Goal: Task Accomplishment & Management: Manage account settings

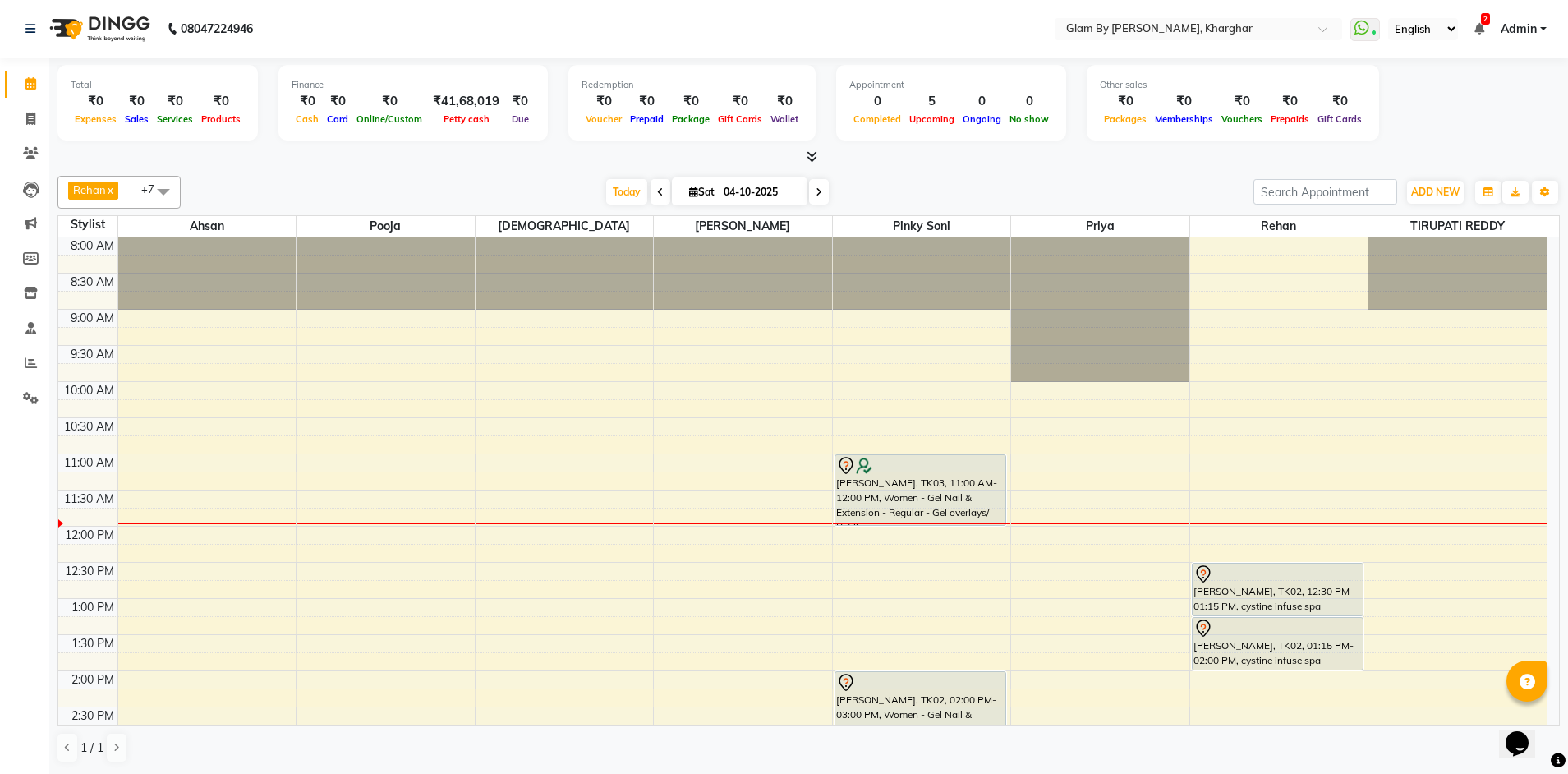
scroll to position [165, 0]
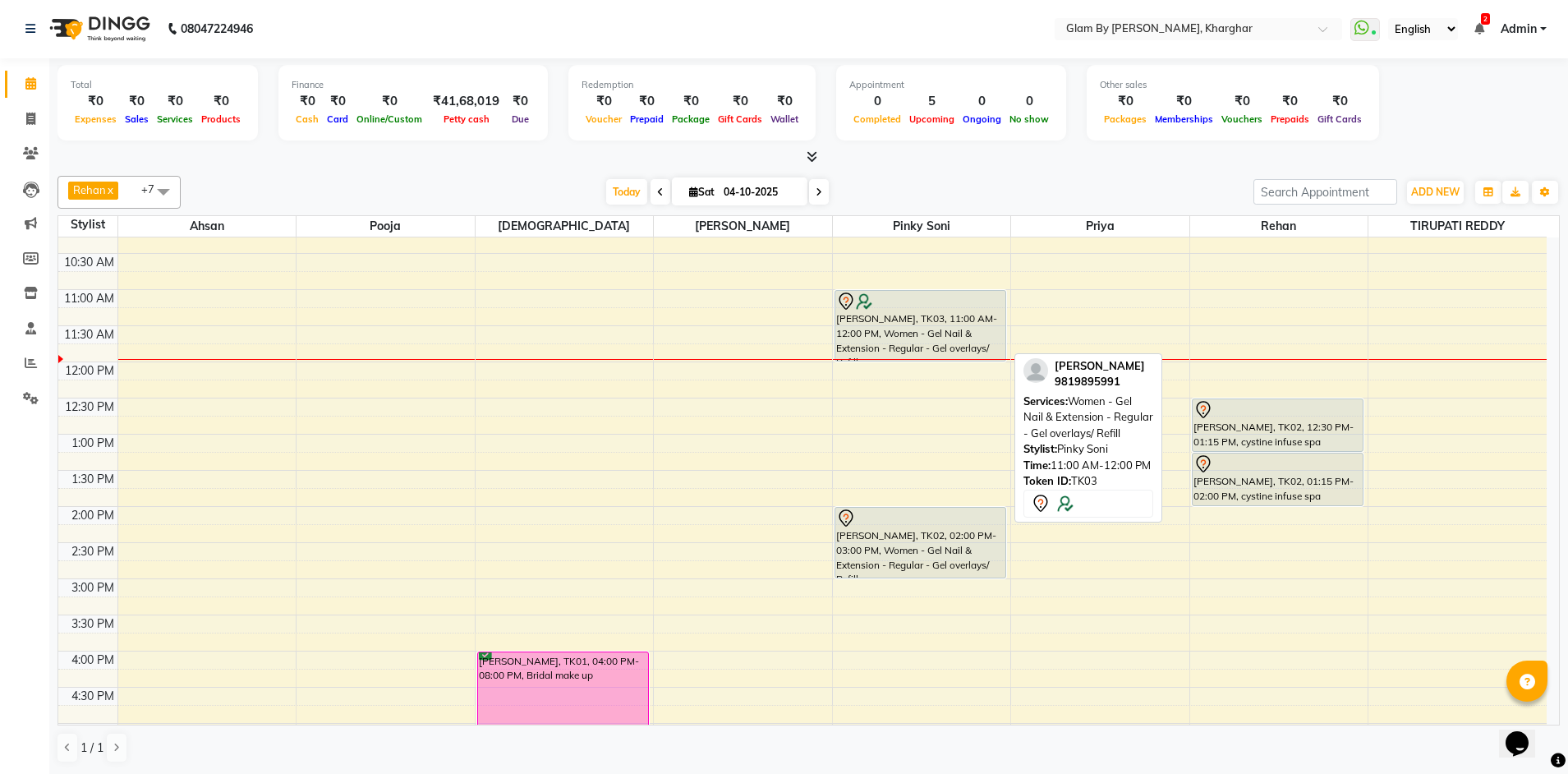
click at [971, 349] on div "Gauri Vartak, TK03, 11:00 AM-12:00 PM, Women - Gel Nail & Extension - Regular -…" at bounding box center [920, 325] width 170 height 70
select select "7"
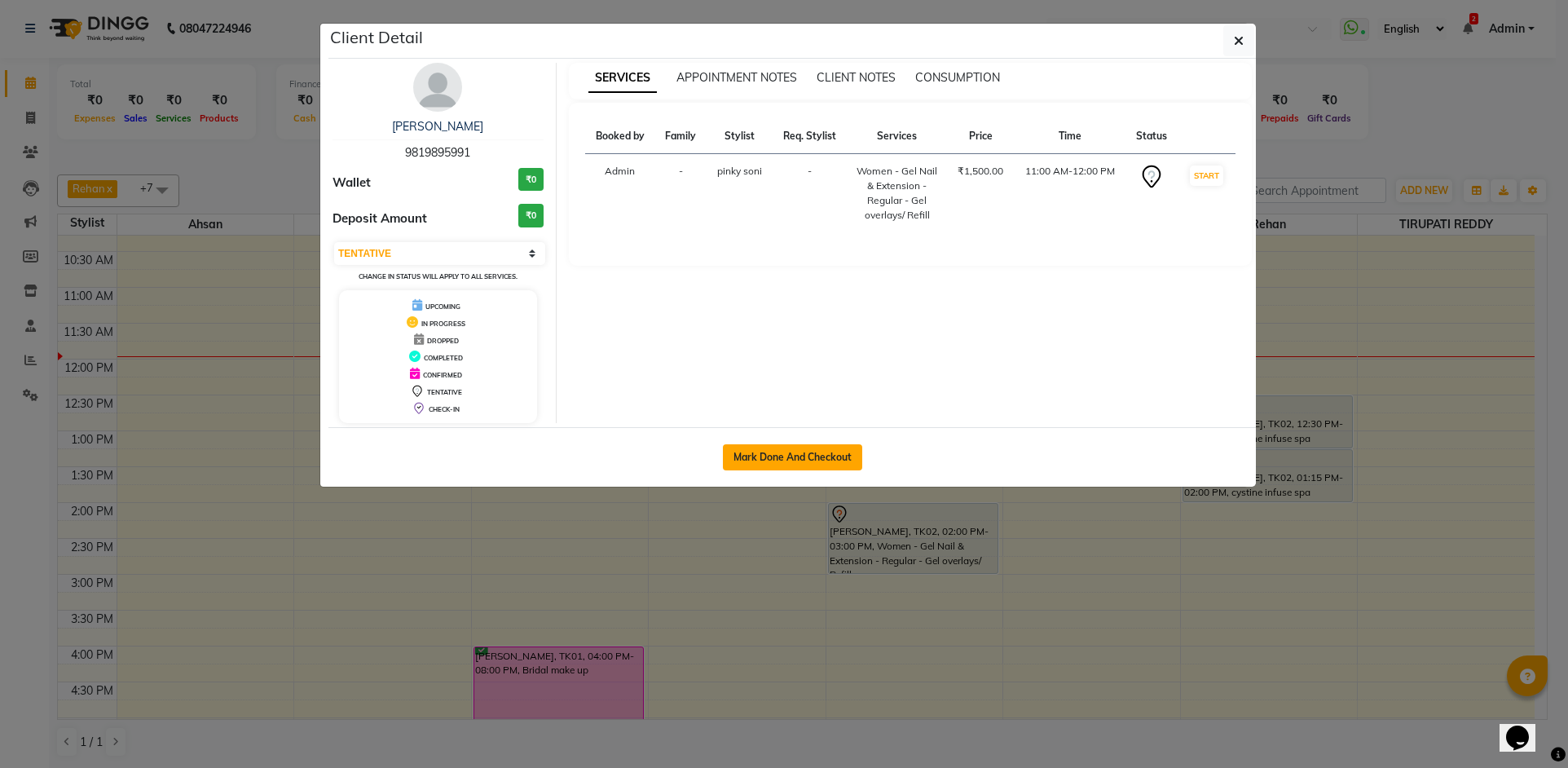
click at [800, 451] on button "Mark Done And Checkout" at bounding box center [792, 457] width 140 height 26
select select "service"
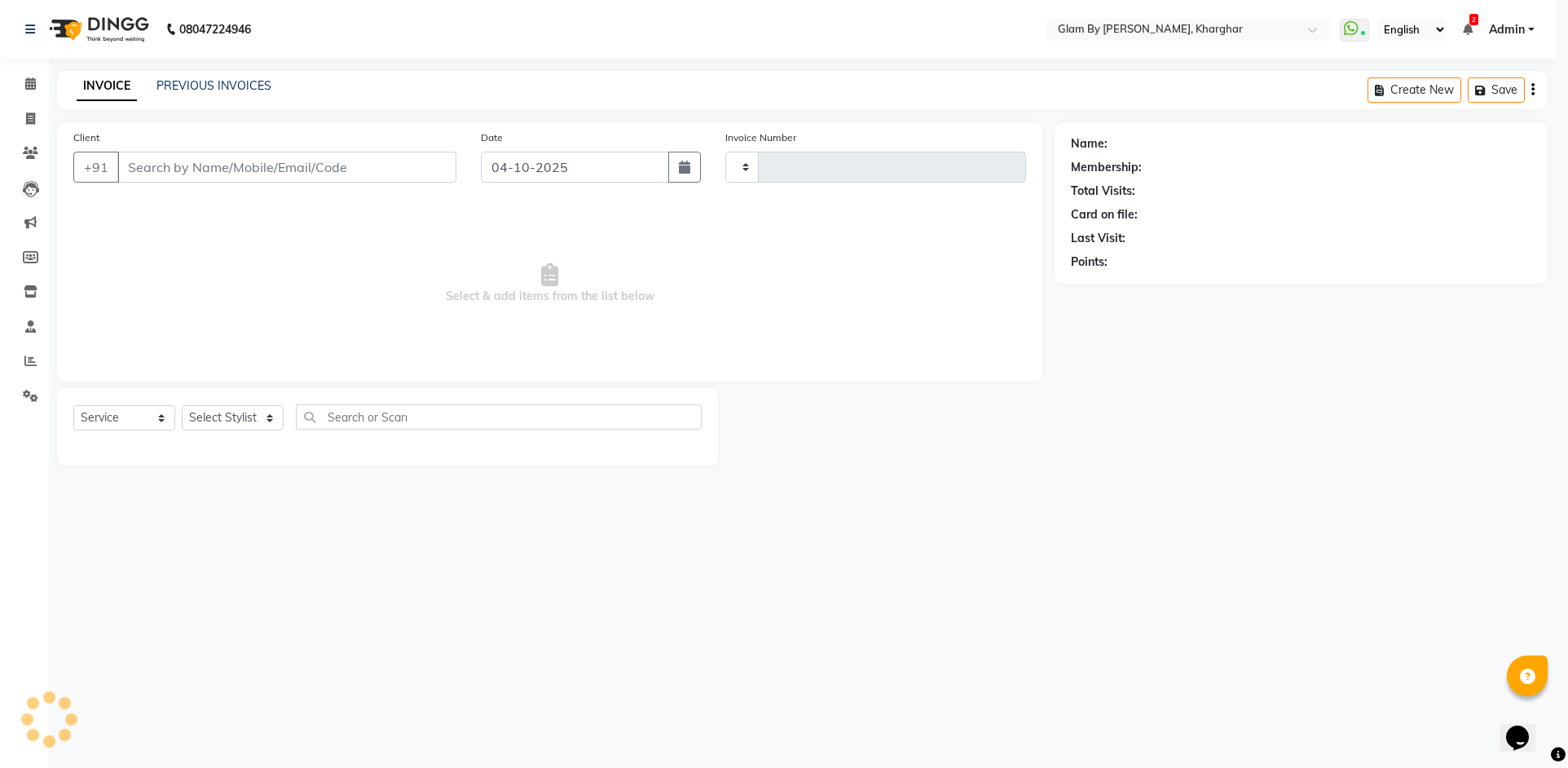
type input "1766"
select select "3992"
type input "9819895991"
select select "62973"
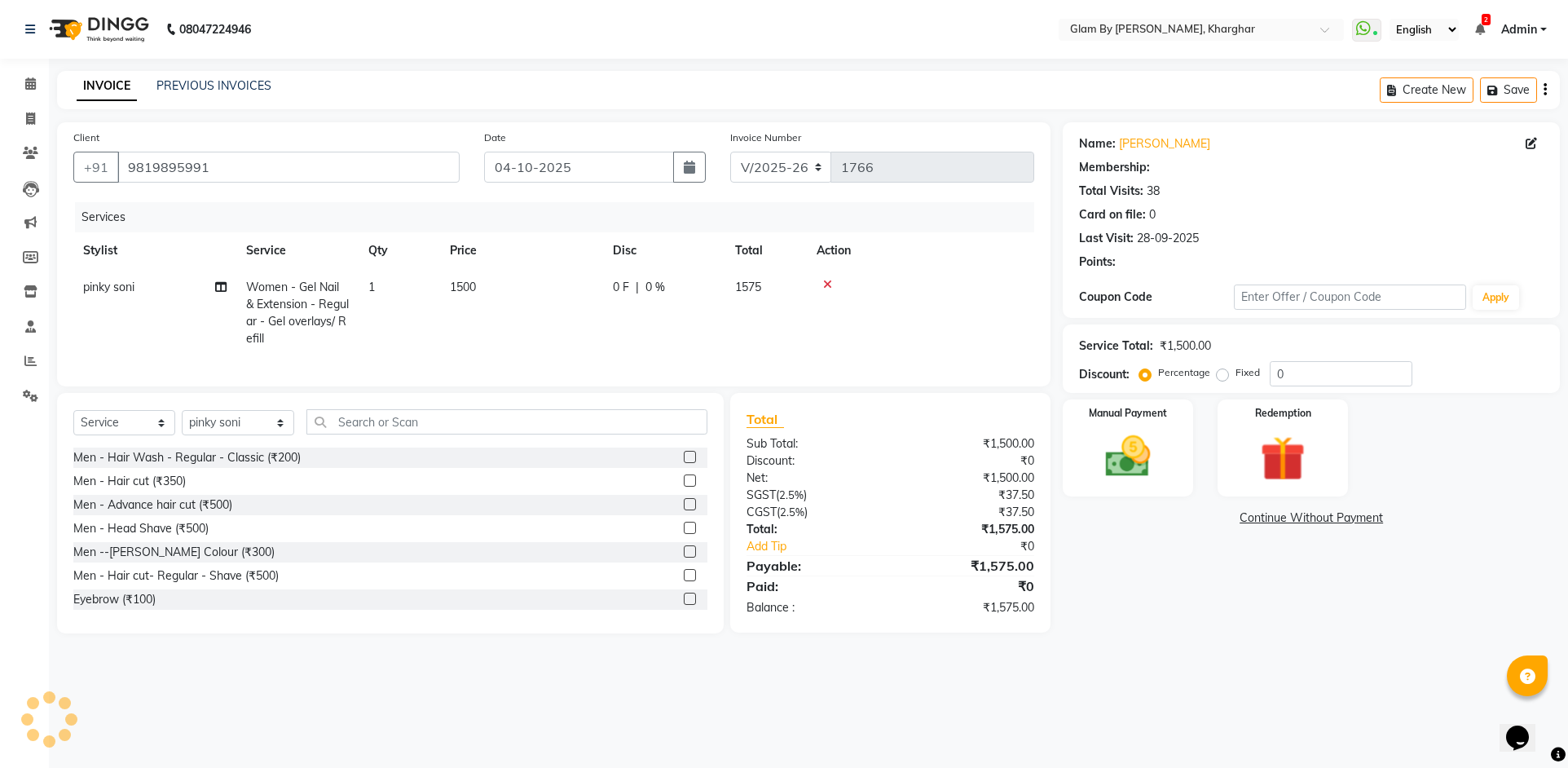
type input "20"
select select "1: Object"
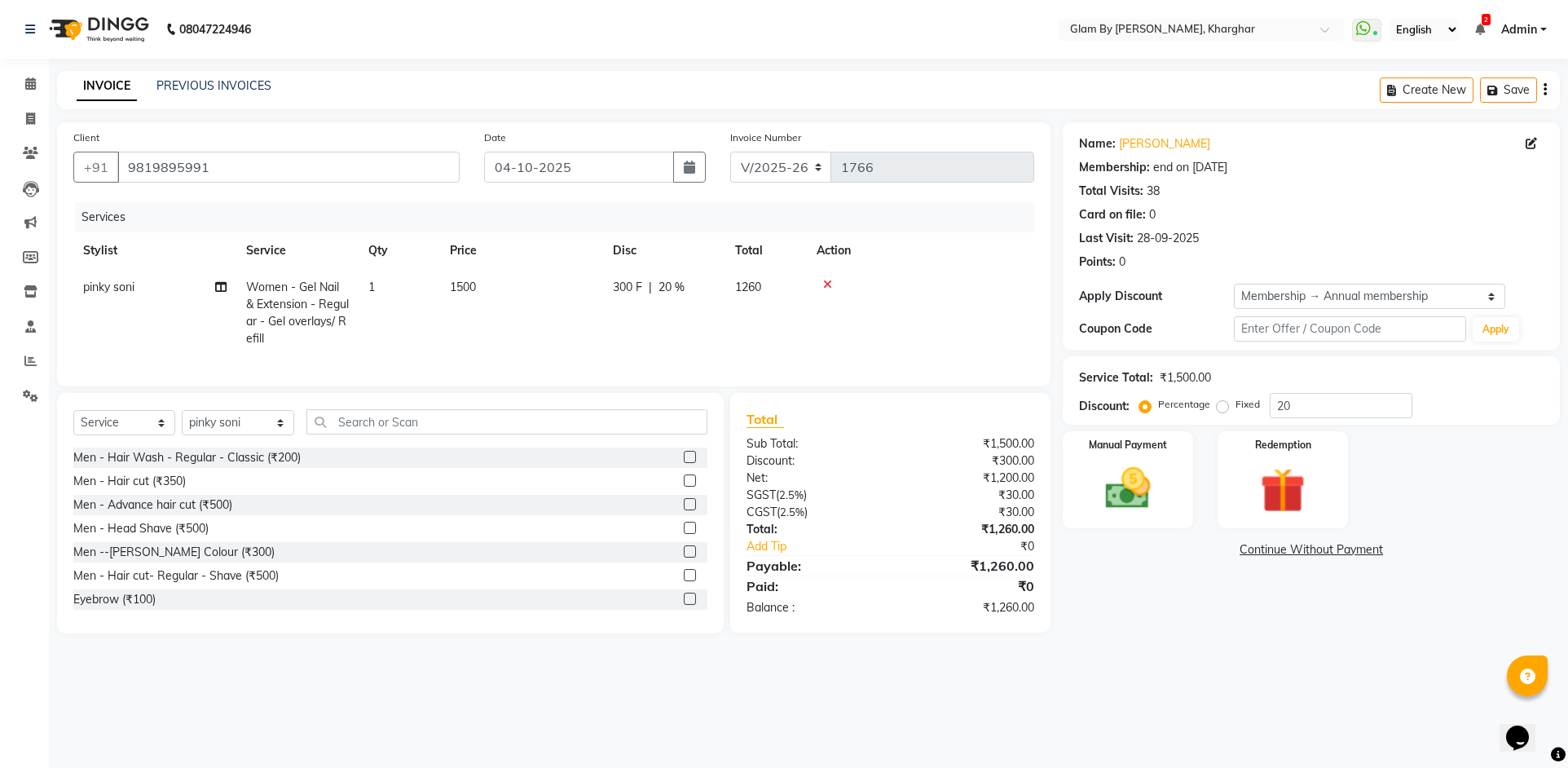
click at [496, 282] on td "1500" at bounding box center [522, 313] width 163 height 88
select select "62973"
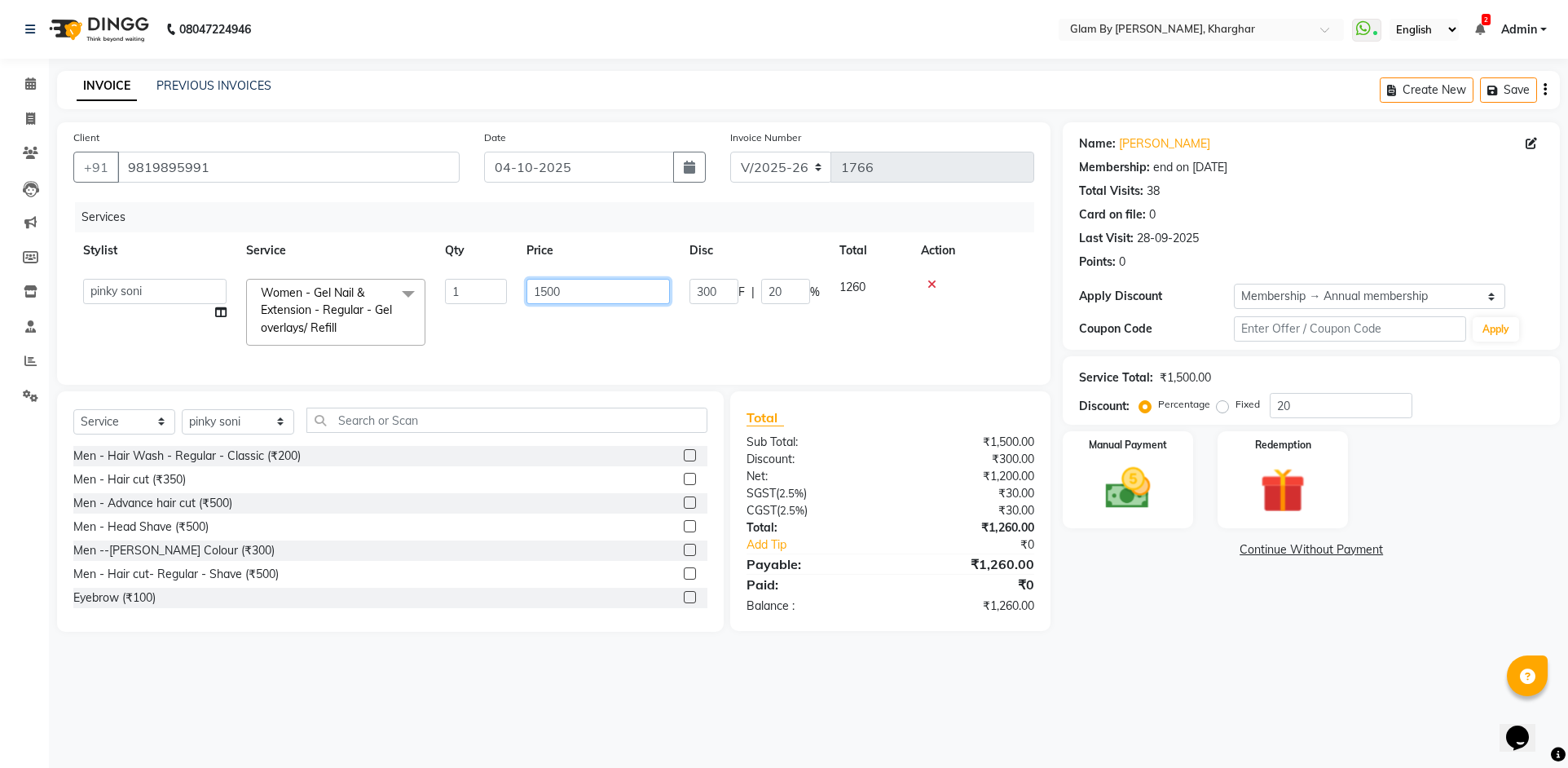
click at [588, 293] on input "1500" at bounding box center [598, 291] width 143 height 25
type input "1"
type input "500"
click at [757, 334] on tr "Ahsan Amandeep Avi deol kuldeep kaur (maneger) MARUL neetu pinky soni Pooja pri…" at bounding box center [554, 312] width 961 height 86
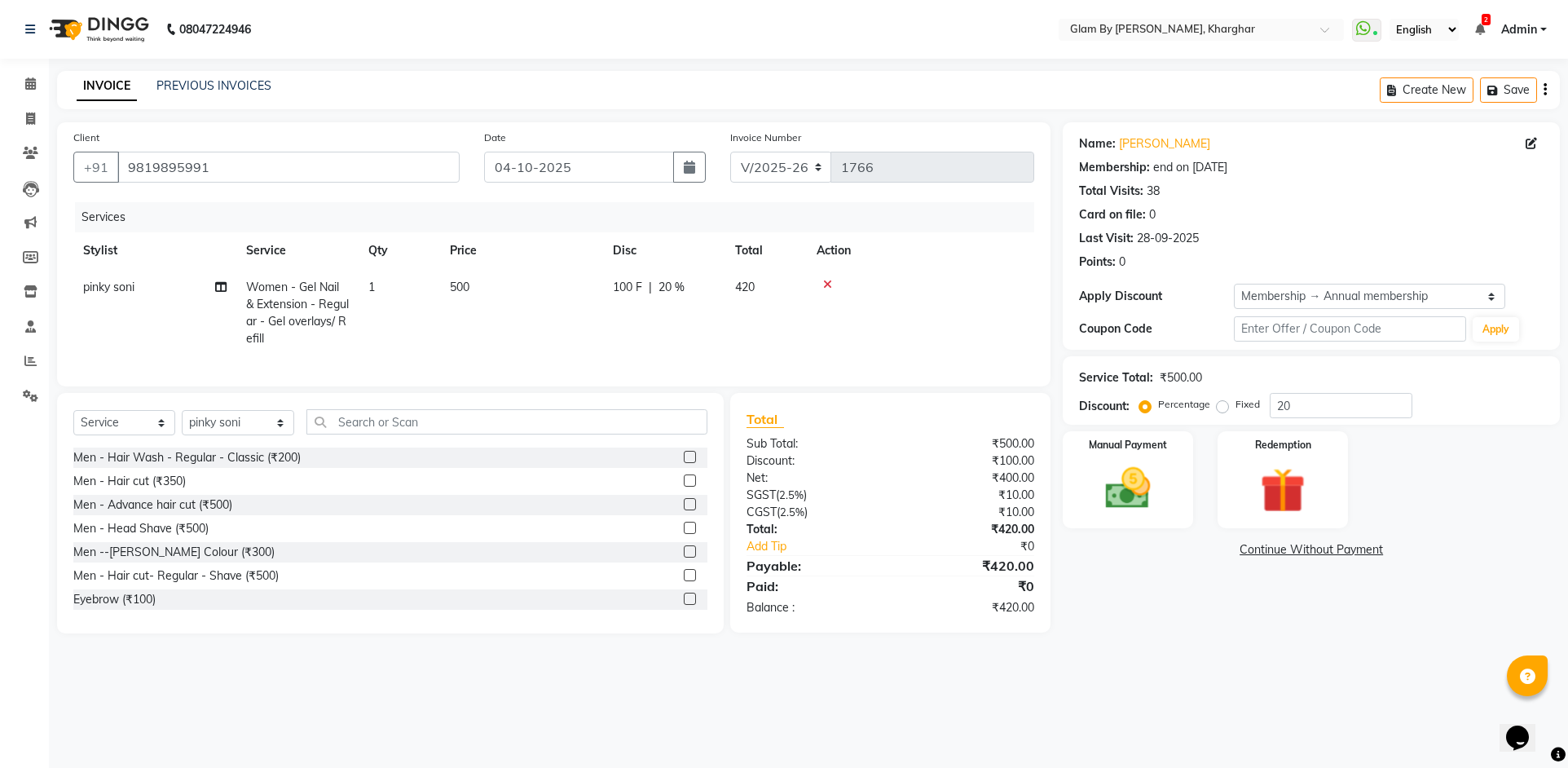
click at [688, 286] on div "100 F | 20 %" at bounding box center [664, 287] width 103 height 17
select select "62973"
click at [793, 293] on input "20" at bounding box center [785, 291] width 49 height 25
type input "2"
click at [1178, 633] on div "Name: Gauri Vartak Membership: end on 10-02-2026 Total Visits: 38 Card on file:…" at bounding box center [1316, 377] width 509 height 511
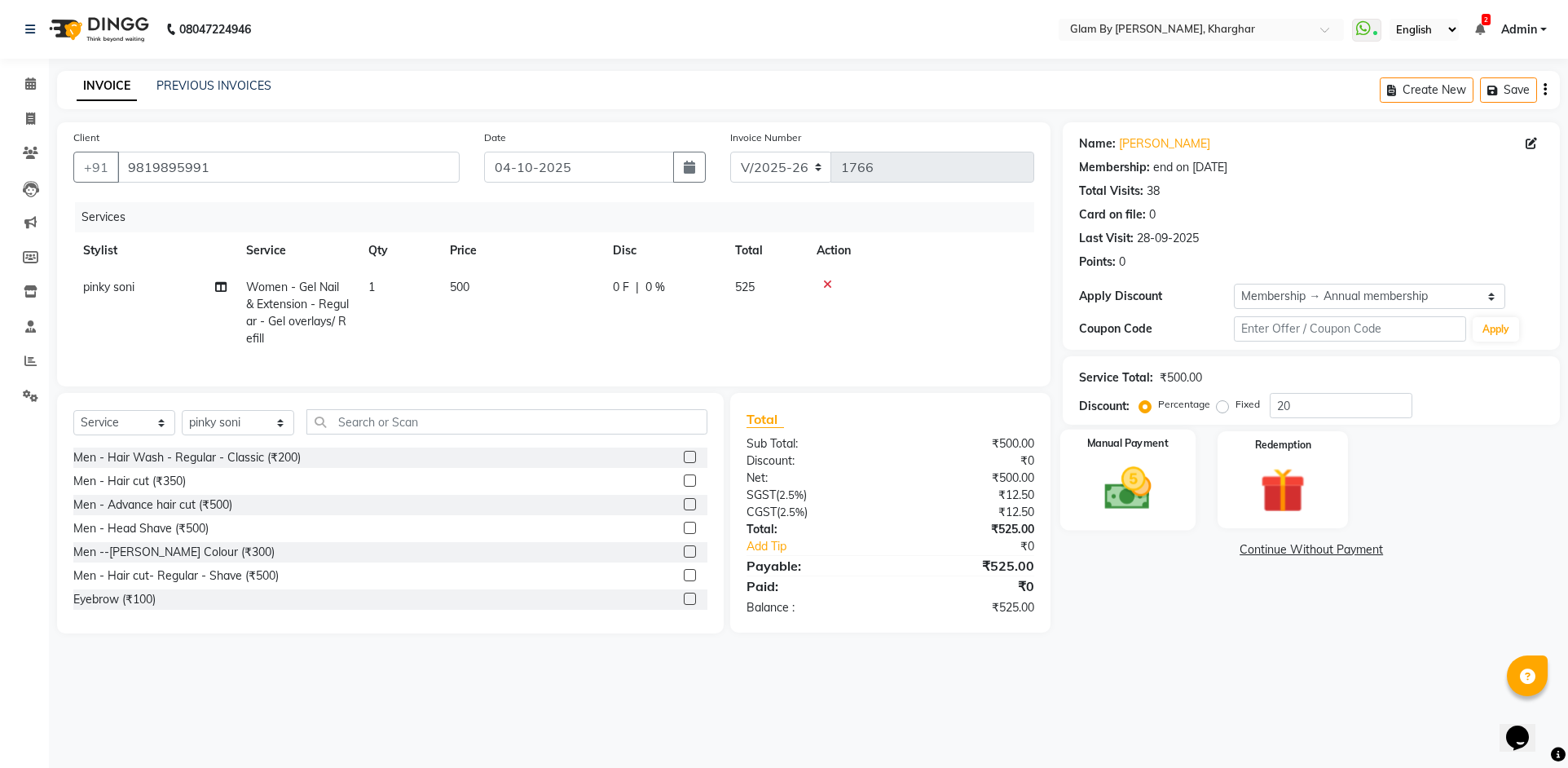
click at [1135, 487] on img at bounding box center [1129, 488] width 77 height 54
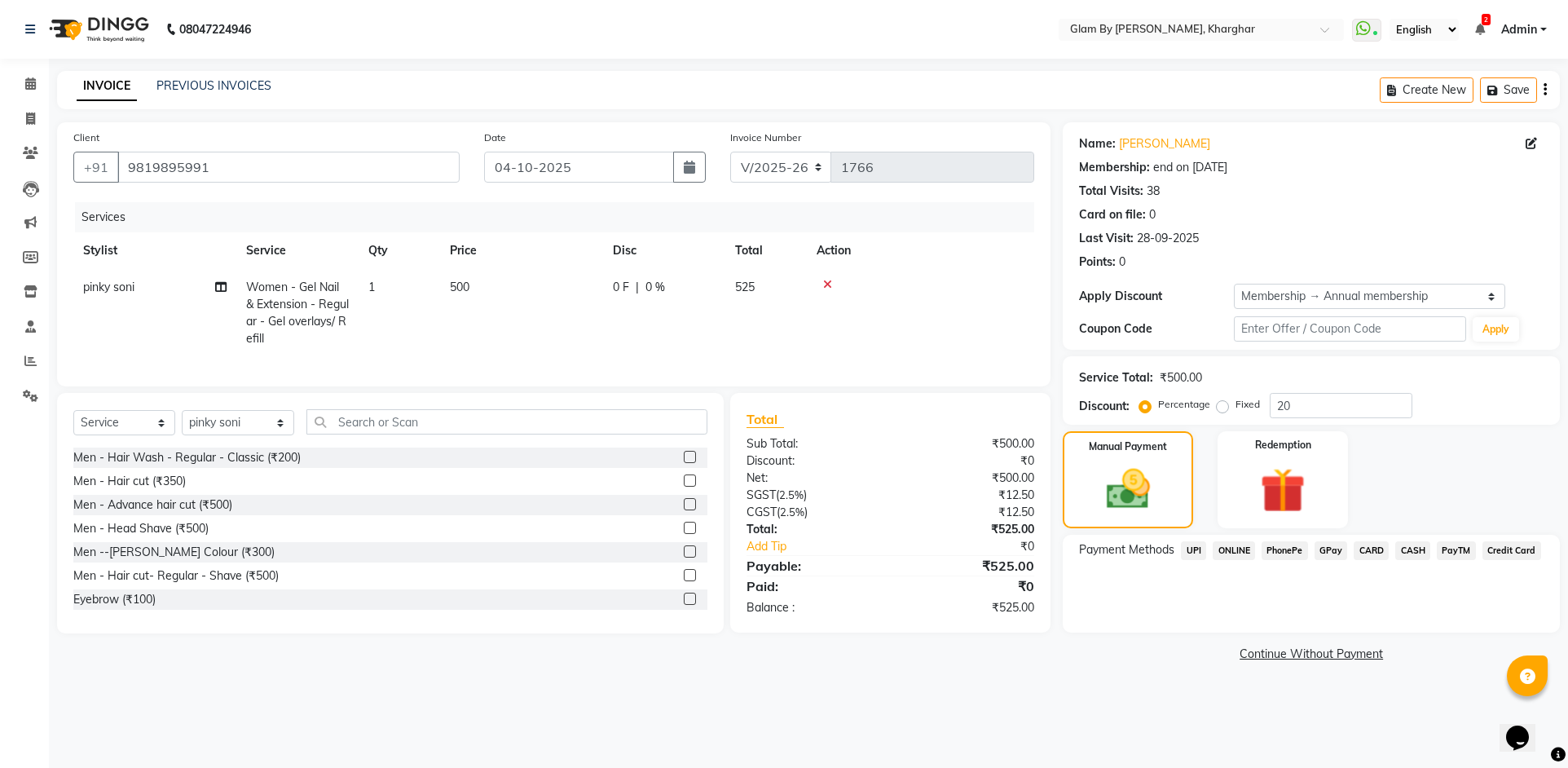
click at [1232, 547] on span "ONLINE" at bounding box center [1233, 550] width 43 height 18
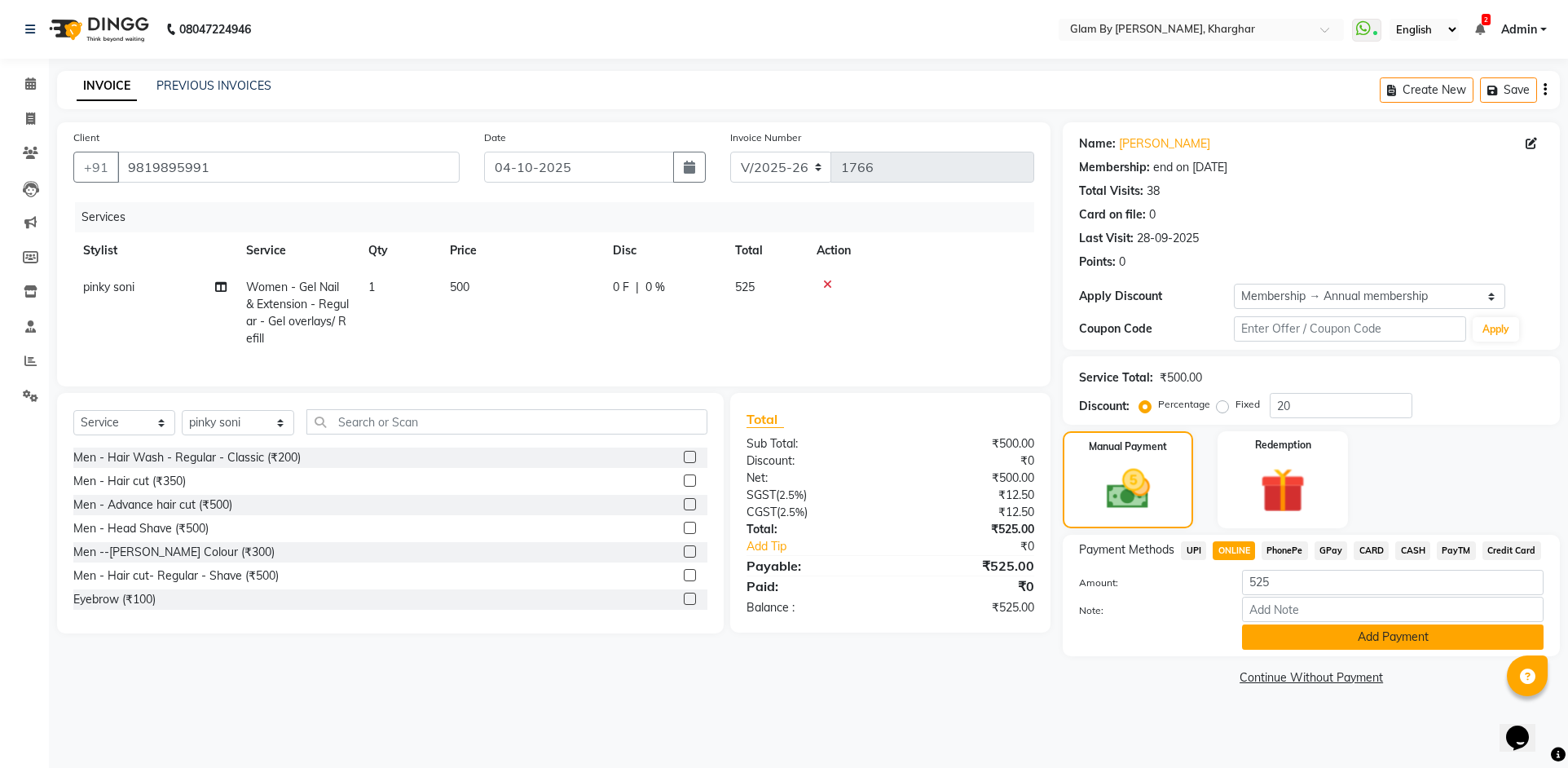
click at [1337, 630] on button "Add Payment" at bounding box center [1392, 637] width 301 height 25
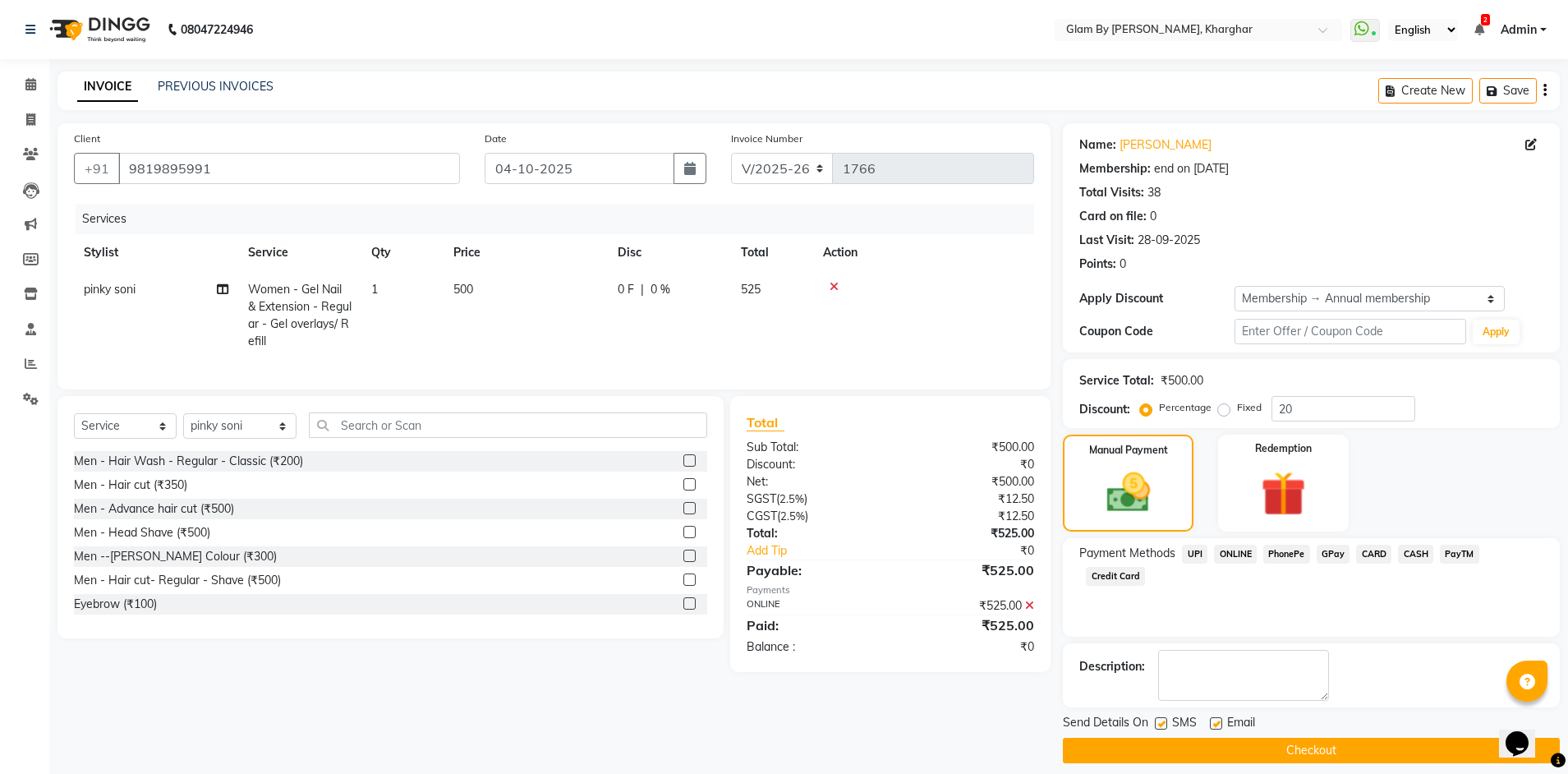
click at [1353, 753] on button "Checkout" at bounding box center [1311, 750] width 497 height 26
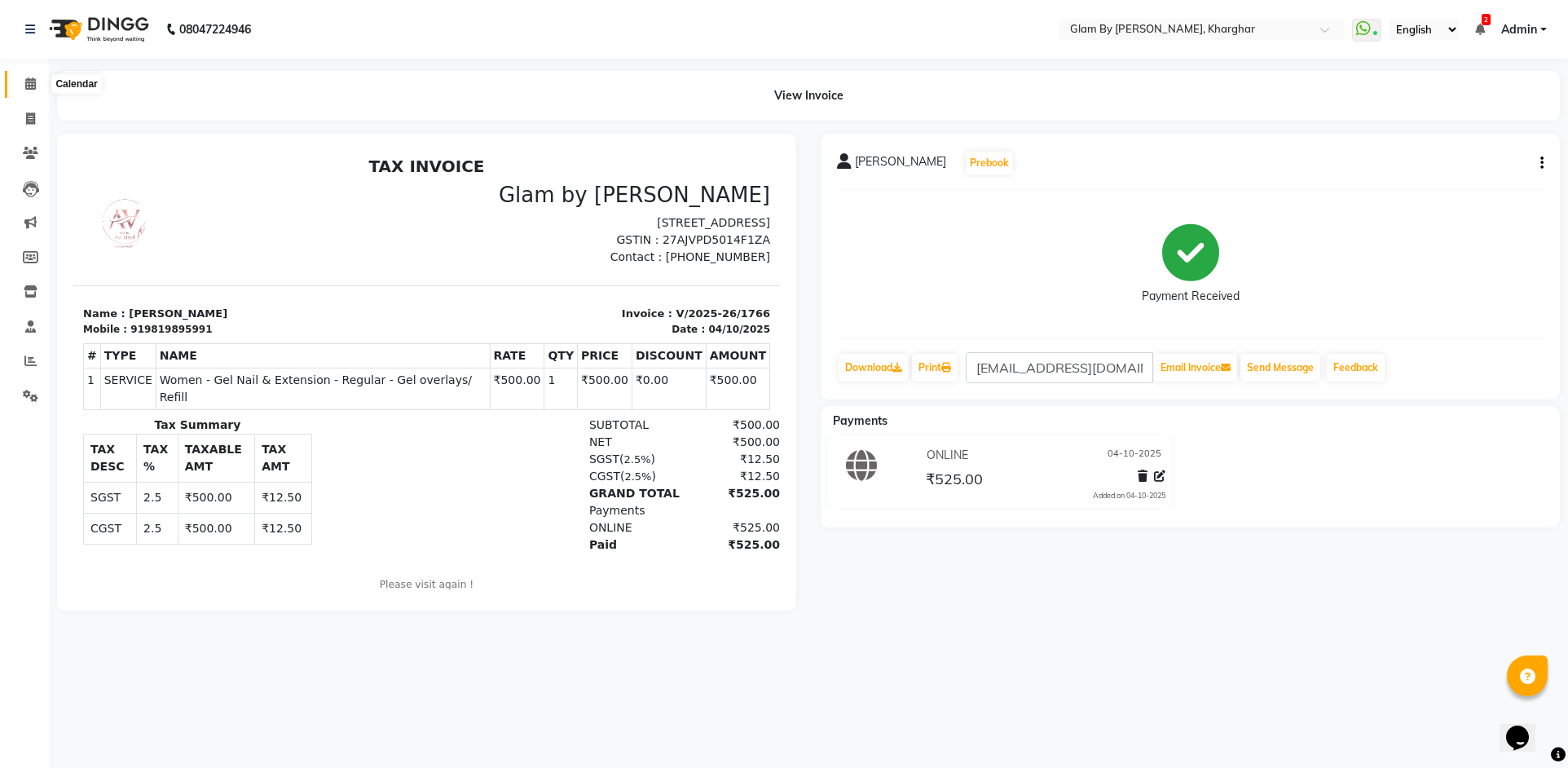
click at [27, 79] on icon at bounding box center [31, 84] width 10 height 12
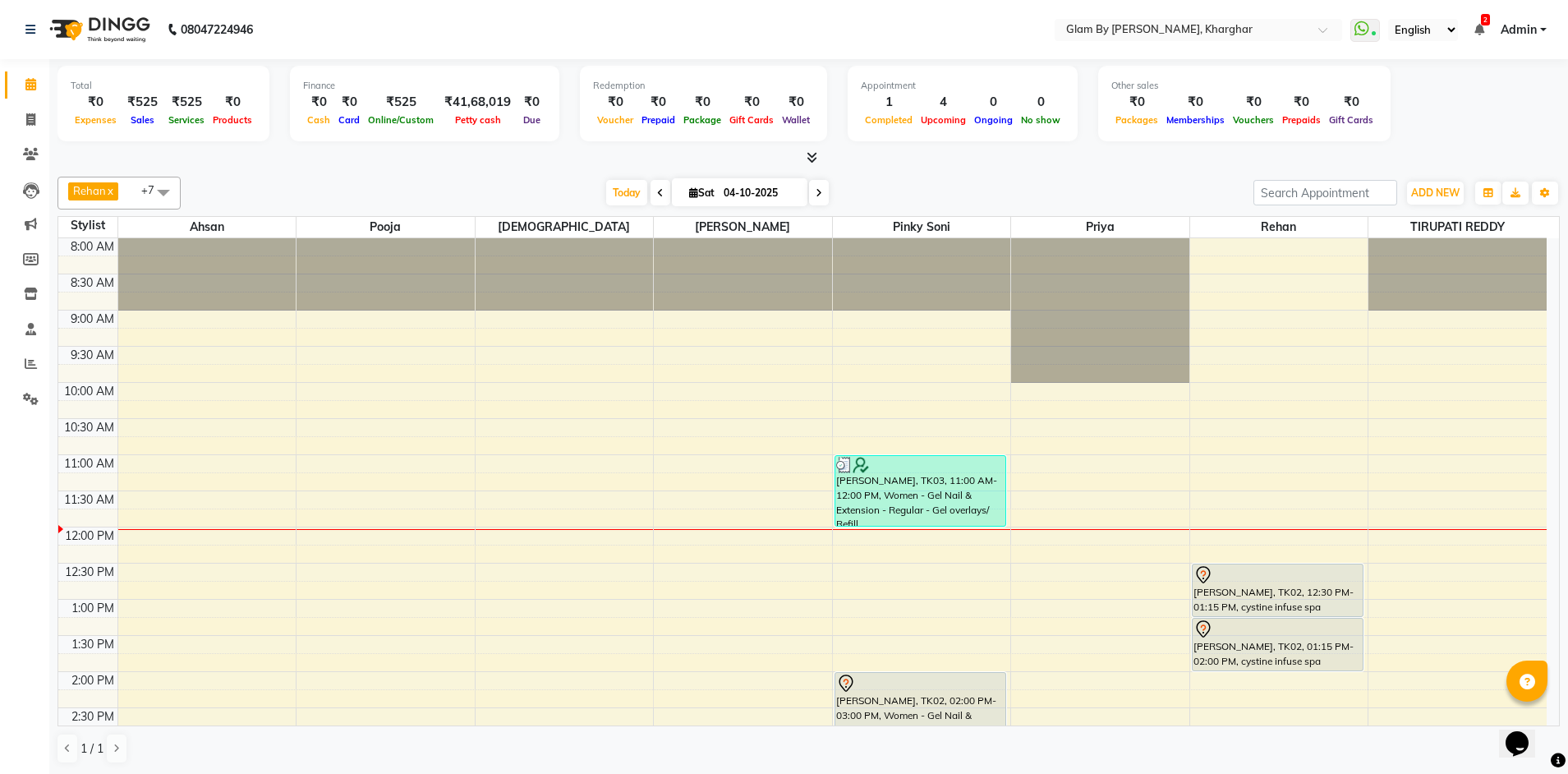
click at [689, 195] on icon at bounding box center [694, 193] width 9 height 11
select select "10"
select select "2025"
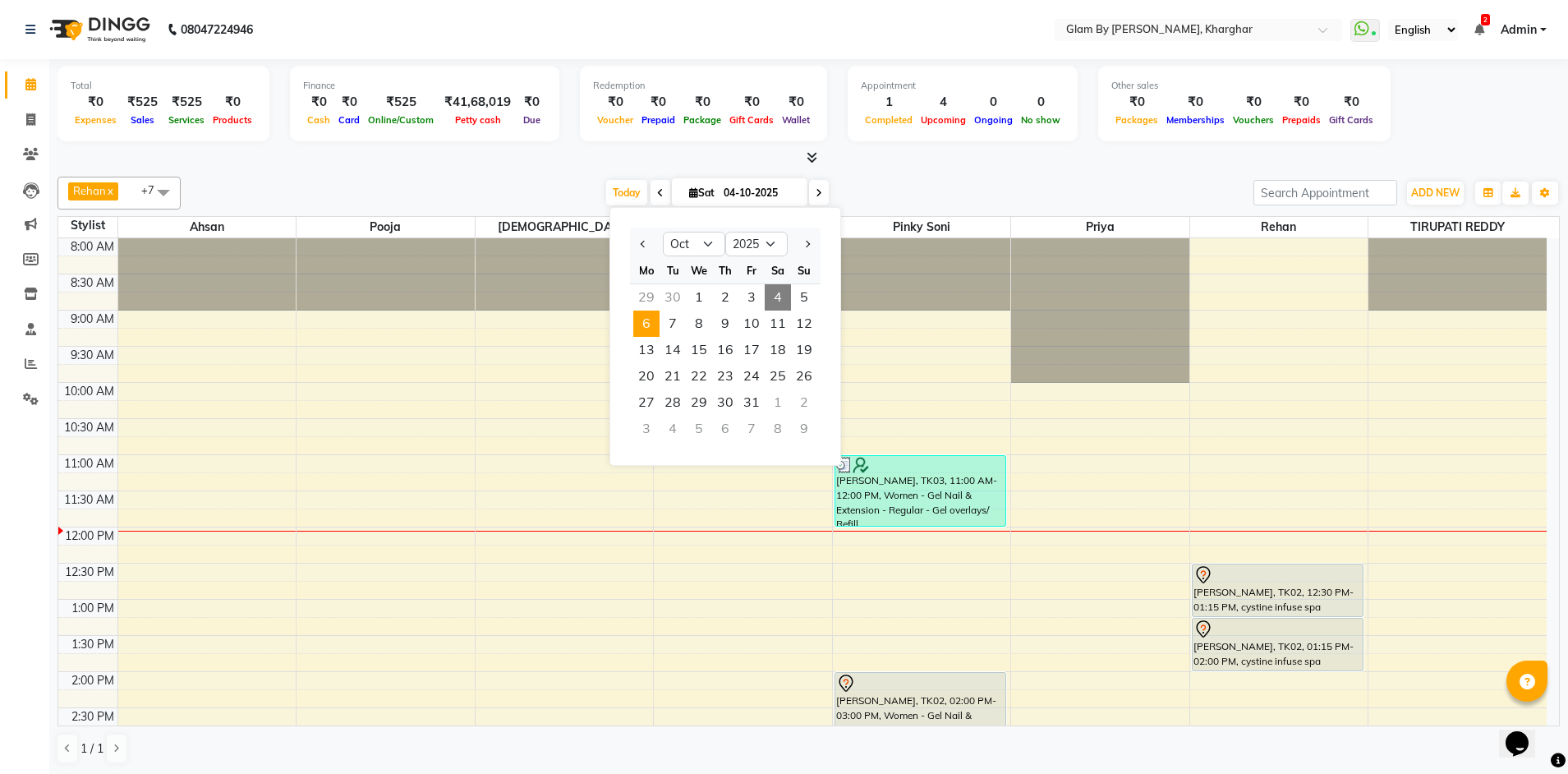
click at [645, 323] on span "6" at bounding box center [646, 324] width 26 height 26
type input "[DATE]"
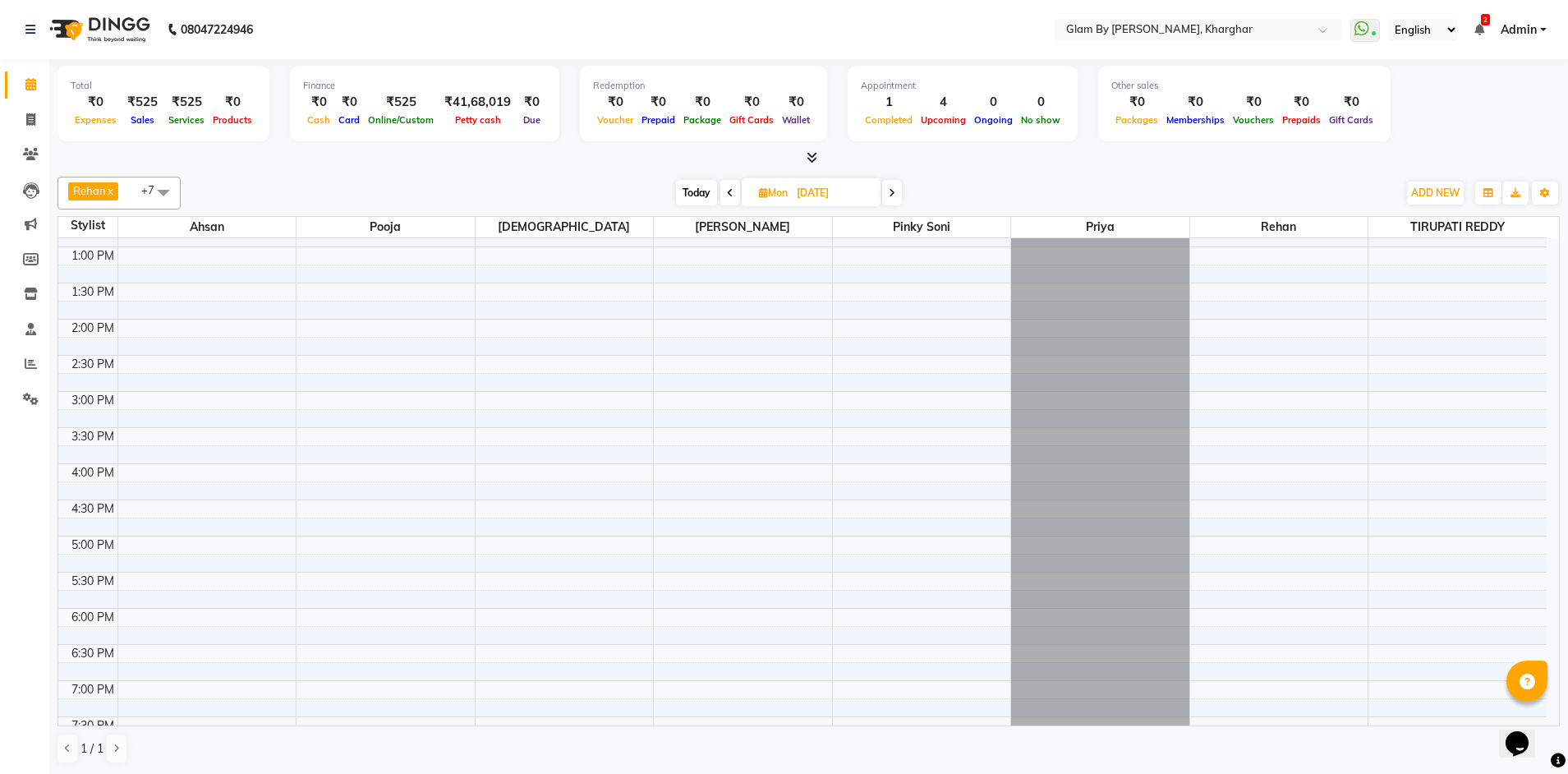
scroll to position [596, 0]
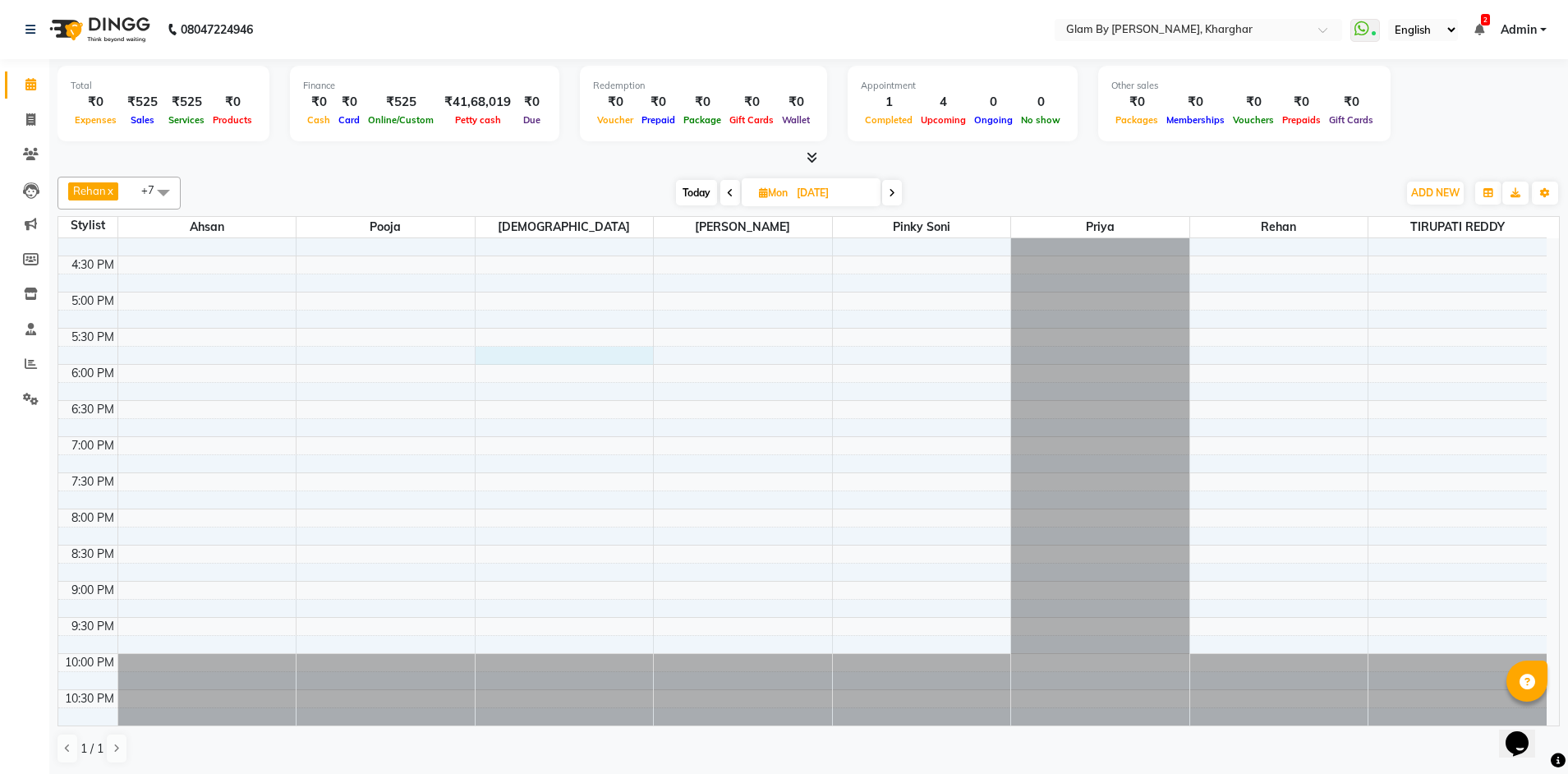
click at [546, 357] on div "8:00 AM 8:30 AM 9:00 AM 9:30 AM 10:00 AM 10:30 AM 11:00 AM 11:30 AM 12:00 PM 12…" at bounding box center [802, 183] width 1488 height 1083
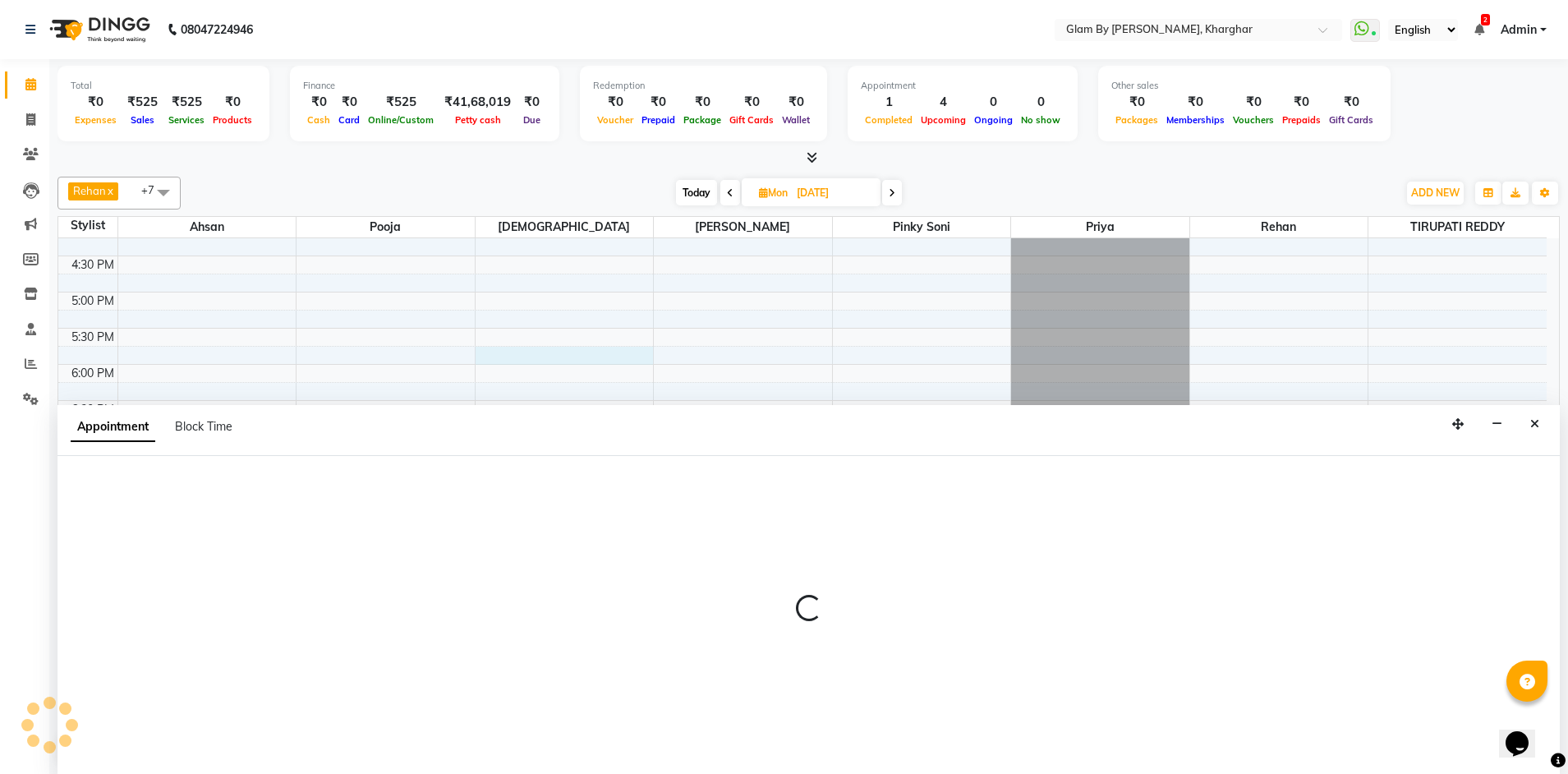
scroll to position [1, 0]
select select "24145"
select select "1065"
select select "tentative"
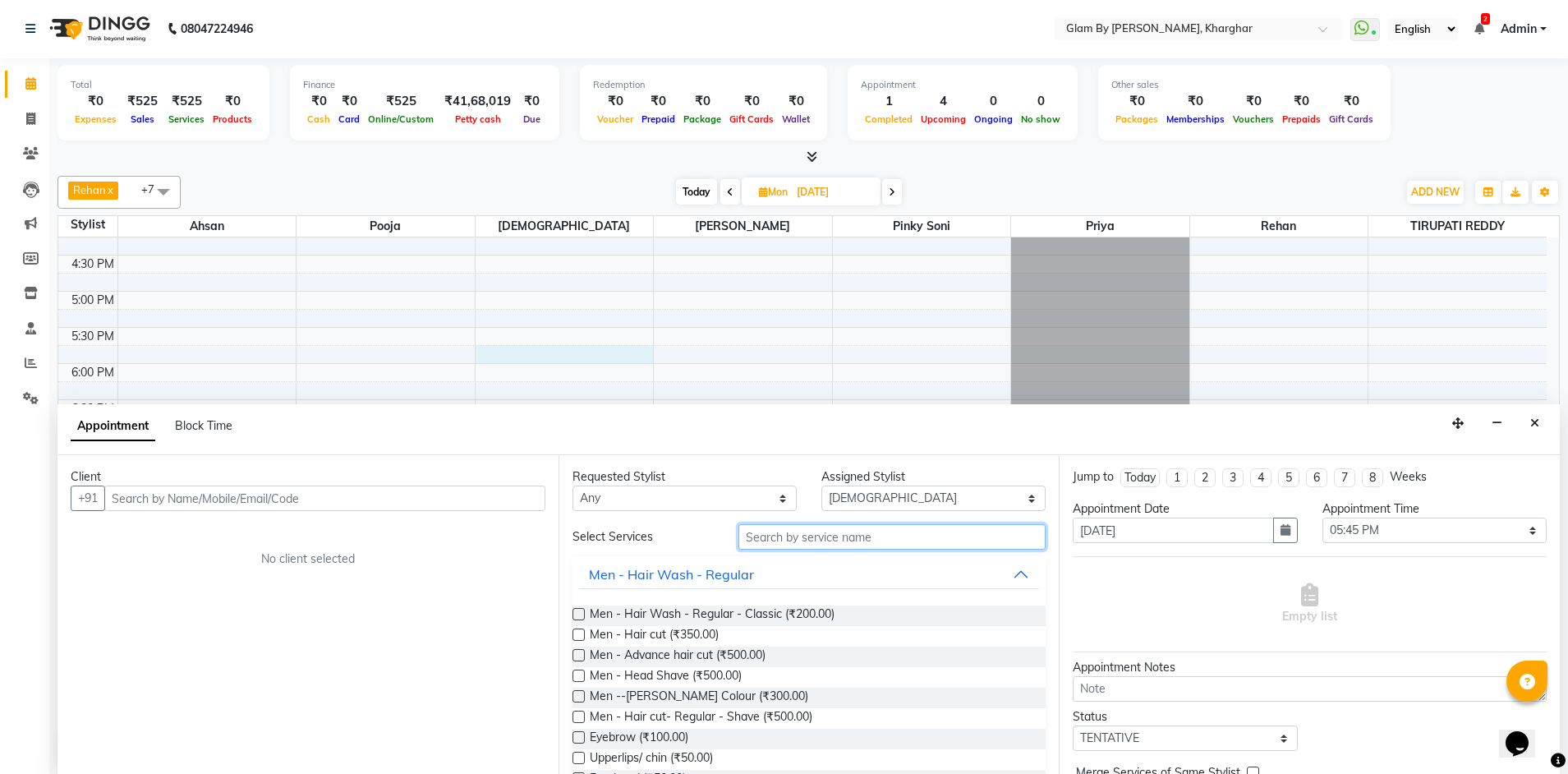
click at [801, 535] on input "text" at bounding box center [892, 536] width 307 height 26
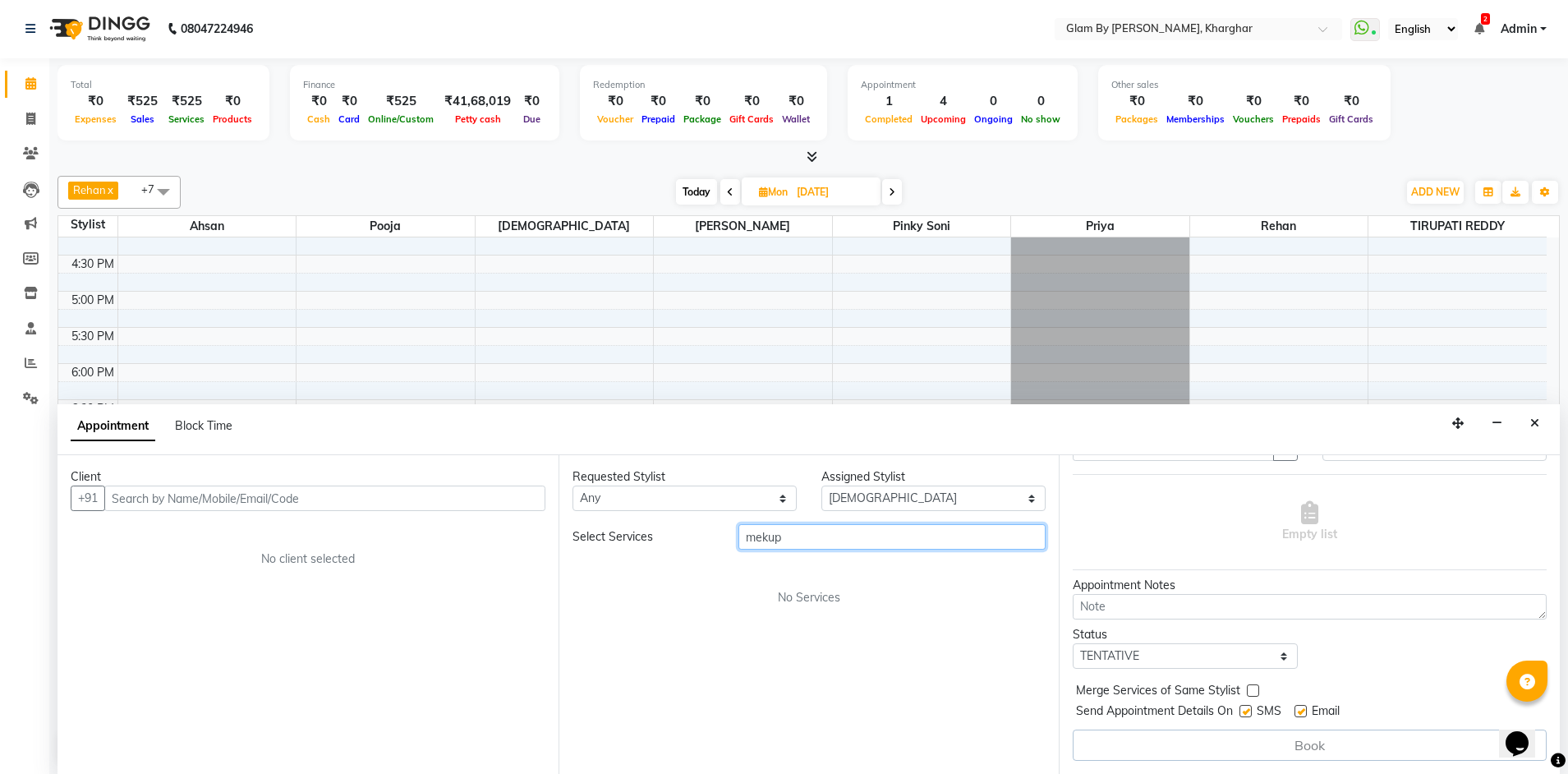
scroll to position [0, 0]
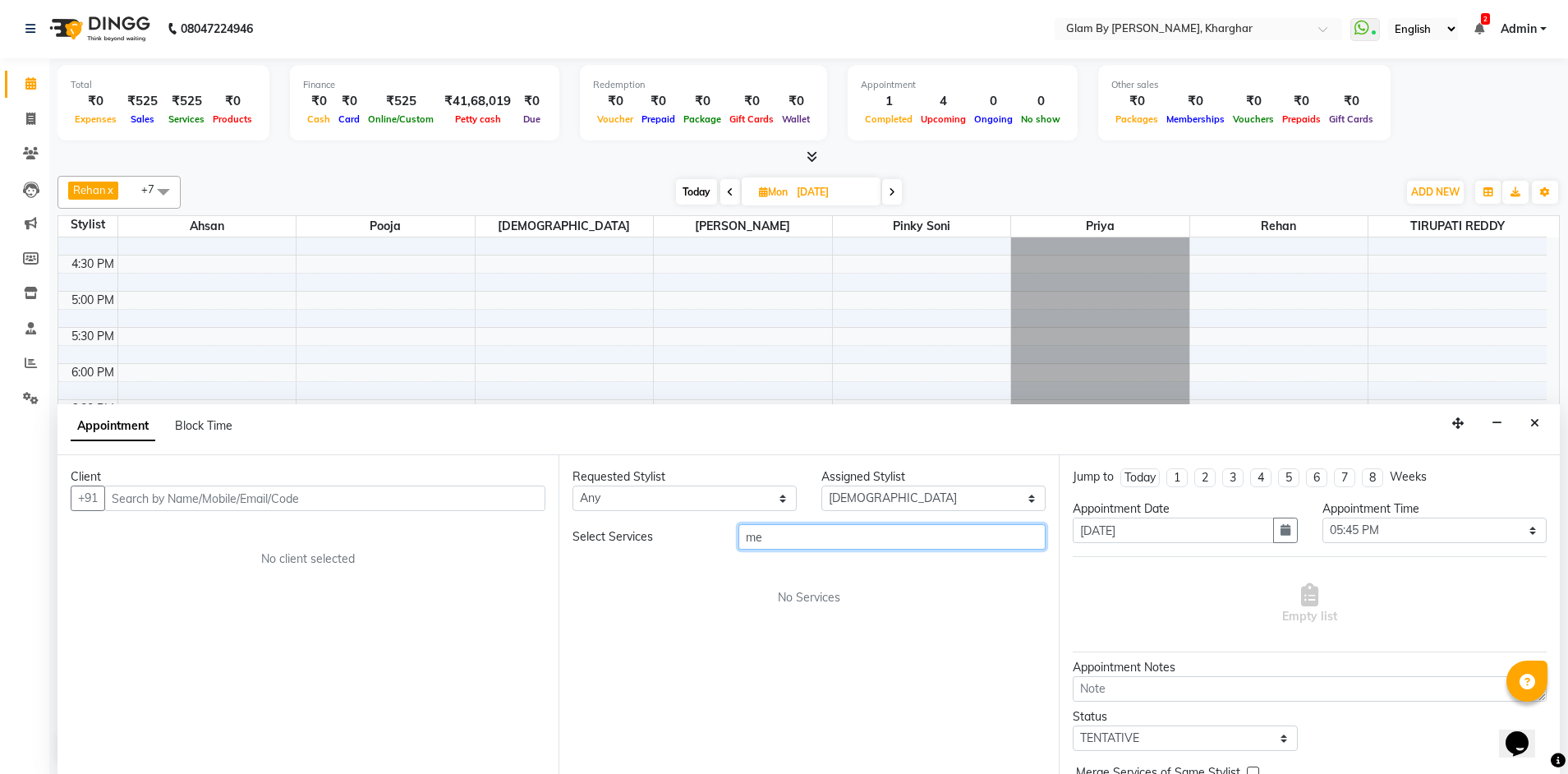
type input "m"
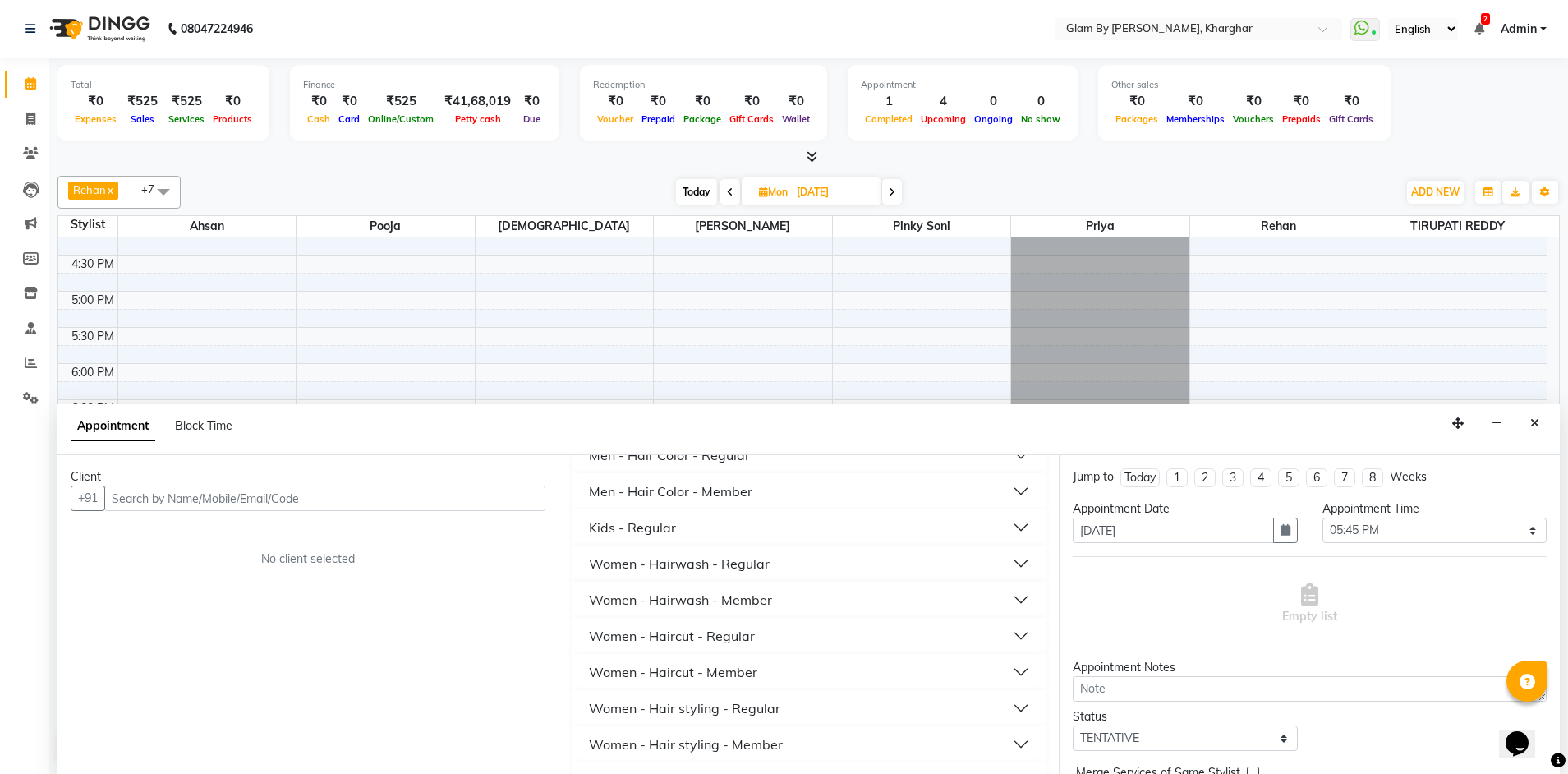
scroll to position [410, 0]
type input "hair"
click at [710, 672] on div "Women - Hair styling - Regular" at bounding box center [684, 669] width 191 height 19
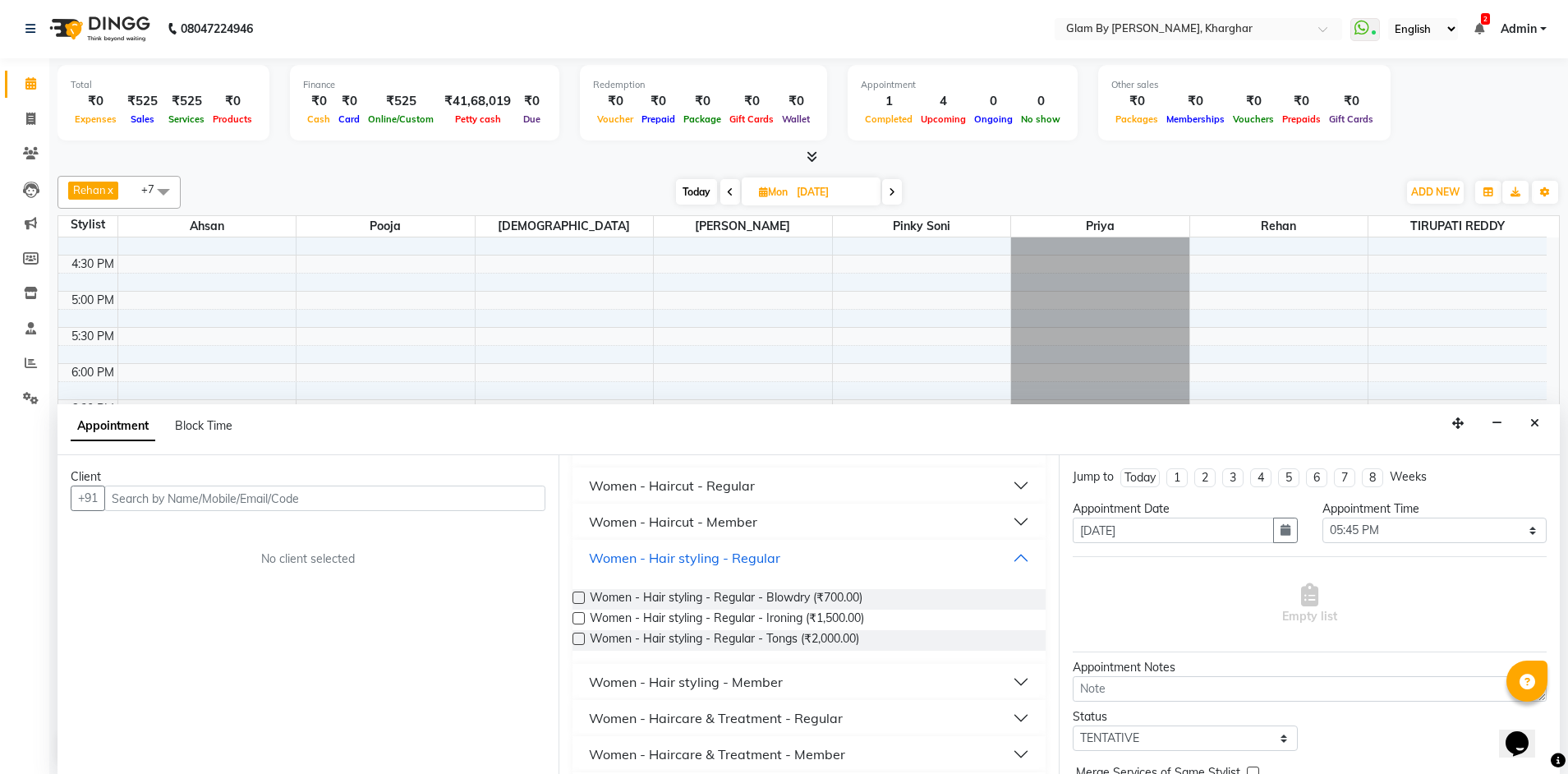
scroll to position [575, 0]
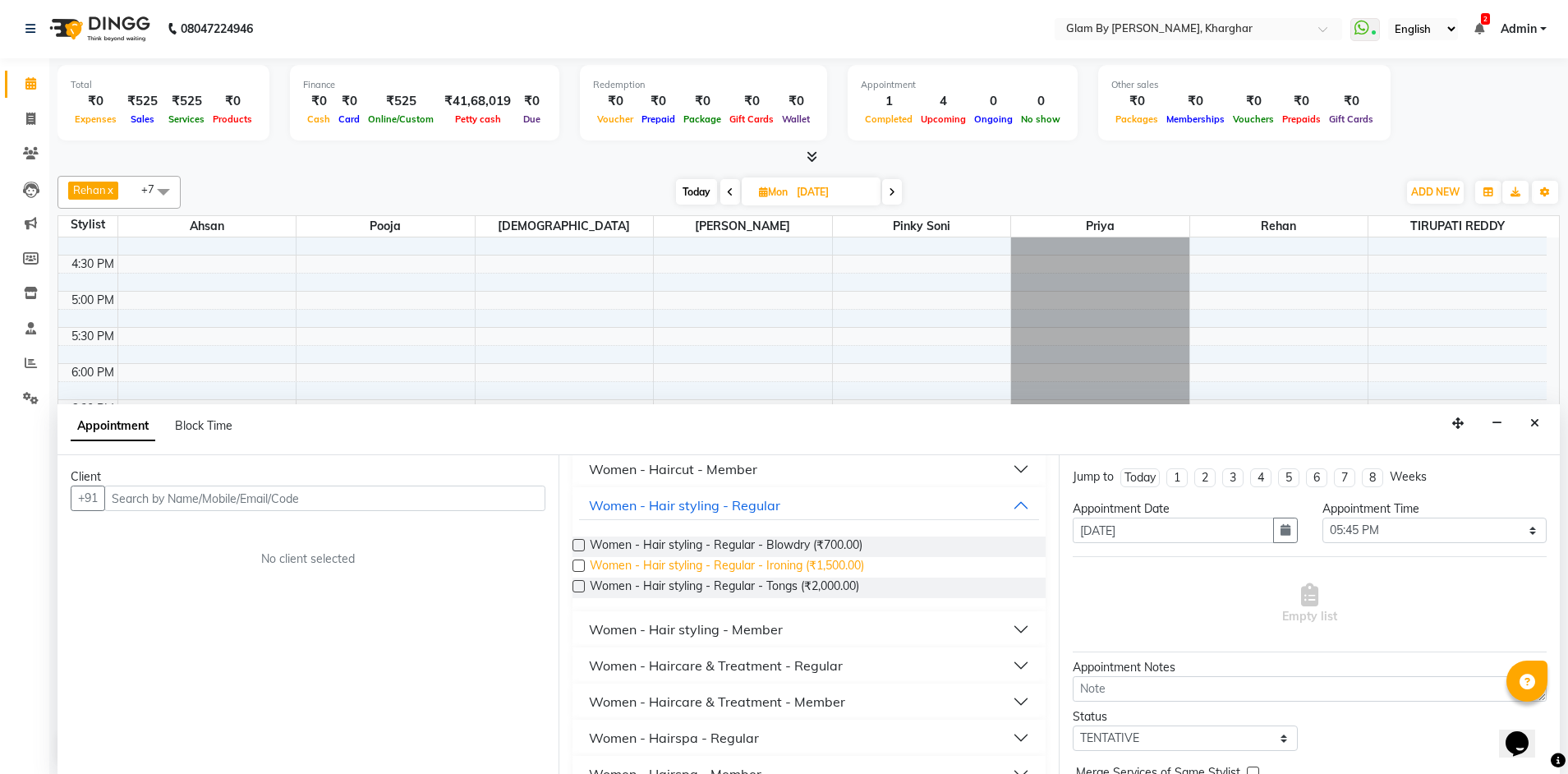
click at [720, 563] on span "Women - Hair styling - Regular - Ironing (₹1,500.00)" at bounding box center [727, 566] width 275 height 20
checkbox input "false"
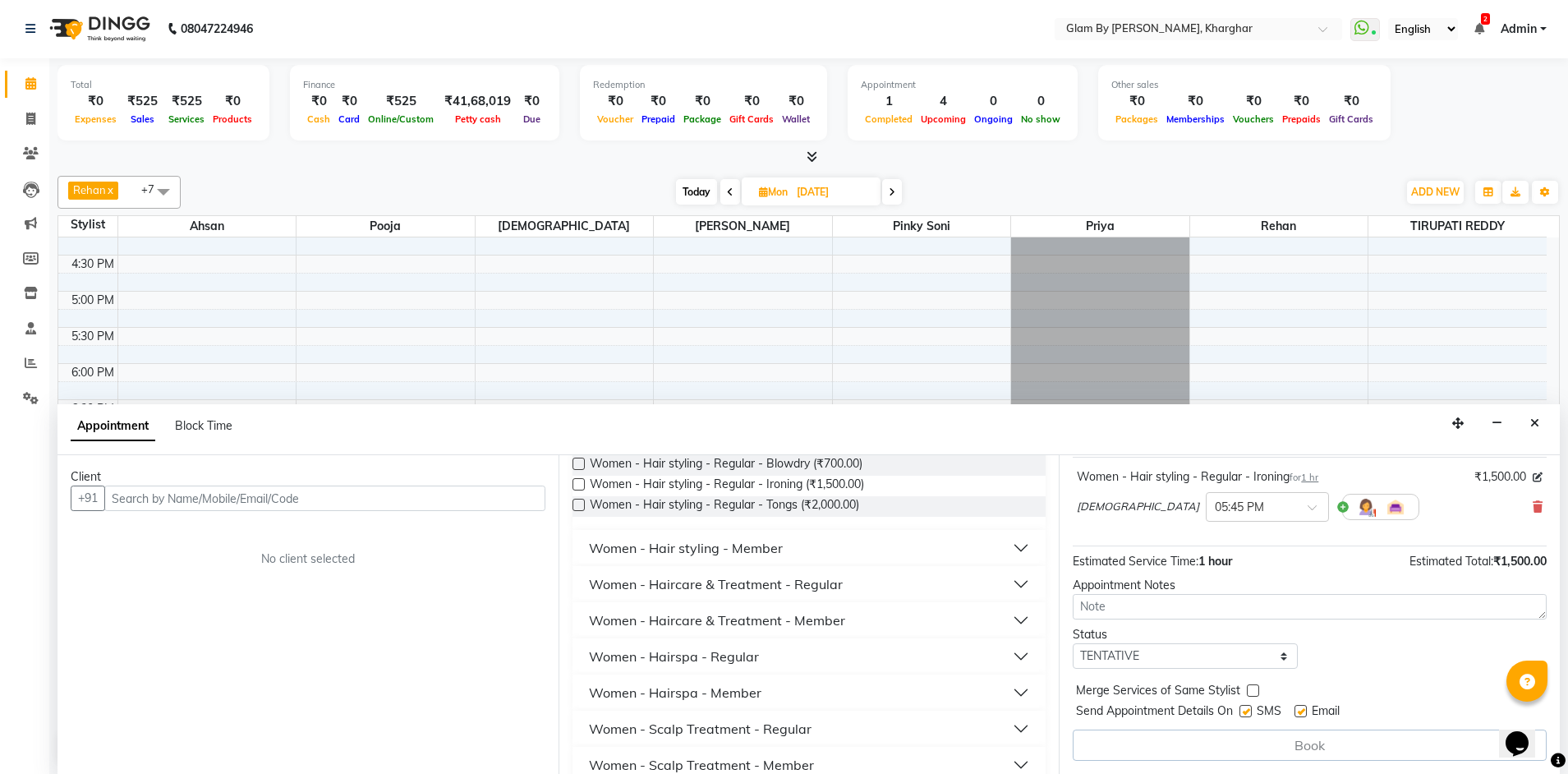
scroll to position [567, 0]
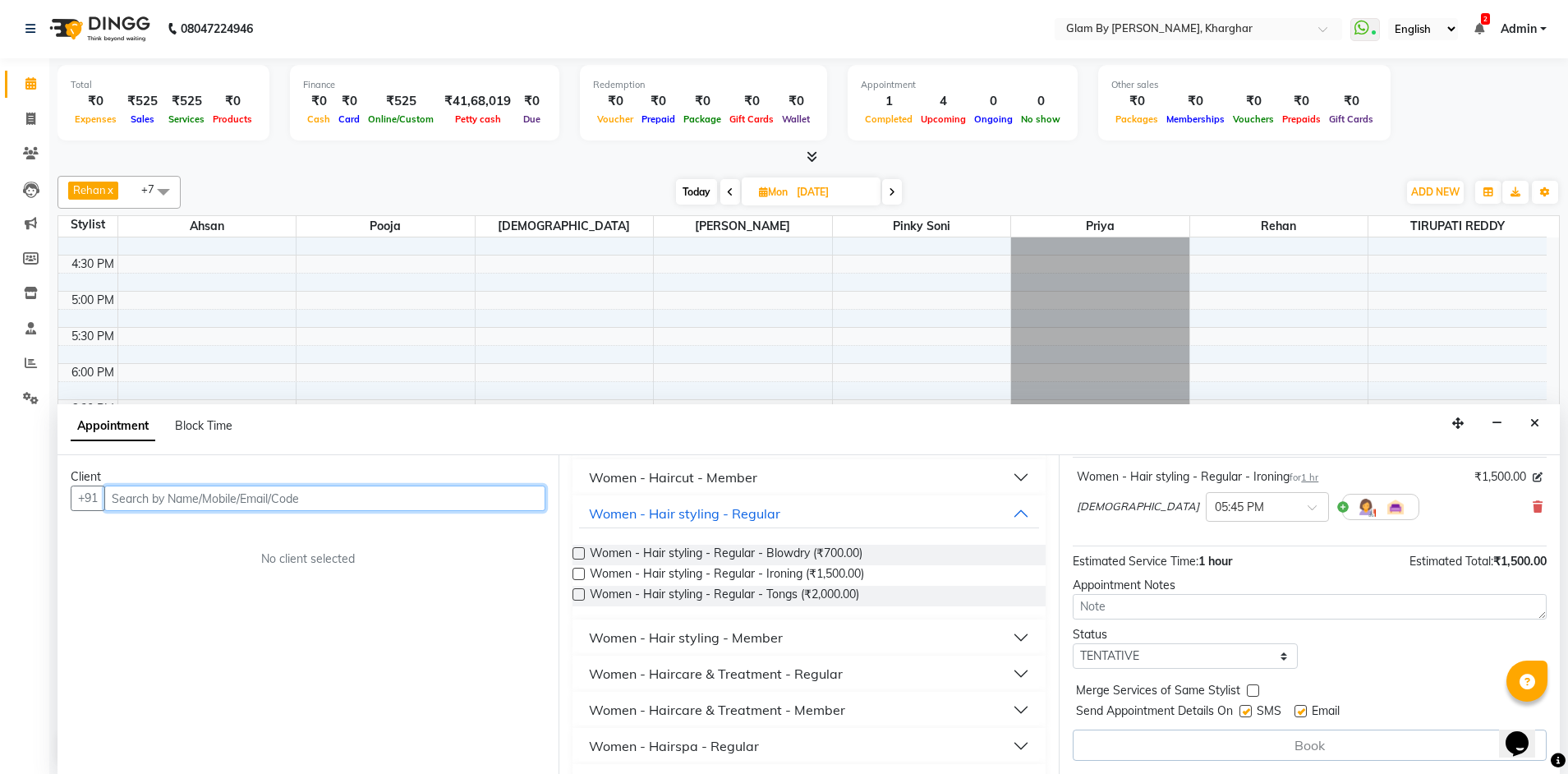
click at [236, 499] on input "text" at bounding box center [324, 498] width 441 height 26
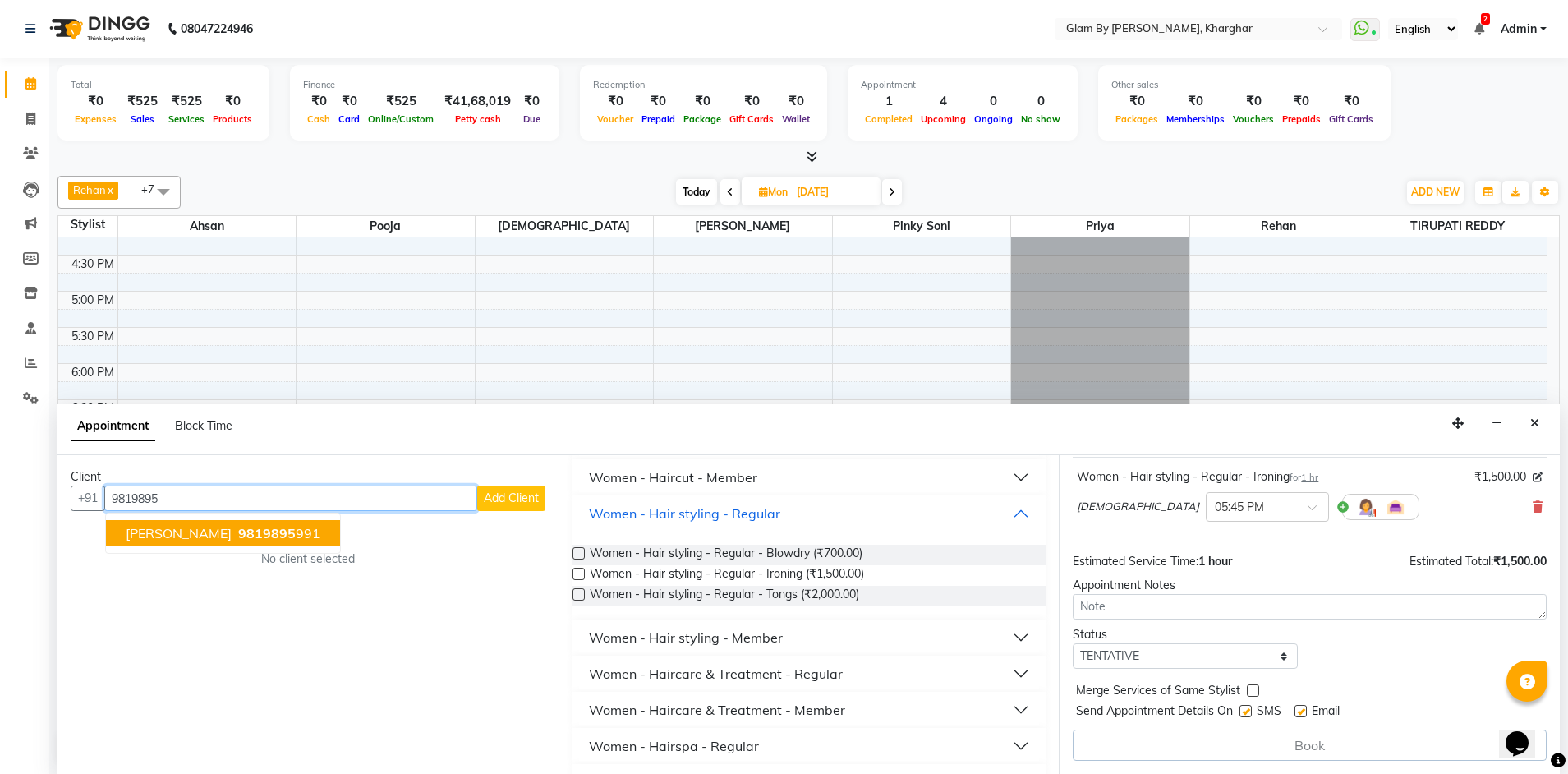
click at [239, 527] on span "9819895" at bounding box center [267, 533] width 57 height 17
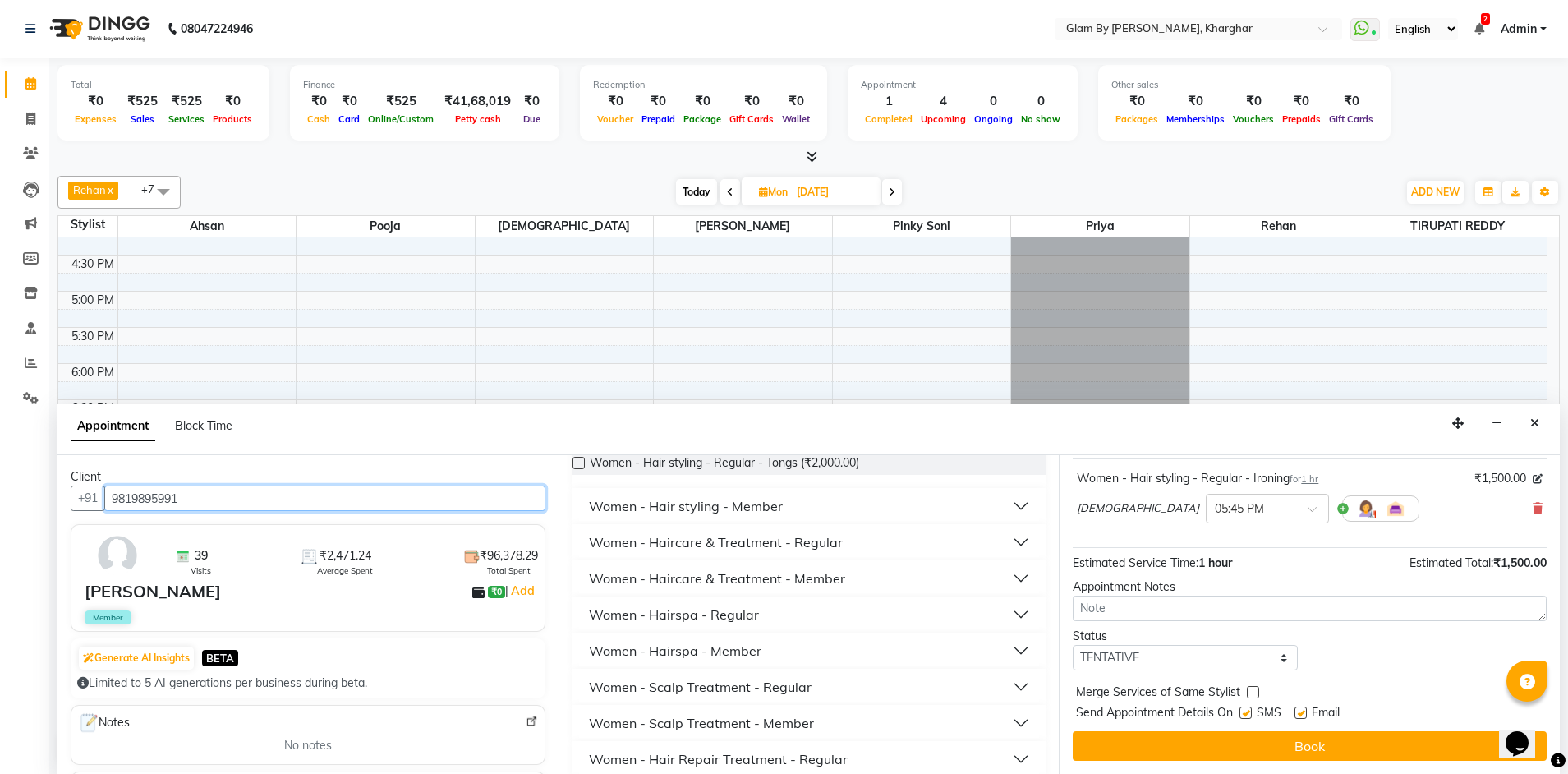
scroll to position [814, 0]
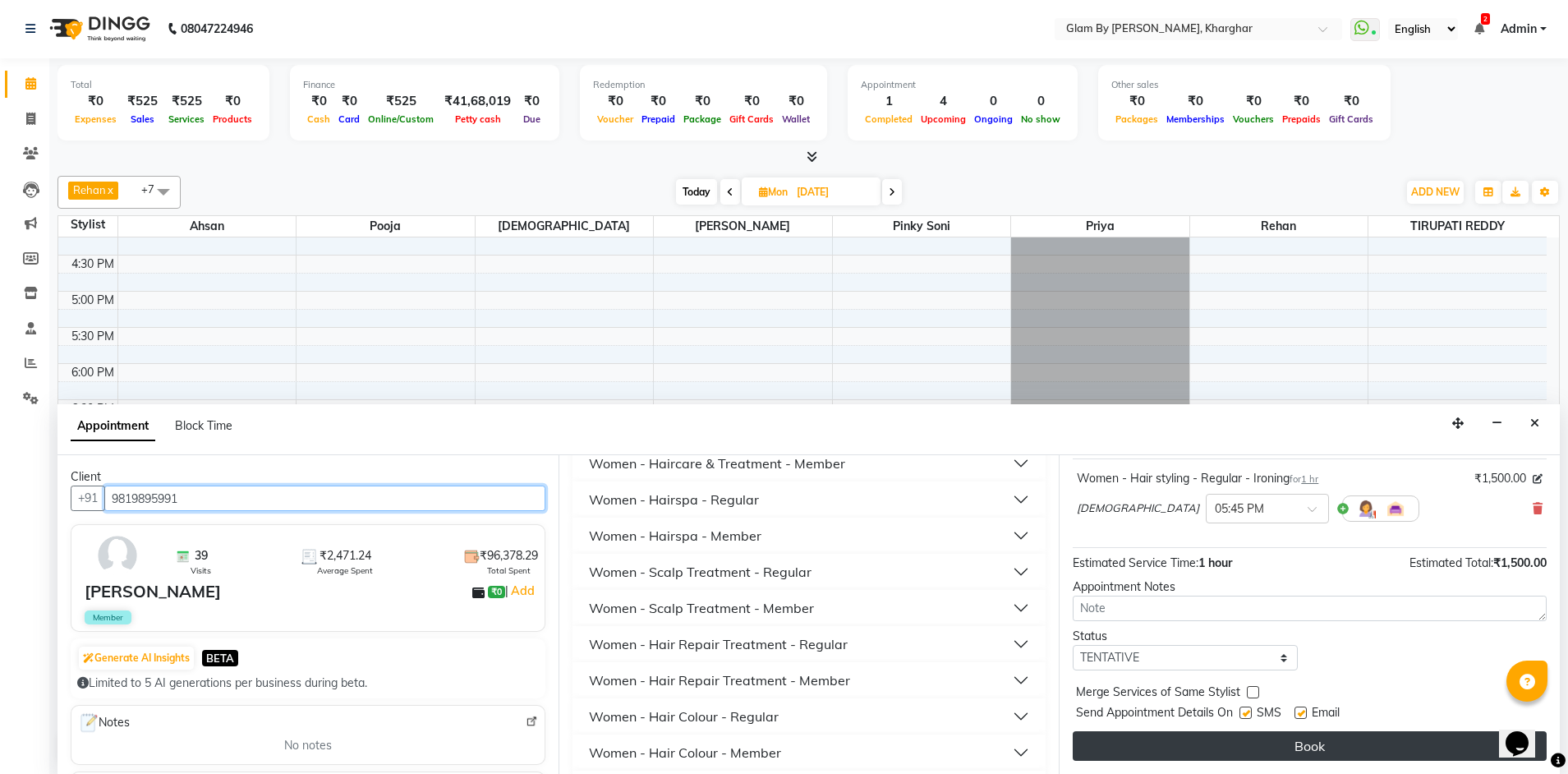
type input "9819895991"
click at [1332, 743] on button "Book" at bounding box center [1309, 746] width 474 height 30
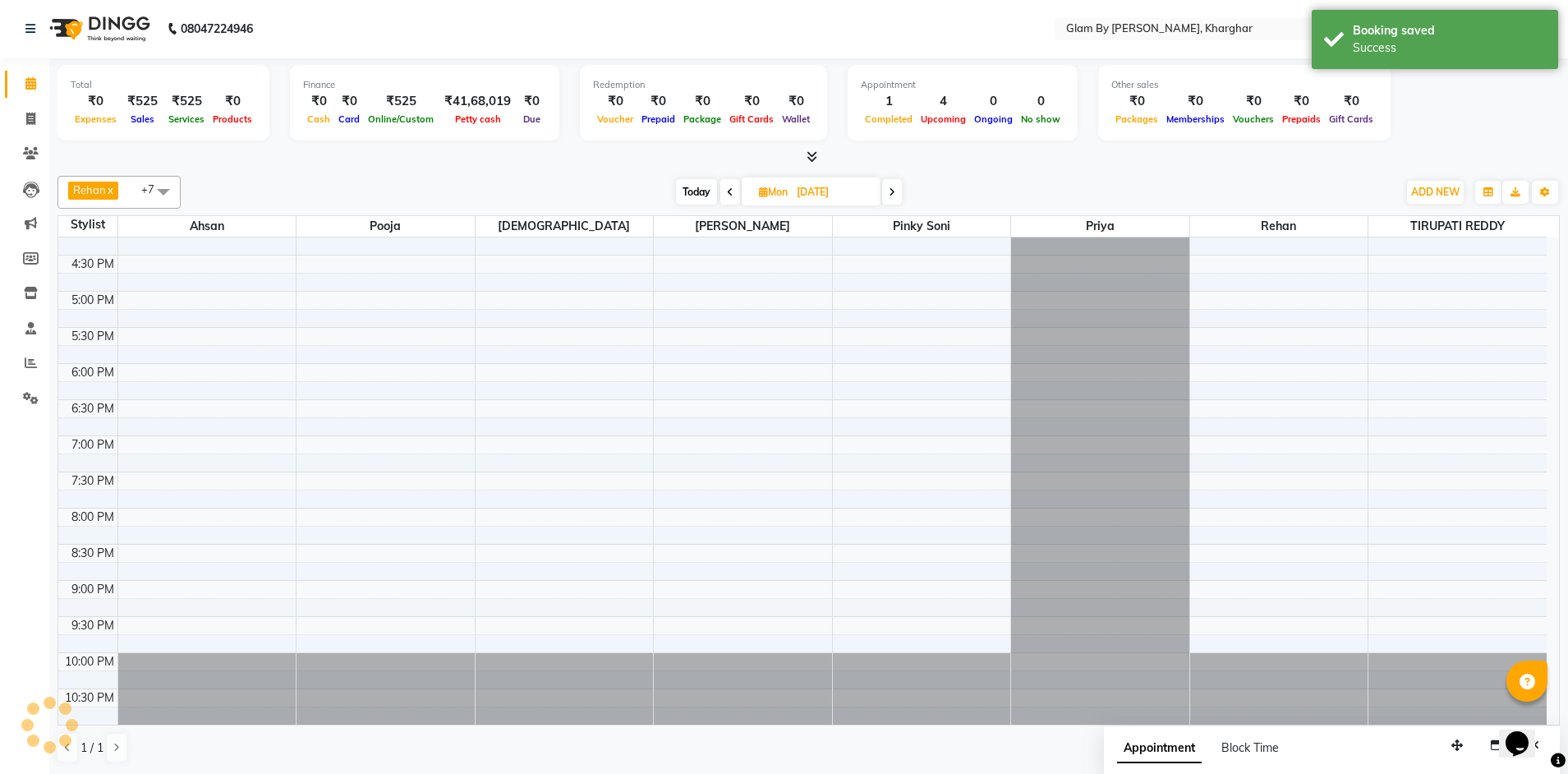
scroll to position [0, 0]
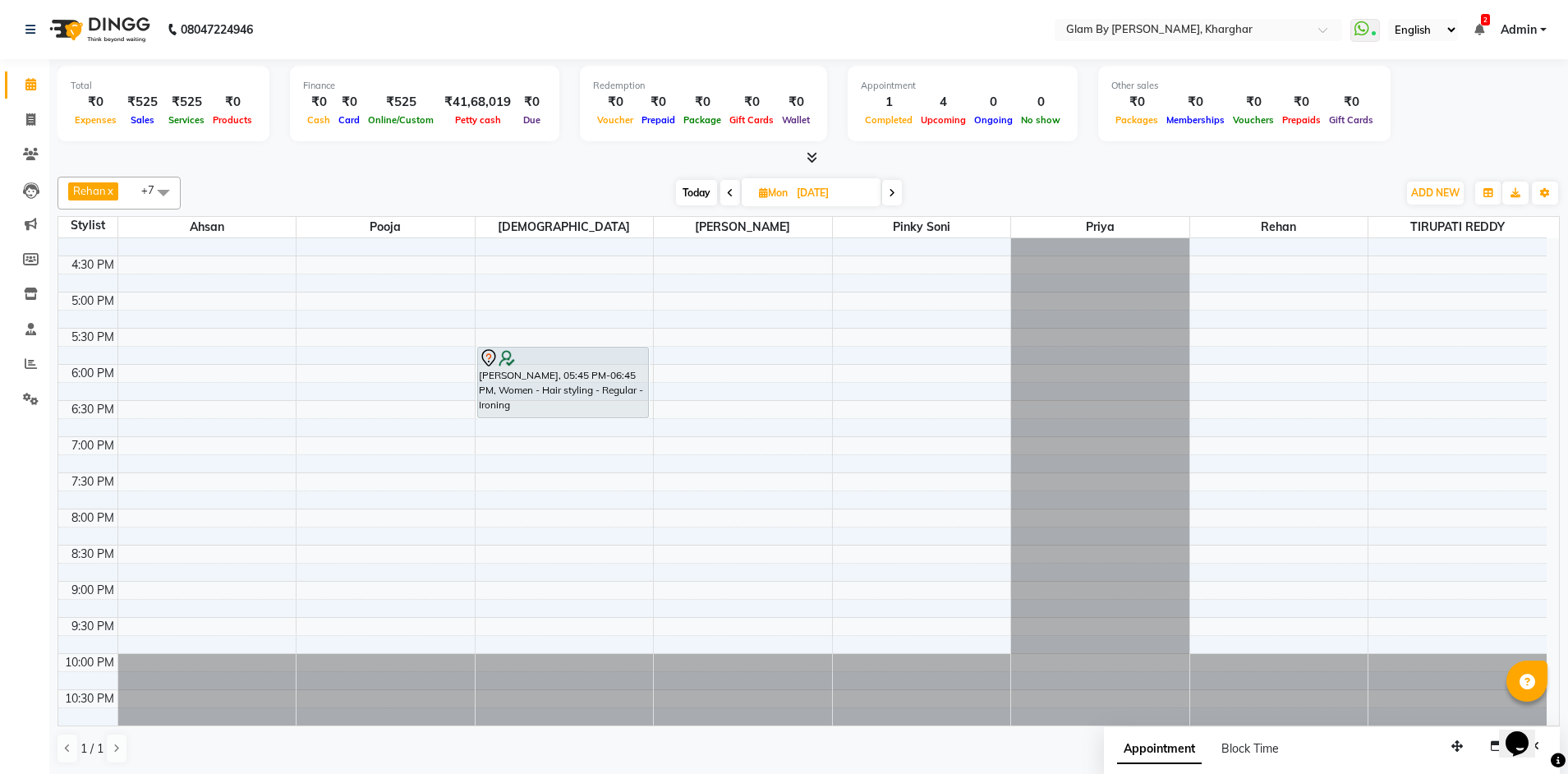
click at [703, 188] on span "Today" at bounding box center [696, 192] width 41 height 26
type input "04-10-2025"
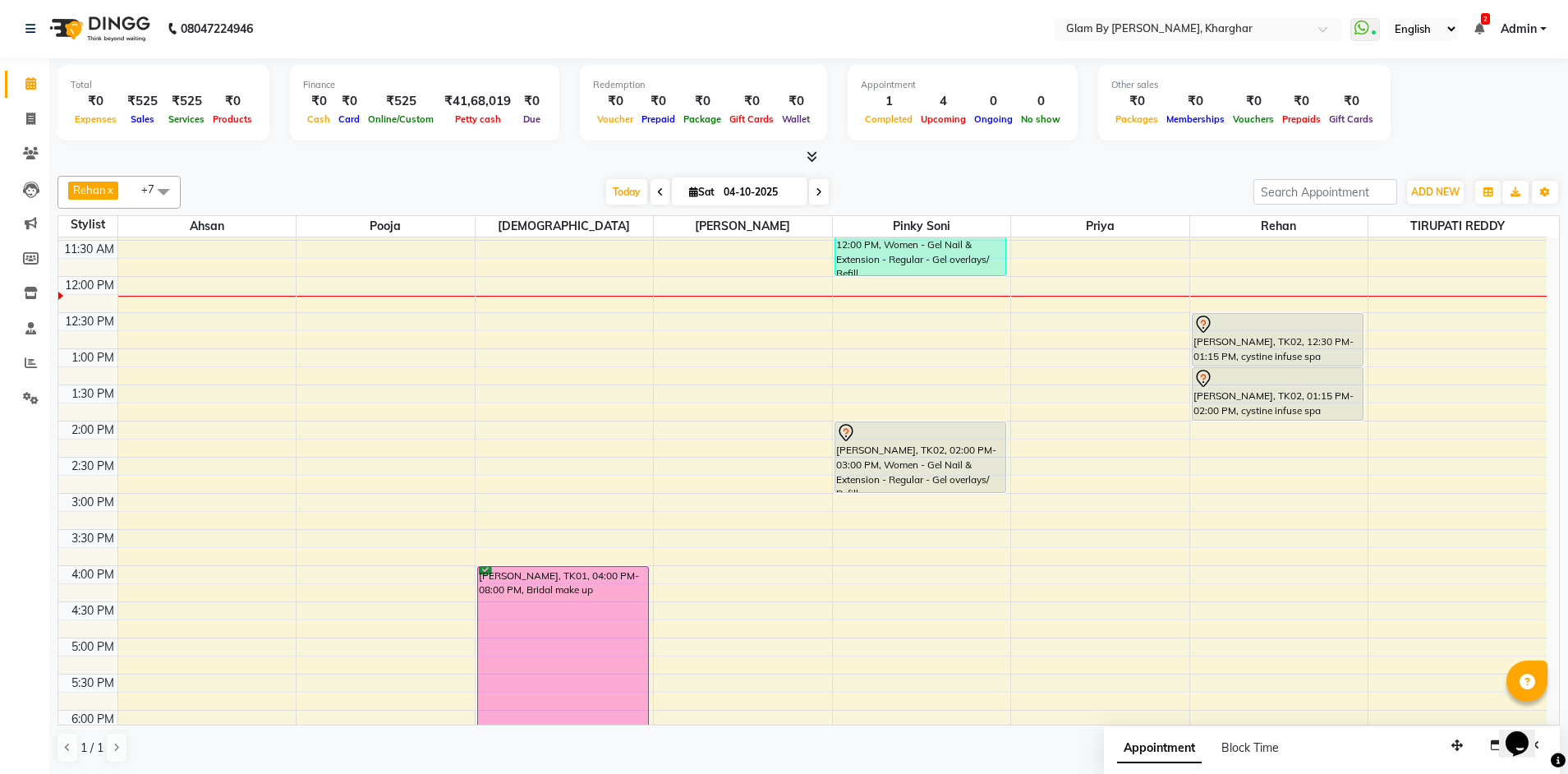
scroll to position [328, 0]
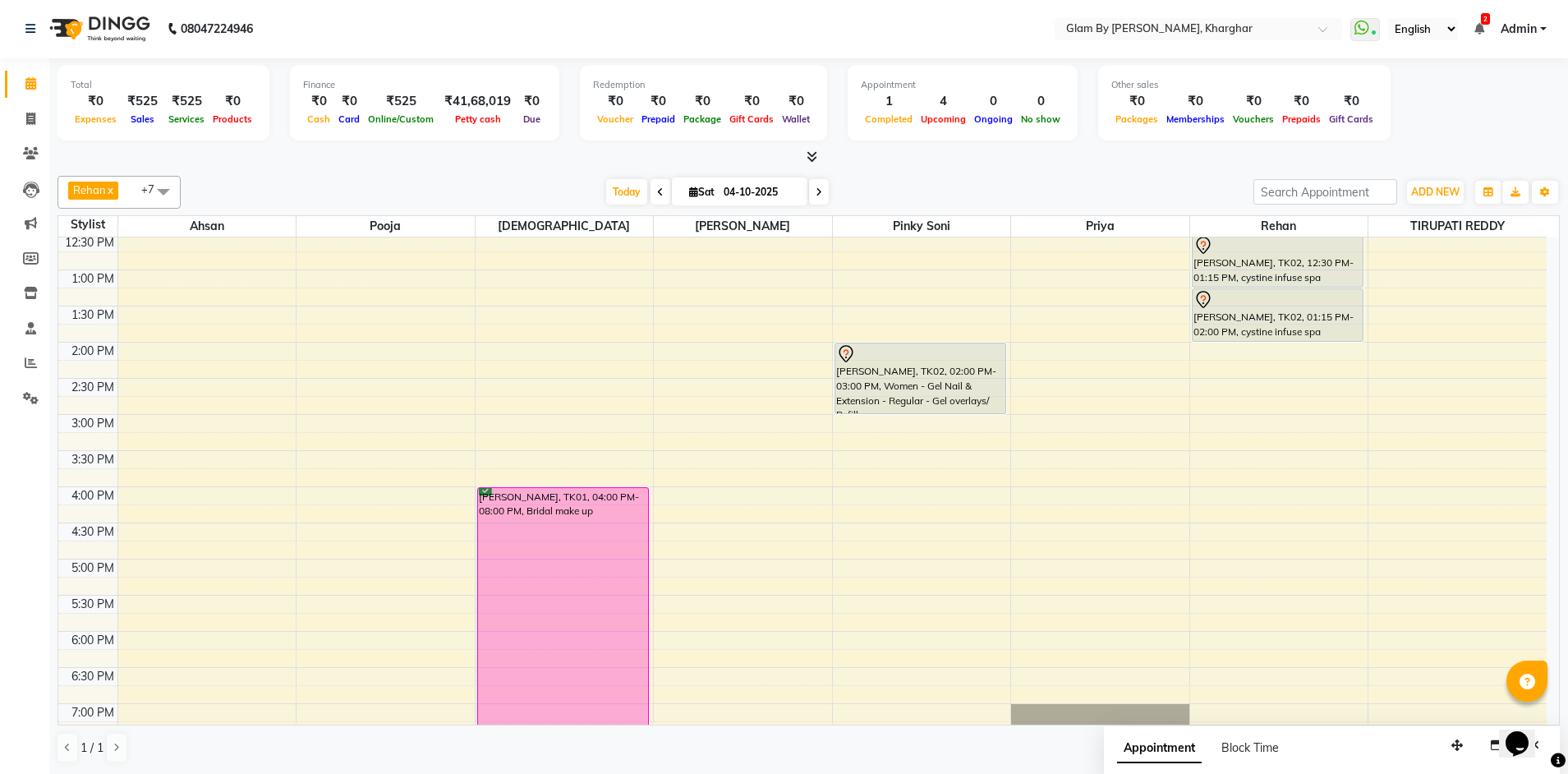
click at [129, 459] on div "8:00 AM 8:30 AM 9:00 AM 9:30 AM 10:00 AM 10:30 AM 11:00 AM 11:30 AM 12:00 PM 12…" at bounding box center [802, 450] width 1488 height 1083
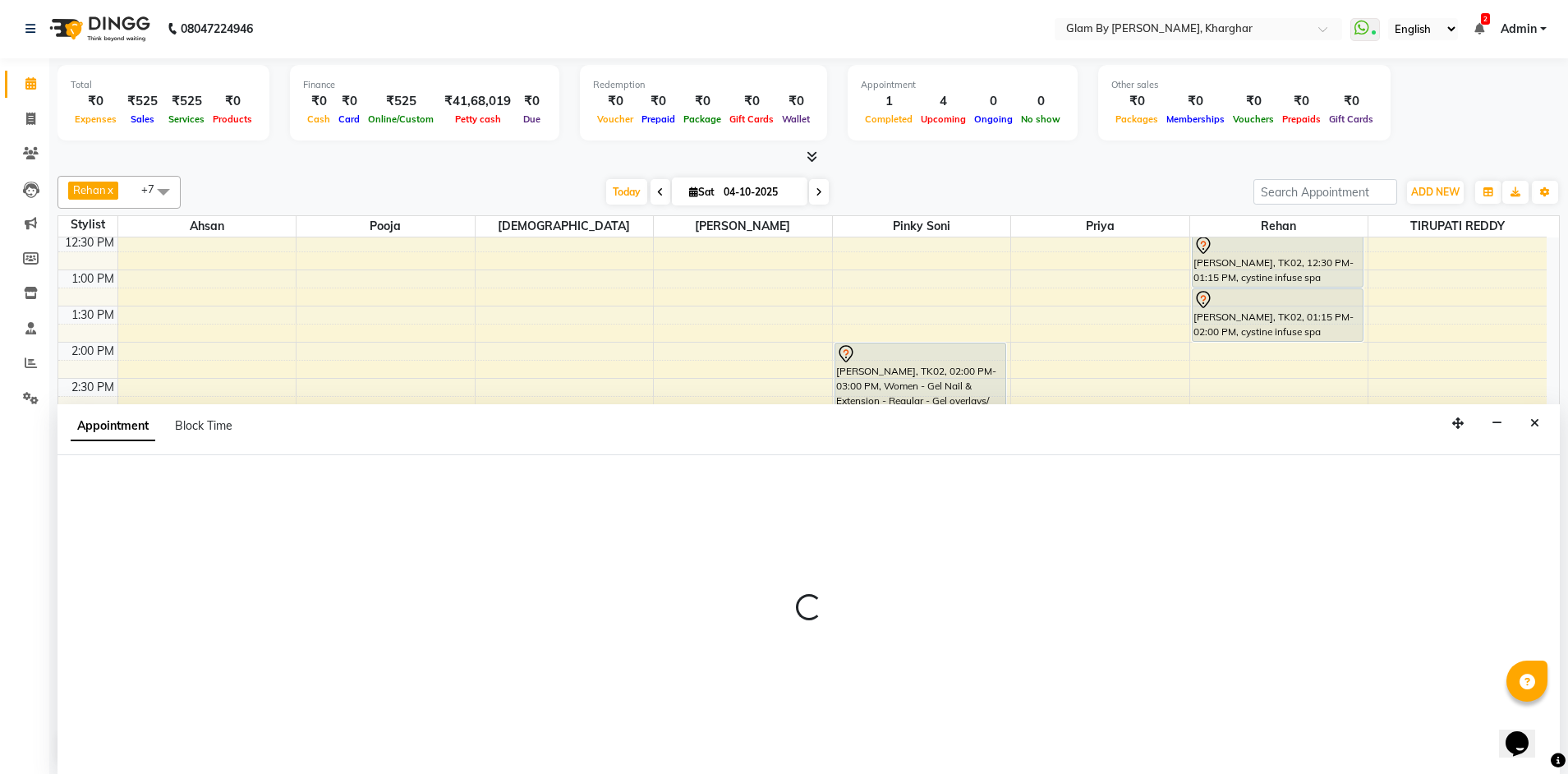
select select "26770"
select select "930"
select select "tentative"
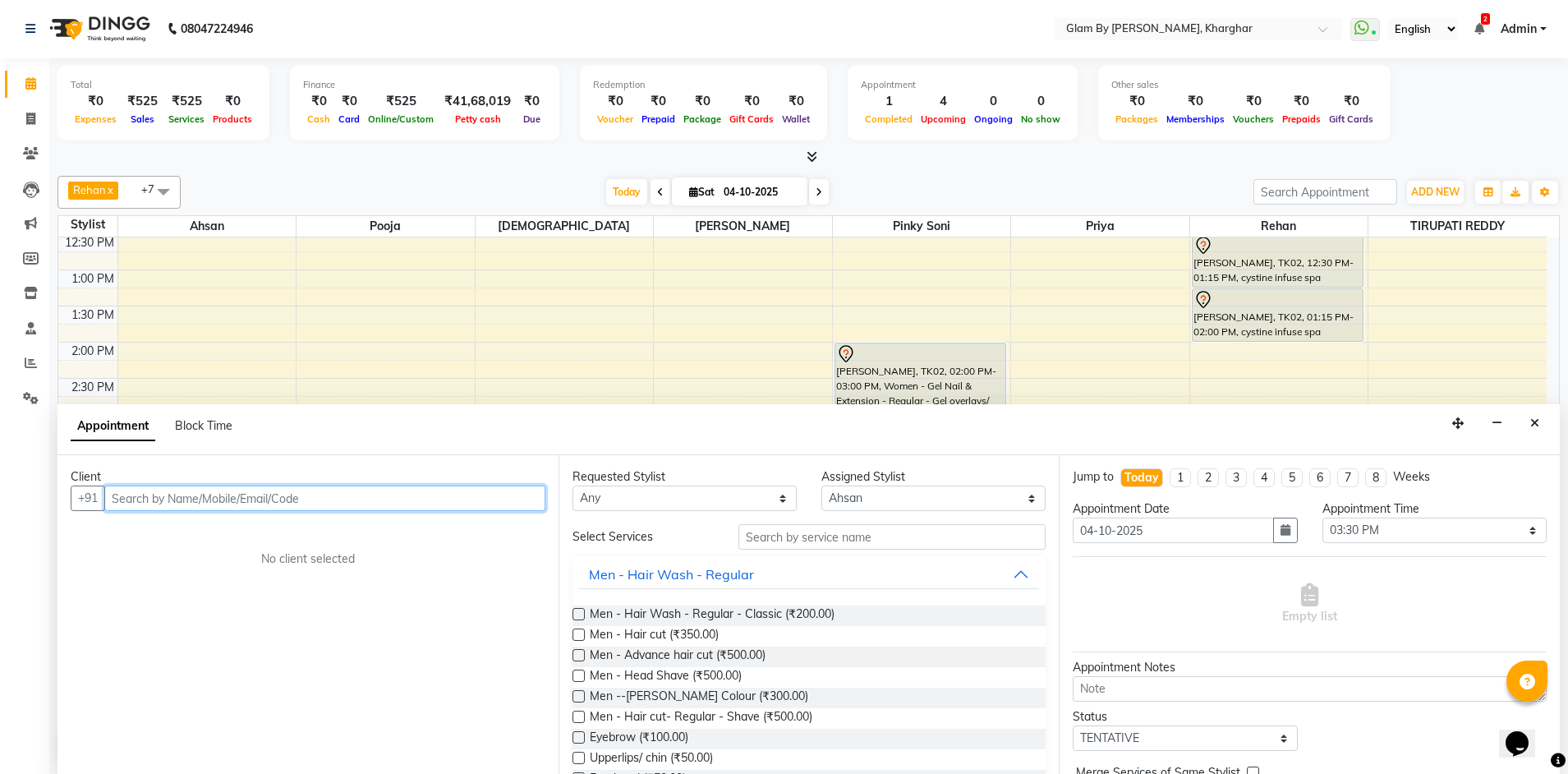
click at [116, 493] on input "text" at bounding box center [324, 498] width 441 height 26
drag, startPoint x: 205, startPoint y: 499, endPoint x: 82, endPoint y: 500, distance: 123.0
click at [82, 500] on div "+91 dr 99875094 Add Client" at bounding box center [307, 498] width 475 height 26
type input "\"
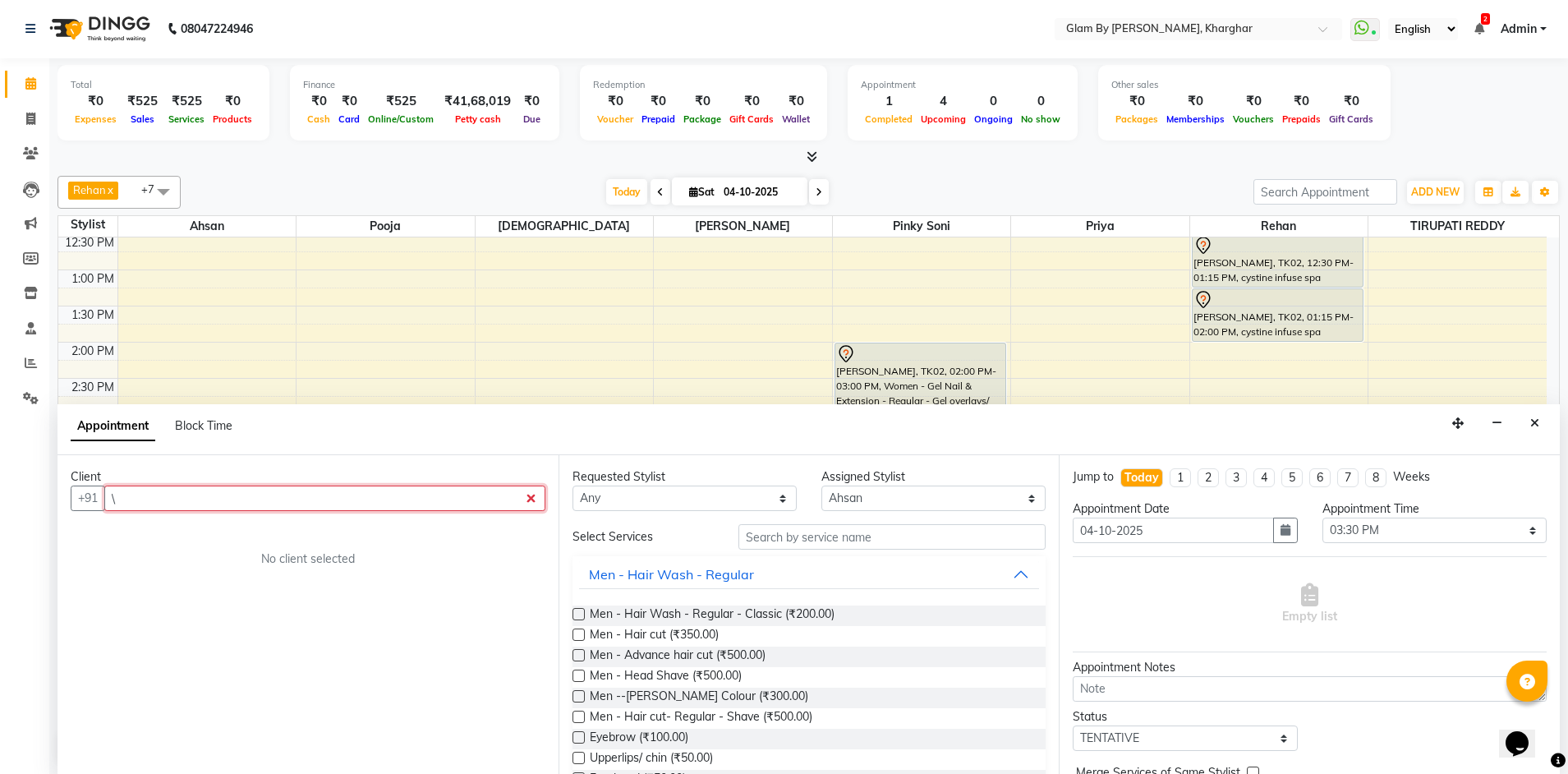
type input "\"
click at [149, 487] on div "Client +91 \ No client selected" at bounding box center [307, 615] width 501 height 319
click at [142, 495] on input "\" at bounding box center [324, 498] width 441 height 26
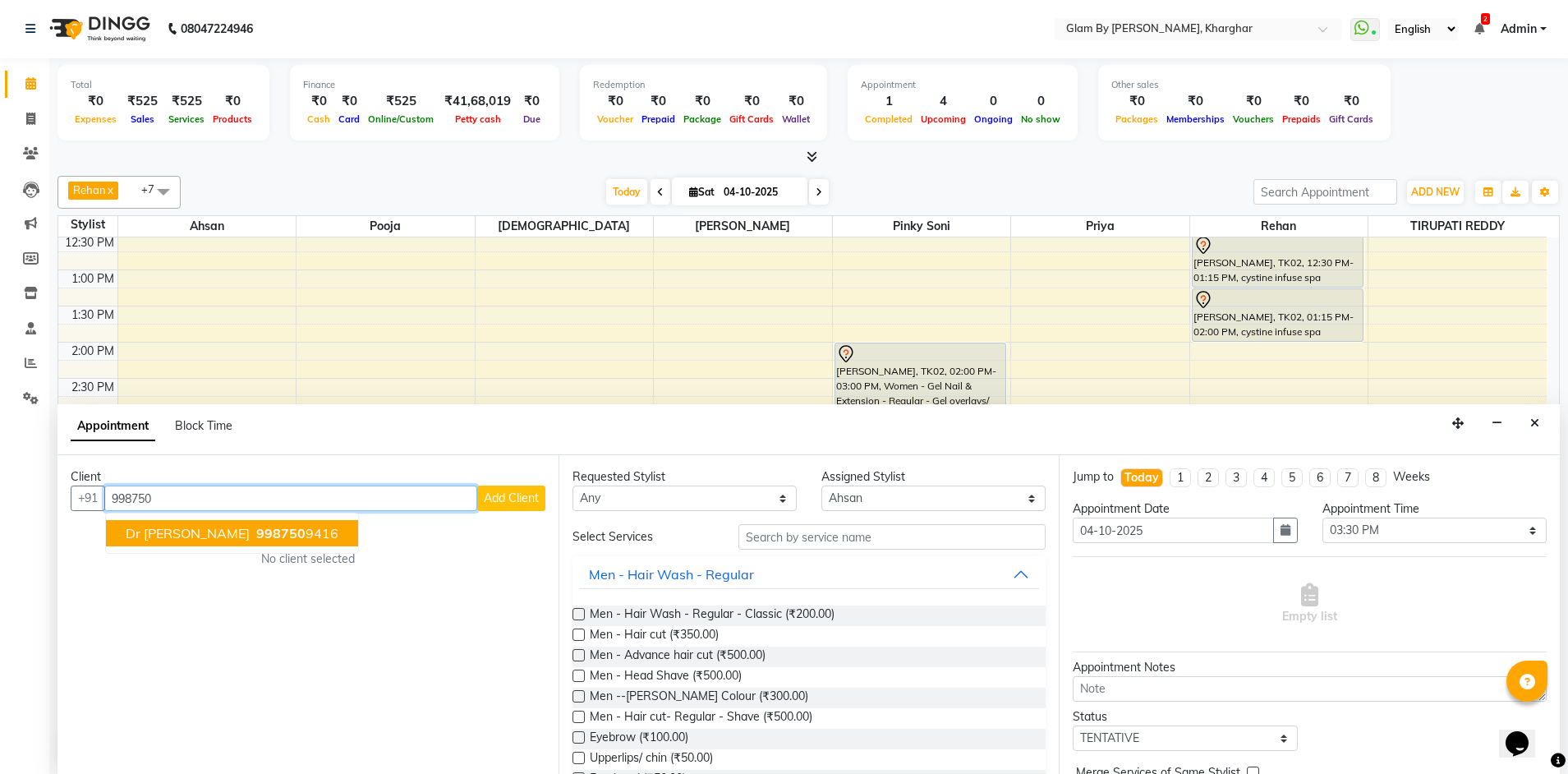
click at [180, 542] on button "Dr Surekha 998750 9416" at bounding box center [232, 533] width 252 height 26
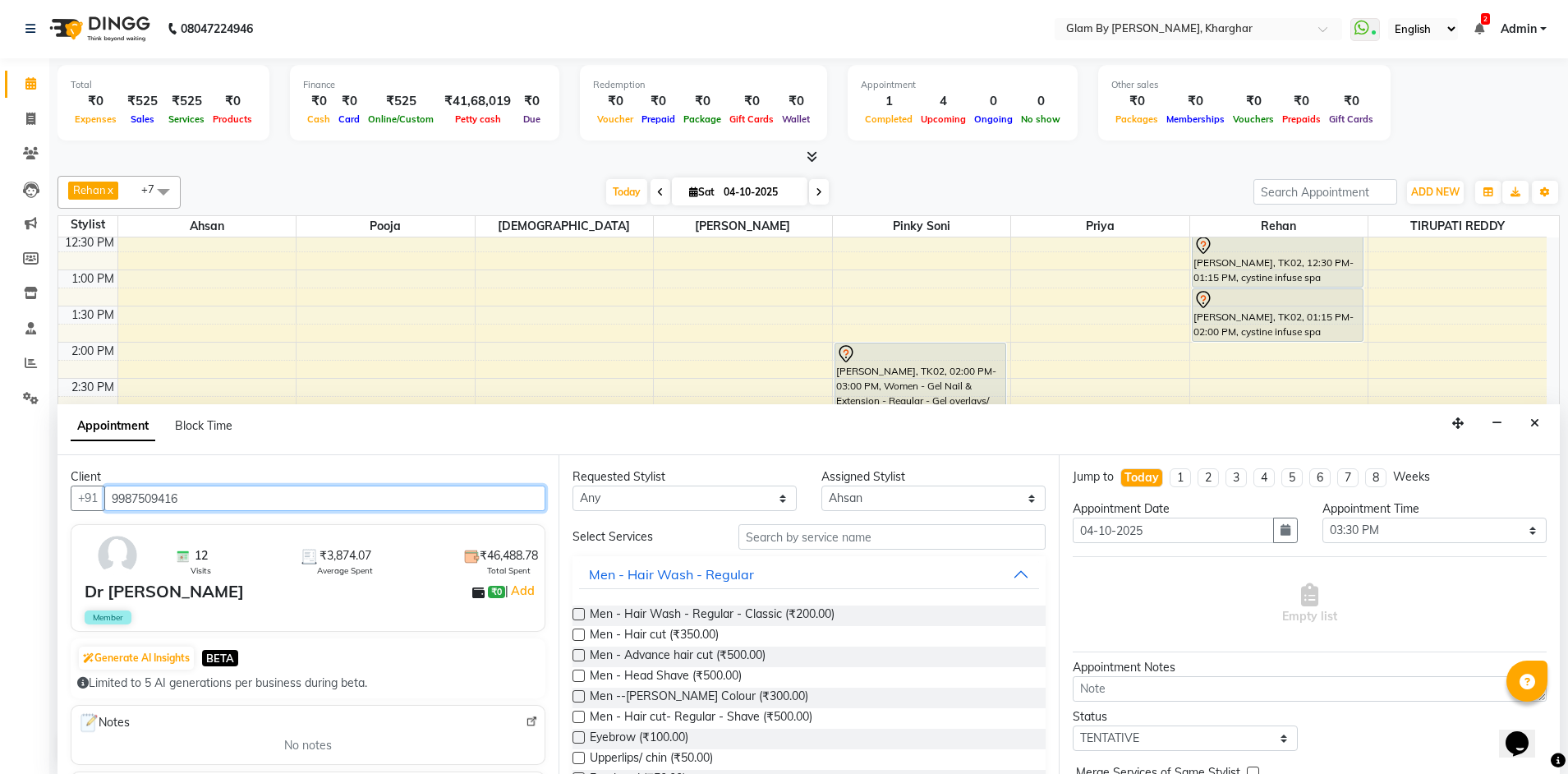
type input "9987509416"
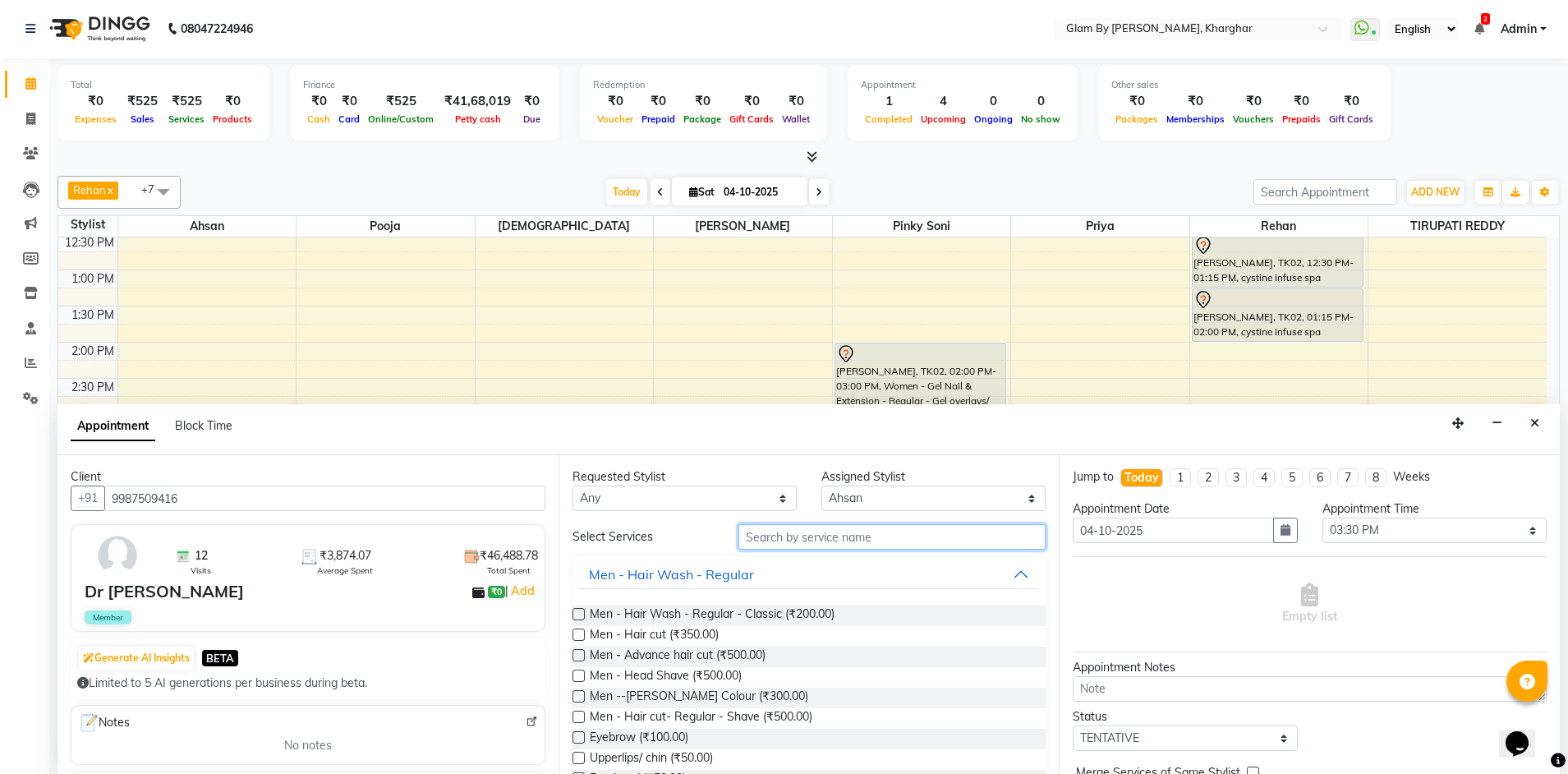
click at [794, 543] on input "text" at bounding box center [892, 536] width 307 height 26
click at [755, 536] on input "text" at bounding box center [892, 536] width 307 height 26
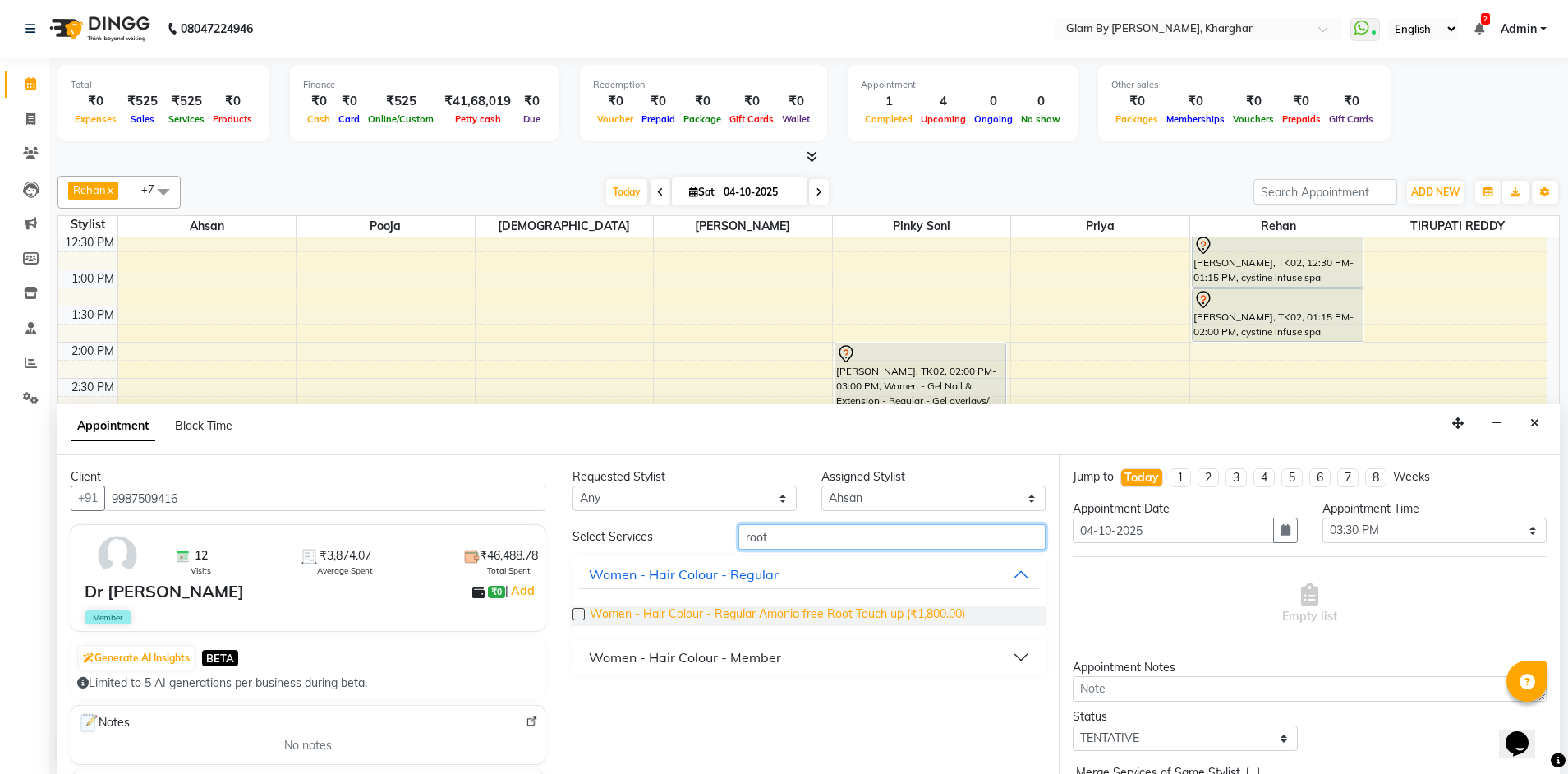
type input "root"
drag, startPoint x: 840, startPoint y: 618, endPoint x: 905, endPoint y: 613, distance: 65.2
click at [846, 618] on span "Women - Hair Colour - Regular Amonia free Root Touch up (₹1,800.00)" at bounding box center [777, 615] width 375 height 20
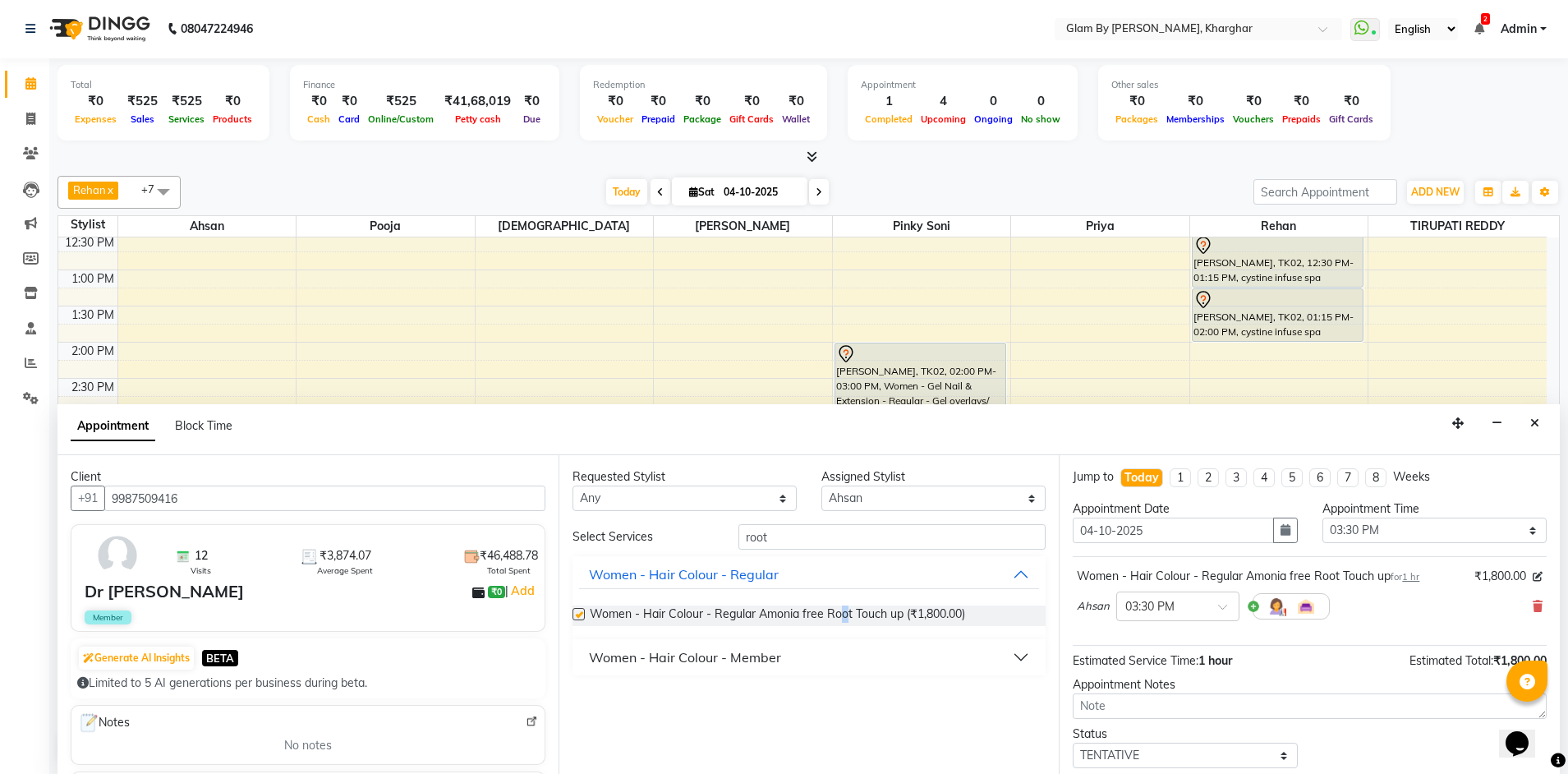
checkbox input "false"
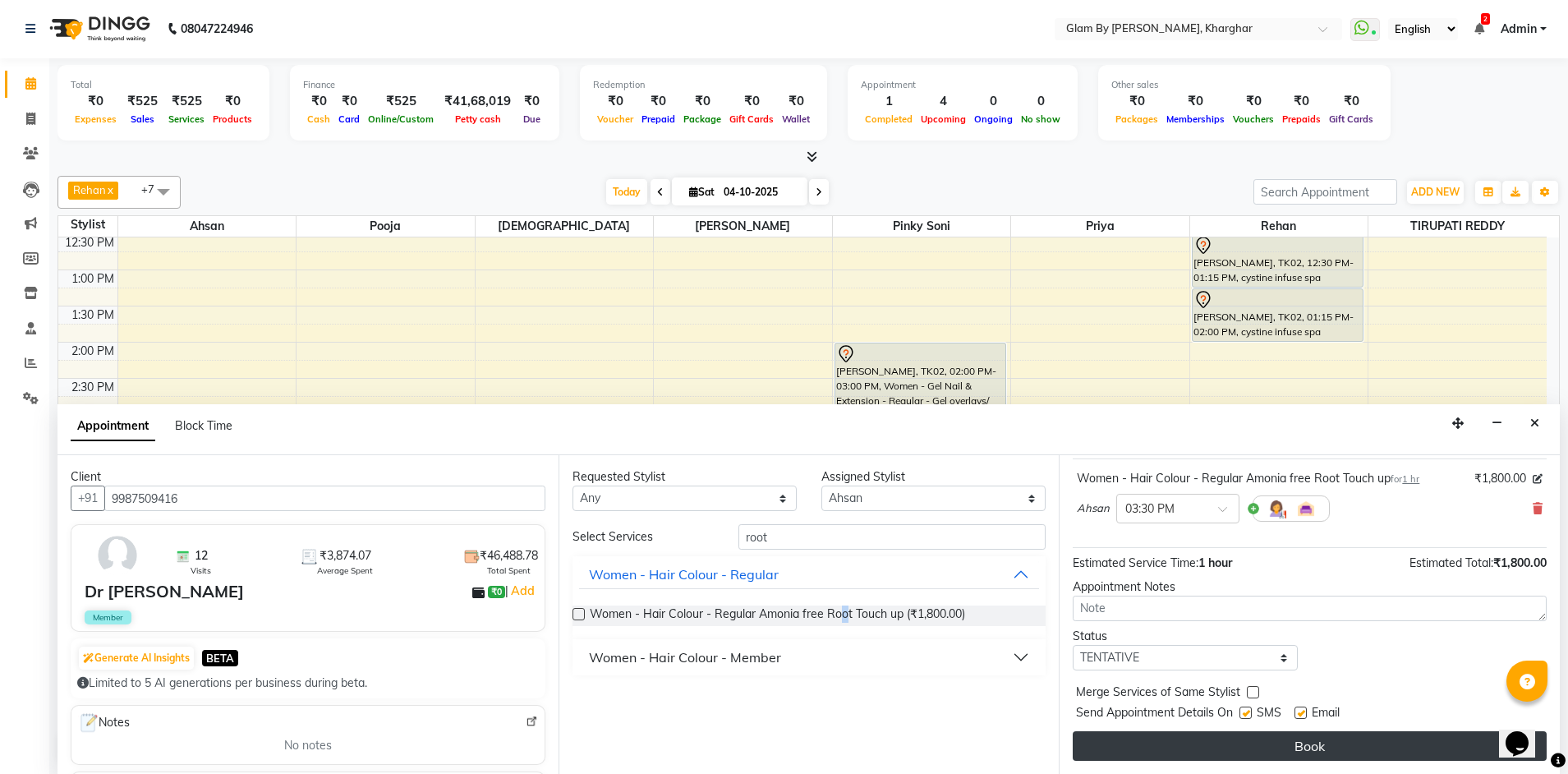
click at [1297, 747] on button "Book" at bounding box center [1309, 746] width 474 height 30
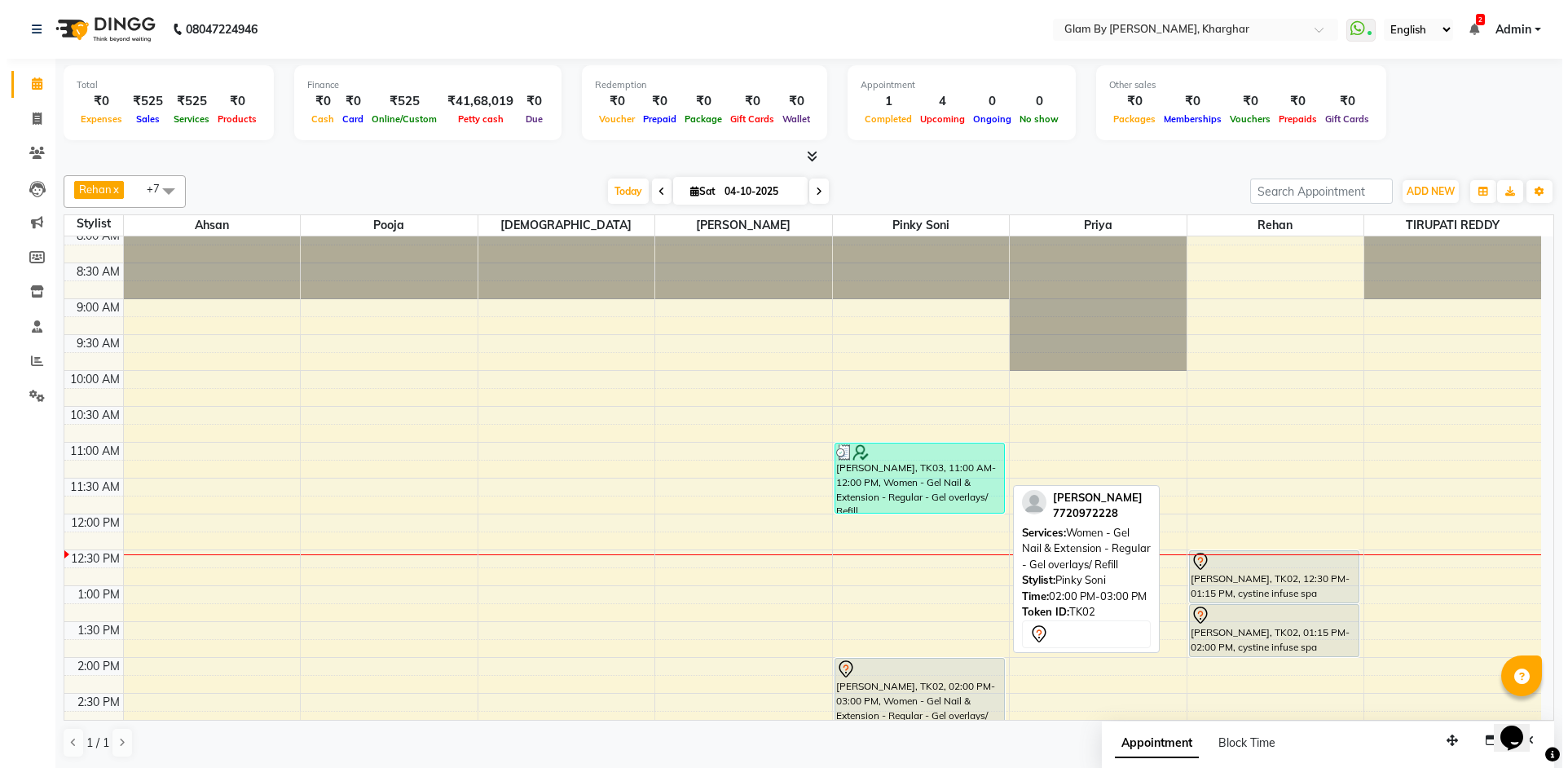
scroll to position [0, 0]
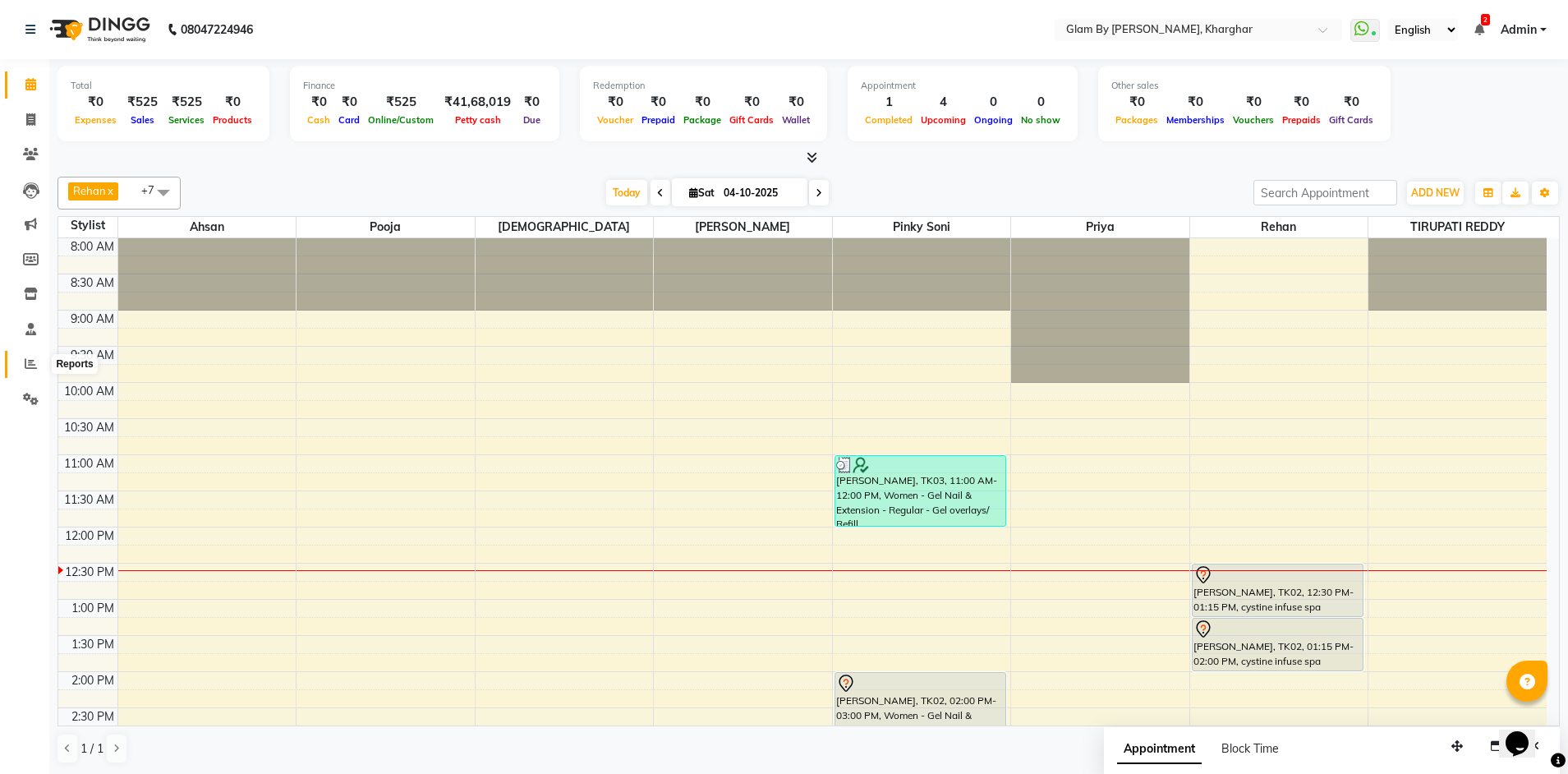
click at [31, 366] on icon at bounding box center [31, 364] width 12 height 12
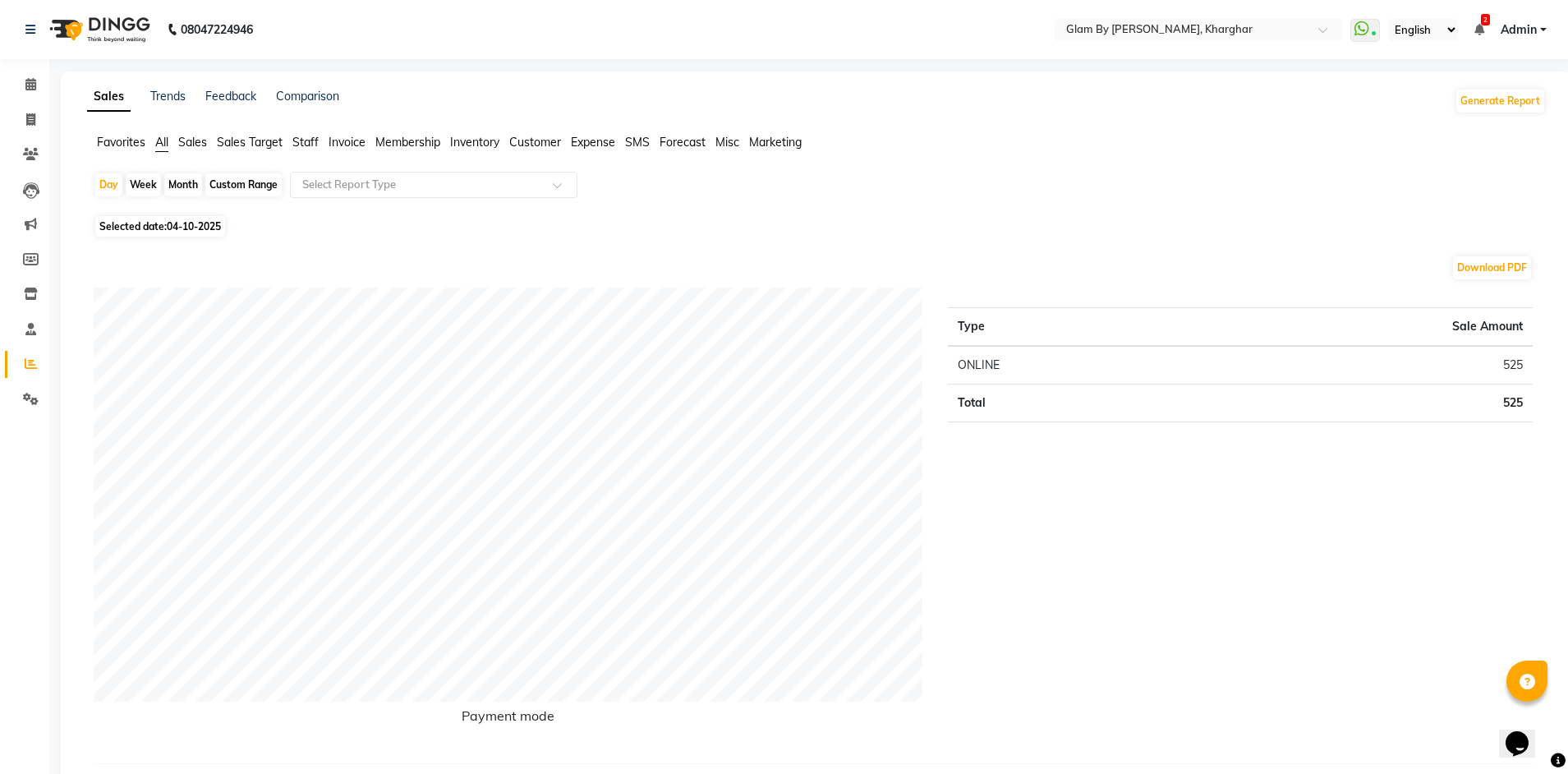
click at [304, 143] on span "Staff" at bounding box center [306, 142] width 26 height 15
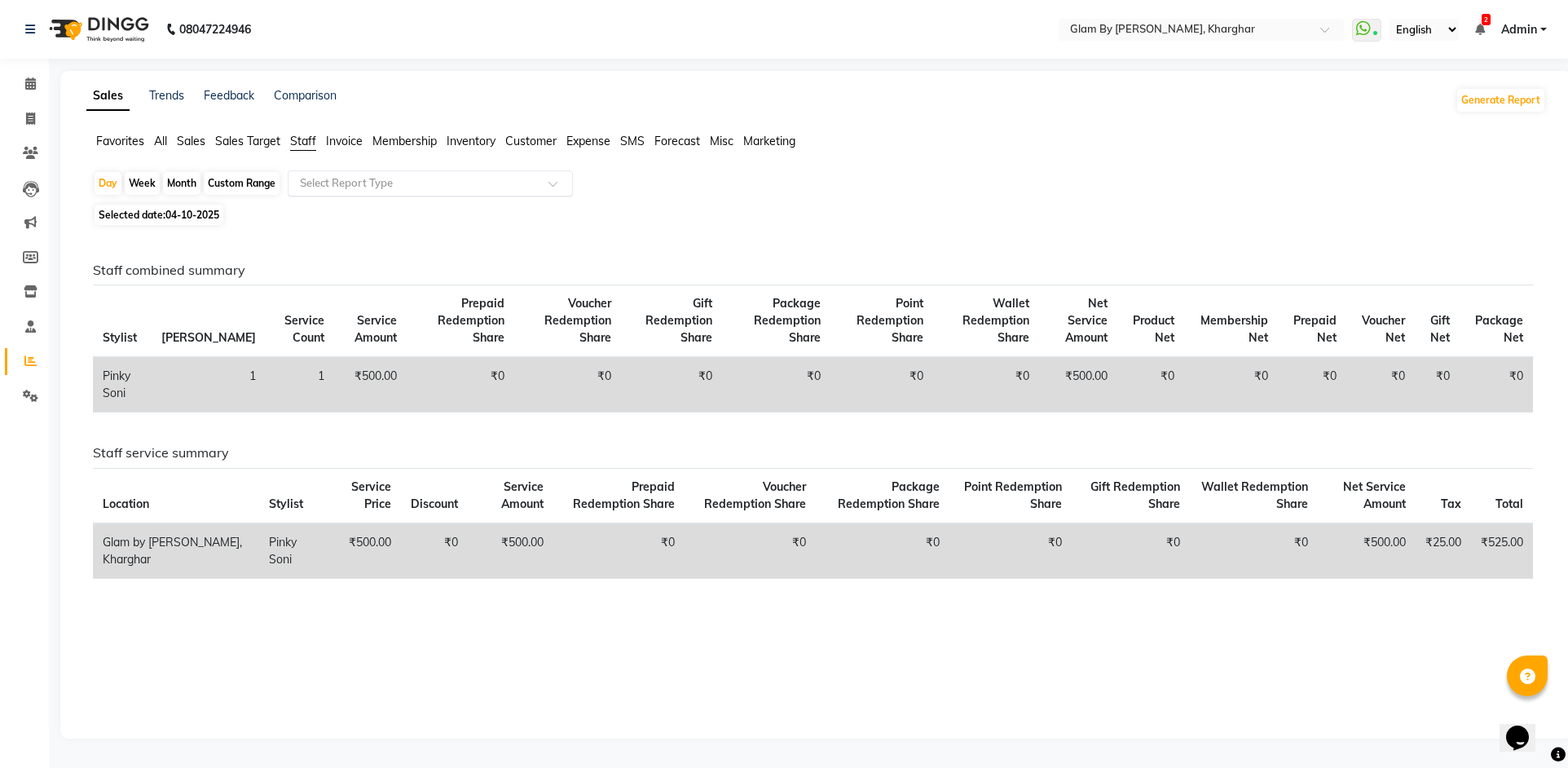
click at [321, 181] on input "text" at bounding box center [414, 183] width 235 height 17
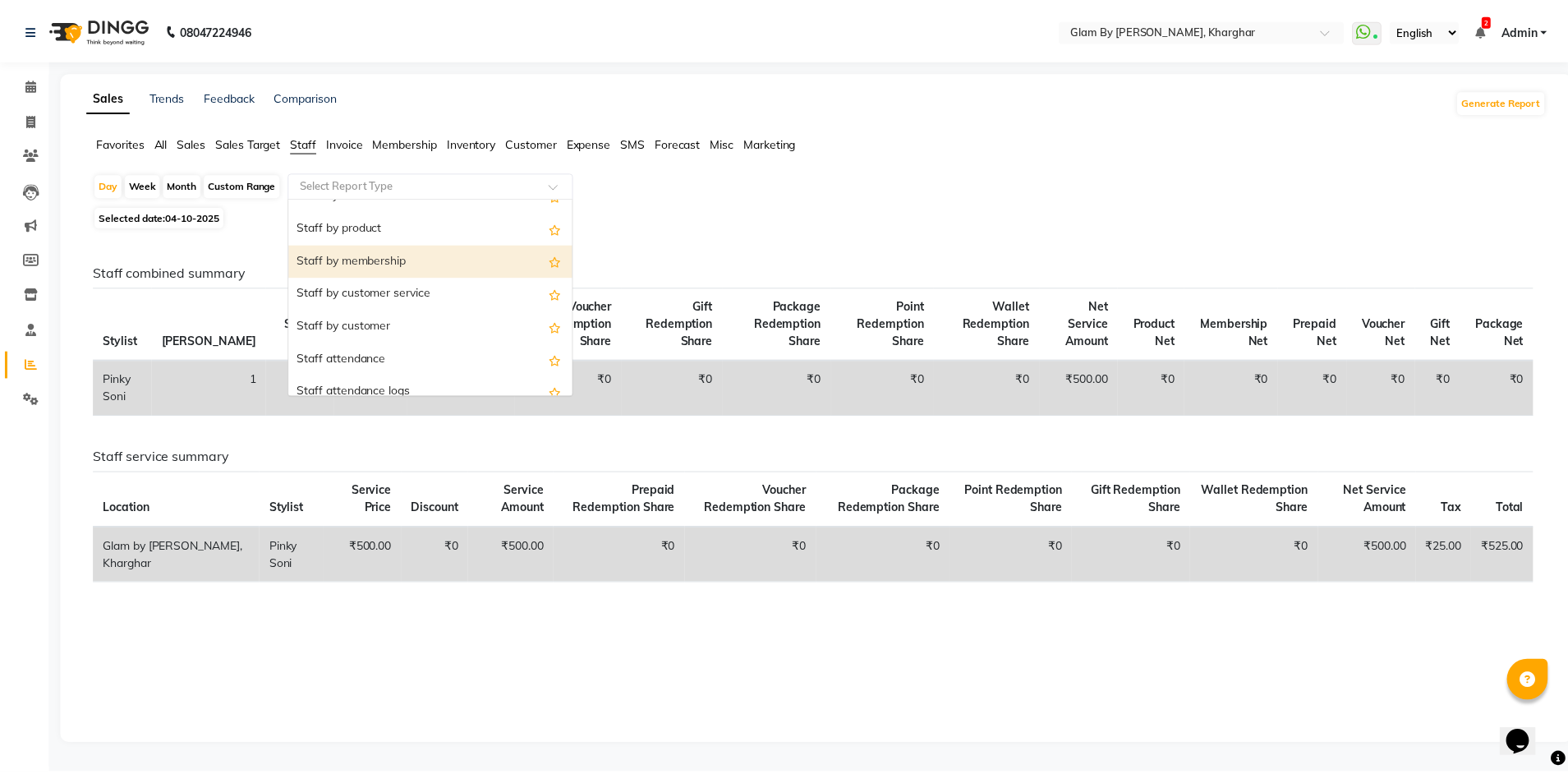
scroll to position [165, 0]
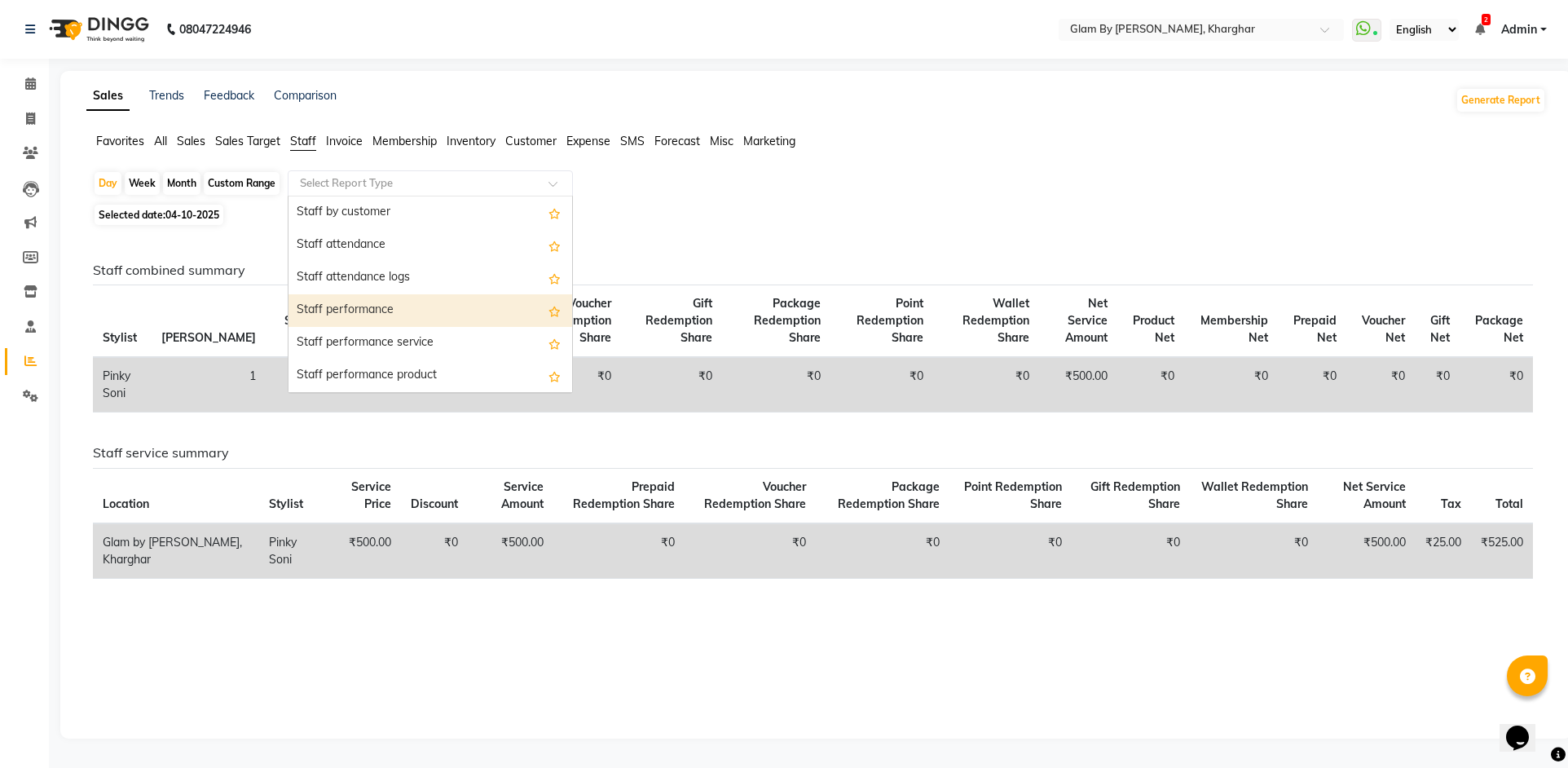
click at [369, 309] on div "Staff performance" at bounding box center [430, 310] width 284 height 32
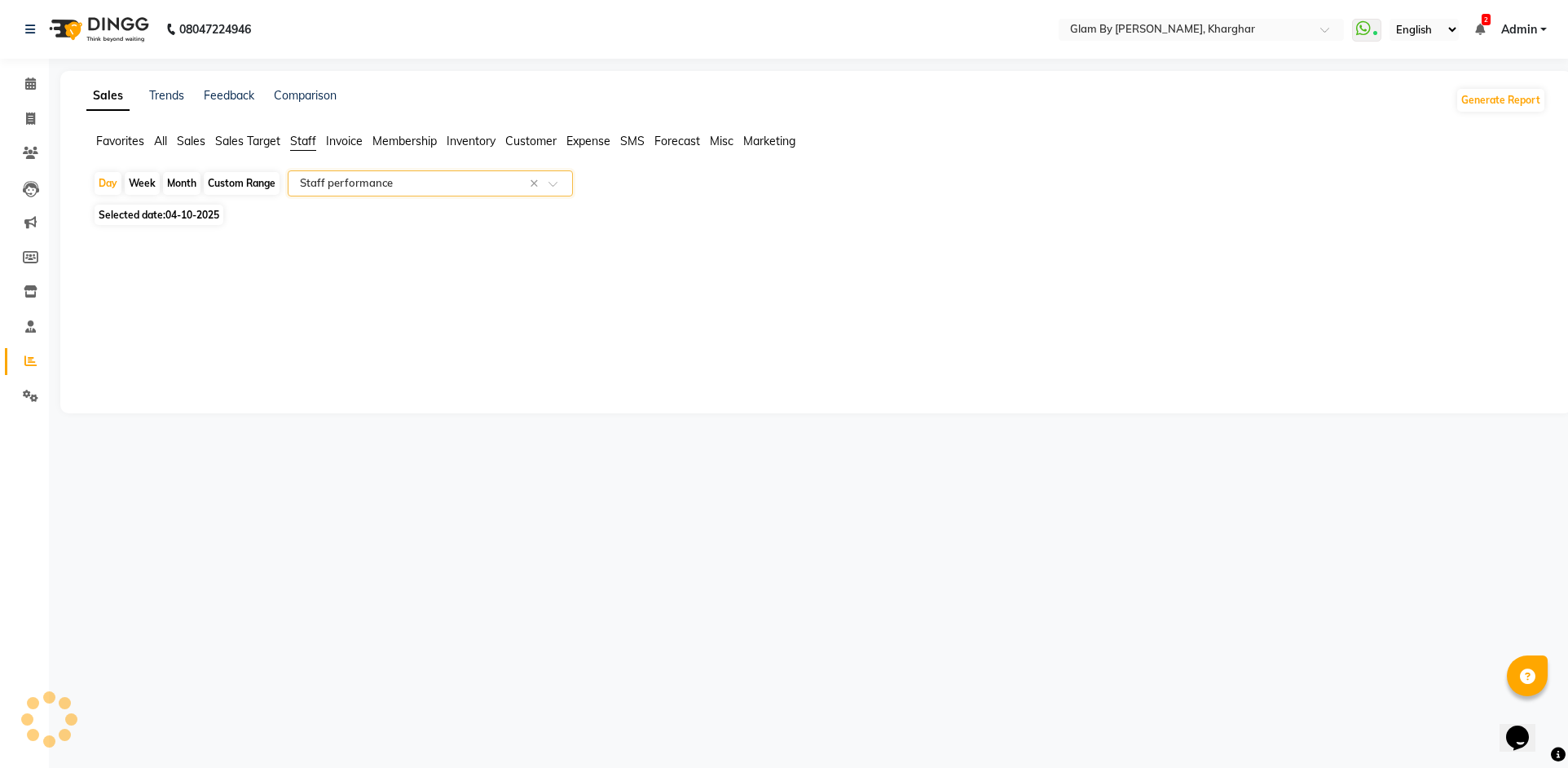
select select "full_report"
select select "pdf"
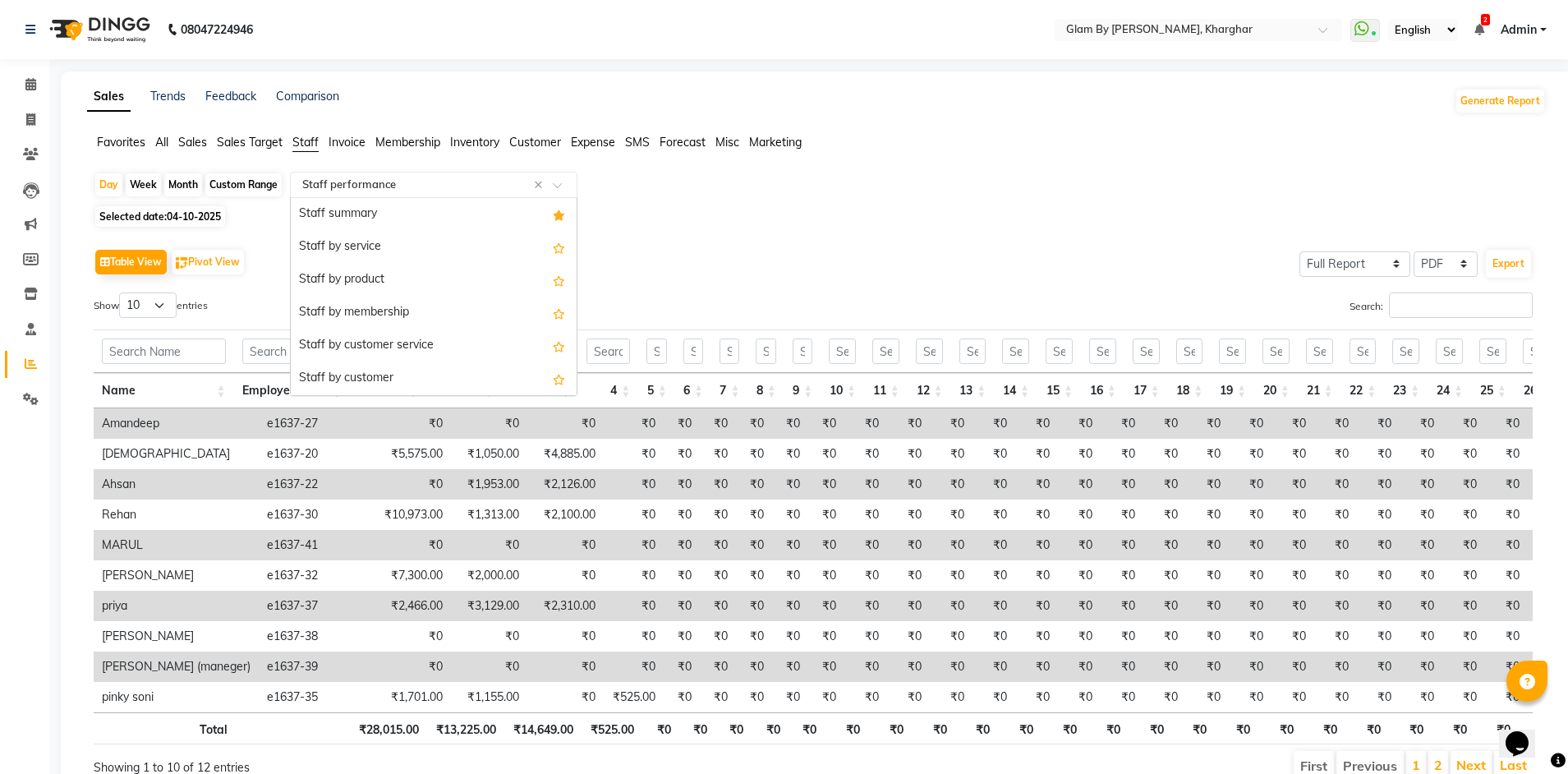
click at [350, 192] on input "text" at bounding box center [417, 185] width 237 height 17
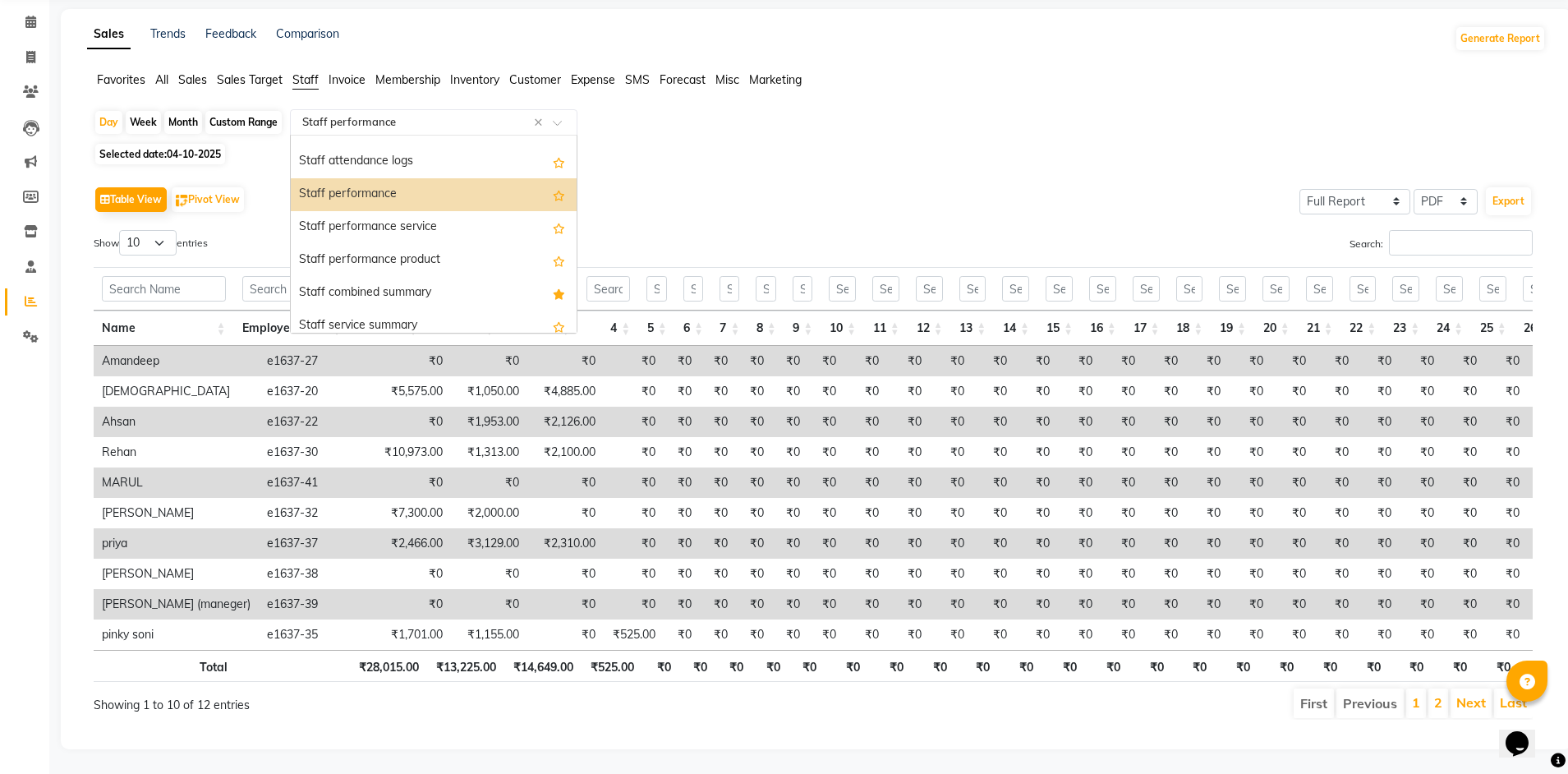
scroll to position [197, 0]
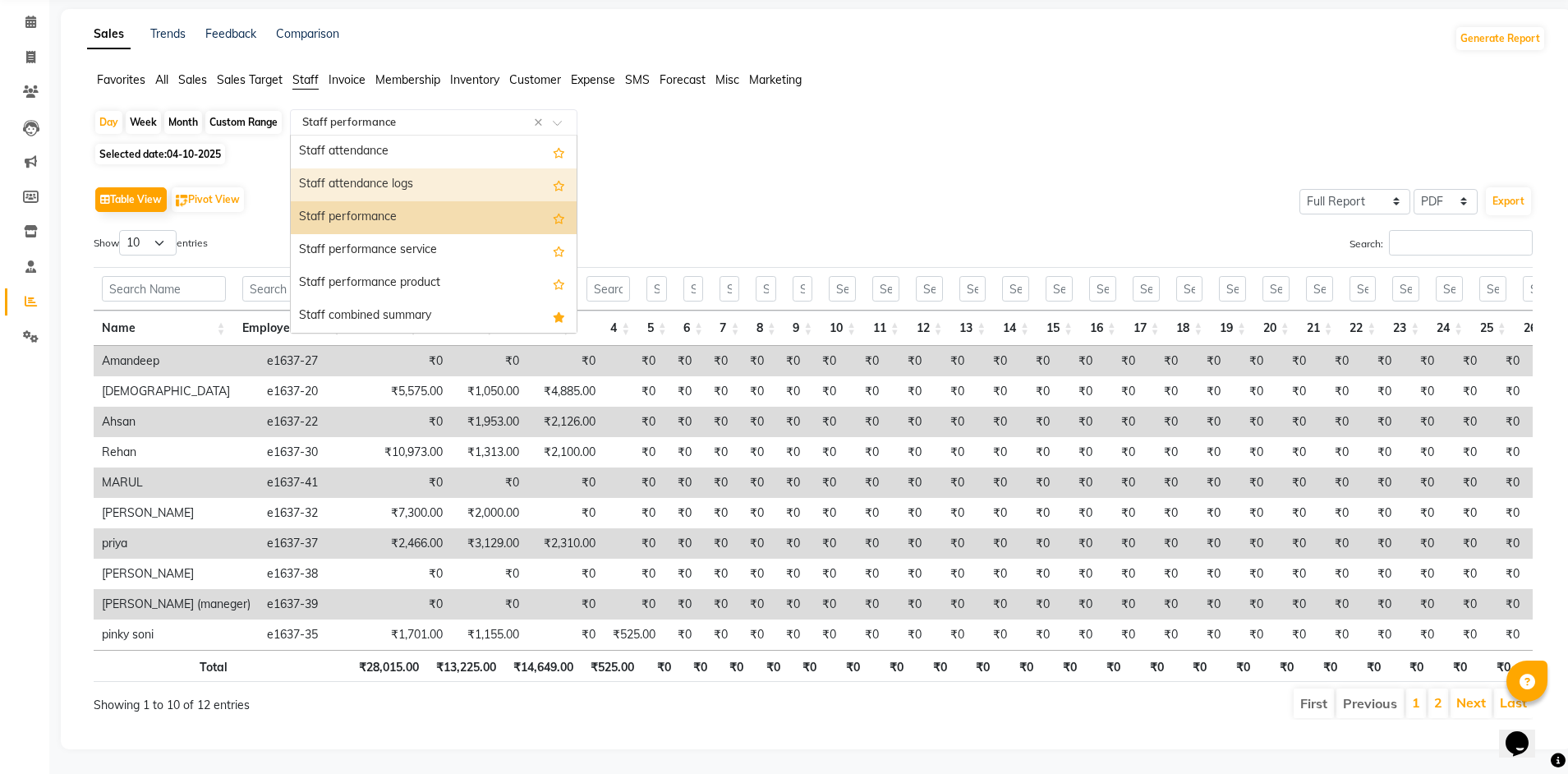
click at [371, 168] on div "Staff attendance logs" at bounding box center [433, 184] width 286 height 33
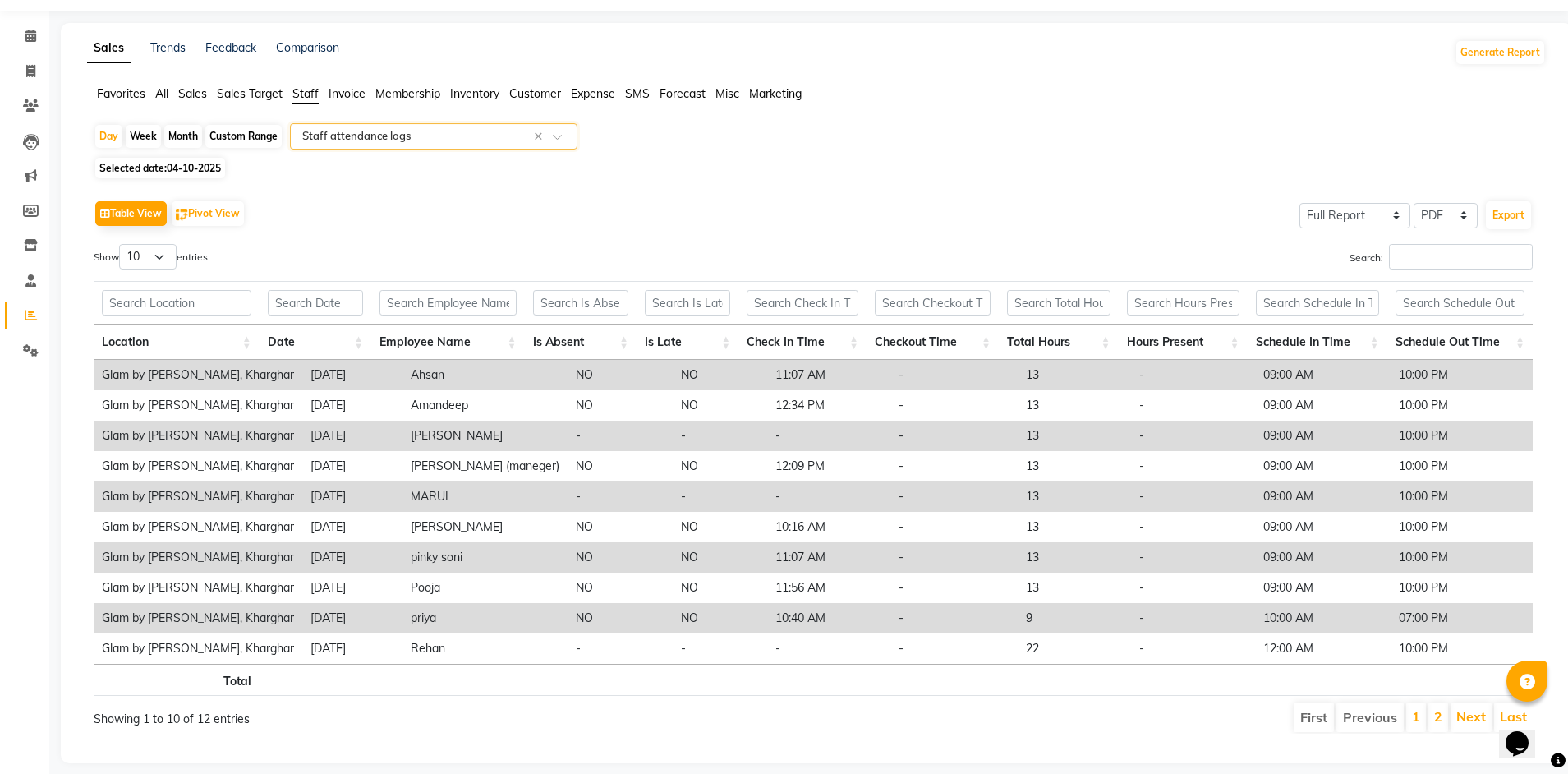
scroll to position [75, 0]
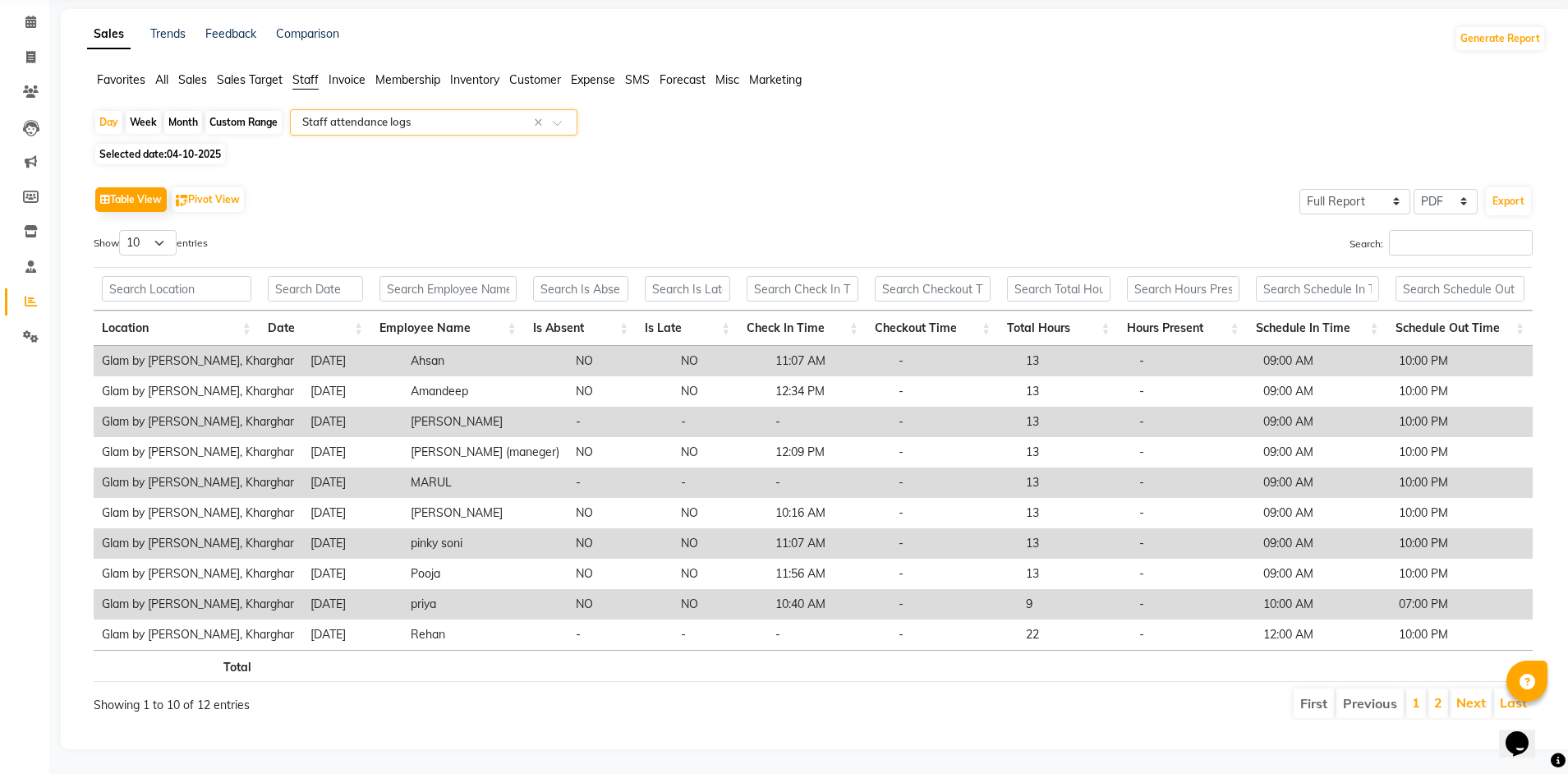
click at [1432, 697] on li "2" at bounding box center [1438, 704] width 19 height 30
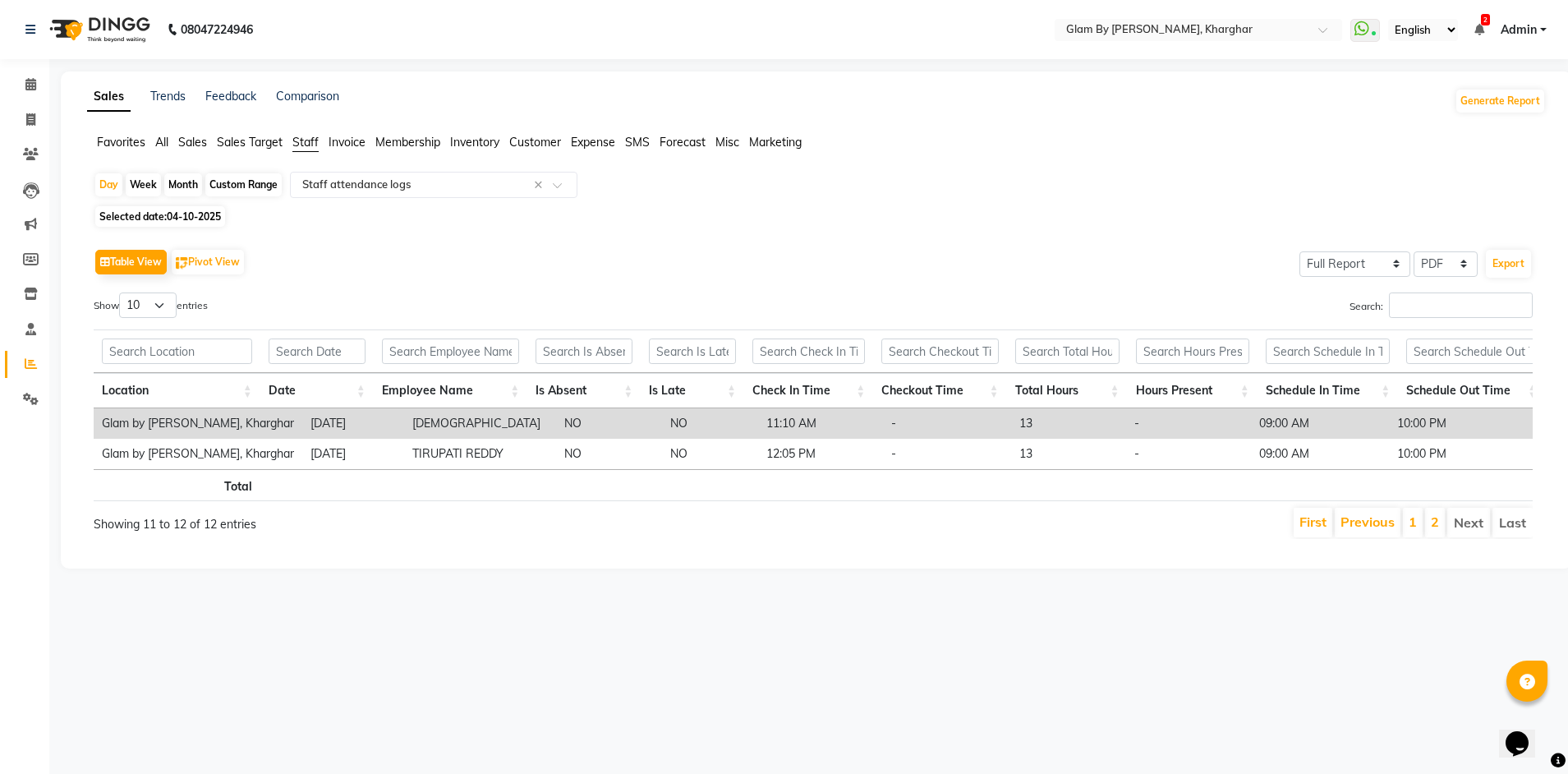
scroll to position [0, 0]
drag, startPoint x: 34, startPoint y: 86, endPoint x: 18, endPoint y: 92, distance: 17.1
click at [34, 86] on icon at bounding box center [31, 85] width 11 height 12
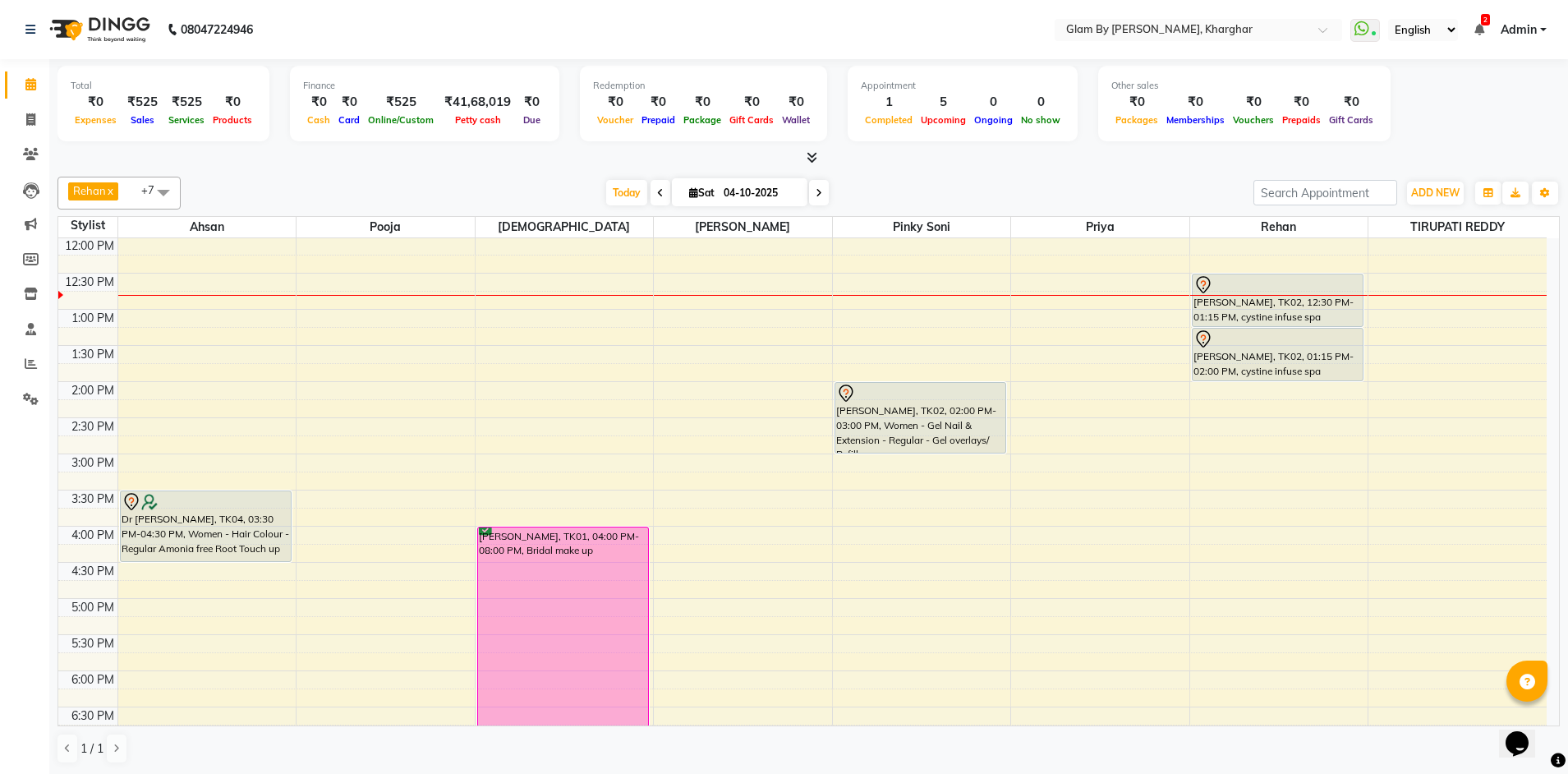
scroll to position [126, 0]
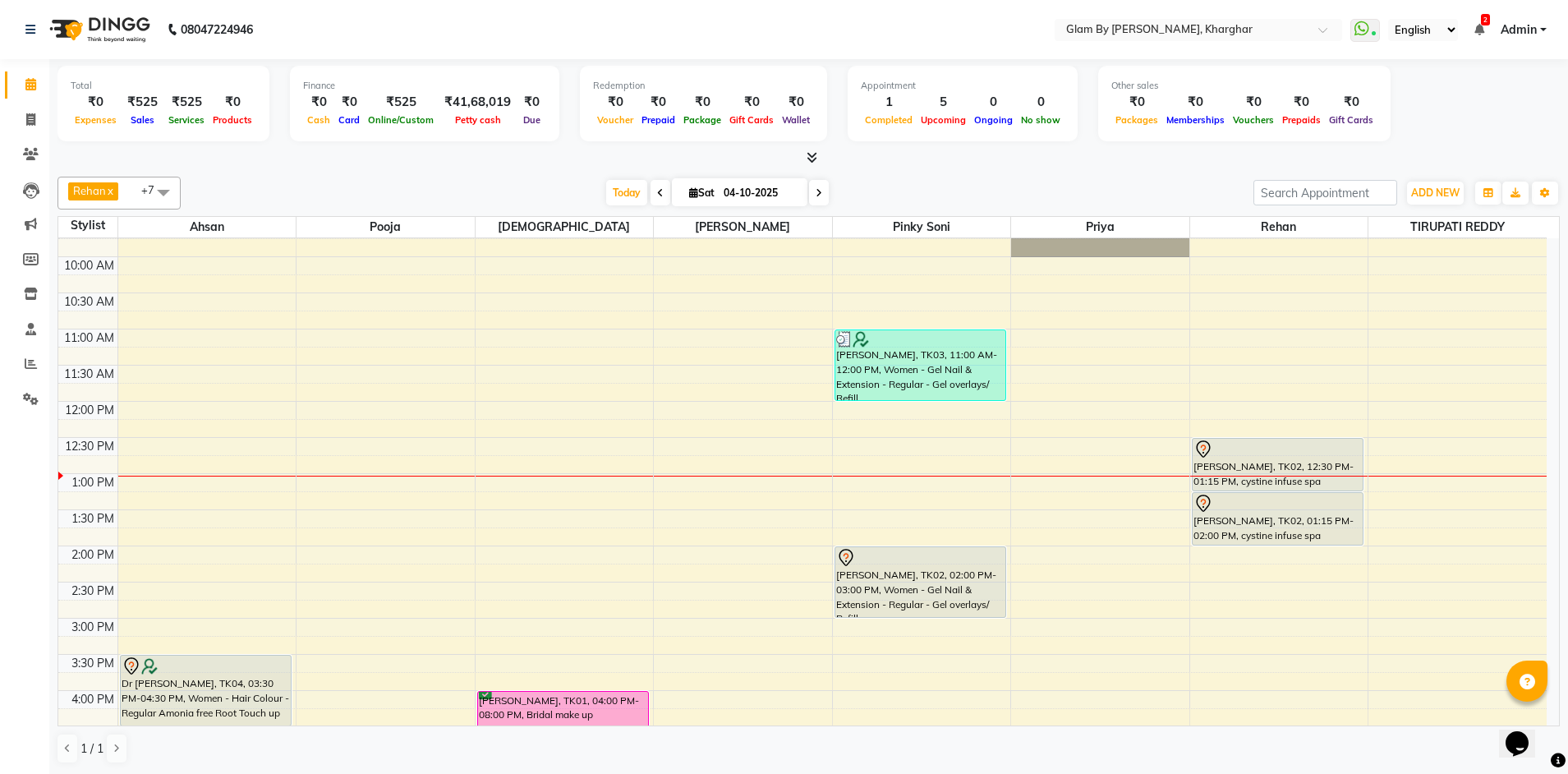
click at [813, 198] on span at bounding box center [819, 192] width 19 height 26
type input "05-10-2025"
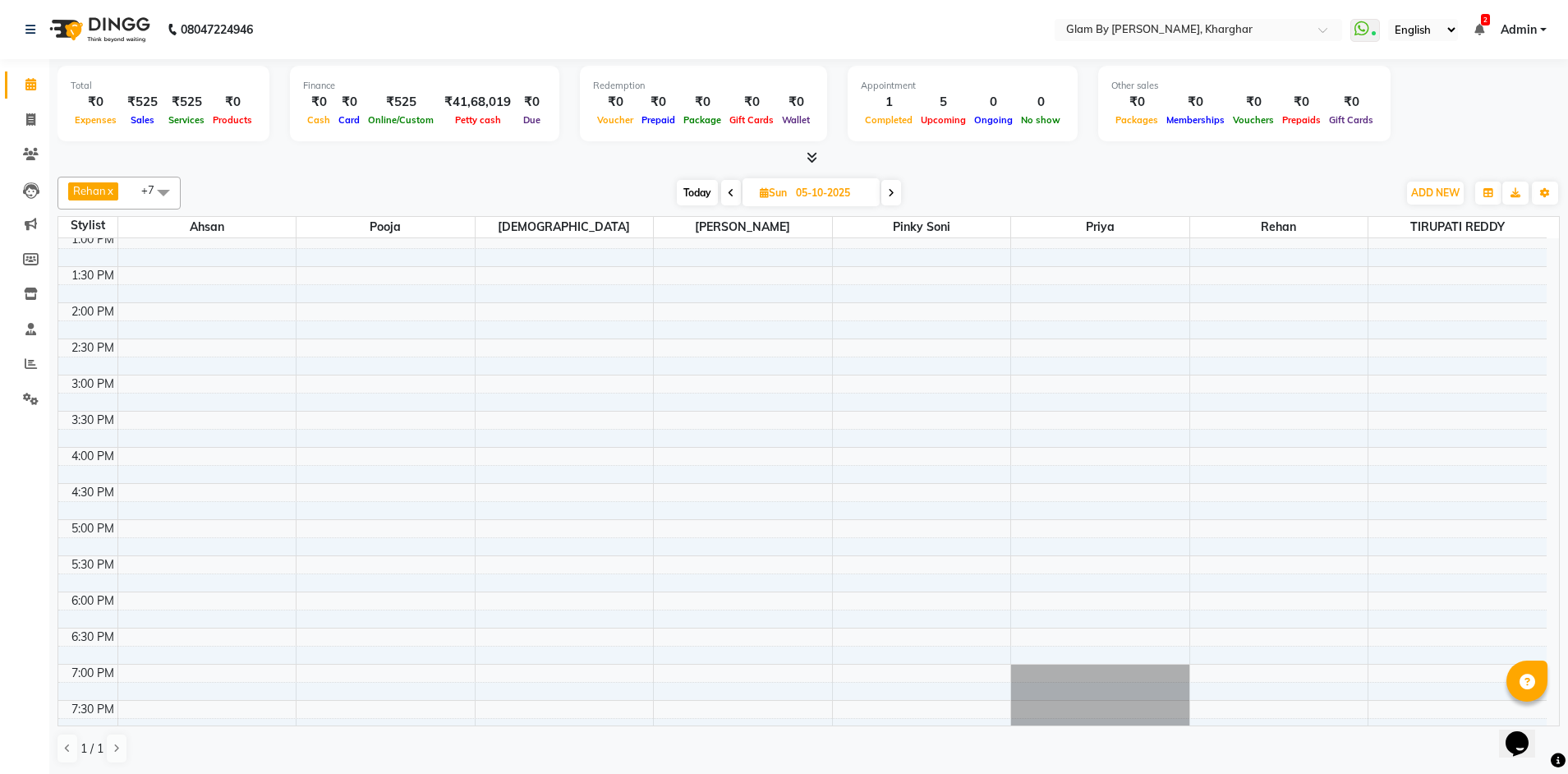
scroll to position [362, 0]
click at [35, 330] on icon at bounding box center [31, 329] width 11 height 12
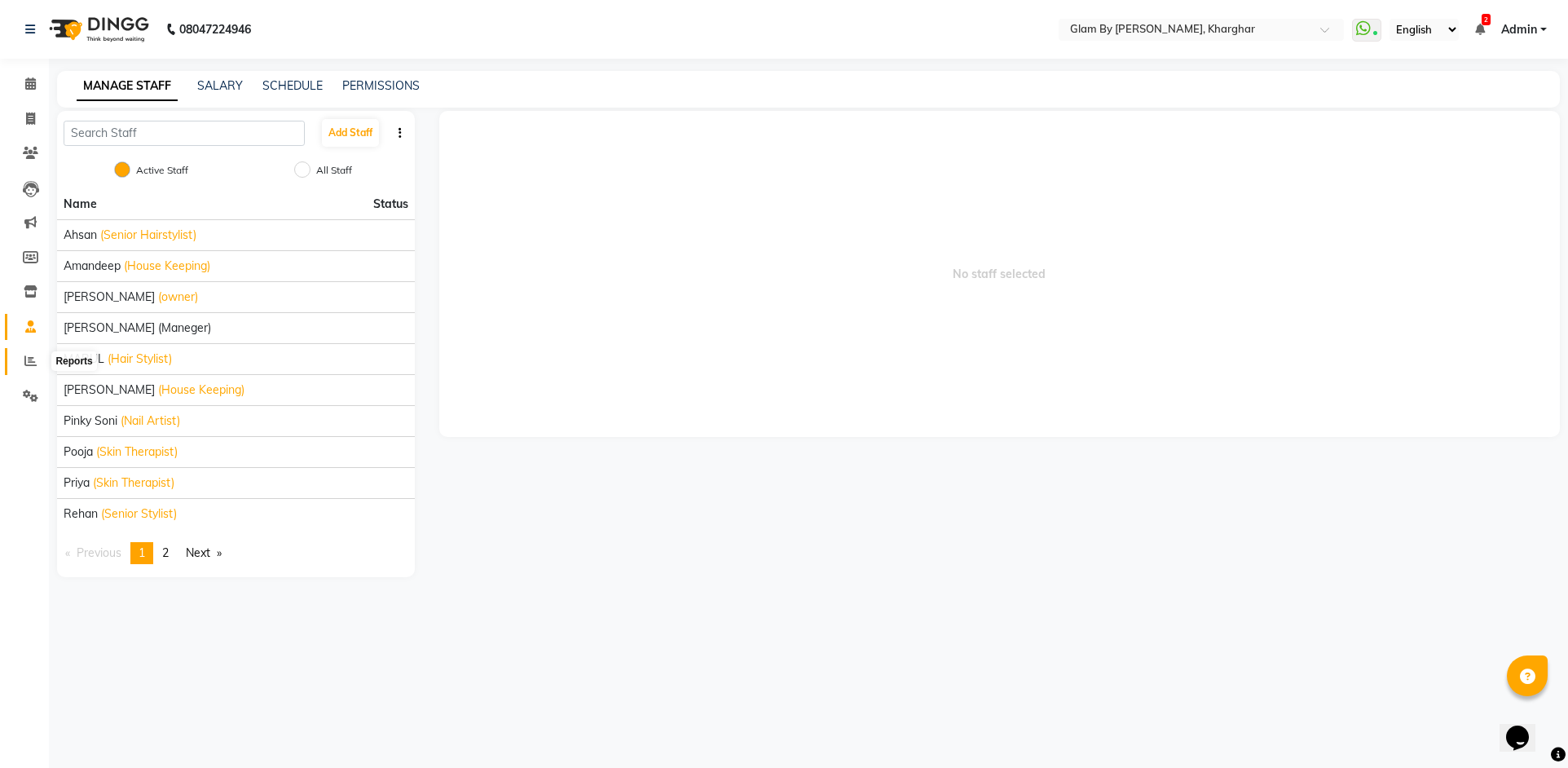
drag, startPoint x: 27, startPoint y: 359, endPoint x: 49, endPoint y: 349, distance: 24.2
click at [29, 359] on icon at bounding box center [31, 361] width 12 height 12
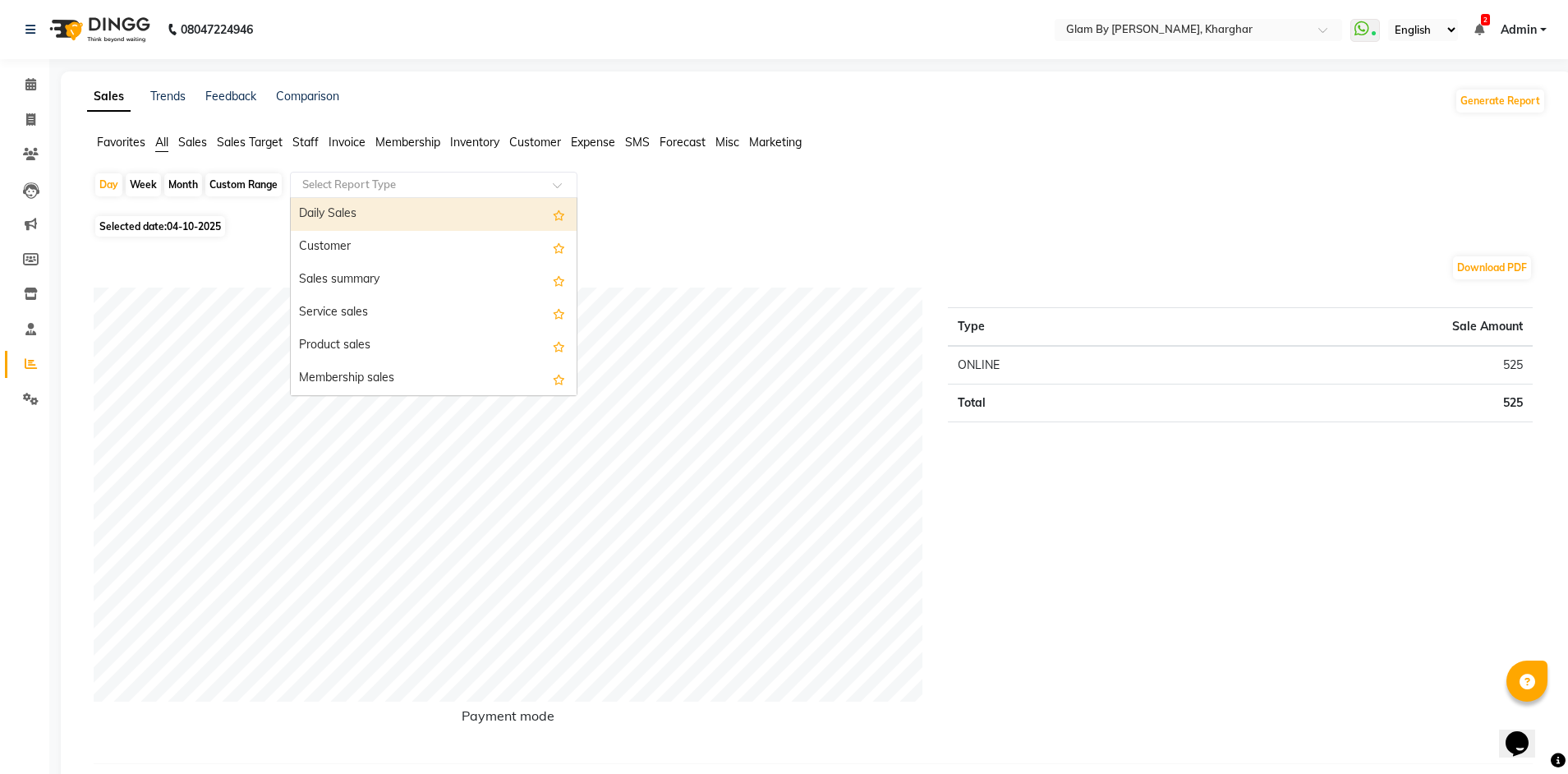
click at [312, 181] on input "text" at bounding box center [417, 185] width 237 height 17
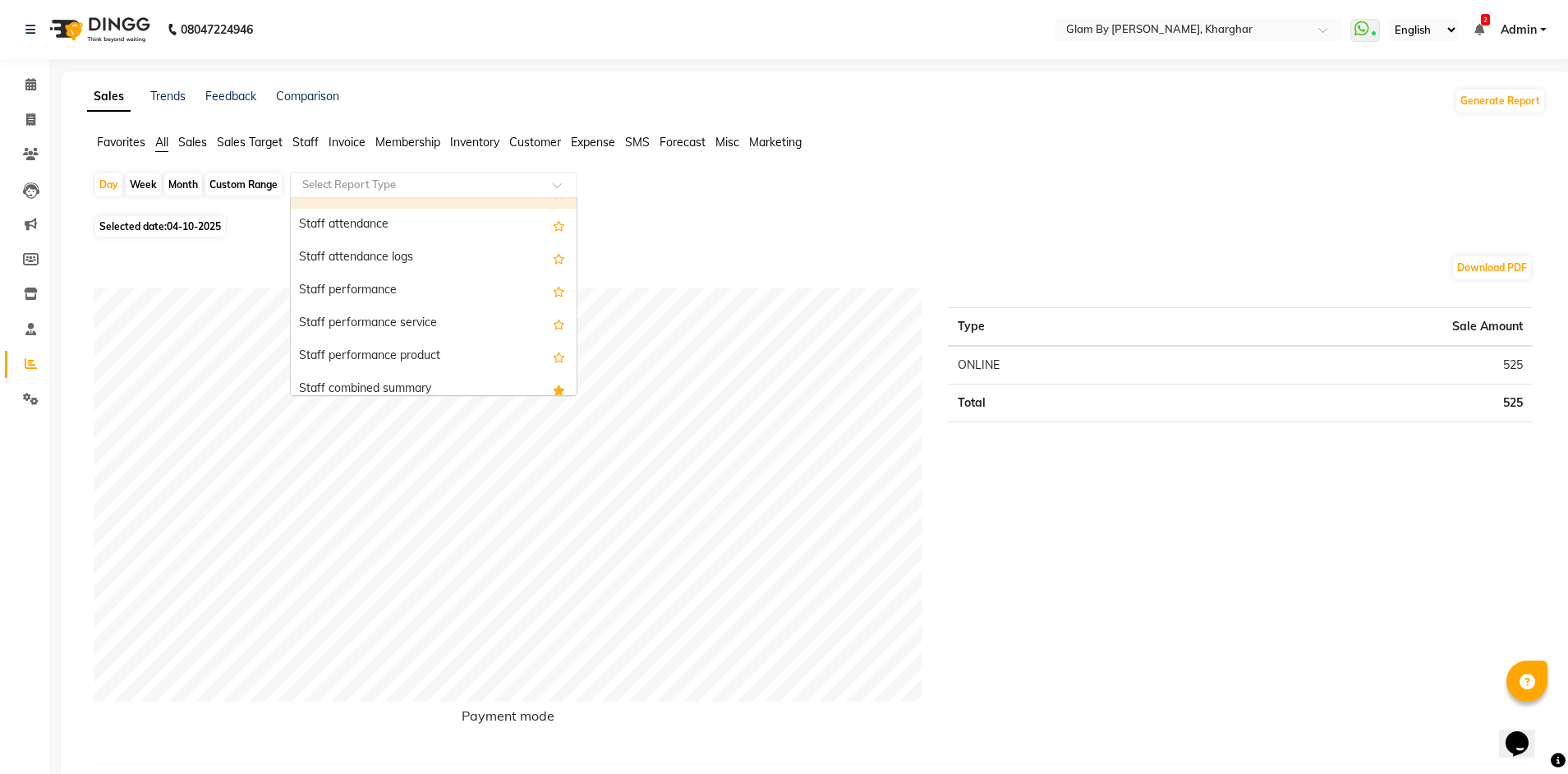
scroll to position [822, 0]
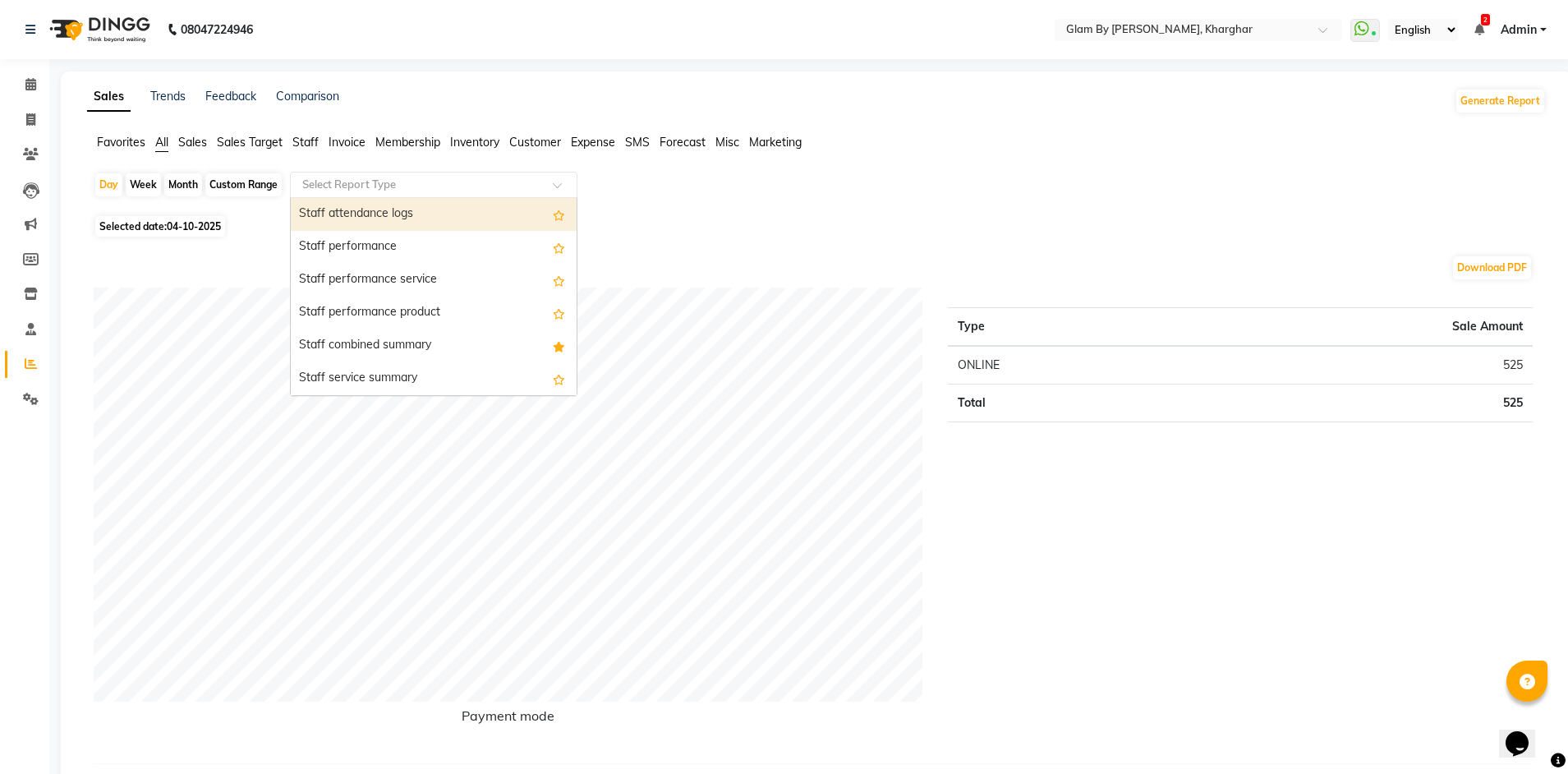
click at [386, 208] on div "Staff attendance logs" at bounding box center [433, 214] width 286 height 33
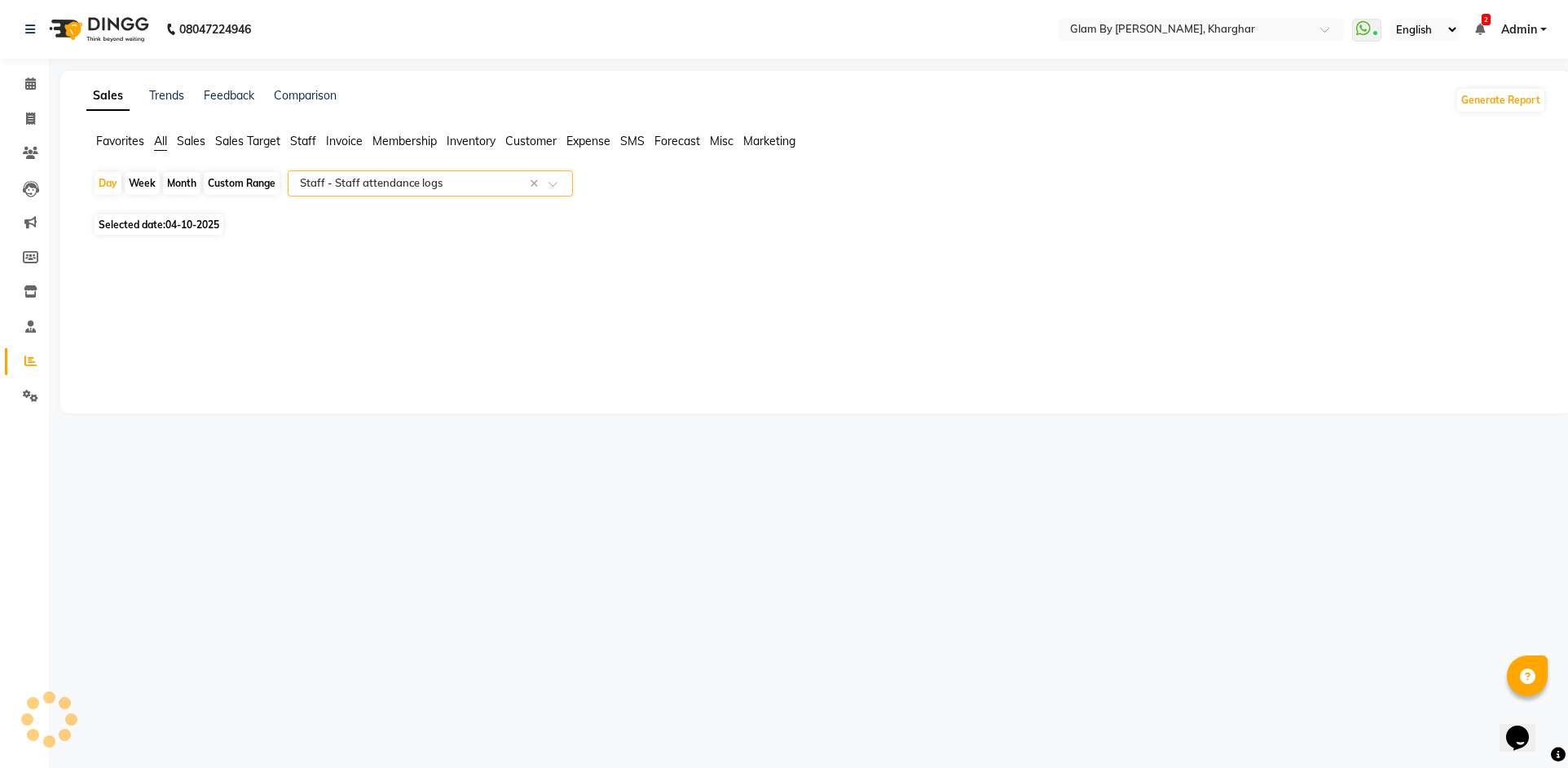
select select "full_report"
select select "pdf"
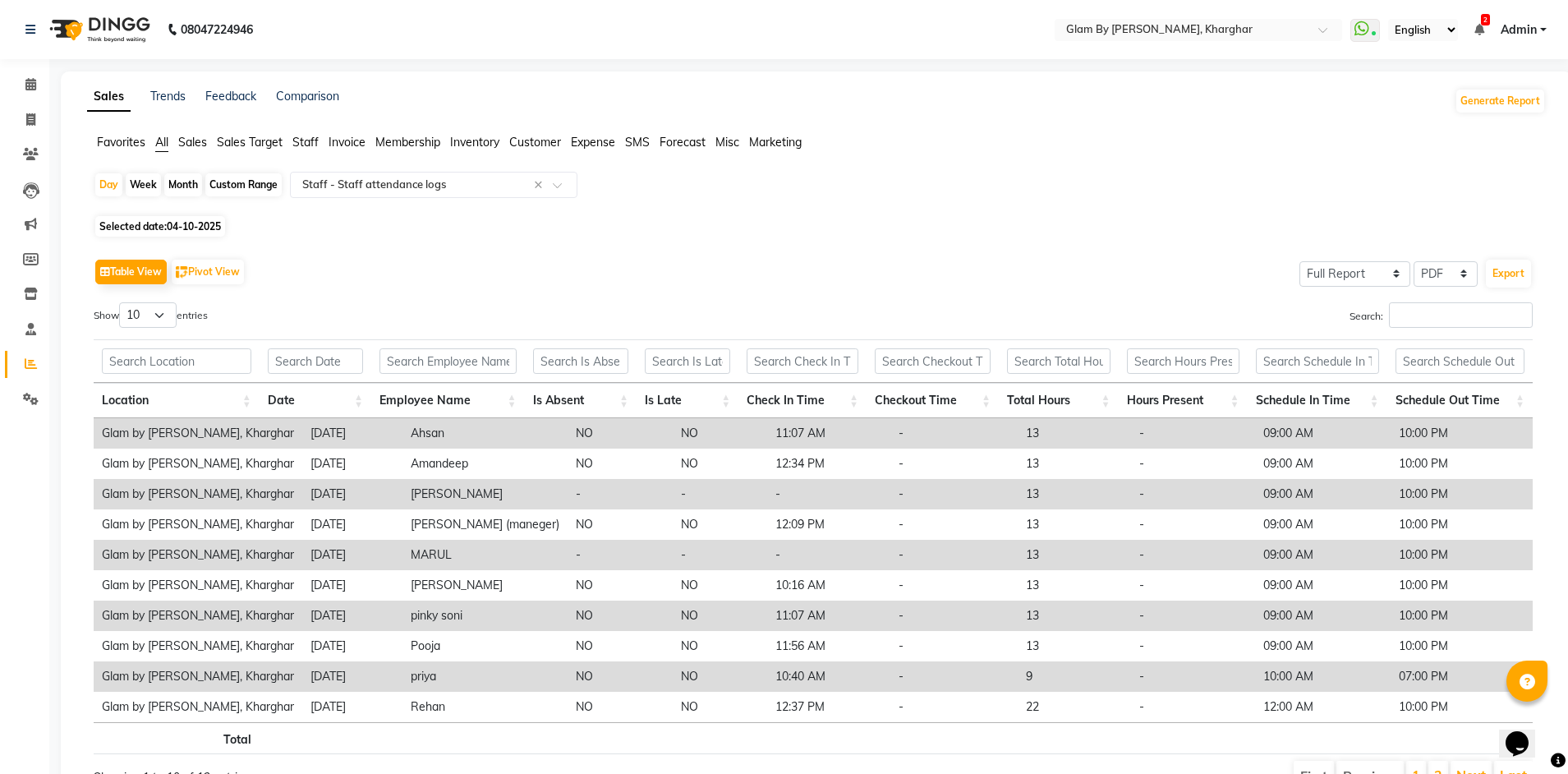
click at [137, 225] on span "Selected date: 04-10-2025" at bounding box center [159, 225] width 129 height 20
select select "10"
select select "2025"
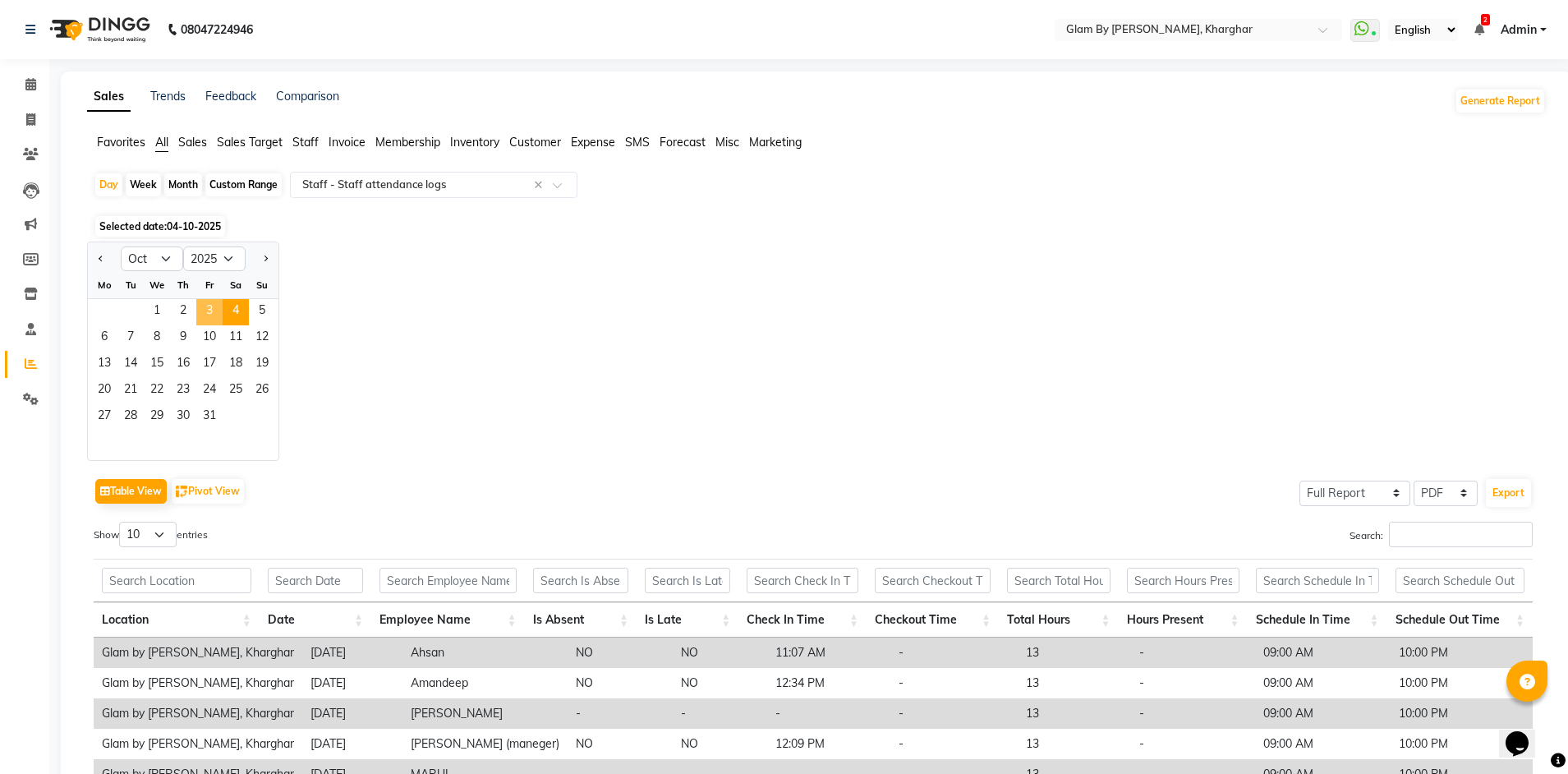
drag, startPoint x: 211, startPoint y: 310, endPoint x: 230, endPoint y: 310, distance: 19.0
click at [213, 310] on span "3" at bounding box center [210, 313] width 26 height 26
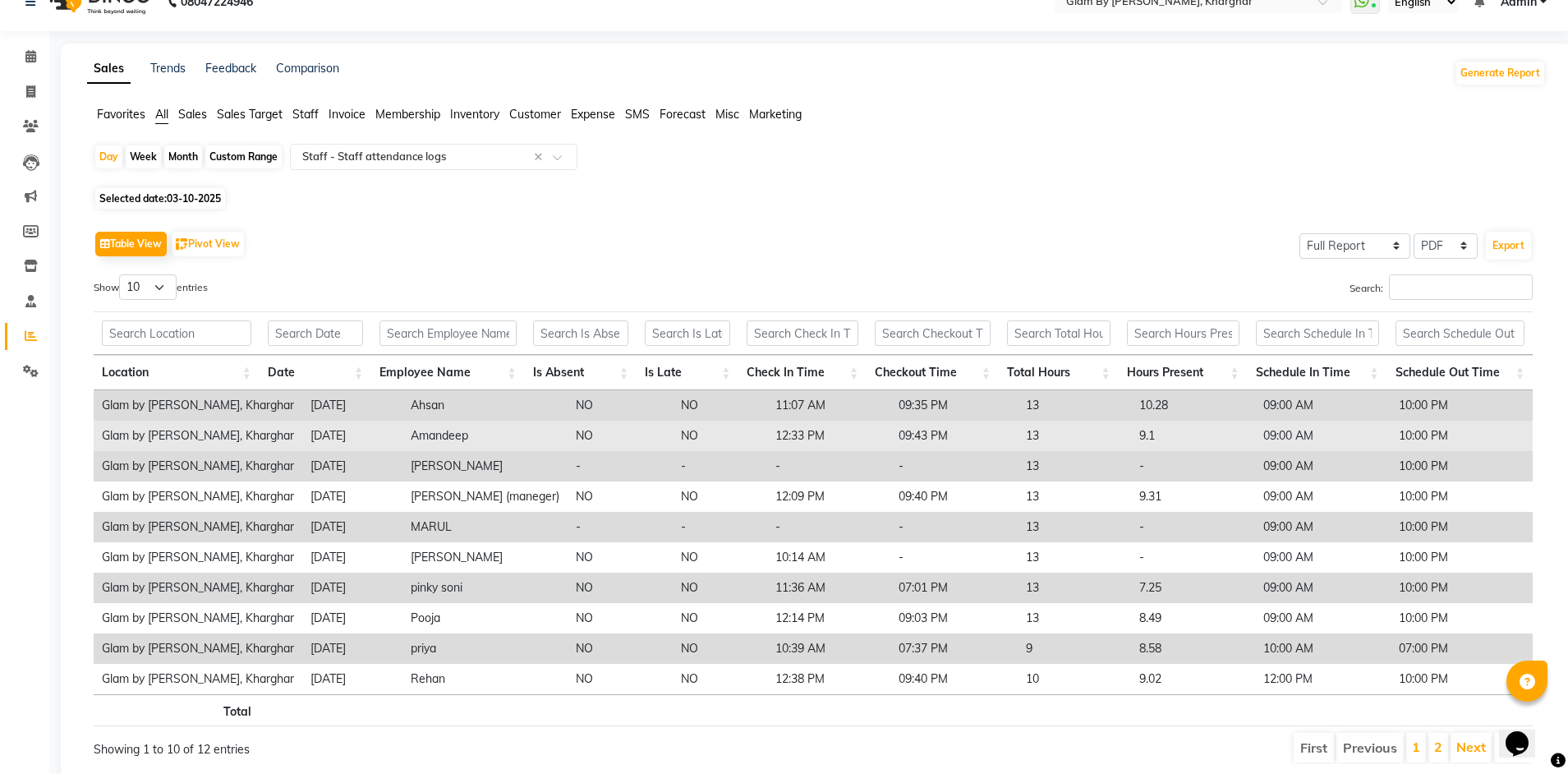
scroll to position [0, 0]
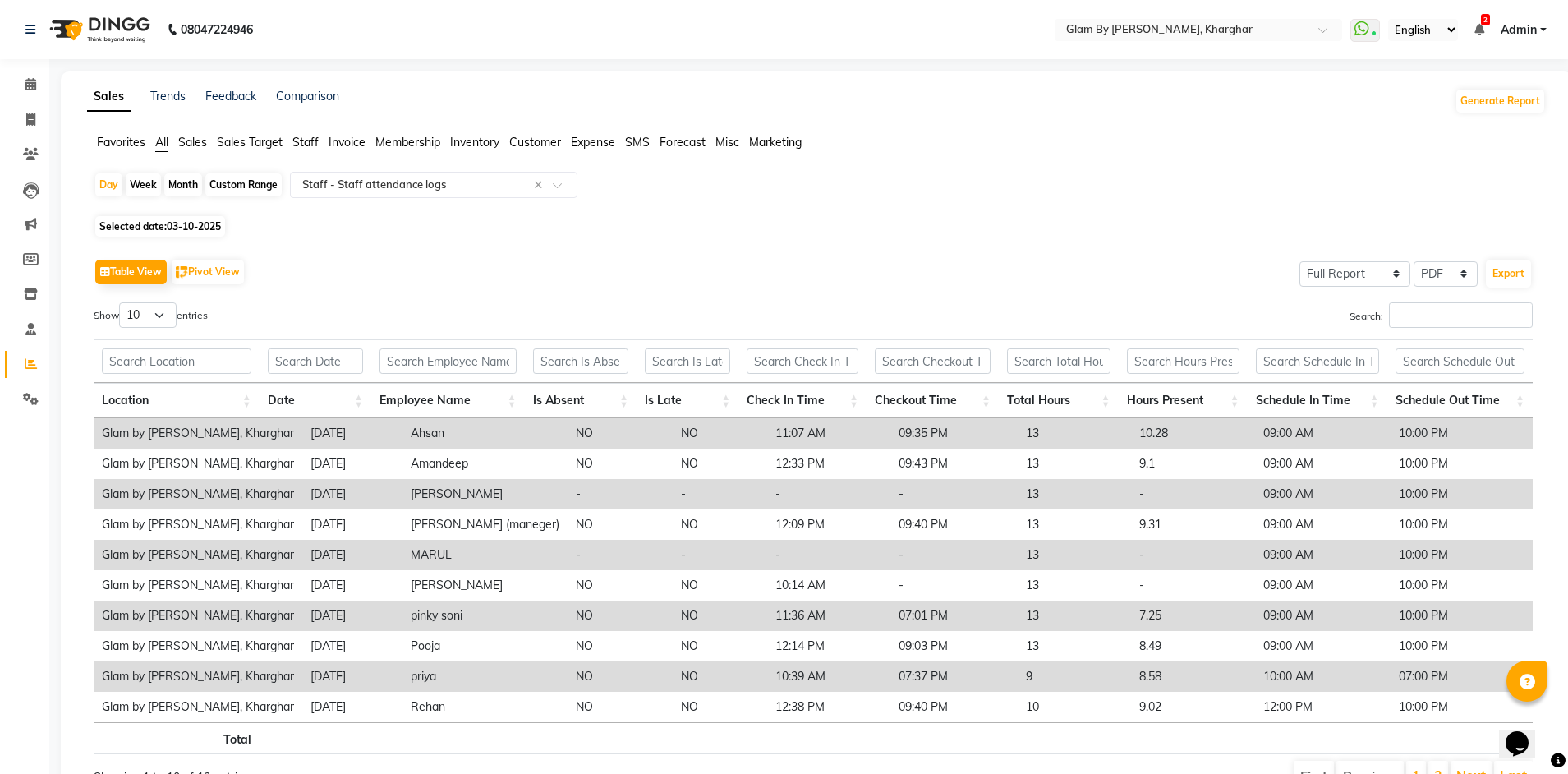
click at [183, 226] on span "03-10-2025" at bounding box center [194, 226] width 55 height 12
select select "10"
select select "2025"
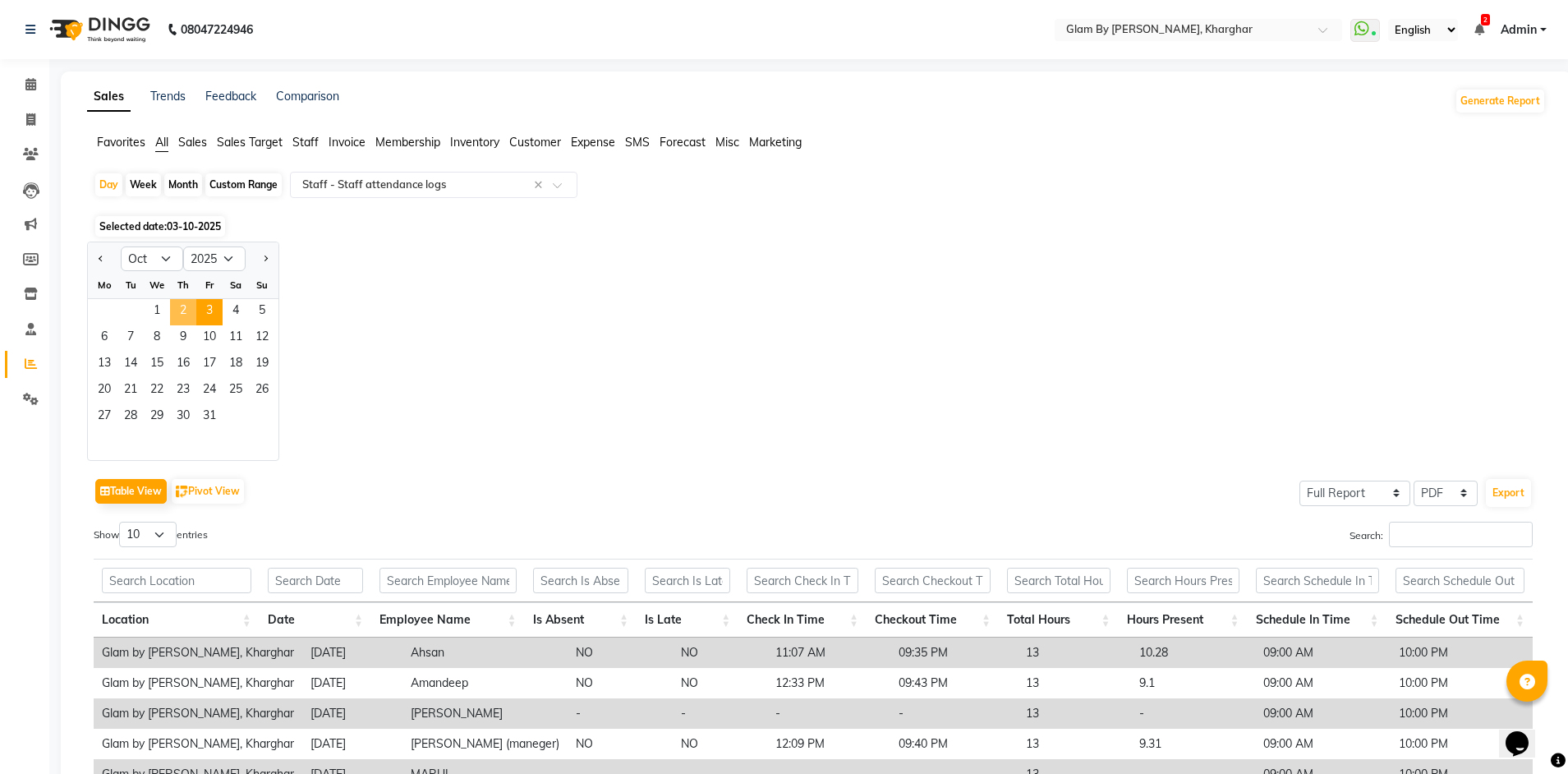
click at [188, 313] on span "2" at bounding box center [183, 313] width 26 height 26
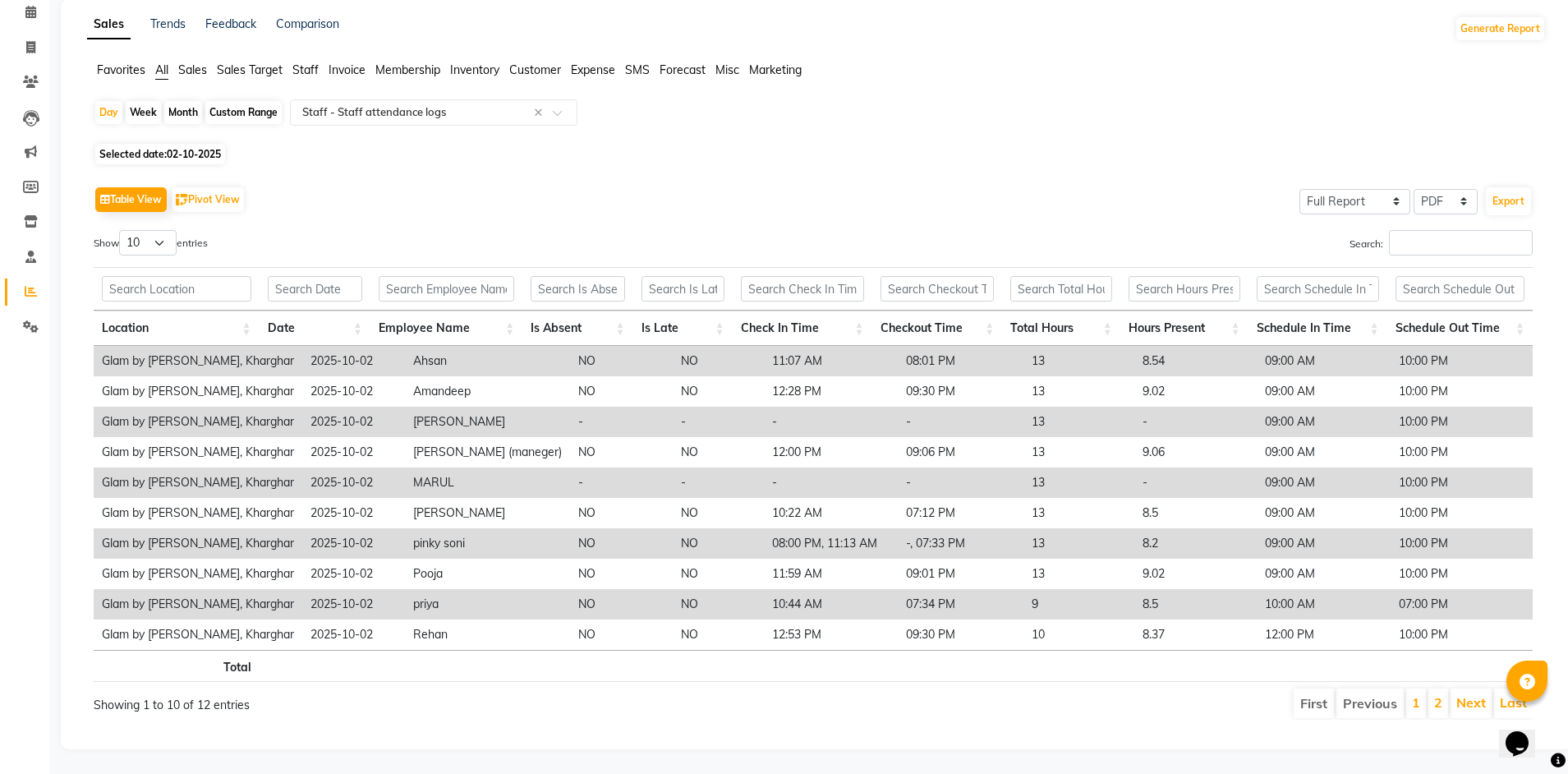
scroll to position [85, 0]
click at [142, 144] on span "Selected date: 02-10-2025" at bounding box center [159, 153] width 129 height 20
select select "10"
select select "2025"
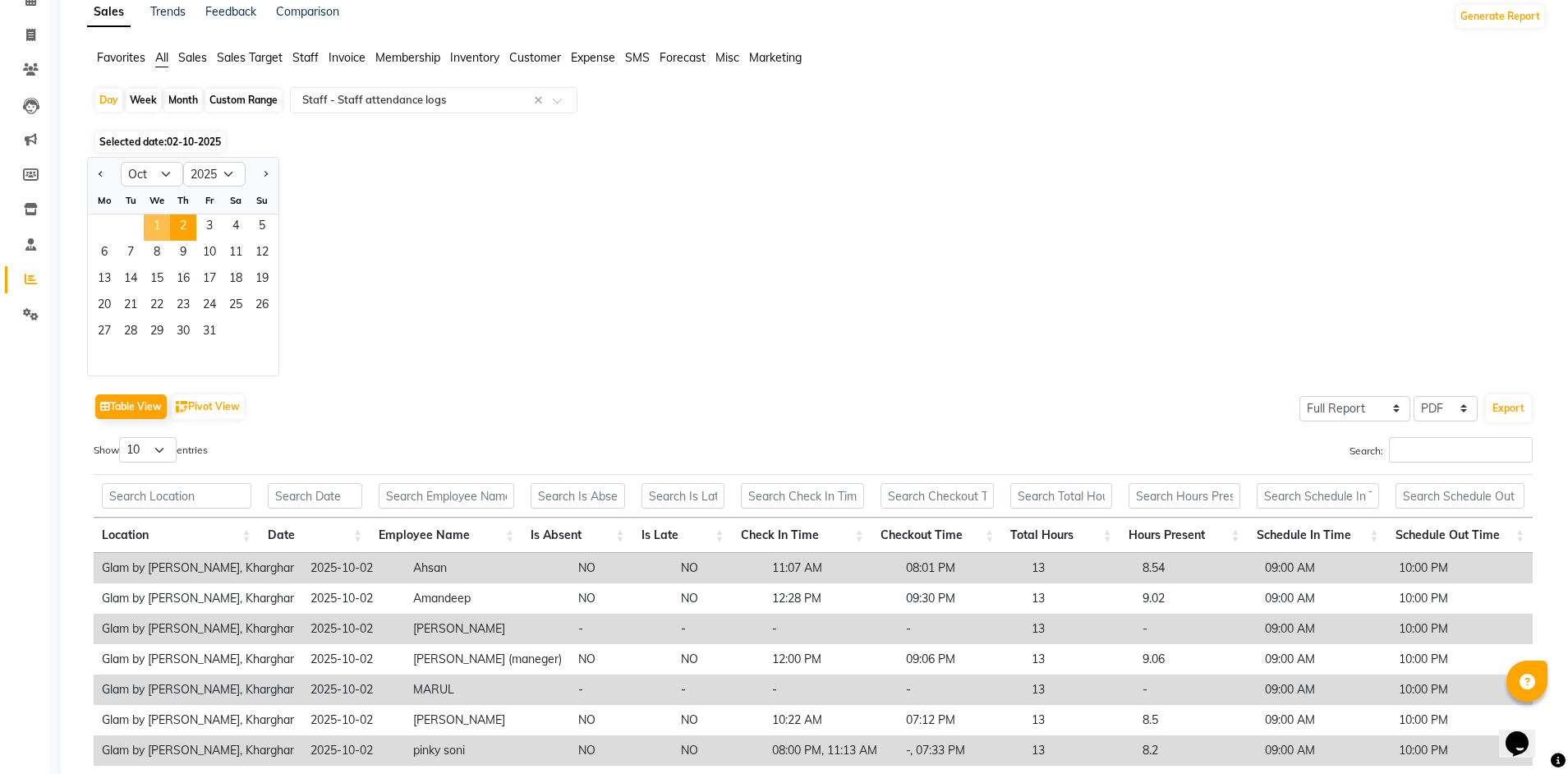
click at [164, 225] on span "1" at bounding box center [157, 227] width 26 height 26
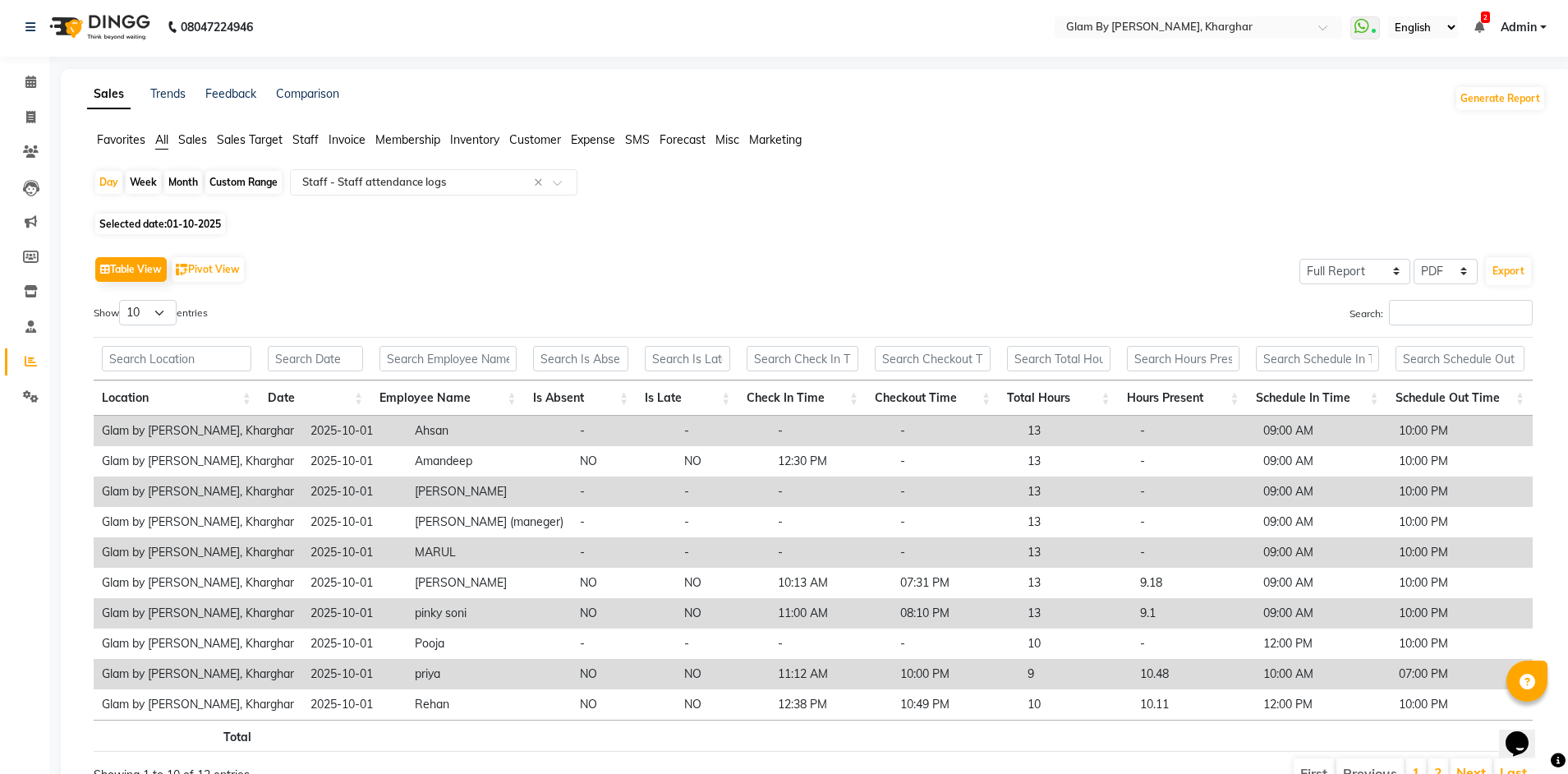
scroll to position [0, 0]
click at [158, 221] on span "Selected date: 01-10-2025" at bounding box center [159, 225] width 129 height 20
select select "10"
select select "2025"
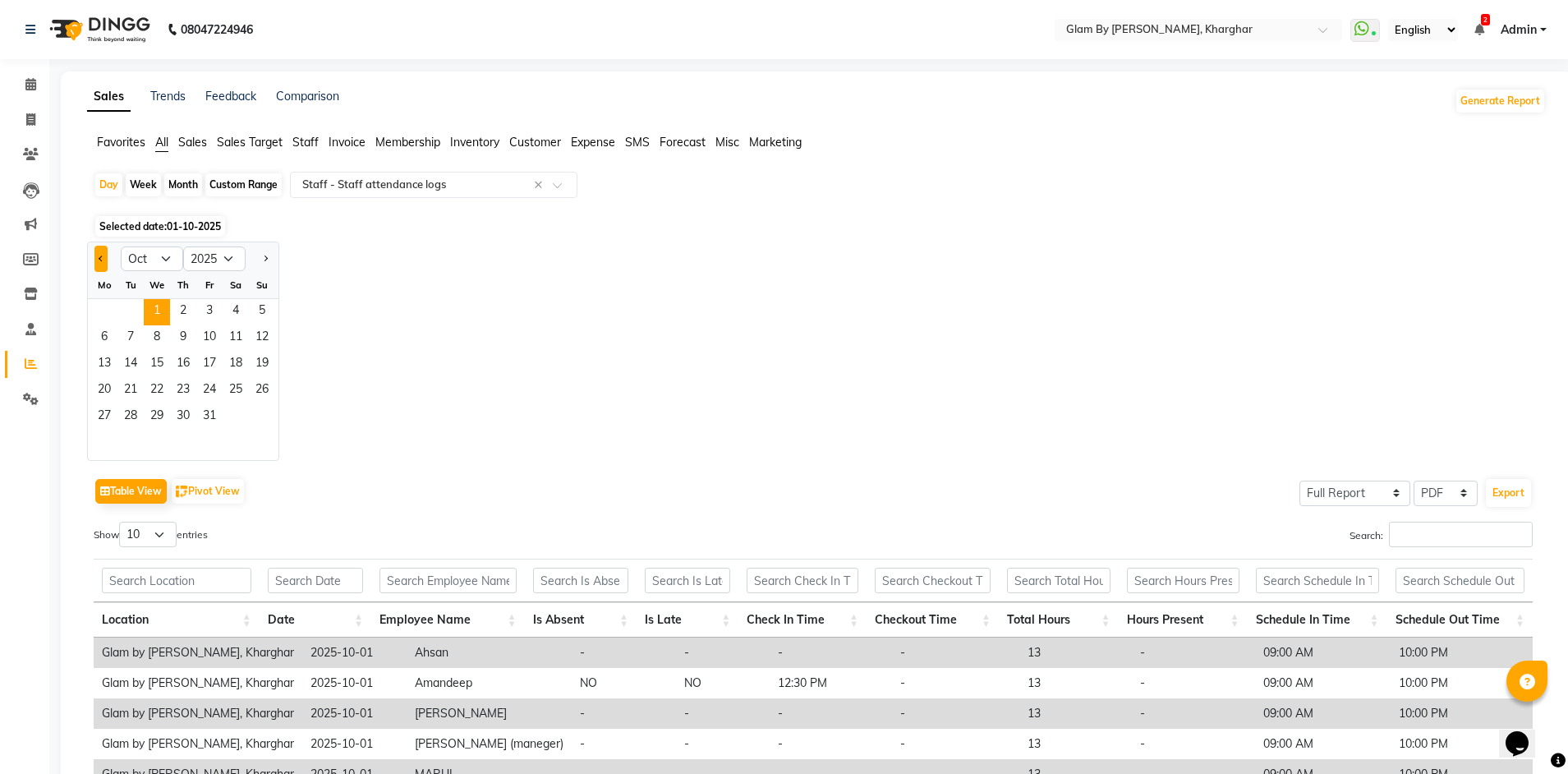
click at [95, 256] on button "Previous month" at bounding box center [100, 259] width 13 height 26
select select "9"
click at [133, 417] on span "30" at bounding box center [130, 417] width 26 height 26
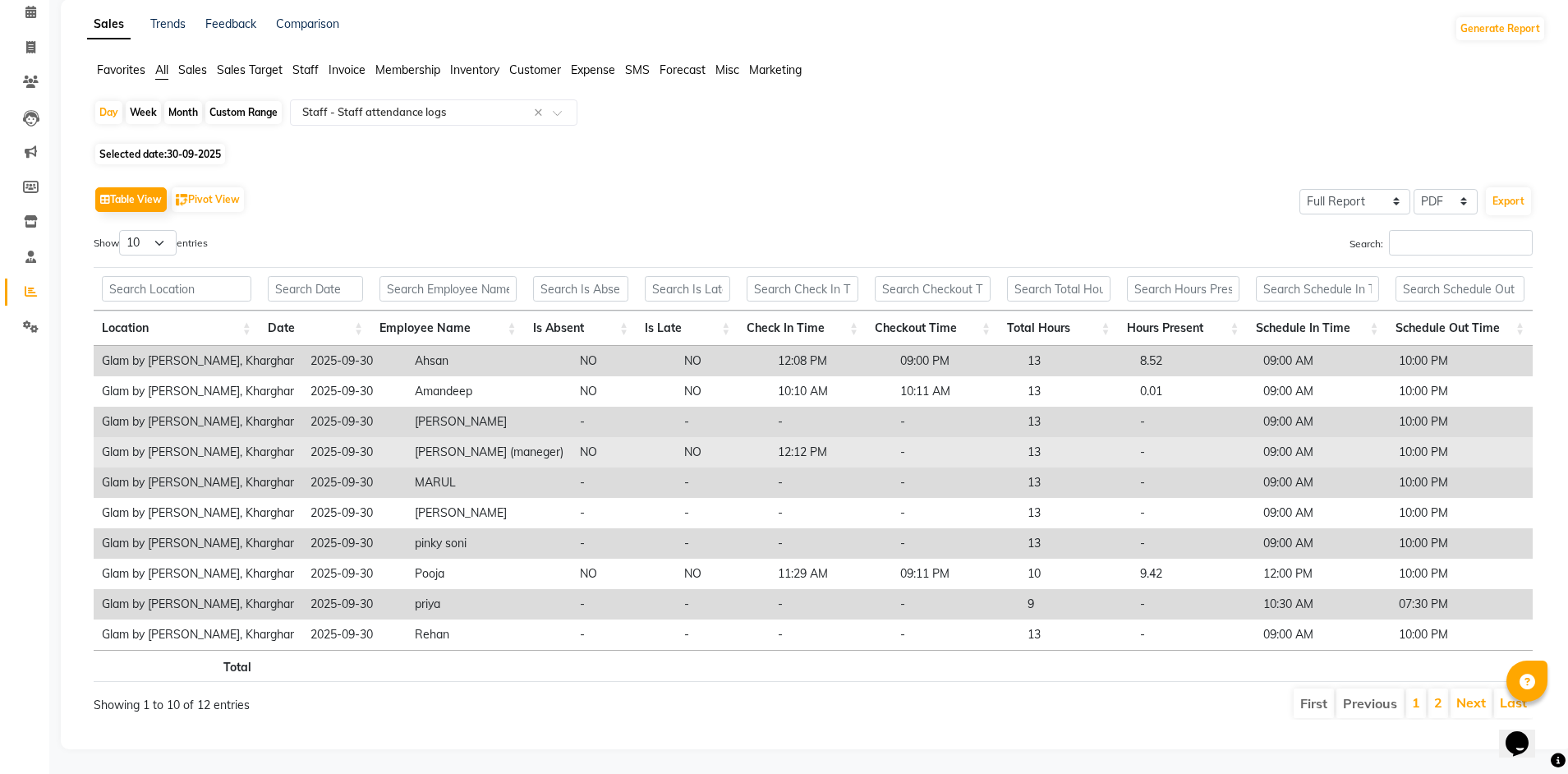
scroll to position [85, 0]
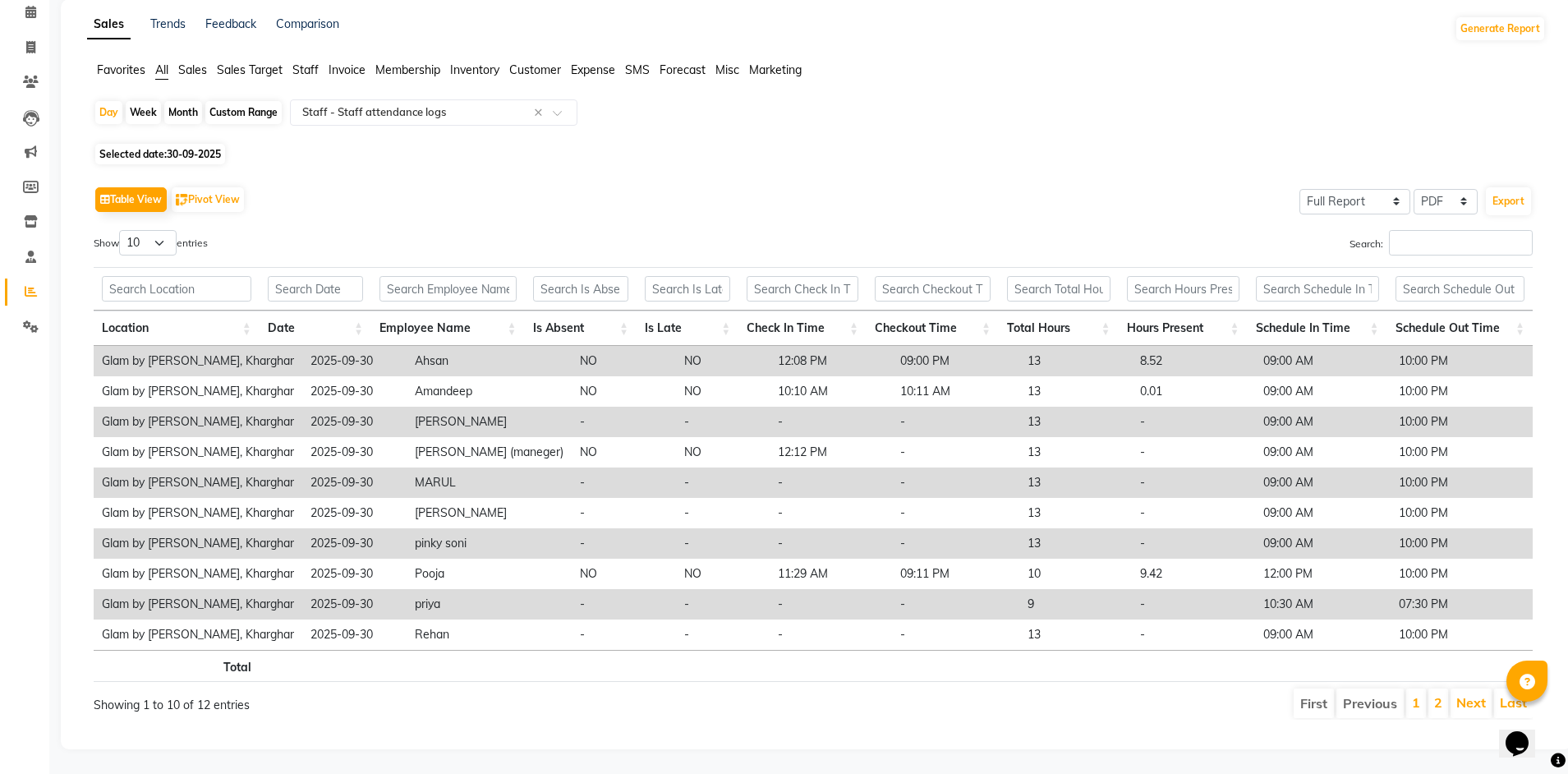
click at [173, 148] on span "30-09-2025" at bounding box center [194, 154] width 55 height 12
select select "9"
select select "2025"
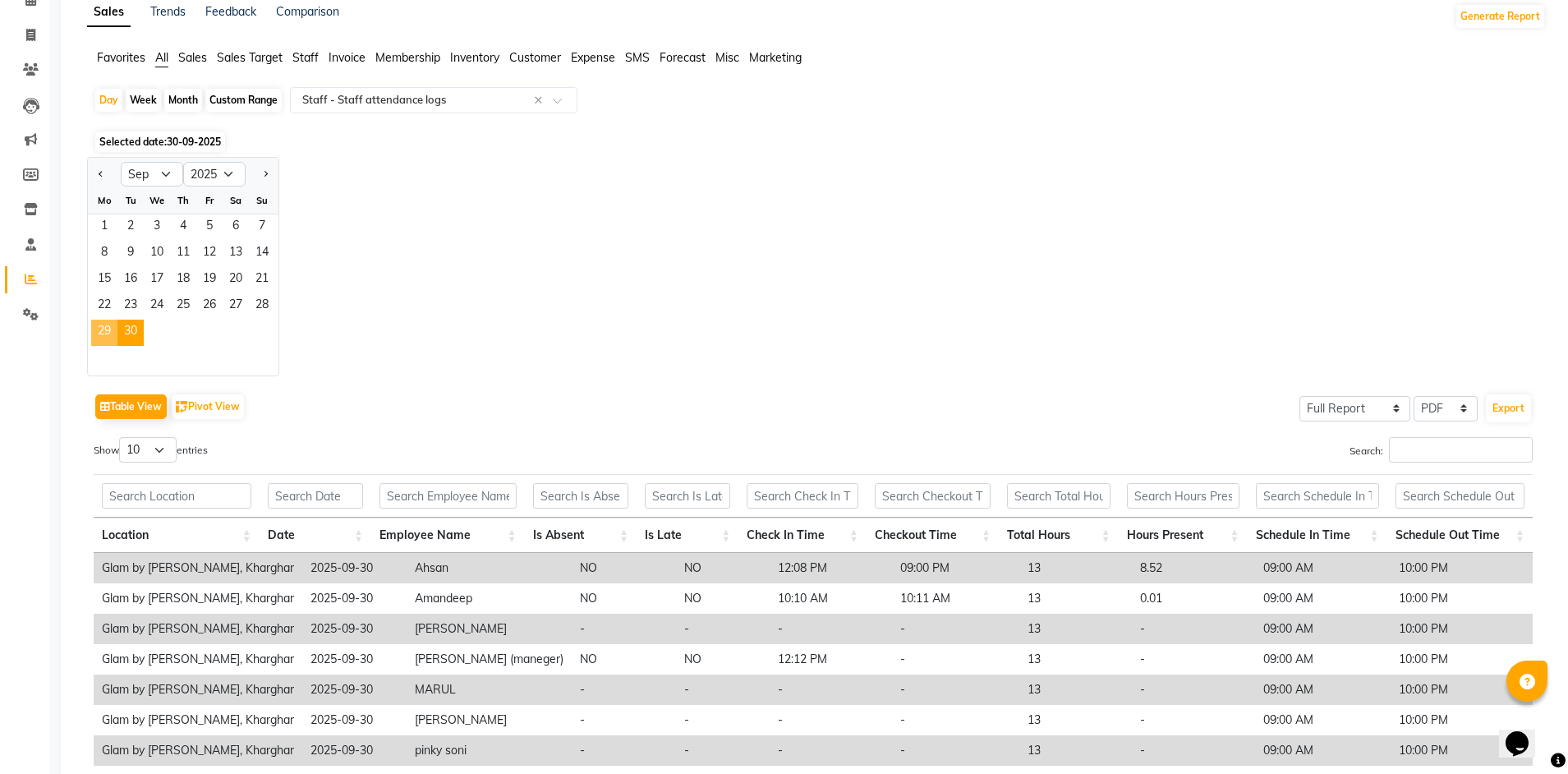
click at [109, 325] on span "29" at bounding box center [105, 333] width 26 height 26
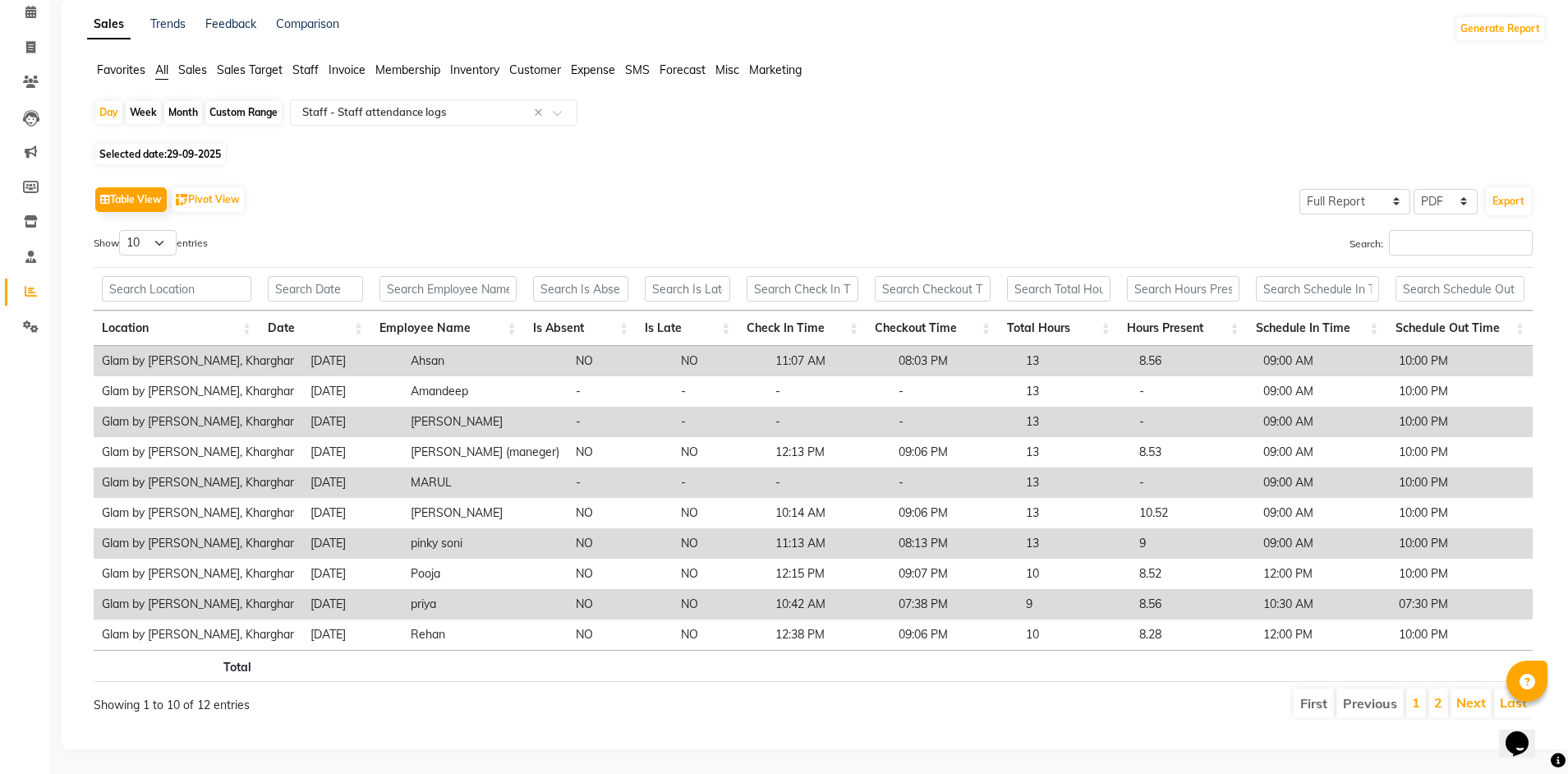
click at [156, 144] on span "Selected date: 29-09-2025" at bounding box center [159, 153] width 129 height 20
select select "9"
select select "2025"
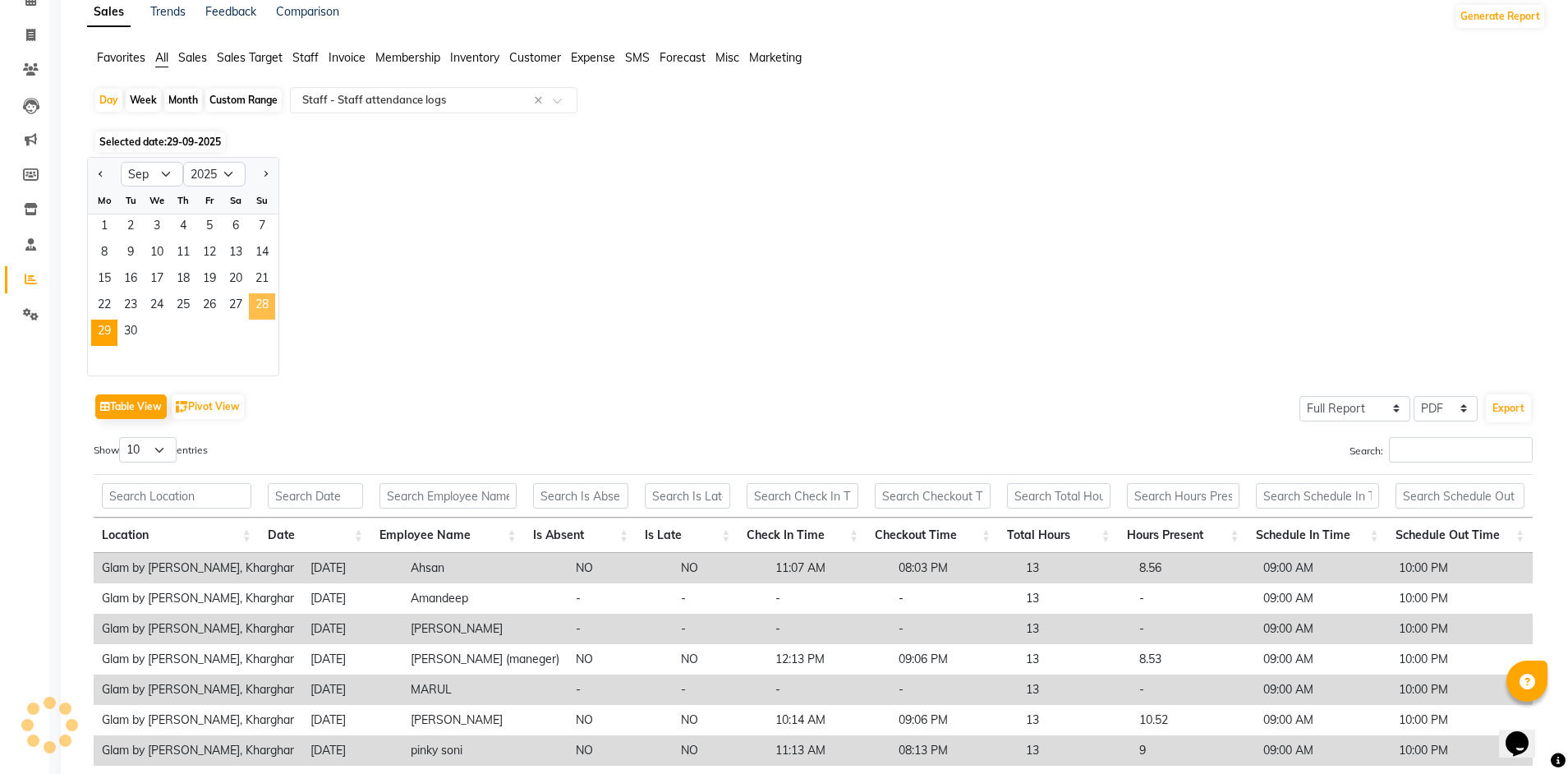
click at [260, 308] on span "28" at bounding box center [262, 306] width 26 height 26
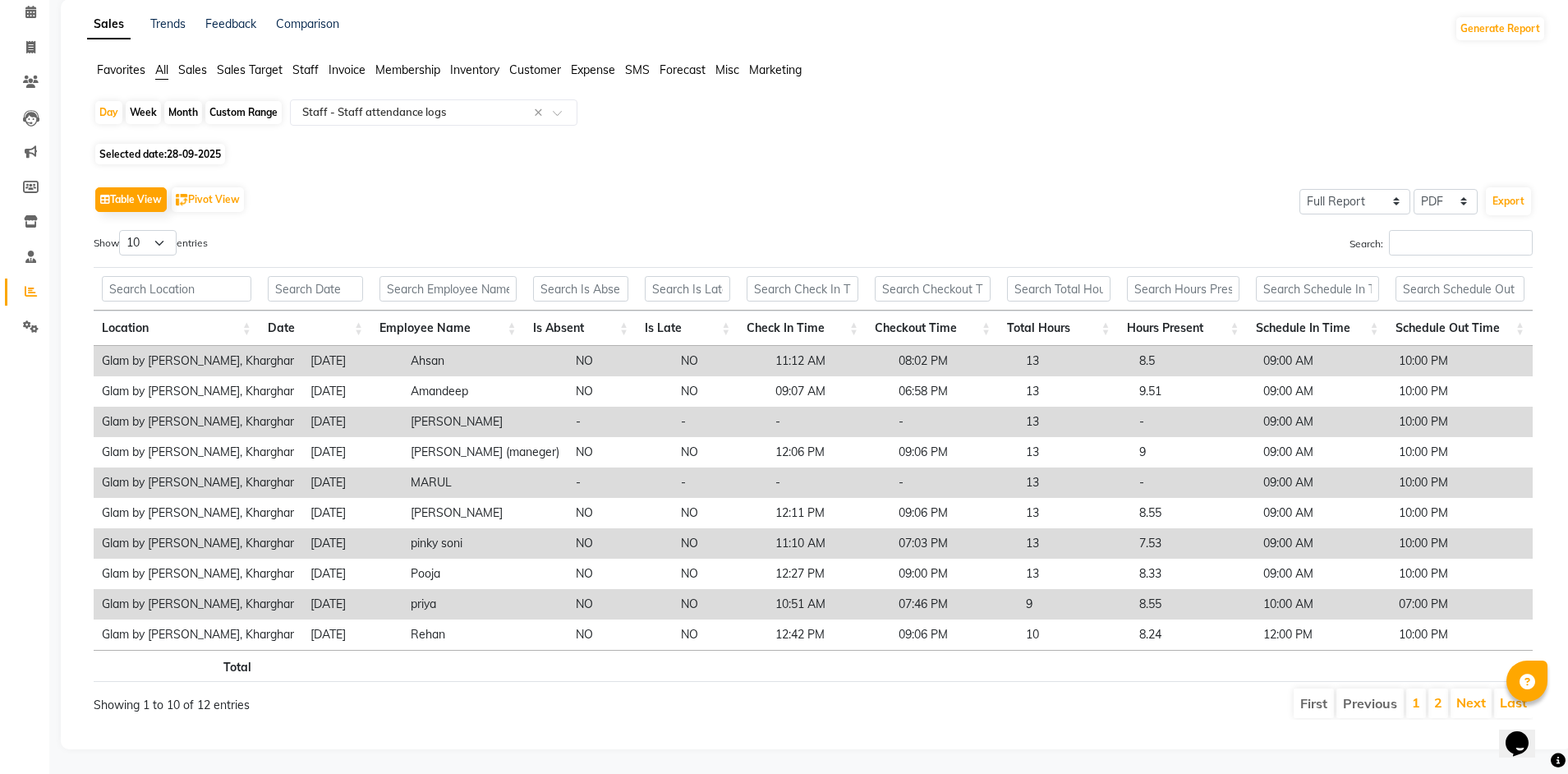
click at [158, 149] on span "Selected date: 28-09-2025" at bounding box center [159, 153] width 129 height 20
select select "9"
select select "2025"
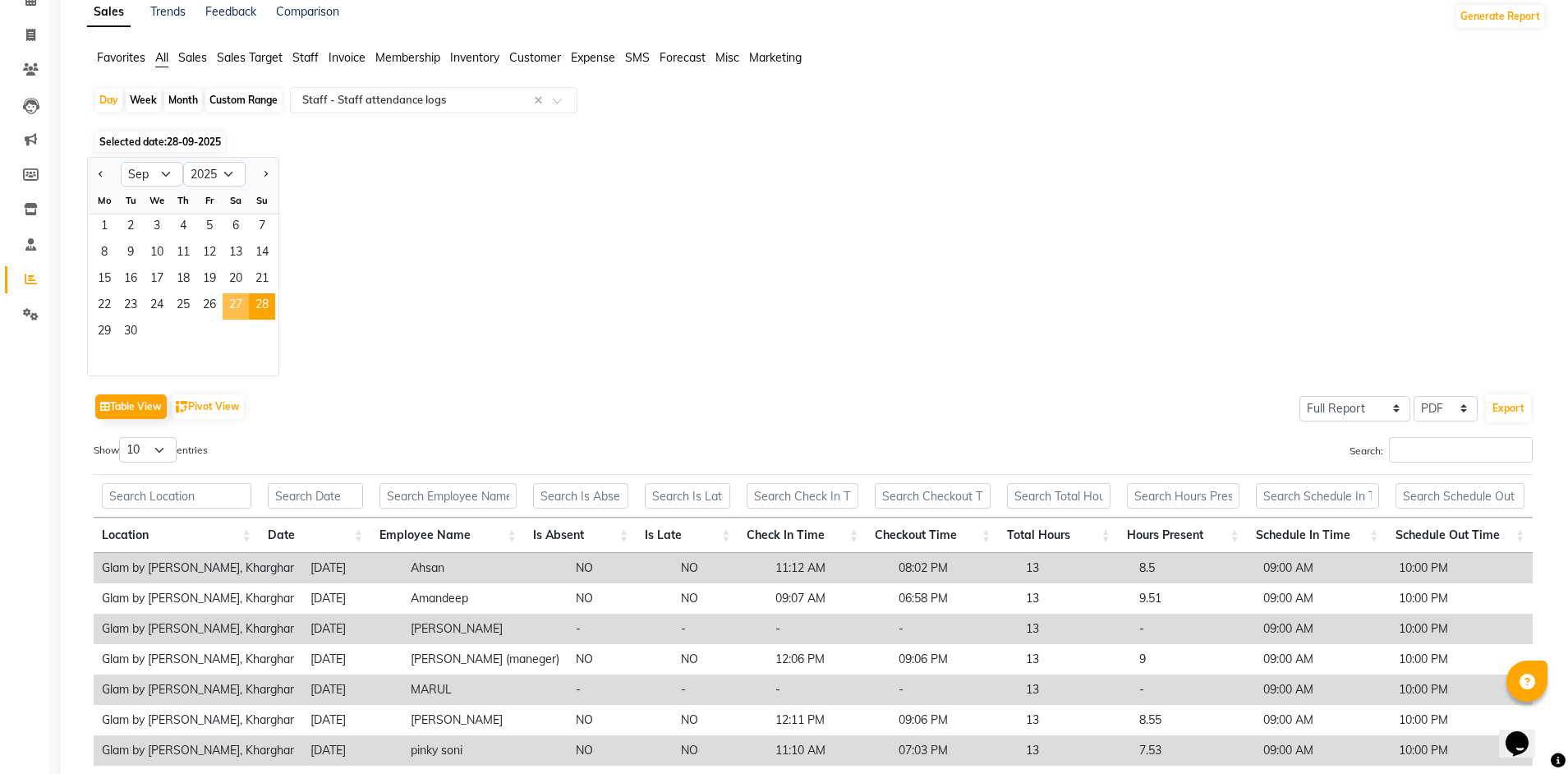
click at [232, 306] on span "27" at bounding box center [236, 306] width 26 height 26
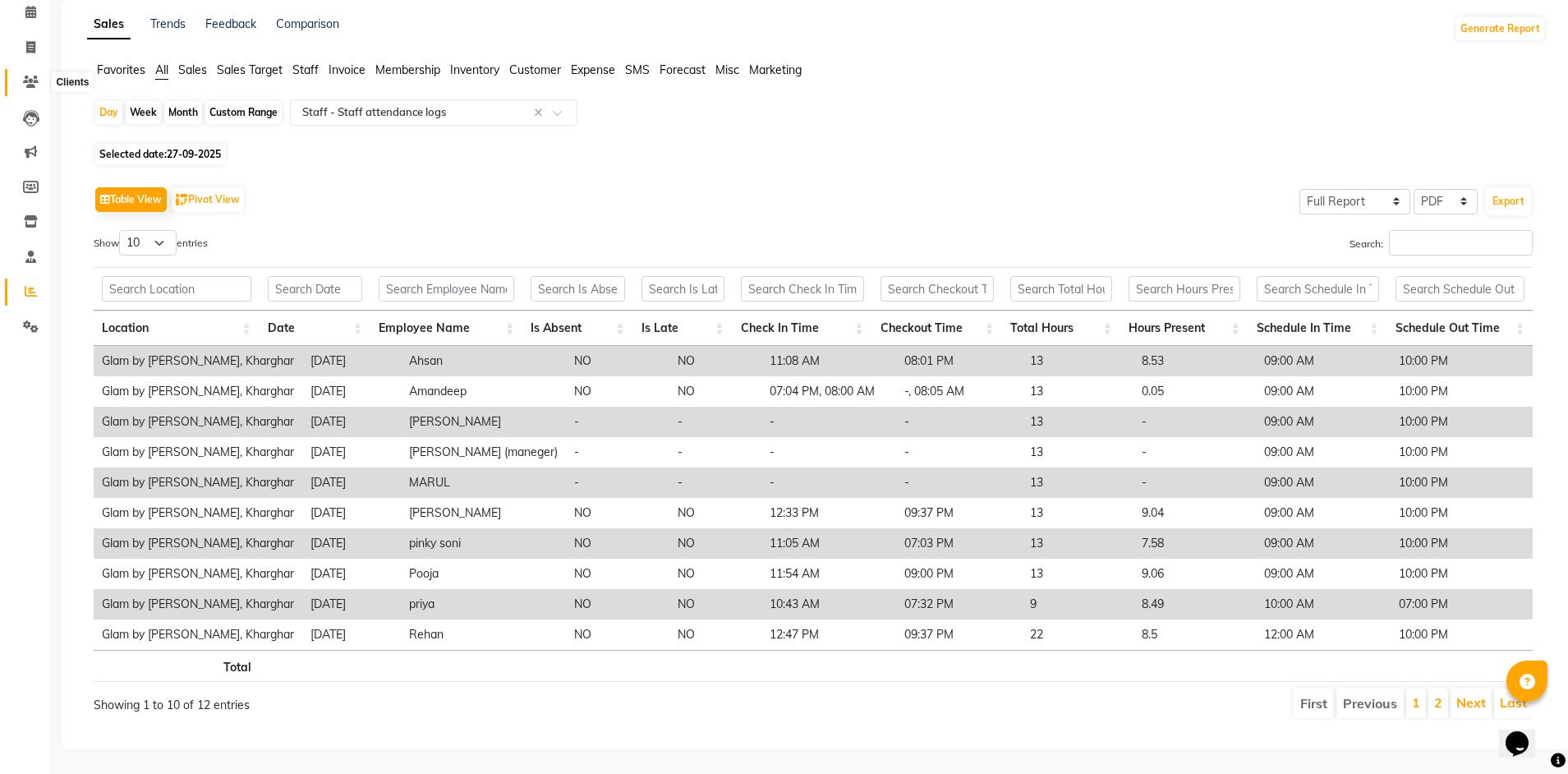
click at [39, 76] on span at bounding box center [31, 82] width 29 height 18
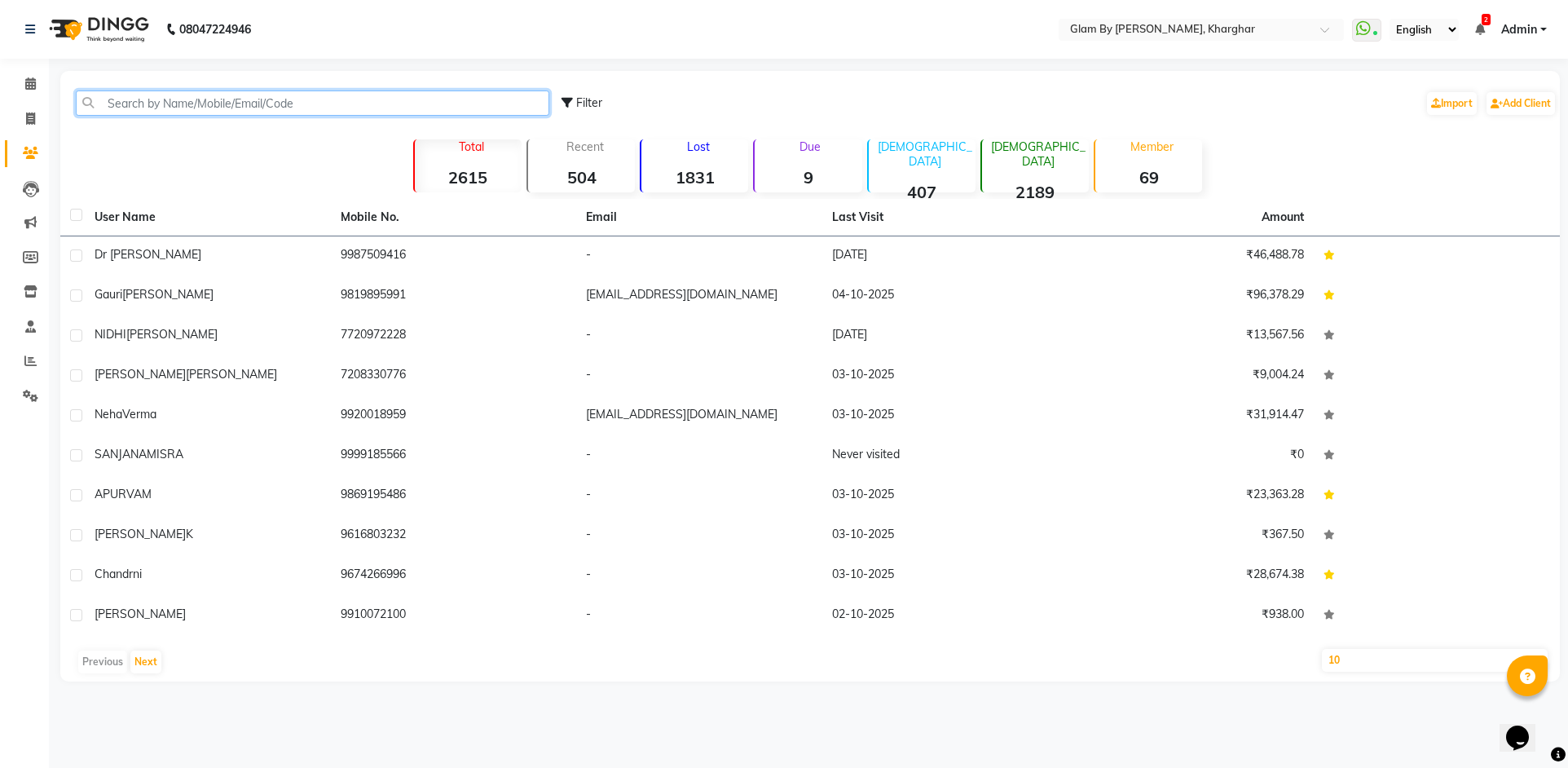
click at [116, 107] on input "text" at bounding box center [313, 103] width 473 height 25
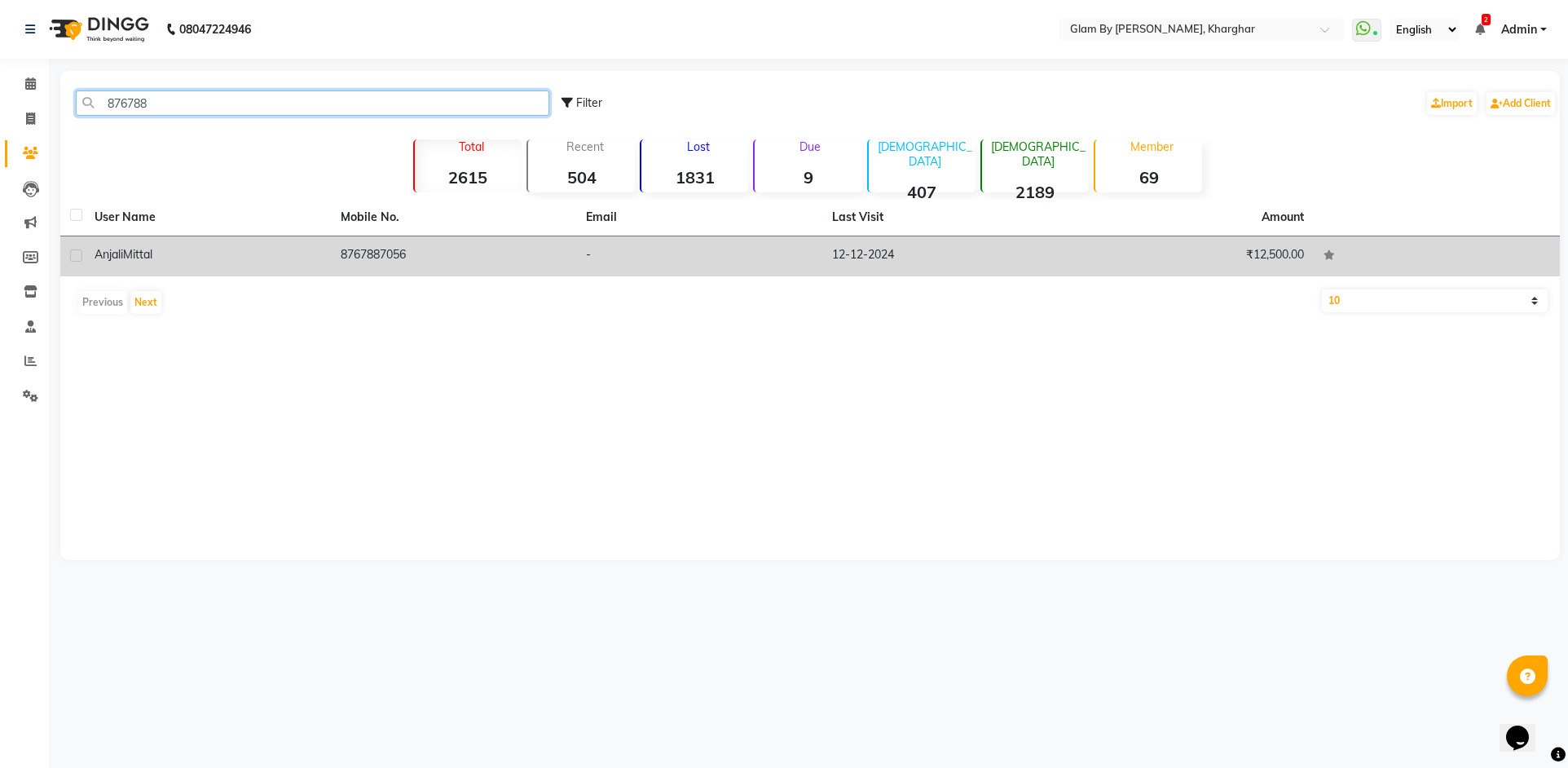
type input "876788"
click at [425, 259] on td "8767887056" at bounding box center [454, 257] width 246 height 40
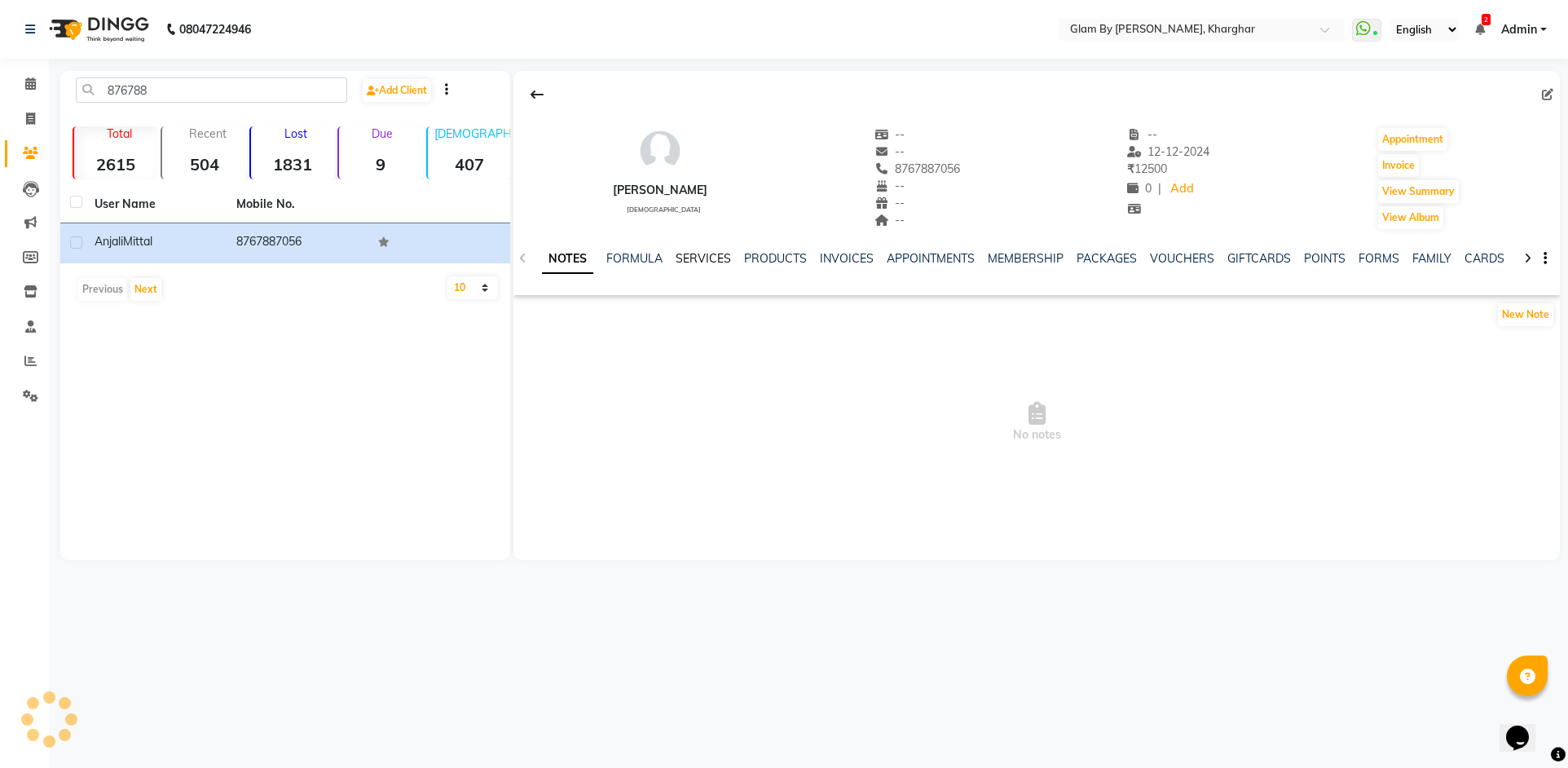
click at [698, 261] on link "SERVICES" at bounding box center [702, 258] width 55 height 15
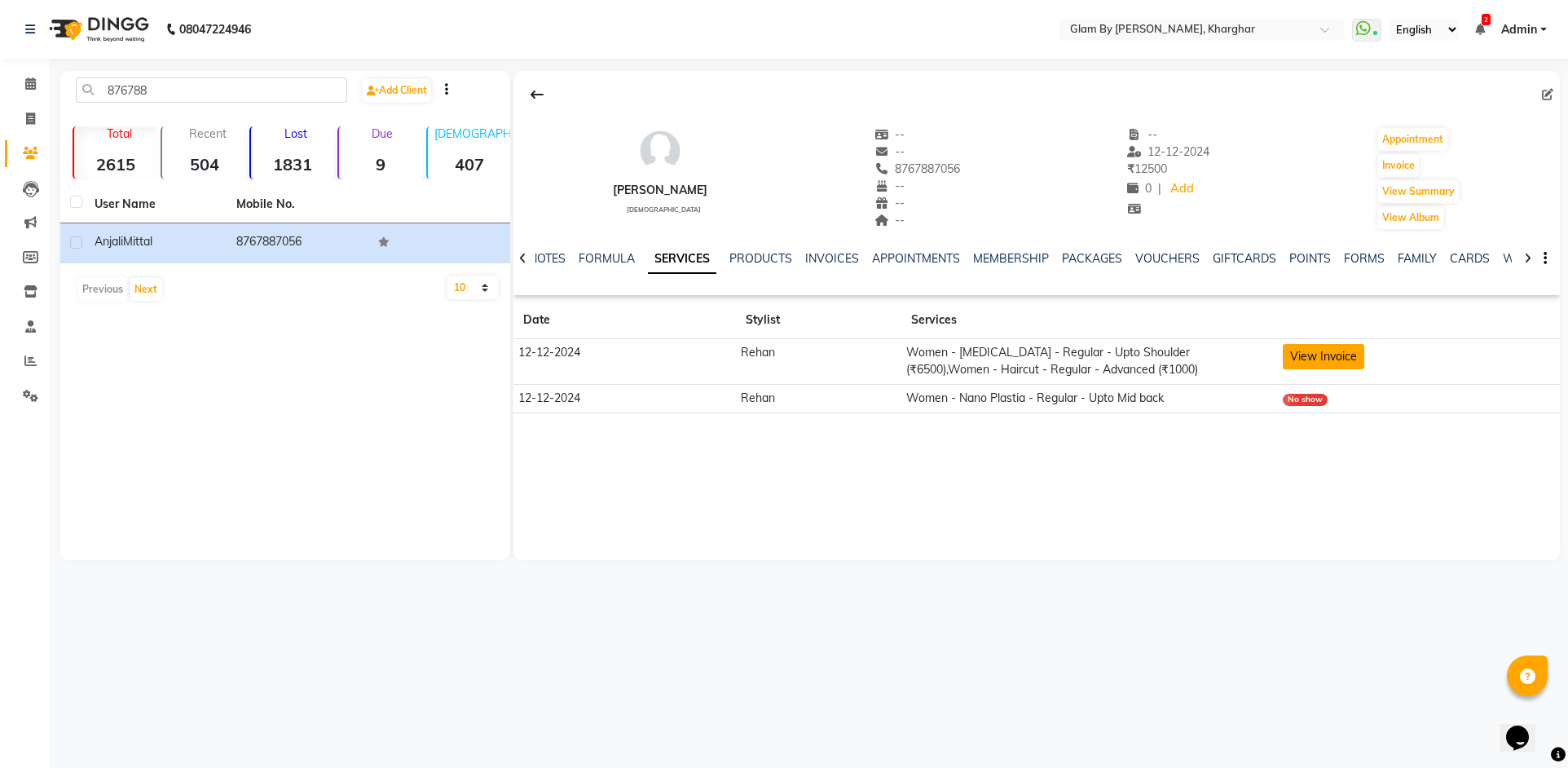
click at [1288, 357] on button "View Invoice" at bounding box center [1323, 356] width 81 height 25
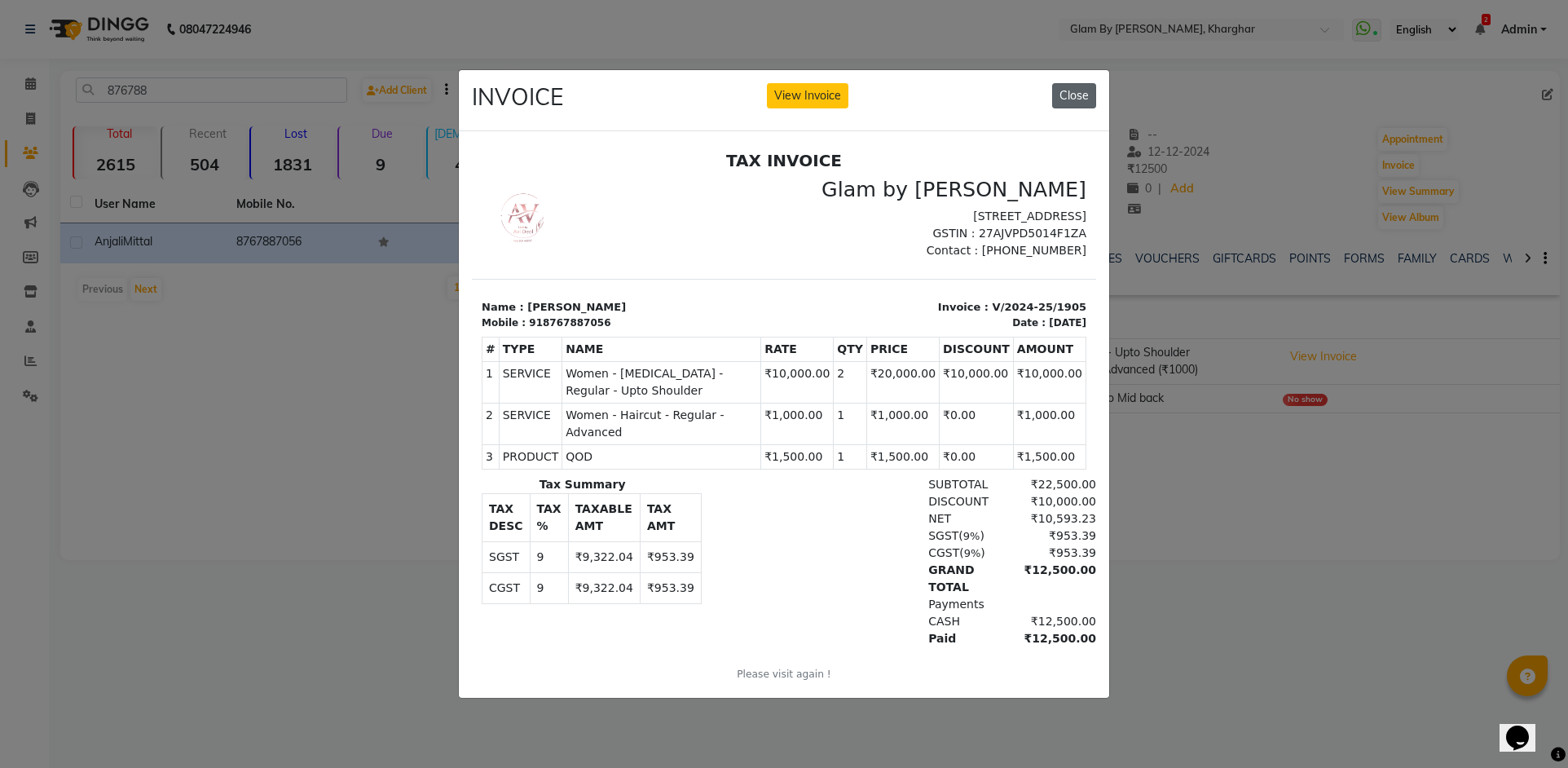
click at [1069, 88] on button "Close" at bounding box center [1074, 95] width 44 height 25
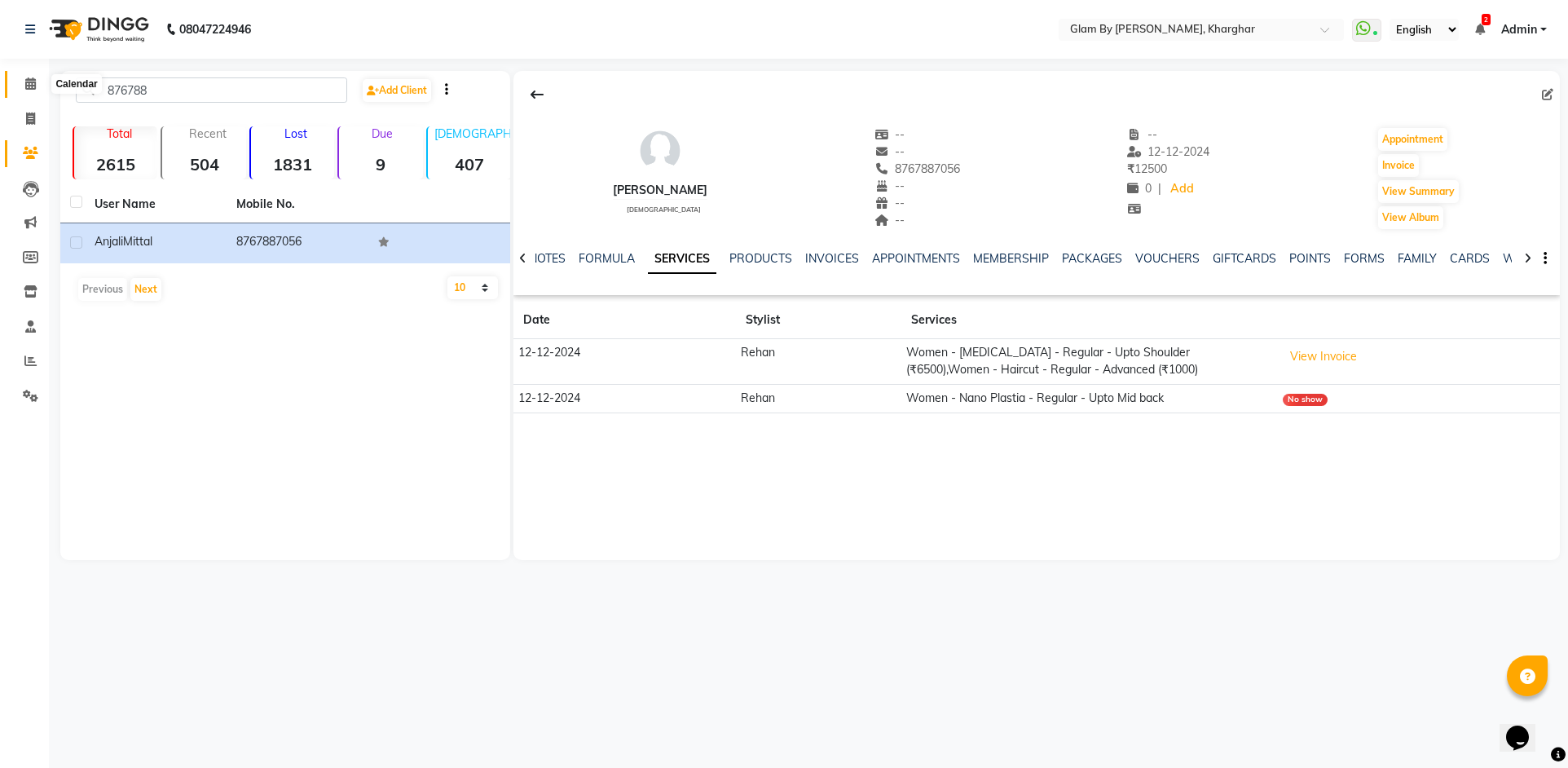
click at [28, 88] on icon at bounding box center [31, 84] width 10 height 12
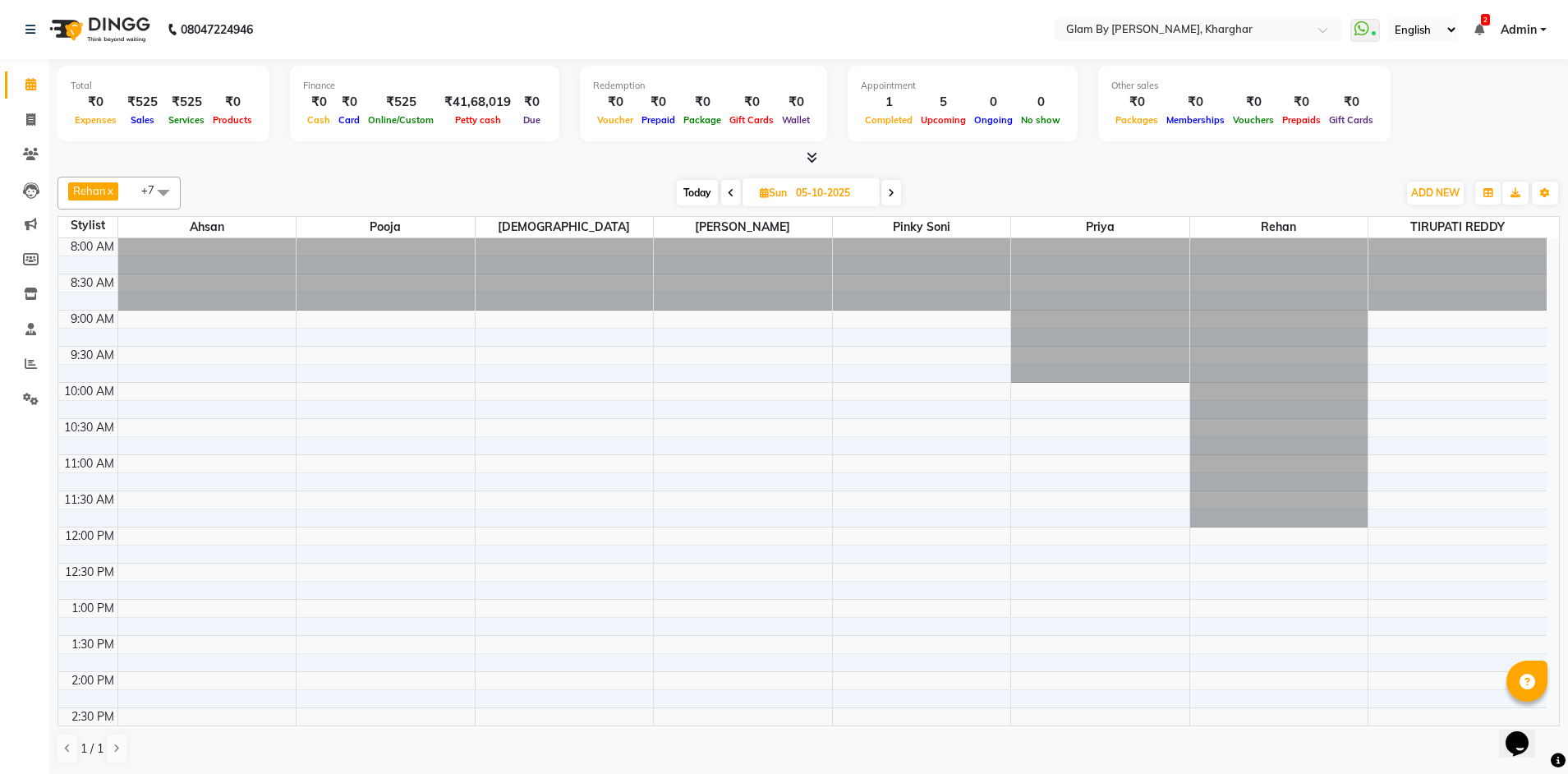
click at [696, 195] on span "Today" at bounding box center [697, 192] width 41 height 26
type input "04-10-2025"
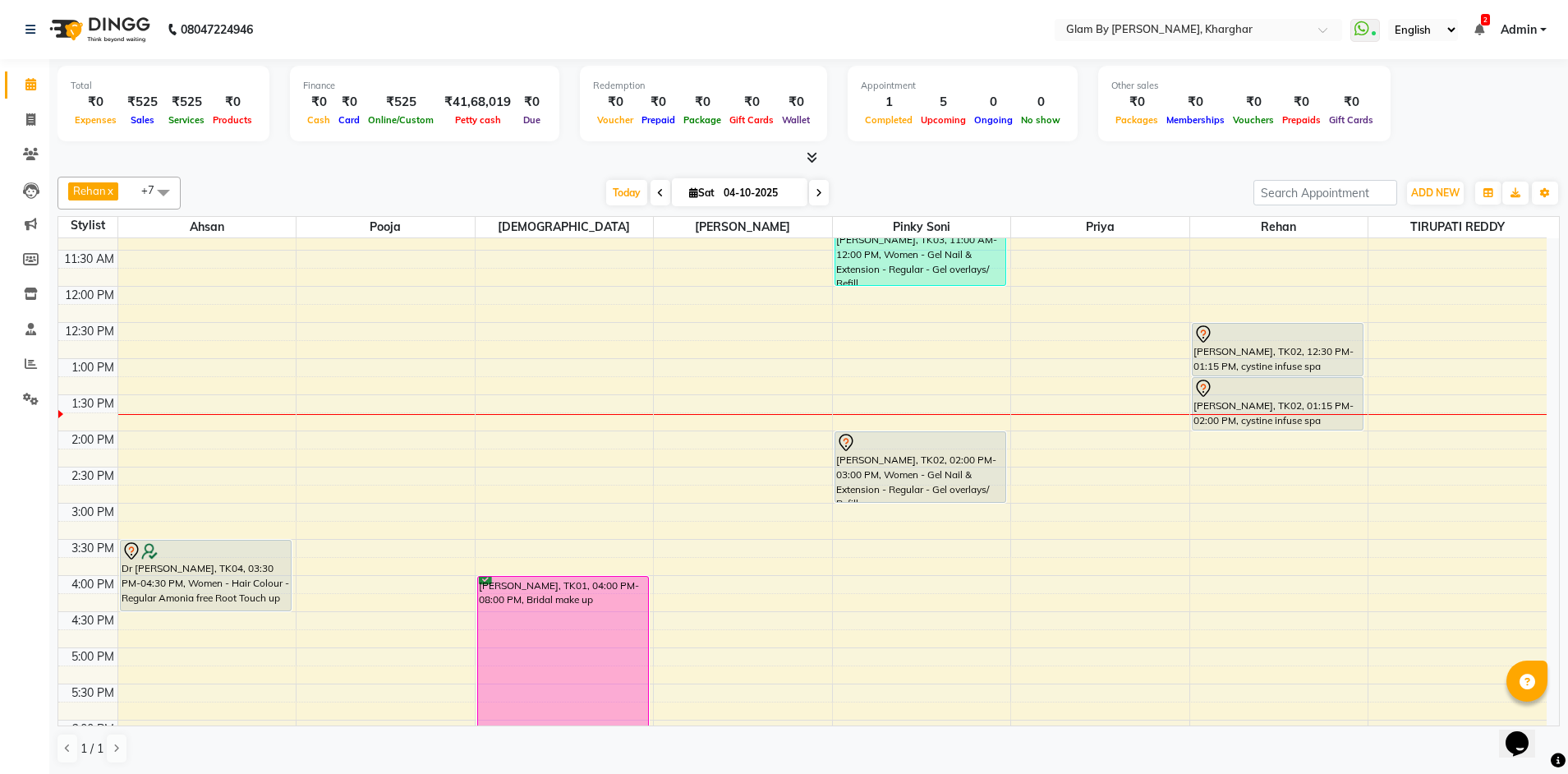
scroll to position [280, 0]
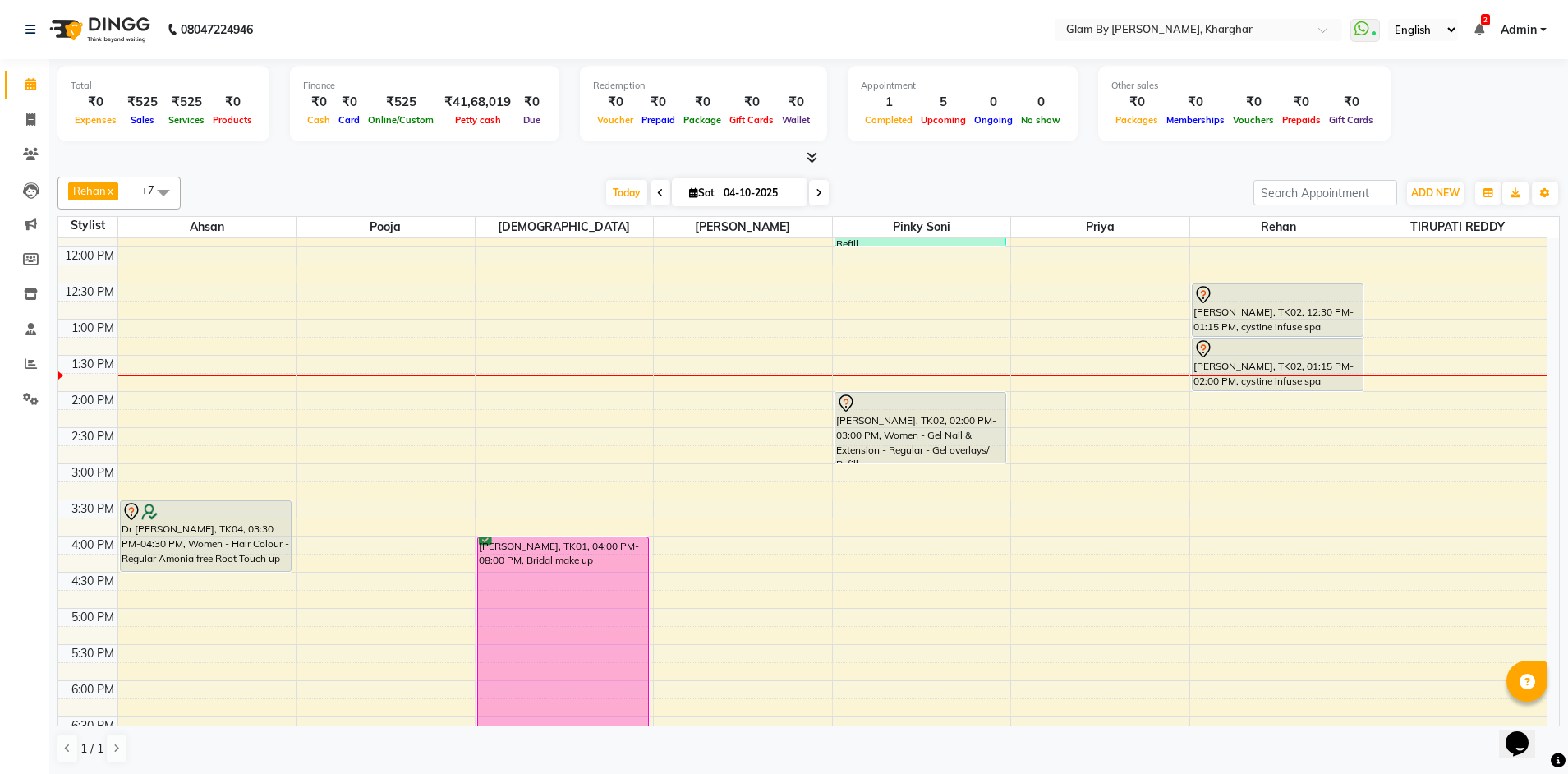
click at [504, 471] on div "8:00 AM 8:30 AM 9:00 AM 9:30 AM 10:00 AM 10:30 AM 11:00 AM 11:30 AM 12:00 PM 12…" at bounding box center [802, 499] width 1488 height 1083
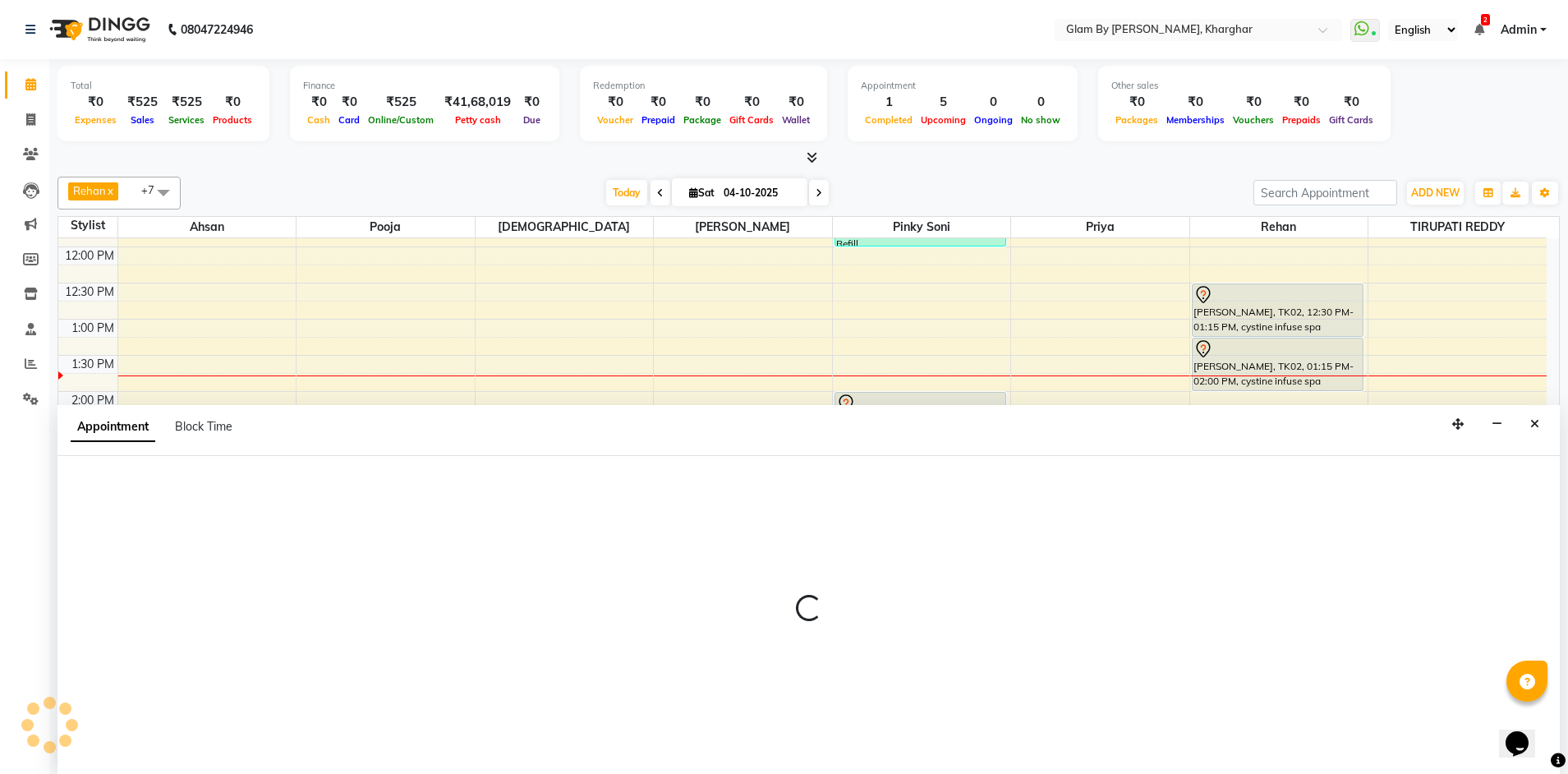
scroll to position [1, 0]
select select "24145"
select select "900"
select select "tentative"
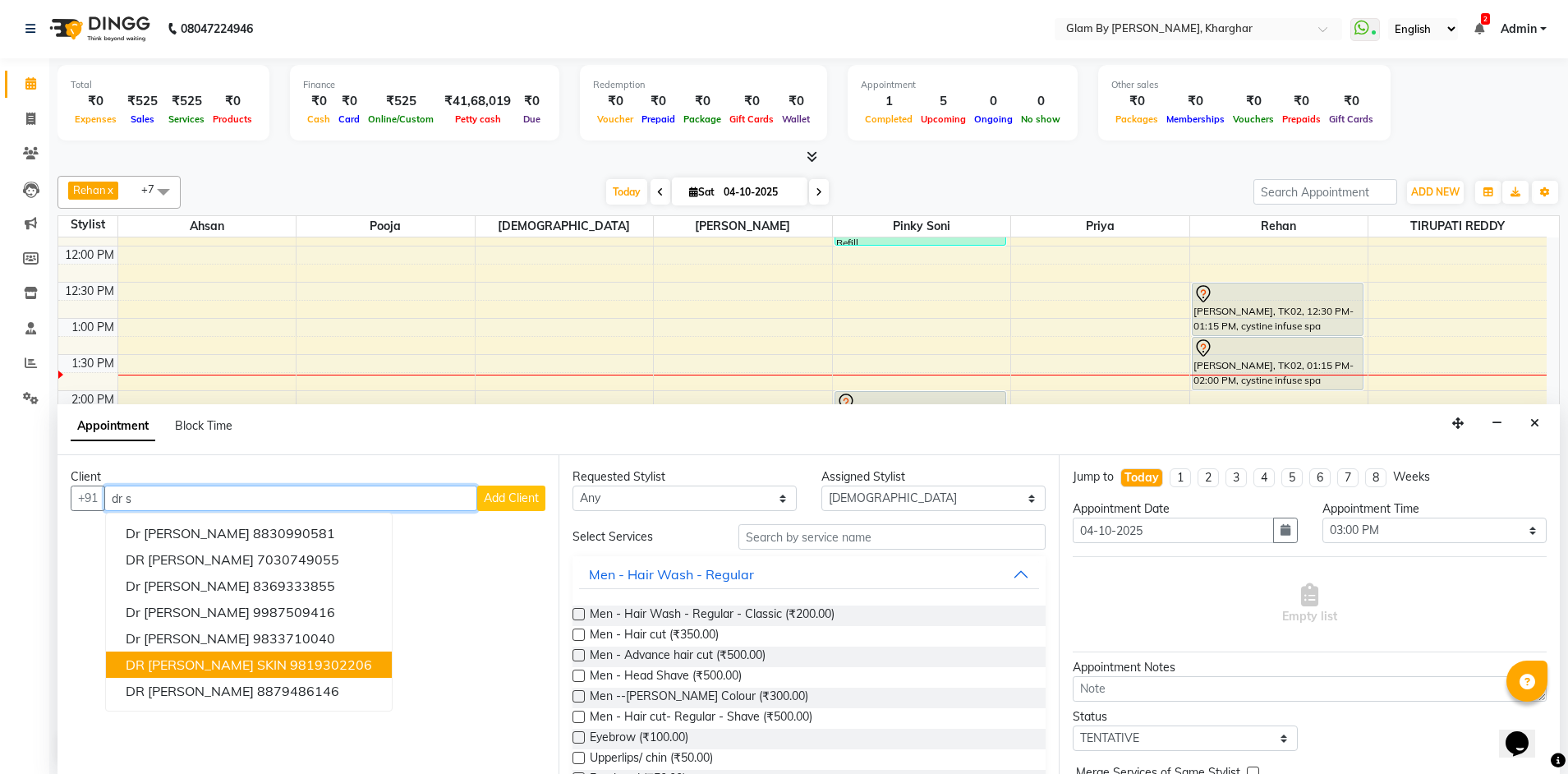
drag, startPoint x: 223, startPoint y: 663, endPoint x: 237, endPoint y: 662, distance: 14.0
click at [226, 663] on button "DR SONAL SKIN 9819302206" at bounding box center [248, 665] width 286 height 26
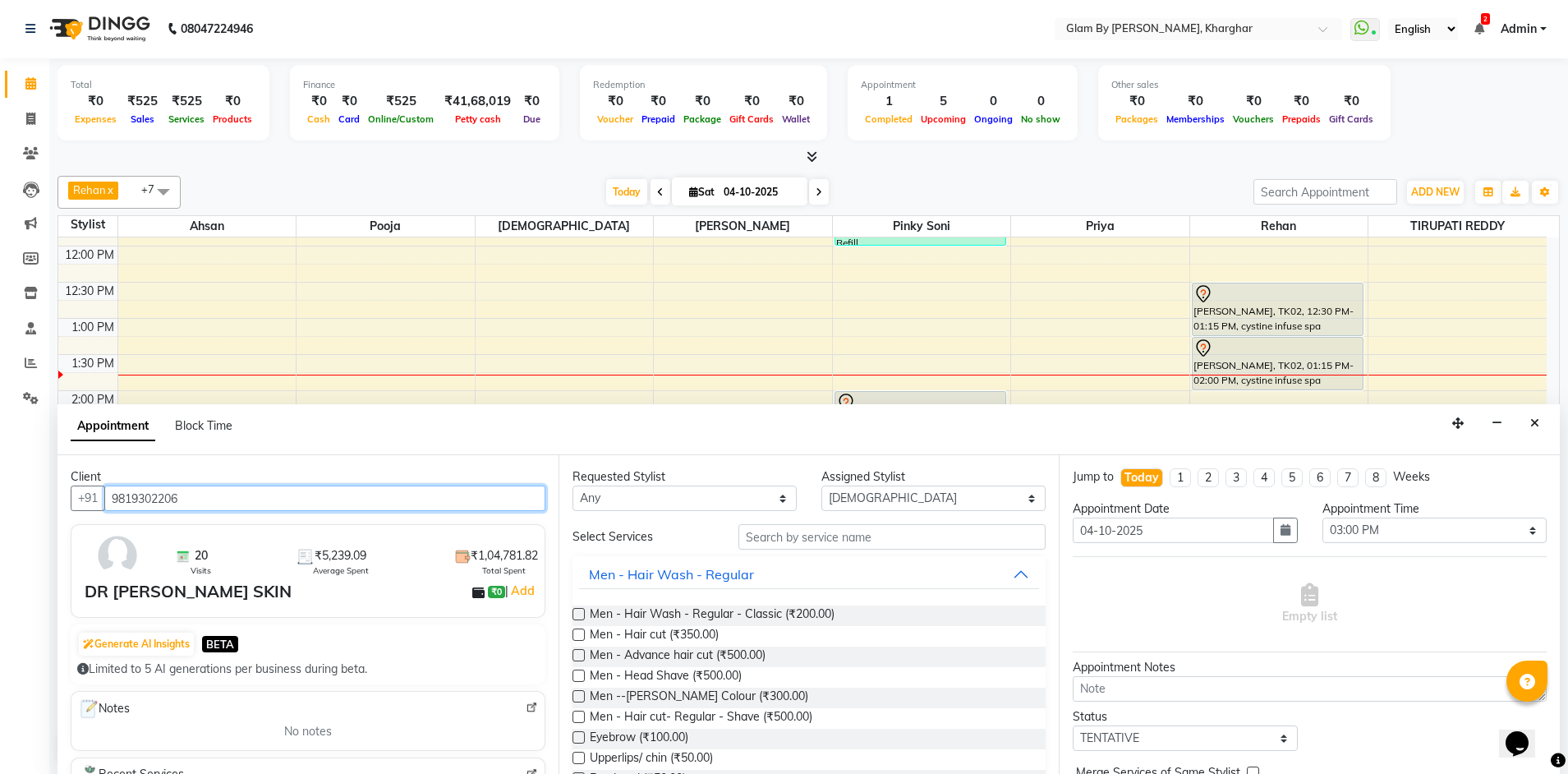
type input "9819302206"
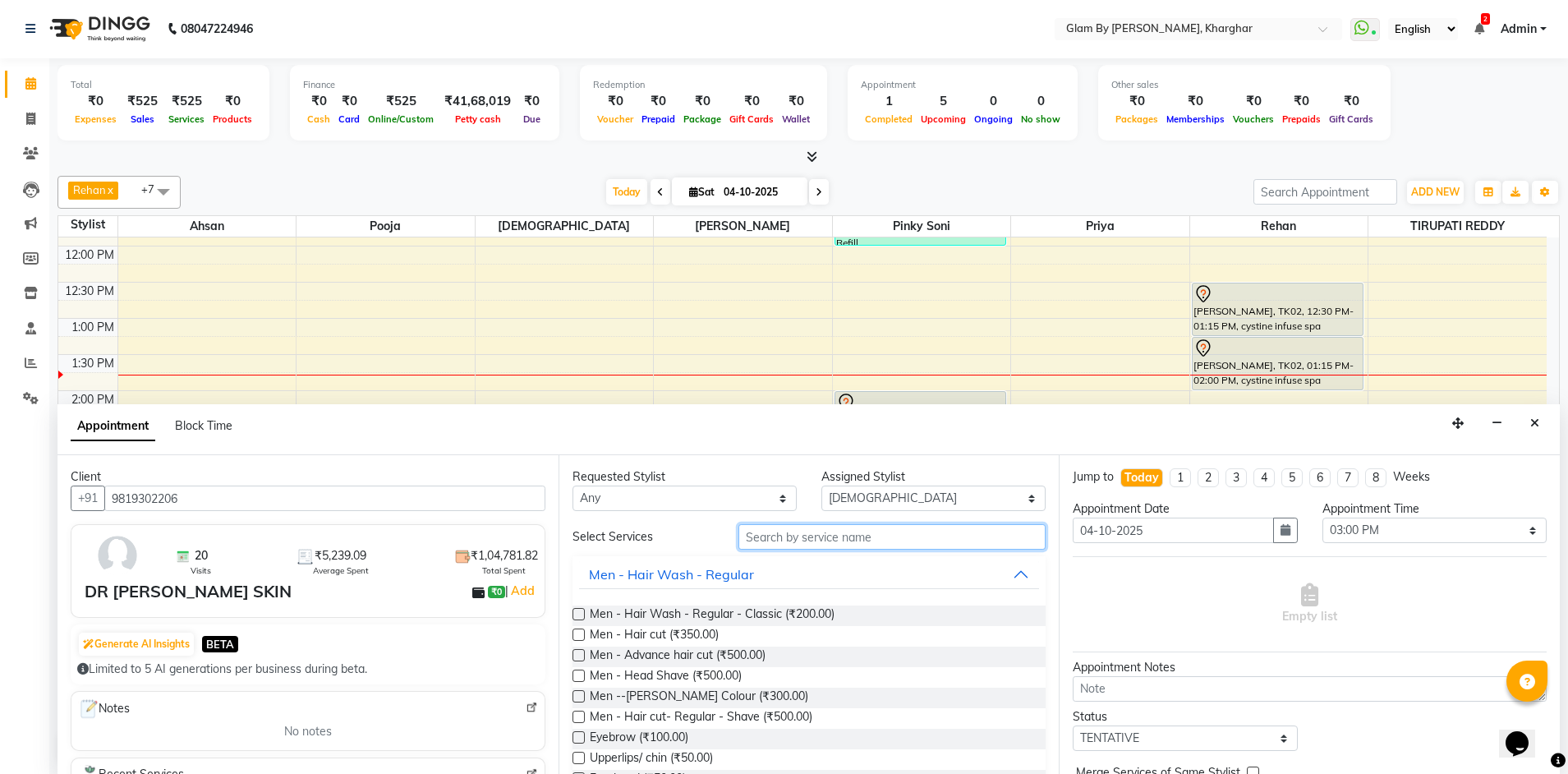
click at [768, 539] on input "text" at bounding box center [892, 536] width 307 height 26
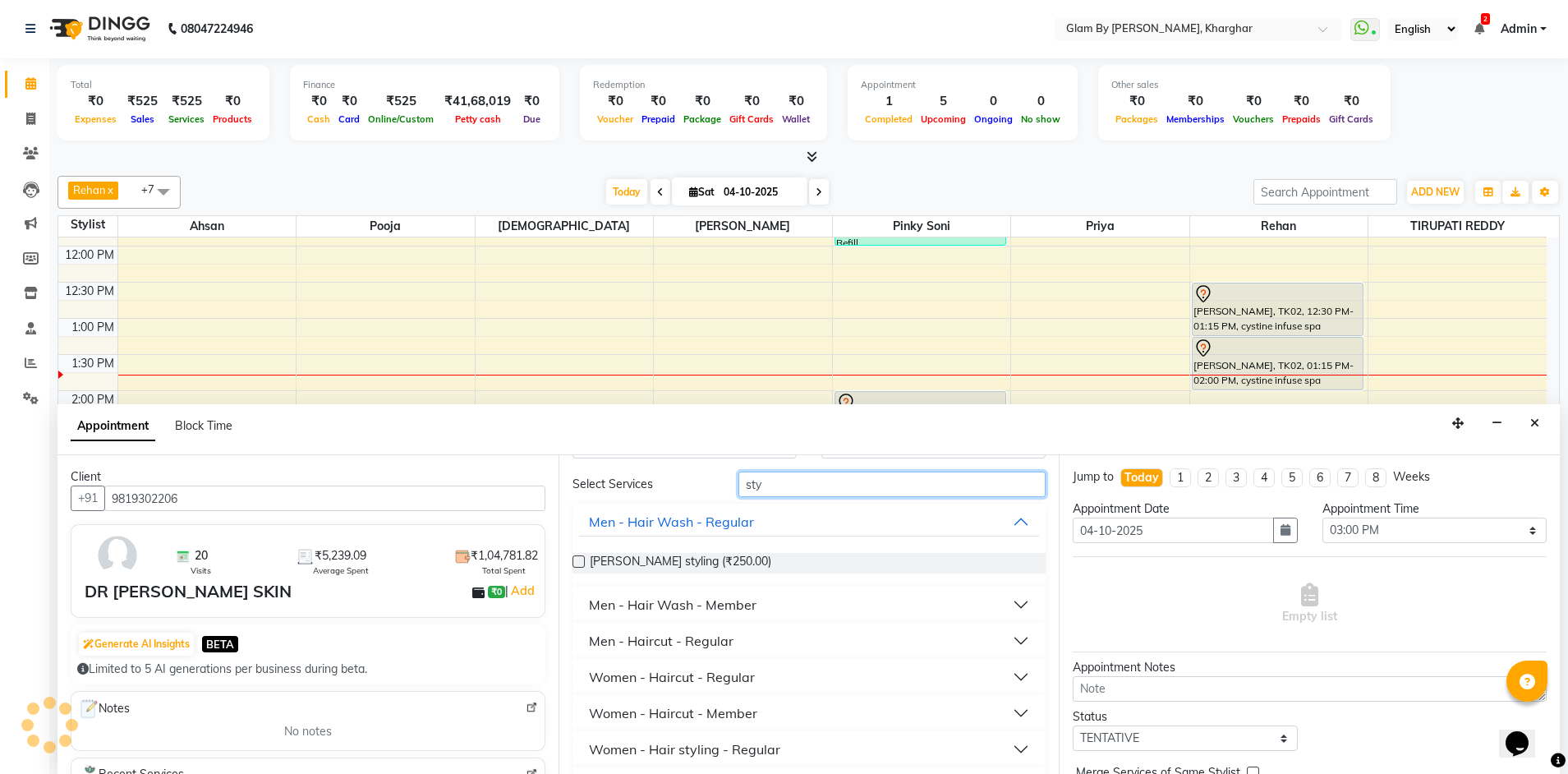
scroll to position [95, 0]
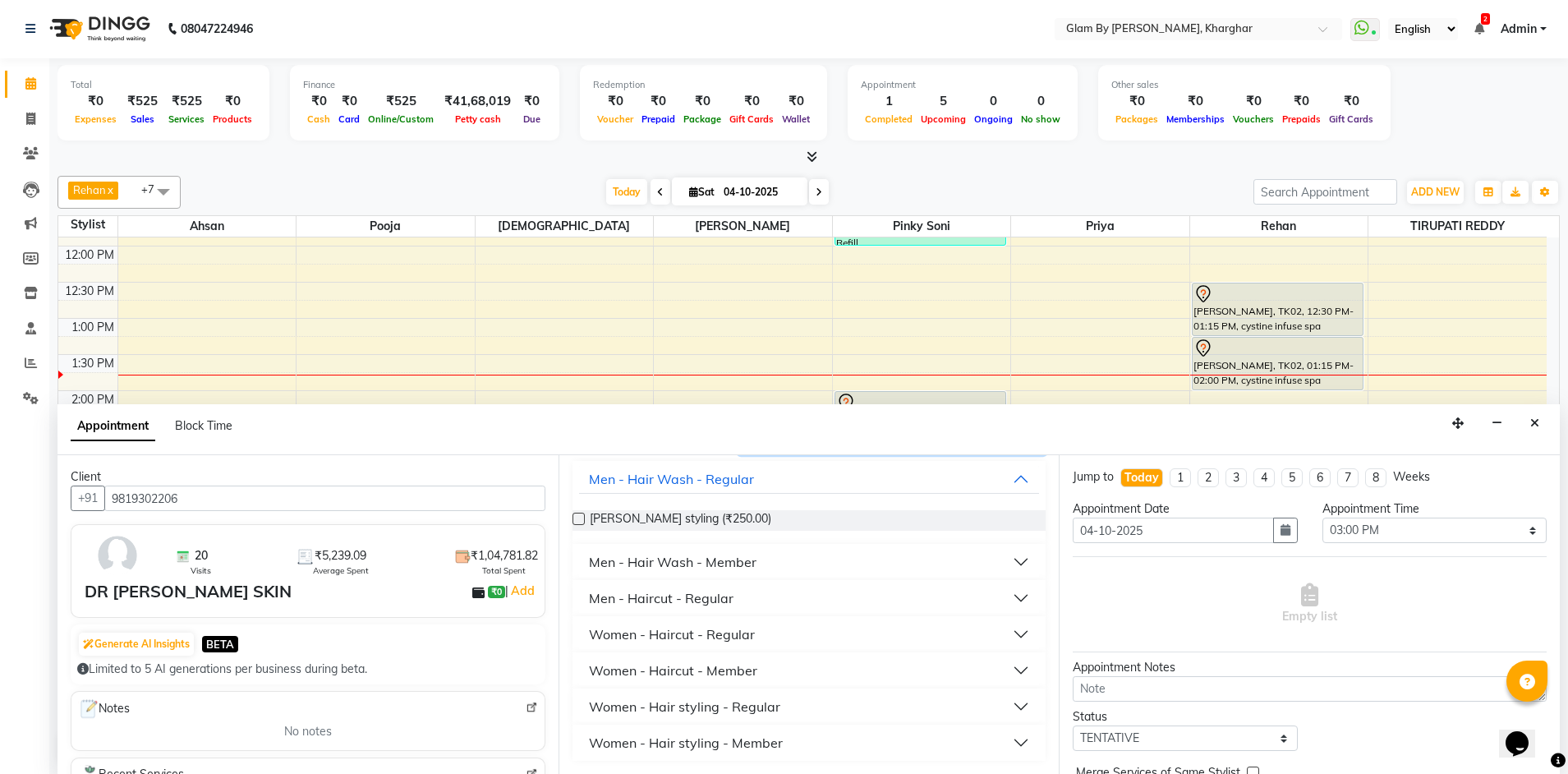
type input "sty"
click at [751, 702] on div "Women - Hair styling - Regular" at bounding box center [684, 706] width 191 height 19
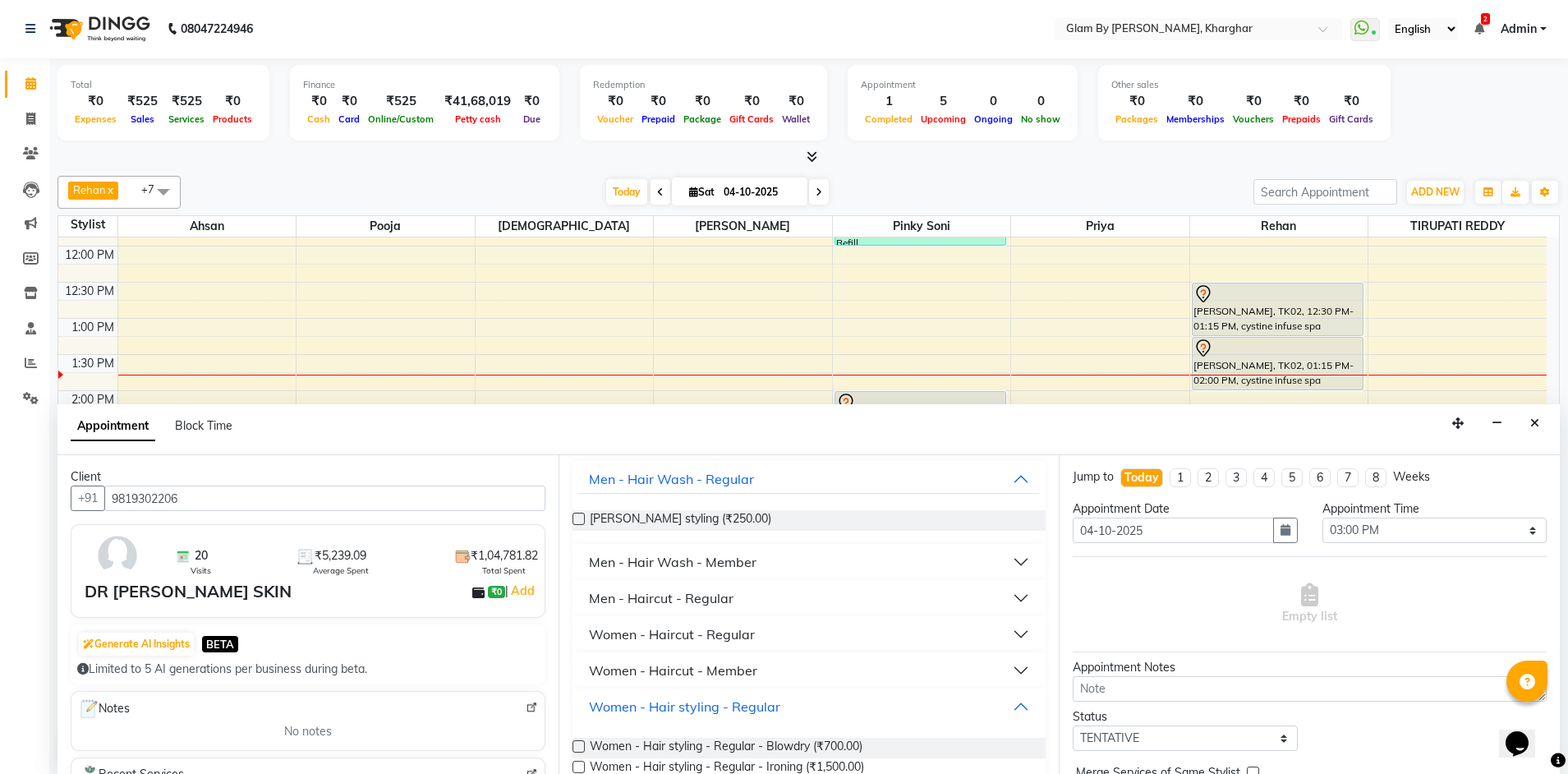
scroll to position [177, 0]
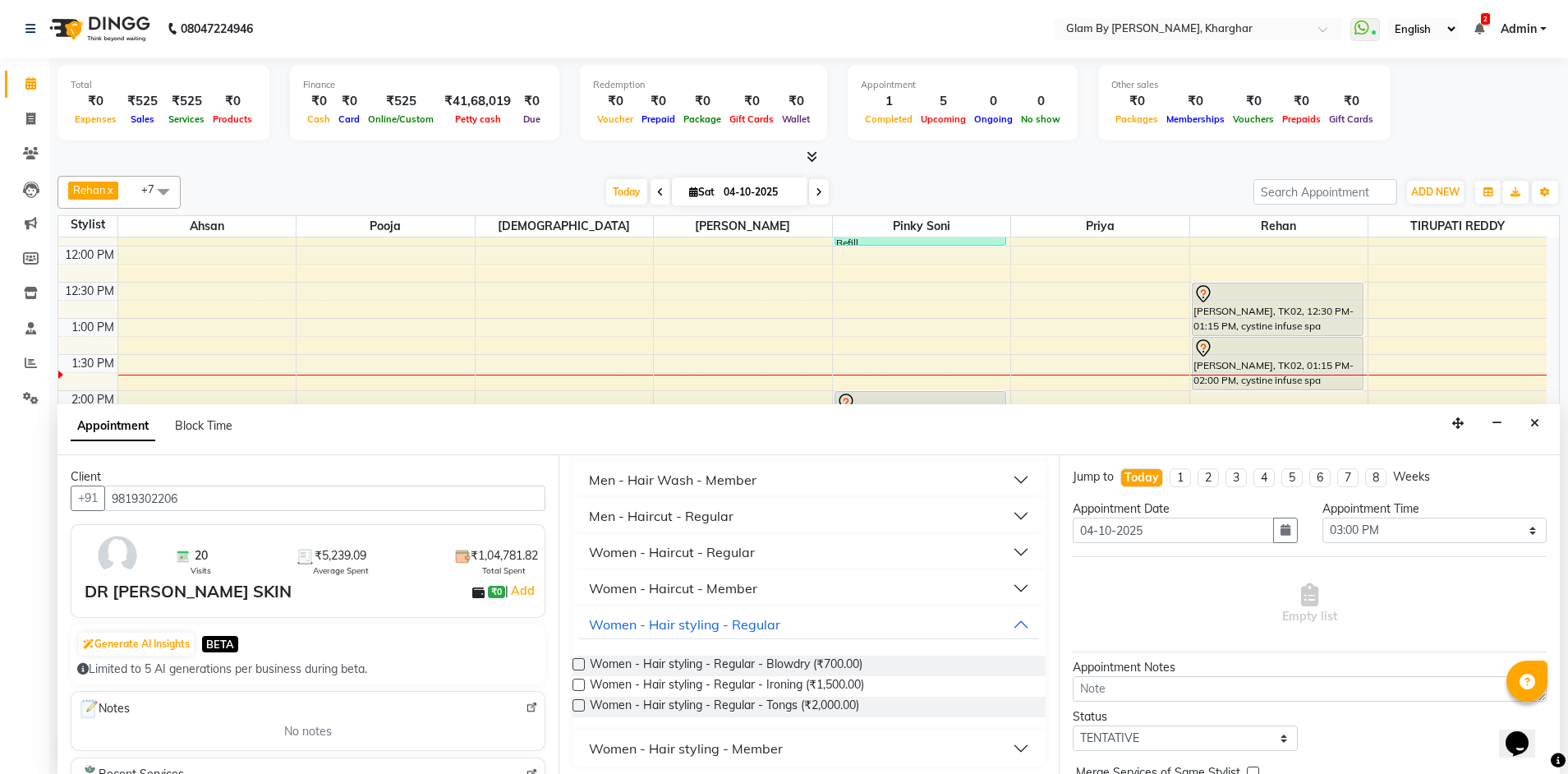
drag, startPoint x: 843, startPoint y: 665, endPoint x: 1014, endPoint y: 662, distance: 171.0
click at [845, 665] on span "Women - Hair styling - Regular - Blowdry (₹700.00)" at bounding box center [726, 665] width 273 height 20
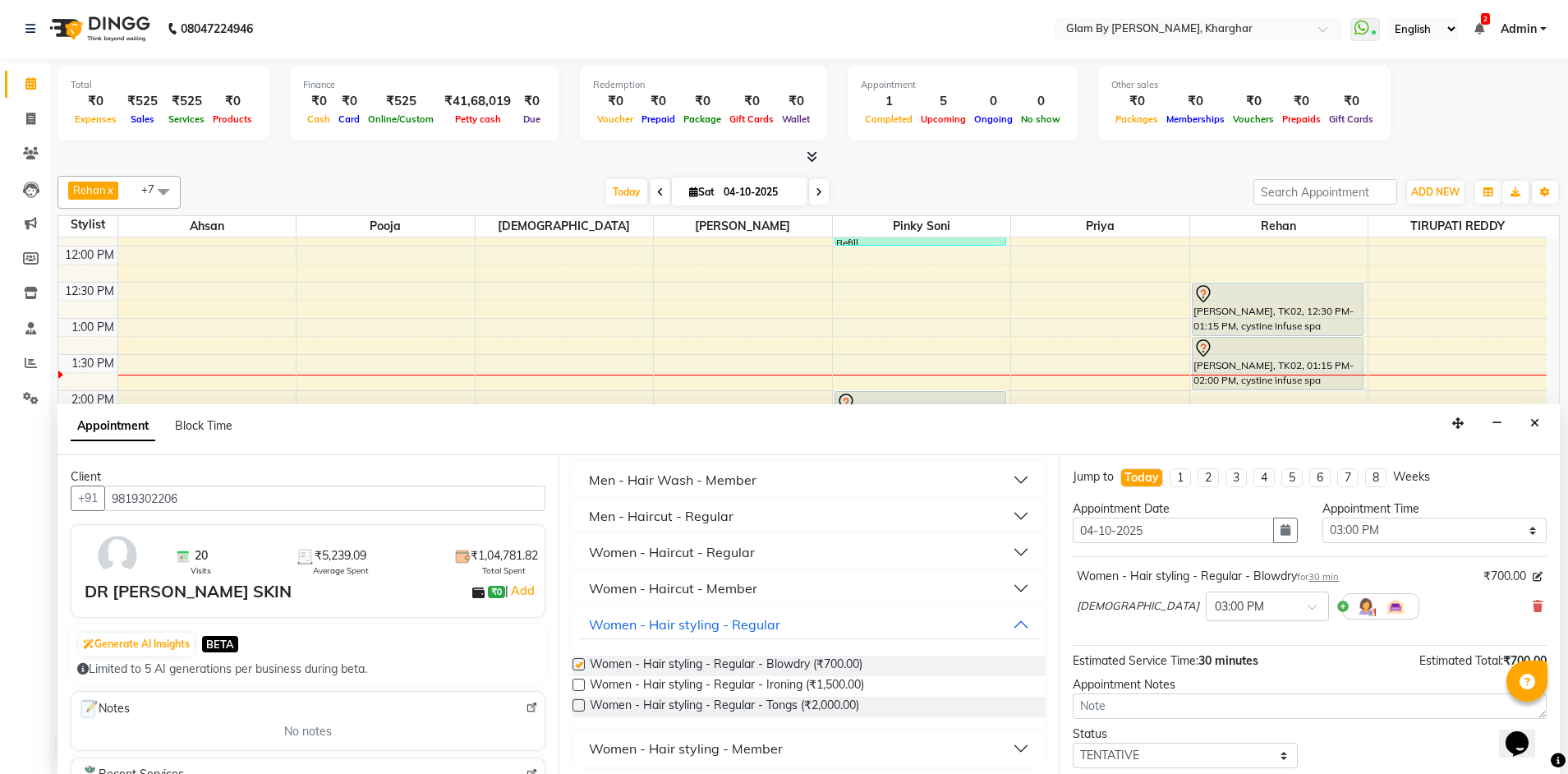
checkbox input "false"
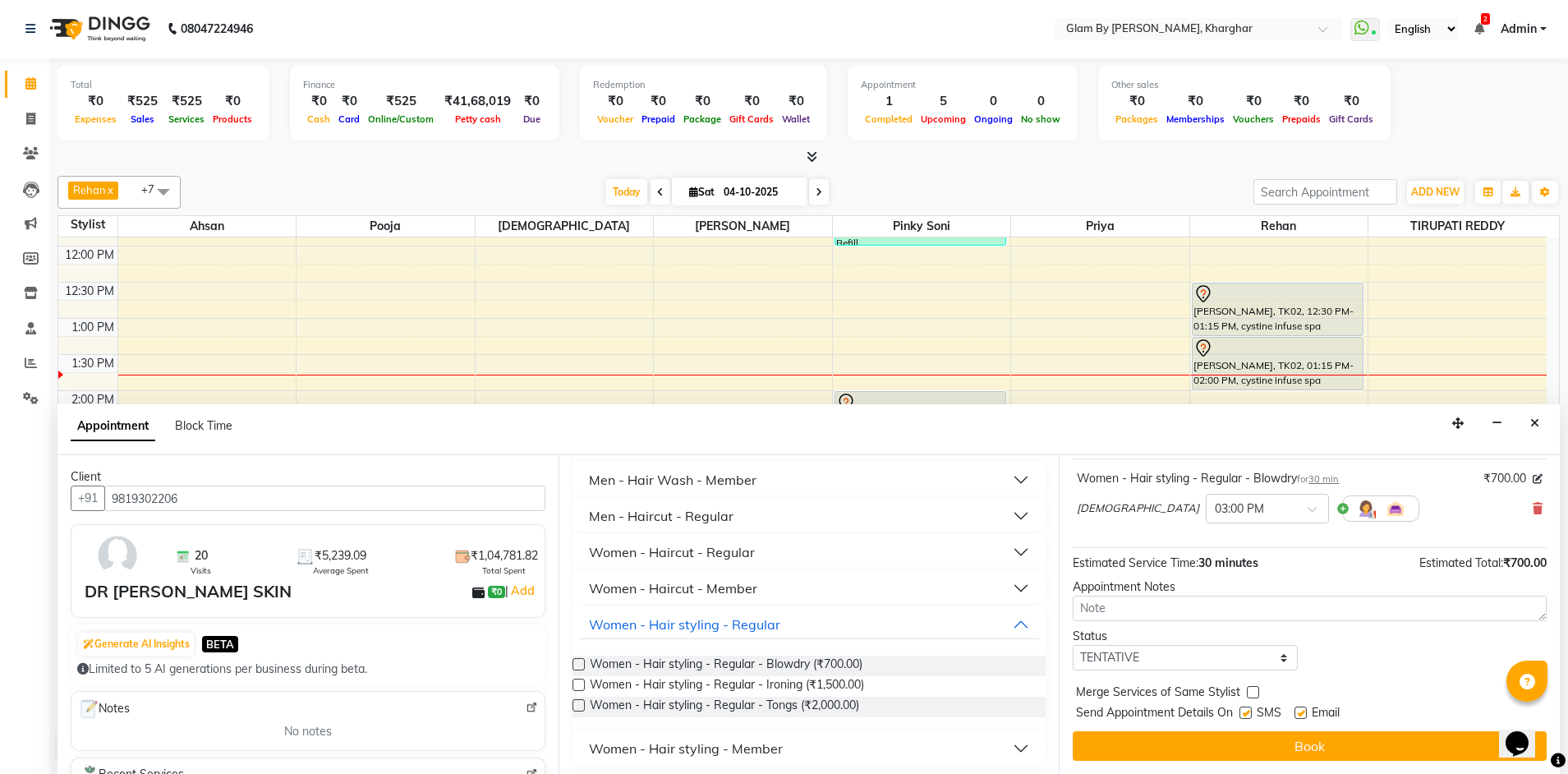
click at [1297, 740] on button "Book" at bounding box center [1309, 746] width 474 height 30
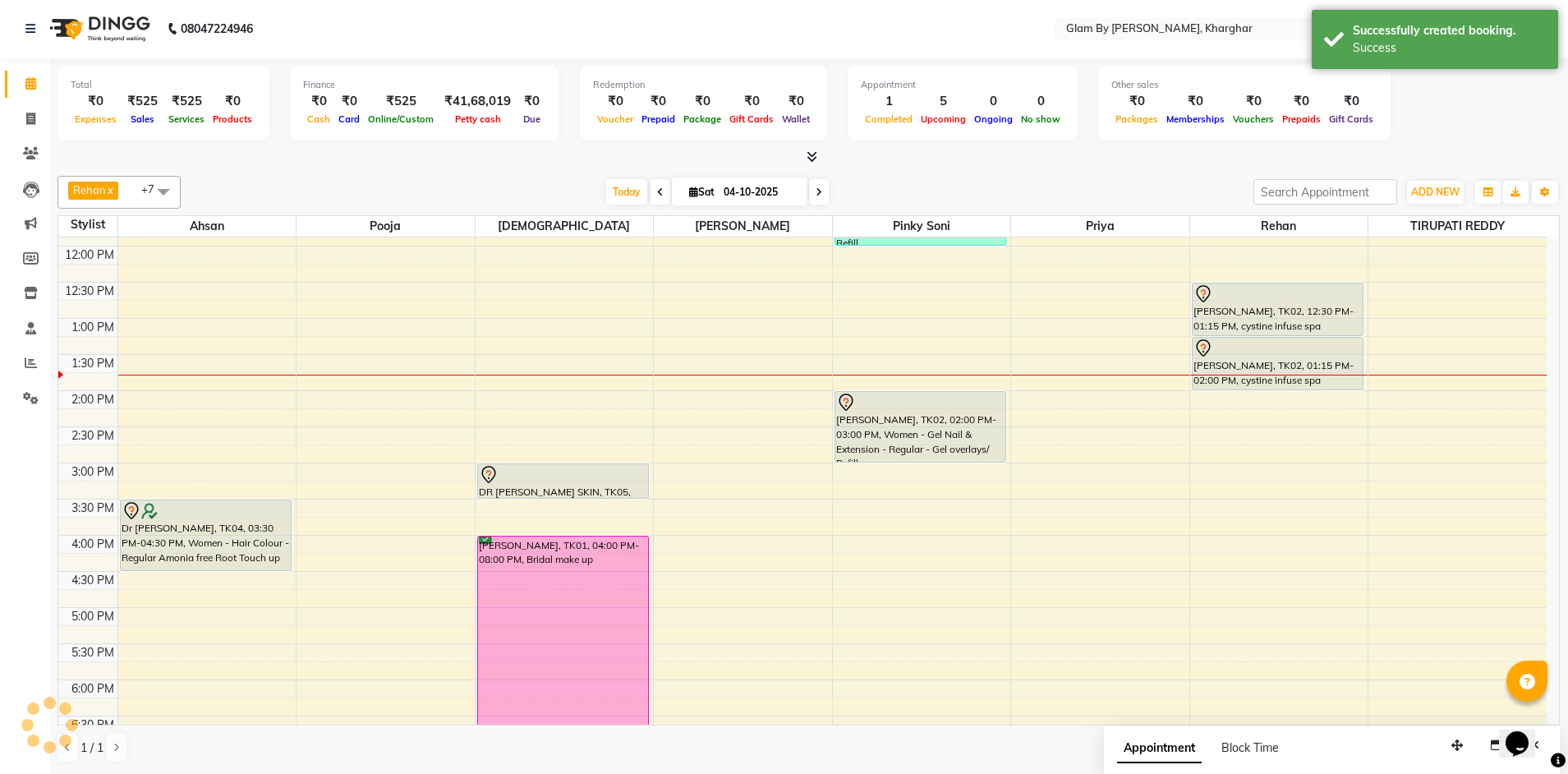
scroll to position [0, 0]
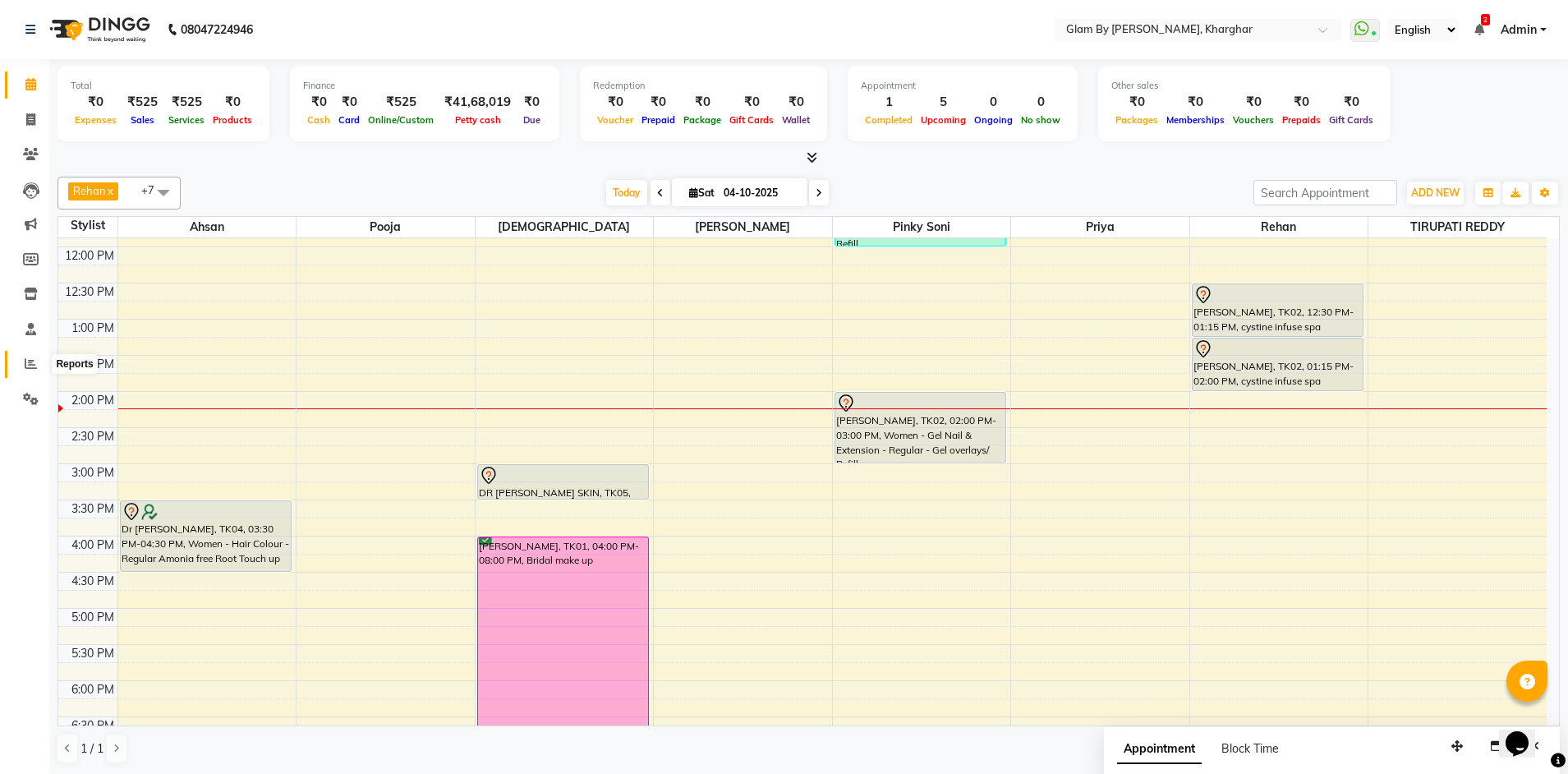
click at [33, 365] on icon at bounding box center [31, 364] width 12 height 12
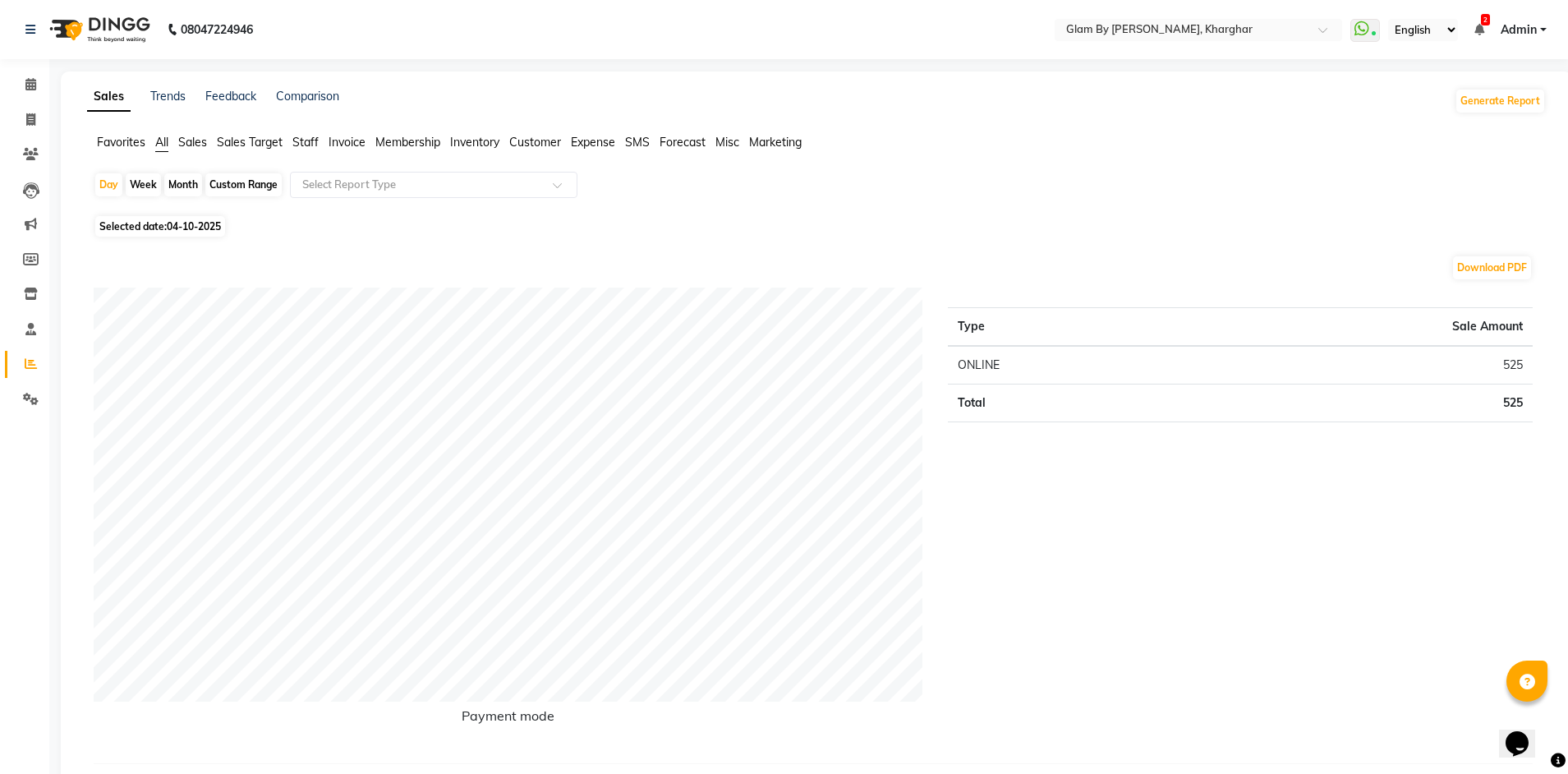
click at [237, 183] on div "Custom Range" at bounding box center [243, 185] width 77 height 23
select select "10"
select select "2025"
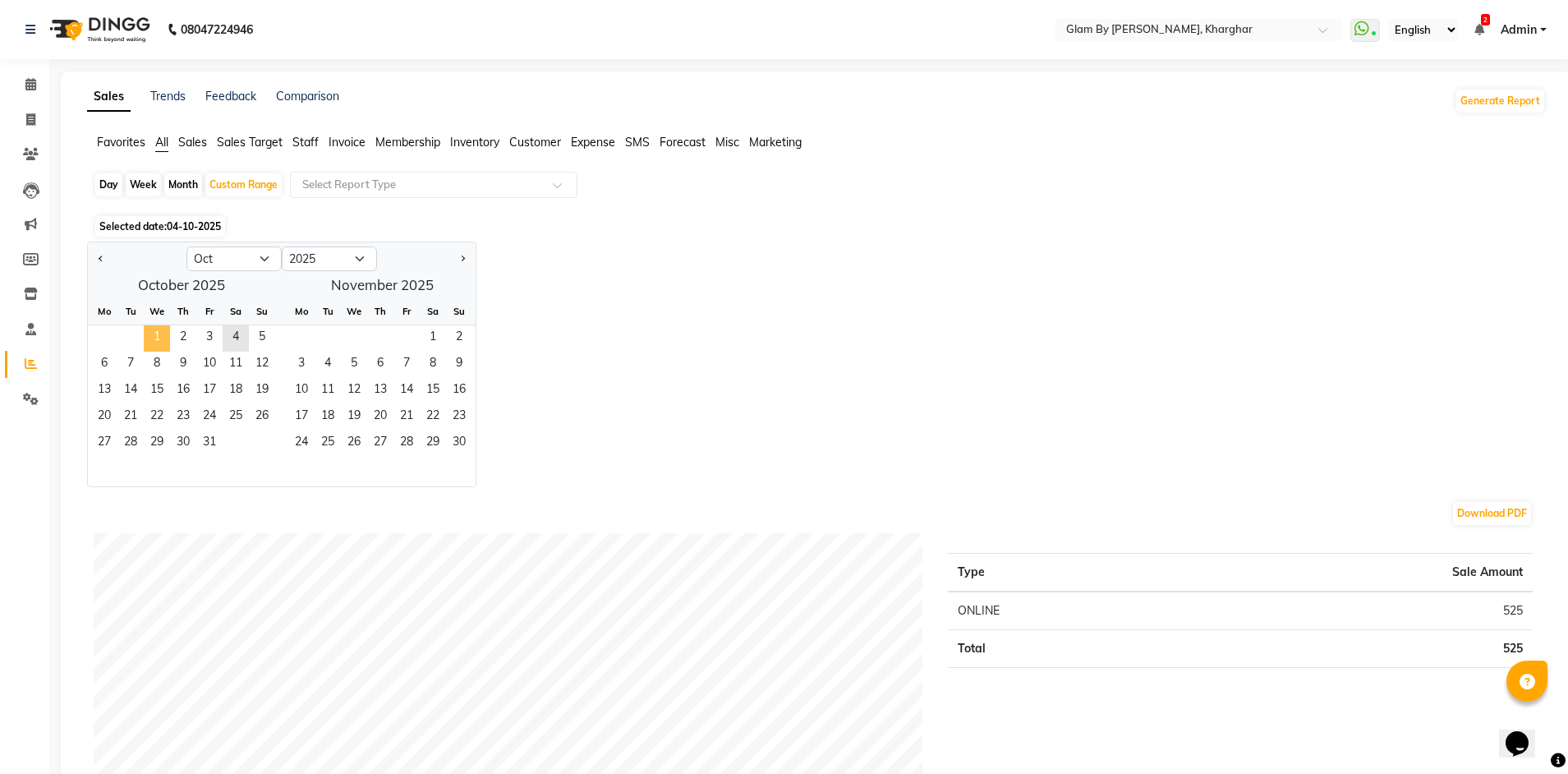
click at [158, 339] on span "1" at bounding box center [157, 338] width 26 height 26
click at [219, 340] on span "3" at bounding box center [210, 338] width 26 height 26
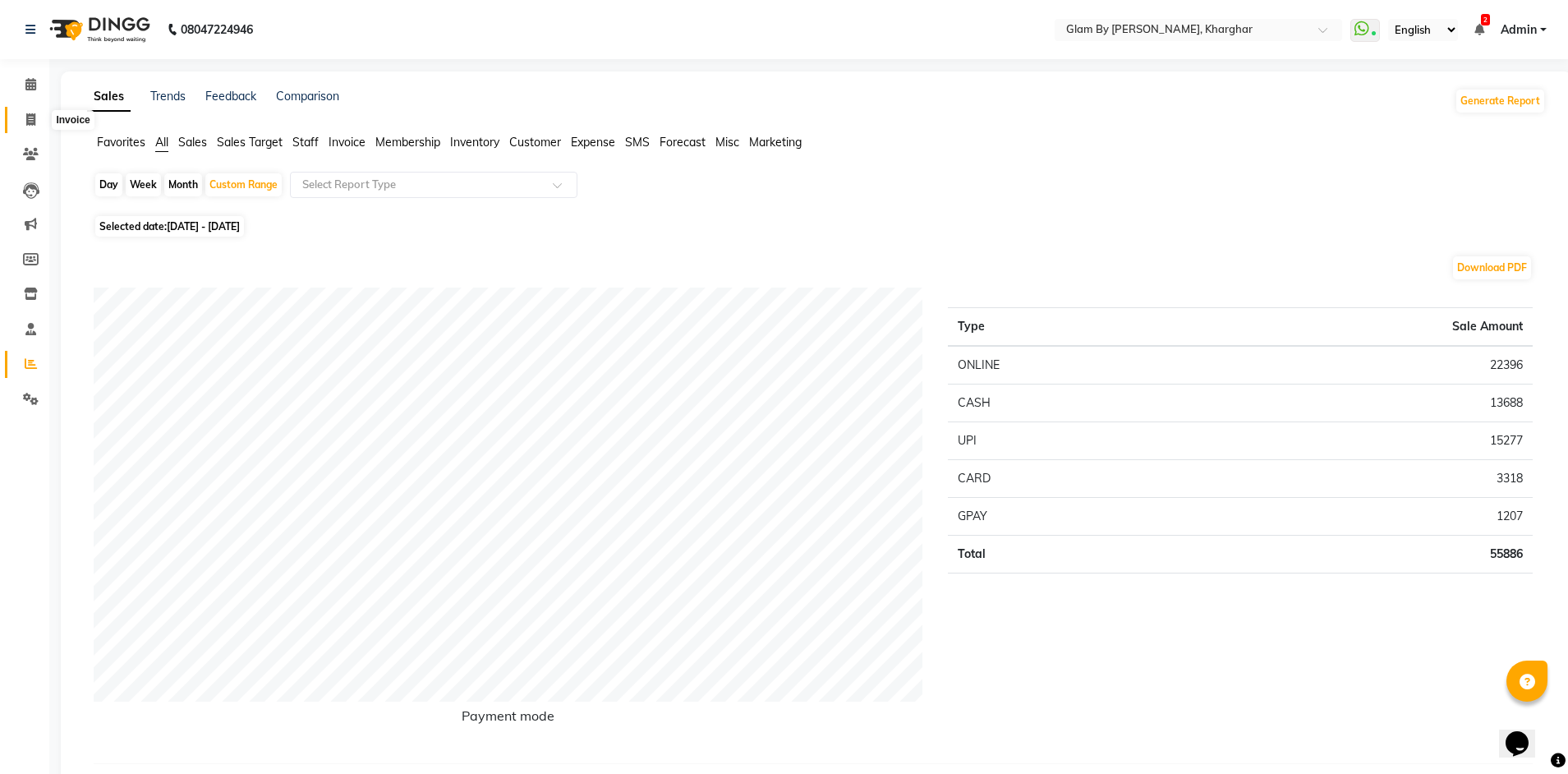
click at [36, 119] on span at bounding box center [31, 120] width 29 height 18
select select "service"
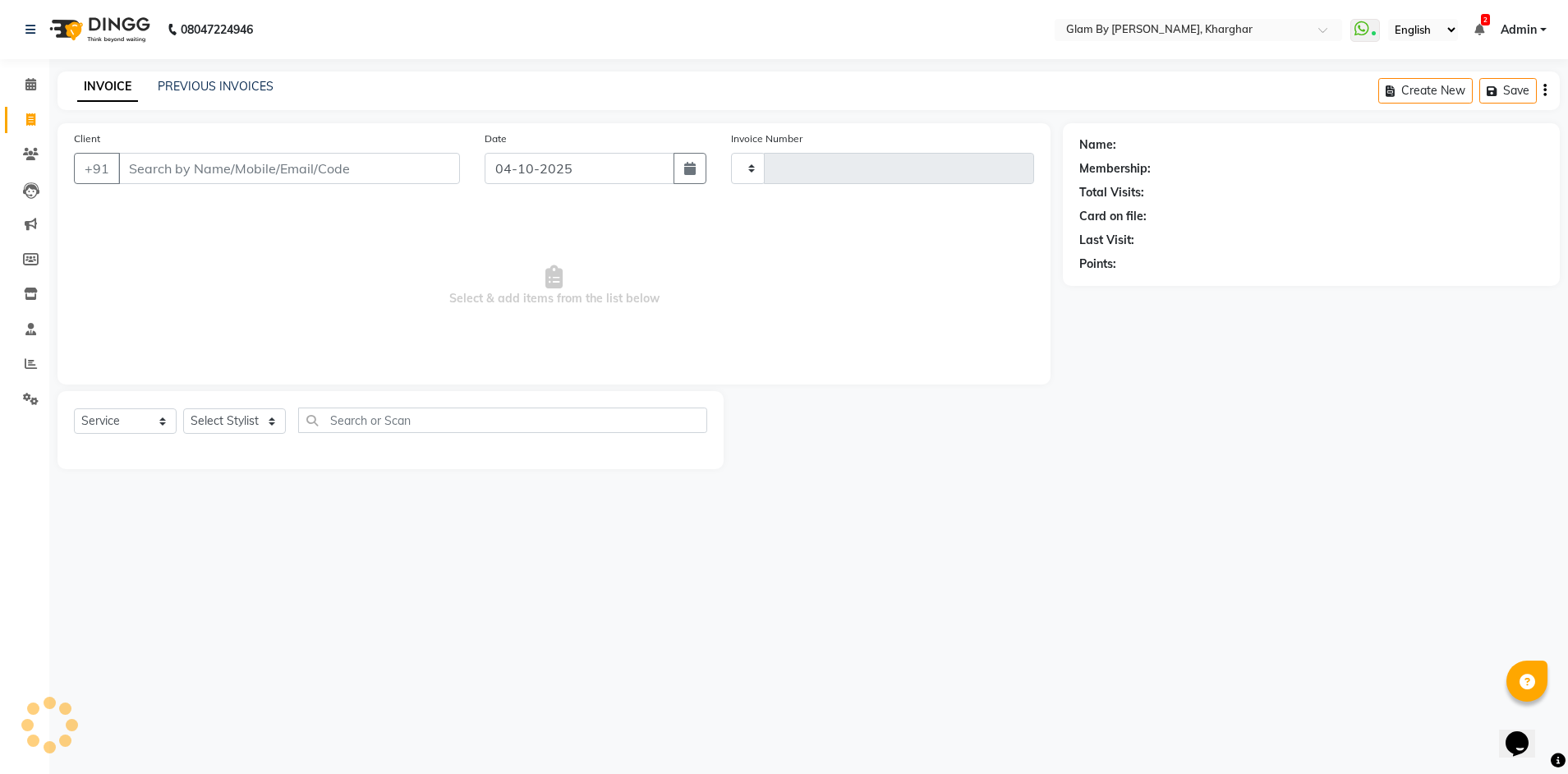
type input "1767"
select select "3992"
click at [150, 171] on input "Client" at bounding box center [291, 168] width 345 height 31
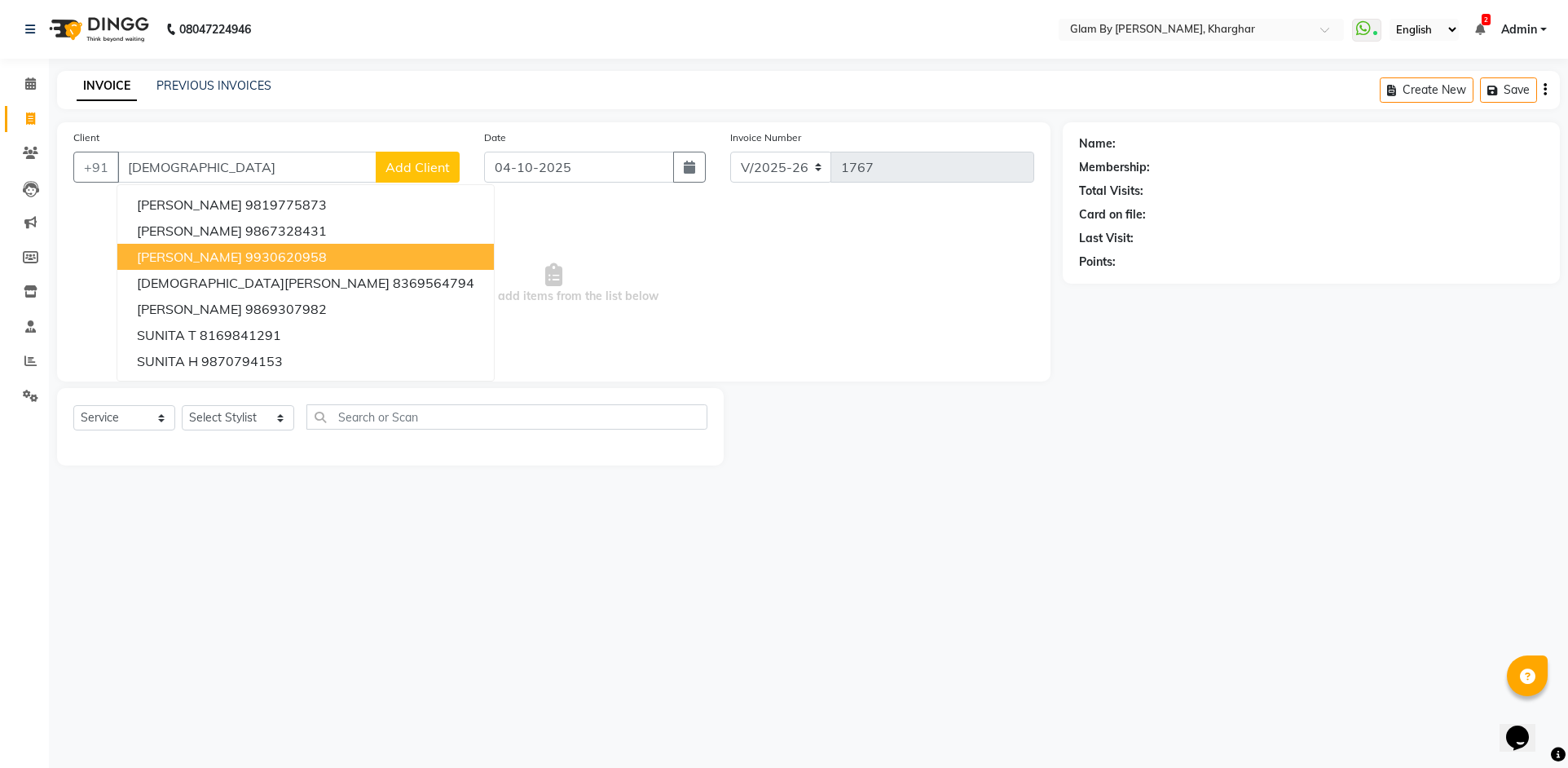
click at [238, 255] on span "Suneeta Jethnandani" at bounding box center [190, 257] width 105 height 17
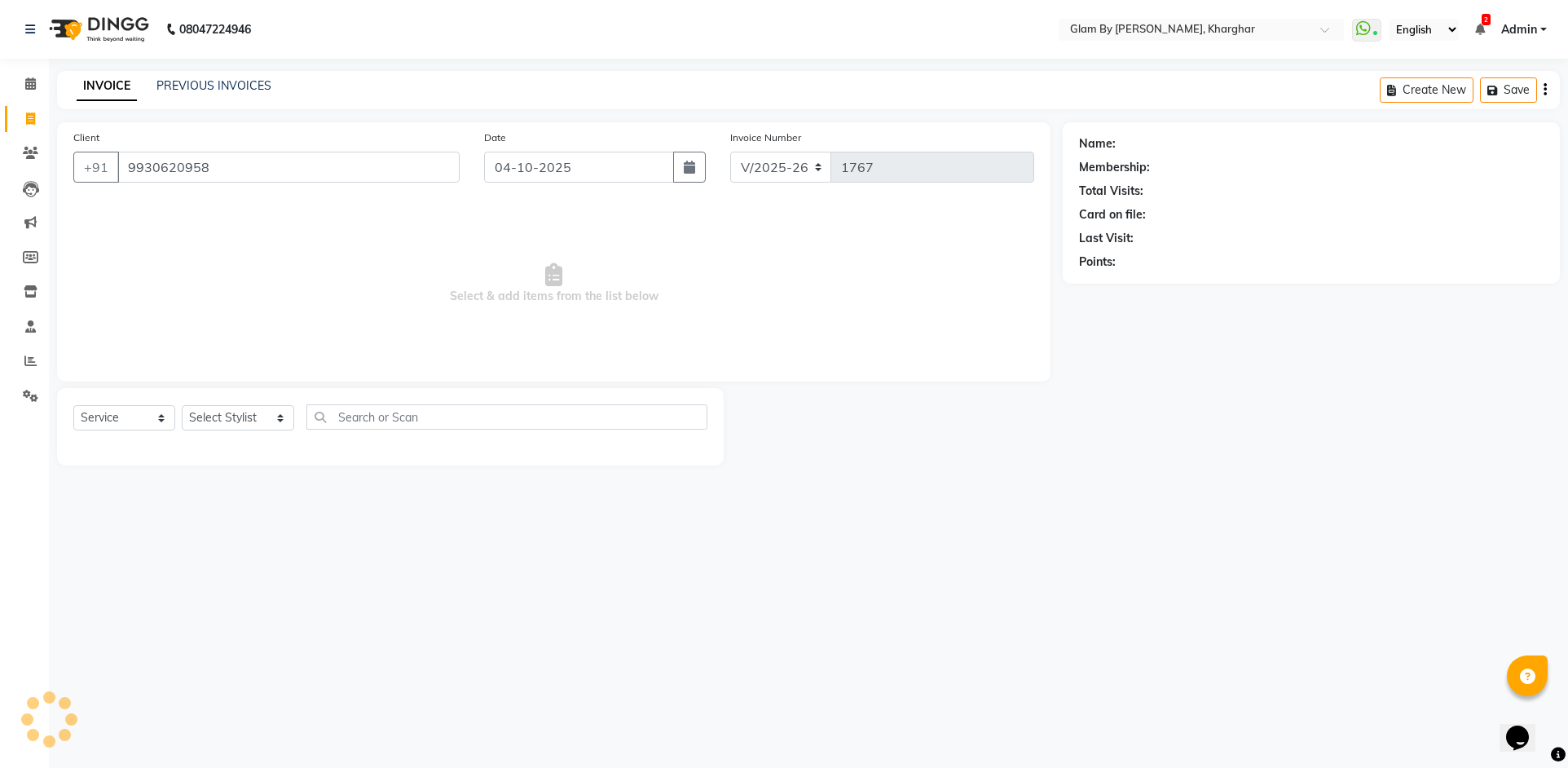
type input "9930620958"
select select "1: Object"
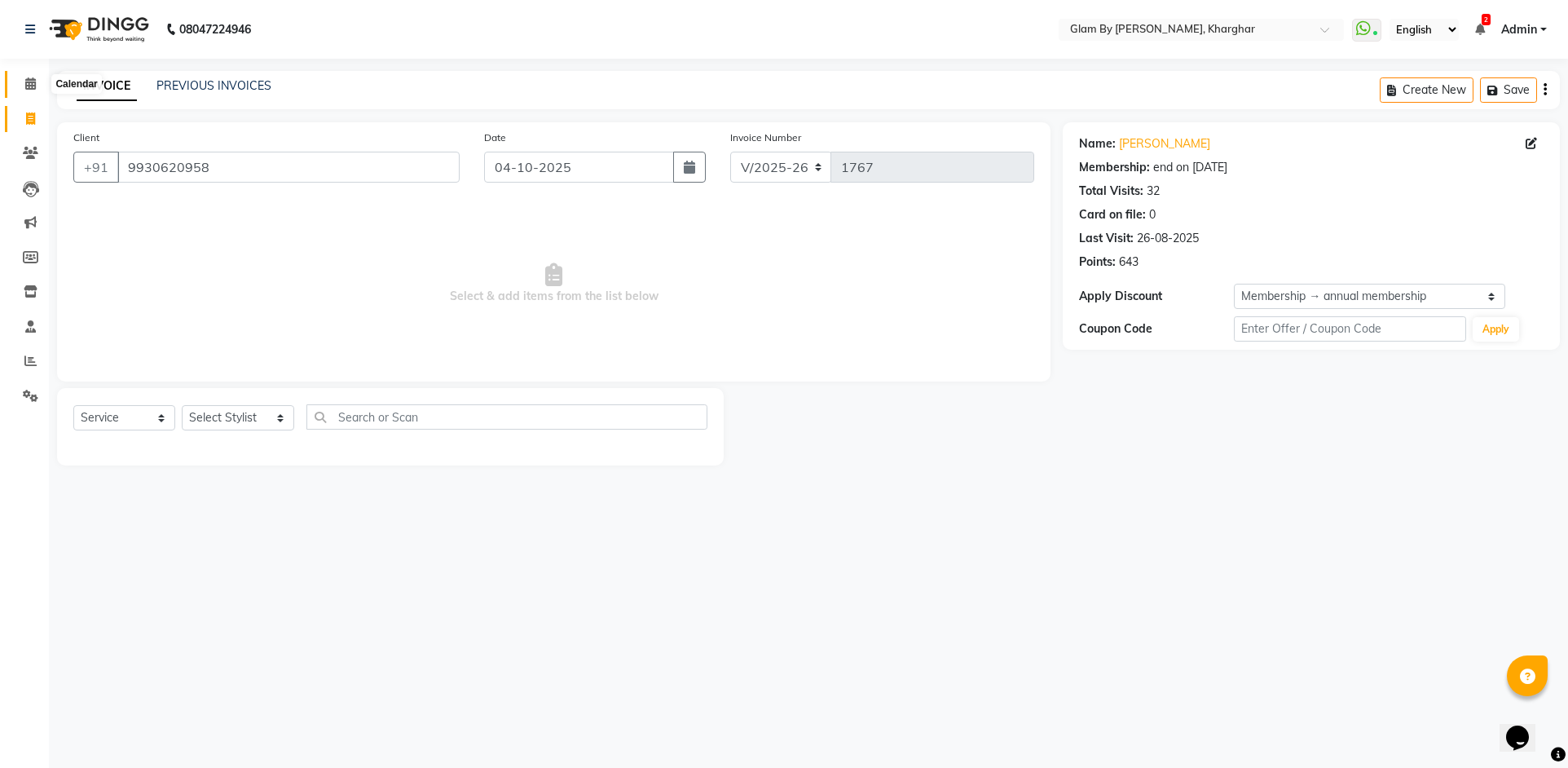
click at [33, 83] on icon at bounding box center [31, 84] width 10 height 12
click at [31, 171] on li "Leads" at bounding box center [24, 189] width 49 height 35
click at [30, 162] on span at bounding box center [31, 153] width 29 height 18
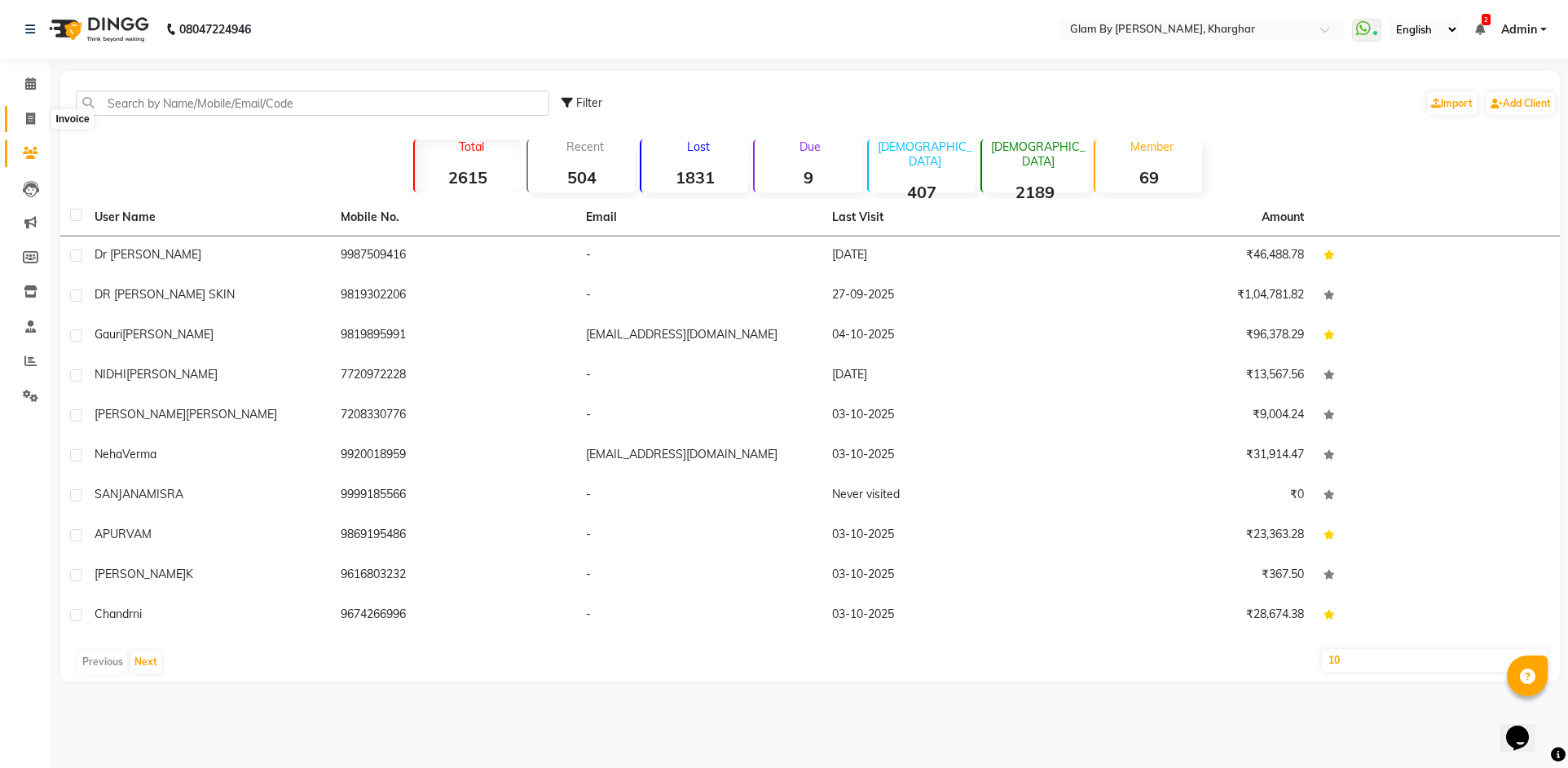
click at [31, 119] on icon at bounding box center [31, 119] width 9 height 12
select select "3992"
select select "service"
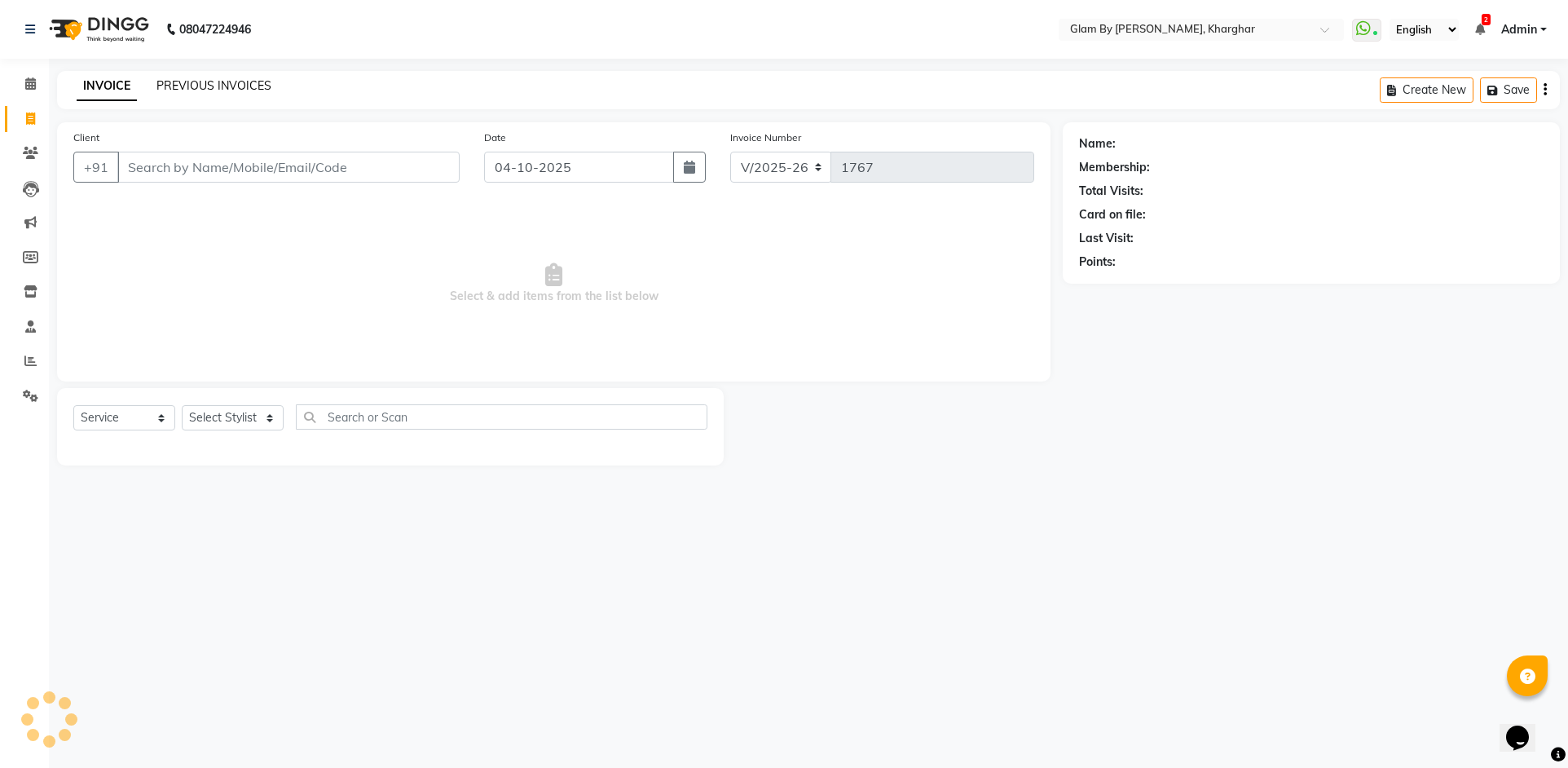
click at [180, 91] on link "PREVIOUS INVOICES" at bounding box center [214, 86] width 115 height 15
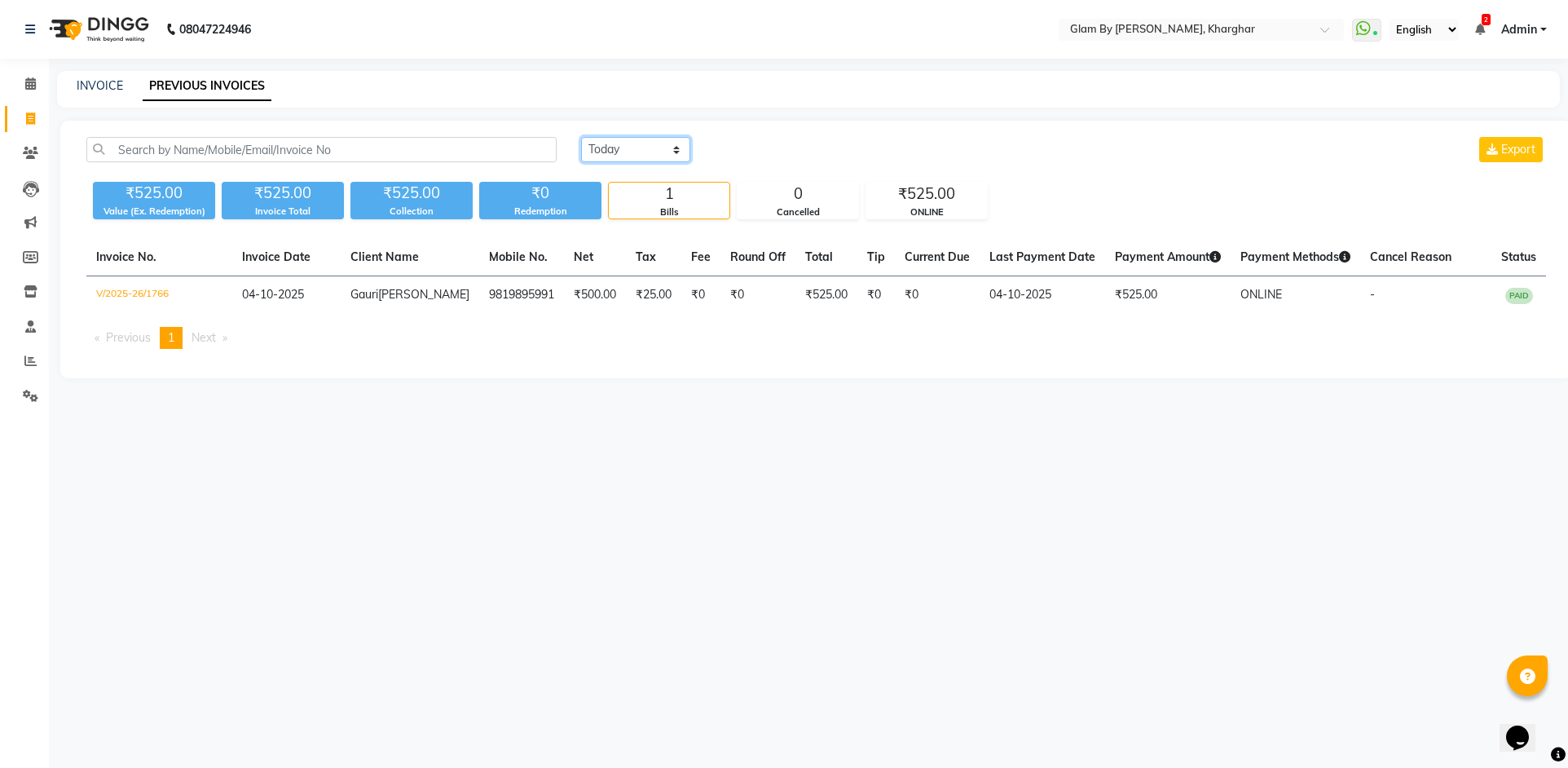
click at [677, 149] on select "Today Yesterday Custom Range" at bounding box center [635, 149] width 109 height 25
select select "range"
click at [581, 137] on select "Today Yesterday Custom Range" at bounding box center [635, 149] width 109 height 25
click at [780, 153] on input "04-10-2025" at bounding box center [768, 150] width 114 height 23
select select "10"
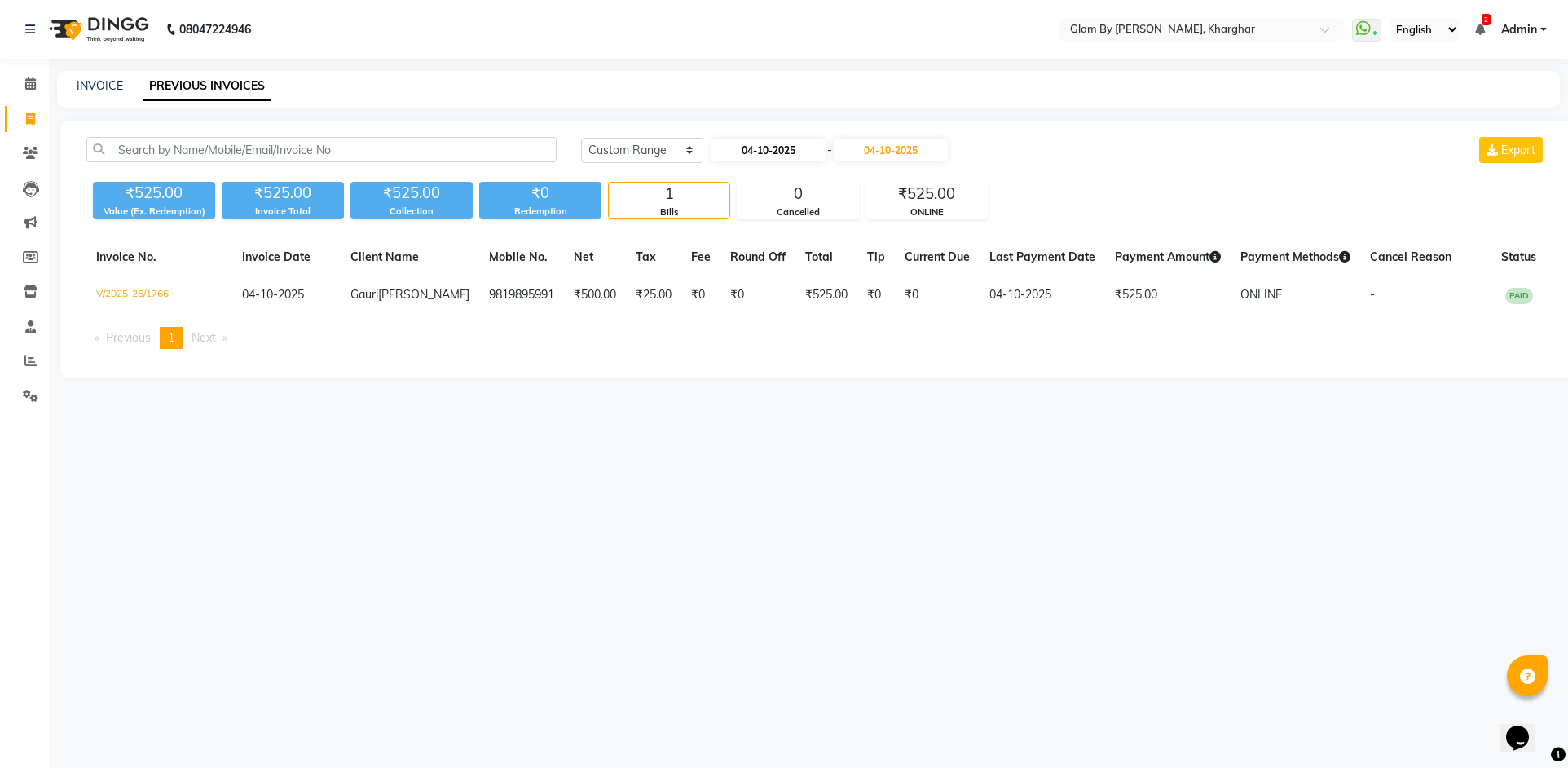
select select "2025"
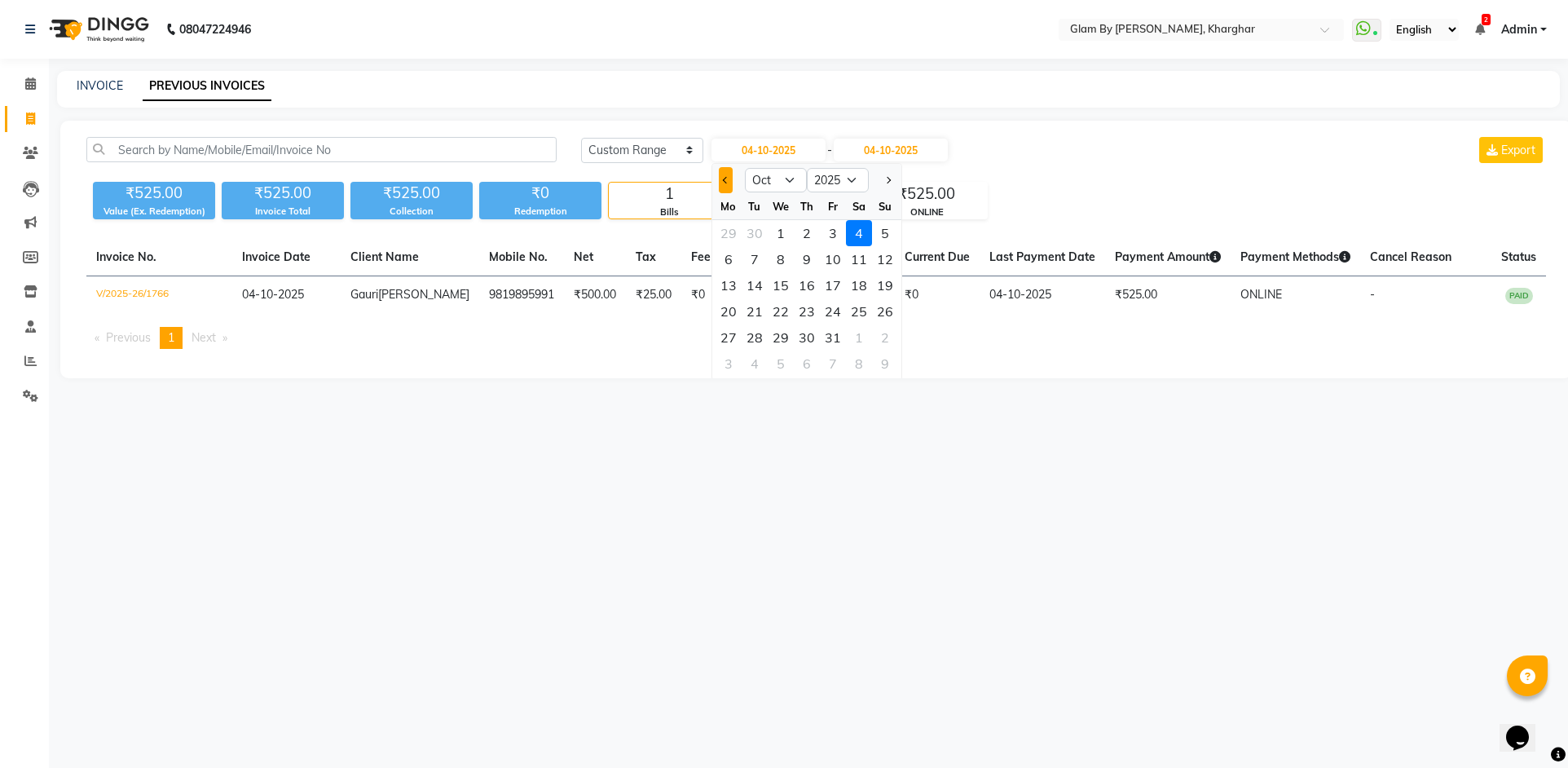
click at [725, 177] on span "Previous month" at bounding box center [725, 179] width 6 height 6
select select "9"
click at [755, 339] on div "30" at bounding box center [755, 337] width 26 height 26
type input "30-09-2025"
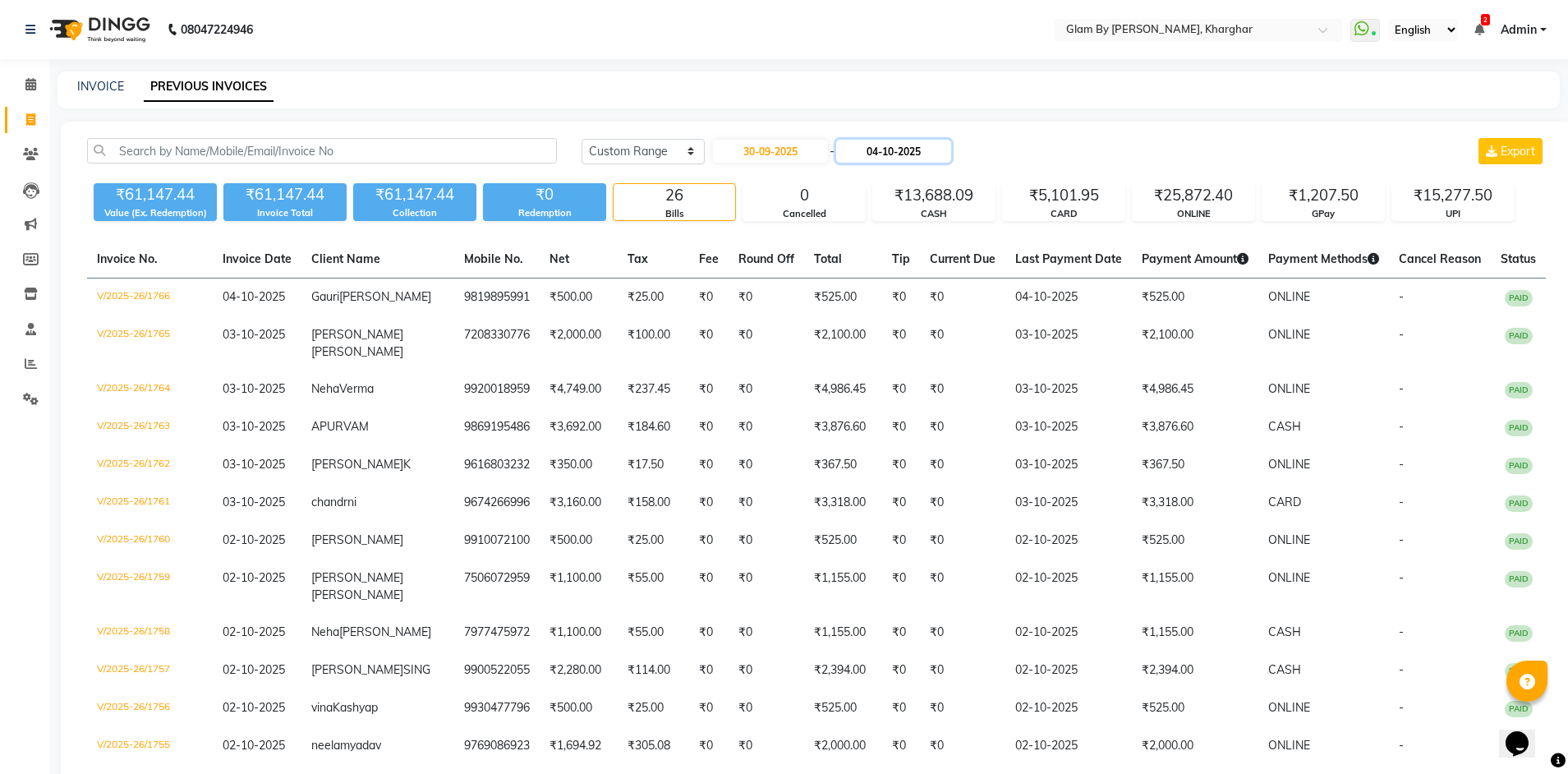
click at [894, 153] on input "04-10-2025" at bounding box center [894, 151] width 115 height 23
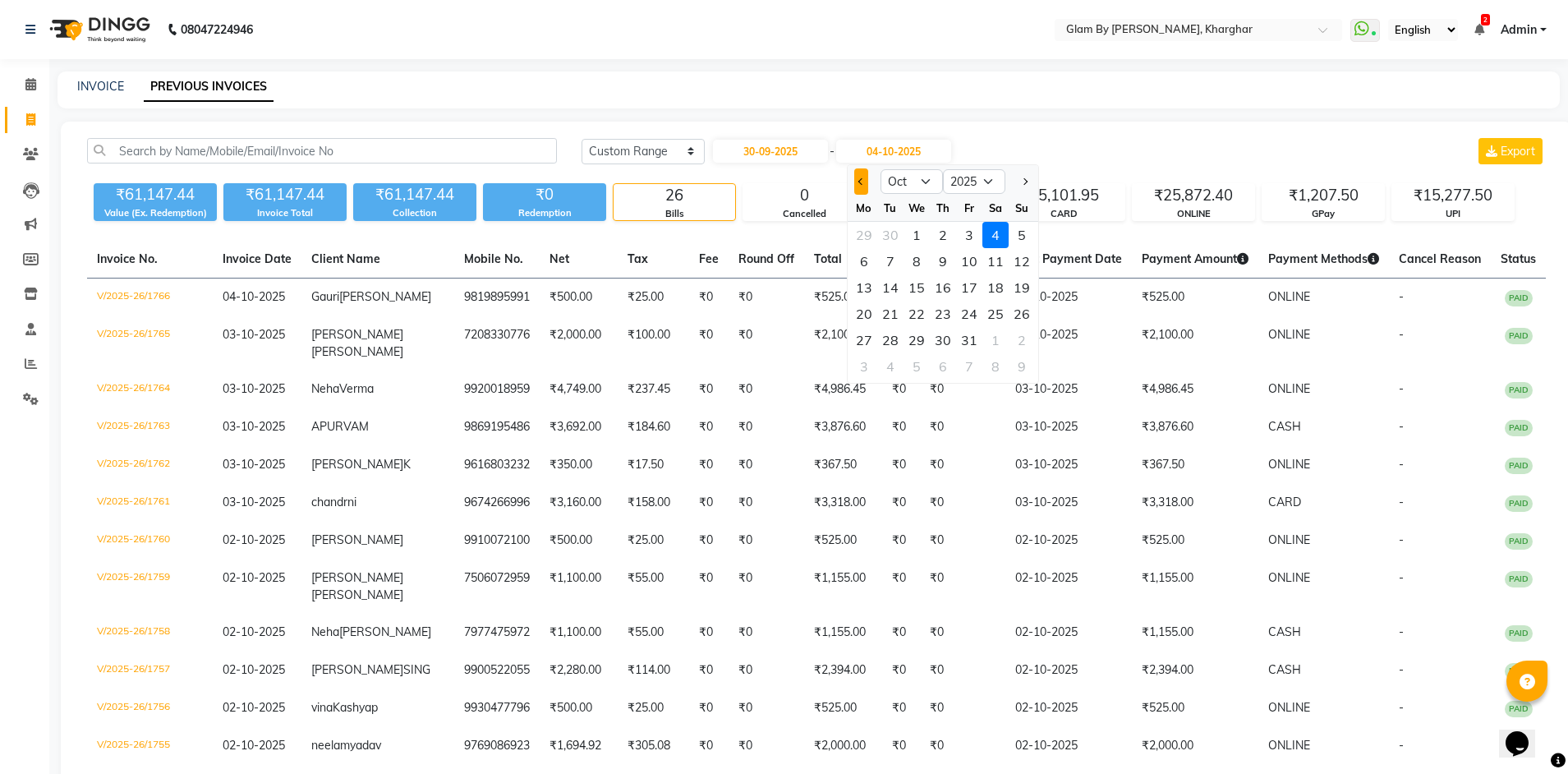
drag, startPoint x: 862, startPoint y: 181, endPoint x: 865, endPoint y: 204, distance: 23.2
click at [863, 183] on span "Previous month" at bounding box center [861, 181] width 6 height 6
select select "9"
click at [894, 343] on div "30" at bounding box center [890, 340] width 26 height 26
type input "30-09-2025"
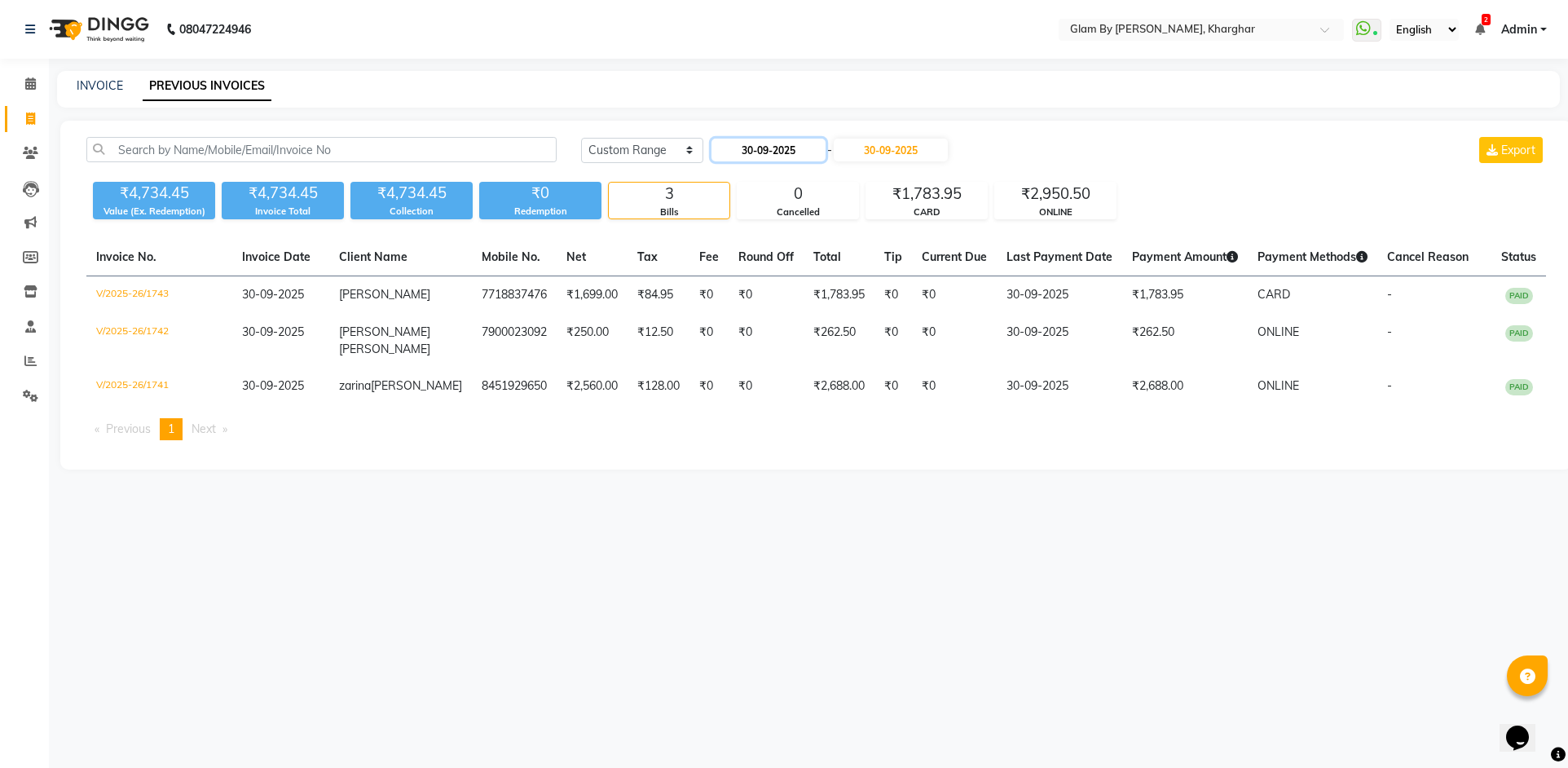
click at [777, 157] on input "30-09-2025" at bounding box center [768, 150] width 114 height 23
select select "9"
select select "2025"
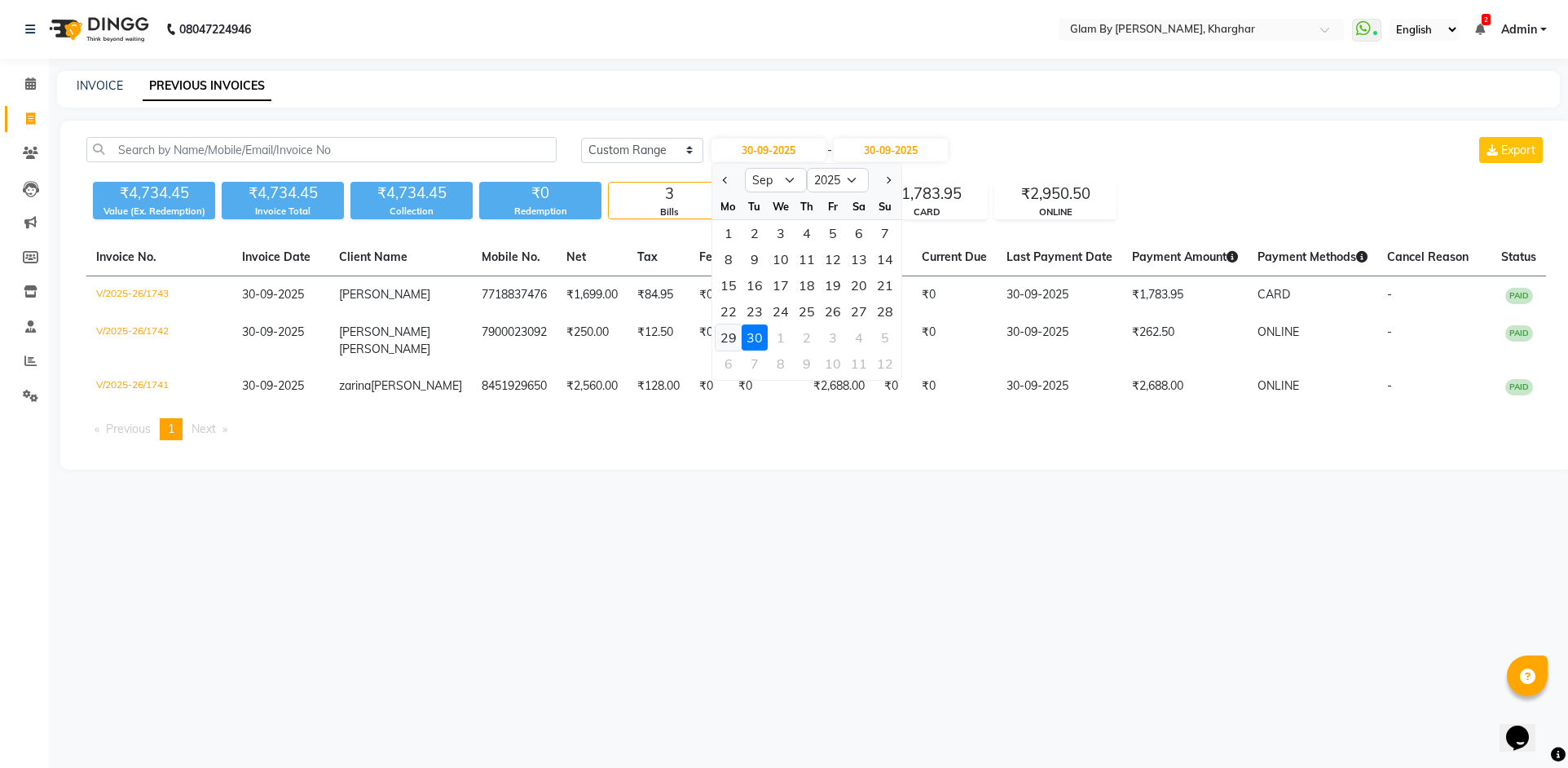
click at [729, 331] on div "29" at bounding box center [729, 337] width 26 height 26
type input "29-09-2025"
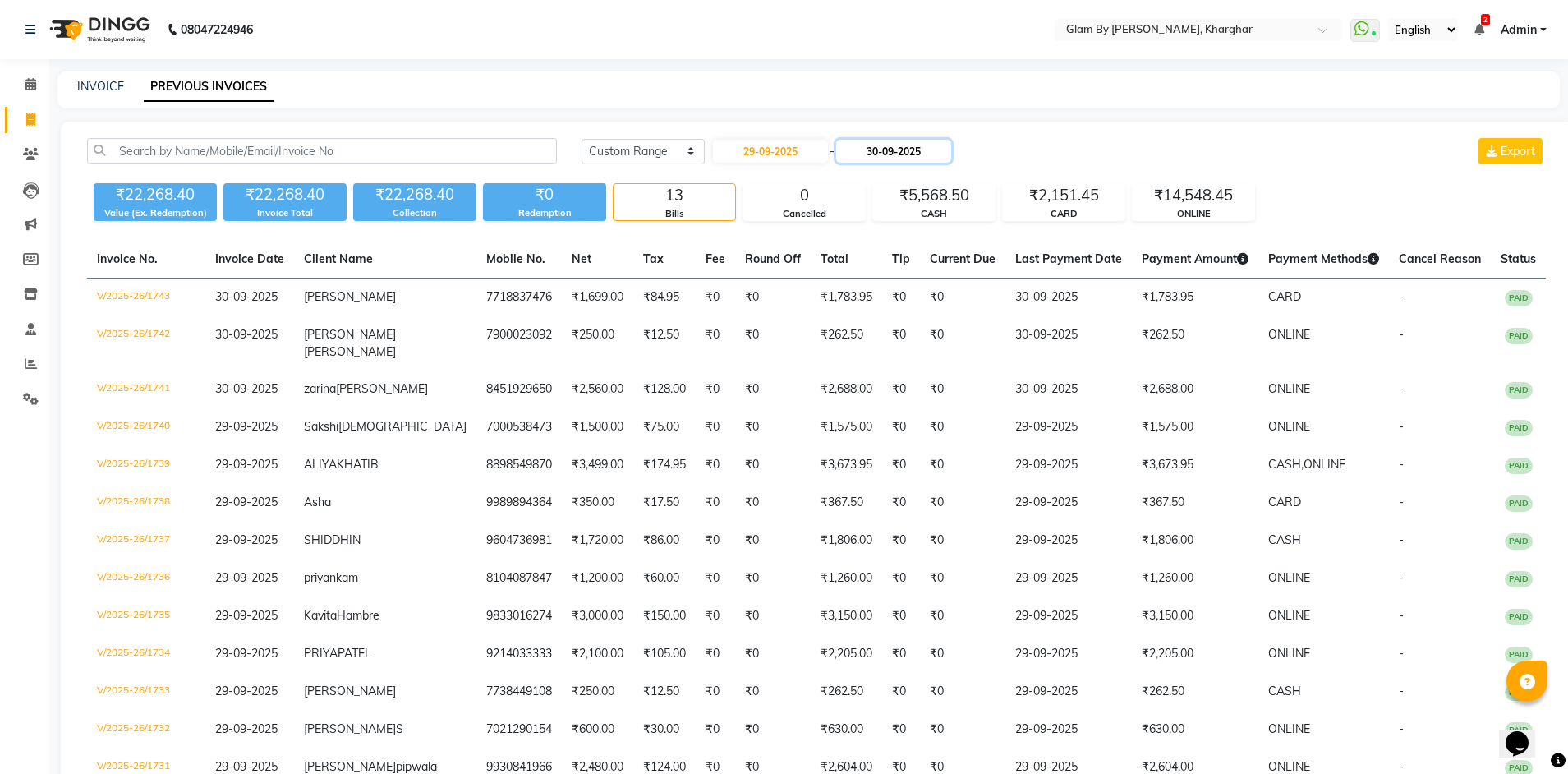
click at [914, 154] on input "30-09-2025" at bounding box center [894, 151] width 115 height 23
click at [867, 339] on div "29" at bounding box center [864, 340] width 26 height 26
type input "29-09-2025"
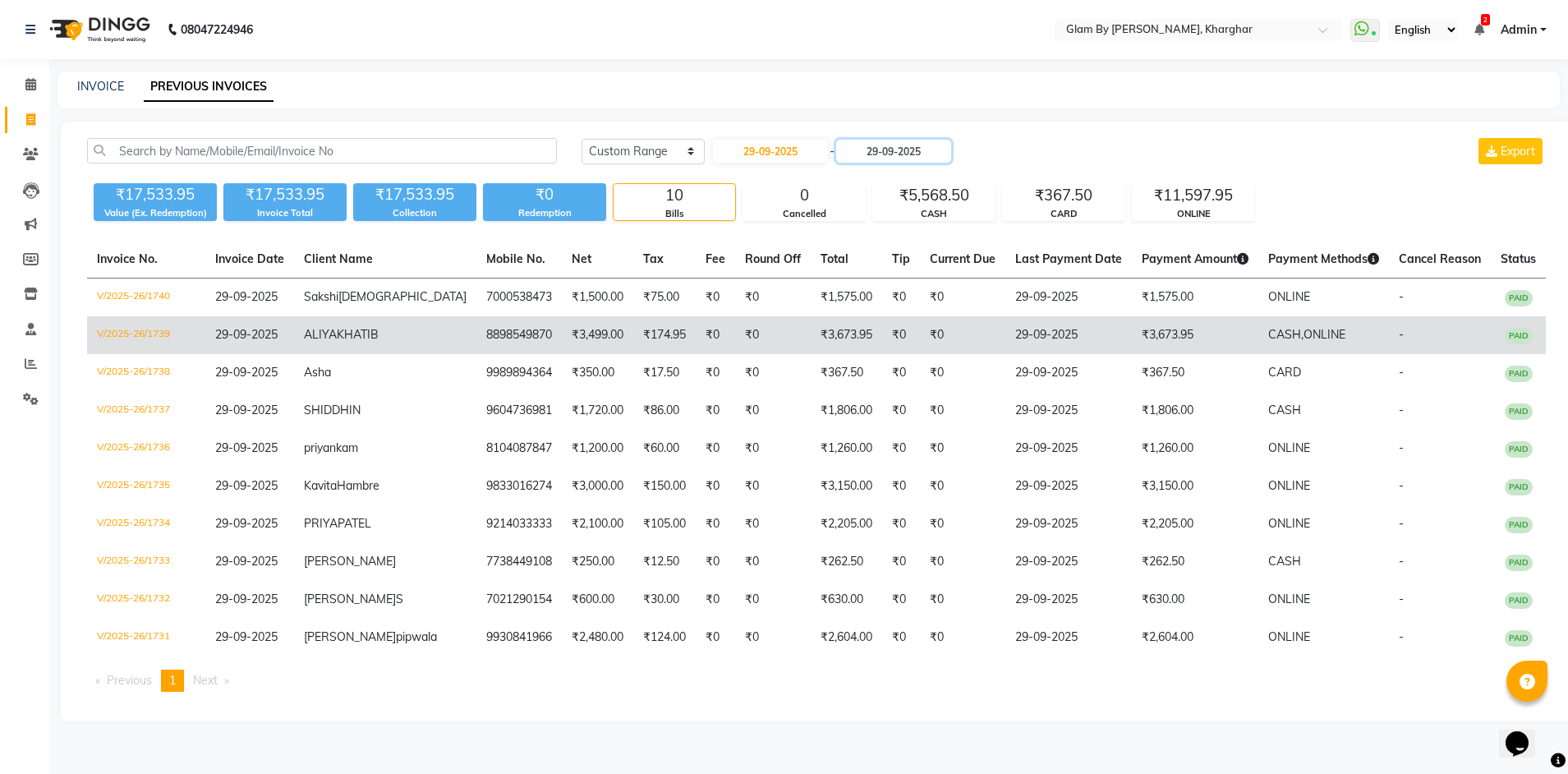
scroll to position [38, 0]
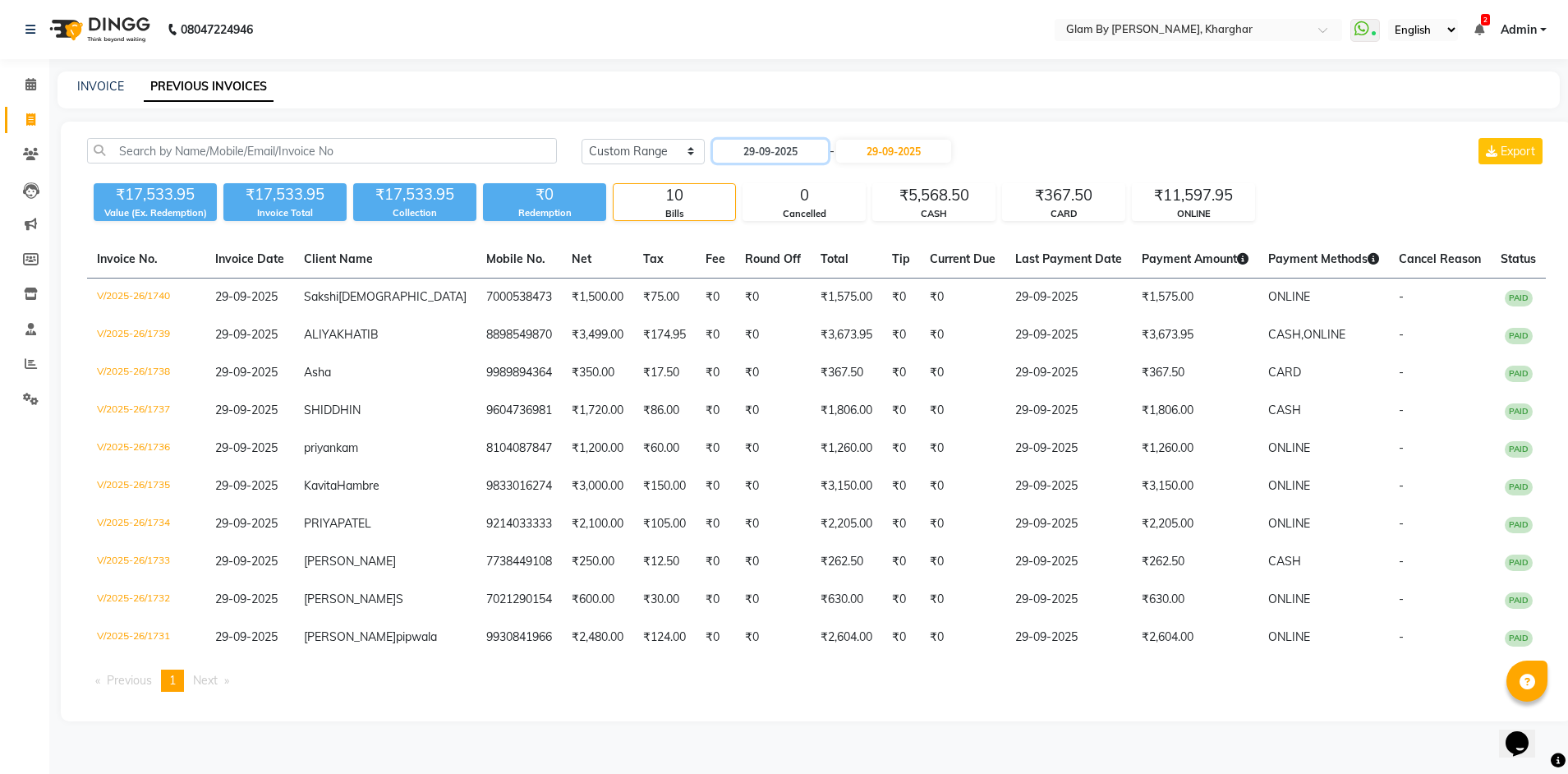
click at [769, 140] on input "29-09-2025" at bounding box center [770, 151] width 115 height 23
select select "9"
select select "2025"
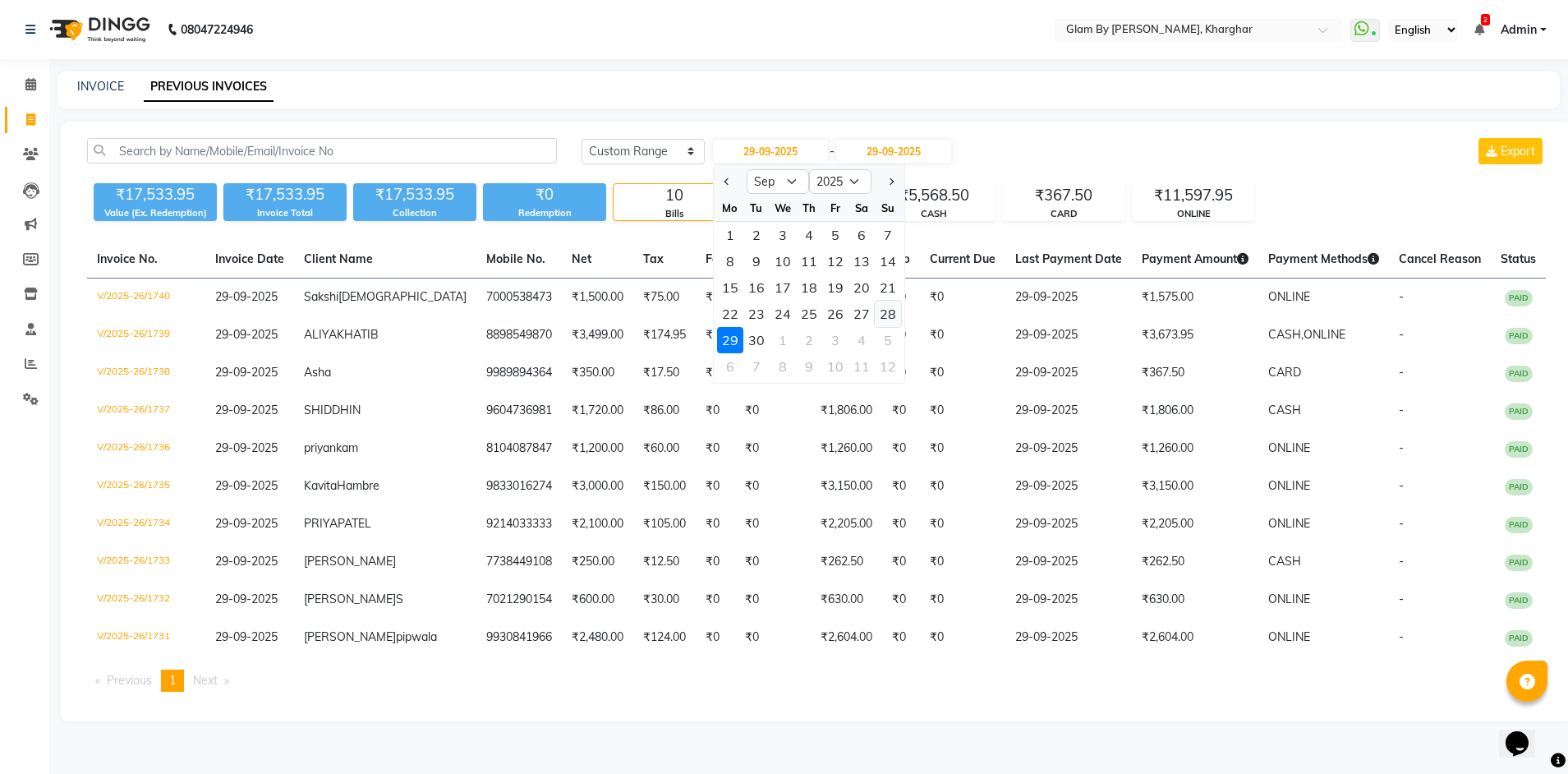
click at [886, 300] on div "28" at bounding box center [887, 313] width 26 height 26
type input "28-09-2025"
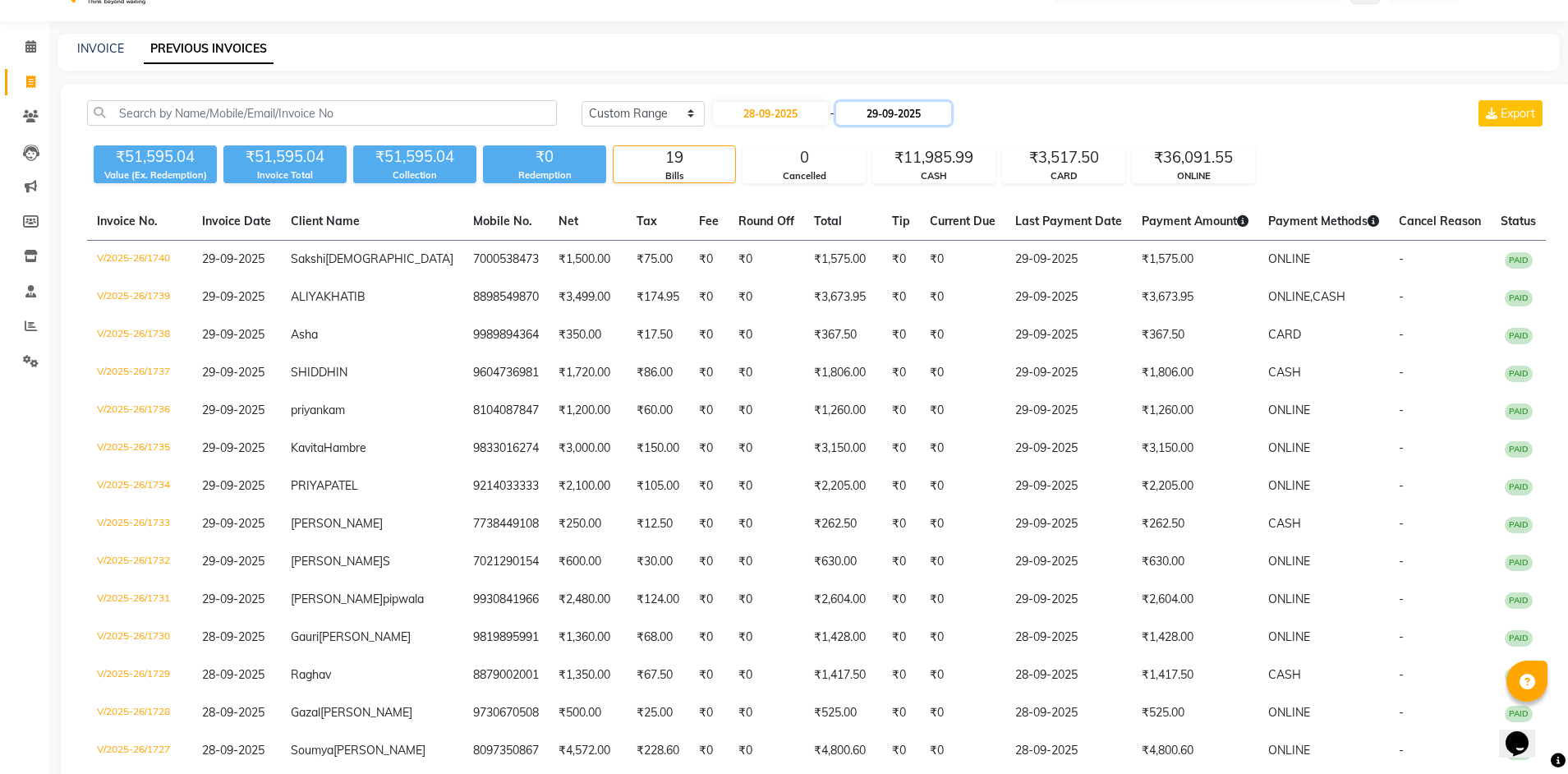
click at [892, 112] on input "29-09-2025" at bounding box center [894, 114] width 115 height 23
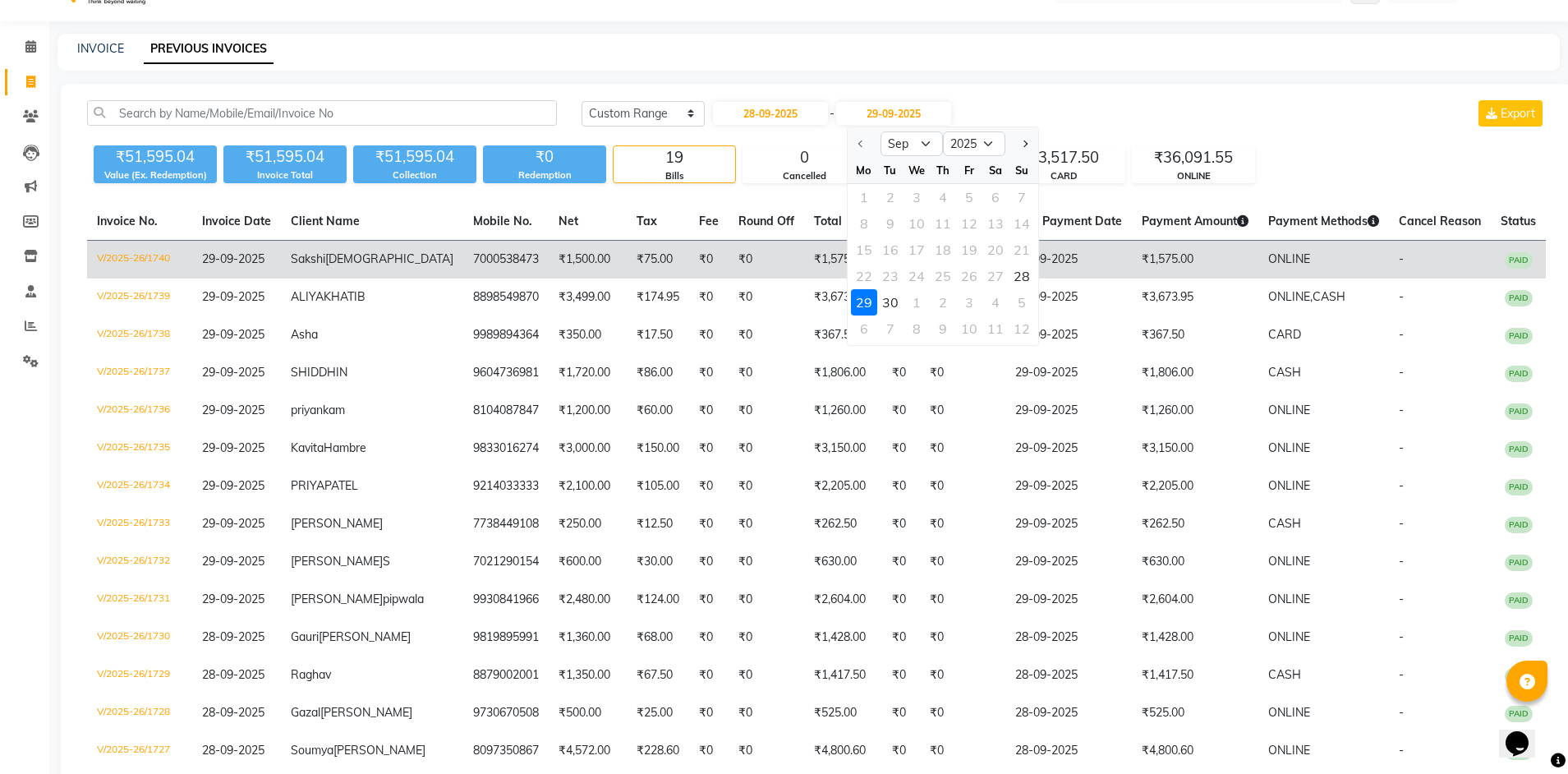
drag, startPoint x: 1020, startPoint y: 276, endPoint x: 971, endPoint y: 270, distance: 49.4
click at [1020, 276] on div "28" at bounding box center [1022, 276] width 26 height 26
type input "28-09-2025"
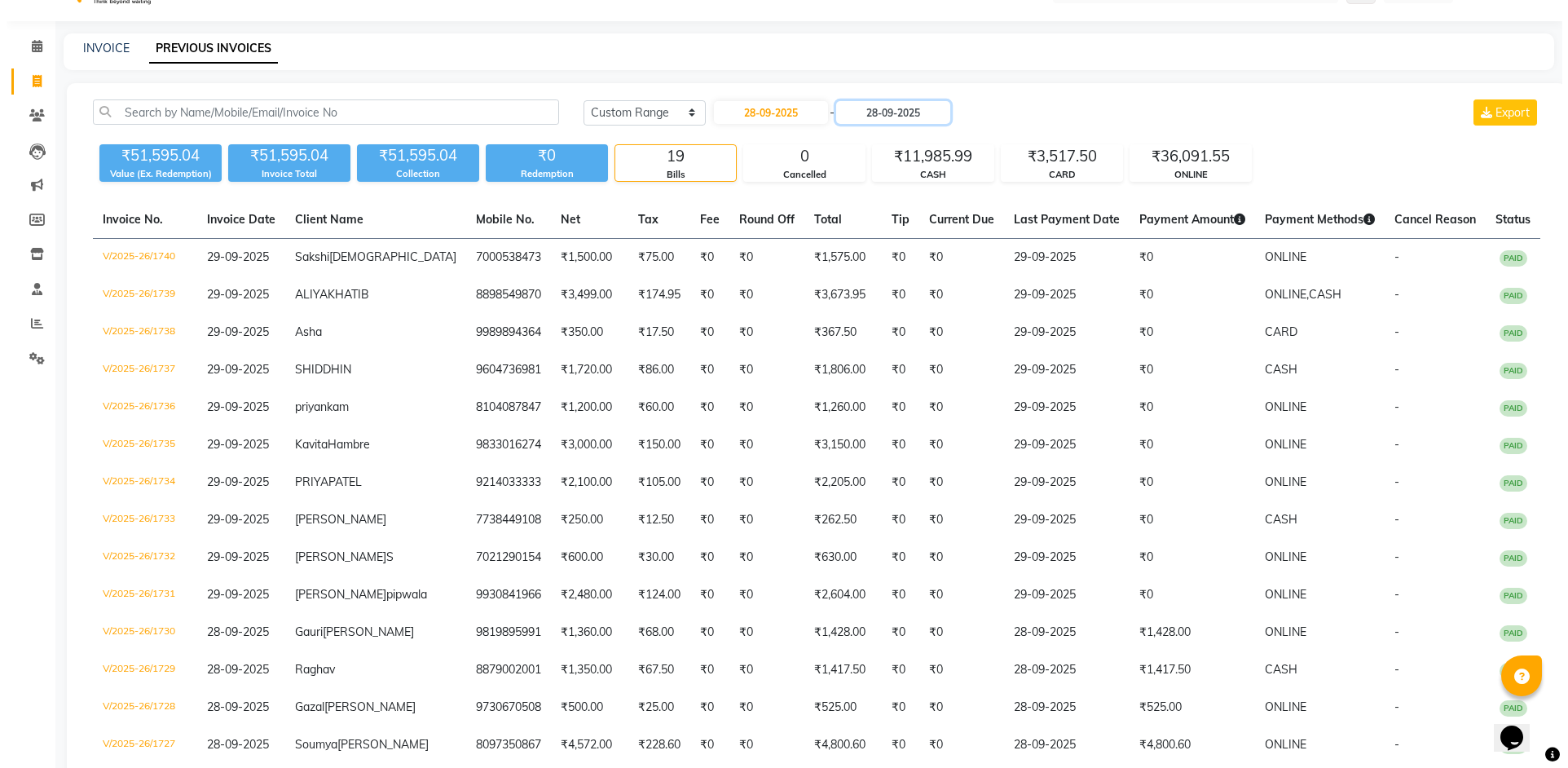
scroll to position [0, 0]
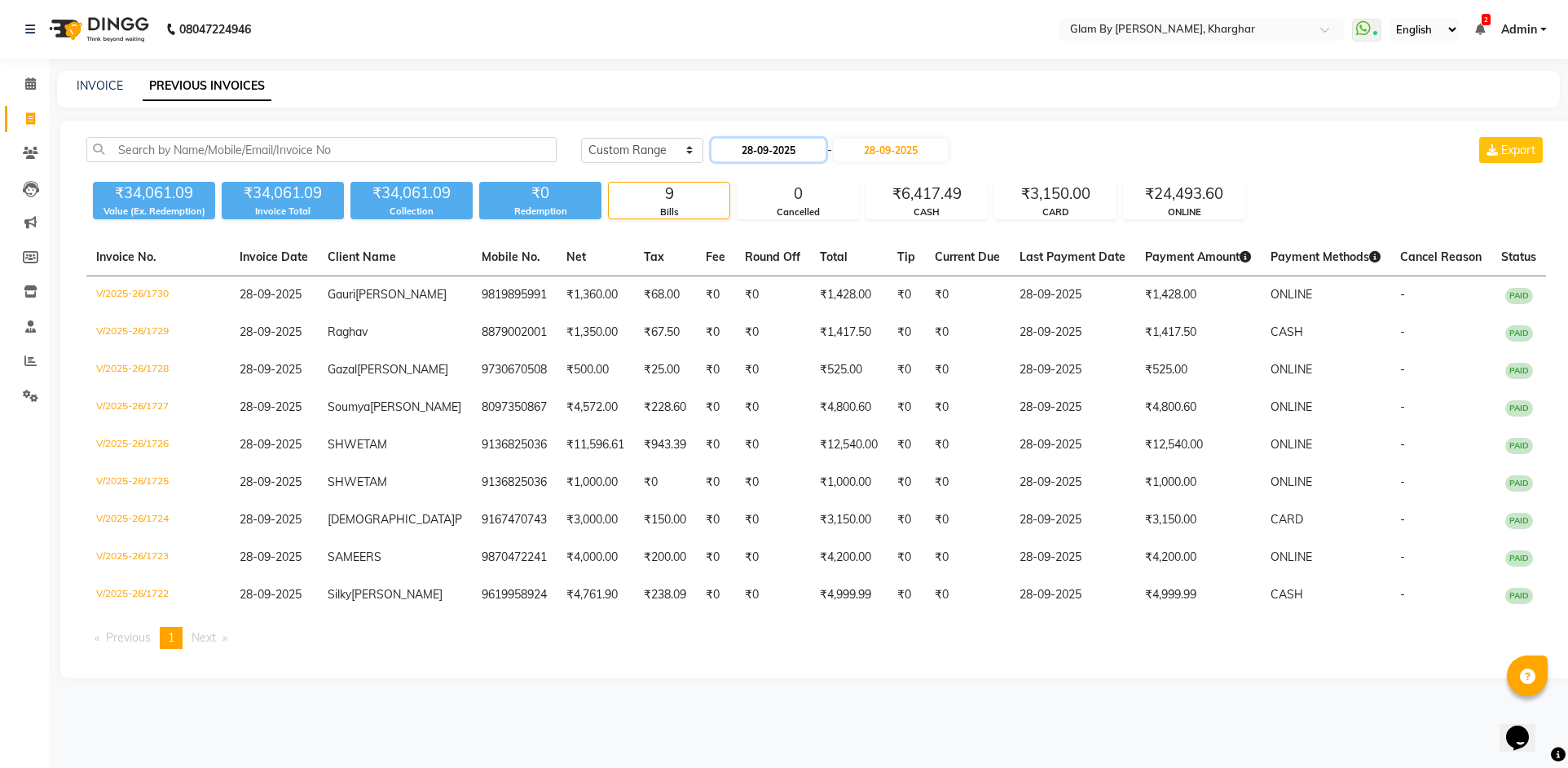
click at [749, 145] on input "28-09-2025" at bounding box center [768, 150] width 114 height 23
select select "9"
select select "2025"
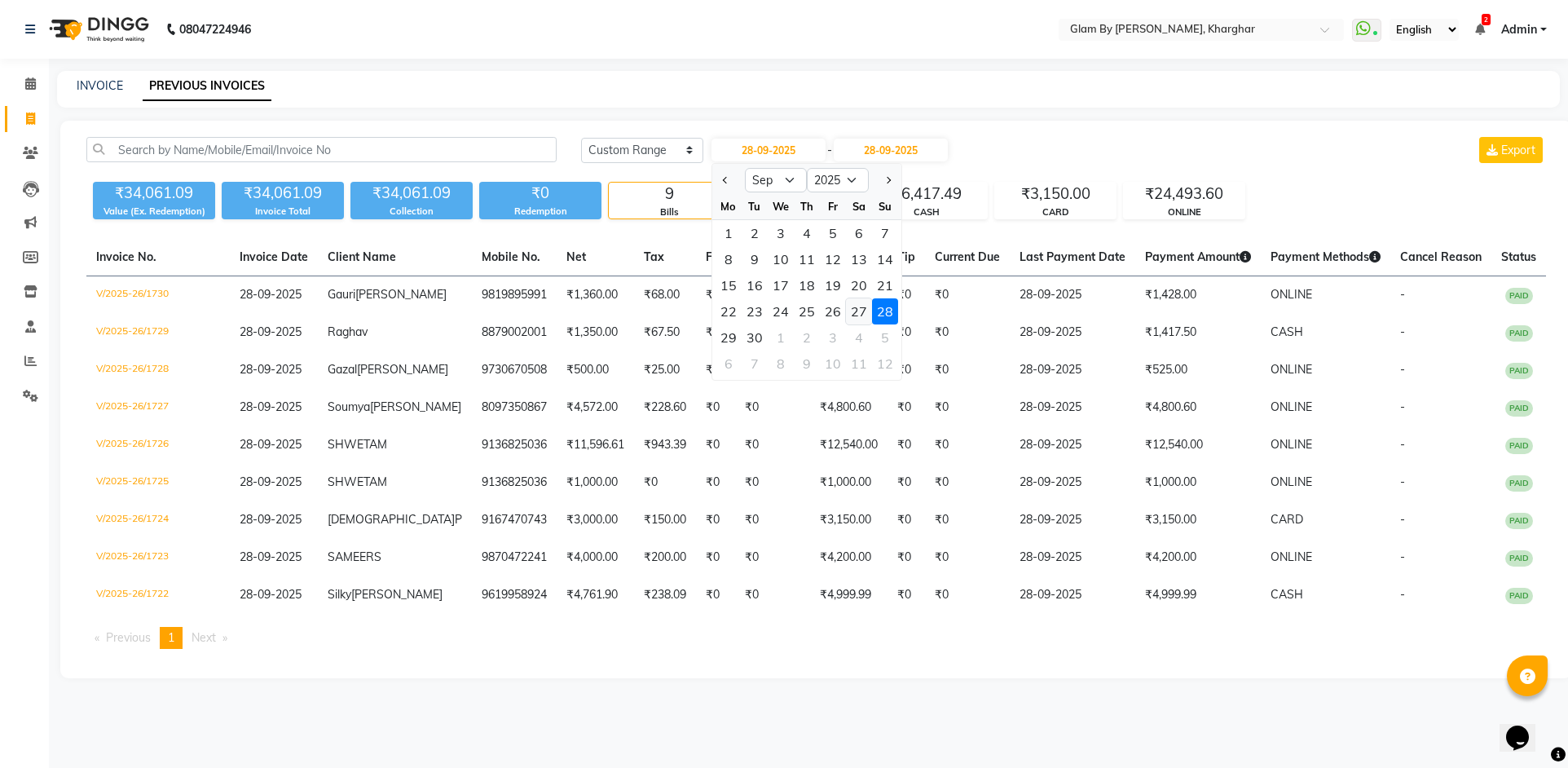
click at [863, 313] on div "27" at bounding box center [859, 311] width 26 height 26
type input "27-09-2025"
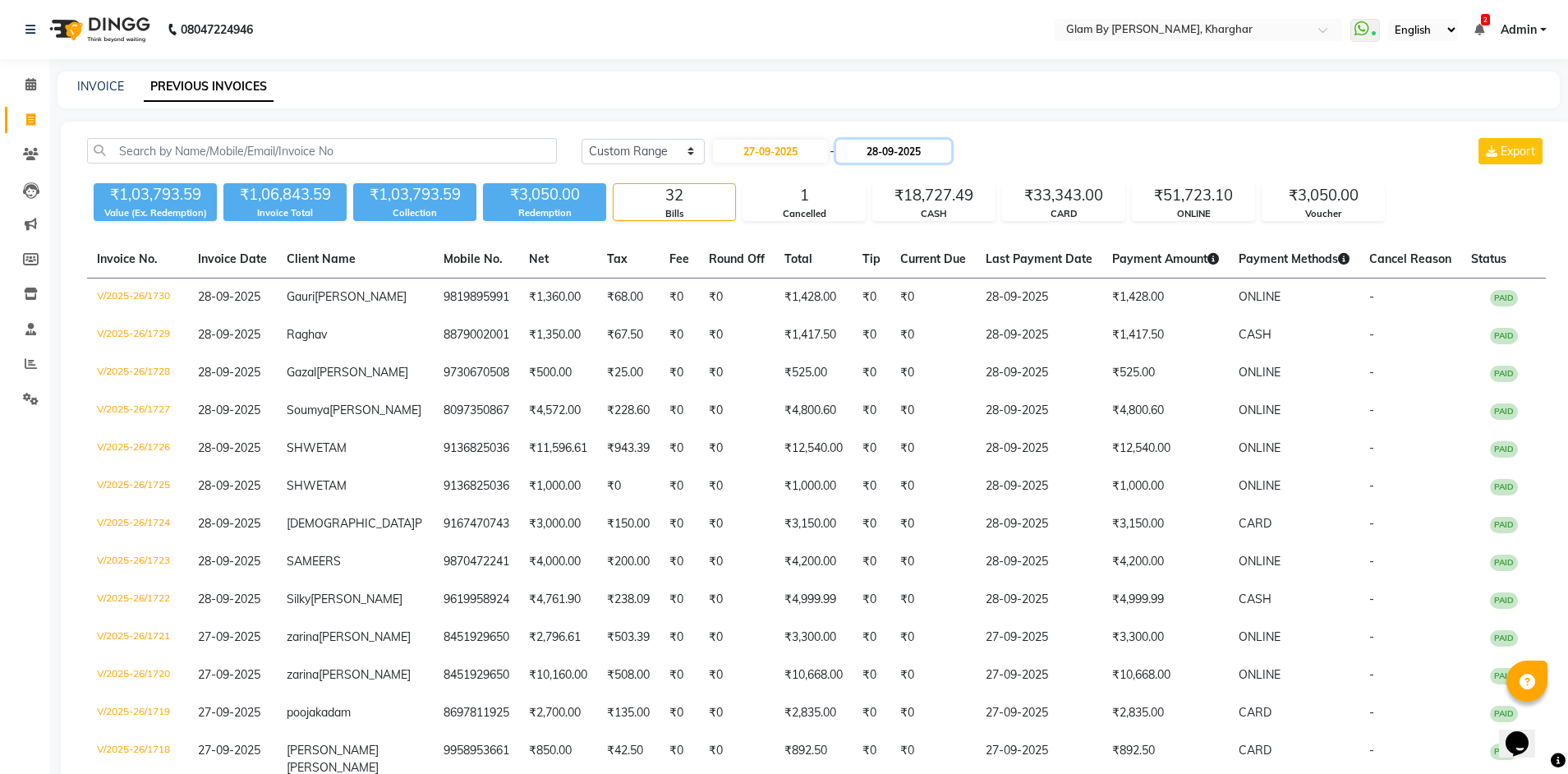
click at [951, 151] on input "28-09-2025" at bounding box center [894, 151] width 115 height 23
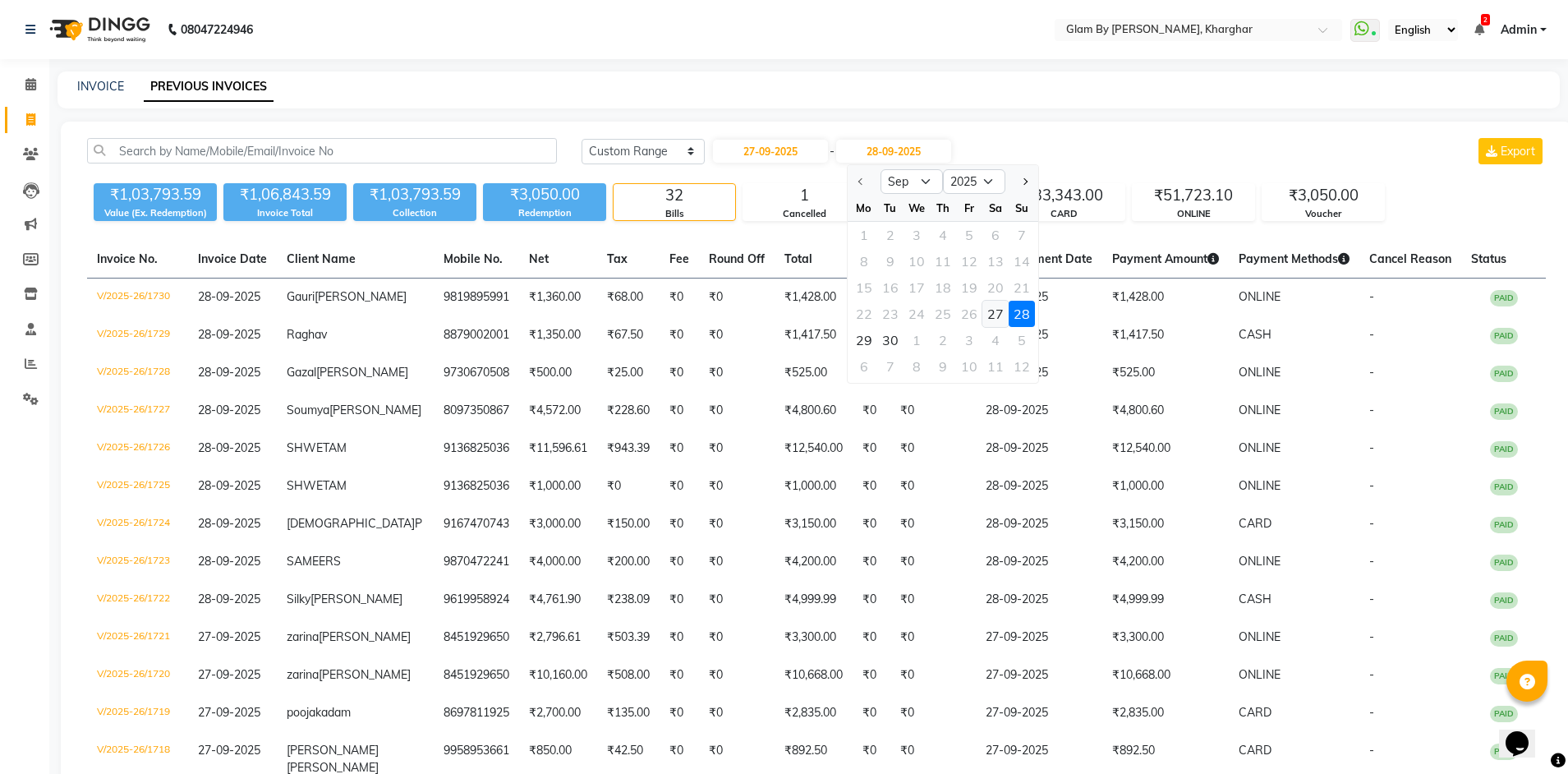
click at [997, 321] on div "27" at bounding box center [996, 313] width 26 height 26
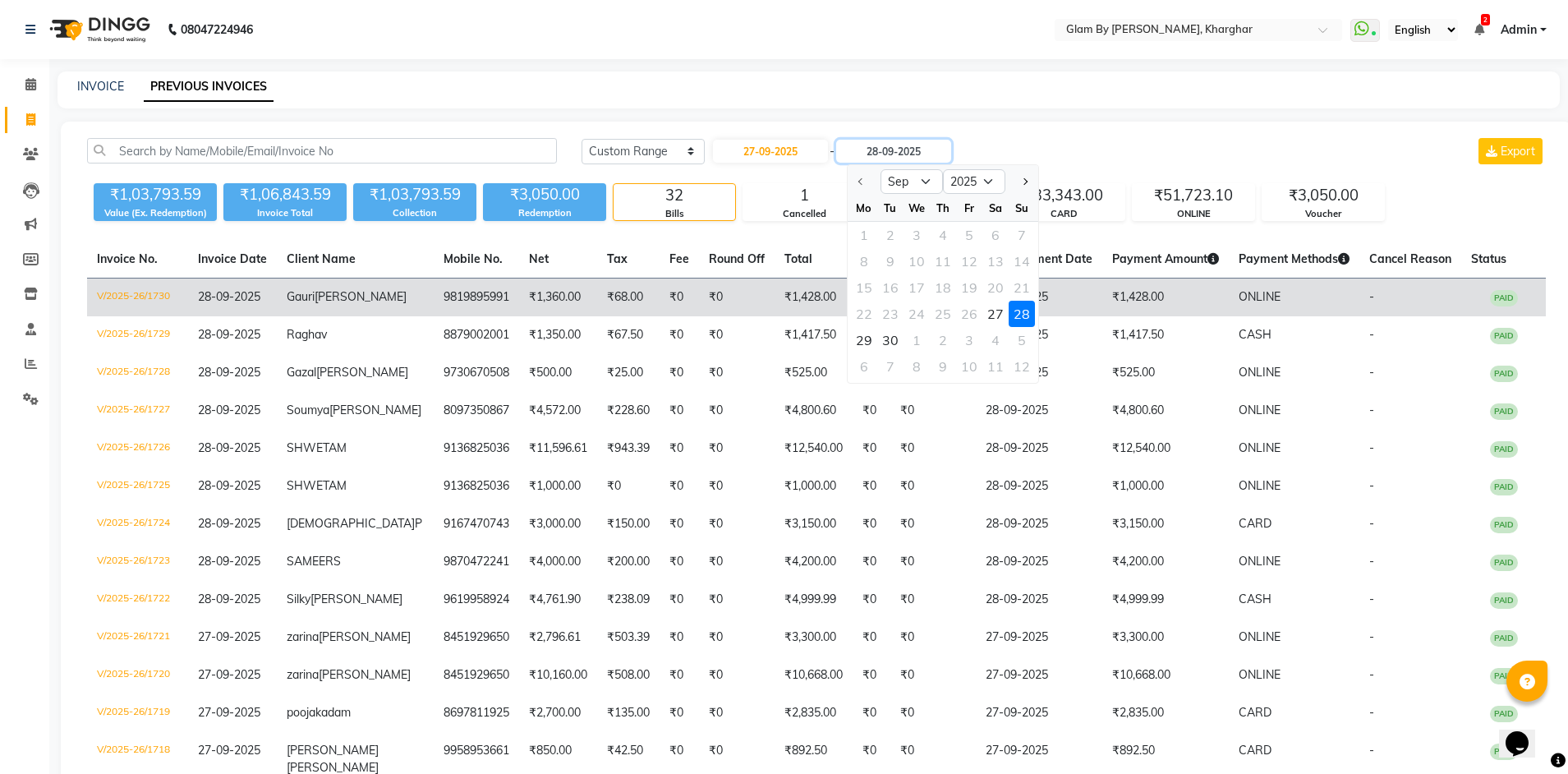
type input "27-09-2025"
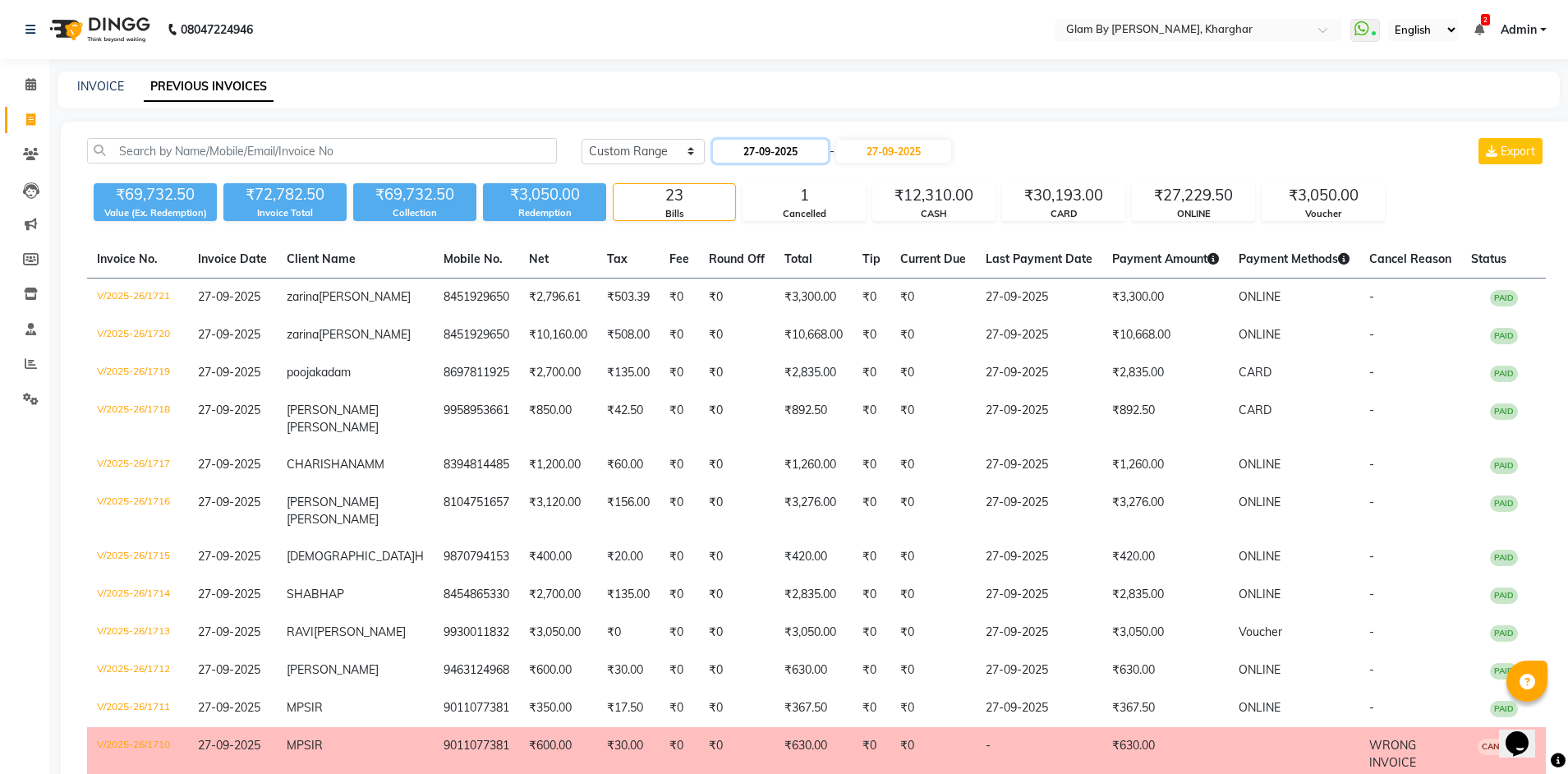
click at [792, 160] on input "27-09-2025" at bounding box center [770, 151] width 115 height 23
select select "9"
select select "2025"
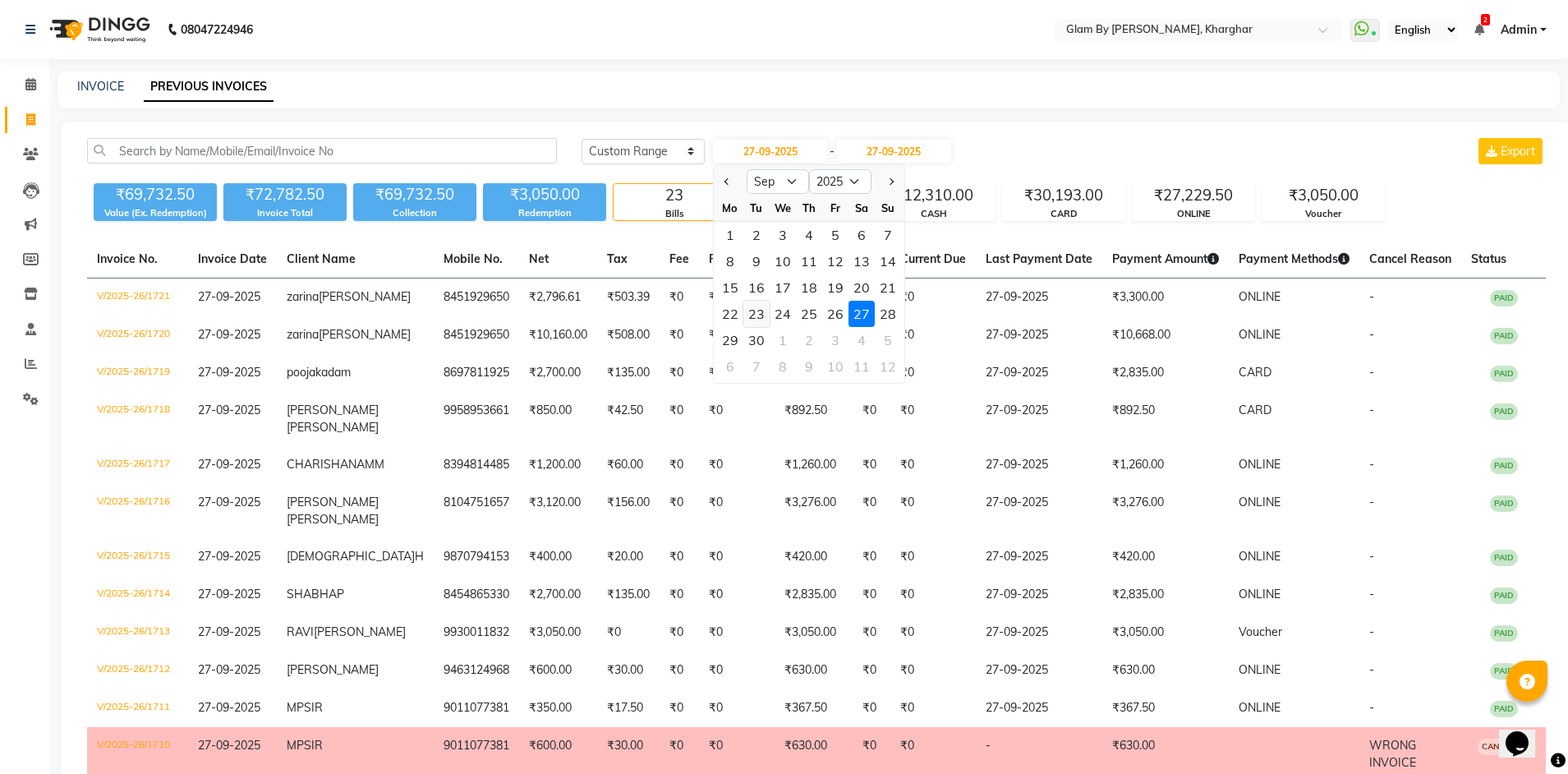
click at [759, 313] on div "23" at bounding box center [756, 313] width 26 height 26
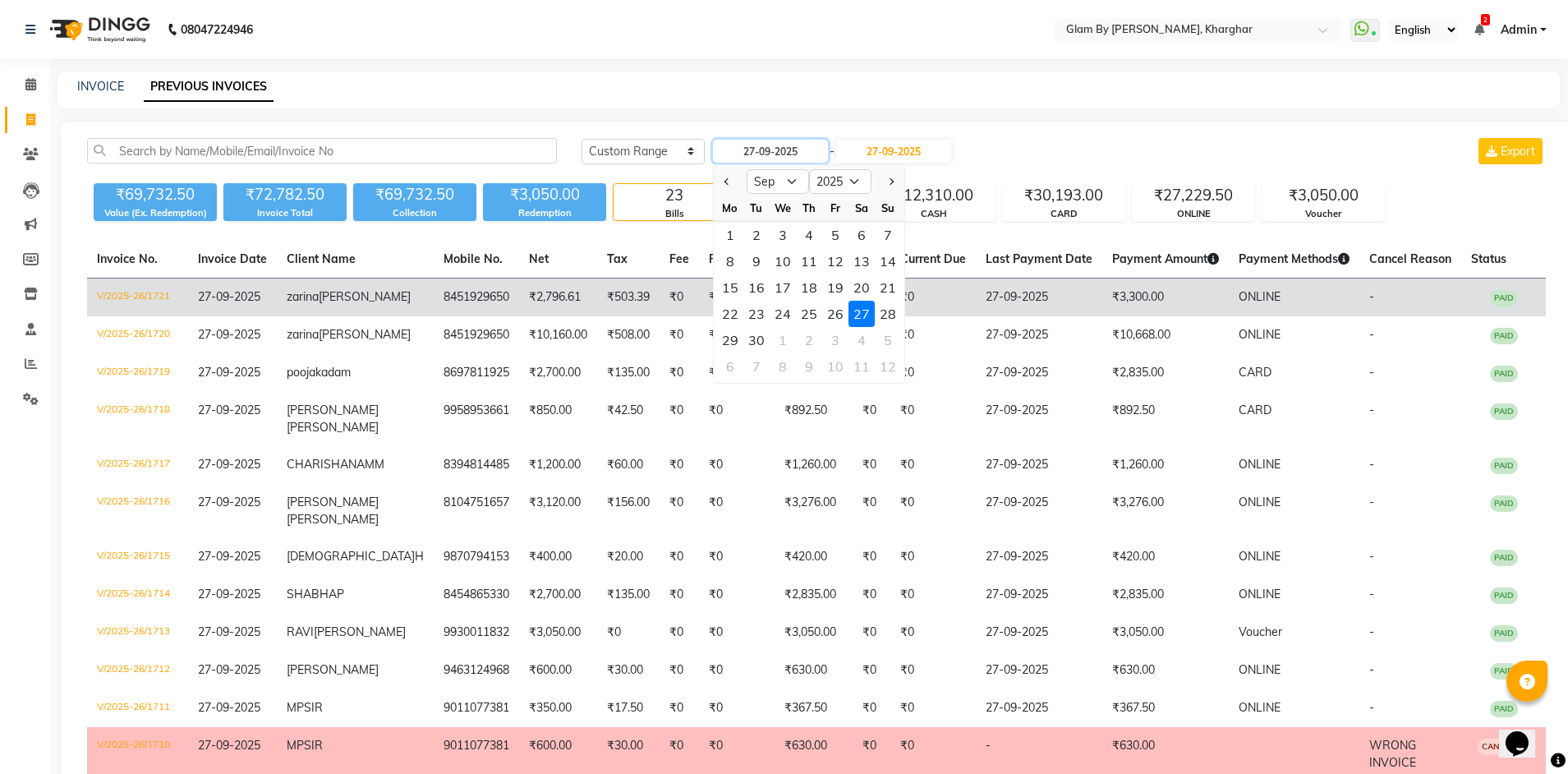
type input "23-09-2025"
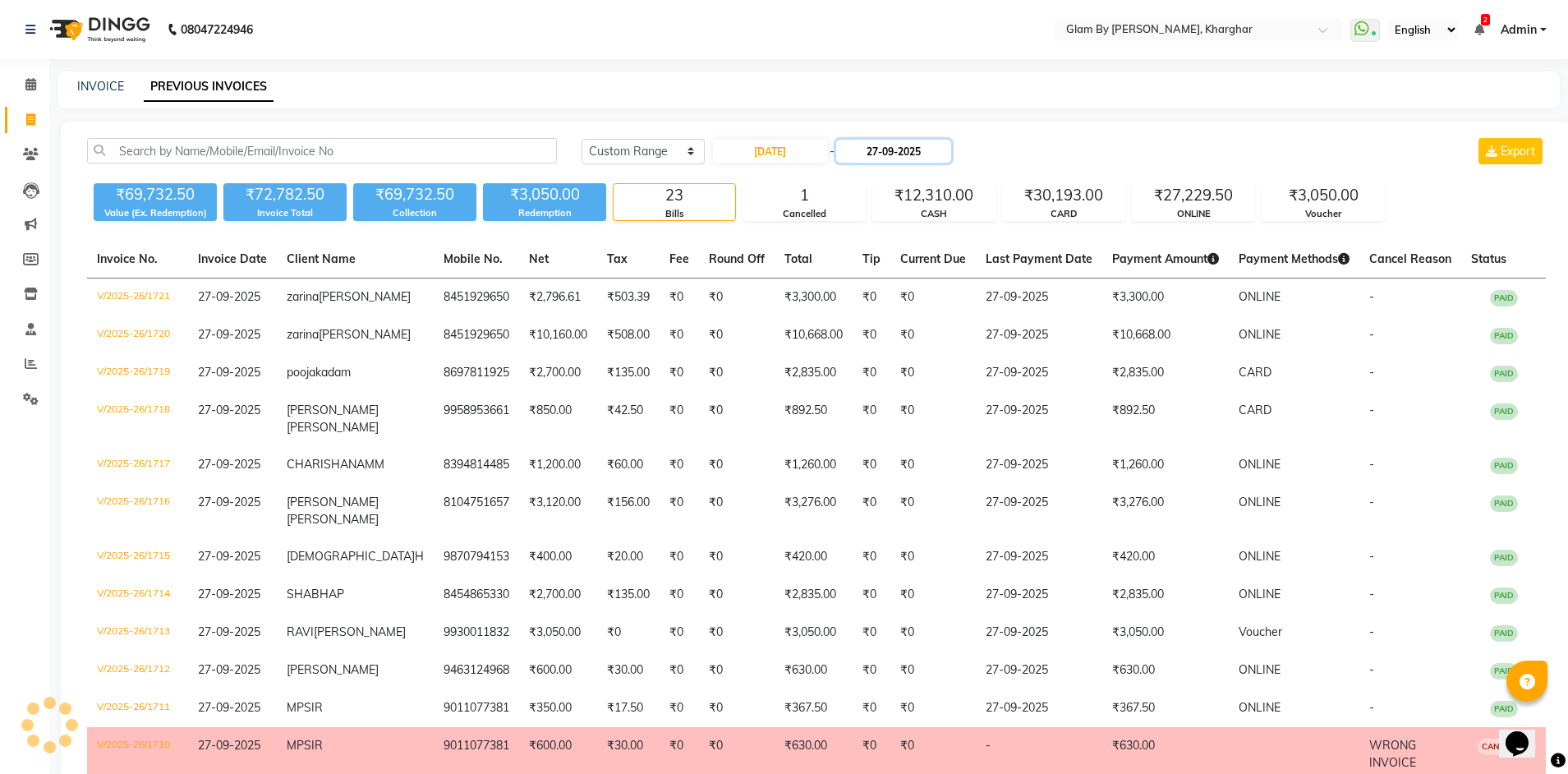
click at [909, 154] on input "27-09-2025" at bounding box center [894, 151] width 115 height 23
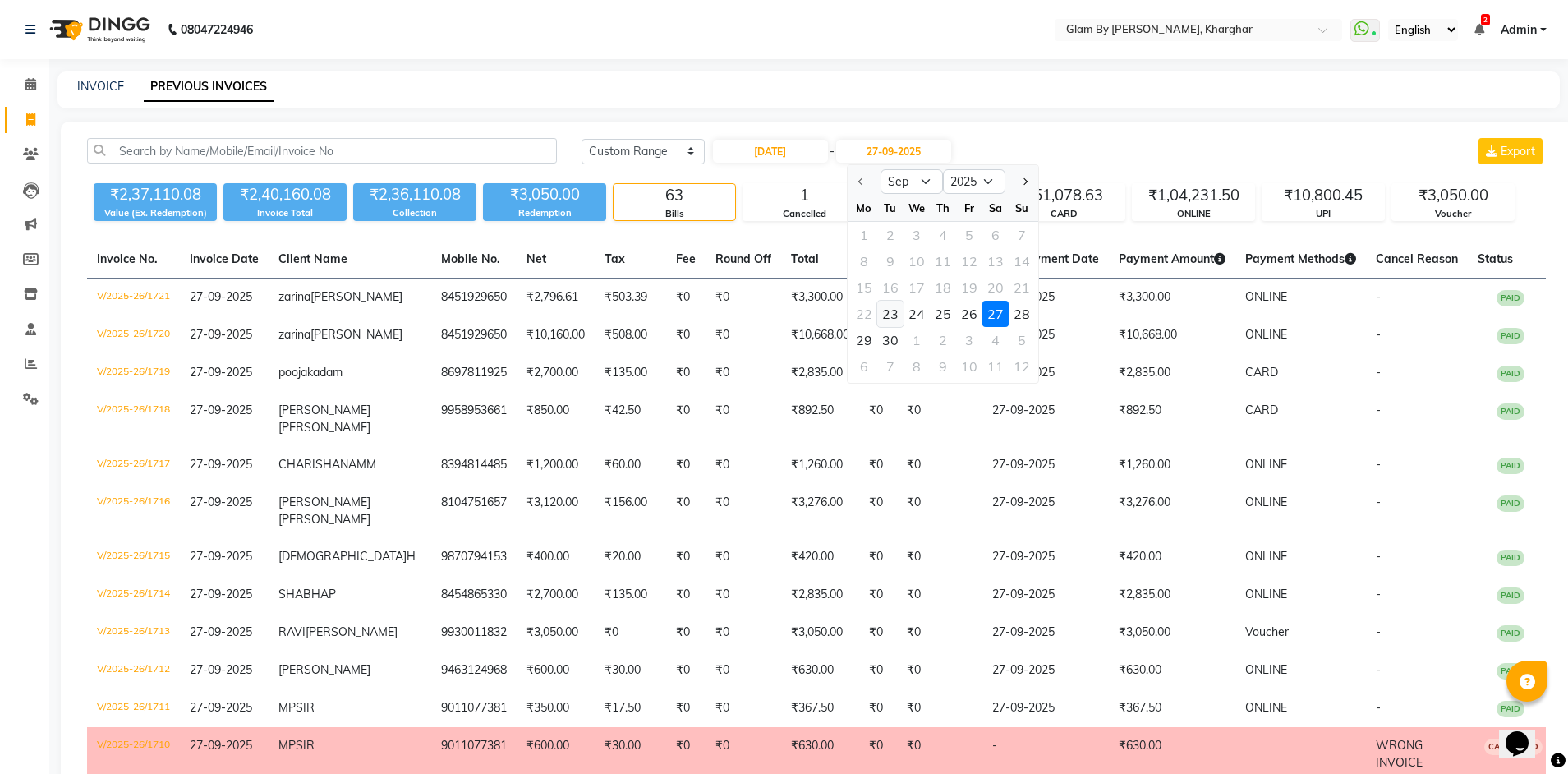
click at [891, 313] on div "23" at bounding box center [890, 313] width 26 height 26
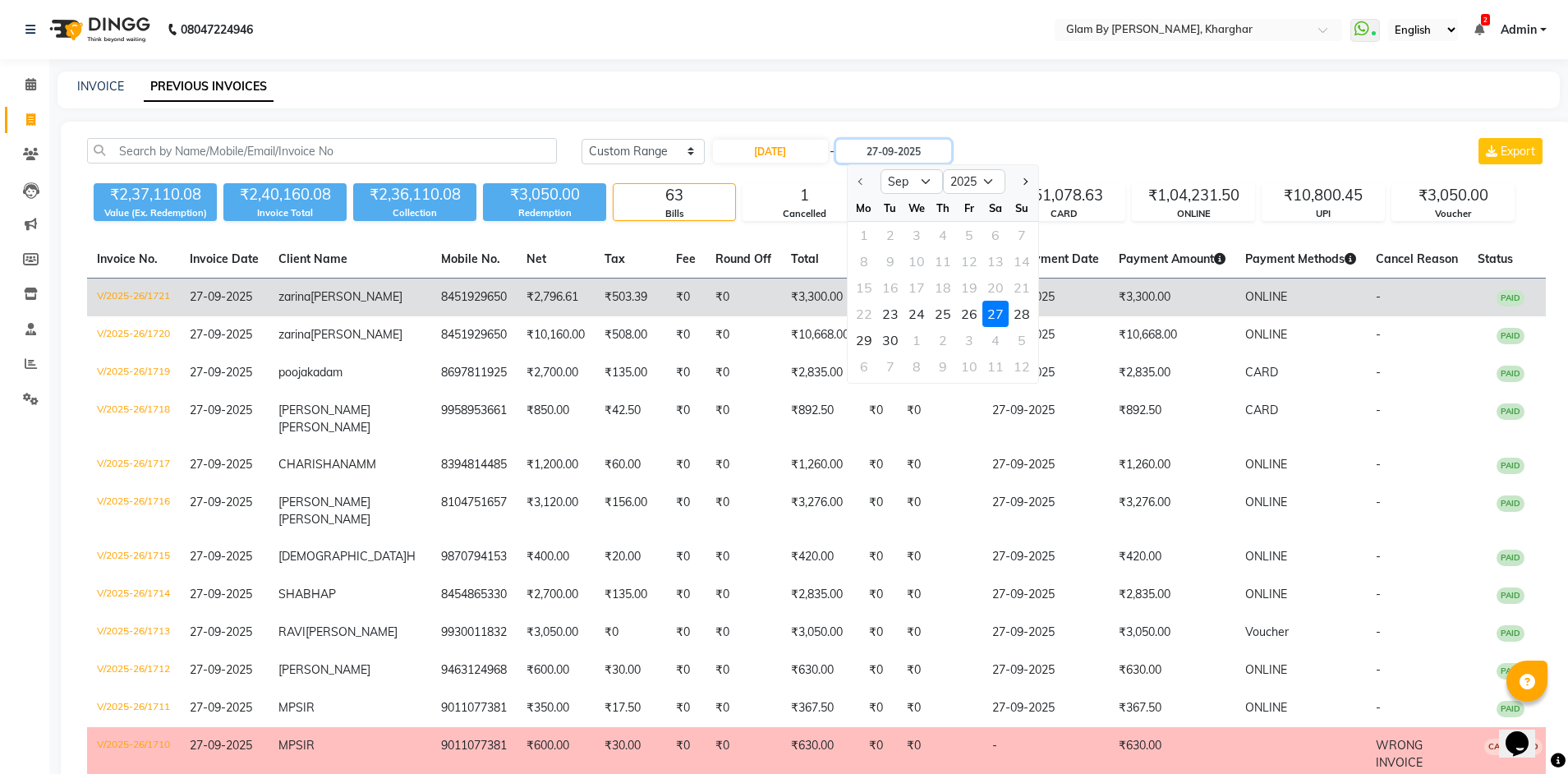
type input "23-09-2025"
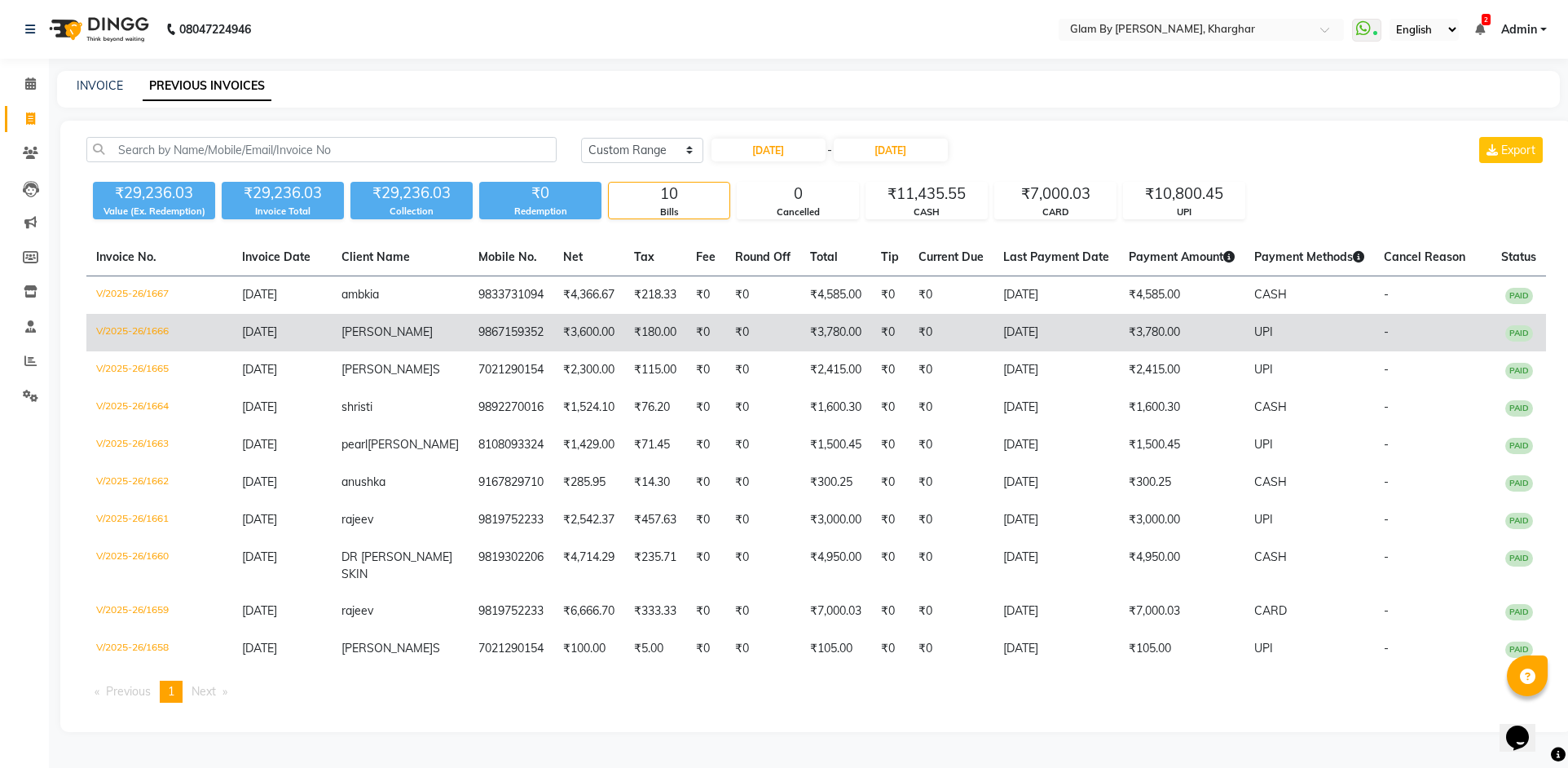
click at [382, 340] on td "priyadarshni" at bounding box center [400, 332] width 137 height 38
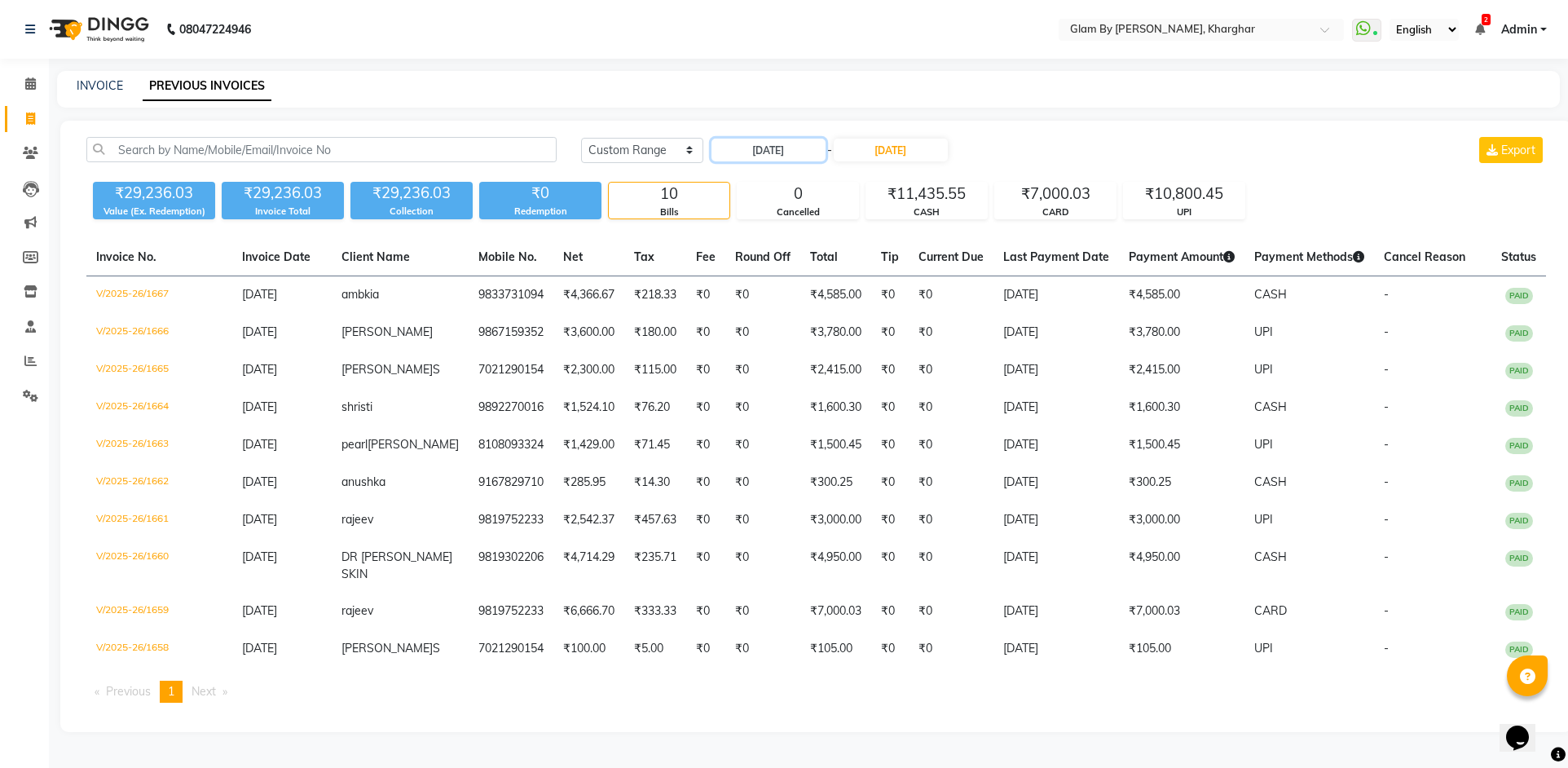
click at [766, 159] on input "23-09-2025" at bounding box center [768, 150] width 114 height 23
select select "9"
select select "2025"
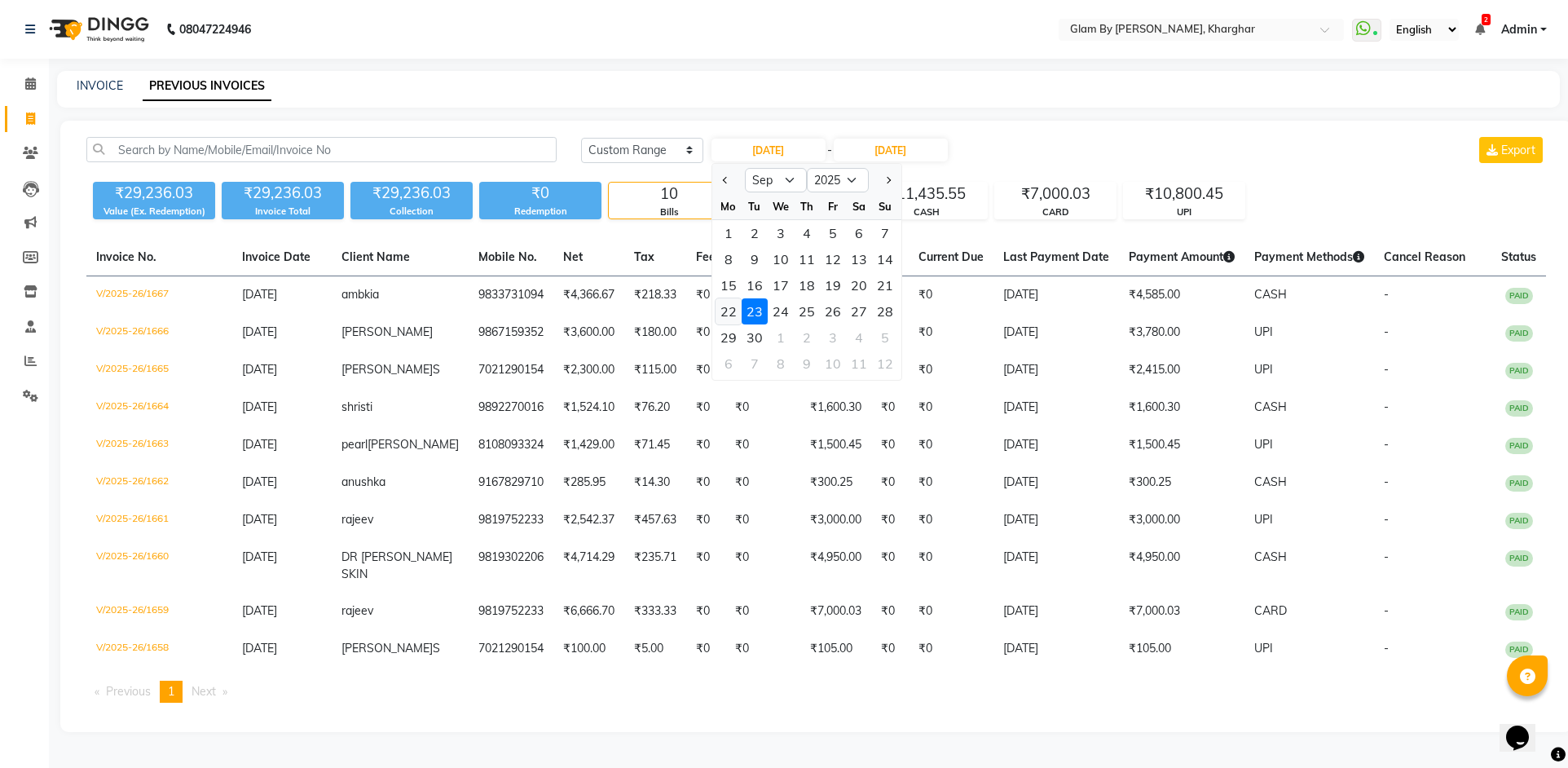
click at [729, 314] on div "22" at bounding box center [729, 311] width 26 height 26
type input "22-09-2025"
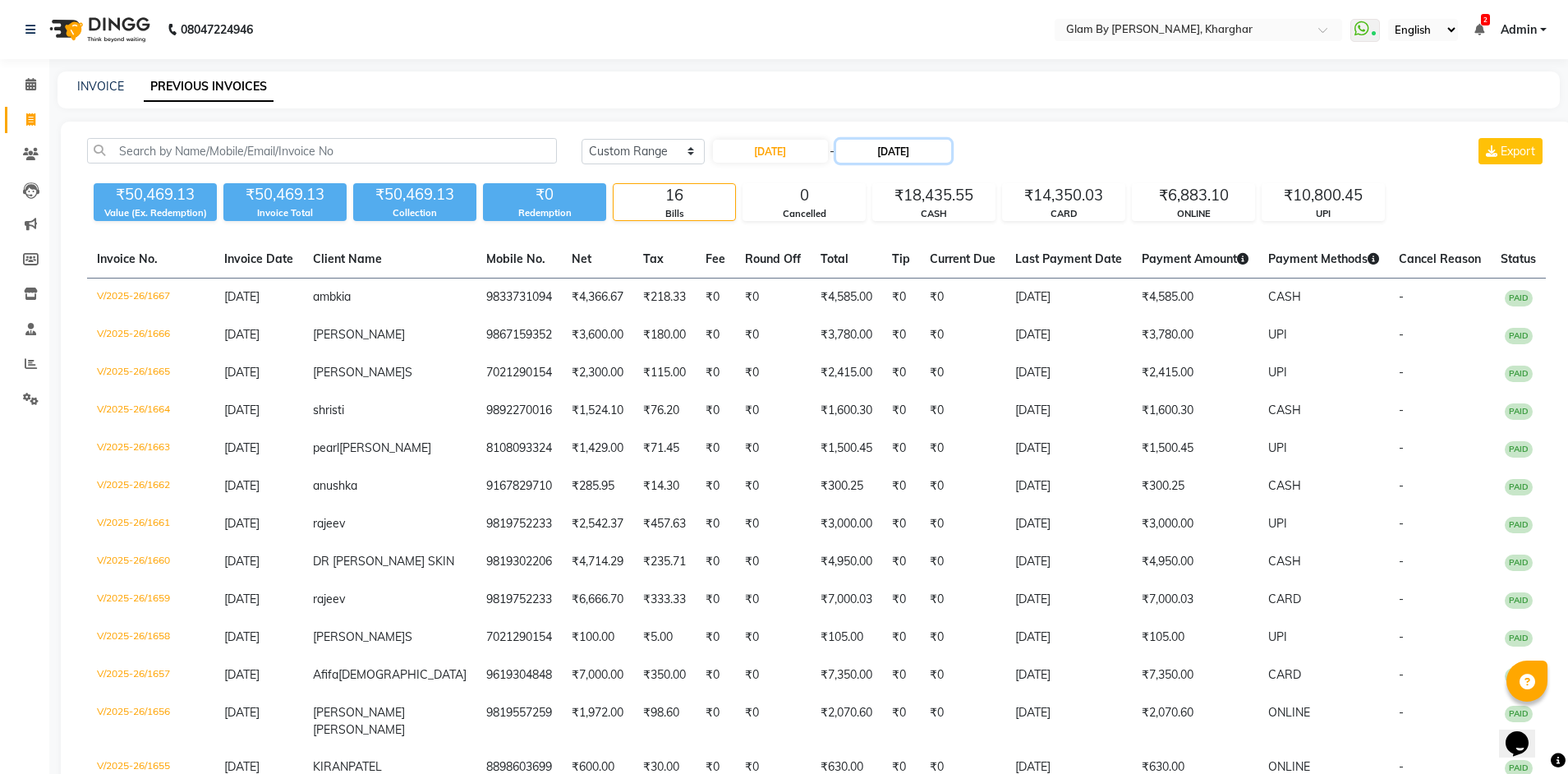
click at [903, 155] on input "23-09-2025" at bounding box center [894, 151] width 115 height 23
click at [860, 314] on div "22" at bounding box center [864, 313] width 26 height 26
type input "22-09-2025"
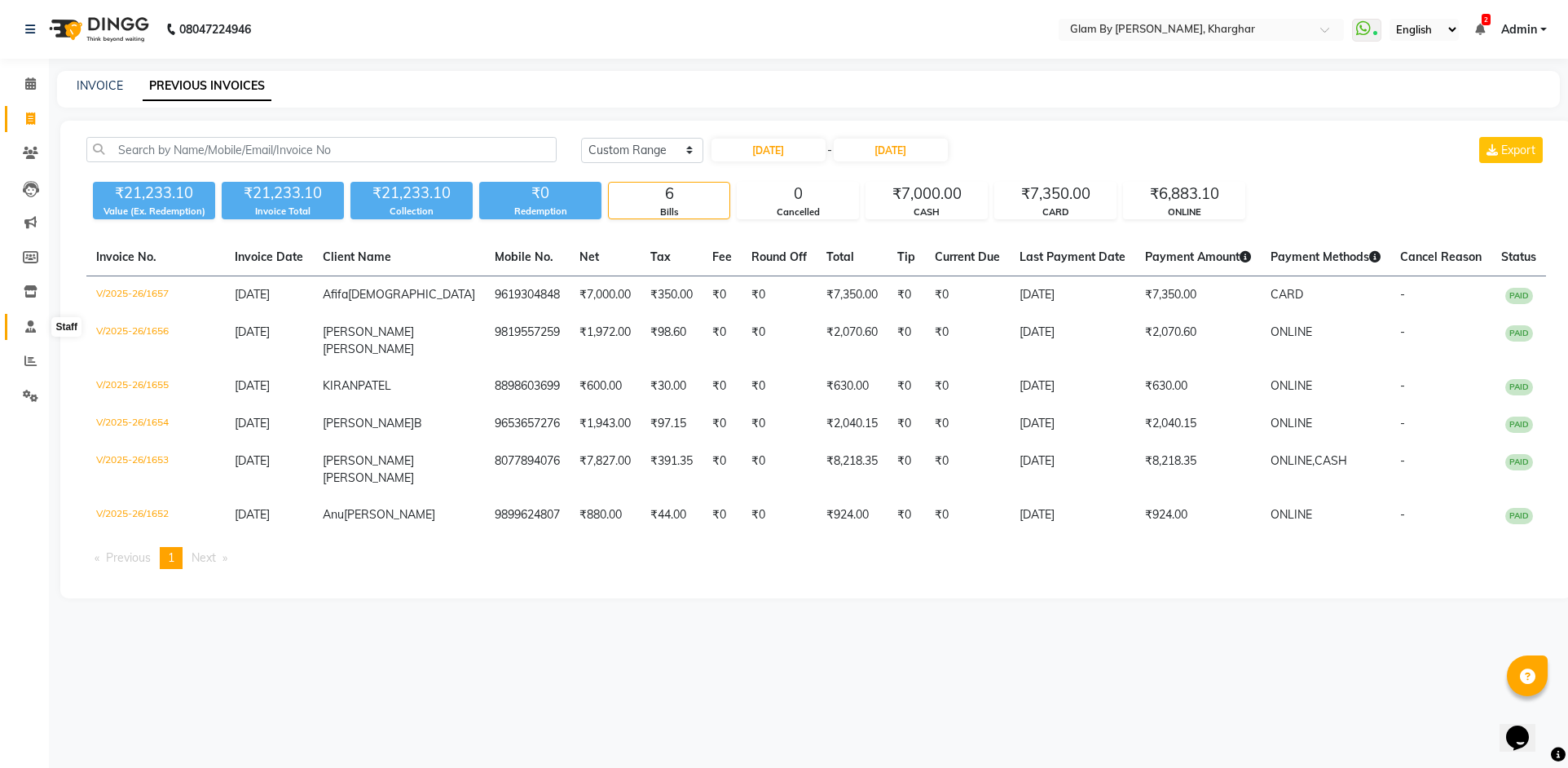
click at [31, 334] on span at bounding box center [31, 327] width 29 height 18
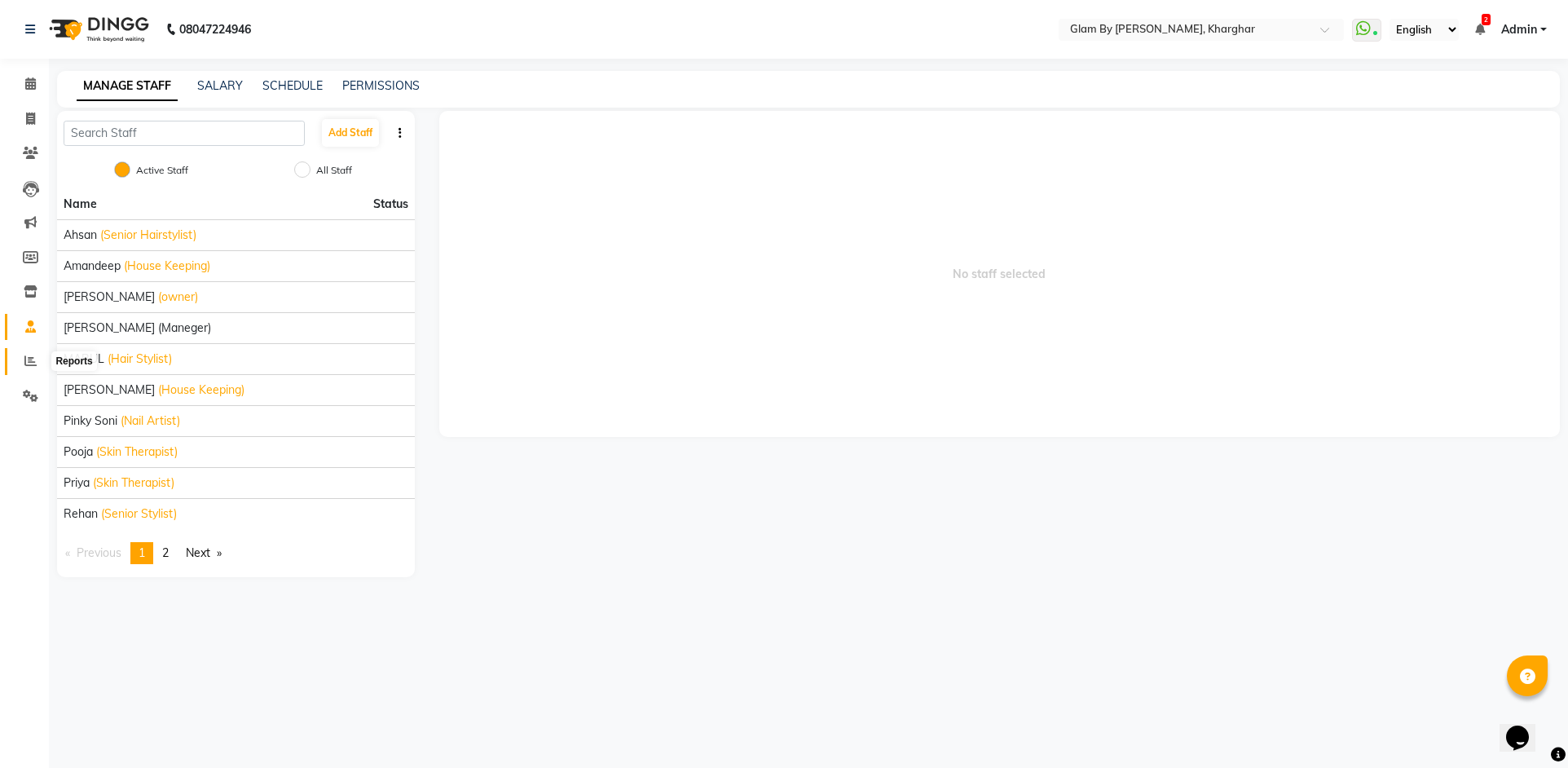
click at [29, 363] on icon at bounding box center [31, 361] width 12 height 12
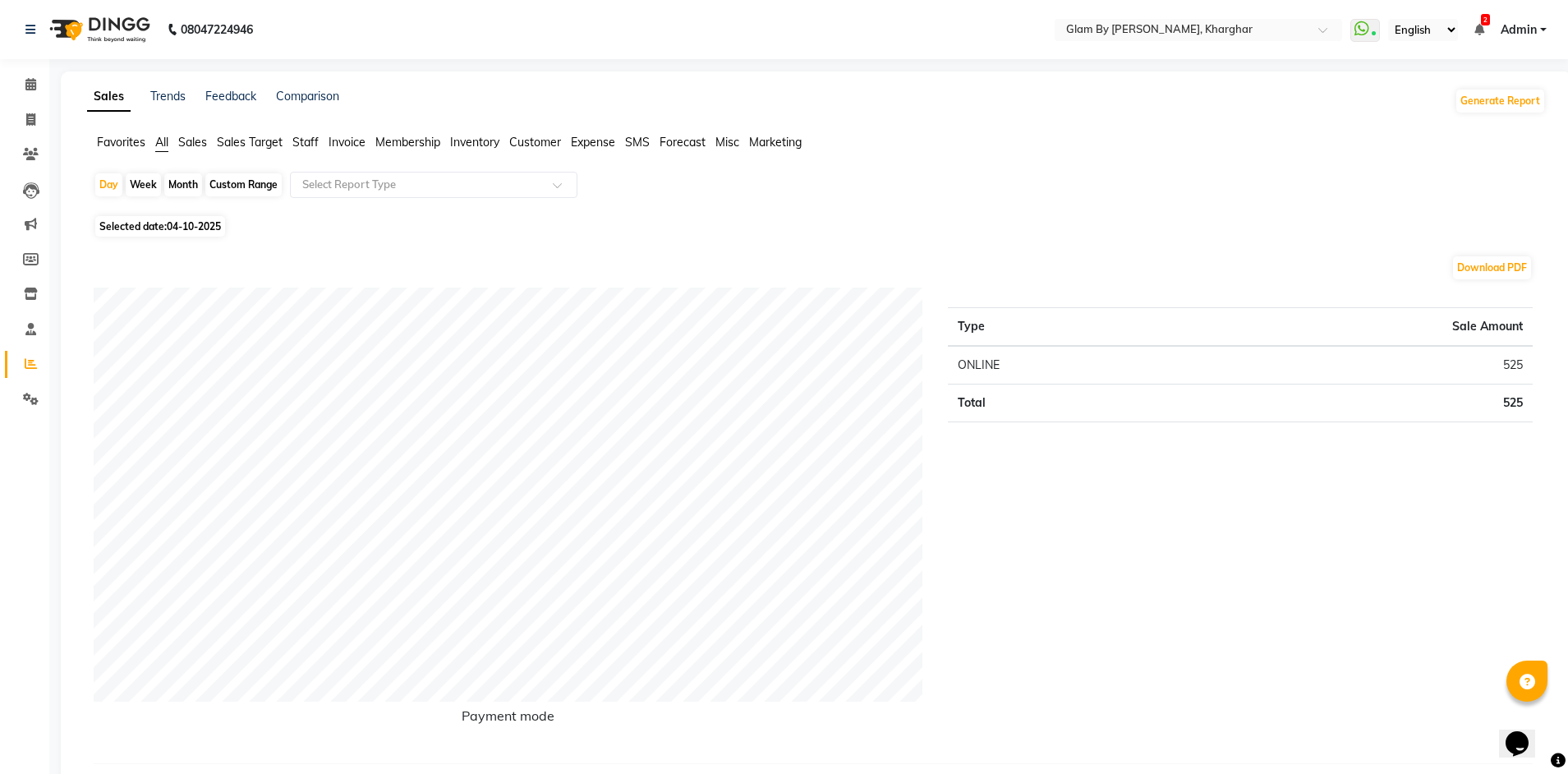
drag, startPoint x: 306, startPoint y: 142, endPoint x: 317, endPoint y: 166, distance: 26.4
click at [307, 149] on span "Staff" at bounding box center [306, 142] width 26 height 15
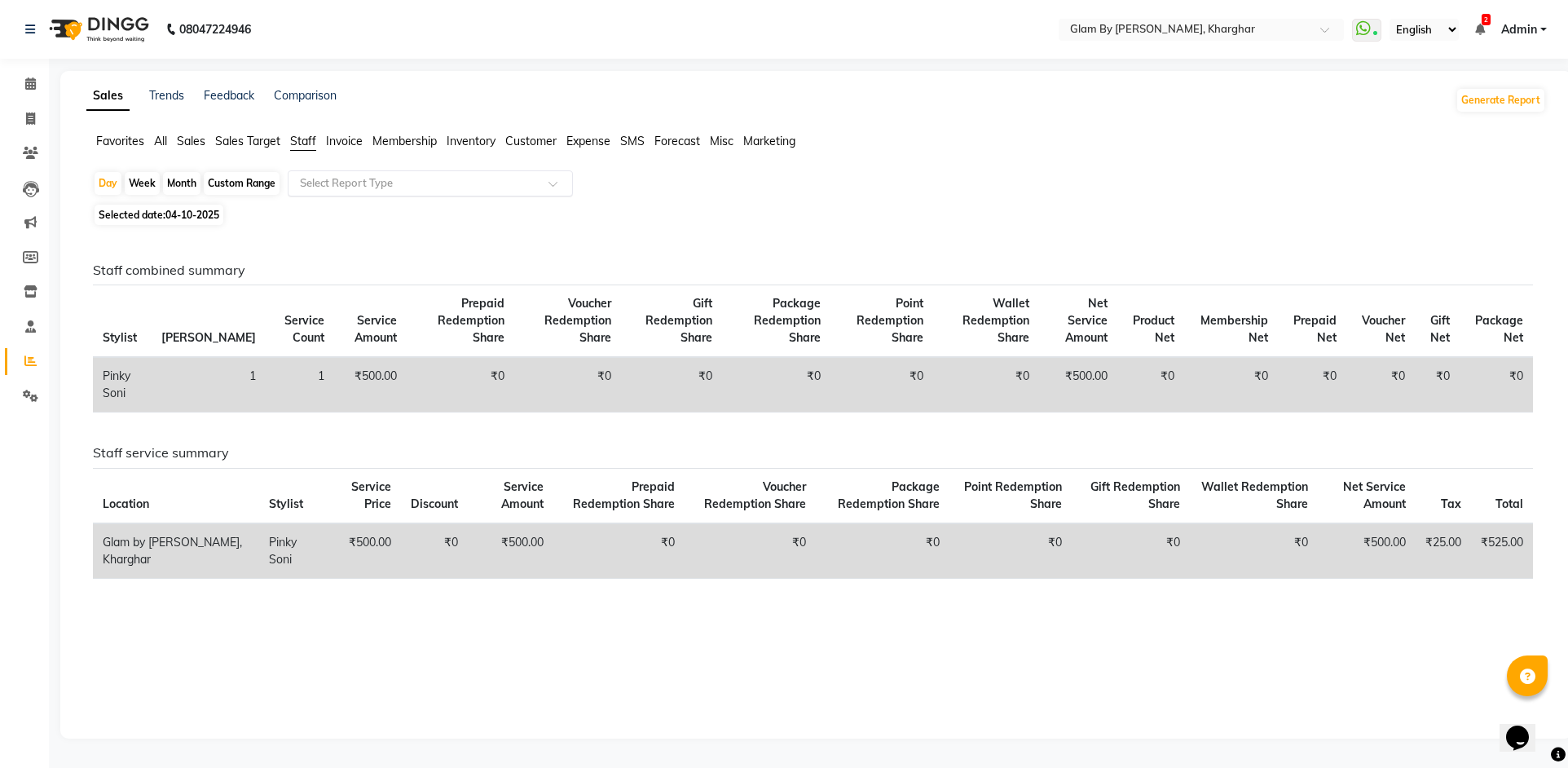
click at [356, 184] on input "text" at bounding box center [414, 183] width 235 height 17
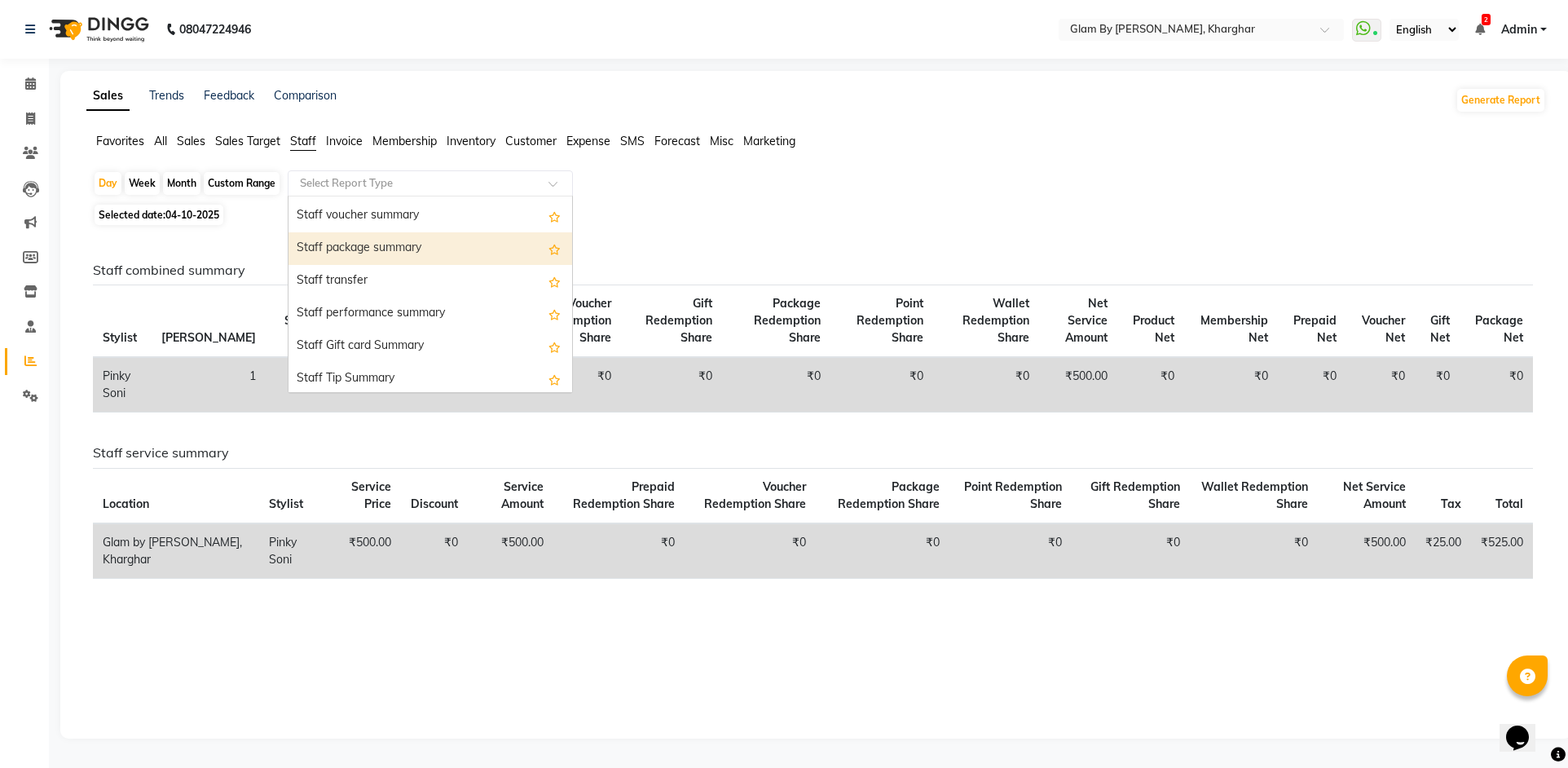
scroll to position [522, 0]
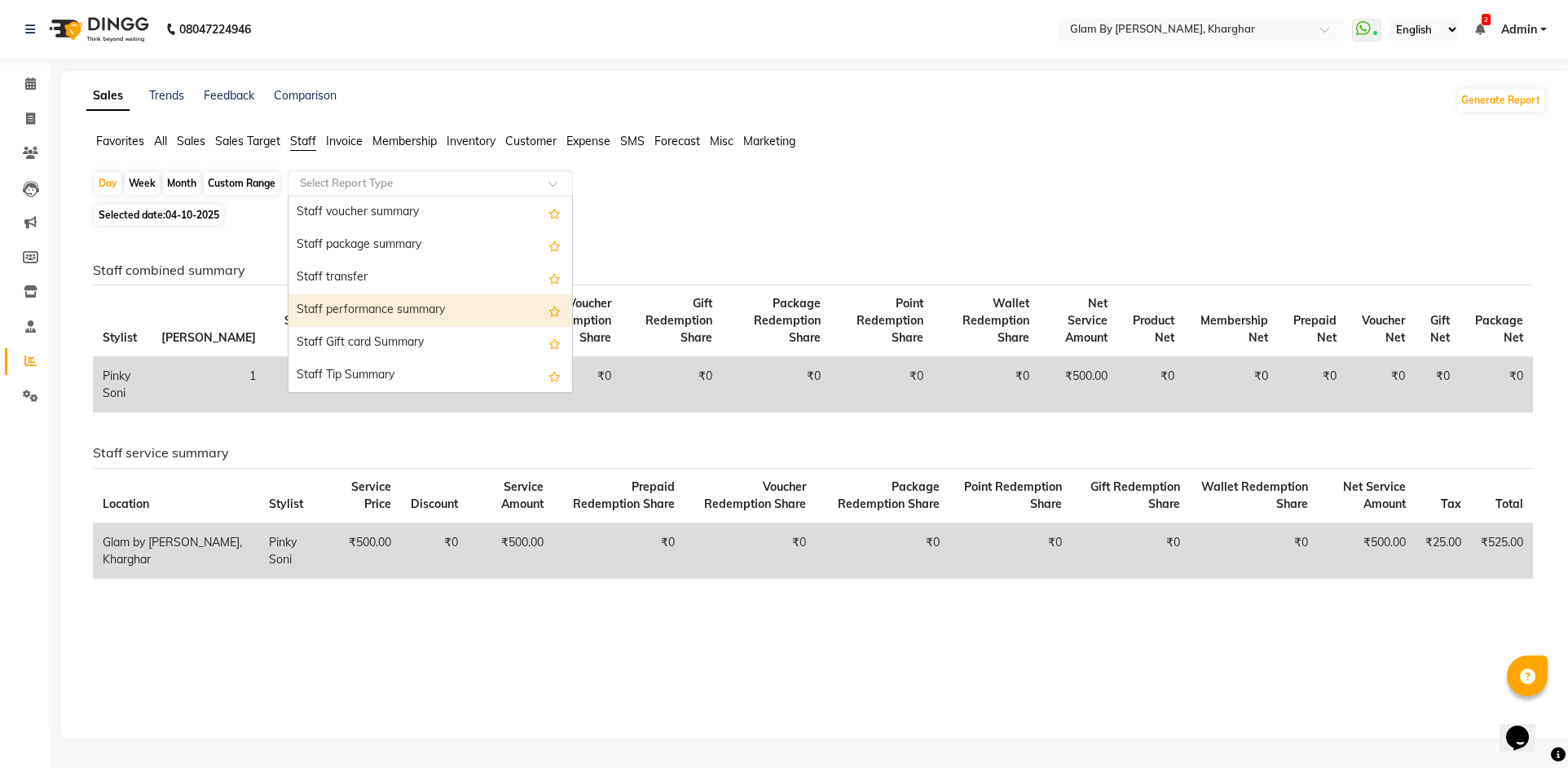
click at [370, 301] on div "Staff performance summary" at bounding box center [430, 310] width 284 height 32
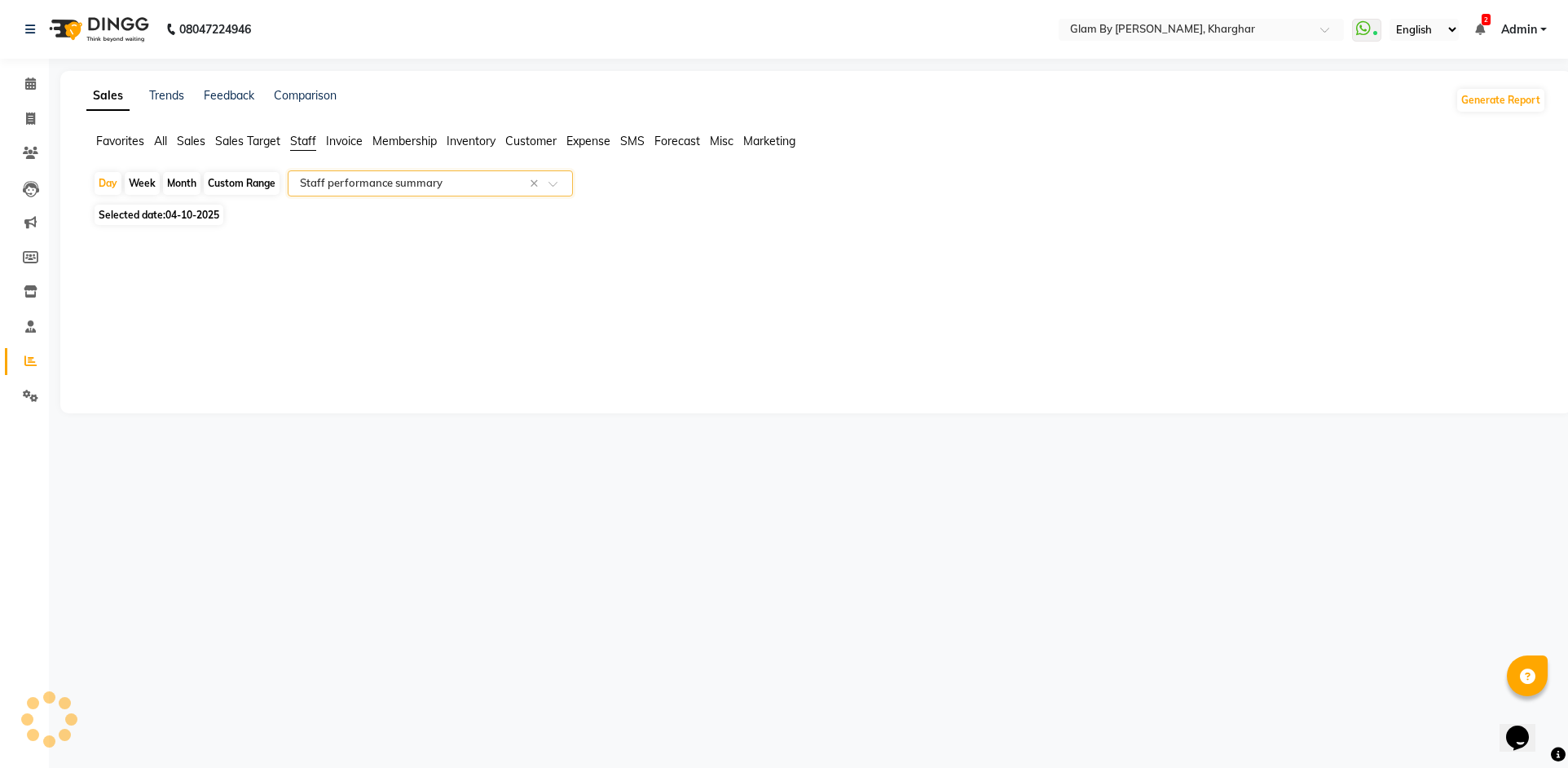
click at [349, 188] on input "text" at bounding box center [414, 183] width 235 height 17
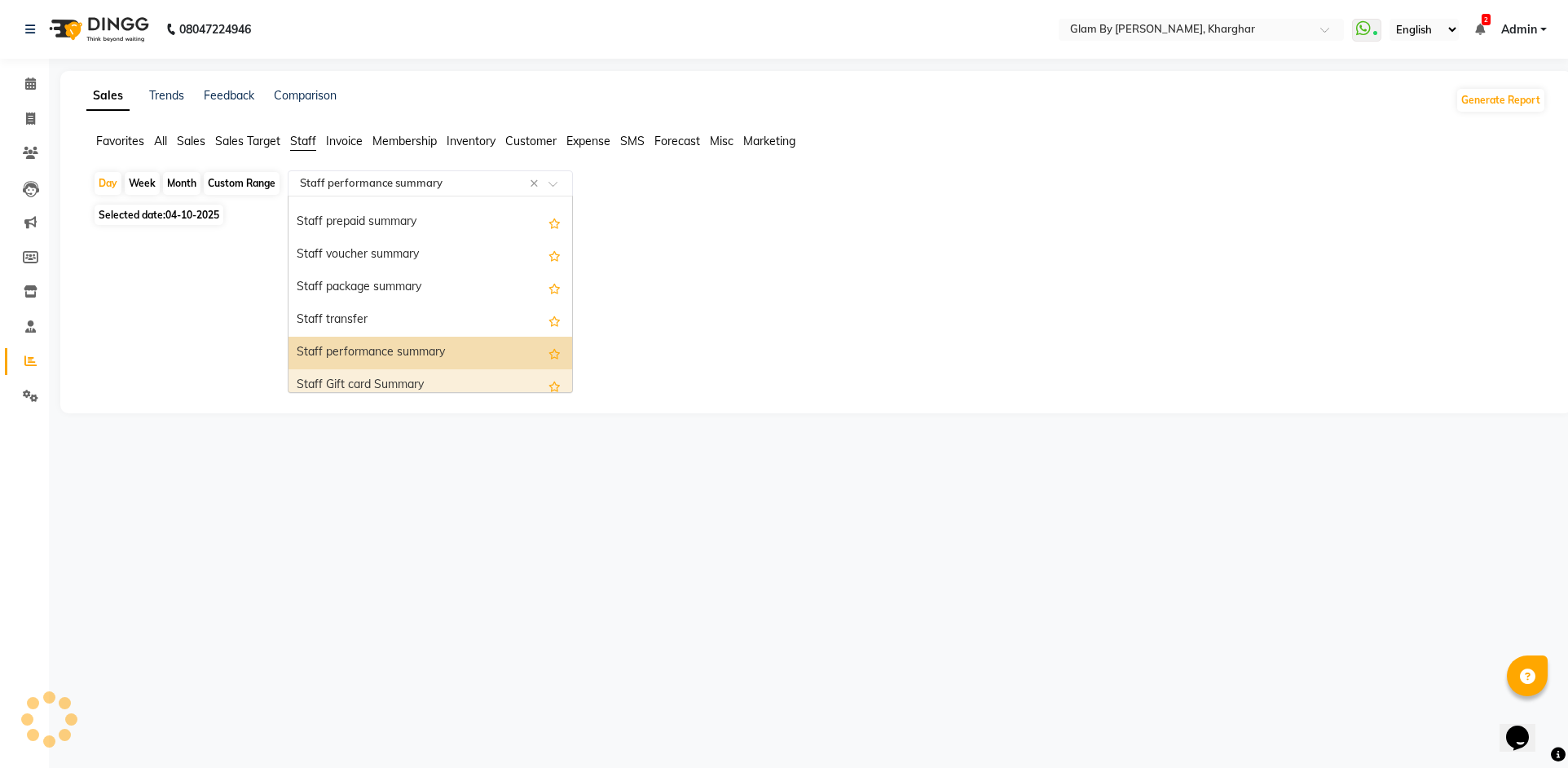
scroll to position [440, 0]
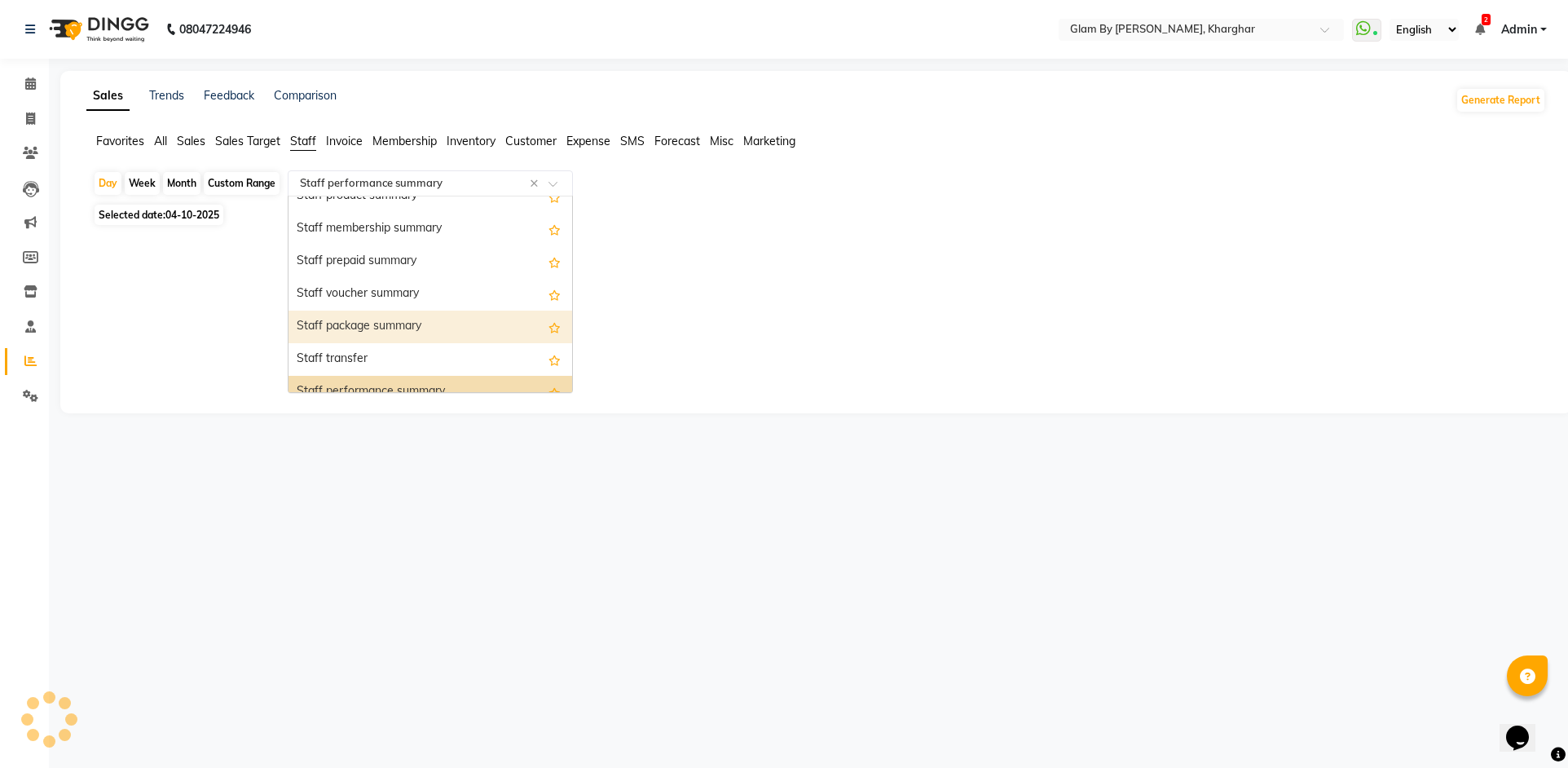
click at [165, 211] on span "Selected date: 04-10-2025" at bounding box center [158, 214] width 128 height 20
select select "10"
select select "2025"
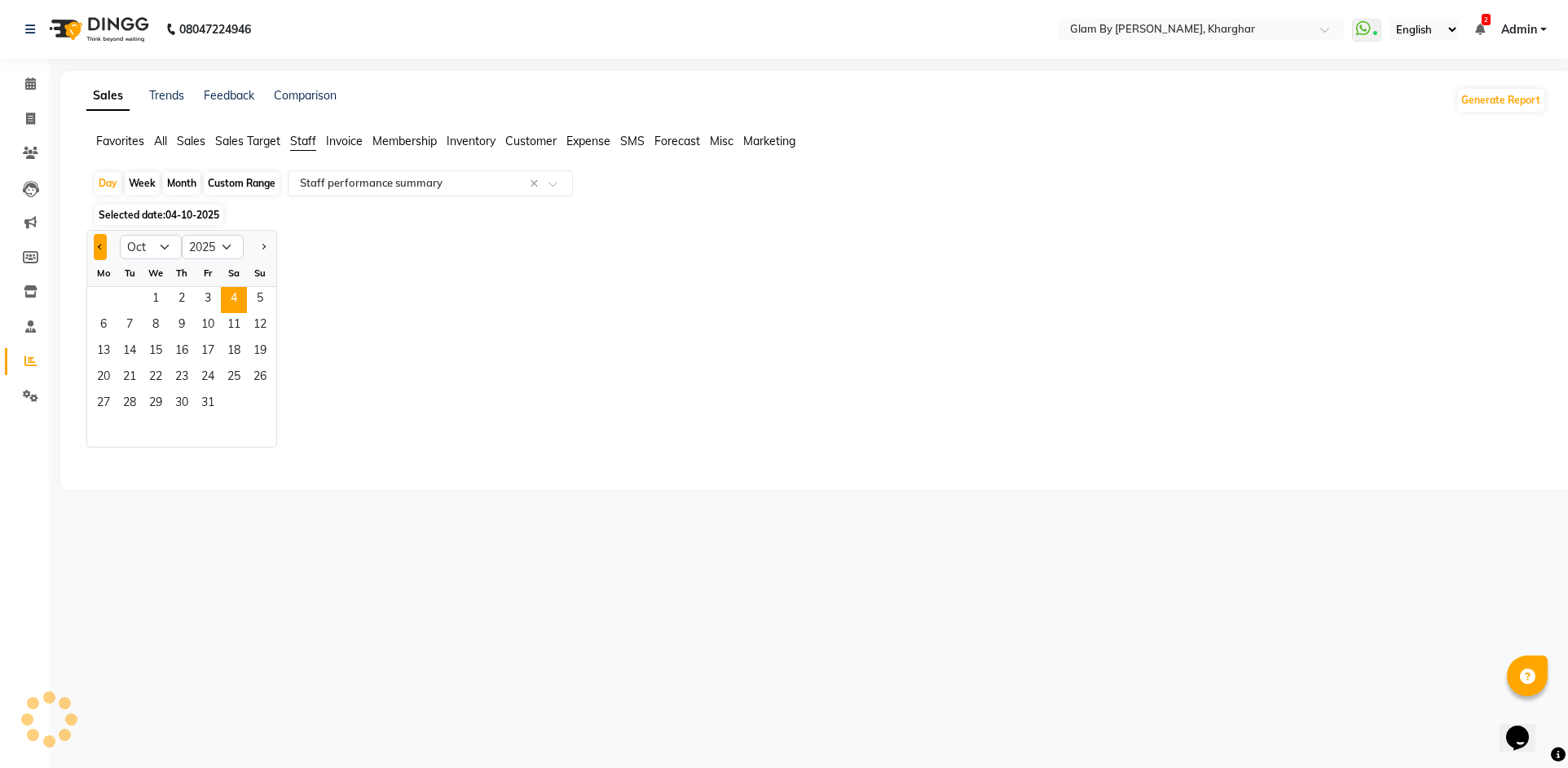
click at [103, 249] on button "Previous month" at bounding box center [100, 247] width 13 height 26
select select "9"
click at [406, 188] on input "text" at bounding box center [414, 183] width 235 height 17
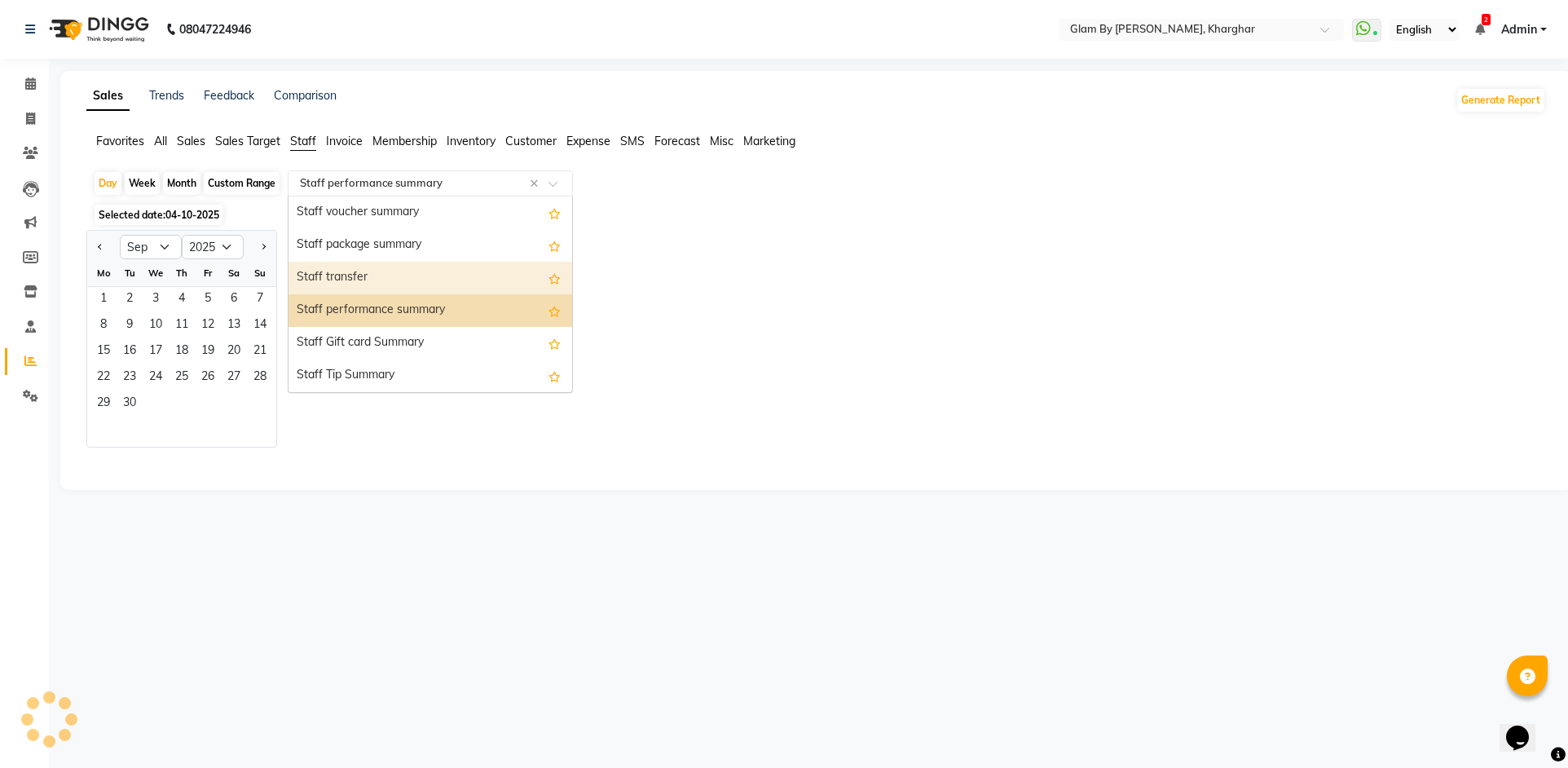
select select "full_report"
select select "pdf"
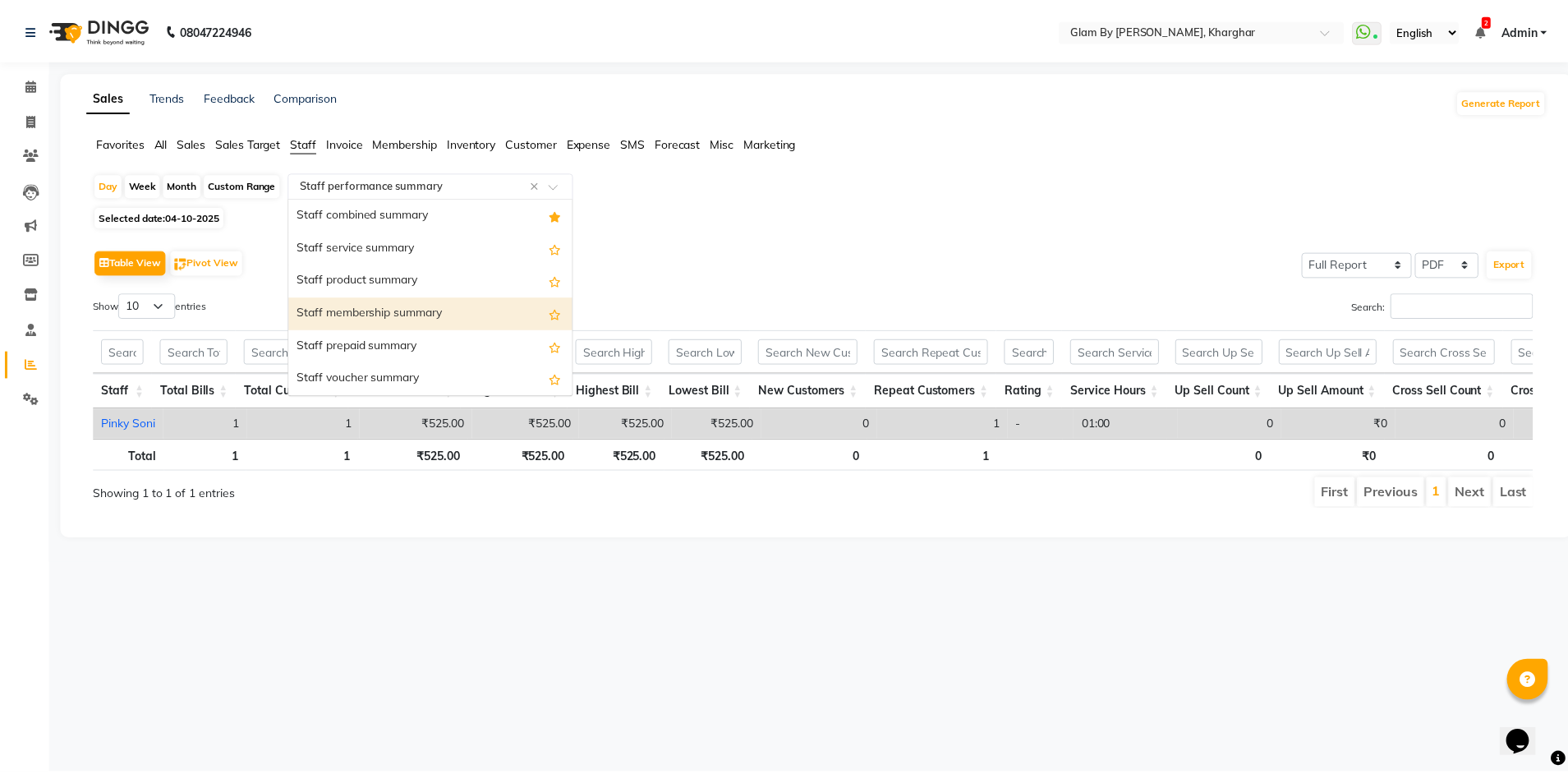
scroll to position [279, 0]
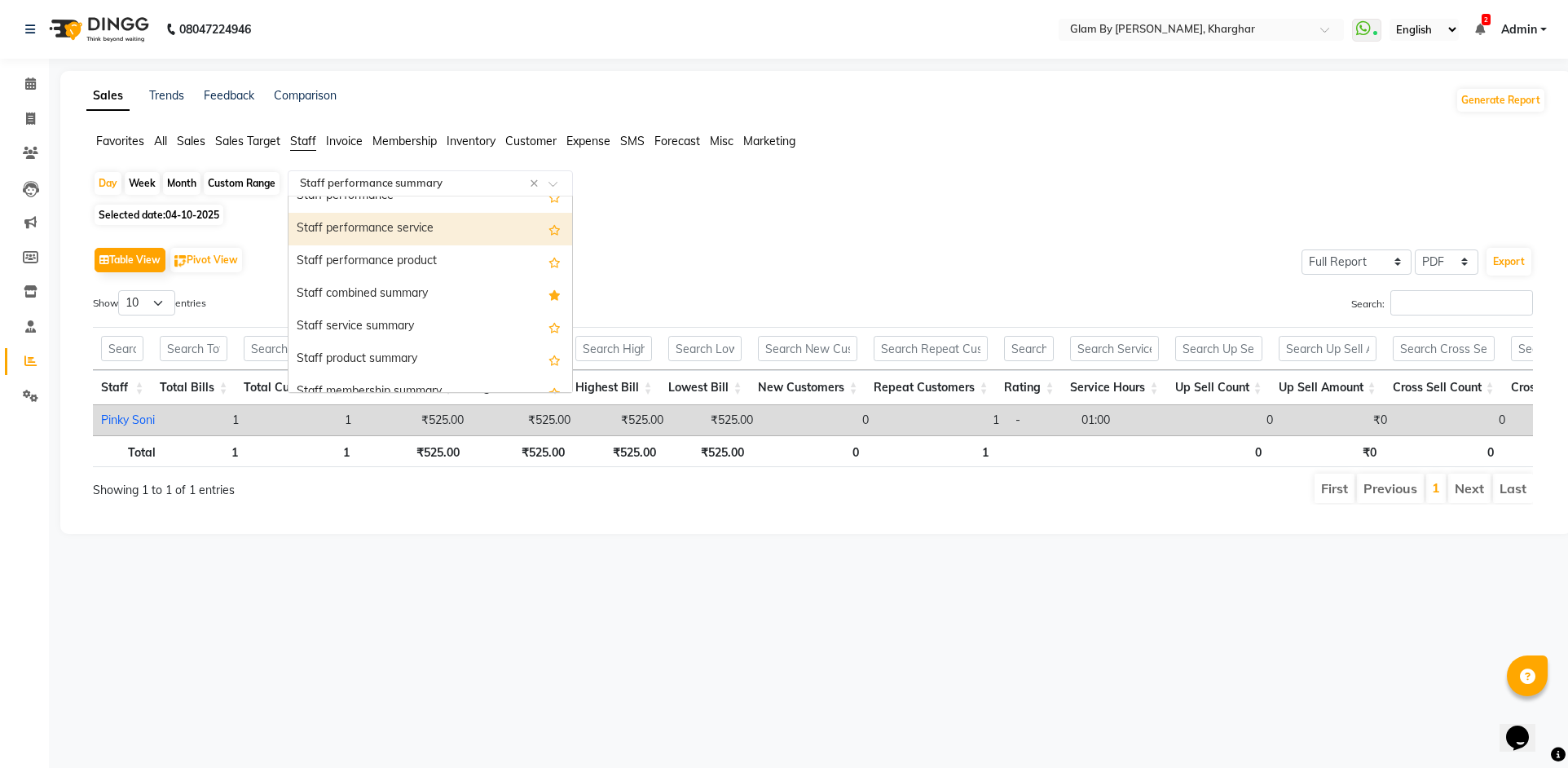
click at [370, 230] on div "Staff performance service" at bounding box center [430, 228] width 284 height 32
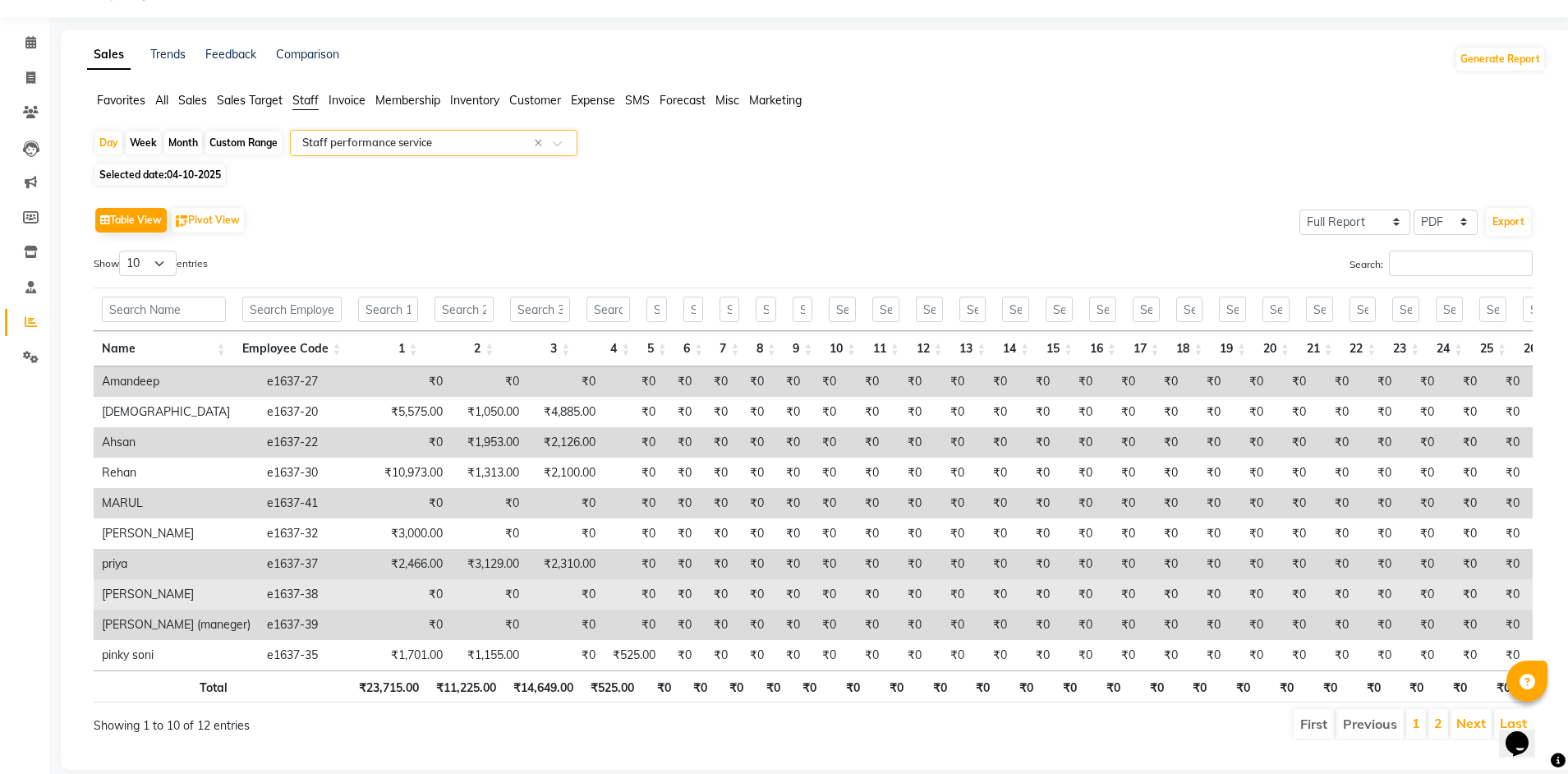
scroll to position [0, 0]
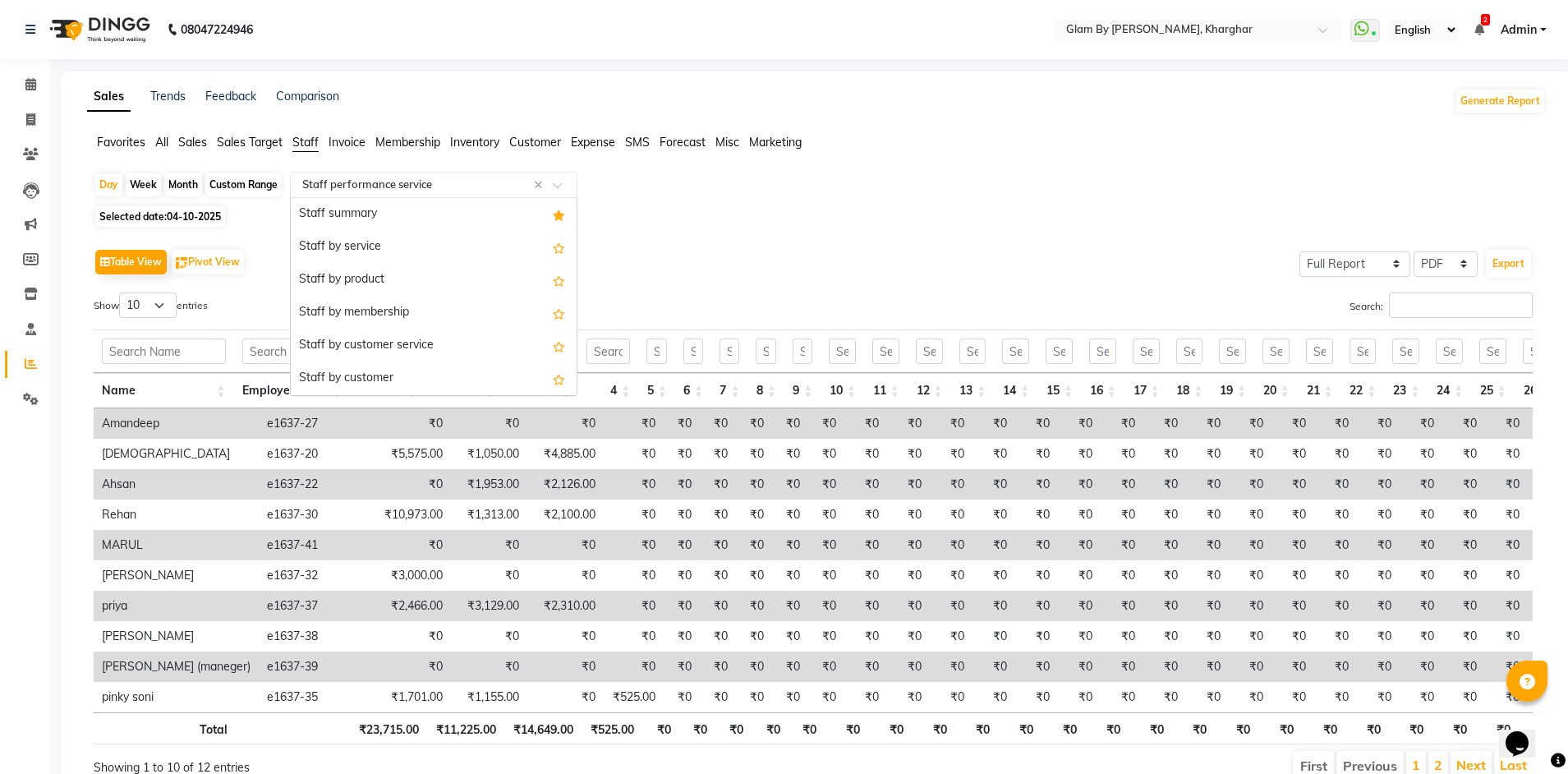
click at [377, 188] on input "text" at bounding box center [417, 185] width 237 height 17
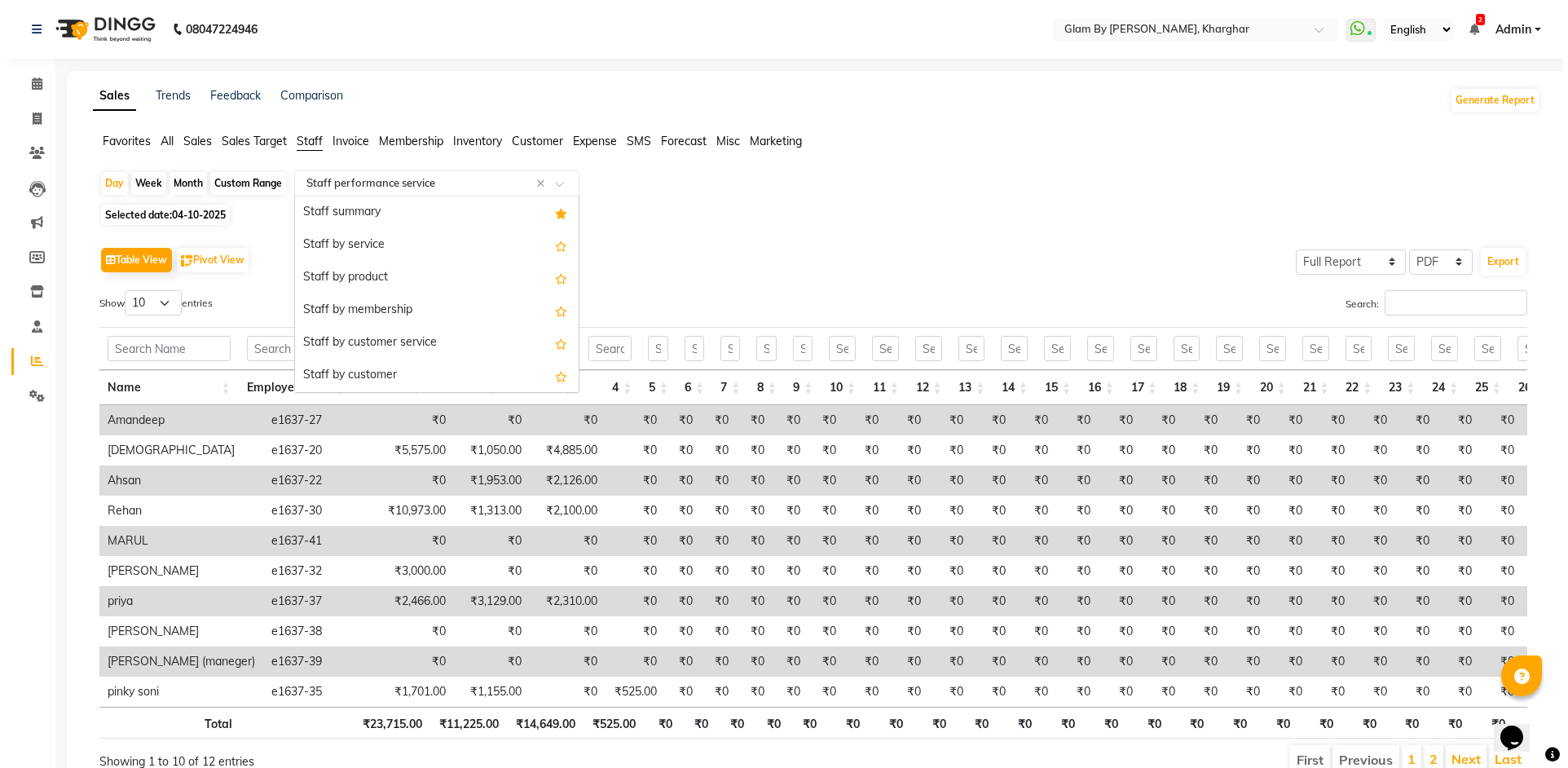
scroll to position [294, 0]
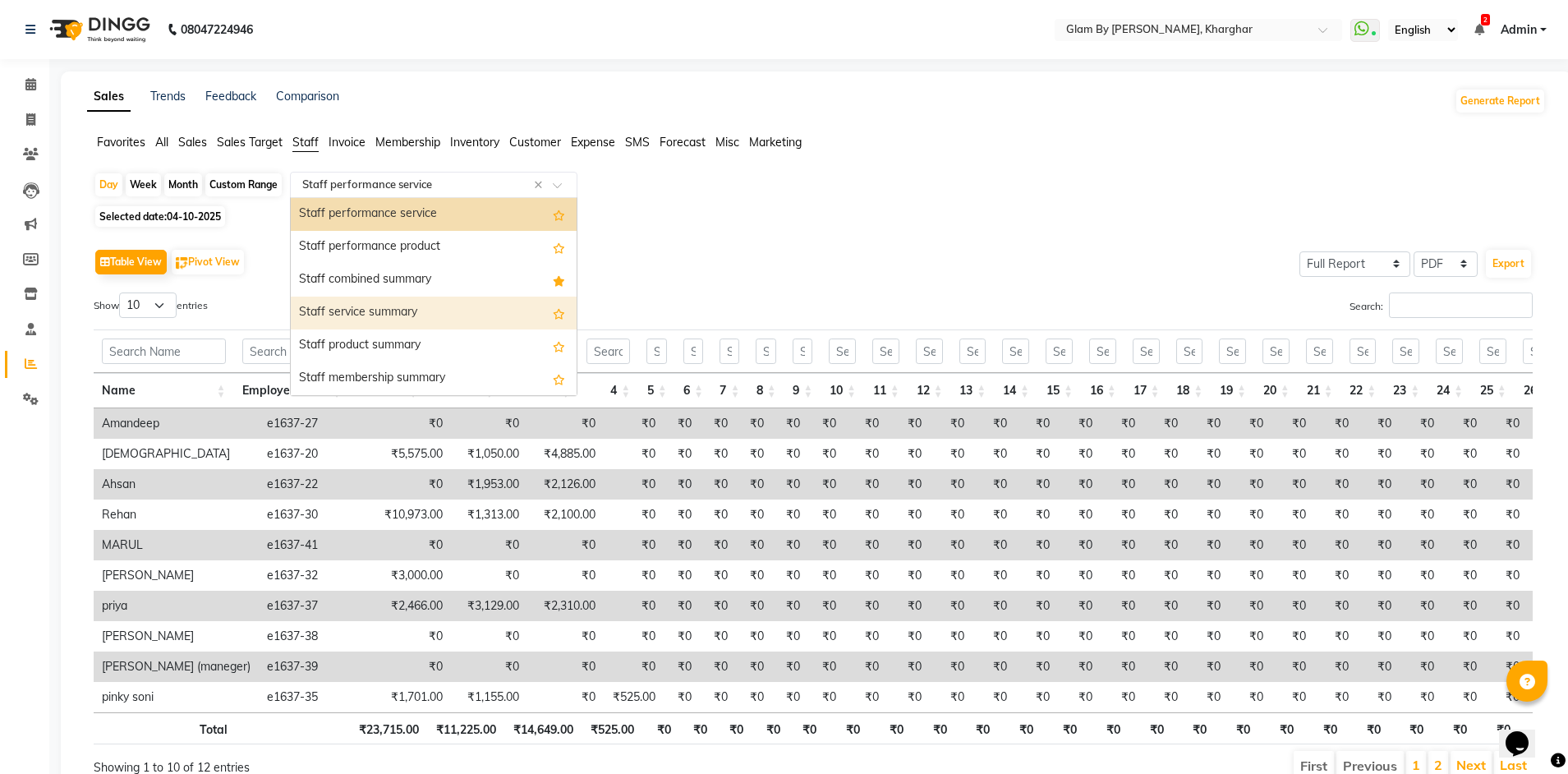
click at [381, 313] on div "Staff service summary" at bounding box center [433, 313] width 286 height 33
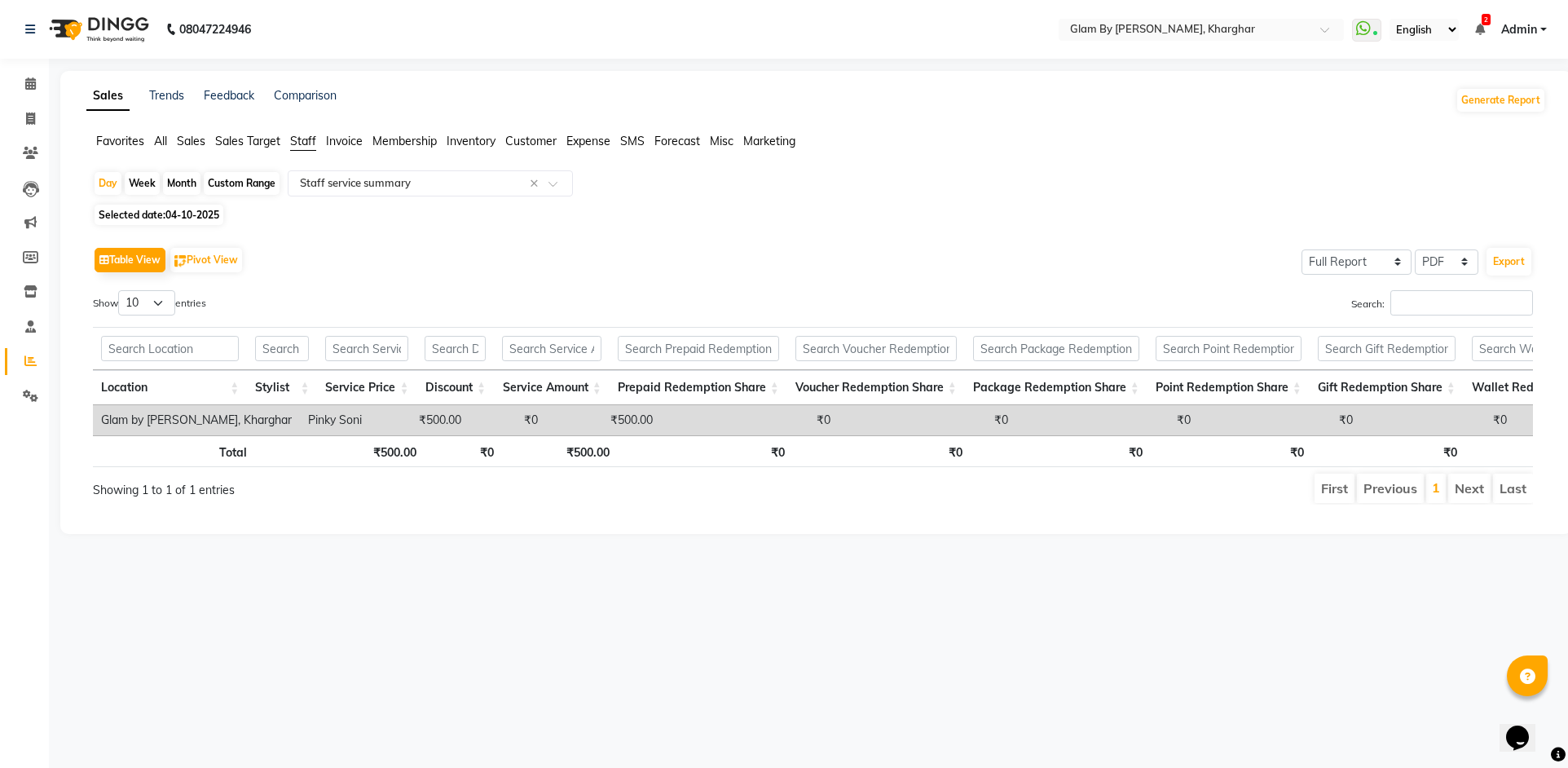
click at [177, 218] on span "04-10-2025" at bounding box center [192, 215] width 54 height 12
select select "10"
select select "2025"
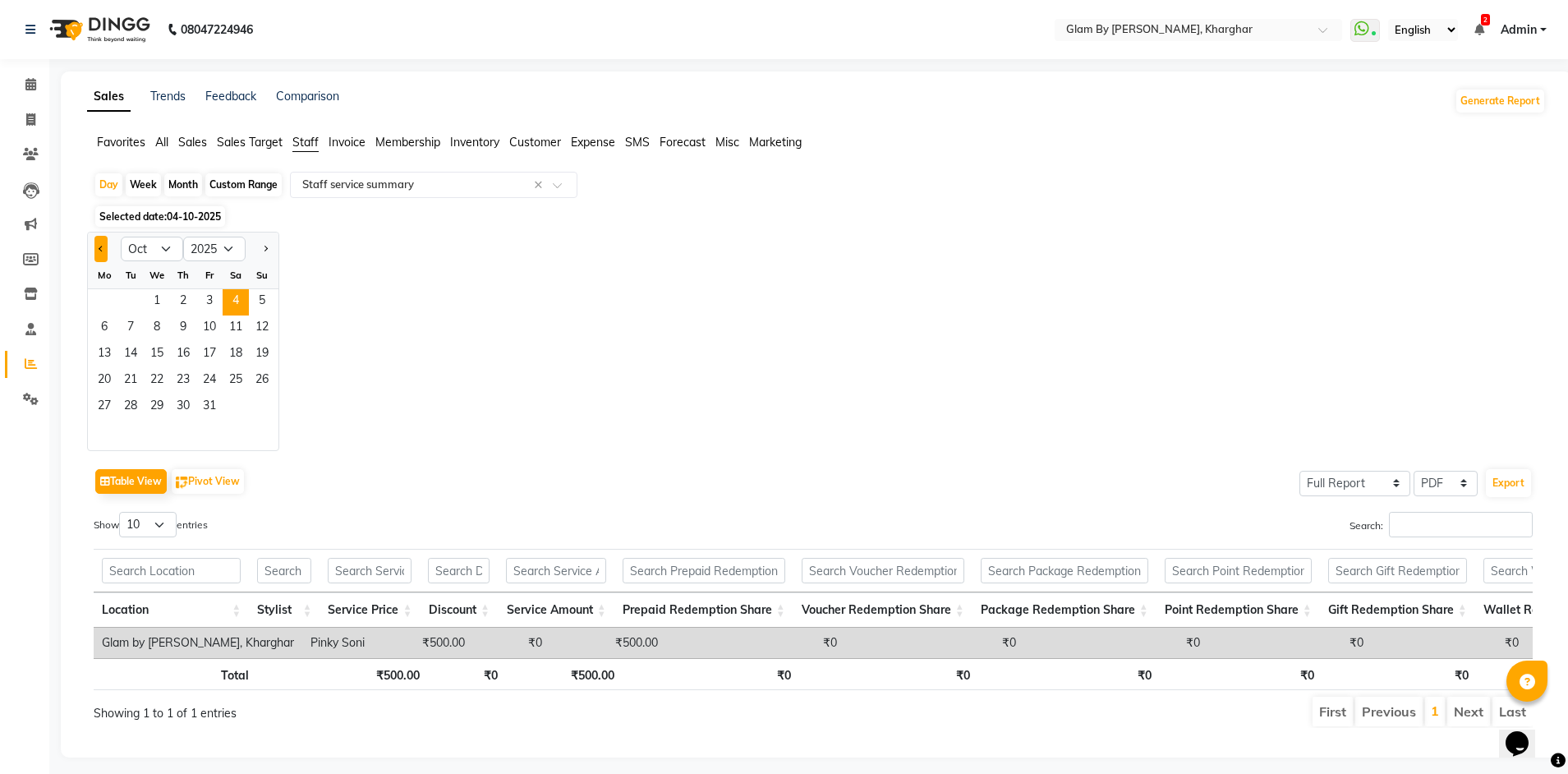
click at [95, 248] on button "Previous month" at bounding box center [100, 249] width 13 height 26
click at [102, 250] on span "Previous month" at bounding box center [101, 248] width 6 height 6
select select "8"
click at [203, 301] on span "1" at bounding box center [210, 302] width 26 height 26
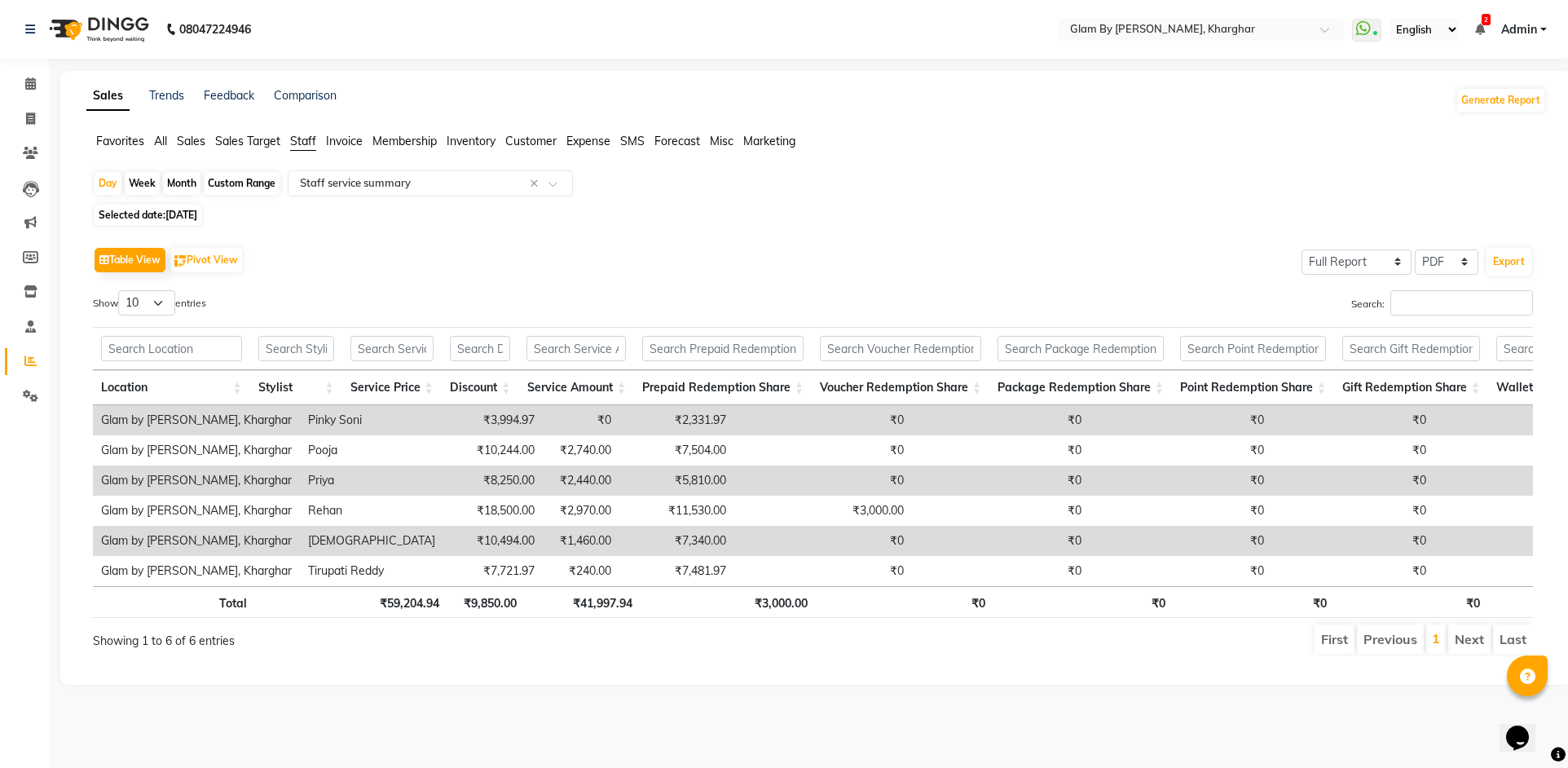
click at [183, 219] on span "01-08-2025" at bounding box center [181, 215] width 31 height 12
select select "8"
select select "2025"
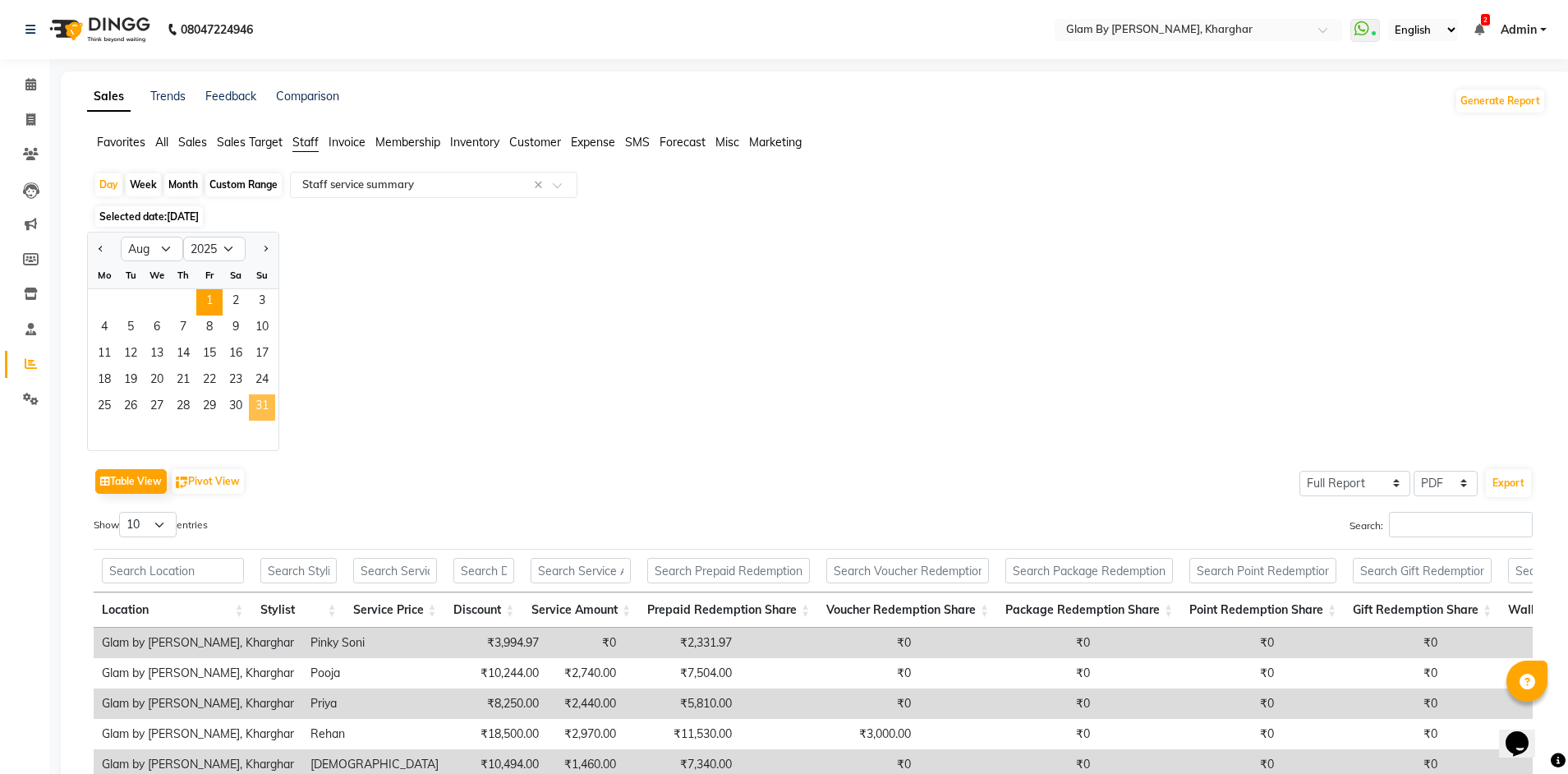
click at [262, 409] on span "31" at bounding box center [262, 408] width 26 height 26
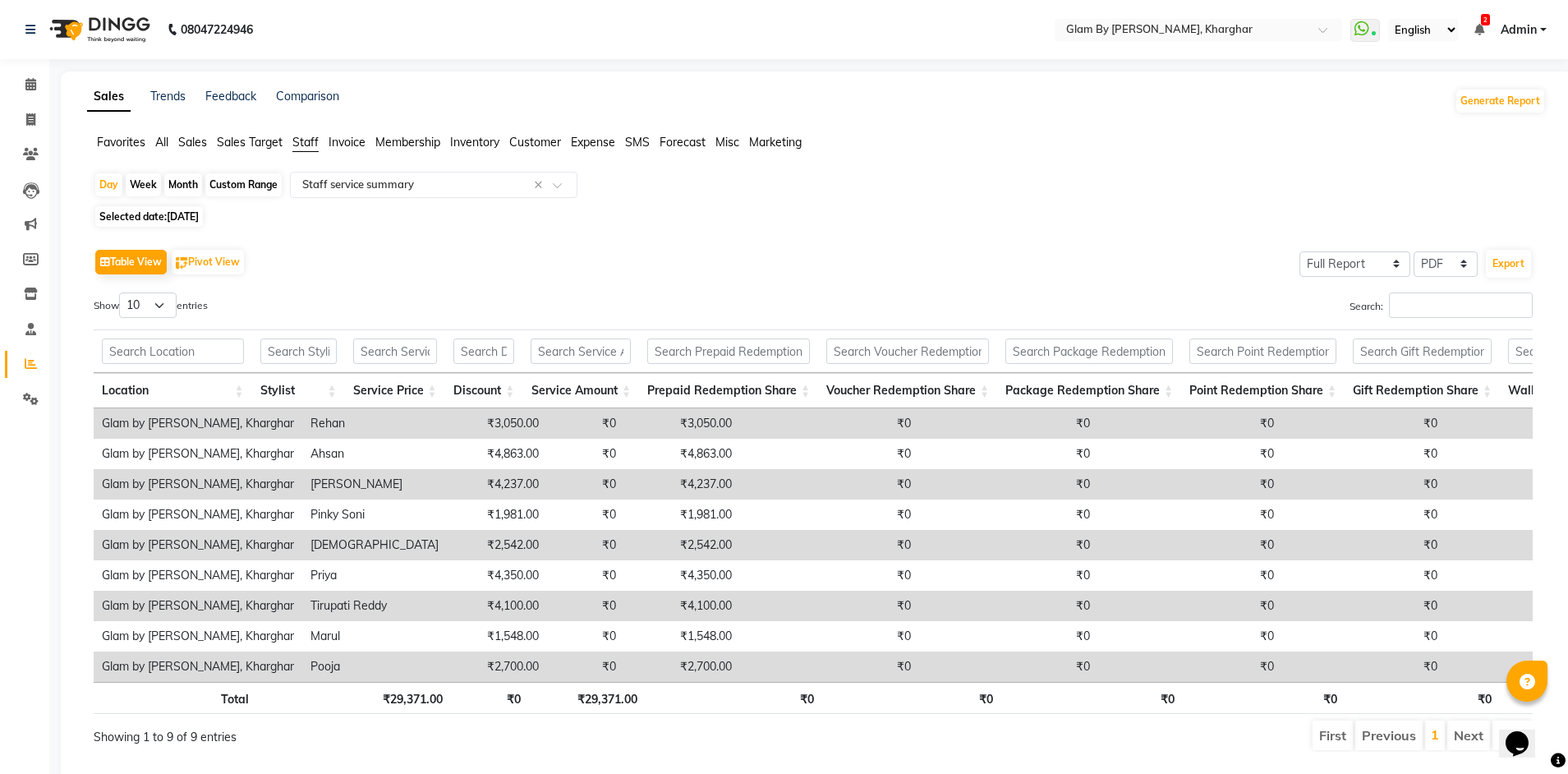
click at [196, 224] on span "Selected date: 31-08-2025" at bounding box center [149, 216] width 107 height 20
select select "8"
select select "2025"
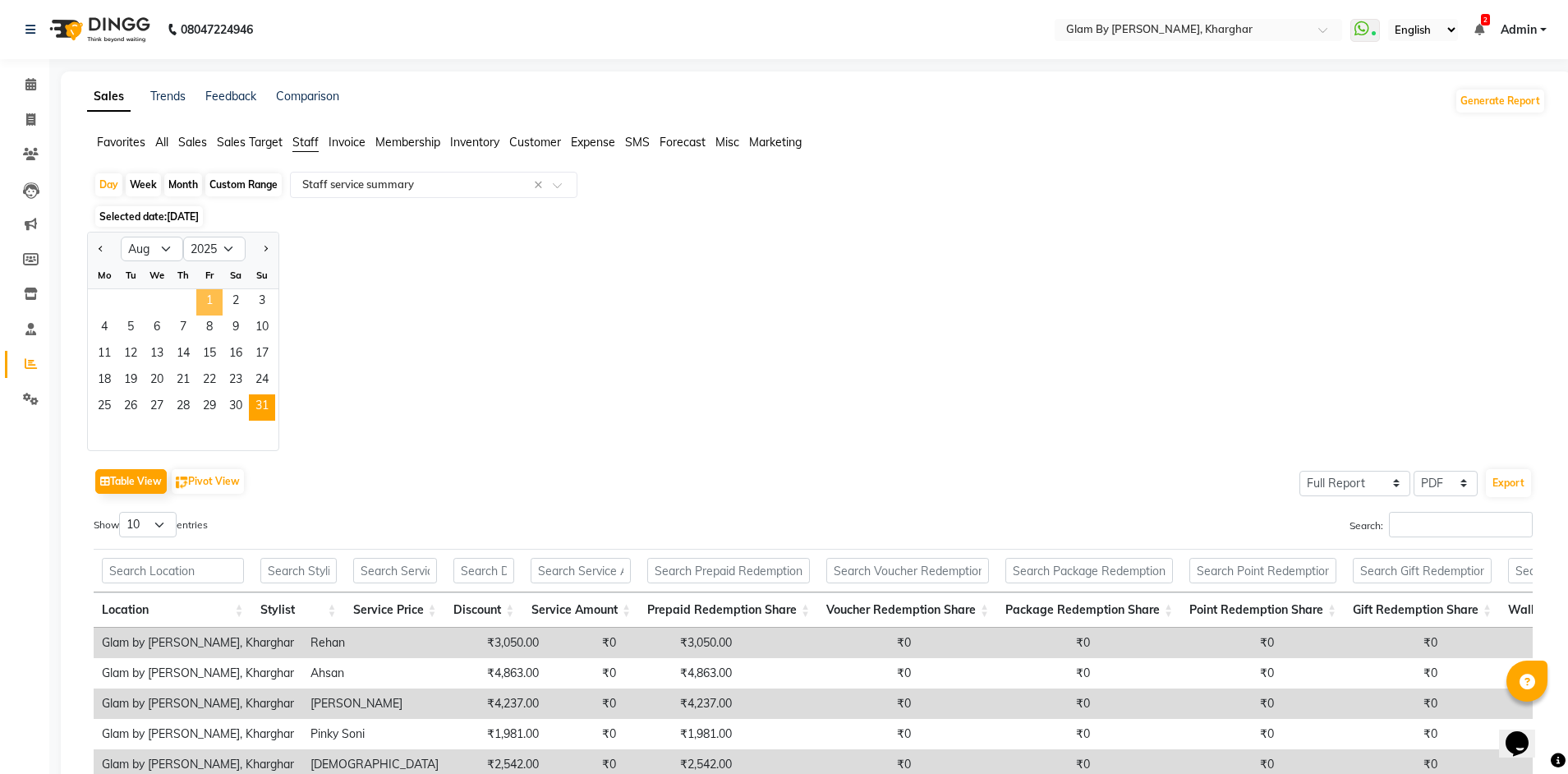
click at [204, 303] on span "1" at bounding box center [210, 302] width 26 height 26
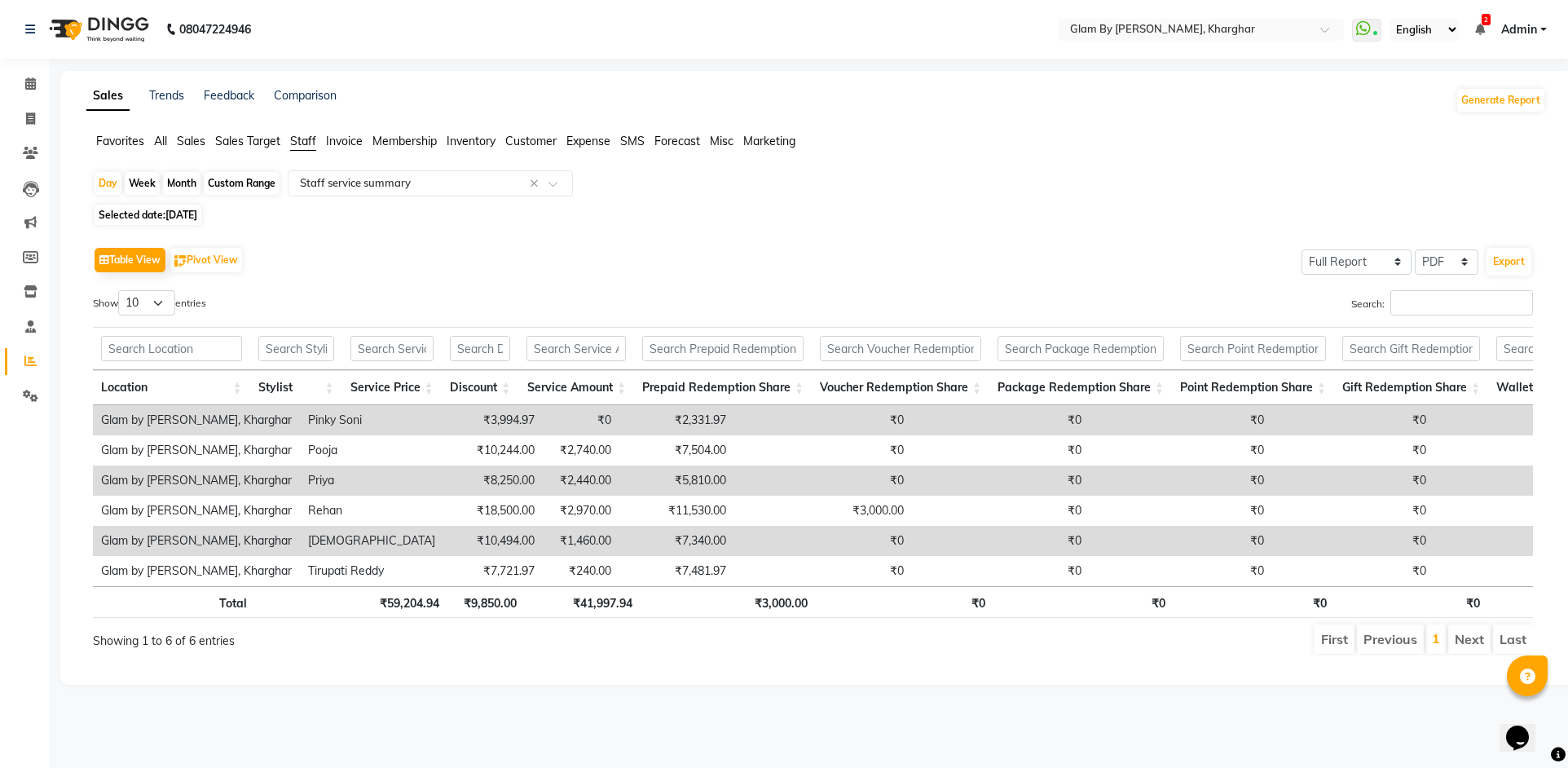
drag, startPoint x: 231, startPoint y: 183, endPoint x: 231, endPoint y: 198, distance: 15.0
click at [231, 184] on div "Custom Range" at bounding box center [241, 183] width 76 height 23
select select "8"
select select "2025"
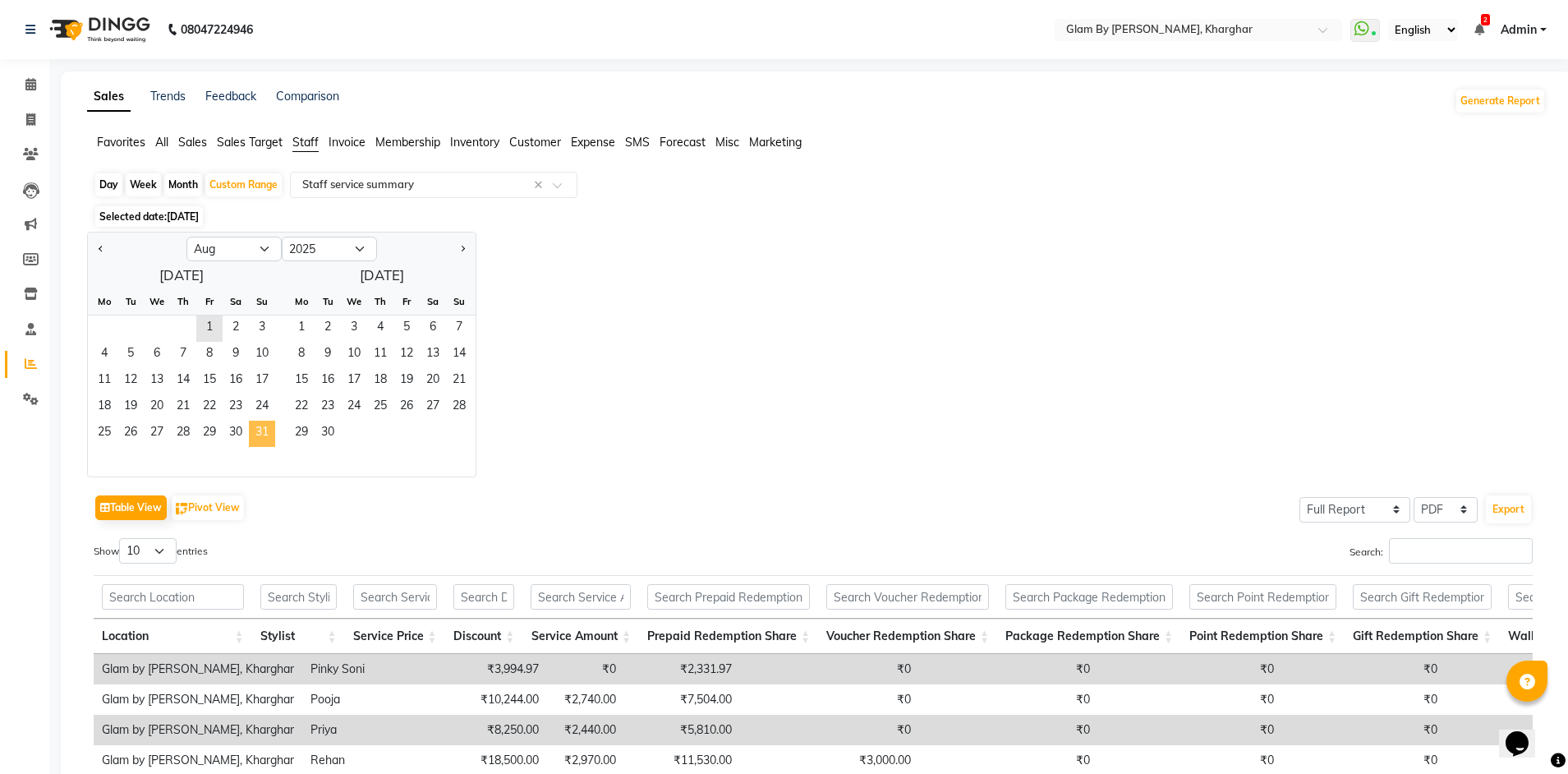
click at [257, 423] on span "31" at bounding box center [262, 434] width 26 height 26
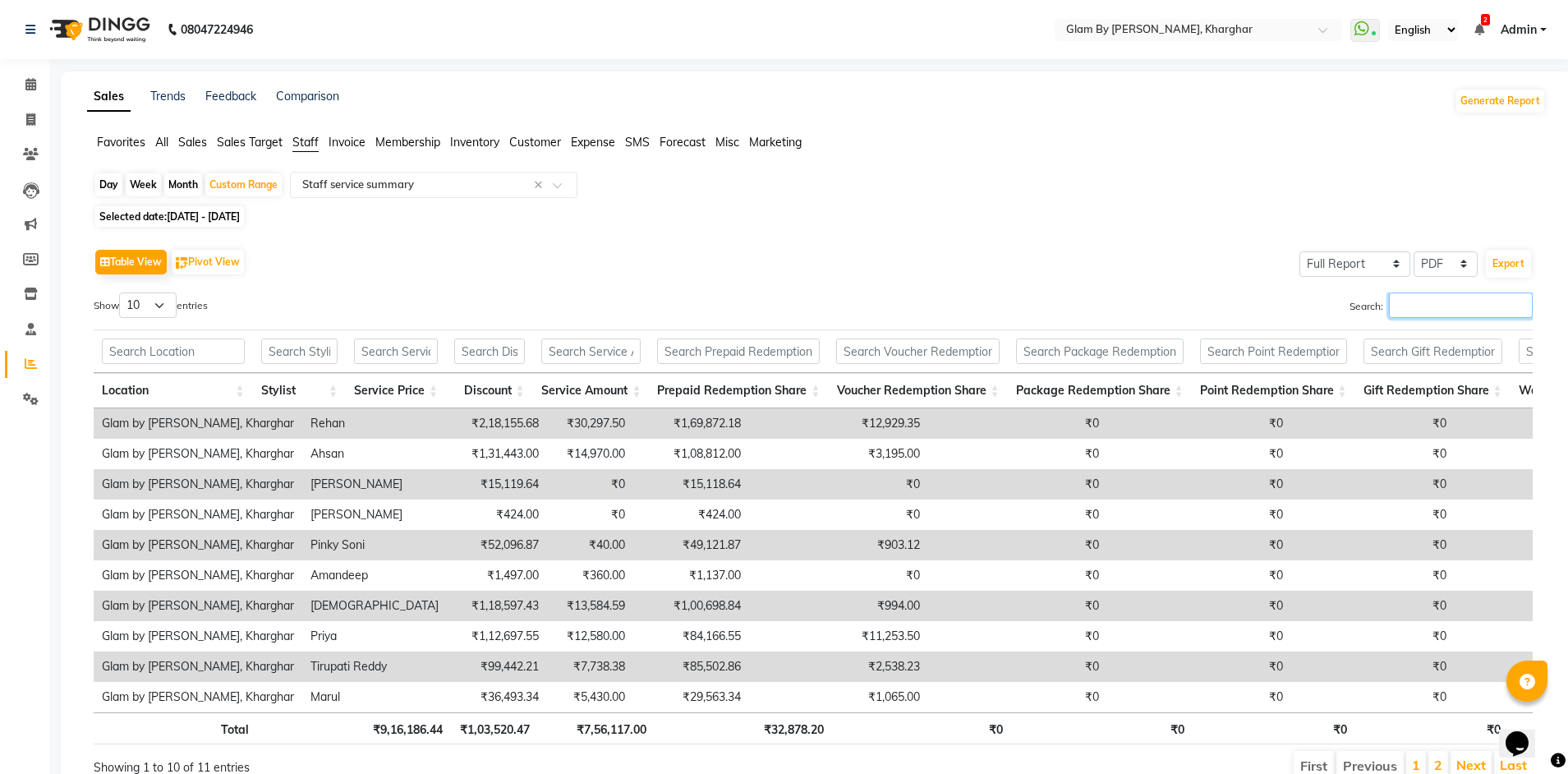
click at [1424, 306] on input "Search:" at bounding box center [1460, 305] width 144 height 26
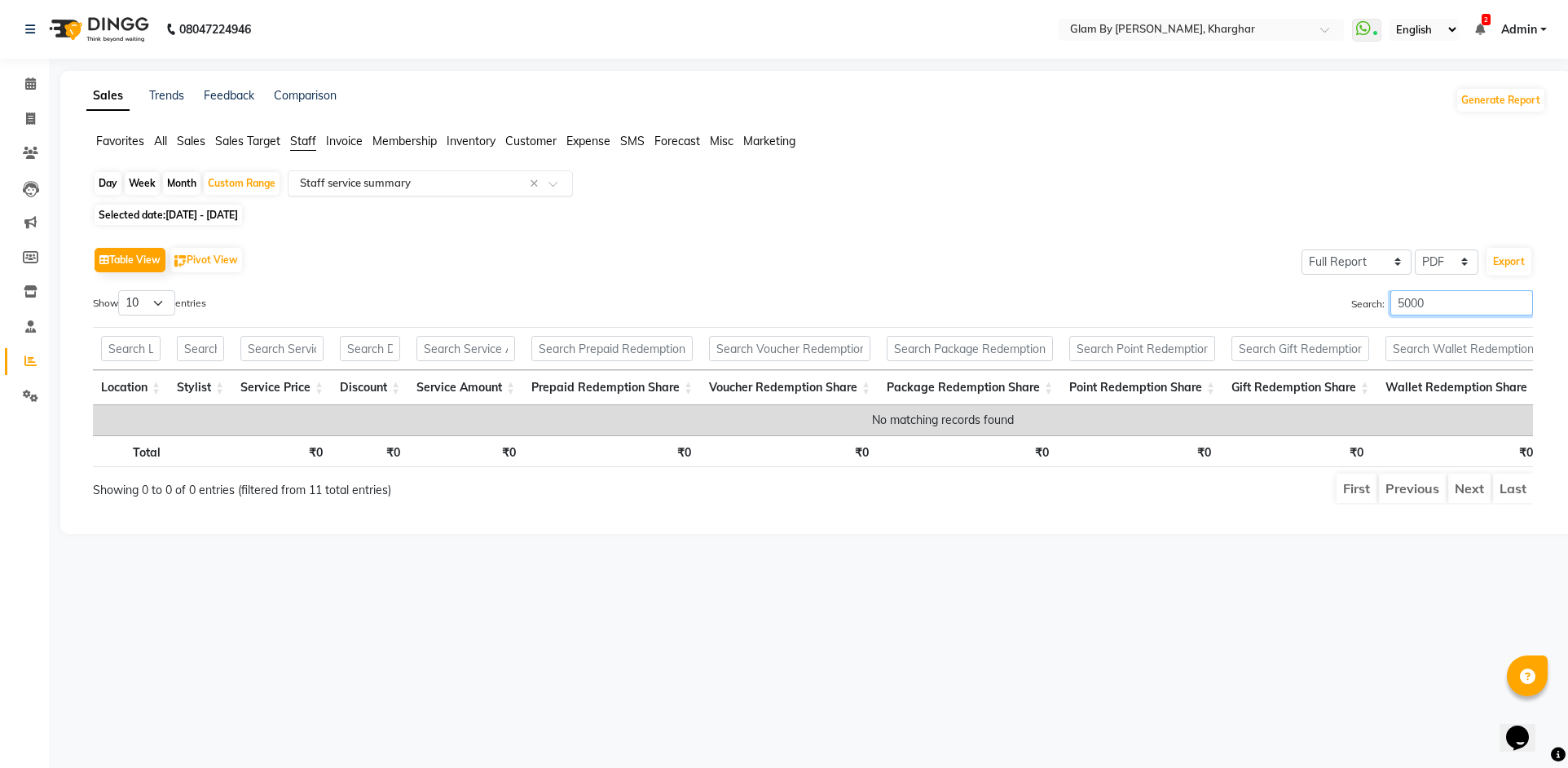
type input "5000"
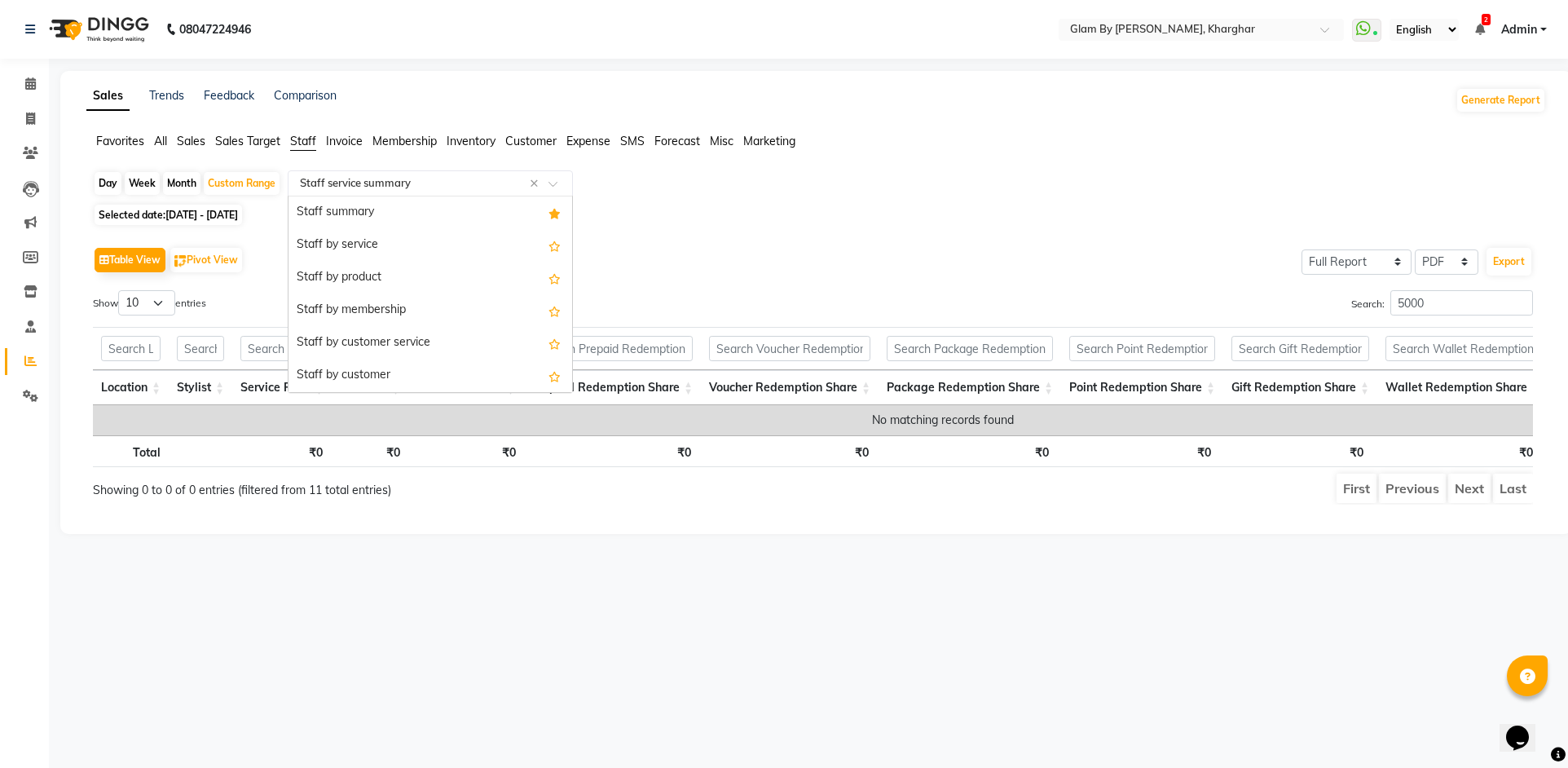
click at [334, 188] on input "text" at bounding box center [414, 183] width 235 height 17
click at [347, 212] on div "Staff summary" at bounding box center [430, 212] width 284 height 32
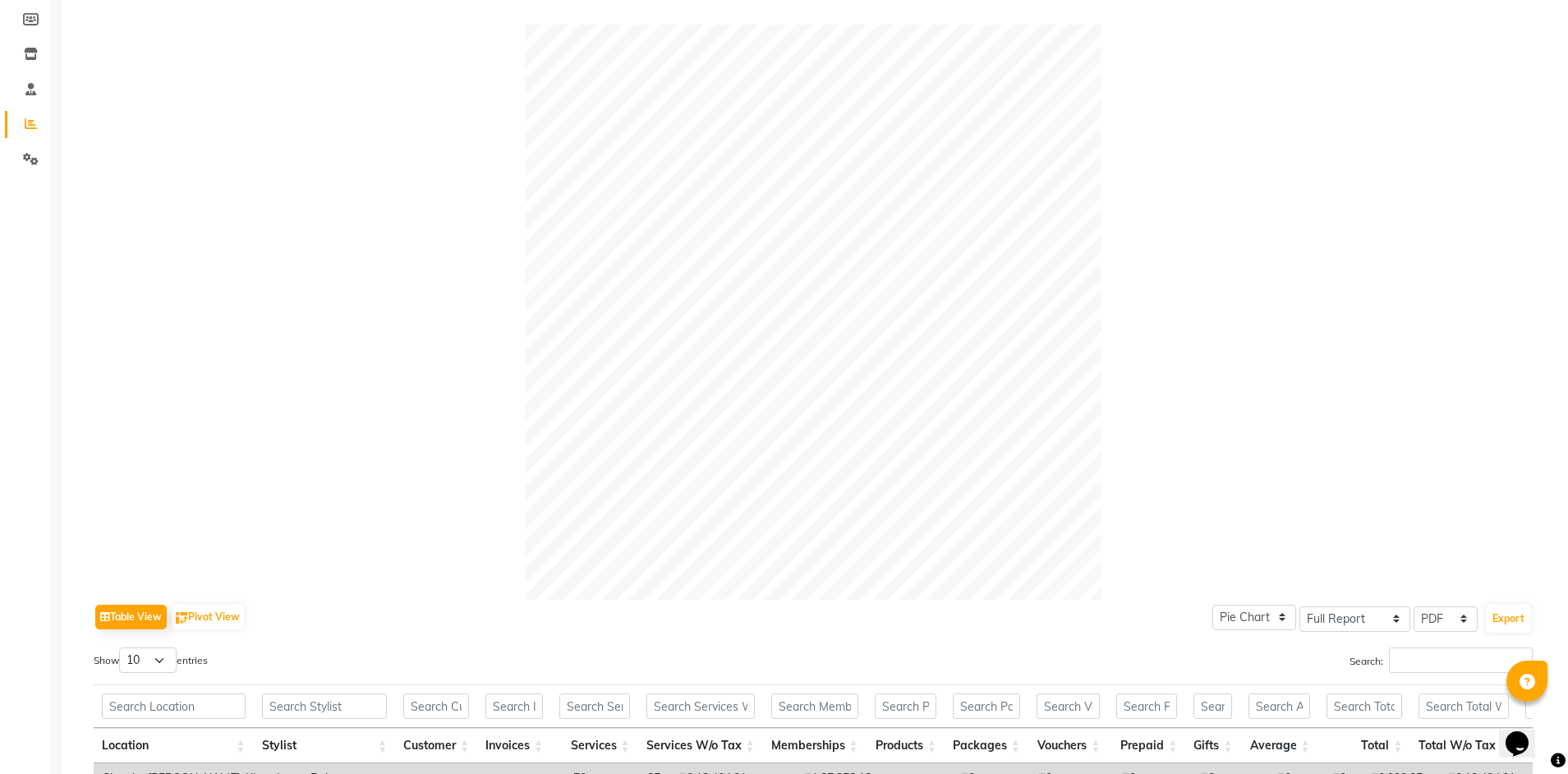
scroll to position [410, 0]
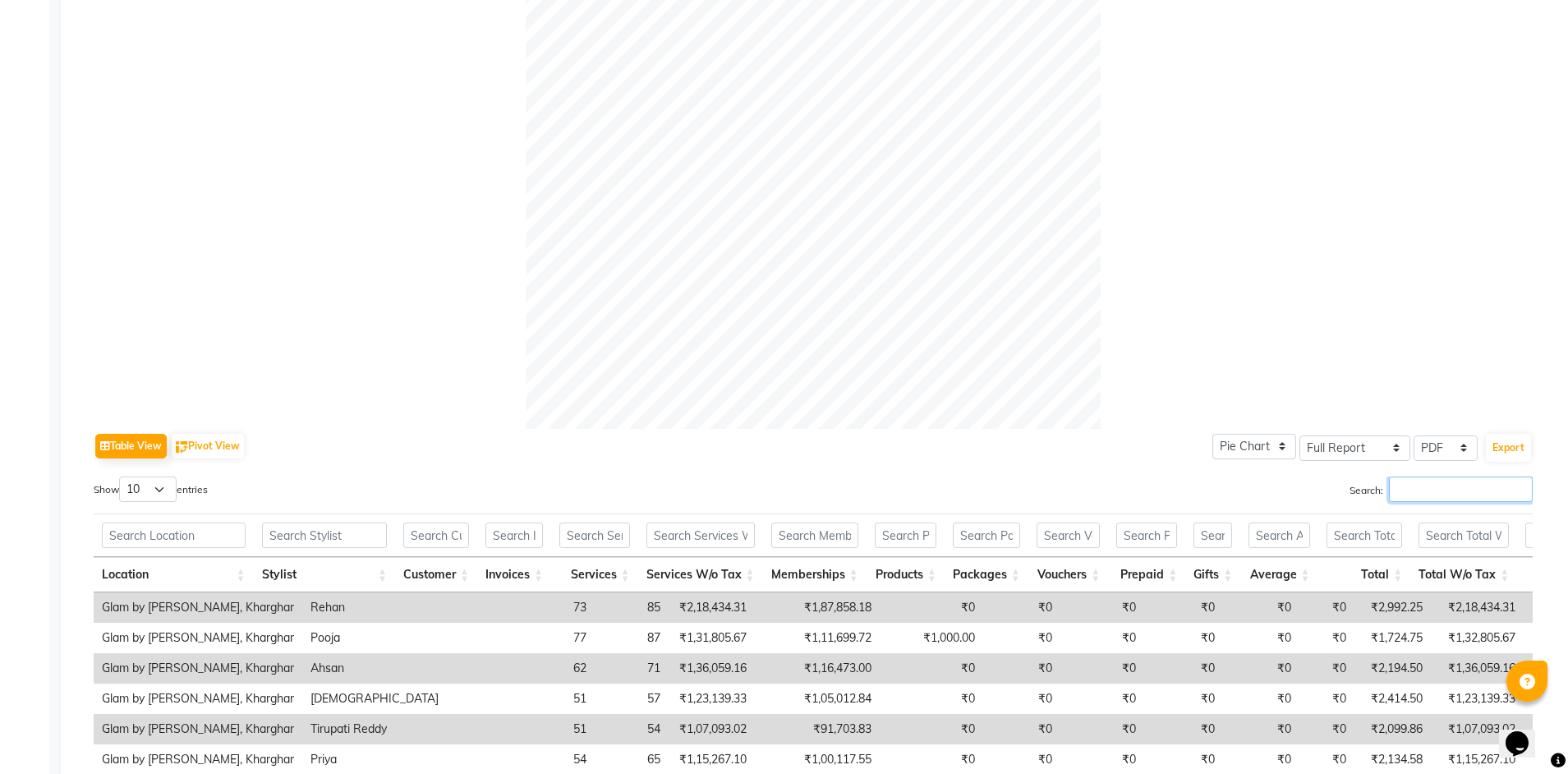
click at [1417, 494] on input "Search:" at bounding box center [1460, 489] width 144 height 26
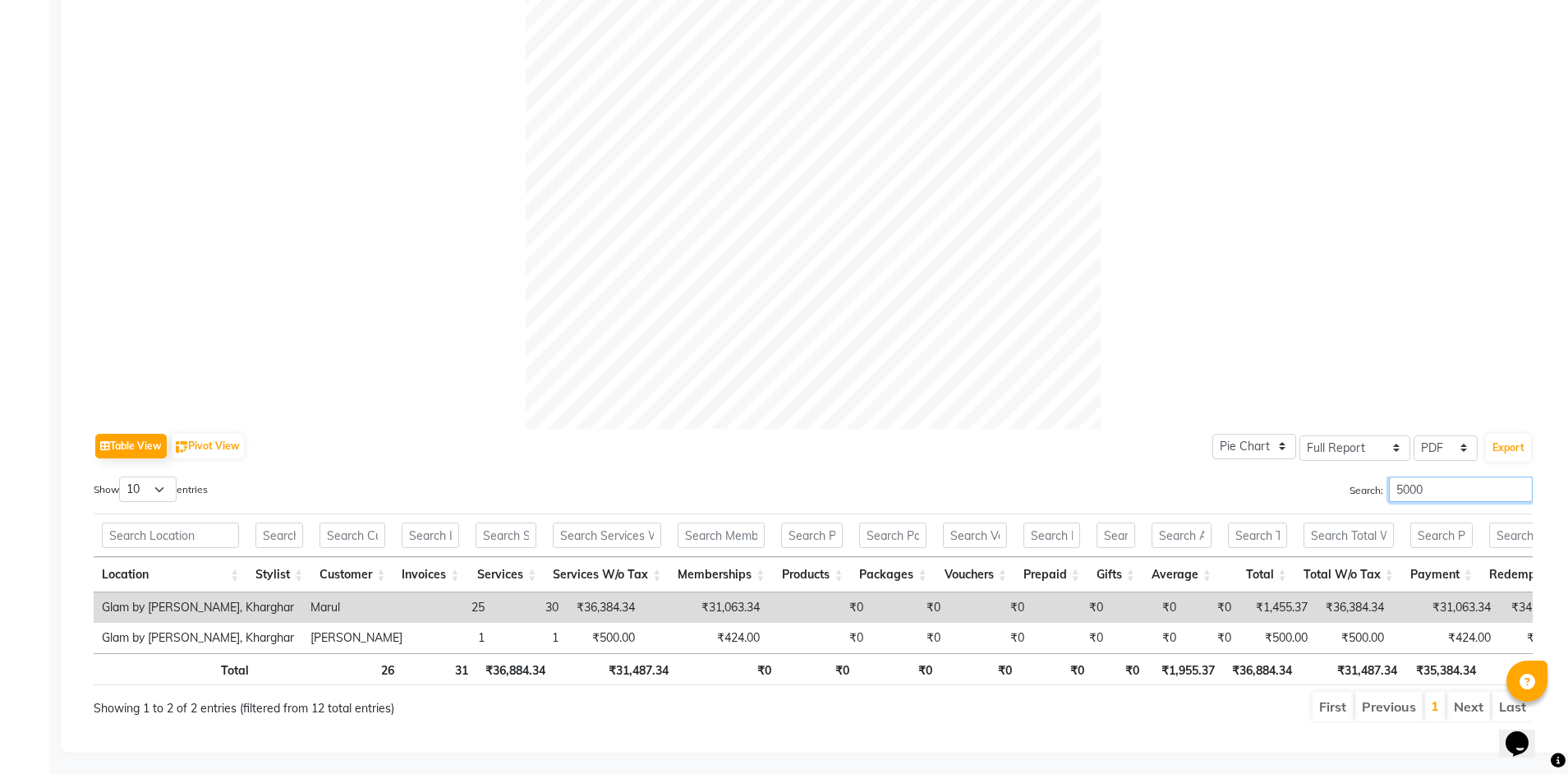
scroll to position [409, 0]
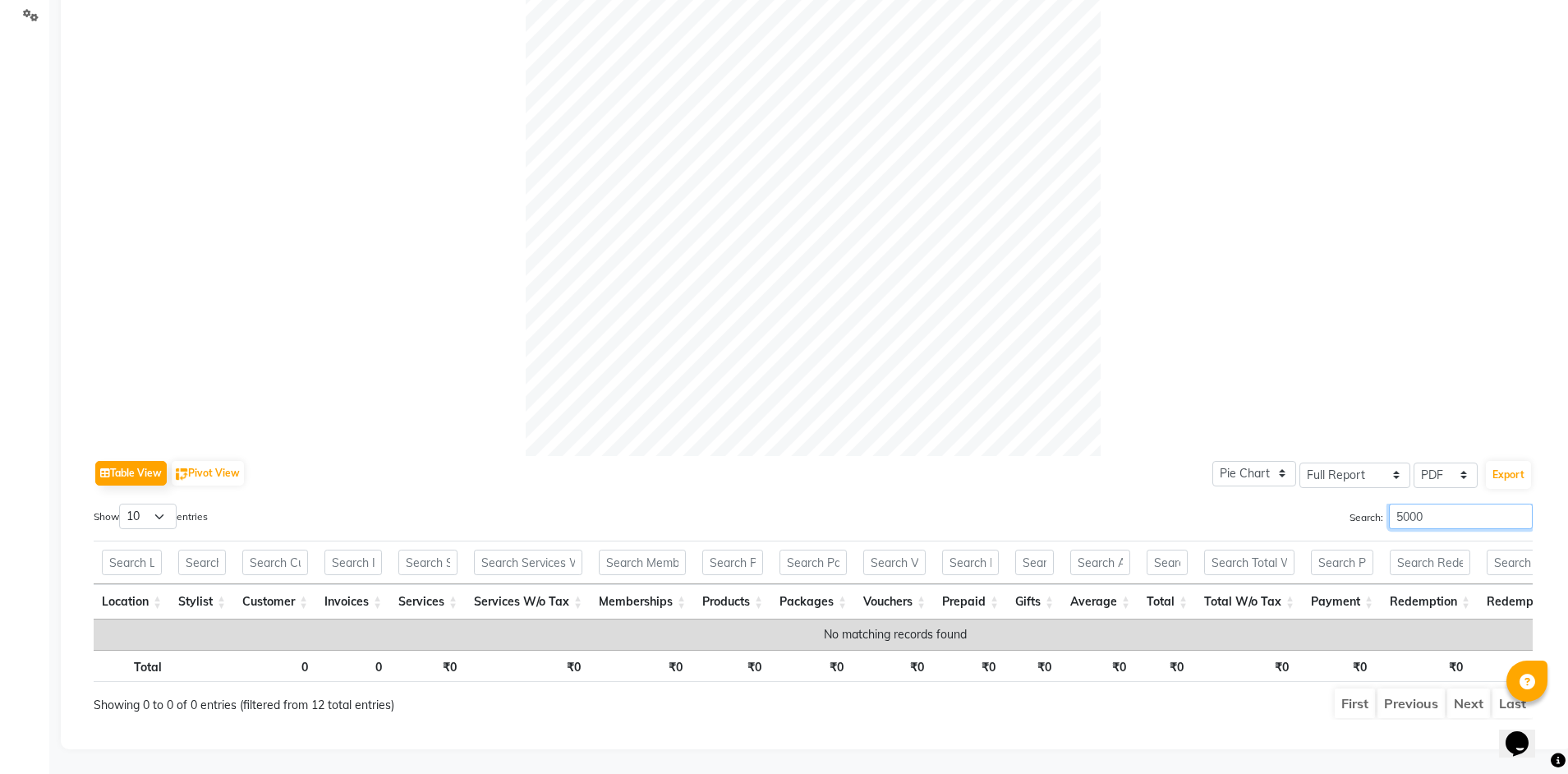
drag, startPoint x: 1409, startPoint y: 490, endPoint x: 1380, endPoint y: 488, distance: 29.1
click at [1380, 504] on label "Search: 5000" at bounding box center [1441, 516] width 183 height 26
type input "pack"
click at [806, 584] on th "Packages" at bounding box center [813, 601] width 84 height 35
click at [731, 584] on th "Products" at bounding box center [732, 601] width 77 height 35
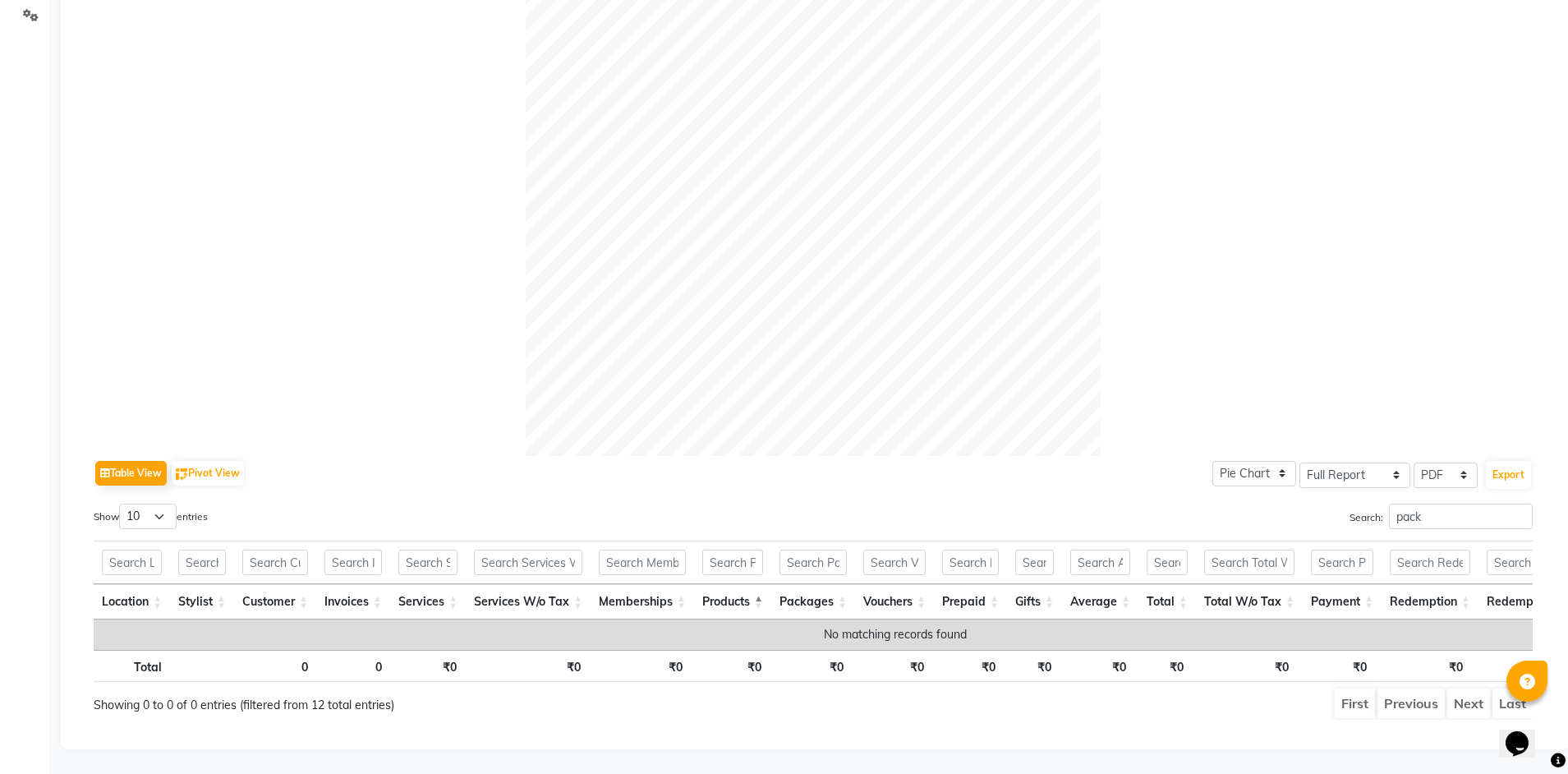
click at [869, 584] on th "Vouchers" at bounding box center [894, 601] width 79 height 35
drag, startPoint x: 1434, startPoint y: 494, endPoint x: 1365, endPoint y: 491, distance: 69.1
click at [1365, 504] on label "Search: pack" at bounding box center [1441, 516] width 183 height 26
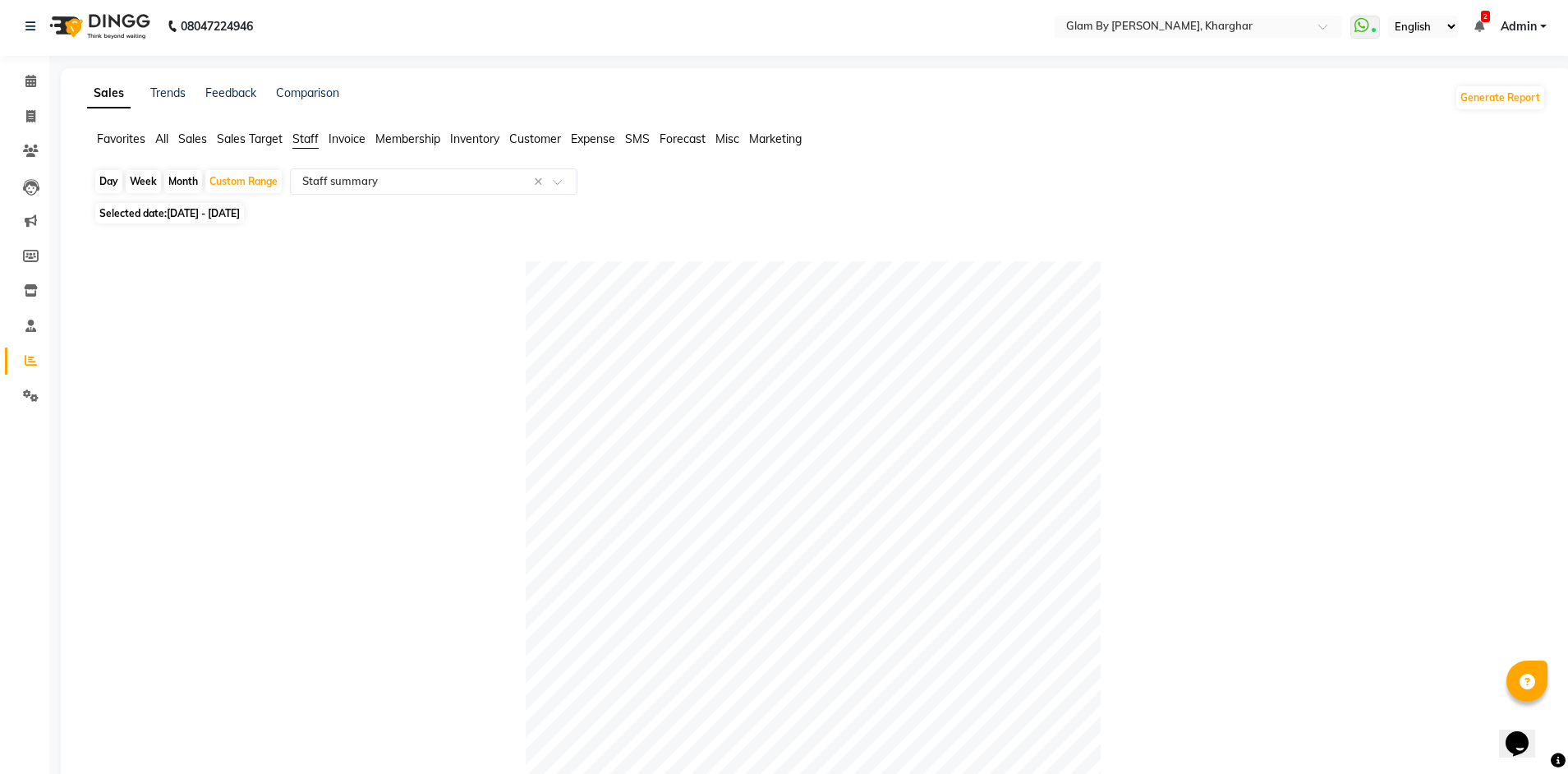
scroll to position [0, 0]
type input "vou"
click at [214, 225] on span "Selected date: 01-08-2025 - 31-08-2025" at bounding box center [169, 216] width 149 height 20
select select "8"
select select "2025"
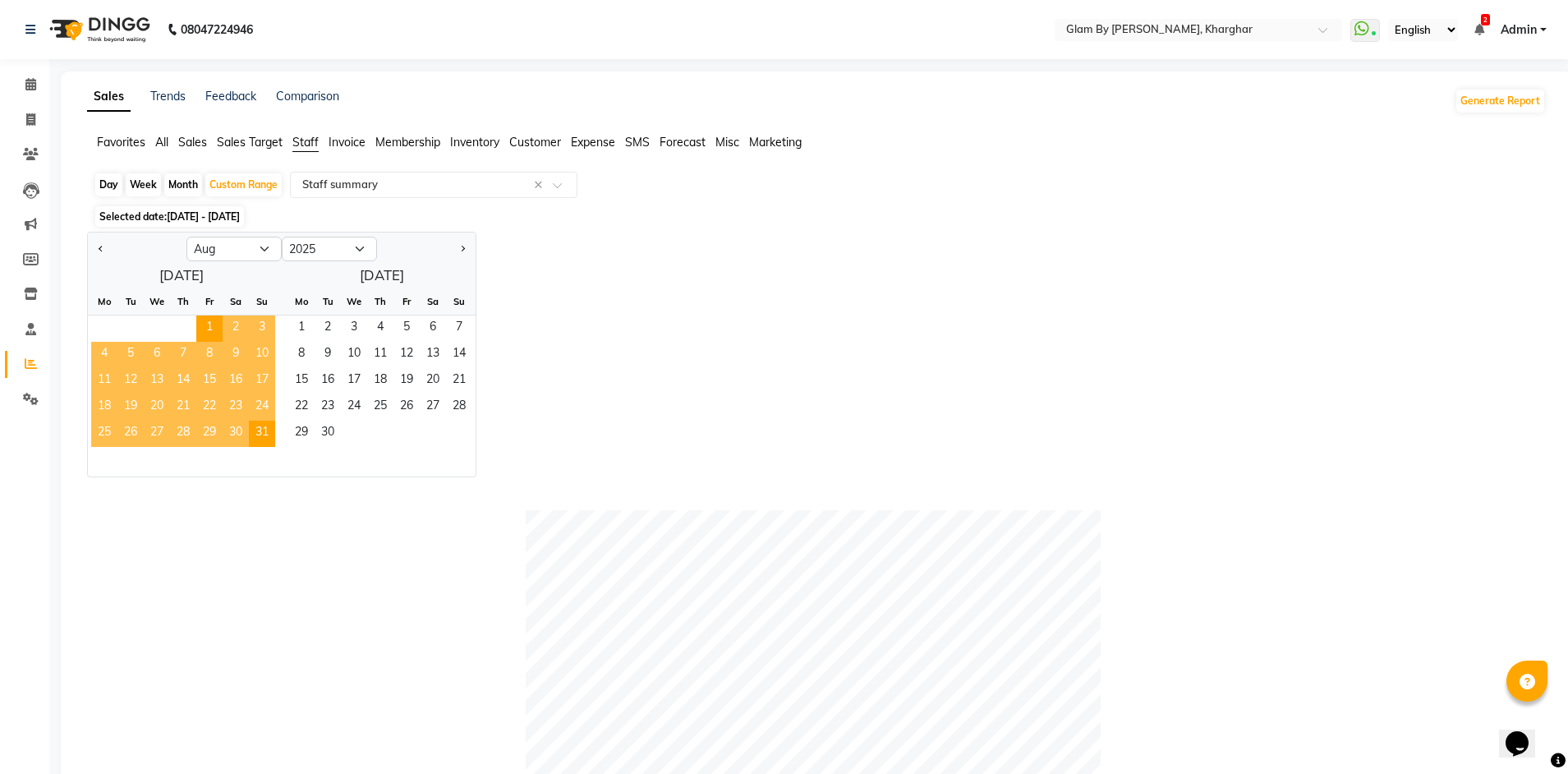
click at [108, 255] on div at bounding box center [137, 249] width 99 height 26
click at [100, 254] on button "Previous month" at bounding box center [100, 249] width 13 height 26
select select "7"
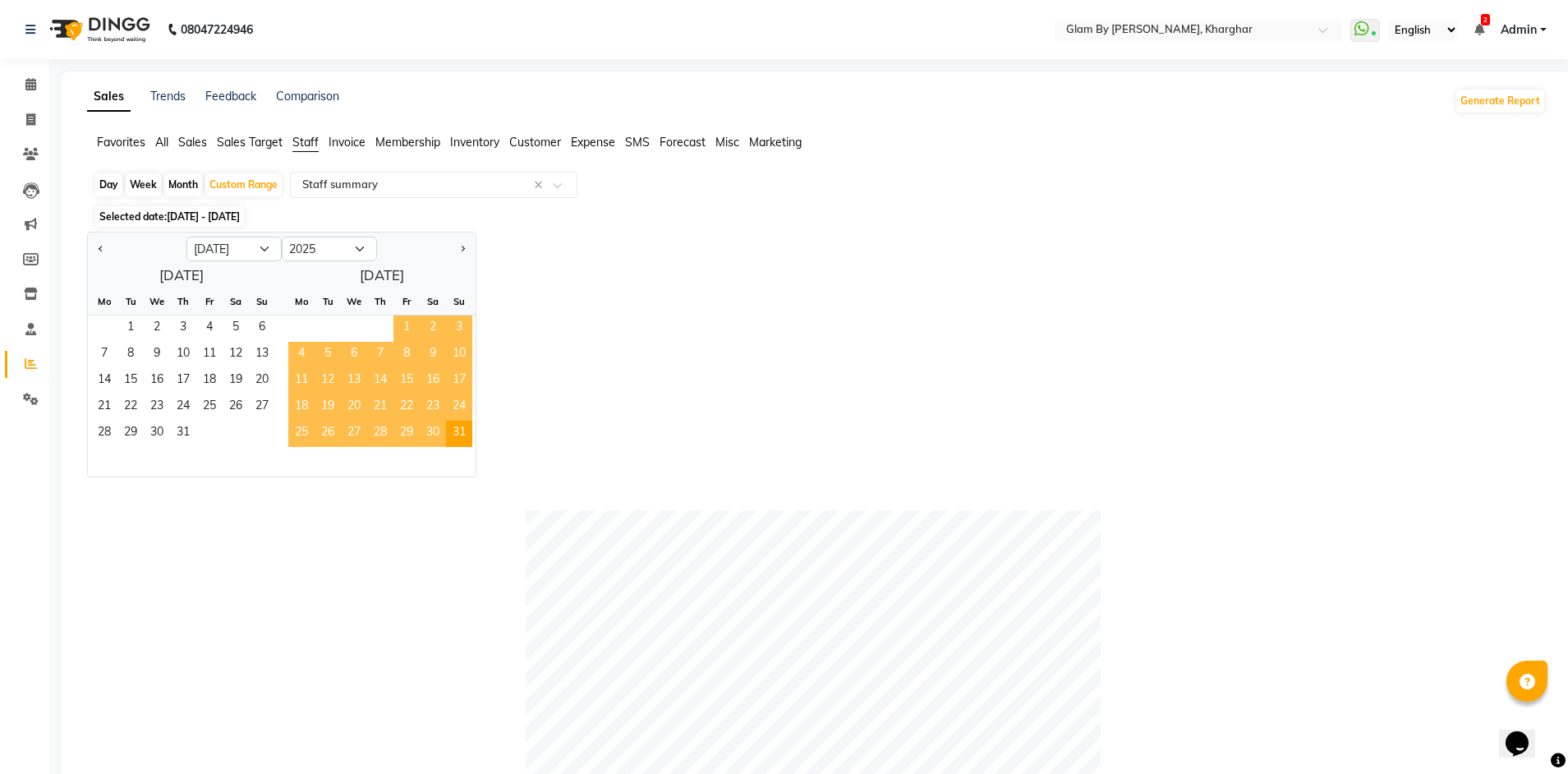
click at [418, 334] on span "1" at bounding box center [407, 328] width 26 height 26
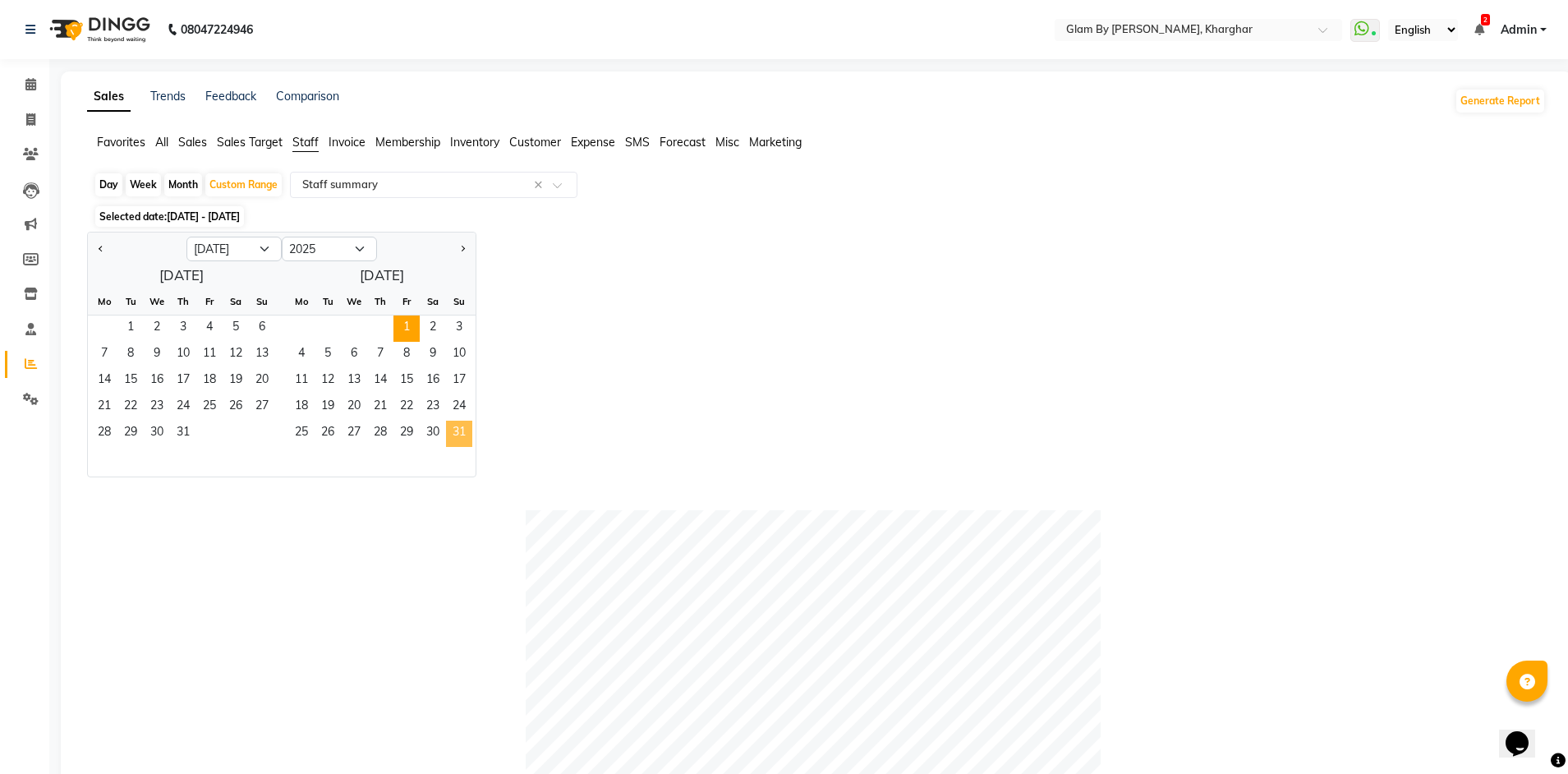
click at [459, 439] on span "31" at bounding box center [460, 434] width 26 height 26
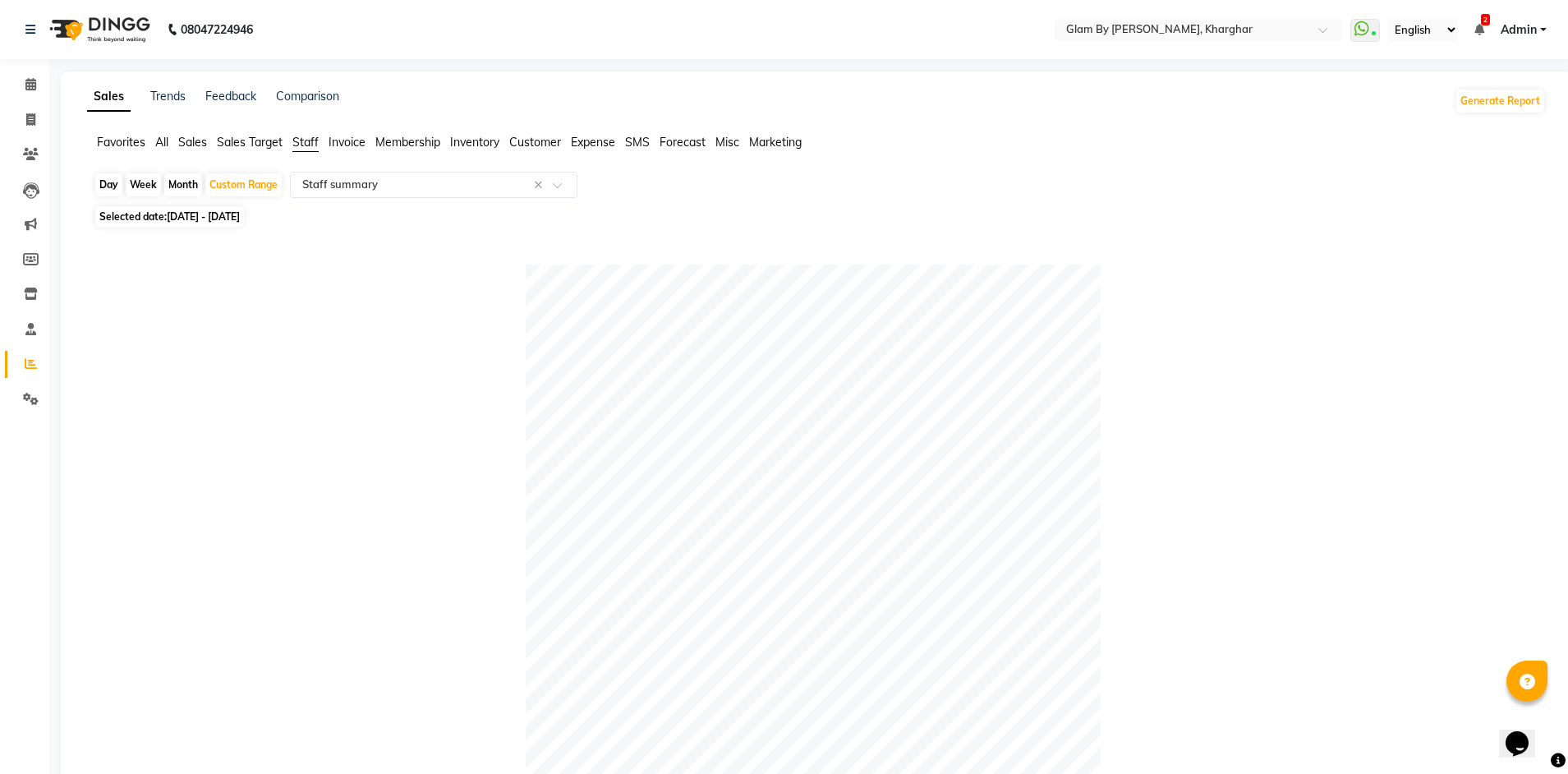
click at [158, 215] on span "Selected date: 01-08-2025 - 31-08-2025" at bounding box center [169, 216] width 149 height 20
select select "8"
select select "2025"
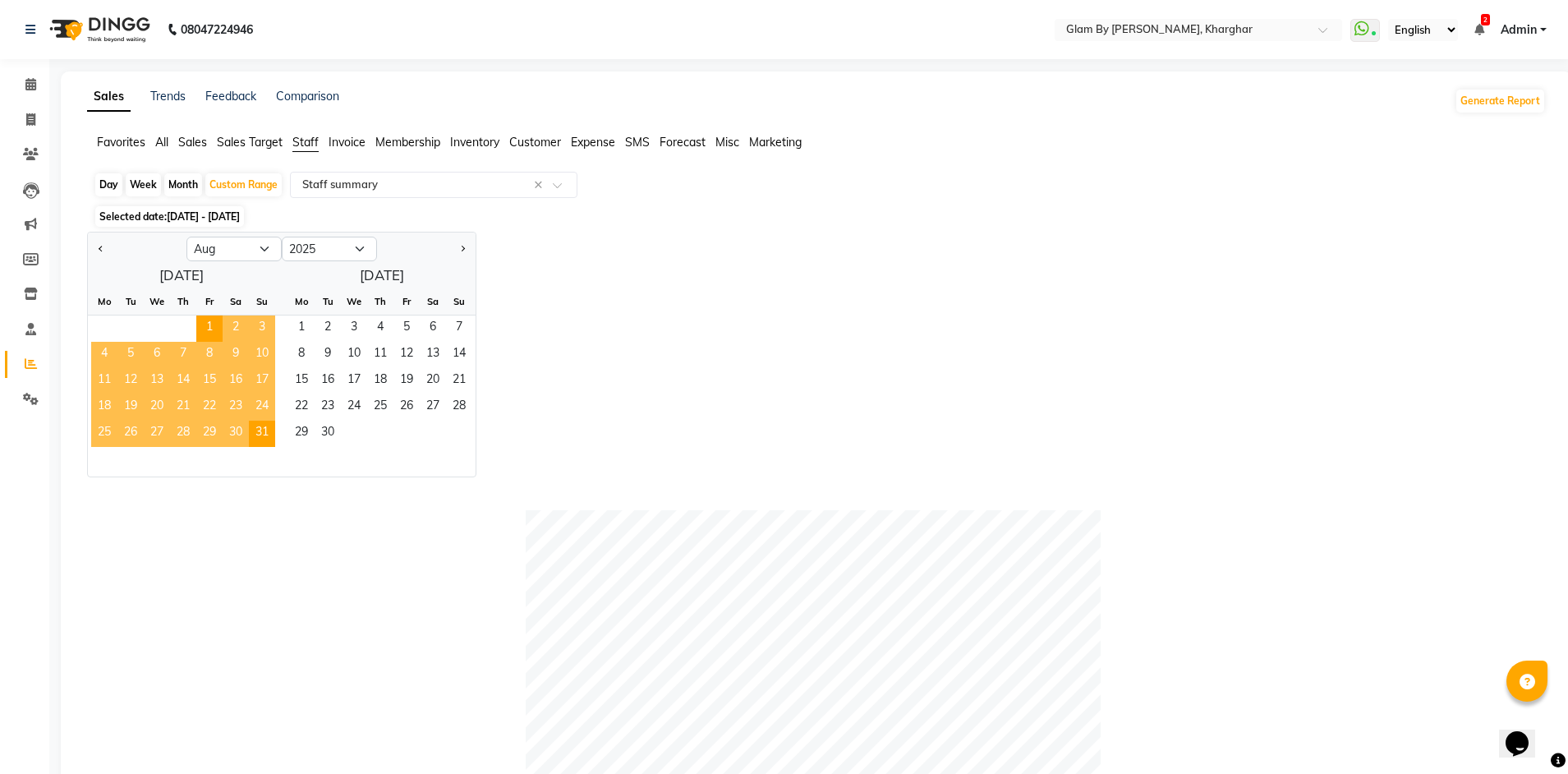
click at [135, 382] on span "12" at bounding box center [130, 381] width 26 height 26
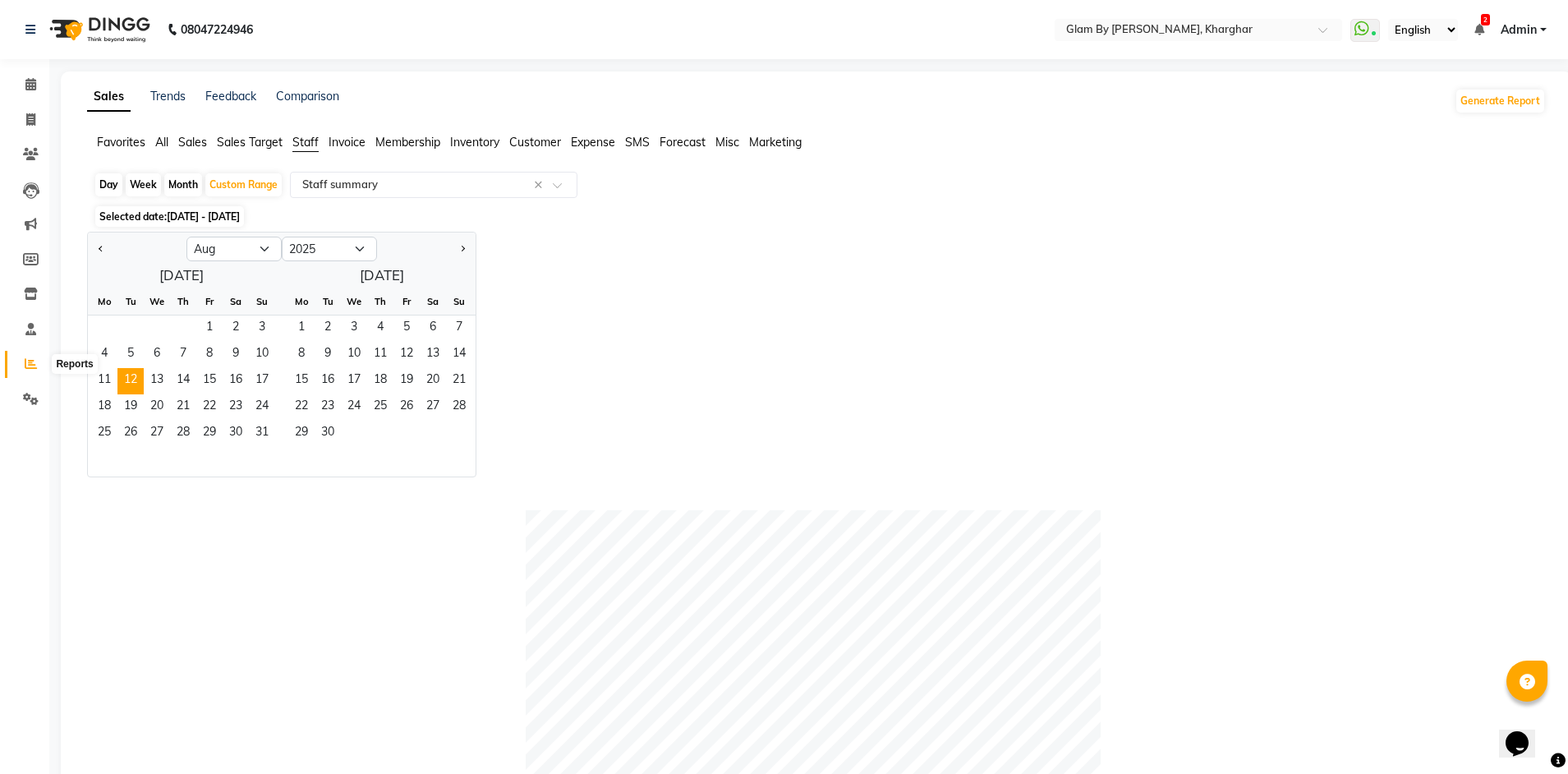
click at [27, 363] on icon at bounding box center [31, 364] width 12 height 12
click at [31, 158] on icon at bounding box center [31, 154] width 16 height 12
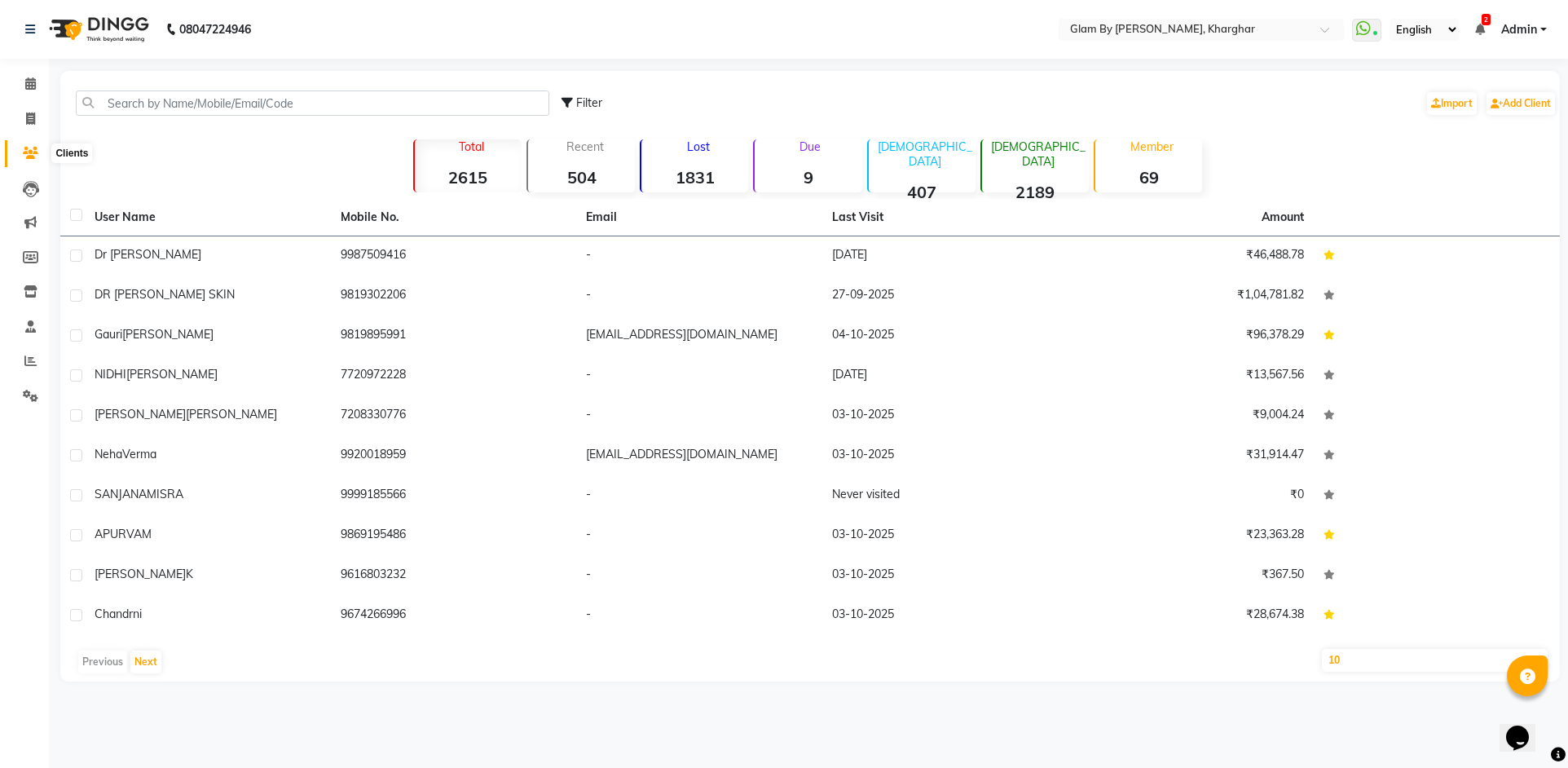
click at [26, 160] on span at bounding box center [31, 153] width 29 height 18
click at [38, 153] on span at bounding box center [31, 153] width 29 height 18
drag, startPoint x: 31, startPoint y: 80, endPoint x: 35, endPoint y: 111, distance: 31.3
click at [31, 83] on icon at bounding box center [31, 84] width 10 height 12
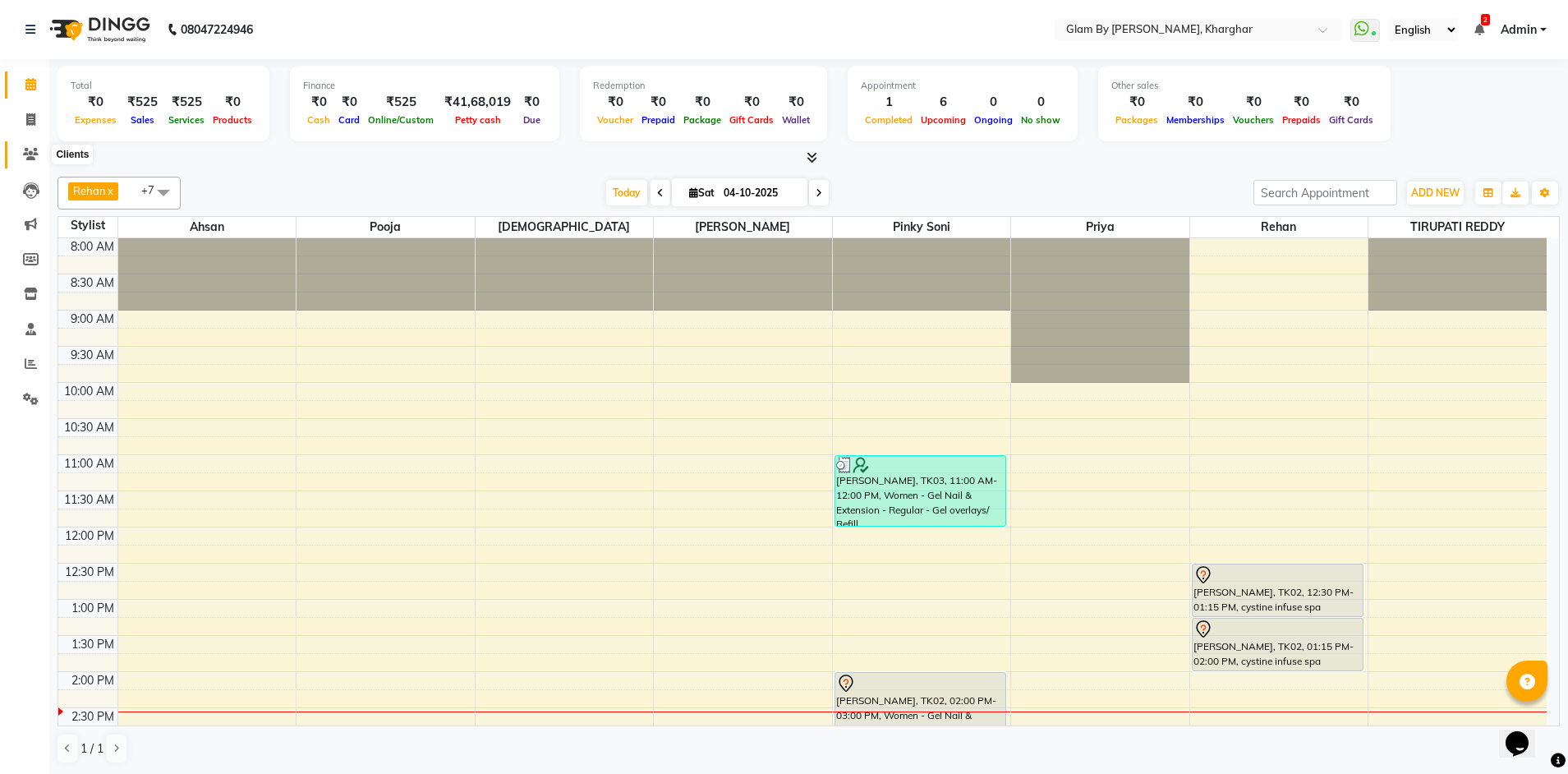
click at [31, 160] on span at bounding box center [31, 154] width 29 height 18
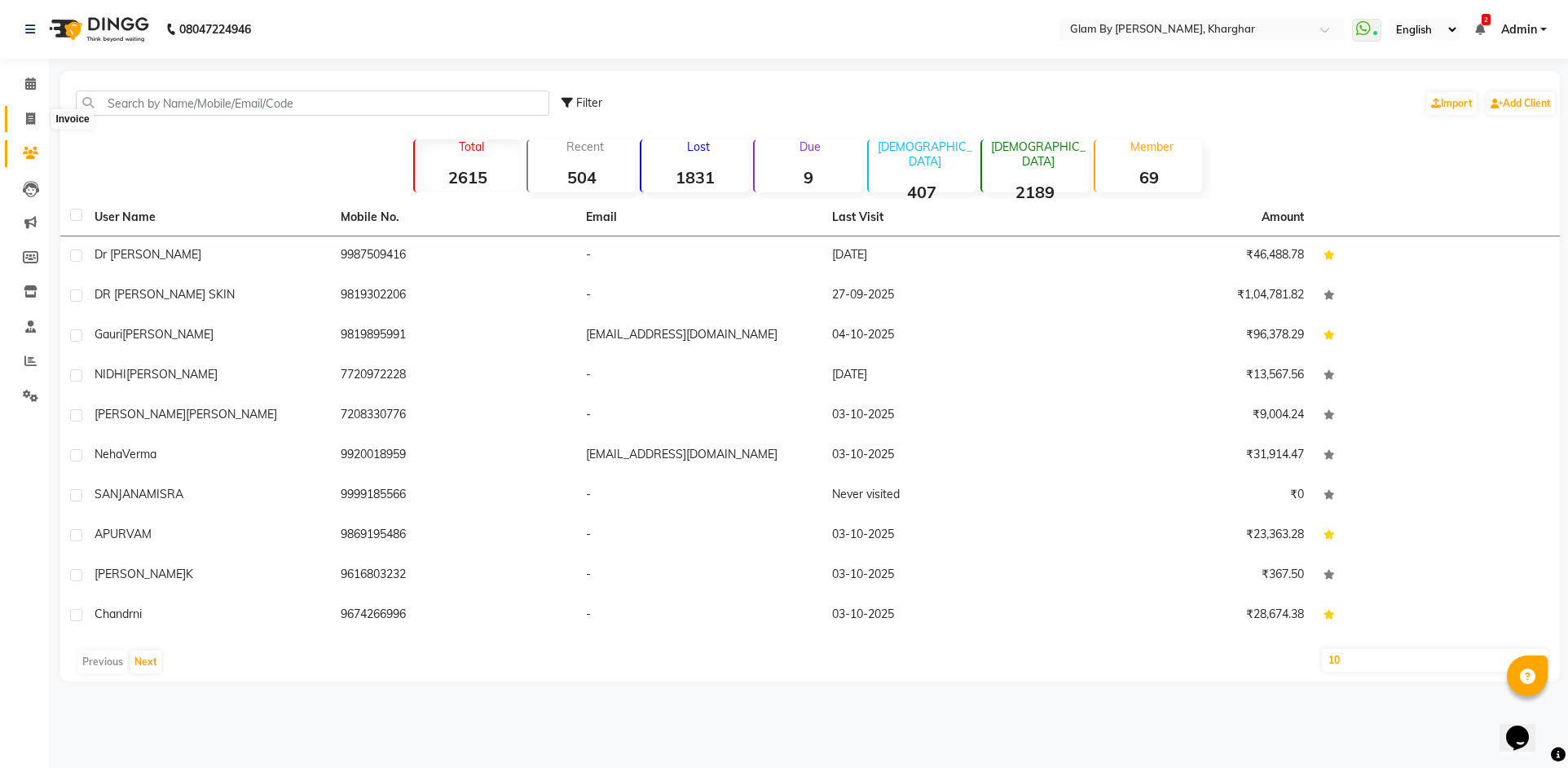
click at [30, 119] on icon at bounding box center [31, 119] width 9 height 12
select select "3992"
select select "service"
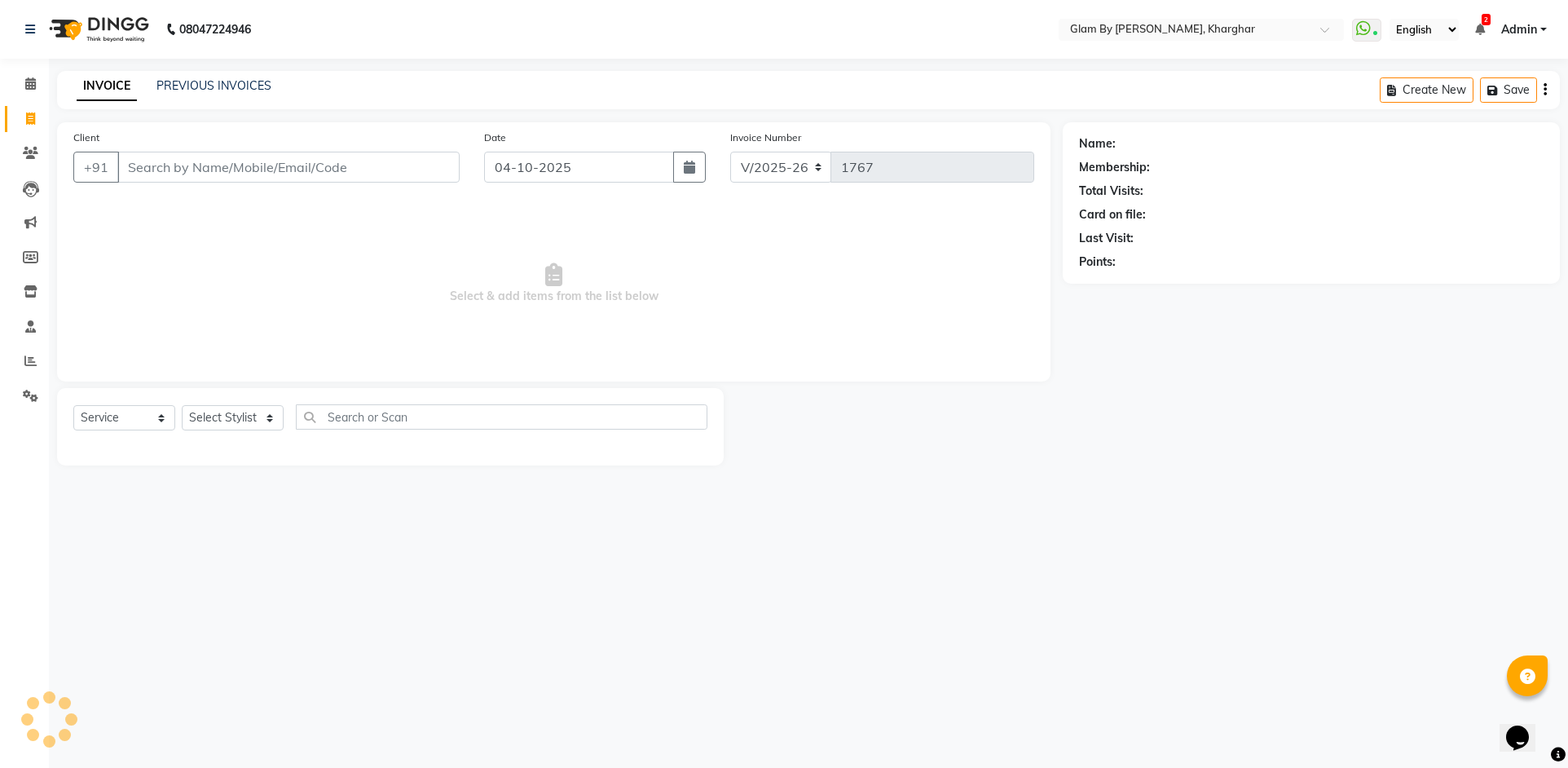
click at [240, 93] on div "PREVIOUS INVOICES" at bounding box center [214, 86] width 115 height 17
click at [223, 84] on link "PREVIOUS INVOICES" at bounding box center [214, 86] width 115 height 15
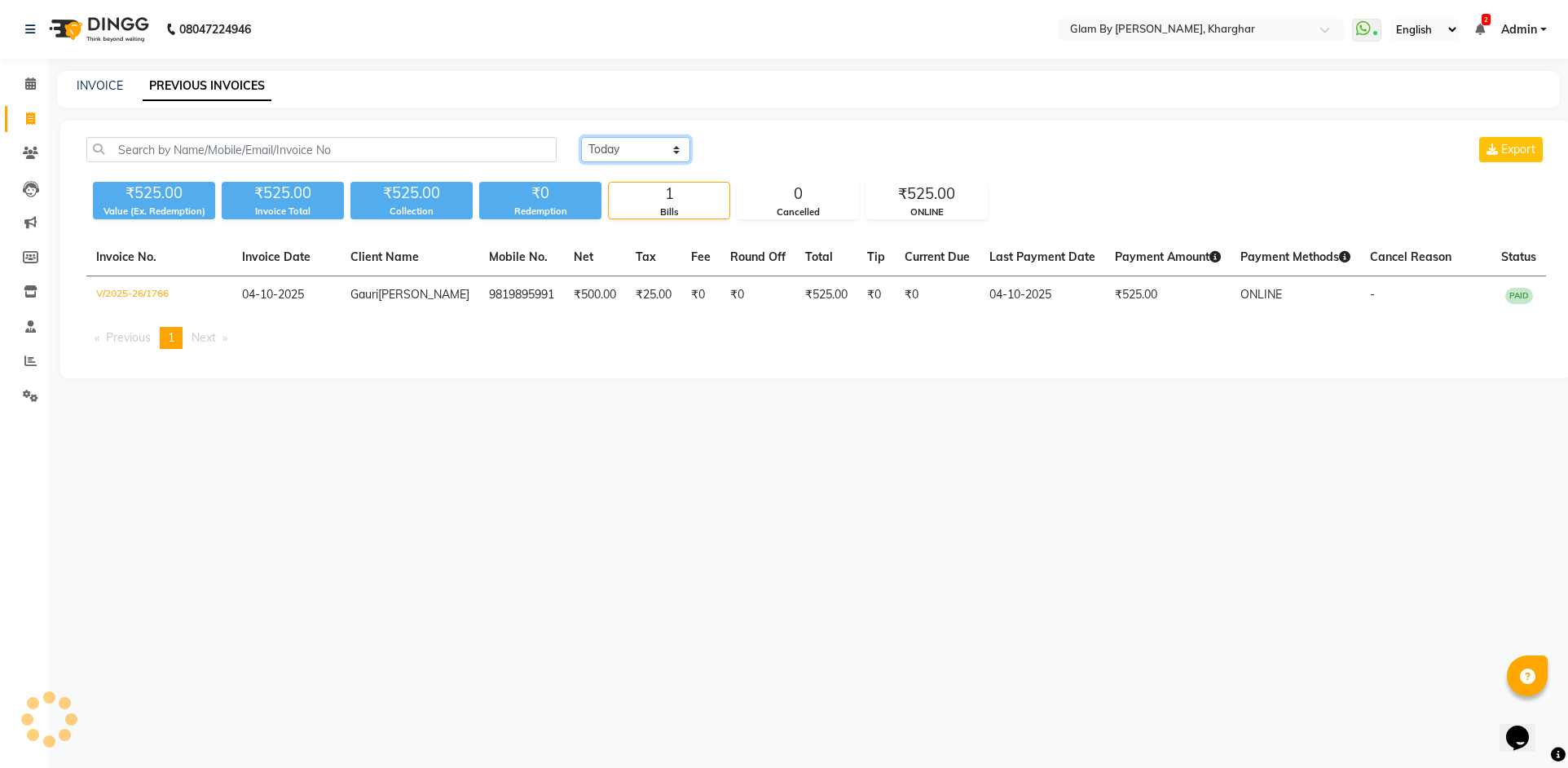
click at [659, 152] on select "Today Yesterday Custom Range" at bounding box center [635, 149] width 109 height 25
select select "range"
click at [581, 137] on select "Today Yesterday Custom Range" at bounding box center [635, 149] width 109 height 25
click at [779, 158] on input "04-10-2025" at bounding box center [768, 150] width 114 height 23
select select "10"
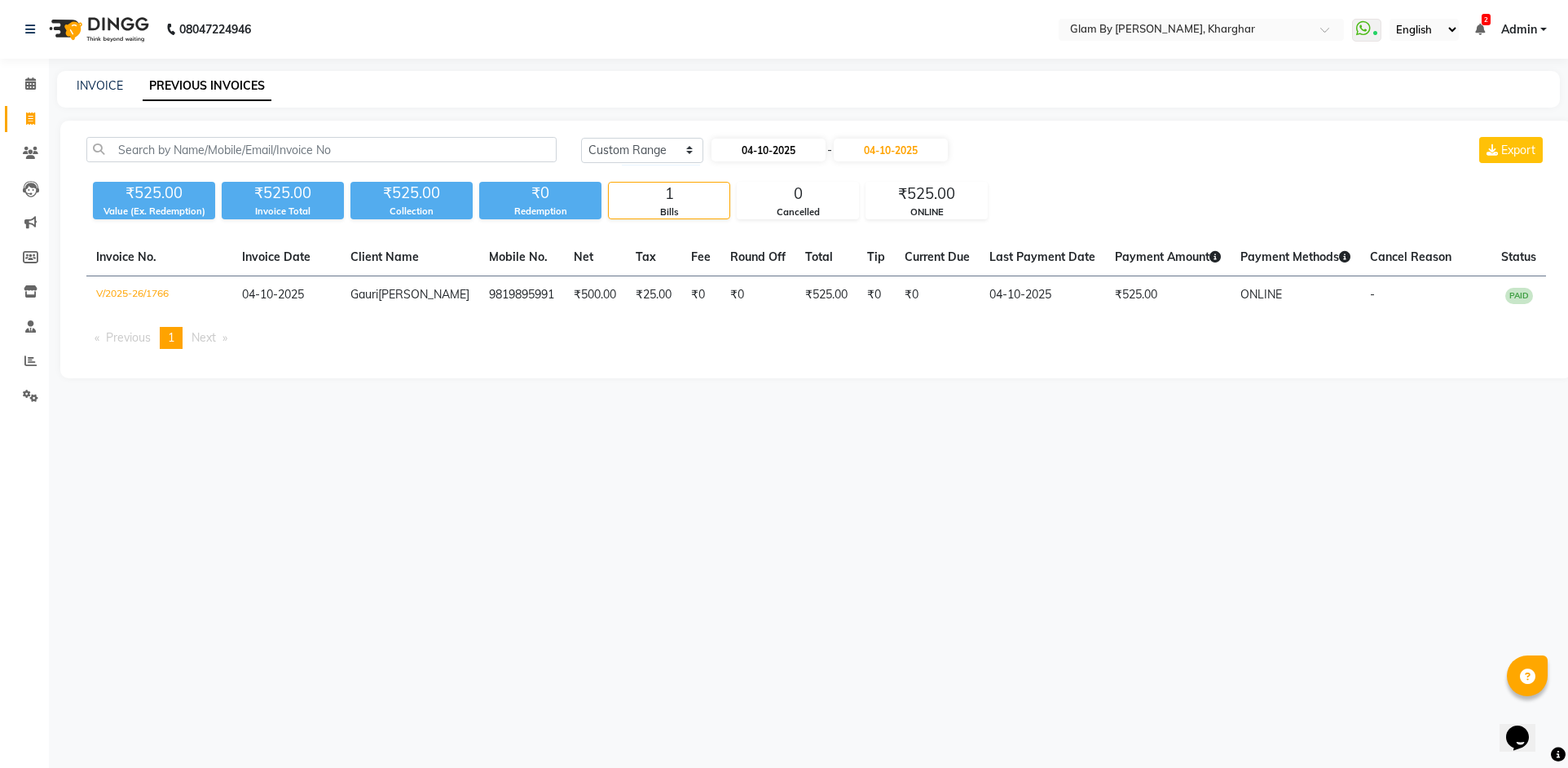
select select "2025"
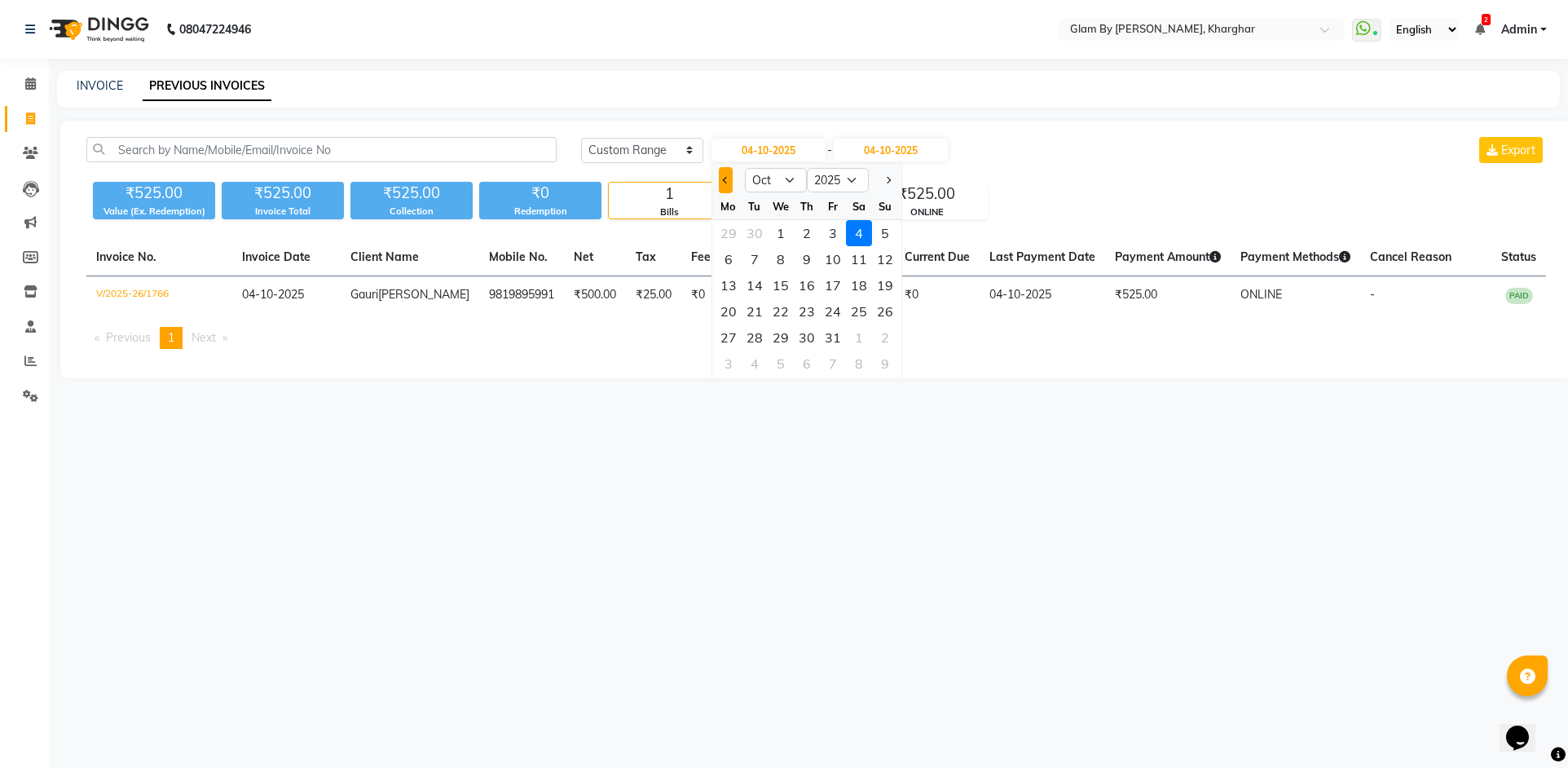
click at [724, 183] on span "Previous month" at bounding box center [725, 179] width 6 height 6
select select "8"
drag, startPoint x: 760, startPoint y: 287, endPoint x: 777, endPoint y: 251, distance: 39.8
click at [761, 285] on div "12" at bounding box center [755, 286] width 26 height 26
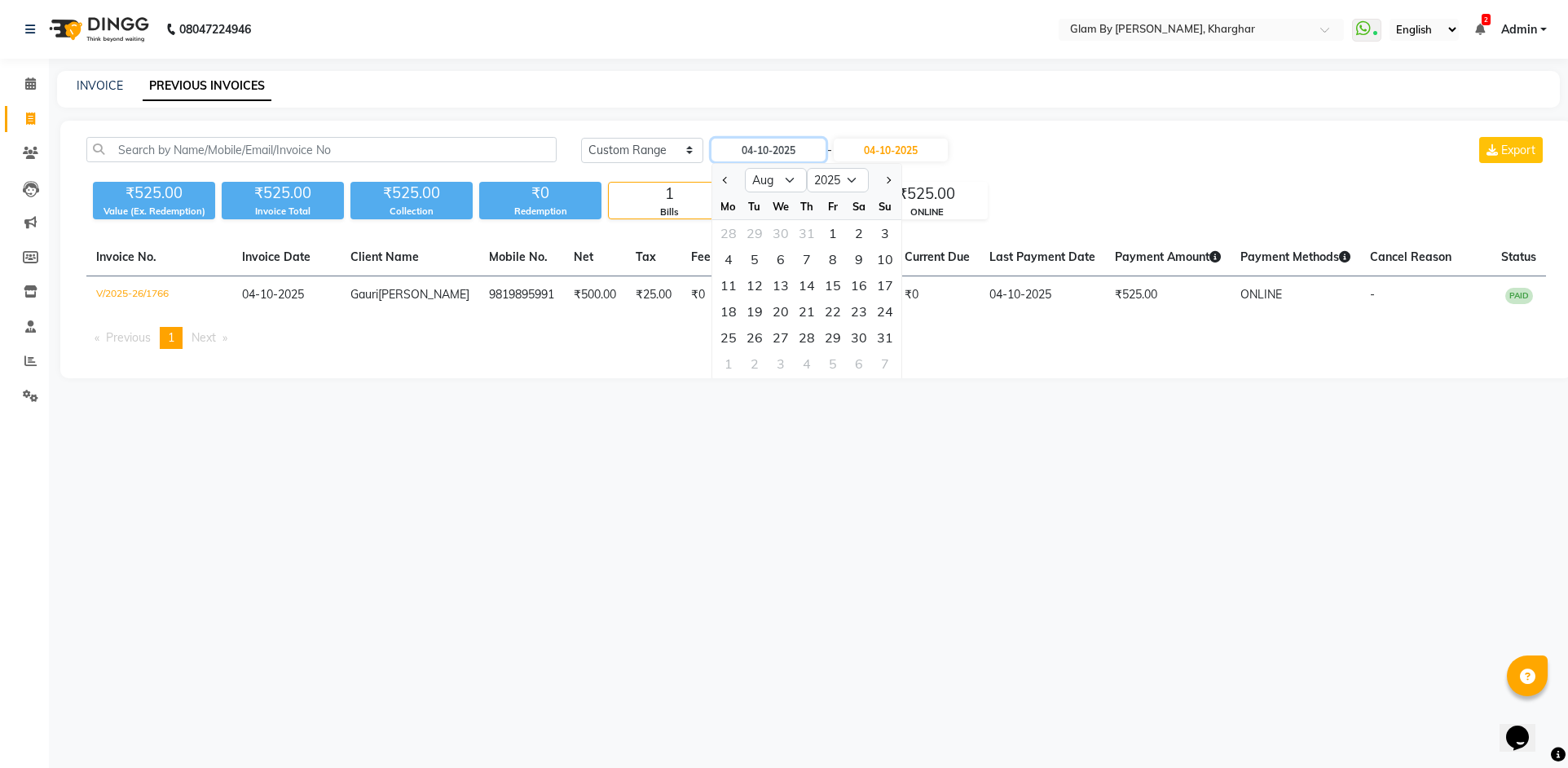
type input "12-08-2025"
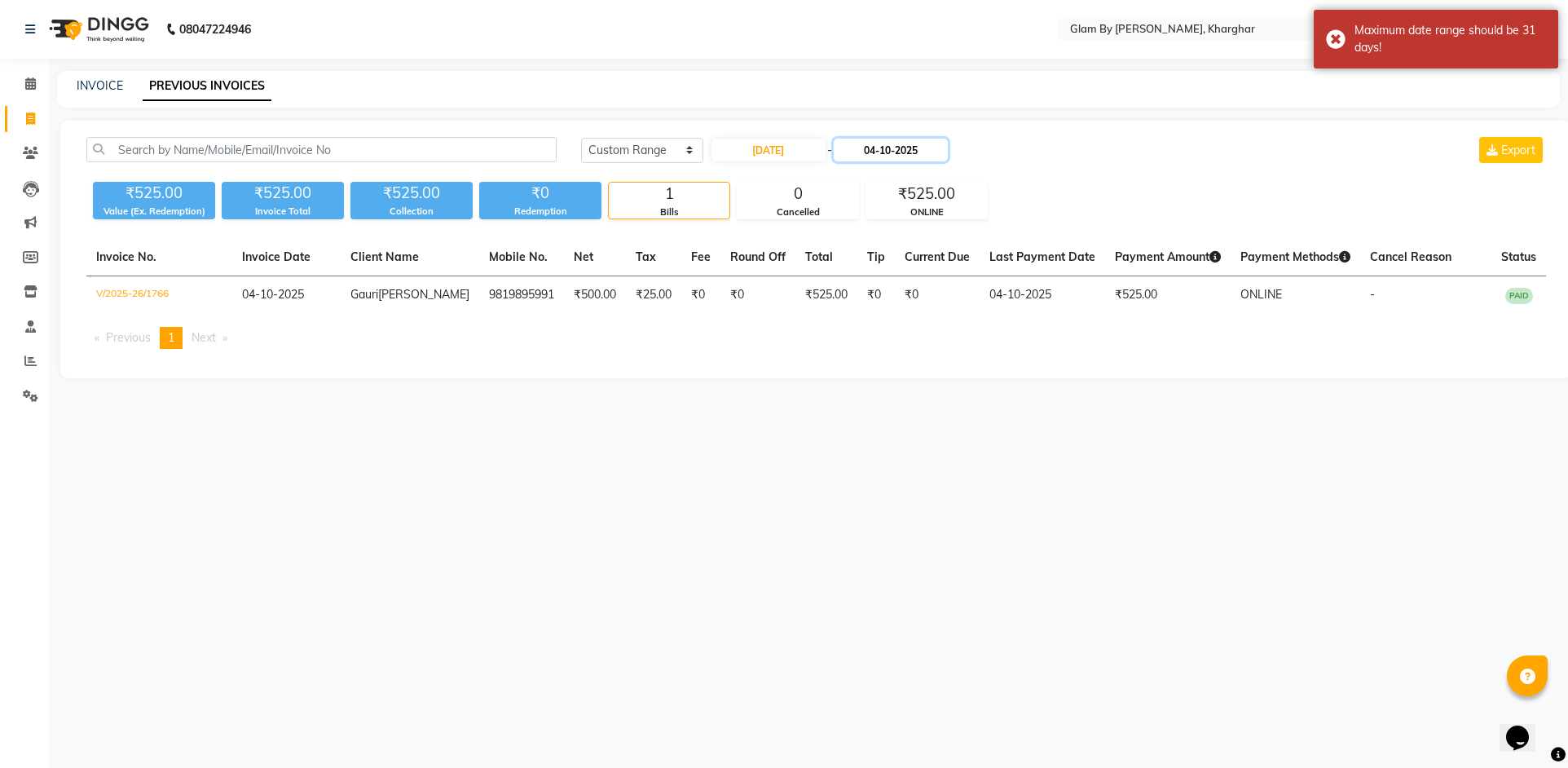
click at [888, 152] on input "04-10-2025" at bounding box center [890, 150] width 114 height 23
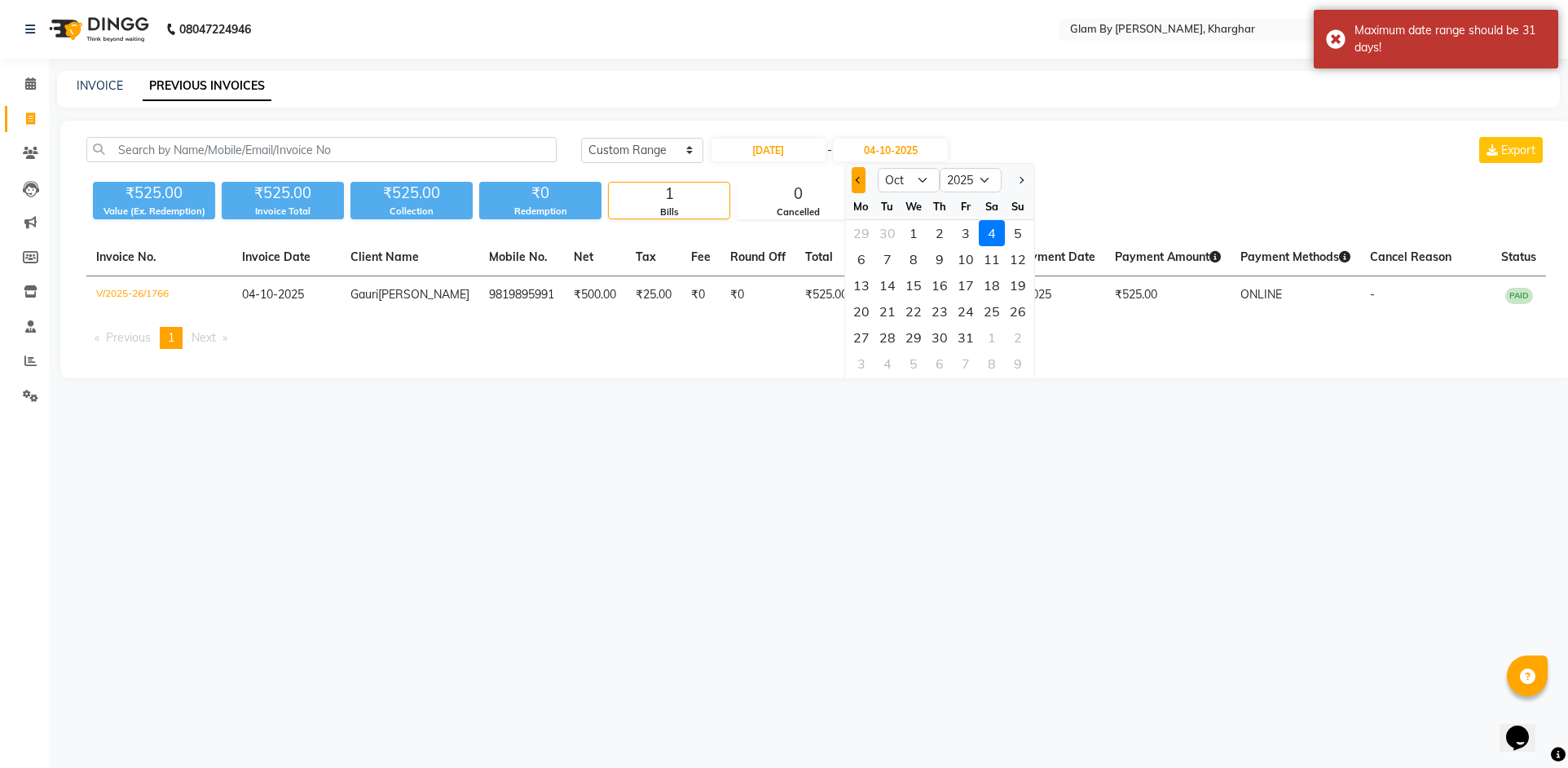
click at [856, 182] on span "Previous month" at bounding box center [858, 179] width 6 height 6
select select "8"
click at [914, 288] on div "13" at bounding box center [914, 286] width 26 height 26
type input "13-08-2025"
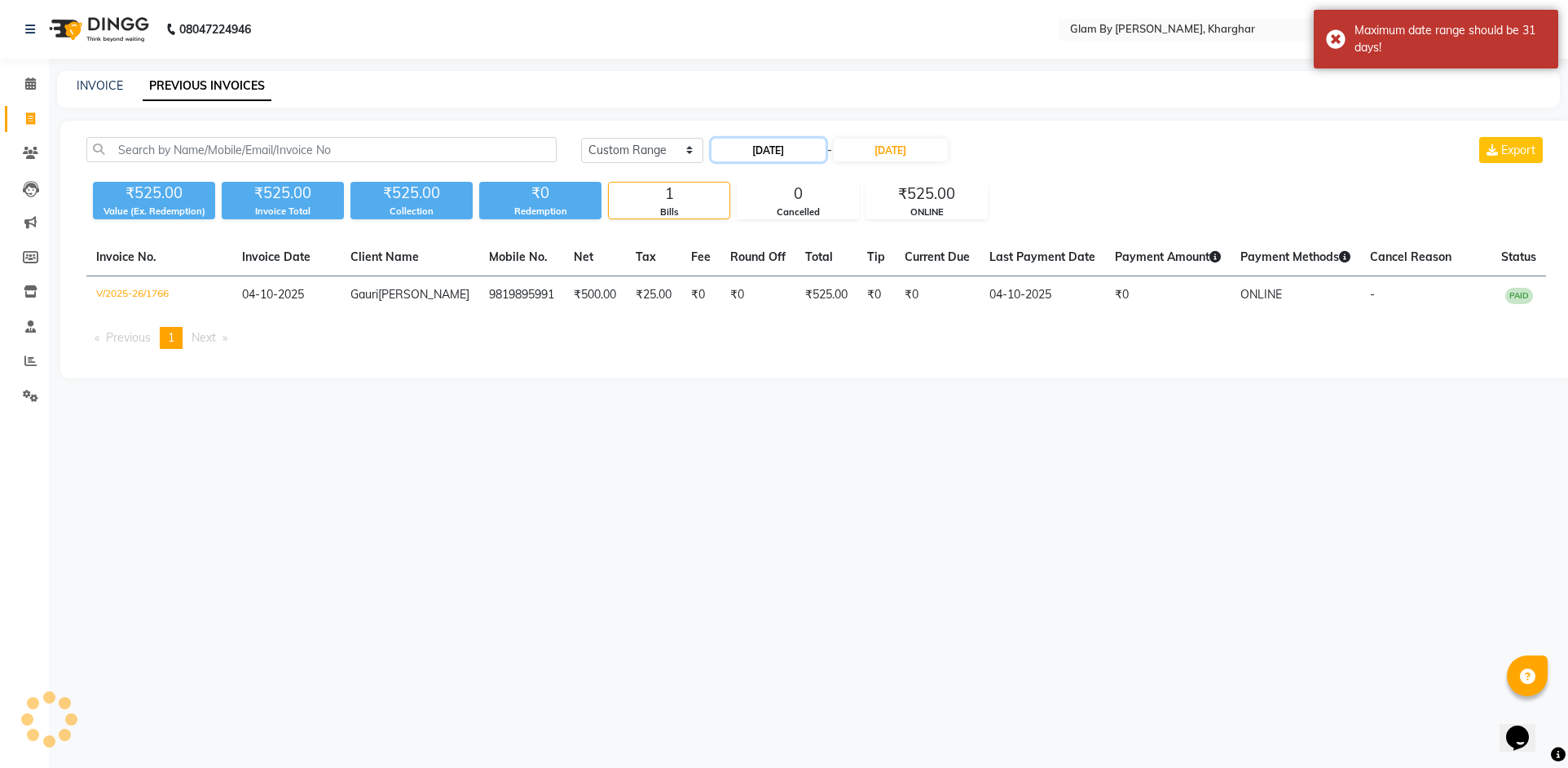
click at [758, 154] on input "12-08-2025" at bounding box center [768, 150] width 114 height 23
select select "8"
select select "2025"
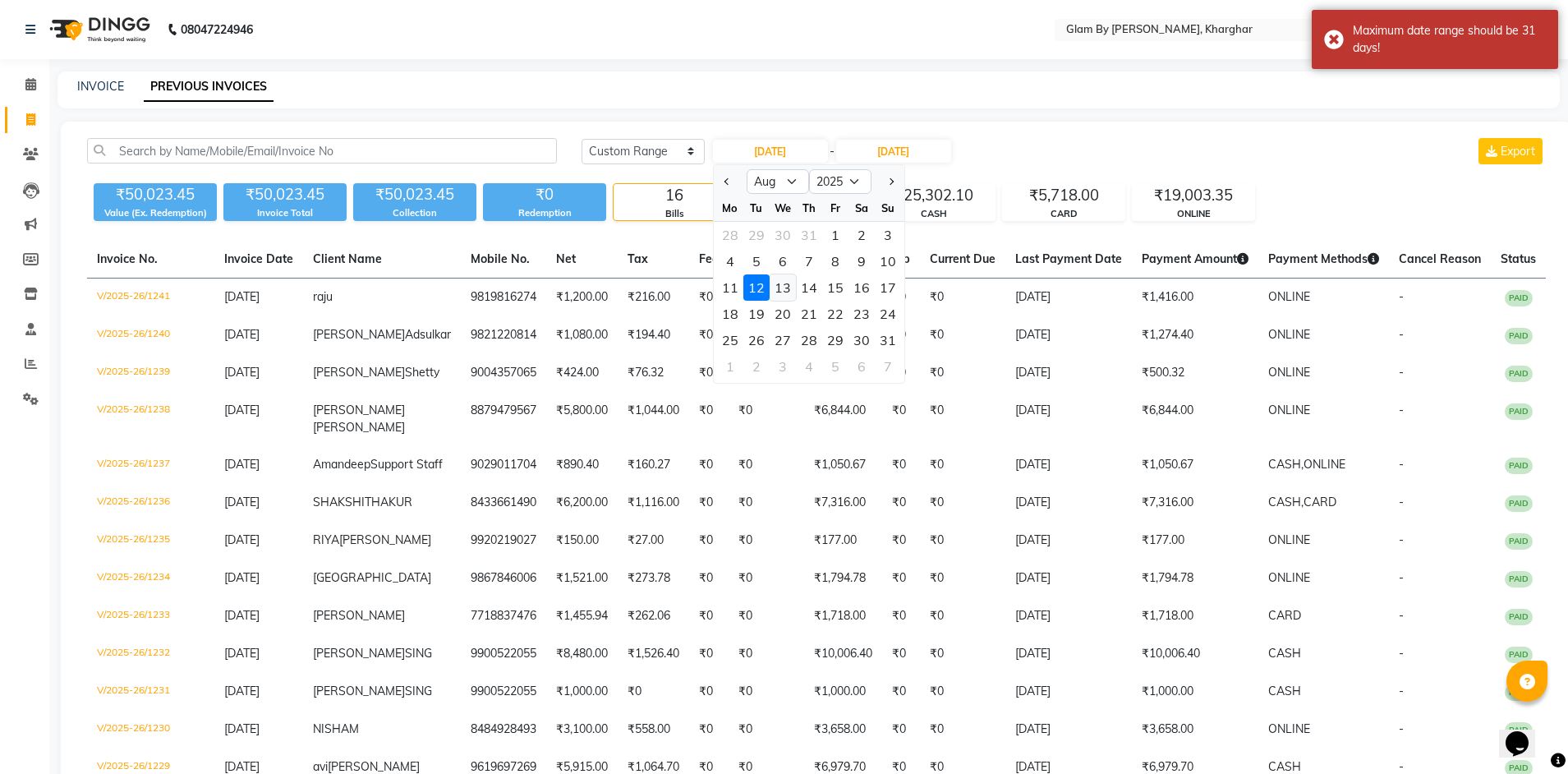
click at [781, 294] on div "13" at bounding box center [783, 288] width 26 height 26
type input "13-08-2025"
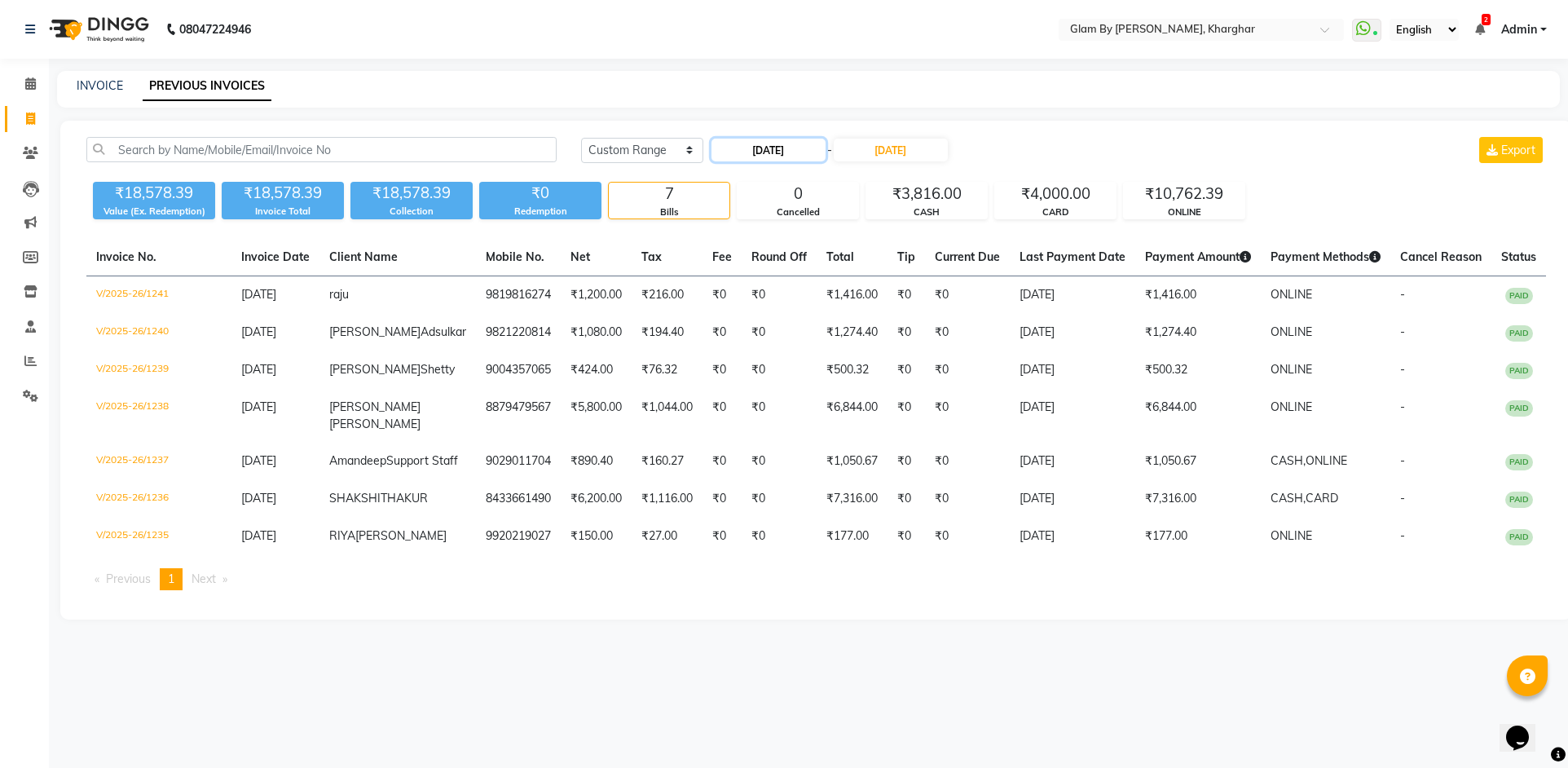
click at [782, 156] on input "13-08-2025" at bounding box center [768, 150] width 114 height 23
select select "8"
select select "2025"
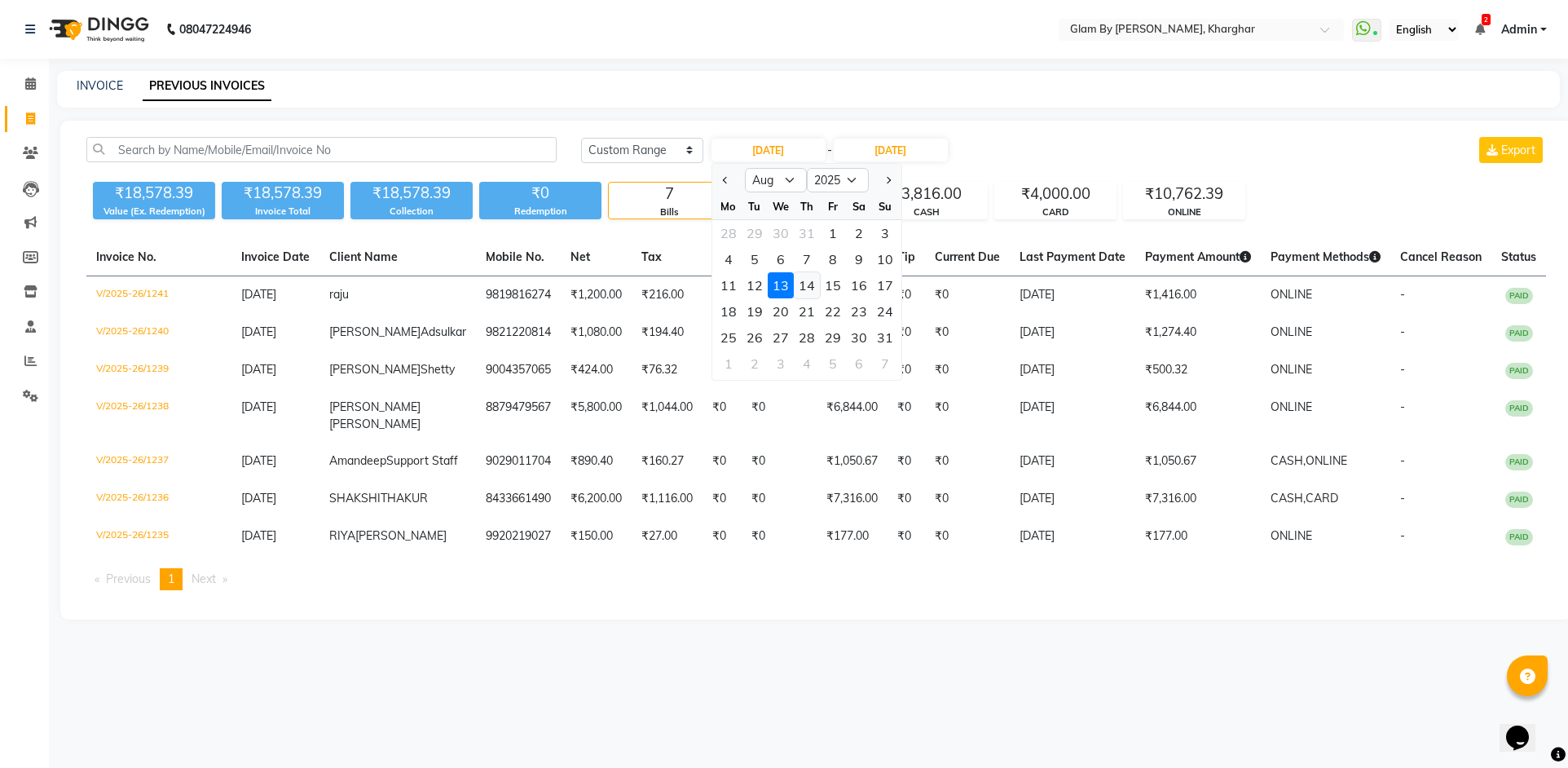
click at [805, 285] on div "14" at bounding box center [807, 286] width 26 height 26
type input "14-08-2025"
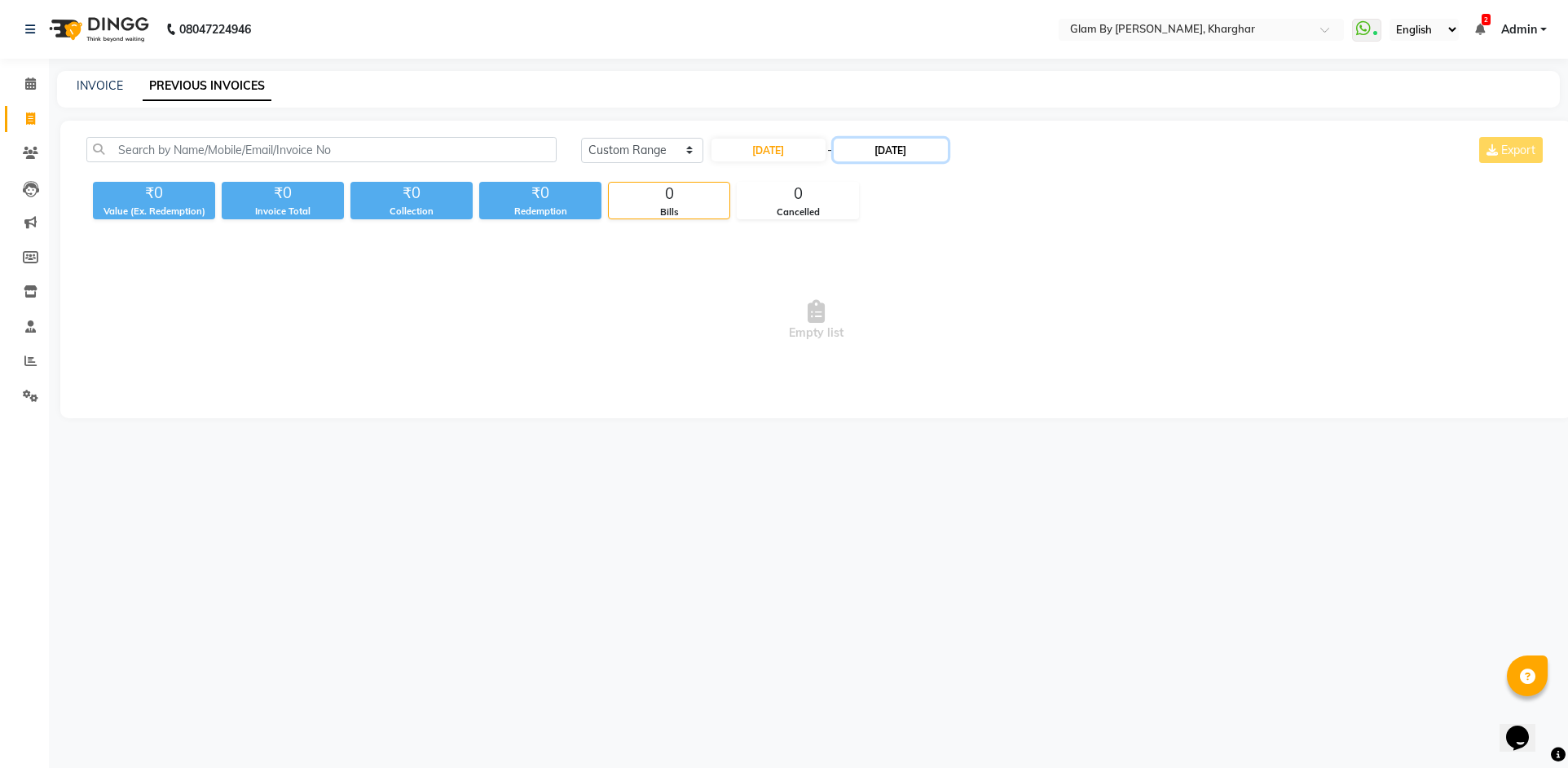
click at [877, 148] on input "13-08-2025" at bounding box center [890, 150] width 114 height 23
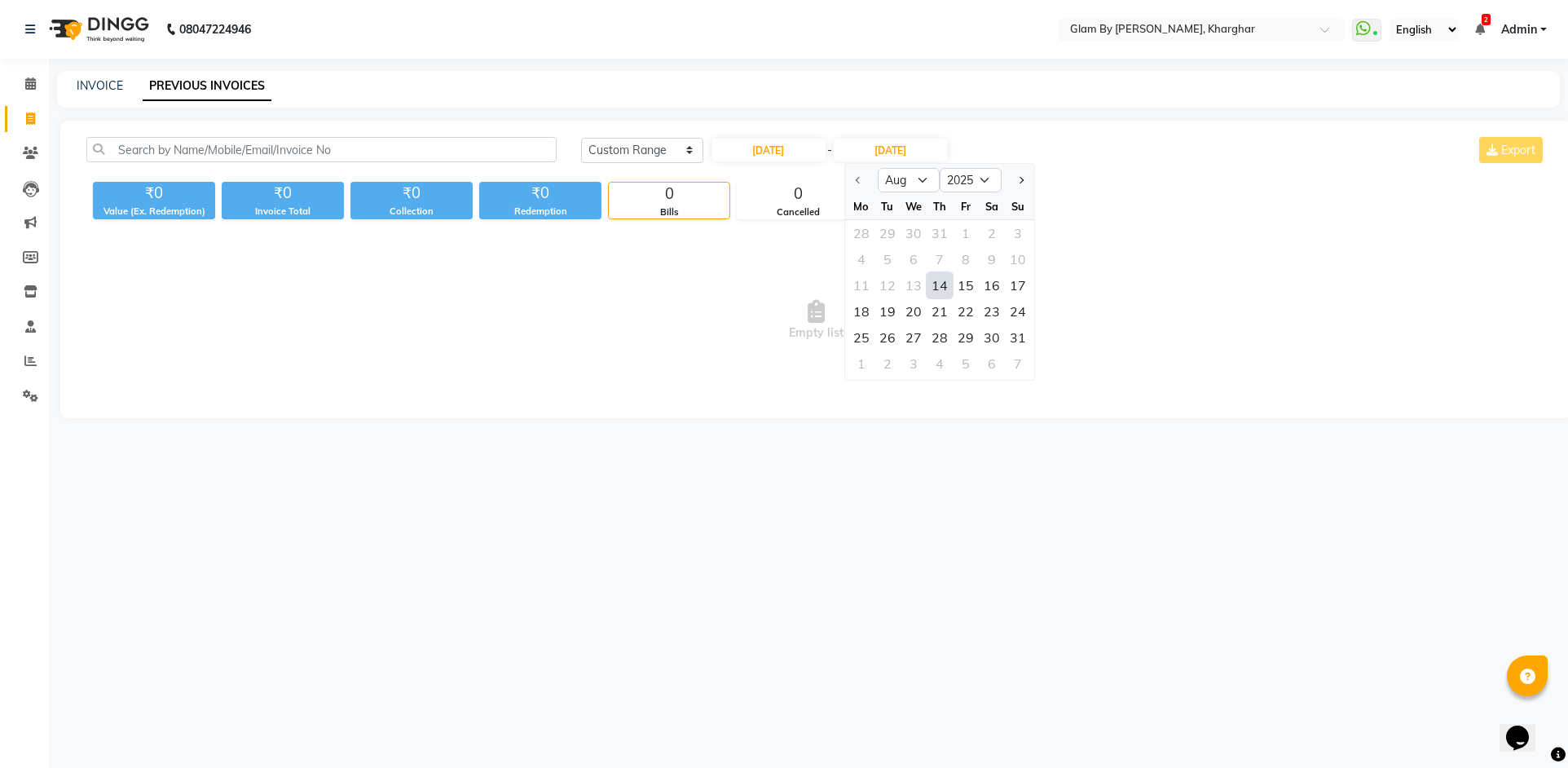
drag, startPoint x: 940, startPoint y: 282, endPoint x: 790, endPoint y: 263, distance: 151.2
click at [939, 282] on div "14" at bounding box center [940, 286] width 26 height 26
type input "14-08-2025"
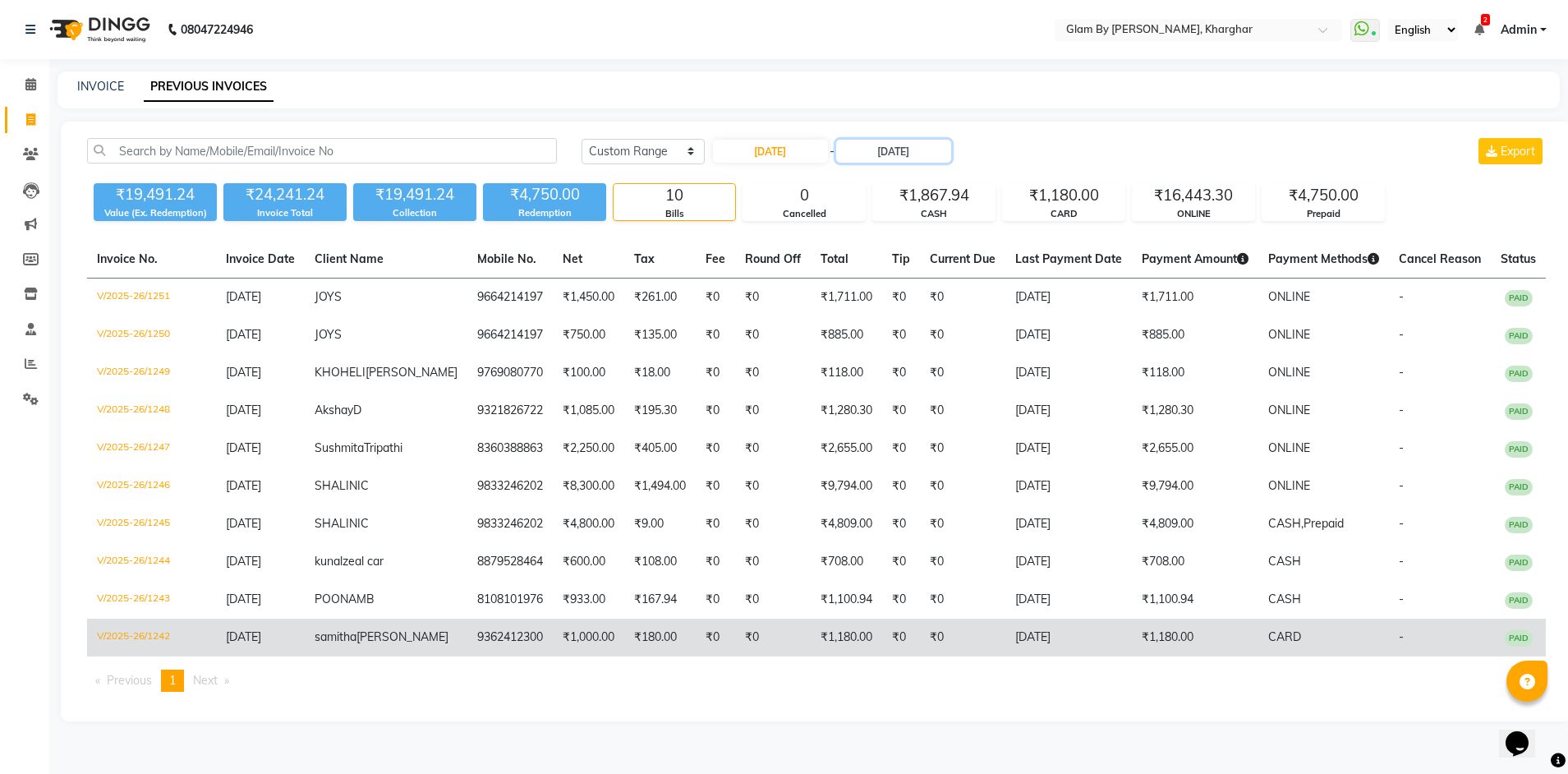
scroll to position [38, 0]
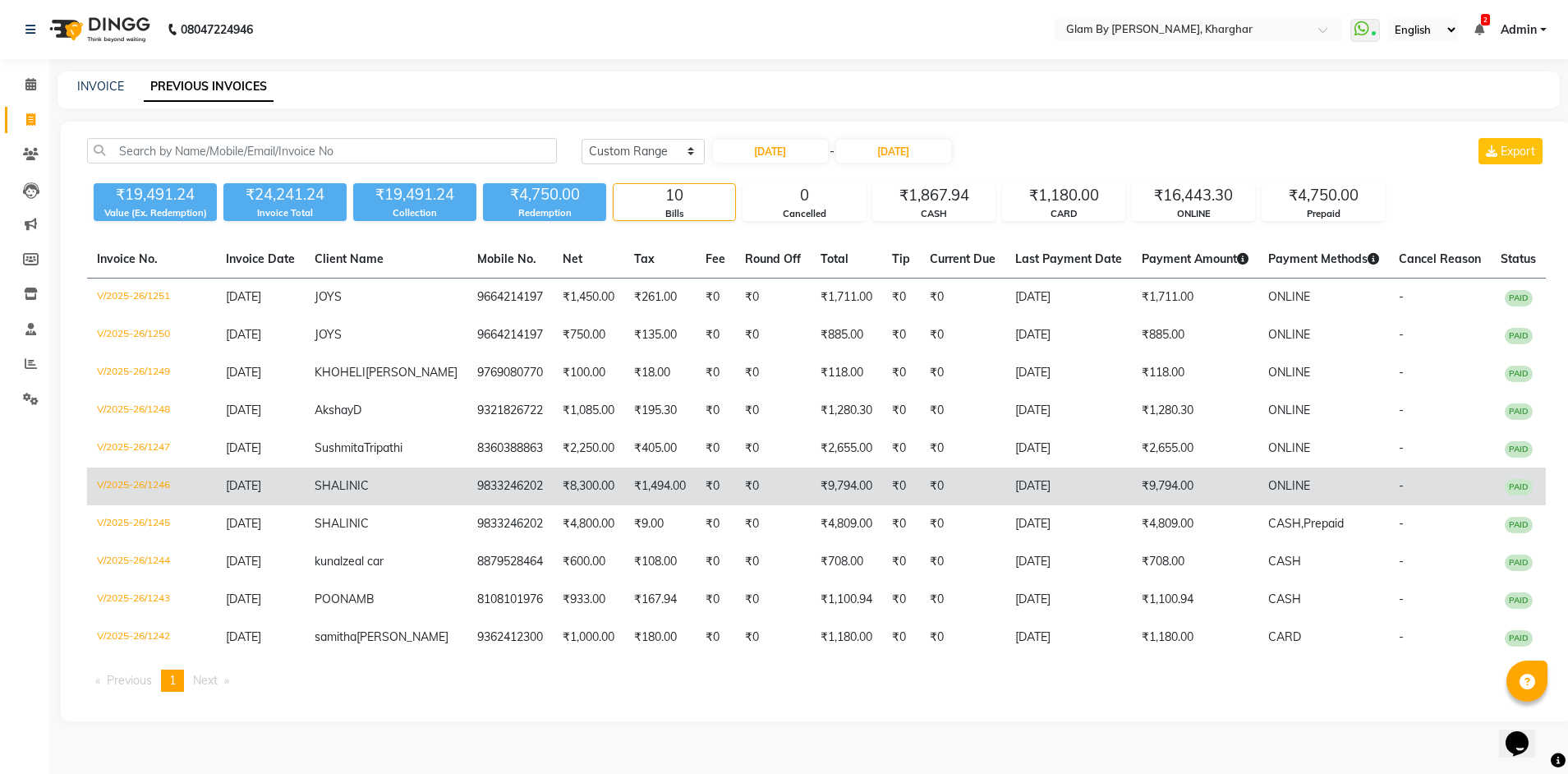
click at [1015, 485] on td "14-08-2025" at bounding box center [1069, 486] width 127 height 38
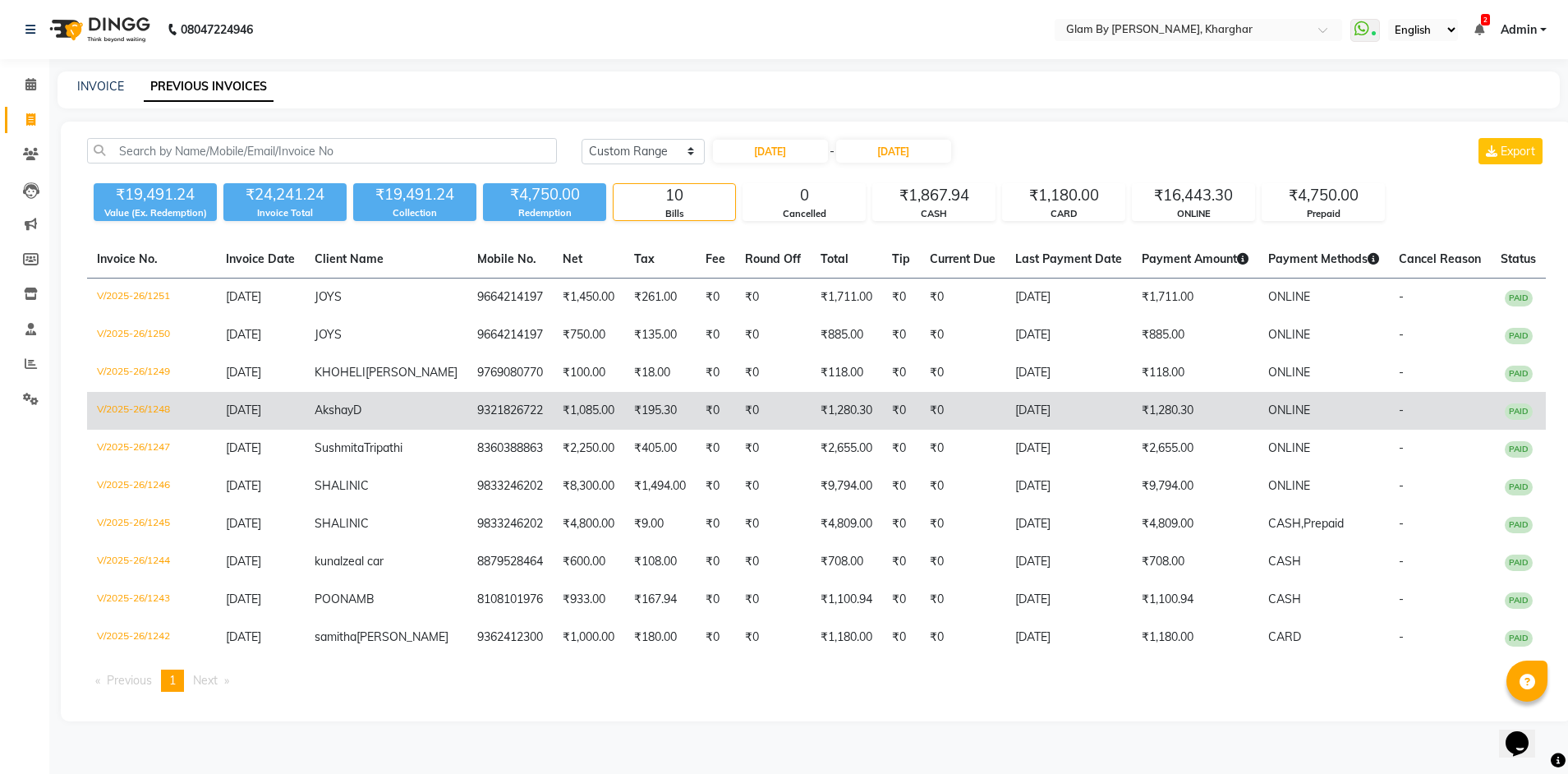
scroll to position [0, 0]
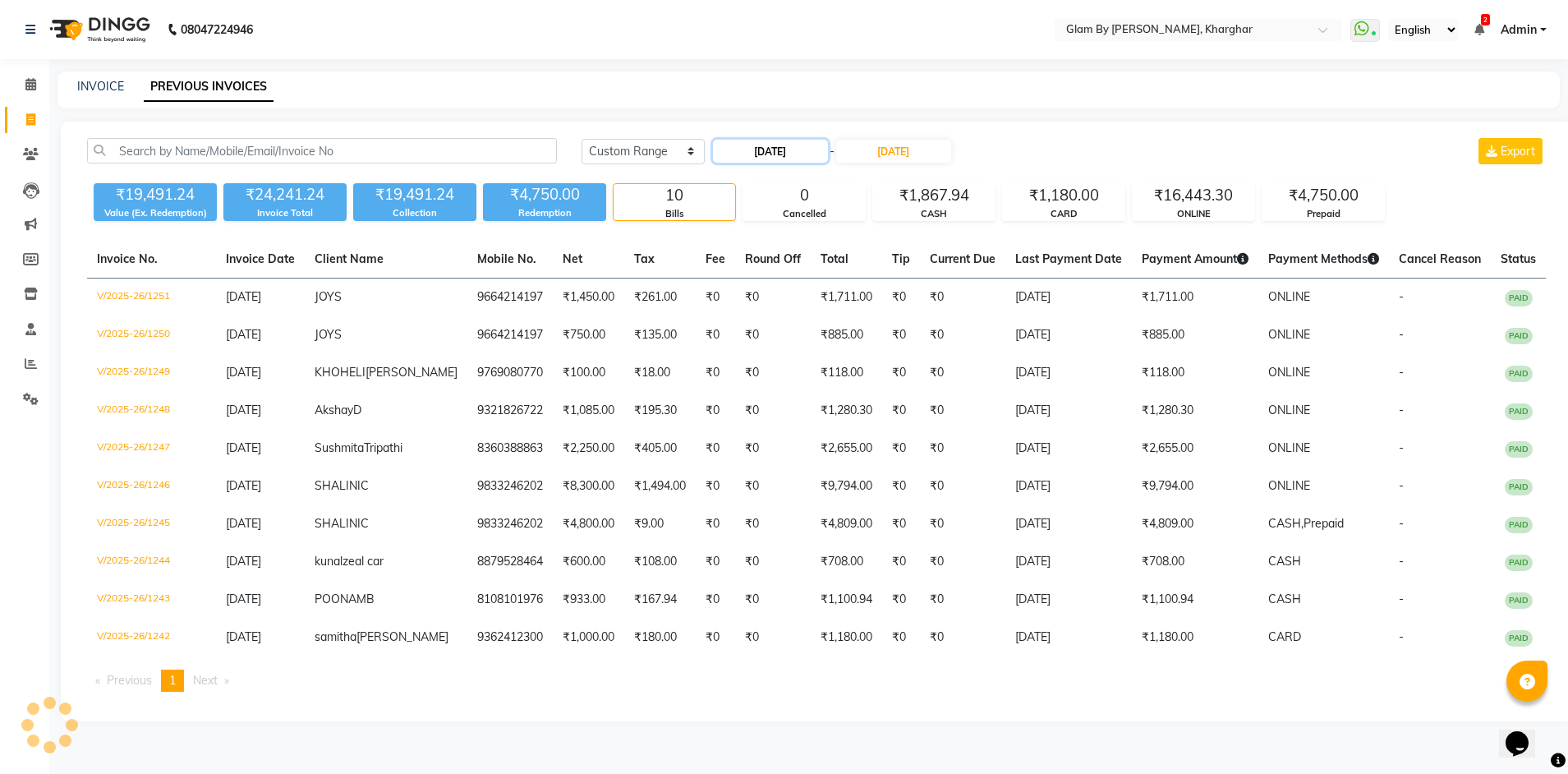
click at [789, 153] on input "14-08-2025" at bounding box center [770, 151] width 115 height 23
select select "8"
select select "2025"
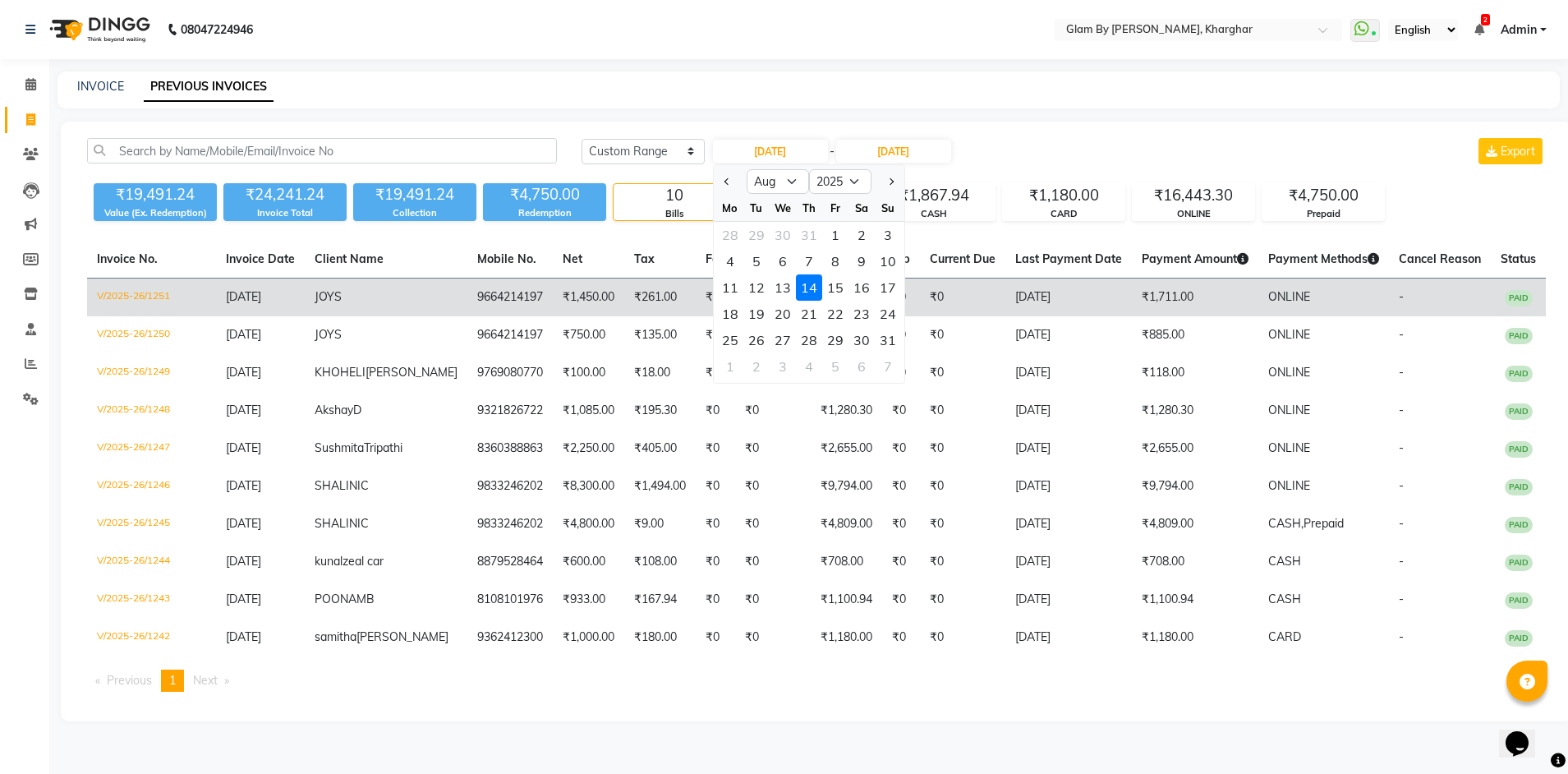
click at [832, 287] on div "15" at bounding box center [836, 288] width 26 height 26
type input "15-08-2025"
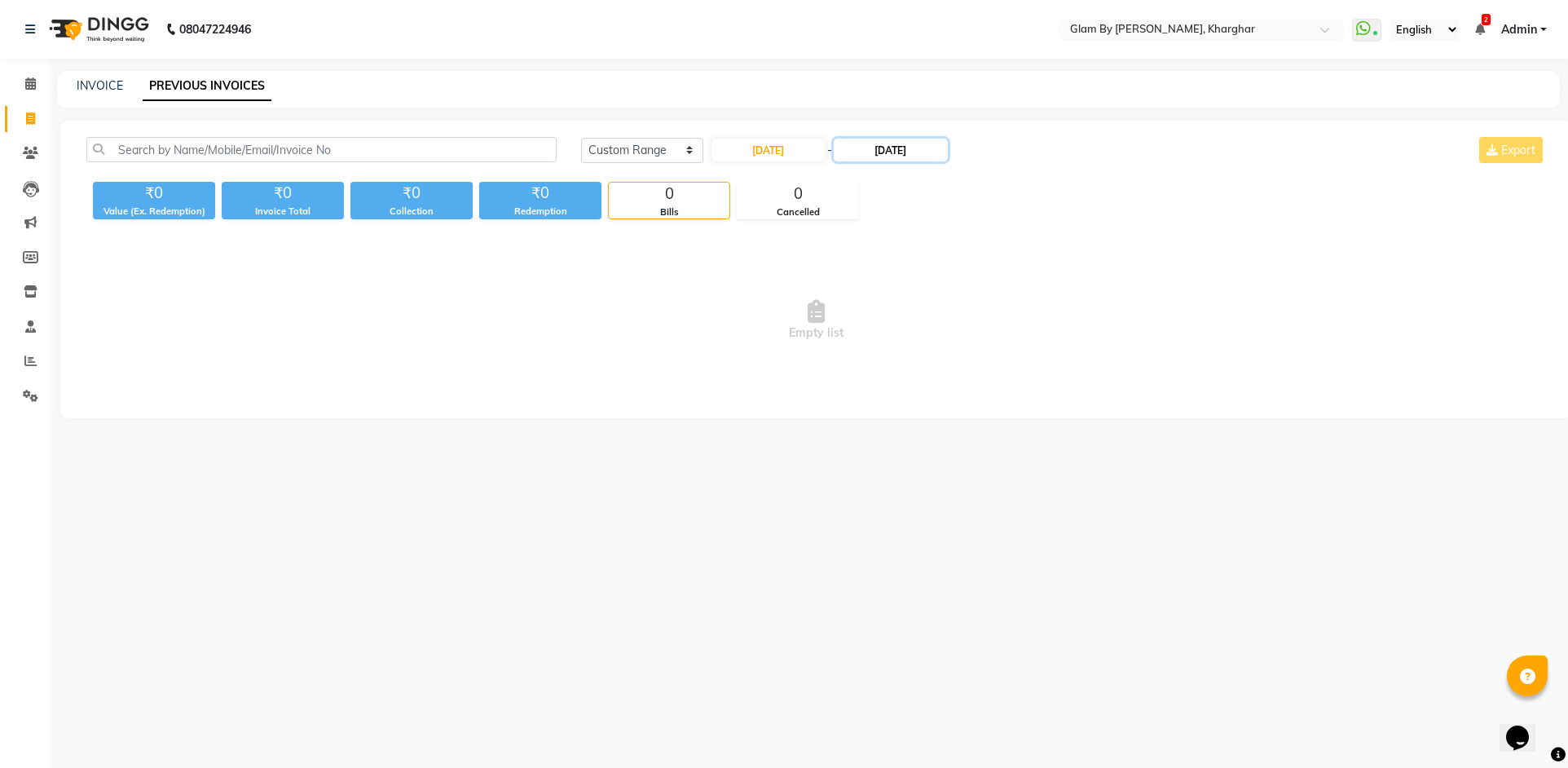
click at [897, 150] on input "14-08-2025" at bounding box center [890, 150] width 114 height 23
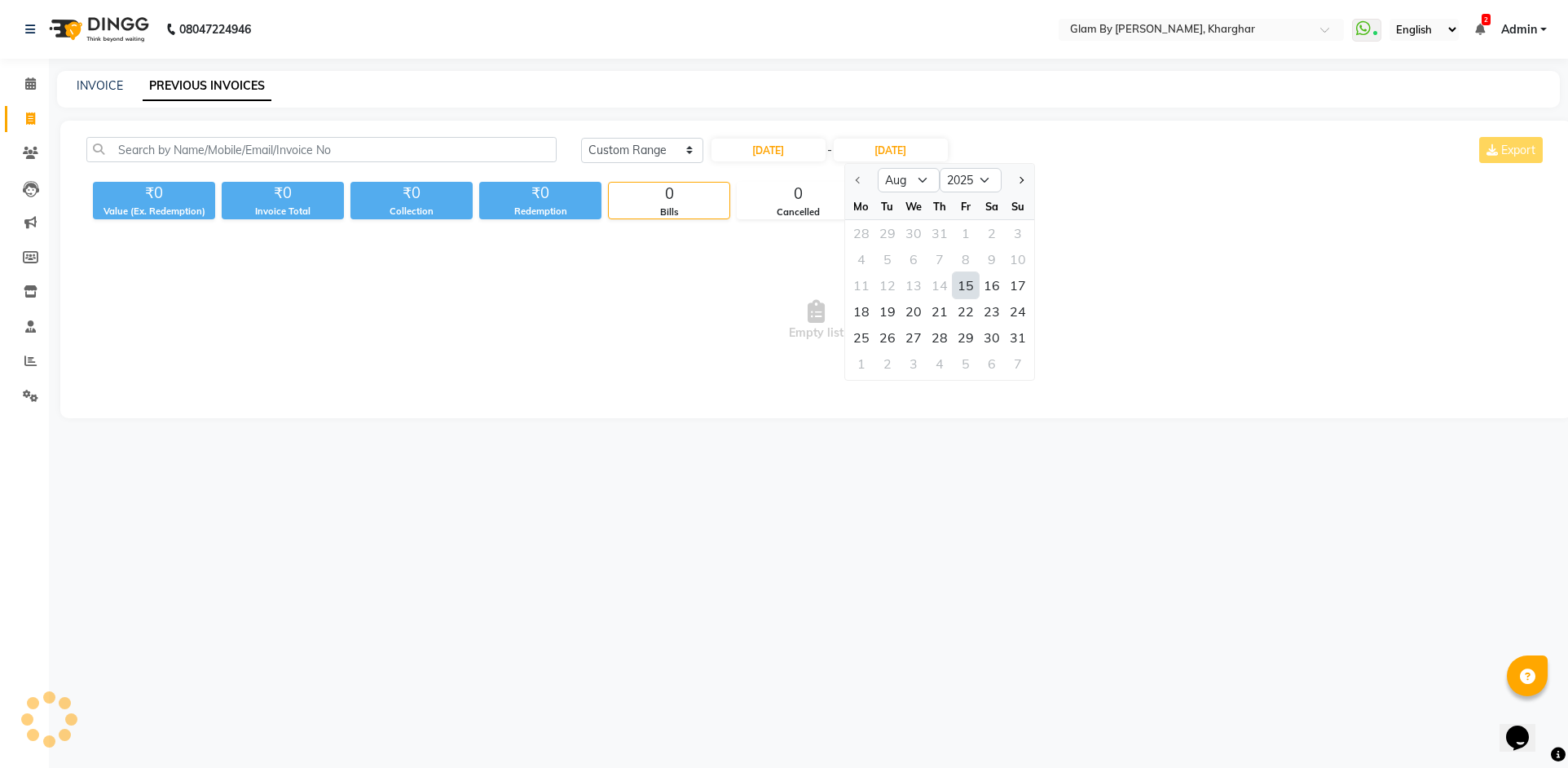
click at [970, 283] on div "15" at bounding box center [965, 286] width 26 height 26
type input "15-08-2025"
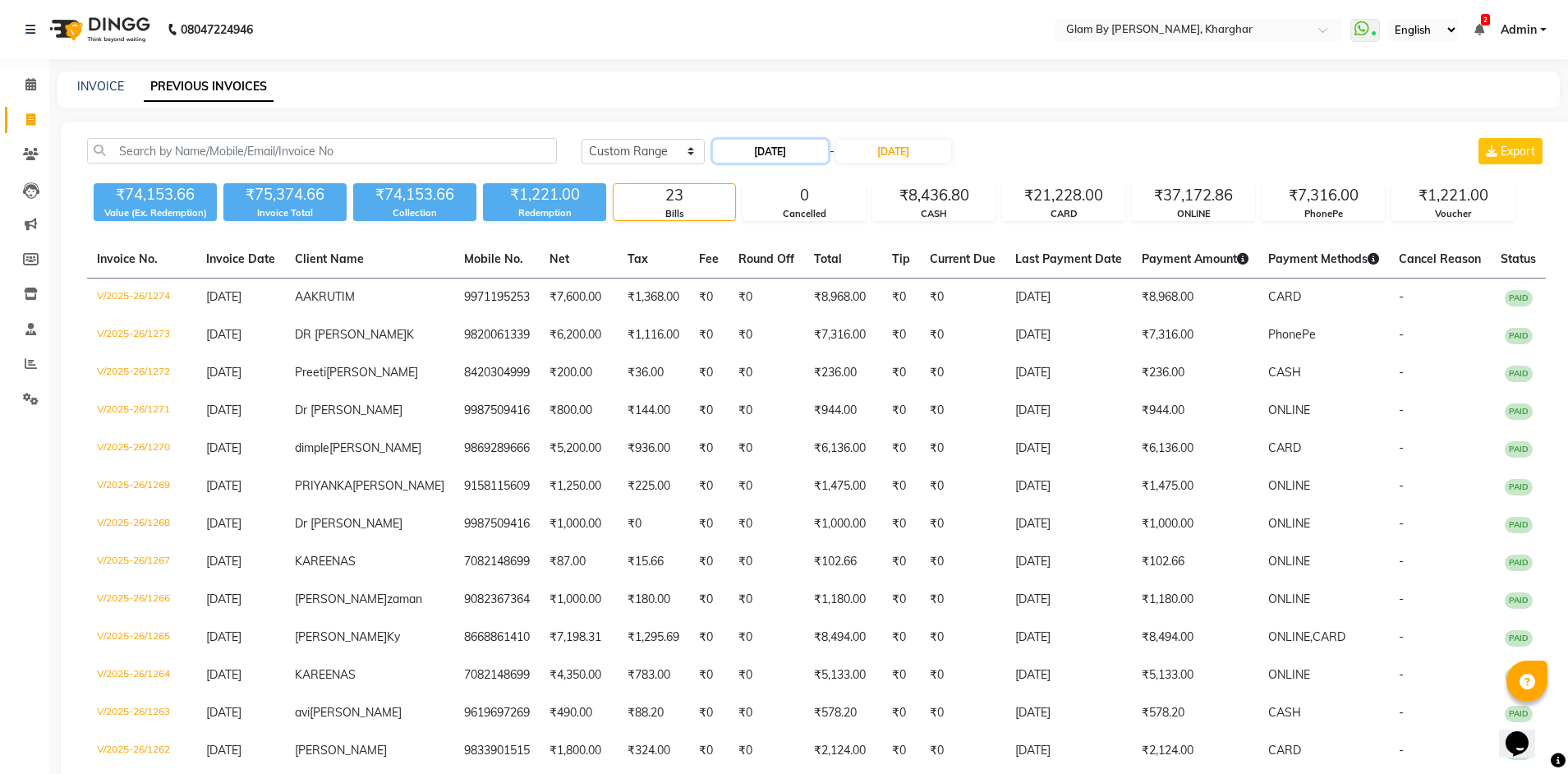
click at [784, 148] on input "15-08-2025" at bounding box center [770, 151] width 115 height 23
select select "8"
select select "2025"
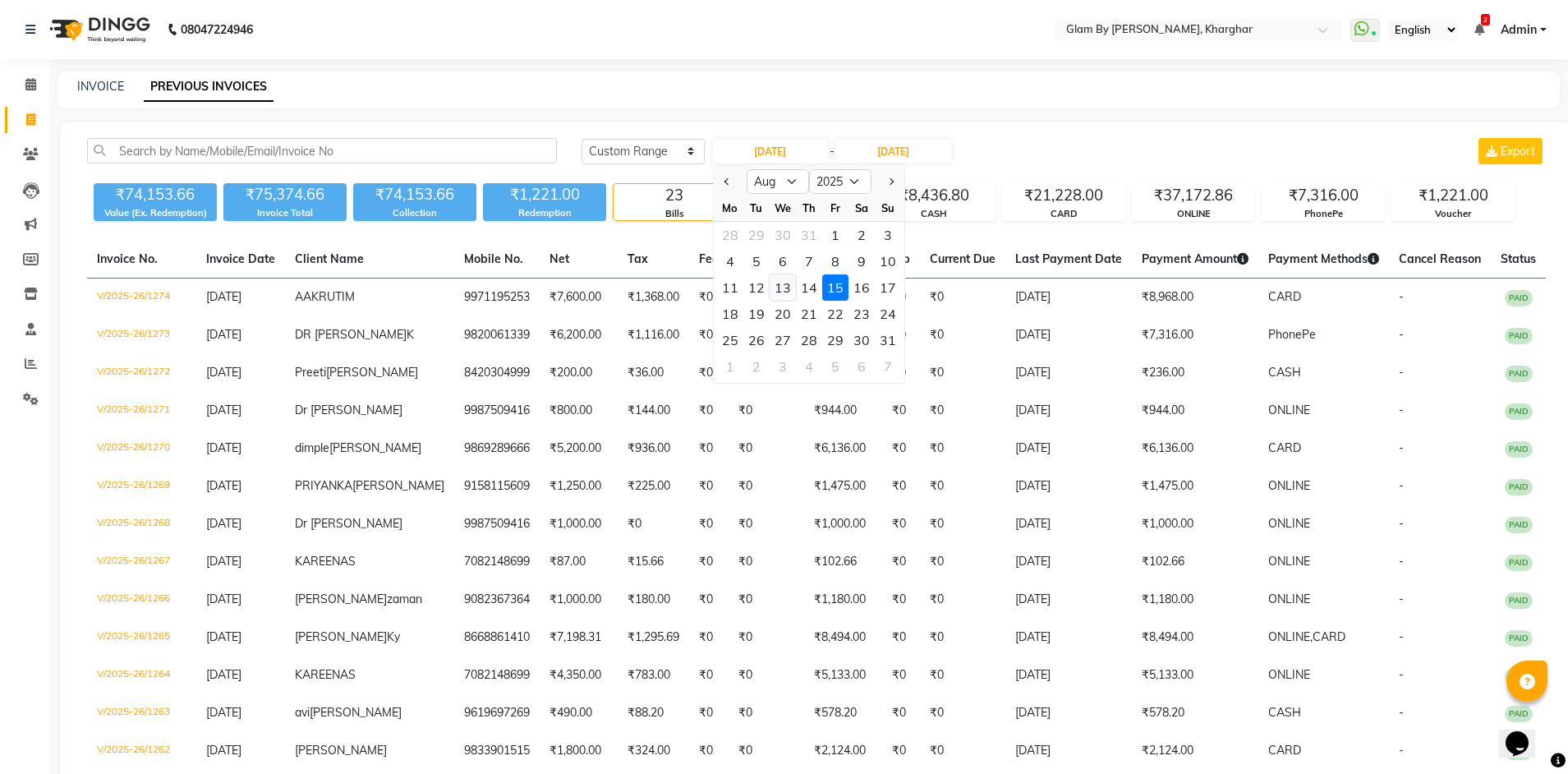
click at [779, 291] on div "13" at bounding box center [783, 288] width 26 height 26
type input "13-08-2025"
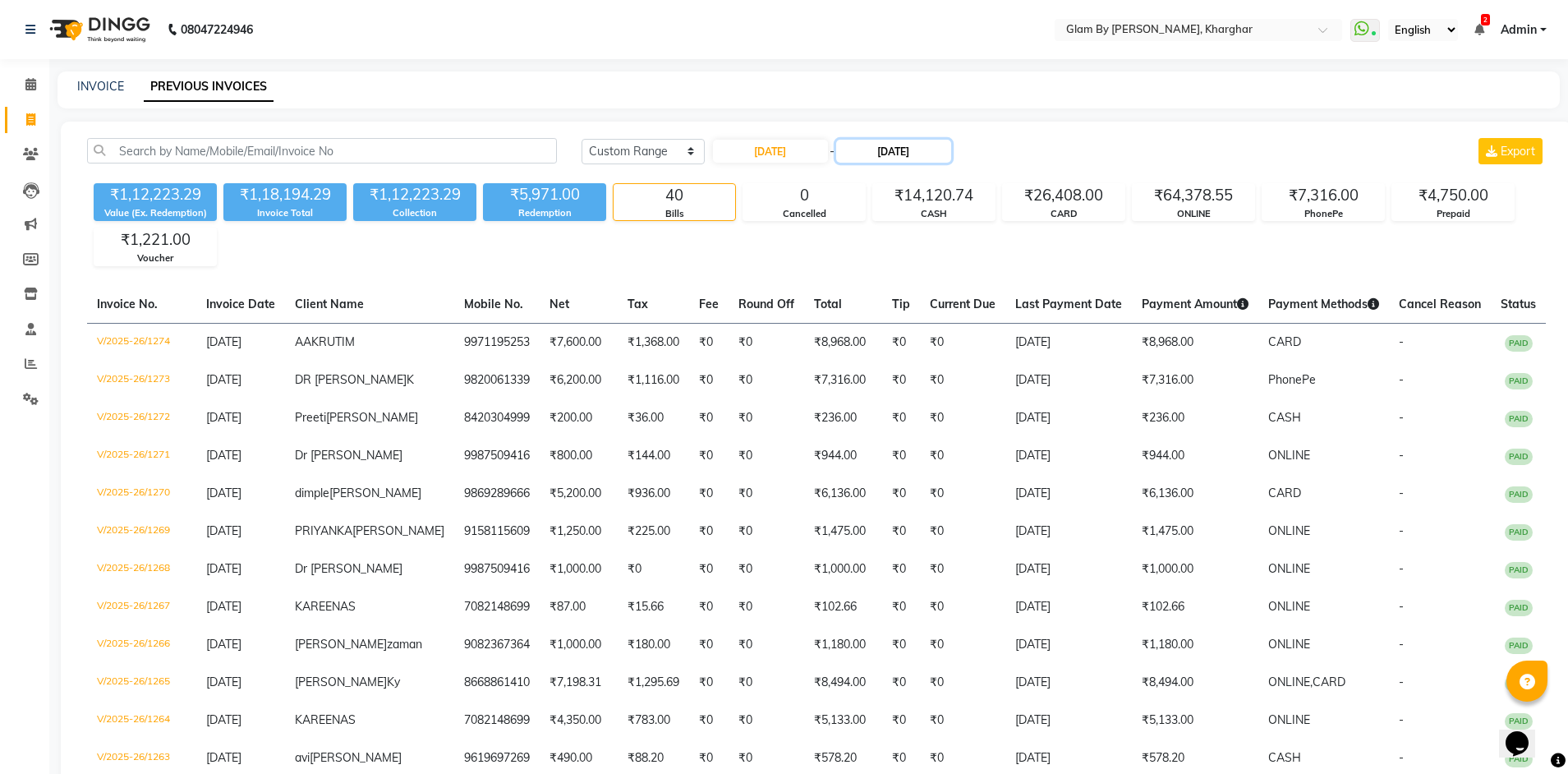
drag, startPoint x: 888, startPoint y: 151, endPoint x: 888, endPoint y: 160, distance: 9.0
click at [888, 157] on input "15-08-2025" at bounding box center [894, 151] width 115 height 23
click at [922, 289] on div "13" at bounding box center [917, 288] width 26 height 26
type input "13-08-2025"
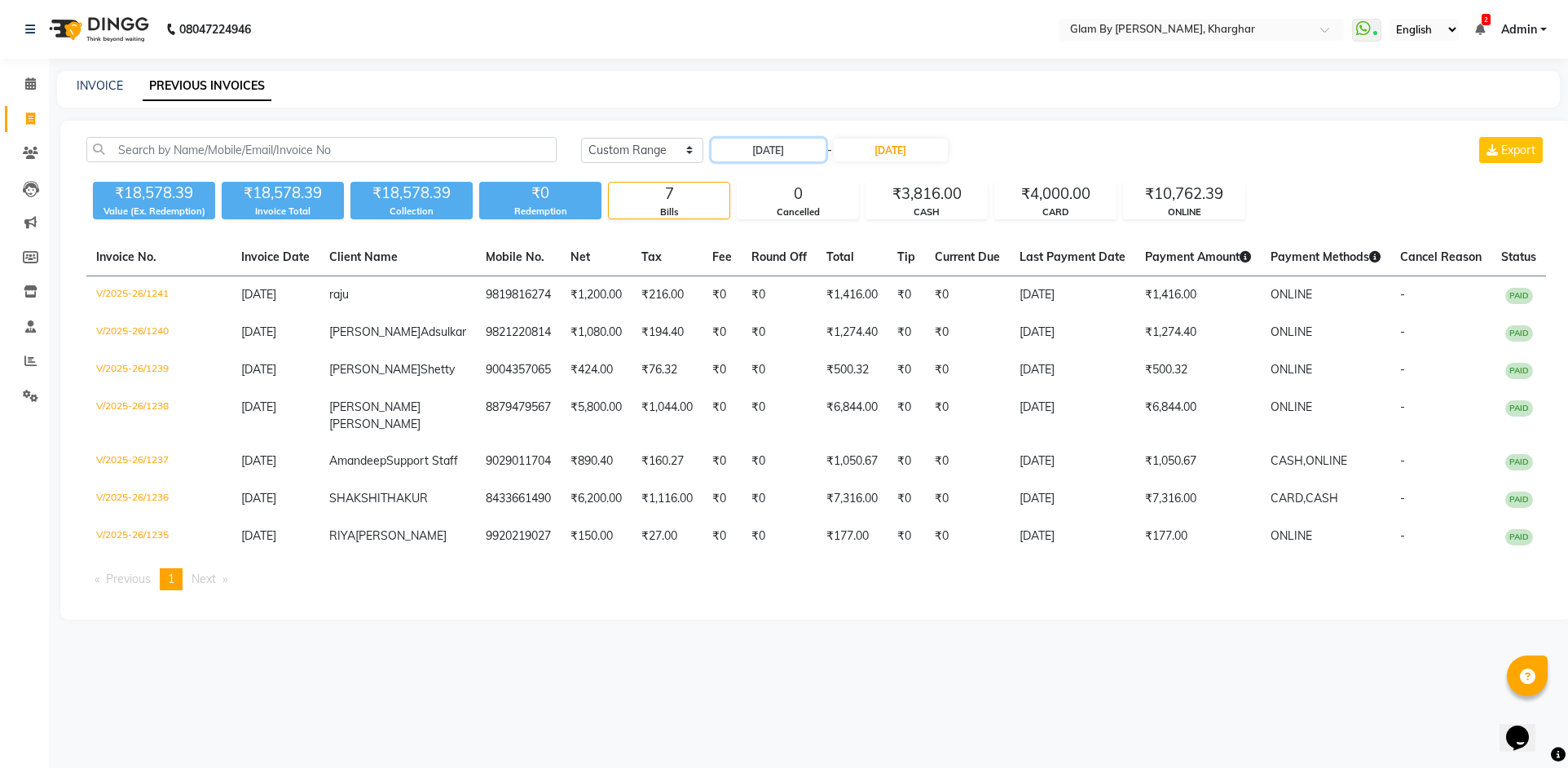
drag, startPoint x: 784, startPoint y: 150, endPoint x: 782, endPoint y: 162, distance: 12.2
click at [784, 152] on input "13-08-2025" at bounding box center [768, 150] width 114 height 23
select select "8"
select select "2025"
click at [805, 282] on div "14" at bounding box center [807, 286] width 26 height 26
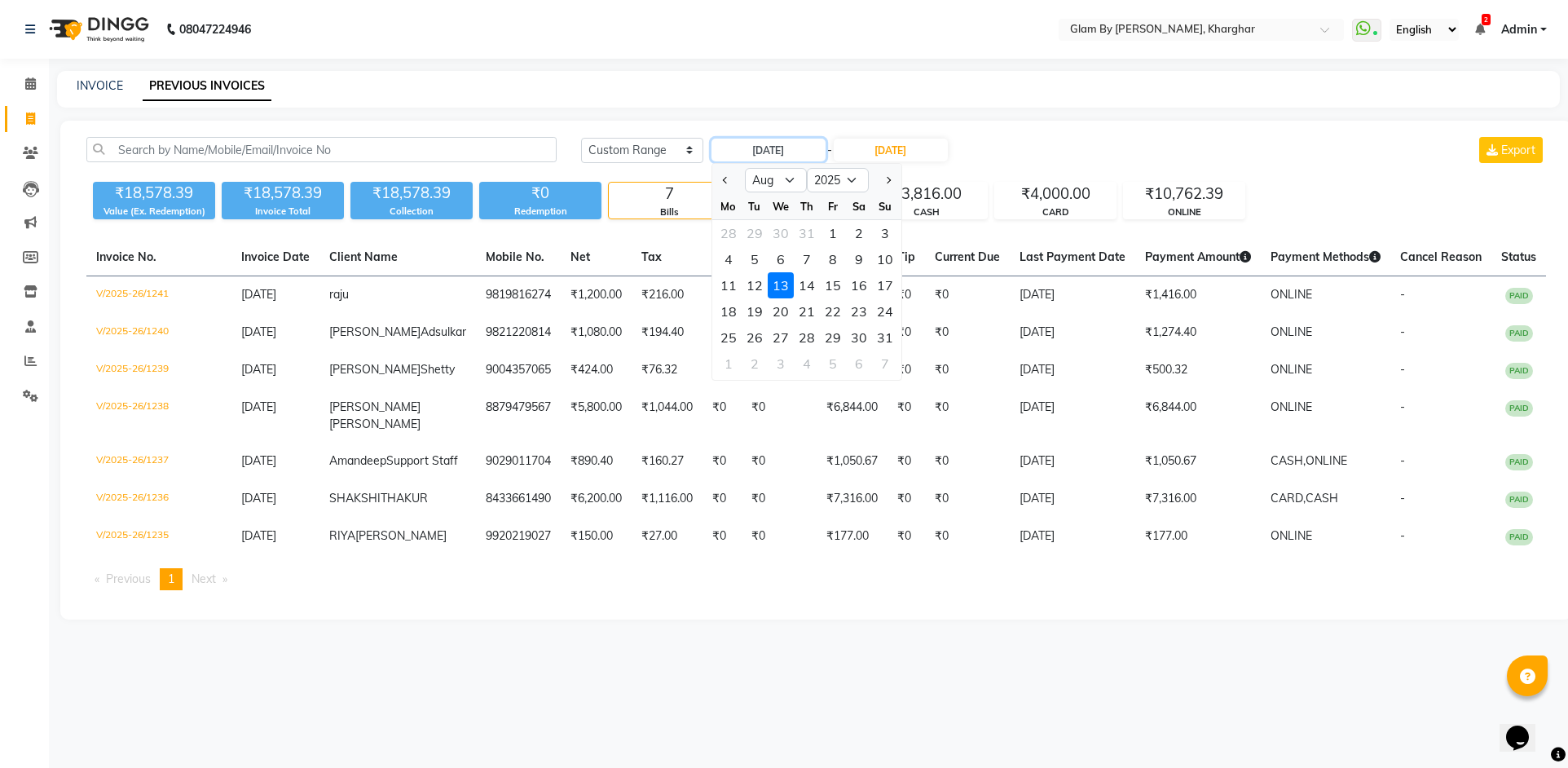
type input "14-08-2025"
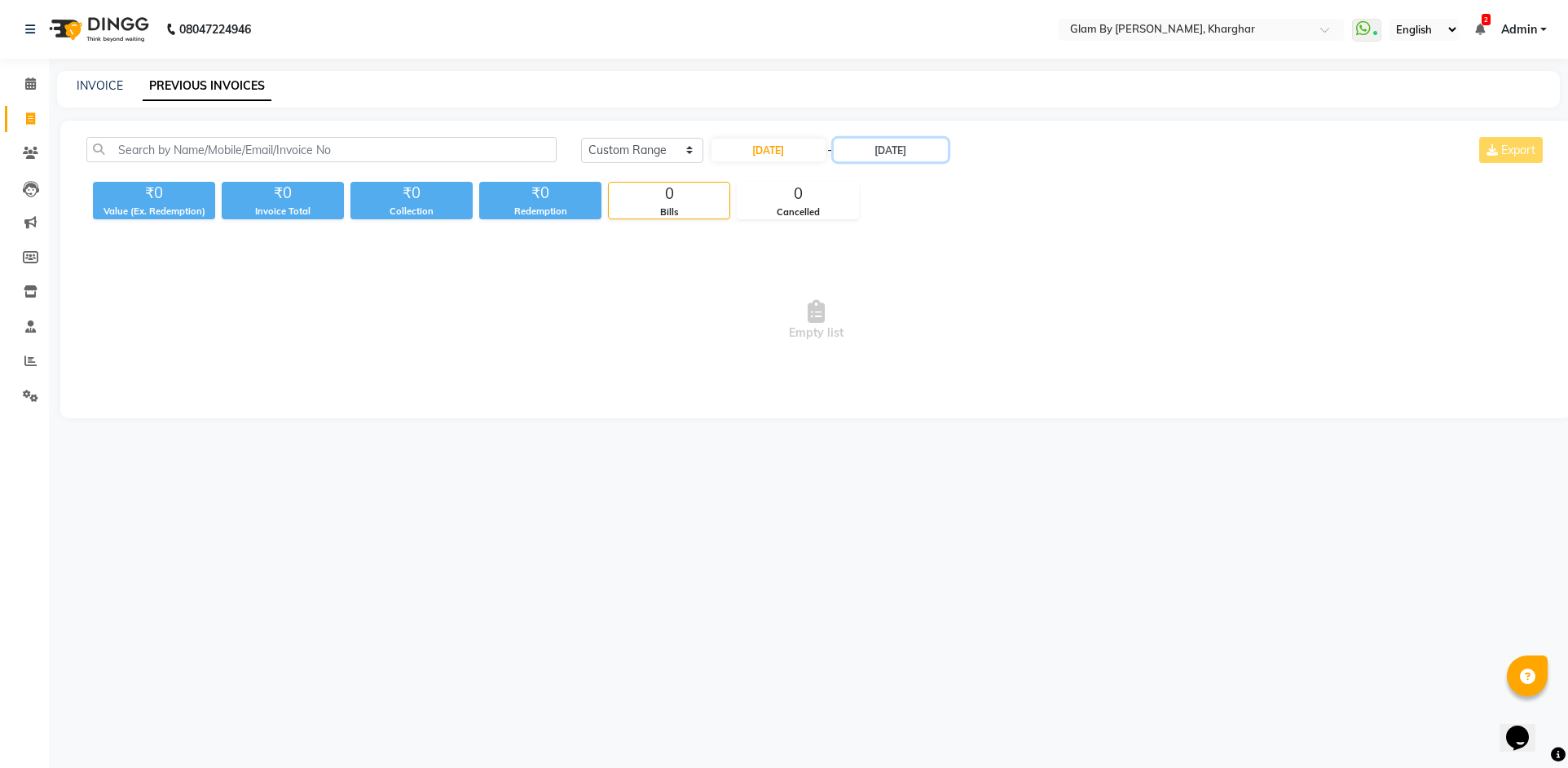
drag, startPoint x: 905, startPoint y: 152, endPoint x: 905, endPoint y: 162, distance: 10.0
click at [905, 152] on input "13-08-2025" at bounding box center [890, 150] width 114 height 23
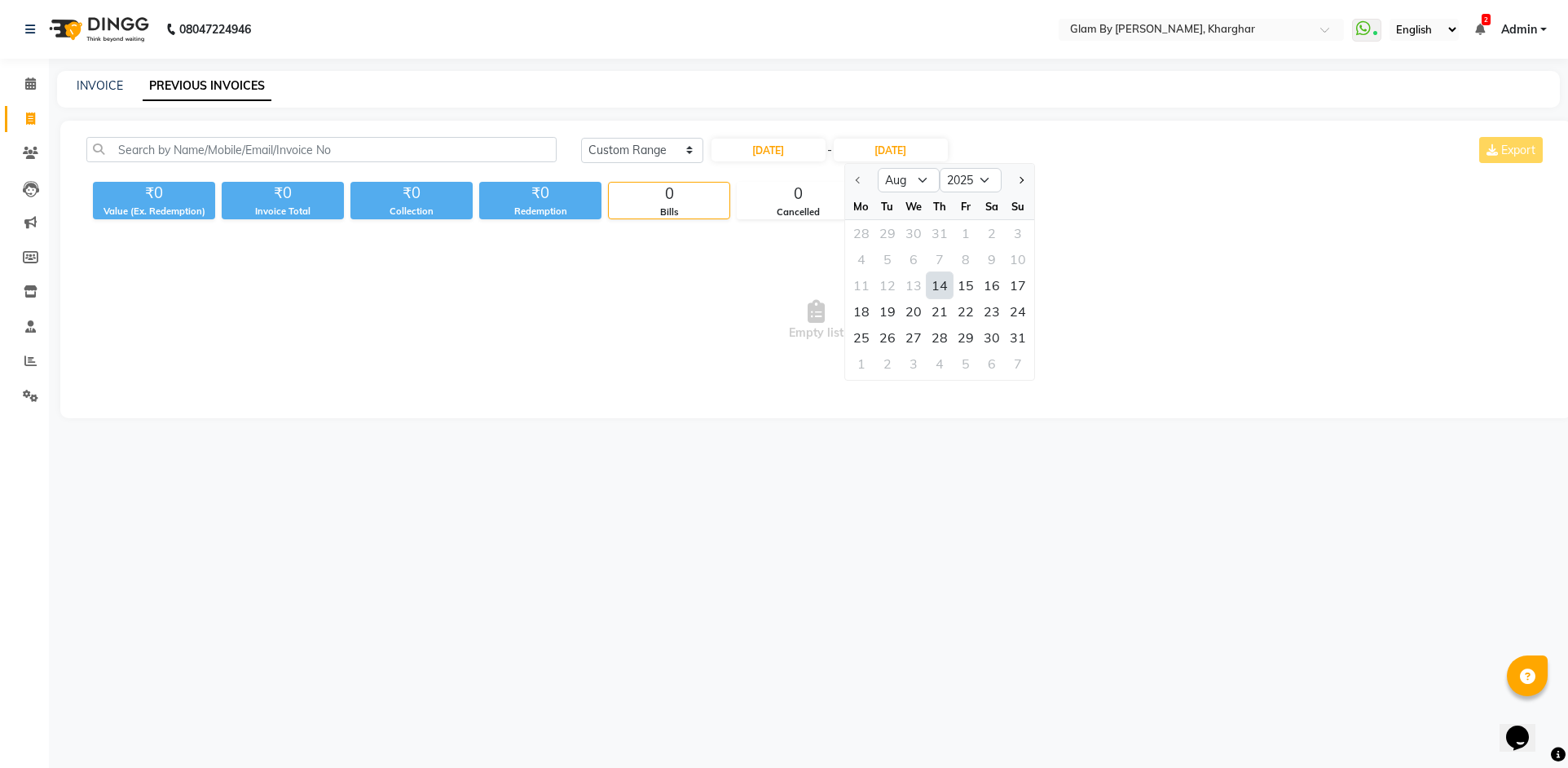
click at [942, 285] on div "14" at bounding box center [940, 286] width 26 height 26
type input "14-08-2025"
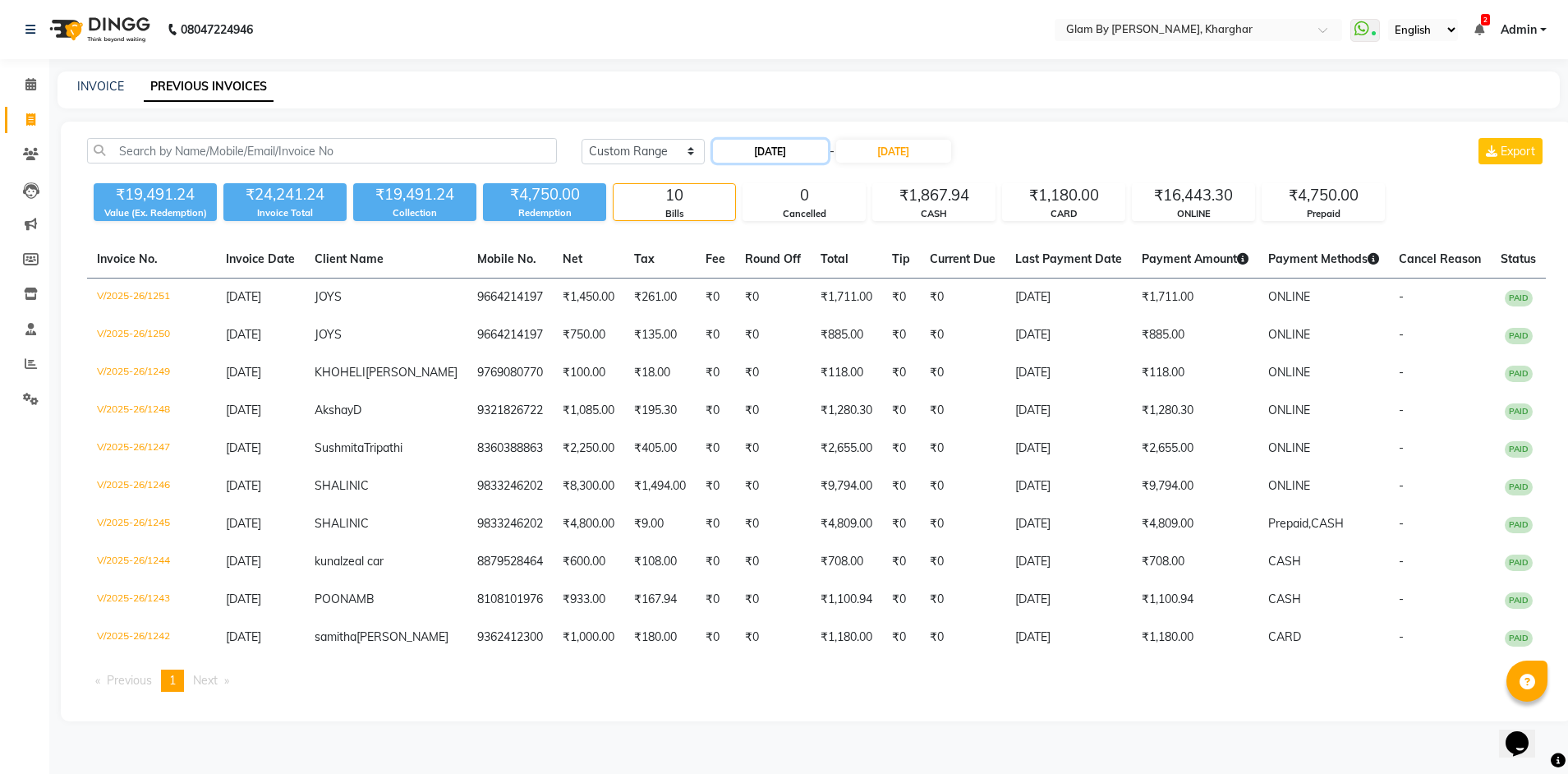
click at [761, 153] on input "14-08-2025" at bounding box center [770, 151] width 115 height 23
select select "8"
select select "2025"
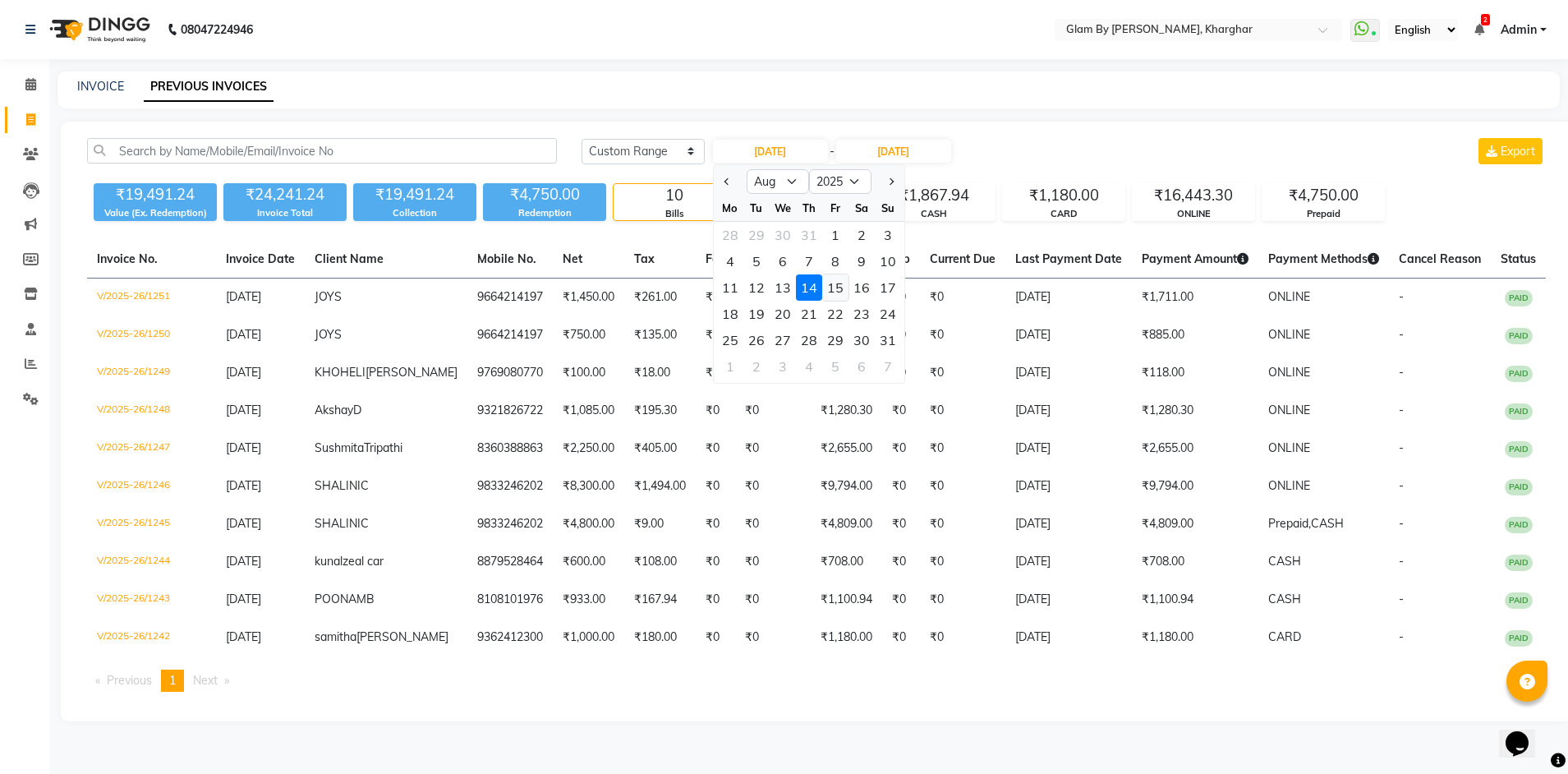
click at [831, 287] on div "15" at bounding box center [836, 288] width 26 height 26
type input "15-08-2025"
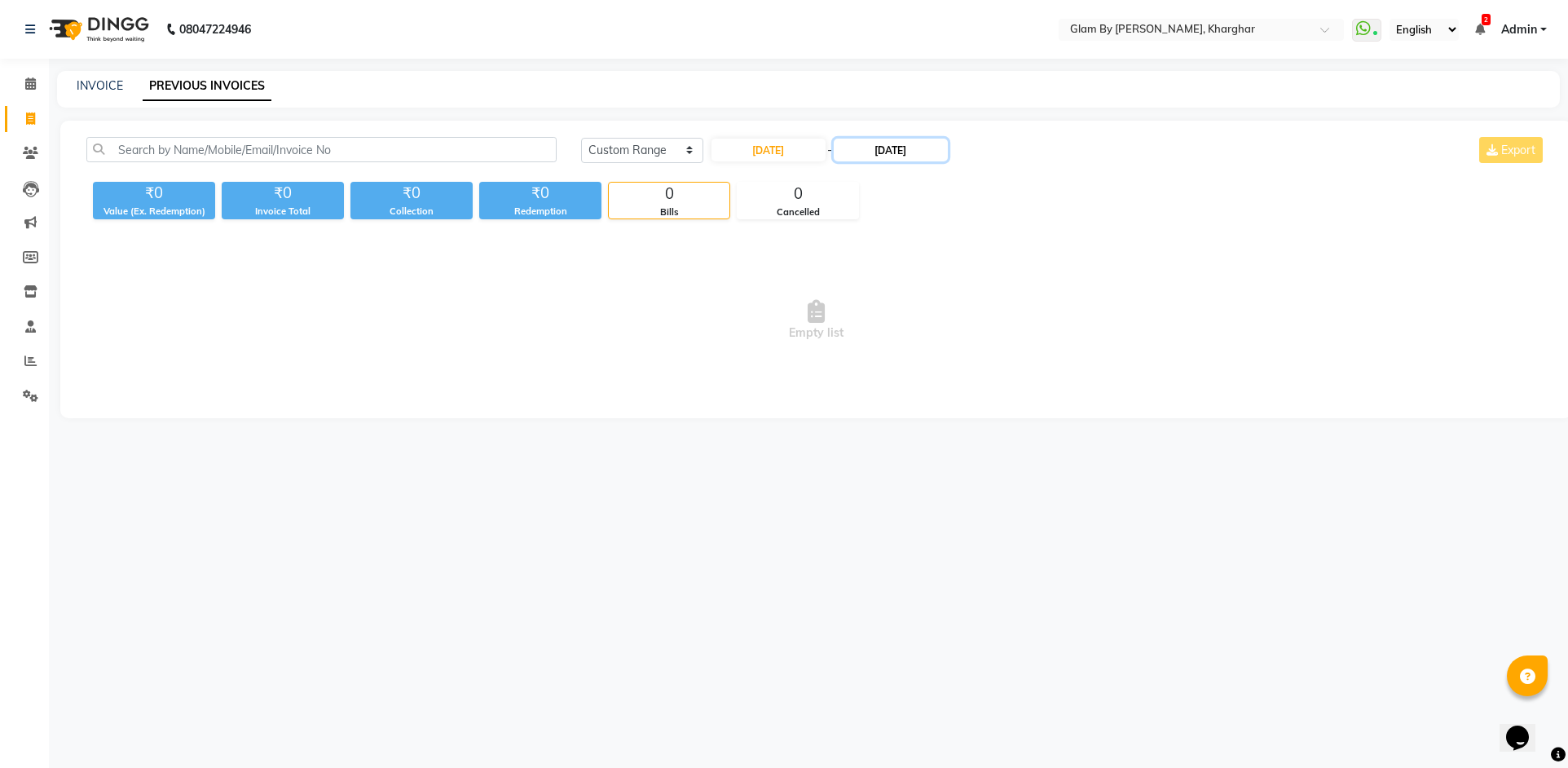
click at [893, 158] on input "14-08-2025" at bounding box center [890, 150] width 114 height 23
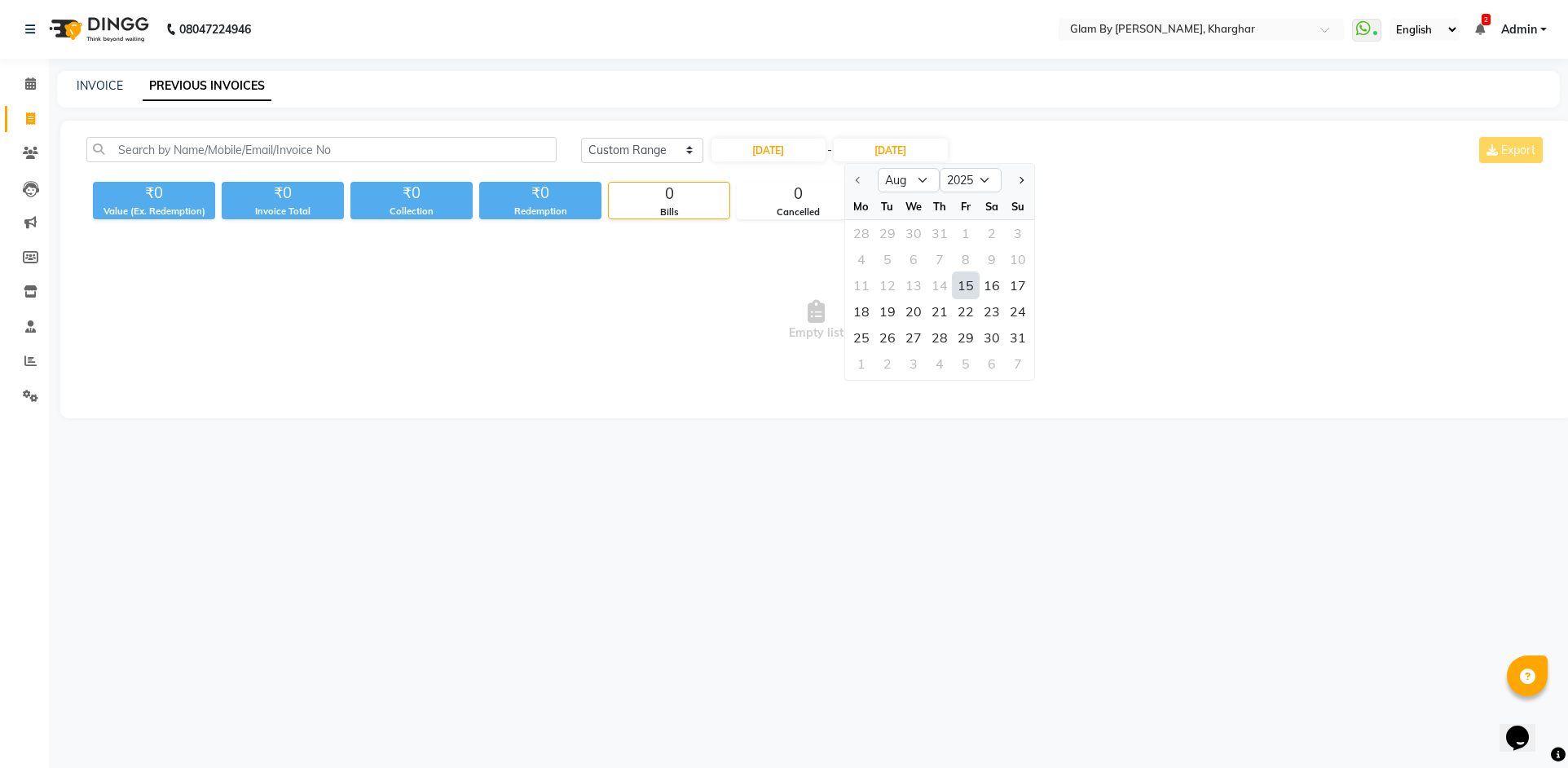
click at [971, 290] on div "15" at bounding box center [965, 286] width 26 height 26
type input "15-08-2025"
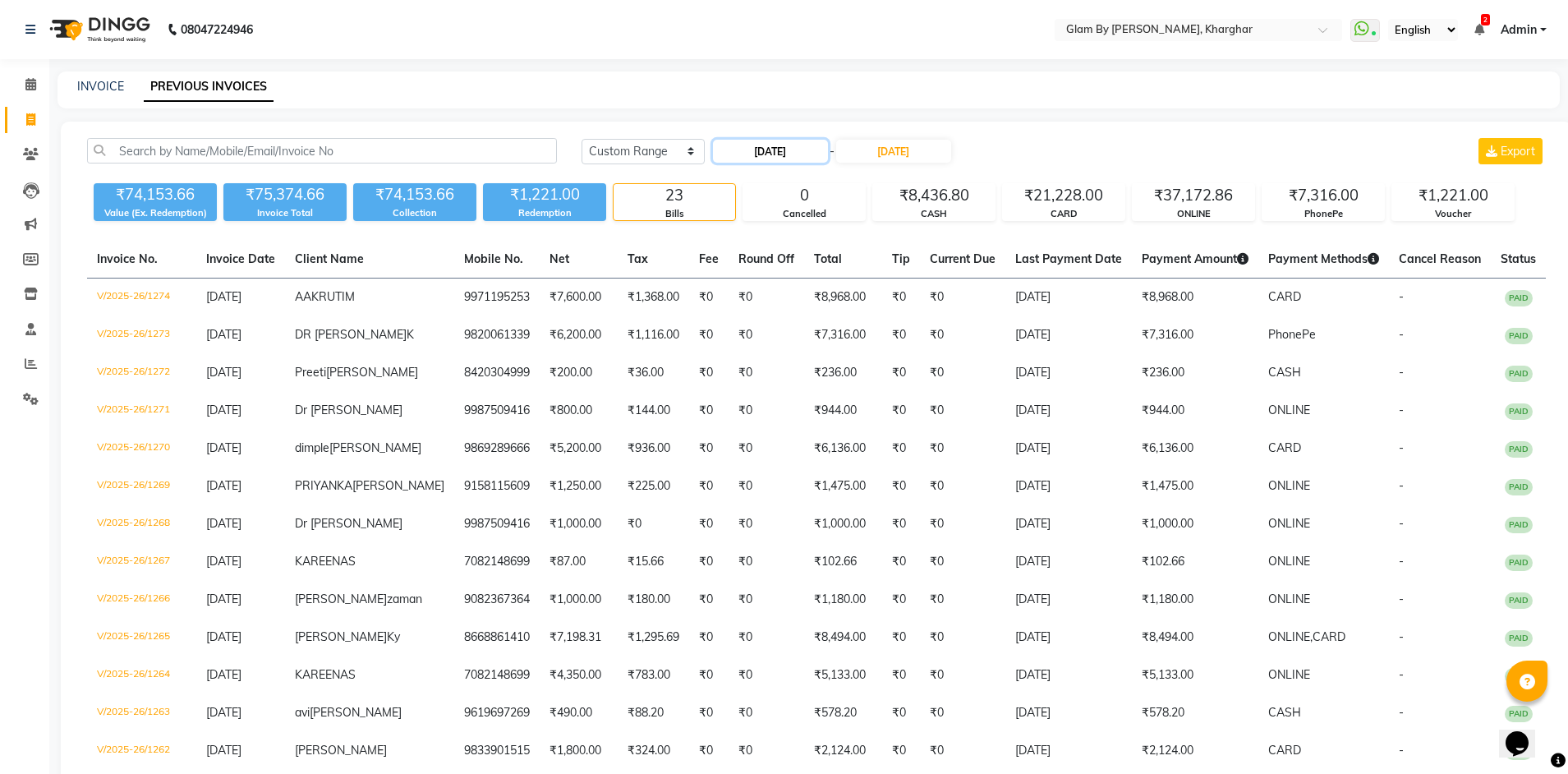
click at [791, 157] on input "15-08-2025" at bounding box center [770, 151] width 115 height 23
select select "8"
select select "2025"
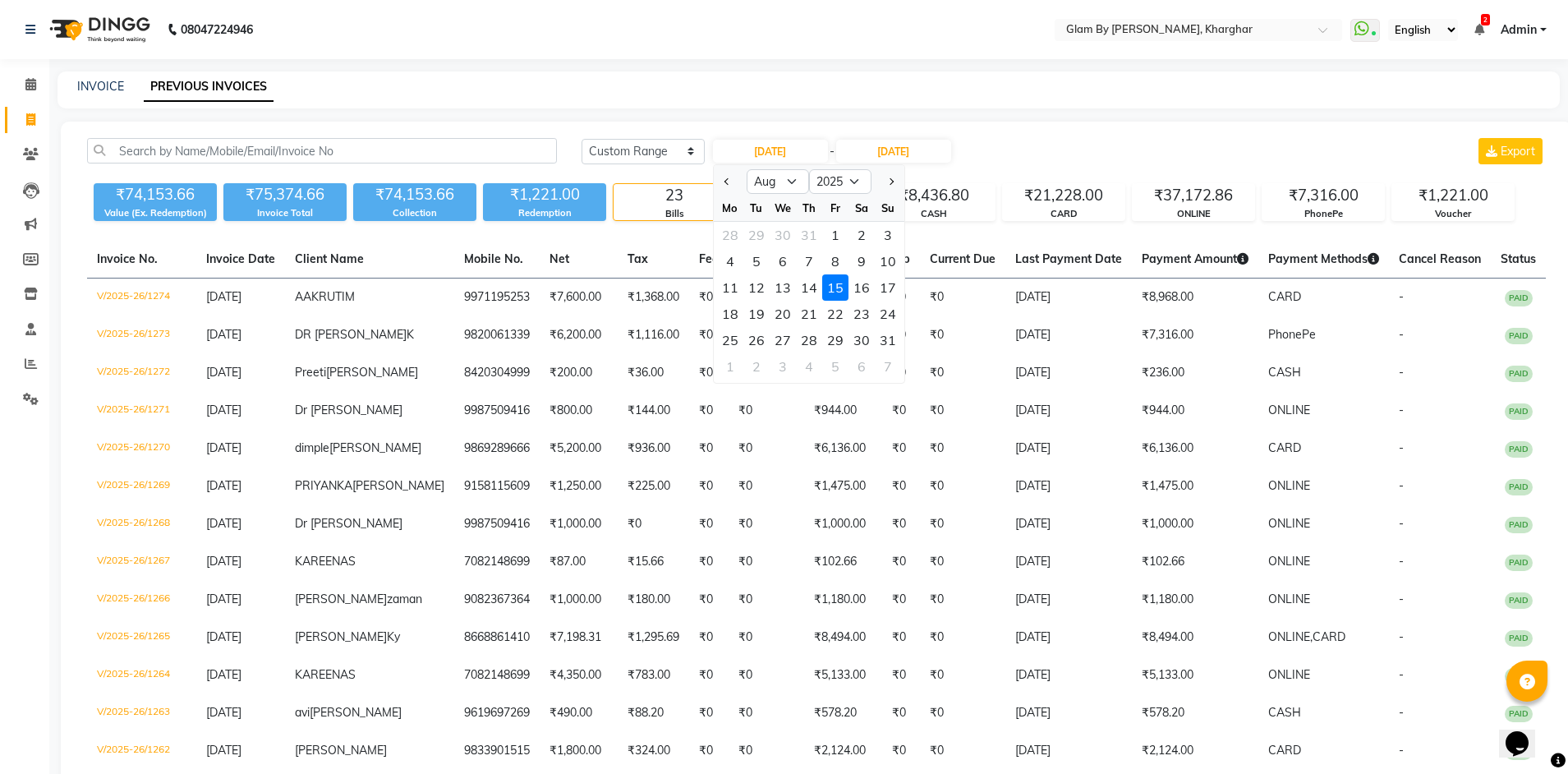
click at [861, 279] on div "16" at bounding box center [862, 288] width 26 height 26
type input "16-08-2025"
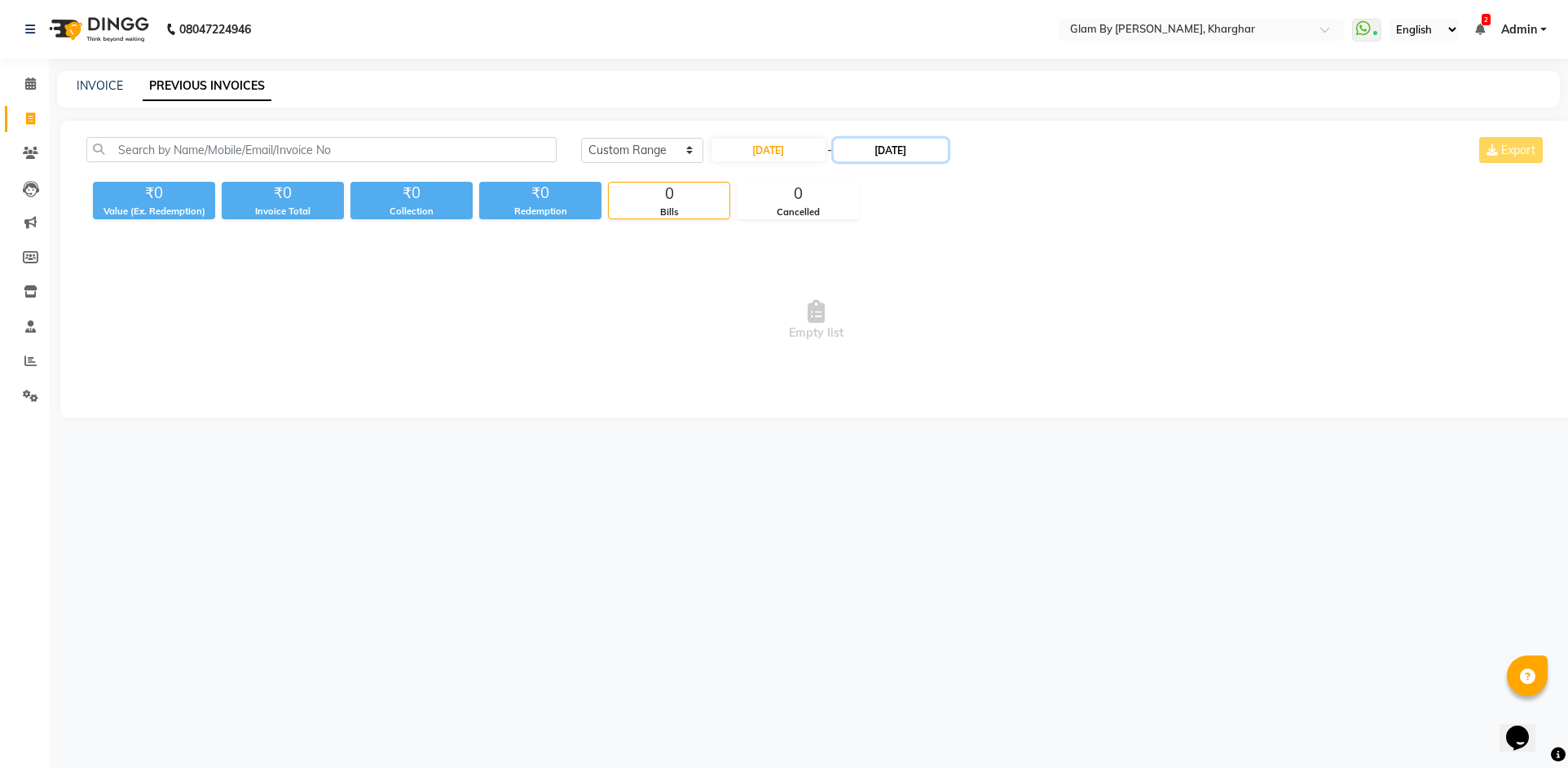
click at [888, 154] on input "15-08-2025" at bounding box center [890, 150] width 114 height 23
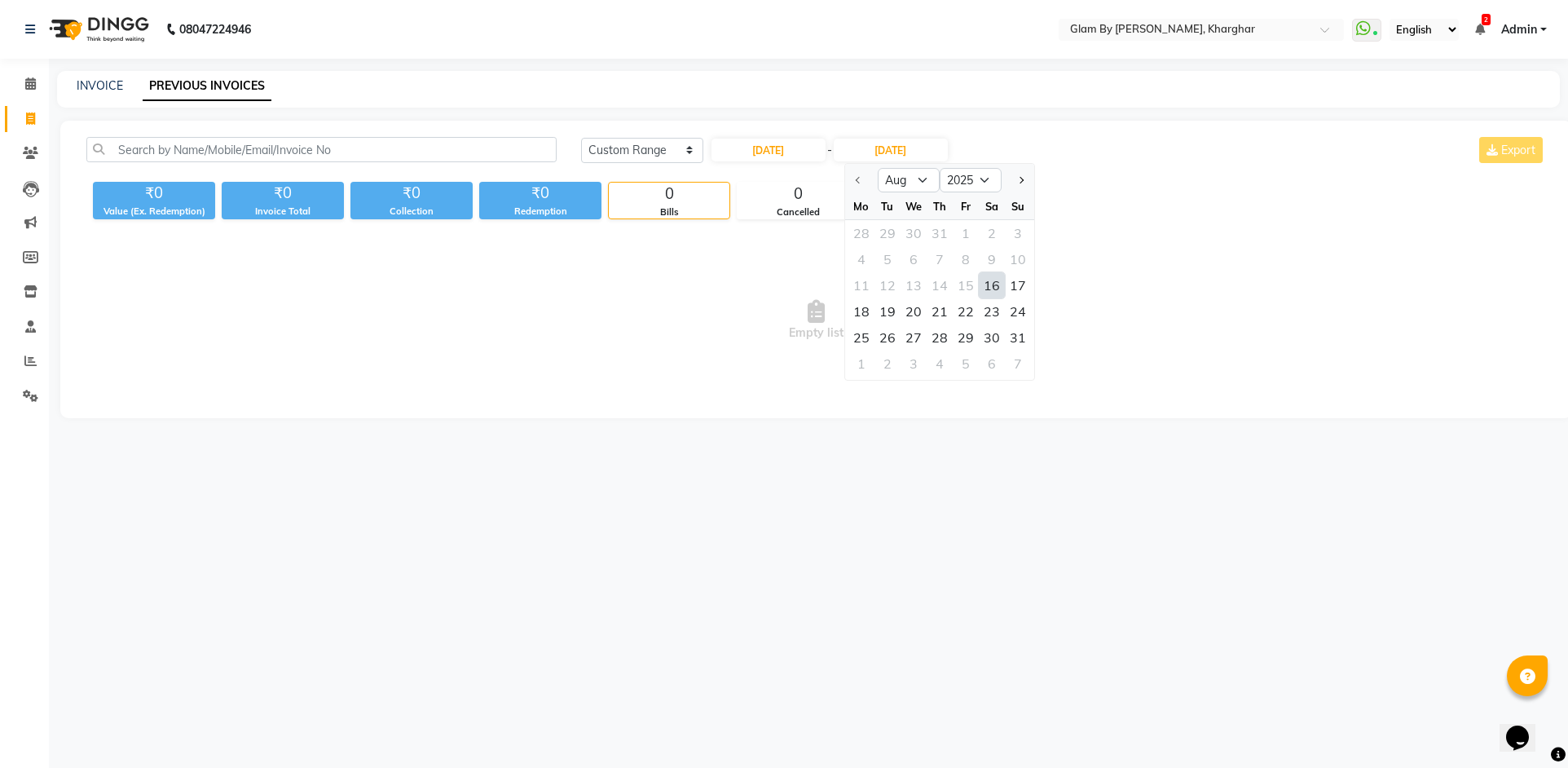
click at [998, 288] on div "16" at bounding box center [991, 286] width 26 height 26
type input "16-08-2025"
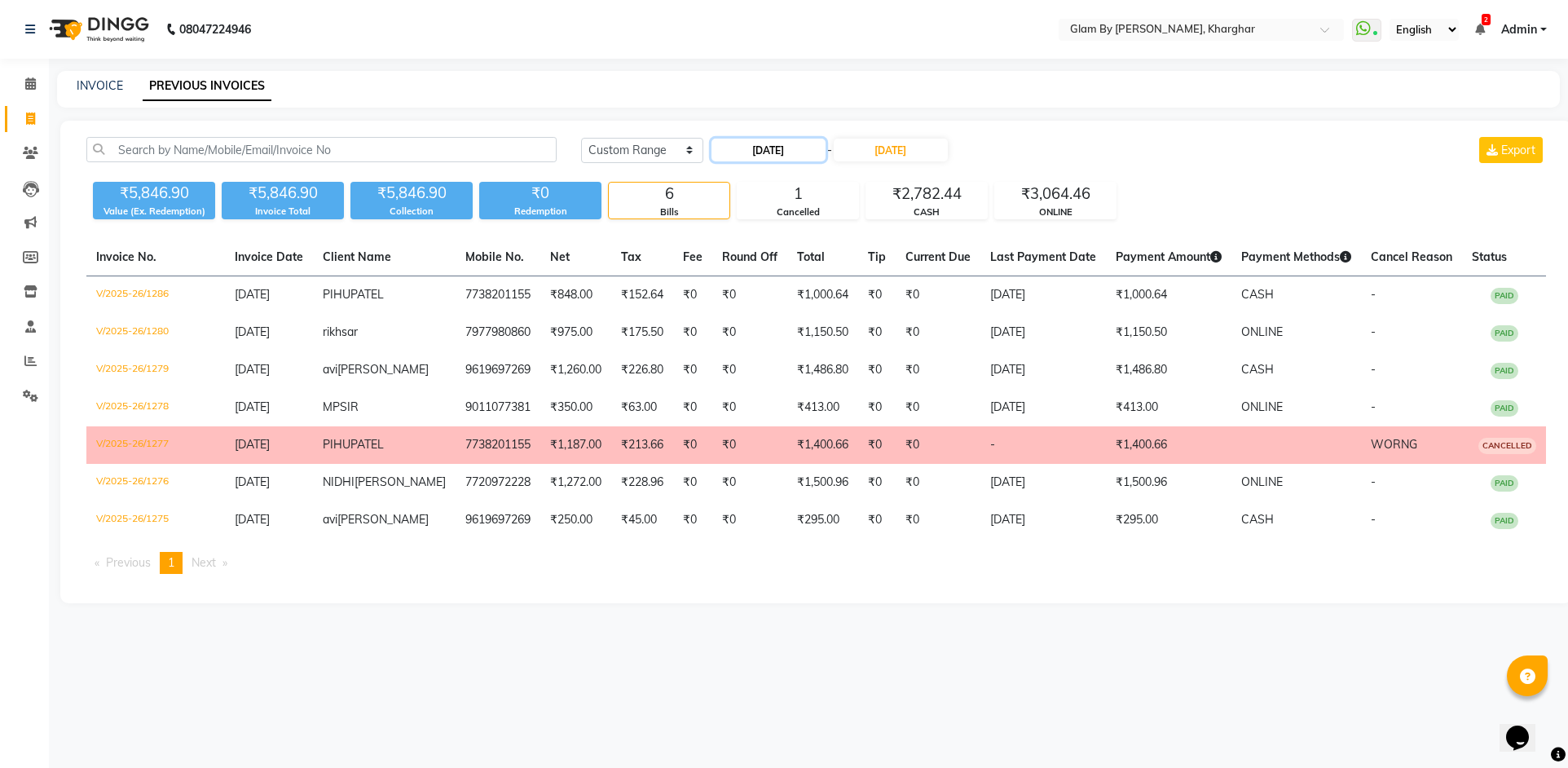
click at [819, 157] on input "16-08-2025" at bounding box center [768, 150] width 114 height 23
select select "8"
select select "2025"
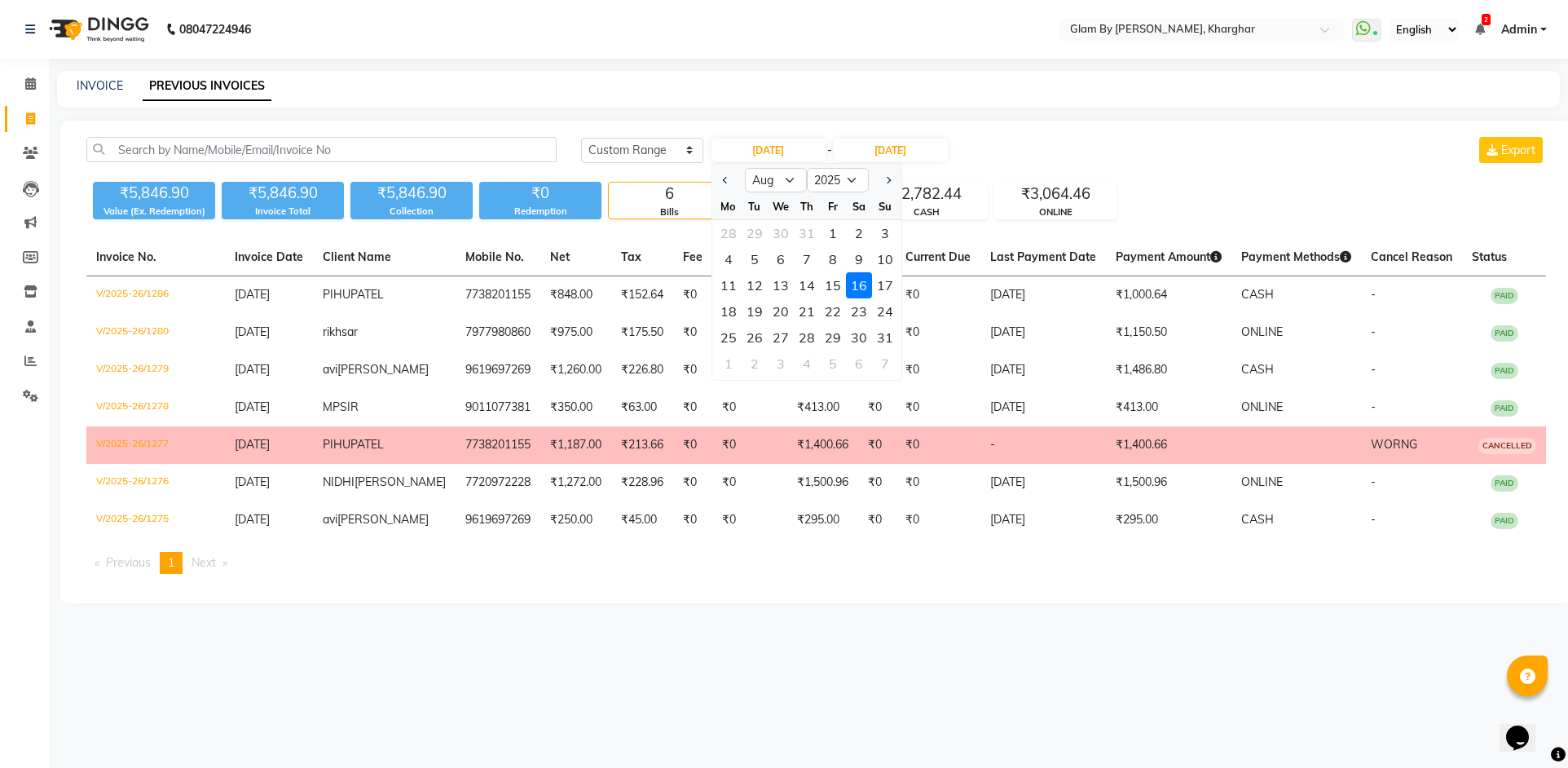
drag, startPoint x: 883, startPoint y: 286, endPoint x: 883, endPoint y: 263, distance: 23.0
click at [885, 282] on div "17" at bounding box center [885, 286] width 26 height 26
type input "[DATE]"
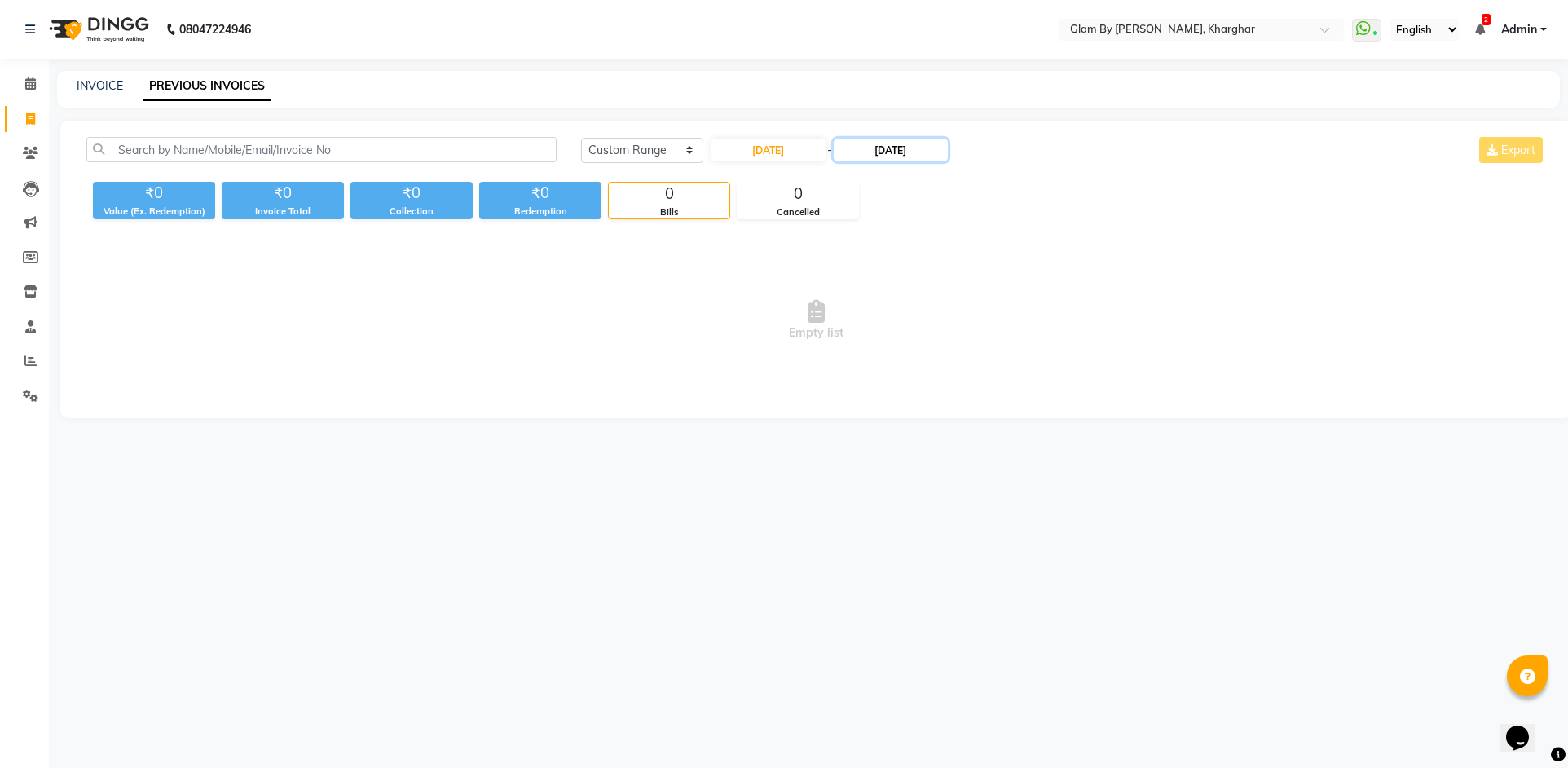
click at [904, 154] on input "16-08-2025" at bounding box center [890, 150] width 114 height 23
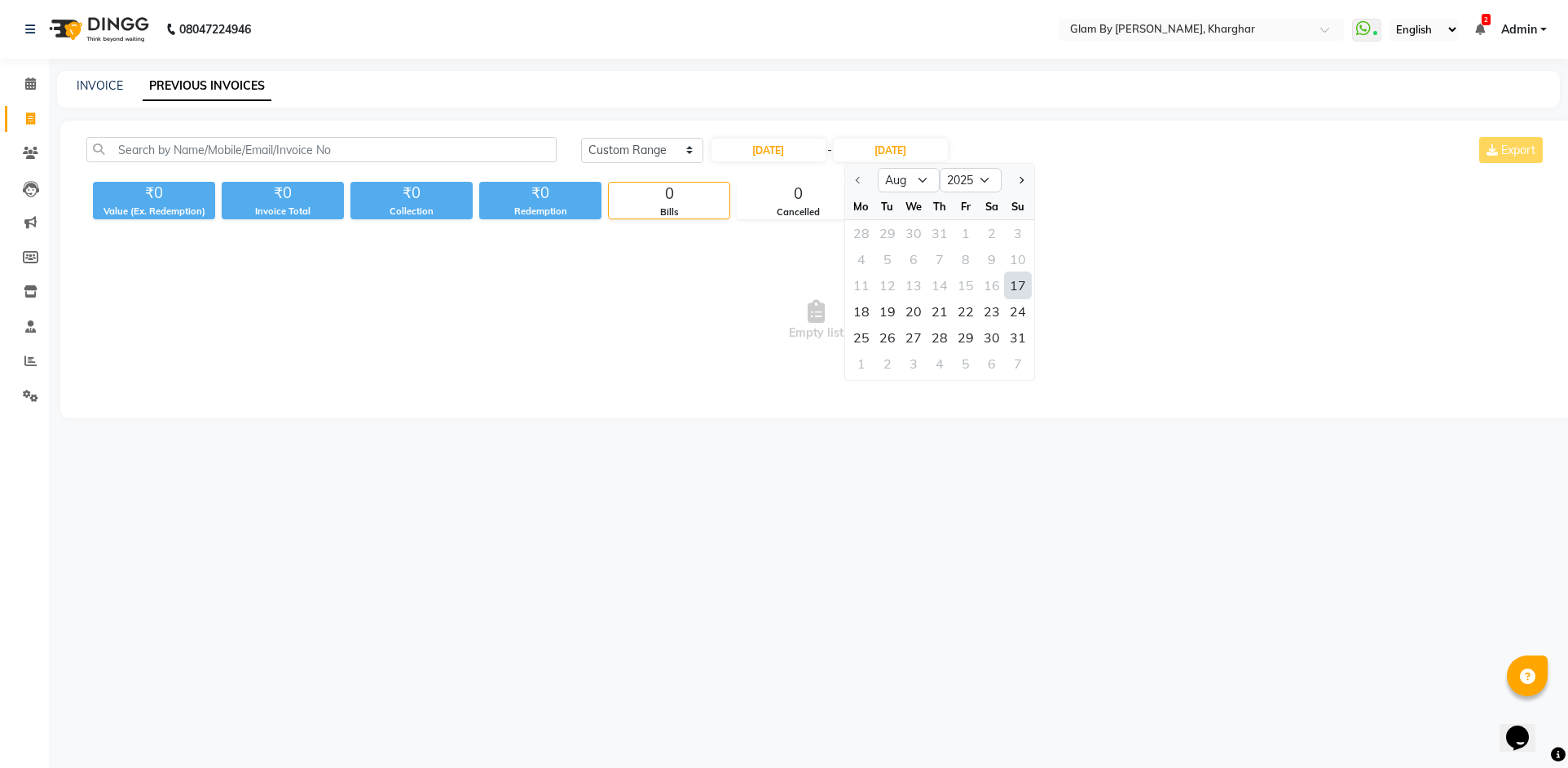
click at [1019, 290] on div "17" at bounding box center [1018, 286] width 26 height 26
type input "[DATE]"
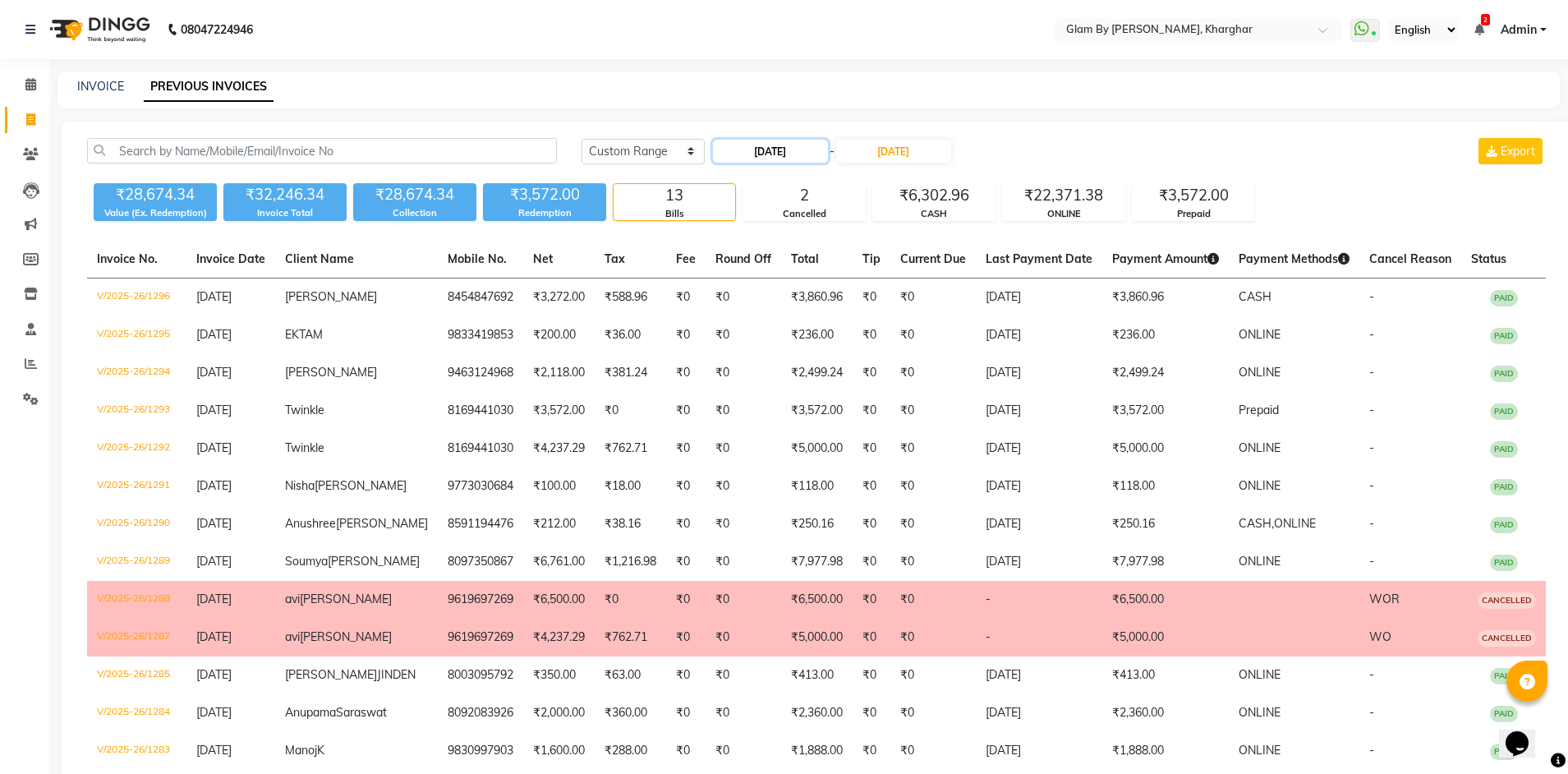
click at [757, 142] on input "[DATE]" at bounding box center [770, 151] width 115 height 23
select select "8"
select select "2025"
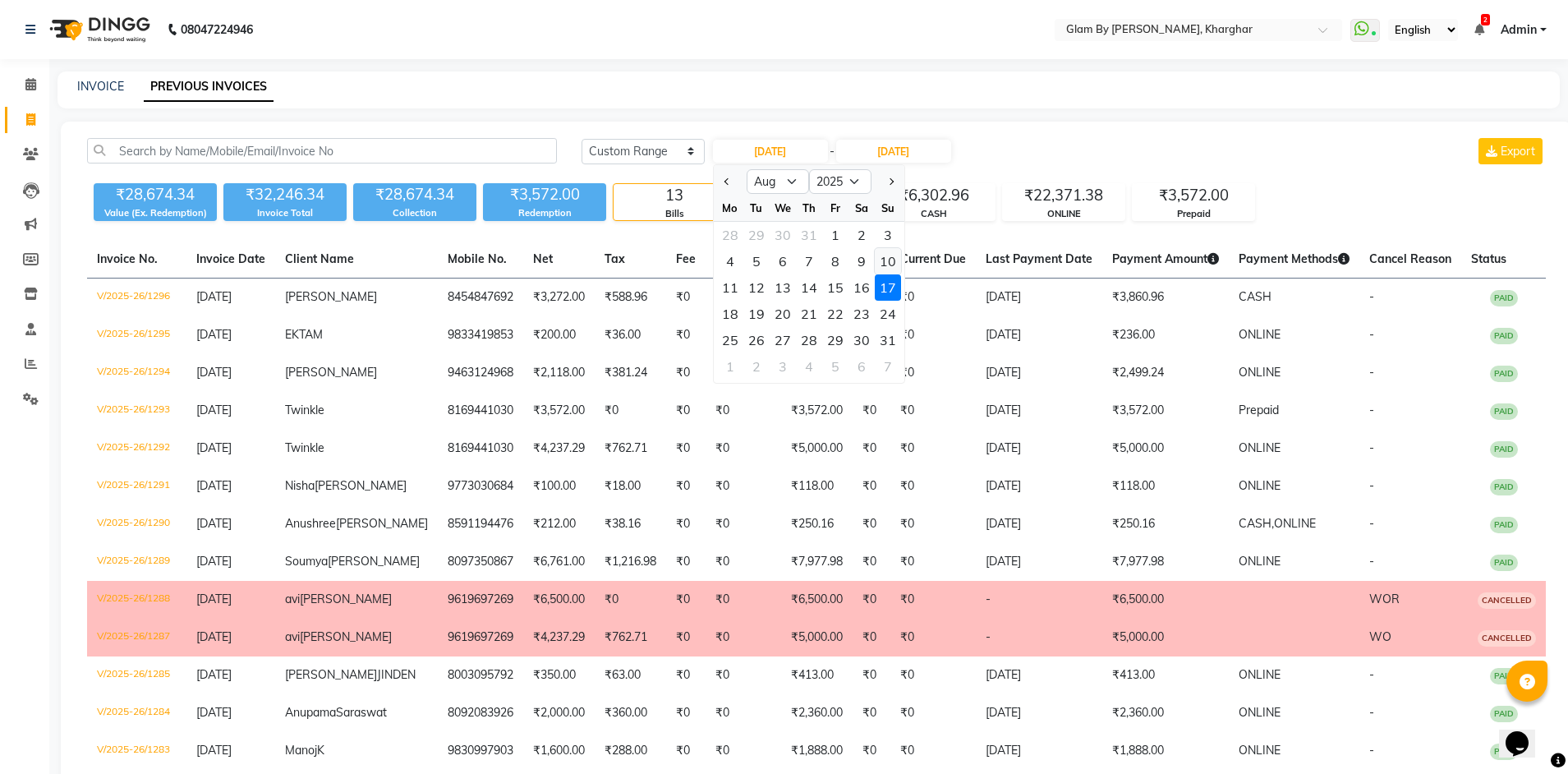
click at [882, 262] on div "10" at bounding box center [887, 262] width 26 height 26
type input "10-08-2025"
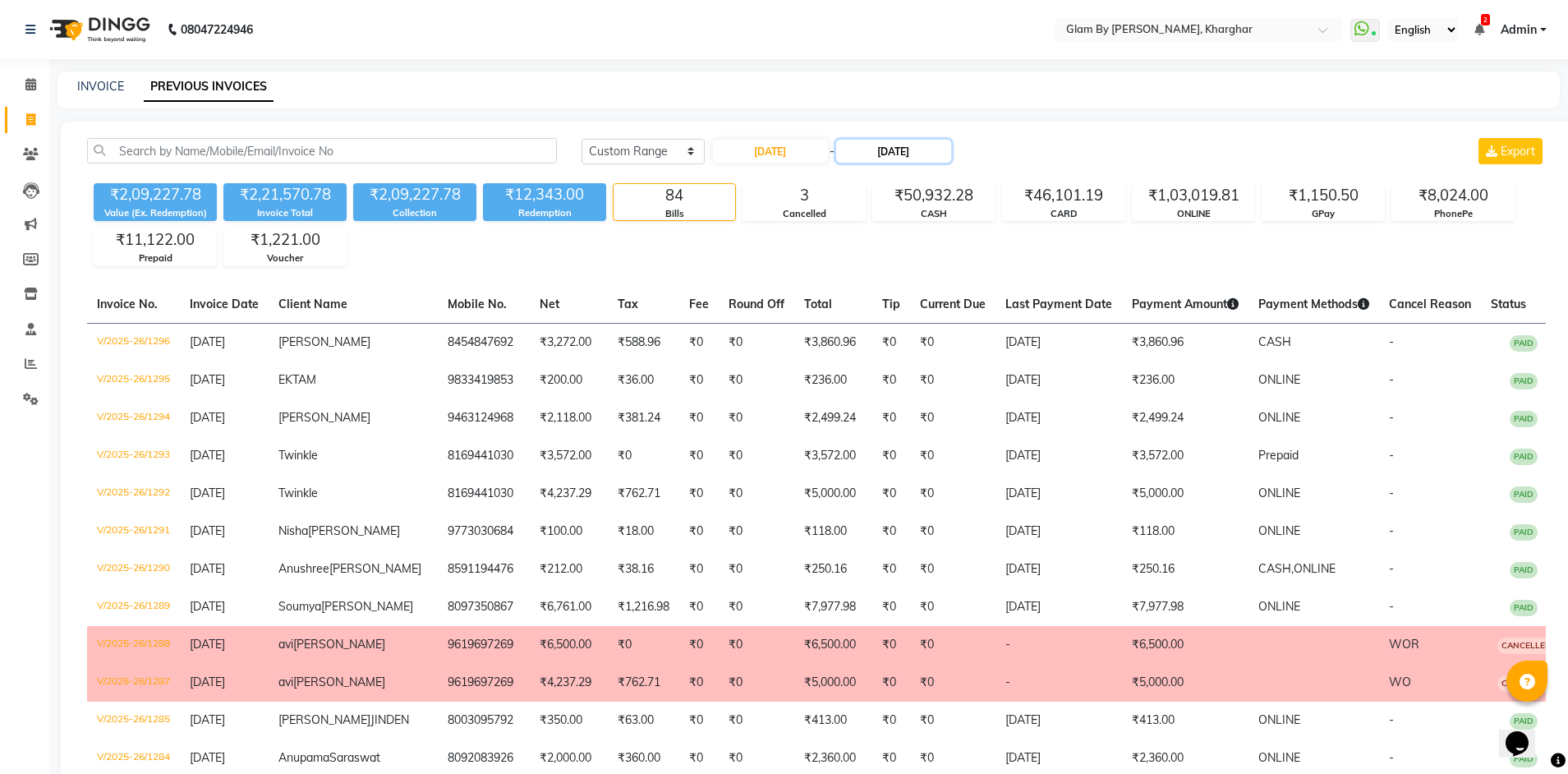
click at [901, 153] on input "[DATE]" at bounding box center [894, 151] width 115 height 23
click at [1025, 263] on div "10" at bounding box center [1022, 262] width 26 height 26
type input "10-08-2025"
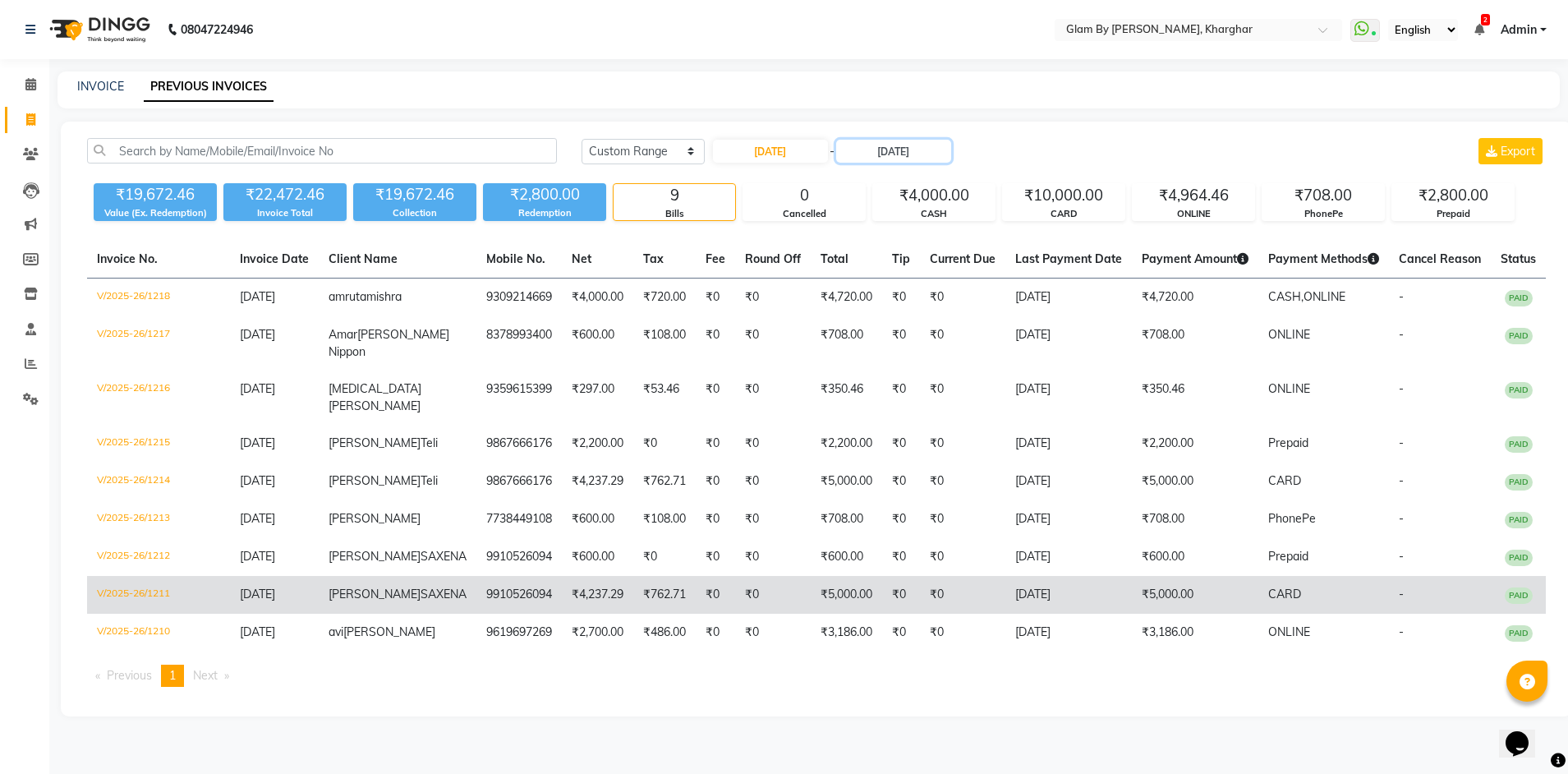
scroll to position [17, 0]
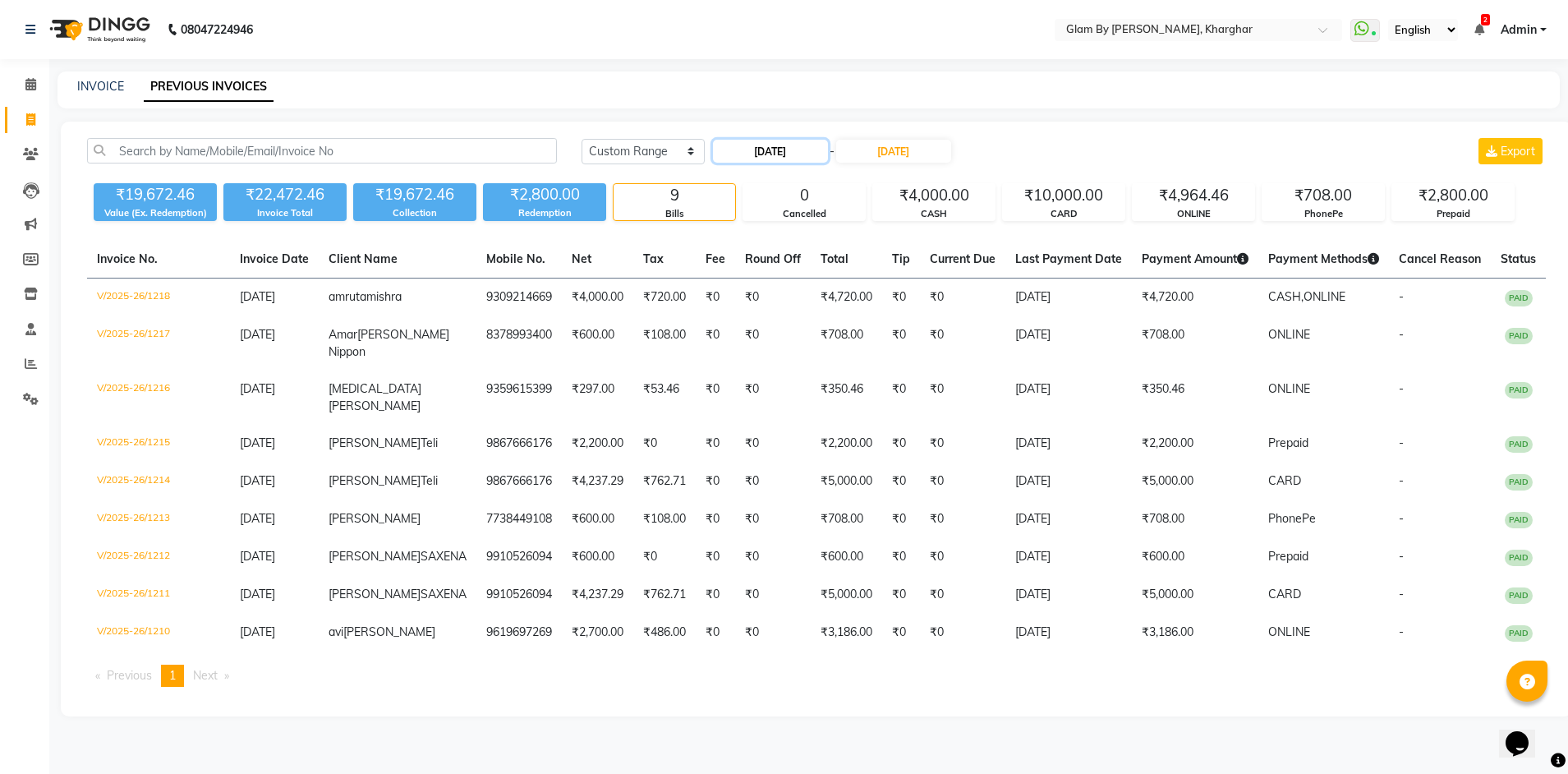
click at [788, 140] on input "10-08-2025" at bounding box center [770, 151] width 115 height 23
select select "8"
select select "2025"
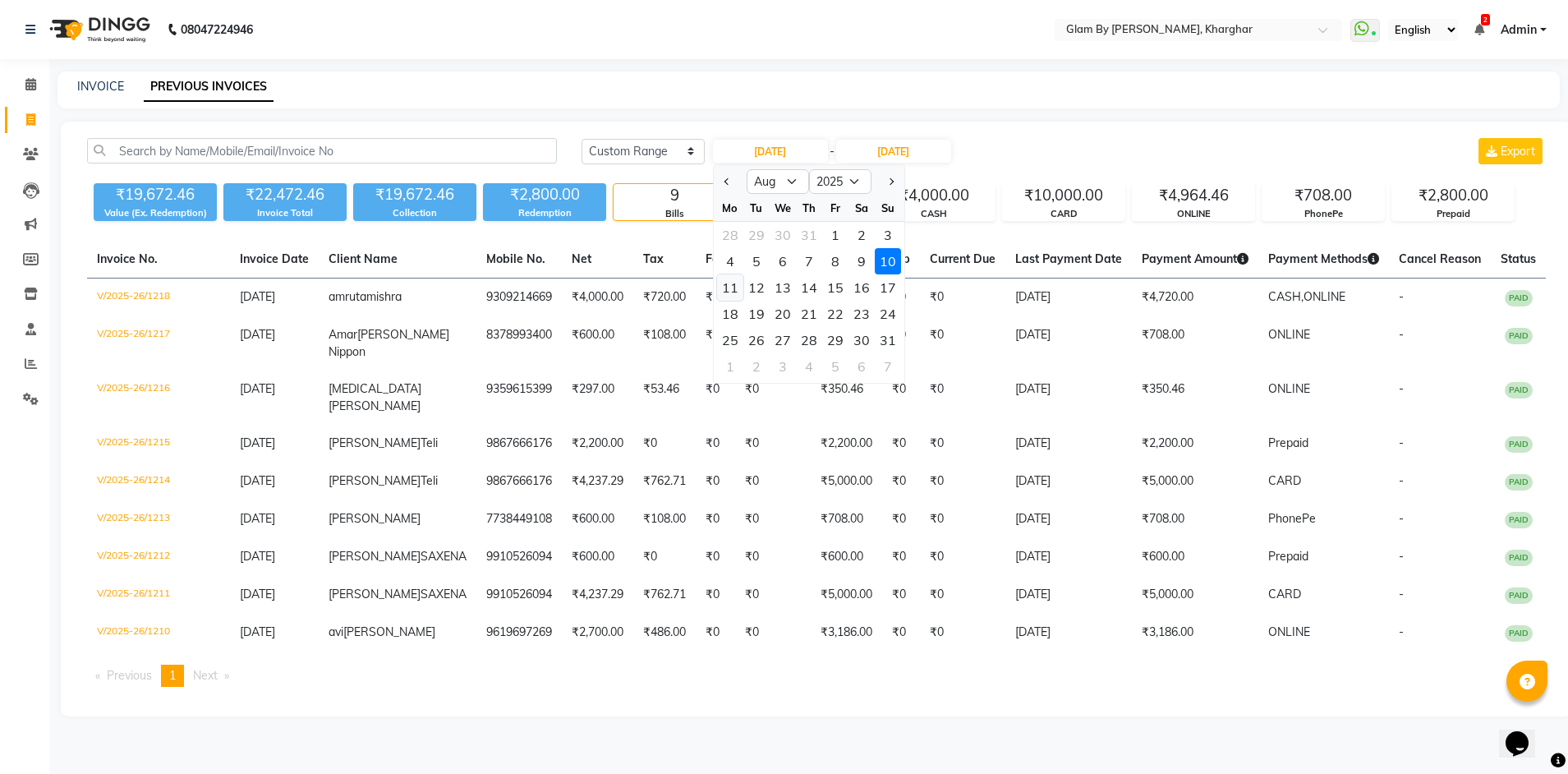
click at [729, 275] on div "11" at bounding box center [730, 288] width 26 height 26
type input "11-08-2025"
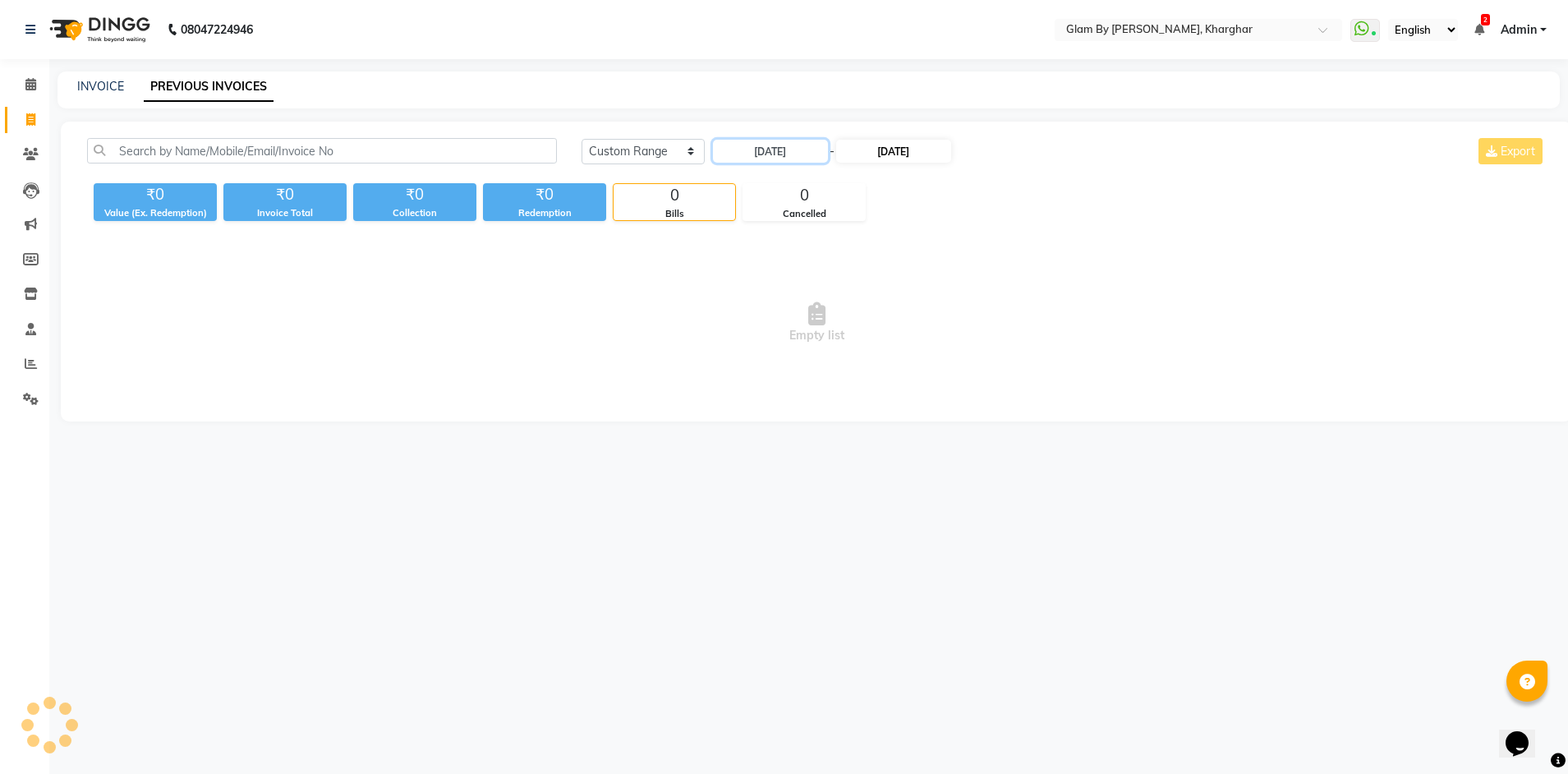
scroll to position [0, 0]
click at [887, 153] on input "10-08-2025" at bounding box center [897, 151] width 115 height 23
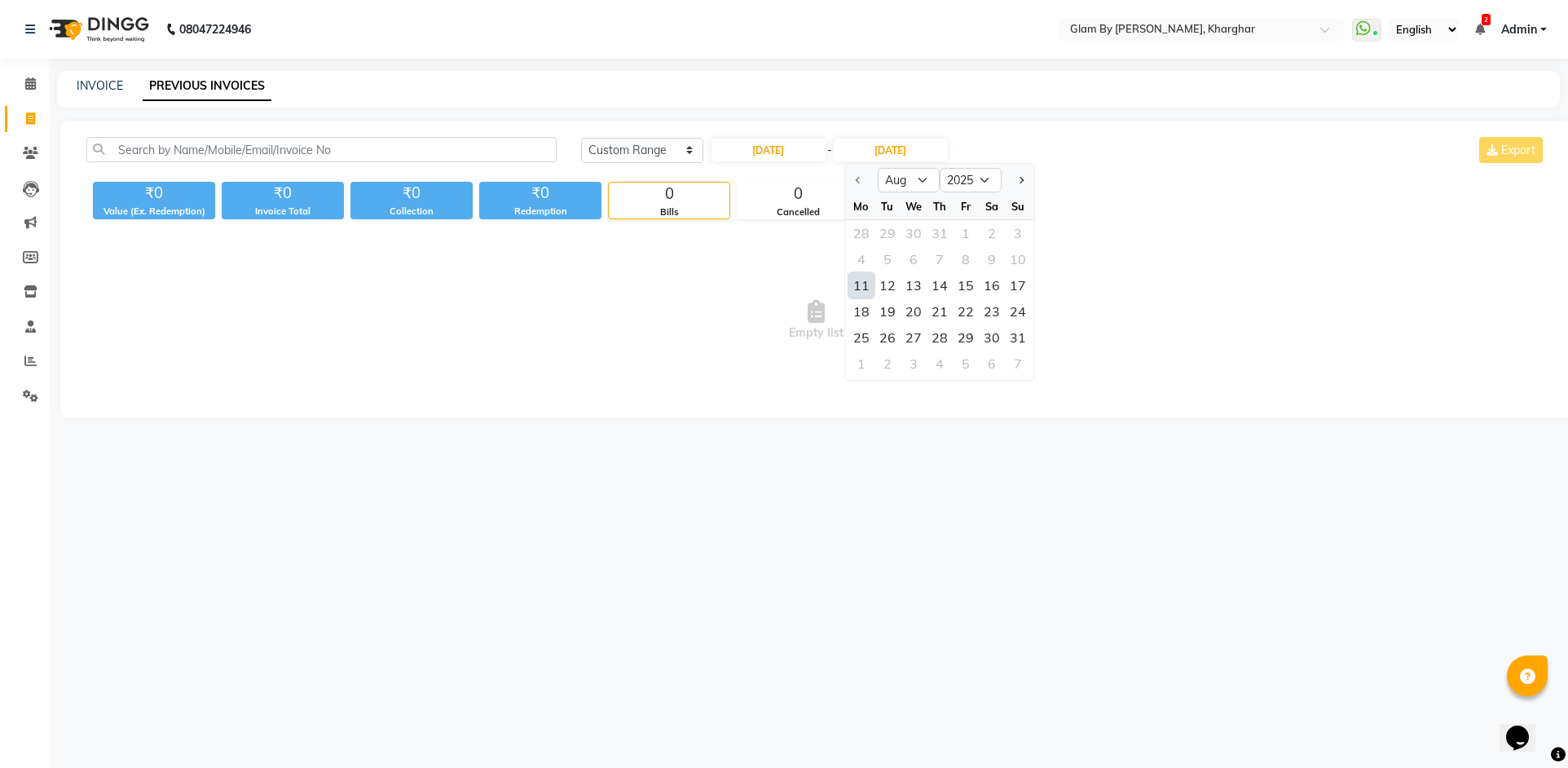
click at [865, 287] on div "11" at bounding box center [861, 286] width 26 height 26
type input "11-08-2025"
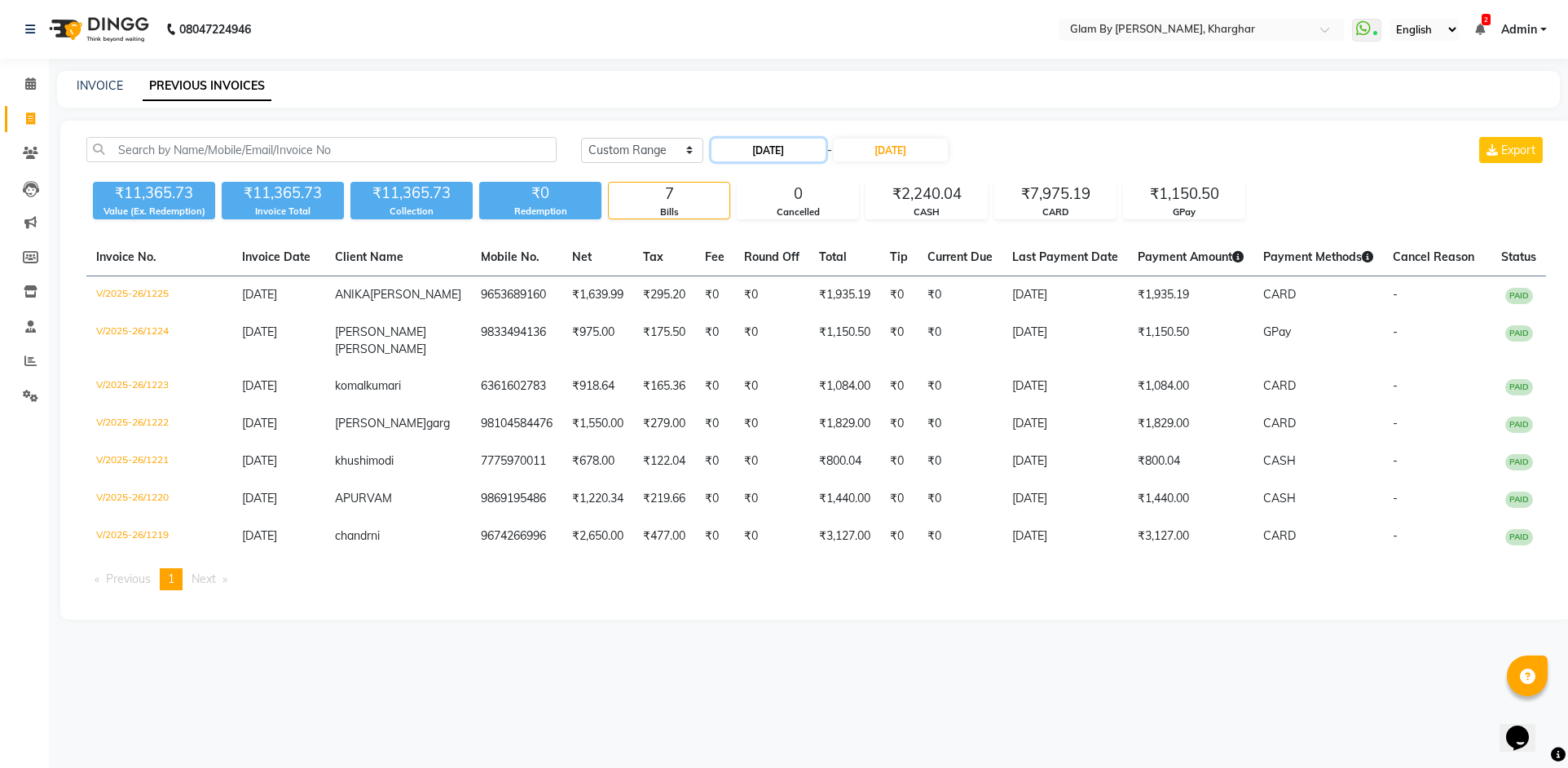
click at [769, 151] on input "11-08-2025" at bounding box center [768, 150] width 114 height 23
select select "8"
select select "2025"
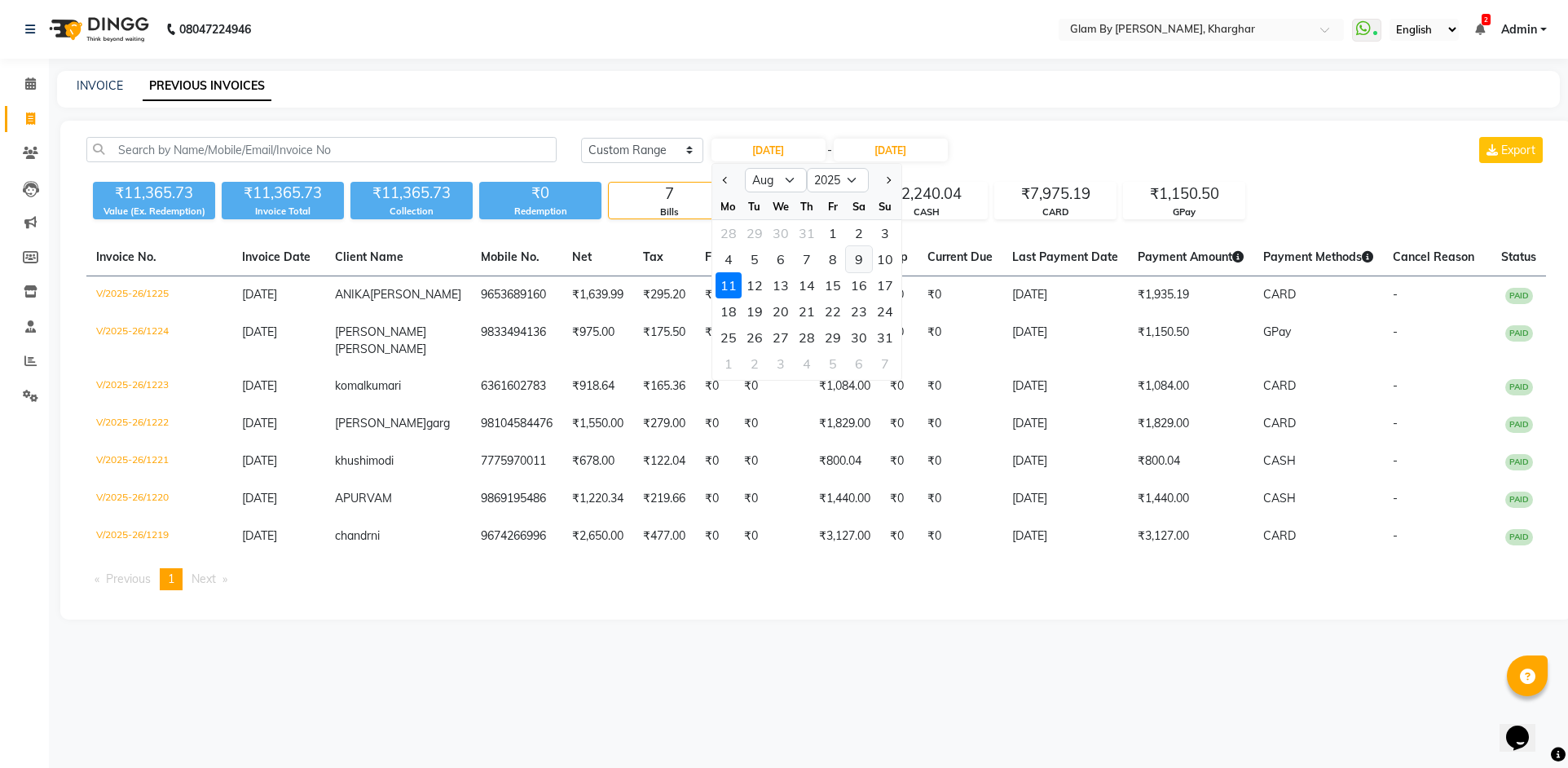
click at [862, 265] on div "9" at bounding box center [859, 259] width 26 height 26
type input "09-08-2025"
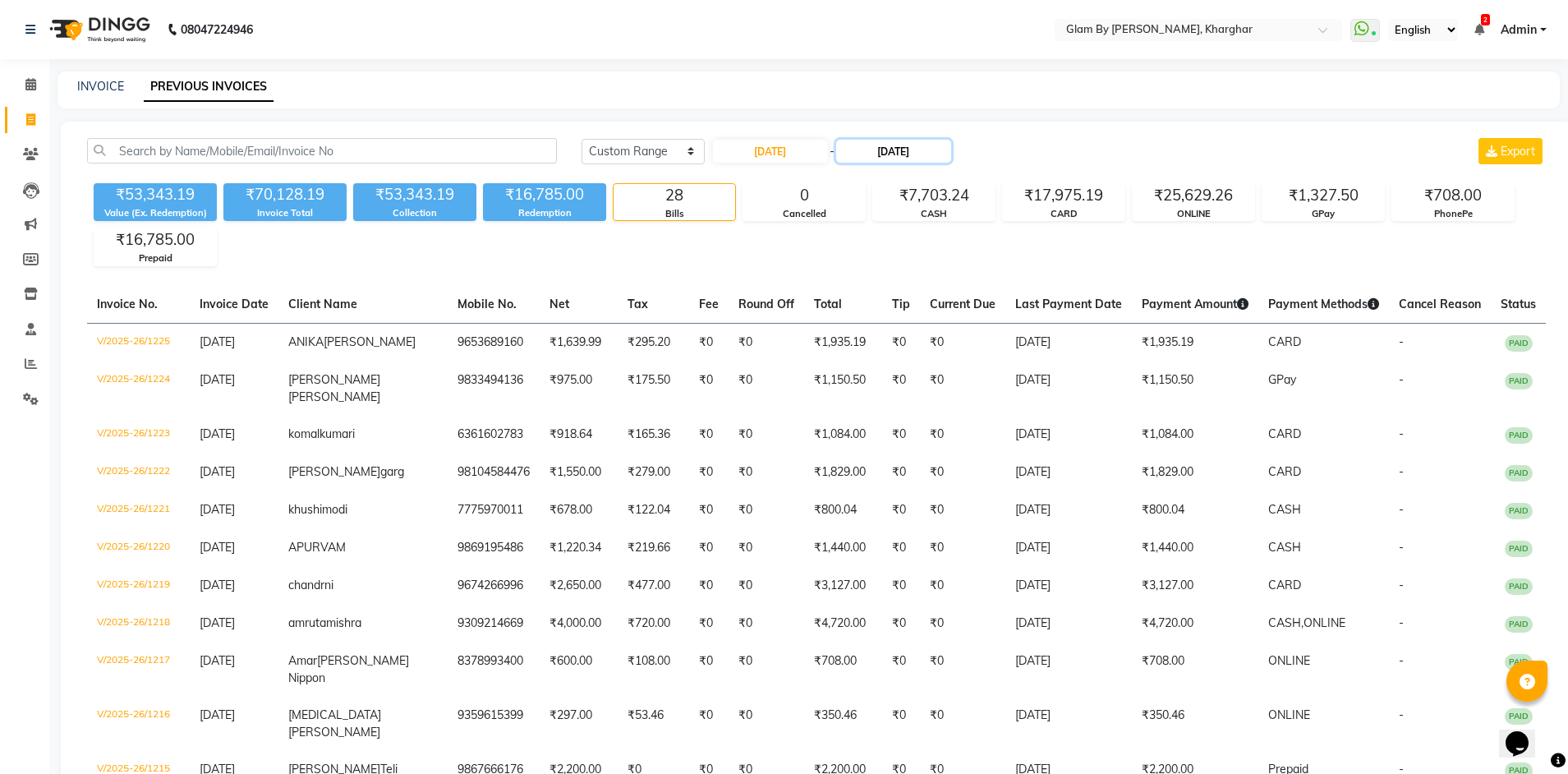
click at [947, 148] on input "11-08-2025" at bounding box center [894, 151] width 115 height 23
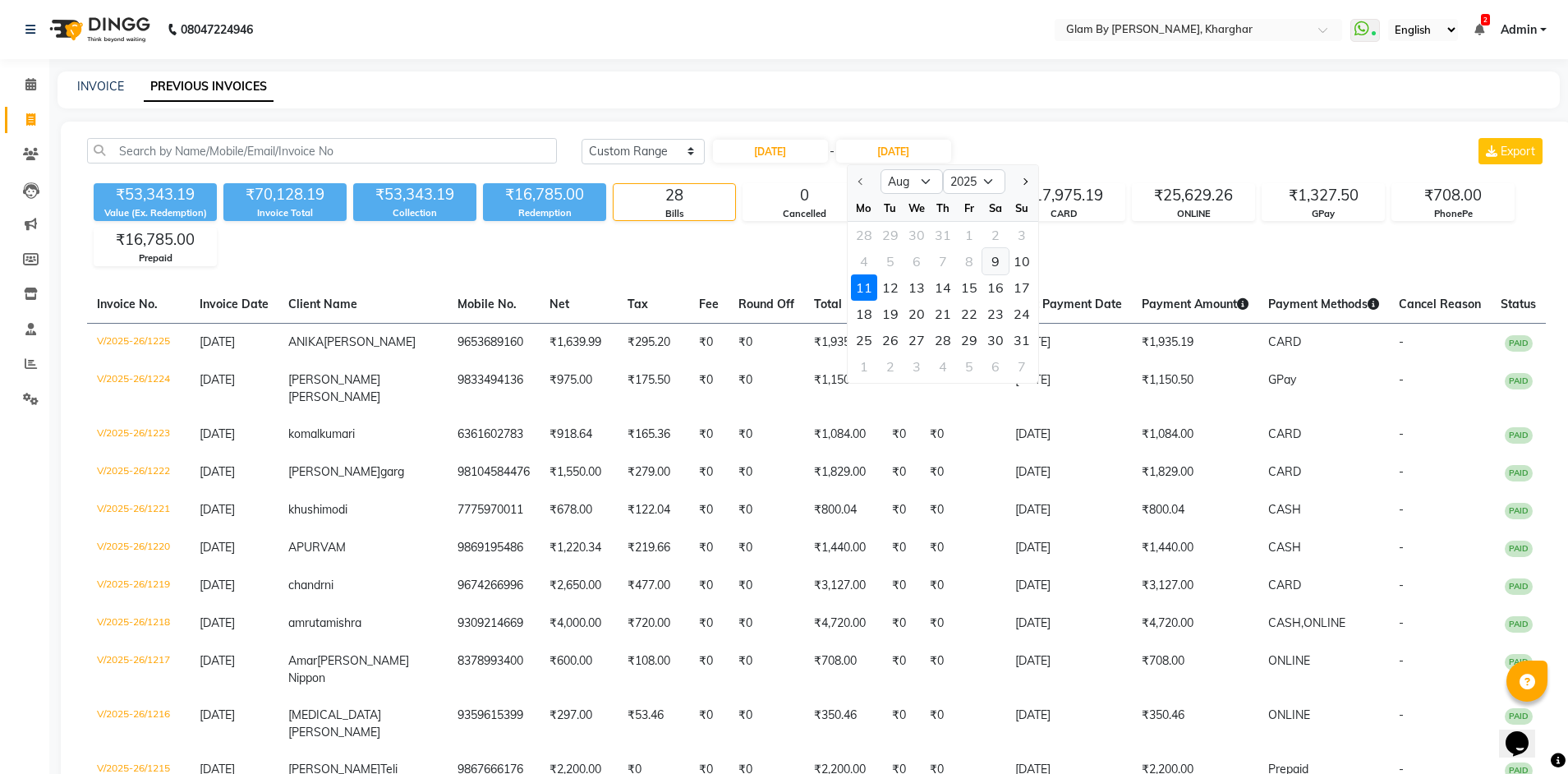
click at [997, 266] on div "9" at bounding box center [996, 262] width 26 height 26
type input "09-08-2025"
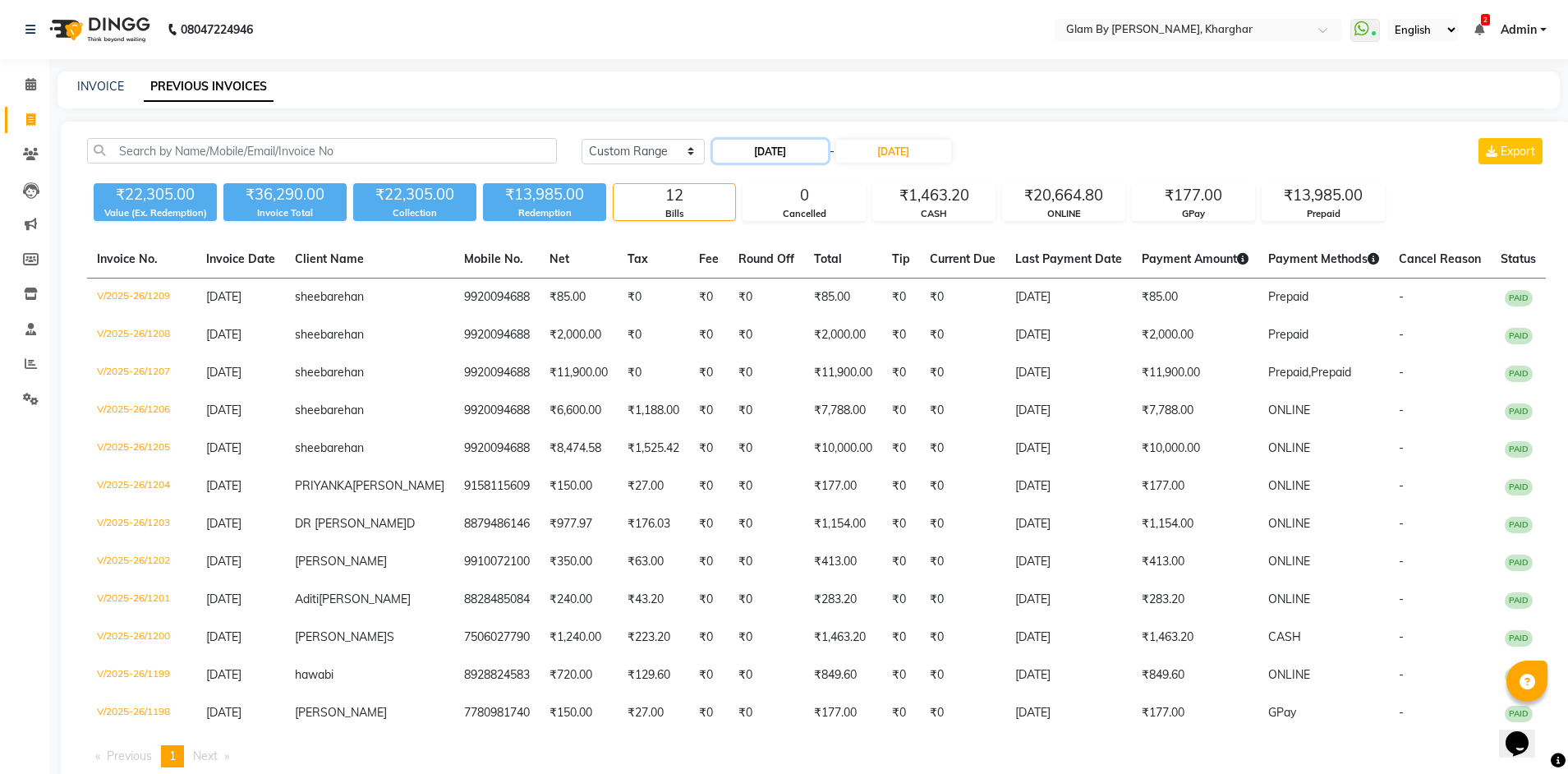
click at [795, 147] on input "09-08-2025" at bounding box center [770, 151] width 115 height 23
select select "8"
select select "2025"
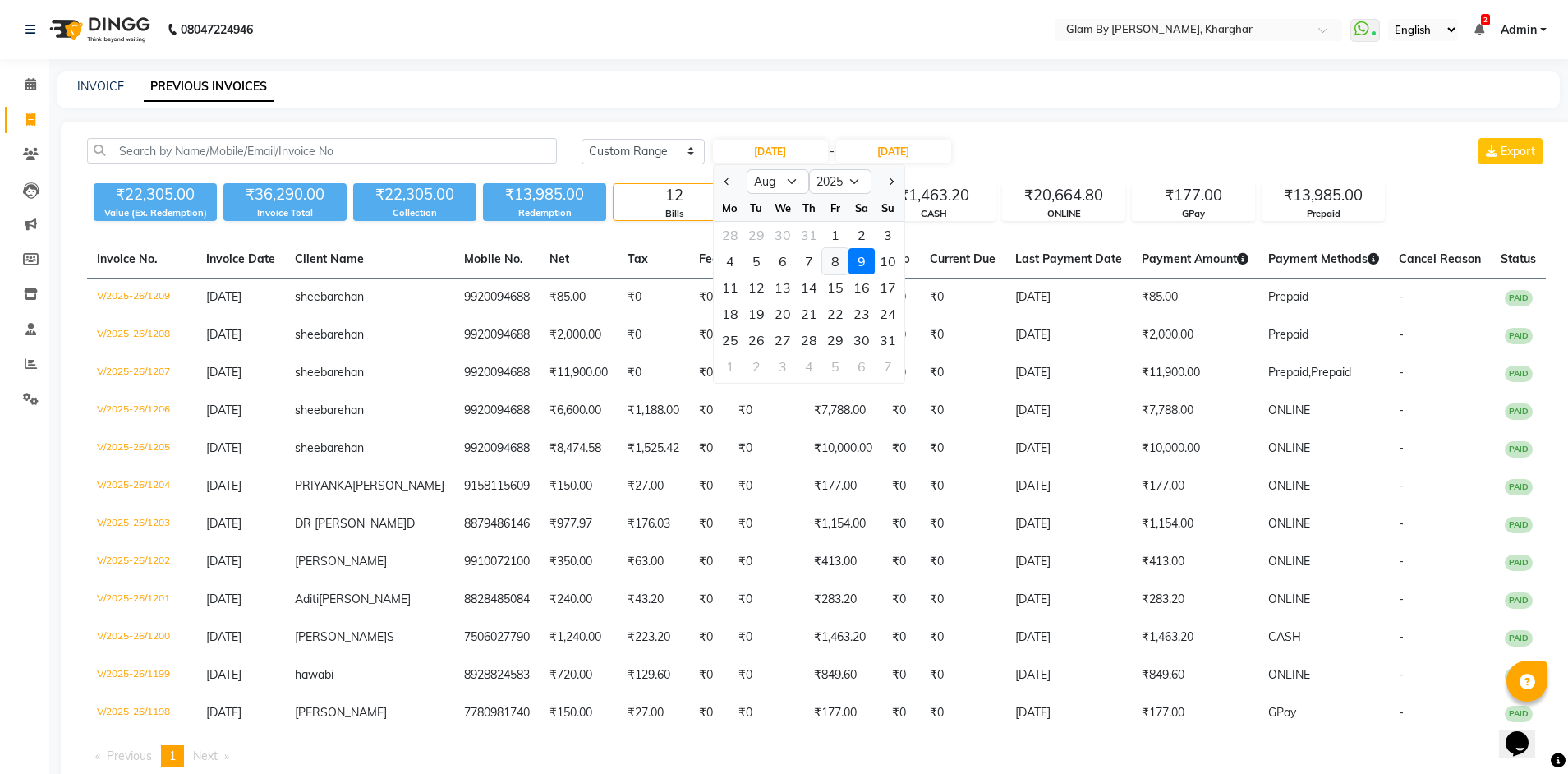
click at [832, 262] on div "8" at bounding box center [836, 262] width 26 height 26
type input "08-08-2025"
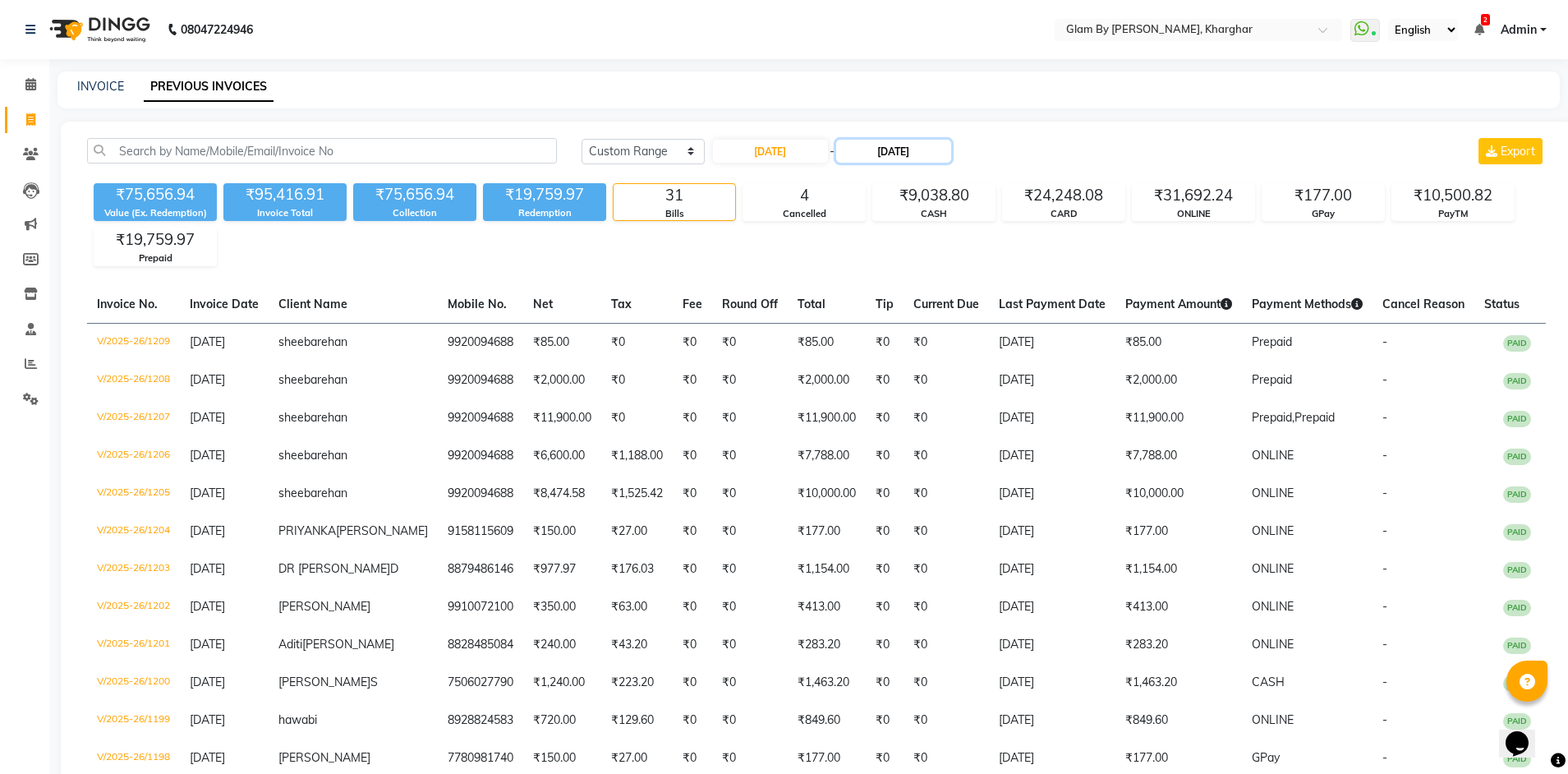
click at [887, 151] on input "09-08-2025" at bounding box center [894, 151] width 115 height 23
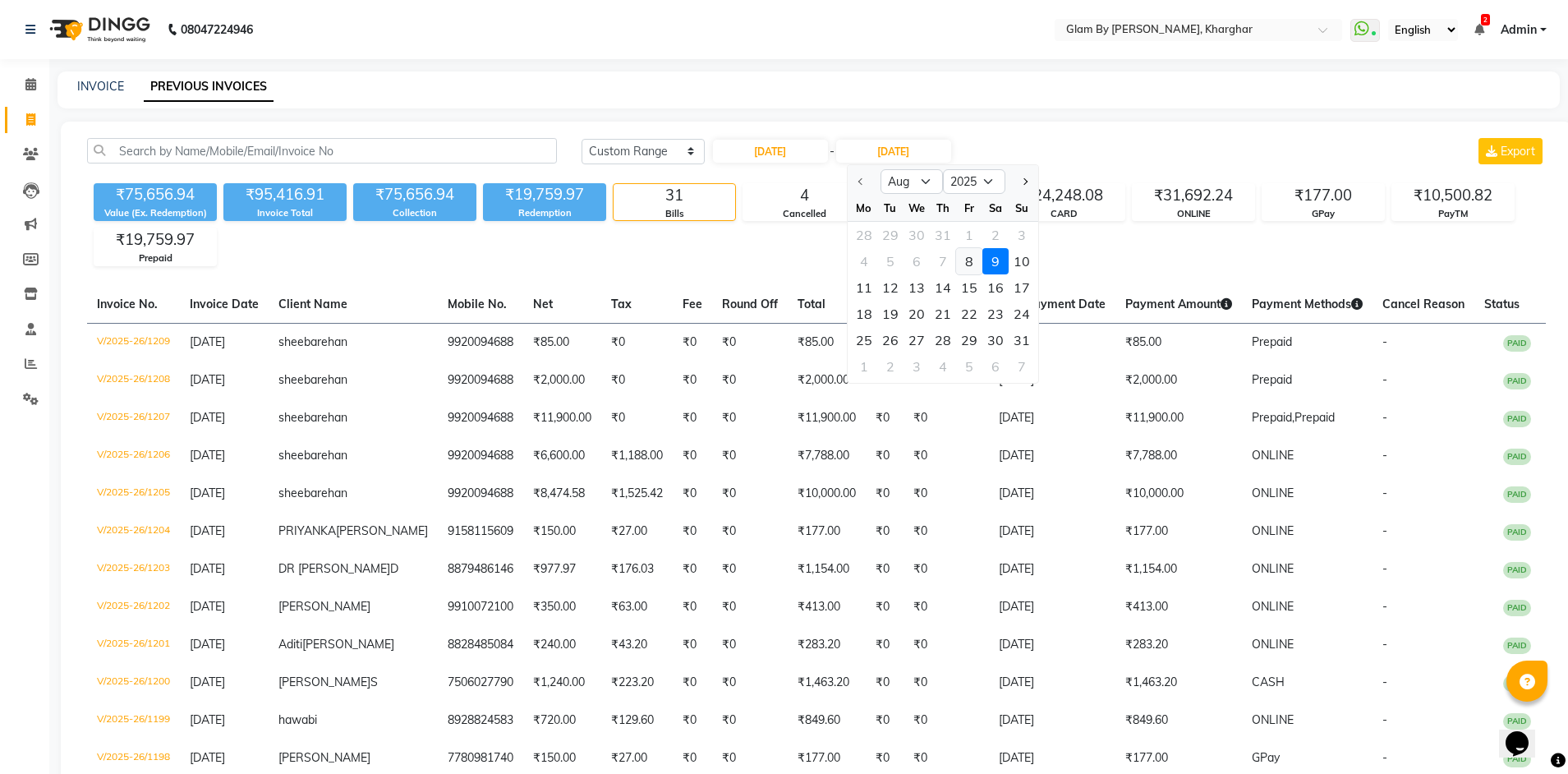
click at [961, 266] on div "8" at bounding box center [969, 262] width 26 height 26
type input "08-08-2025"
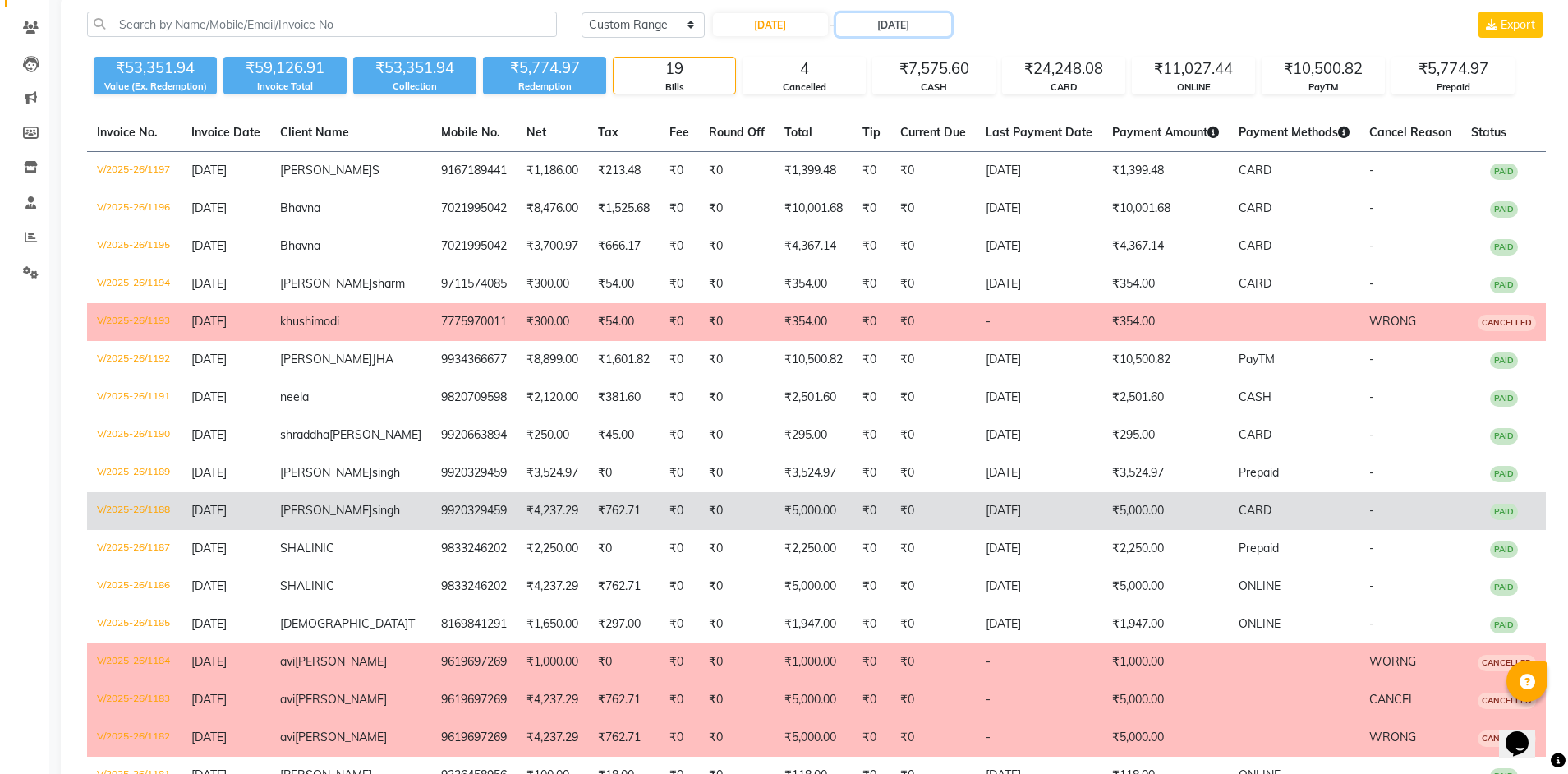
scroll to position [165, 0]
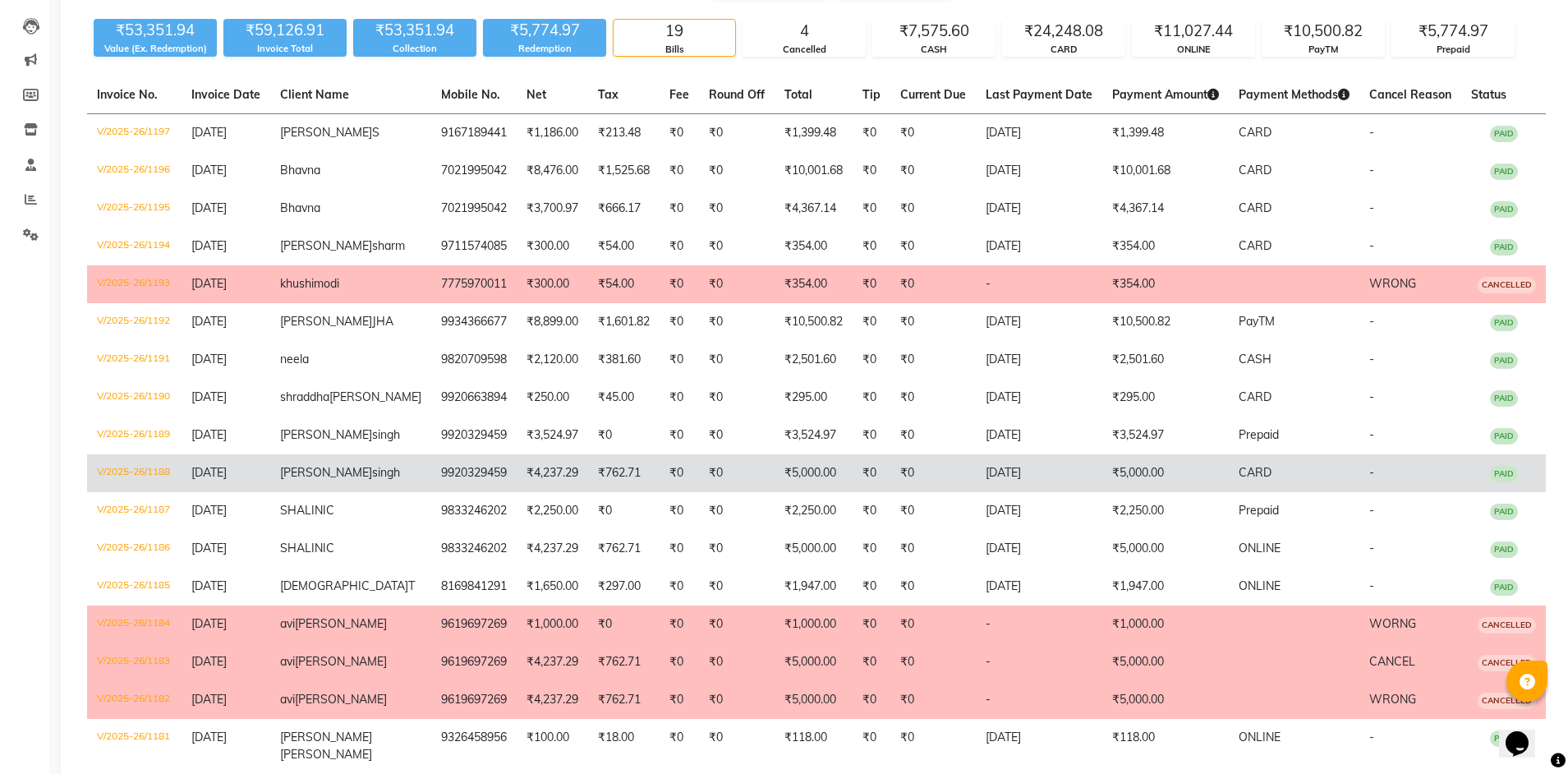
click at [747, 492] on td "₹0" at bounding box center [737, 473] width 76 height 38
click at [1102, 492] on td "₹5,000.00" at bounding box center [1166, 473] width 127 height 38
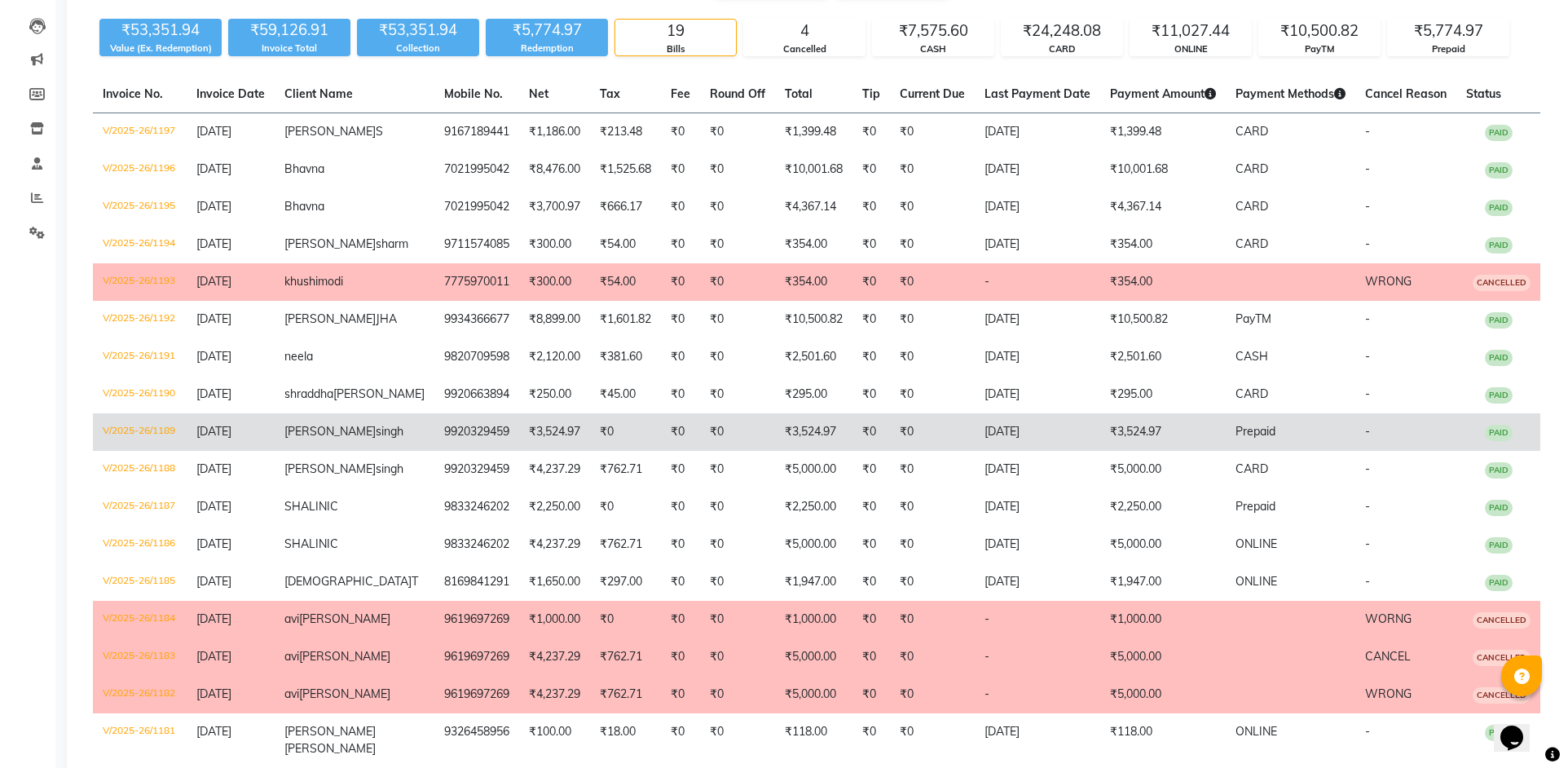
scroll to position [0, 0]
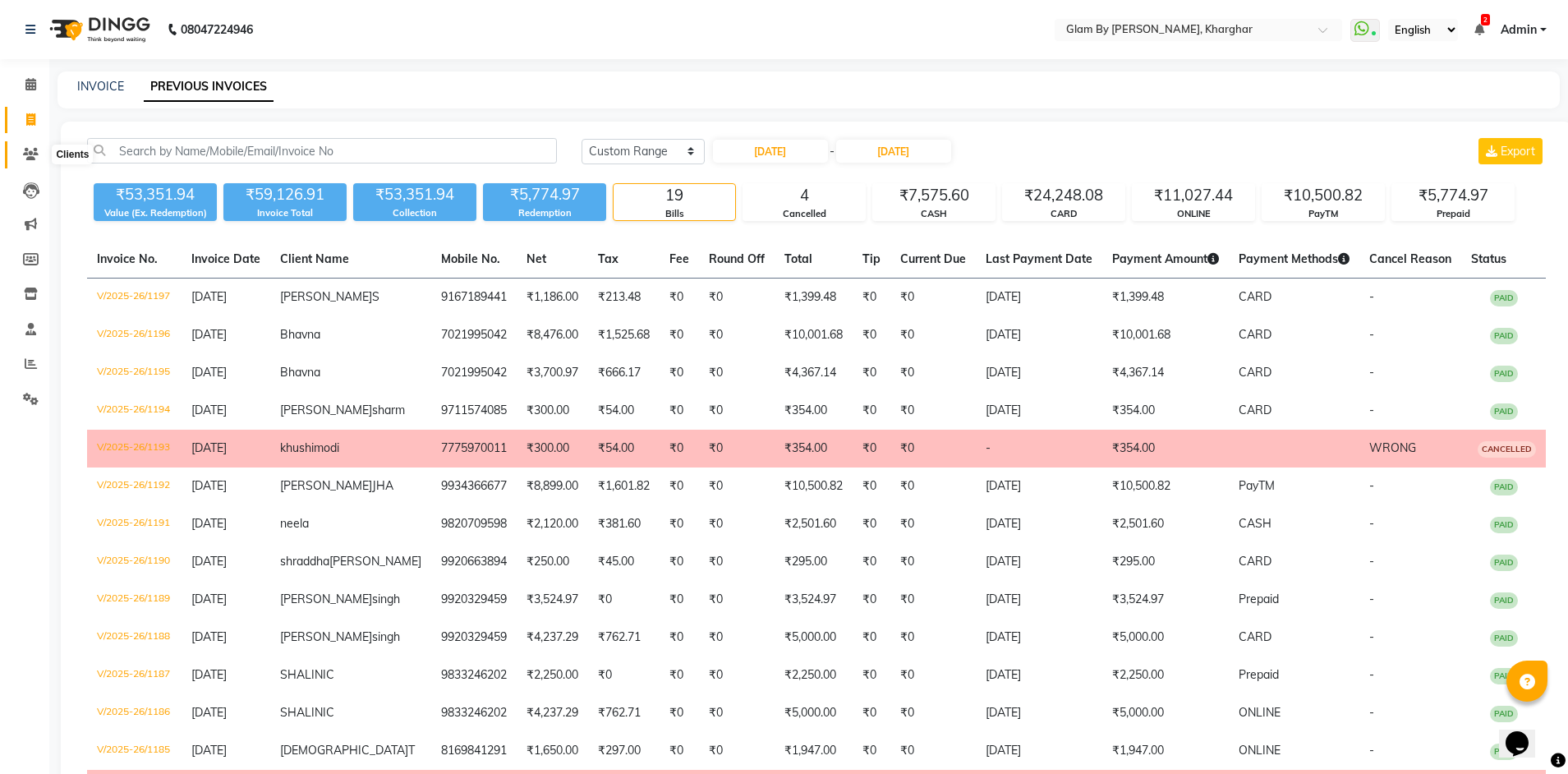
click at [33, 153] on icon at bounding box center [31, 154] width 16 height 12
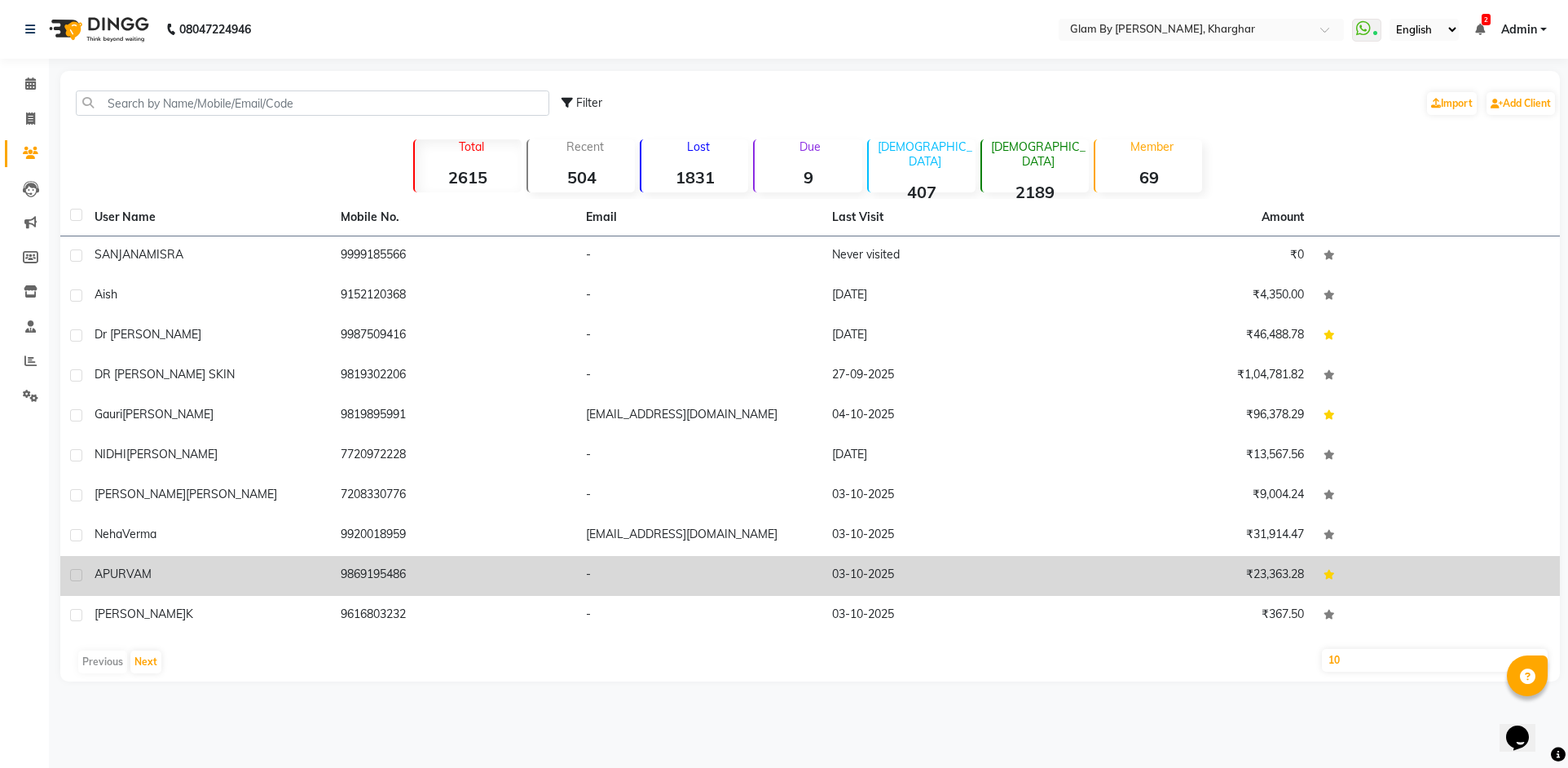
drag, startPoint x: 112, startPoint y: 103, endPoint x: 370, endPoint y: 584, distance: 545.8
click at [370, 584] on td "9869195486" at bounding box center [454, 576] width 246 height 40
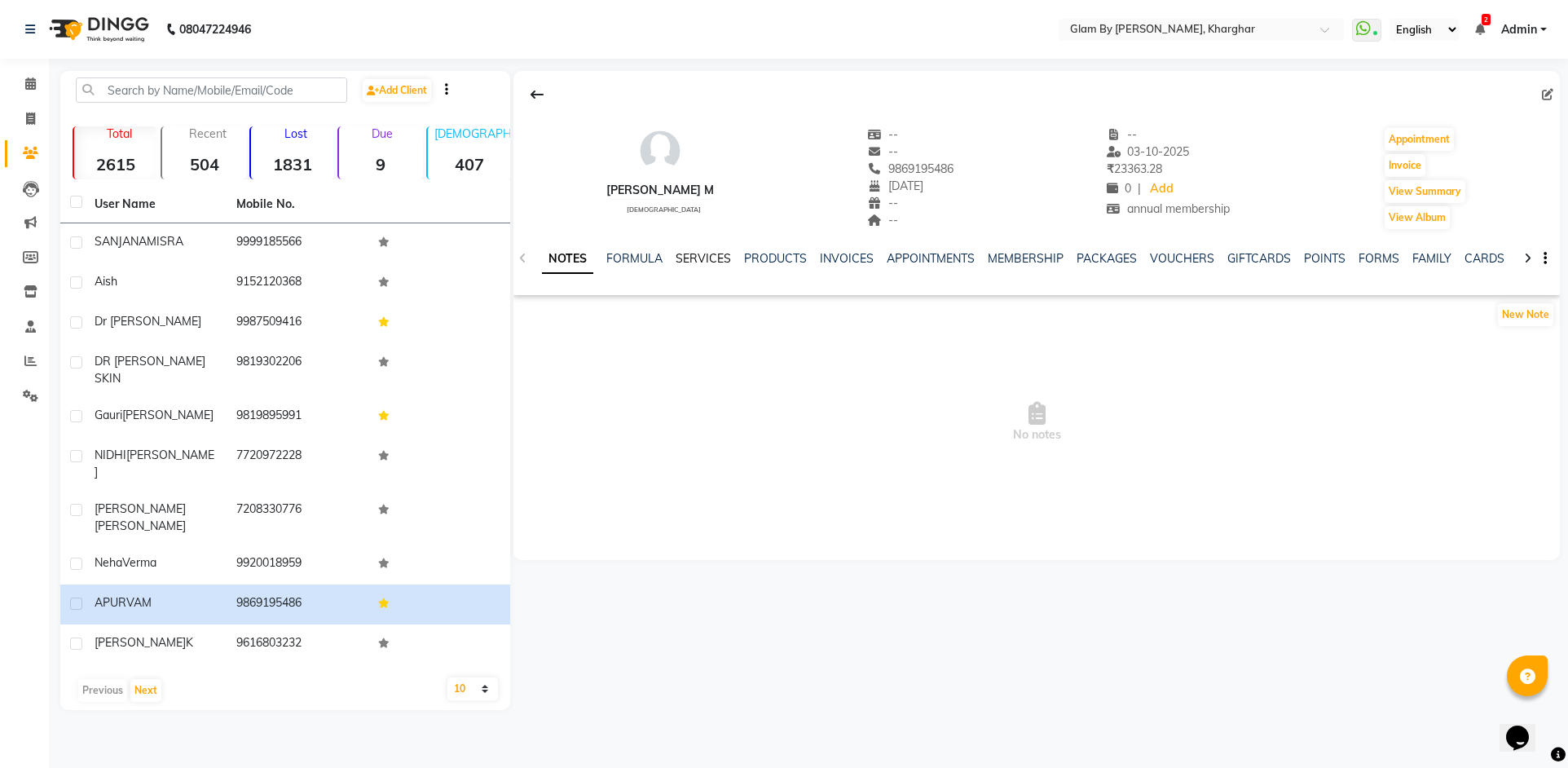
click at [707, 261] on link "SERVICES" at bounding box center [702, 258] width 55 height 15
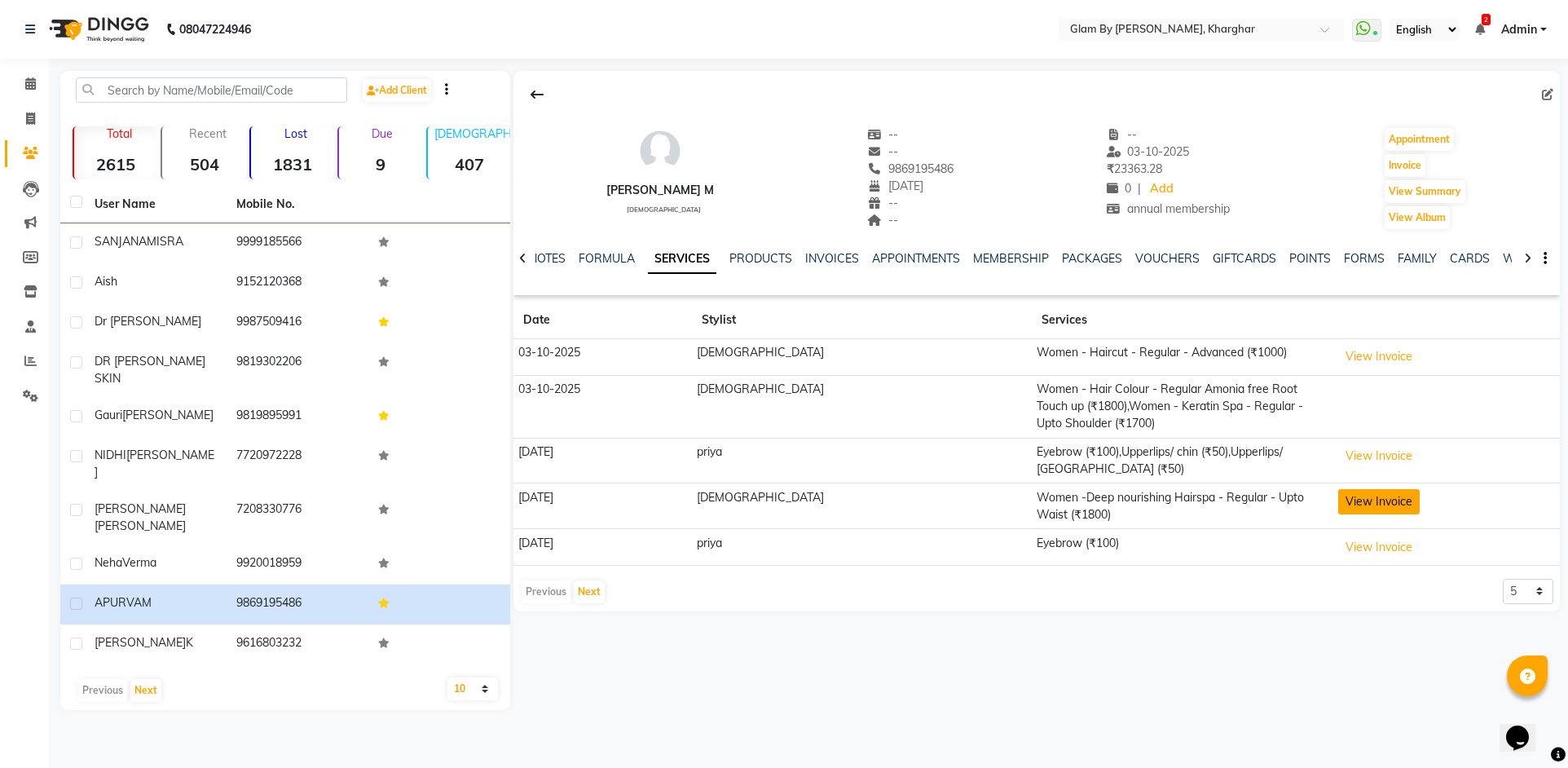
click at [1338, 489] on button "View Invoice" at bounding box center [1378, 502] width 81 height 25
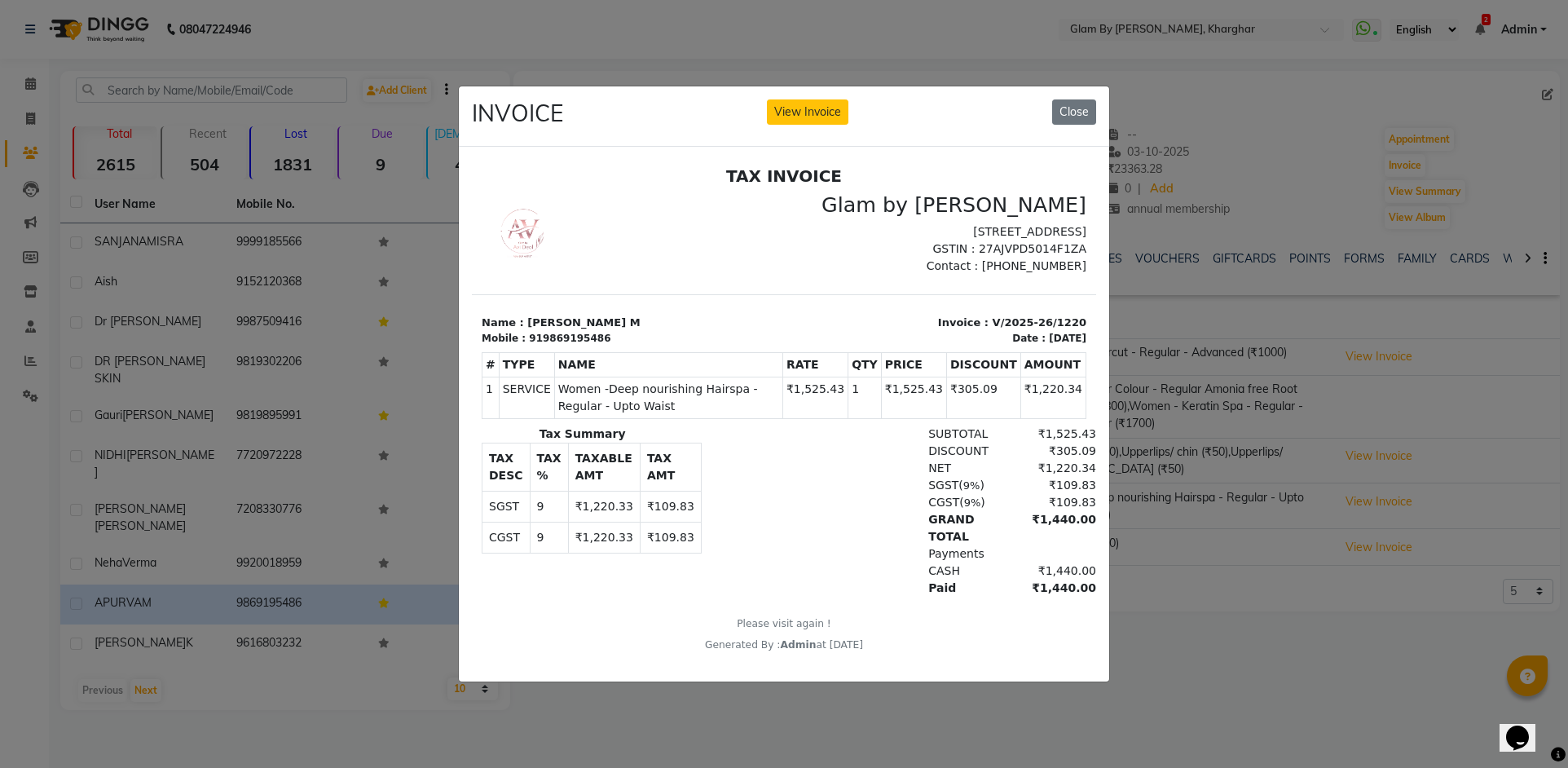
drag, startPoint x: 1086, startPoint y: 108, endPoint x: 1037, endPoint y: 138, distance: 57.5
click at [1081, 108] on button "Close" at bounding box center [1074, 112] width 44 height 25
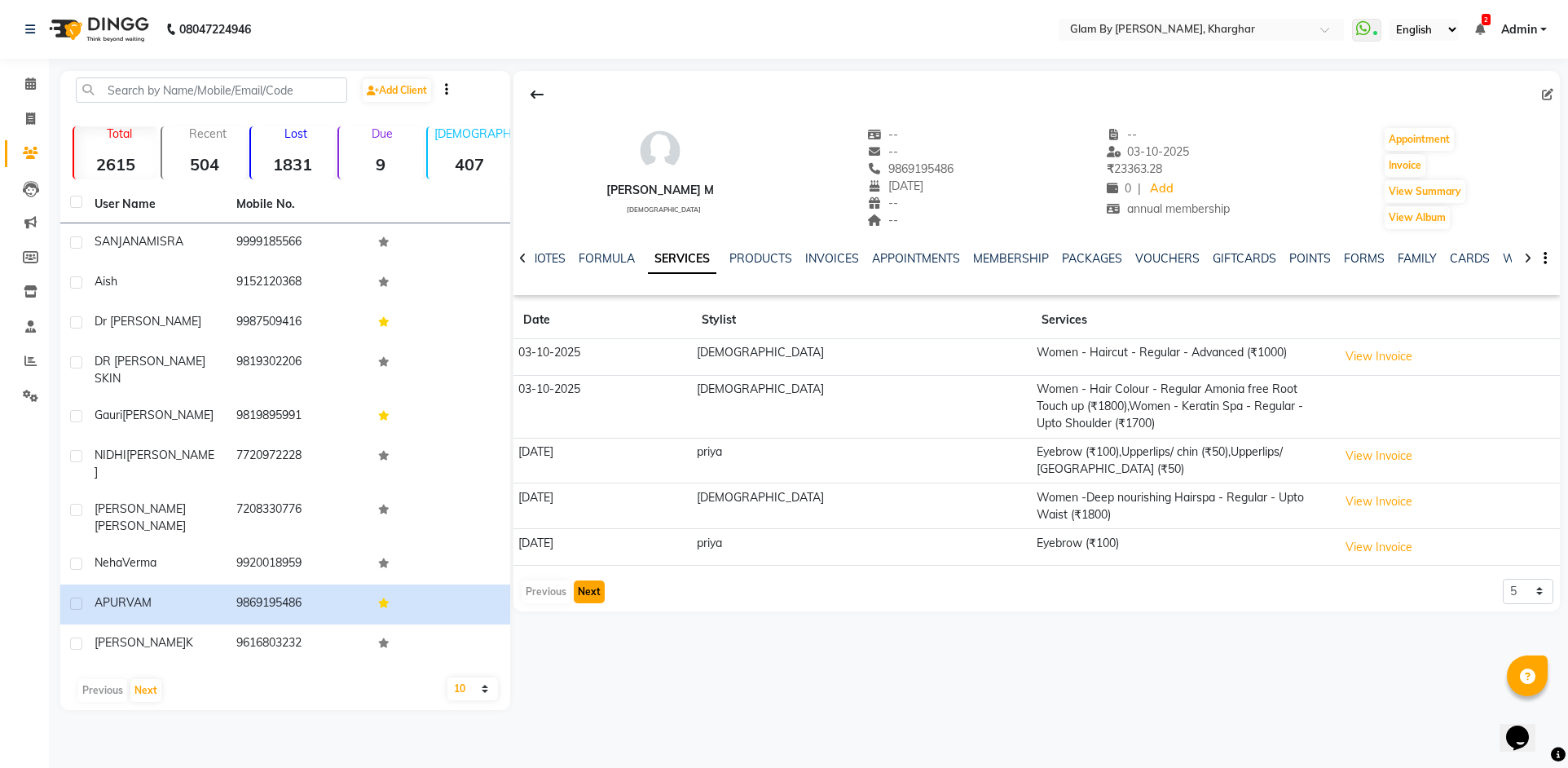
click at [586, 580] on button "Next" at bounding box center [589, 592] width 31 height 23
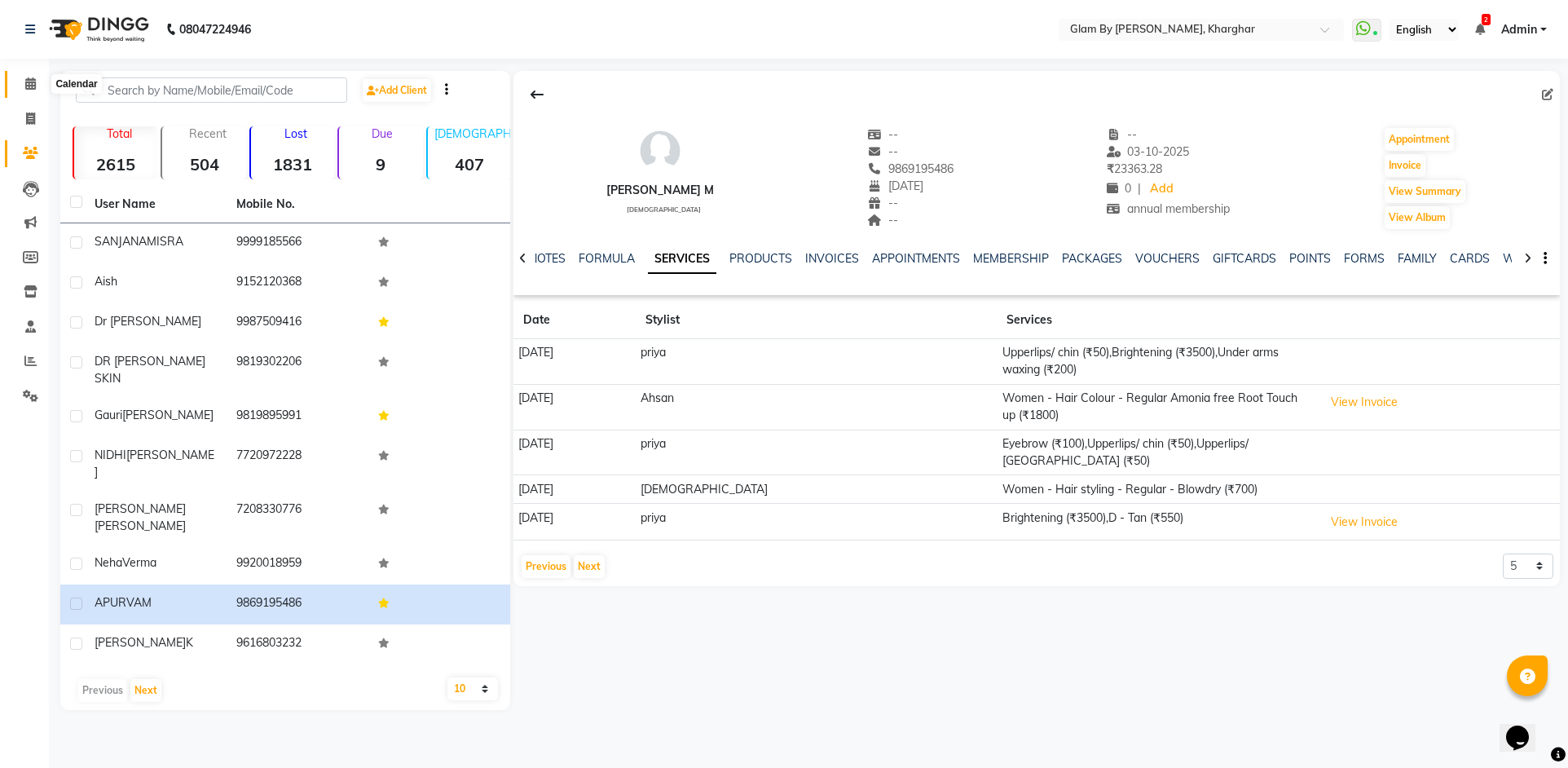
click at [25, 93] on span at bounding box center [31, 84] width 29 height 18
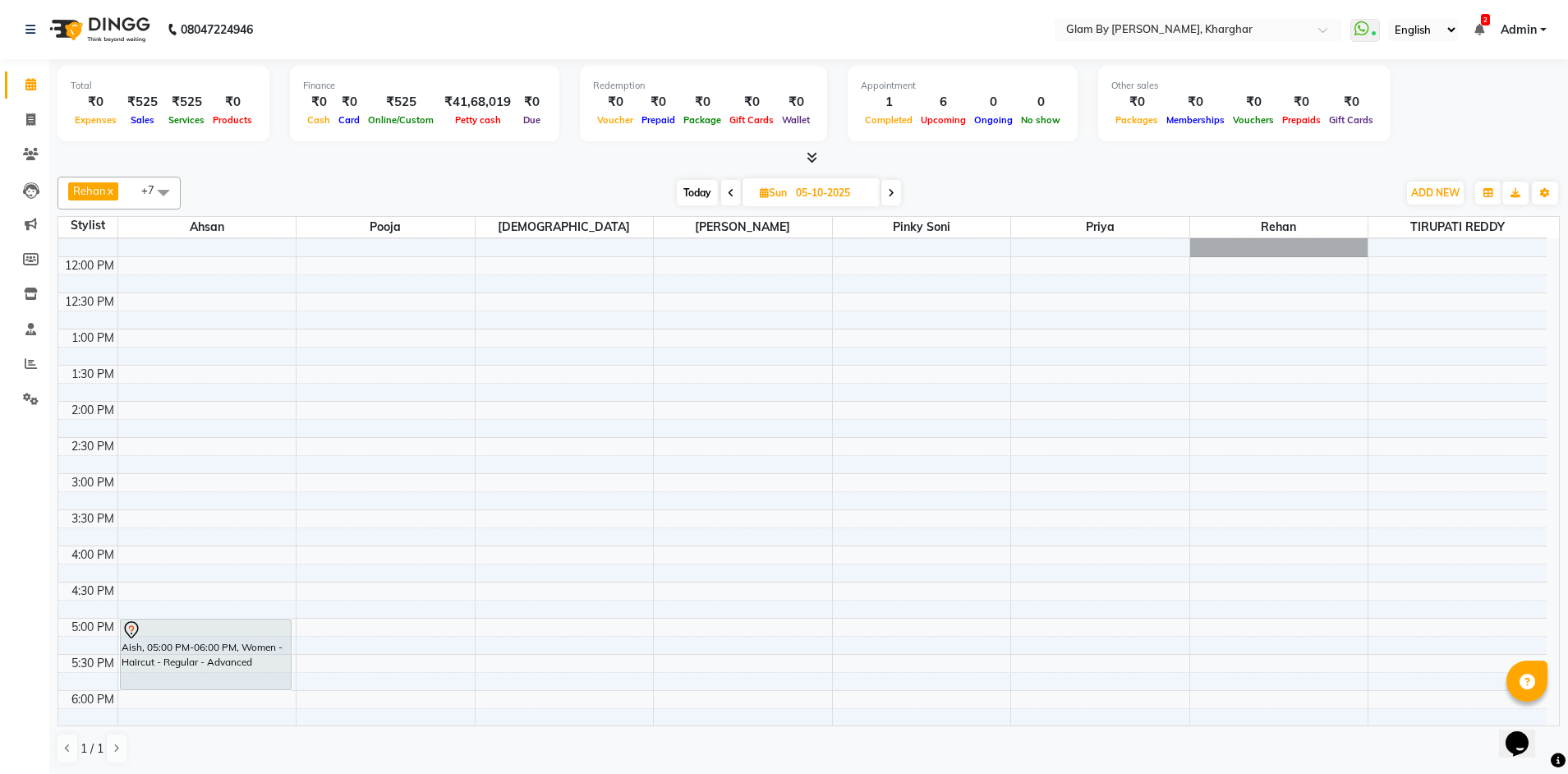
scroll to position [268, 0]
click at [708, 192] on span "Today" at bounding box center [697, 192] width 41 height 26
type input "04-10-2025"
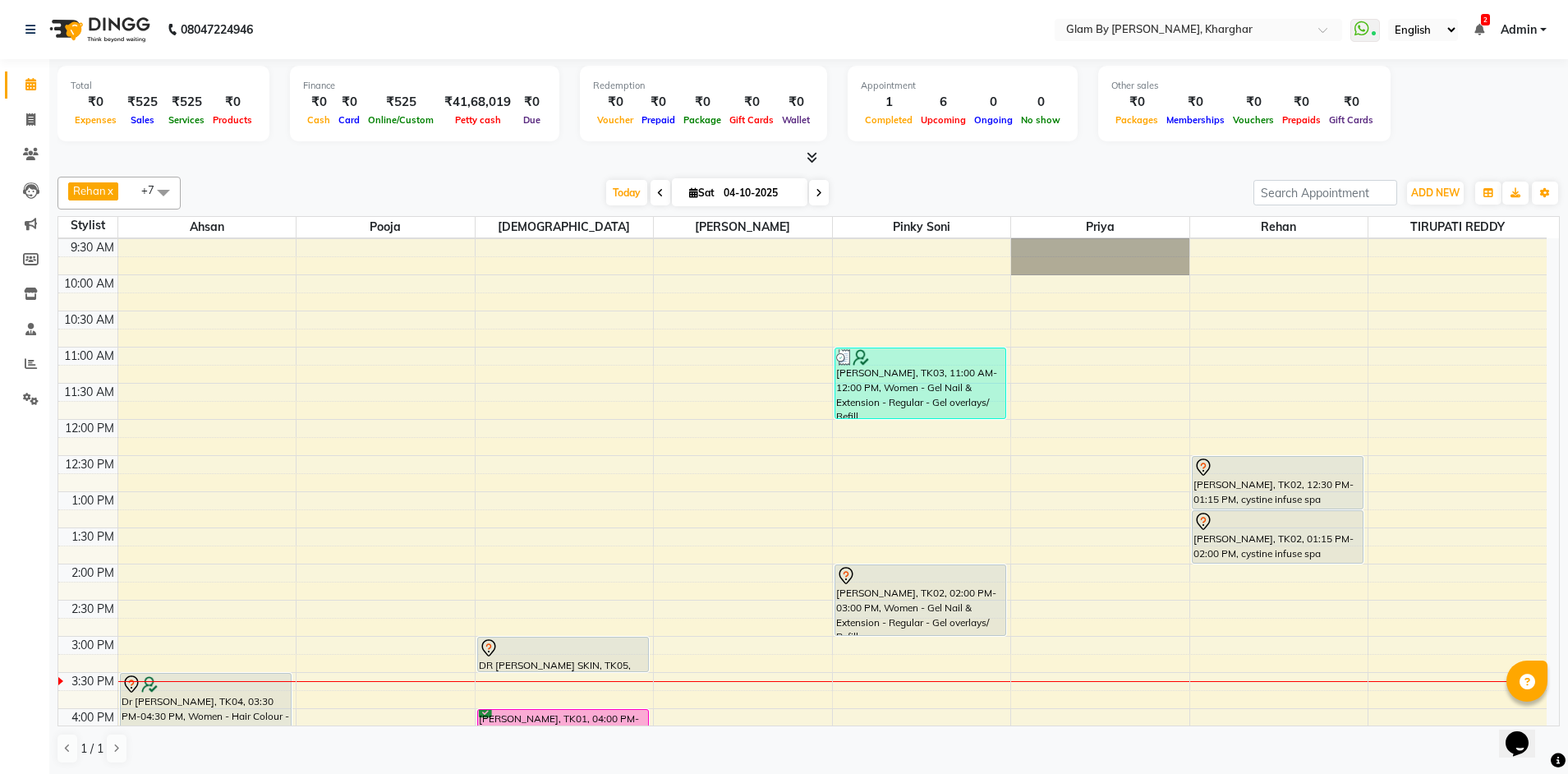
scroll to position [104, 0]
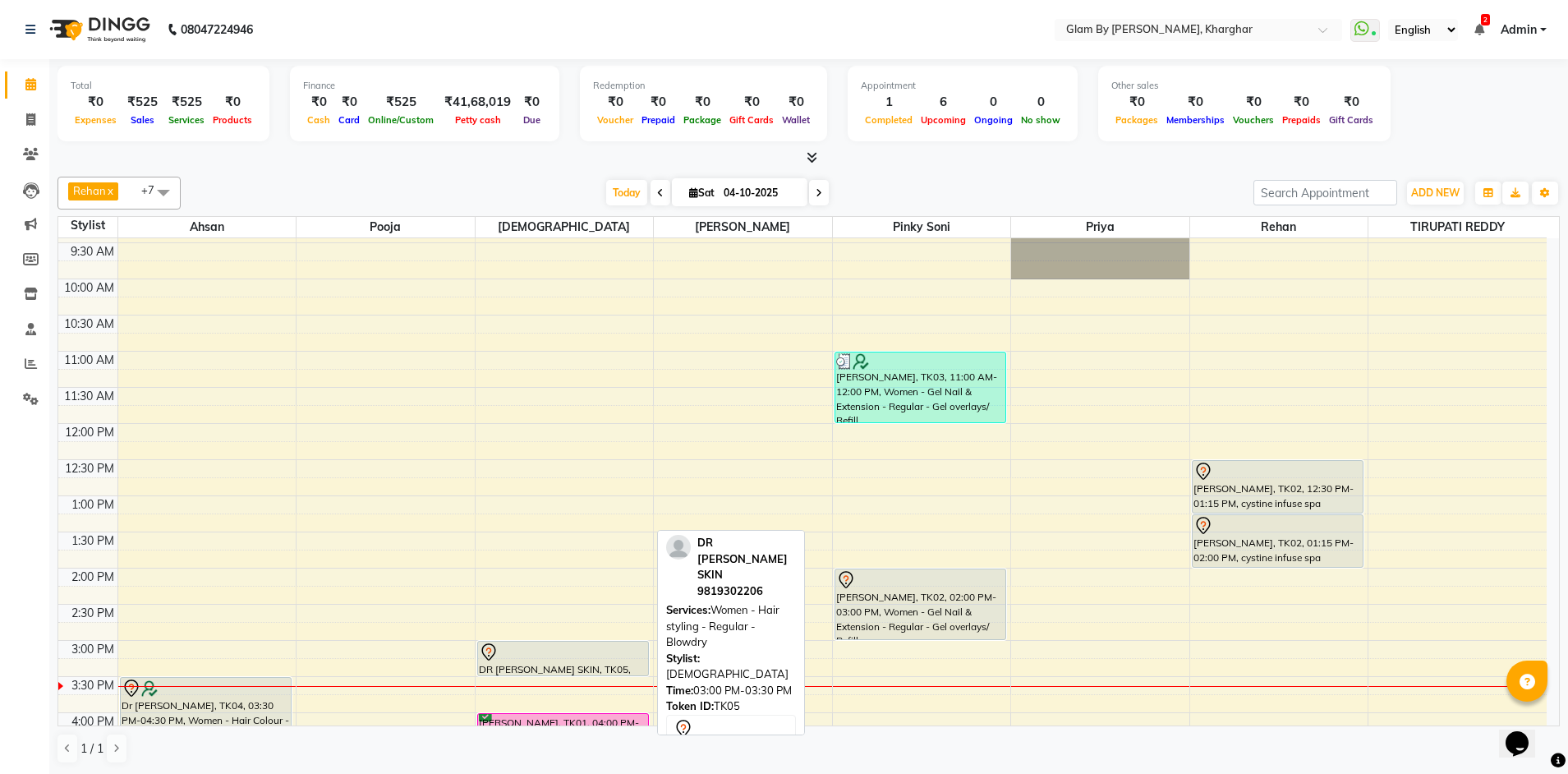
click at [532, 662] on div "DR [PERSON_NAME] SKIN, TK05, 03:00 PM-03:30 PM, Women - Hair styling - Regular …" at bounding box center [563, 659] width 170 height 33
select select "7"
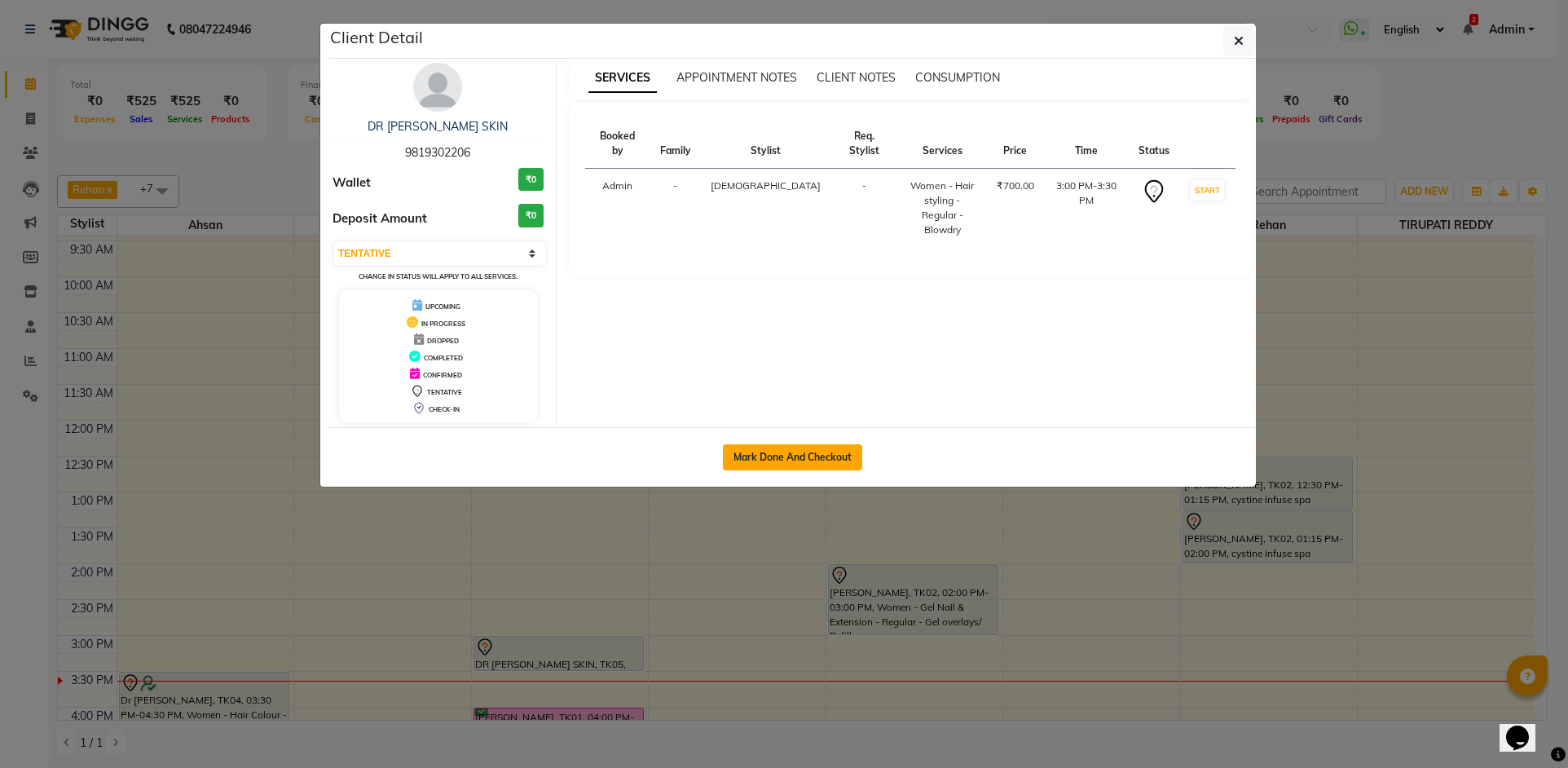
click at [795, 467] on button "Mark Done And Checkout" at bounding box center [792, 457] width 140 height 26
select select "service"
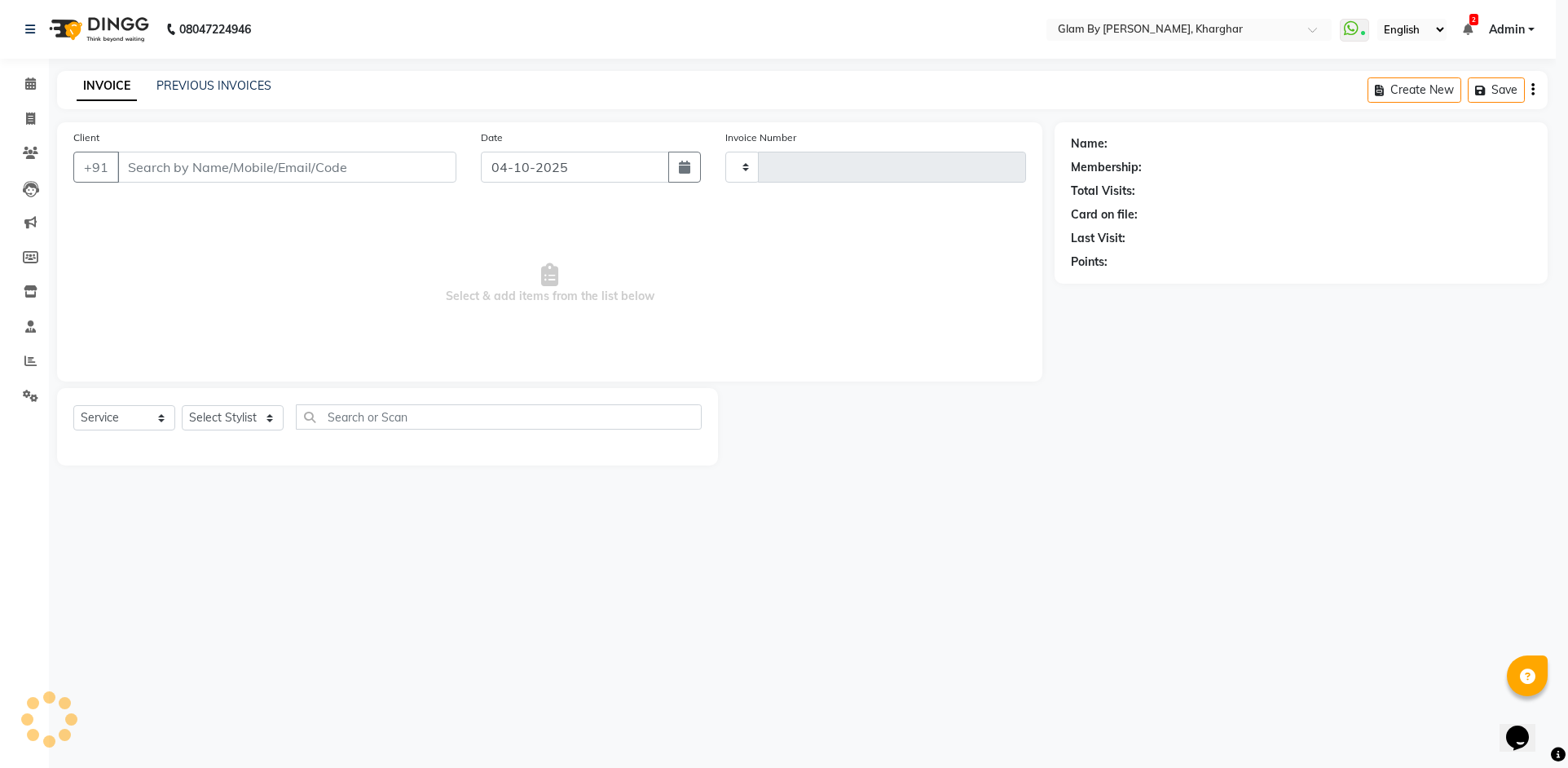
type input "1767"
select select "3992"
type input "9819302206"
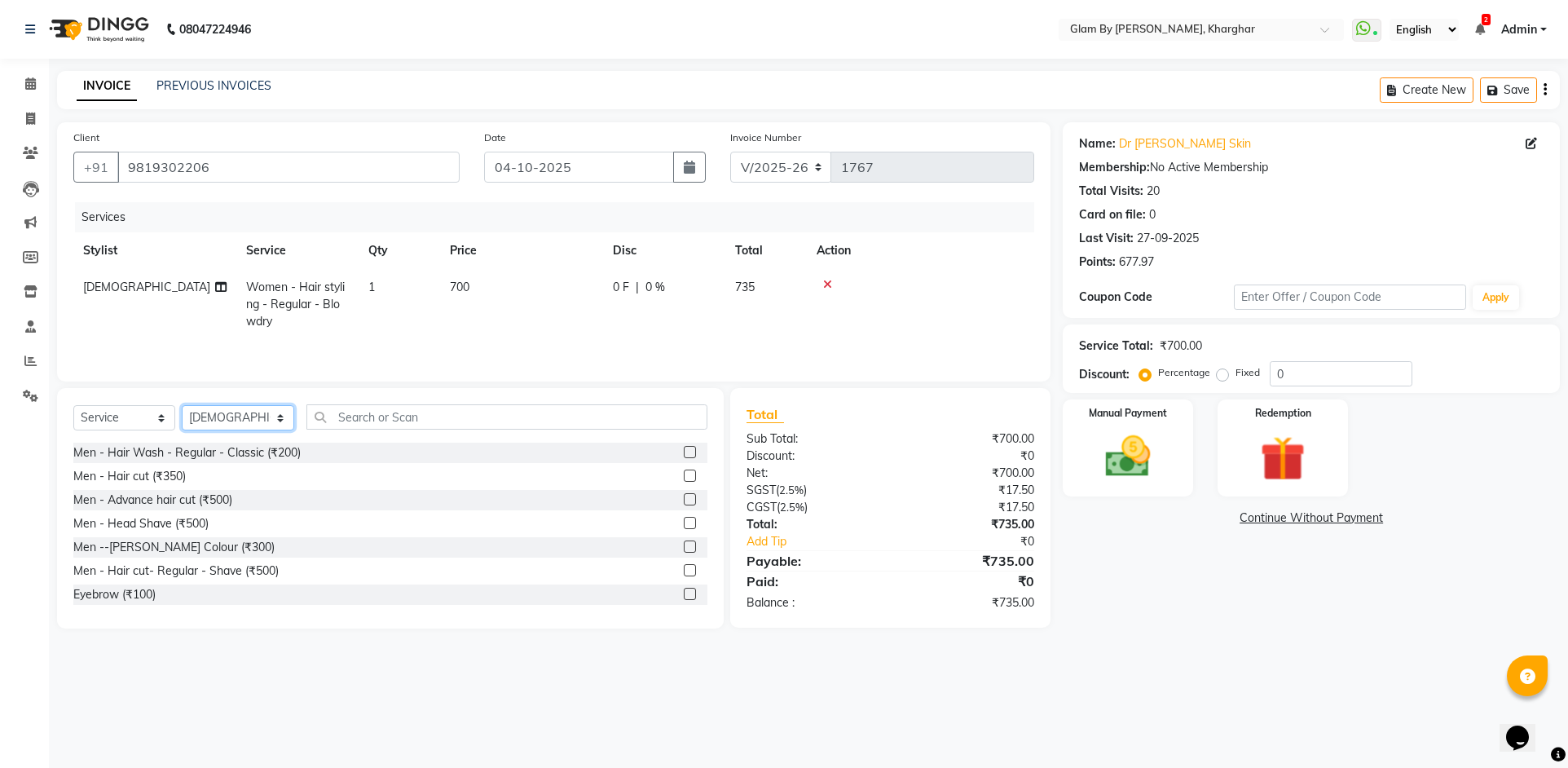
click at [204, 419] on select "Select Stylist [PERSON_NAME] Avi [PERSON_NAME] [PERSON_NAME] (maneger) MARUL [P…" at bounding box center [238, 418] width 113 height 25
select select "62973"
click at [182, 405] on select "Select Stylist [PERSON_NAME] Avi [PERSON_NAME] [PERSON_NAME] (maneger) MARUL [P…" at bounding box center [238, 418] width 113 height 25
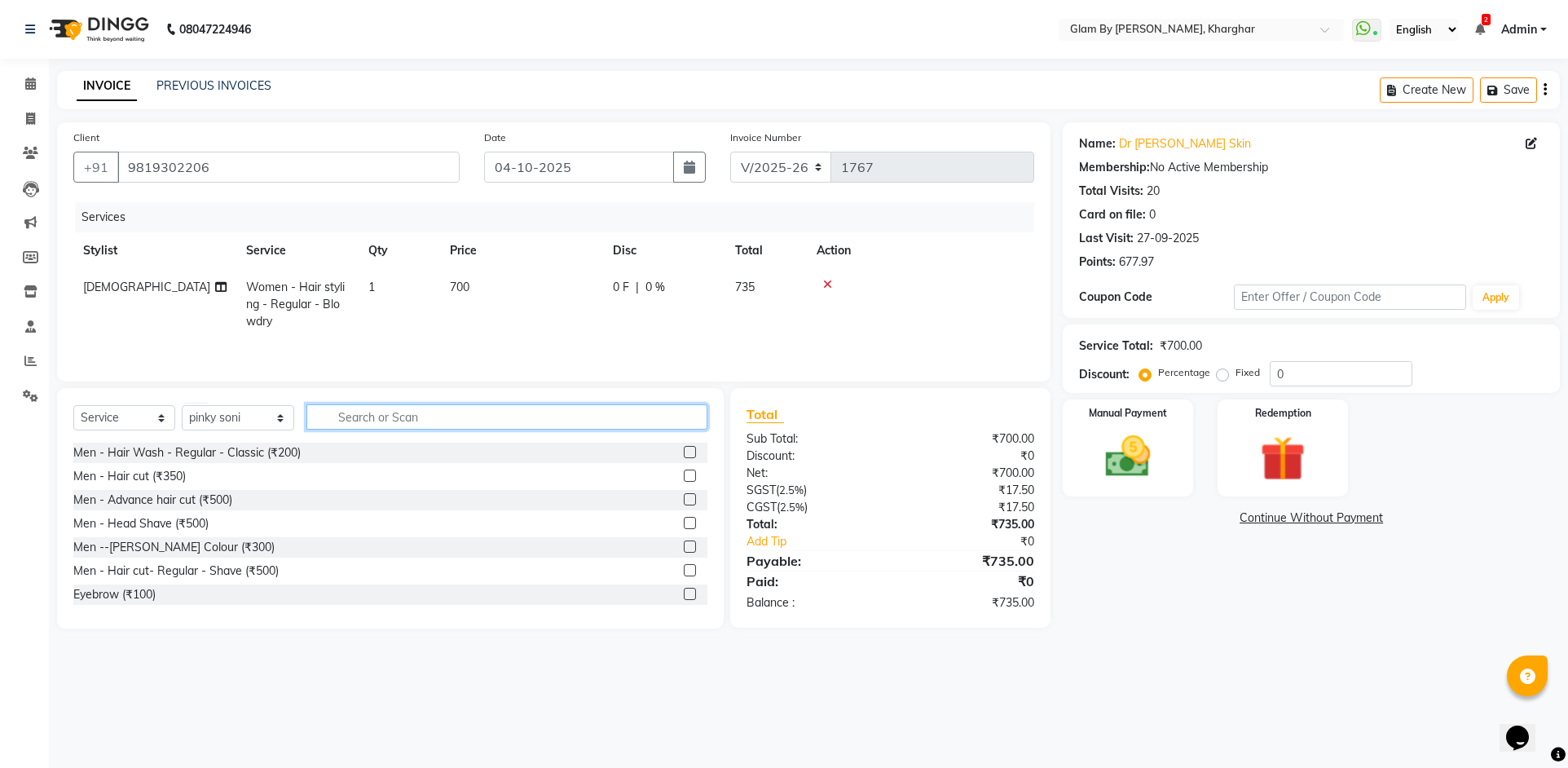
click at [345, 419] on input "text" at bounding box center [507, 417] width 401 height 25
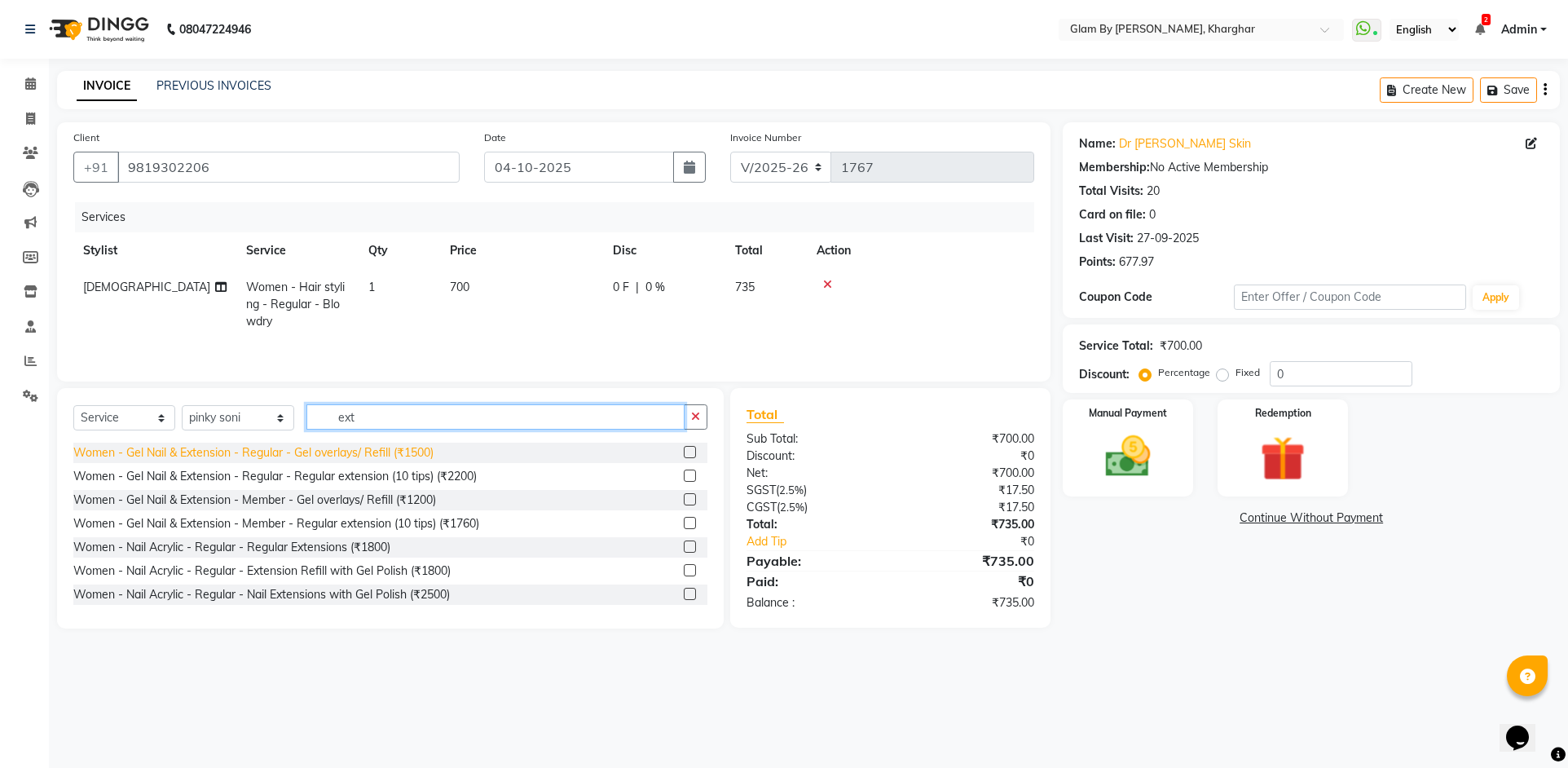
type input "ext"
click at [432, 455] on div "Women - Gel Nail & Extension - Regular - Gel overlays/ Refill (₹1500)" at bounding box center [253, 453] width 360 height 17
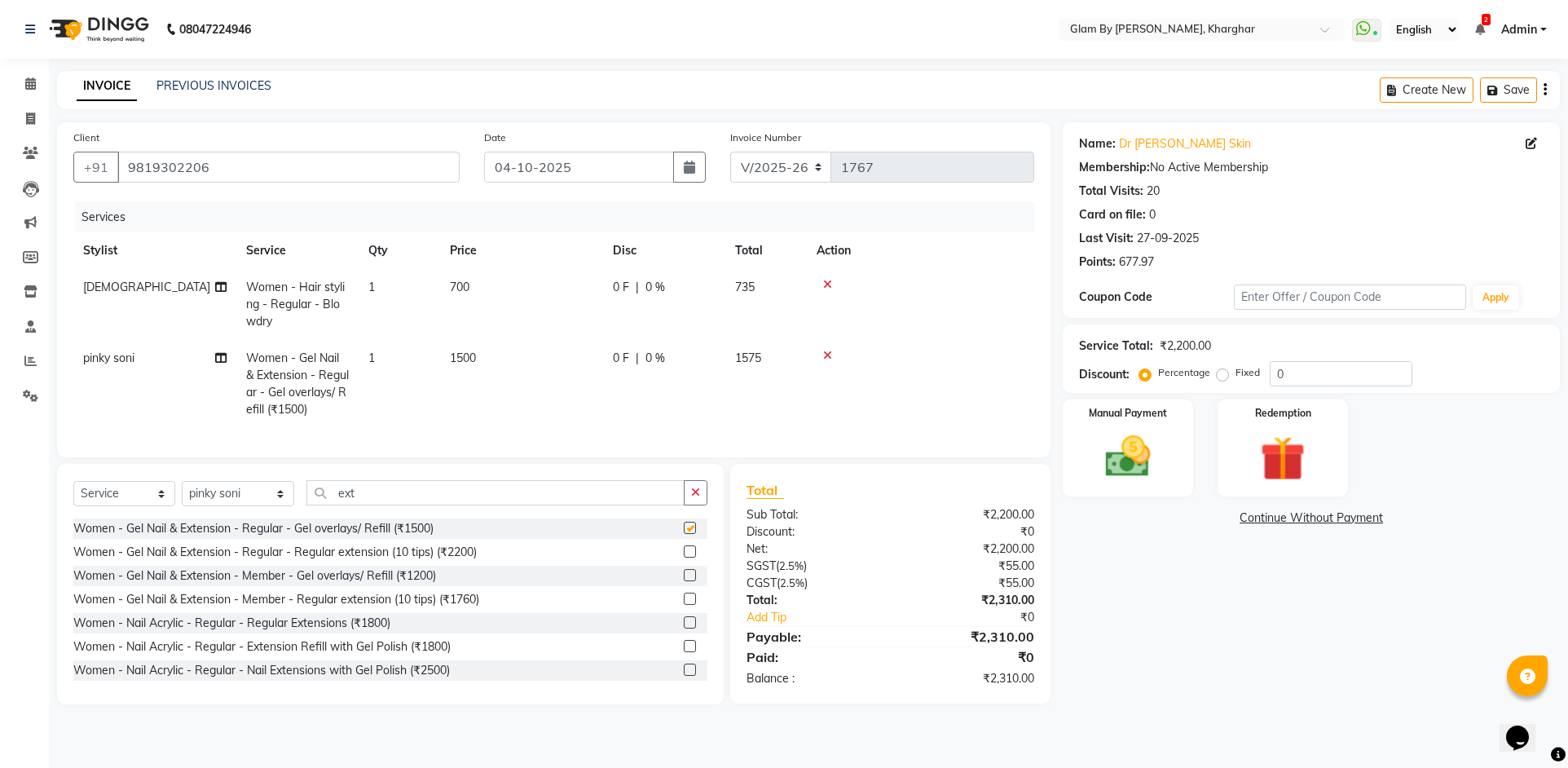
checkbox input "false"
click at [446, 391] on td "1500" at bounding box center [522, 384] width 163 height 88
select select "62973"
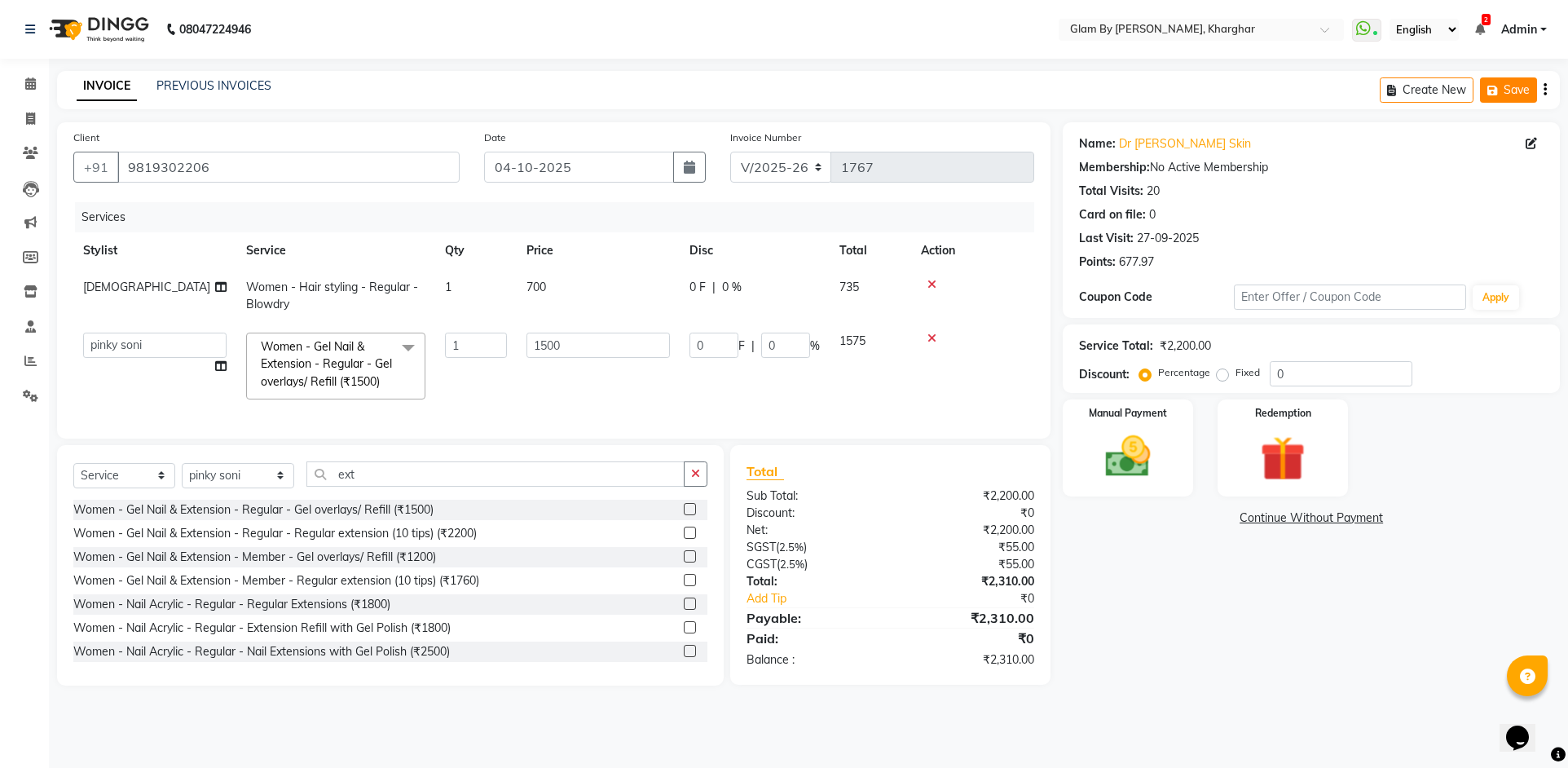
click at [1522, 89] on button "Save" at bounding box center [1508, 90] width 57 height 25
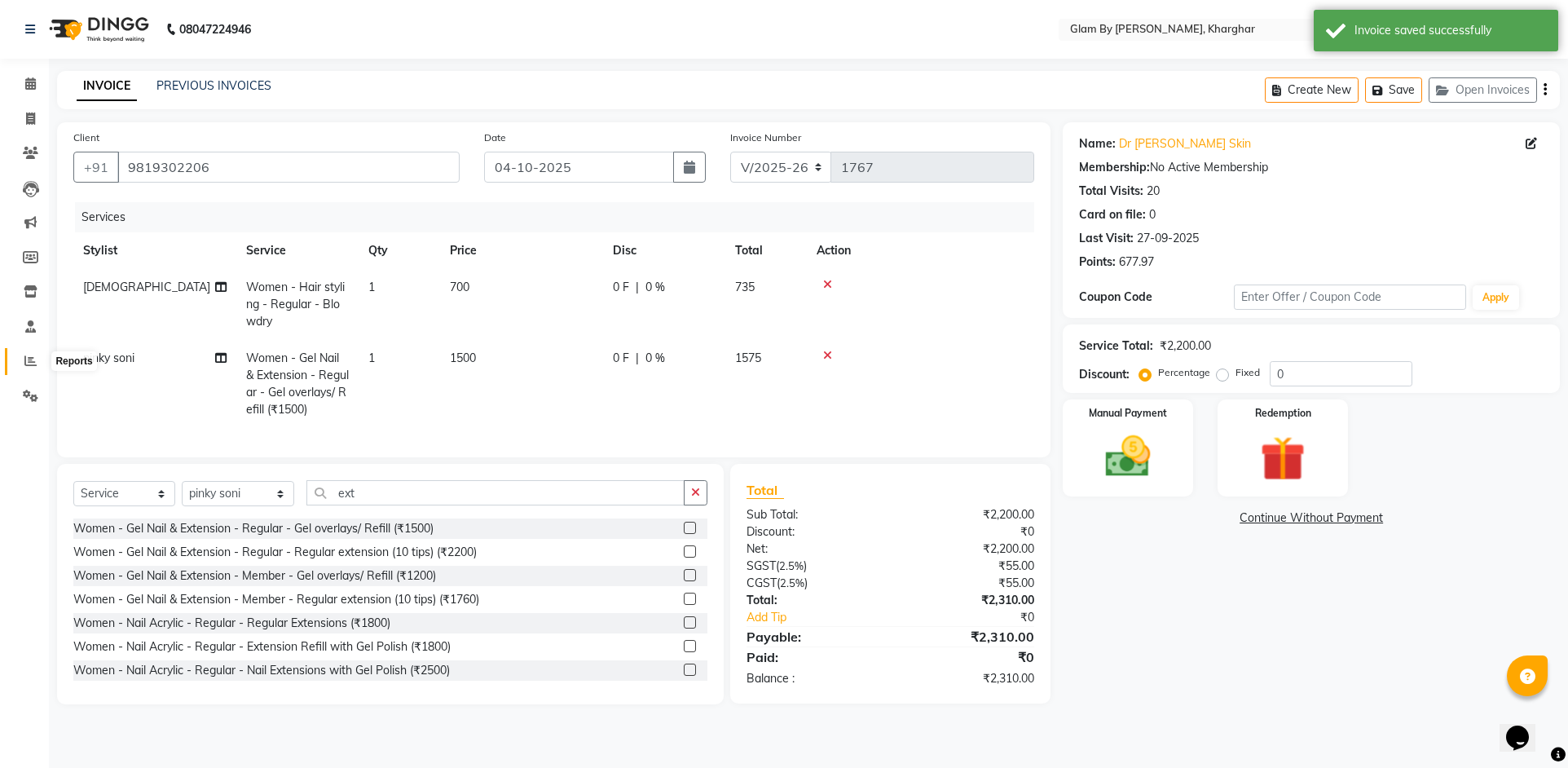
drag, startPoint x: 27, startPoint y: 360, endPoint x: 52, endPoint y: 374, distance: 28.7
click at [27, 361] on icon at bounding box center [31, 361] width 12 height 12
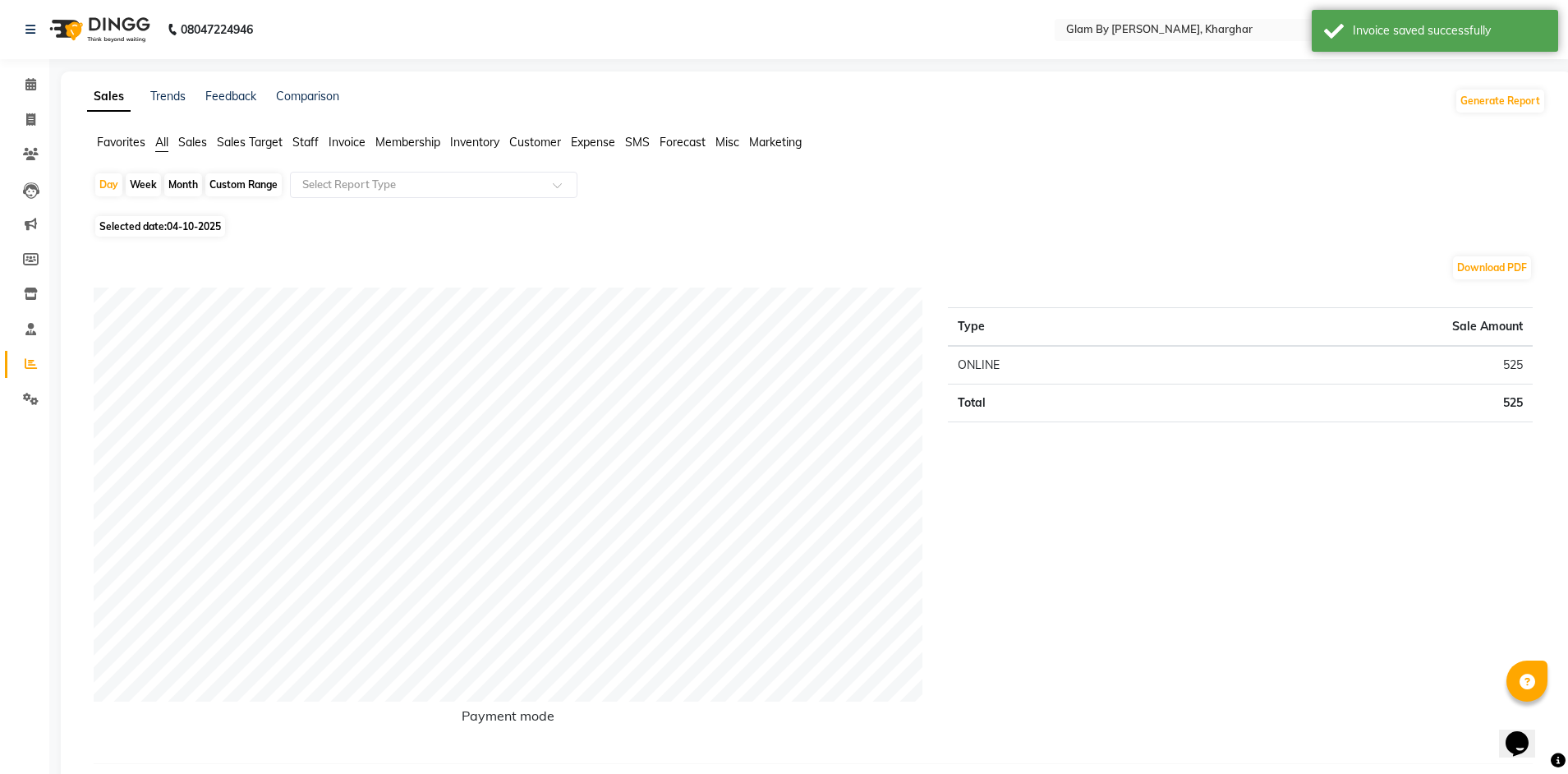
click at [167, 227] on span "Selected date: 04-10-2025" at bounding box center [159, 225] width 129 height 20
select select "10"
select select "2025"
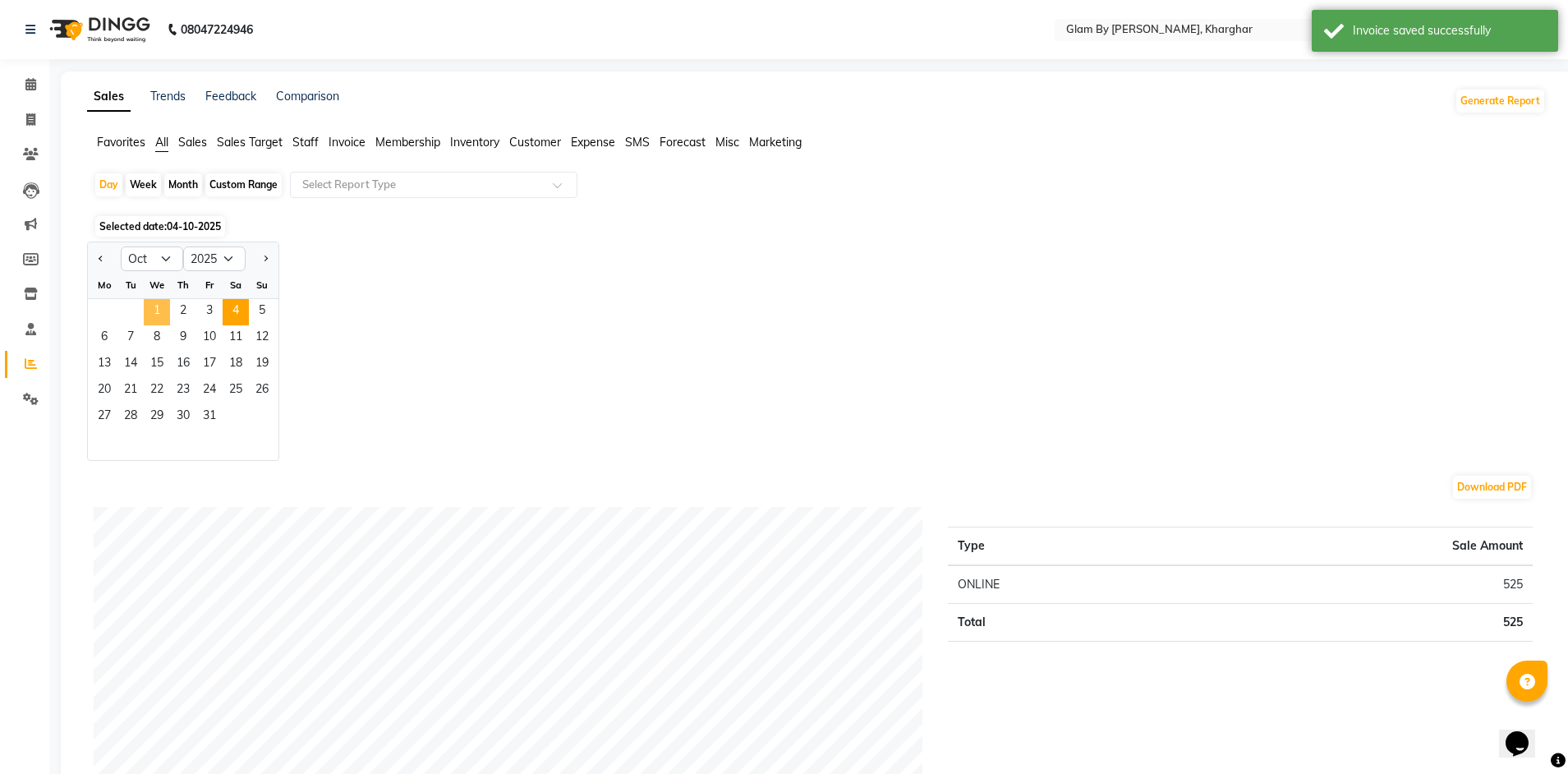
click at [147, 307] on span "1" at bounding box center [157, 313] width 26 height 26
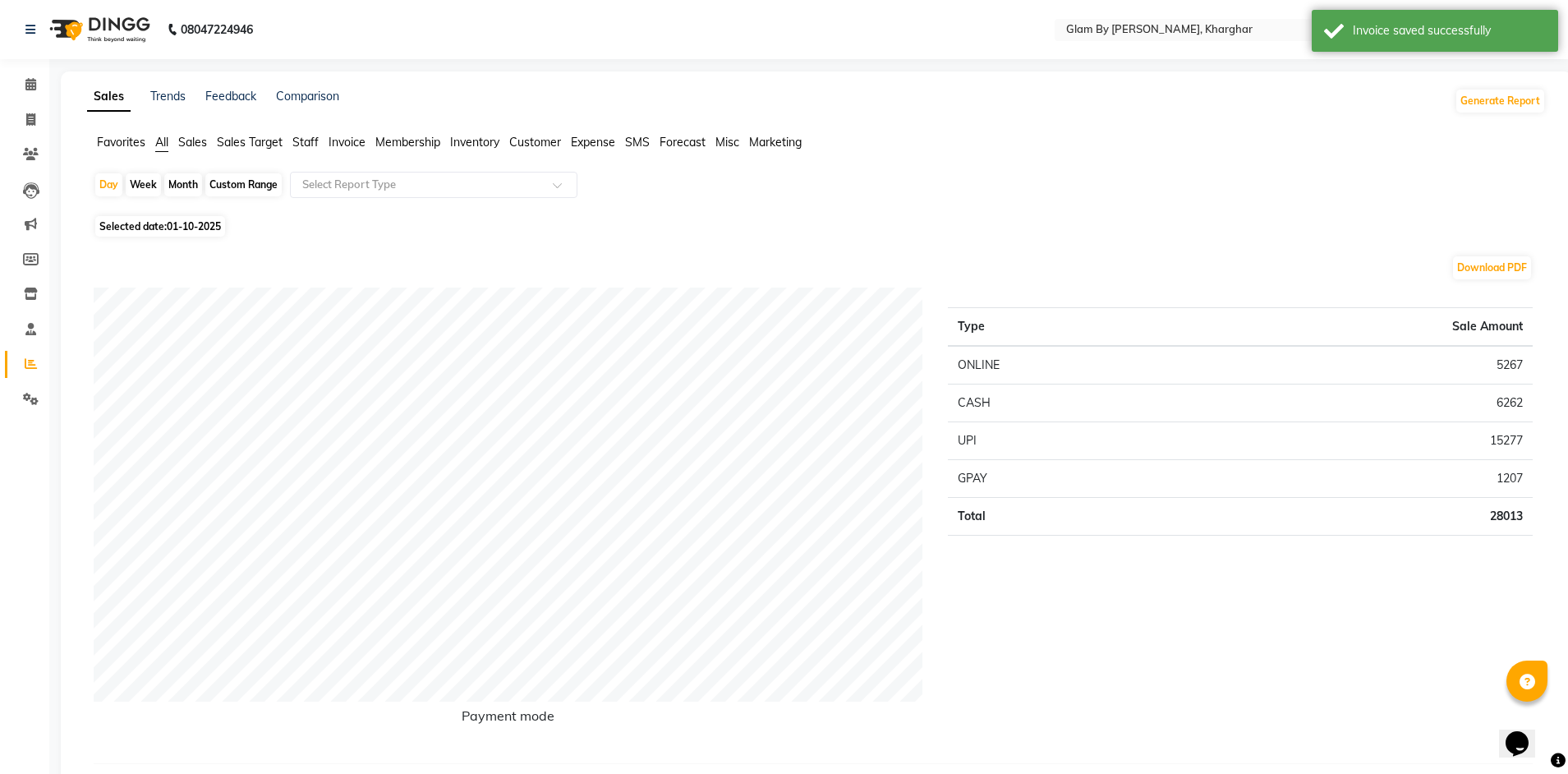
click at [197, 232] on span "01-10-2025" at bounding box center [194, 226] width 55 height 12
select select "10"
select select "2025"
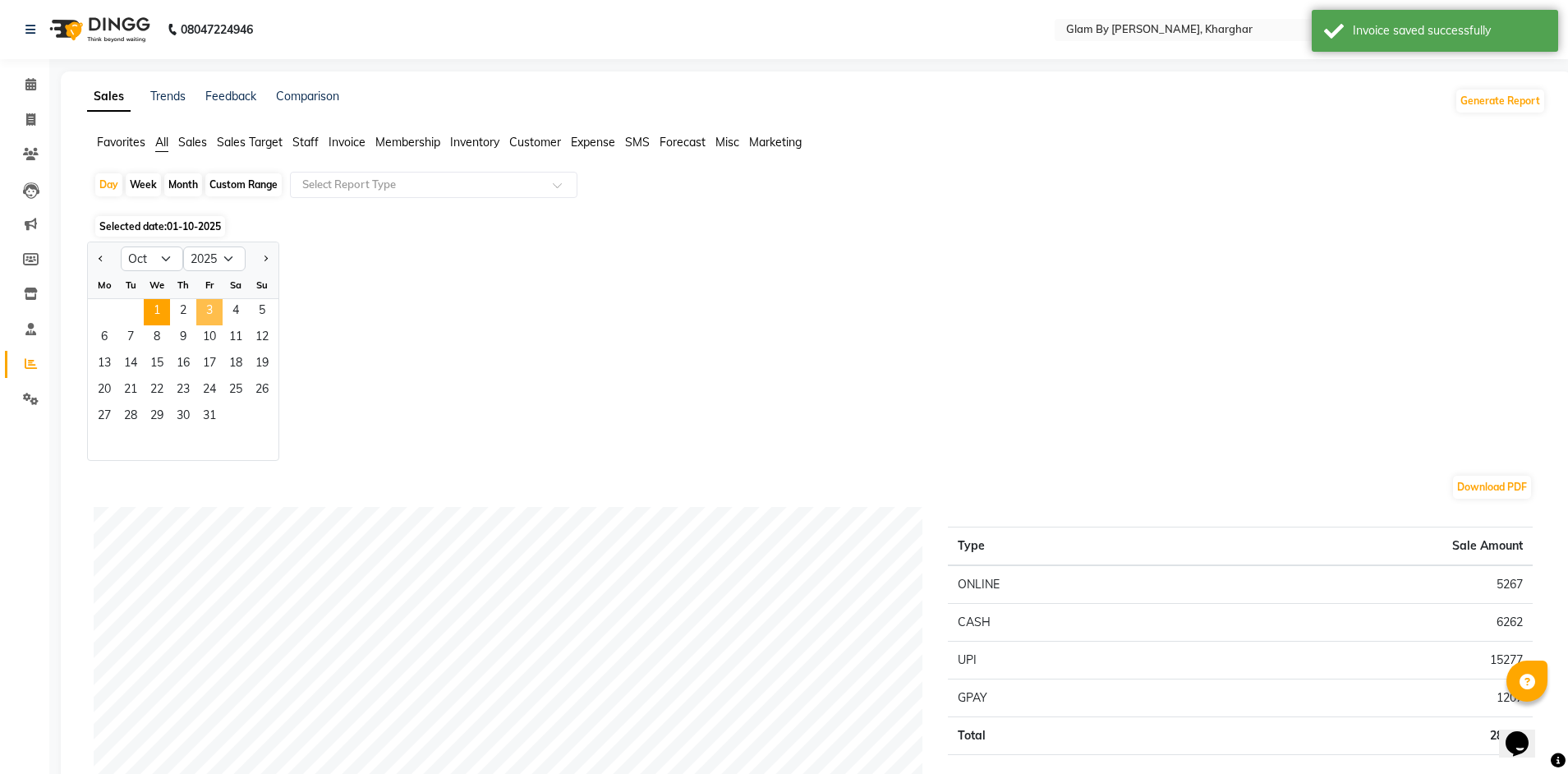
click at [215, 314] on span "3" at bounding box center [210, 313] width 26 height 26
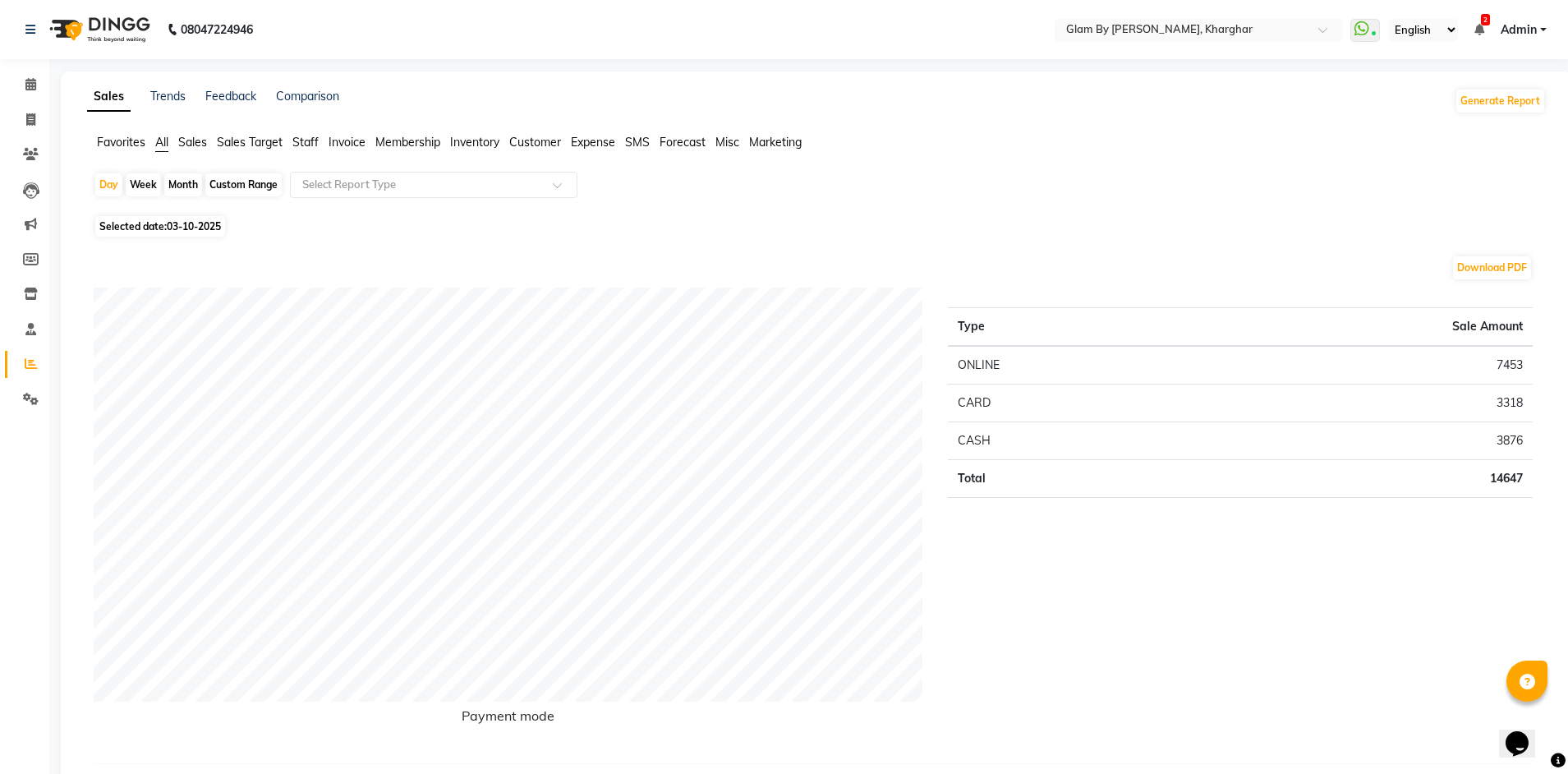
click at [234, 189] on div "Custom Range" at bounding box center [243, 185] width 77 height 23
select select "10"
select select "2025"
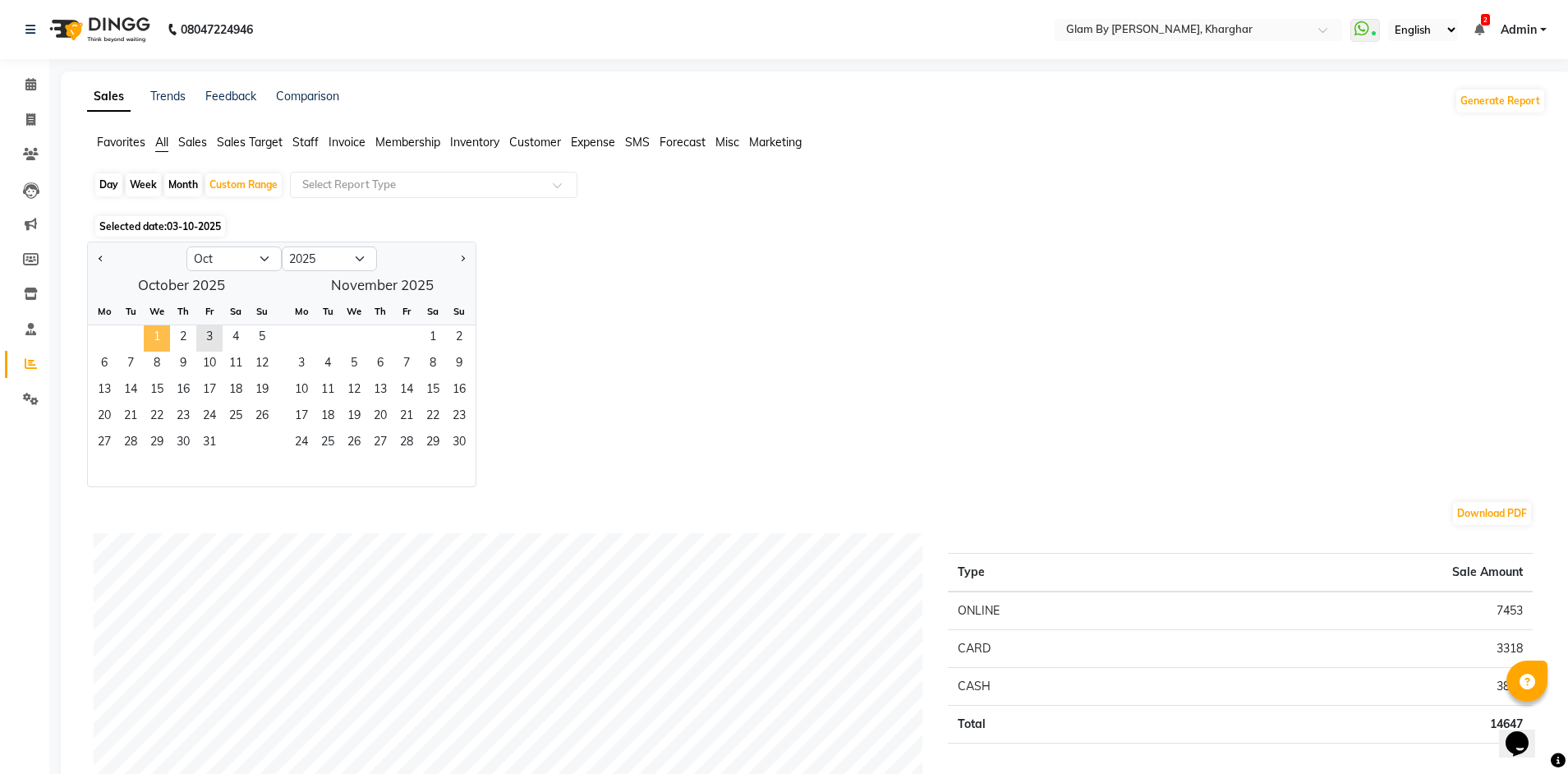
click at [165, 343] on span "1" at bounding box center [157, 338] width 26 height 26
click at [197, 343] on span "3" at bounding box center [210, 338] width 26 height 26
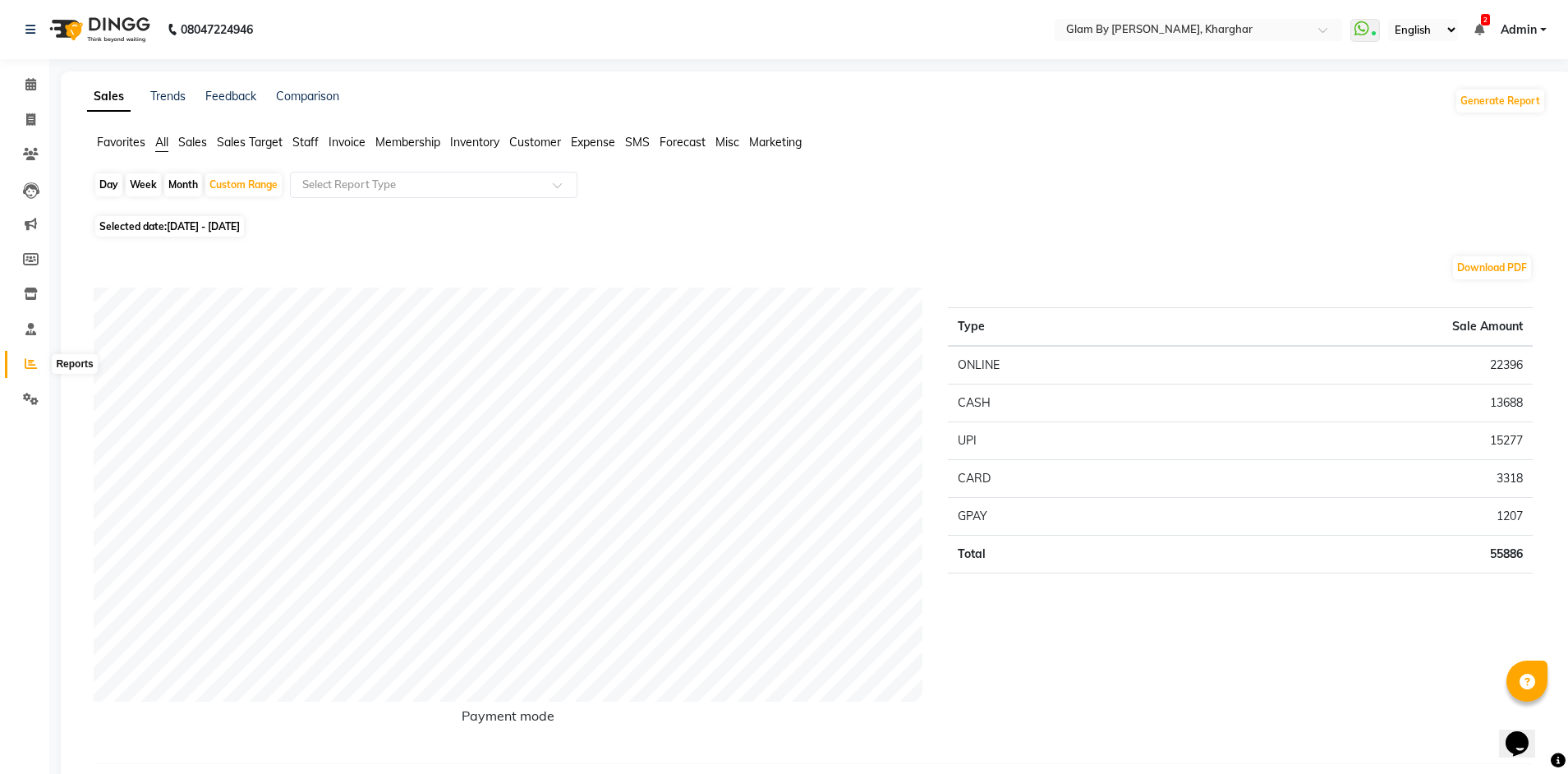
click at [26, 362] on icon at bounding box center [31, 364] width 12 height 12
click at [33, 90] on icon at bounding box center [31, 85] width 11 height 12
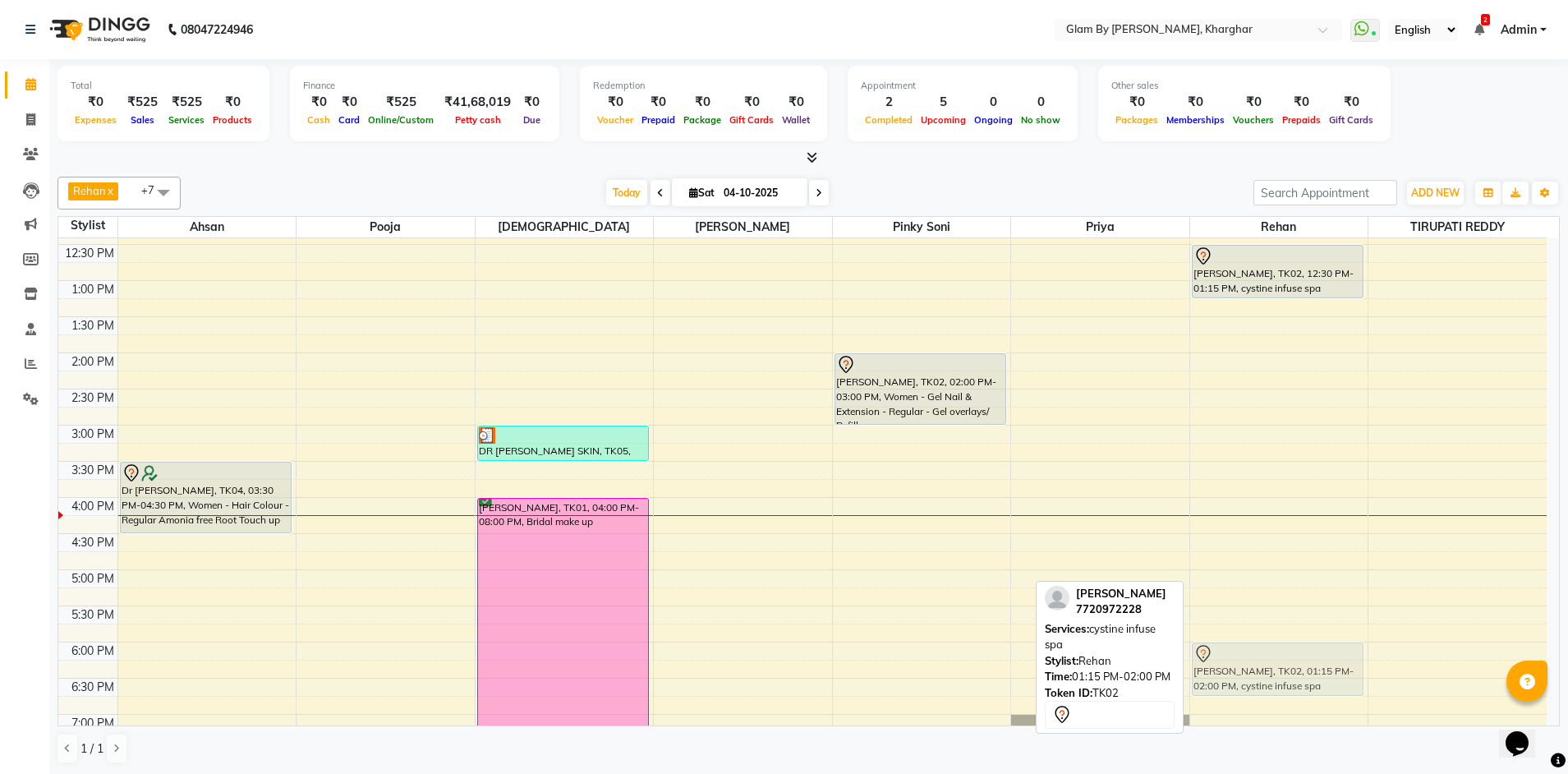
scroll to position [319, 0]
drag, startPoint x: 1306, startPoint y: 572, endPoint x: 1284, endPoint y: 673, distance: 103.4
click at [1284, 673] on div "NIDHI KEDIA, TK02, 12:30 PM-01:15 PM, cystine infuse spa NIDHI KEDIA, TK02, 01:…" at bounding box center [1279, 461] width 178 height 1083
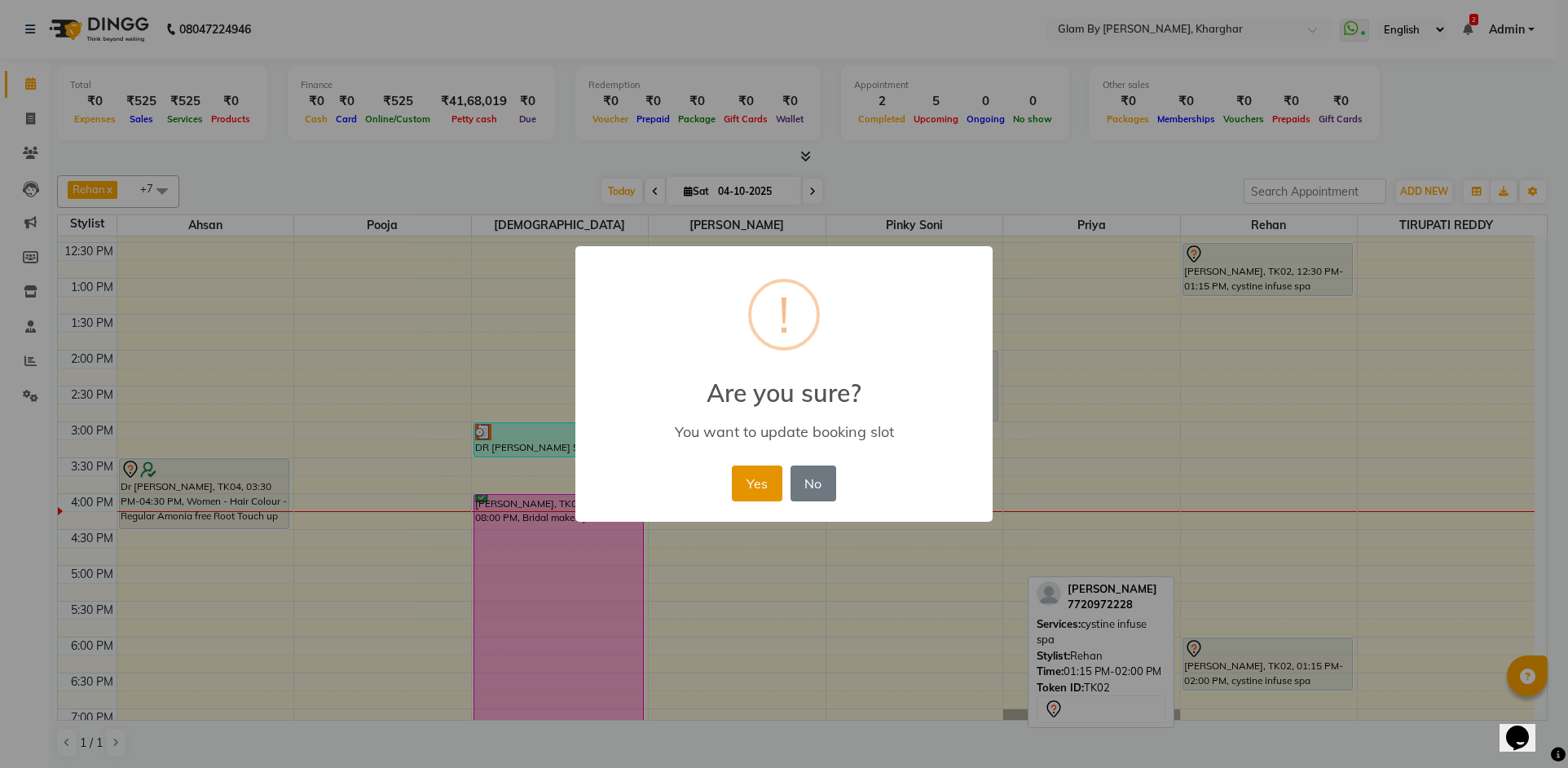
click at [762, 496] on button "Yes" at bounding box center [756, 483] width 50 height 36
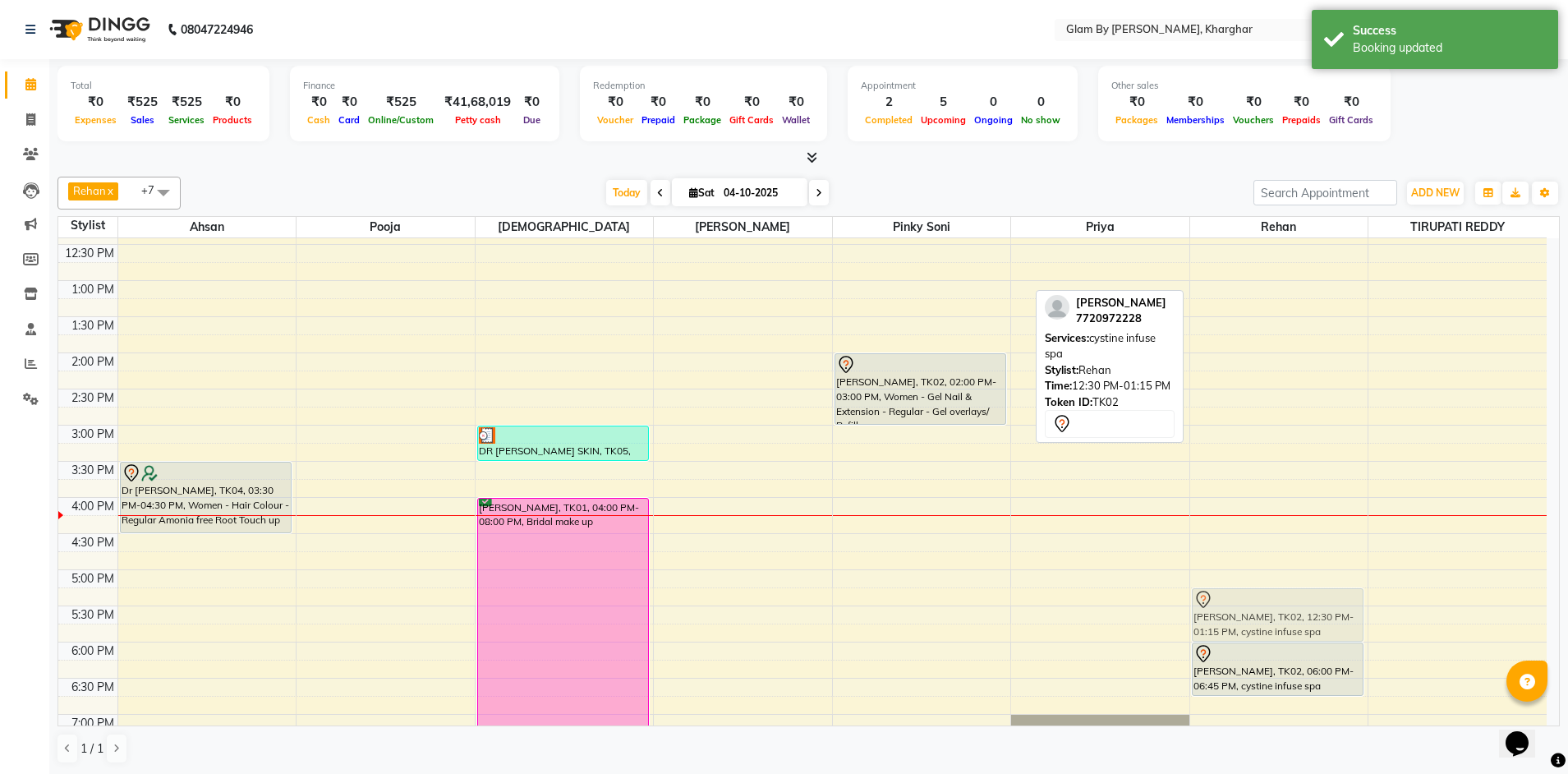
drag, startPoint x: 1206, startPoint y: 281, endPoint x: 1213, endPoint y: 622, distance: 341.1
click at [1215, 627] on div "NIDHI KEDIA, TK02, 12:30 PM-01:15 PM, cystine infuse spa NIDHI KEDIA, TK02, 06:…" at bounding box center [1279, 461] width 178 height 1083
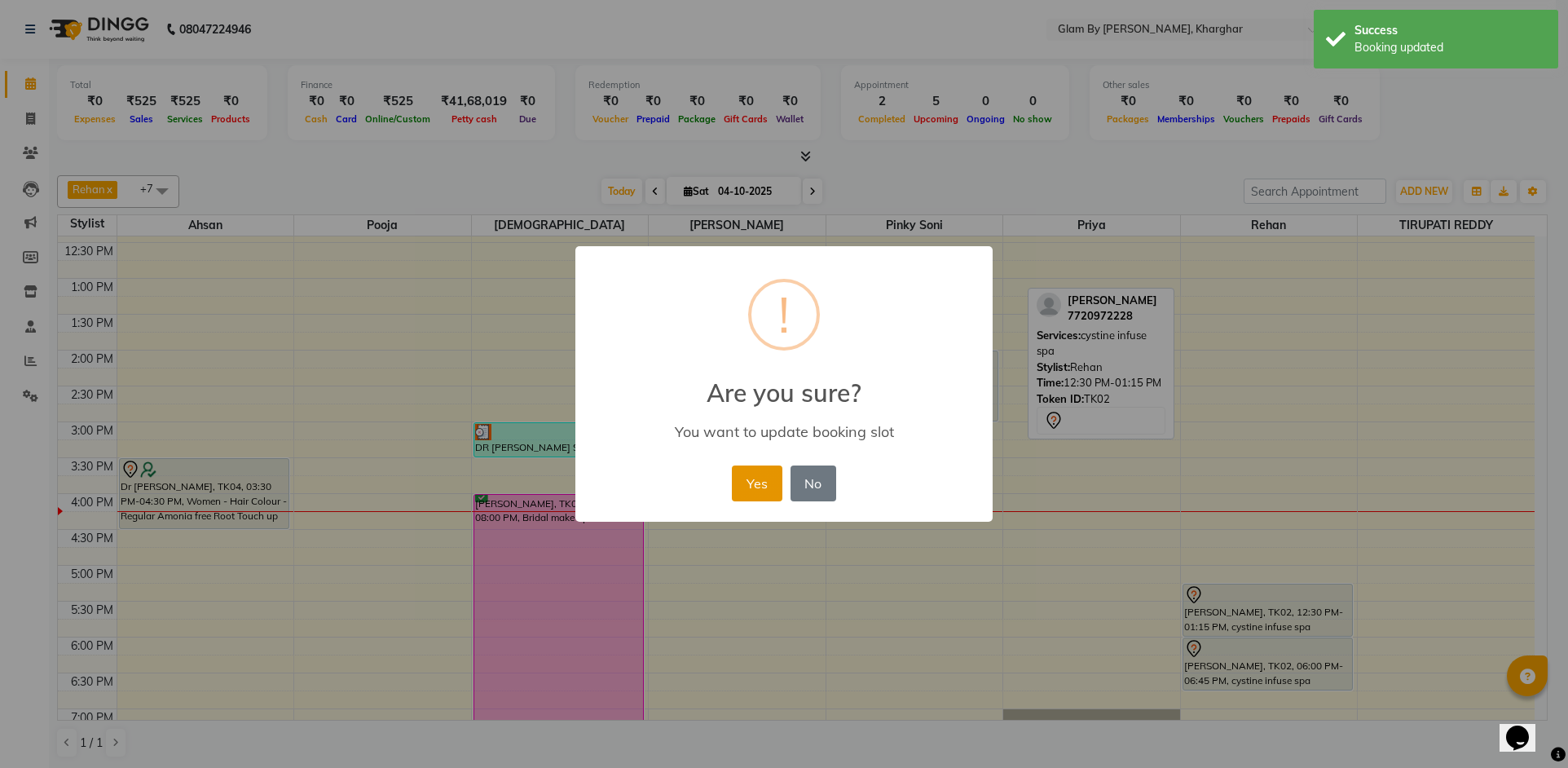
click at [764, 487] on button "Yes" at bounding box center [756, 483] width 50 height 36
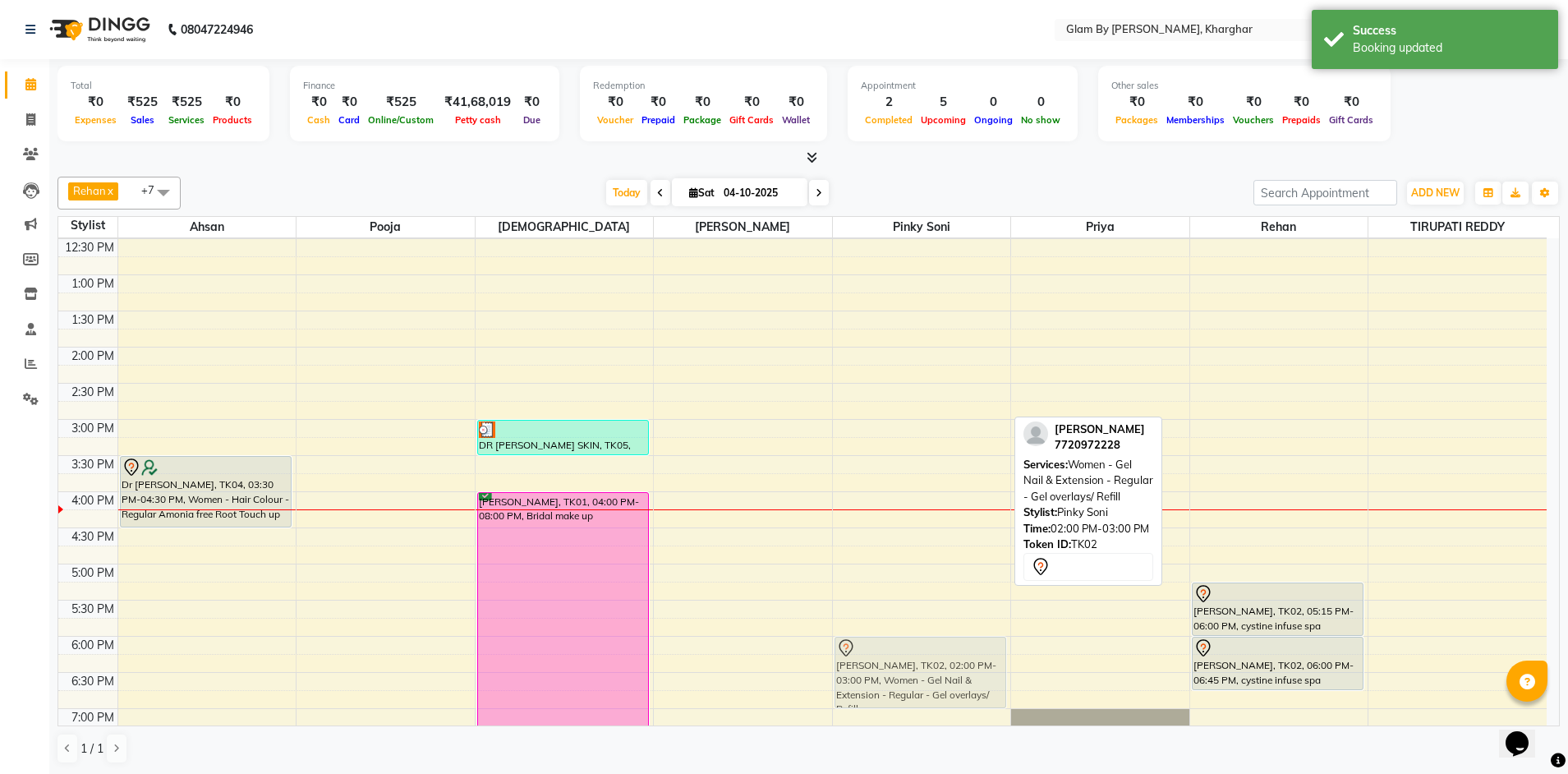
drag, startPoint x: 885, startPoint y: 404, endPoint x: 888, endPoint y: 694, distance: 290.0
click at [888, 694] on div "Gauri Vartak, TK03, 11:00 AM-12:00 PM, Women - Gel Nail & Extension - Regular -…" at bounding box center [922, 455] width 178 height 1083
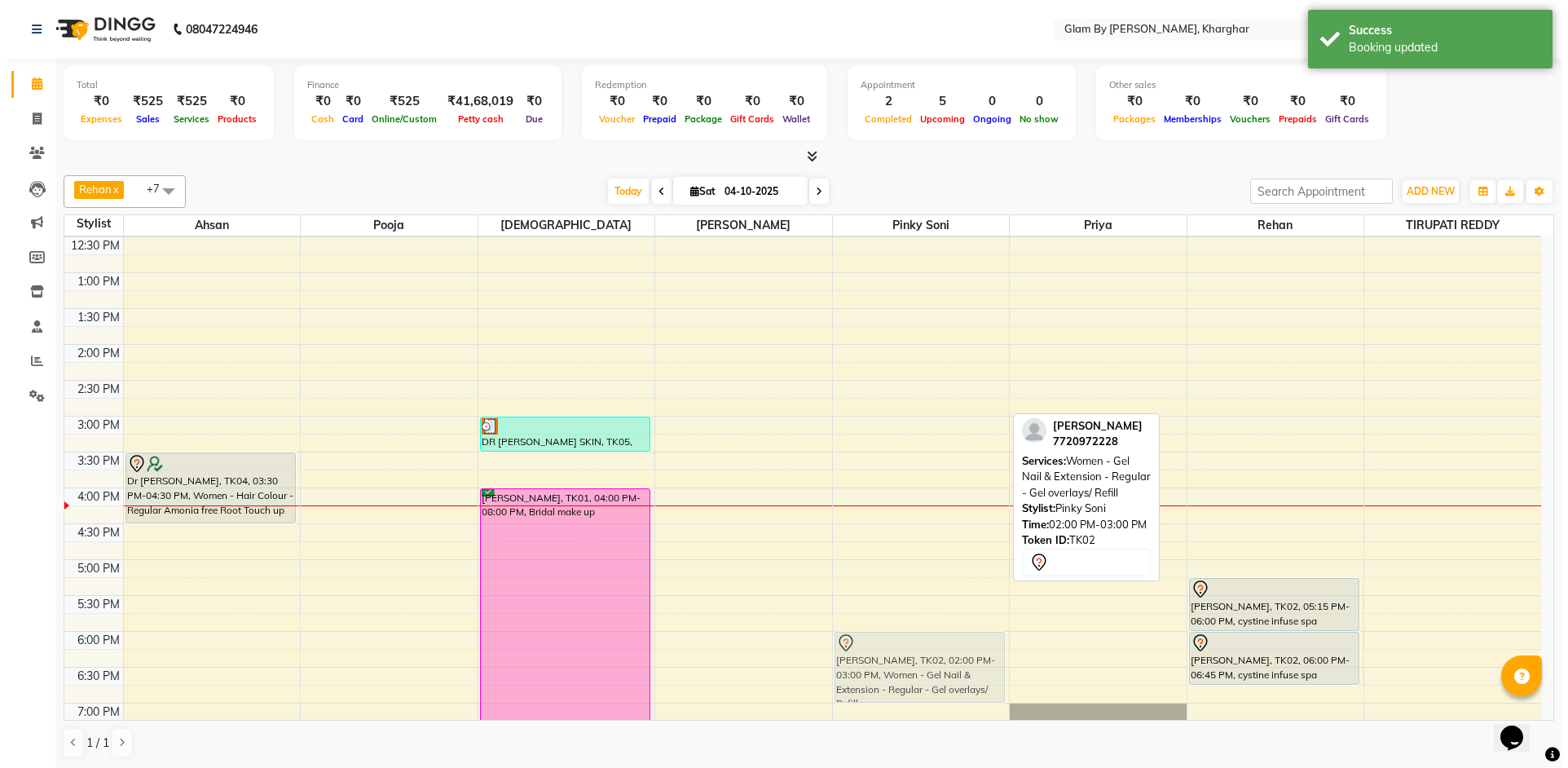
scroll to position [322, 0]
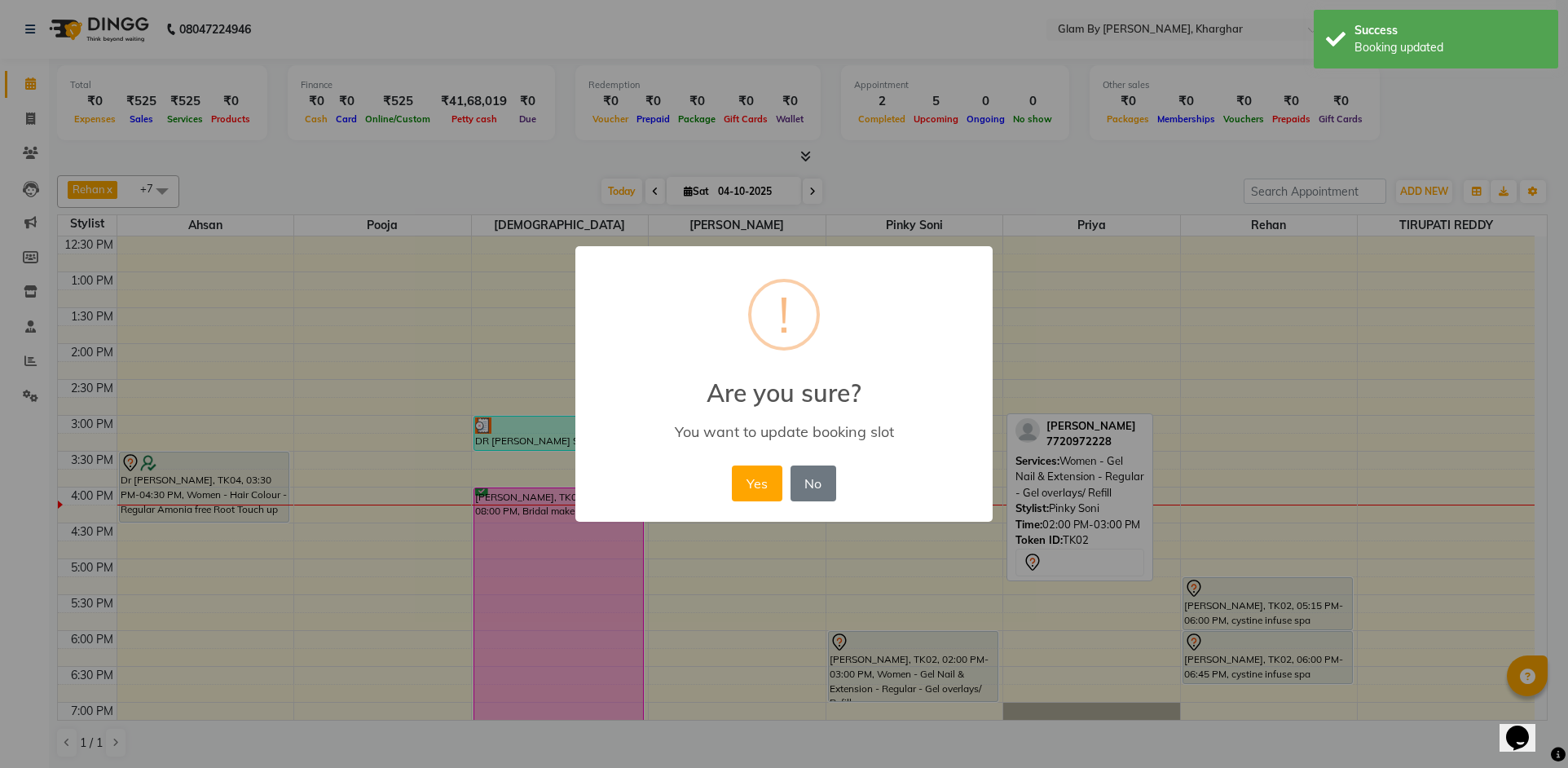
click at [762, 489] on button "Yes" at bounding box center [756, 483] width 50 height 36
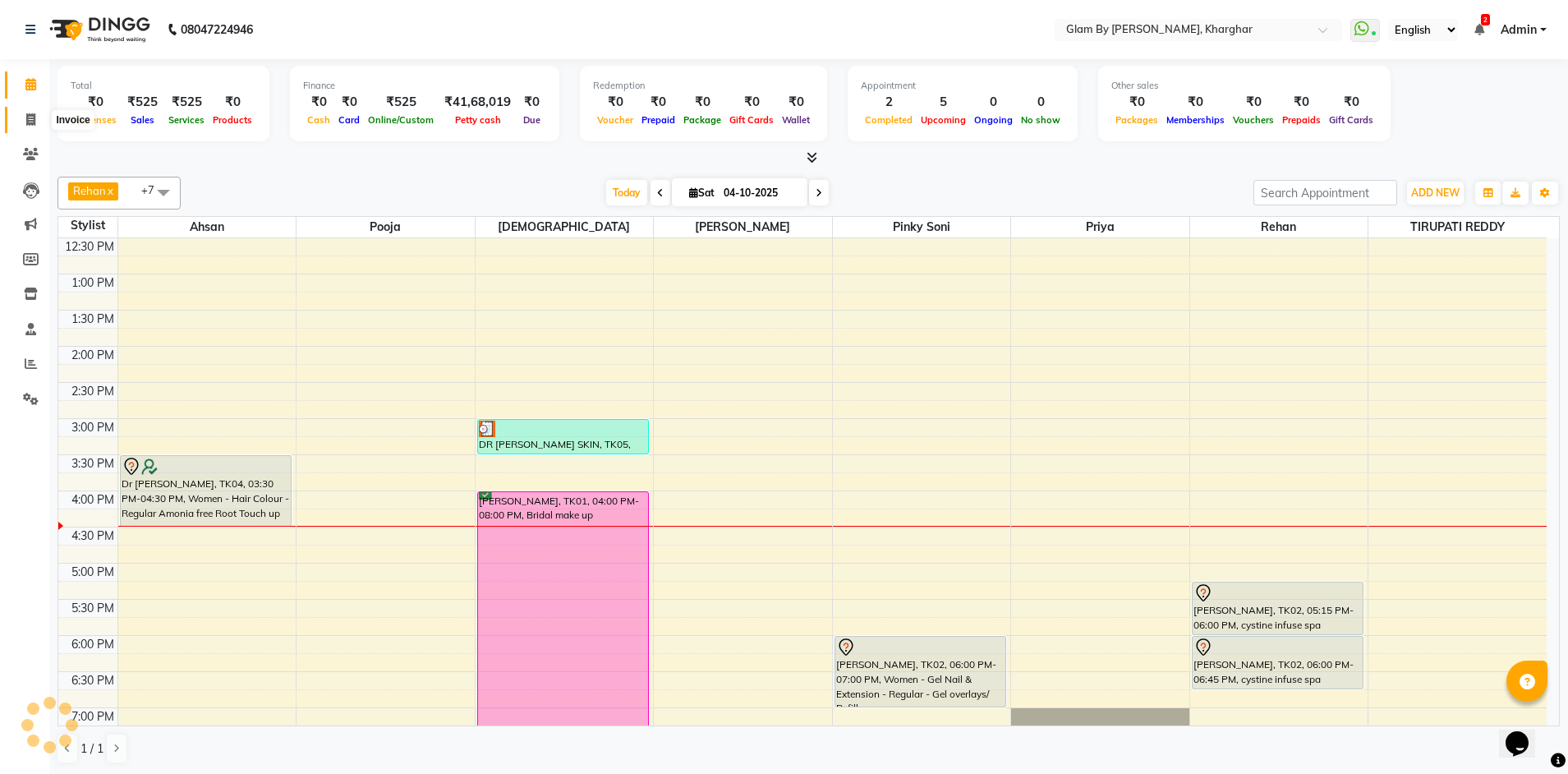
click at [26, 123] on icon at bounding box center [31, 120] width 9 height 12
select select "service"
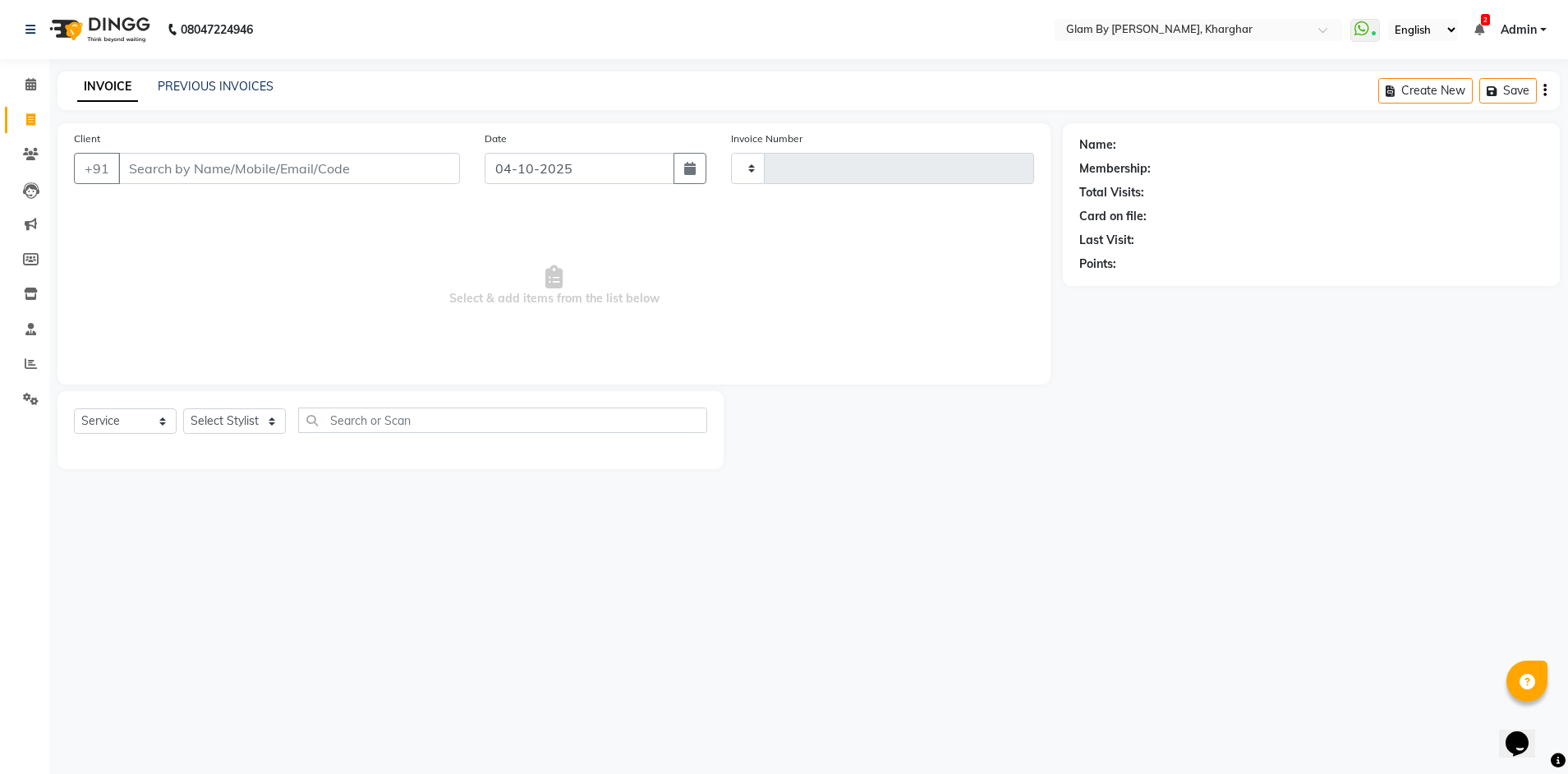
type input "1767"
select select "3992"
click at [1473, 93] on button "Open Invoices" at bounding box center [1494, 91] width 109 height 26
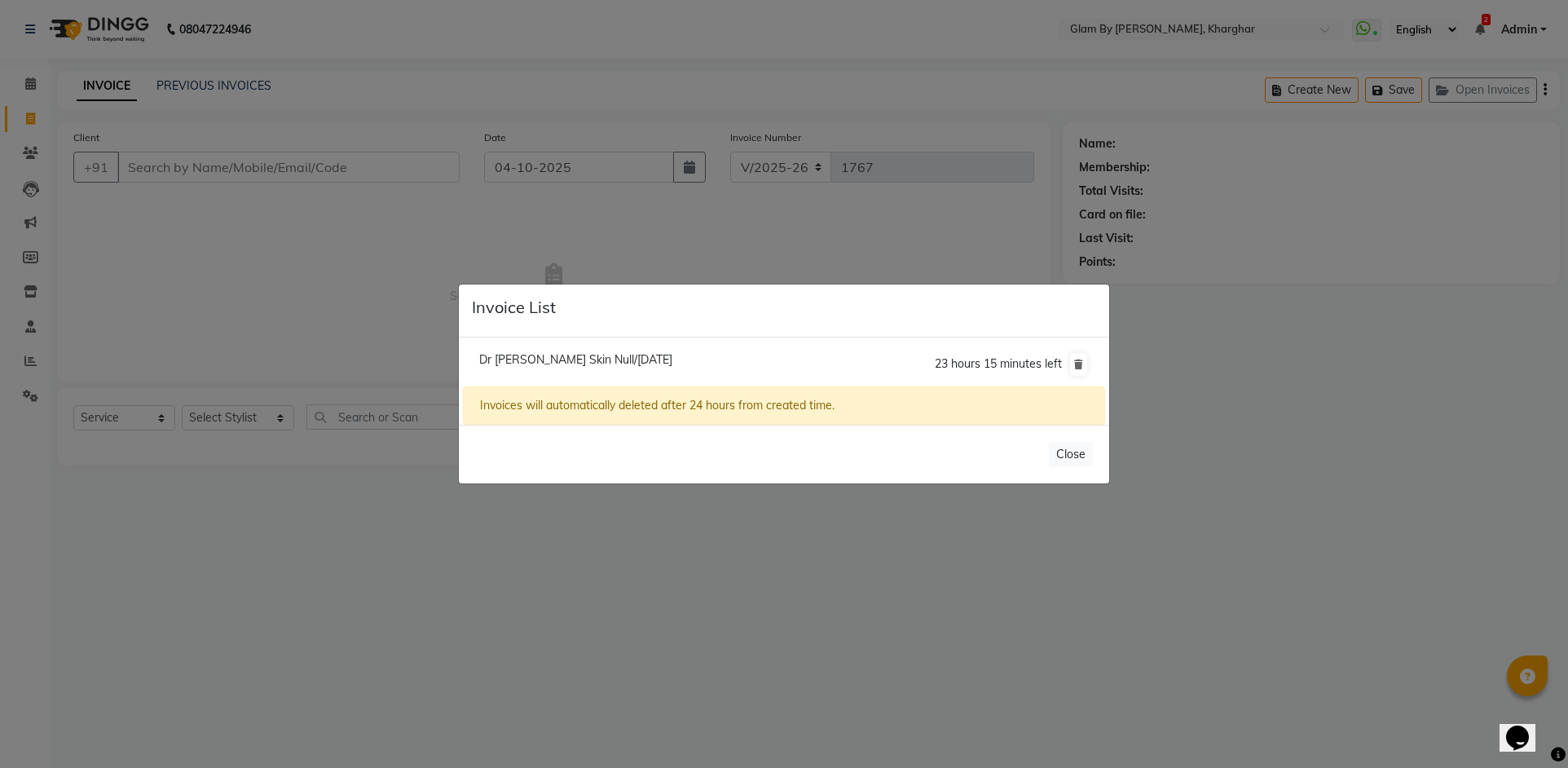
click at [580, 361] on span "Dr Sonal Skin Null/04 October 2025" at bounding box center [576, 359] width 193 height 15
type input "9819302206"
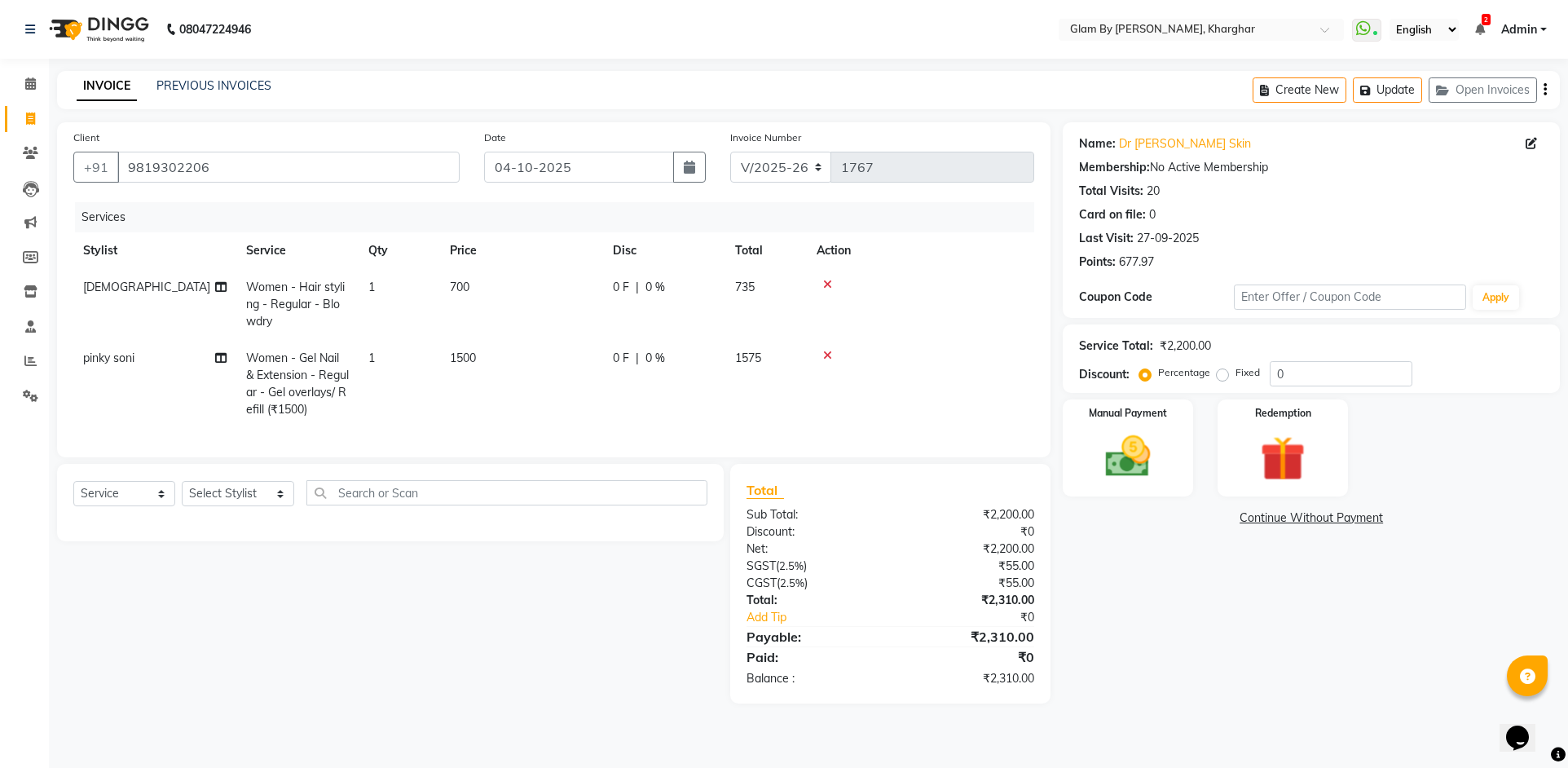
drag, startPoint x: 825, startPoint y: 353, endPoint x: 711, endPoint y: 353, distance: 114.0
click at [825, 353] on icon at bounding box center [827, 355] width 9 height 11
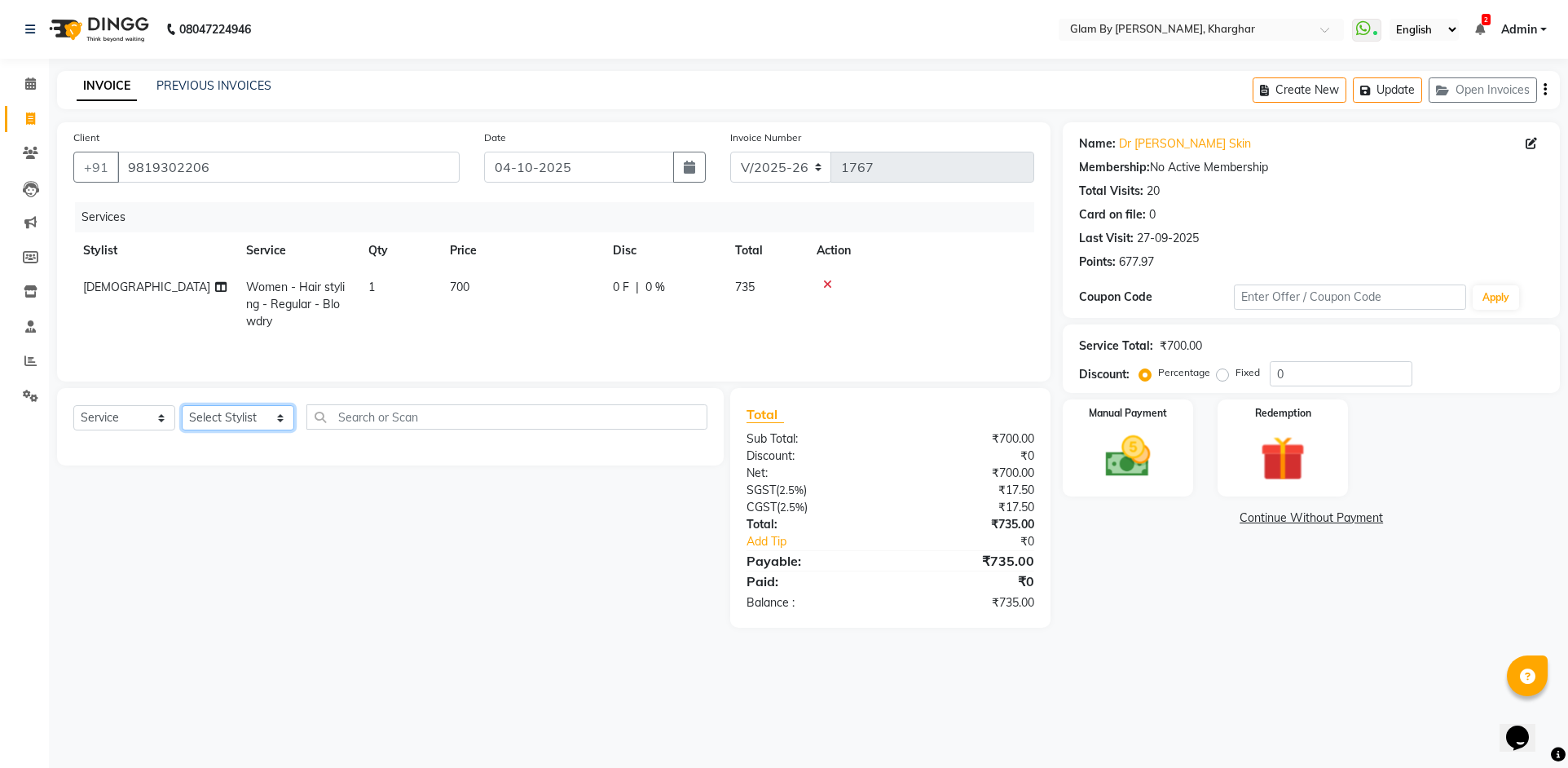
click at [205, 419] on select "Select Stylist [PERSON_NAME] Avi [PERSON_NAME] [PERSON_NAME] (maneger) MARUL [P…" at bounding box center [238, 418] width 113 height 25
select select "62973"
click at [182, 405] on select "Select Stylist [PERSON_NAME] Avi [PERSON_NAME] [PERSON_NAME] (maneger) MARUL [P…" at bounding box center [238, 418] width 113 height 25
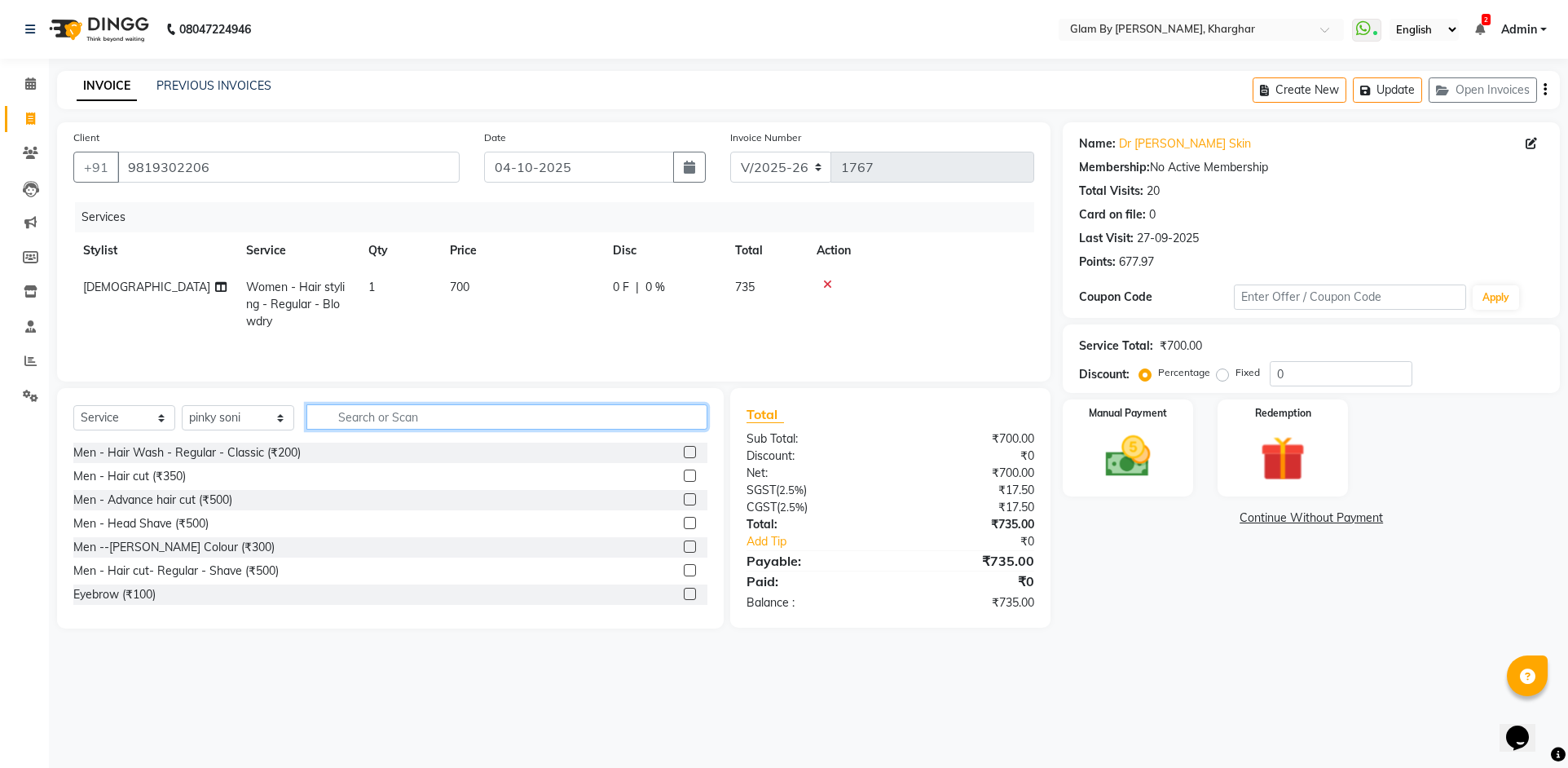
click at [342, 422] on input "text" at bounding box center [507, 417] width 401 height 25
type input "rem"
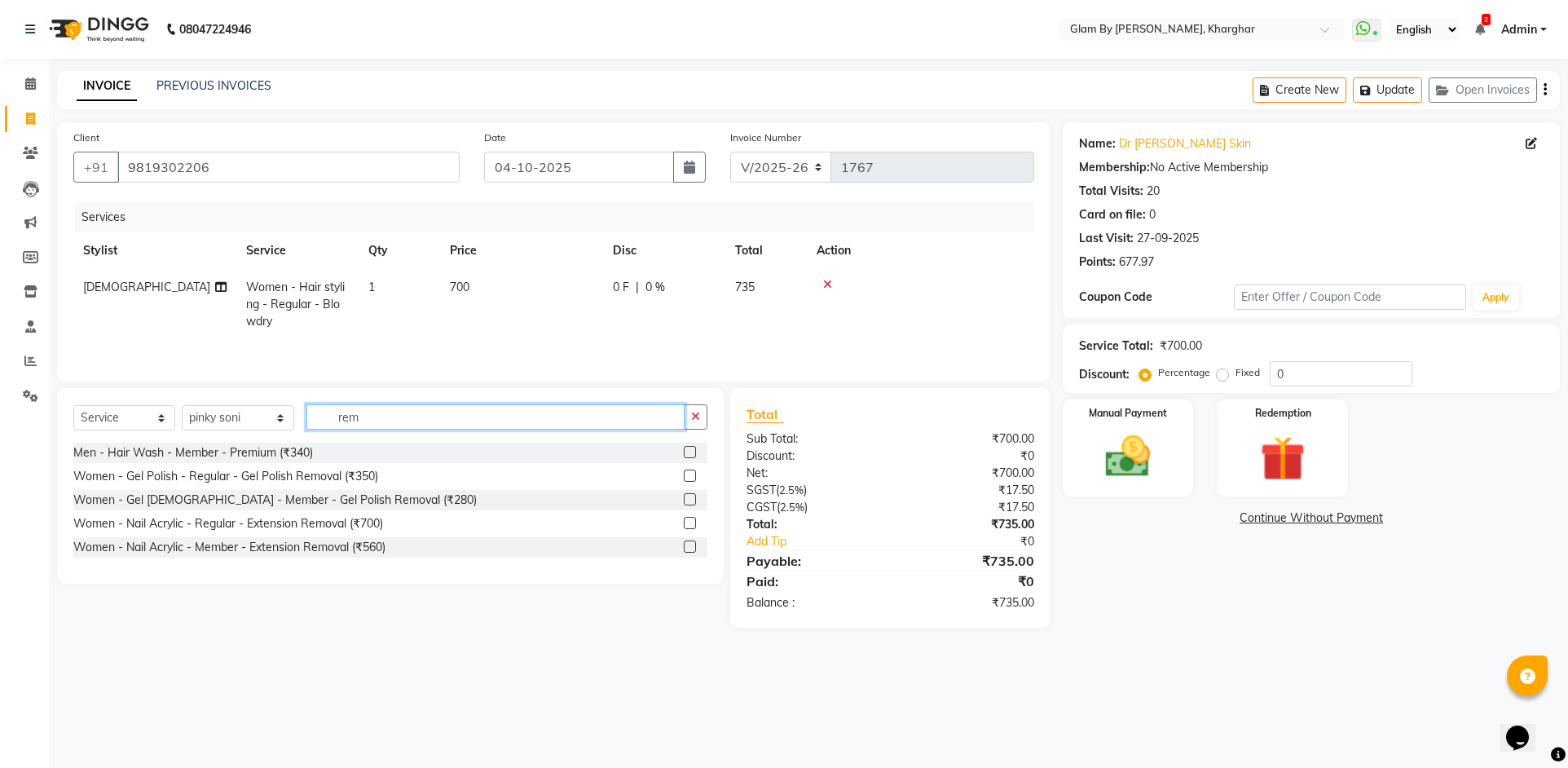
drag, startPoint x: 358, startPoint y: 422, endPoint x: 294, endPoint y: 422, distance: 64.0
click at [294, 422] on div "Select Service Product Membership Package Voucher Prepaid Gift Card Select Styl…" at bounding box center [390, 424] width 634 height 38
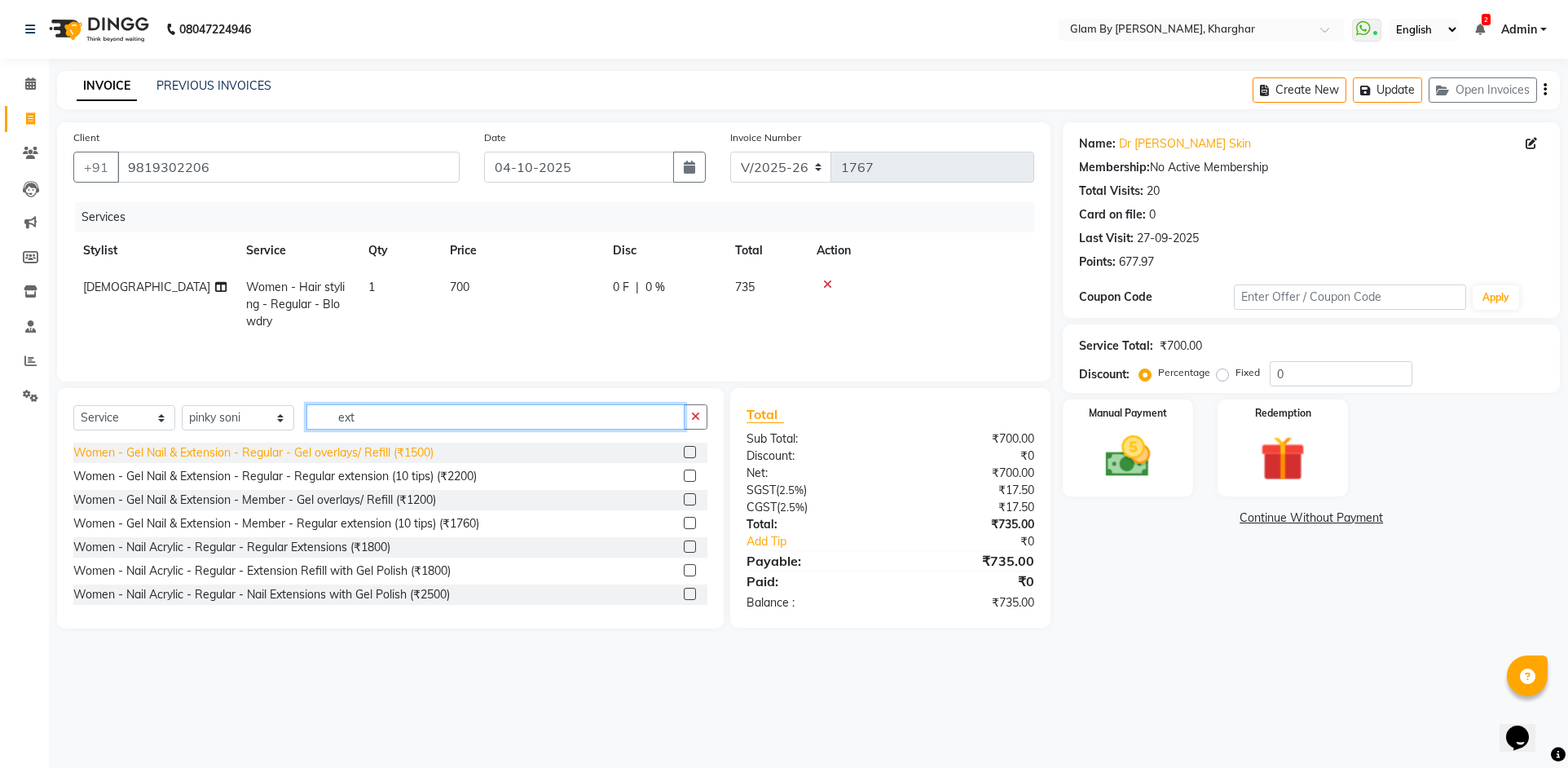
type input "ext"
click at [394, 454] on div "Women - Gel Nail & Extension - Regular - Gel overlays/ Refill (₹1500)" at bounding box center [253, 453] width 360 height 17
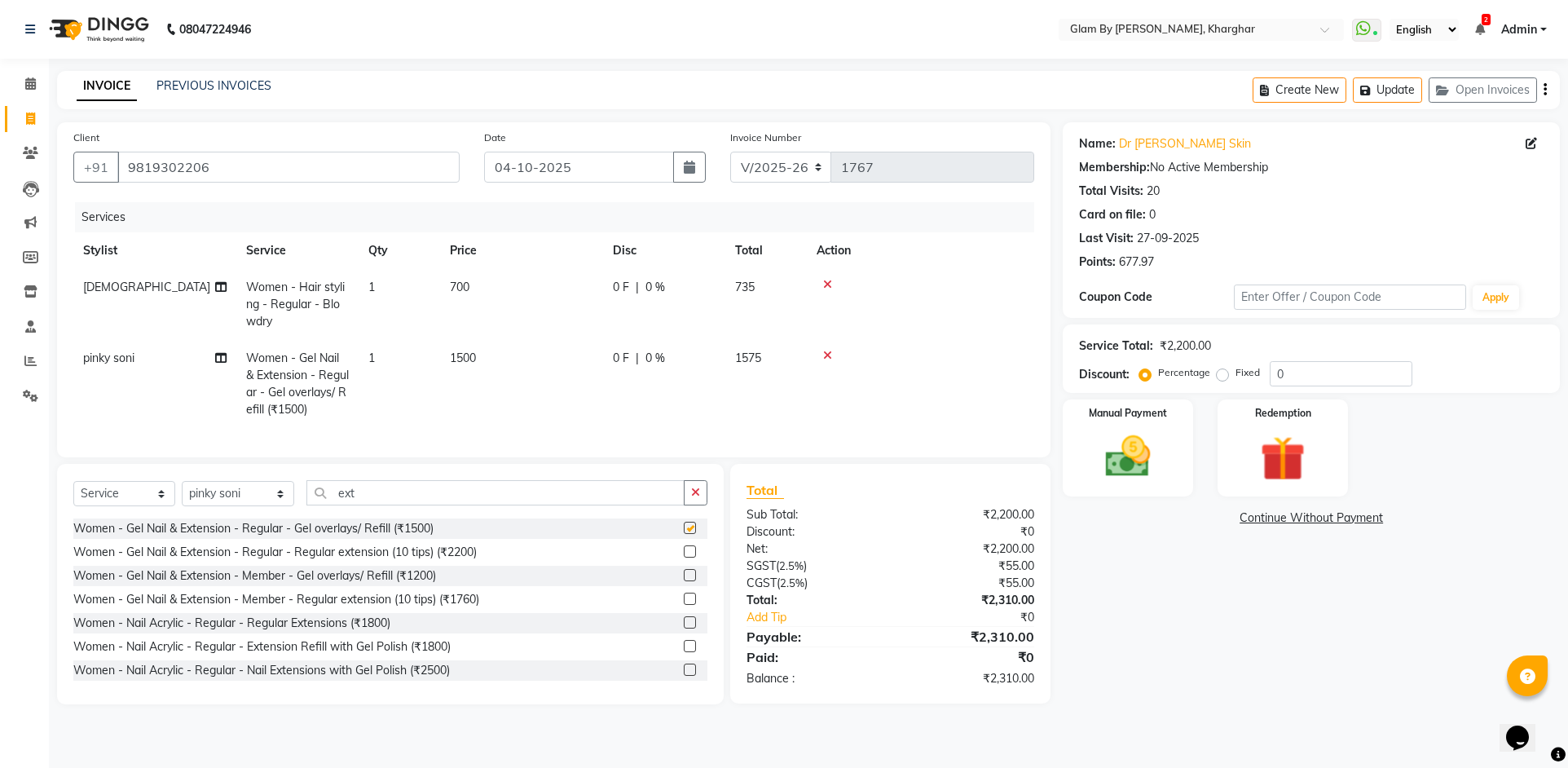
checkbox input "false"
drag, startPoint x: 432, startPoint y: 383, endPoint x: 454, endPoint y: 371, distance: 25.1
click at [433, 383] on td "1" at bounding box center [398, 384] width 81 height 88
select select "62973"
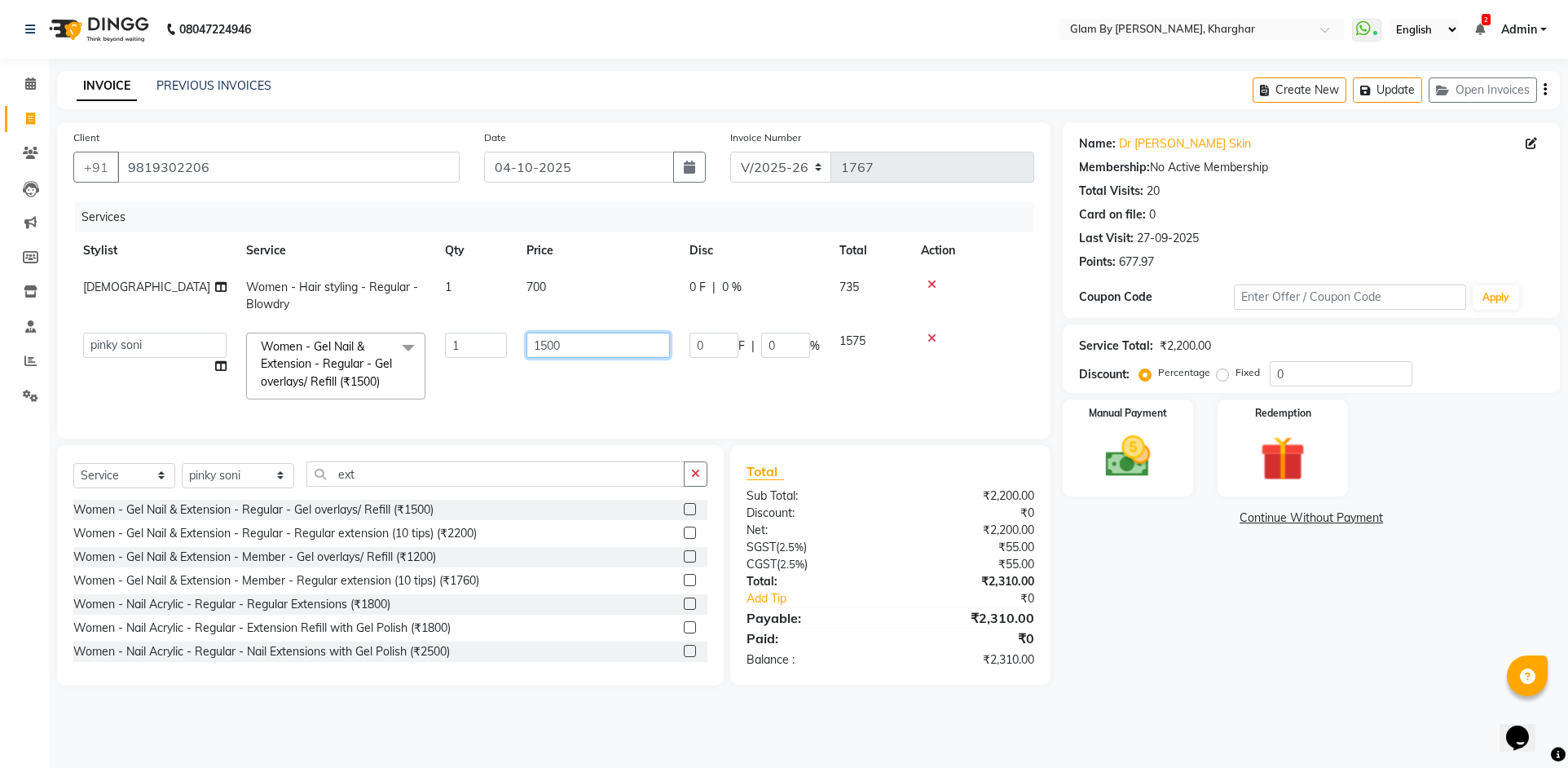
drag, startPoint x: 572, startPoint y: 343, endPoint x: 489, endPoint y: 340, distance: 83.1
click at [489, 340] on tr "Ahsan Amandeep Avi deol kuldeep kaur (maneger) MARUL neetu pinky soni Pooja pri…" at bounding box center [554, 365] width 961 height 86
click at [591, 339] on input "1500" at bounding box center [598, 345] width 143 height 25
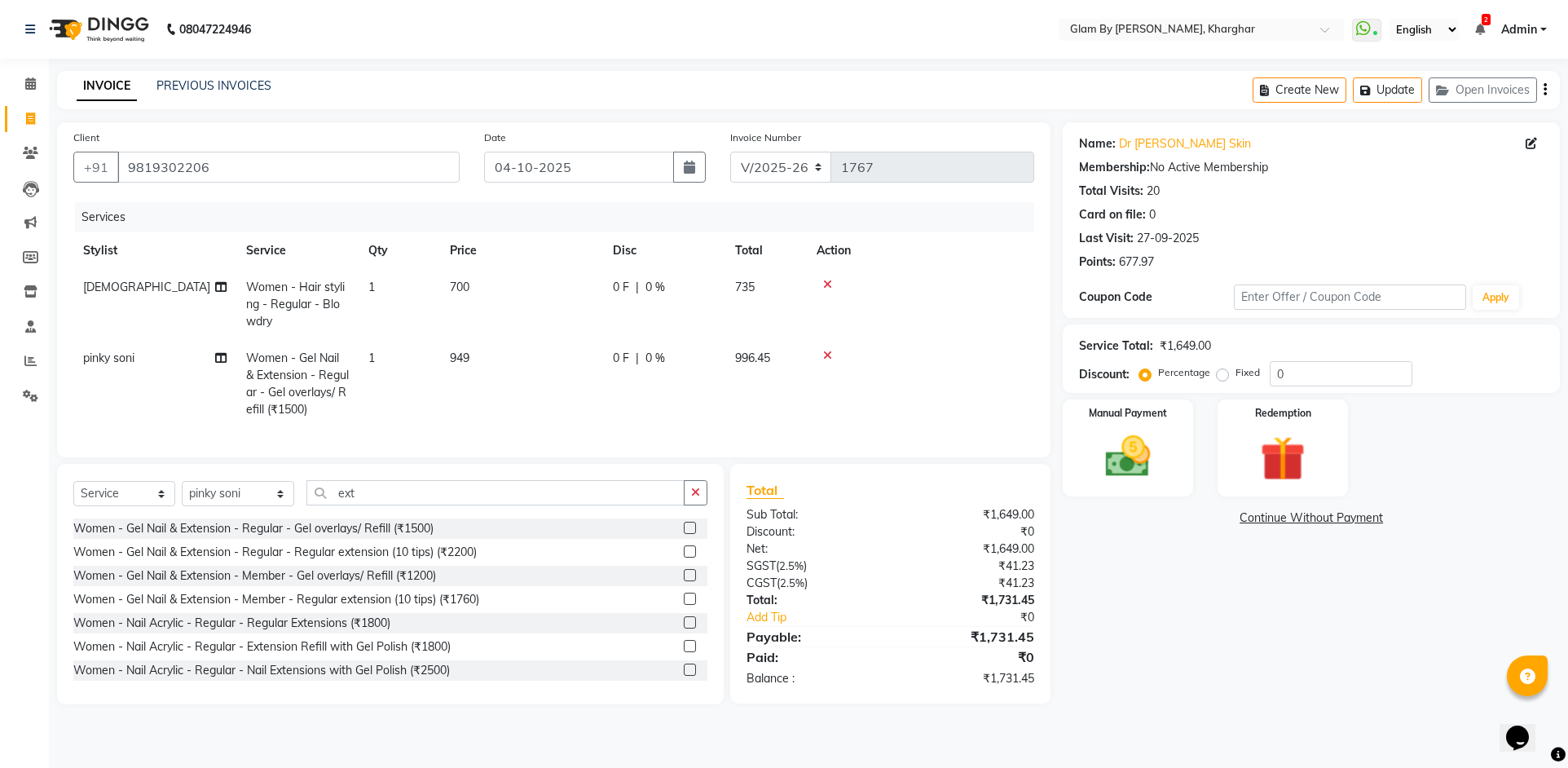
click at [592, 381] on td "949" at bounding box center [522, 384] width 163 height 88
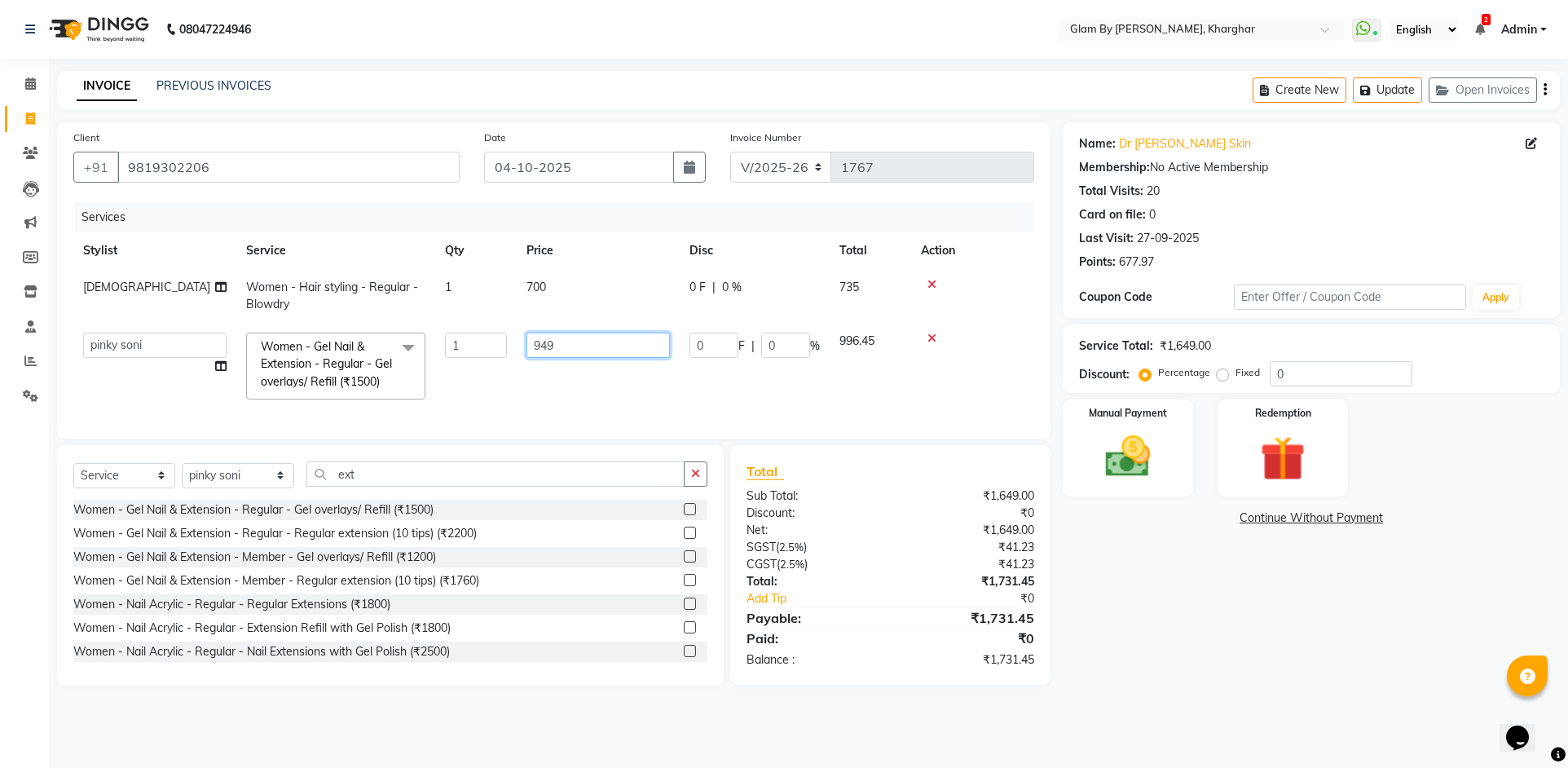
drag, startPoint x: 544, startPoint y: 345, endPoint x: 558, endPoint y: 345, distance: 14.0
click at [558, 345] on input "949" at bounding box center [598, 345] width 143 height 25
drag, startPoint x: 542, startPoint y: 346, endPoint x: 561, endPoint y: 347, distance: 19.0
click at [561, 347] on input "949" at bounding box center [598, 345] width 143 height 25
click at [567, 364] on td "952" at bounding box center [597, 365] width 163 height 86
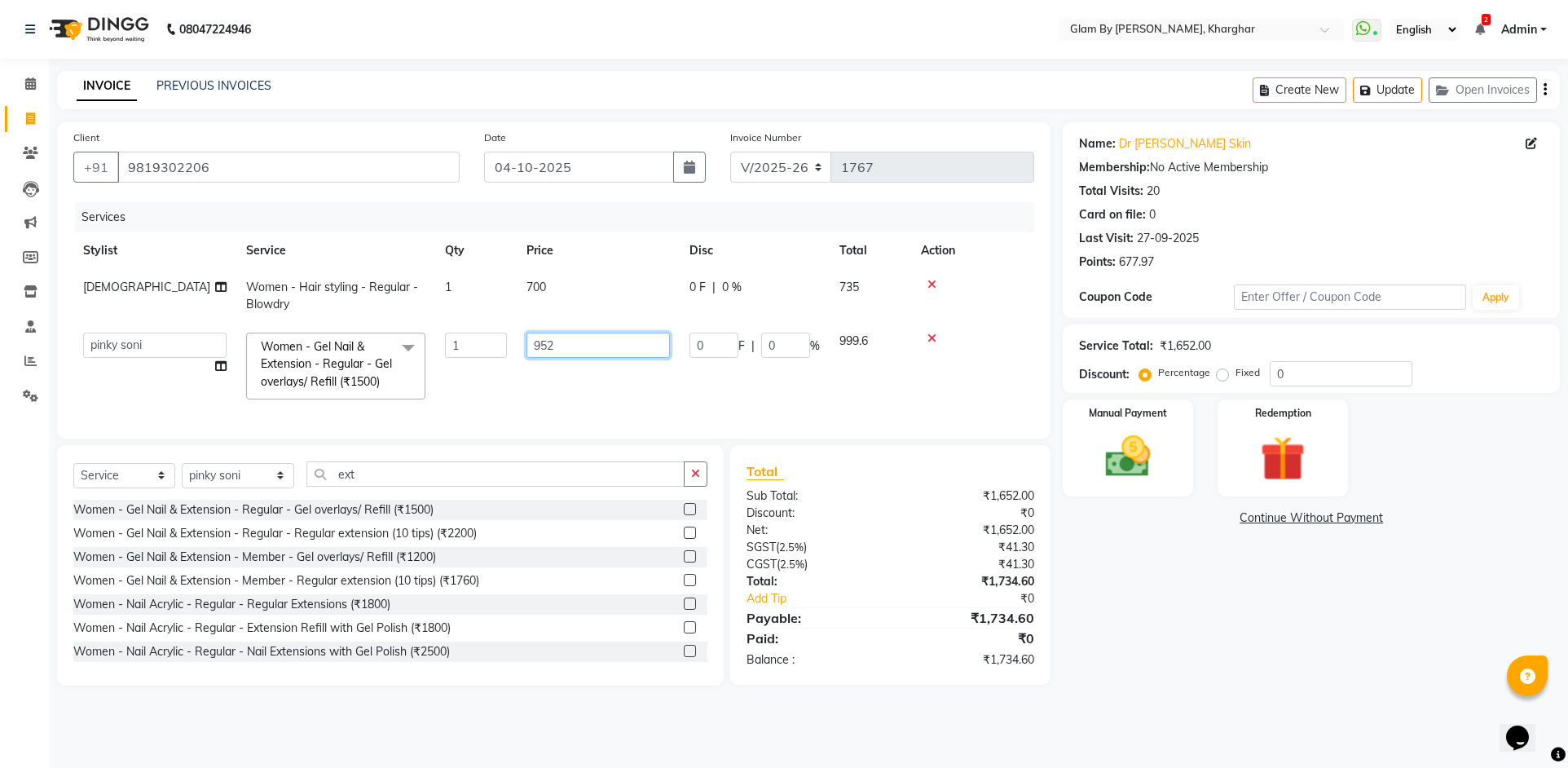
click at [564, 346] on input "952" at bounding box center [598, 345] width 143 height 25
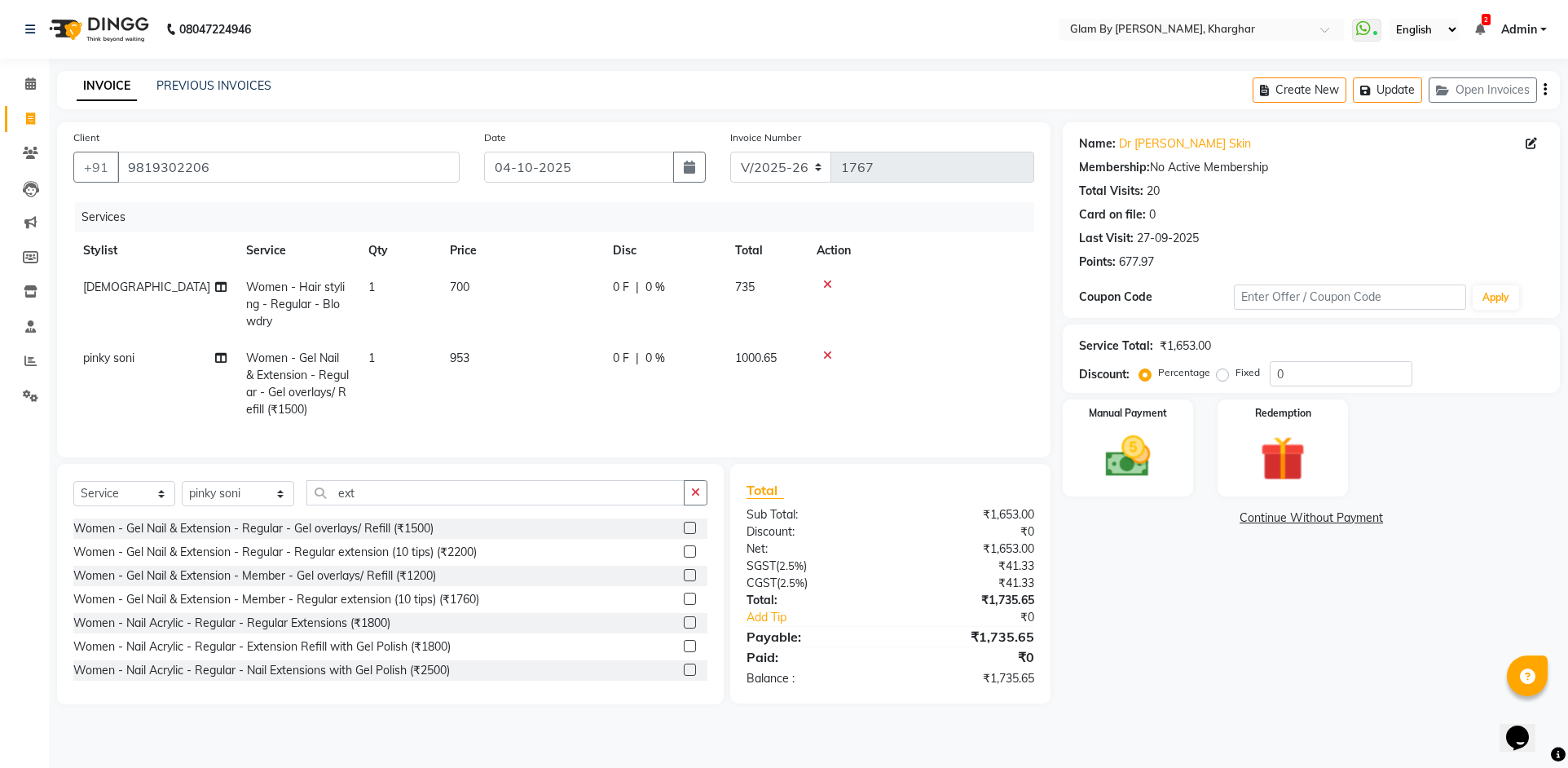
click at [570, 375] on td "953" at bounding box center [522, 384] width 163 height 88
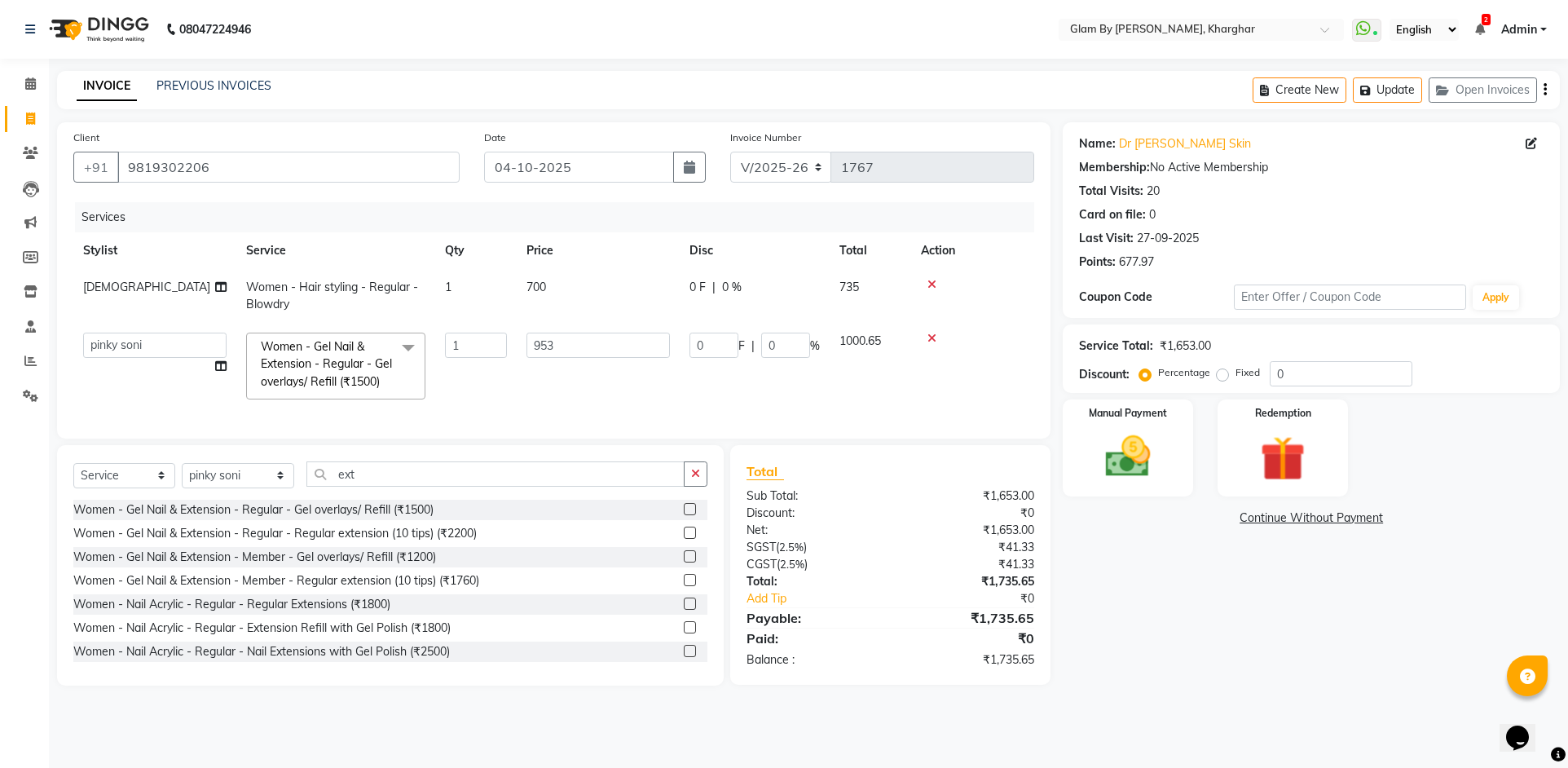
click at [176, 294] on td "[DEMOGRAPHIC_DATA]" at bounding box center [155, 296] width 163 height 54
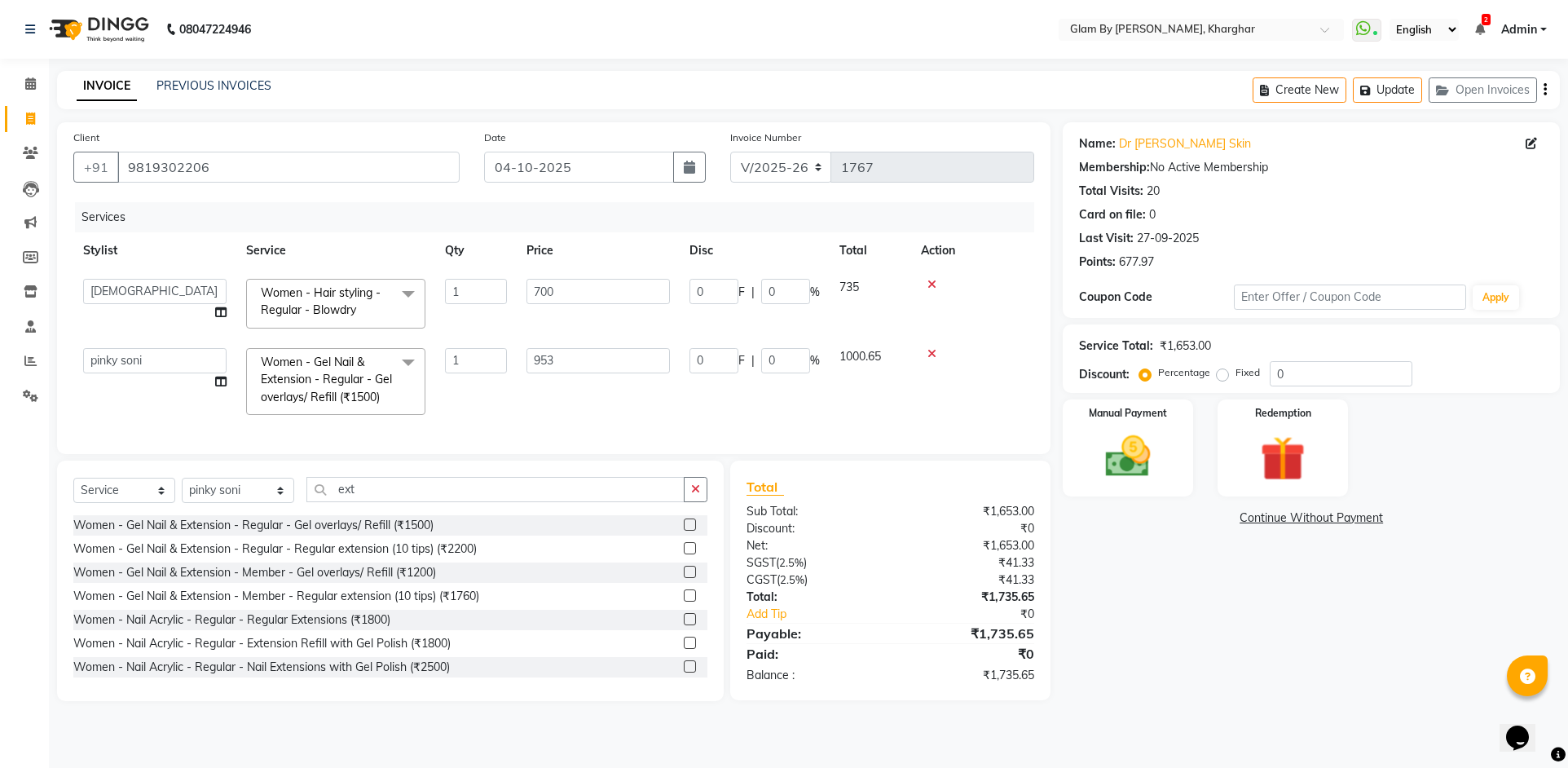
drag, startPoint x: 1164, startPoint y: 481, endPoint x: 1128, endPoint y: 501, distance: 41.2
click at [1165, 484] on div "Manual Payment" at bounding box center [1127, 447] width 130 height 97
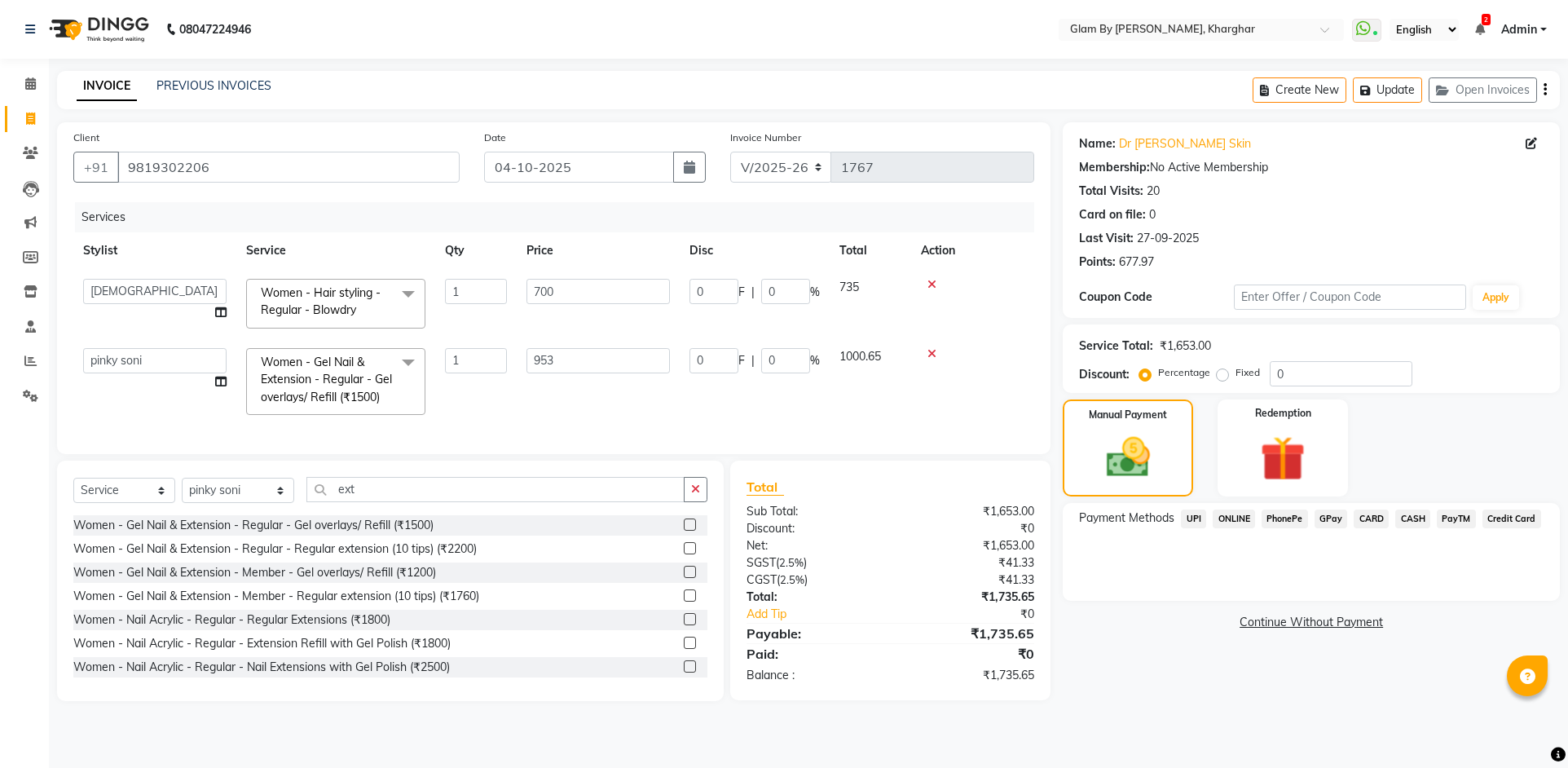
click at [1413, 516] on span "CASH" at bounding box center [1413, 518] width 35 height 18
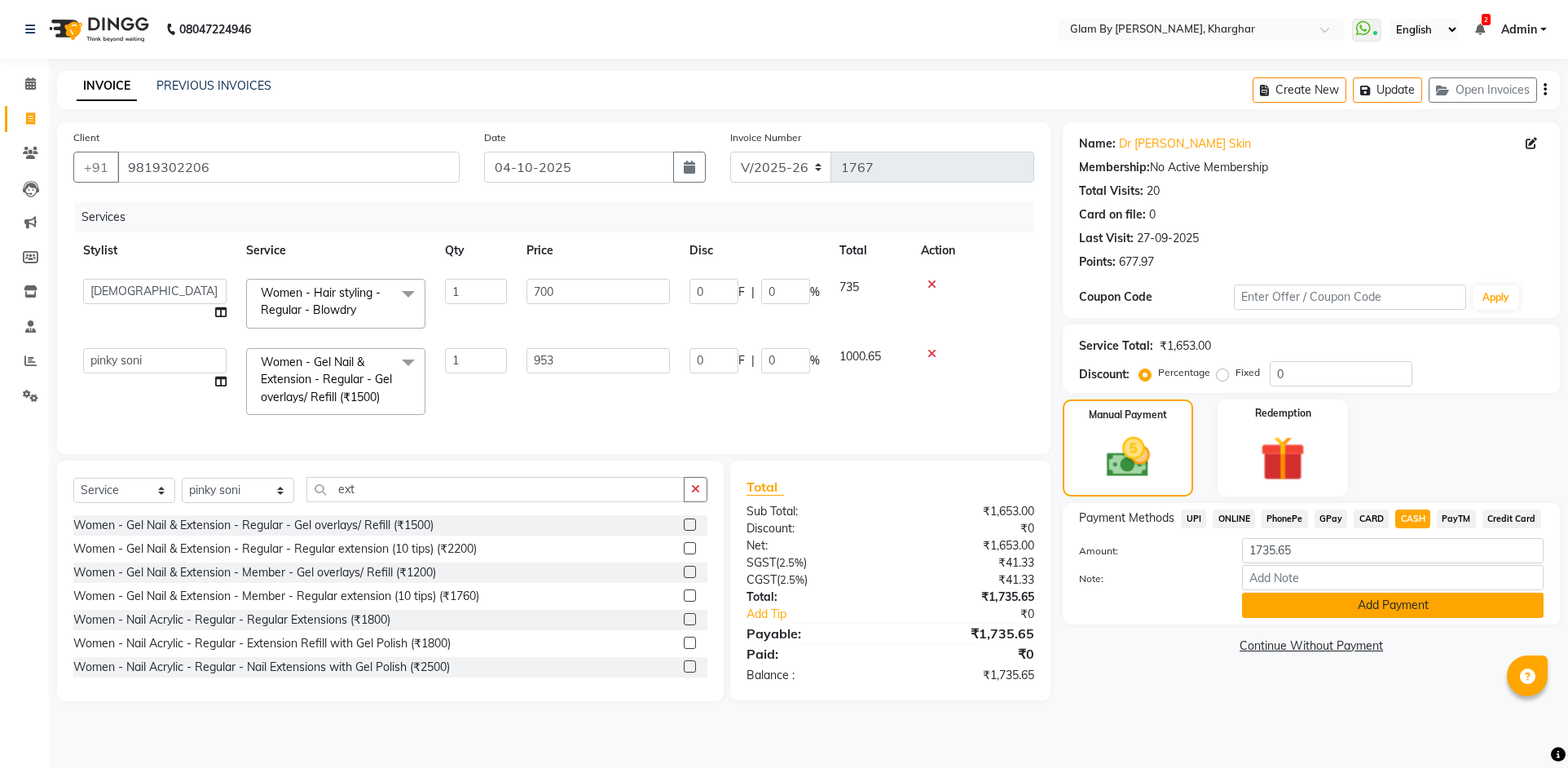
click at [1336, 600] on button "Add Payment" at bounding box center [1392, 605] width 301 height 25
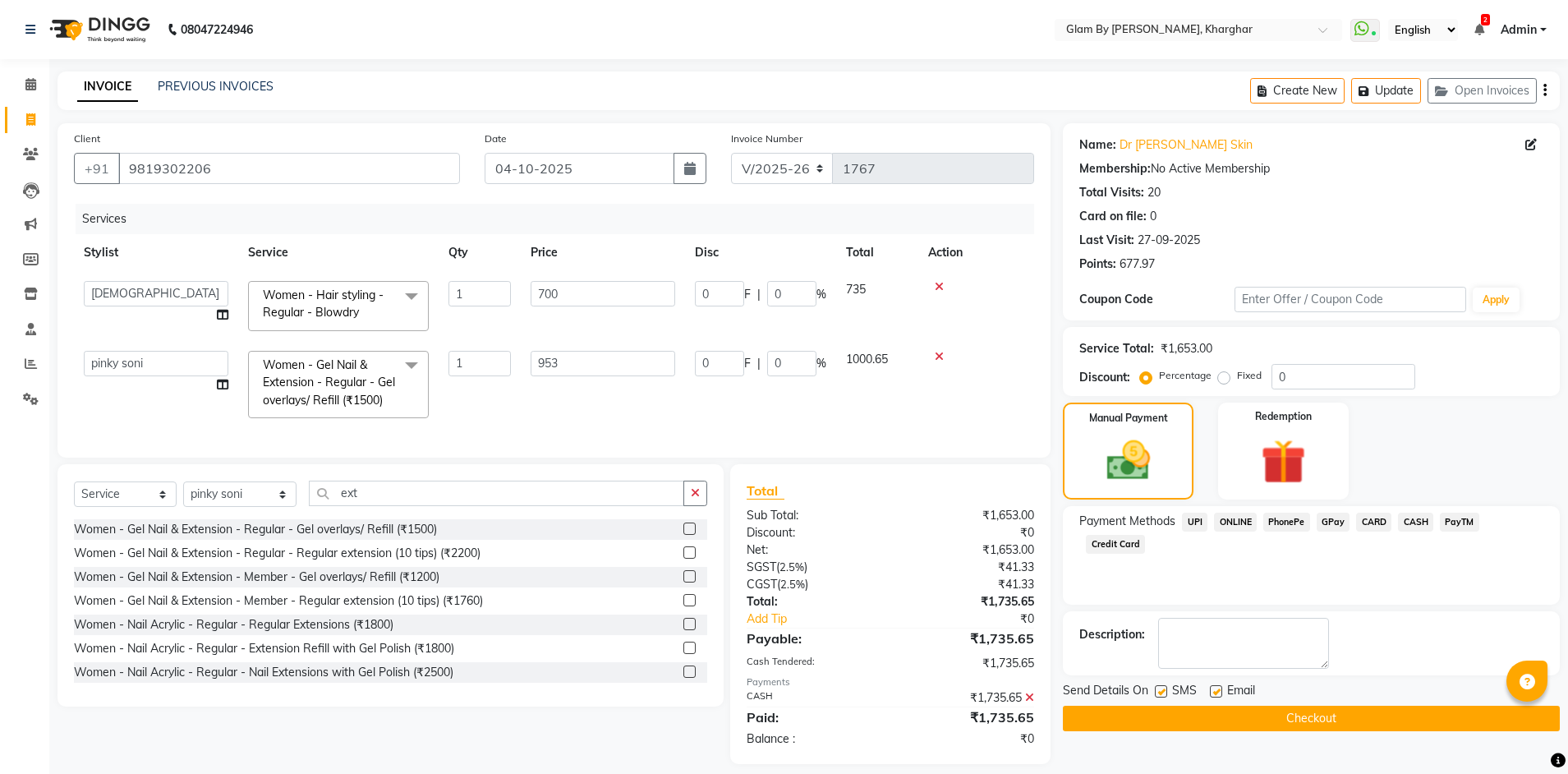
click at [1307, 719] on button "Checkout" at bounding box center [1311, 718] width 497 height 26
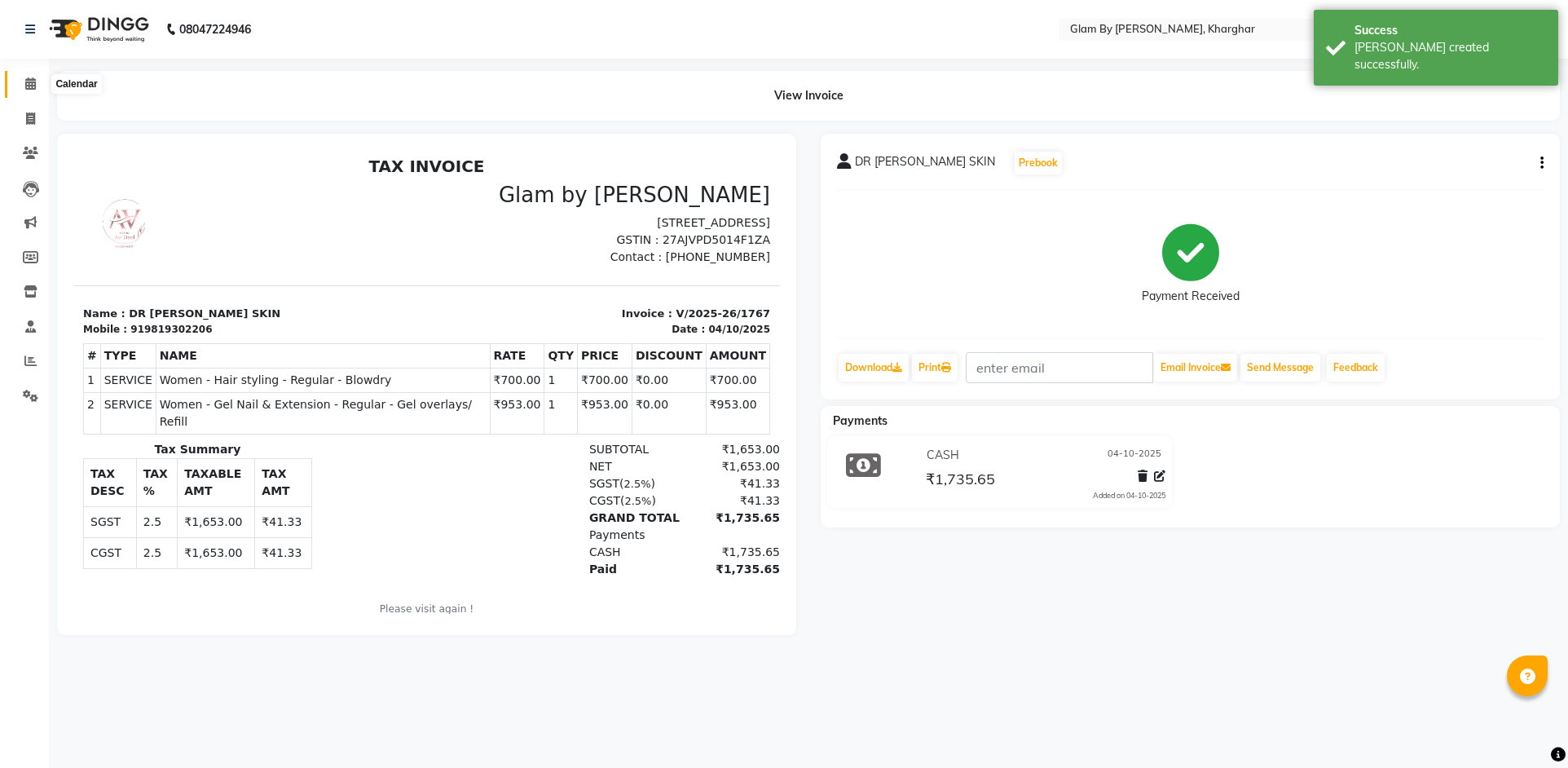
click at [36, 87] on icon at bounding box center [31, 84] width 10 height 12
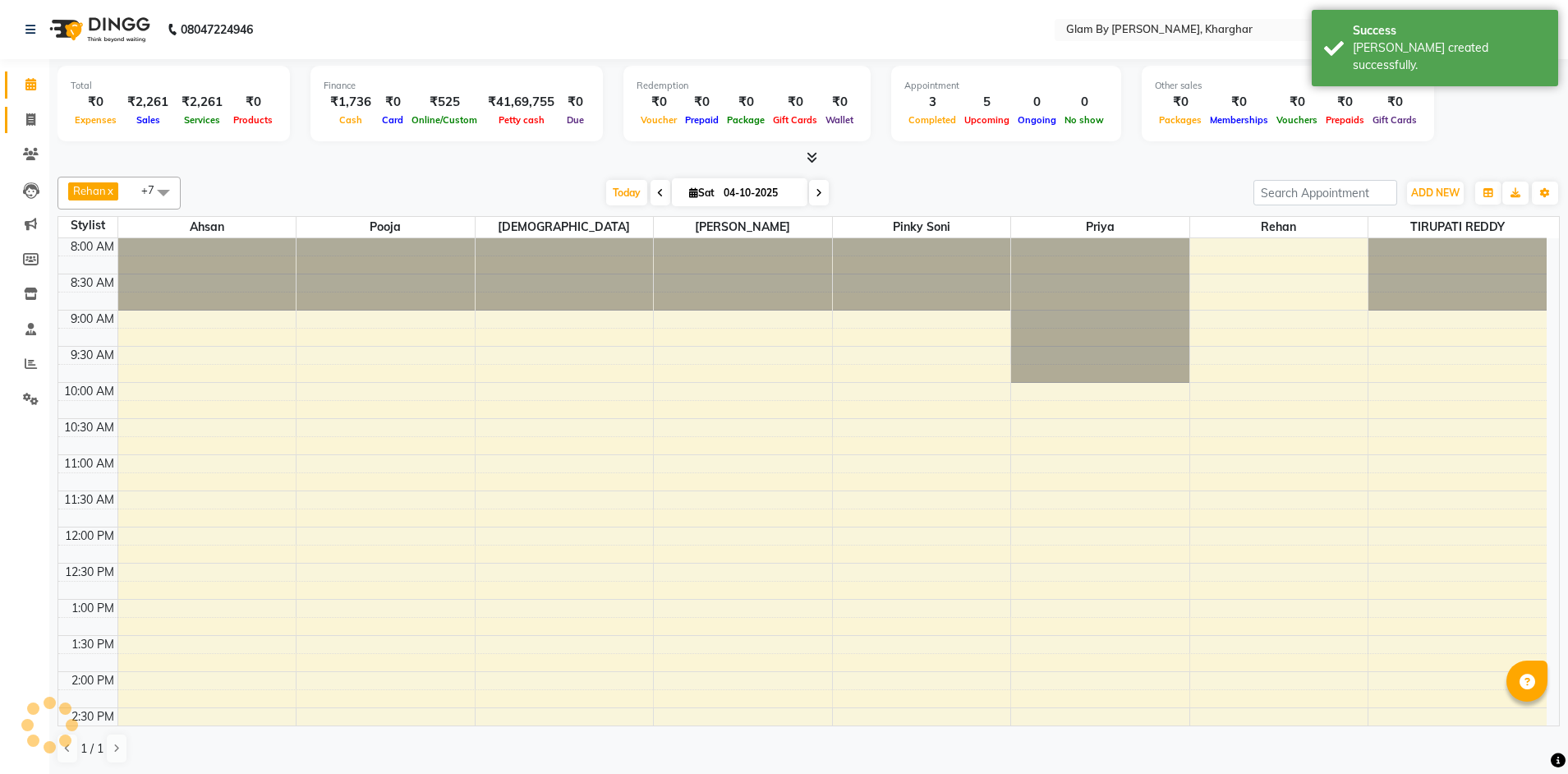
scroll to position [565, 0]
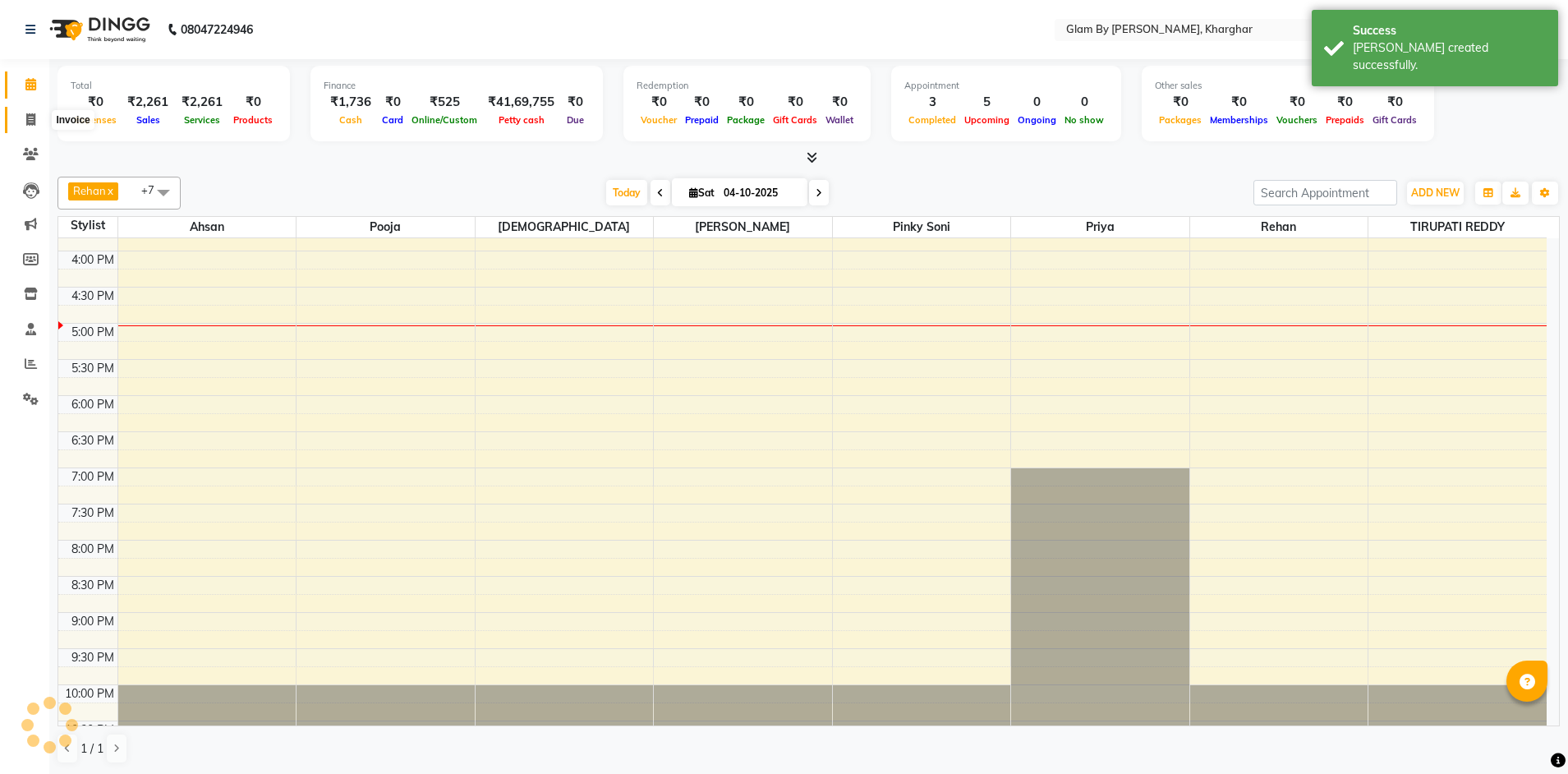
click at [32, 120] on icon at bounding box center [31, 120] width 9 height 12
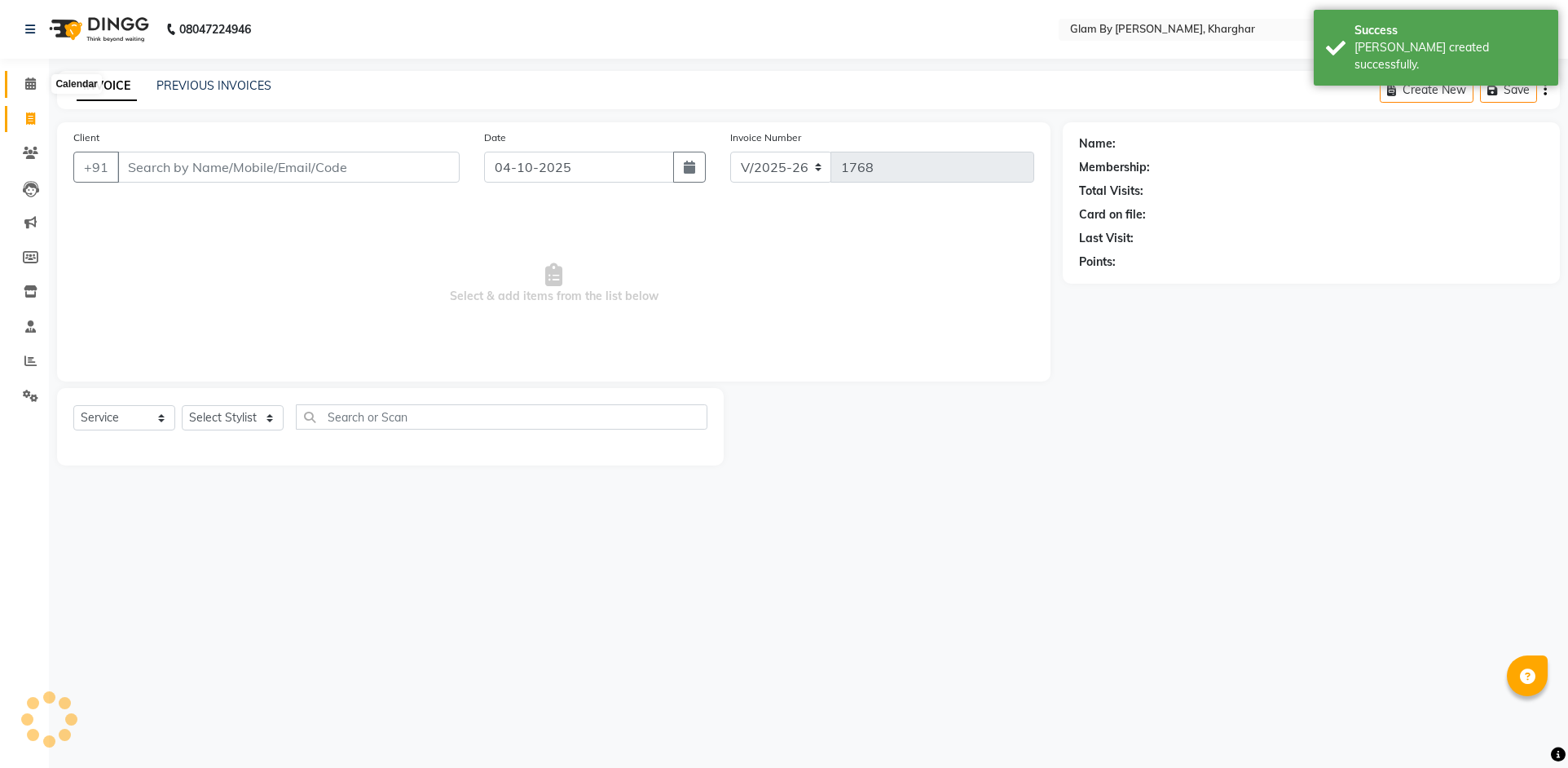
click at [31, 89] on icon at bounding box center [31, 84] width 10 height 12
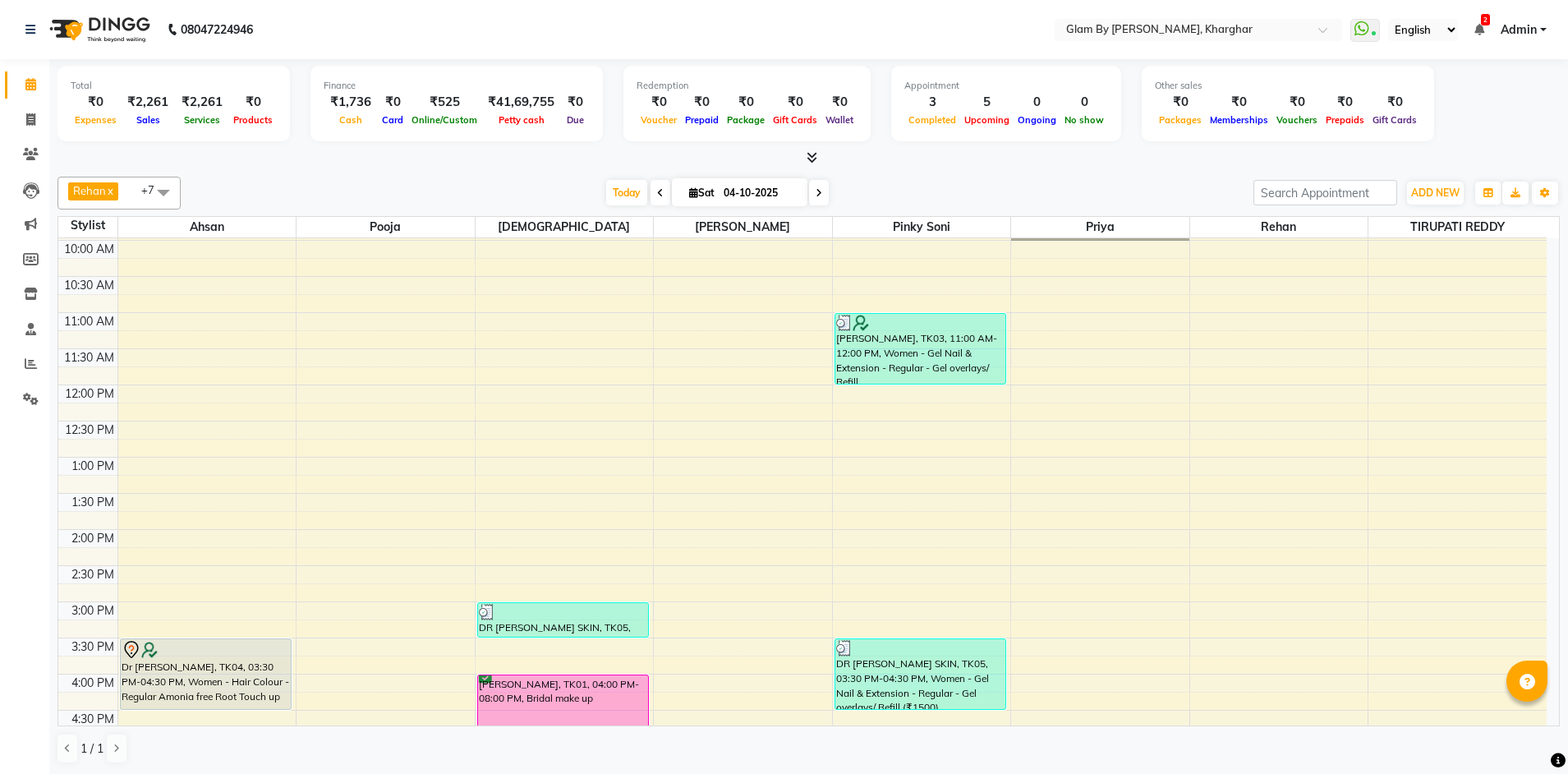
scroll to position [328, 0]
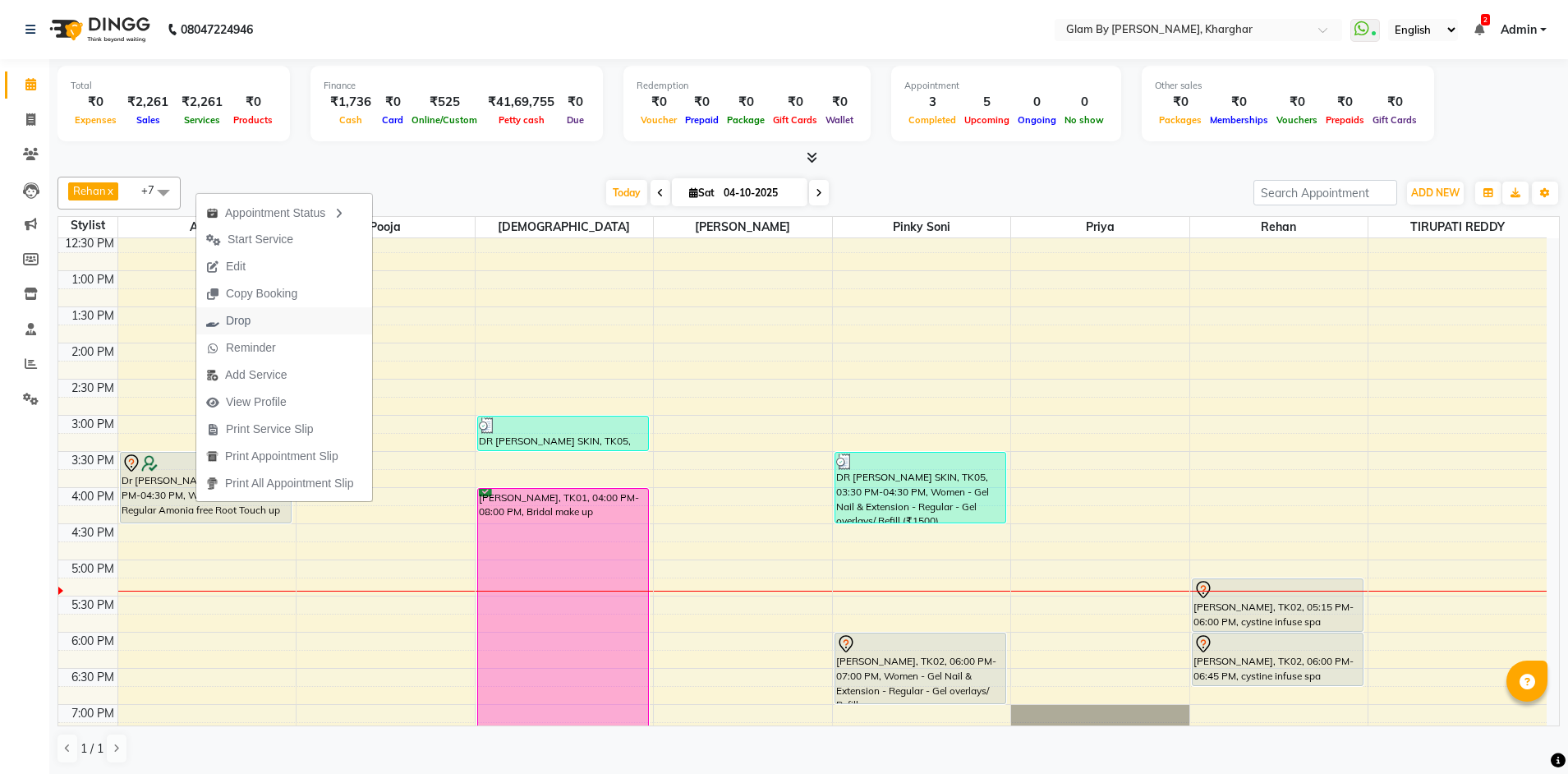
click at [256, 320] on span "Drop" at bounding box center [228, 321] width 64 height 27
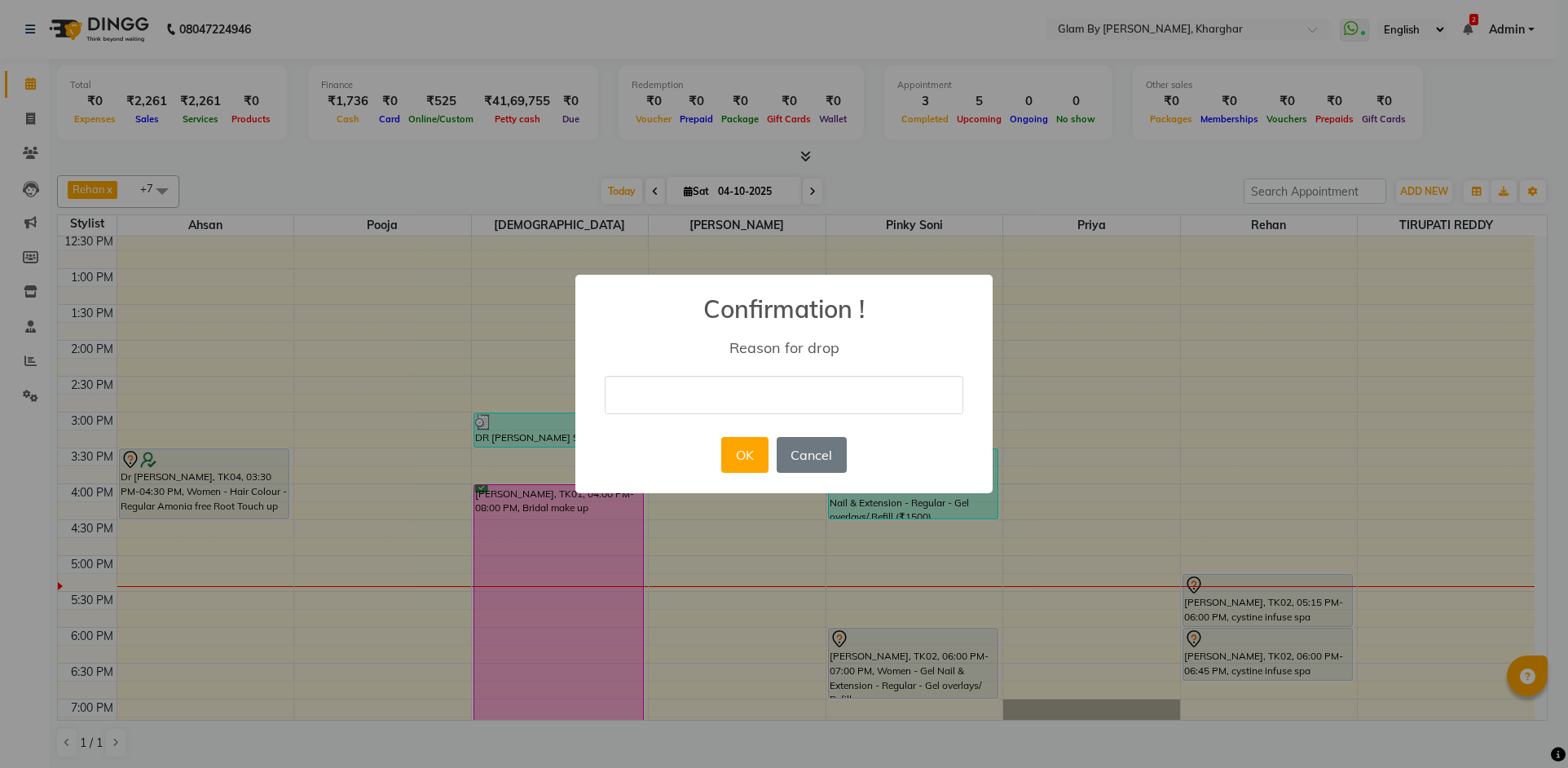
click at [686, 394] on input "text" at bounding box center [784, 395] width 358 height 38
click at [734, 457] on button "OK" at bounding box center [744, 454] width 46 height 36
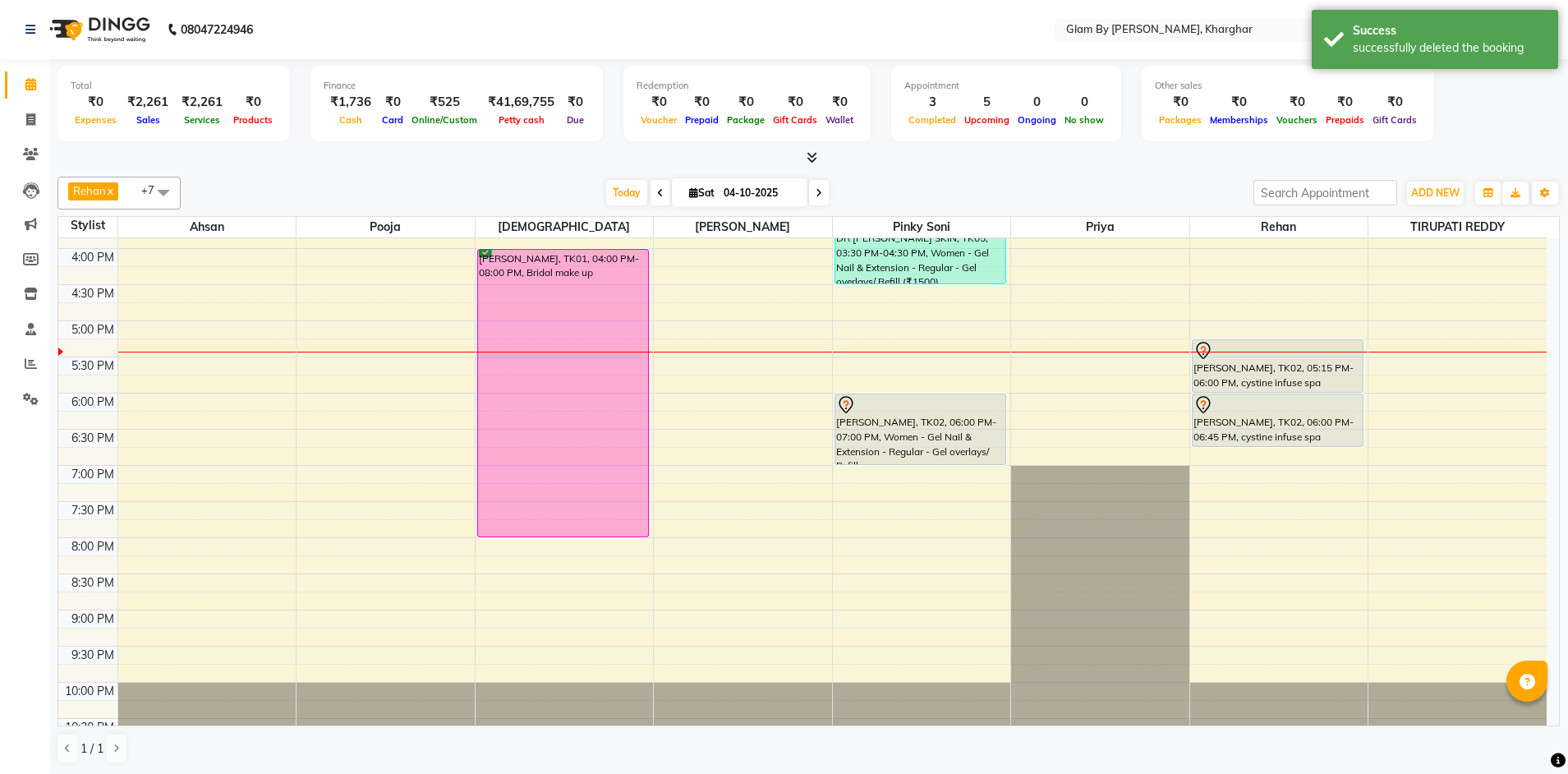
scroll to position [575, 0]
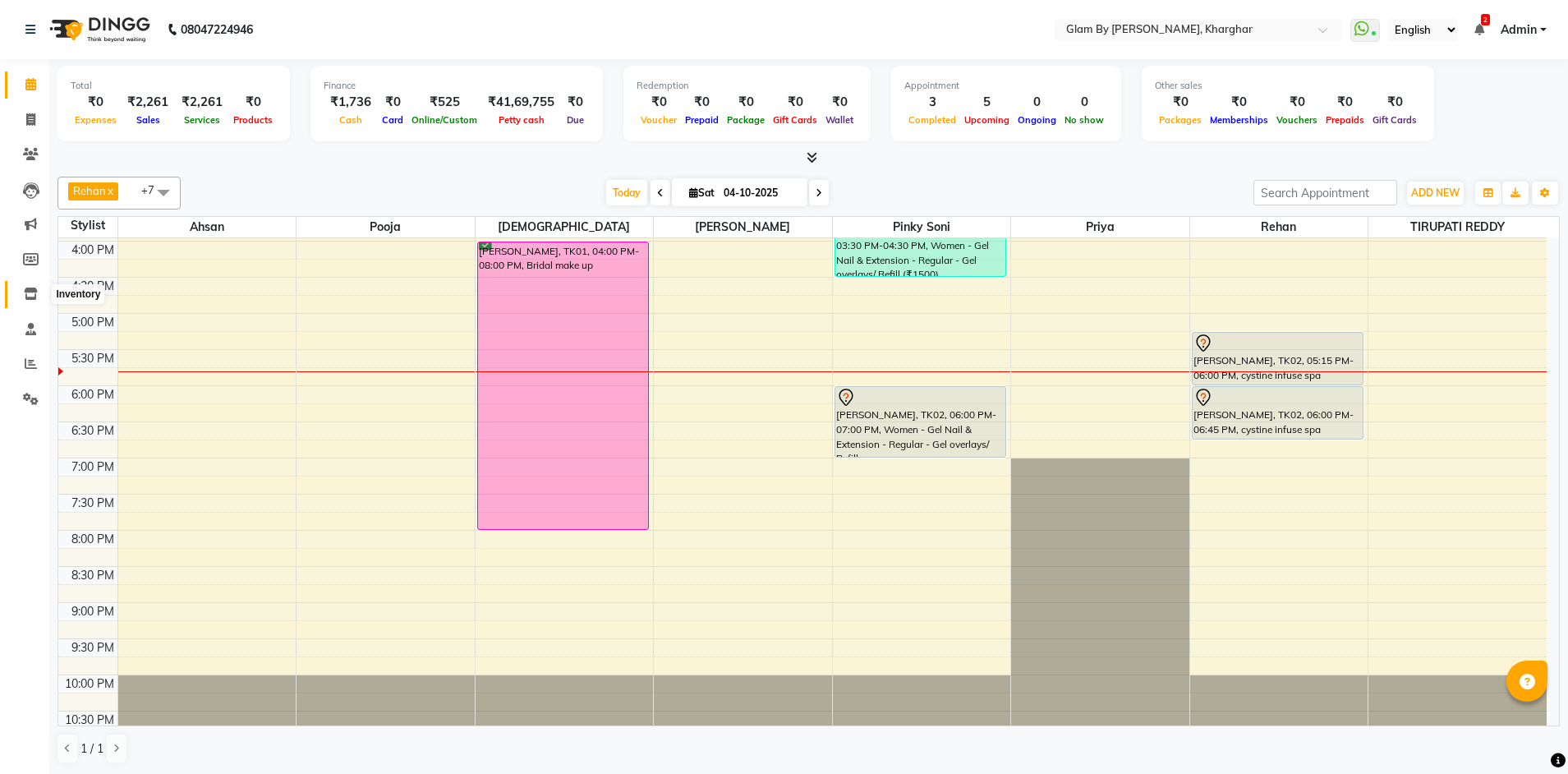
click at [33, 292] on icon at bounding box center [31, 293] width 14 height 12
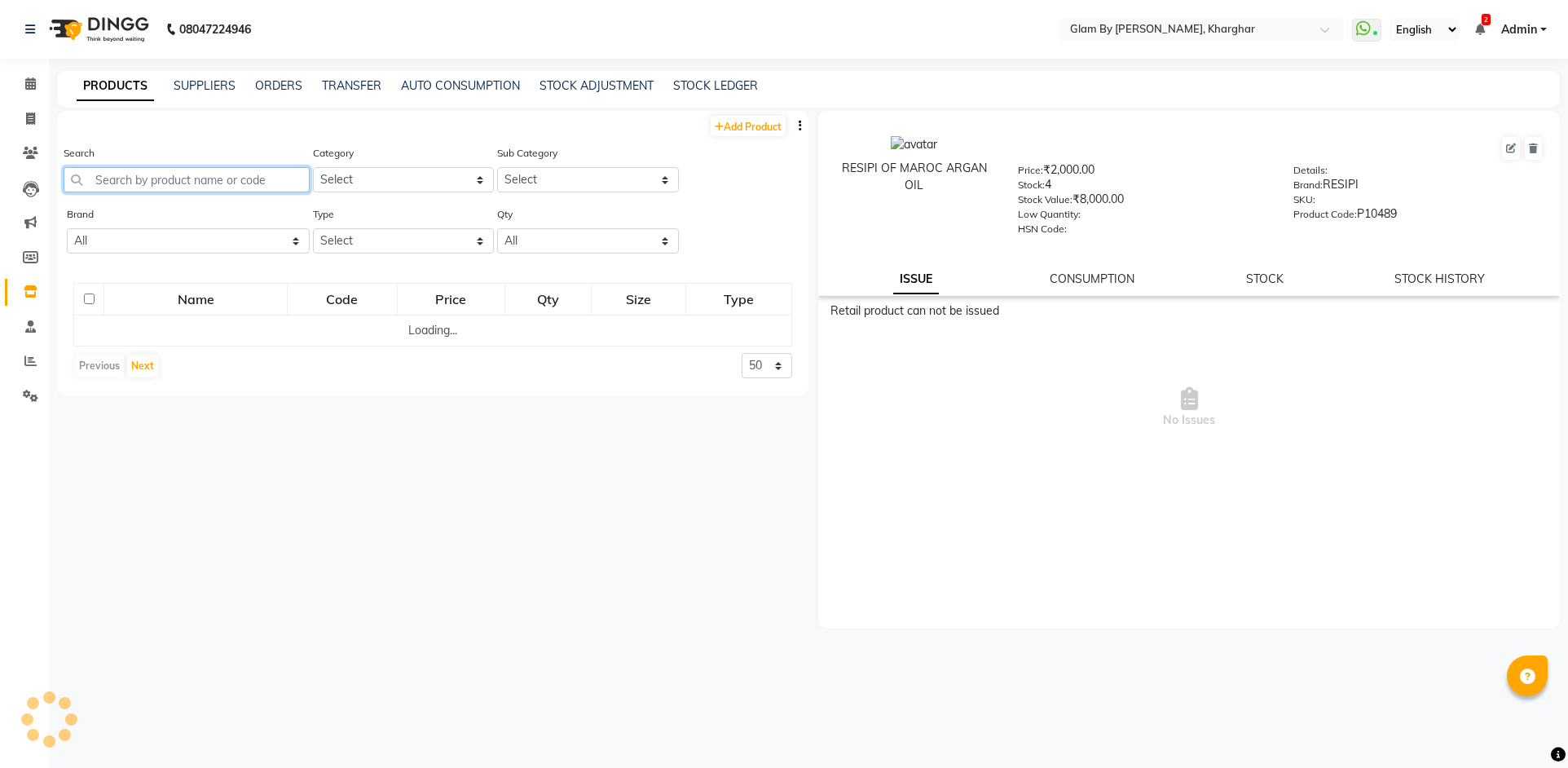
click at [103, 180] on input "text" at bounding box center [187, 179] width 246 height 25
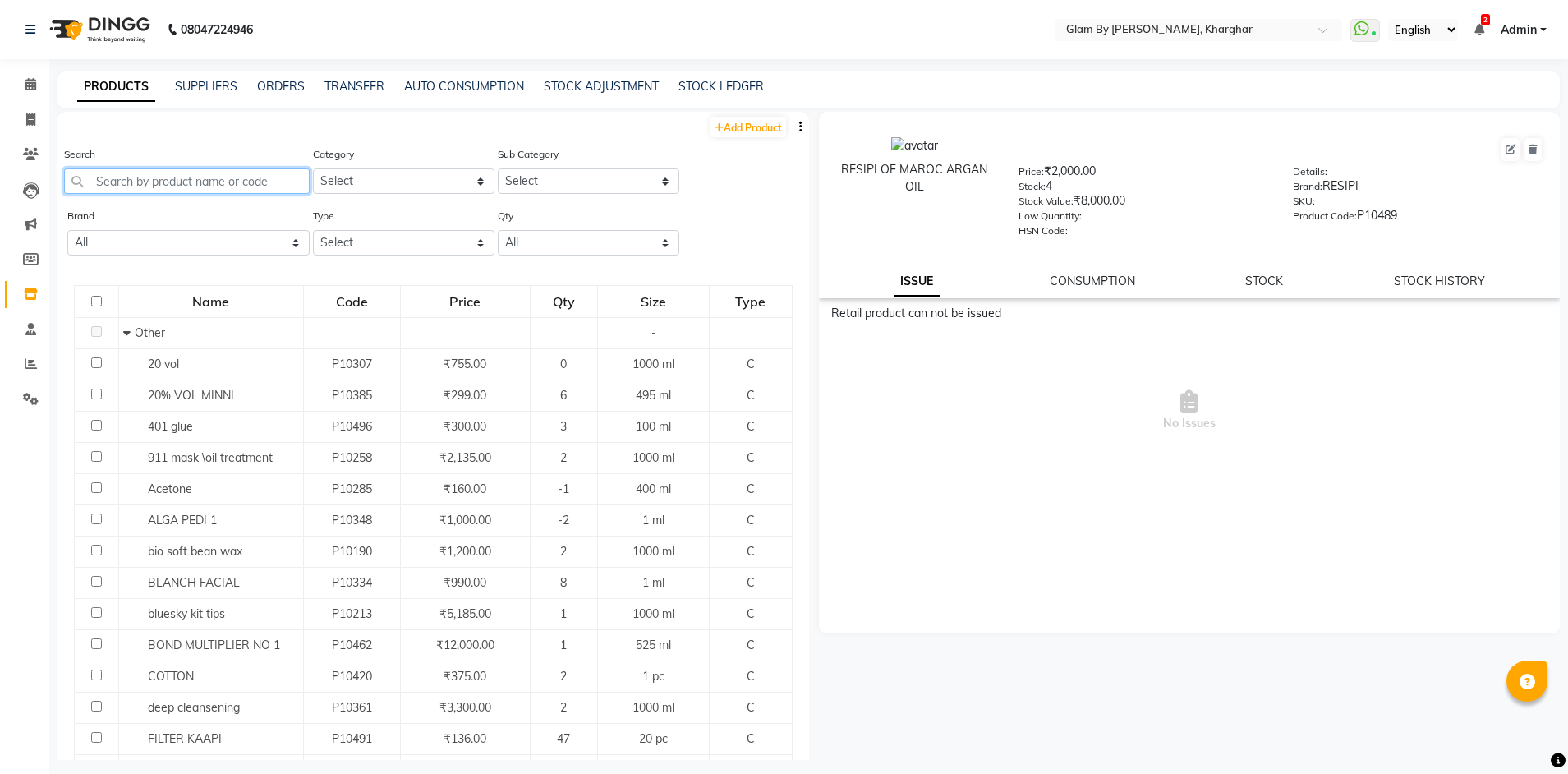
click at [152, 177] on input "text" at bounding box center [187, 181] width 246 height 26
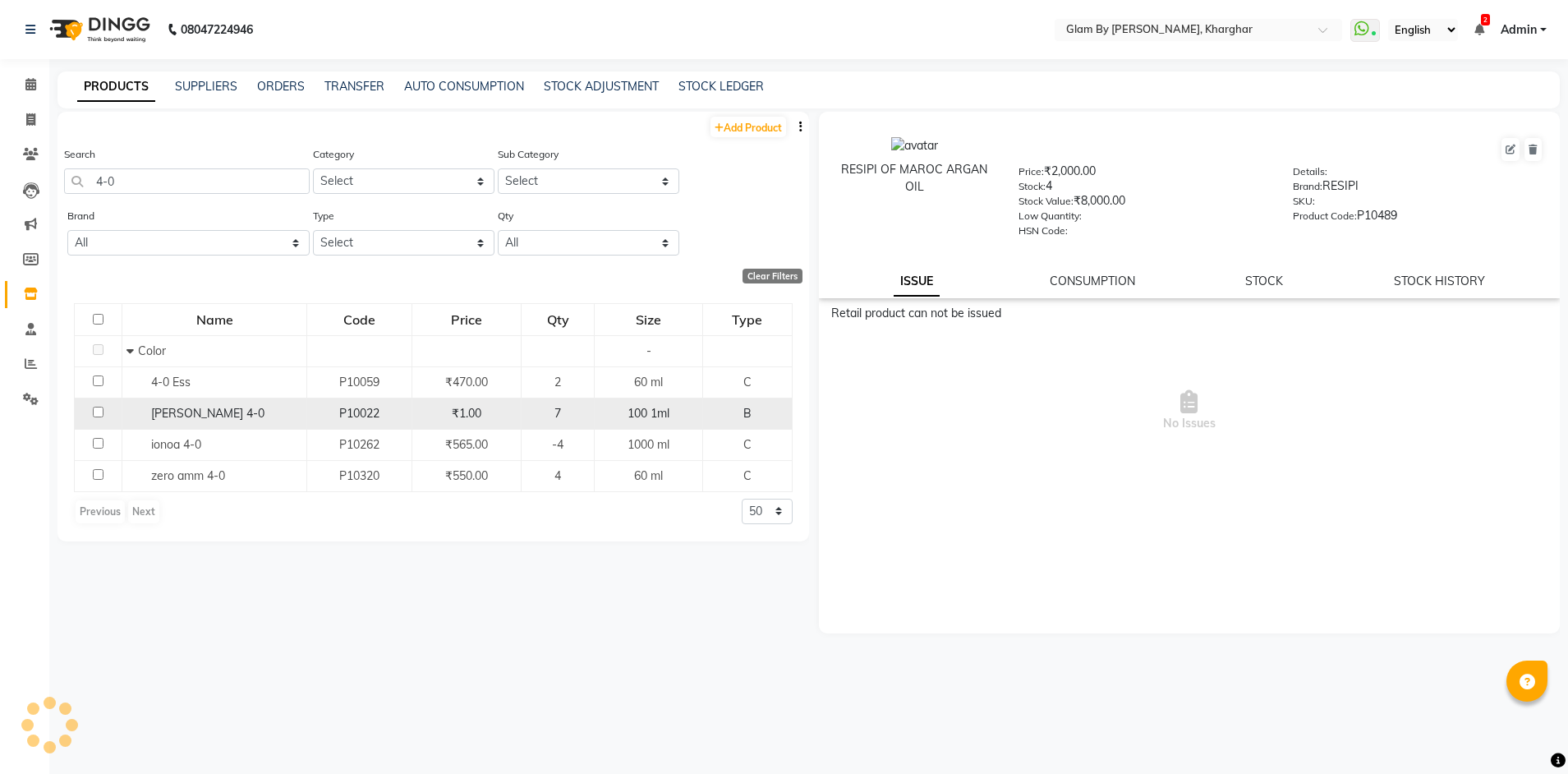
click at [575, 418] on div "7" at bounding box center [557, 414] width 59 height 18
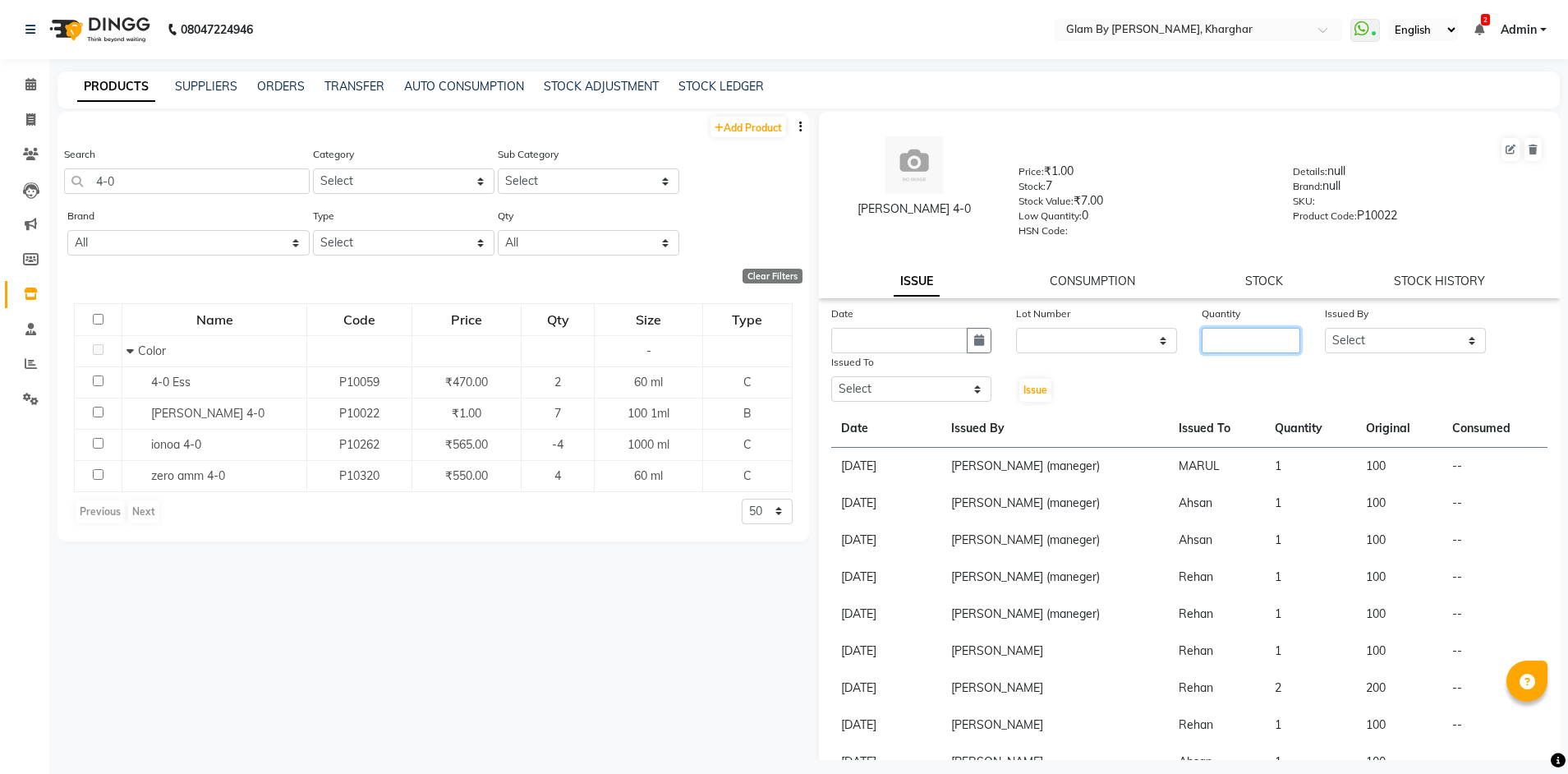
click at [1222, 341] on input "number" at bounding box center [1251, 340] width 99 height 26
click at [1367, 341] on select "Select Ahsan Amandeep Avi deol kuldeep kaur (maneger) MARUL neetu pinky soni Po…" at bounding box center [1405, 340] width 161 height 26
click at [1325, 328] on select "Select Ahsan Amandeep Avi deol kuldeep kaur (maneger) MARUL neetu pinky soni Po…" at bounding box center [1405, 340] width 161 height 26
click at [887, 389] on select "Select Ahsan Amandeep Avi deol kuldeep kaur (maneger) MARUL neetu pinky soni Po…" at bounding box center [911, 388] width 161 height 26
click at [831, 376] on select "Select Ahsan Amandeep Avi deol kuldeep kaur (maneger) MARUL neetu pinky soni Po…" at bounding box center [911, 388] width 161 height 26
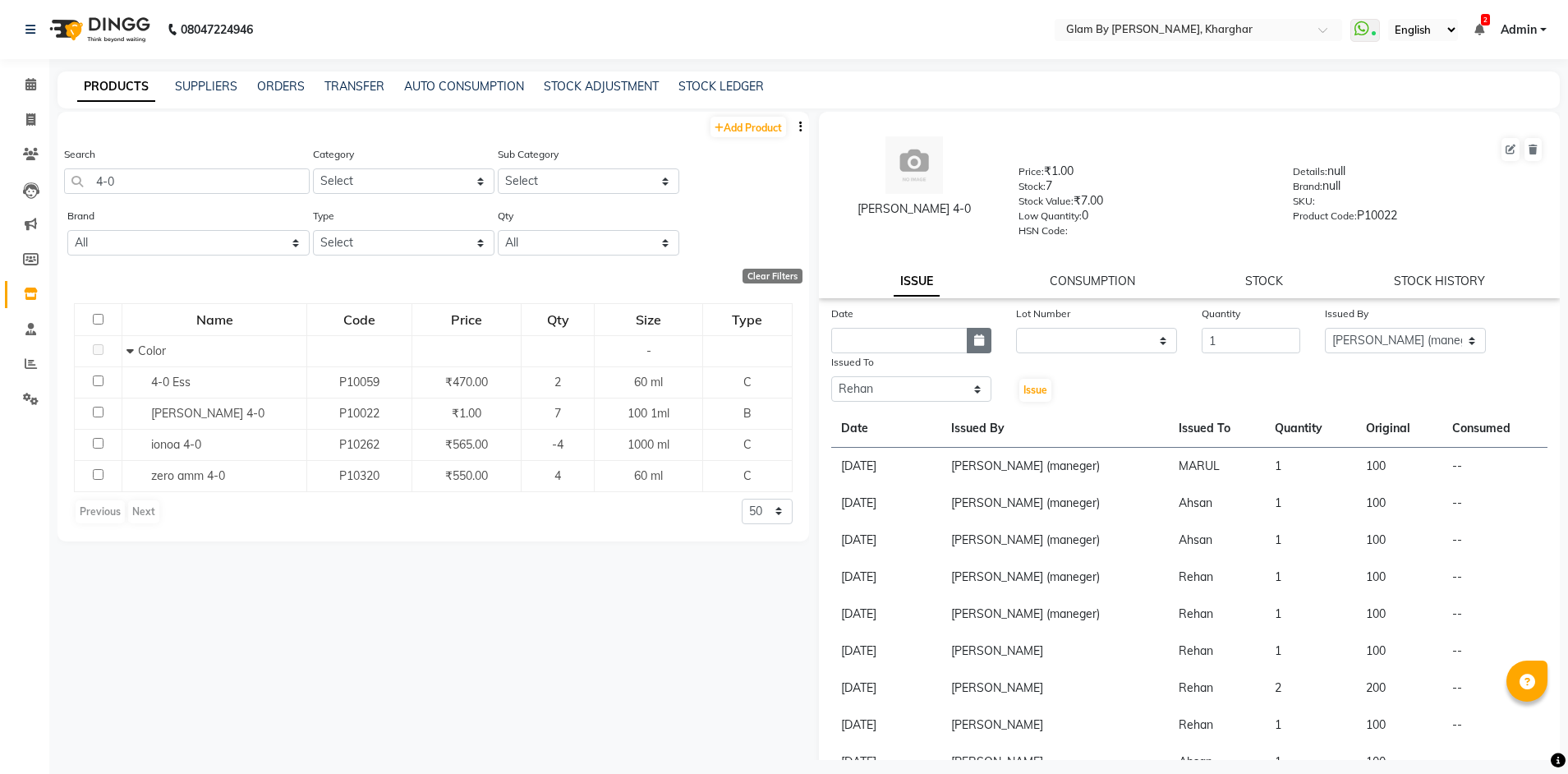
click at [977, 341] on icon "button" at bounding box center [978, 340] width 10 height 11
click at [979, 429] on div "4" at bounding box center [980, 425] width 26 height 26
click at [1025, 400] on button "Issue" at bounding box center [1035, 390] width 32 height 23
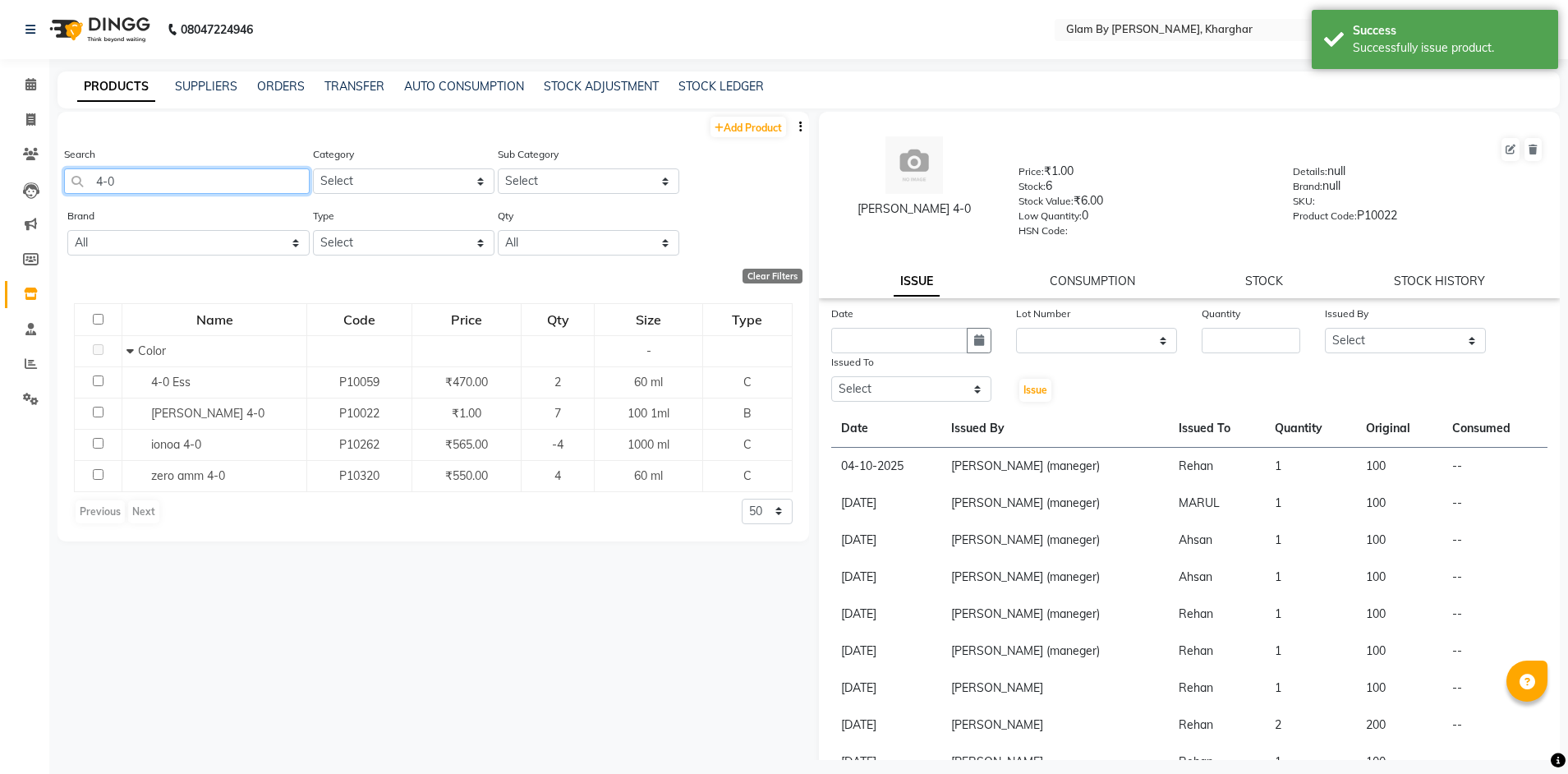
drag, startPoint x: 137, startPoint y: 173, endPoint x: 55, endPoint y: 171, distance: 82.0
click at [55, 171] on main "PRODUCTS SUPPLIERS ORDERS TRANSFER AUTO CONSUMPTION STOCK ADJUSTMENT STOCK LEDG…" at bounding box center [808, 428] width 1519 height 713
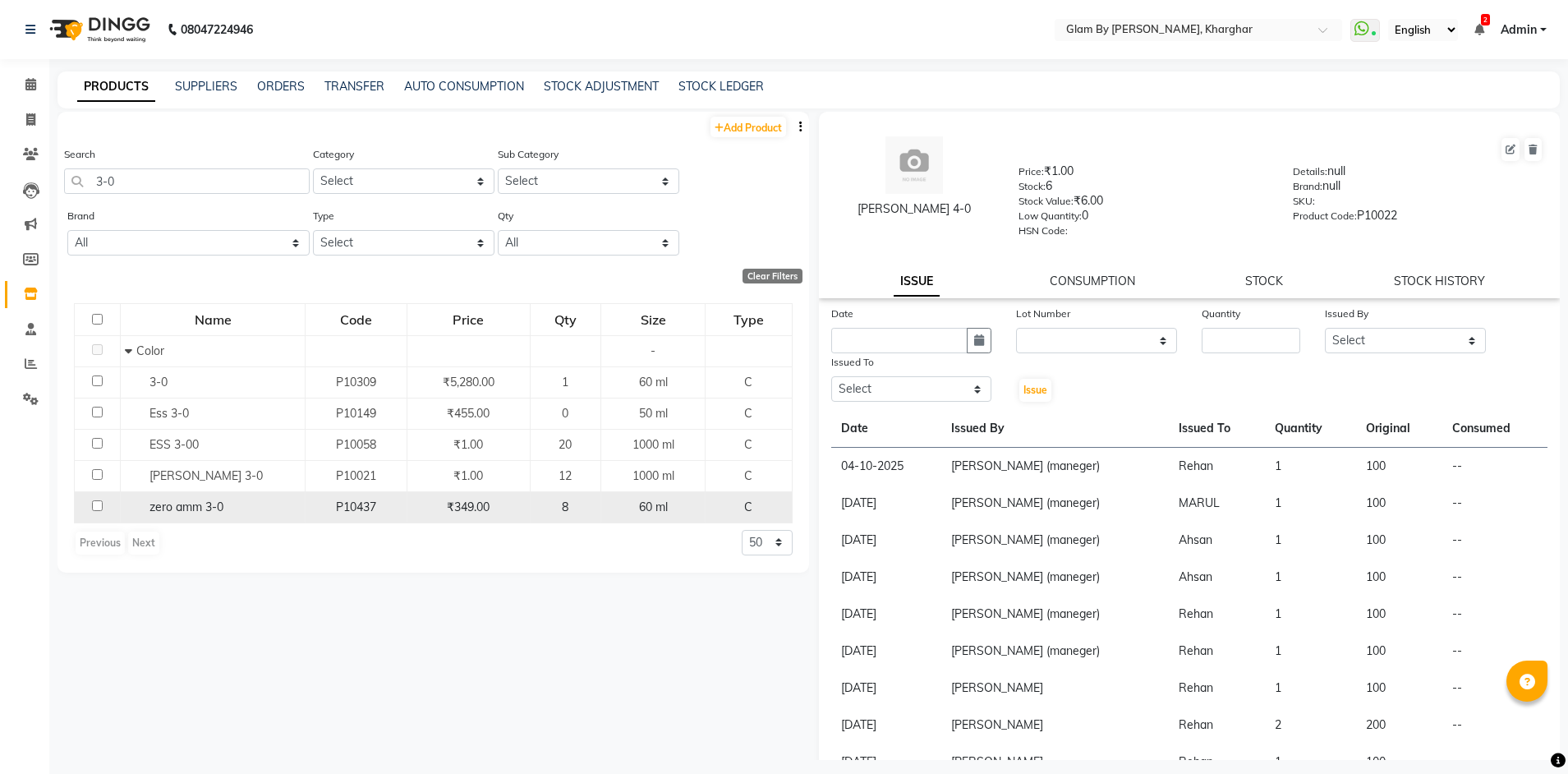
click at [535, 511] on td "8" at bounding box center [565, 506] width 70 height 31
click at [562, 507] on div "8" at bounding box center [565, 507] width 56 height 18
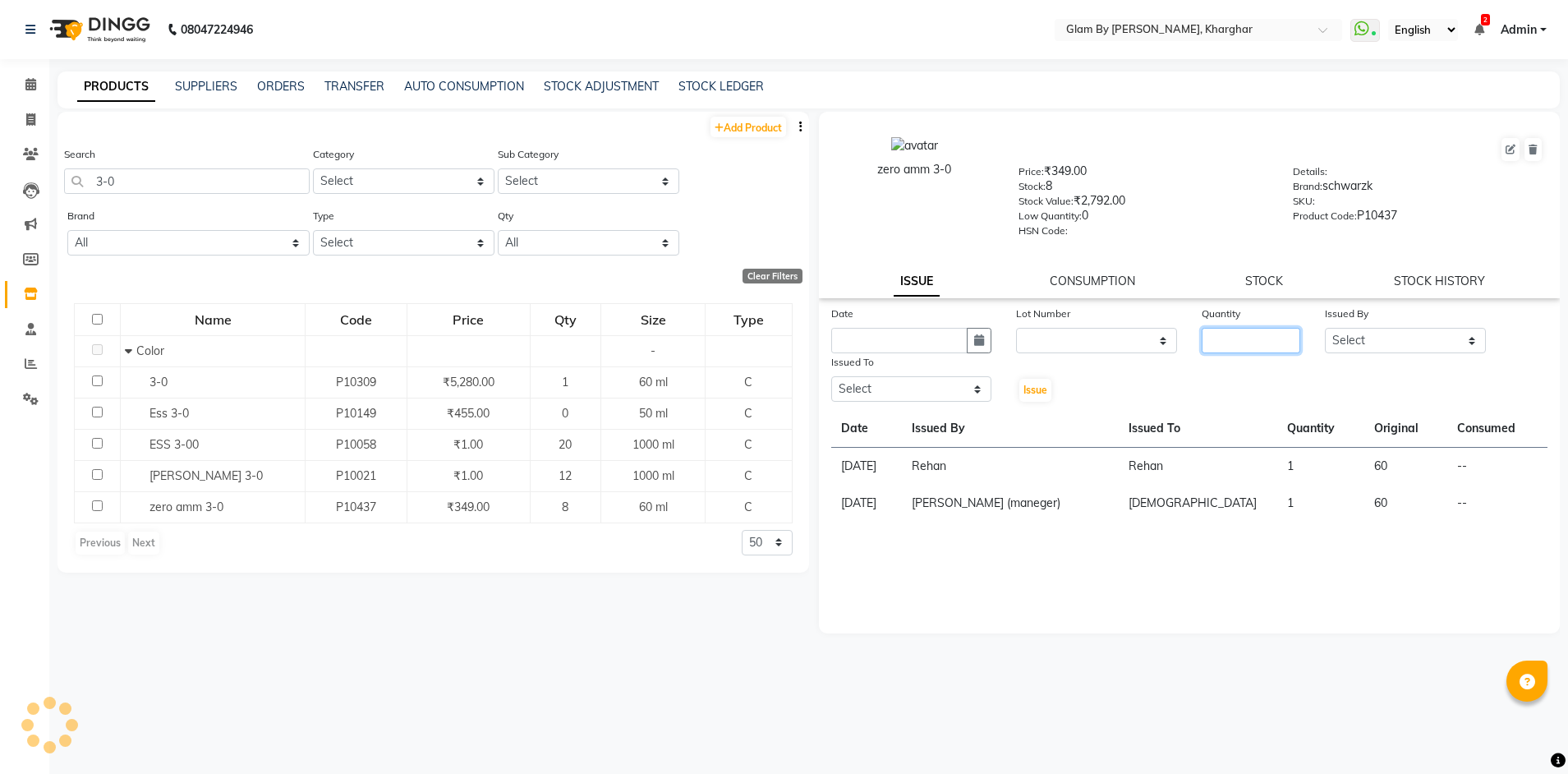
click at [1229, 343] on input "number" at bounding box center [1251, 340] width 99 height 26
click at [1381, 348] on select "Select Ahsan Amandeep Avi deol kuldeep kaur (maneger) MARUL neetu pinky soni Po…" at bounding box center [1405, 340] width 161 height 26
click at [1325, 328] on select "Select Ahsan Amandeep Avi deol kuldeep kaur (maneger) MARUL neetu pinky soni Po…" at bounding box center [1405, 340] width 161 height 26
drag, startPoint x: 911, startPoint y: 374, endPoint x: 901, endPoint y: 382, distance: 12.8
click at [911, 377] on div "Issued To Select Ahsan Amandeep Avi deol kuldeep kaur (maneger) MARUL neetu pin…" at bounding box center [911, 378] width 186 height 50
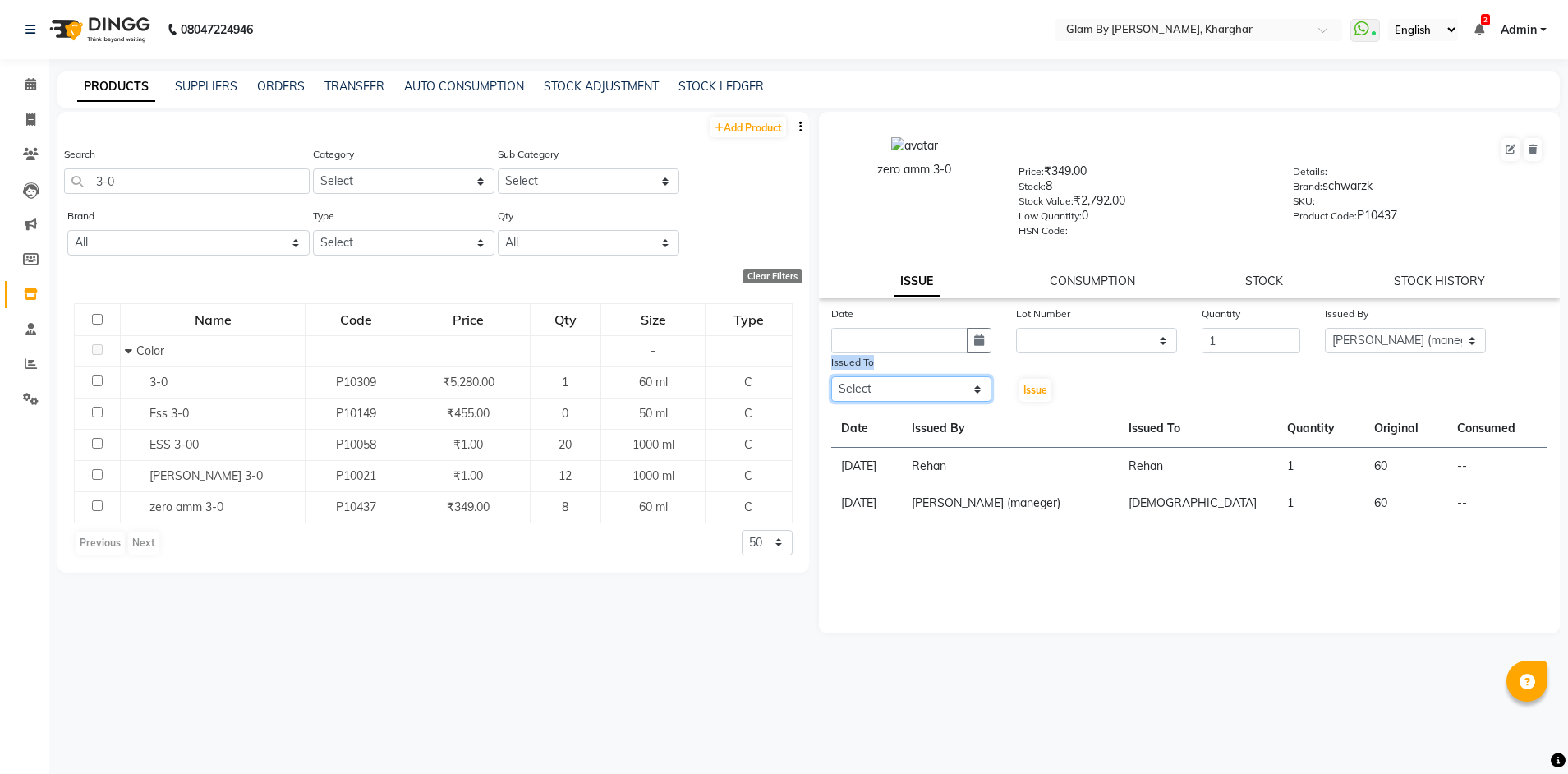
drag, startPoint x: 900, startPoint y: 383, endPoint x: 881, endPoint y: 397, distance: 23.6
click at [900, 383] on select "Select Ahsan Amandeep Avi deol kuldeep kaur (maneger) MARUL neetu pinky soni Po…" at bounding box center [911, 388] width 161 height 26
click at [831, 376] on select "Select Ahsan Amandeep Avi deol kuldeep kaur (maneger) MARUL neetu pinky soni Po…" at bounding box center [911, 388] width 161 height 26
click at [984, 339] on button "button" at bounding box center [979, 340] width 25 height 26
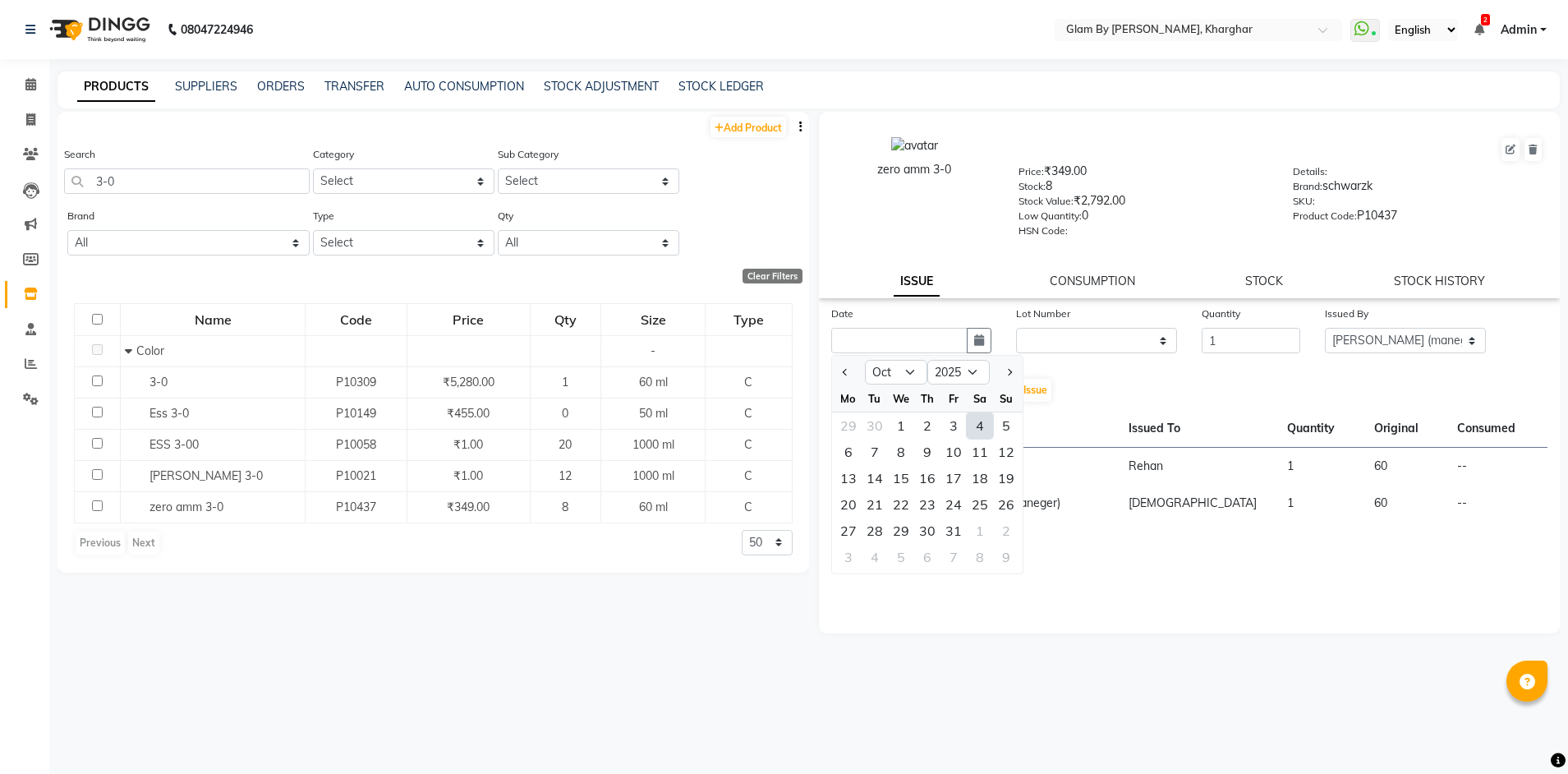
click at [976, 423] on div "4" at bounding box center [980, 425] width 26 height 26
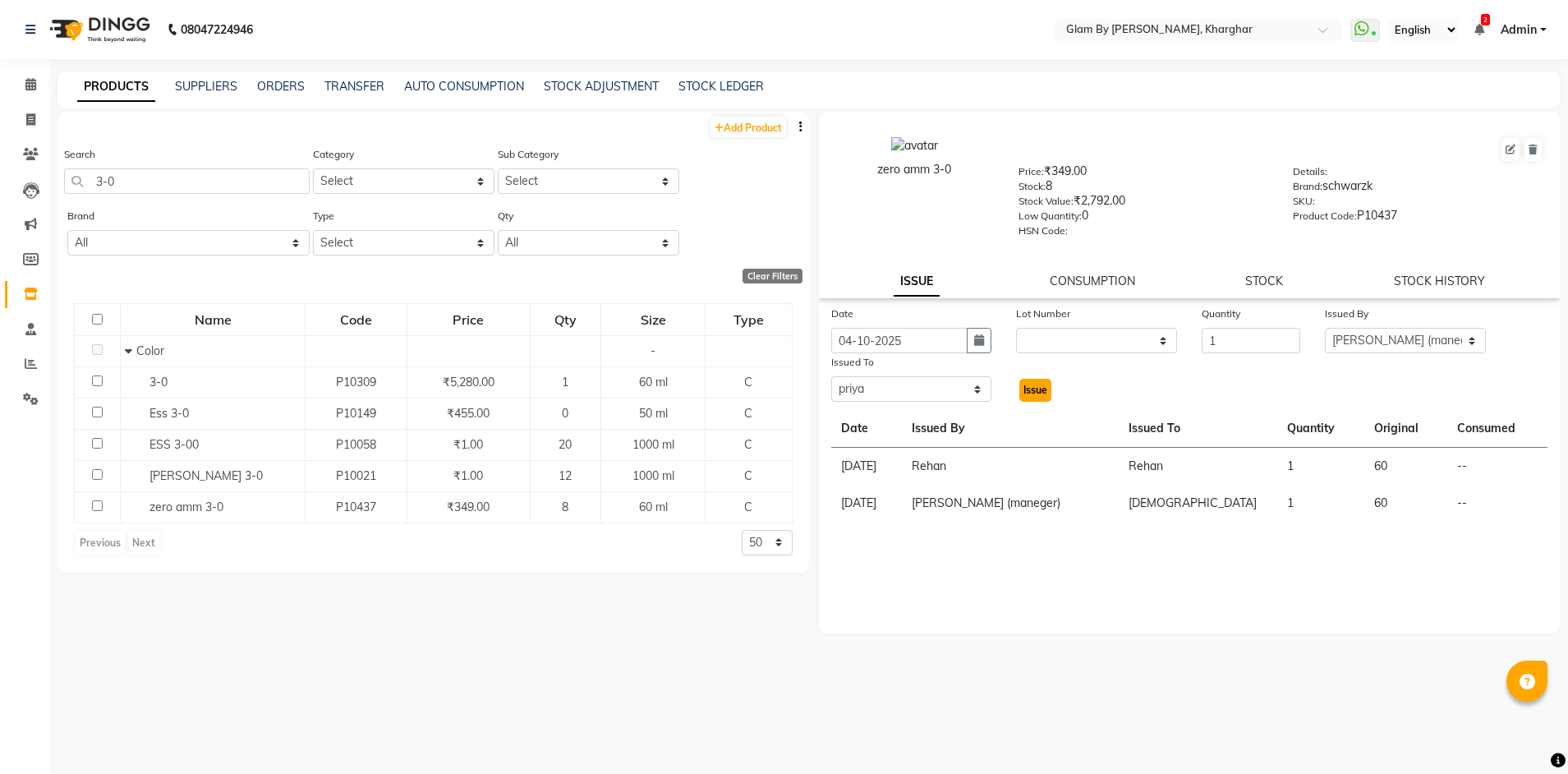
click at [1034, 392] on span "Issue" at bounding box center [1034, 390] width 24 height 12
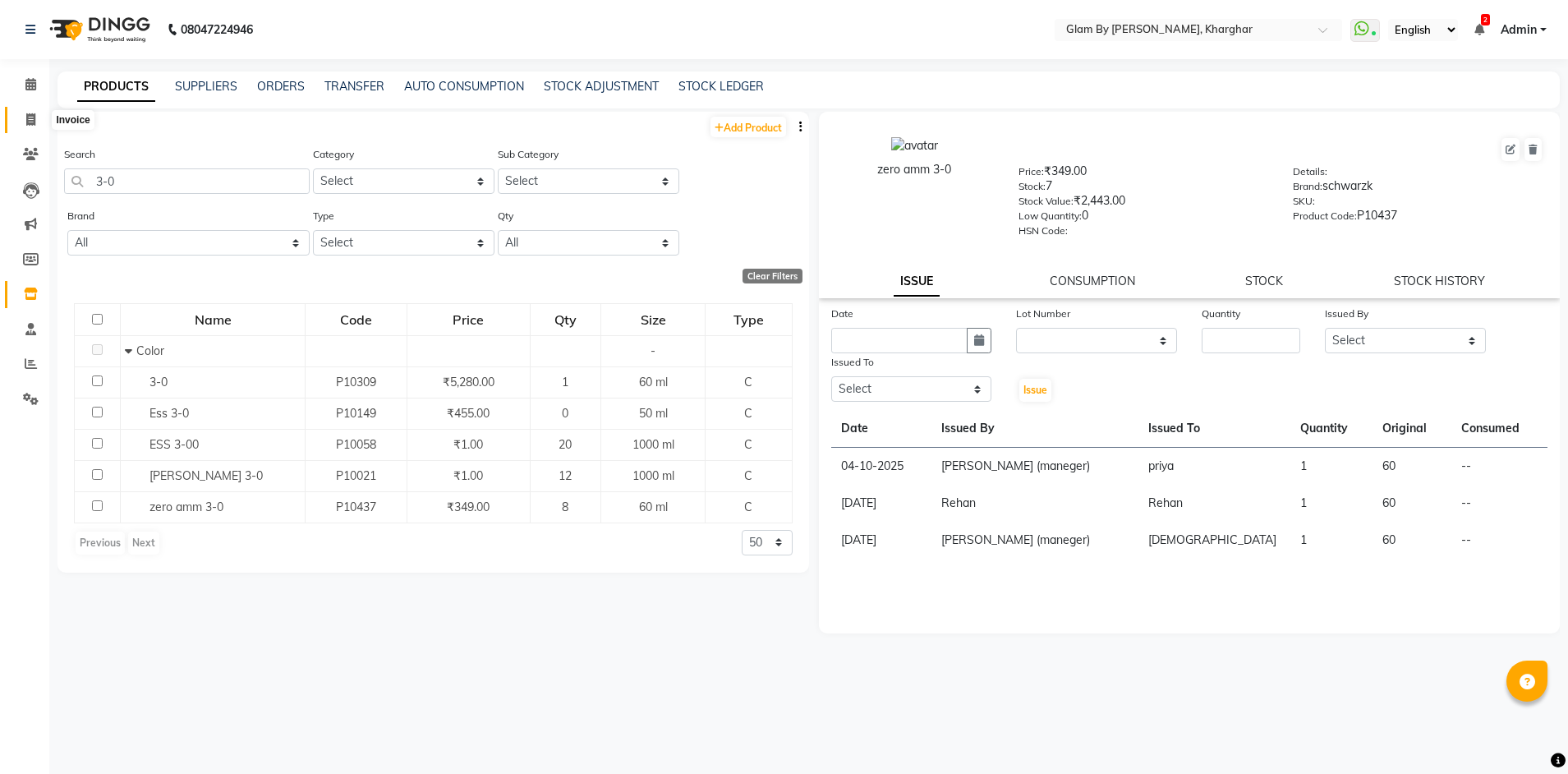
click at [31, 121] on icon at bounding box center [31, 120] width 9 height 12
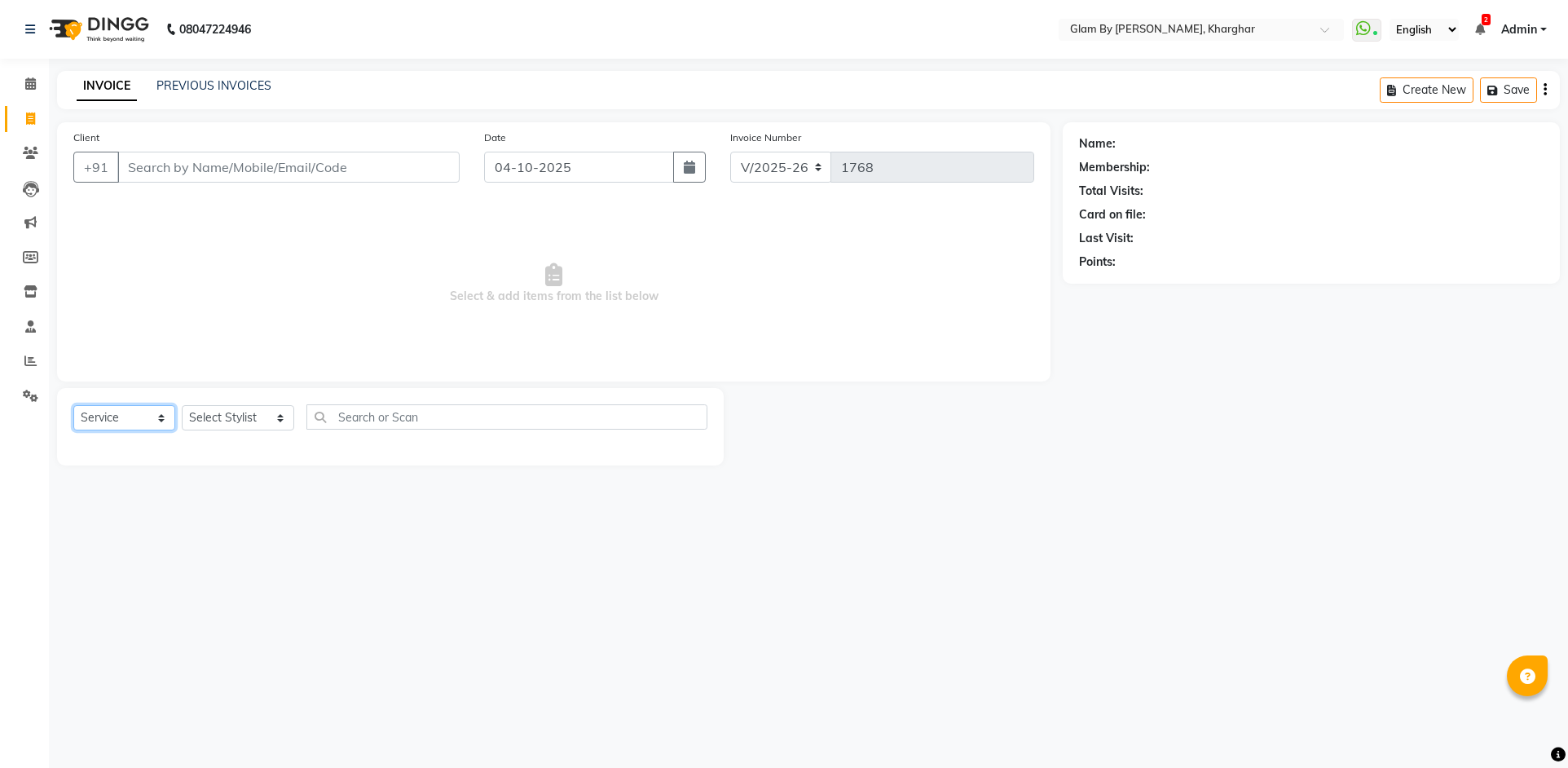
click at [110, 423] on select "Select Service Product Membership Package Voucher Prepaid Gift Card" at bounding box center [124, 418] width 102 height 25
click at [73, 405] on select "Select Service Product Membership Package Voucher Prepaid Gift Card" at bounding box center [124, 418] width 102 height 25
click at [205, 419] on select "Select Stylist [PERSON_NAME] Avi [PERSON_NAME] [PERSON_NAME] (maneger) MARUL [P…" at bounding box center [238, 418] width 113 height 25
click at [182, 405] on select "Select Stylist [PERSON_NAME] Avi [PERSON_NAME] [PERSON_NAME] (maneger) MARUL [P…" at bounding box center [238, 418] width 113 height 25
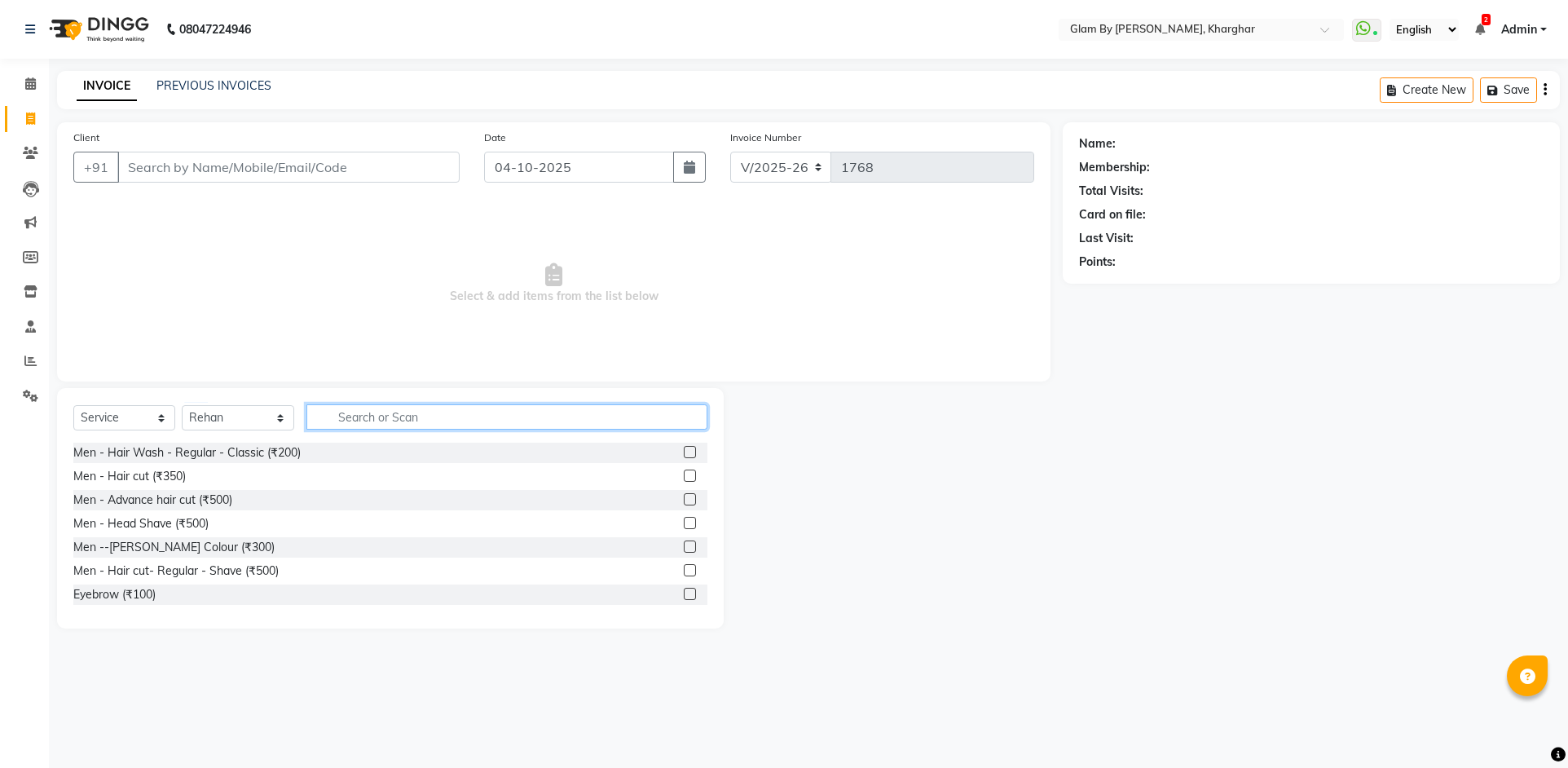
click at [353, 419] on input "text" at bounding box center [507, 417] width 401 height 25
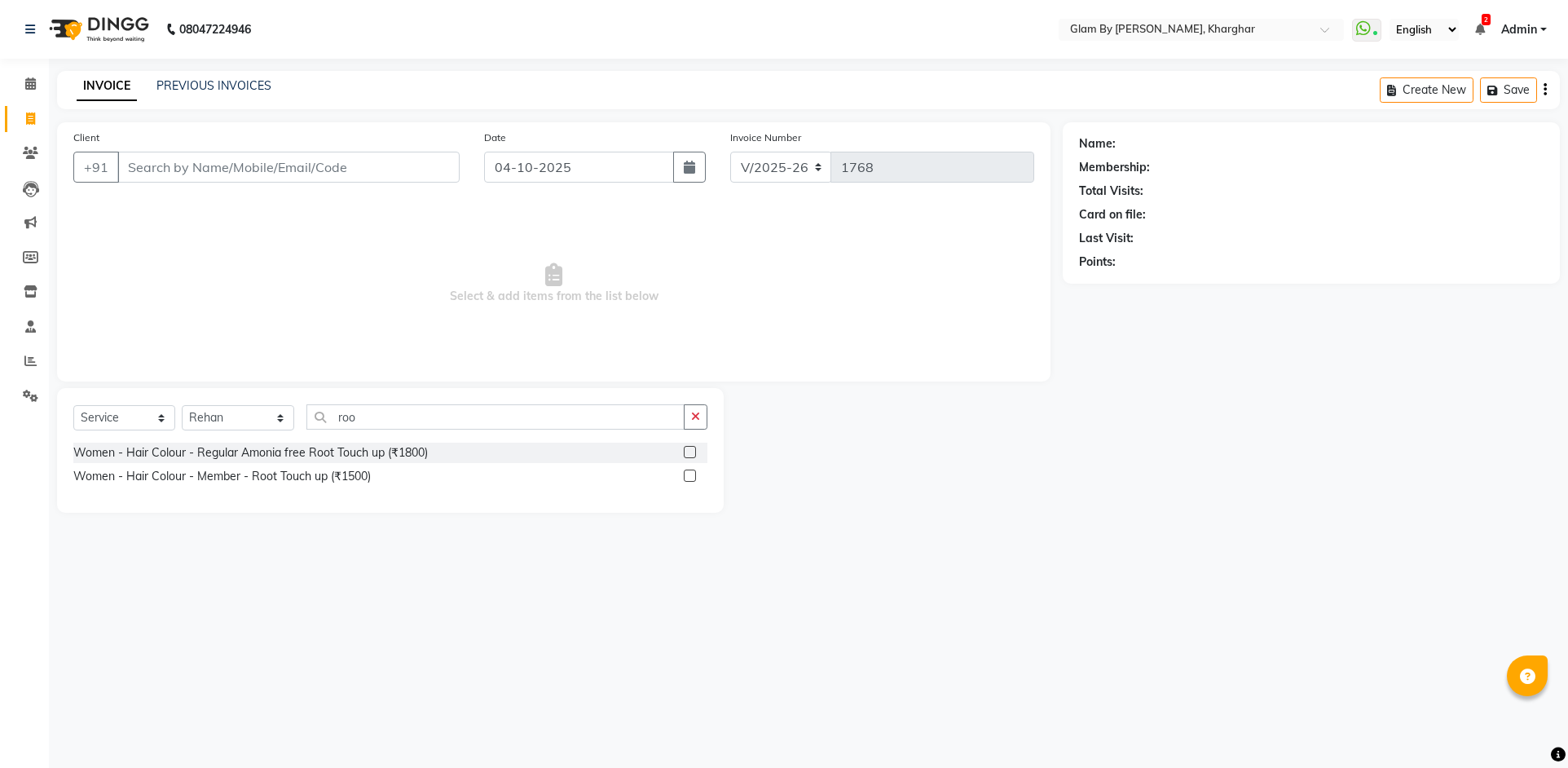
drag, startPoint x: 368, startPoint y: 458, endPoint x: 383, endPoint y: 432, distance: 30.0
click at [370, 455] on div "Women - Hair Colour - Regular Amonia free Root Touch up (₹1800)" at bounding box center [251, 453] width 355 height 17
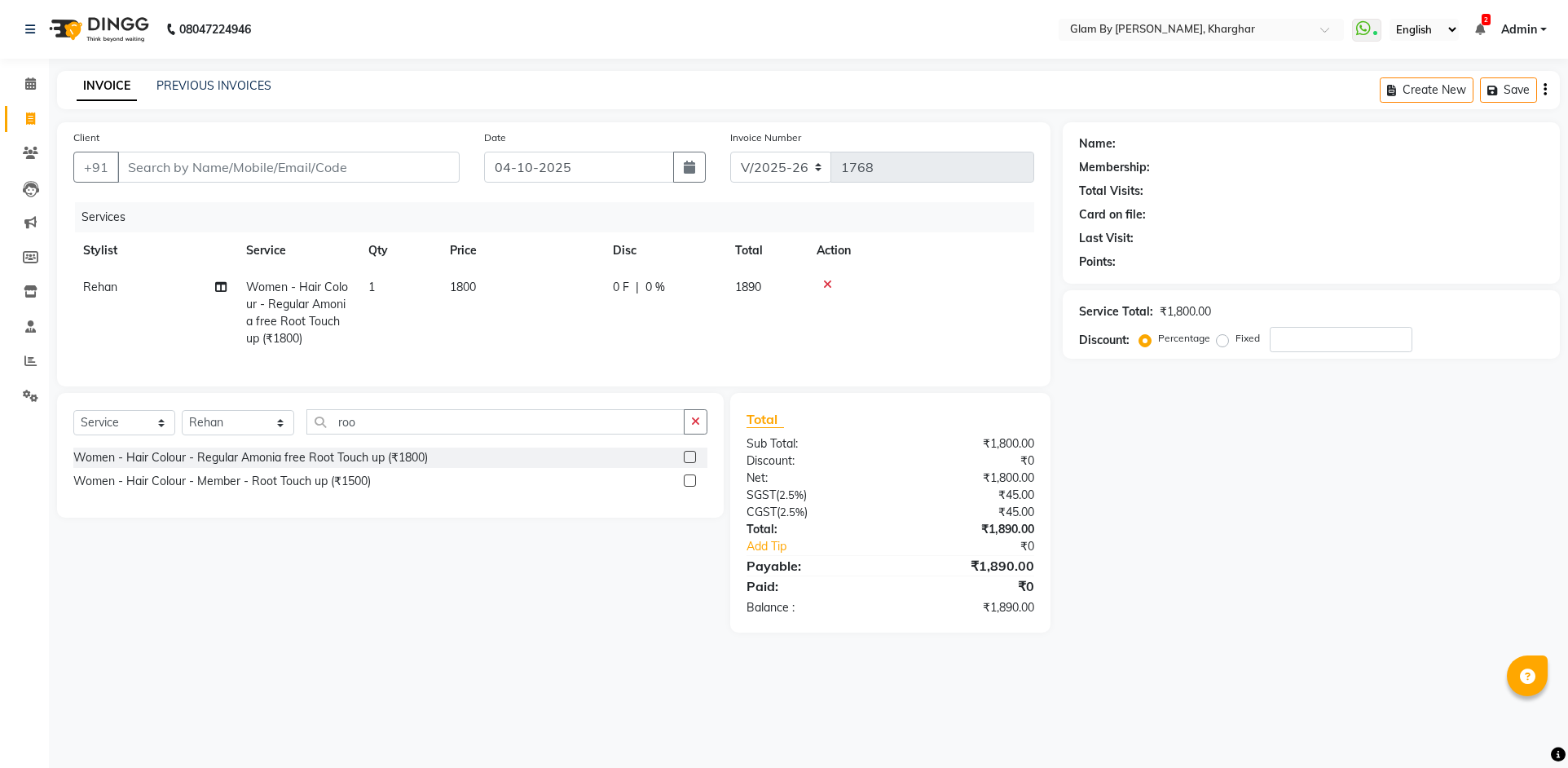
drag, startPoint x: 448, startPoint y: 321, endPoint x: 465, endPoint y: 306, distance: 22.7
click at [451, 317] on td "1800" at bounding box center [522, 313] width 163 height 88
drag, startPoint x: 566, startPoint y: 287, endPoint x: 496, endPoint y: 287, distance: 70.0
click at [496, 287] on tr "Ahsan Amandeep Avi deol kuldeep kaur (maneger) MARUL neetu pinky soni Pooja pri…" at bounding box center [554, 312] width 961 height 86
click at [536, 346] on td "1425" at bounding box center [597, 312] width 163 height 86
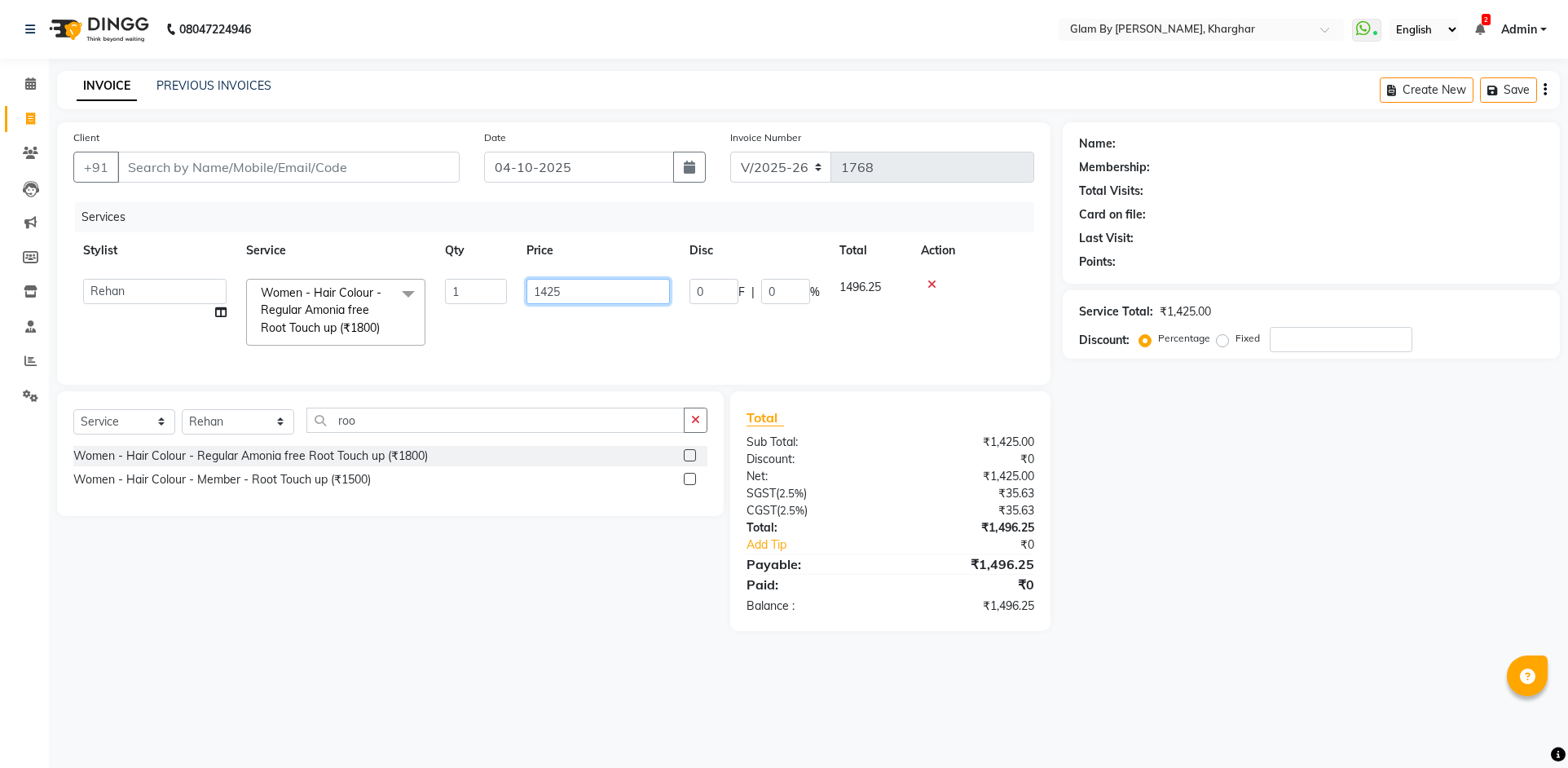
drag, startPoint x: 555, startPoint y: 290, endPoint x: 564, endPoint y: 291, distance: 9.1
click at [564, 291] on input "1425" at bounding box center [598, 291] width 143 height 25
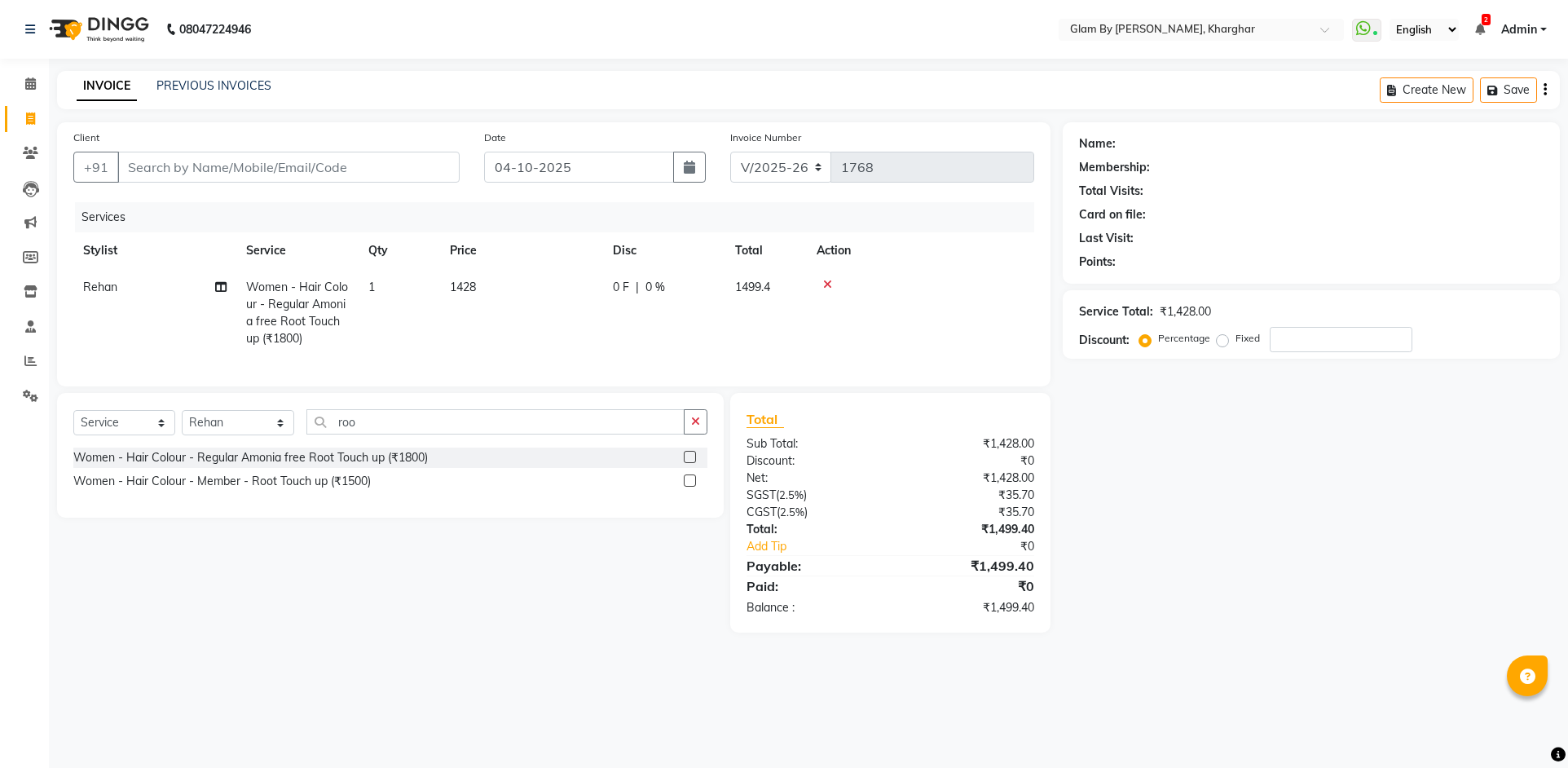
click at [570, 322] on td "1428" at bounding box center [522, 313] width 163 height 88
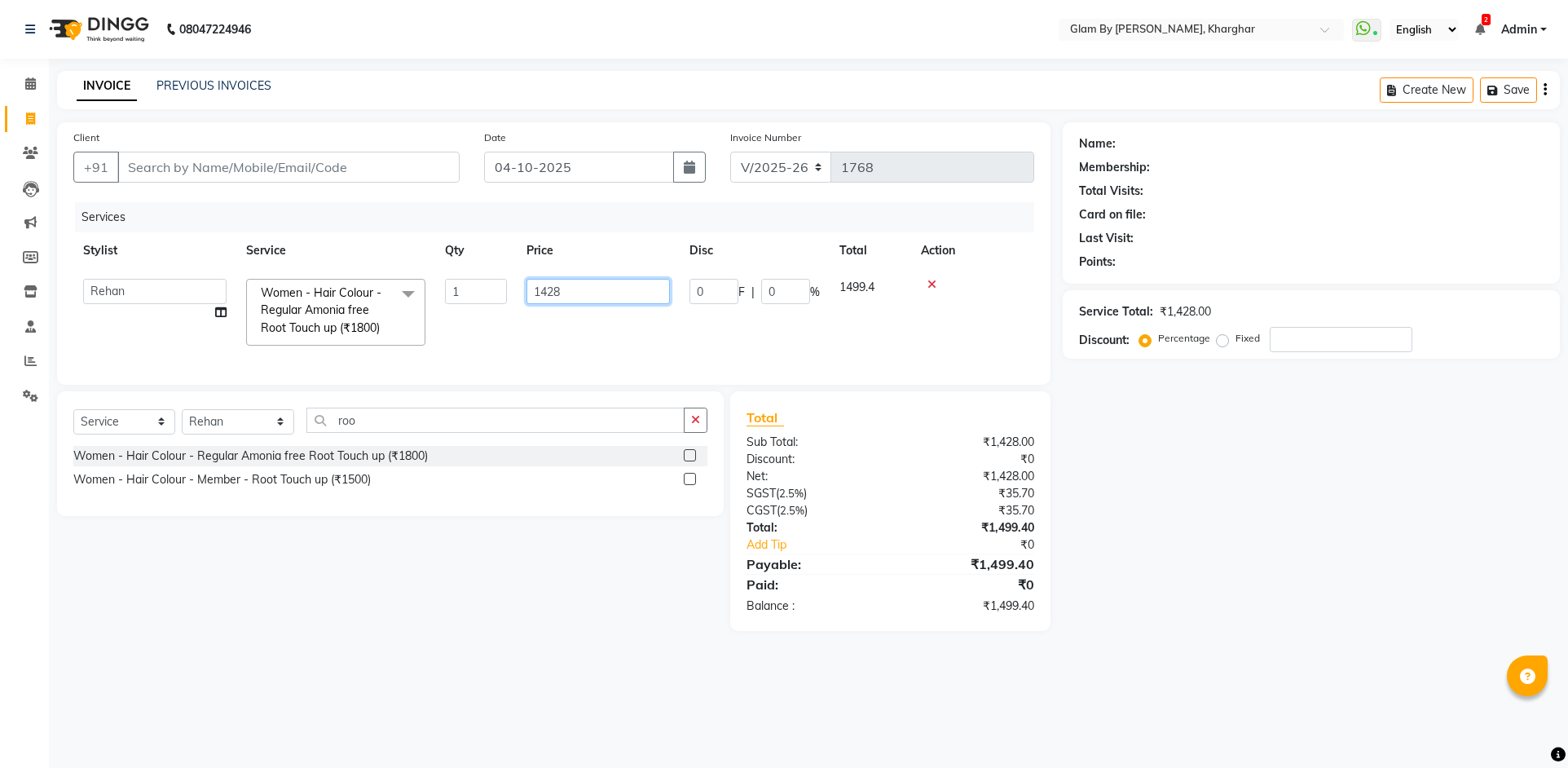
drag, startPoint x: 556, startPoint y: 290, endPoint x: 577, endPoint y: 290, distance: 21.0
click at [577, 290] on input "1428" at bounding box center [598, 291] width 143 height 25
click at [576, 321] on td "1429" at bounding box center [597, 312] width 163 height 86
click at [207, 434] on select "Select Stylist [PERSON_NAME] Avi [PERSON_NAME] [PERSON_NAME] (maneger) MARUL [P…" at bounding box center [238, 421] width 113 height 25
click at [182, 420] on select "Select Stylist [PERSON_NAME] Avi [PERSON_NAME] [PERSON_NAME] (maneger) MARUL [P…" at bounding box center [238, 421] width 113 height 25
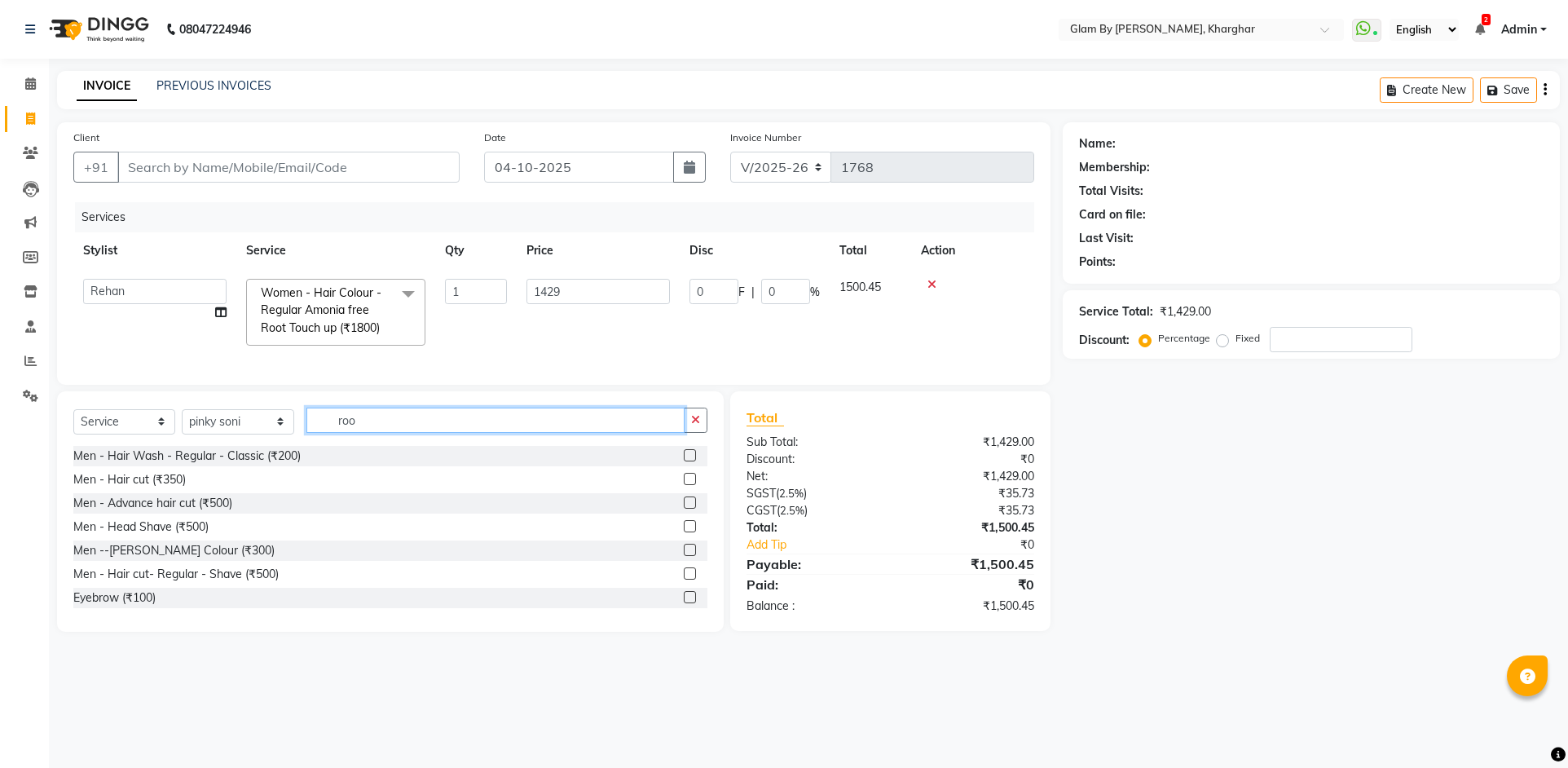
drag, startPoint x: 356, startPoint y: 433, endPoint x: 318, endPoint y: 429, distance: 38.2
click at [319, 429] on input "roo" at bounding box center [495, 419] width 378 height 25
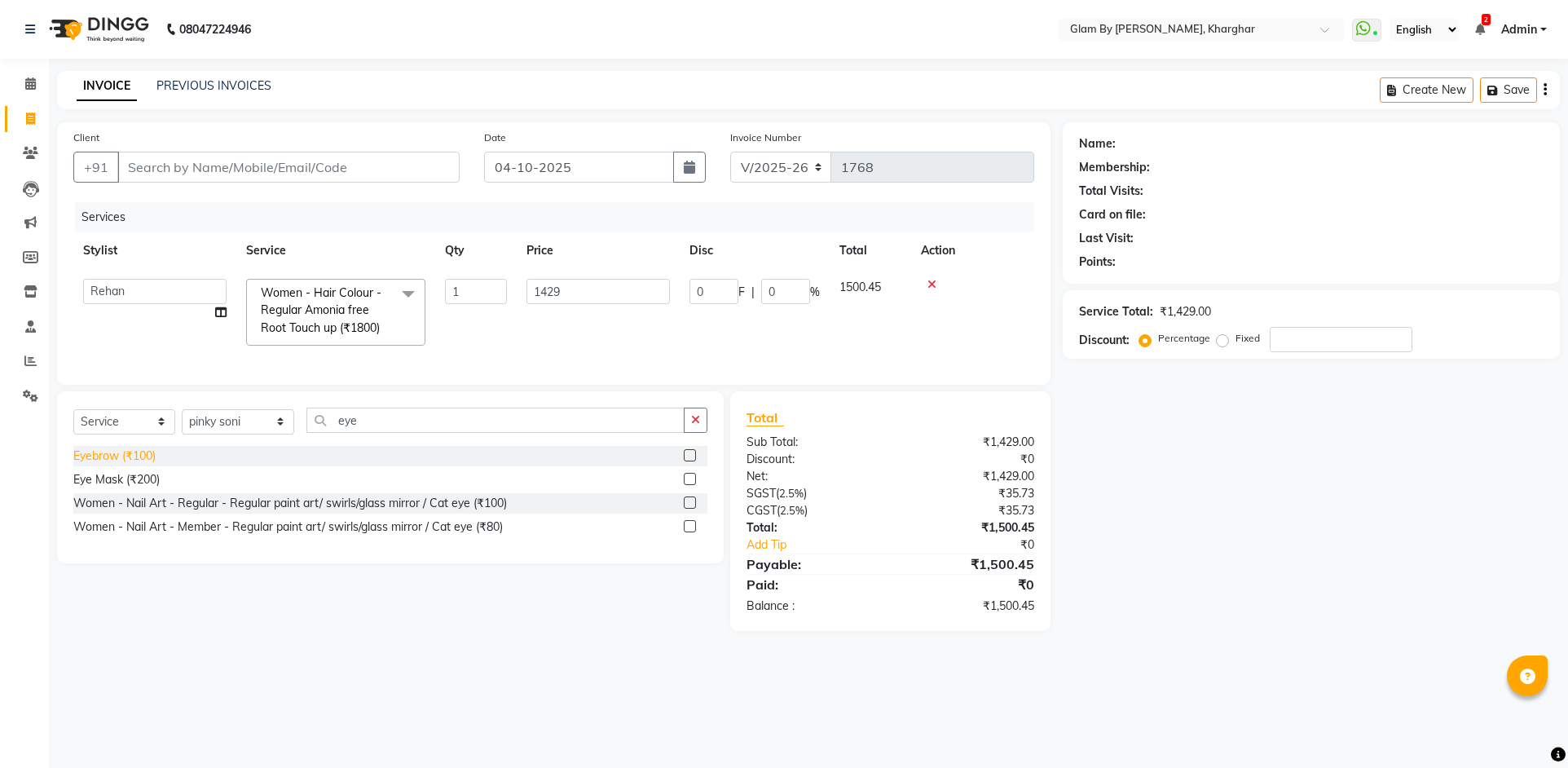
click at [131, 461] on div "Eyebrow (₹100)" at bounding box center [114, 456] width 82 height 17
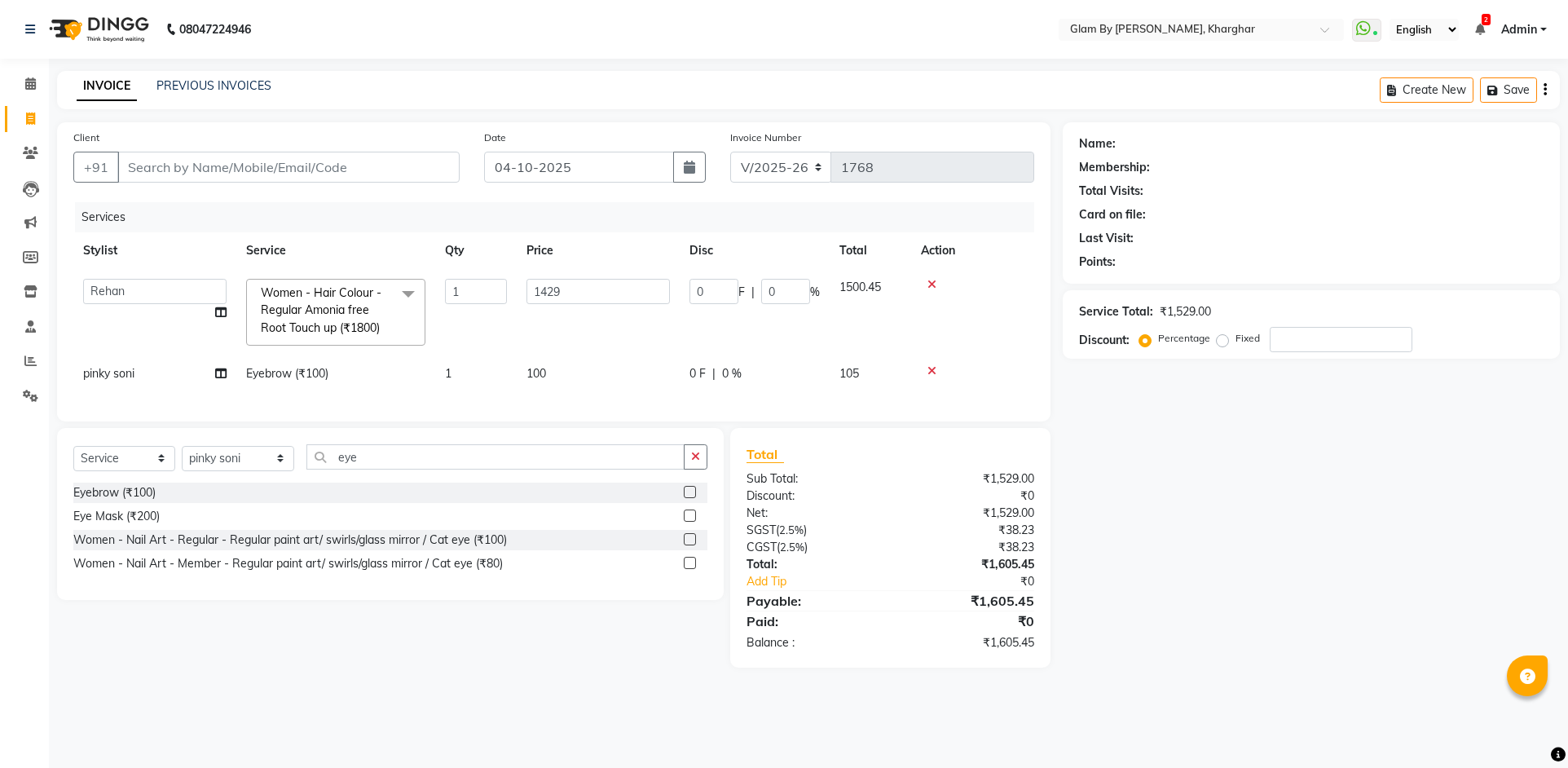
click at [418, 382] on td "Eyebrow (₹100)" at bounding box center [336, 374] width 199 height 37
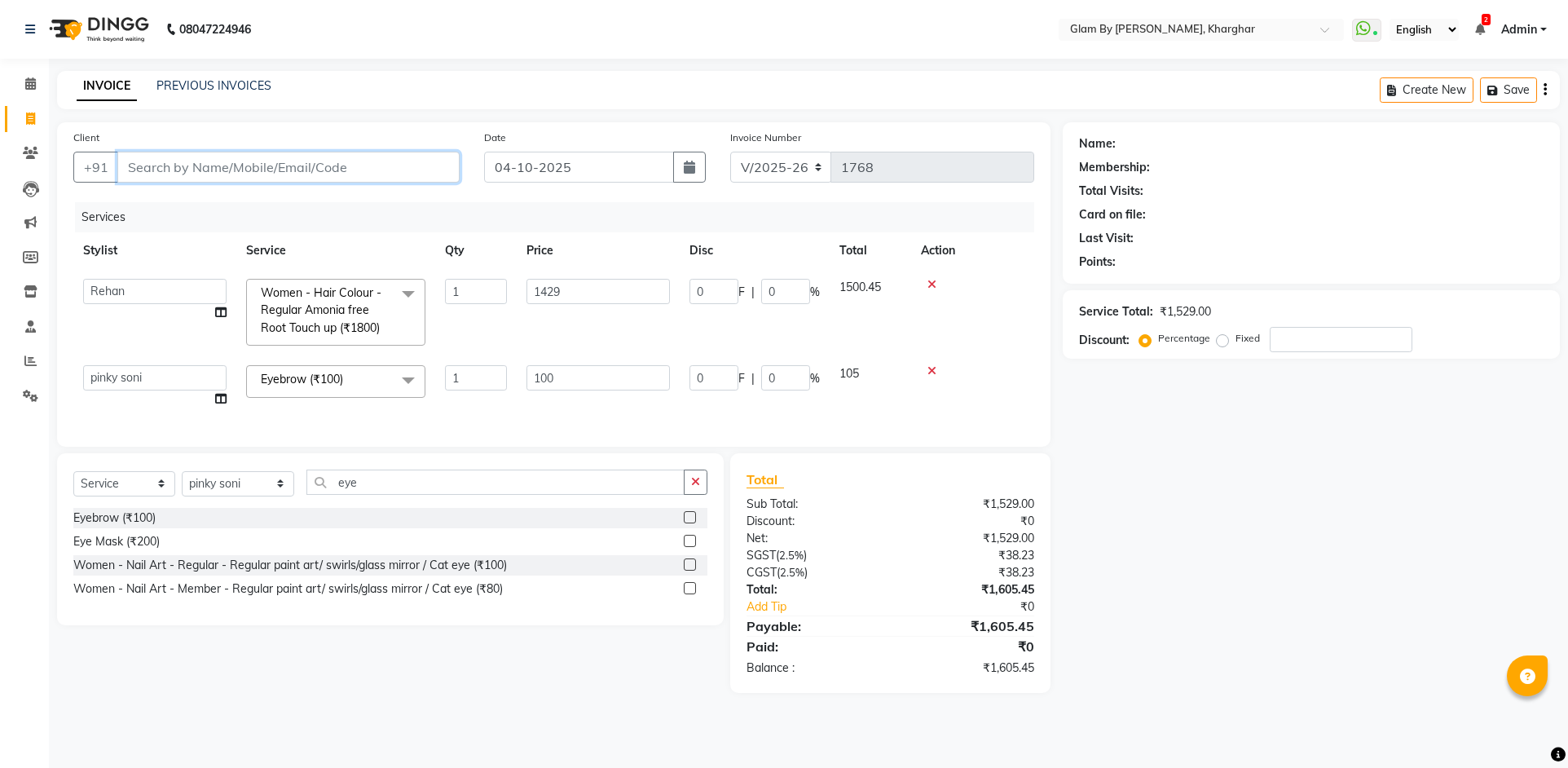
click at [142, 172] on input "Client" at bounding box center [288, 167] width 342 height 31
drag, startPoint x: 347, startPoint y: 495, endPoint x: 297, endPoint y: 494, distance: 50.0
click at [307, 494] on input "eye" at bounding box center [495, 481] width 378 height 25
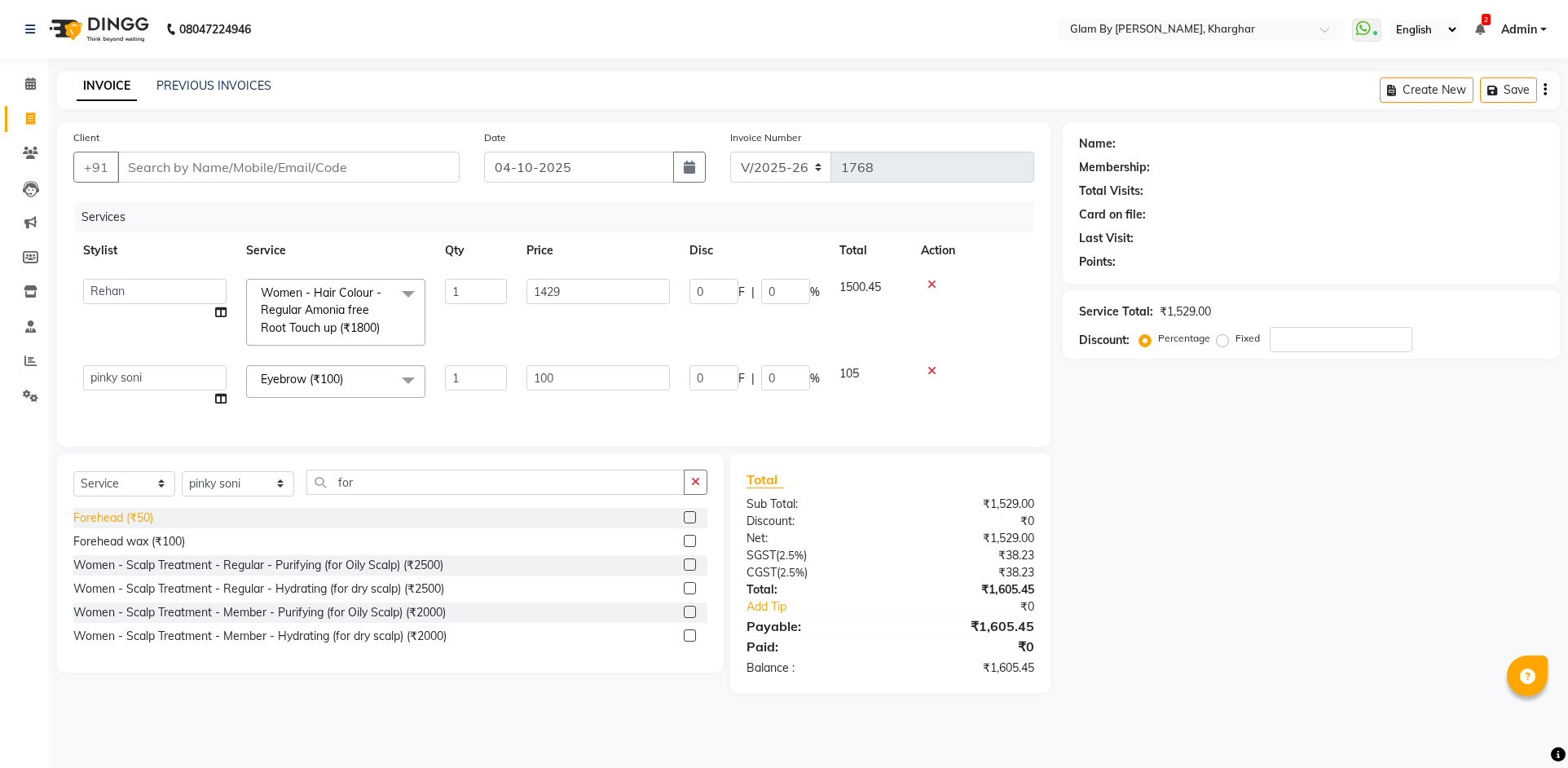
click at [141, 527] on div "Forehead (₹50)" at bounding box center [113, 518] width 79 height 17
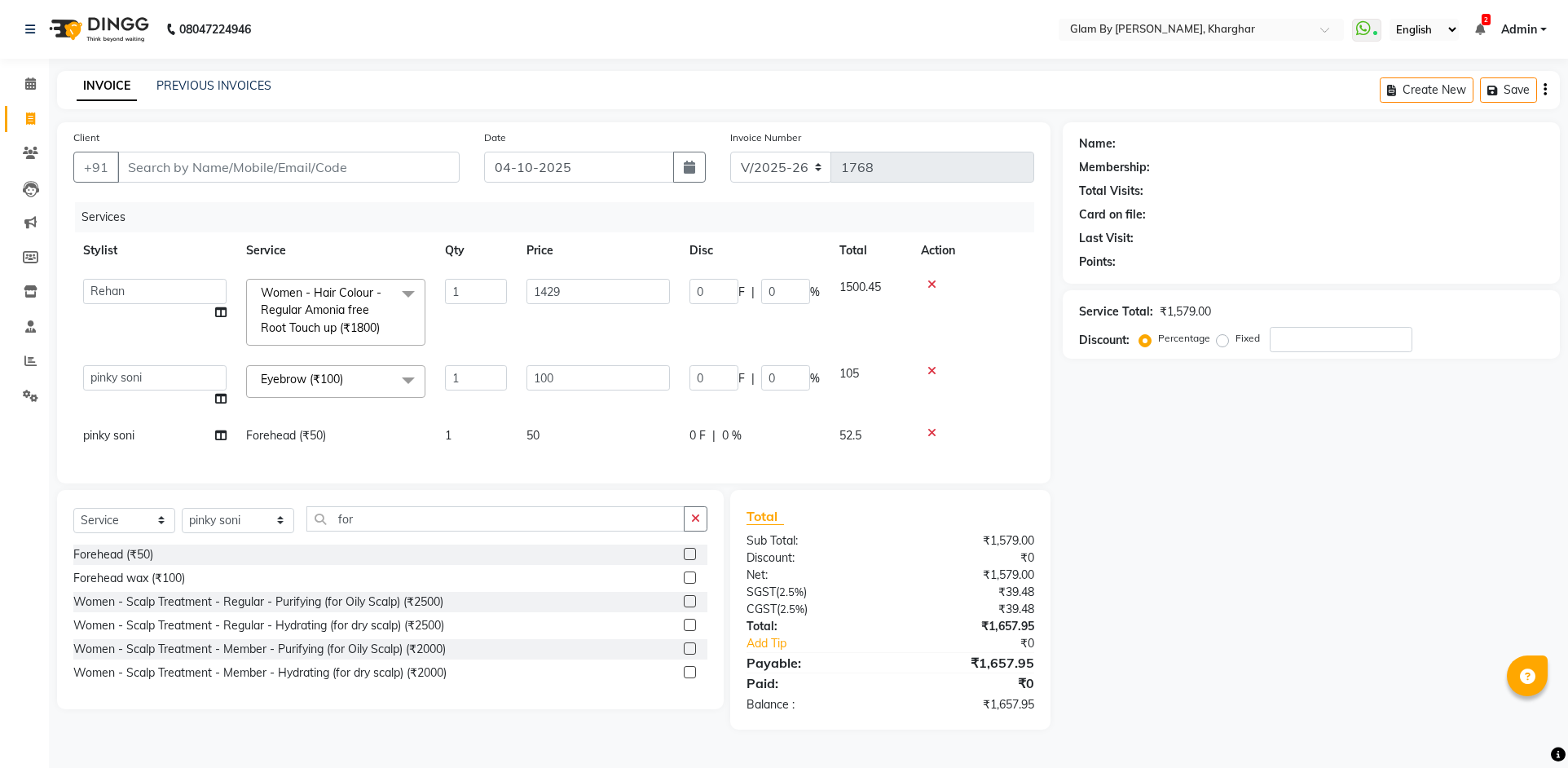
click at [106, 432] on span "pinky soni" at bounding box center [108, 435] width 52 height 15
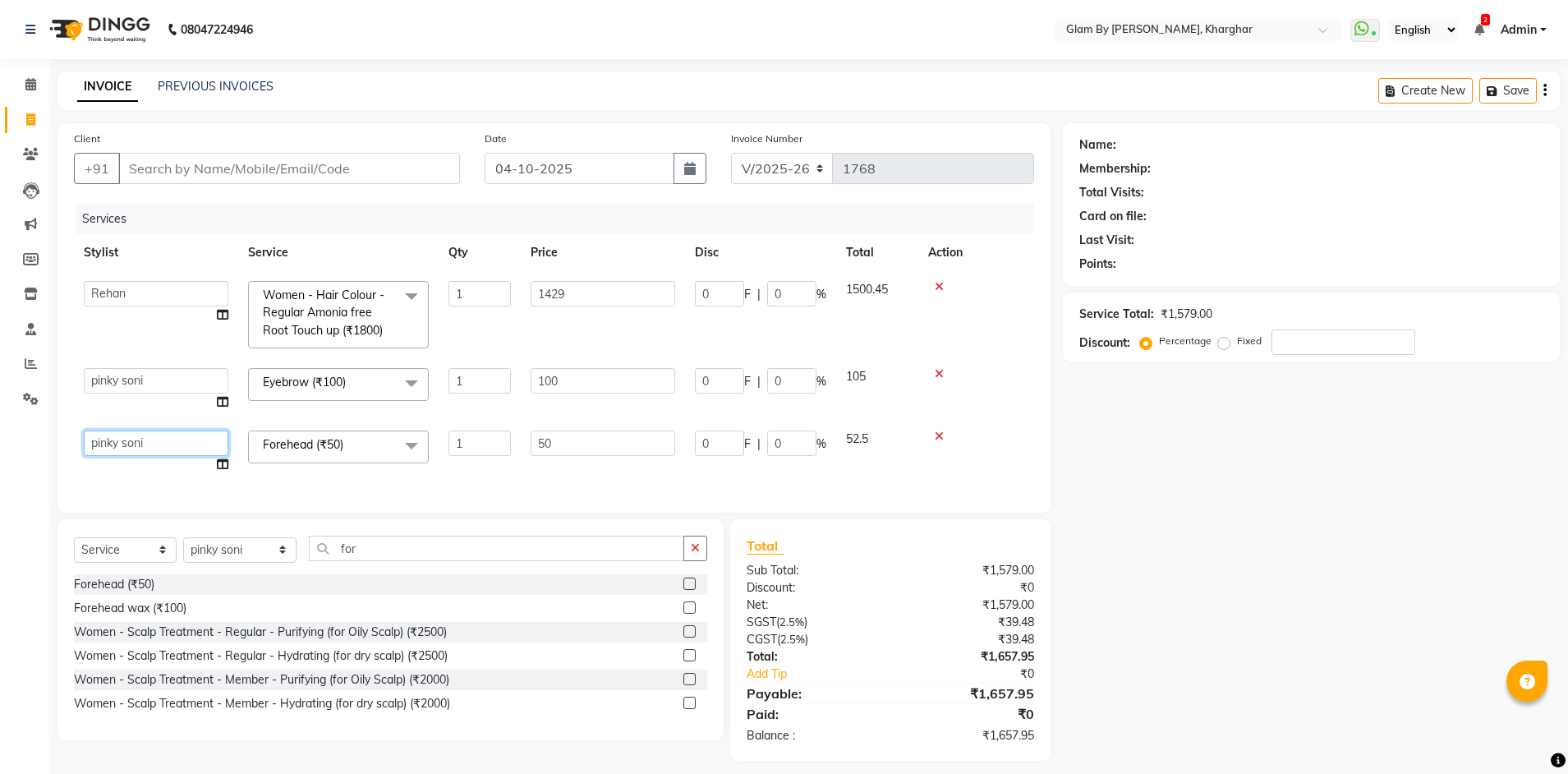
drag, startPoint x: 114, startPoint y: 446, endPoint x: 116, endPoint y: 453, distance: 7.3
click at [114, 446] on select "Ahsan Amandeep Avi deol kuldeep kaur (maneger) MARUL neetu pinky soni Pooja pri…" at bounding box center [156, 443] width 144 height 26
click at [107, 391] on select "Ahsan Amandeep Avi deol kuldeep kaur (maneger) MARUL neetu pinky soni Pooja pri…" at bounding box center [156, 380] width 144 height 26
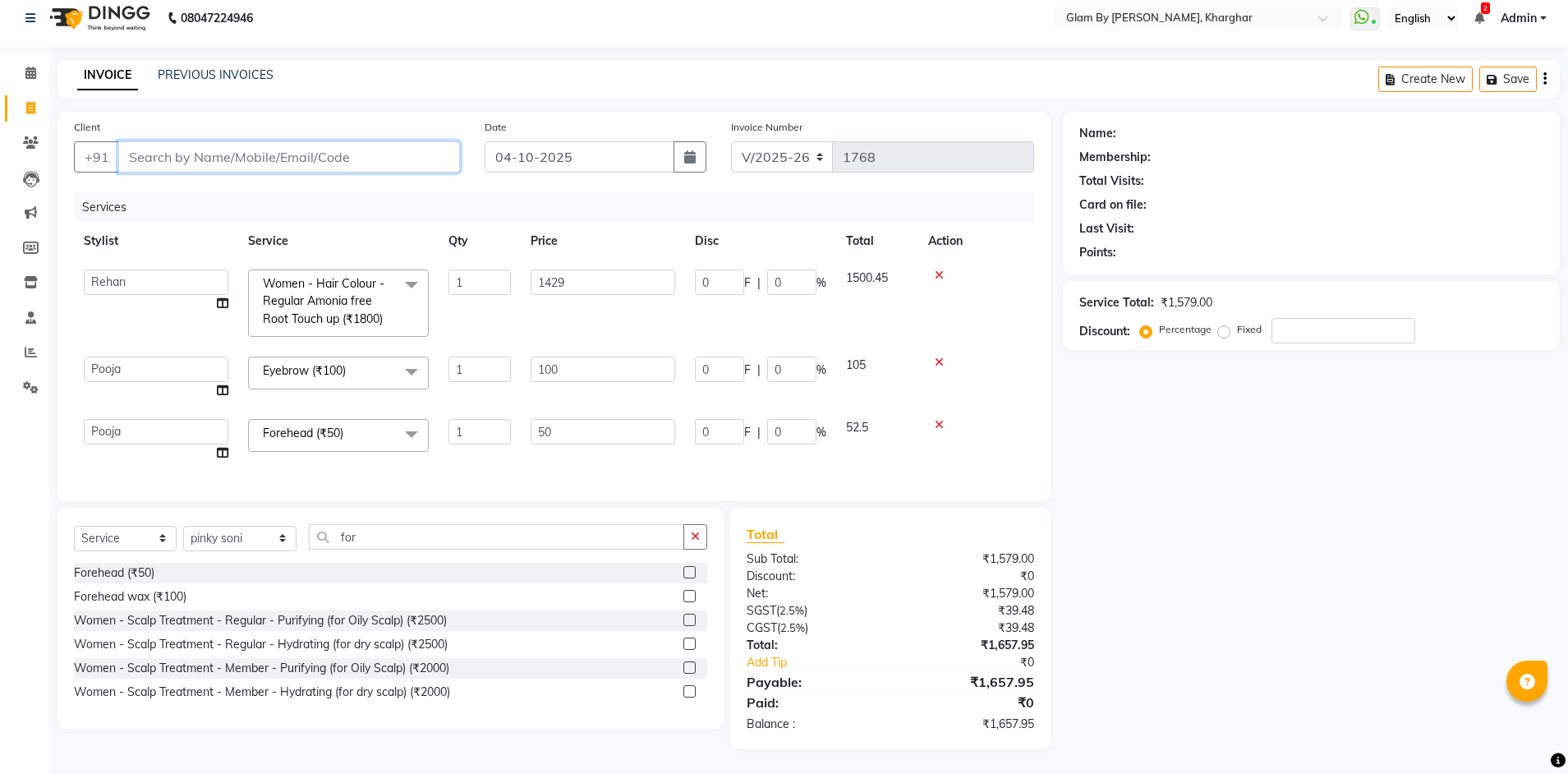
click at [145, 146] on input "Client" at bounding box center [289, 156] width 342 height 31
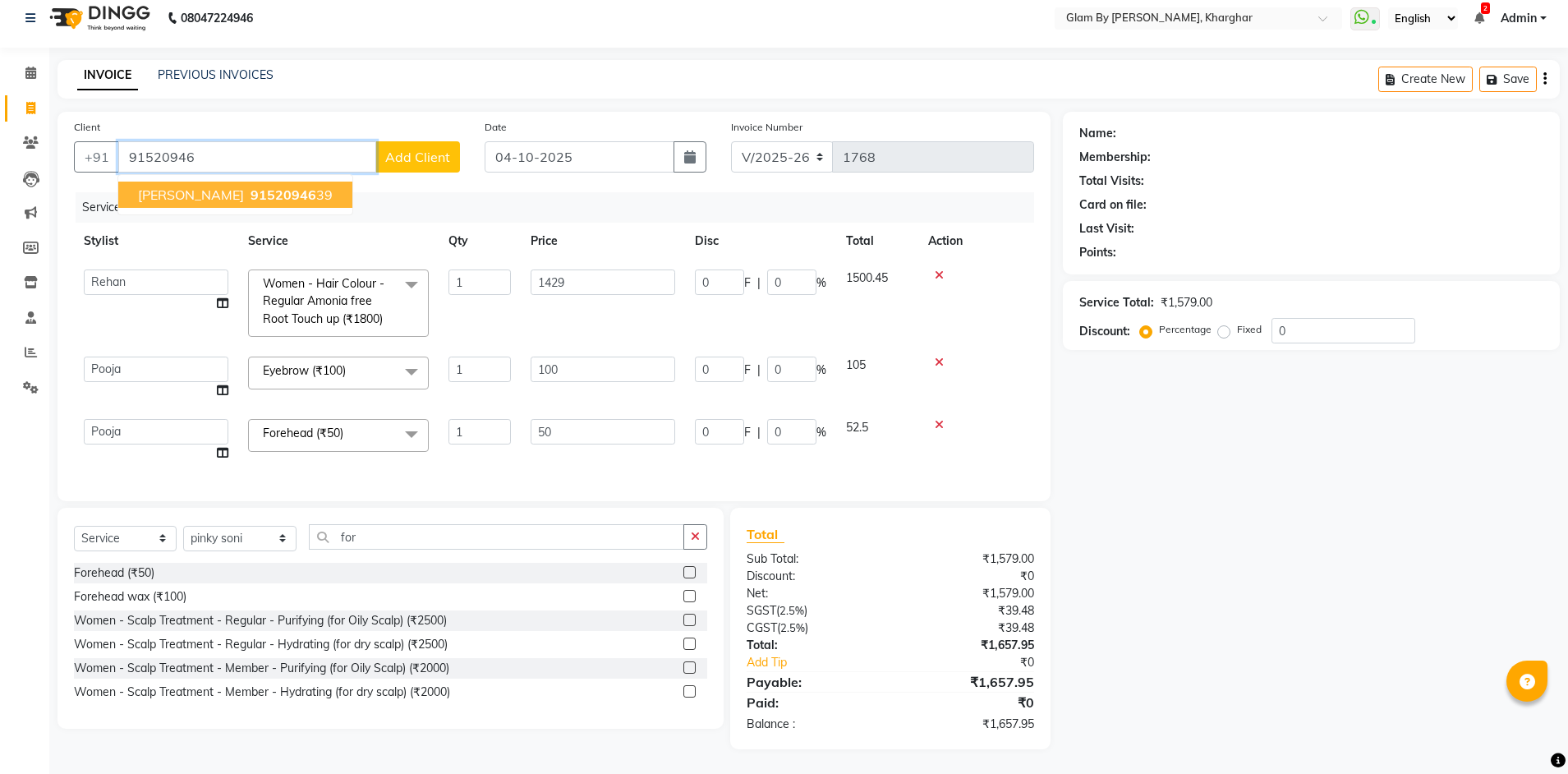
drag, startPoint x: 205, startPoint y: 185, endPoint x: 210, endPoint y: 198, distance: 13.9
click at [208, 187] on span "Afsha Kapadia" at bounding box center [191, 195] width 106 height 17
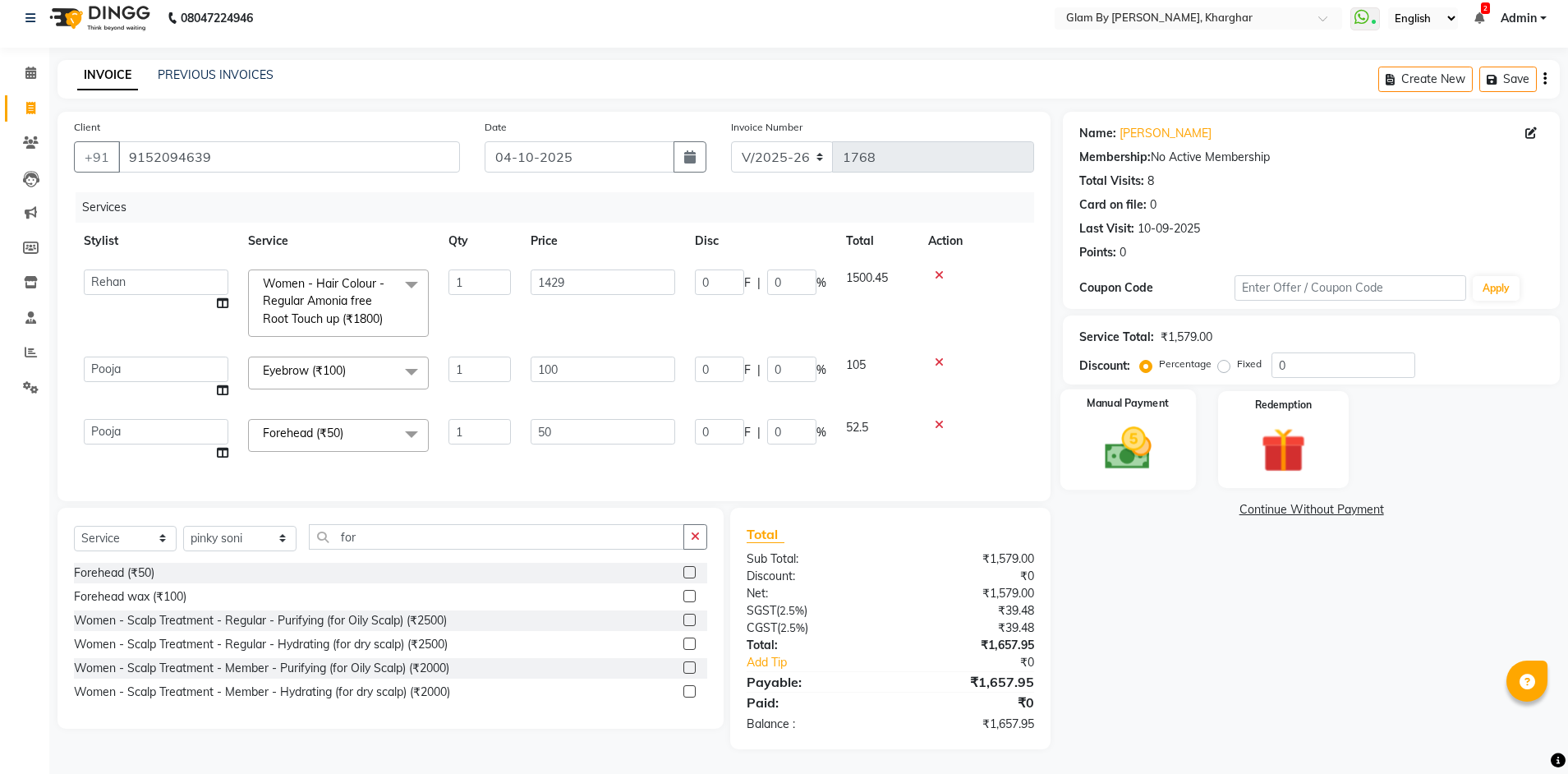
click at [1177, 439] on div "Manual Payment" at bounding box center [1128, 439] width 136 height 101
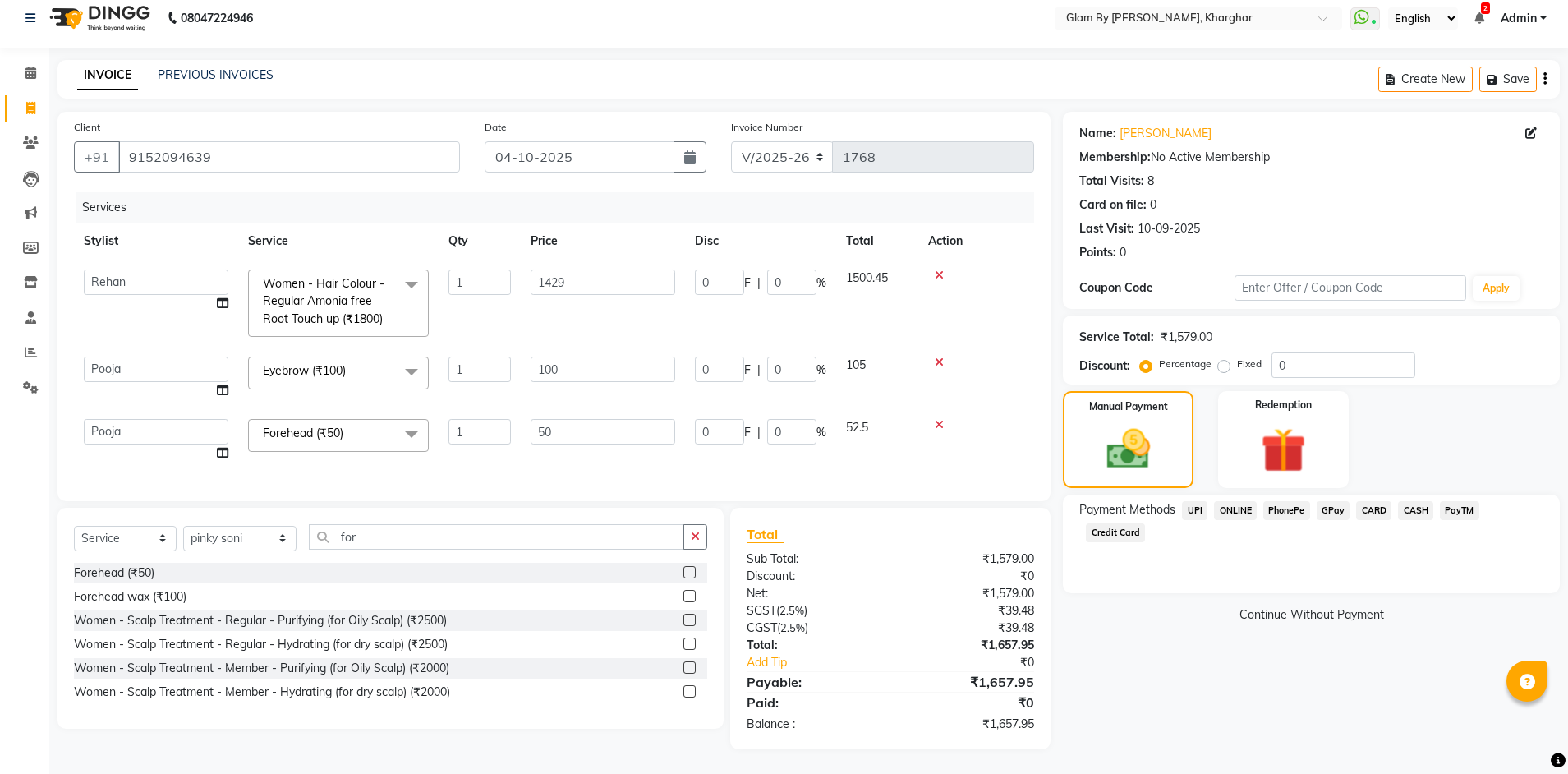
drag, startPoint x: 1240, startPoint y: 498, endPoint x: 1250, endPoint y: 517, distance: 21.5
click at [1241, 504] on span "ONLINE" at bounding box center [1235, 510] width 43 height 18
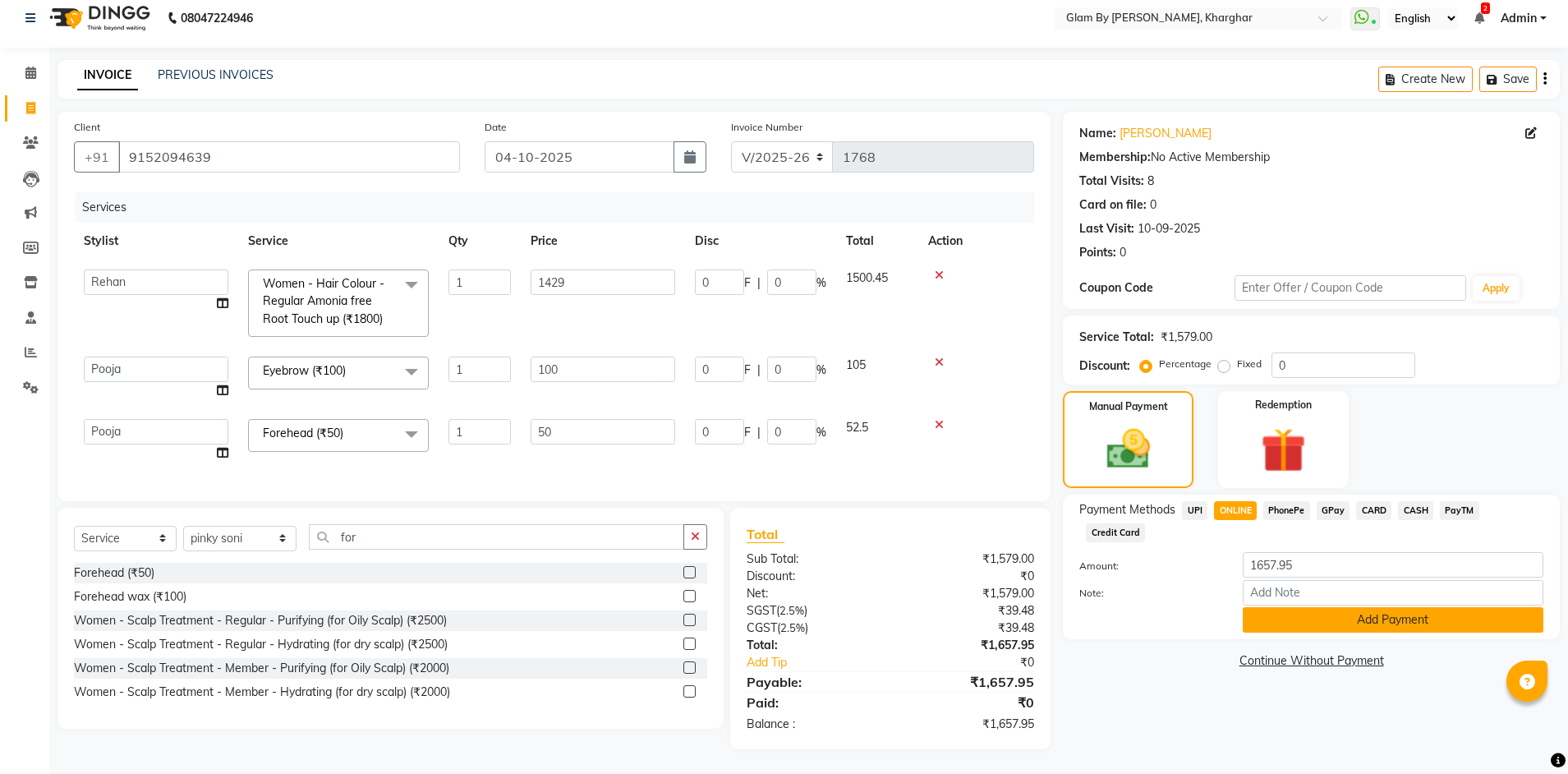
click at [1353, 607] on button "Add Payment" at bounding box center [1392, 619] width 300 height 26
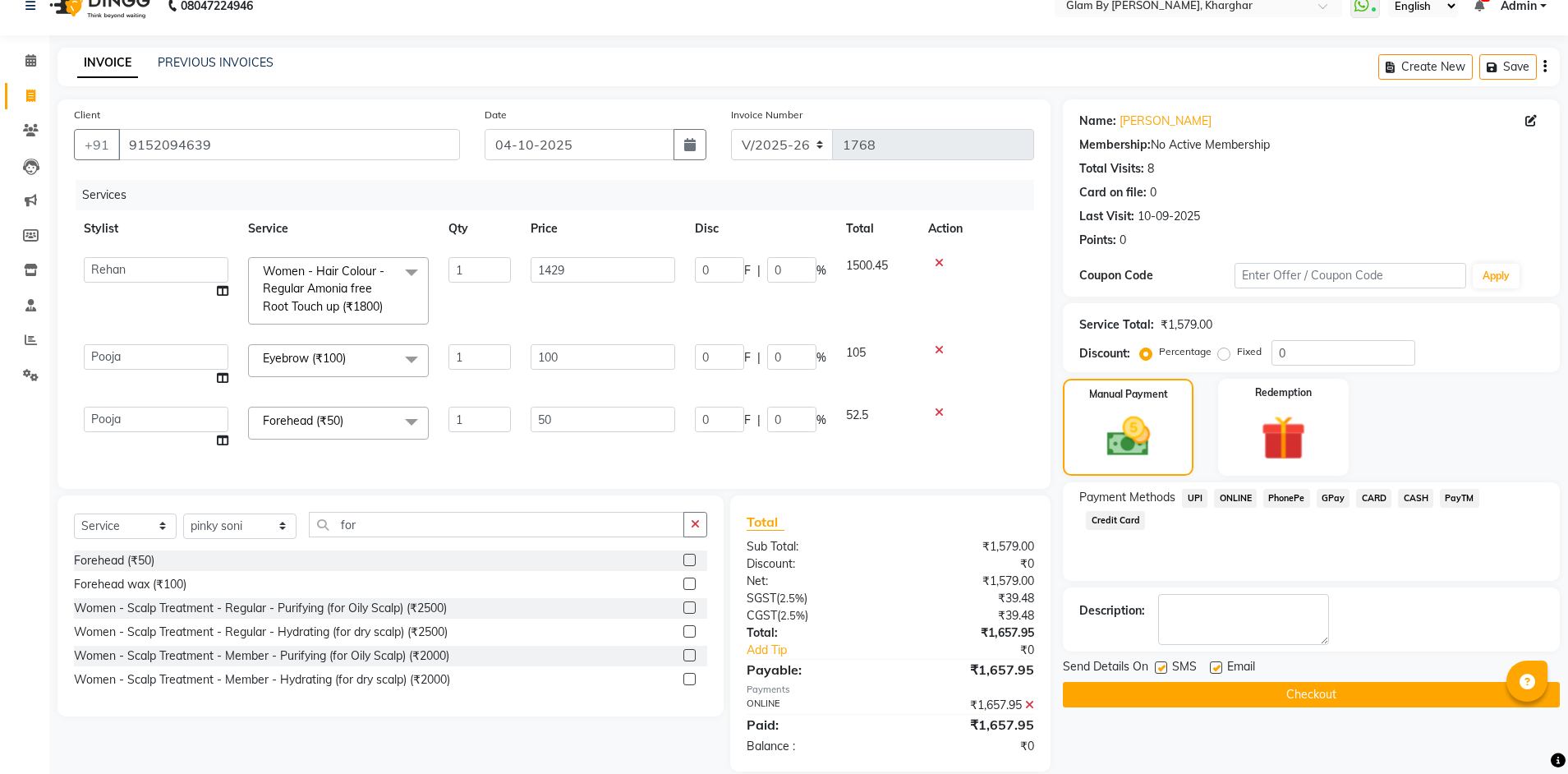
scroll to position [58, 0]
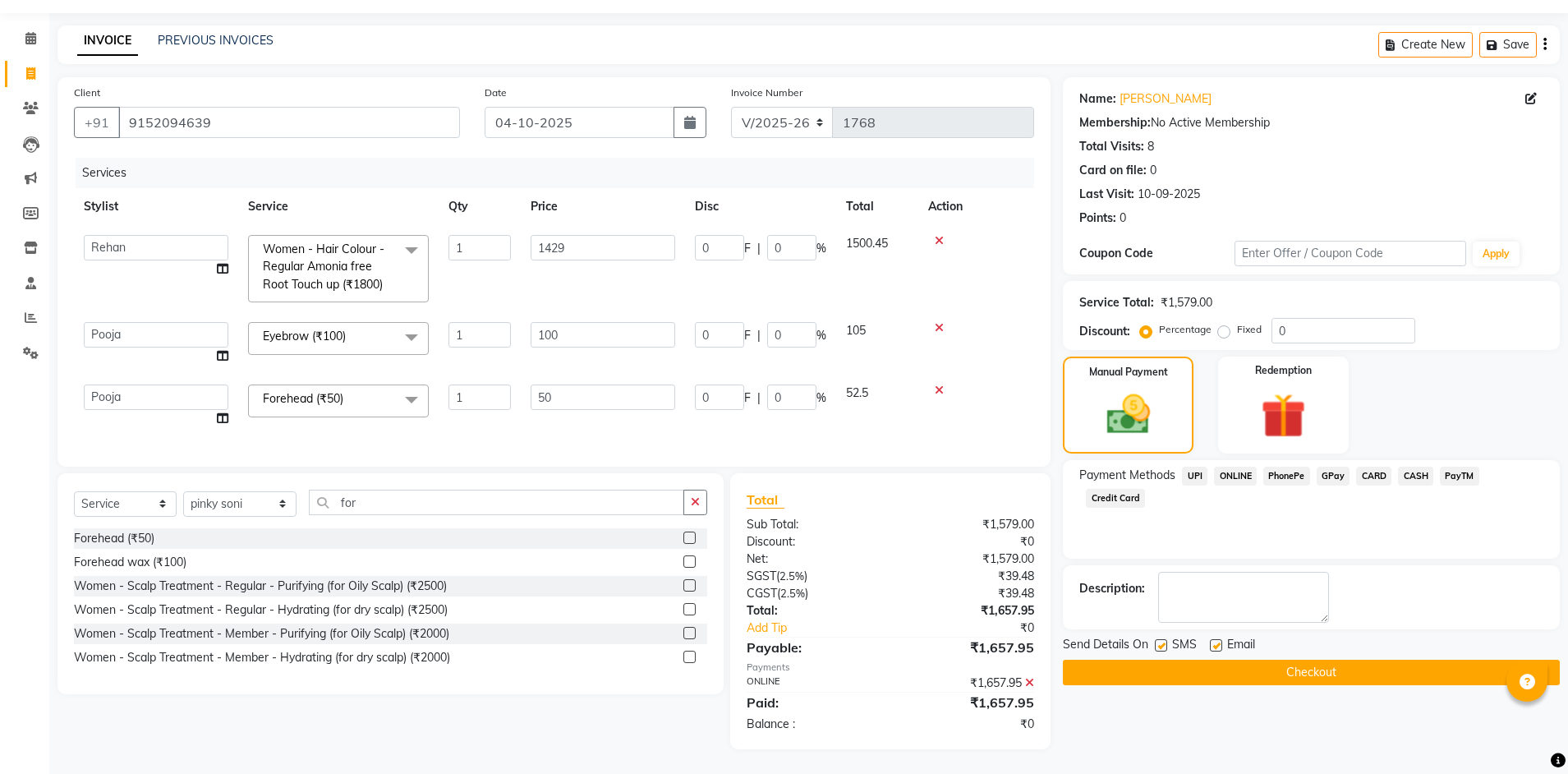
click at [1302, 660] on button "Checkout" at bounding box center [1311, 672] width 497 height 26
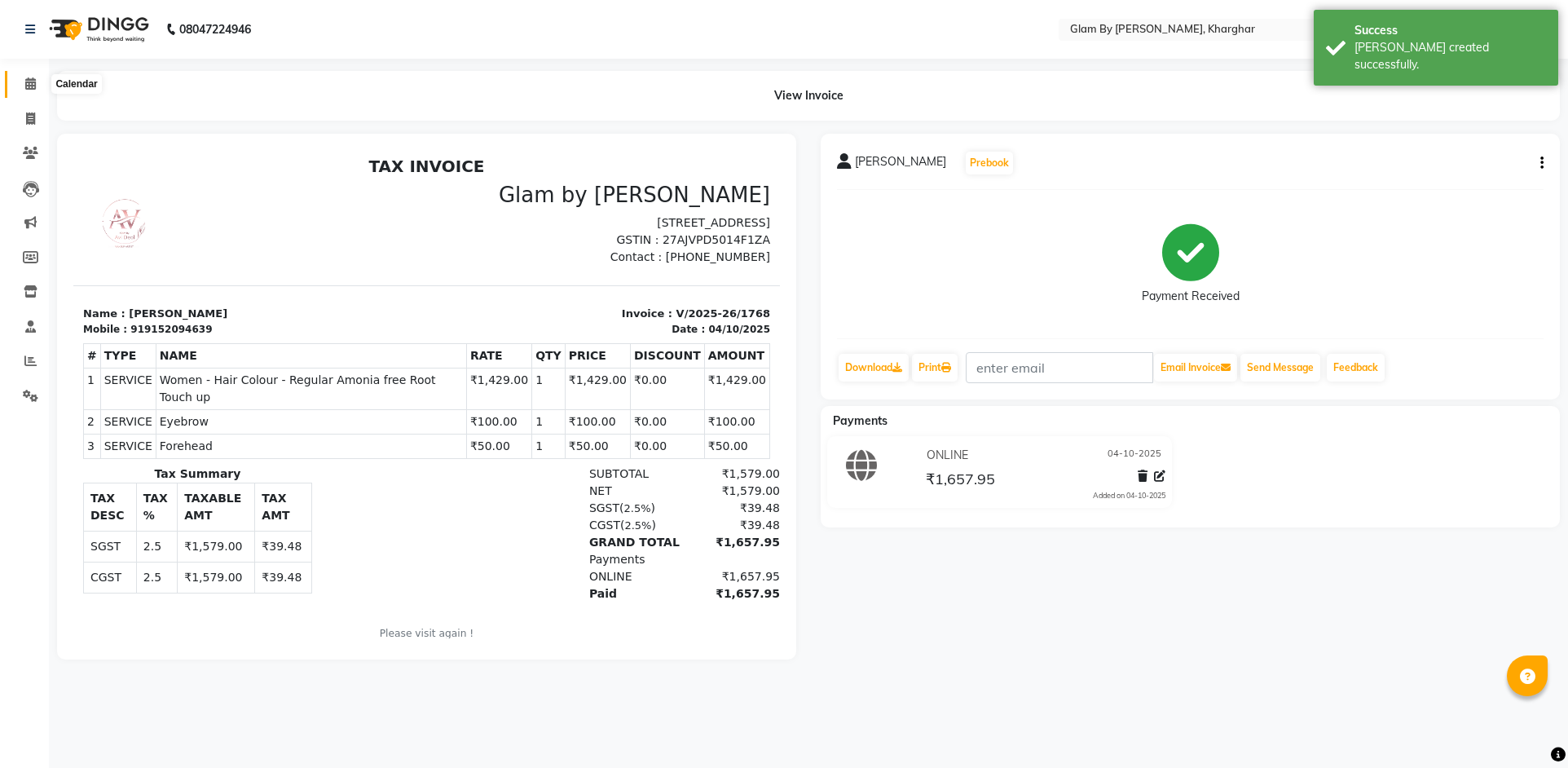
click at [36, 88] on icon at bounding box center [31, 84] width 10 height 12
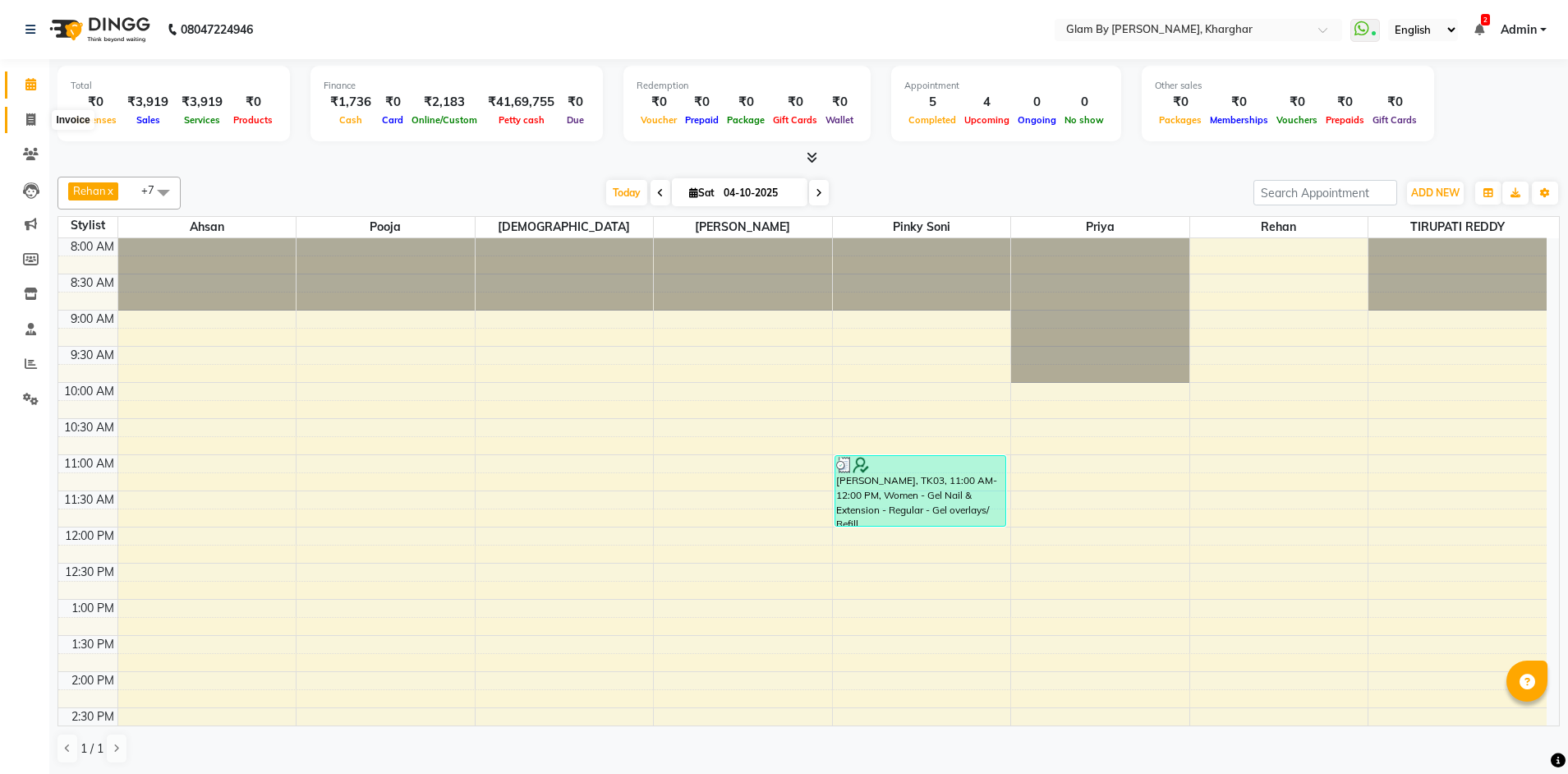
click at [33, 126] on span at bounding box center [31, 120] width 29 height 18
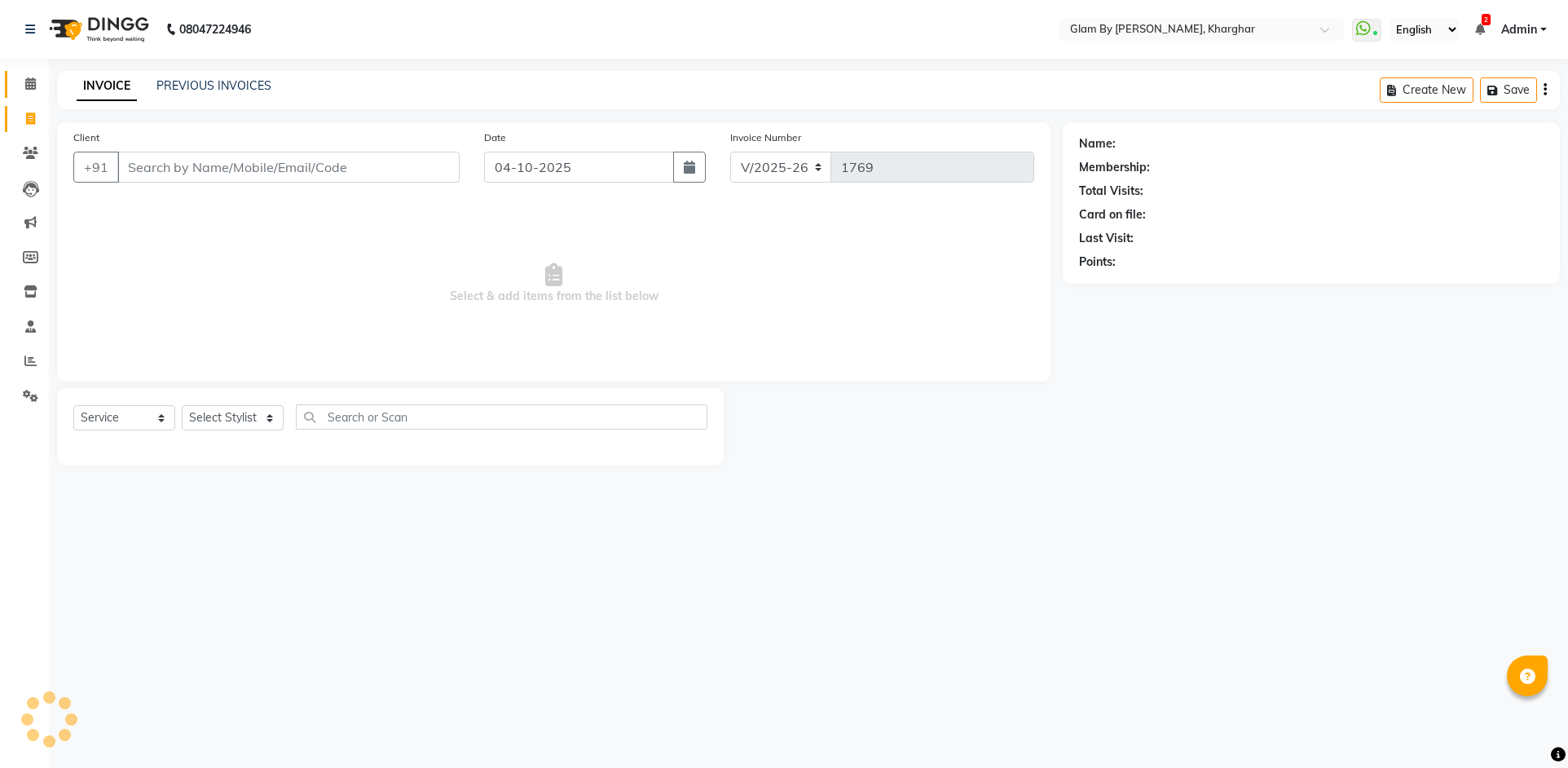
click at [31, 93] on link "Calendar" at bounding box center [24, 84] width 39 height 27
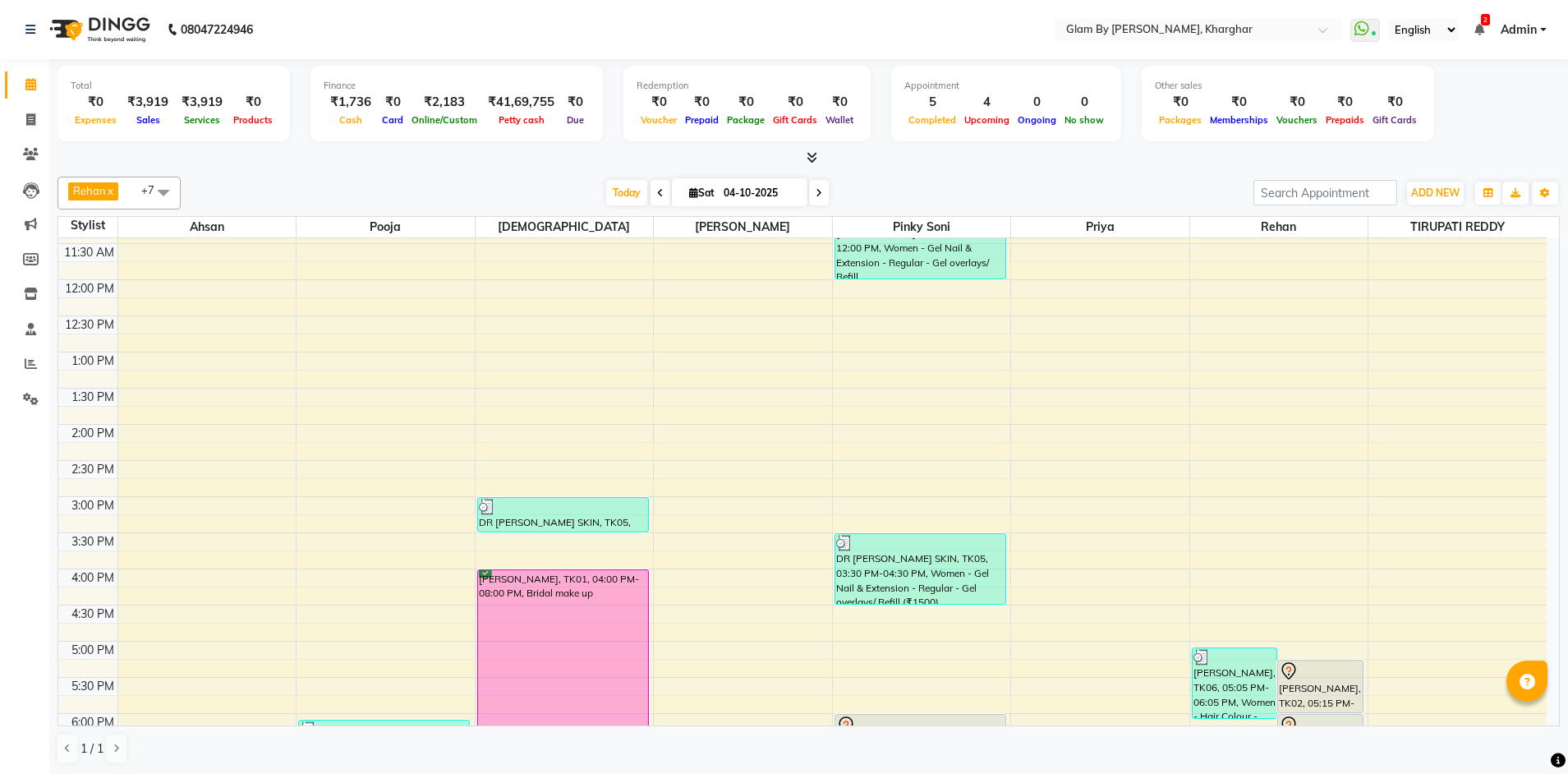
scroll to position [410, 0]
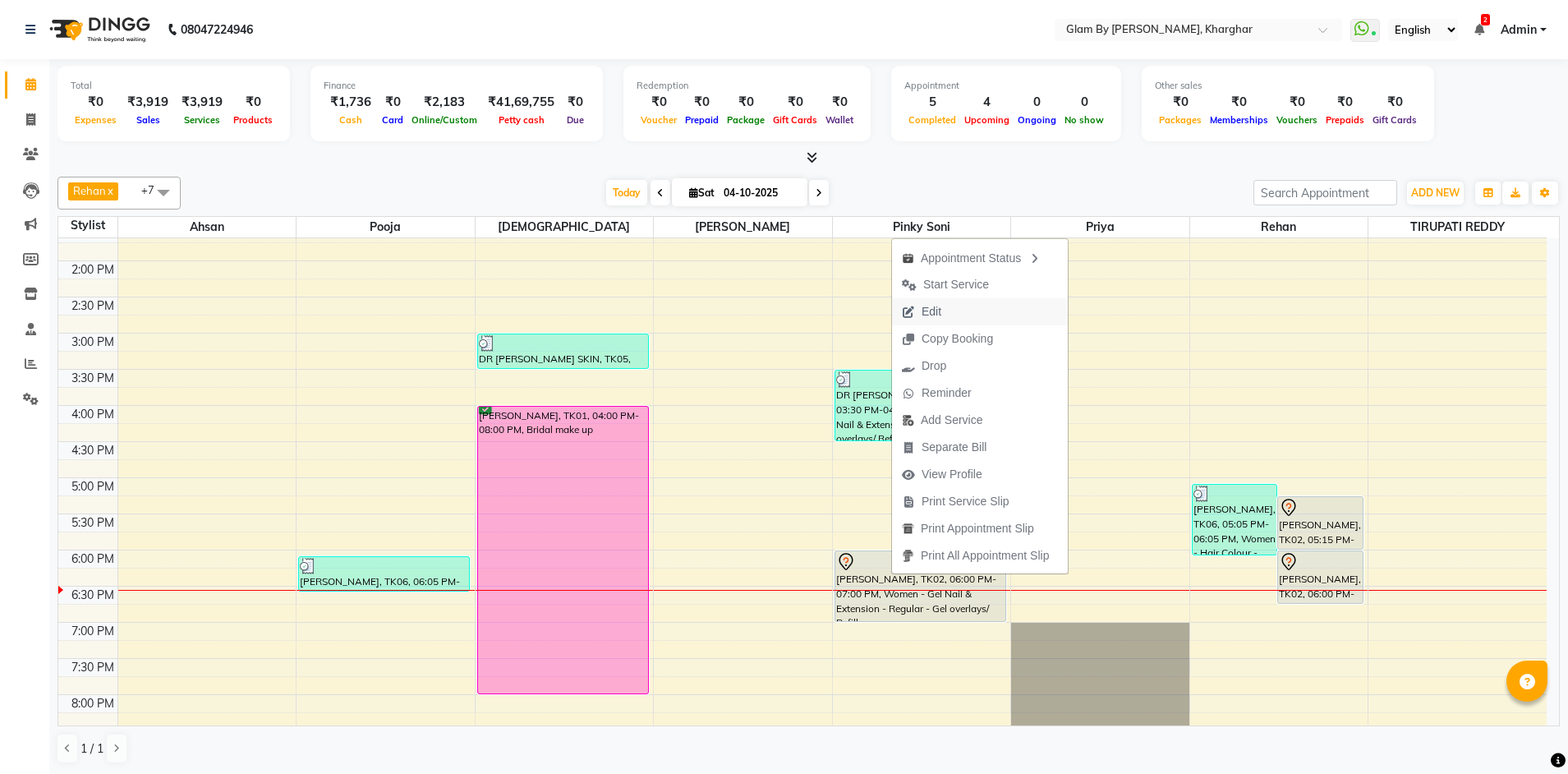
click at [937, 307] on span "Edit" at bounding box center [931, 312] width 19 height 18
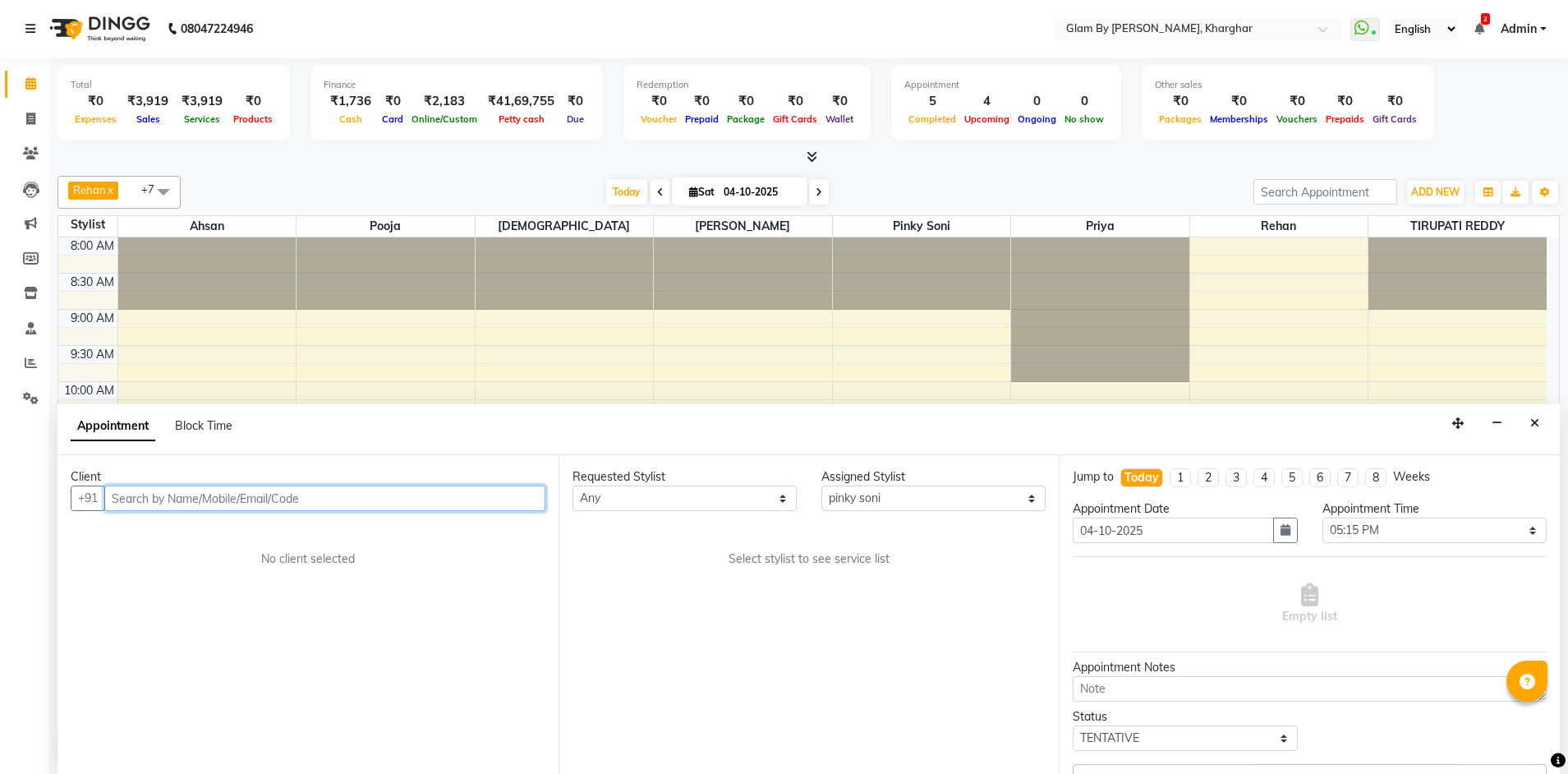
scroll to position [596, 0]
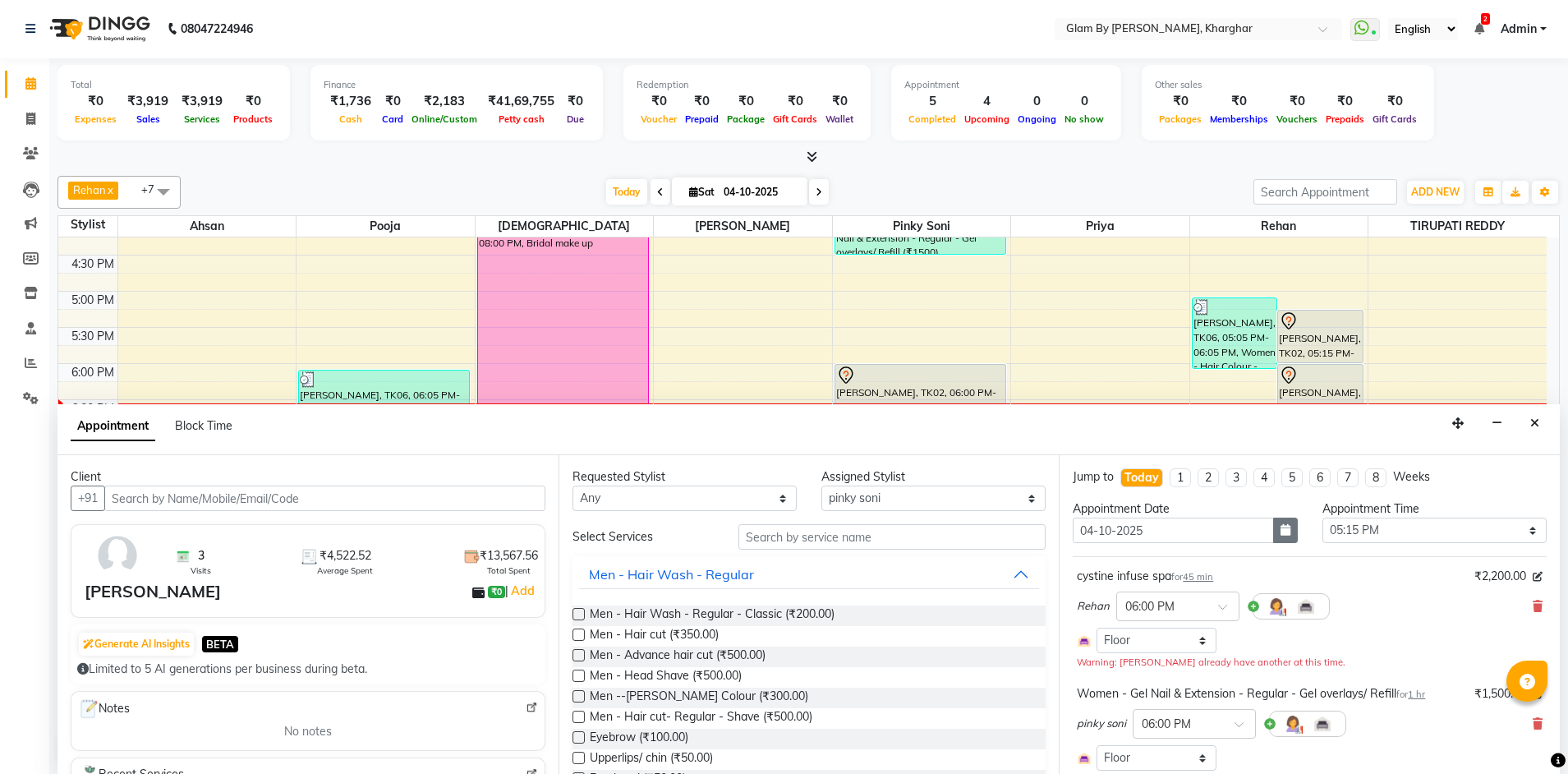
click at [1281, 527] on icon "button" at bounding box center [1285, 529] width 10 height 11
click at [1246, 617] on div "5" at bounding box center [1248, 616] width 26 height 26
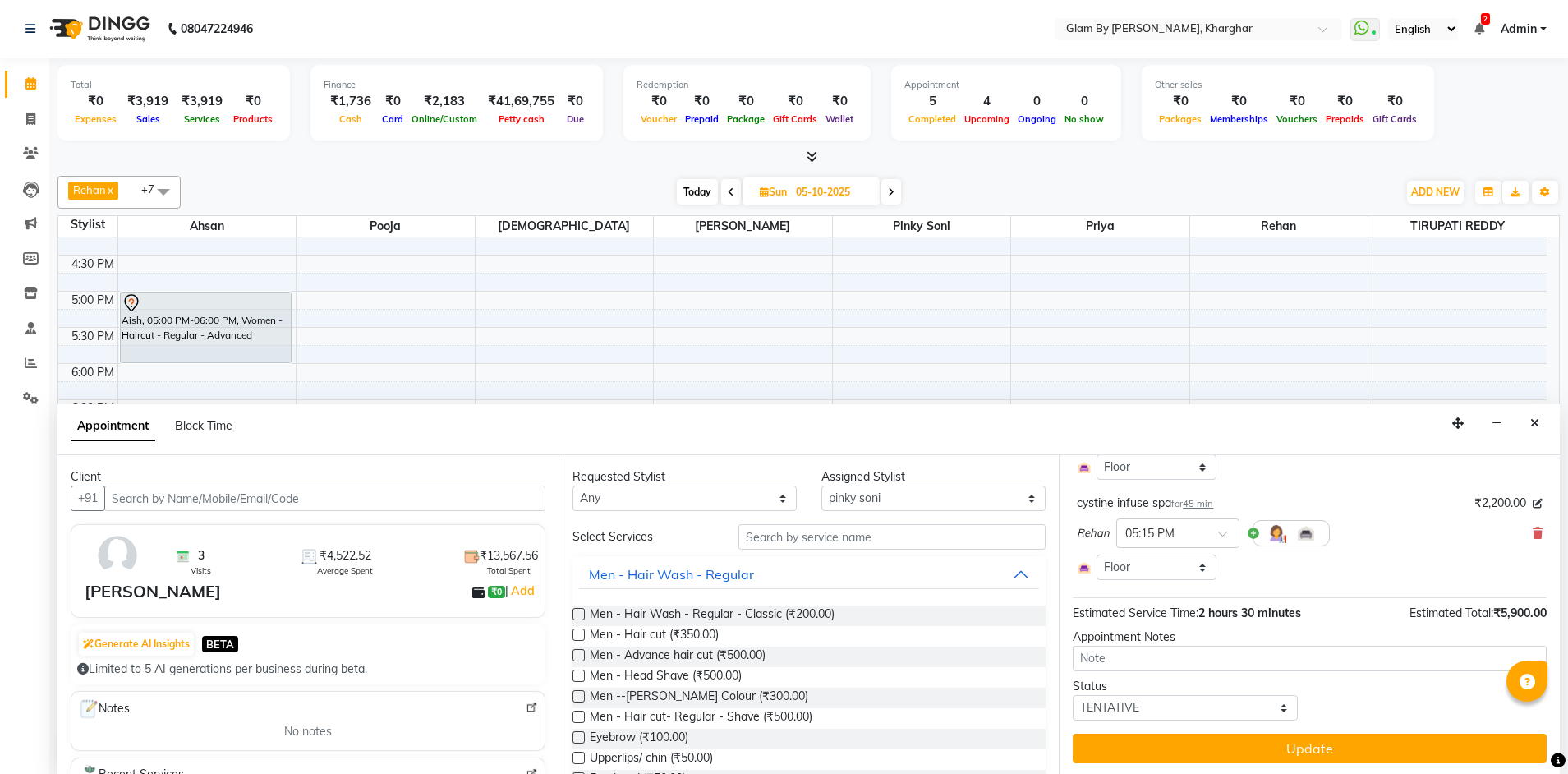
scroll to position [276, 0]
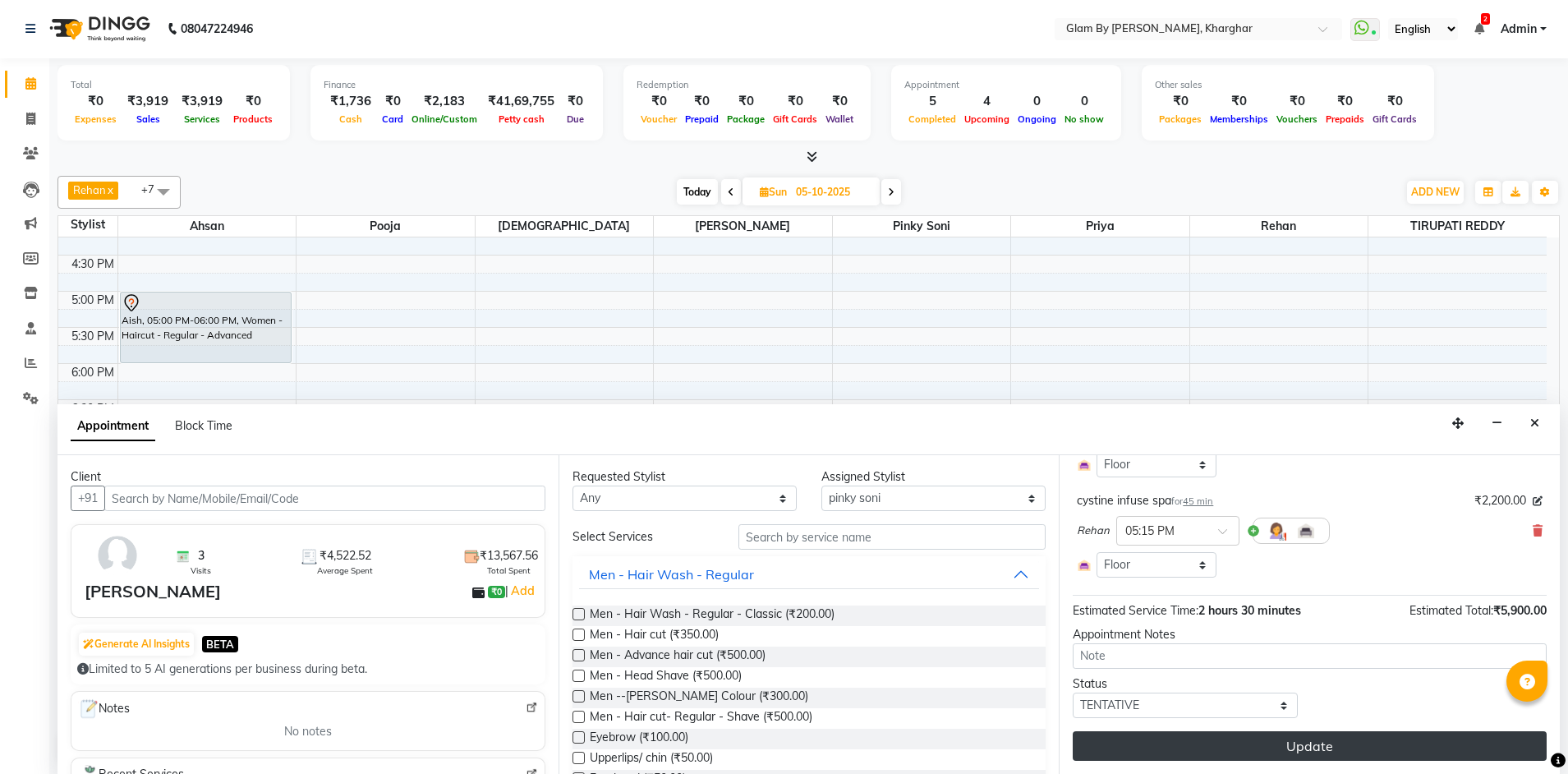
click at [1285, 745] on button "Update" at bounding box center [1309, 746] width 474 height 30
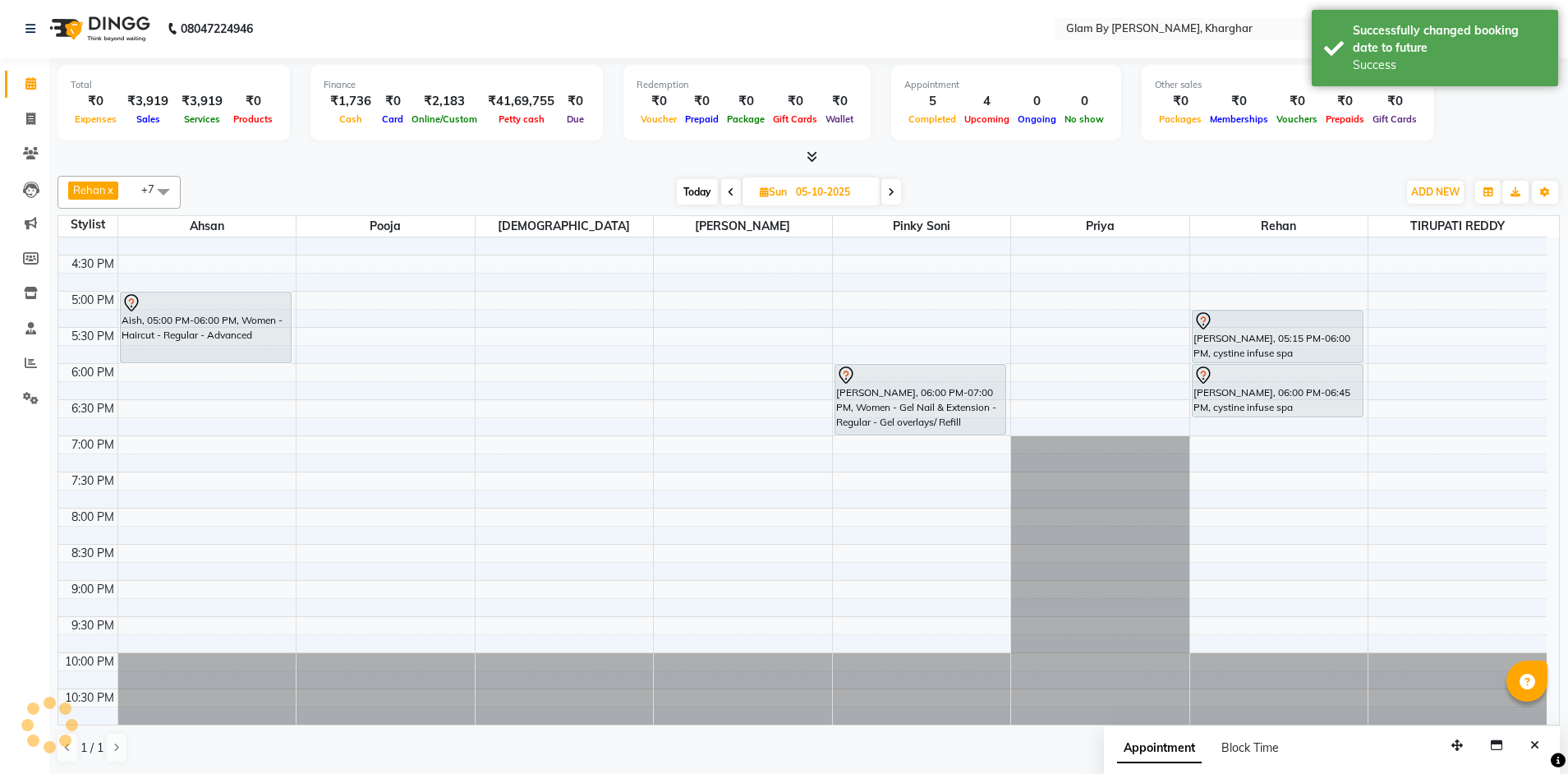
scroll to position [0, 0]
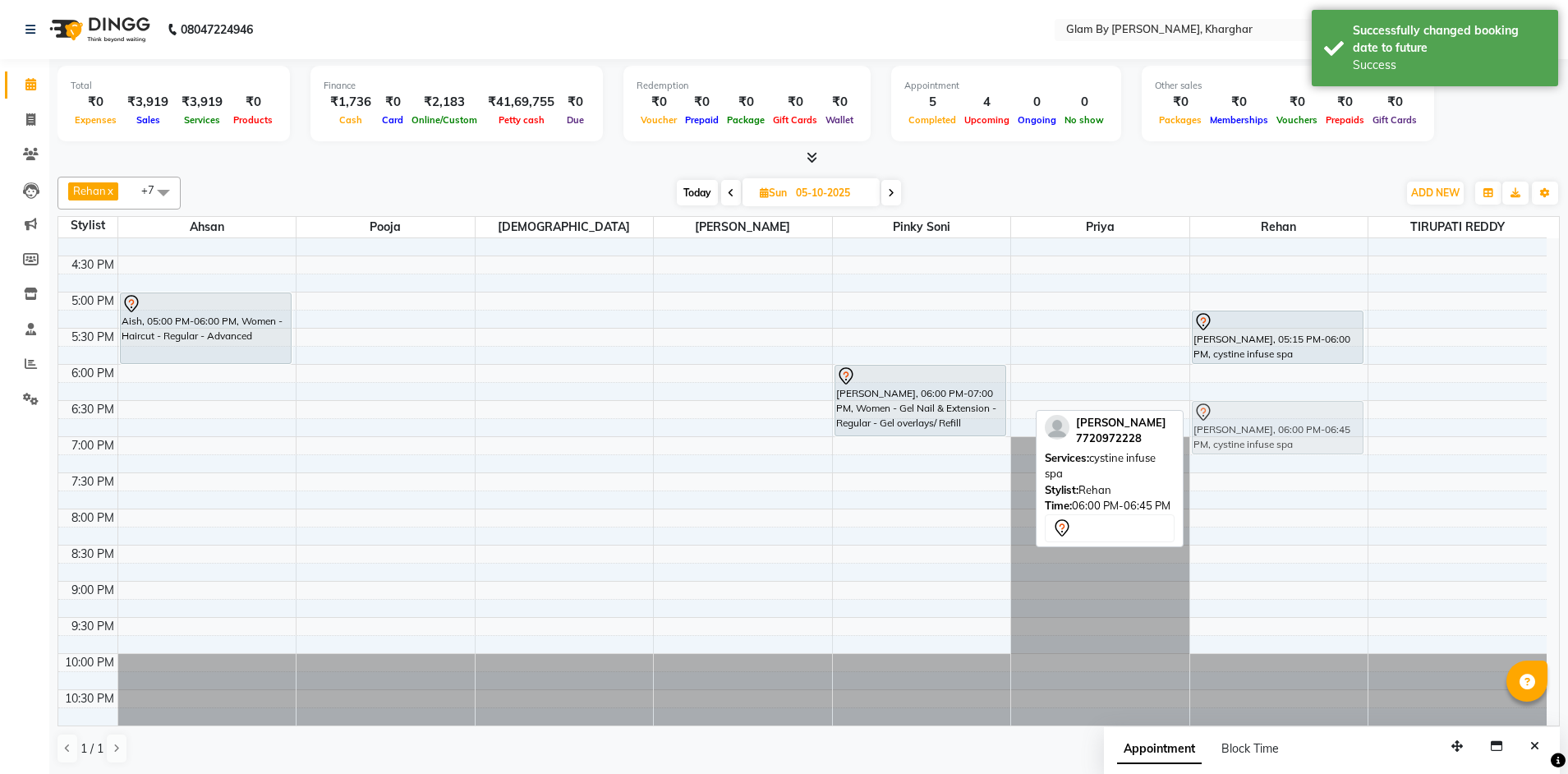
drag, startPoint x: 1246, startPoint y: 395, endPoint x: 1252, endPoint y: 437, distance: 42.4
click at [1252, 437] on div "NIDHI KEDIA, 05:15 PM-06:00 PM, cystine infuse spa NIDHI KEDIA, 06:00 PM-06:45 …" at bounding box center [1279, 183] width 178 height 1083
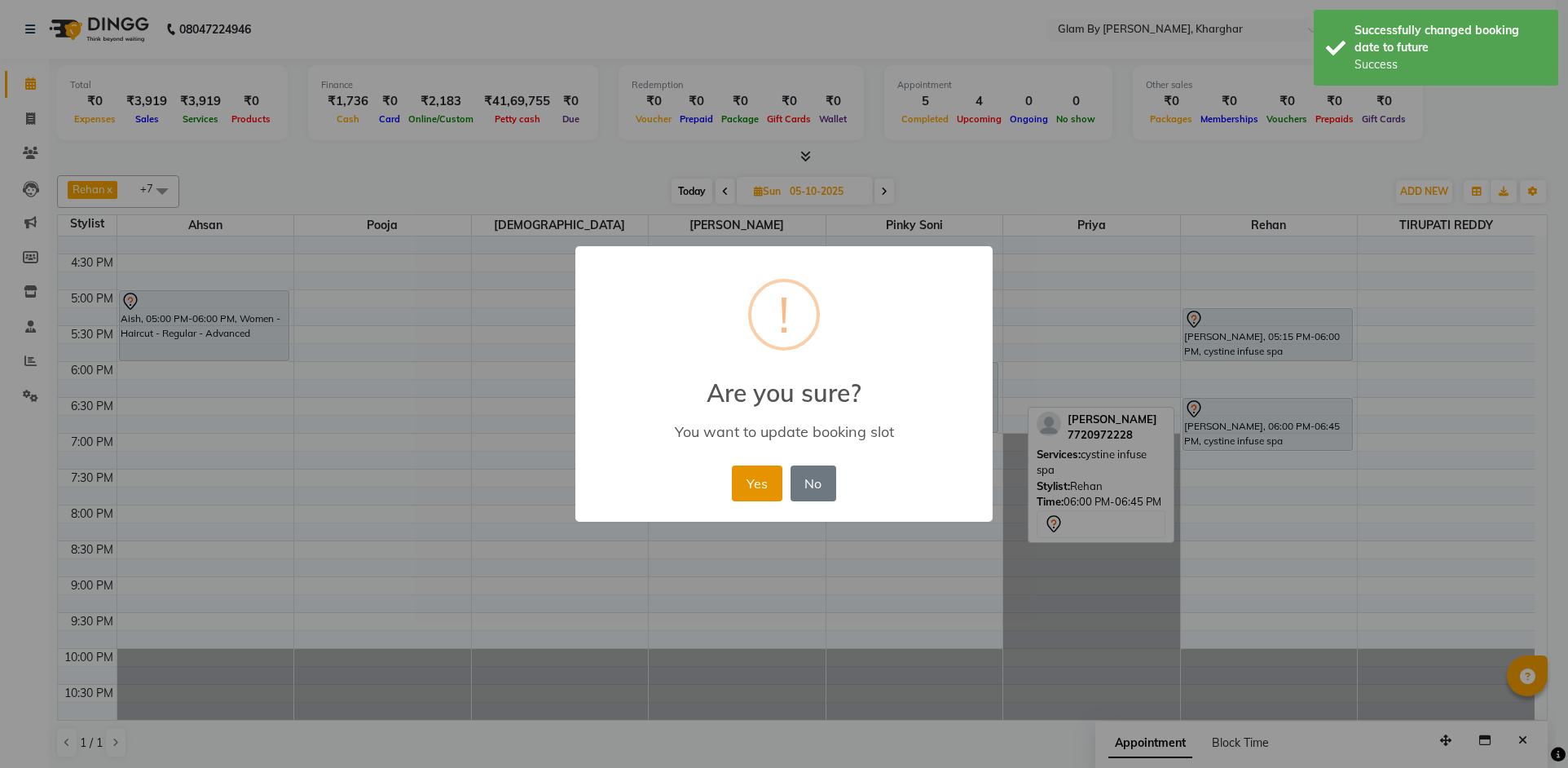
click at [758, 492] on button "Yes" at bounding box center [756, 483] width 50 height 36
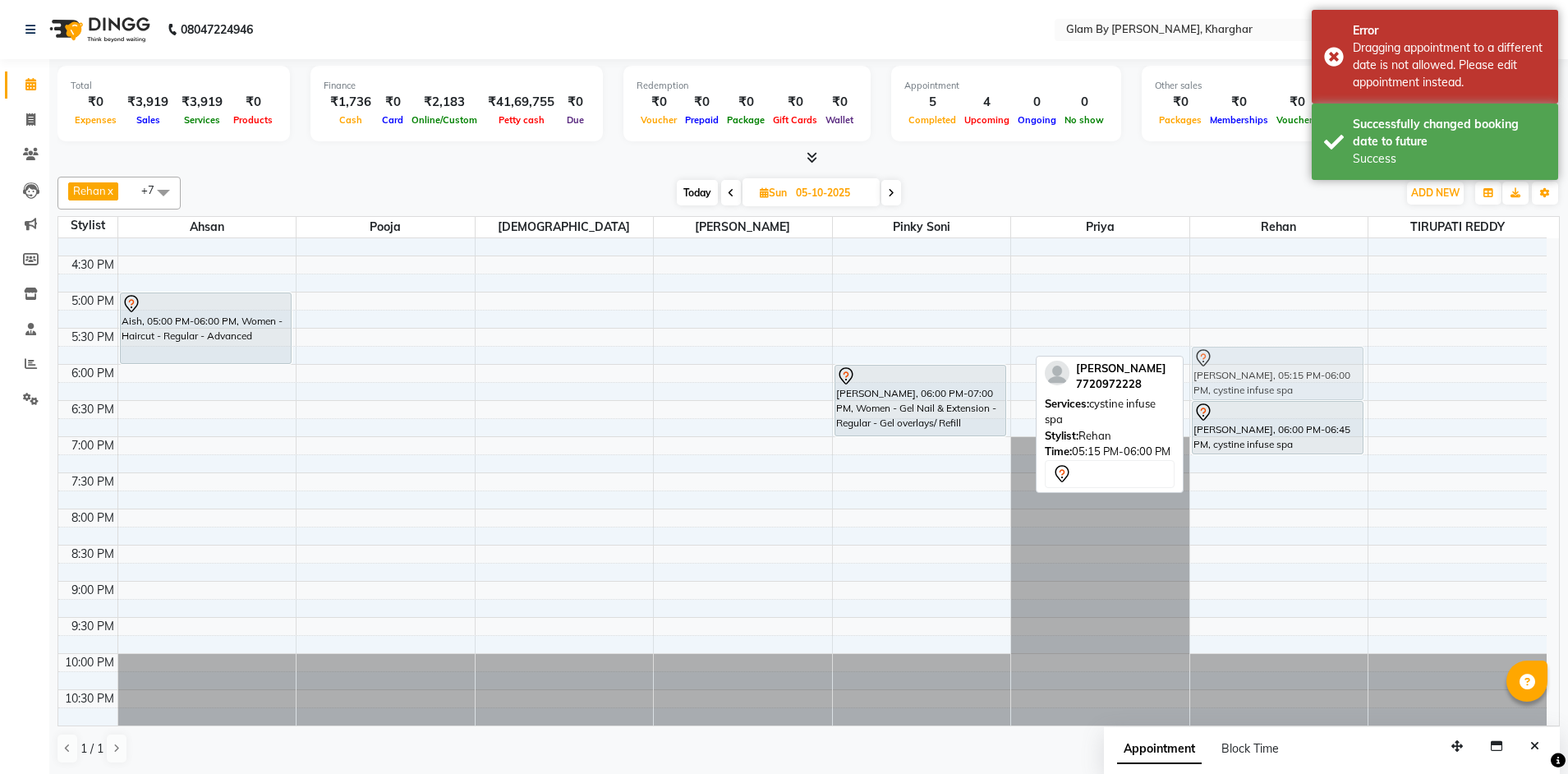
drag, startPoint x: 1277, startPoint y: 339, endPoint x: 1283, endPoint y: 368, distance: 29.6
click at [1283, 368] on div "NIDHI KEDIA, 05:15 PM-06:00 PM, cystine infuse spa NIDHI KEDIA, 06:00 PM-06:45 …" at bounding box center [1279, 183] width 178 height 1083
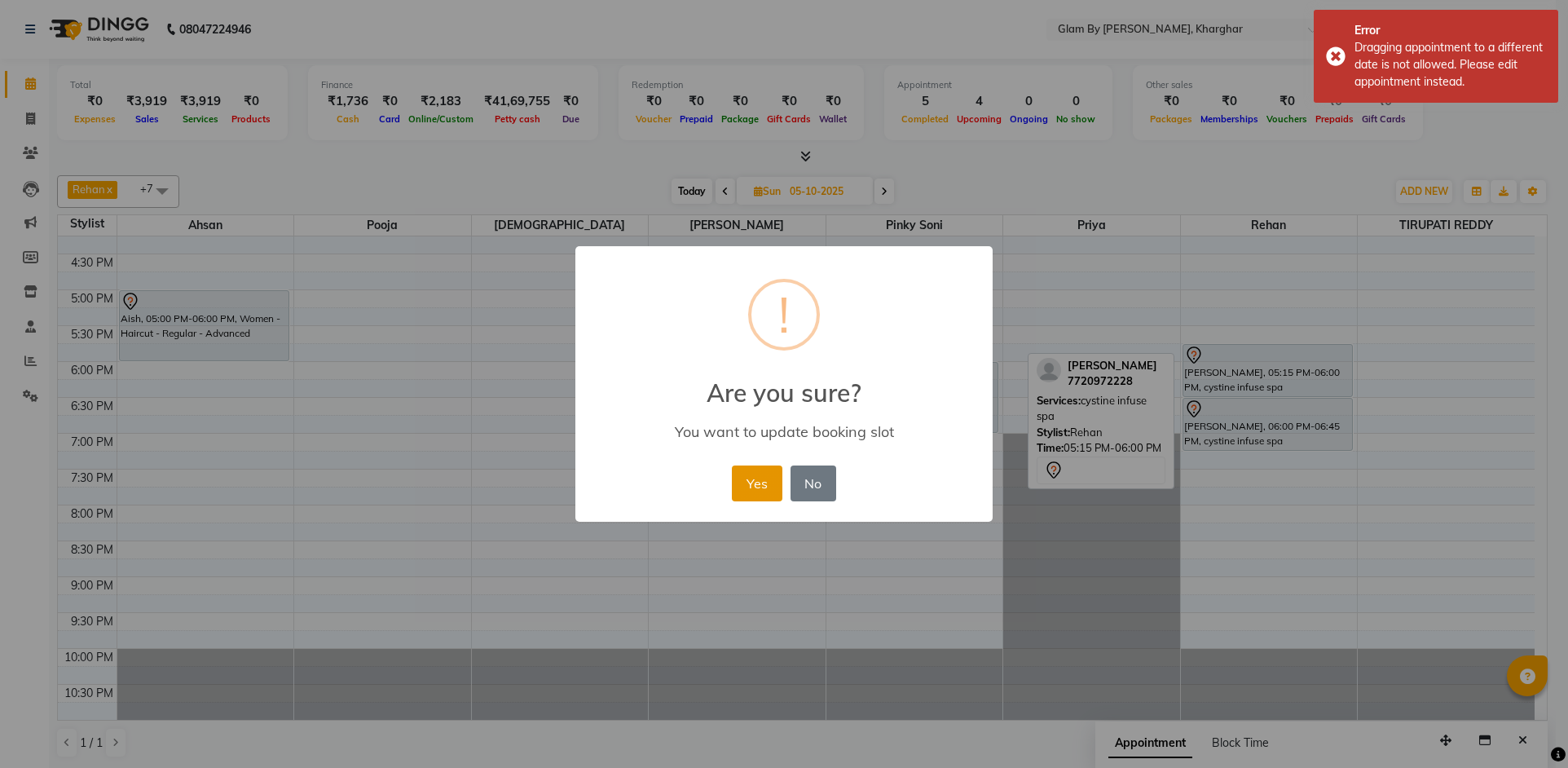
click at [757, 476] on button "Yes" at bounding box center [756, 483] width 50 height 36
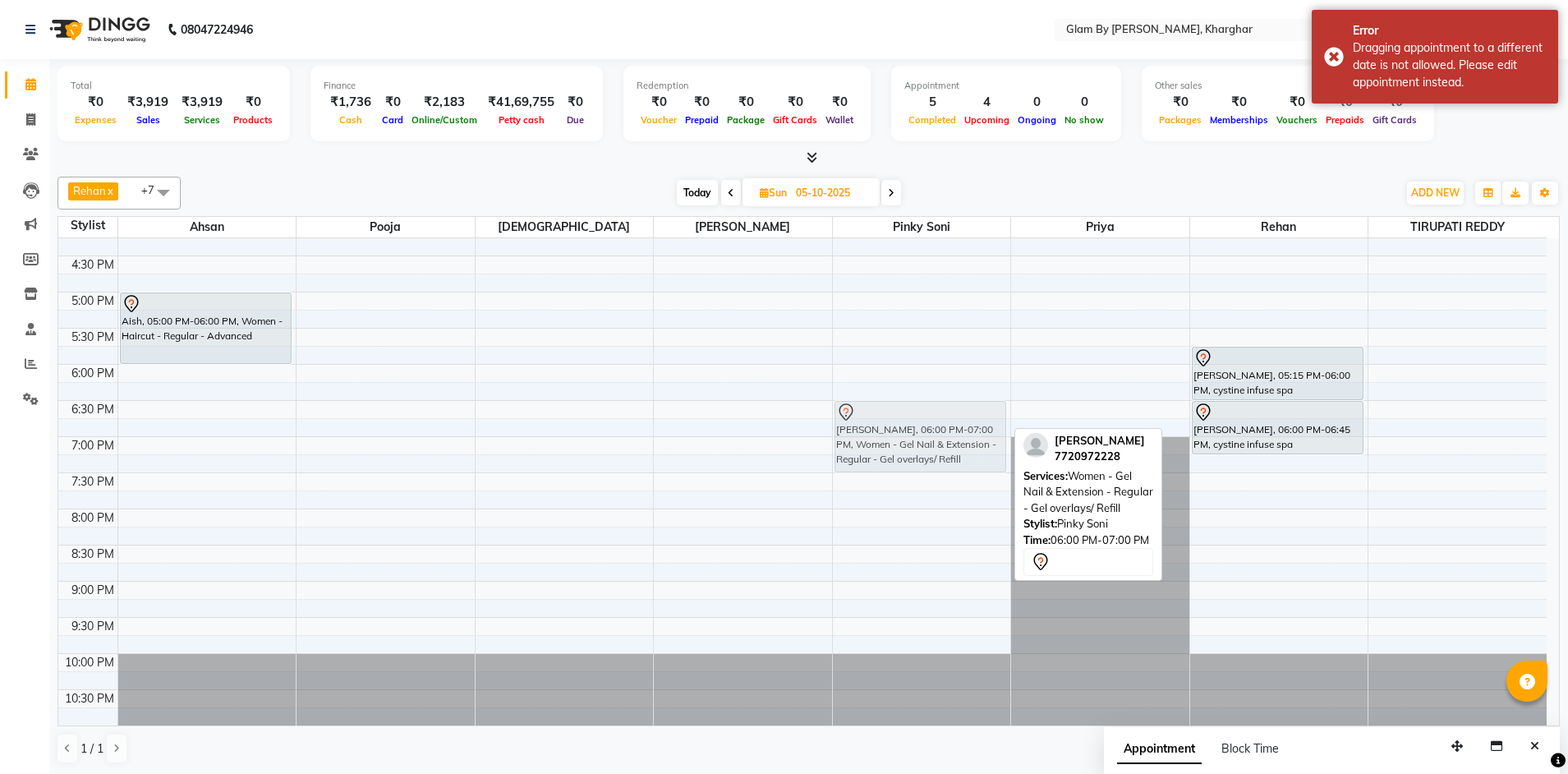
drag, startPoint x: 897, startPoint y: 375, endPoint x: 903, endPoint y: 411, distance: 36.5
click at [903, 411] on div "NIDHI KEDIA, 06:00 PM-07:00 PM, Women - Gel Nail & Extension - Regular - Gel ov…" at bounding box center [922, 183] width 178 height 1083
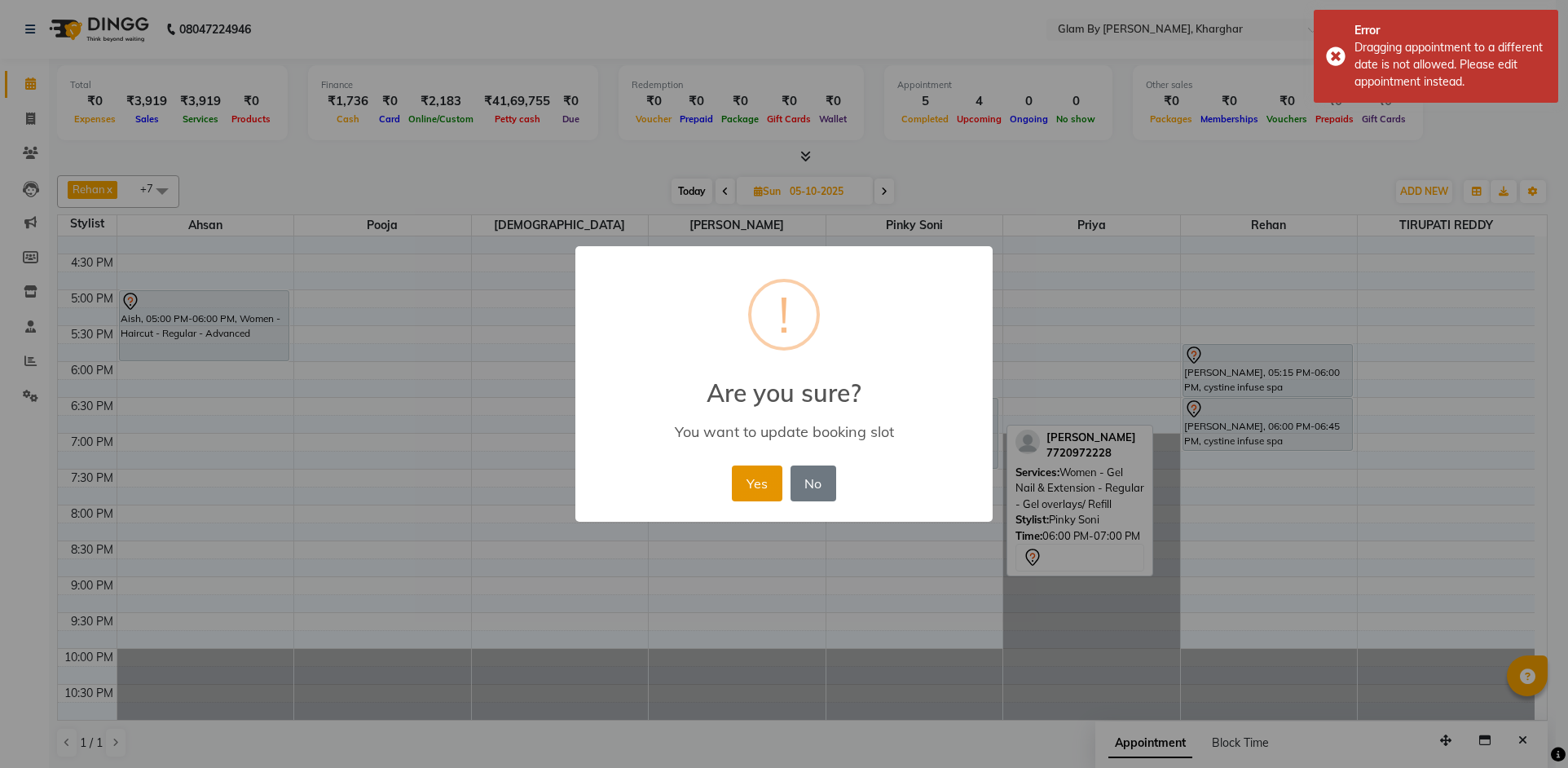
click at [769, 491] on button "Yes" at bounding box center [756, 483] width 50 height 36
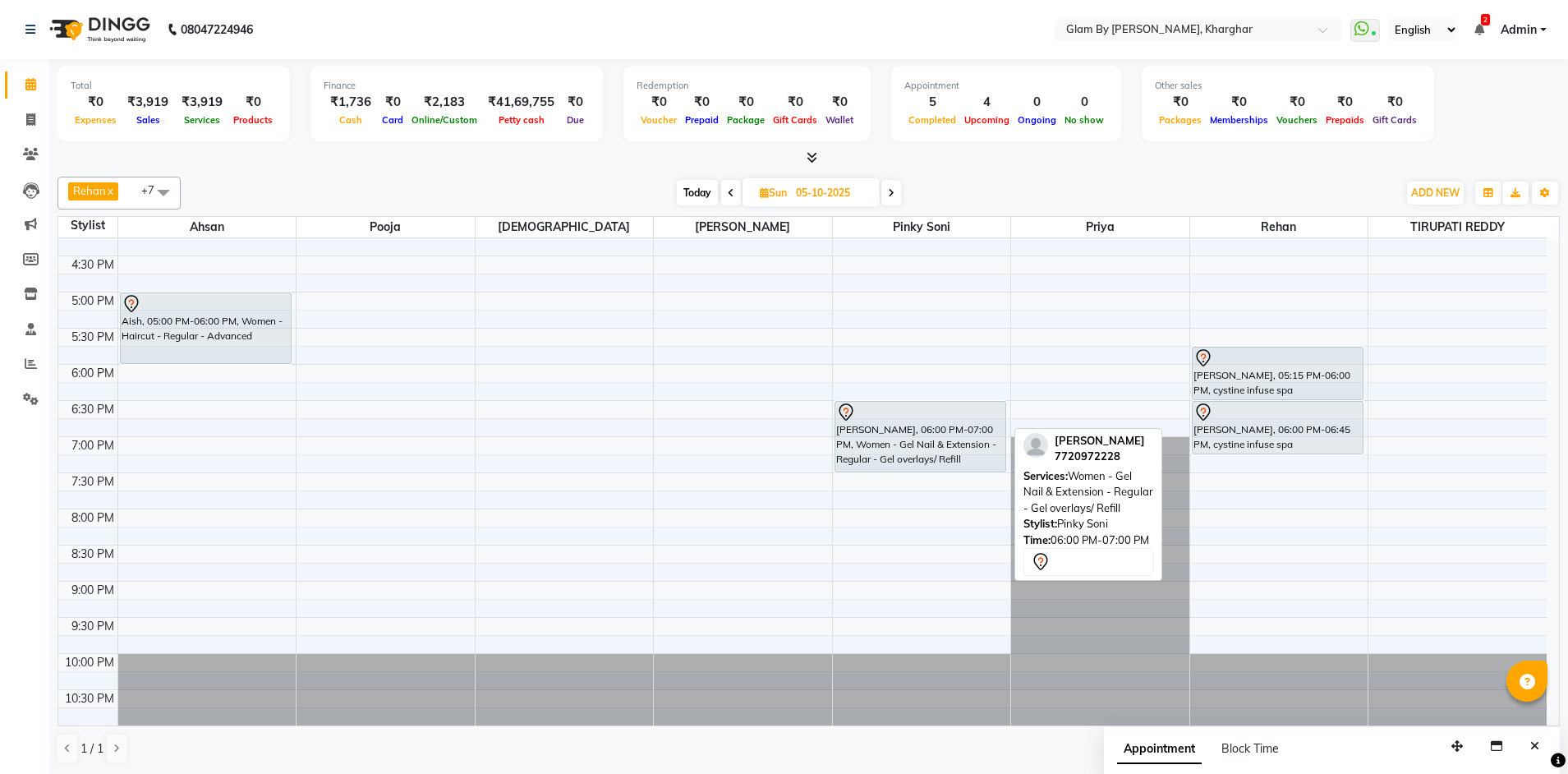
drag, startPoint x: 702, startPoint y: 188, endPoint x: 641, endPoint y: 198, distance: 61.8
click at [684, 192] on span "Today" at bounding box center [697, 192] width 41 height 26
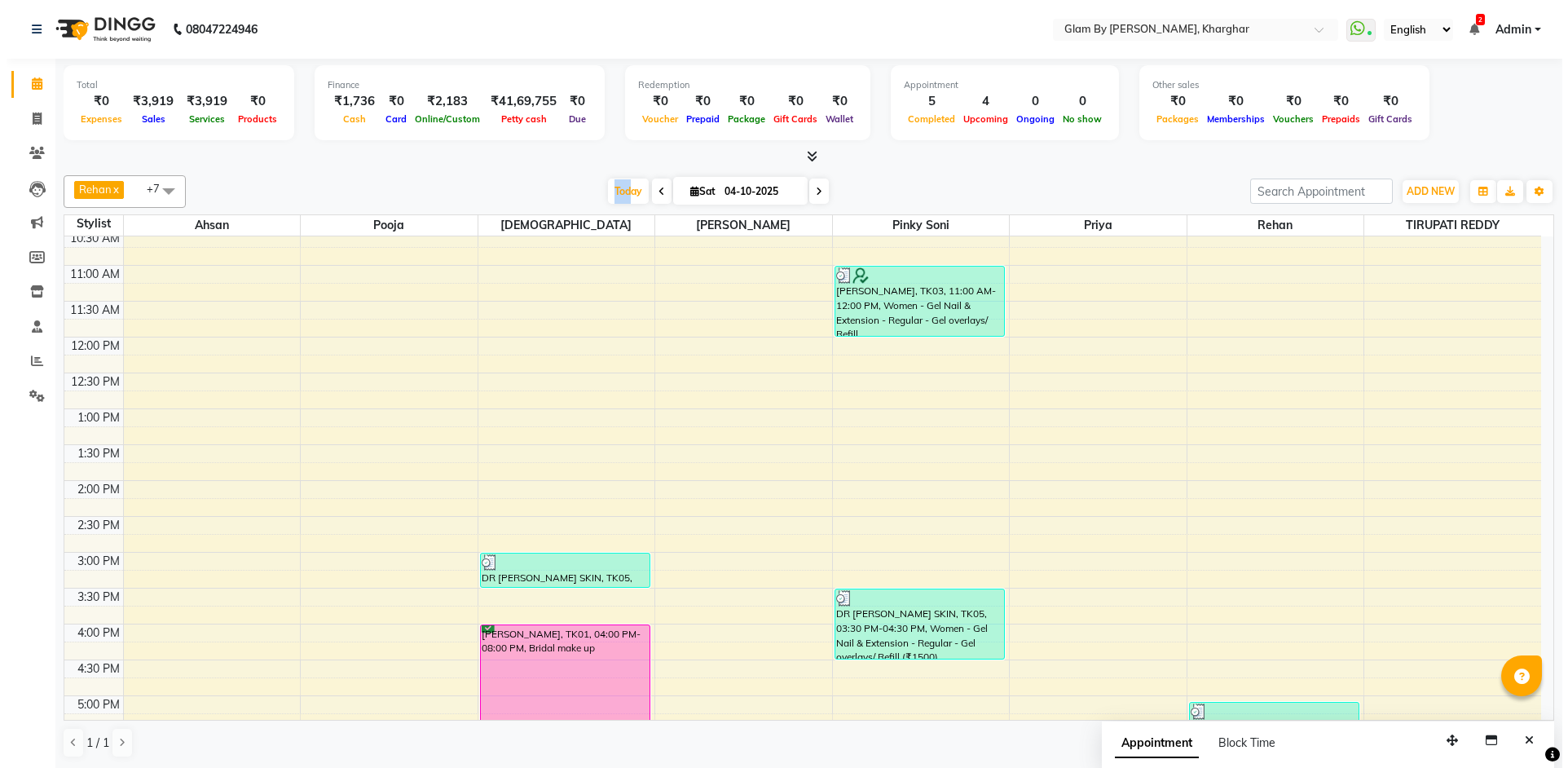
scroll to position [184, 0]
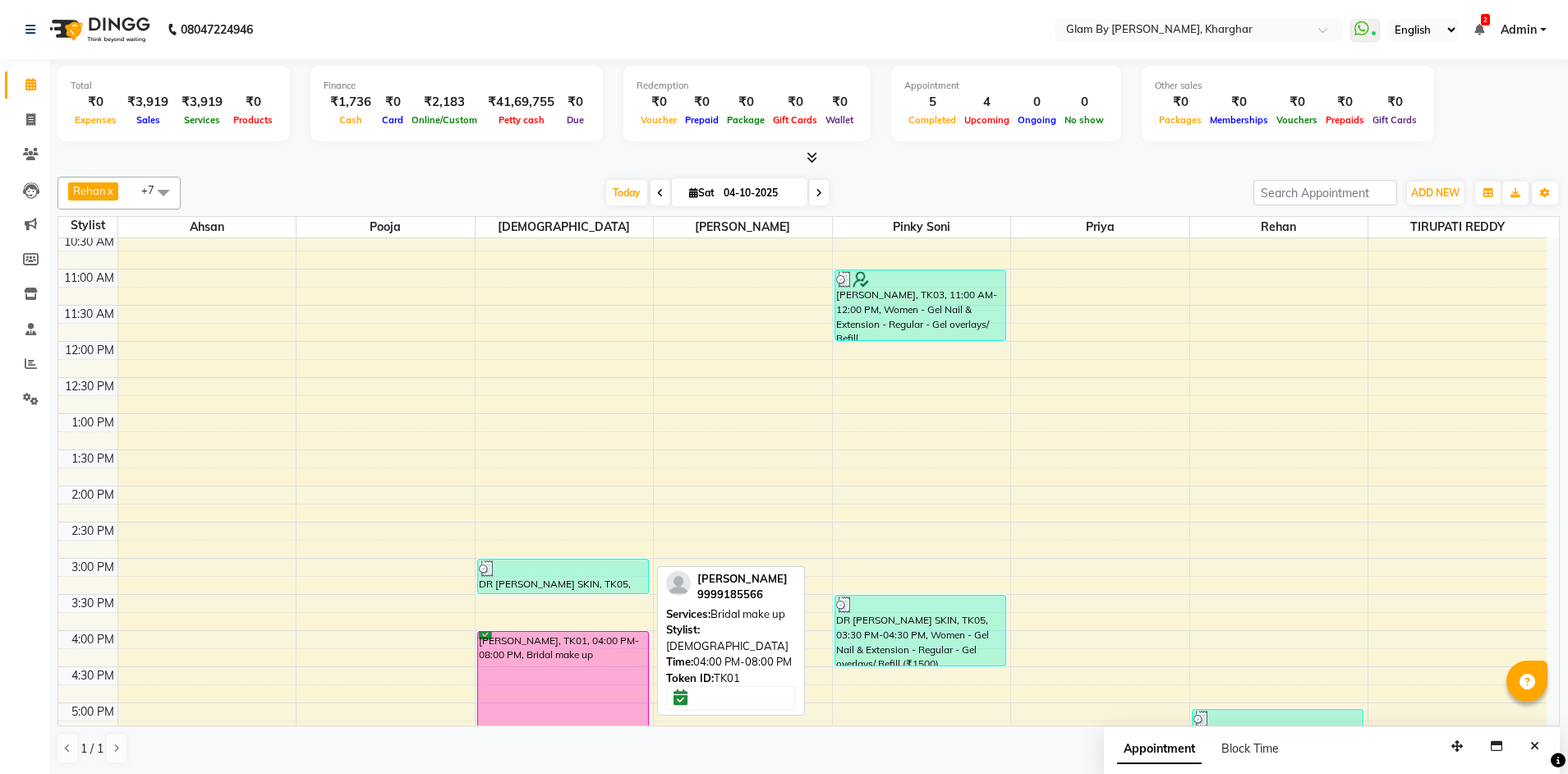
click at [559, 681] on div "SANJANA MISRA, TK01, 04:00 PM-08:00 PM, Bridal make up" at bounding box center [563, 775] width 170 height 287
click at [541, 676] on div "SANJANA MISRA, TK01, 04:00 PM-08:00 PM, Bridal make up" at bounding box center [563, 775] width 170 height 287
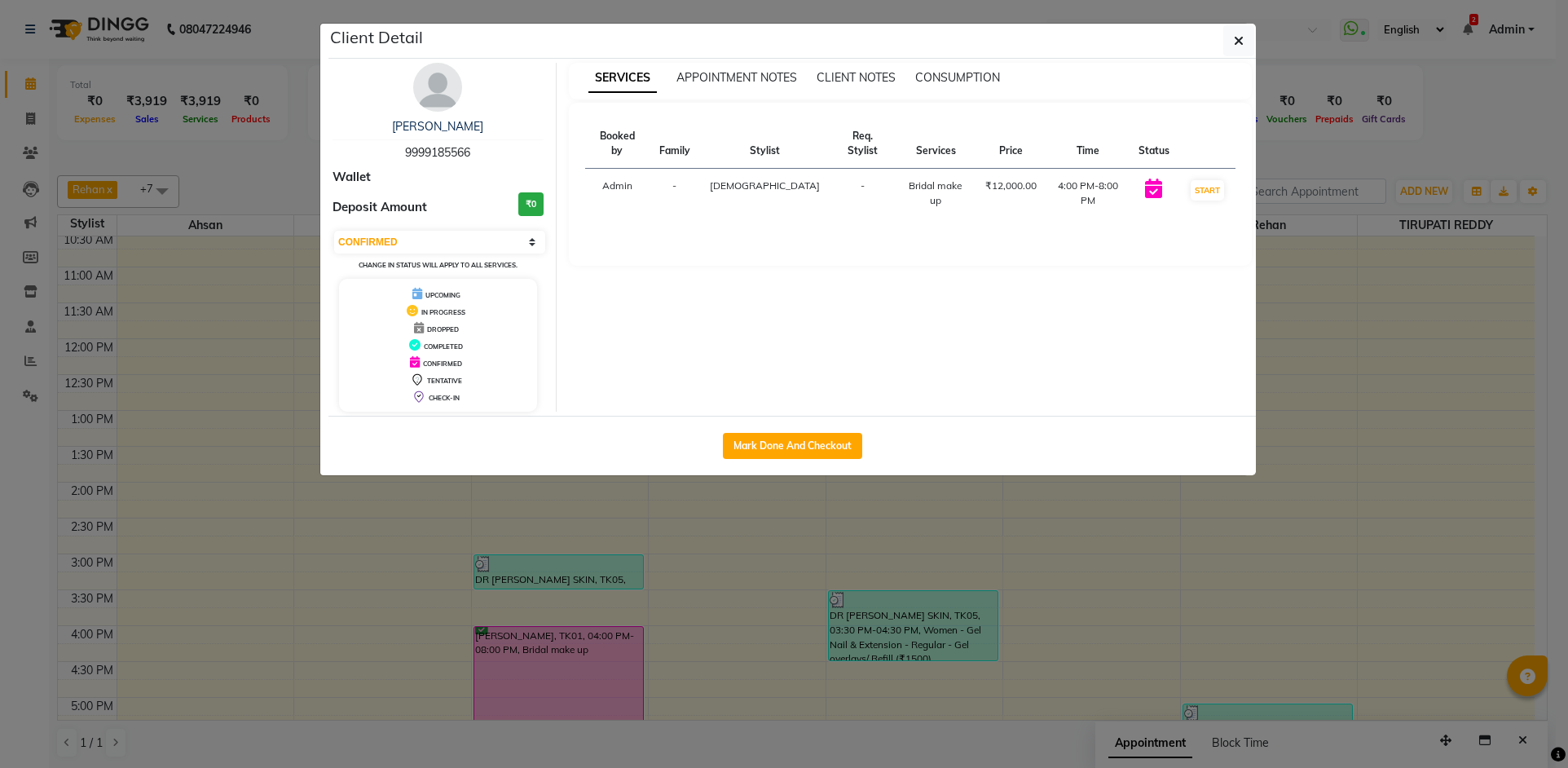
drag, startPoint x: 784, startPoint y: 449, endPoint x: 528, endPoint y: 381, distance: 264.9
click at [783, 448] on button "Mark Done And Checkout" at bounding box center [792, 446] width 140 height 26
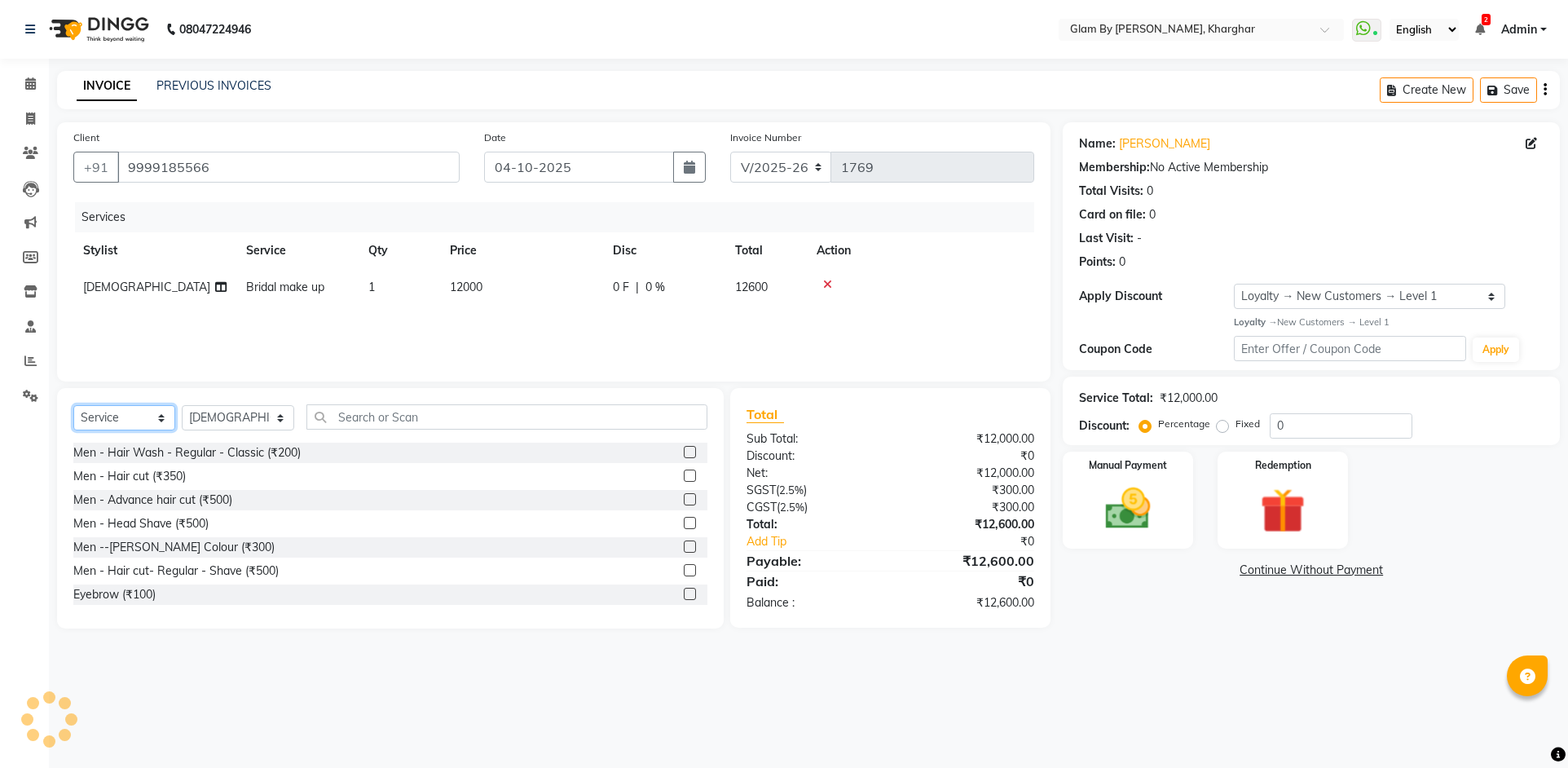
click at [116, 417] on select "Select Service Product Membership Package Voucher Prepaid Gift Card" at bounding box center [124, 418] width 102 height 25
click at [431, 302] on td "1" at bounding box center [398, 287] width 81 height 37
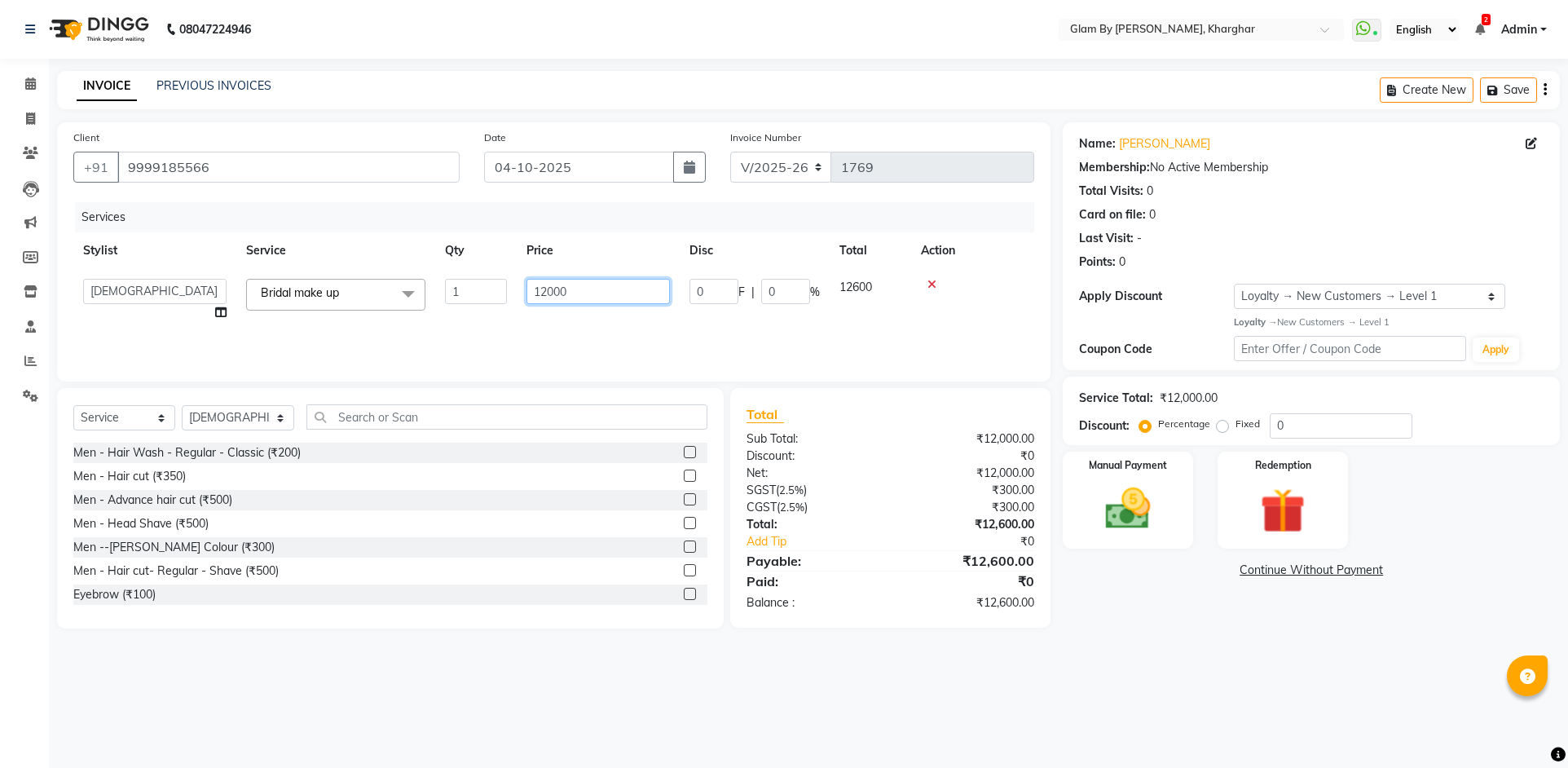
click at [580, 283] on input "12000" at bounding box center [598, 291] width 143 height 25
drag, startPoint x: 929, startPoint y: 283, endPoint x: 532, endPoint y: 377, distance: 408.0
click at [915, 284] on div at bounding box center [921, 284] width 208 height 11
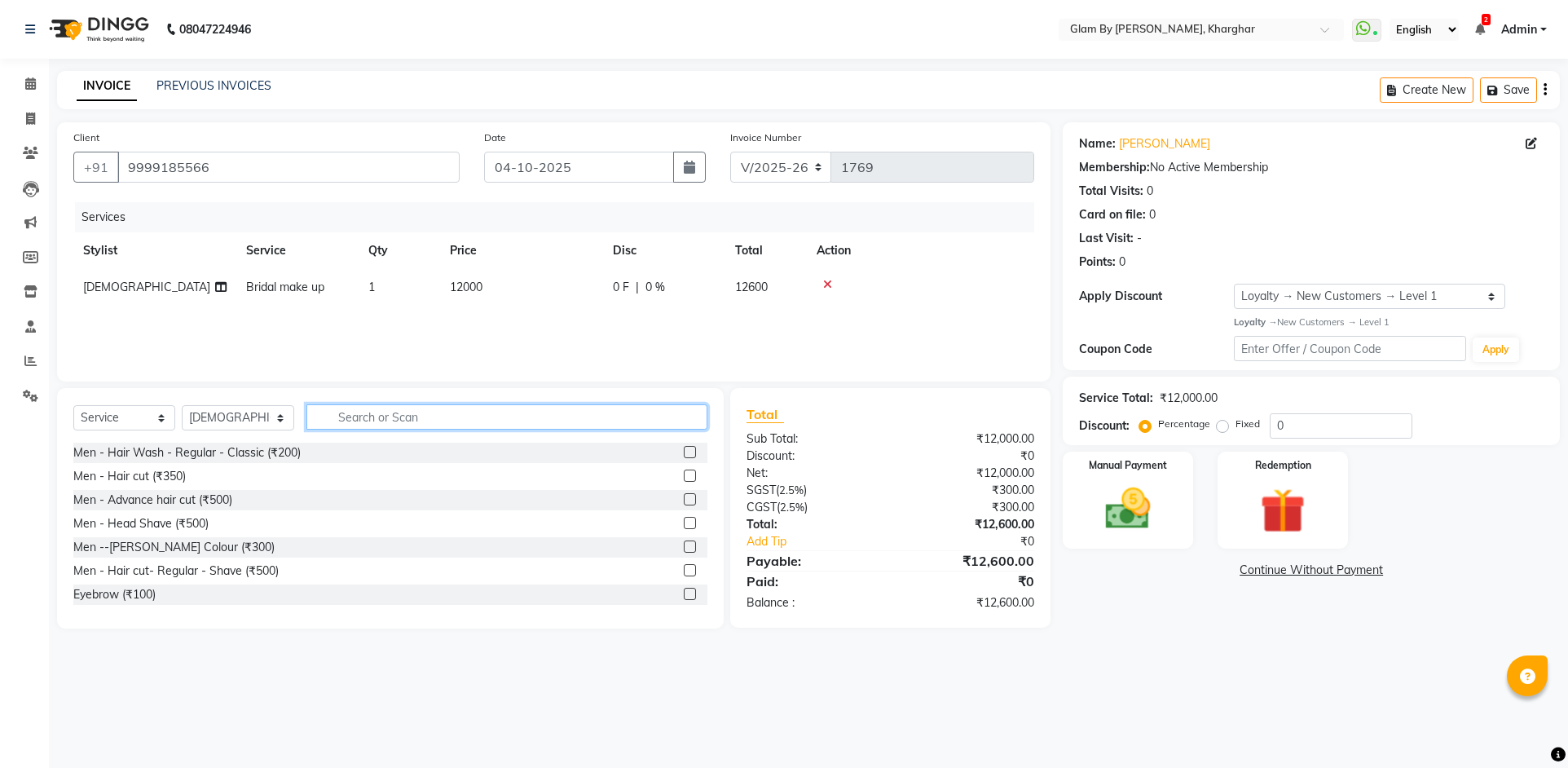
click at [328, 418] on input "text" at bounding box center [507, 417] width 401 height 25
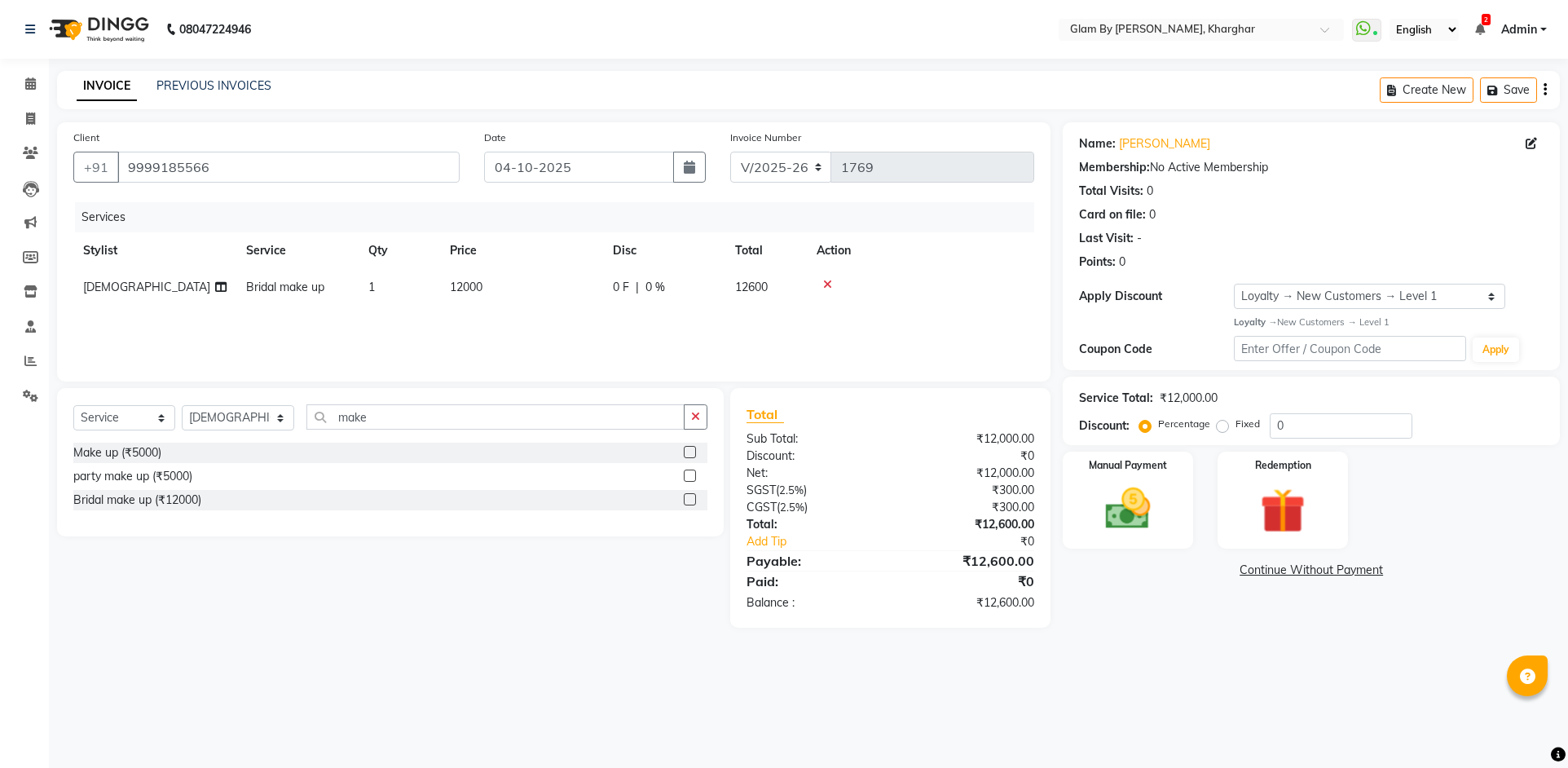
drag, startPoint x: 92, startPoint y: 451, endPoint x: 280, endPoint y: 408, distance: 192.9
click at [99, 452] on div "Make up (₹5000)" at bounding box center [117, 453] width 88 height 17
drag, startPoint x: 827, startPoint y: 285, endPoint x: 810, endPoint y: 287, distance: 17.1
click at [826, 285] on icon at bounding box center [827, 284] width 9 height 11
click at [455, 306] on div "Services Stylist Service Qty Price Disc Total Action Tejesvini Make up (₹5000) …" at bounding box center [554, 283] width 961 height 163
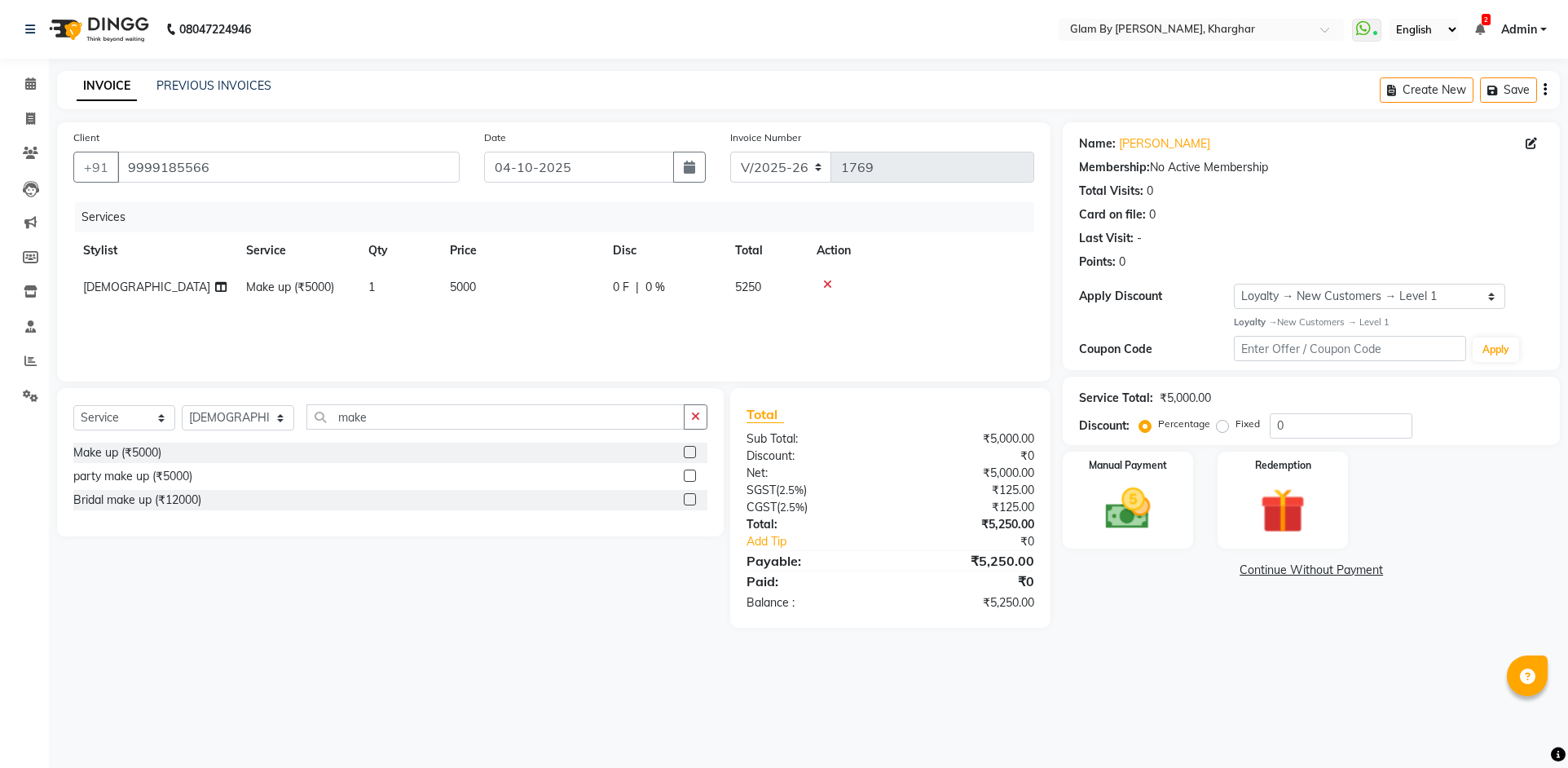
click at [443, 296] on td "5000" at bounding box center [522, 287] width 163 height 37
click at [443, 293] on td "1" at bounding box center [475, 300] width 81 height 62
drag, startPoint x: 577, startPoint y: 285, endPoint x: 452, endPoint y: 290, distance: 125.1
click at [452, 289] on tr "[PERSON_NAME] Avi [PERSON_NAME] [PERSON_NAME] (maneger) MARUL [PERSON_NAME] [PE…" at bounding box center [554, 300] width 961 height 62
click at [417, 336] on div "Services Stylist Service Qty Price Disc Total Action Tejesvini Make up (₹5000) …" at bounding box center [554, 283] width 961 height 163
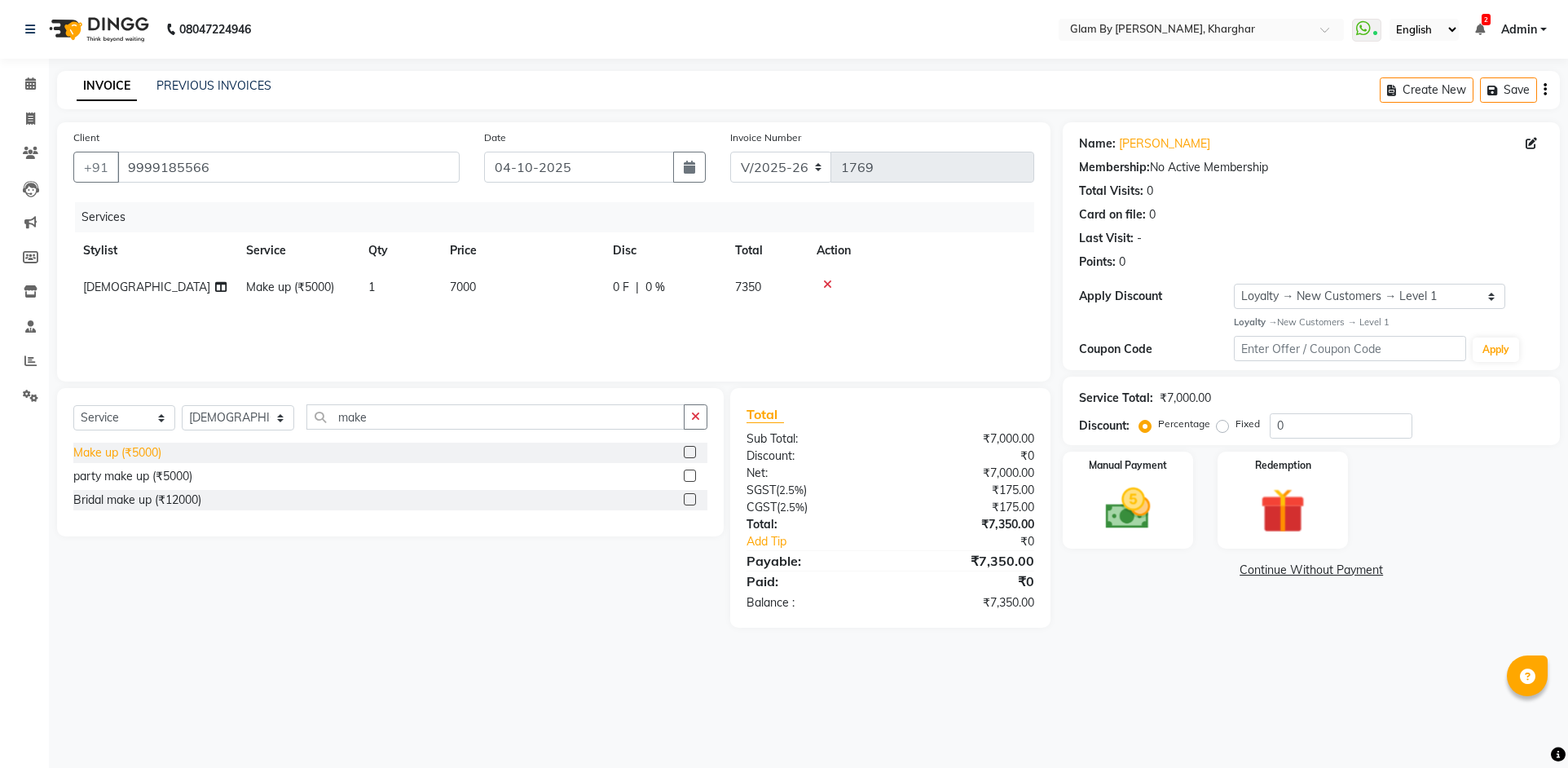
drag, startPoint x: 137, startPoint y: 458, endPoint x: 162, endPoint y: 454, distance: 25.3
click at [138, 458] on div "Make up (₹5000)" at bounding box center [117, 453] width 88 height 17
click at [464, 332] on td "5000" at bounding box center [522, 324] width 163 height 37
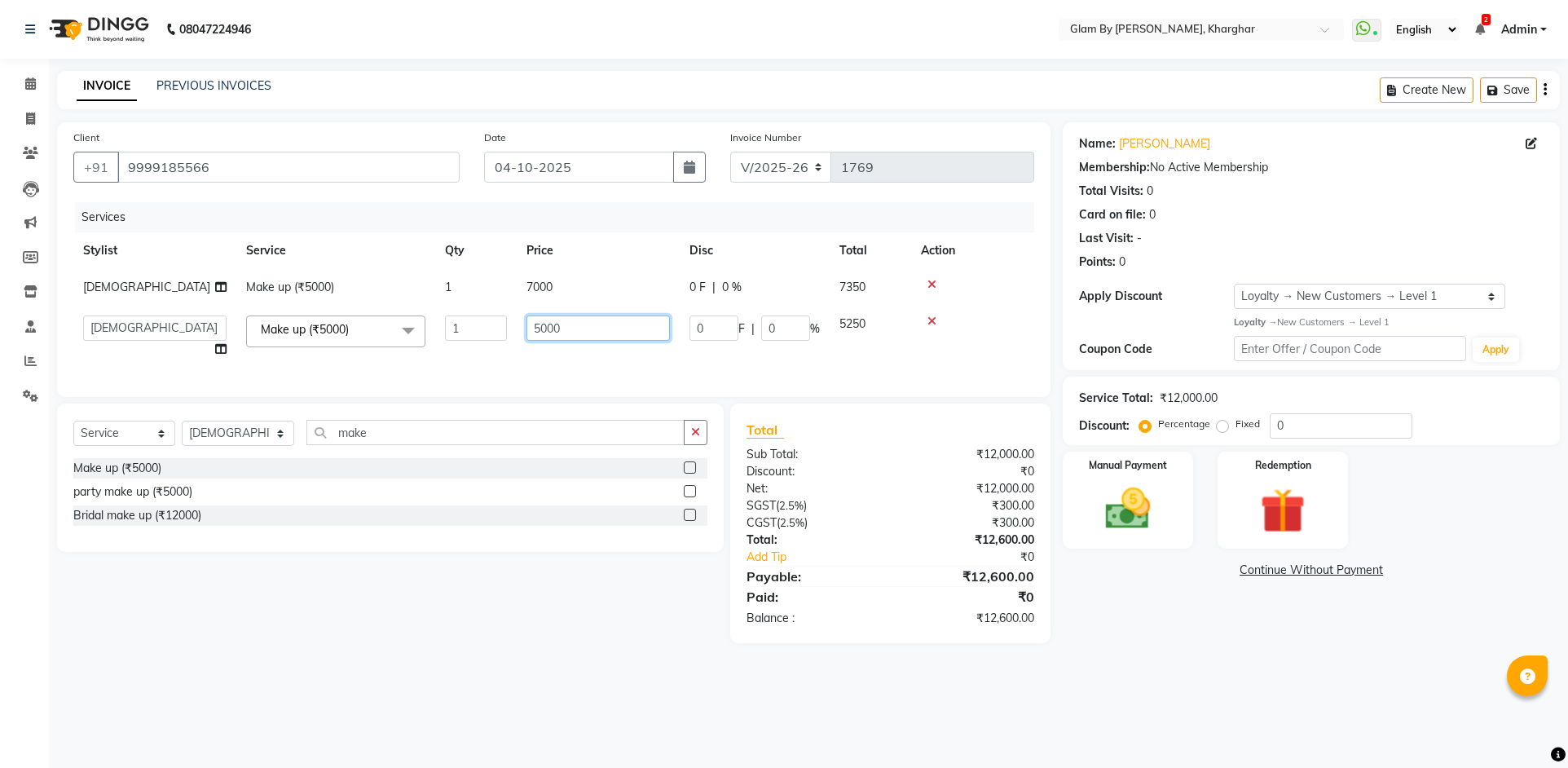
drag, startPoint x: 538, startPoint y: 322, endPoint x: 518, endPoint y: 324, distance: 20.1
click at [518, 324] on td "5000" at bounding box center [597, 336] width 163 height 62
click at [500, 359] on div "Services Stylist Service Qty Price Disc Total Action Tejesvini Make up (₹5000) …" at bounding box center [554, 291] width 961 height 178
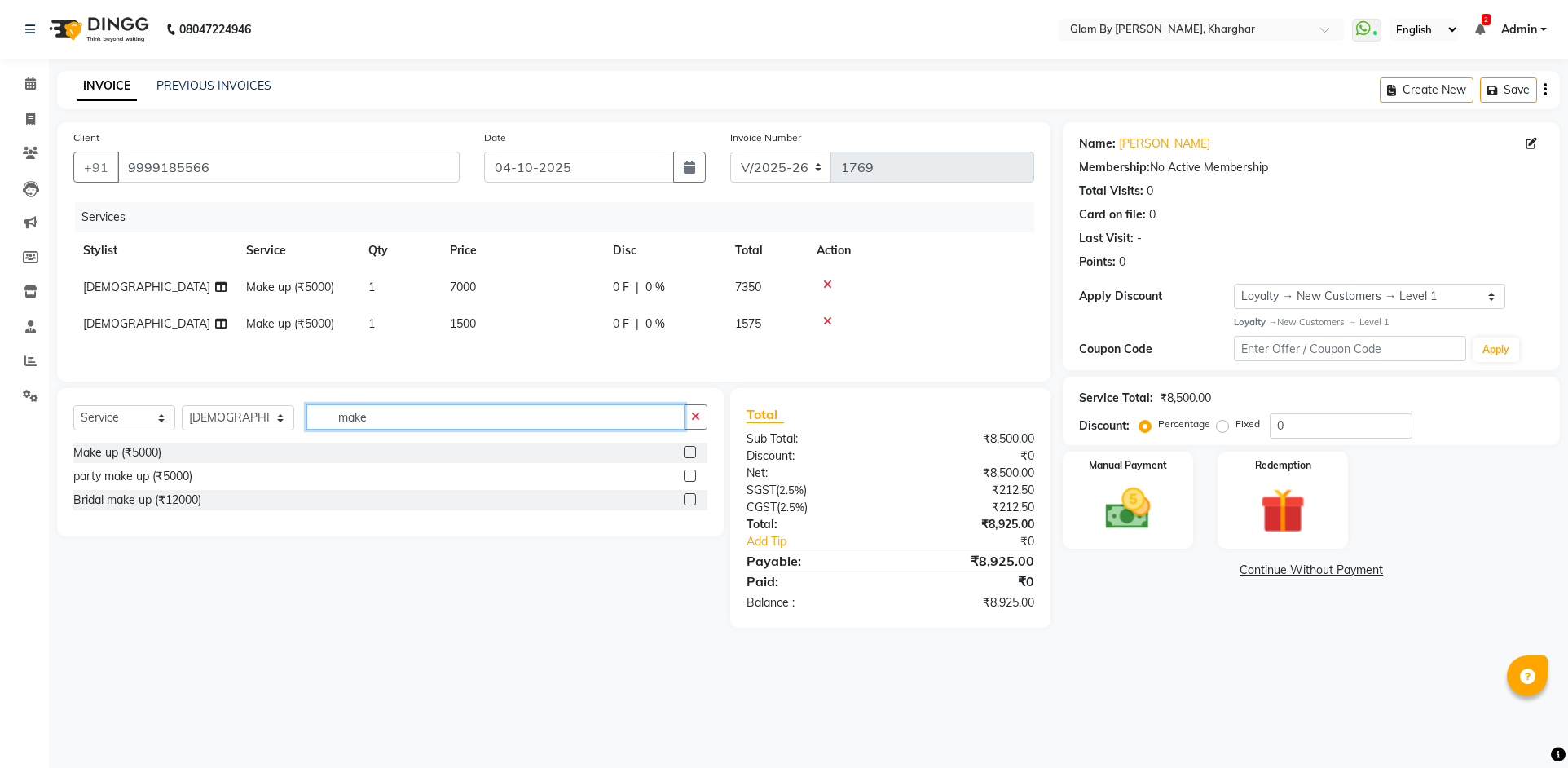
drag, startPoint x: 301, startPoint y: 413, endPoint x: 291, endPoint y: 415, distance: 10.2
click at [291, 415] on div "Select Service Product Membership Package Voucher Prepaid Gift Card Select Styl…" at bounding box center [390, 424] width 634 height 38
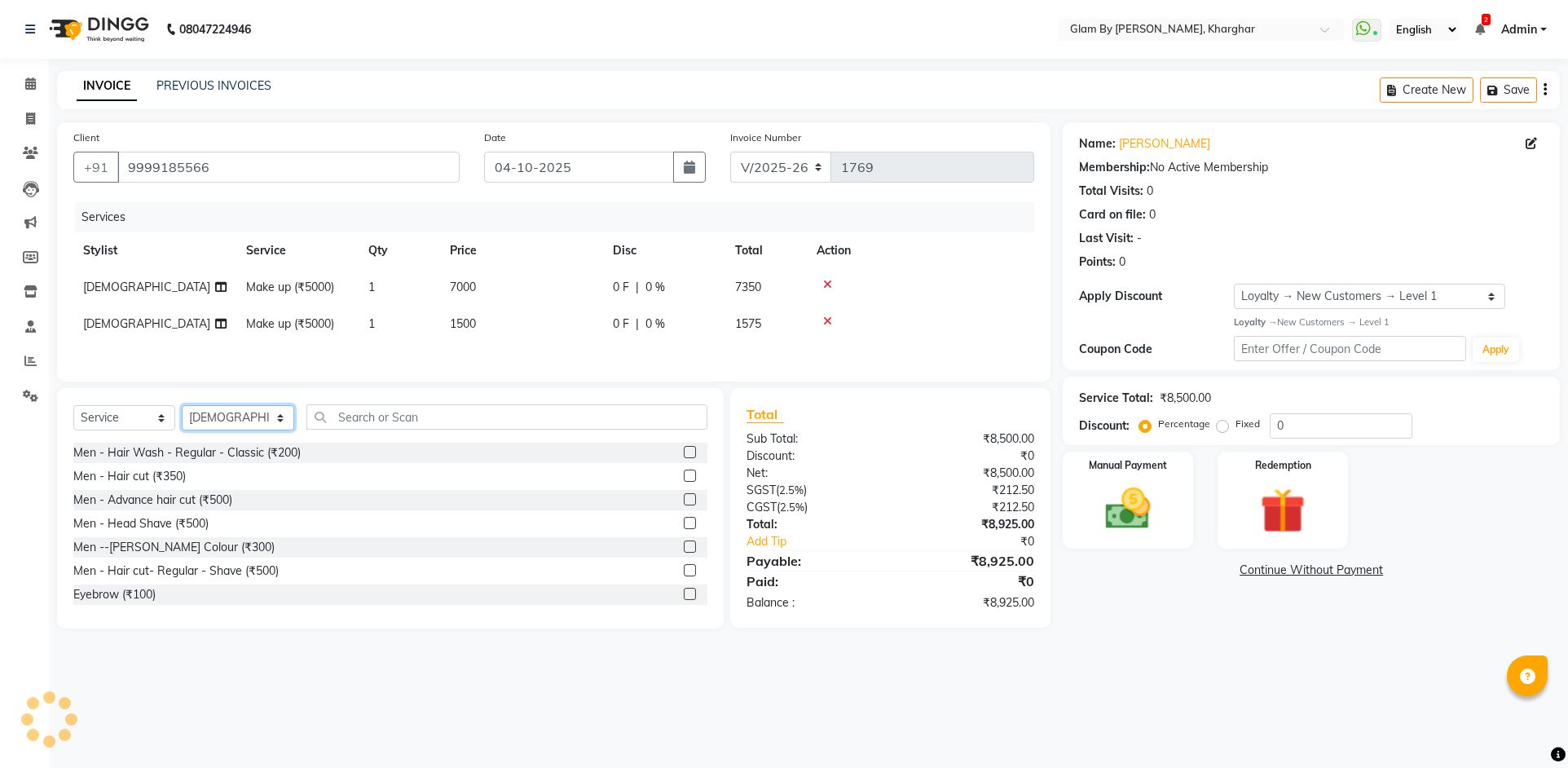
click at [208, 431] on select "Select Stylist [PERSON_NAME] Avi [PERSON_NAME] [PERSON_NAME] (maneger) MARUL [P…" at bounding box center [238, 418] width 113 height 25
click at [182, 407] on select "Select Stylist [PERSON_NAME] Avi [PERSON_NAME] [PERSON_NAME] (maneger) MARUL [P…" at bounding box center [238, 418] width 113 height 25
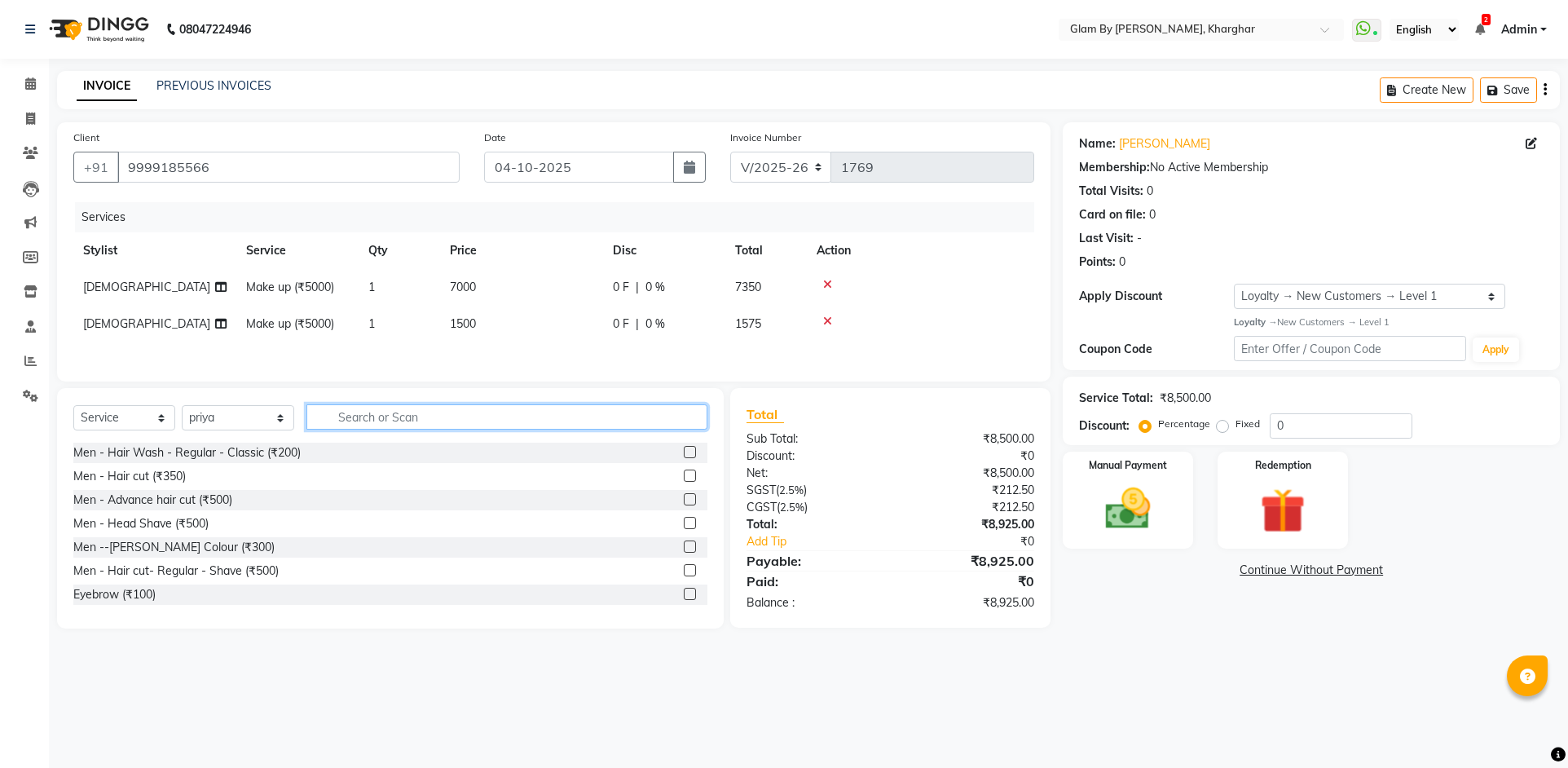
click at [351, 424] on input "text" at bounding box center [507, 417] width 401 height 25
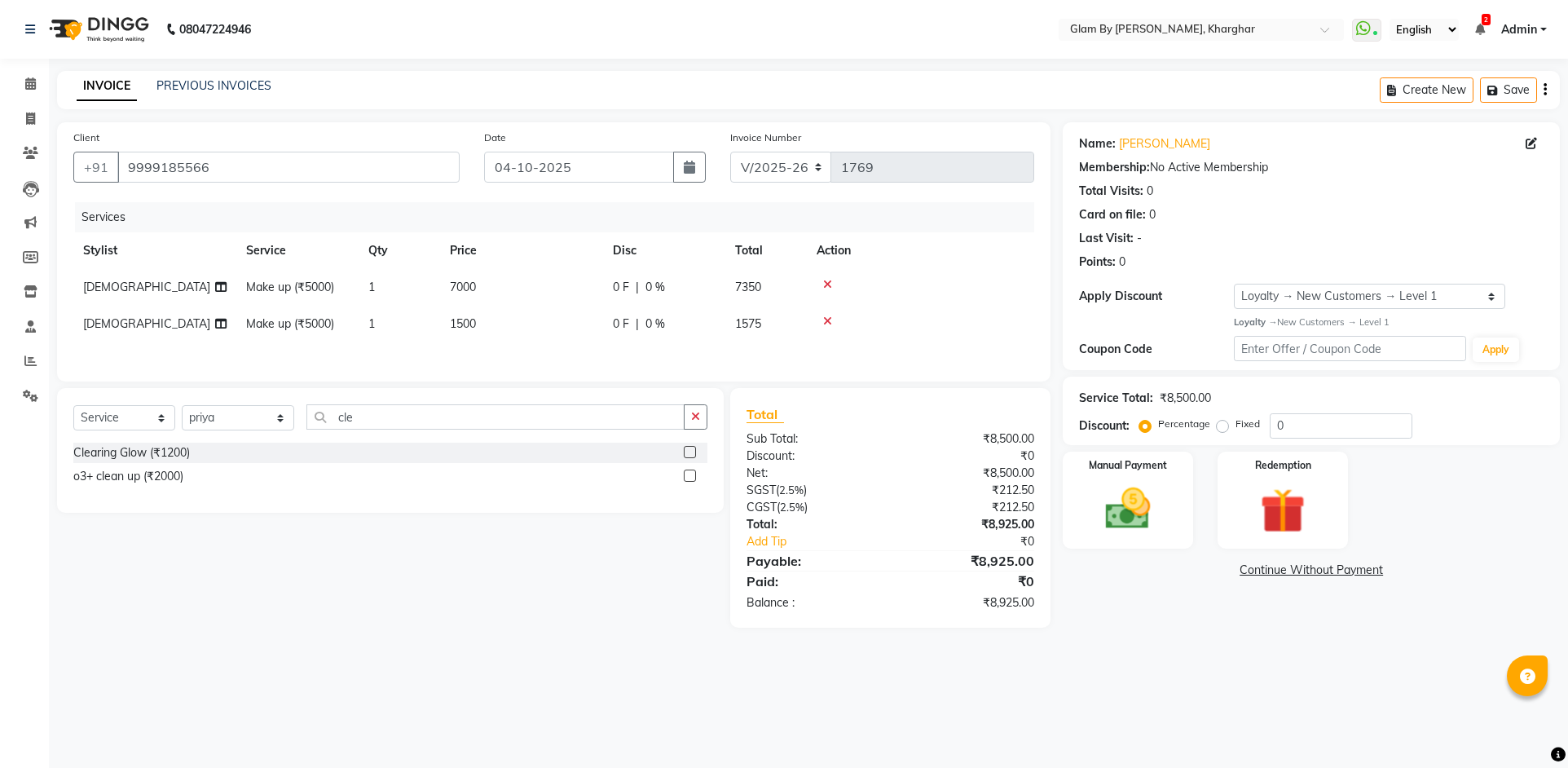
drag, startPoint x: 187, startPoint y: 453, endPoint x: 233, endPoint y: 434, distance: 49.8
click at [192, 452] on div "Clearing Glow (₹1200)" at bounding box center [390, 453] width 634 height 20
drag, startPoint x: 159, startPoint y: 457, endPoint x: 222, endPoint y: 420, distance: 73.1
click at [160, 455] on div "Clearing Glow (₹1200)" at bounding box center [131, 453] width 116 height 17
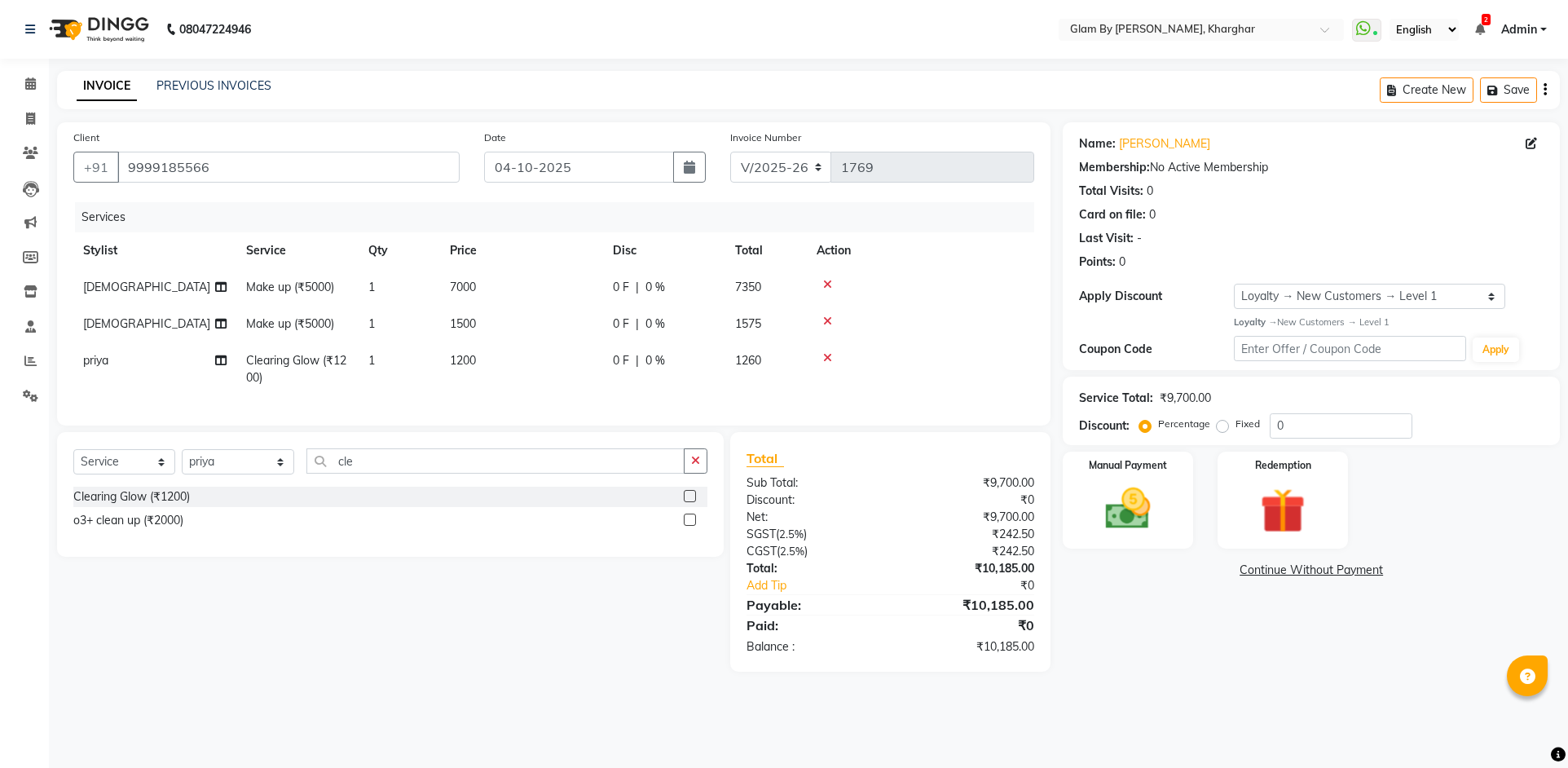
click at [416, 384] on td "1" at bounding box center [398, 370] width 81 height 54
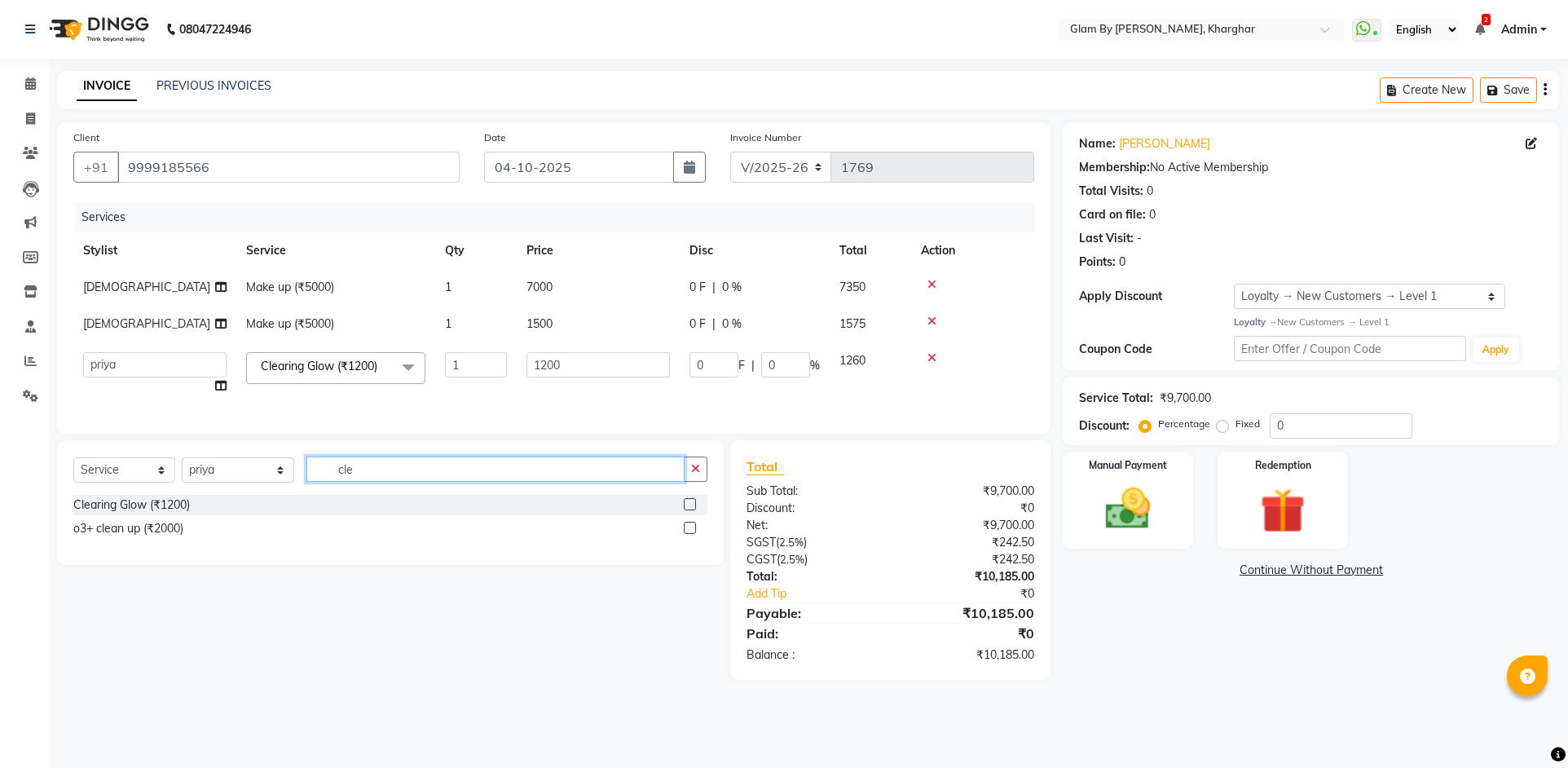
drag, startPoint x: 355, startPoint y: 479, endPoint x: 297, endPoint y: 476, distance: 58.1
click at [307, 476] on input "cle" at bounding box center [495, 468] width 378 height 25
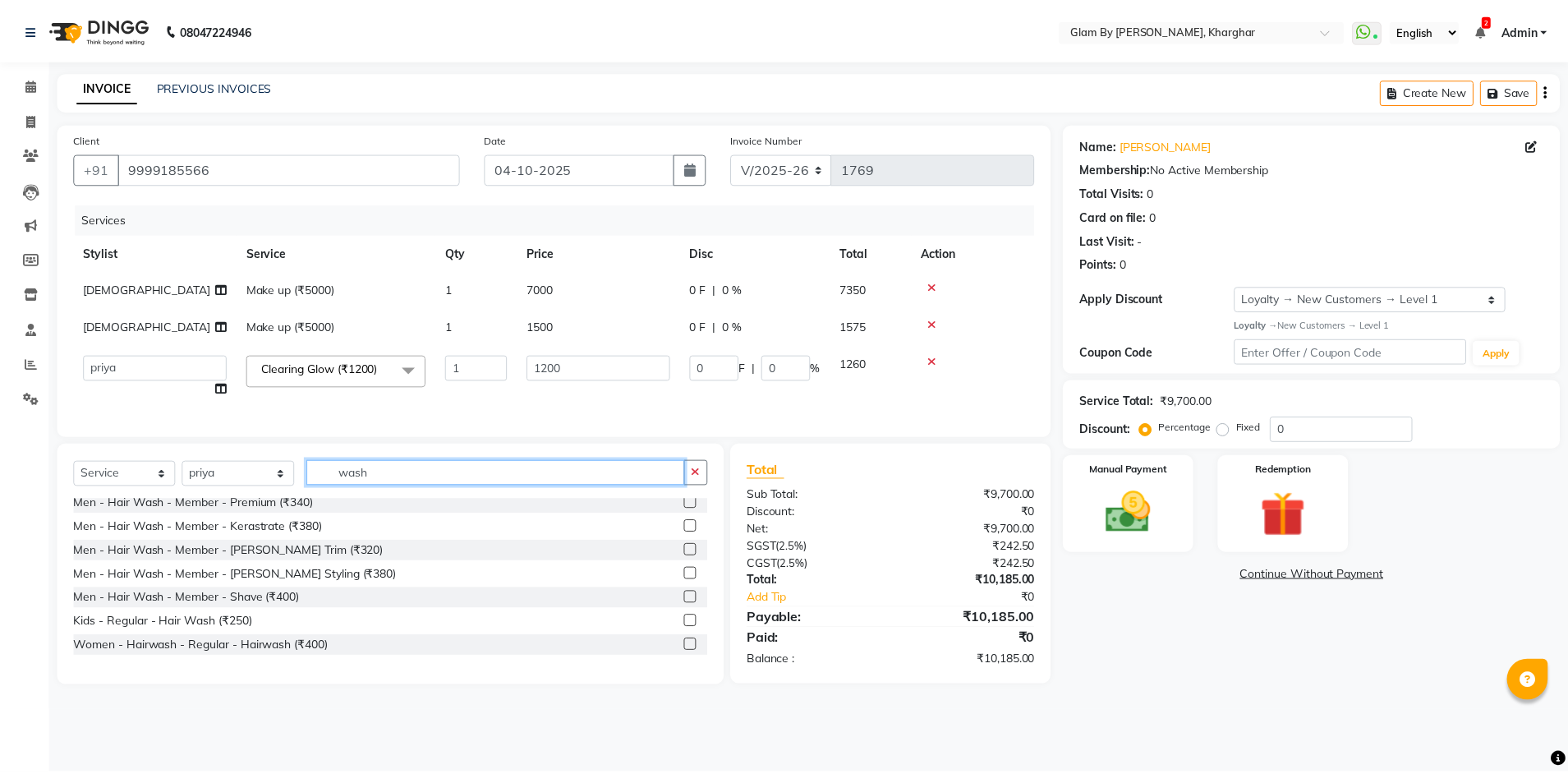
scroll to position [82, 0]
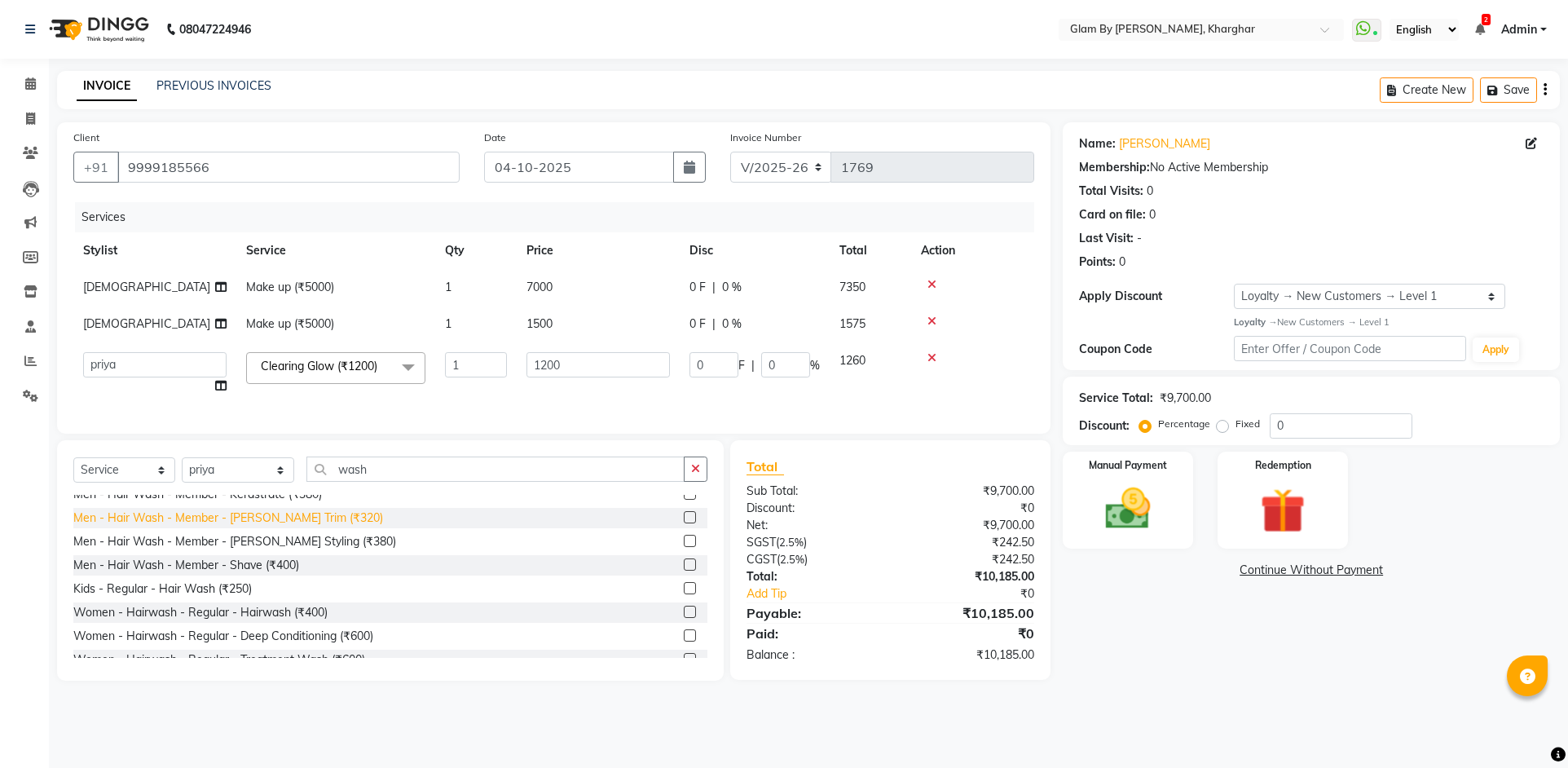
click at [278, 574] on div "Men - Hair Wash - Member - Shave (₹400)" at bounding box center [186, 565] width 225 height 17
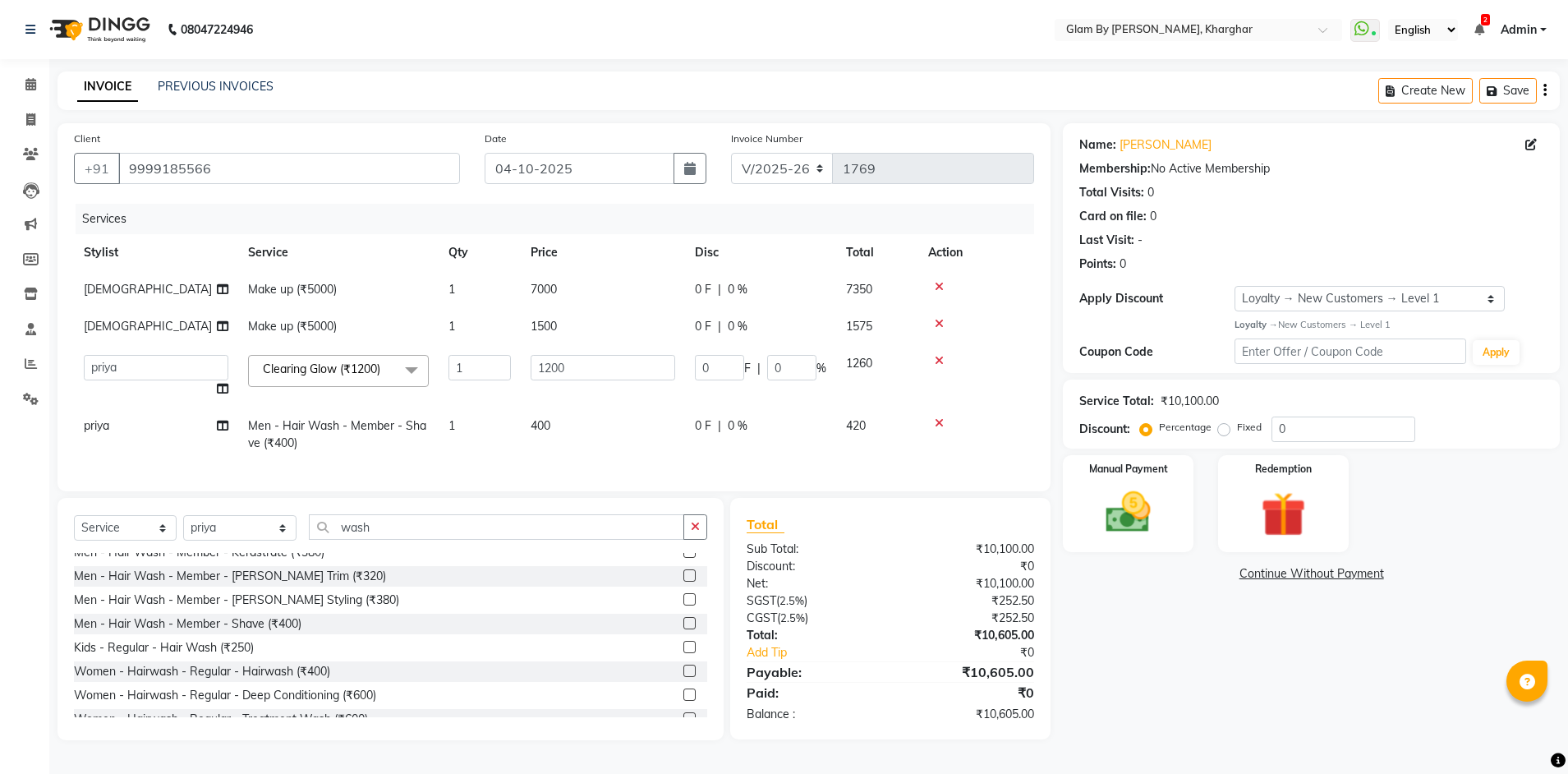
click at [556, 425] on td "400" at bounding box center [602, 435] width 165 height 55
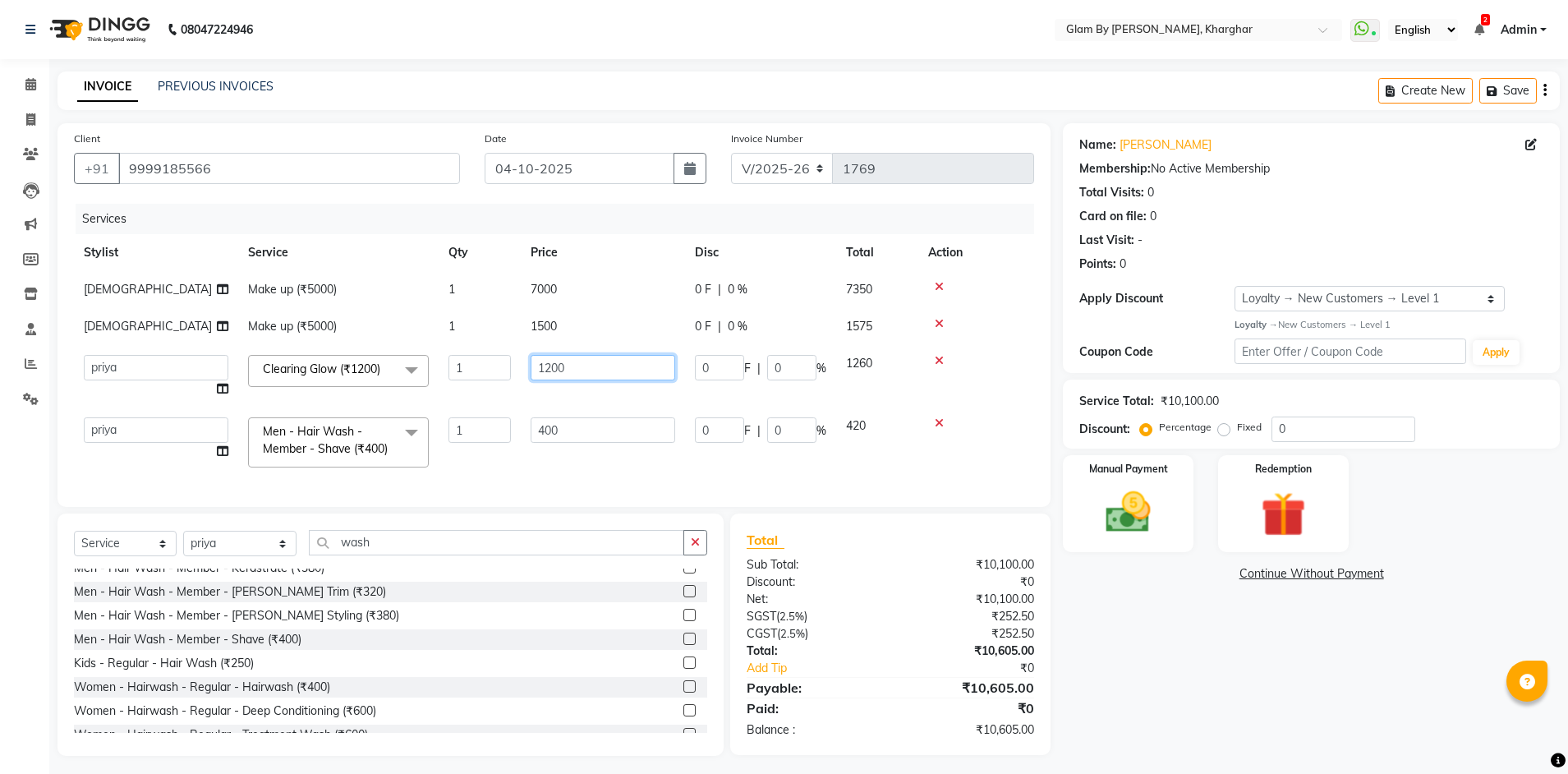
drag, startPoint x: 571, startPoint y: 375, endPoint x: 573, endPoint y: 402, distance: 27.1
click at [571, 376] on input "1200" at bounding box center [603, 367] width 144 height 26
click at [938, 287] on icon at bounding box center [939, 286] width 9 height 11
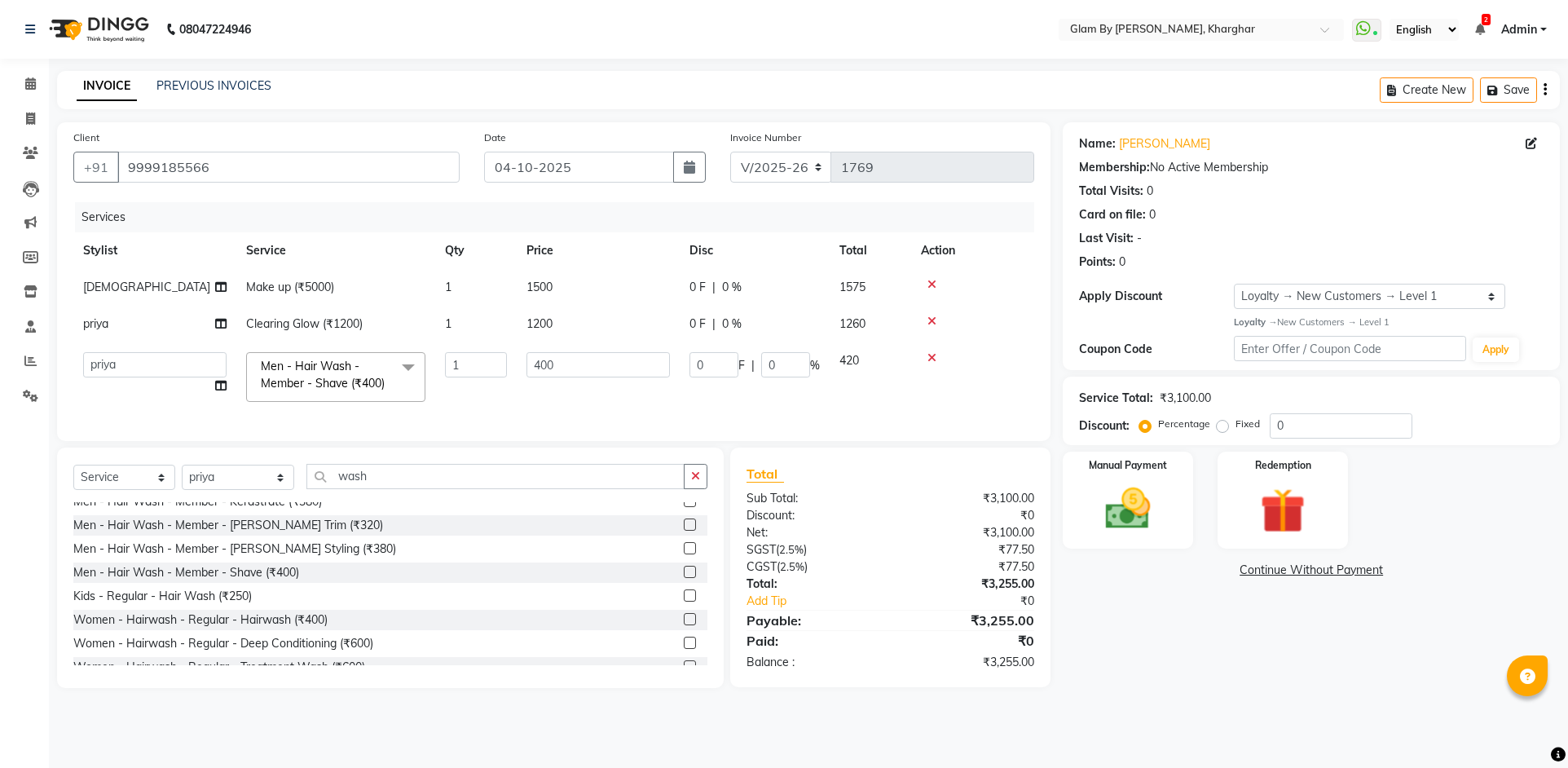
click at [930, 285] on icon at bounding box center [932, 284] width 9 height 11
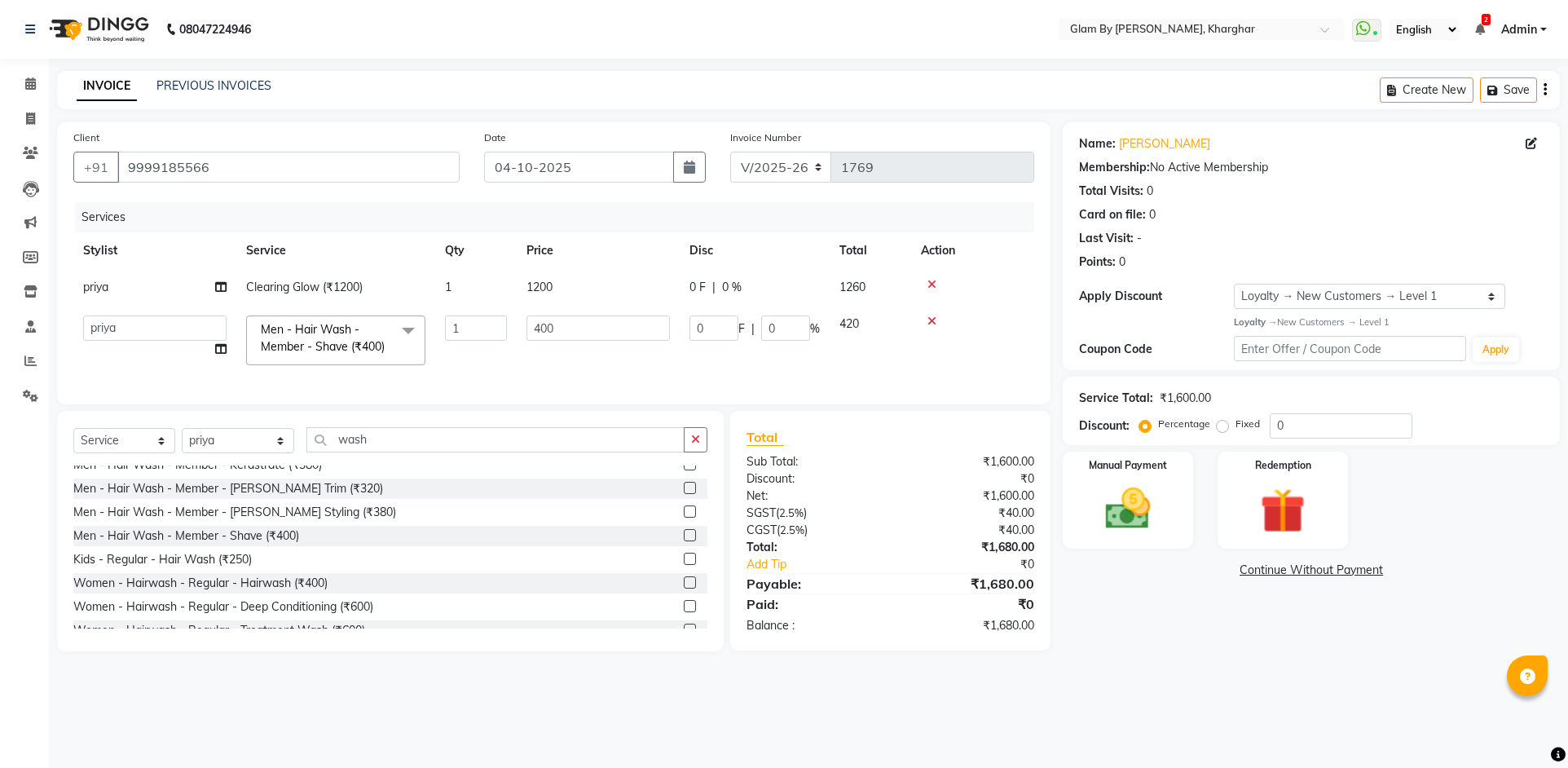
click at [545, 363] on td "400" at bounding box center [597, 340] width 163 height 69
click at [128, 330] on select "Ahsan Amandeep Avi deol kuldeep kaur (maneger) MARUL neetu pinky soni Pooja pri…" at bounding box center [155, 328] width 143 height 25
click at [116, 348] on td "Ahsan Amandeep Avi deol kuldeep kaur (maneger) MARUL neetu pinky soni Pooja pri…" at bounding box center [155, 340] width 163 height 69
click at [114, 294] on td "priya" at bounding box center [155, 287] width 163 height 37
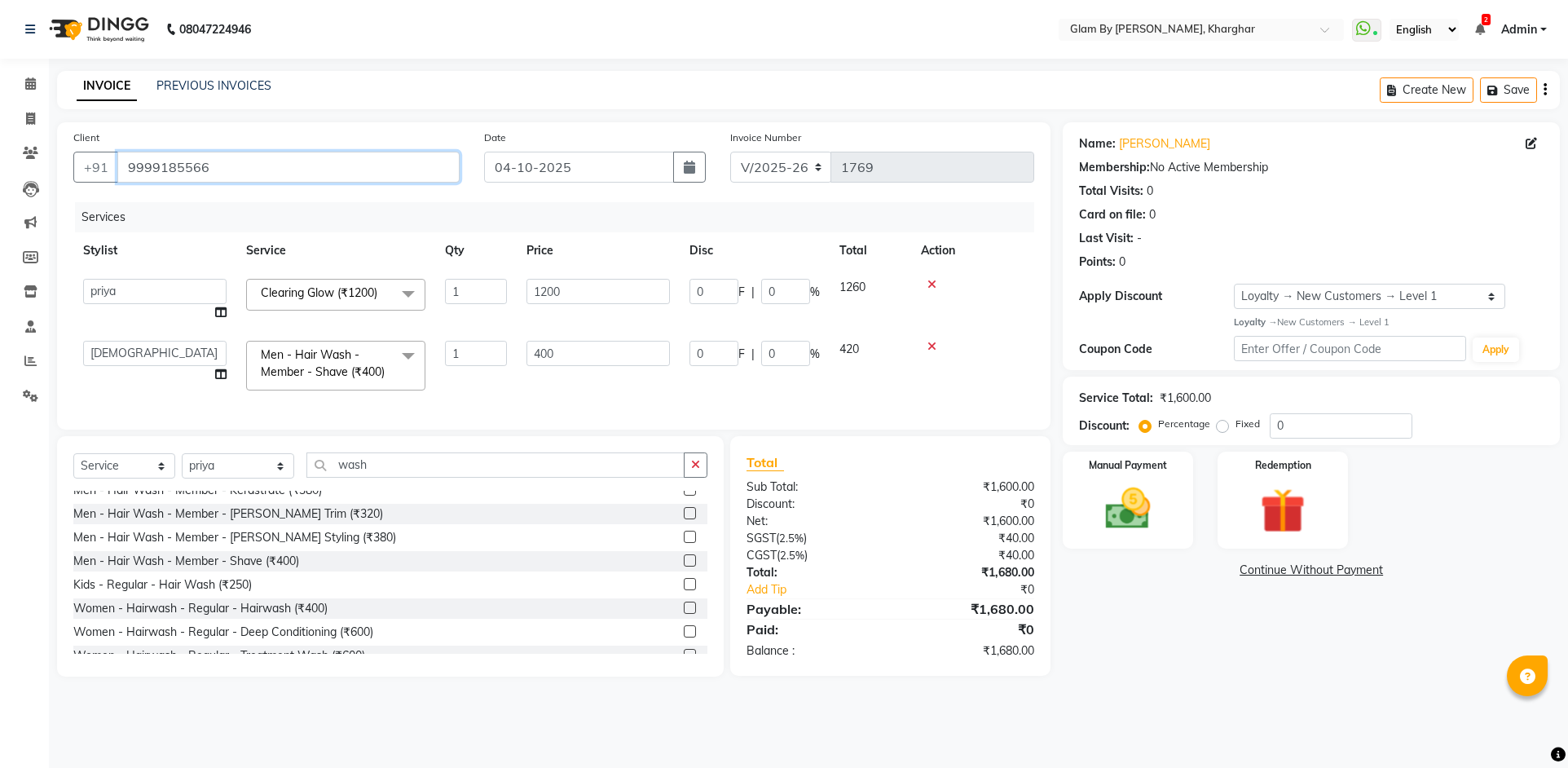
drag, startPoint x: 219, startPoint y: 164, endPoint x: 124, endPoint y: 160, distance: 95.1
click at [127, 159] on input "9999185566" at bounding box center [288, 167] width 342 height 31
click at [1171, 537] on div "Manual Payment" at bounding box center [1128, 500] width 135 height 101
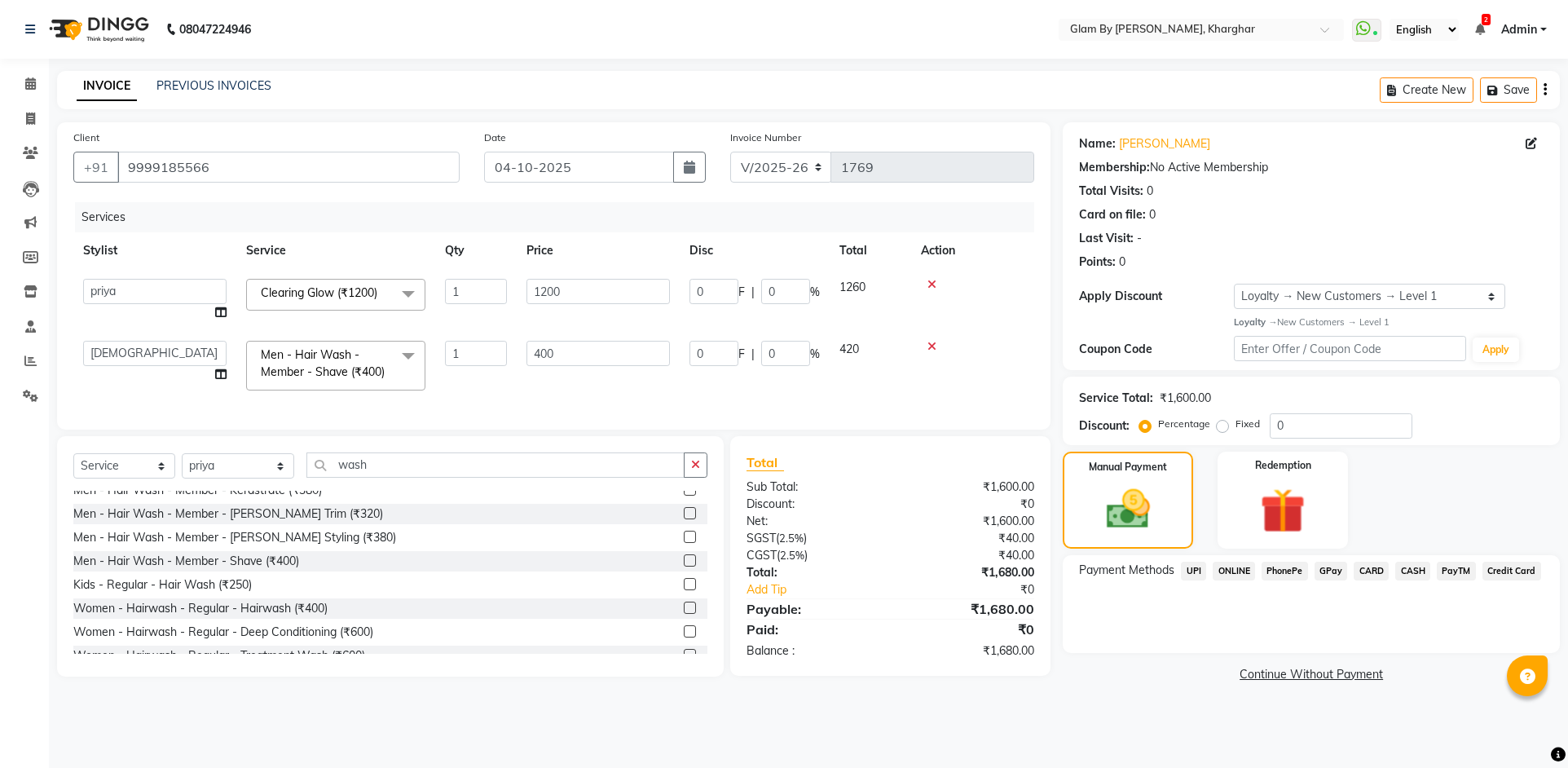
click at [1230, 571] on span "ONLINE" at bounding box center [1233, 571] width 43 height 18
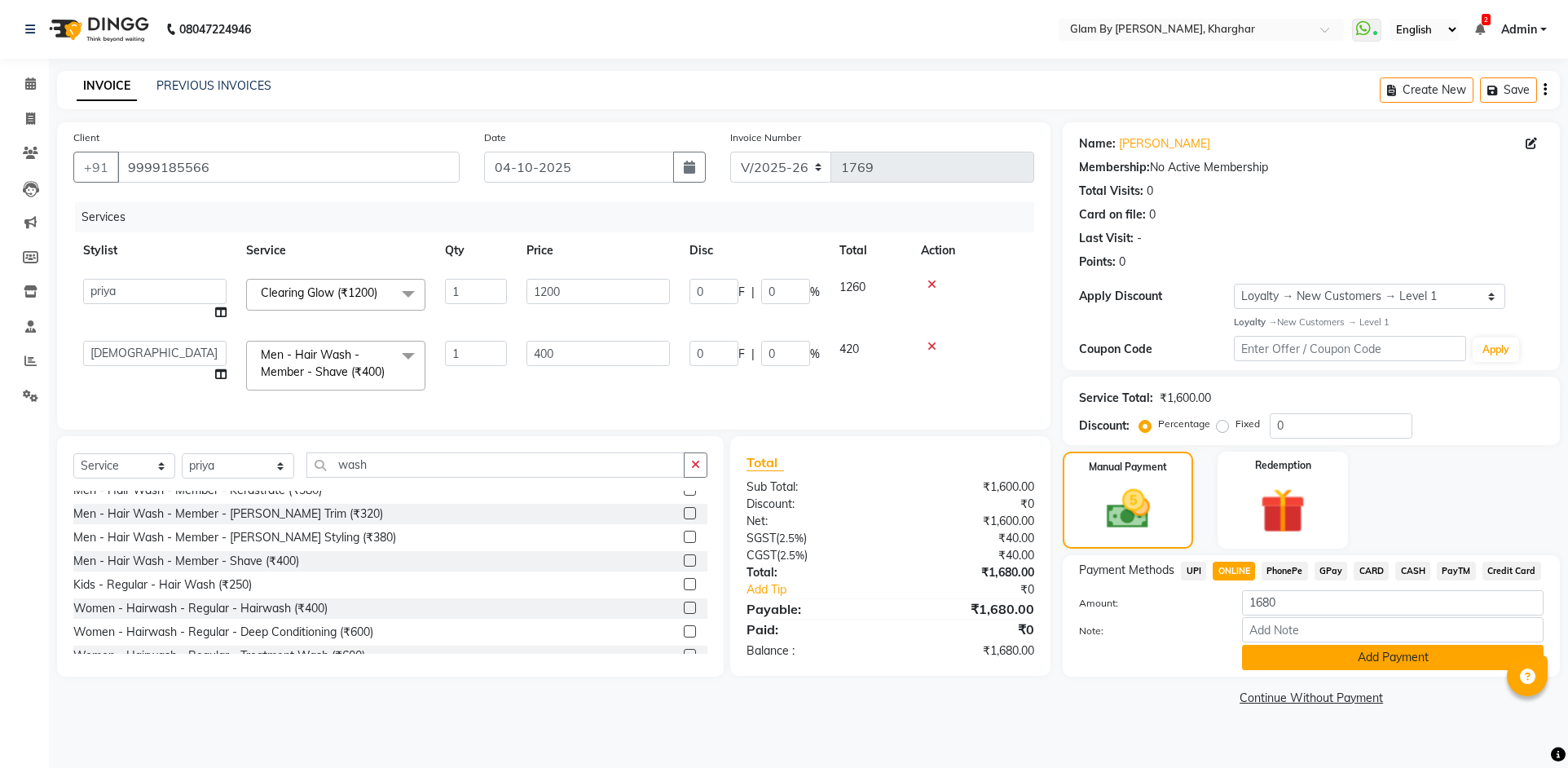
click at [1344, 661] on button "Add Payment" at bounding box center [1392, 657] width 301 height 25
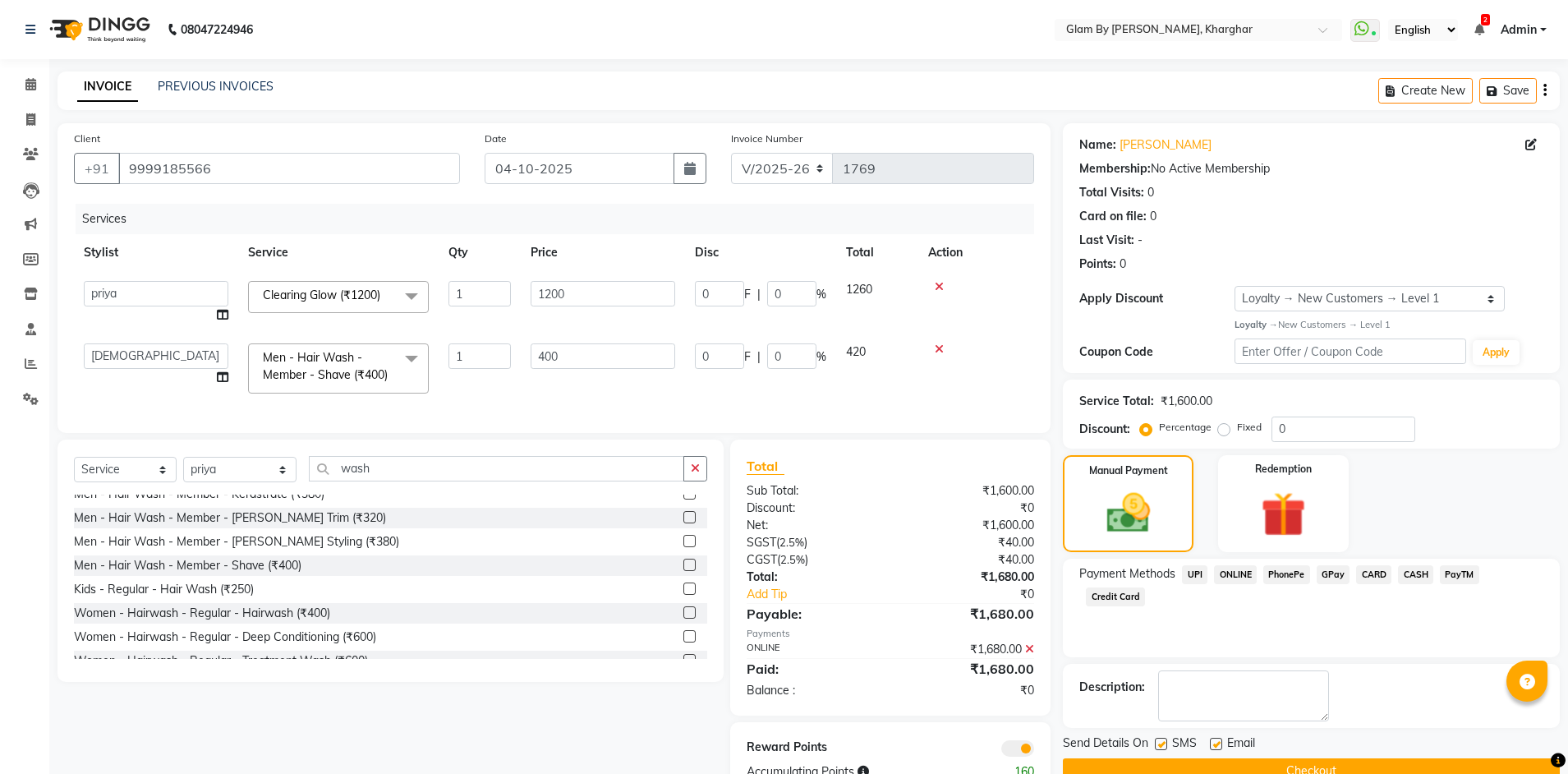
scroll to position [60, 0]
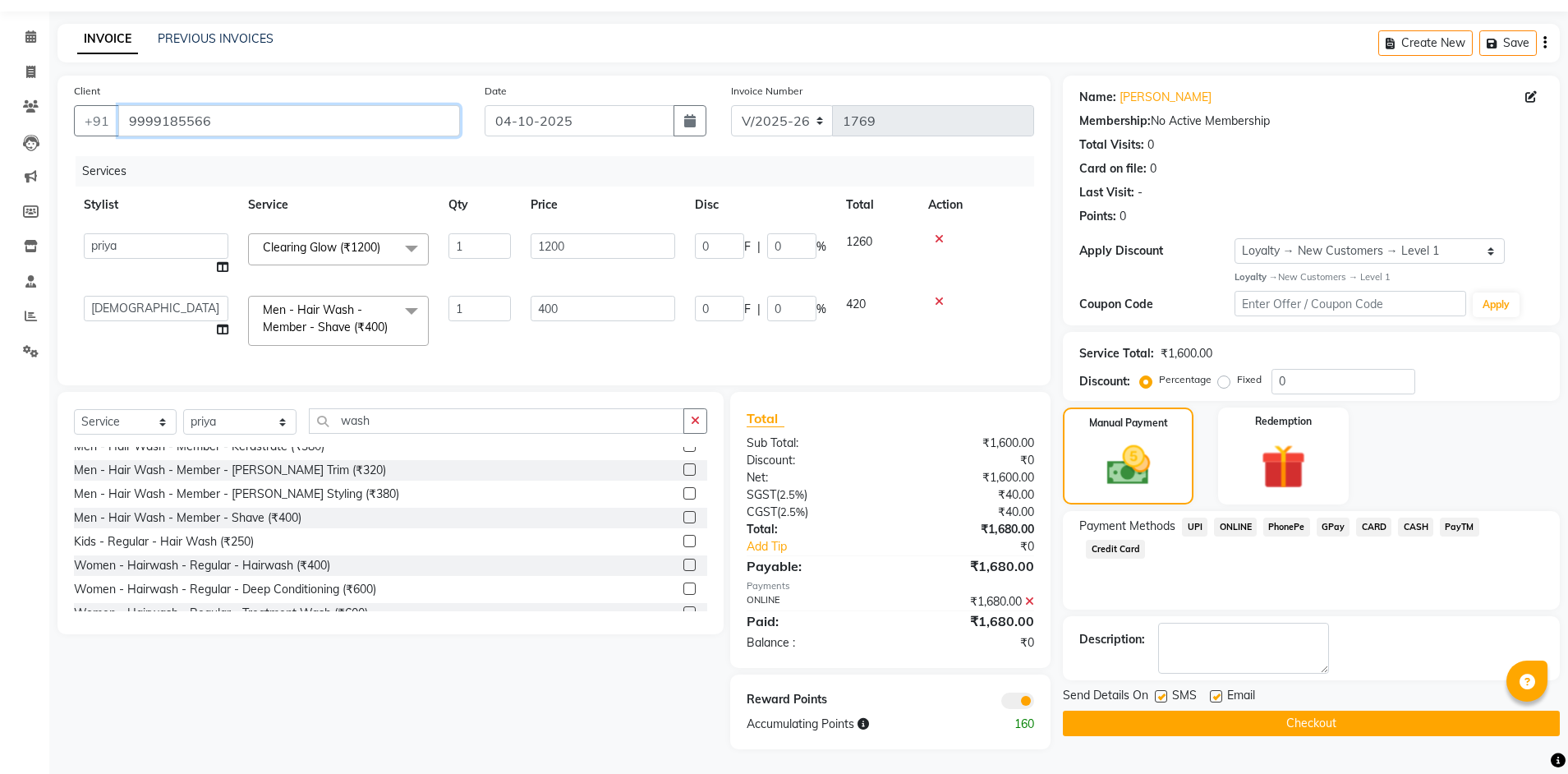
click at [210, 116] on input "9999185566" at bounding box center [289, 120] width 342 height 31
drag, startPoint x: 217, startPoint y: 104, endPoint x: 130, endPoint y: 102, distance: 87.0
click at [122, 105] on input "9999185566" at bounding box center [289, 120] width 342 height 31
click at [1302, 711] on button "Checkout" at bounding box center [1311, 723] width 497 height 26
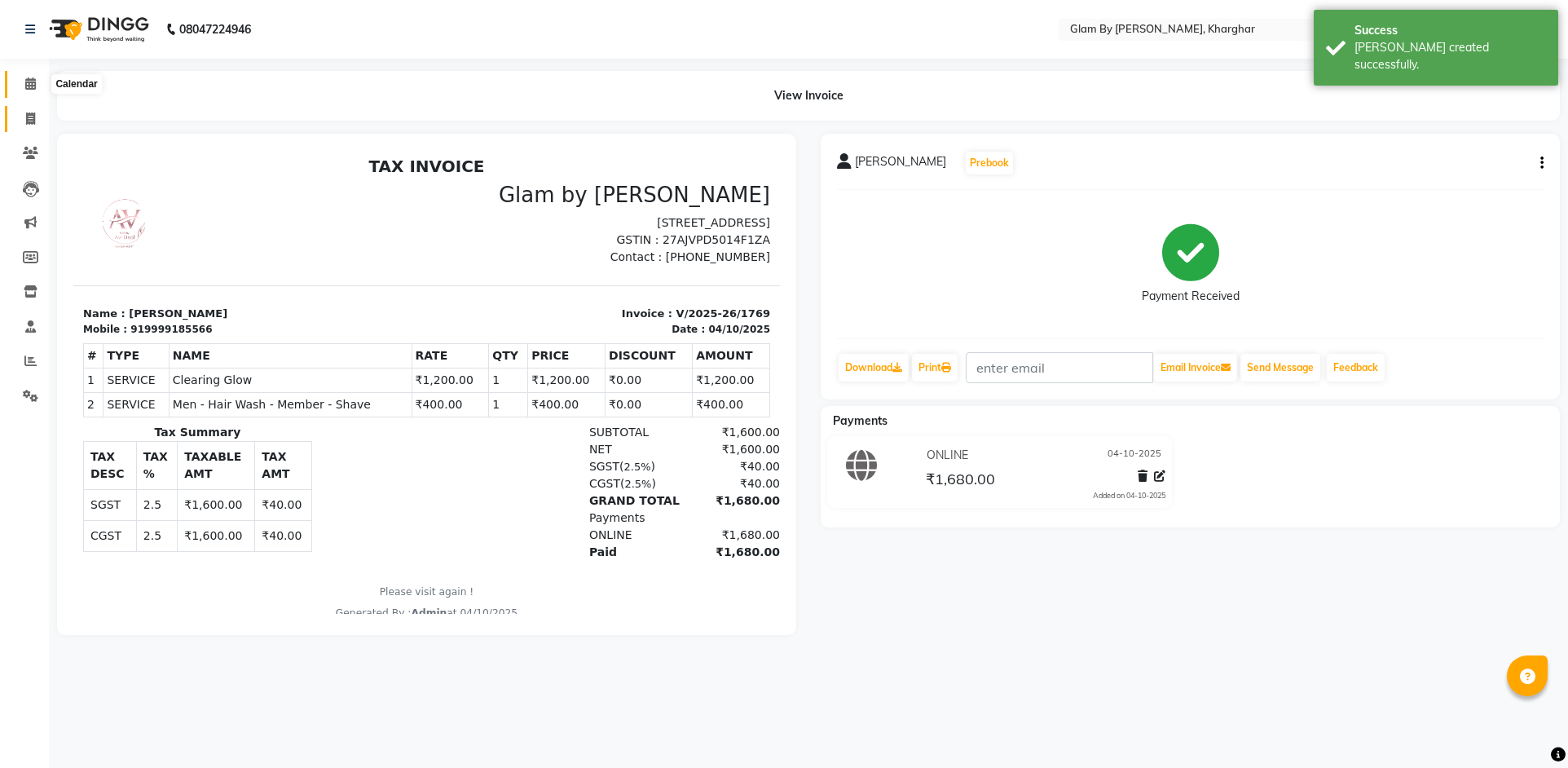
click at [31, 91] on span at bounding box center [31, 84] width 29 height 18
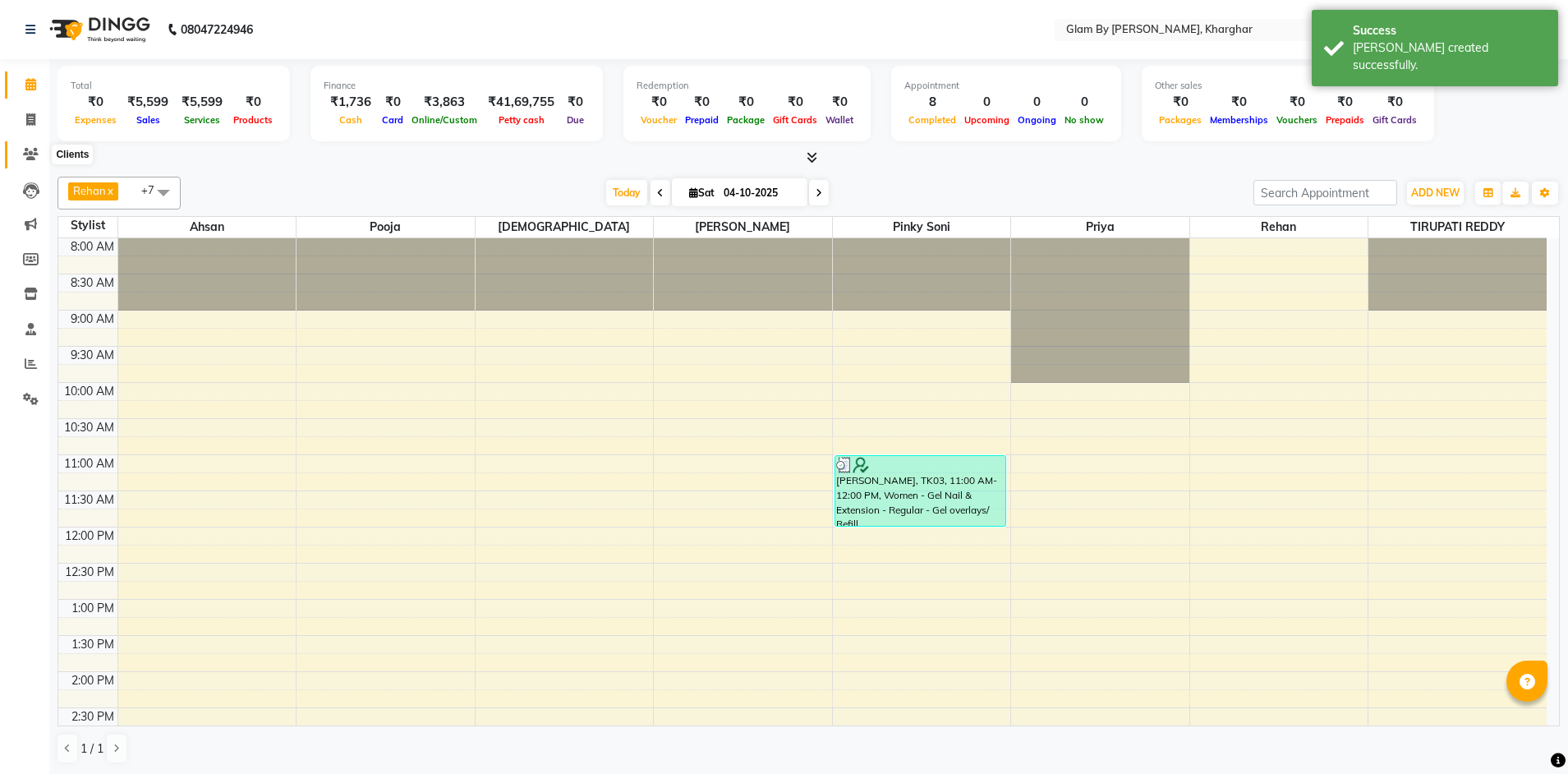
click at [30, 153] on icon at bounding box center [31, 154] width 16 height 12
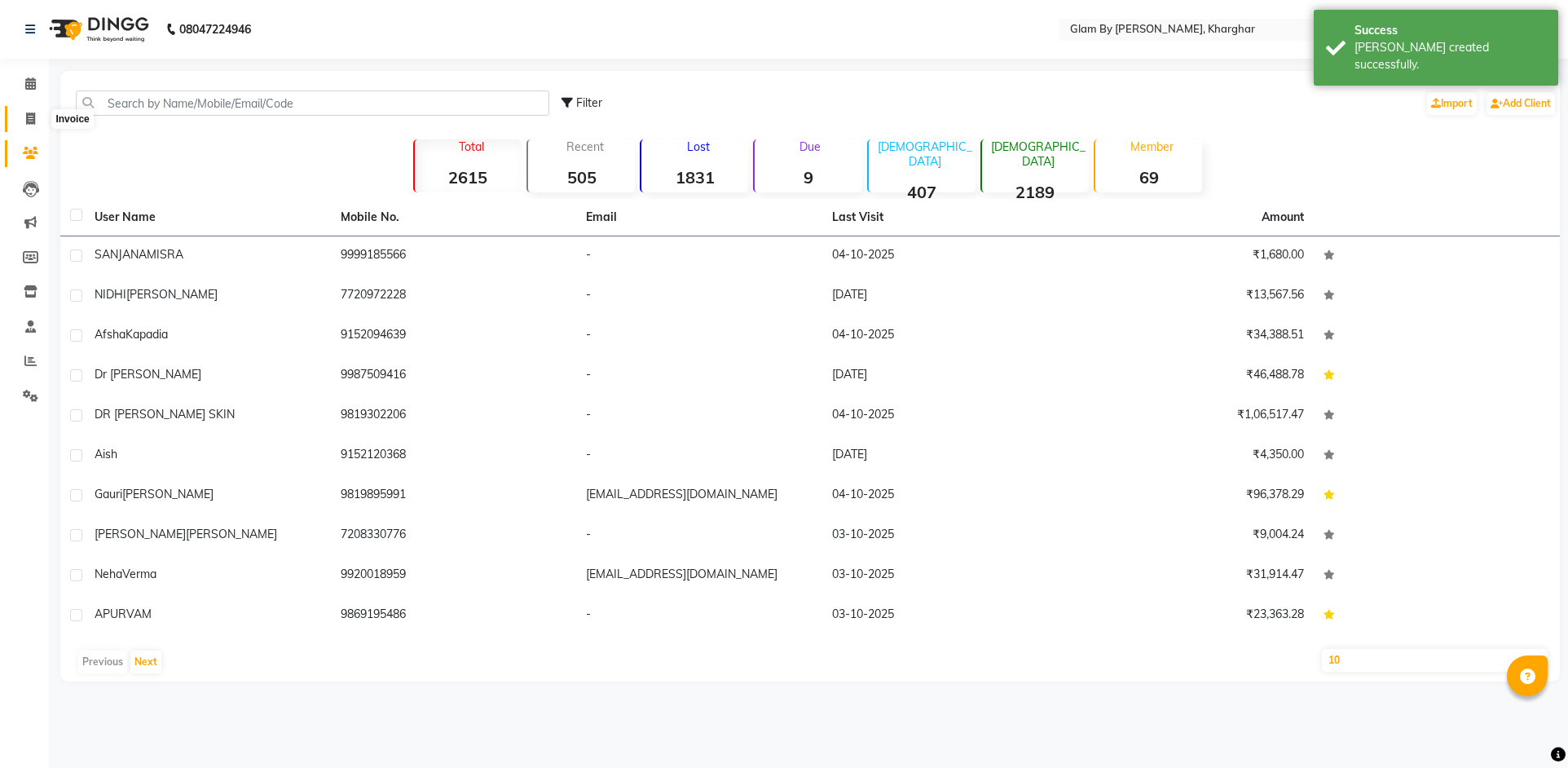
click at [31, 119] on icon at bounding box center [31, 119] width 9 height 12
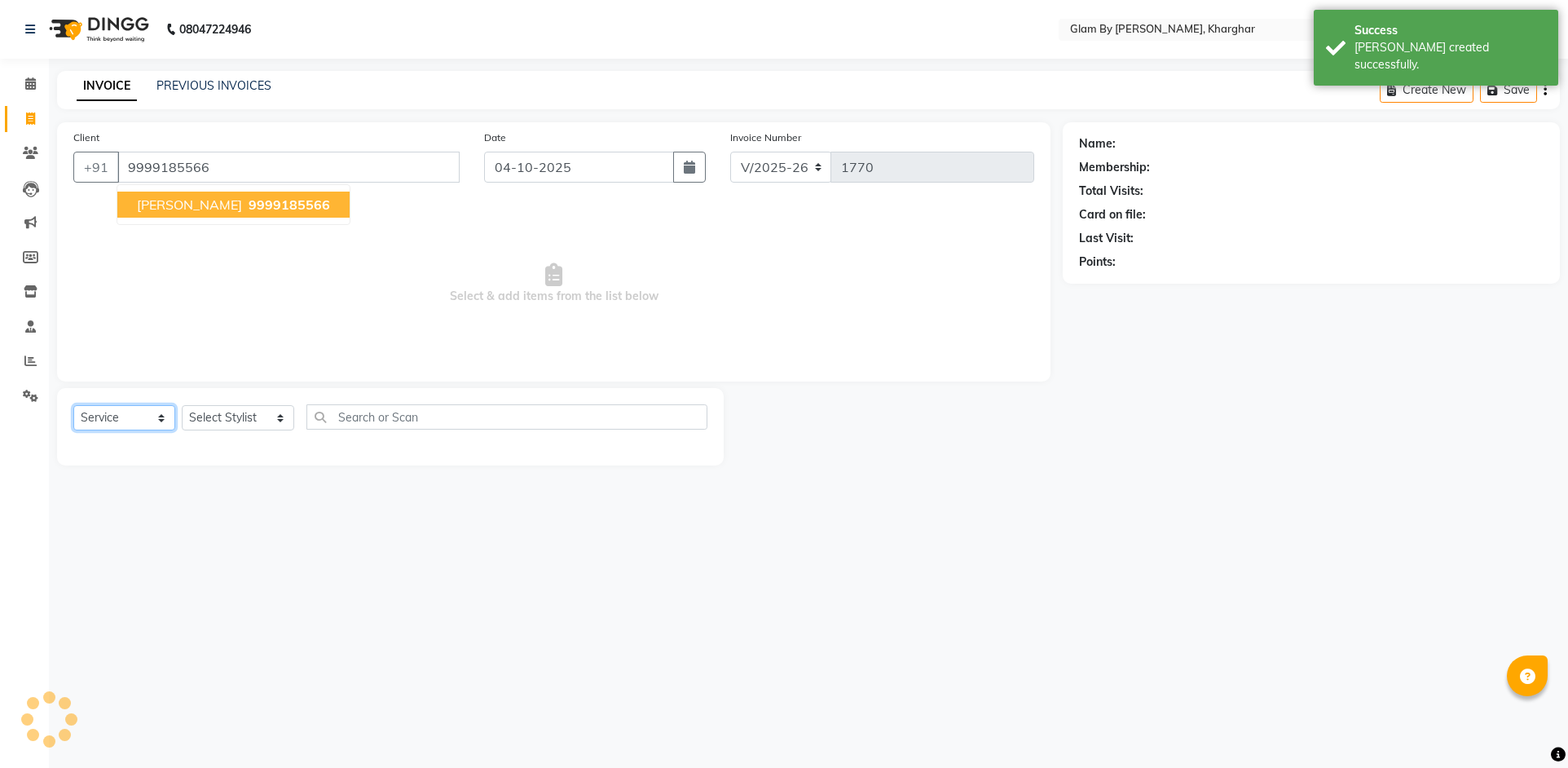
click at [114, 419] on select "Select Service Product Membership Package Voucher Prepaid Gift Card" at bounding box center [124, 418] width 102 height 25
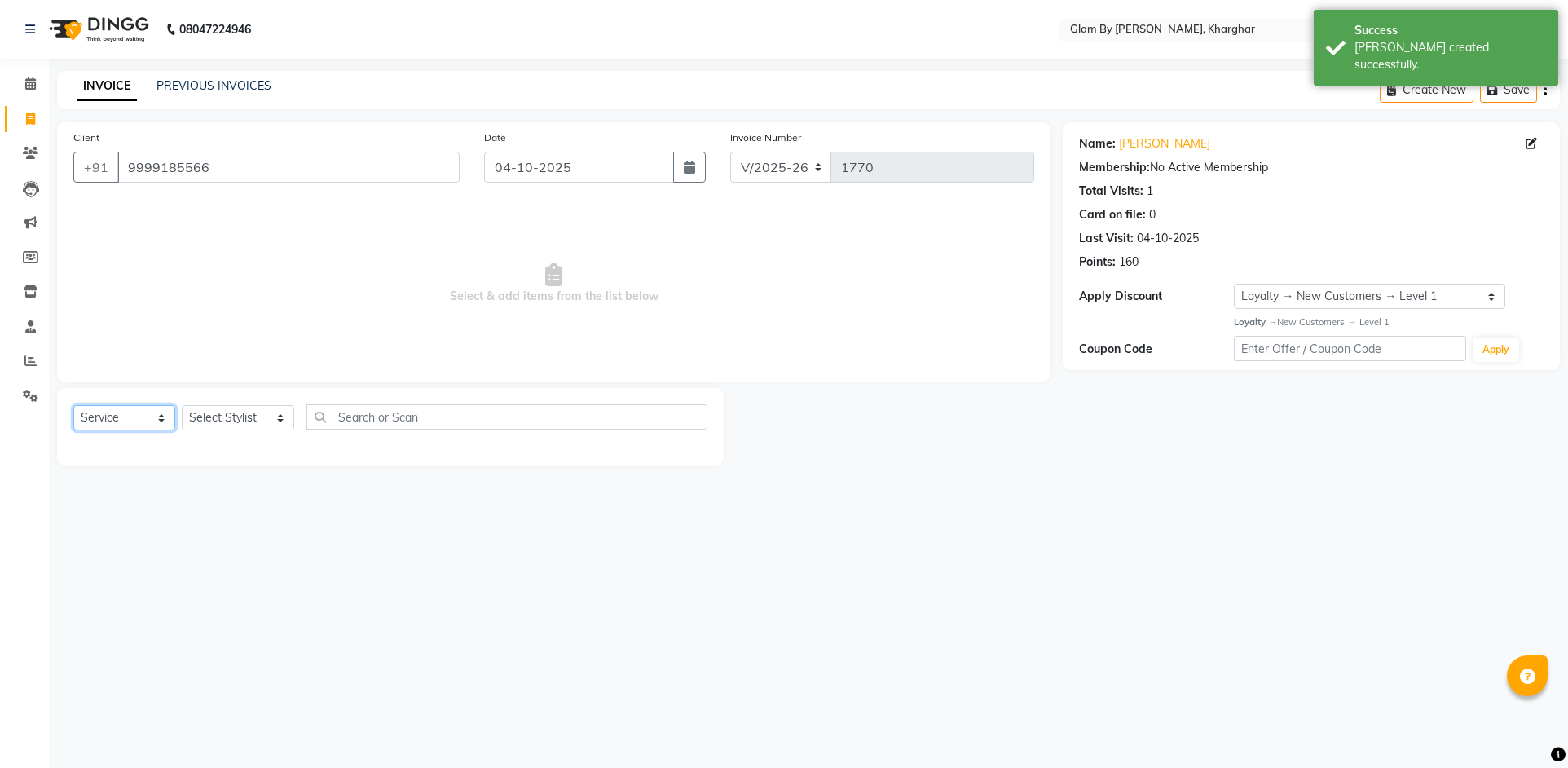
click at [73, 405] on select "Select Service Product Membership Package Voucher Prepaid Gift Card" at bounding box center [124, 418] width 102 height 25
drag, startPoint x: 212, startPoint y: 415, endPoint x: 211, endPoint y: 430, distance: 15.0
click at [212, 416] on select "Select Stylist [PERSON_NAME] Avi [PERSON_NAME] [PERSON_NAME] (maneger) MARUL [P…" at bounding box center [238, 418] width 113 height 25
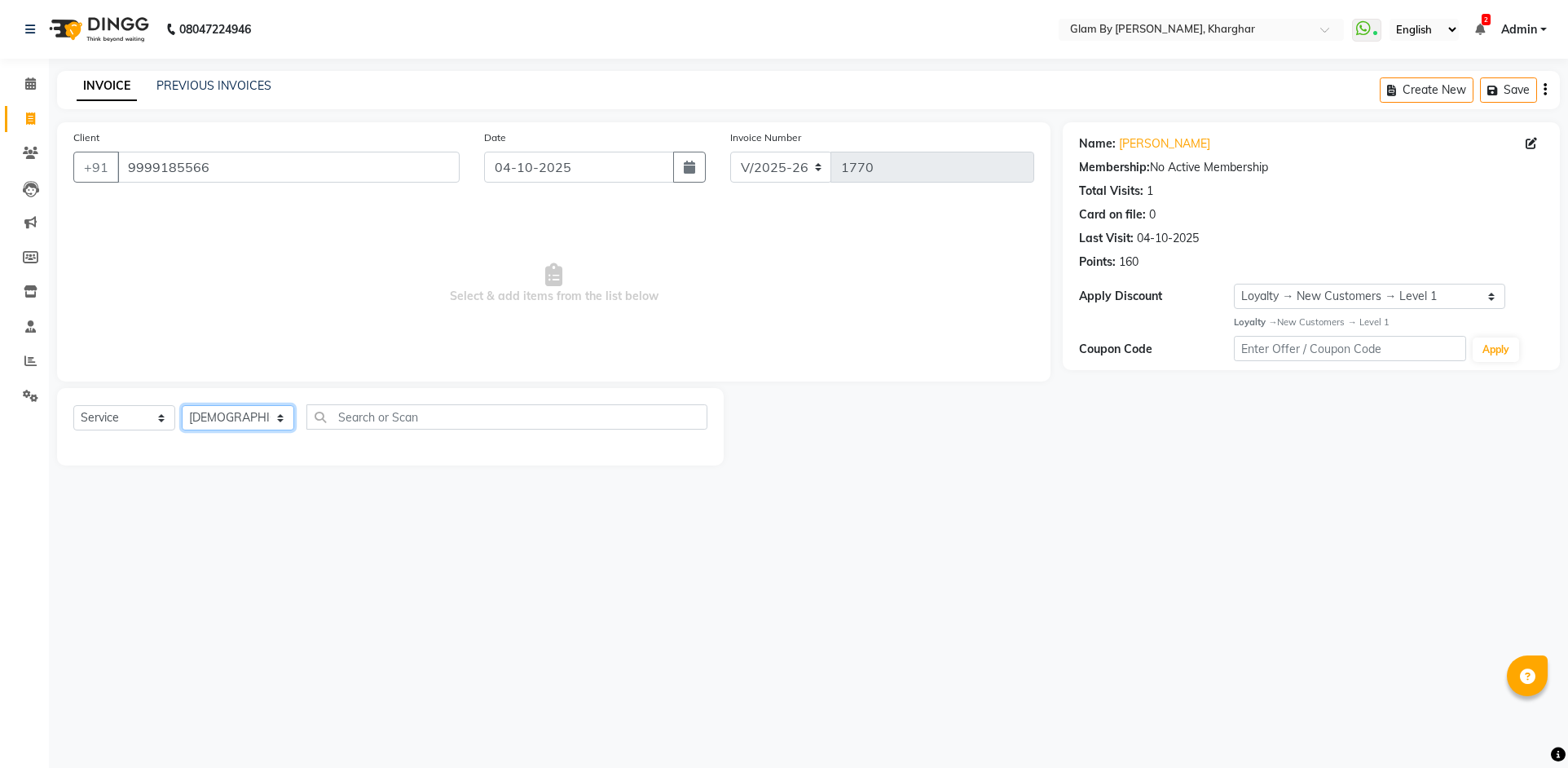
click at [182, 405] on select "Select Stylist [PERSON_NAME] Avi [PERSON_NAME] [PERSON_NAME] (maneger) MARUL [P…" at bounding box center [238, 418] width 113 height 25
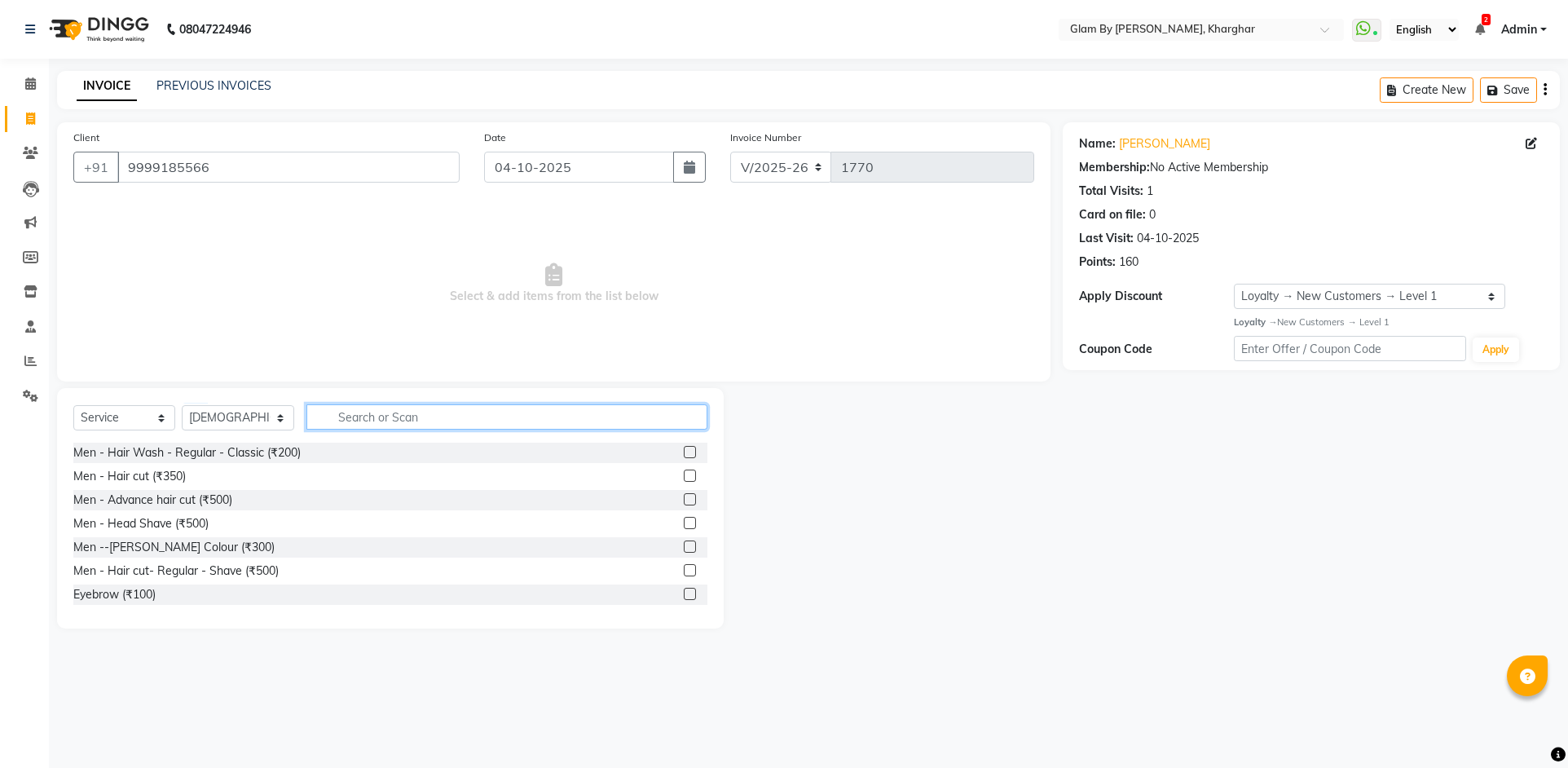
click at [345, 415] on input "text" at bounding box center [507, 417] width 401 height 25
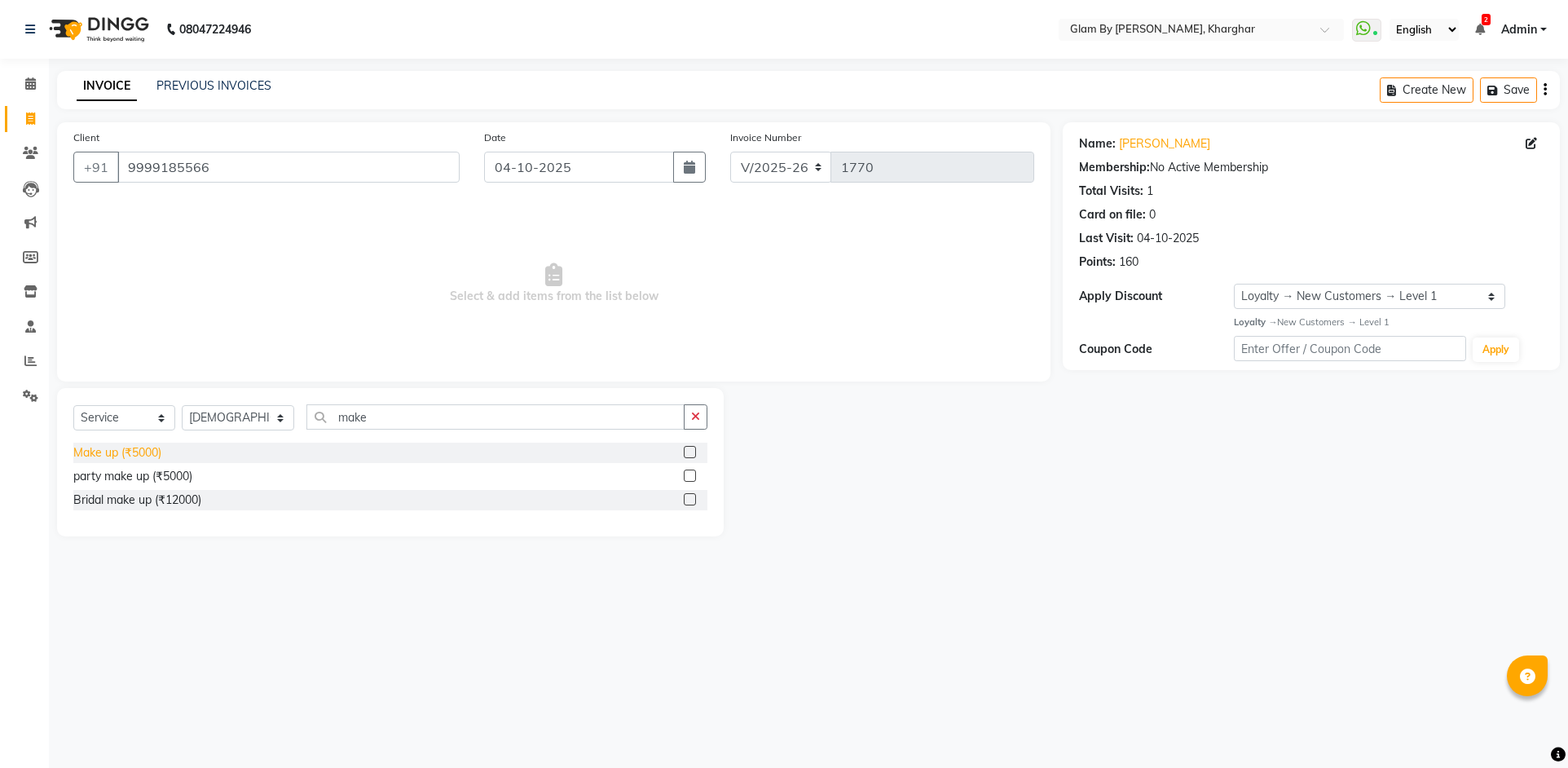
click at [159, 453] on div "Make up (₹5000)" at bounding box center [117, 453] width 88 height 17
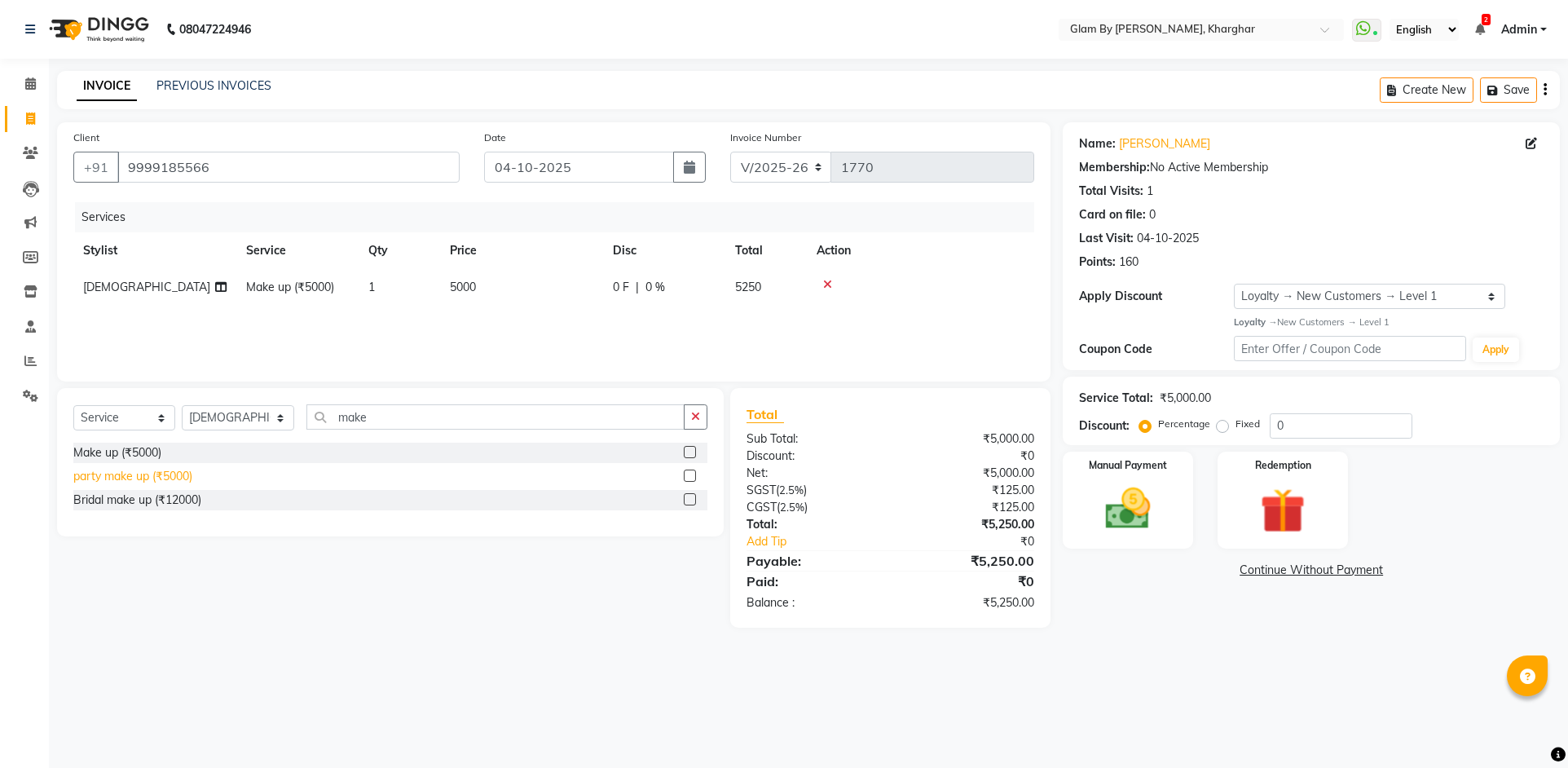
click at [163, 475] on div "party make up (₹5000)" at bounding box center [133, 476] width 119 height 17
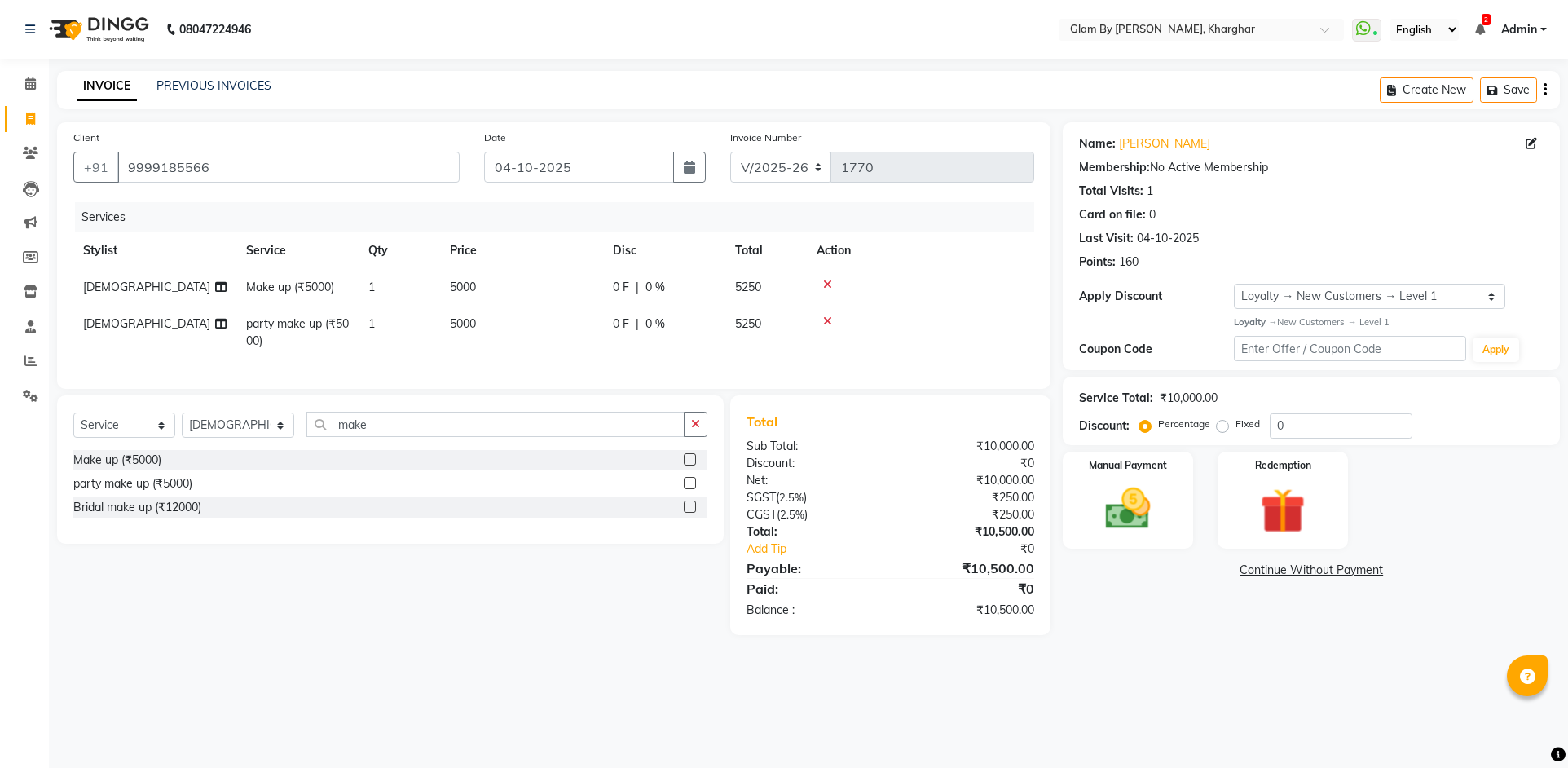
click at [831, 284] on icon at bounding box center [827, 284] width 9 height 11
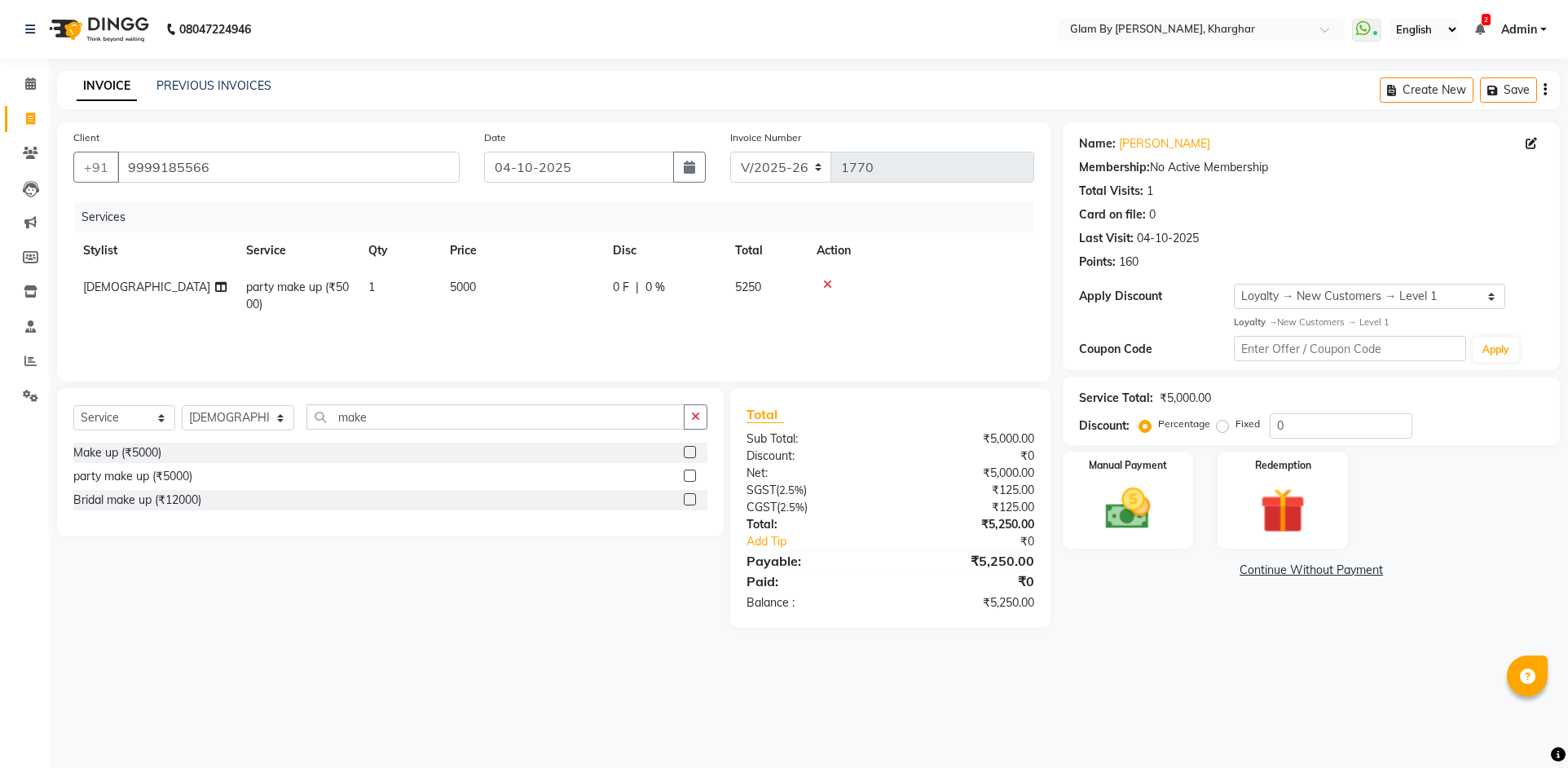
click at [515, 296] on td "5000" at bounding box center [522, 296] width 163 height 54
drag, startPoint x: 565, startPoint y: 287, endPoint x: 508, endPoint y: 284, distance: 57.1
click at [508, 284] on tr "Ahsan Amandeep Avi deol kuldeep kaur (maneger) MARUL neetu pinky soni Pooja pri…" at bounding box center [554, 300] width 961 height 62
click at [480, 335] on div "Services Stylist Service Qty Price Disc Total Action Ahsan Amandeep Avi deol ku…" at bounding box center [554, 283] width 961 height 163
drag, startPoint x: 363, startPoint y: 415, endPoint x: 311, endPoint y: 404, distance: 53.2
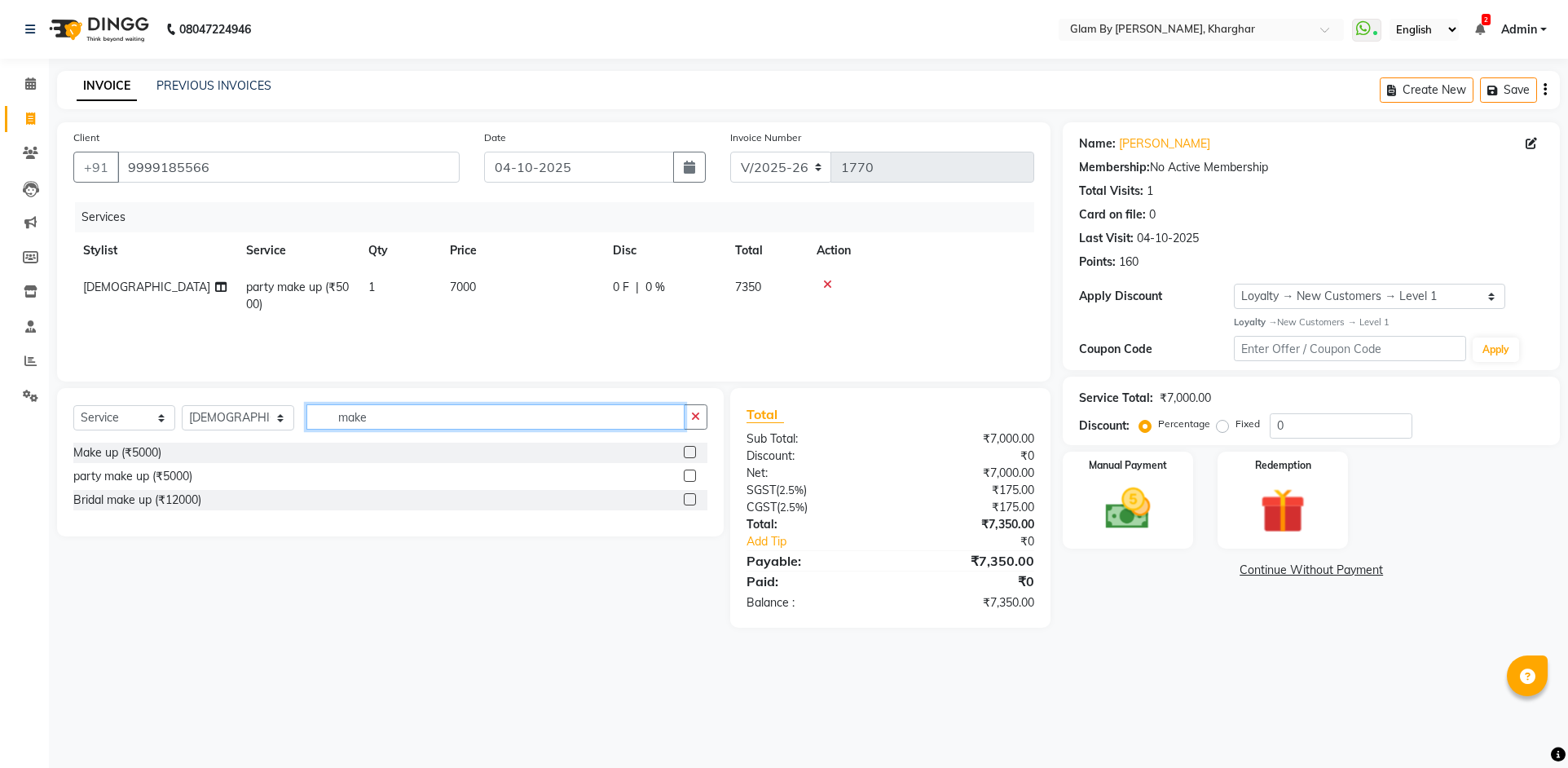
click at [311, 404] on div "Select Service Product Membership Package Voucher Prepaid Gift Card Select Styl…" at bounding box center [390, 462] width 667 height 149
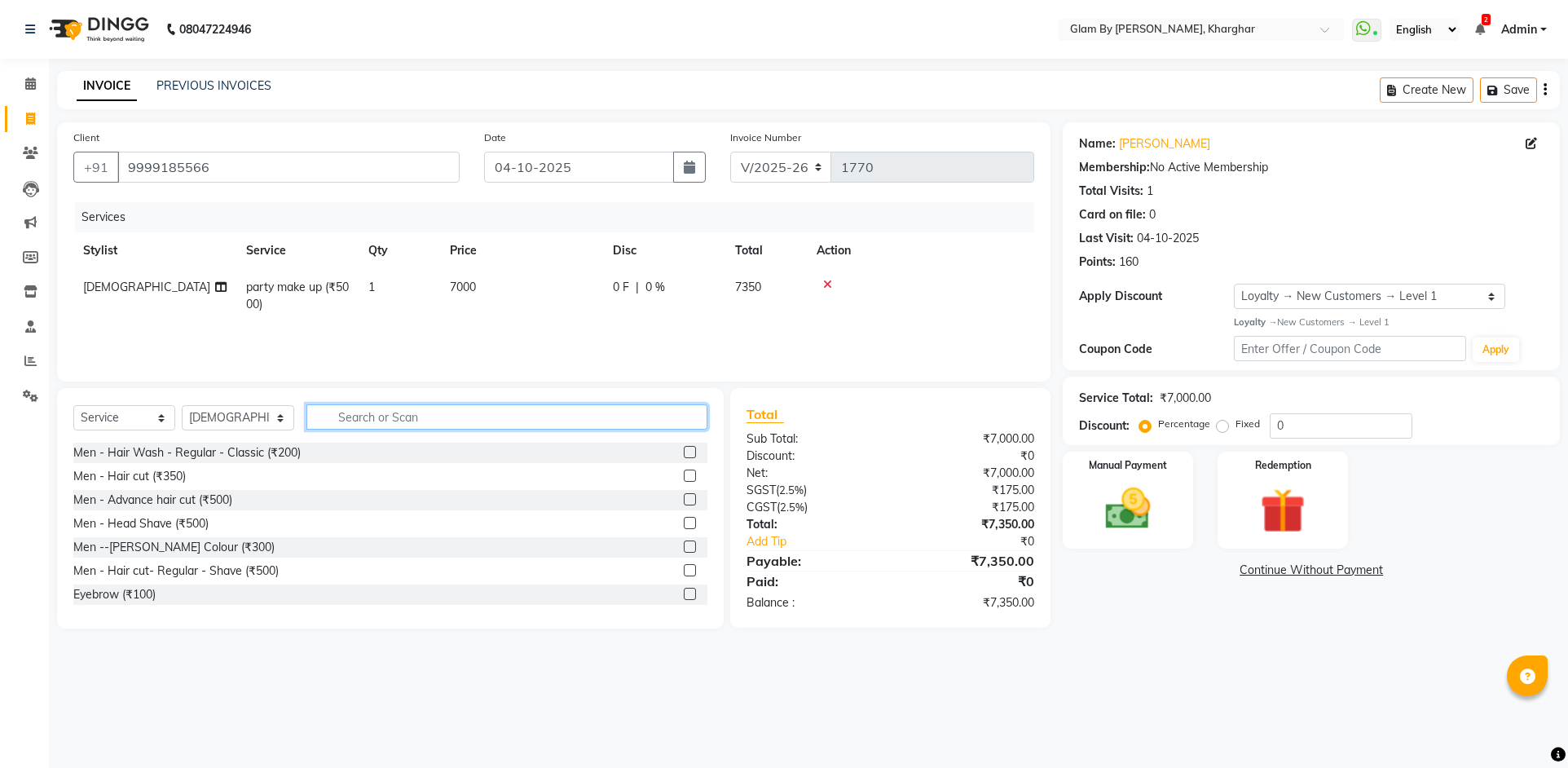
click at [336, 417] on input "text" at bounding box center [507, 417] width 401 height 25
drag, startPoint x: 381, startPoint y: 415, endPoint x: 293, endPoint y: 415, distance: 88.0
click at [293, 415] on div "Select Service Product Membership Package Voucher Prepaid Gift Card Select Styl…" at bounding box center [390, 424] width 634 height 38
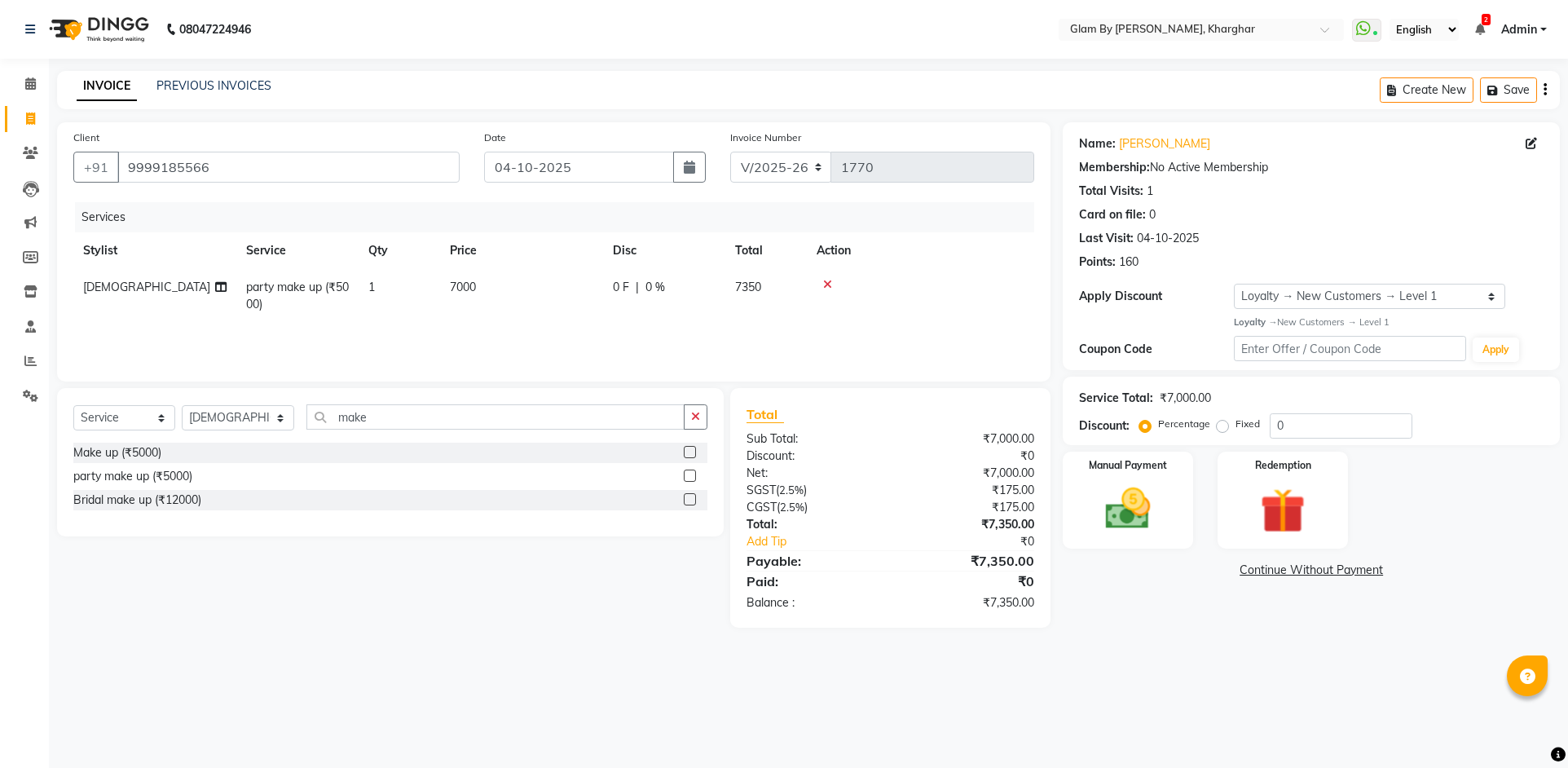
click at [173, 460] on div "Make up (₹5000)" at bounding box center [390, 453] width 634 height 20
click at [128, 447] on div "Make up (₹5000)" at bounding box center [117, 453] width 88 height 17
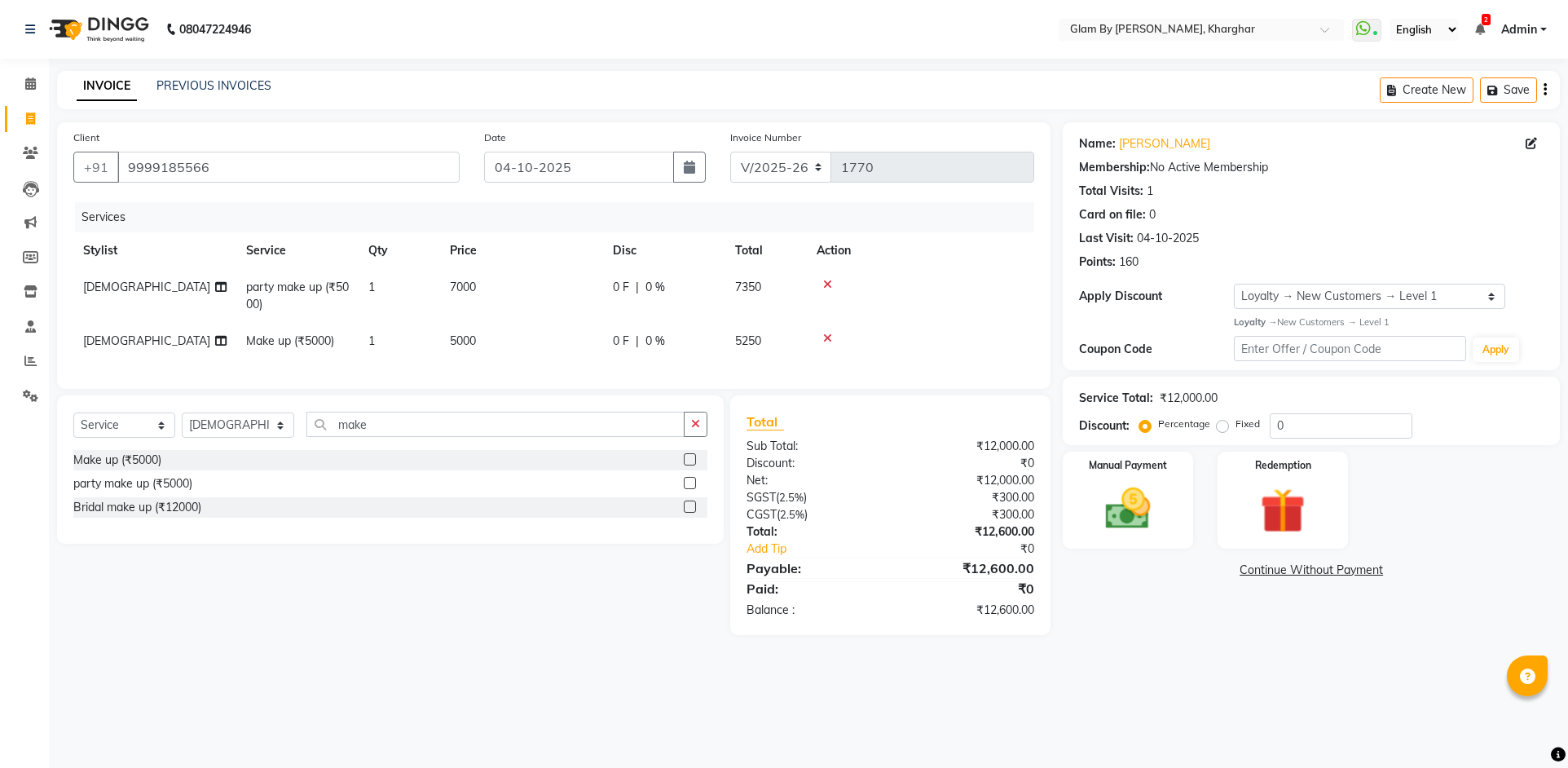
drag, startPoint x: 415, startPoint y: 340, endPoint x: 449, endPoint y: 344, distance: 34.2
click at [417, 340] on td "1" at bounding box center [398, 341] width 81 height 37
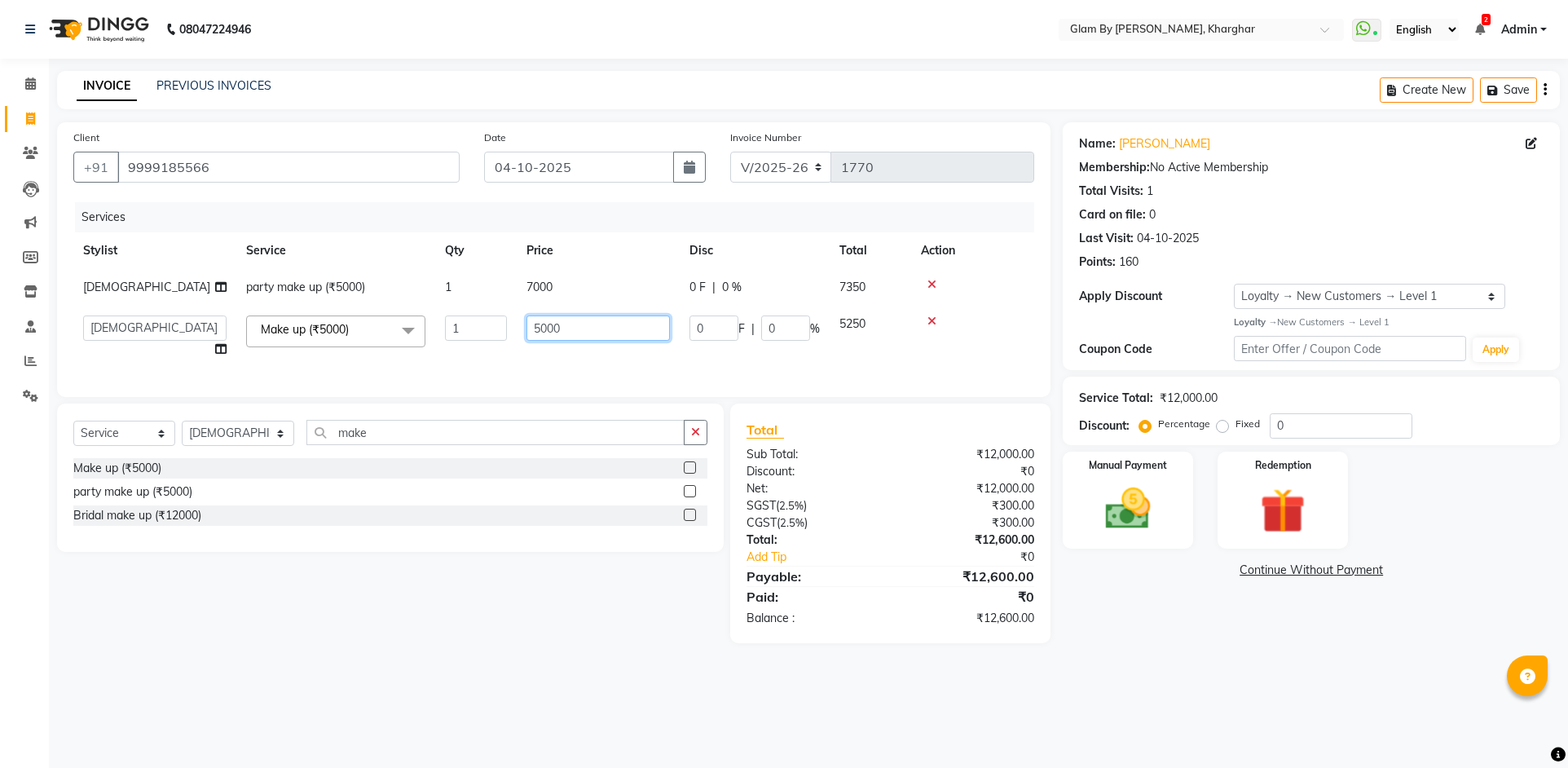
drag, startPoint x: 577, startPoint y: 326, endPoint x: 506, endPoint y: 325, distance: 71.0
click at [506, 325] on tr "[PERSON_NAME] Avi [PERSON_NAME] [PERSON_NAME] (maneger) MARUL [PERSON_NAME] [PE…" at bounding box center [554, 336] width 961 height 62
click at [515, 356] on tr "[PERSON_NAME] Avi [PERSON_NAME] [PERSON_NAME] (maneger) MARUL [PERSON_NAME] [PE…" at bounding box center [554, 336] width 961 height 62
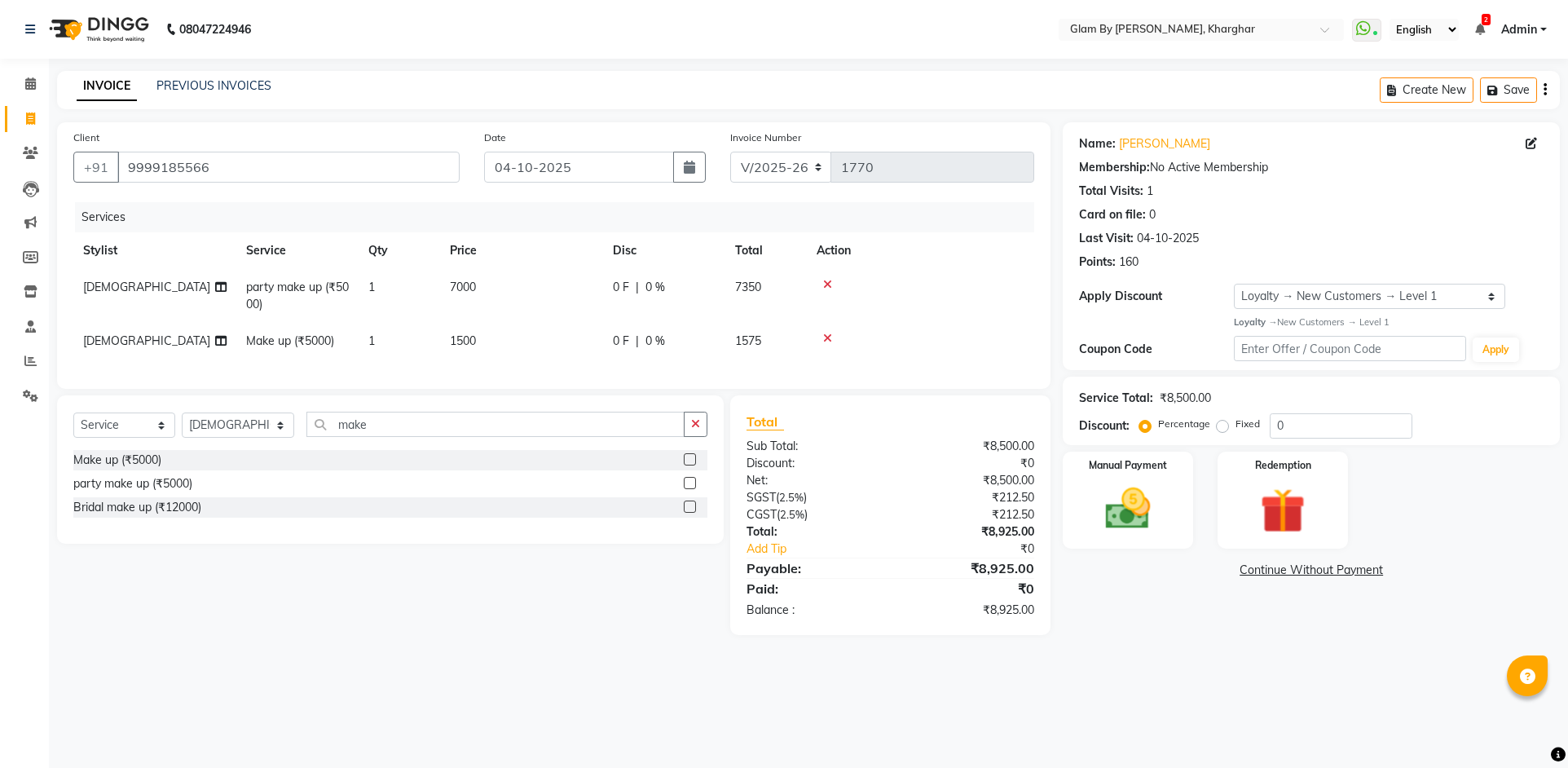
click at [507, 288] on td "7000" at bounding box center [522, 296] width 163 height 54
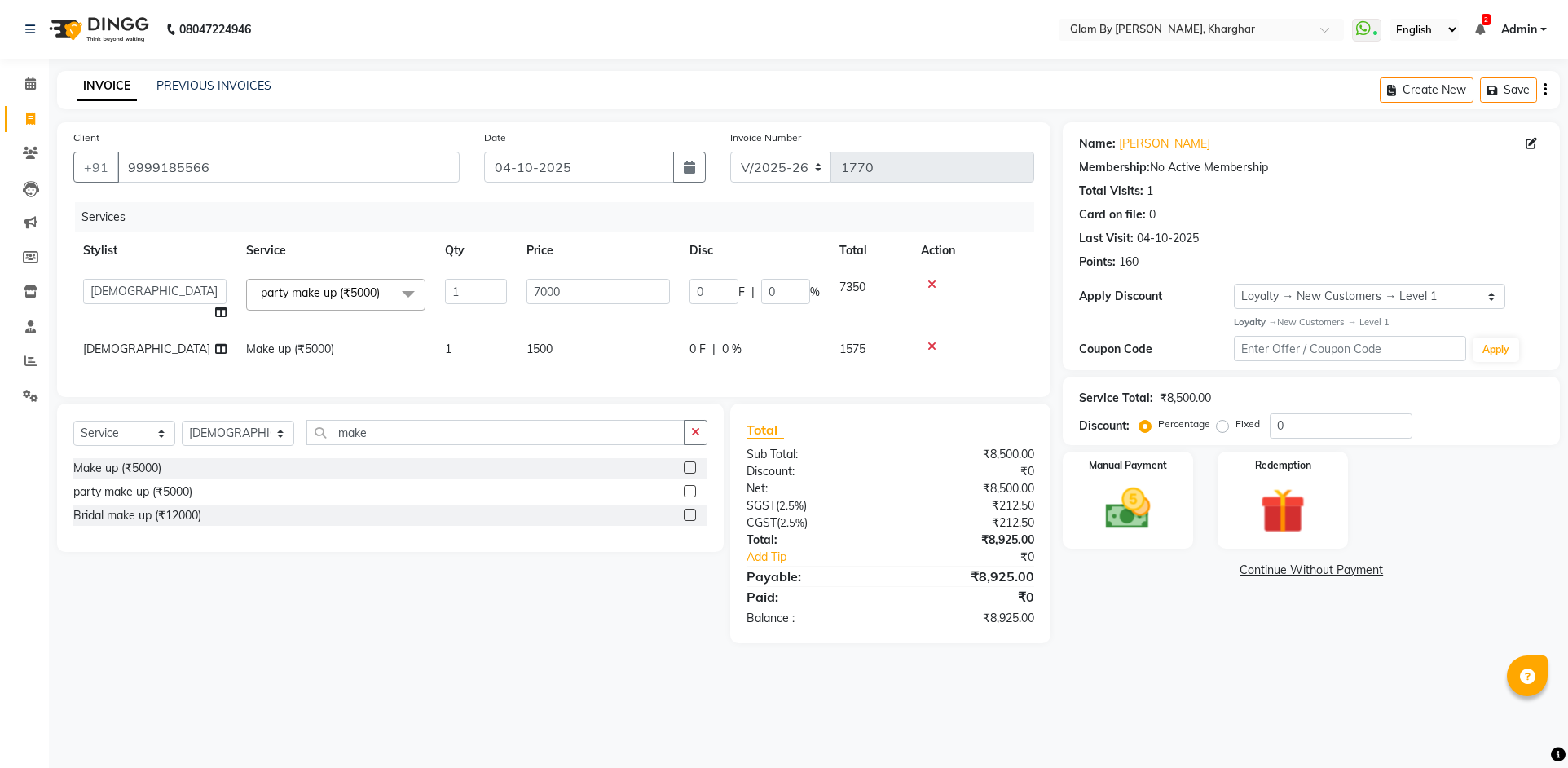
click at [574, 350] on td "1500" at bounding box center [597, 349] width 163 height 37
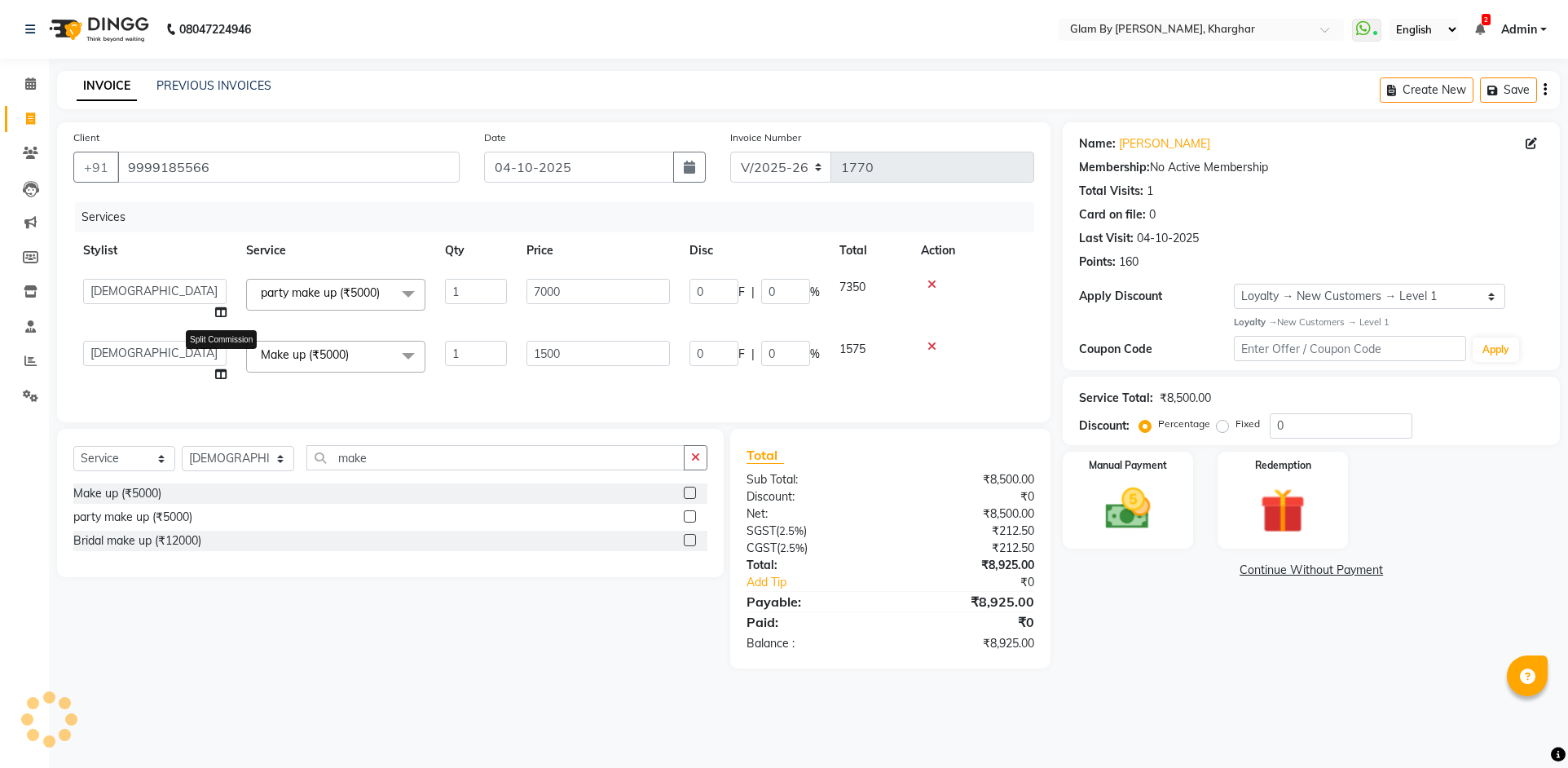
click at [223, 372] on icon at bounding box center [220, 374] width 11 height 11
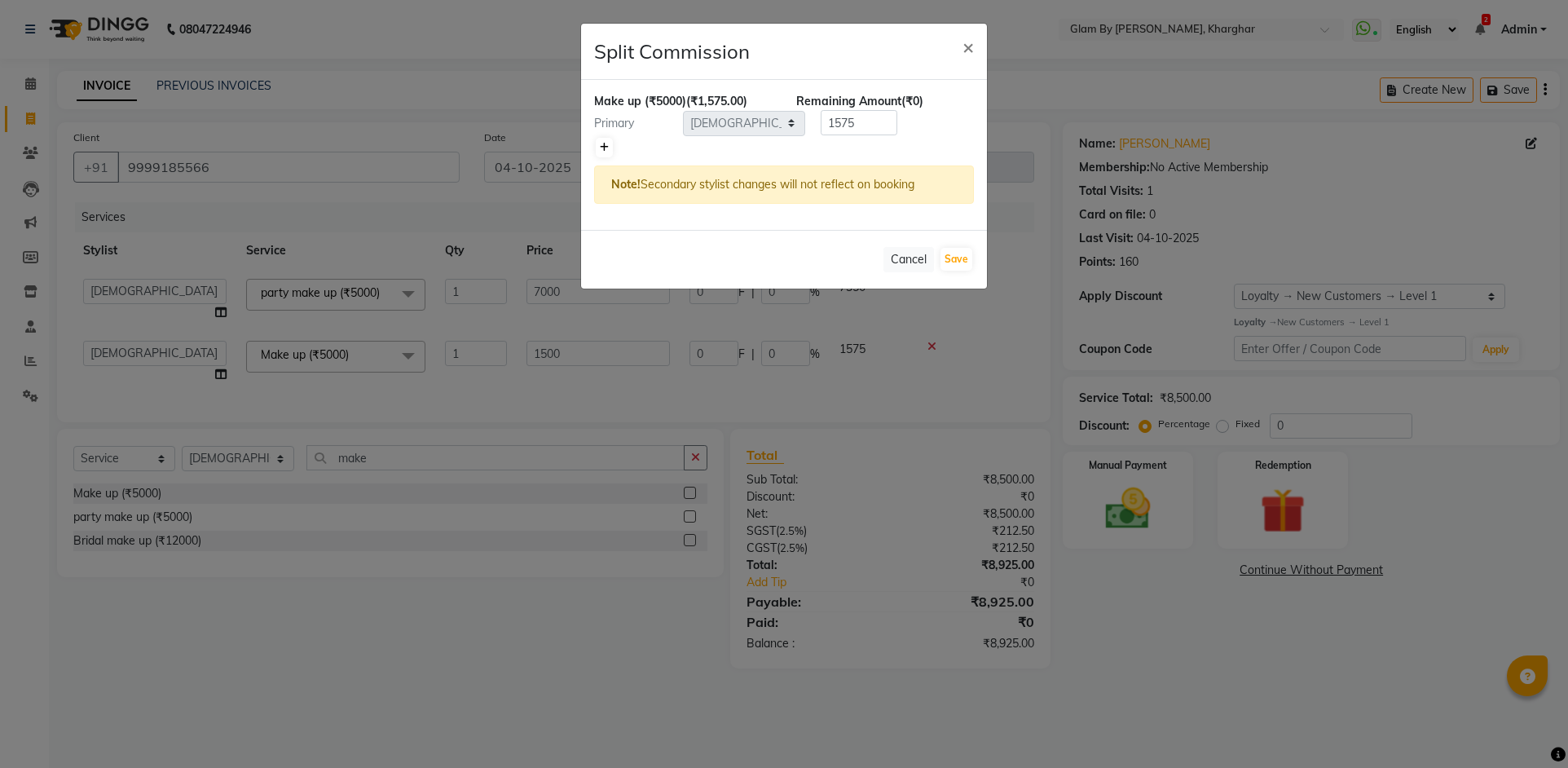
click at [600, 149] on icon at bounding box center [604, 147] width 9 height 10
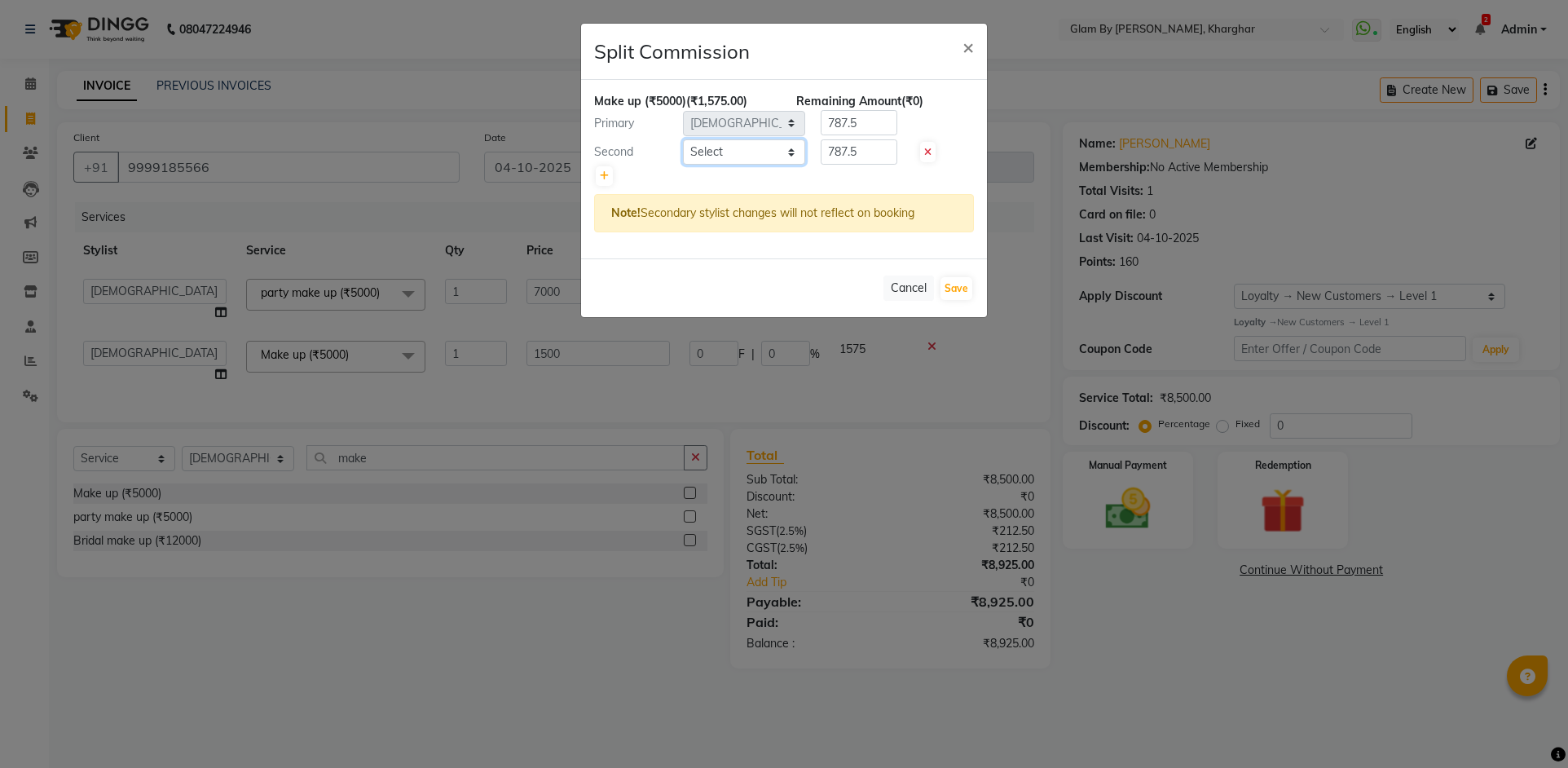
click at [722, 153] on select "Select Ahsan Amandeep Avi deol kuldeep kaur (maneger) MARUL neetu pinky soni Po…" at bounding box center [744, 152] width 122 height 25
click at [683, 140] on select "Select Ahsan Amandeep Avi deol kuldeep kaur (maneger) MARUL neetu pinky soni Po…" at bounding box center [744, 152] width 122 height 25
drag, startPoint x: 867, startPoint y: 151, endPoint x: 812, endPoint y: 149, distance: 55.0
click at [812, 149] on div "787.5" at bounding box center [856, 152] width 101 height 25
click at [950, 291] on button "Save" at bounding box center [956, 288] width 31 height 23
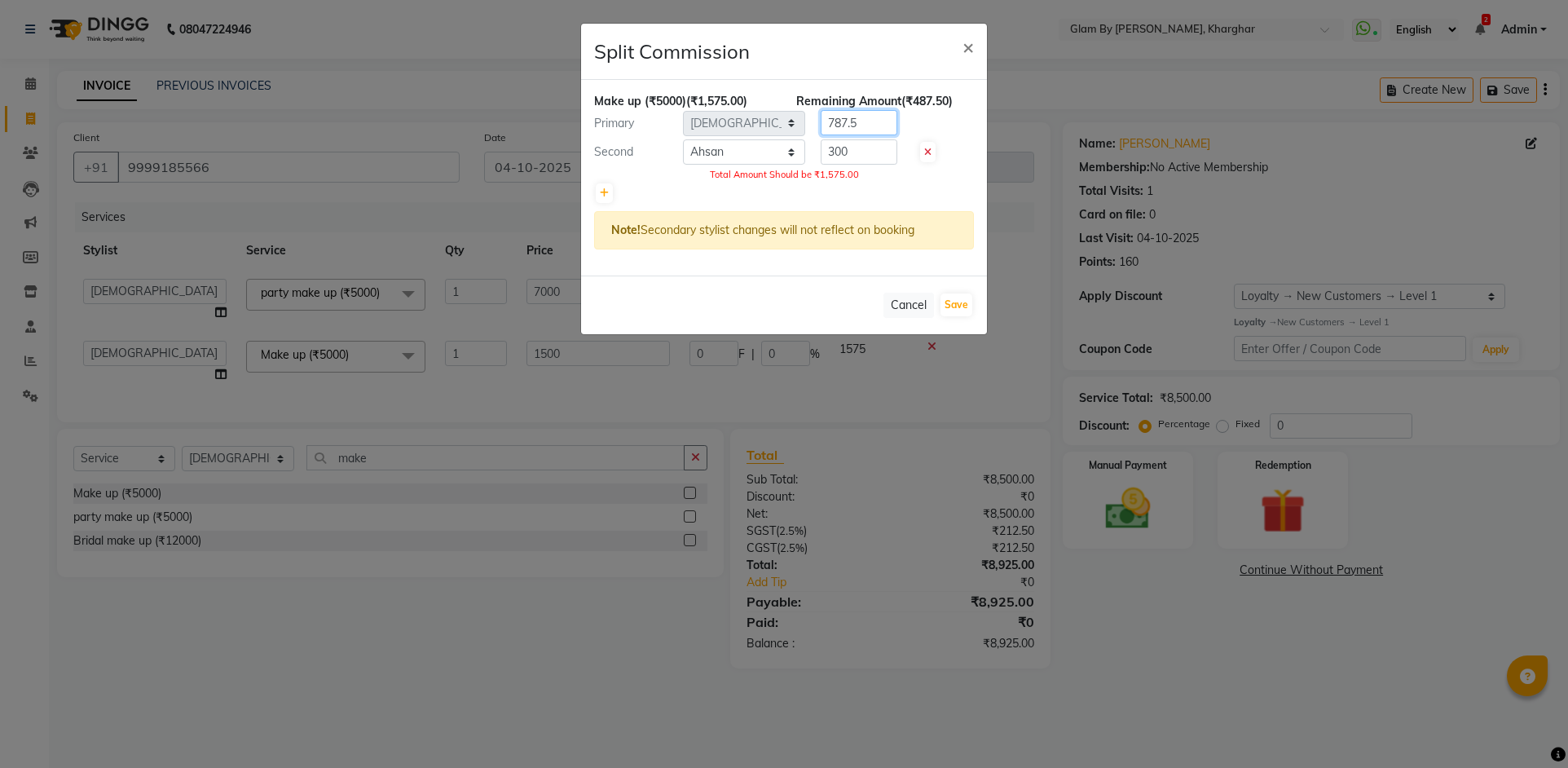
click at [788, 121] on div "Primary Select Ahsan Amandeep Avi deol kuldeep kaur (maneger) MARUL neetu pinky…" at bounding box center [784, 123] width 404 height 26
click at [874, 193] on div at bounding box center [784, 193] width 380 height 23
click at [922, 153] on span at bounding box center [928, 151] width 16 height 20
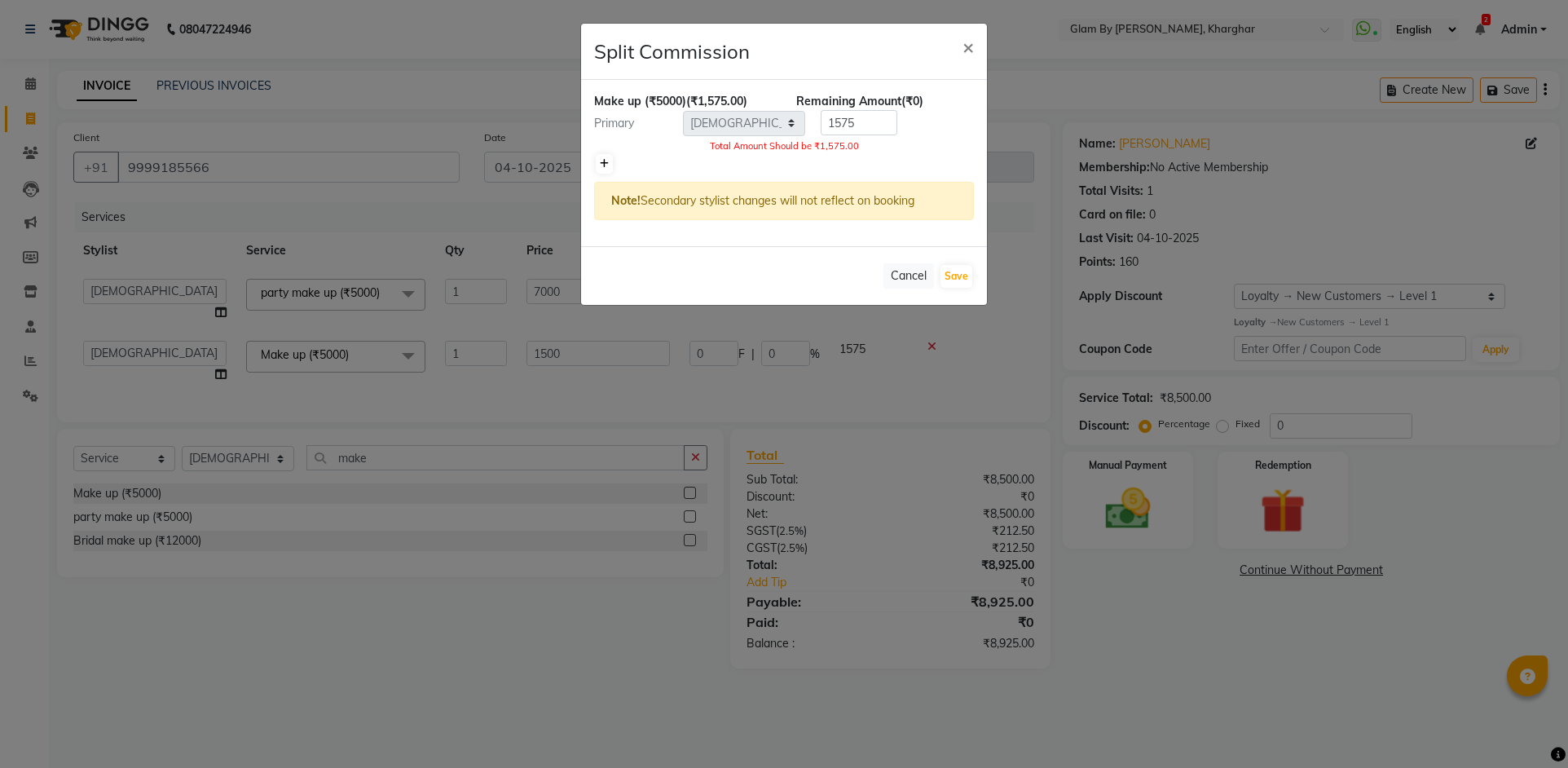
click at [606, 162] on icon at bounding box center [604, 163] width 9 height 10
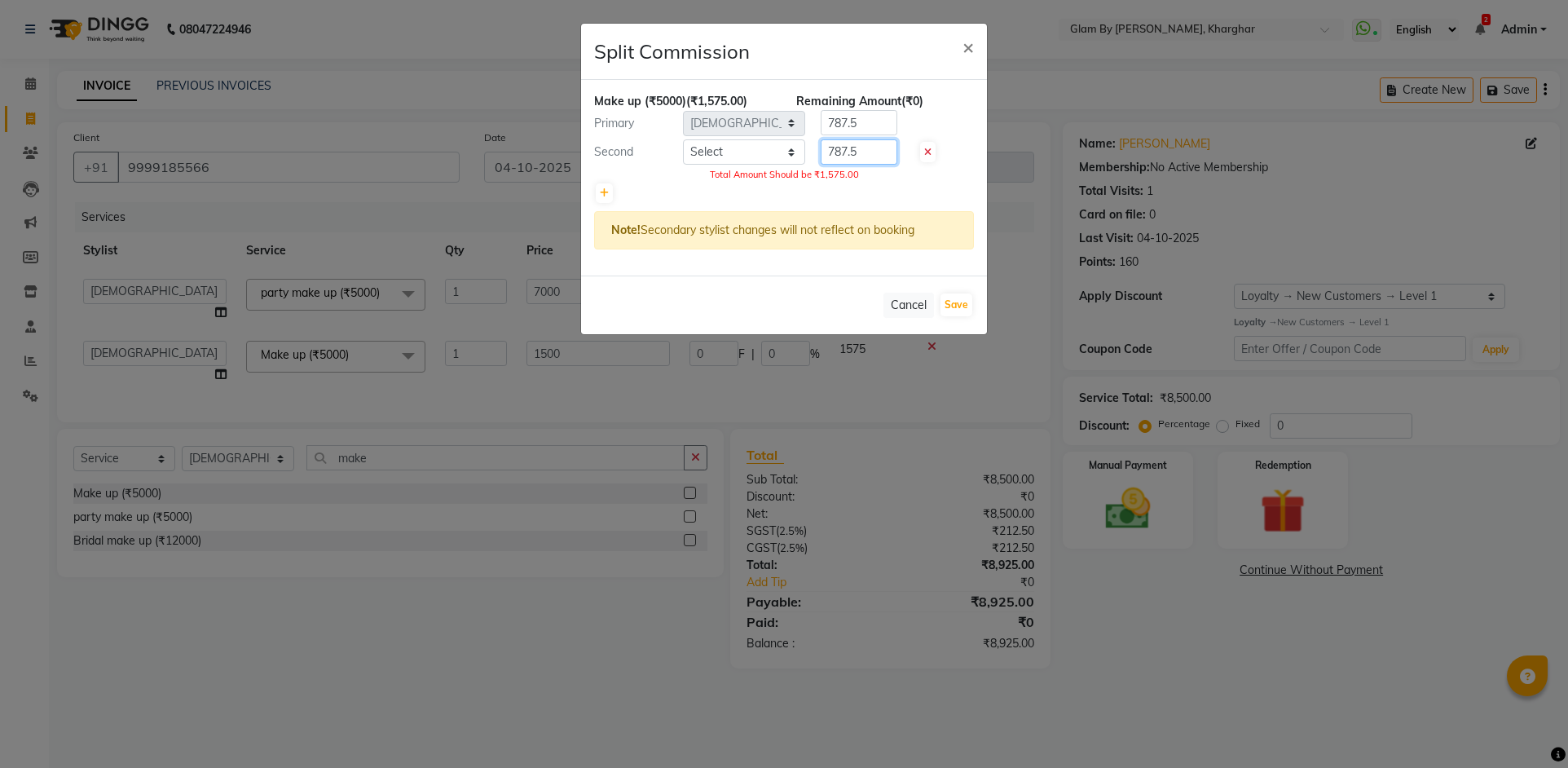
drag, startPoint x: 867, startPoint y: 149, endPoint x: 809, endPoint y: 142, distance: 58.4
click at [809, 142] on div "787.5" at bounding box center [856, 152] width 101 height 25
click at [865, 157] on input "300" at bounding box center [859, 152] width 77 height 25
click at [859, 129] on input "787.5" at bounding box center [859, 122] width 77 height 25
click at [750, 125] on div "Primary Select Ahsan Amandeep Avi deol kuldeep kaur (maneger) MARUL neetu pinky…" at bounding box center [784, 123] width 404 height 26
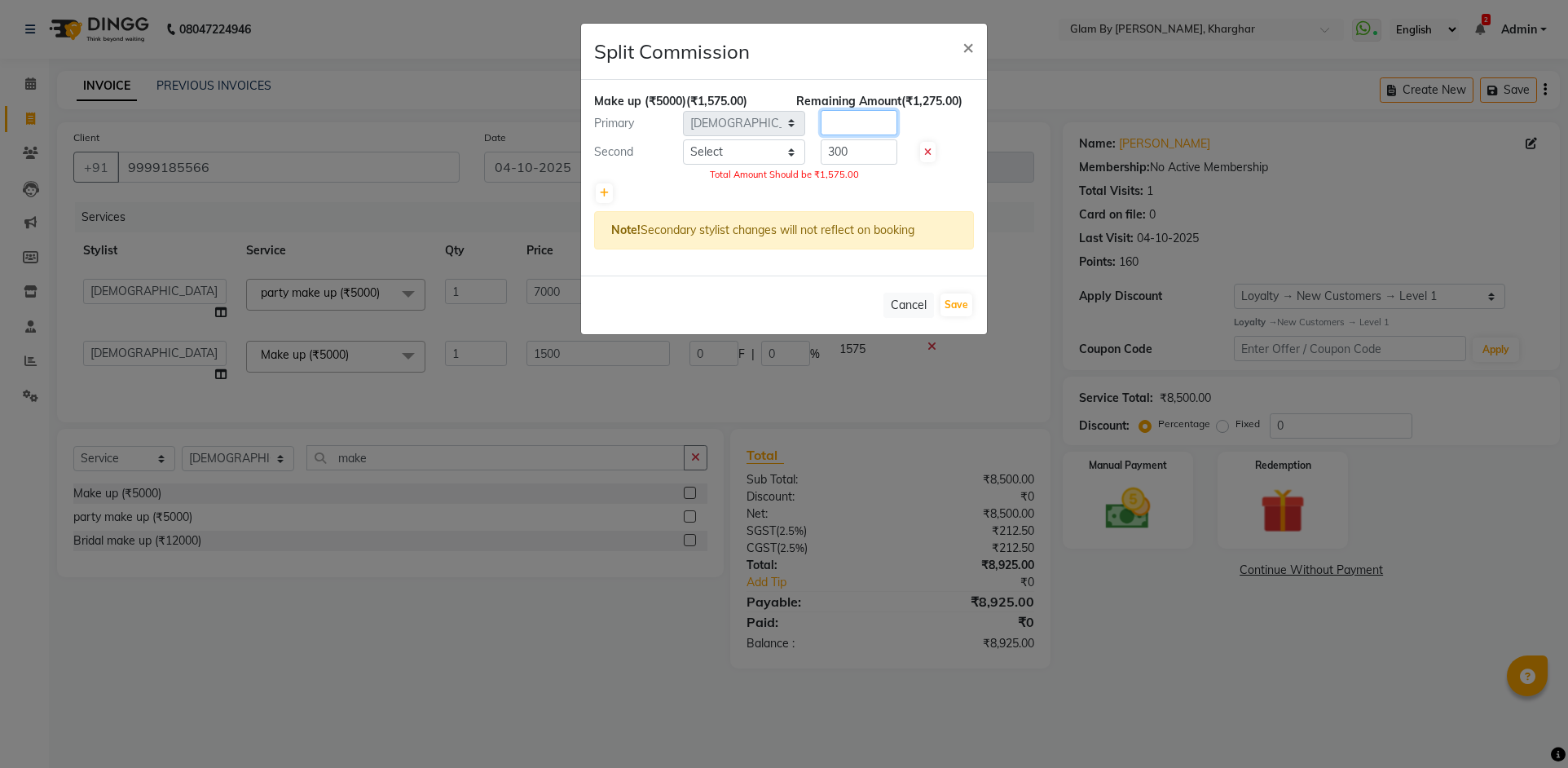
click at [833, 122] on input "number" at bounding box center [859, 122] width 77 height 25
click at [881, 176] on div "Total Amount Should be ₹1,575.00" at bounding box center [784, 175] width 380 height 14
click at [715, 159] on select "Select Ahsan Amandeep Avi deol kuldeep kaur (maneger) MARUL neetu pinky soni Po…" at bounding box center [744, 152] width 122 height 25
click at [683, 140] on select "Select Ahsan Amandeep Avi deol kuldeep kaur (maneger) MARUL neetu pinky soni Po…" at bounding box center [744, 152] width 122 height 25
click at [950, 306] on button "Save" at bounding box center [956, 305] width 31 height 23
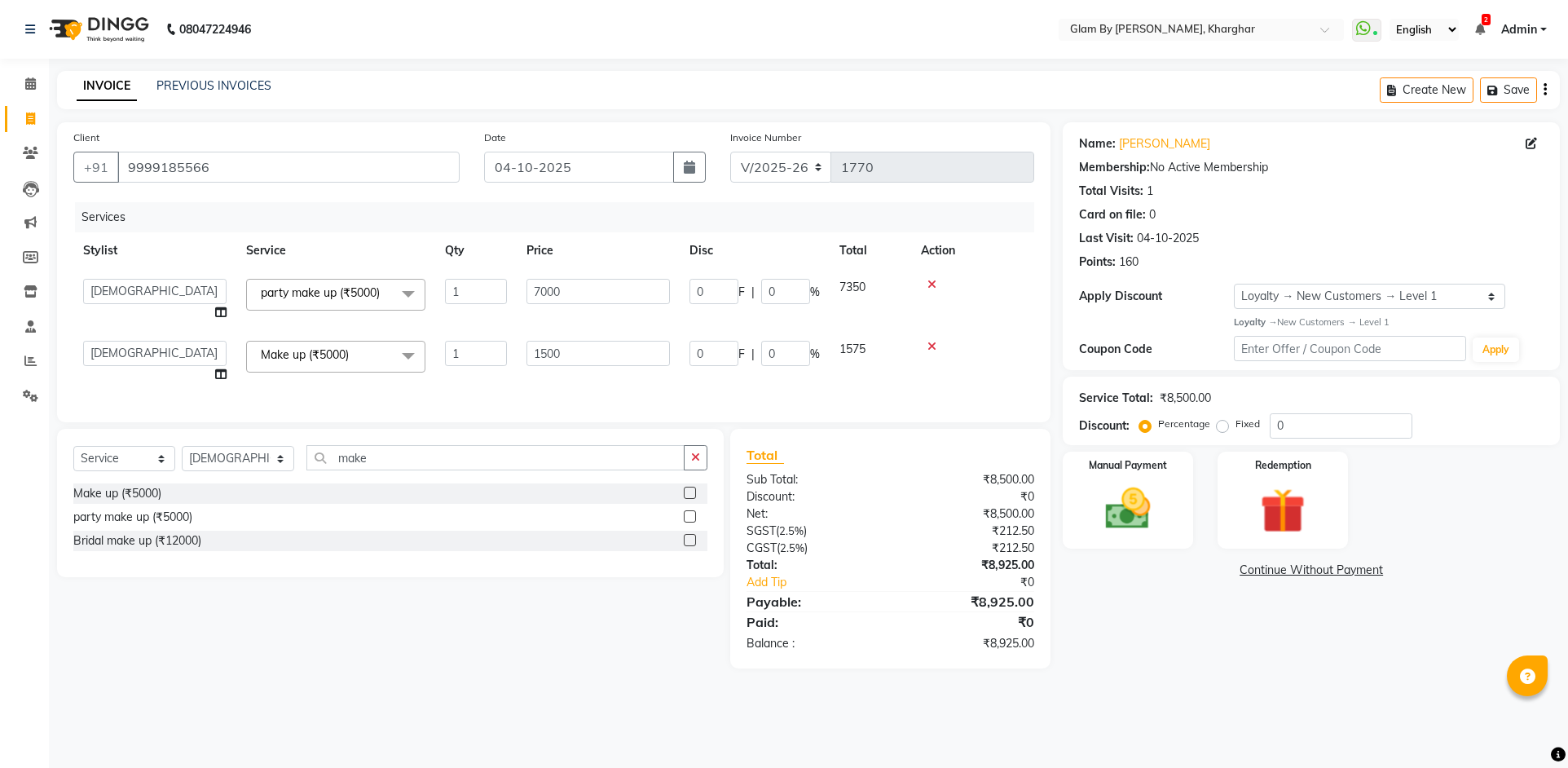
click at [530, 306] on td "7000" at bounding box center [597, 300] width 163 height 62
drag, startPoint x: 577, startPoint y: 290, endPoint x: 518, endPoint y: 285, distance: 59.2
click at [518, 285] on td "7000" at bounding box center [597, 300] width 163 height 62
click at [538, 311] on tbody "Ahsan Amandeep Avi deol kuldeep kaur (maneger) MARUL neetu pinky soni Pooja pri…" at bounding box center [554, 331] width 961 height 124
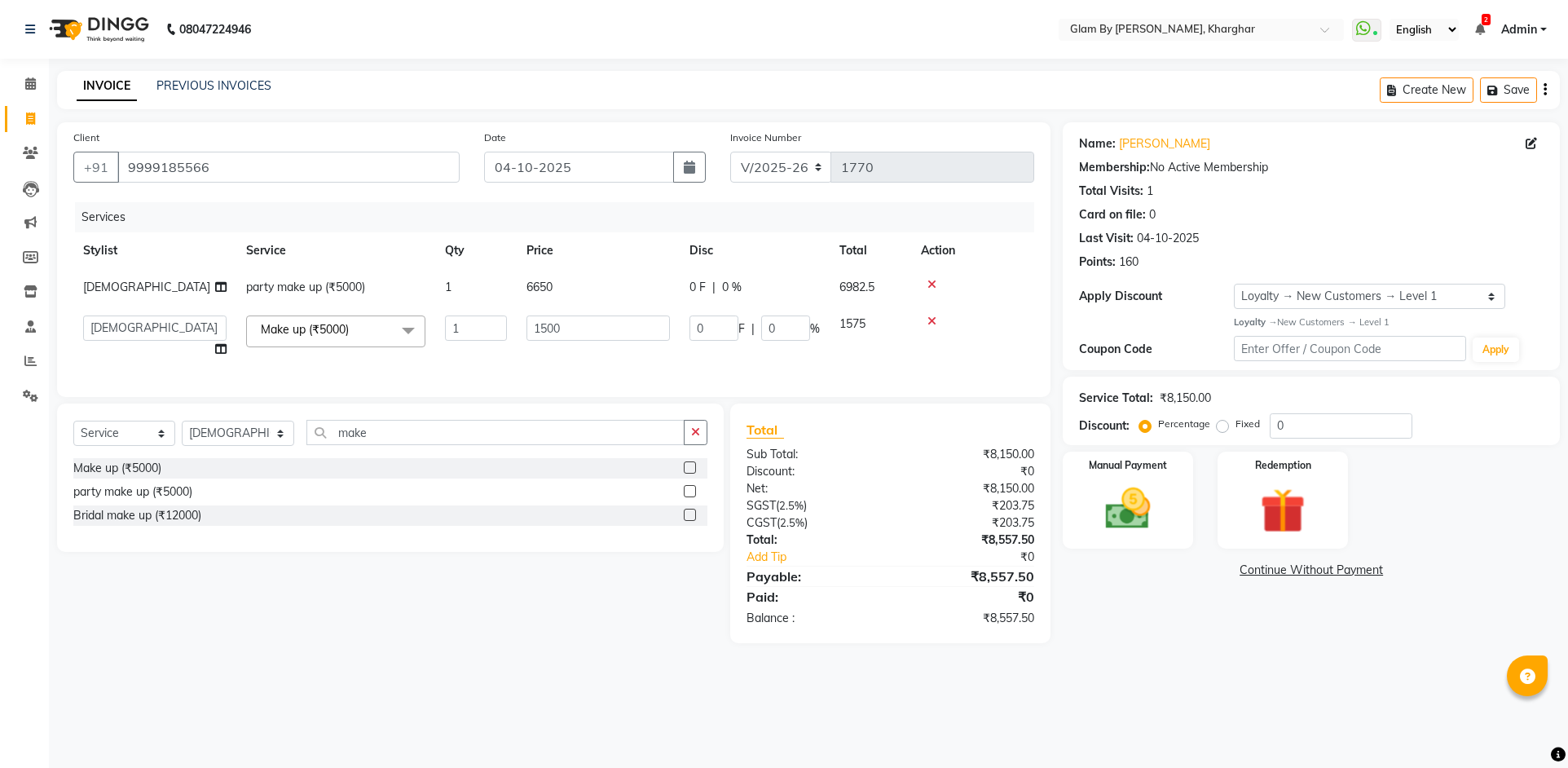
click at [568, 288] on td "6650" at bounding box center [597, 287] width 163 height 37
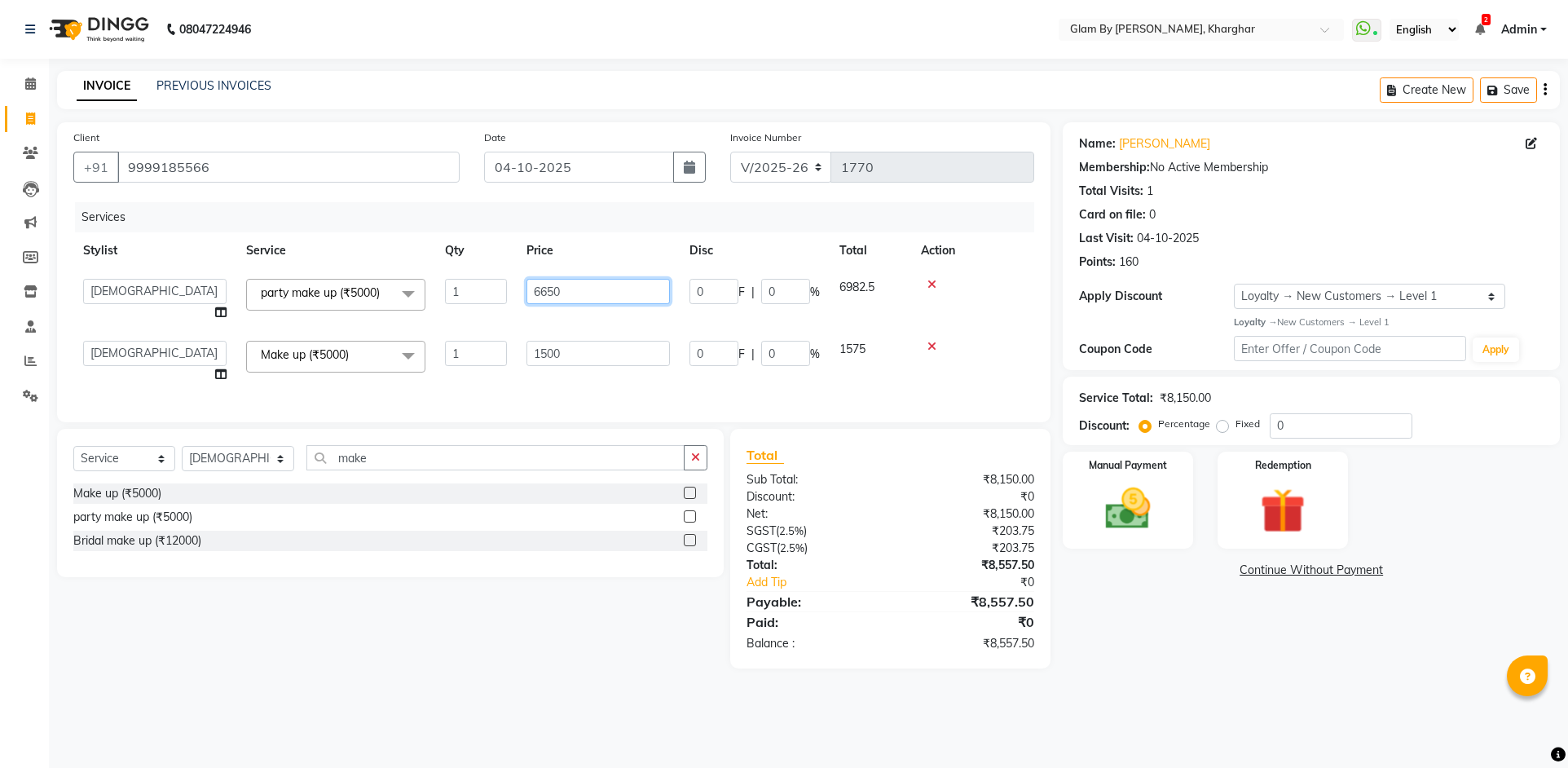
drag, startPoint x: 555, startPoint y: 290, endPoint x: 589, endPoint y: 290, distance: 34.0
click at [589, 290] on input "6650" at bounding box center [598, 291] width 143 height 25
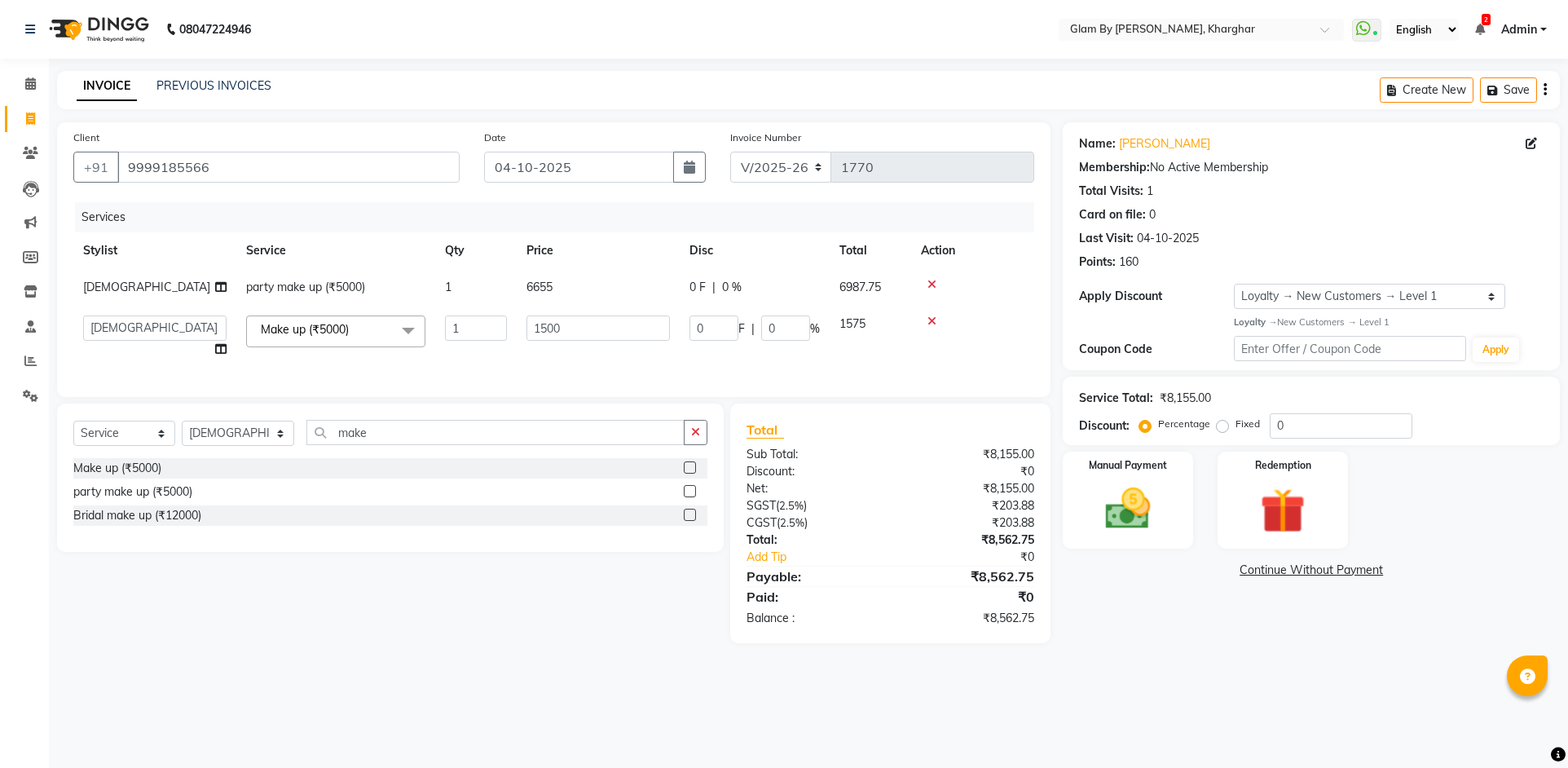
click at [585, 319] on tbody "Tejesvini party make up (₹5000) 1 6655 0 F | 0 % 6987.75 Ahsan Amandeep Avi deo…" at bounding box center [554, 318] width 961 height 99
drag, startPoint x: 542, startPoint y: 285, endPoint x: 571, endPoint y: 283, distance: 29.1
click at [571, 283] on td "6655" at bounding box center [597, 287] width 163 height 37
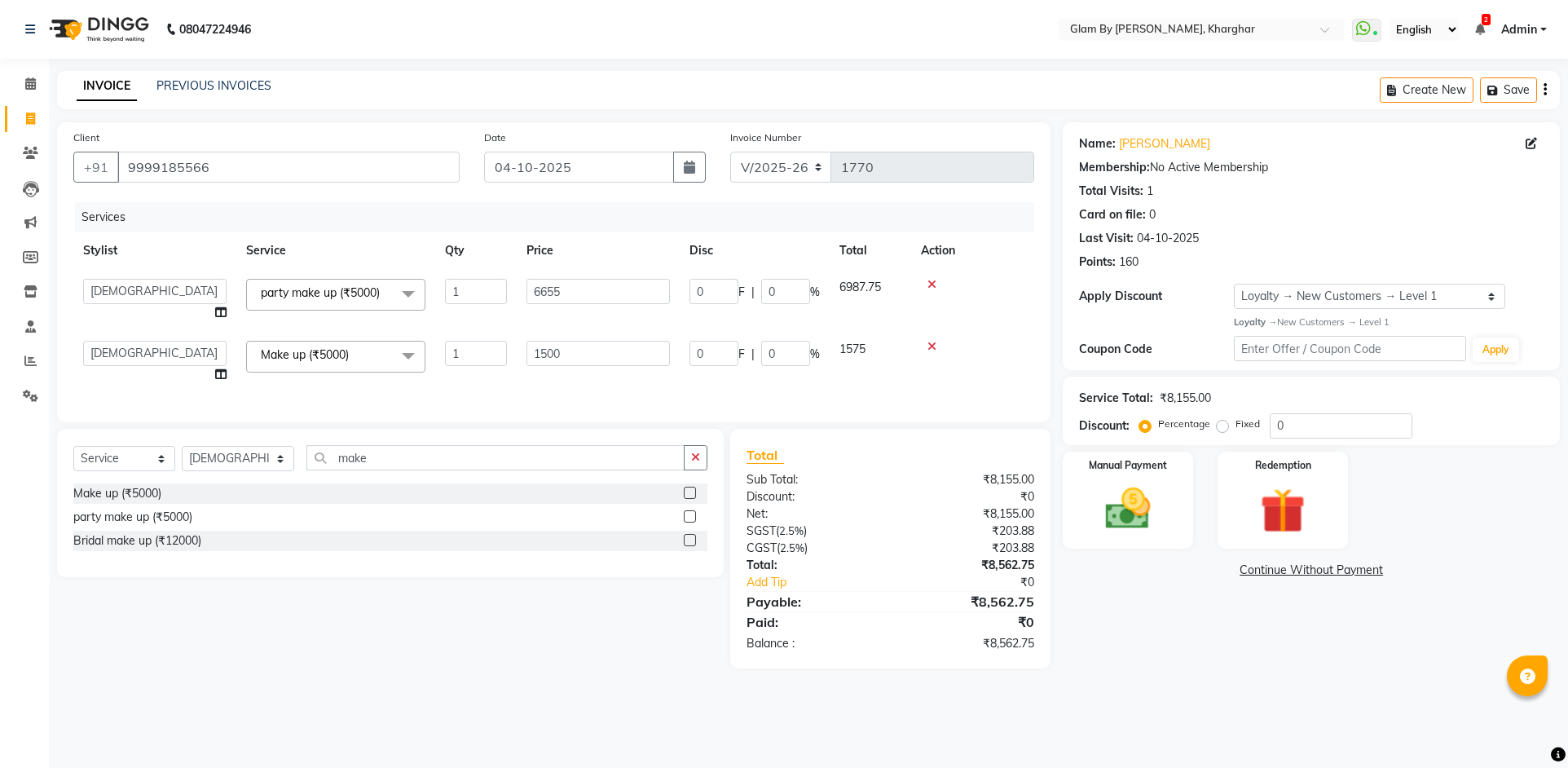
click at [570, 335] on td "1500" at bounding box center [597, 362] width 163 height 62
click at [562, 298] on input "6655" at bounding box center [598, 291] width 143 height 25
drag, startPoint x: 567, startPoint y: 291, endPoint x: 516, endPoint y: 287, distance: 51.2
click at [516, 287] on td "6655" at bounding box center [597, 300] width 163 height 62
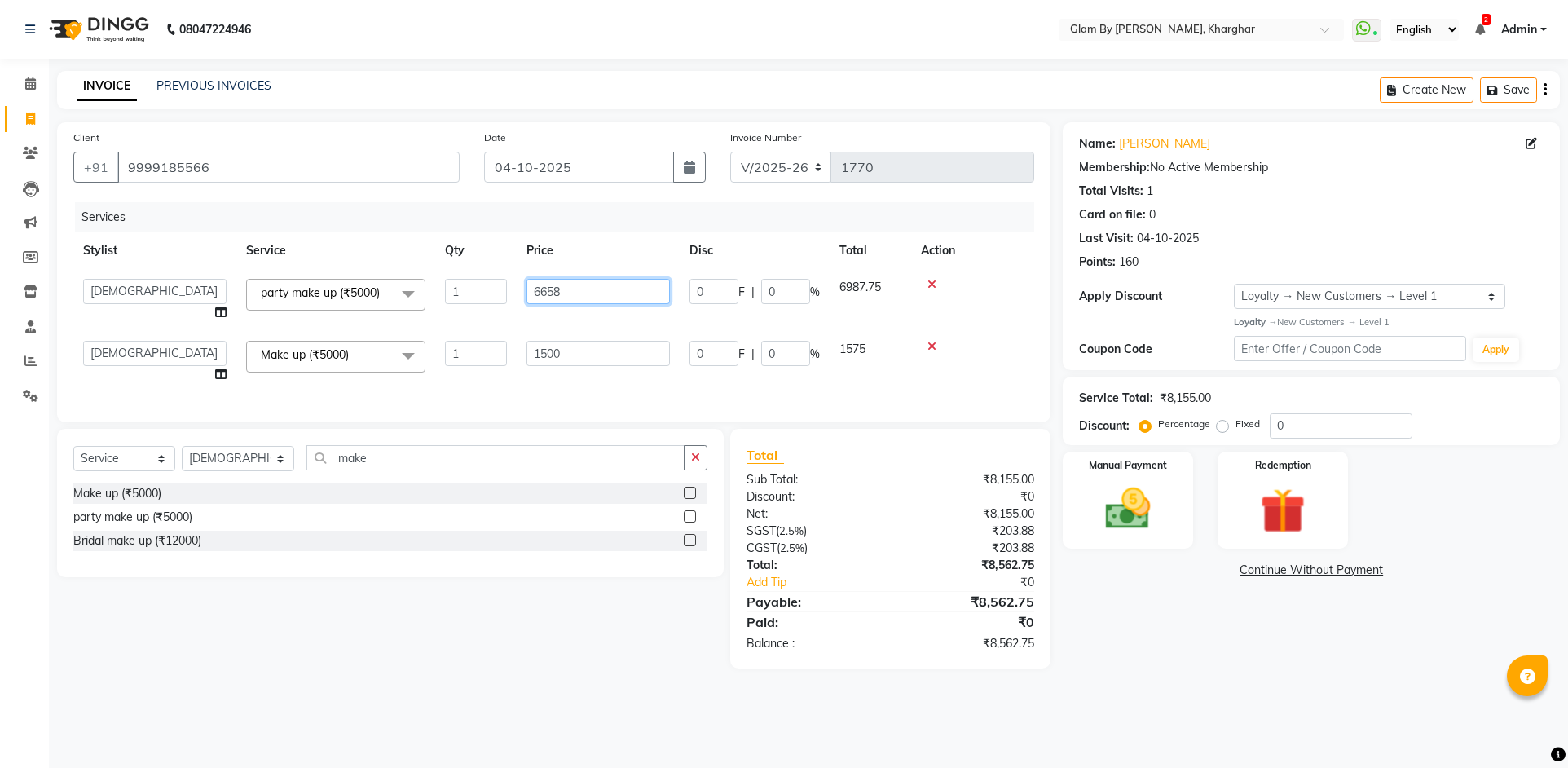
click at [528, 303] on input "6658" at bounding box center [598, 291] width 143 height 25
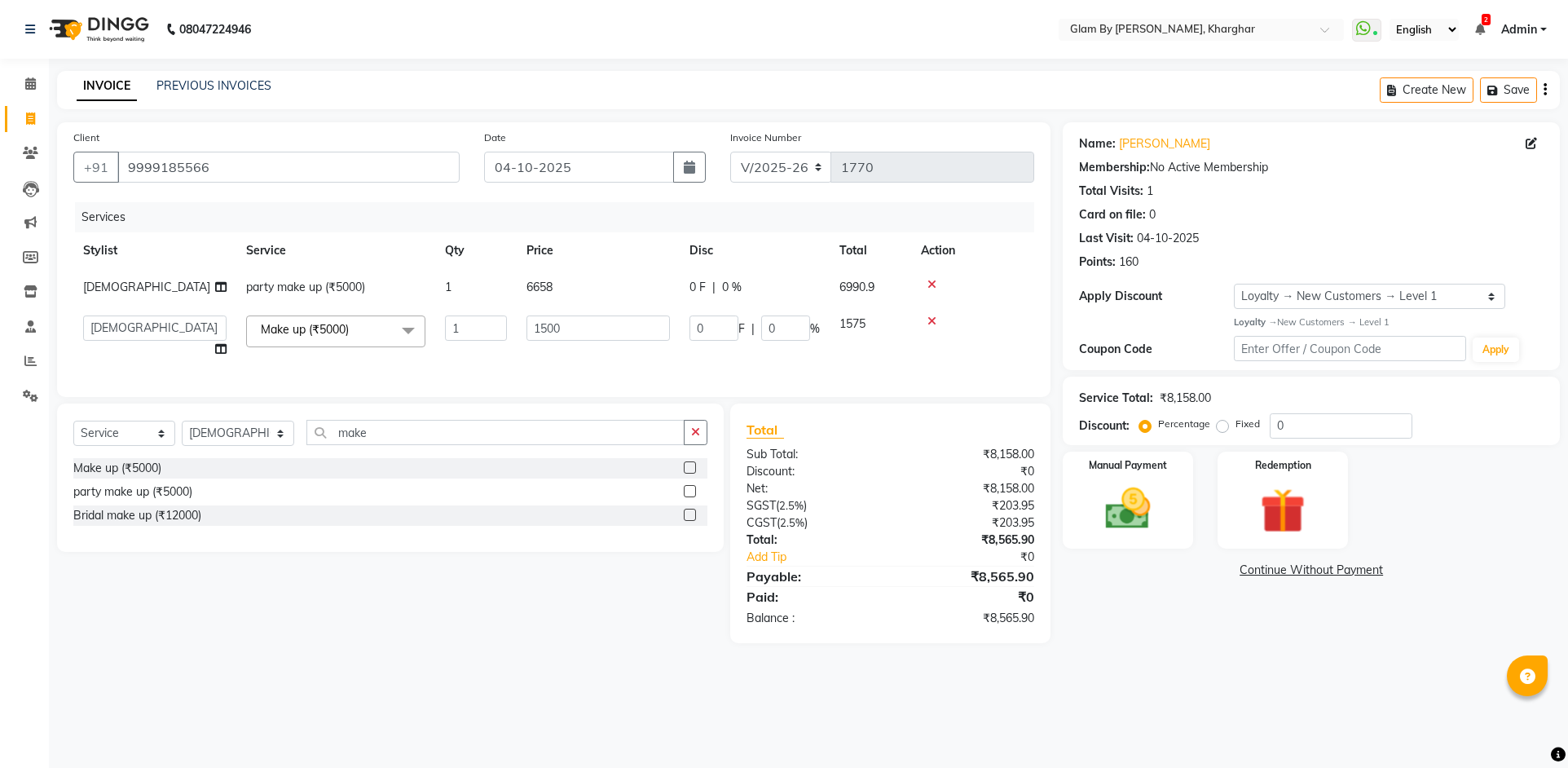
drag, startPoint x: 529, startPoint y: 308, endPoint x: 571, endPoint y: 310, distance: 42.0
click at [538, 309] on tbody "Tejesvini party make up (₹5000) 1 6658 0 F | 0 % 6990.9 Ahsan Amandeep Avi deol…" at bounding box center [554, 318] width 961 height 99
drag, startPoint x: 542, startPoint y: 286, endPoint x: 566, endPoint y: 283, distance: 24.2
click at [566, 283] on td "6658" at bounding box center [597, 287] width 163 height 37
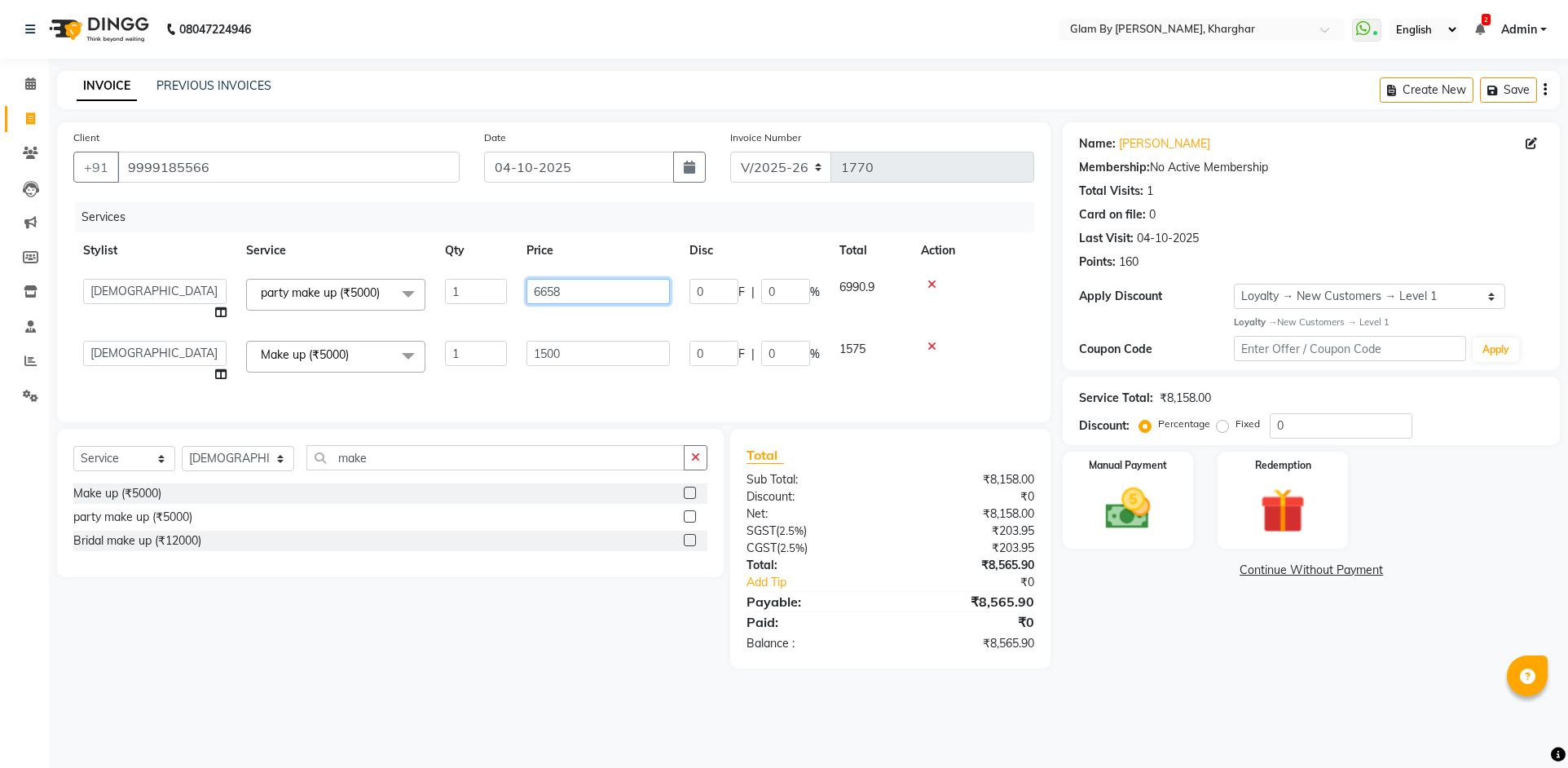
click at [566, 296] on input "6658" at bounding box center [598, 291] width 143 height 25
drag, startPoint x: 563, startPoint y: 291, endPoint x: 503, endPoint y: 289, distance: 60.0
click at [503, 289] on tr "Ahsan Amandeep Avi deol kuldeep kaur (maneger) MARUL neetu pinky soni Pooja pri…" at bounding box center [554, 300] width 961 height 62
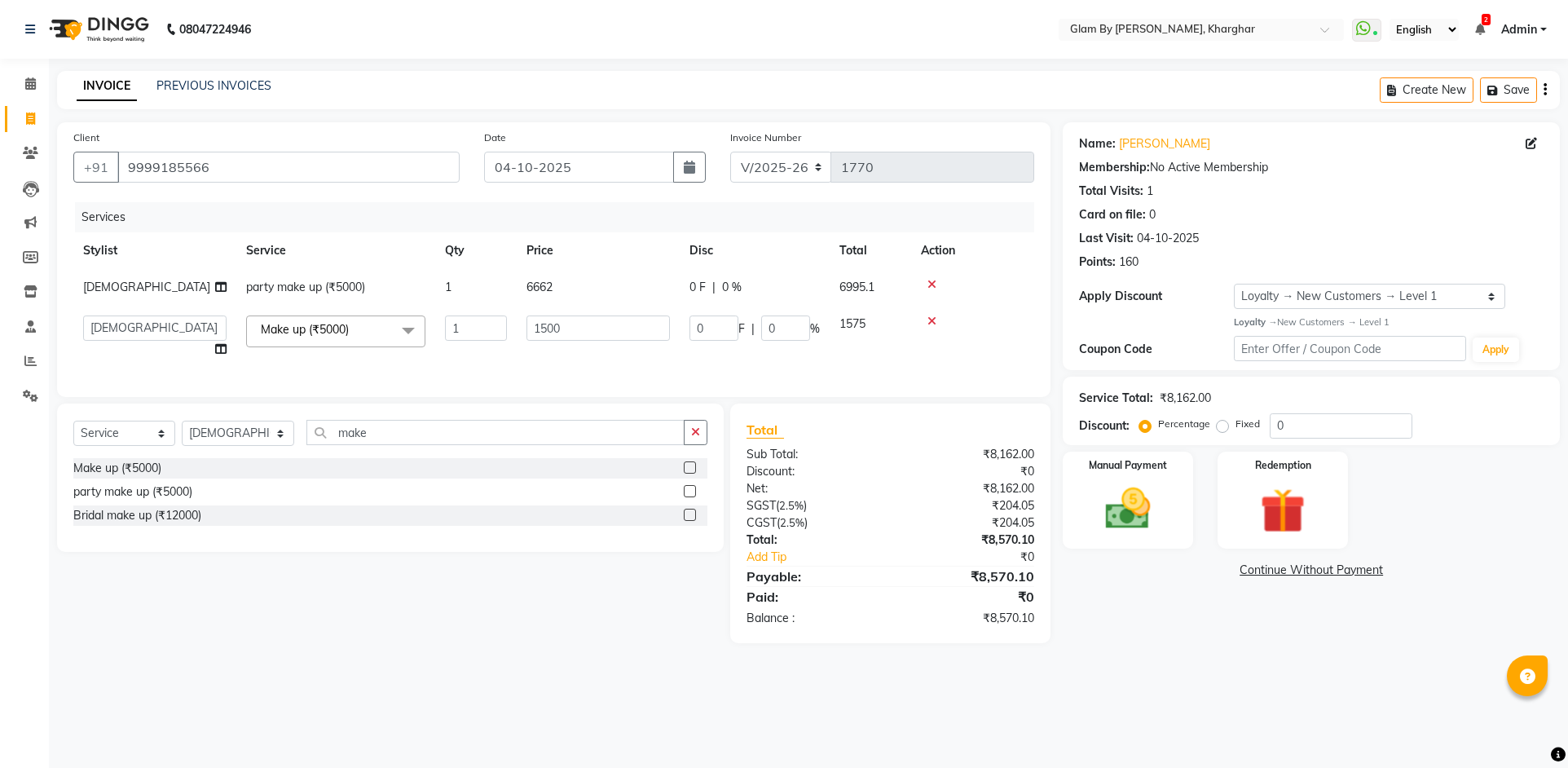
click at [598, 323] on tbody "Tejesvini party make up (₹5000) 1 6662 0 F | 0 % 6995.1 Ahsan Amandeep Avi deol…" at bounding box center [554, 318] width 961 height 99
drag, startPoint x: 541, startPoint y: 285, endPoint x: 564, endPoint y: 285, distance: 23.0
click at [564, 285] on td "6662" at bounding box center [597, 287] width 163 height 37
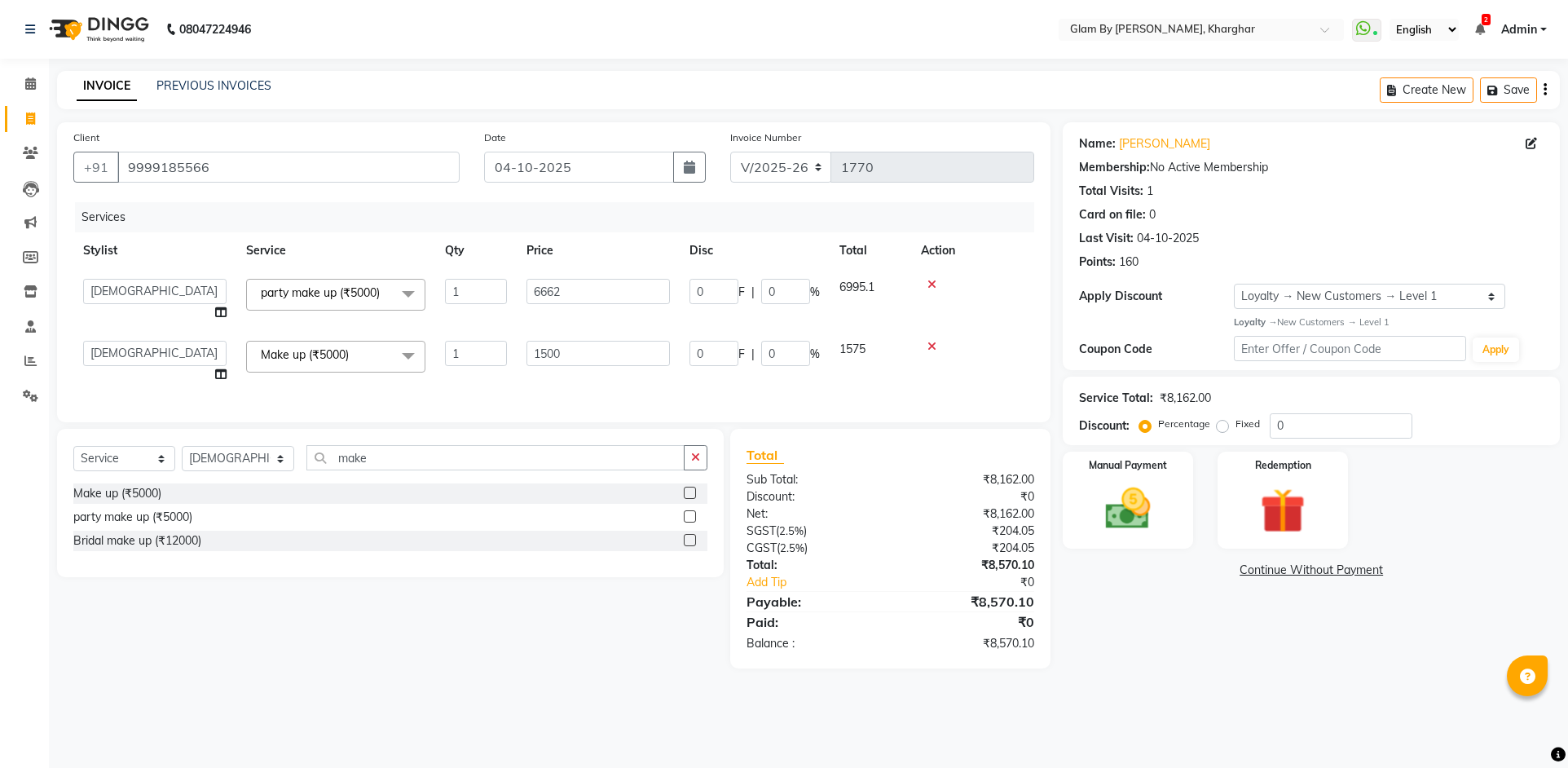
drag, startPoint x: 548, startPoint y: 308, endPoint x: 563, endPoint y: 306, distance: 15.1
click at [555, 308] on td "6662" at bounding box center [597, 300] width 163 height 62
drag, startPoint x: 573, startPoint y: 292, endPoint x: 479, endPoint y: 294, distance: 94.0
click at [479, 294] on tr "Ahsan Amandeep Avi deol kuldeep kaur (maneger) MARUL neetu pinky soni Pooja pri…" at bounding box center [554, 300] width 961 height 62
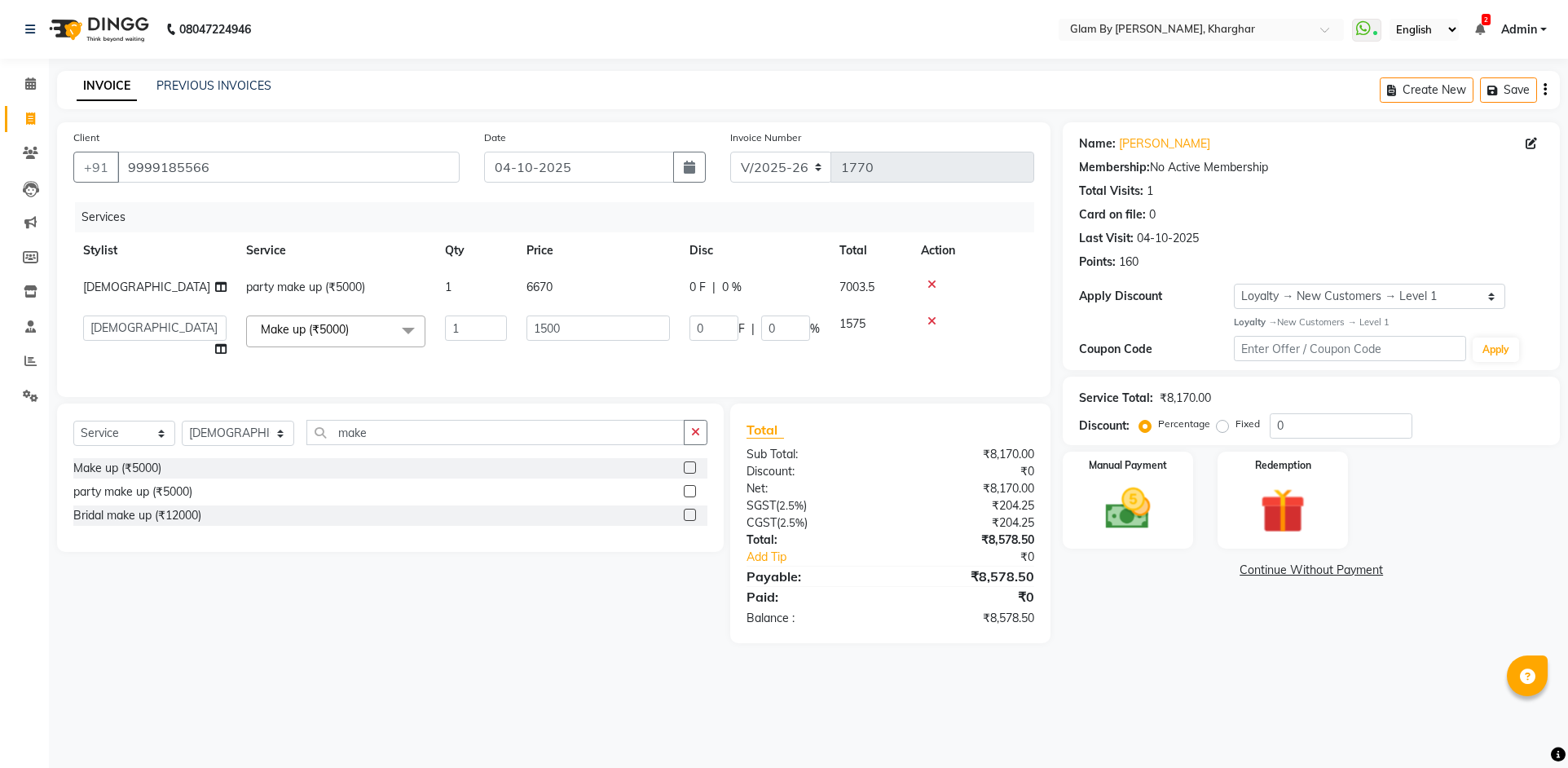
click at [537, 315] on tbody "Tejesvini party make up (₹5000) 1 6670 0 F | 0 % 7003.5 Ahsan Amandeep Avi deol…" at bounding box center [554, 318] width 961 height 99
drag, startPoint x: 565, startPoint y: 327, endPoint x: 525, endPoint y: 326, distance: 40.0
click at [525, 326] on td "1500" at bounding box center [597, 336] width 163 height 62
click at [569, 329] on input "1500" at bounding box center [598, 328] width 143 height 25
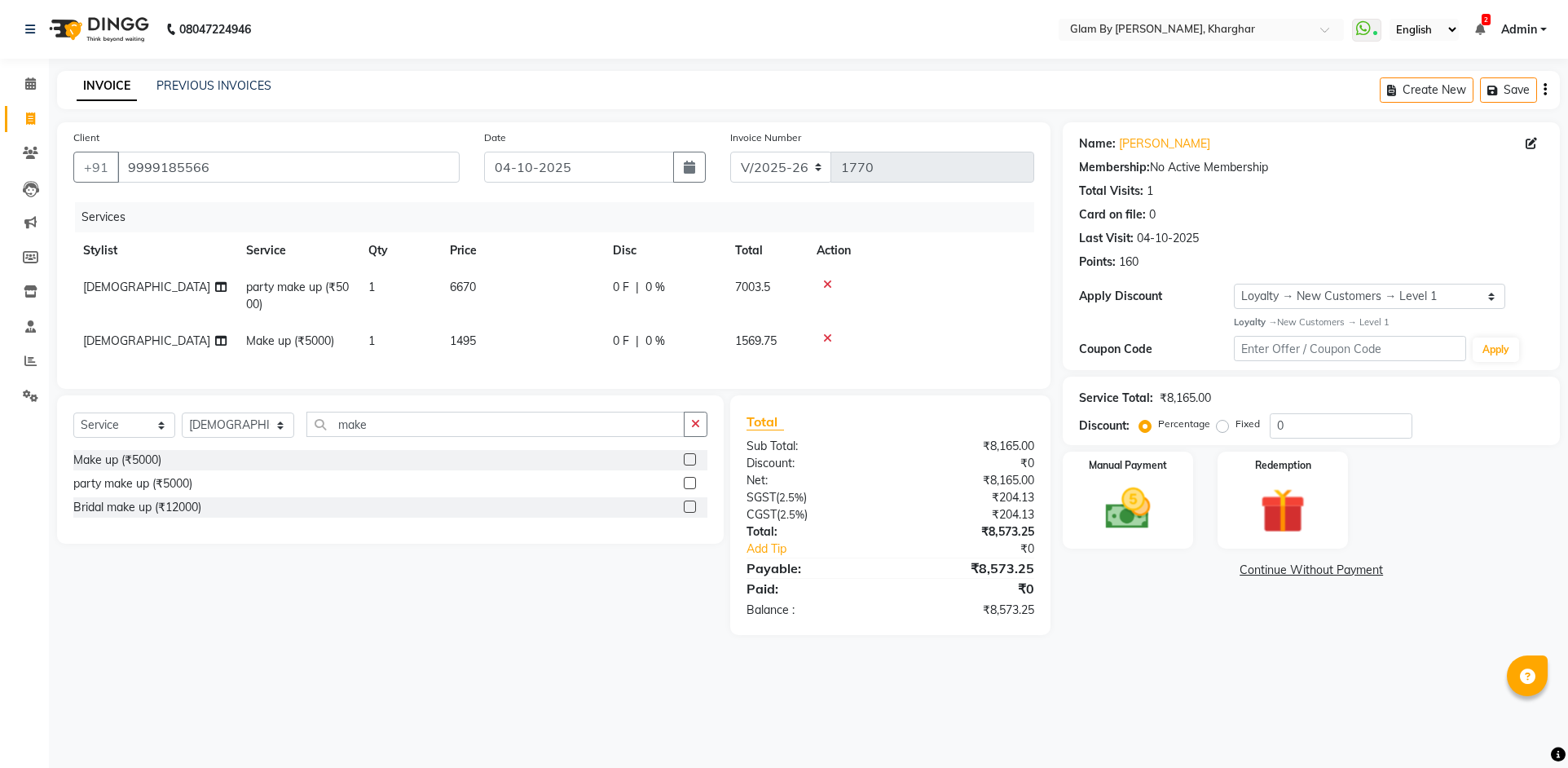
click at [569, 352] on td "1495" at bounding box center [522, 341] width 163 height 37
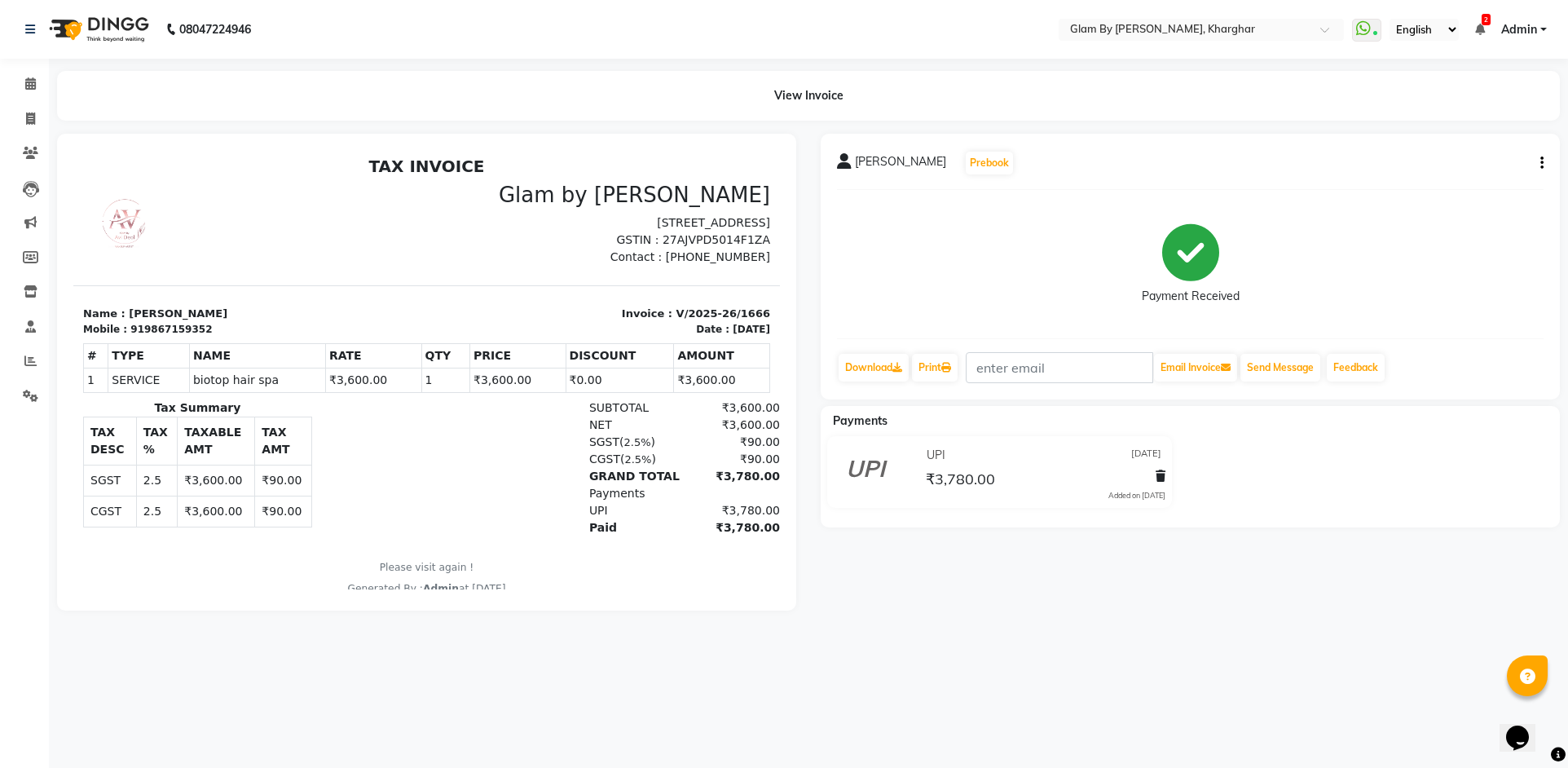
click at [1542, 163] on icon "button" at bounding box center [1542, 163] width 3 height 1
click at [1422, 163] on div "Edit Item Staff" at bounding box center [1461, 163] width 112 height 20
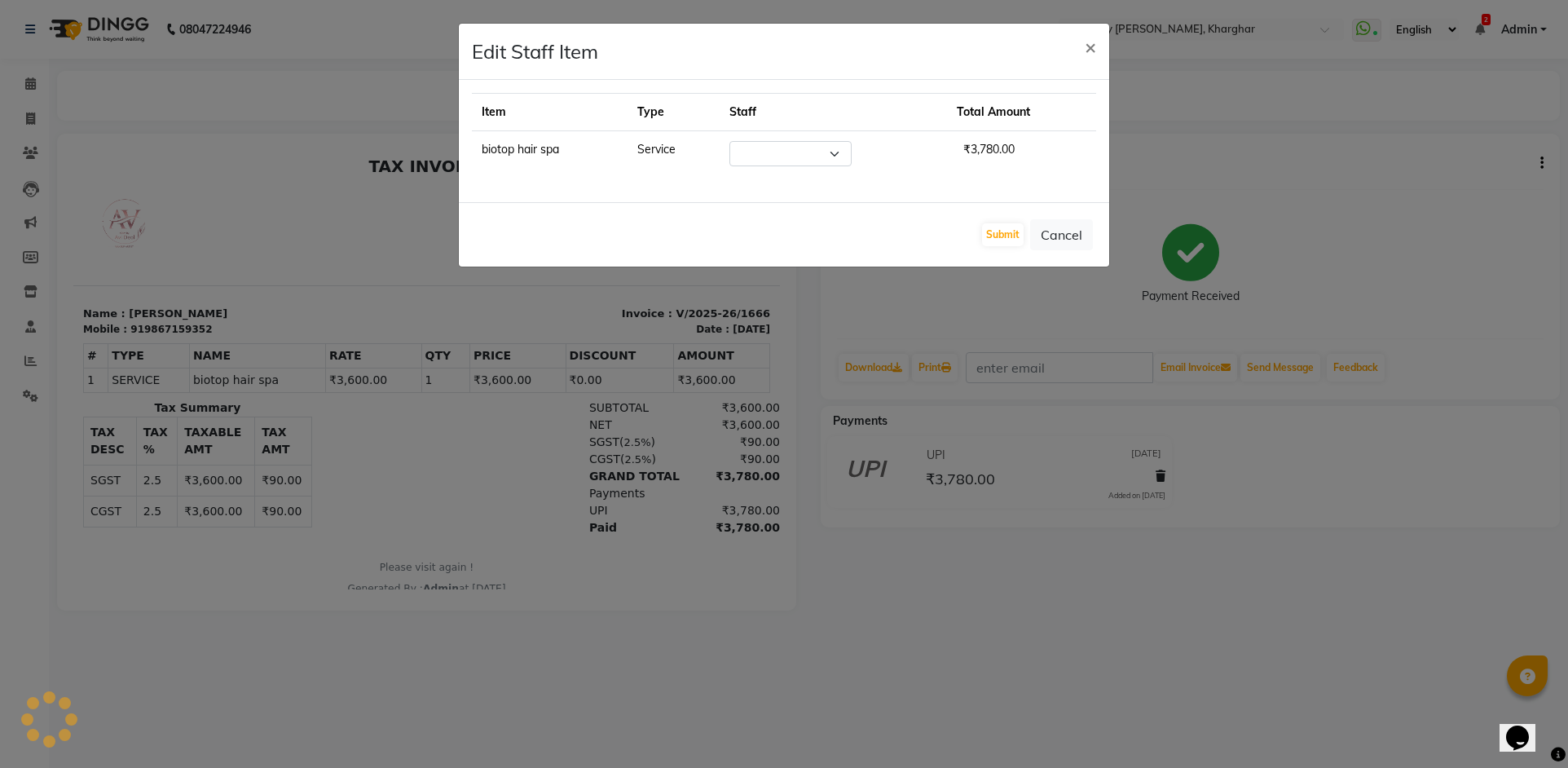
select select "26770"
click at [1098, 50] on button "×" at bounding box center [1090, 46] width 38 height 45
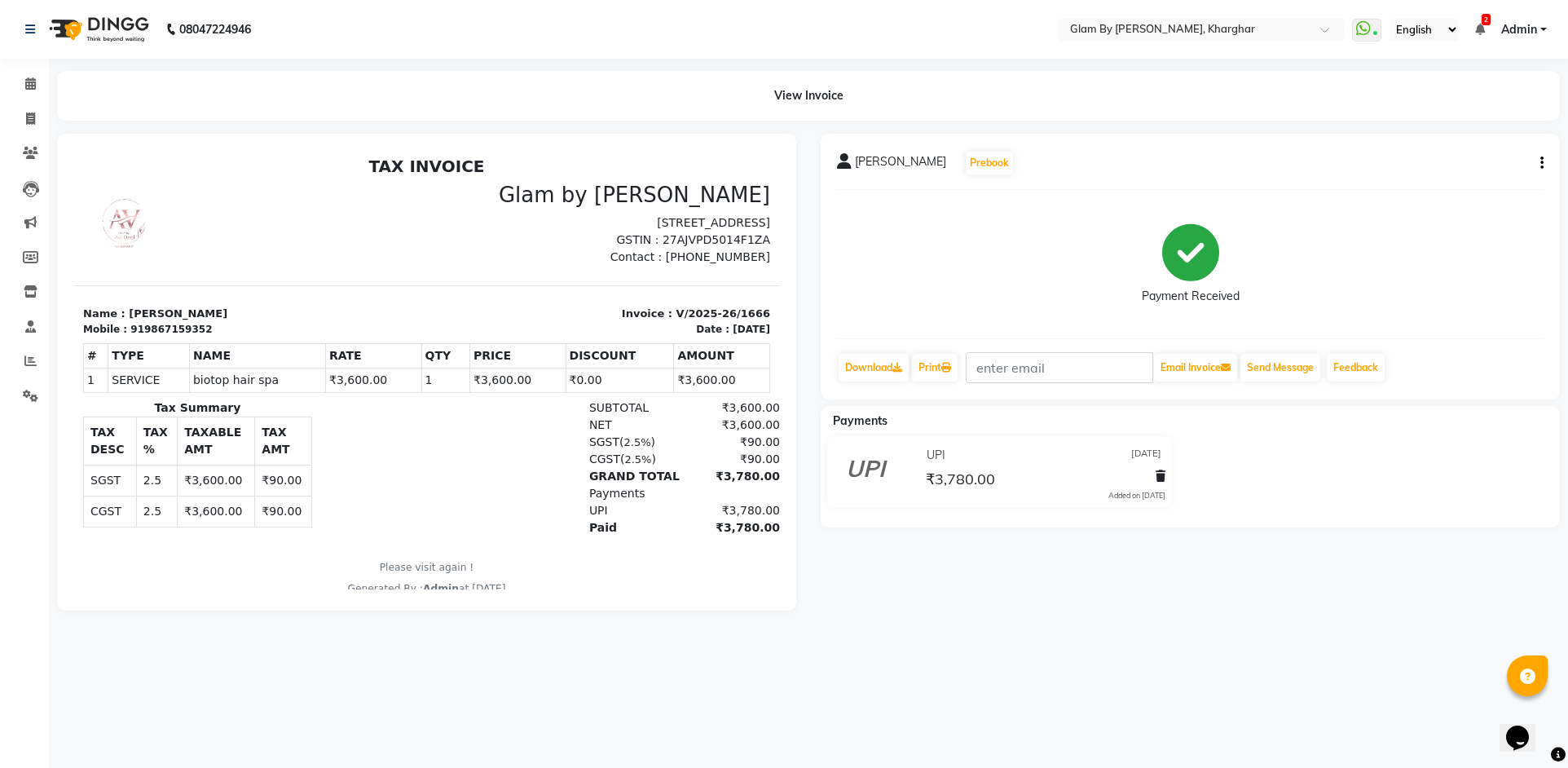
click at [148, 330] on div "919867159352" at bounding box center [170, 329] width 81 height 15
click at [149, 324] on div "919867159352" at bounding box center [170, 329] width 81 height 15
copy div "919867159352"
click at [24, 121] on span at bounding box center [31, 119] width 29 height 18
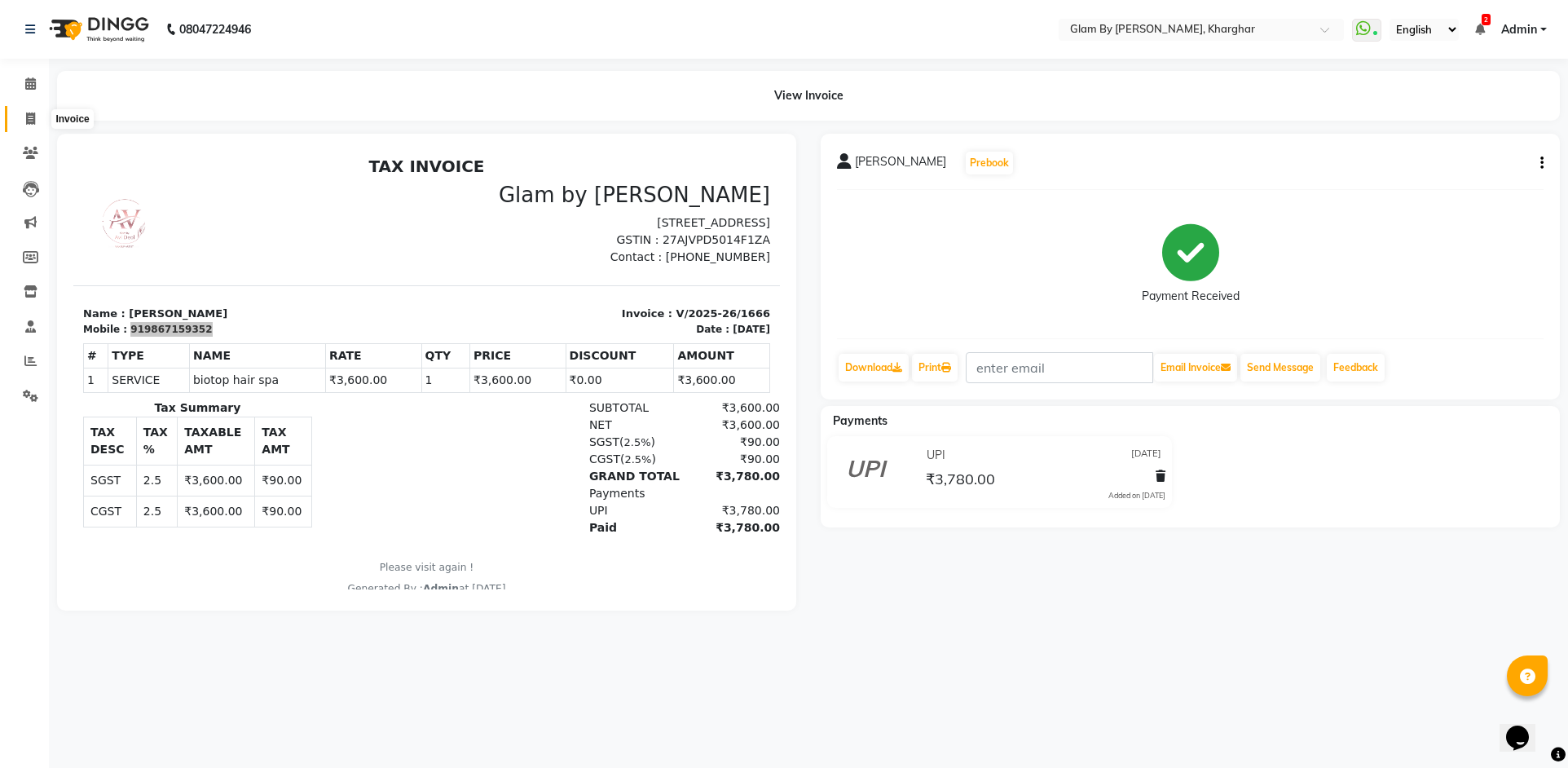
select select "3992"
select select "service"
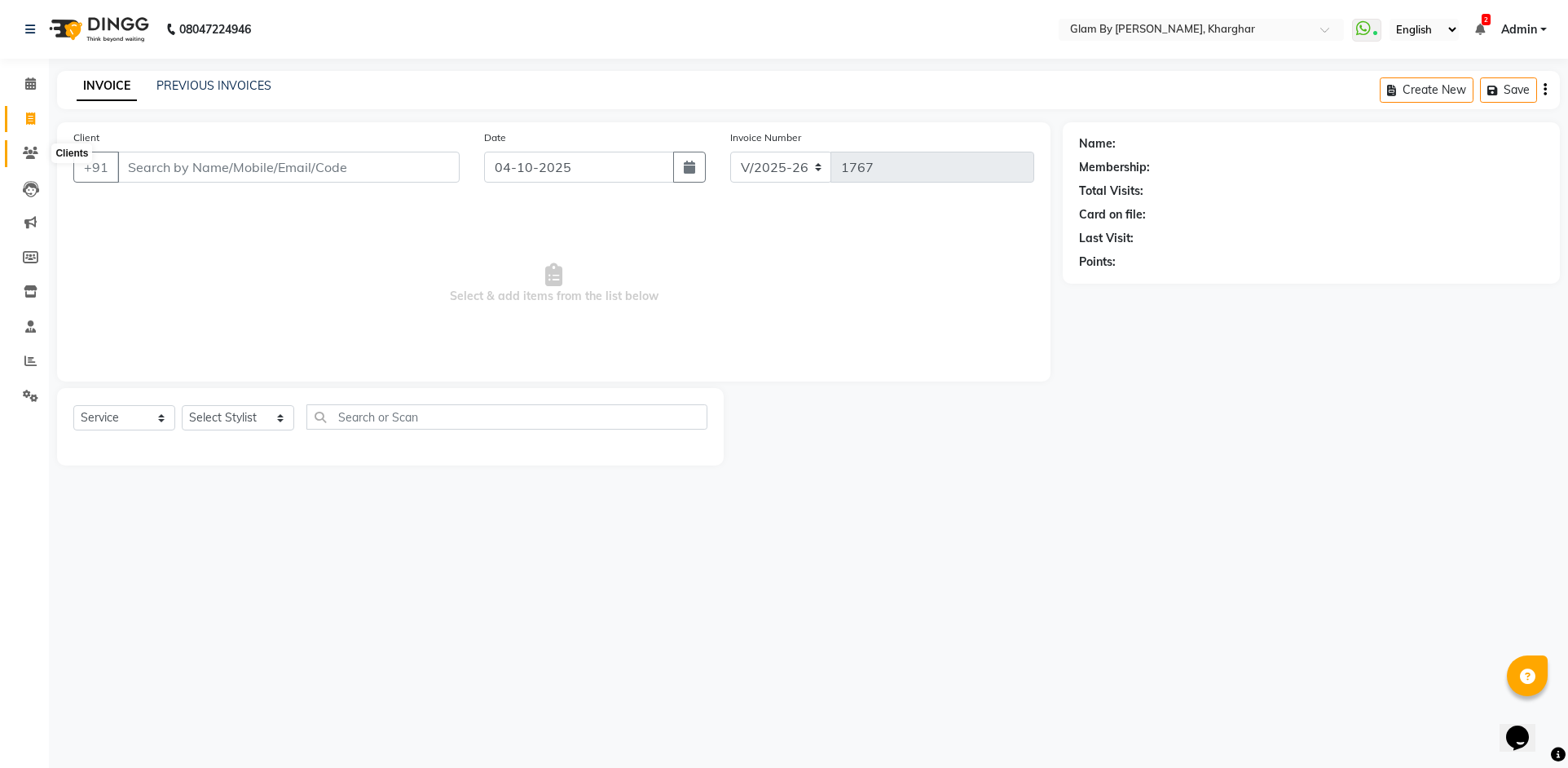
click at [30, 160] on span at bounding box center [31, 153] width 29 height 18
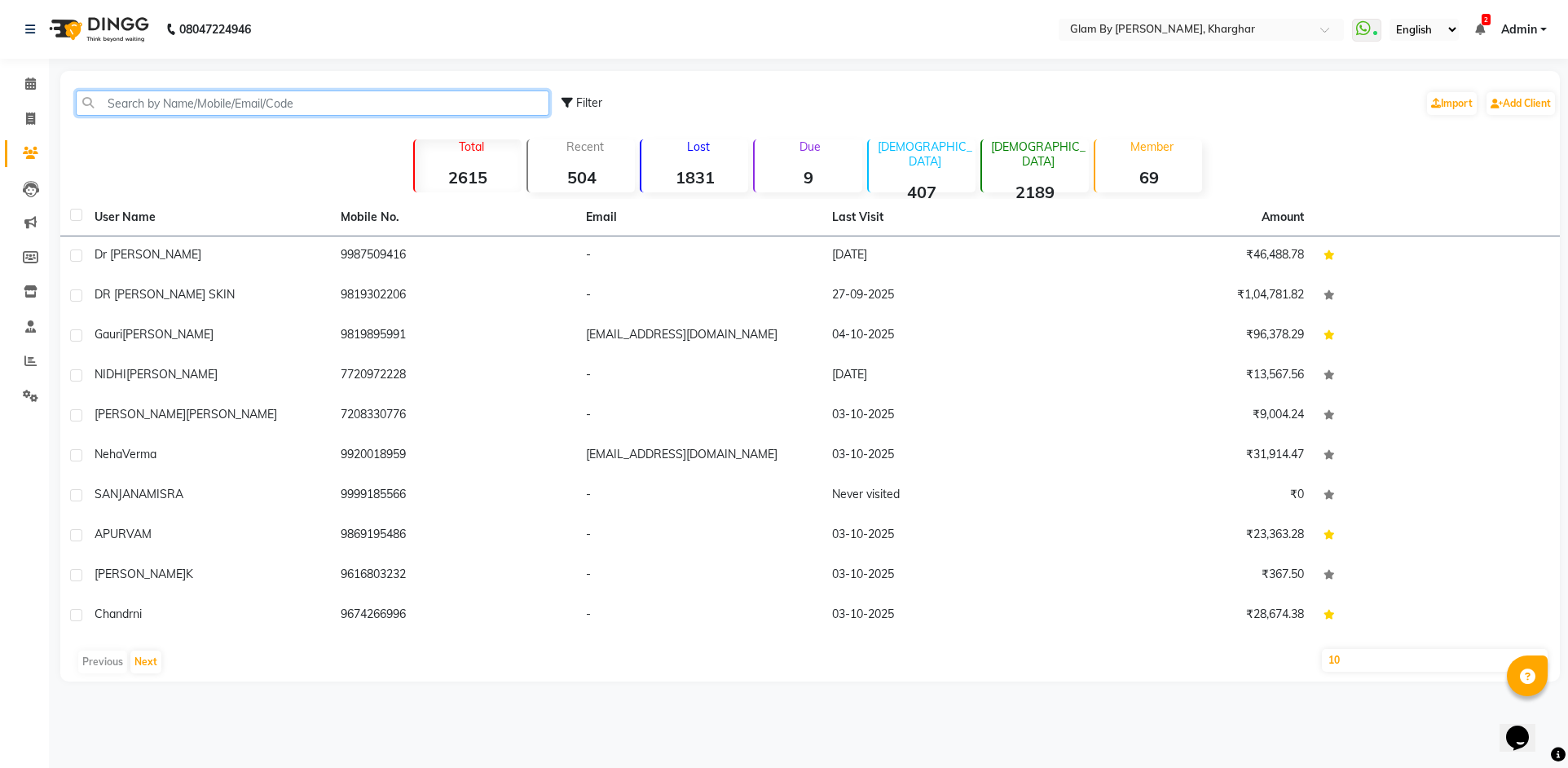
drag, startPoint x: 128, startPoint y: 105, endPoint x: 130, endPoint y: 114, distance: 9.2
paste input "919867159352"
click at [119, 100] on input "919867159352" at bounding box center [313, 103] width 473 height 25
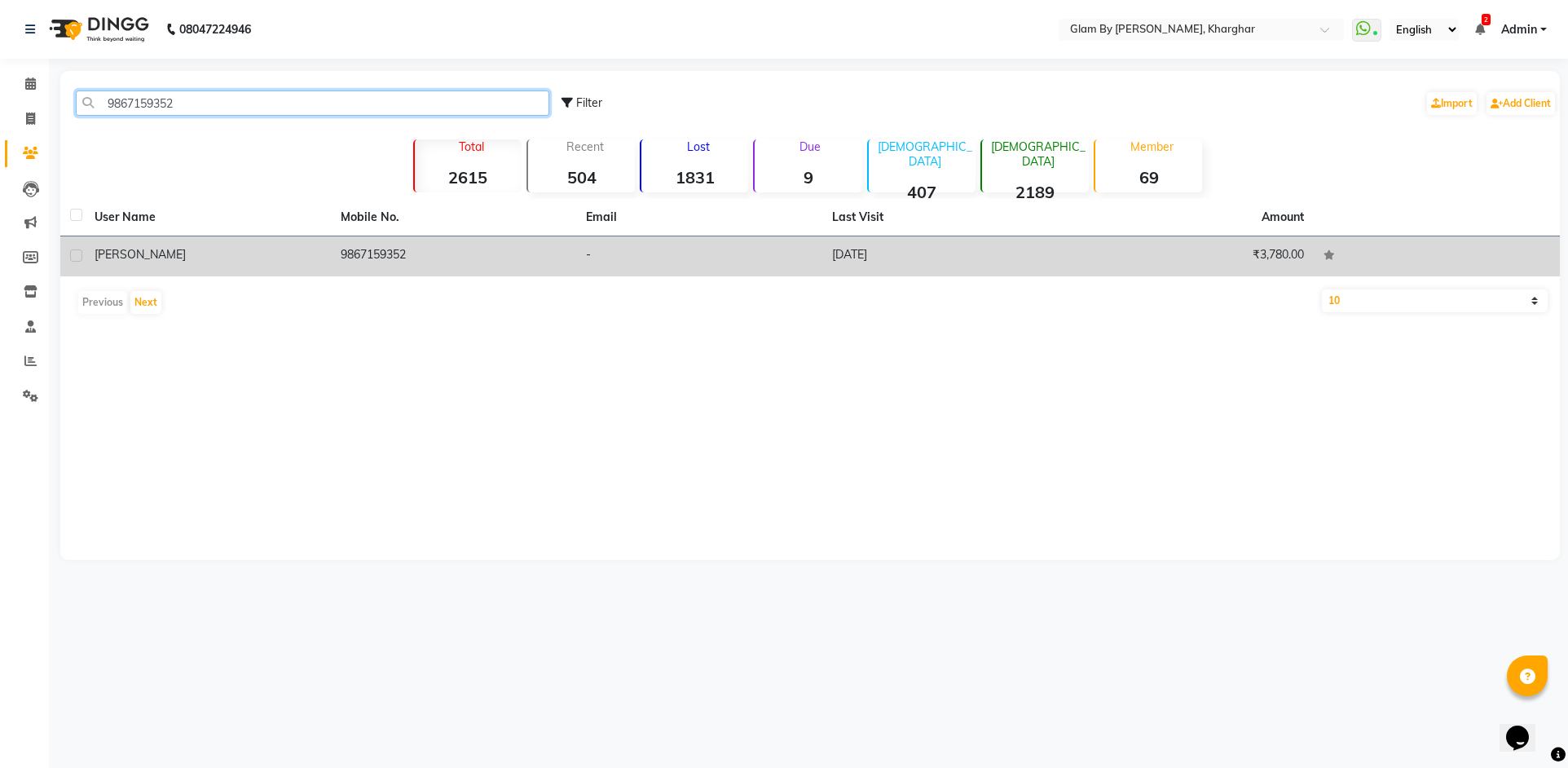
type input "9867159352"
drag, startPoint x: 386, startPoint y: 238, endPoint x: 416, endPoint y: 243, distance: 30.4
click at [388, 238] on td "9867159352" at bounding box center [454, 257] width 246 height 40
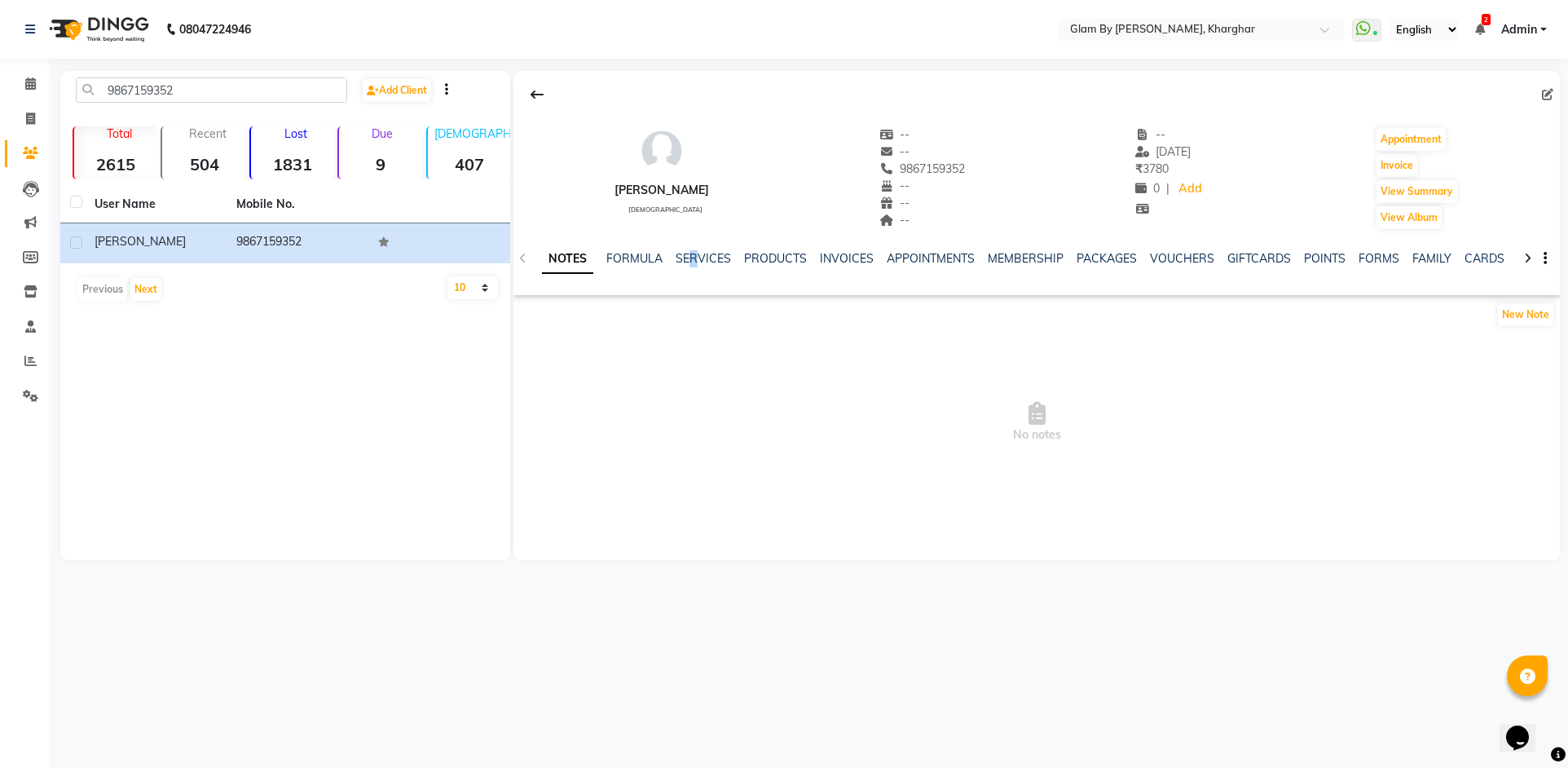
click at [693, 266] on div "SERVICES" at bounding box center [702, 259] width 55 height 17
drag, startPoint x: 706, startPoint y: 257, endPoint x: 707, endPoint y: 294, distance: 37.0
click at [707, 257] on link "SERVICES" at bounding box center [702, 258] width 55 height 15
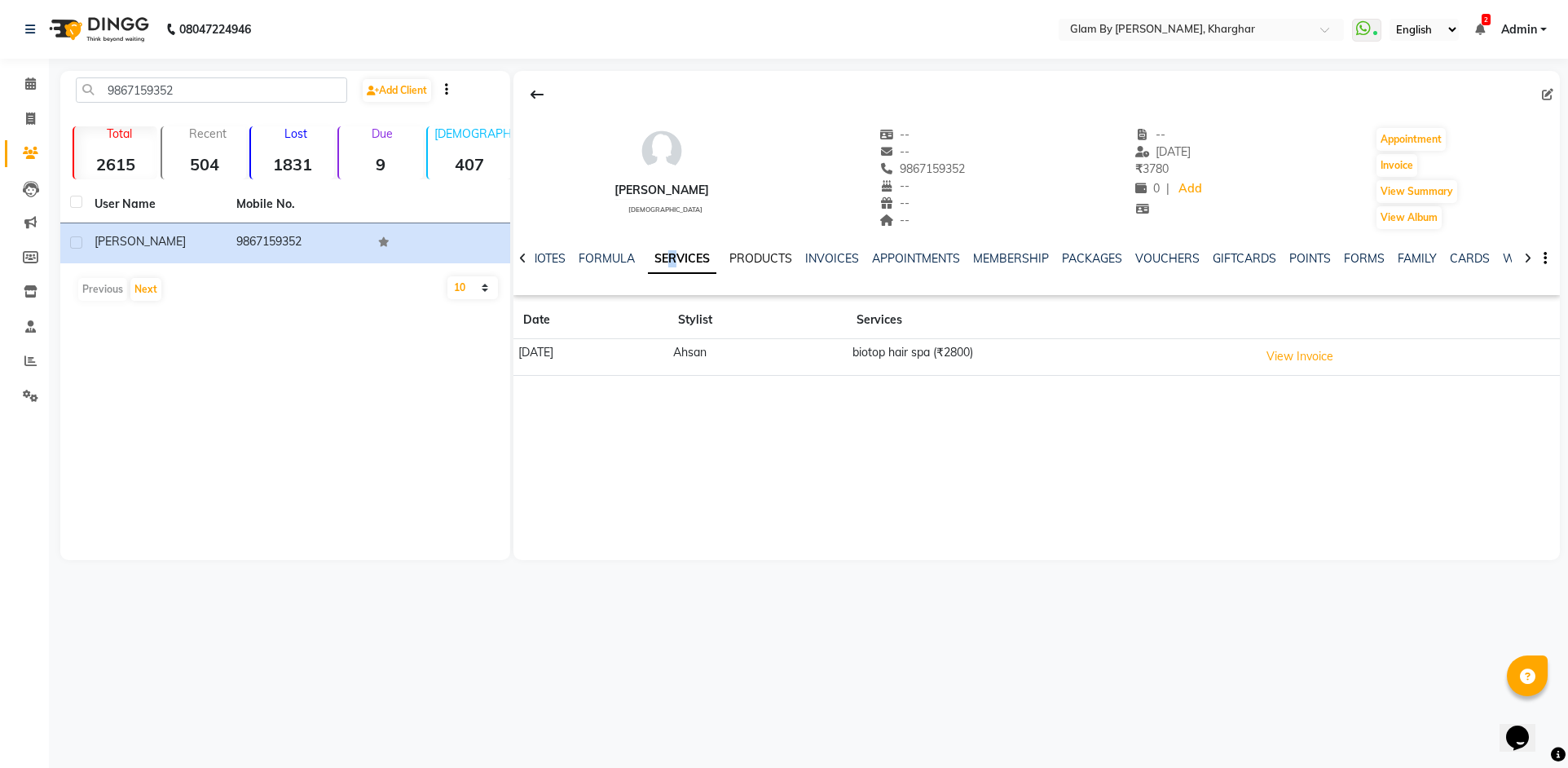
click at [741, 259] on link "PRODUCTS" at bounding box center [761, 258] width 63 height 15
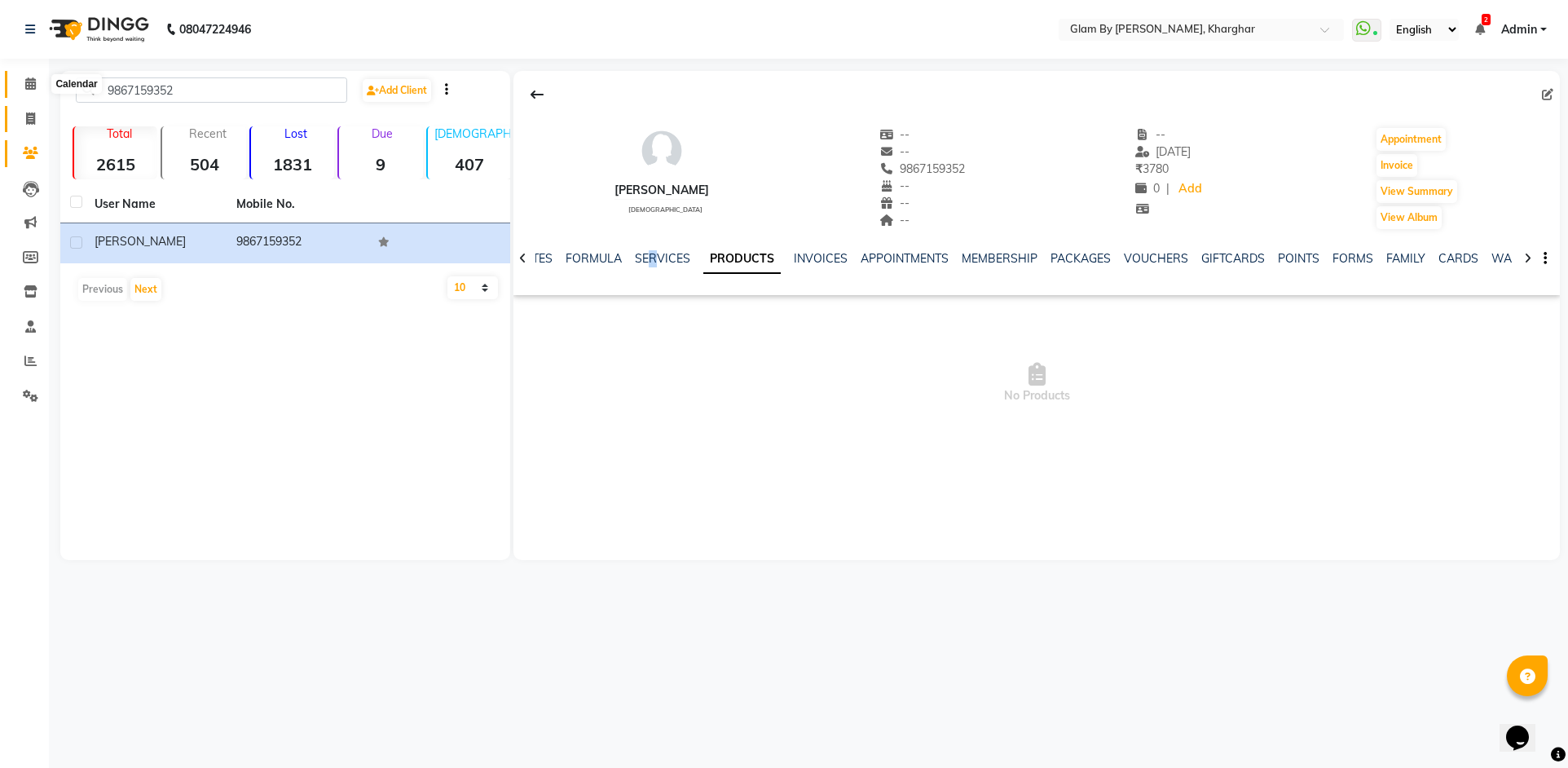
drag, startPoint x: 23, startPoint y: 86, endPoint x: 25, endPoint y: 105, distance: 19.1
click at [24, 87] on span at bounding box center [31, 84] width 29 height 18
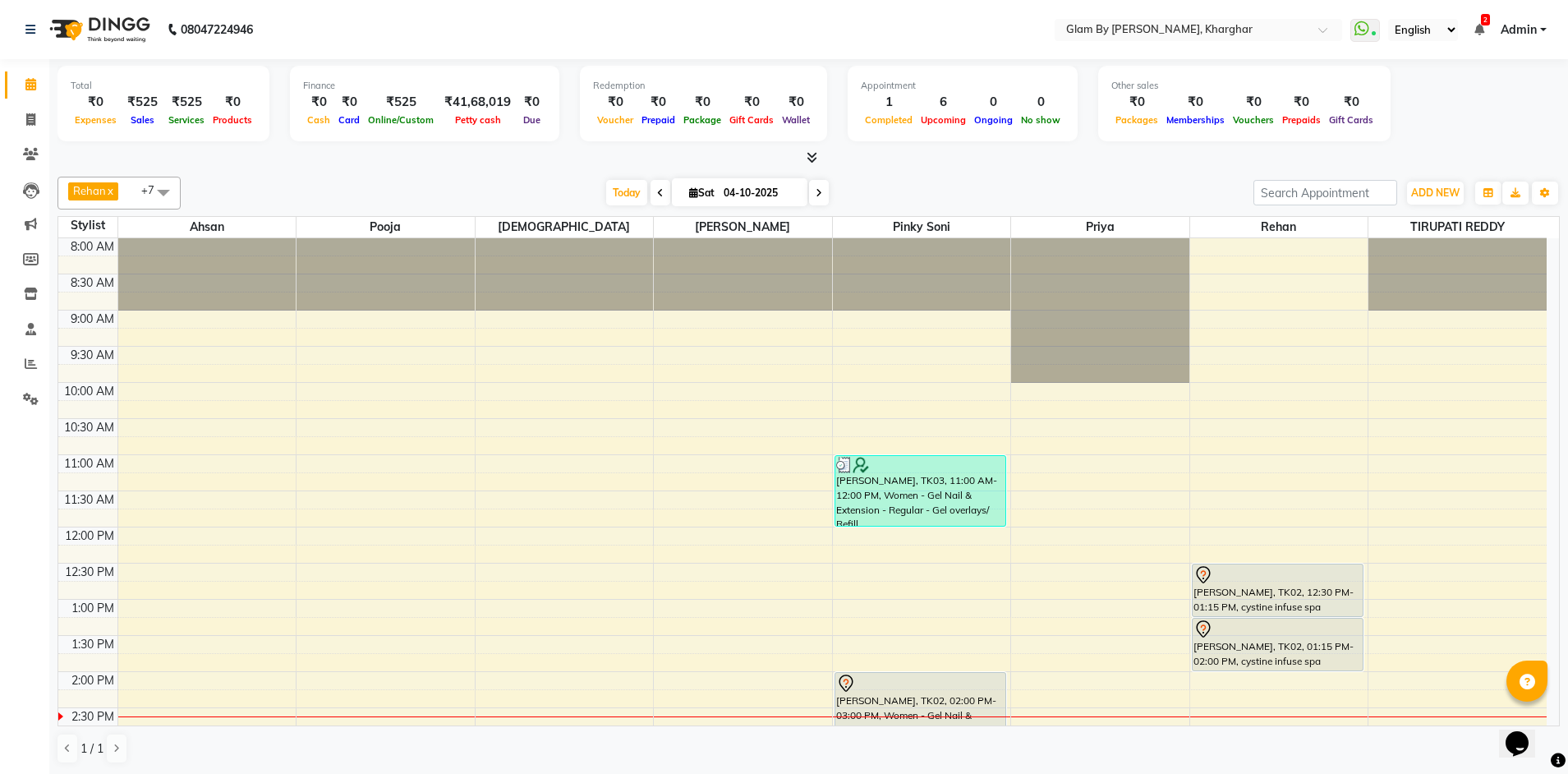
click at [814, 198] on span at bounding box center [819, 192] width 19 height 26
type input "05-10-2025"
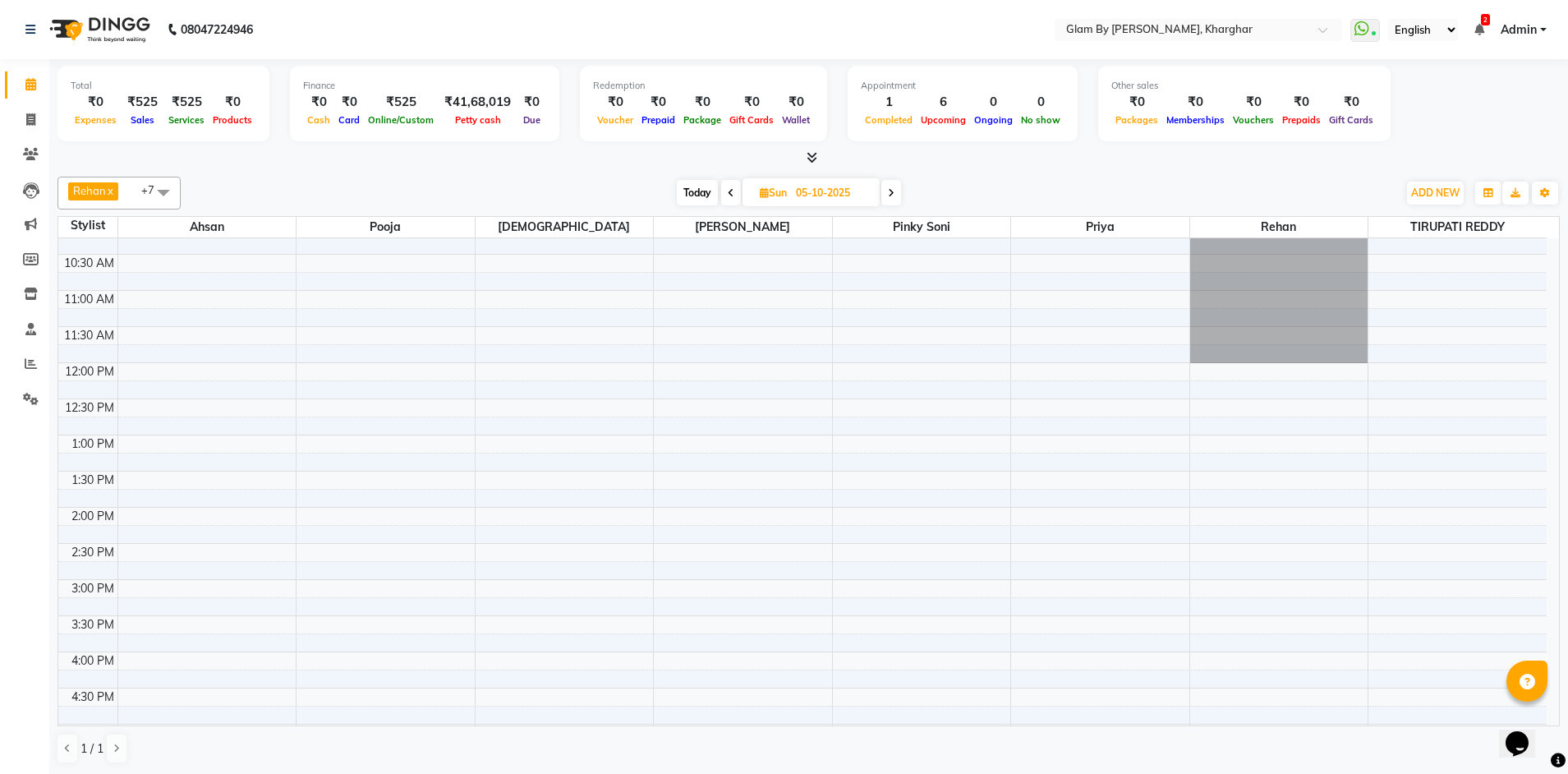
scroll to position [328, 0]
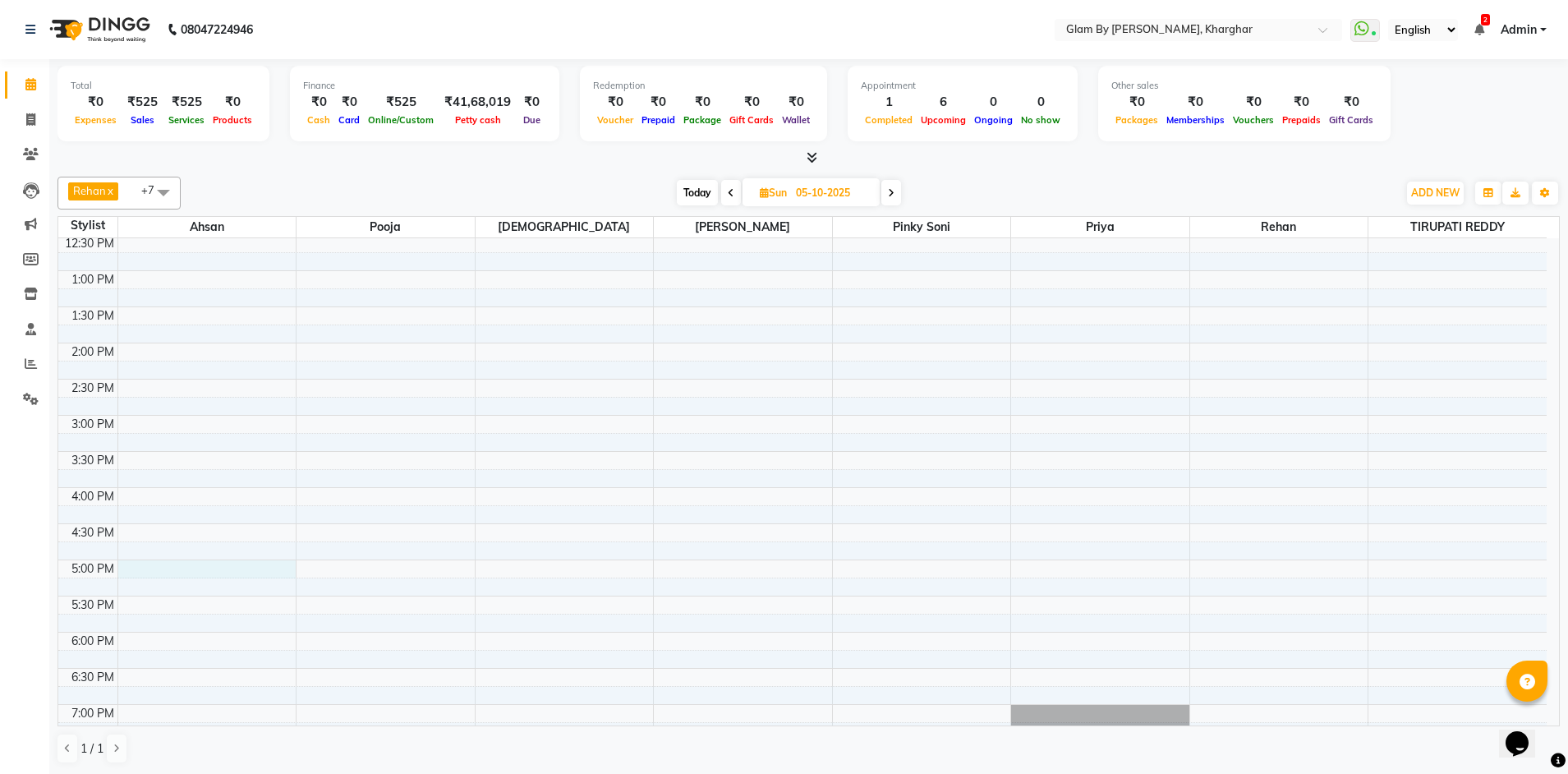
click at [217, 569] on div "8:00 AM 8:30 AM 9:00 AM 9:30 AM 10:00 AM 10:30 AM 11:00 AM 11:30 AM 12:00 PM 12…" at bounding box center [802, 451] width 1488 height 1083
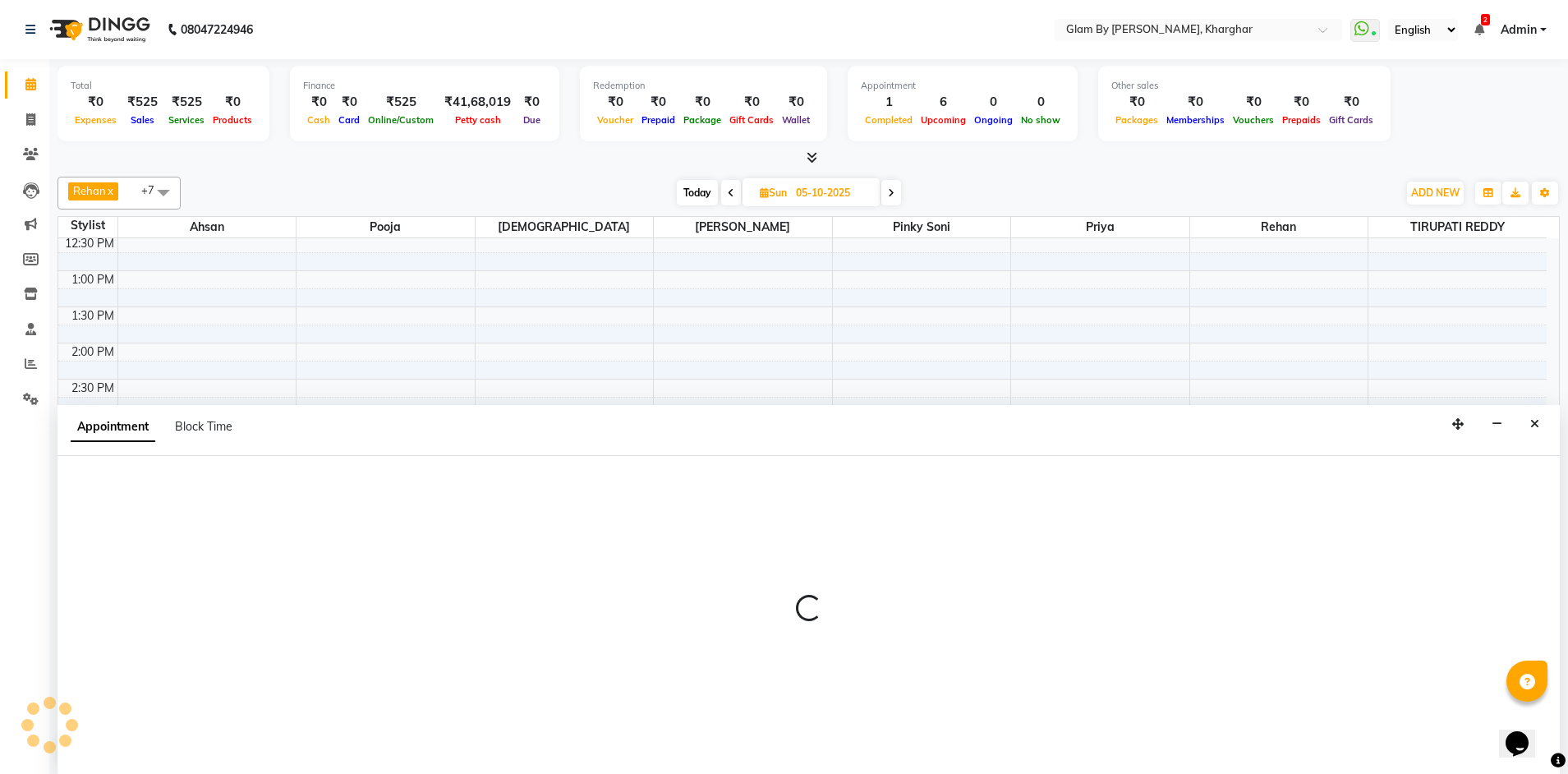
scroll to position [1, 0]
select select "26770"
select select "1020"
select select "tentative"
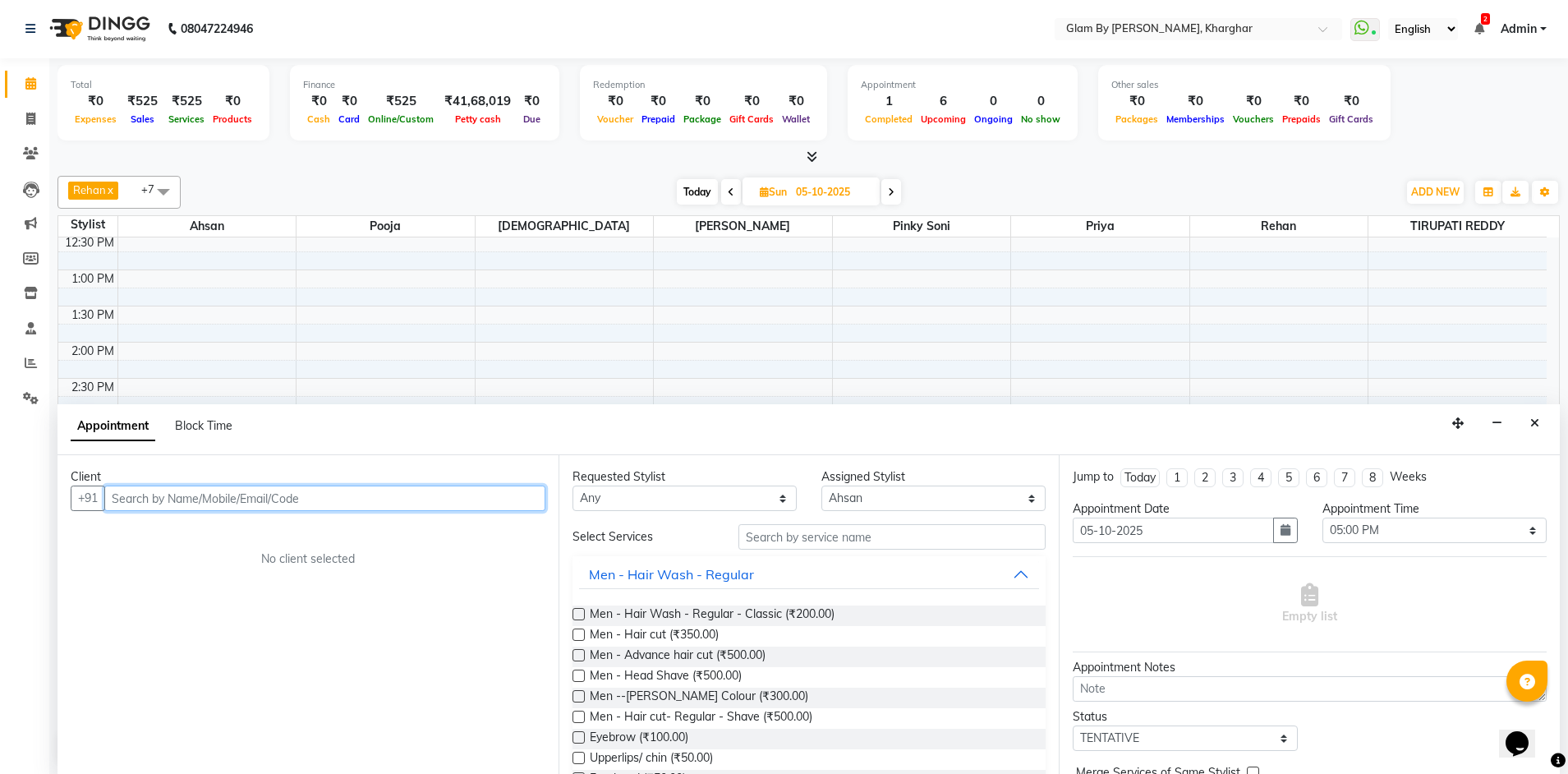
click at [131, 501] on input "text" at bounding box center [324, 498] width 441 height 26
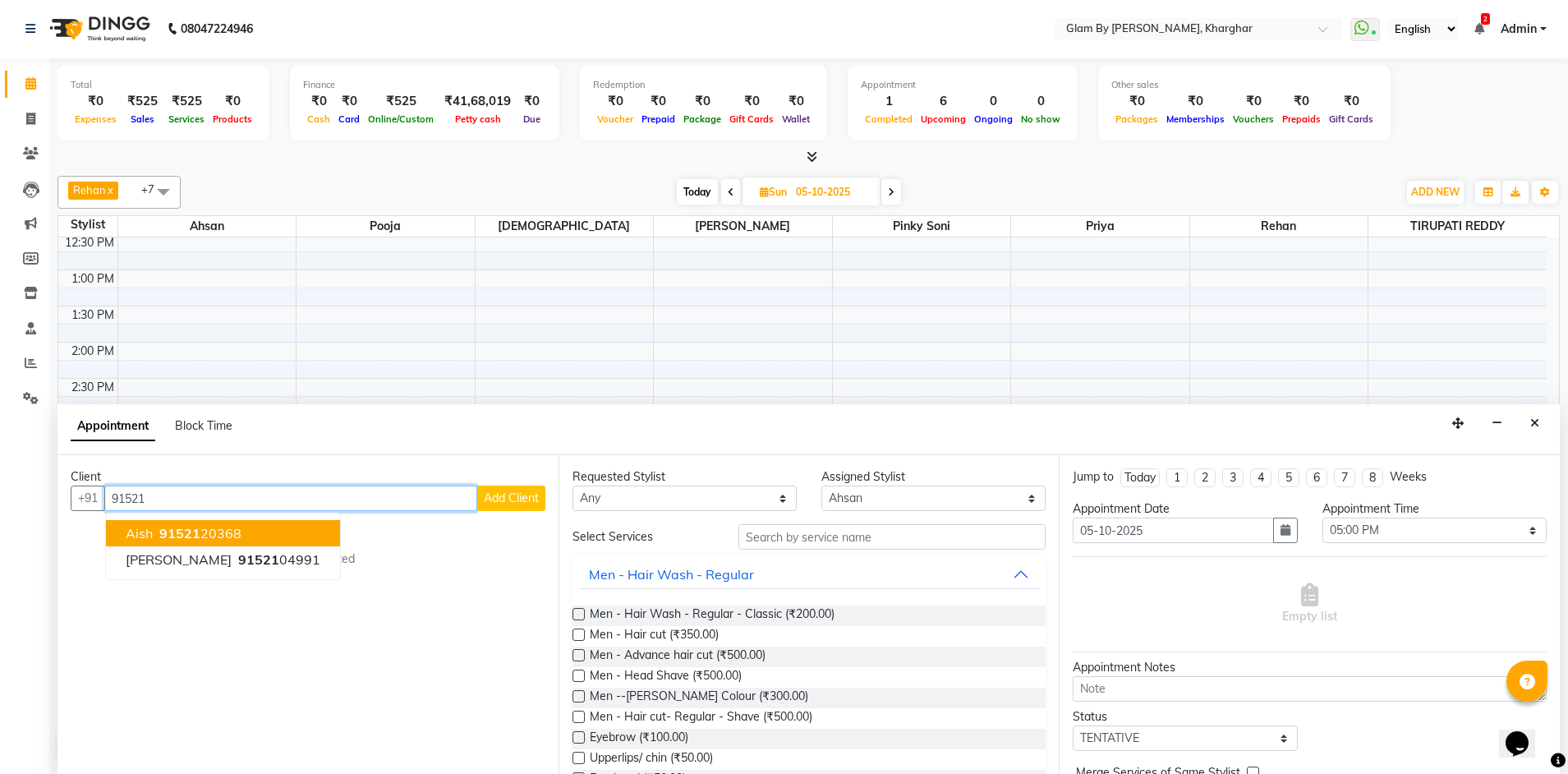
click at [195, 537] on span "91521" at bounding box center [180, 533] width 41 height 17
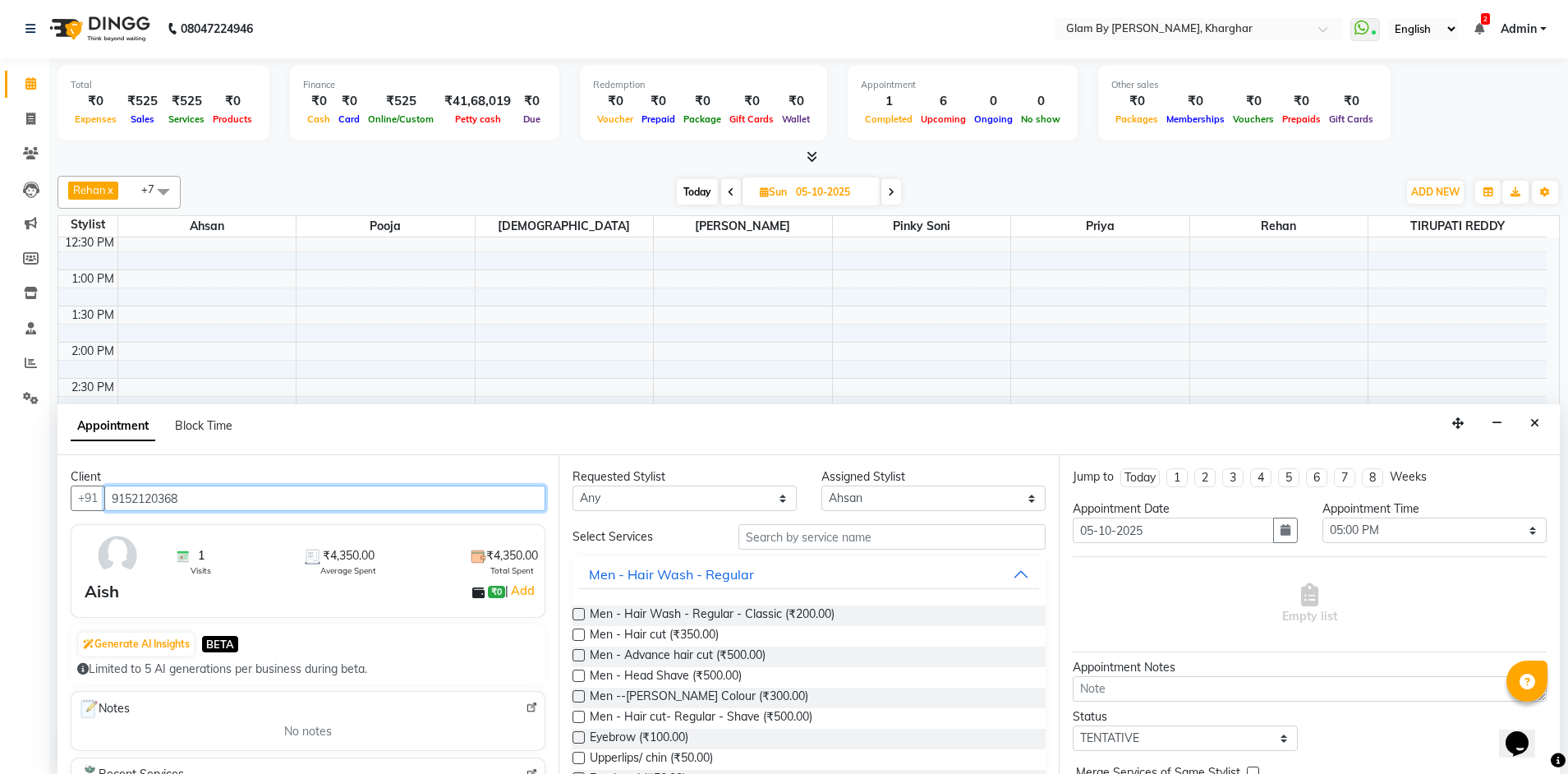
type input "9152120368"
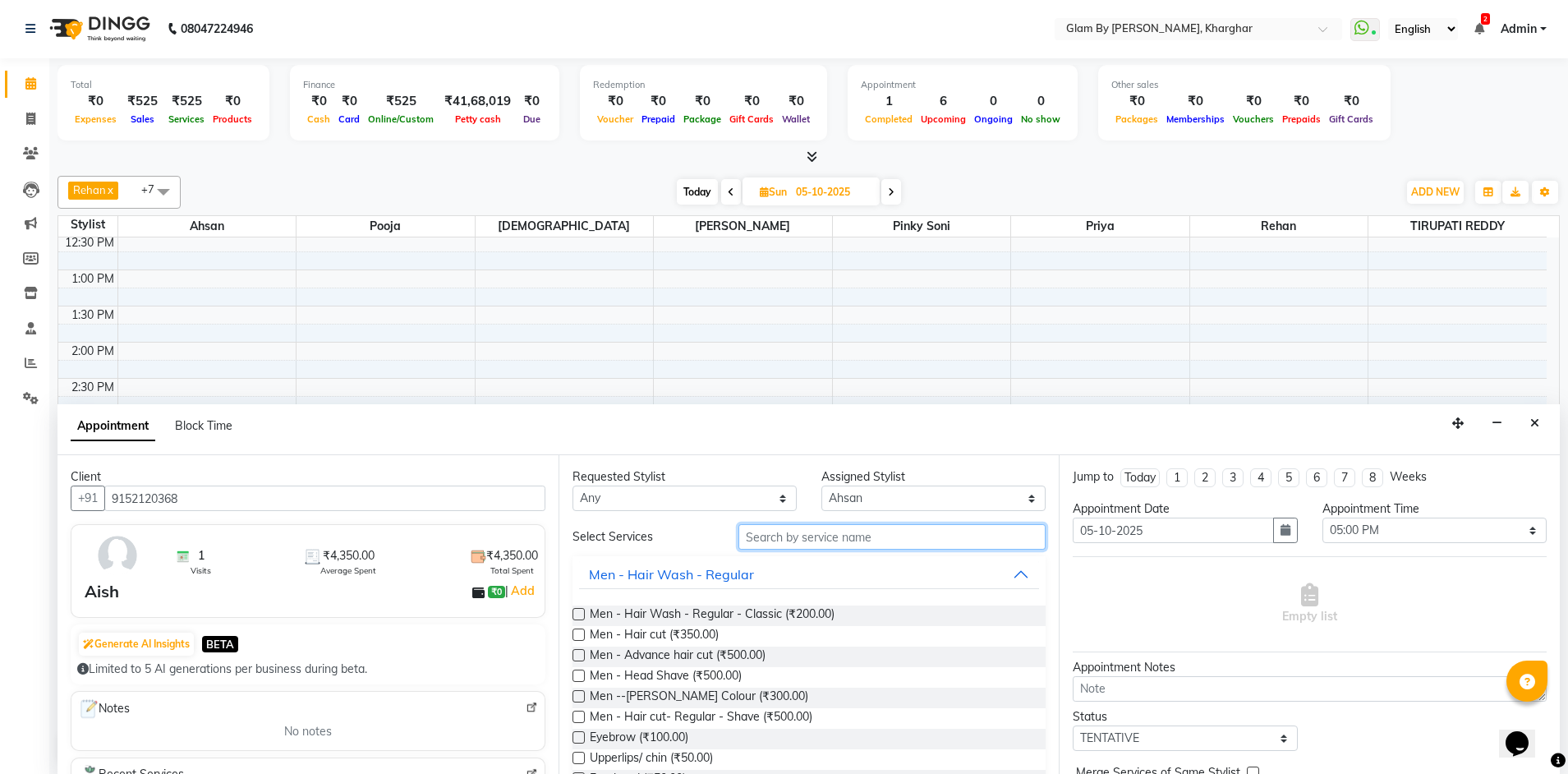
drag, startPoint x: 772, startPoint y: 542, endPoint x: 769, endPoint y: 556, distance: 14.3
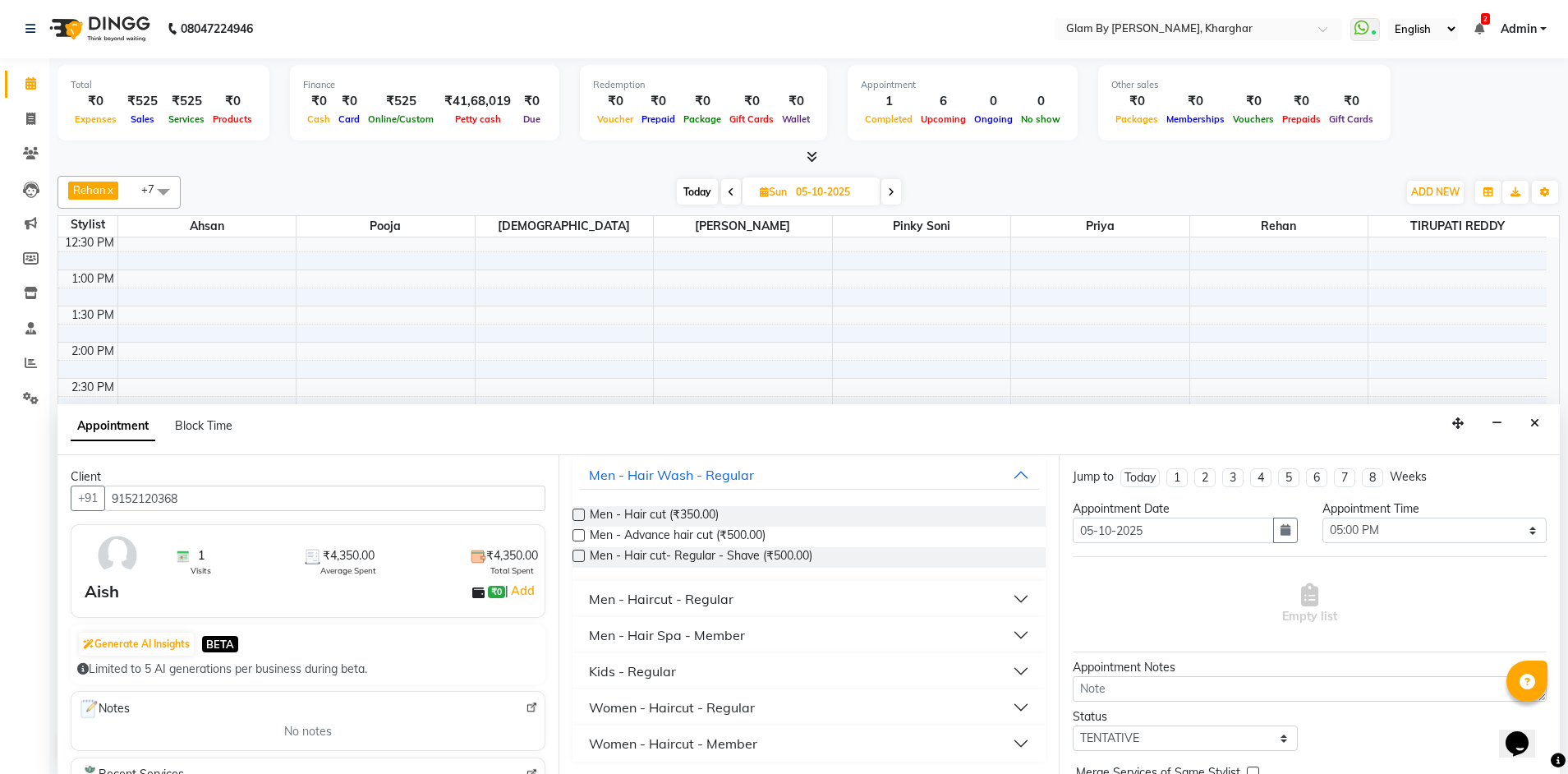
scroll to position [100, 0]
type input "hair cut"
click at [736, 701] on div "Women - Haircut - Regular" at bounding box center [672, 706] width 166 height 19
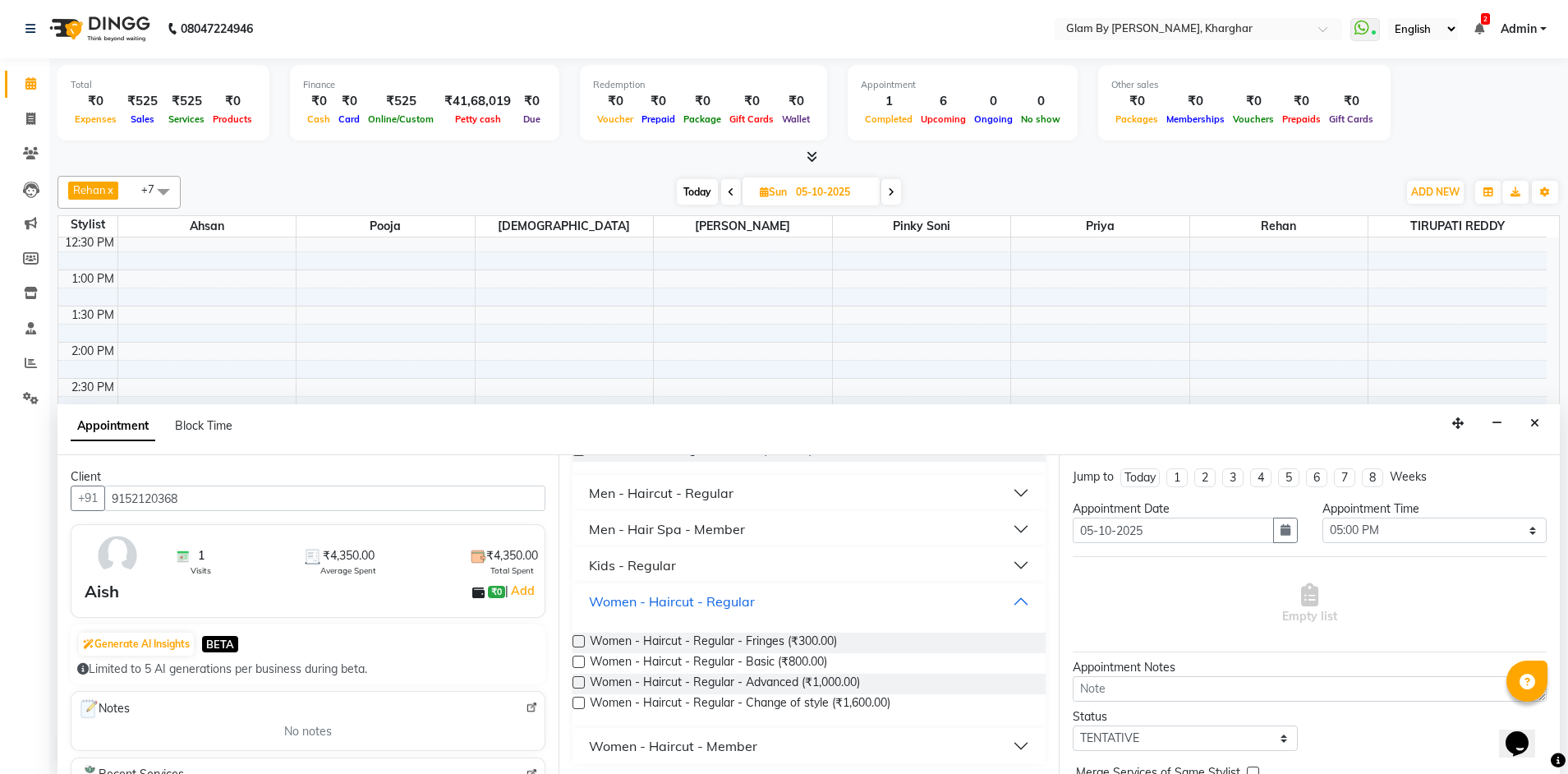
scroll to position [209, 0]
click at [846, 679] on span "Women - Haircut - Regular - Advanced (₹1,000.00)" at bounding box center [725, 680] width 270 height 20
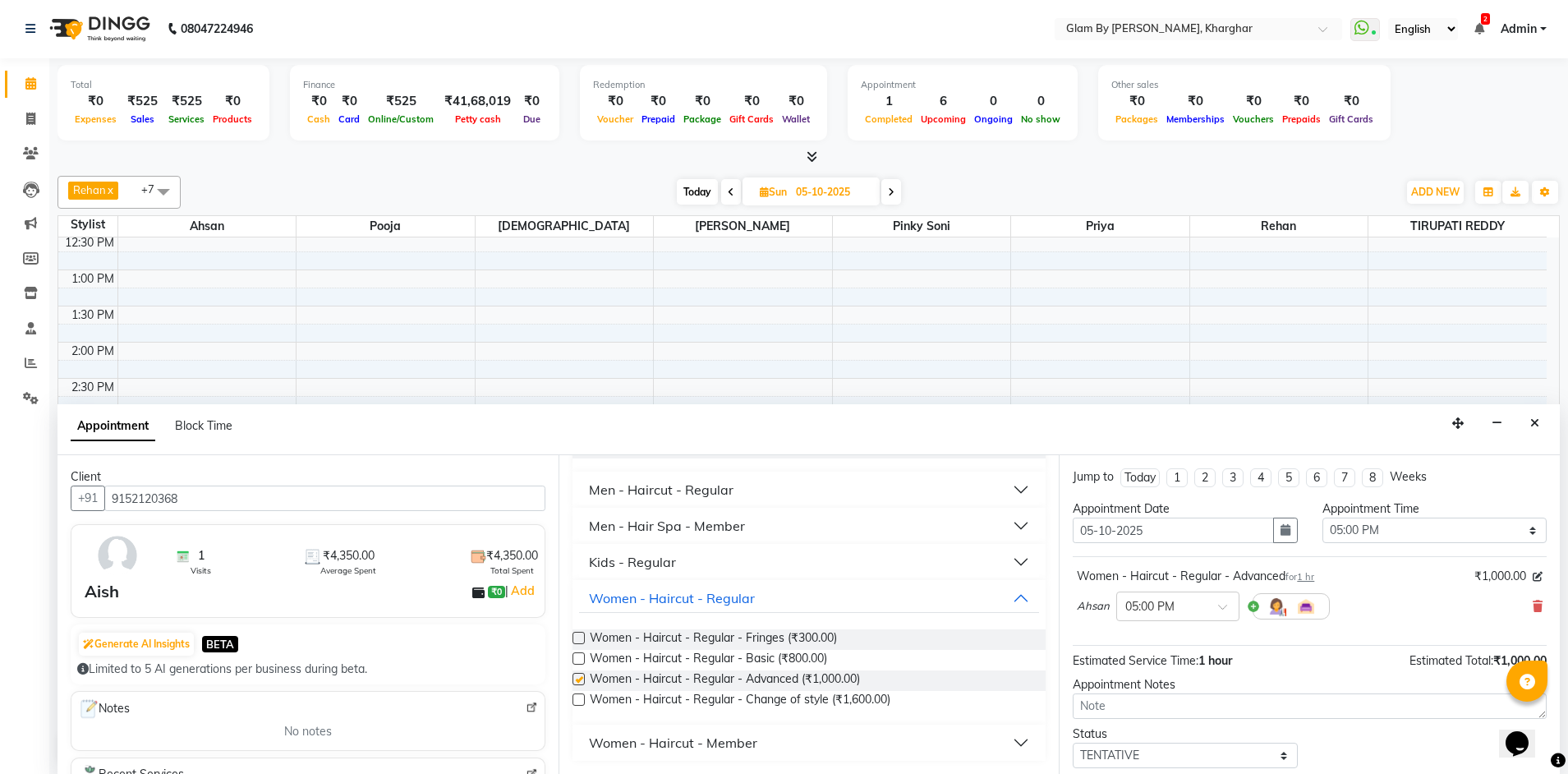
checkbox input "false"
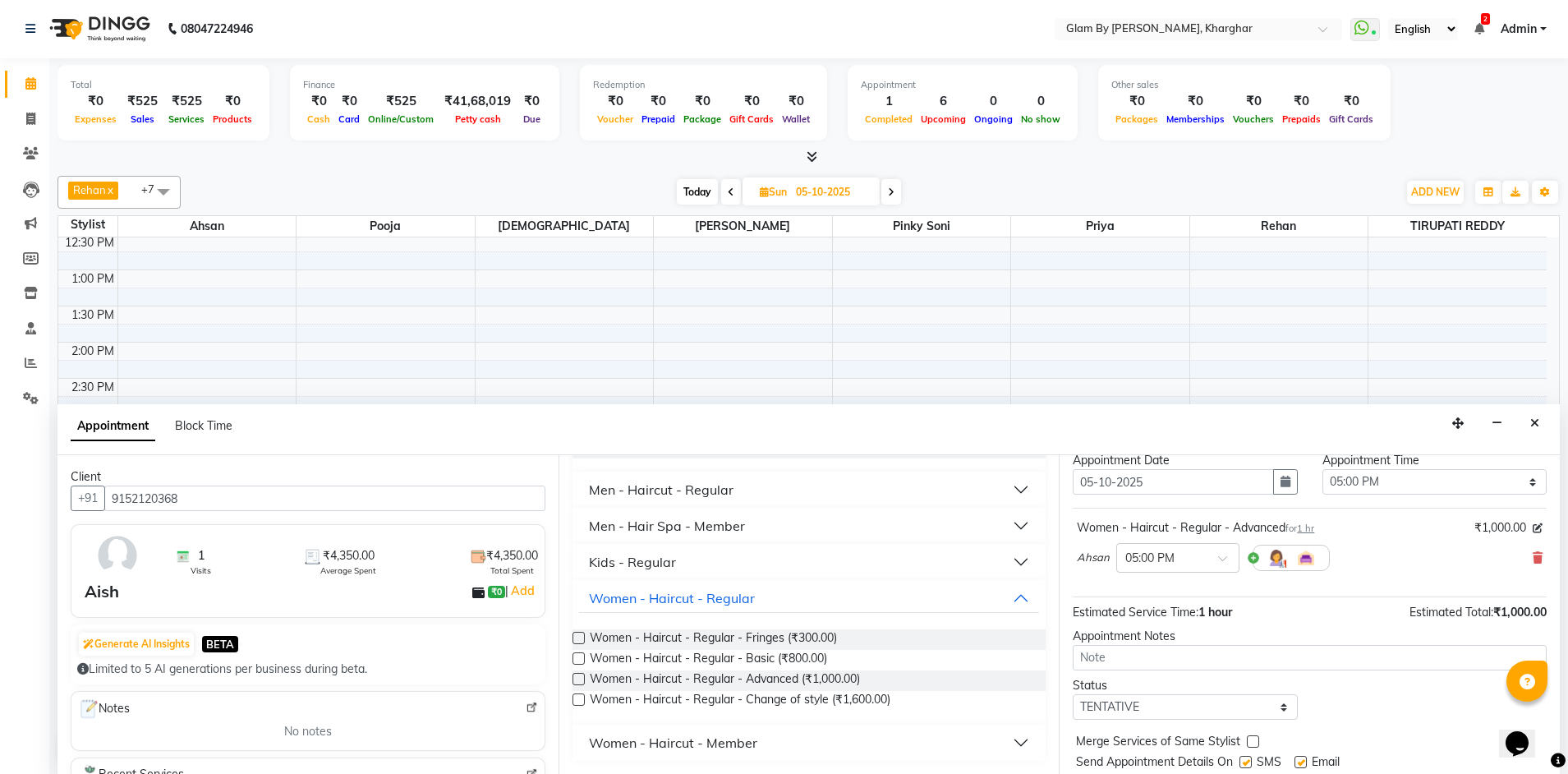
scroll to position [98, 0]
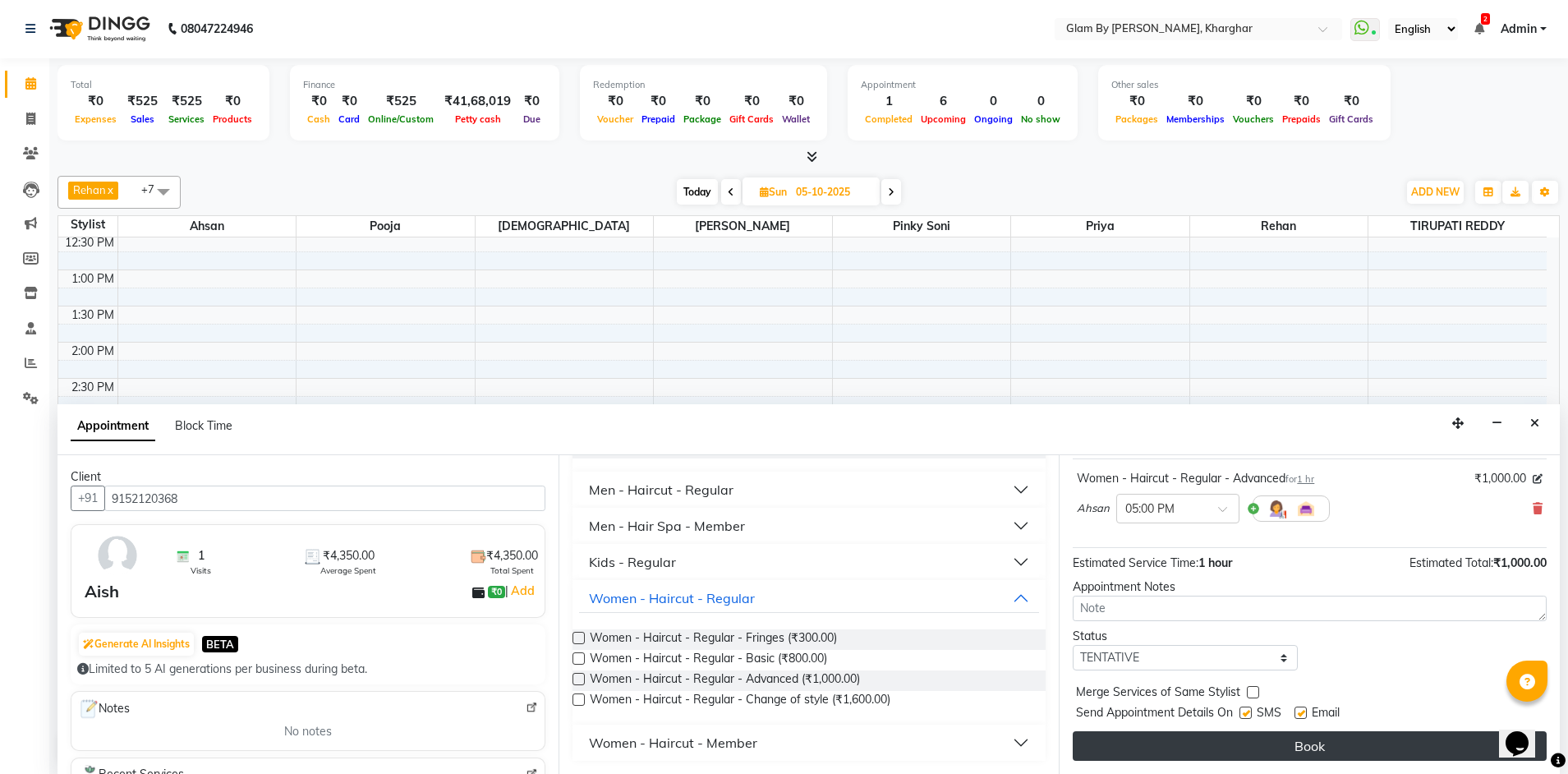
click at [1292, 745] on button "Book" at bounding box center [1309, 746] width 474 height 30
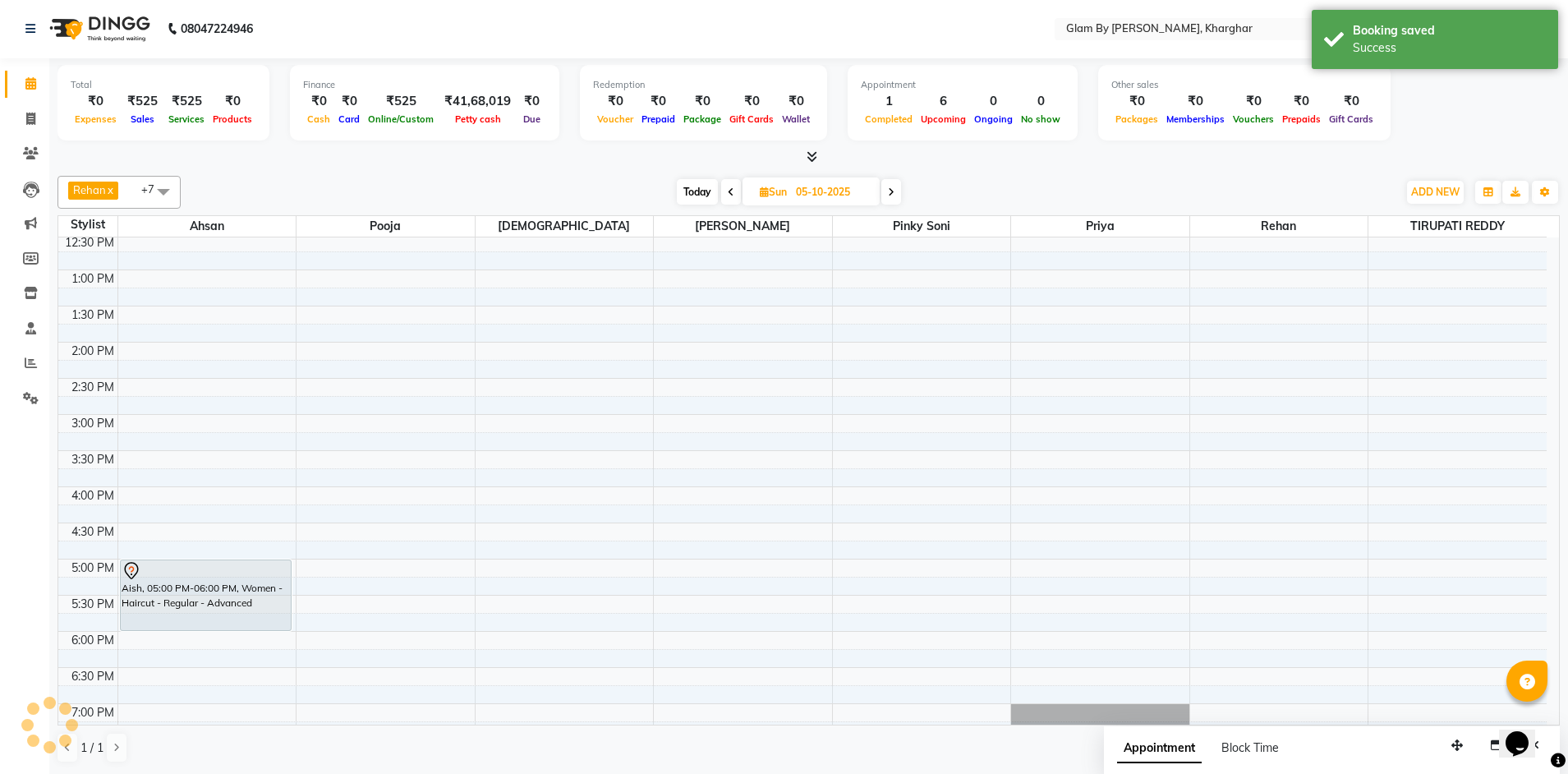
scroll to position [0, 0]
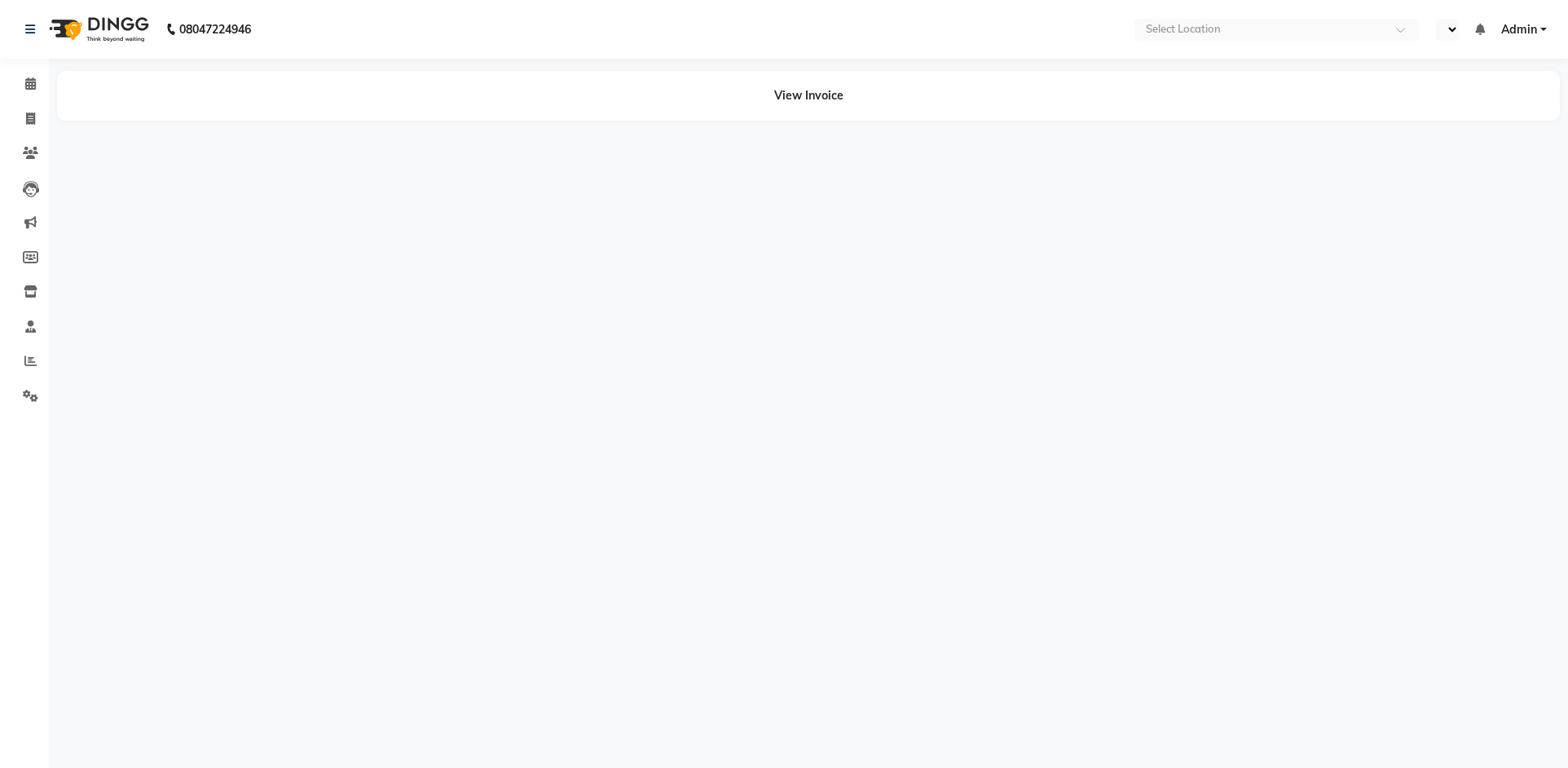
select select "en"
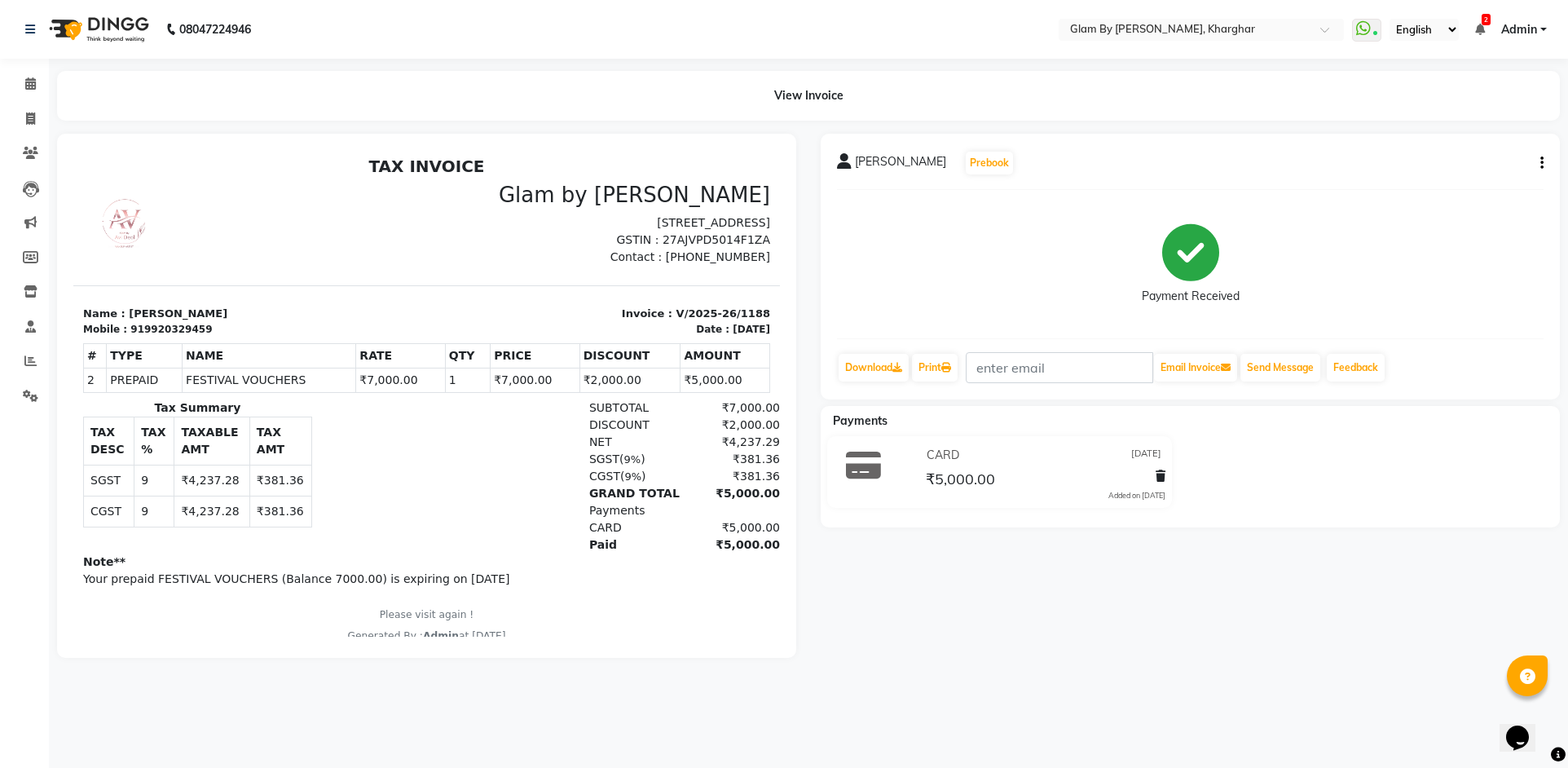
click at [138, 332] on div "919920329459" at bounding box center [170, 329] width 81 height 15
copy div "919920329459"
drag, startPoint x: 31, startPoint y: 146, endPoint x: 39, endPoint y: 139, distance: 10.6
click at [31, 146] on span at bounding box center [31, 153] width 29 height 18
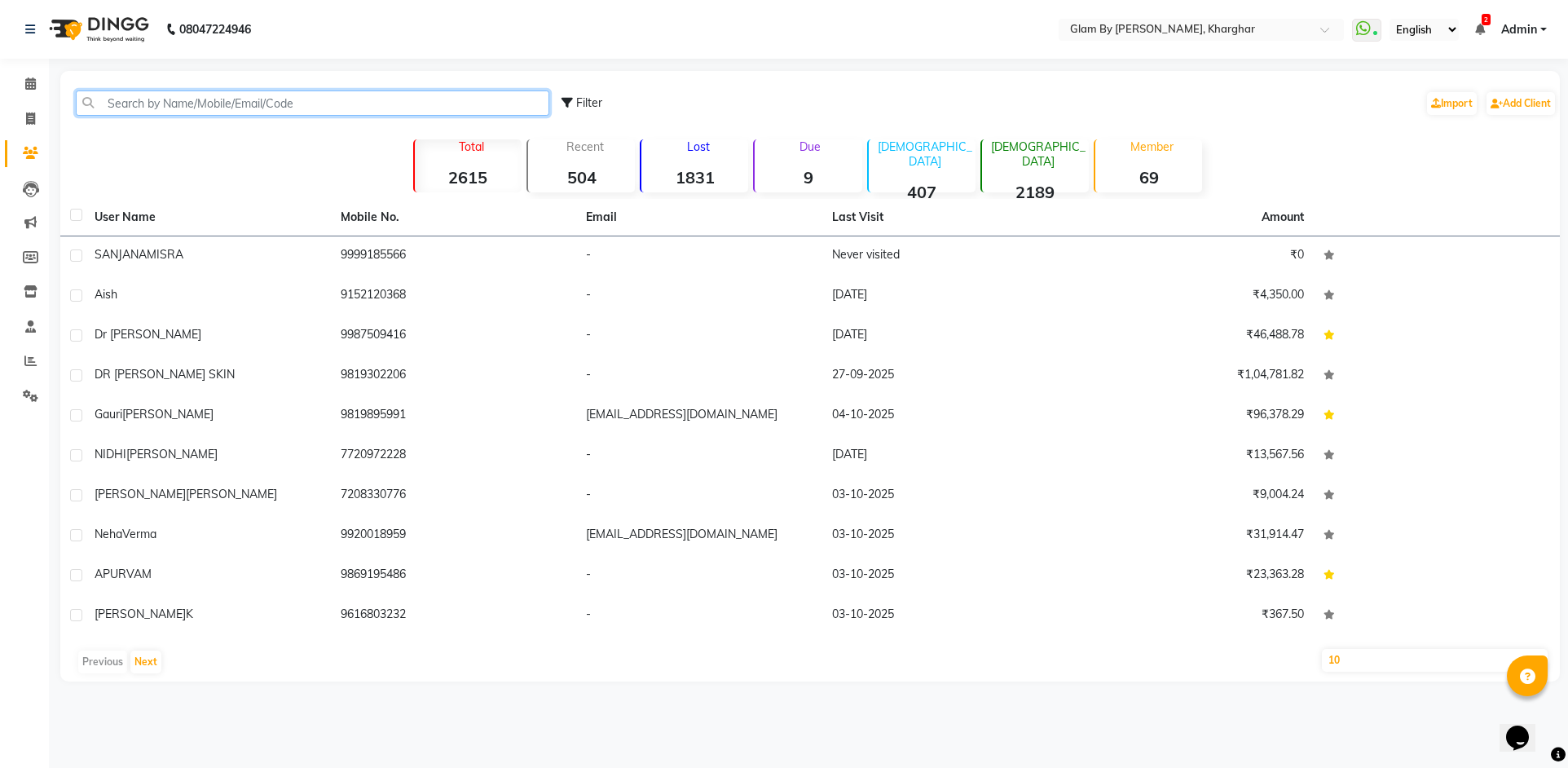
paste input "919920329459"
click at [202, 107] on input "919920329459" at bounding box center [313, 103] width 473 height 25
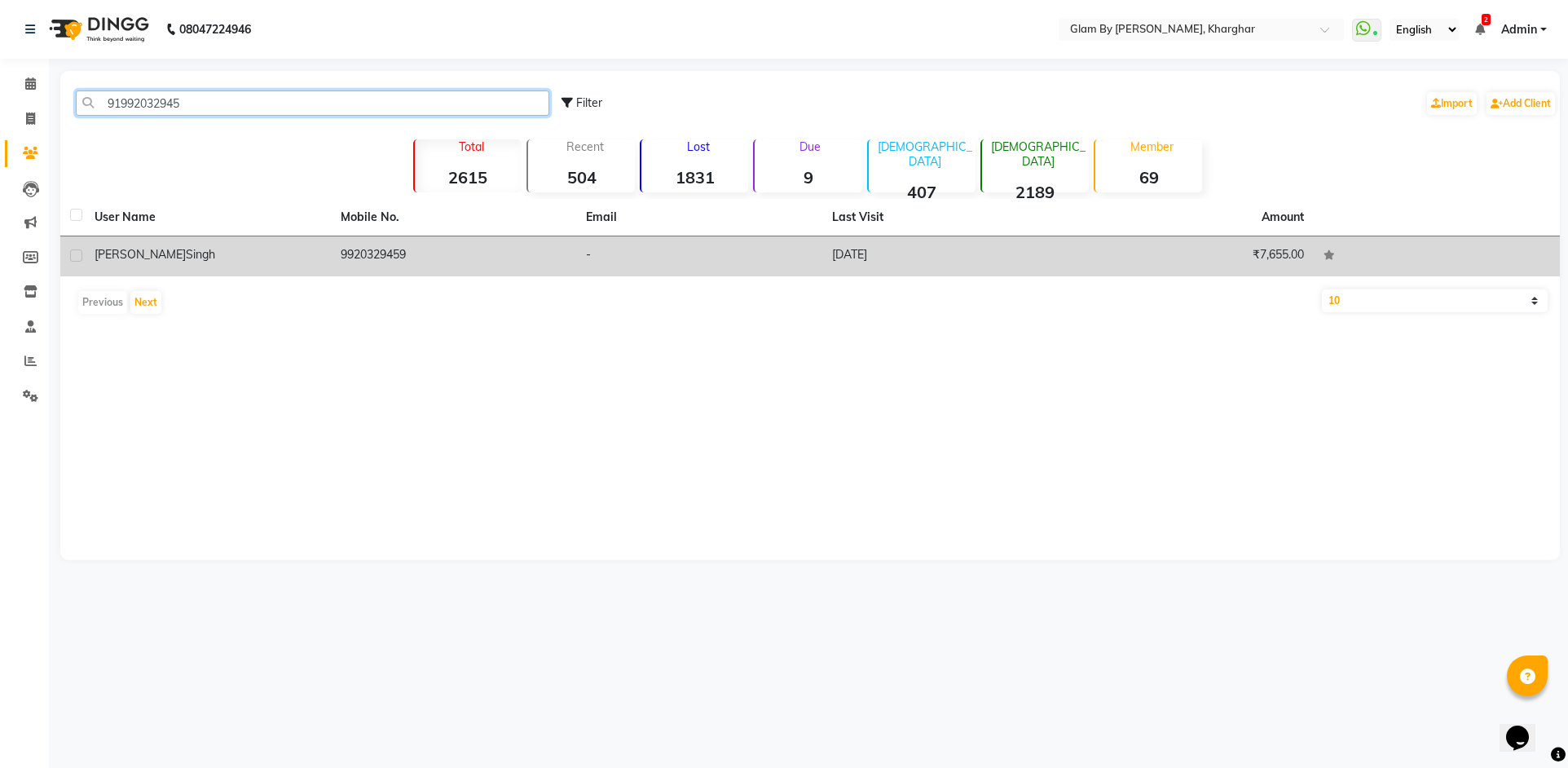
type input "91992032945"
drag, startPoint x: 360, startPoint y: 253, endPoint x: 393, endPoint y: 261, distance: 34.0
click at [361, 253] on td "9920329459" at bounding box center [454, 257] width 246 height 40
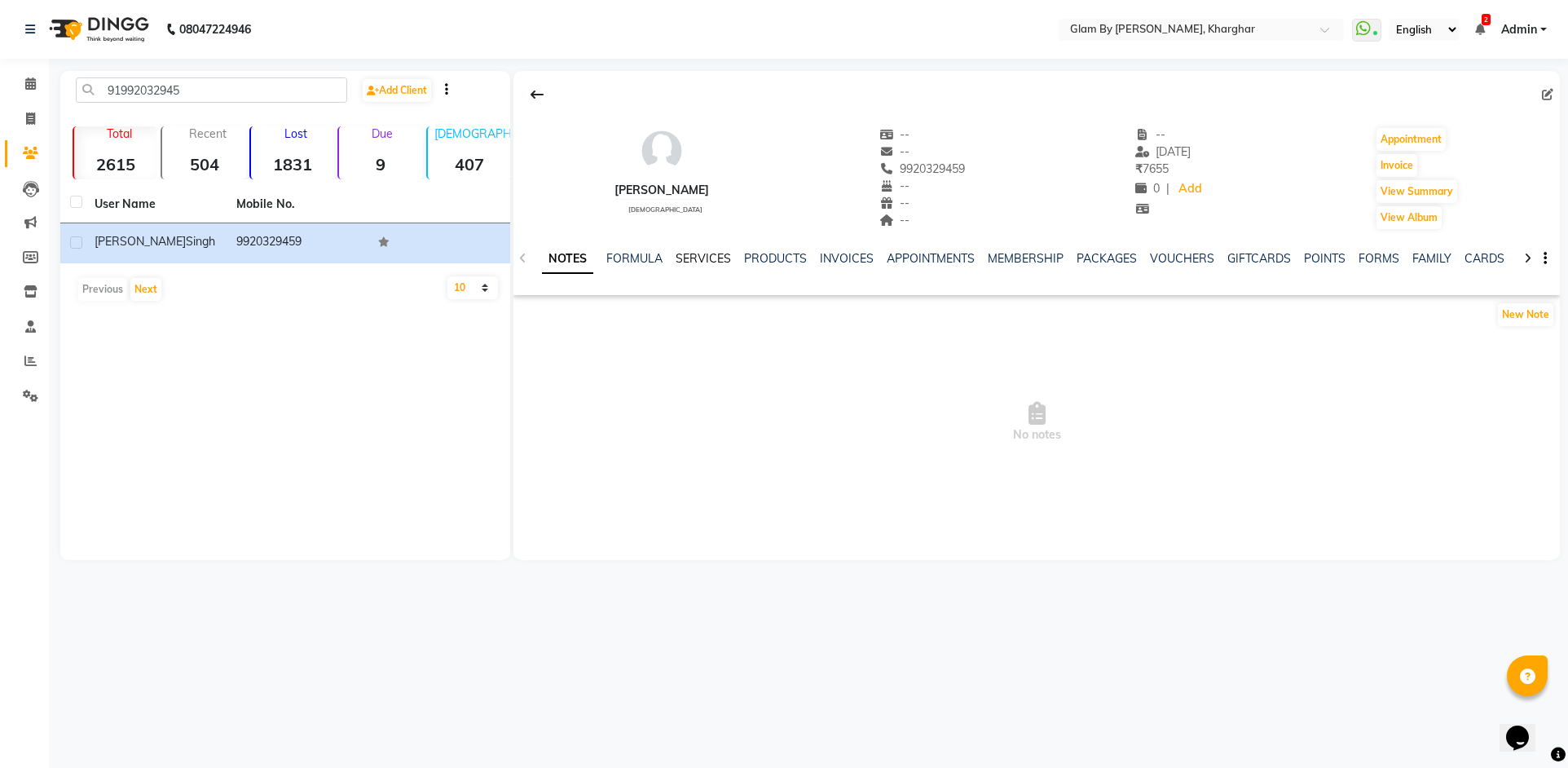
click at [697, 260] on link "SERVICES" at bounding box center [702, 258] width 55 height 15
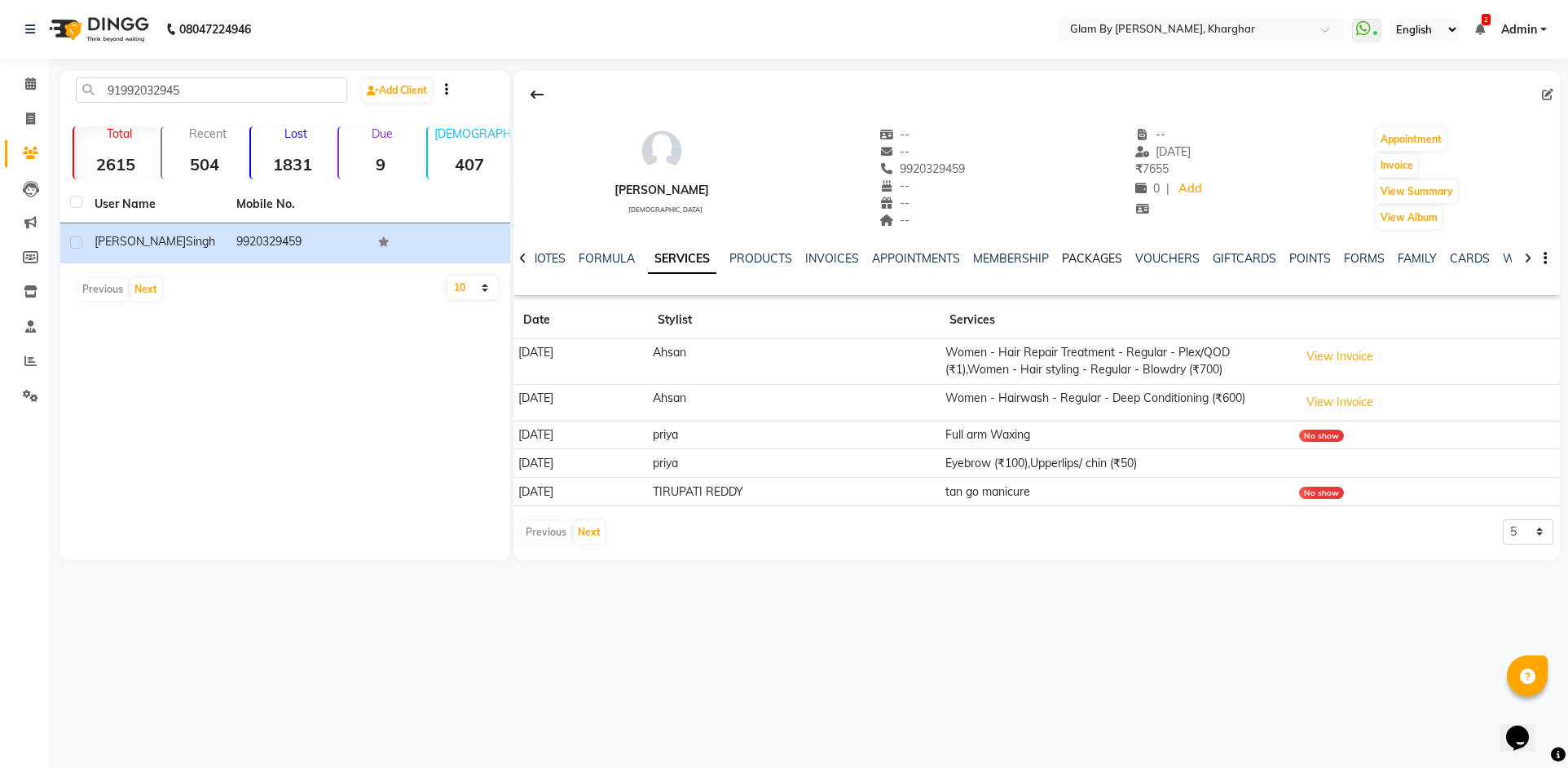
click at [1107, 256] on link "PACKAGES" at bounding box center [1091, 258] width 60 height 15
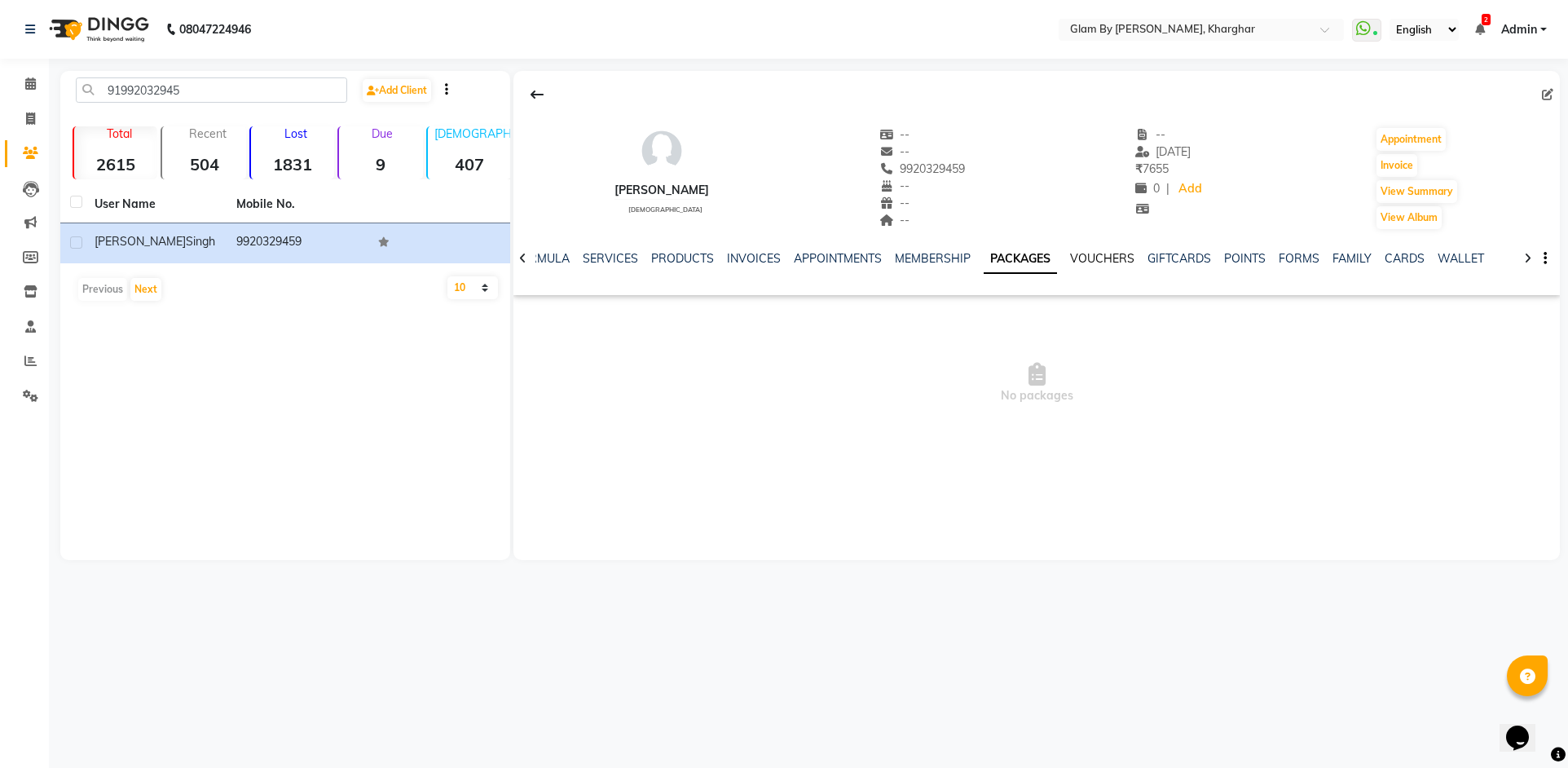
click at [1107, 256] on link "VOUCHERS" at bounding box center [1102, 258] width 65 height 15
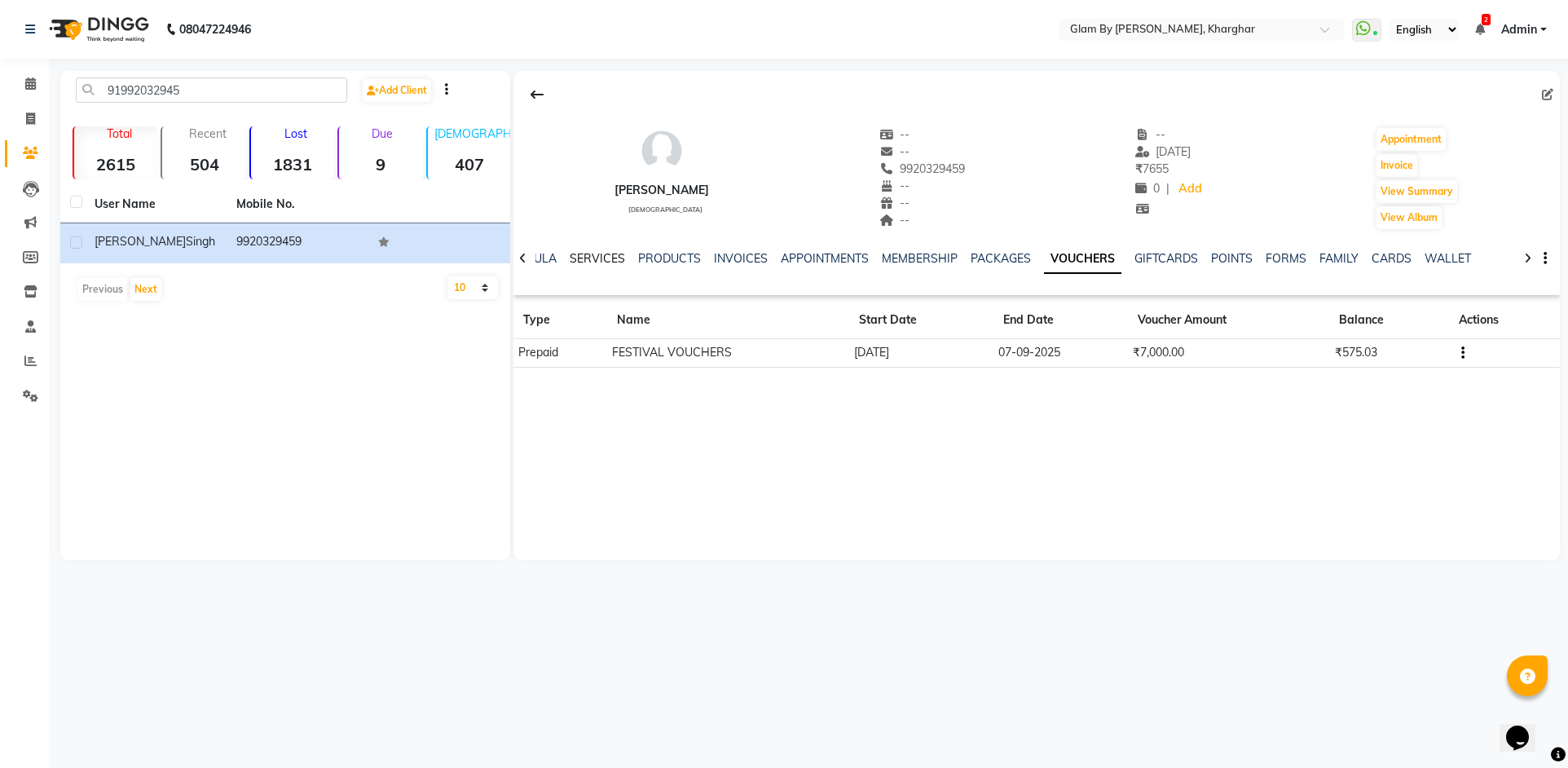
click at [582, 259] on link "SERVICES" at bounding box center [597, 258] width 55 height 15
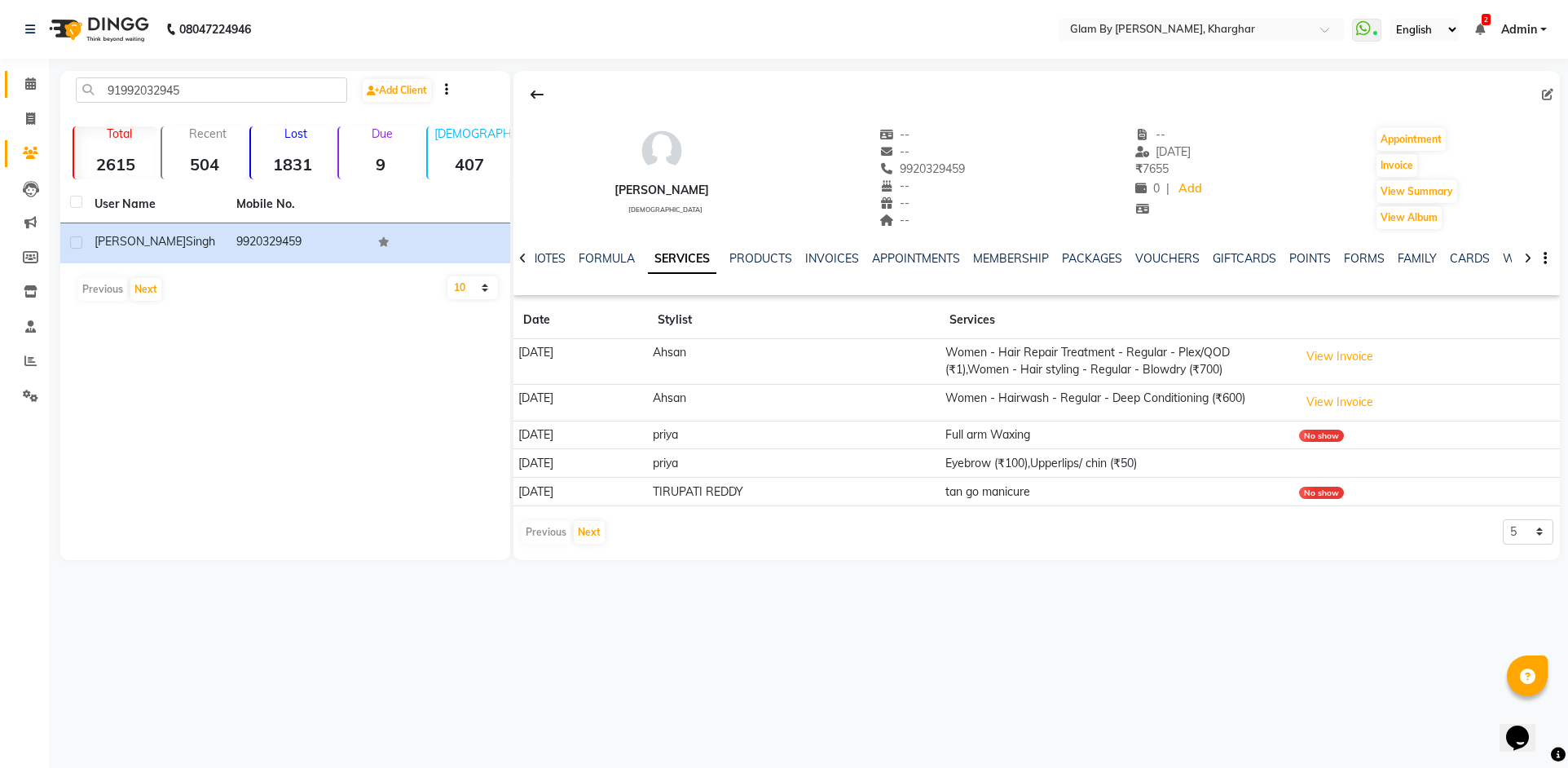
click at [26, 88] on icon at bounding box center [31, 84] width 10 height 12
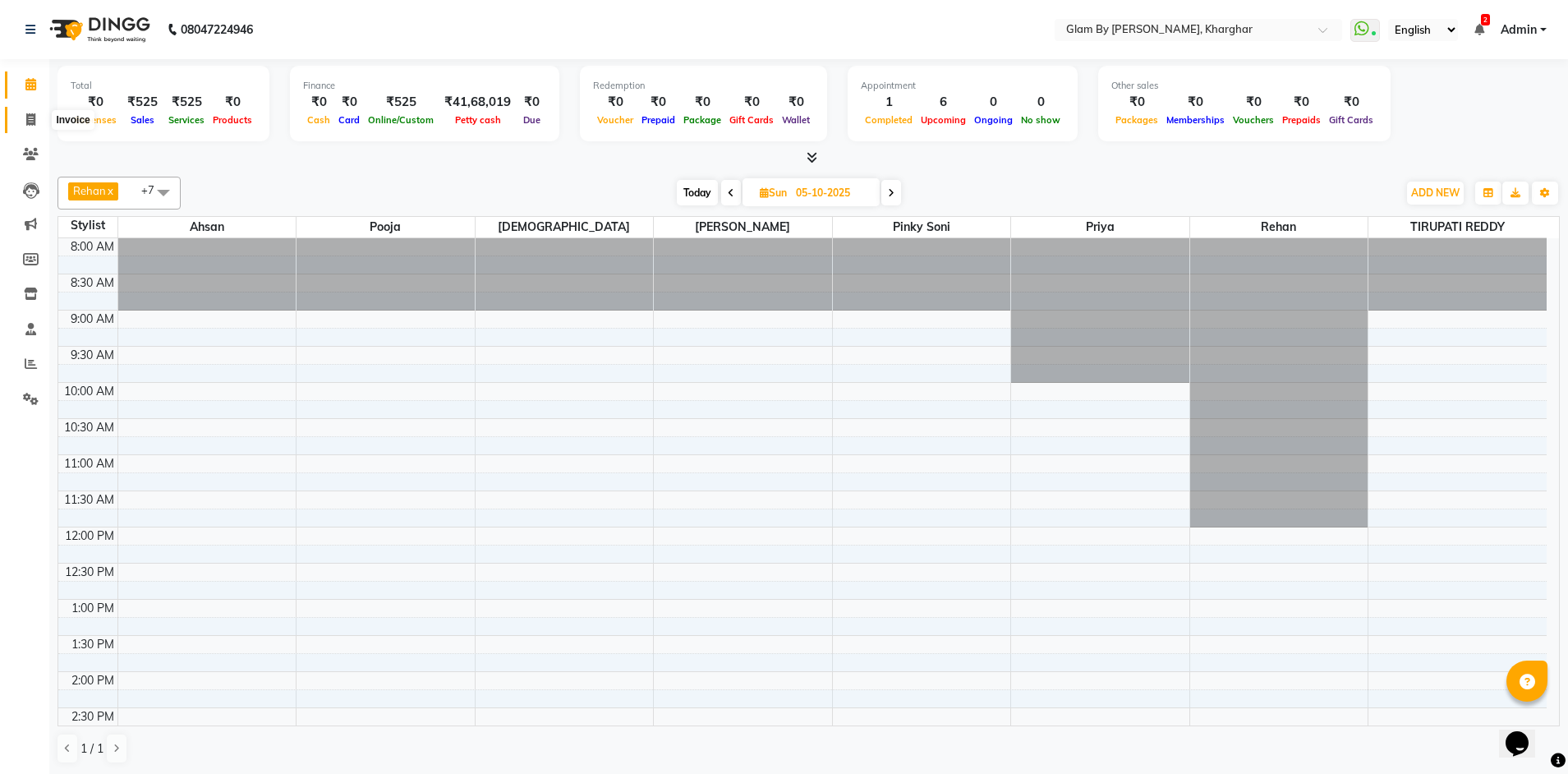
click at [33, 125] on icon at bounding box center [31, 120] width 9 height 12
select select "3992"
select select "service"
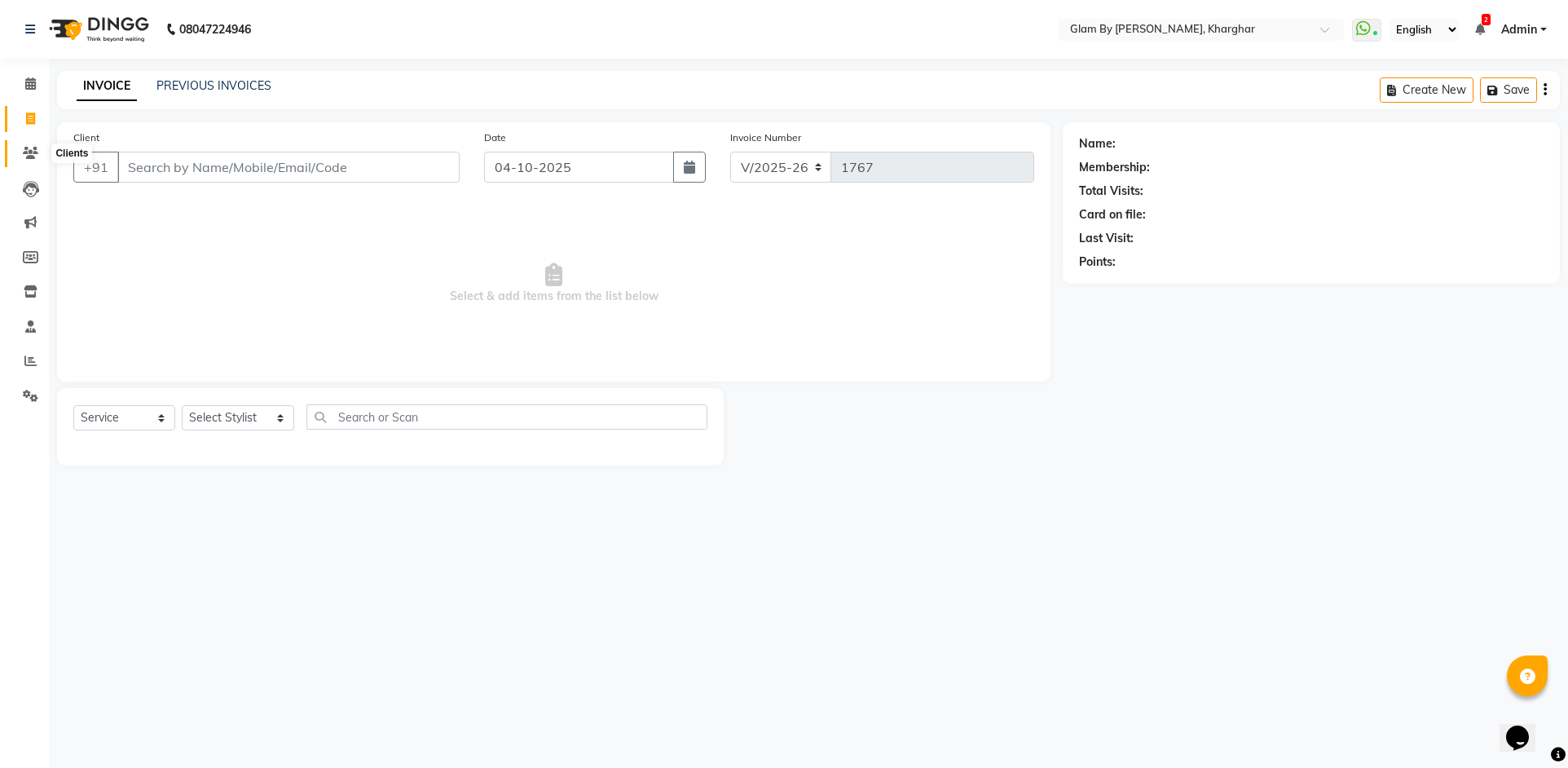
click at [24, 154] on icon at bounding box center [31, 153] width 16 height 12
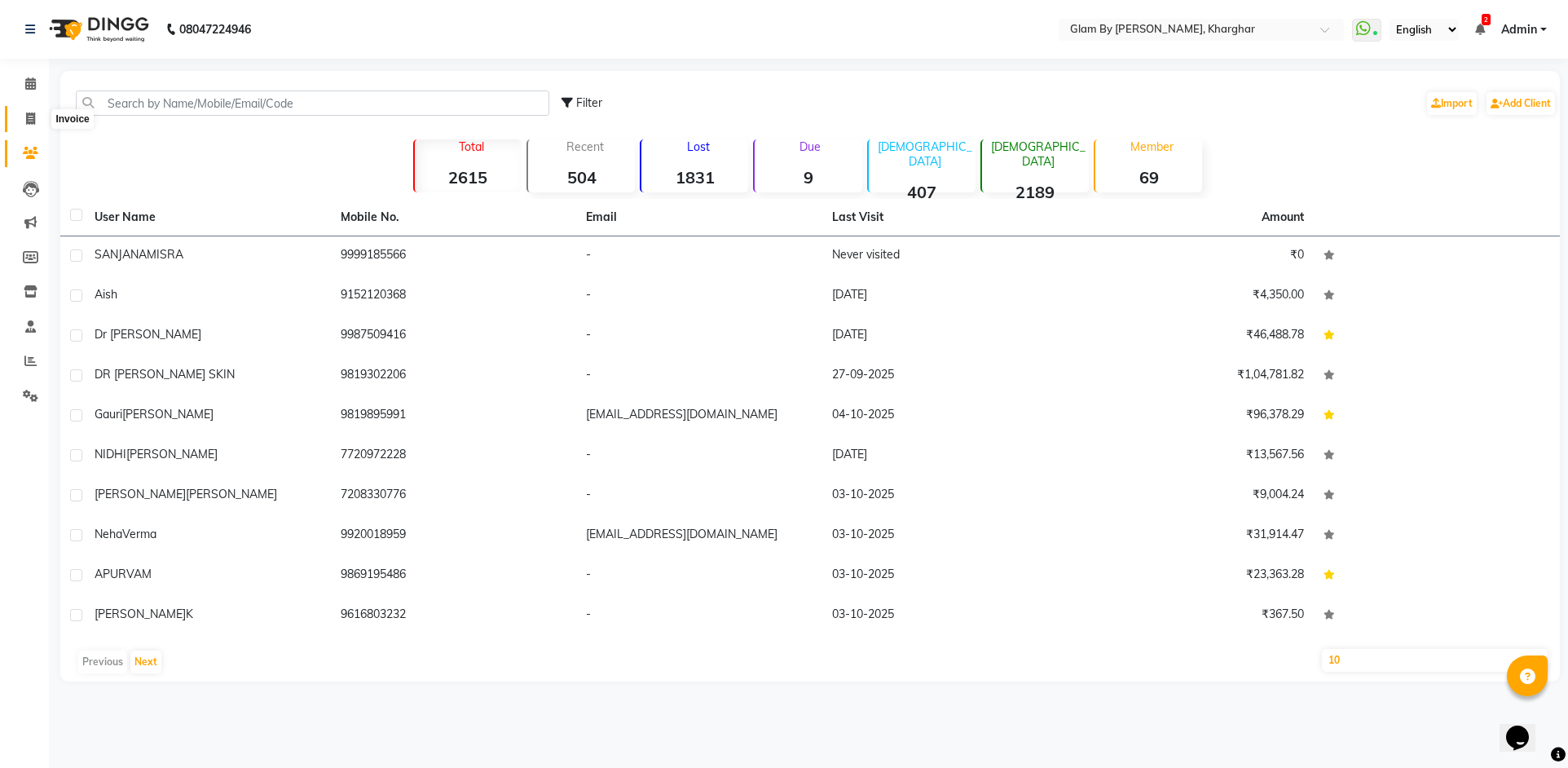
drag, startPoint x: 28, startPoint y: 118, endPoint x: 66, endPoint y: 129, distance: 39.6
click at [29, 118] on icon at bounding box center [31, 119] width 9 height 12
select select "service"
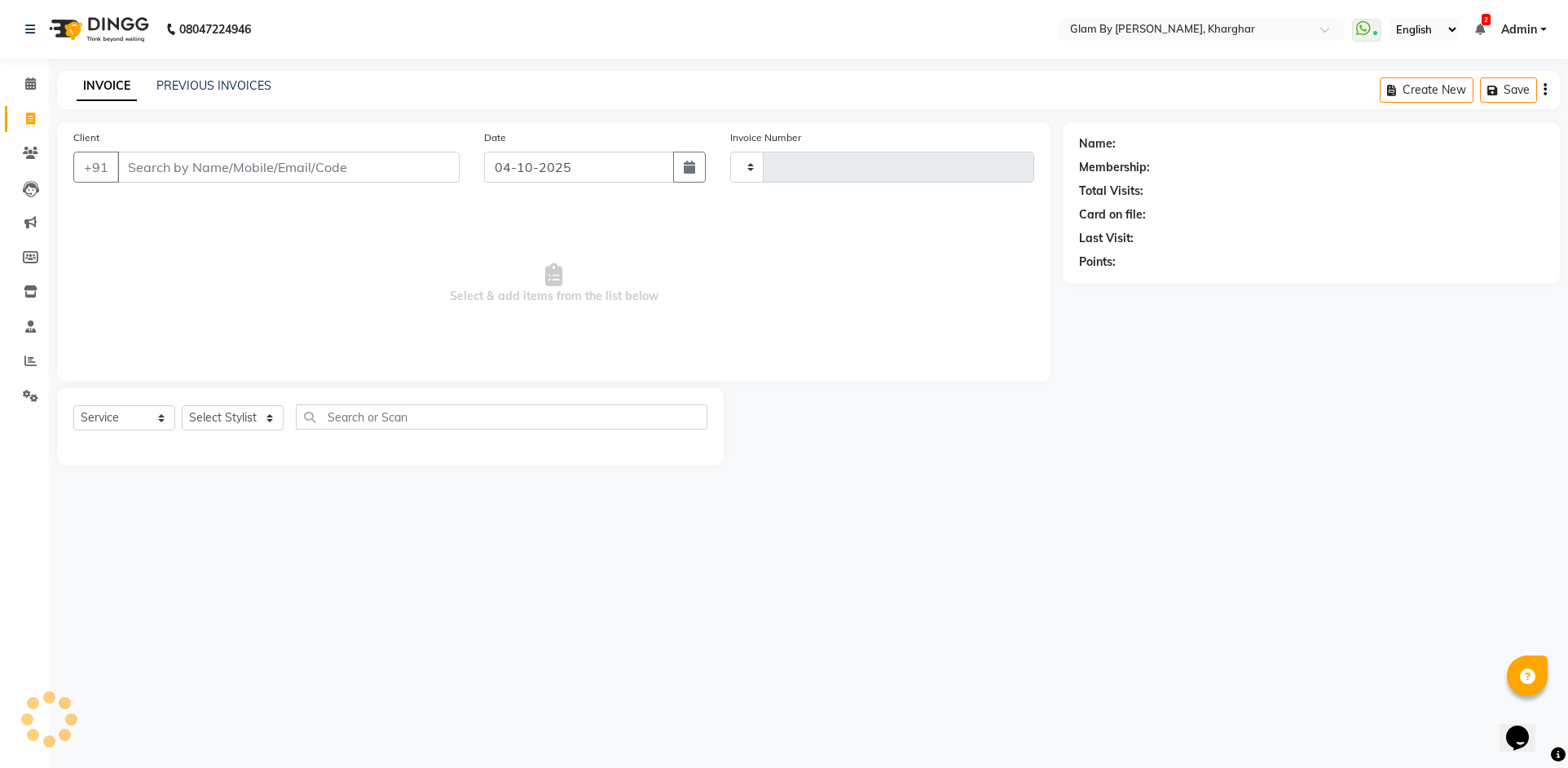
type input "1767"
select select "3992"
click at [176, 88] on link "PREVIOUS INVOICES" at bounding box center [214, 86] width 115 height 15
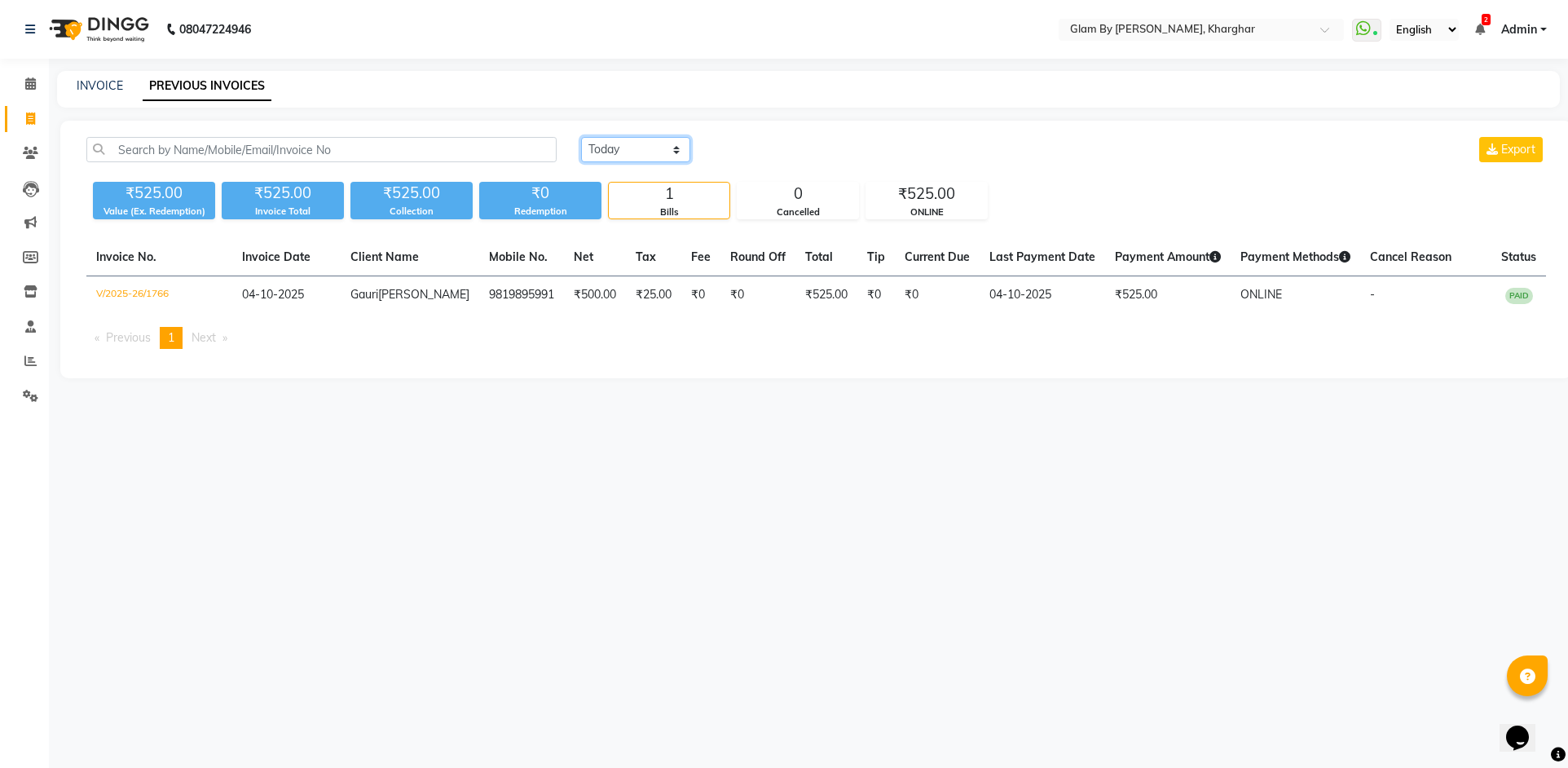
click at [662, 152] on select "Today Yesterday Custom Range" at bounding box center [635, 149] width 109 height 25
select select "yesterday"
click at [581, 137] on select "Today Yesterday Custom Range" at bounding box center [635, 149] width 109 height 25
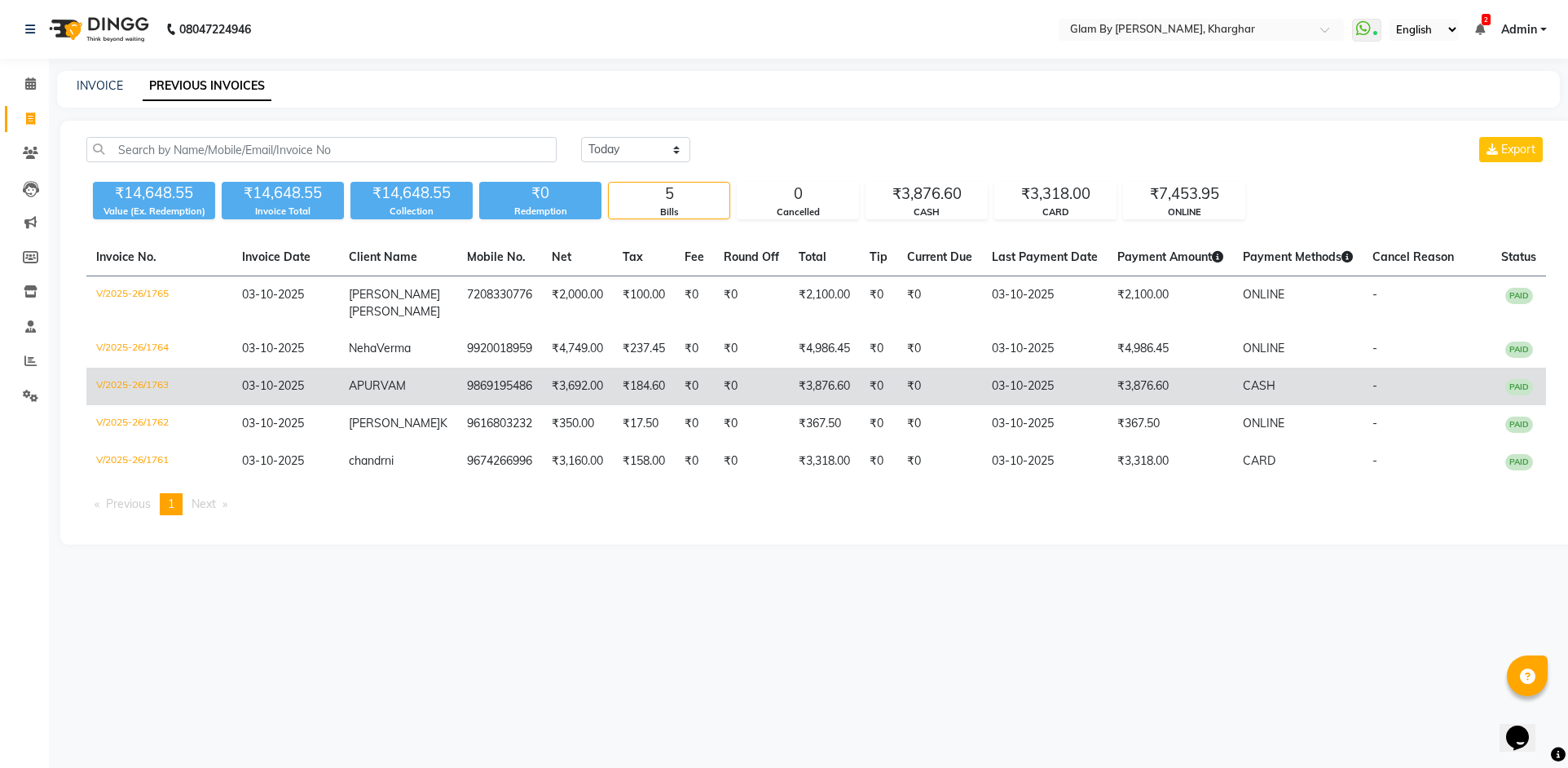
drag, startPoint x: 487, startPoint y: 394, endPoint x: 468, endPoint y: 396, distance: 19.1
click at [468, 396] on td "9869195486" at bounding box center [499, 386] width 85 height 38
click at [473, 385] on td "9869195486" at bounding box center [499, 386] width 85 height 38
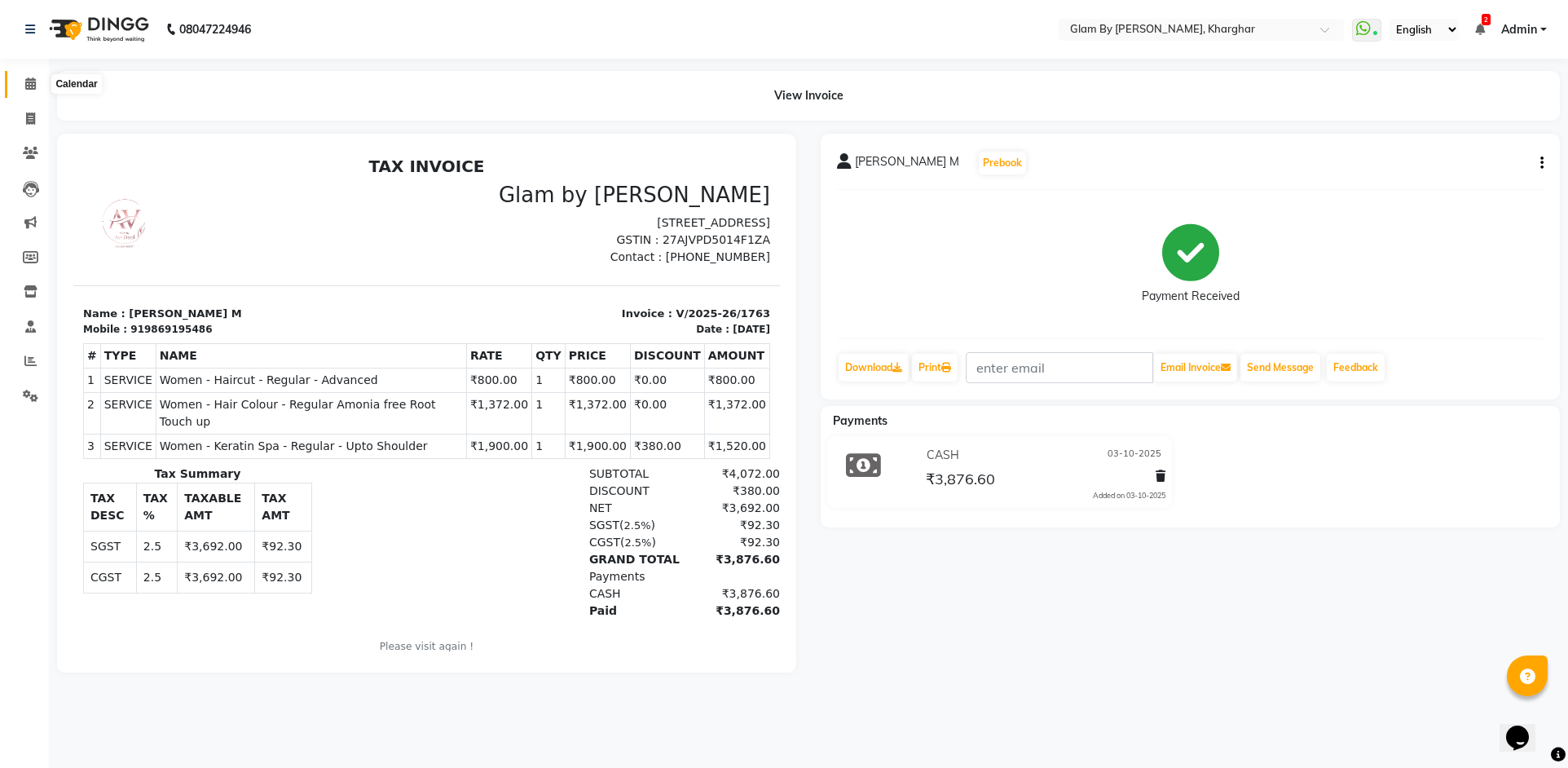
click at [27, 80] on icon at bounding box center [31, 84] width 10 height 12
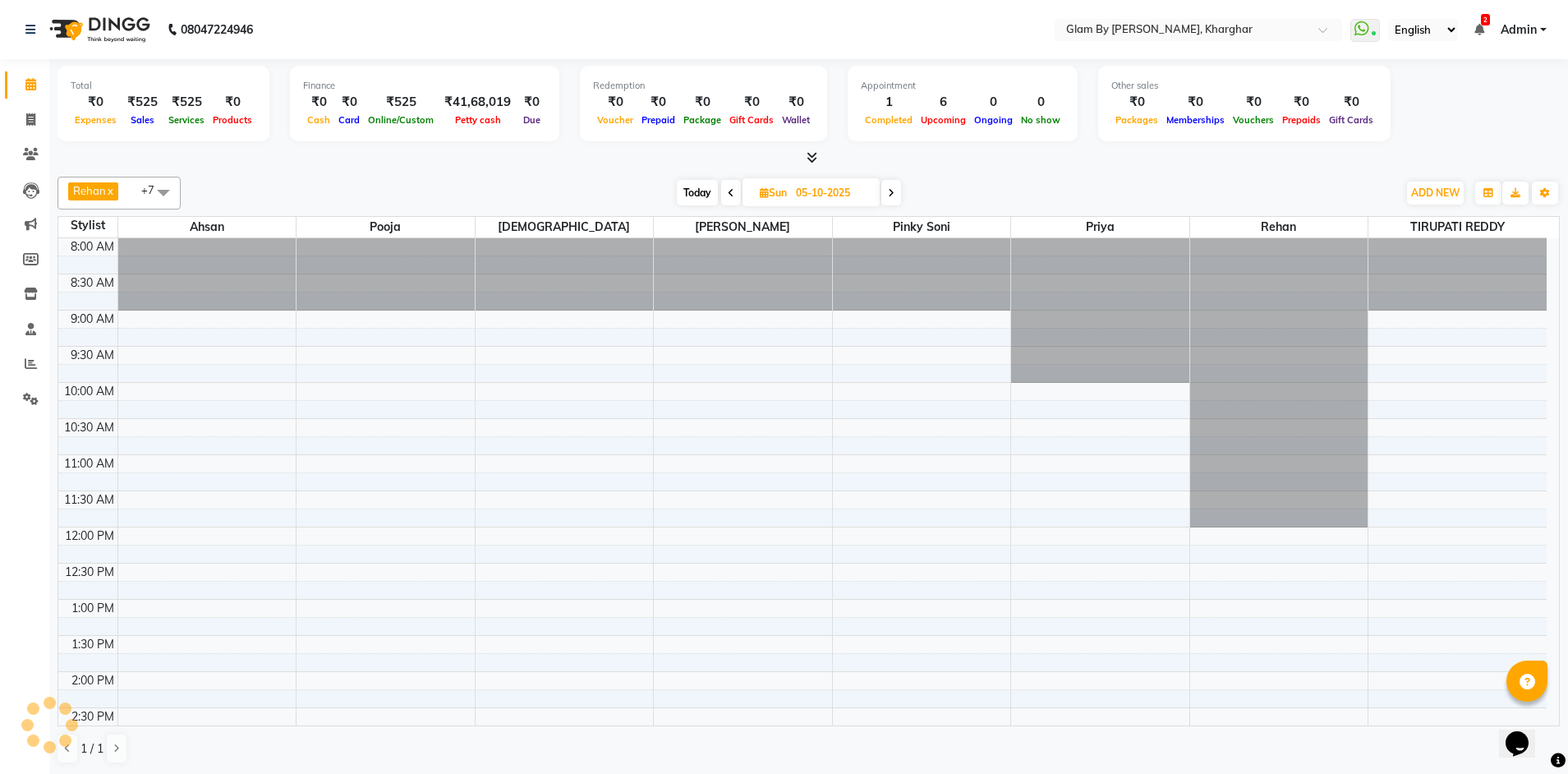
scroll to position [507, 0]
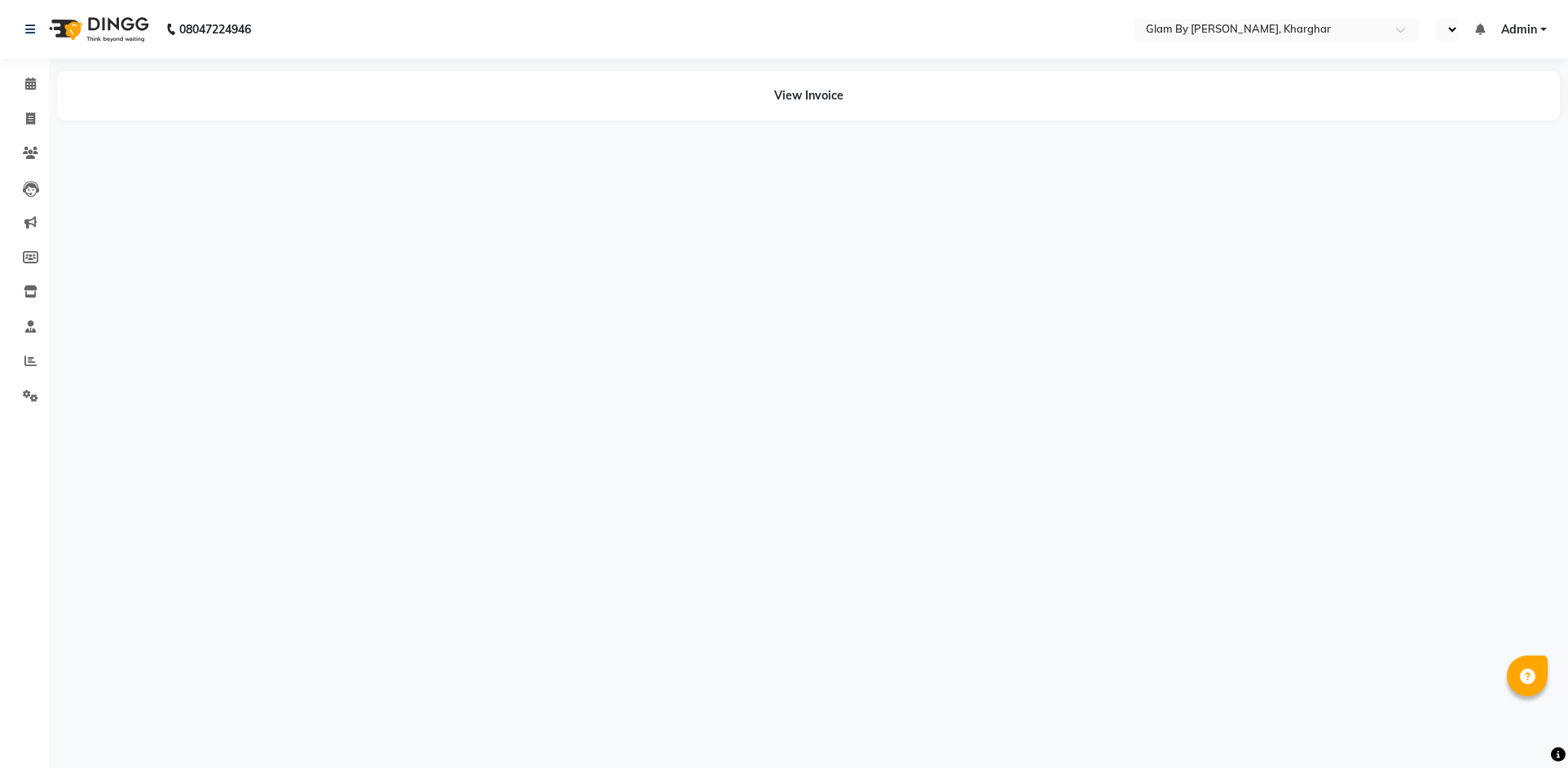
select select "en"
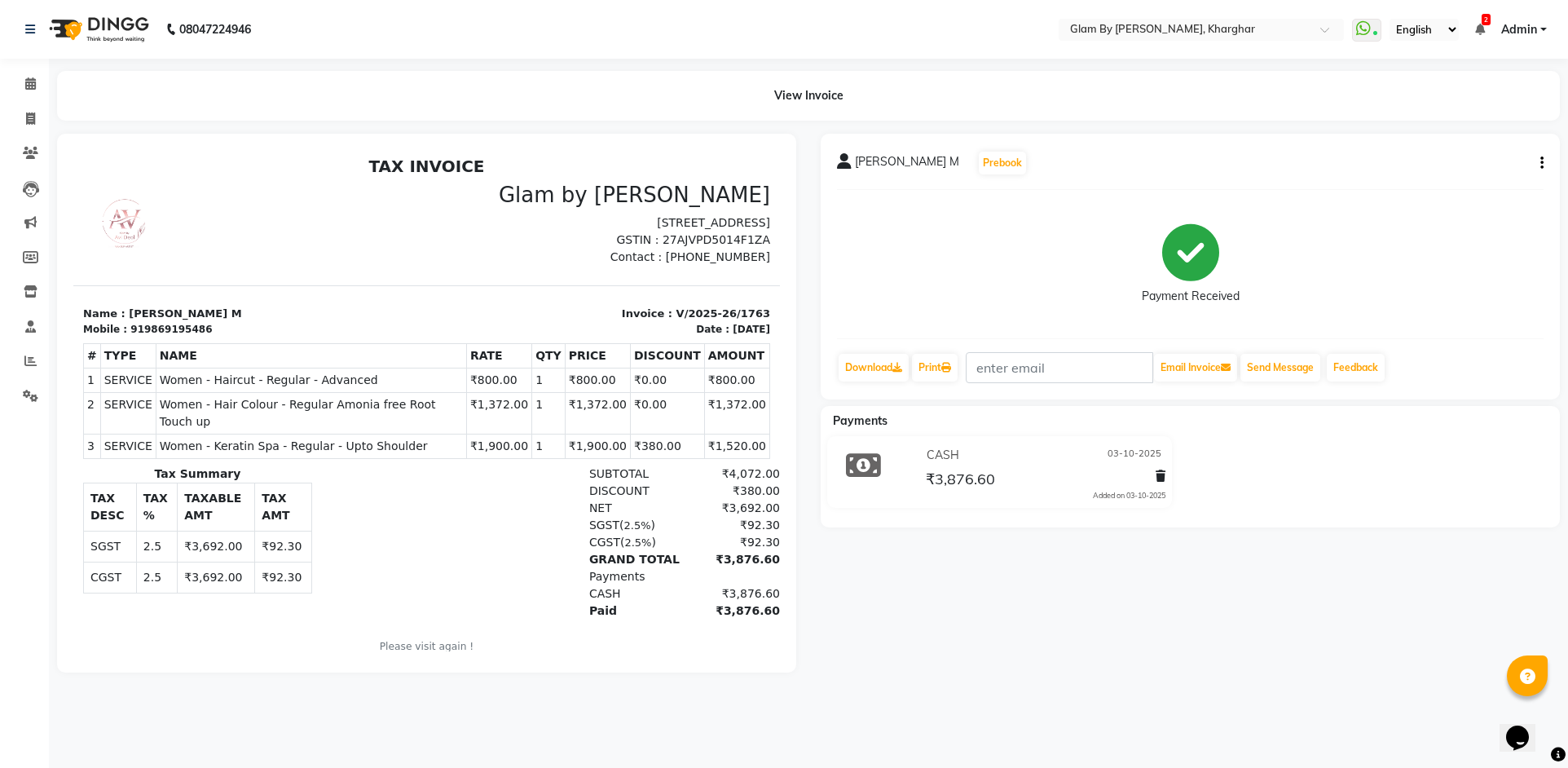
click at [137, 331] on div "919869195486" at bounding box center [170, 329] width 81 height 15
copy div "919869195486"
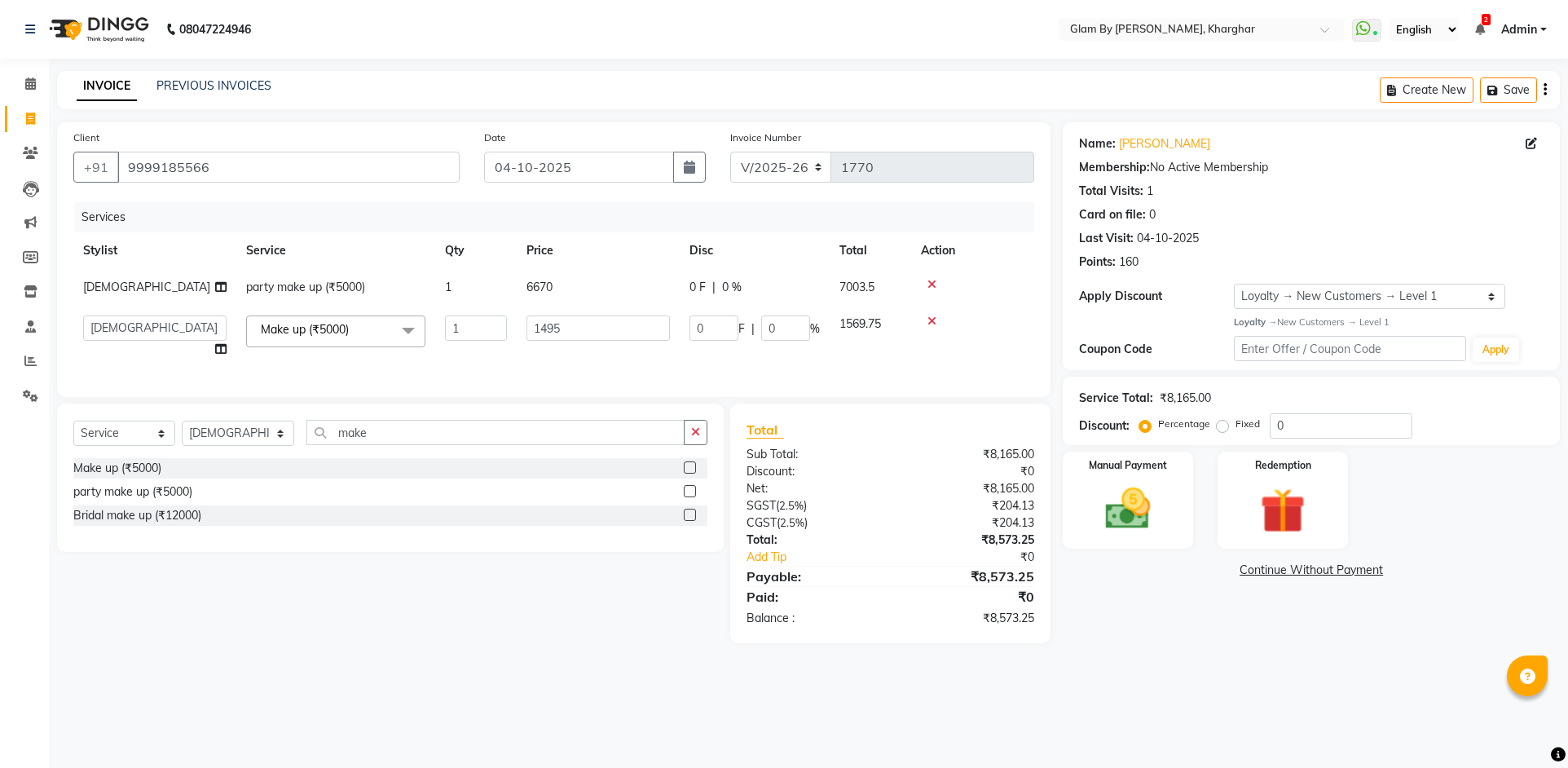
select select "3992"
select select "24145"
select select "service"
select select "24145"
select select "1: Object"
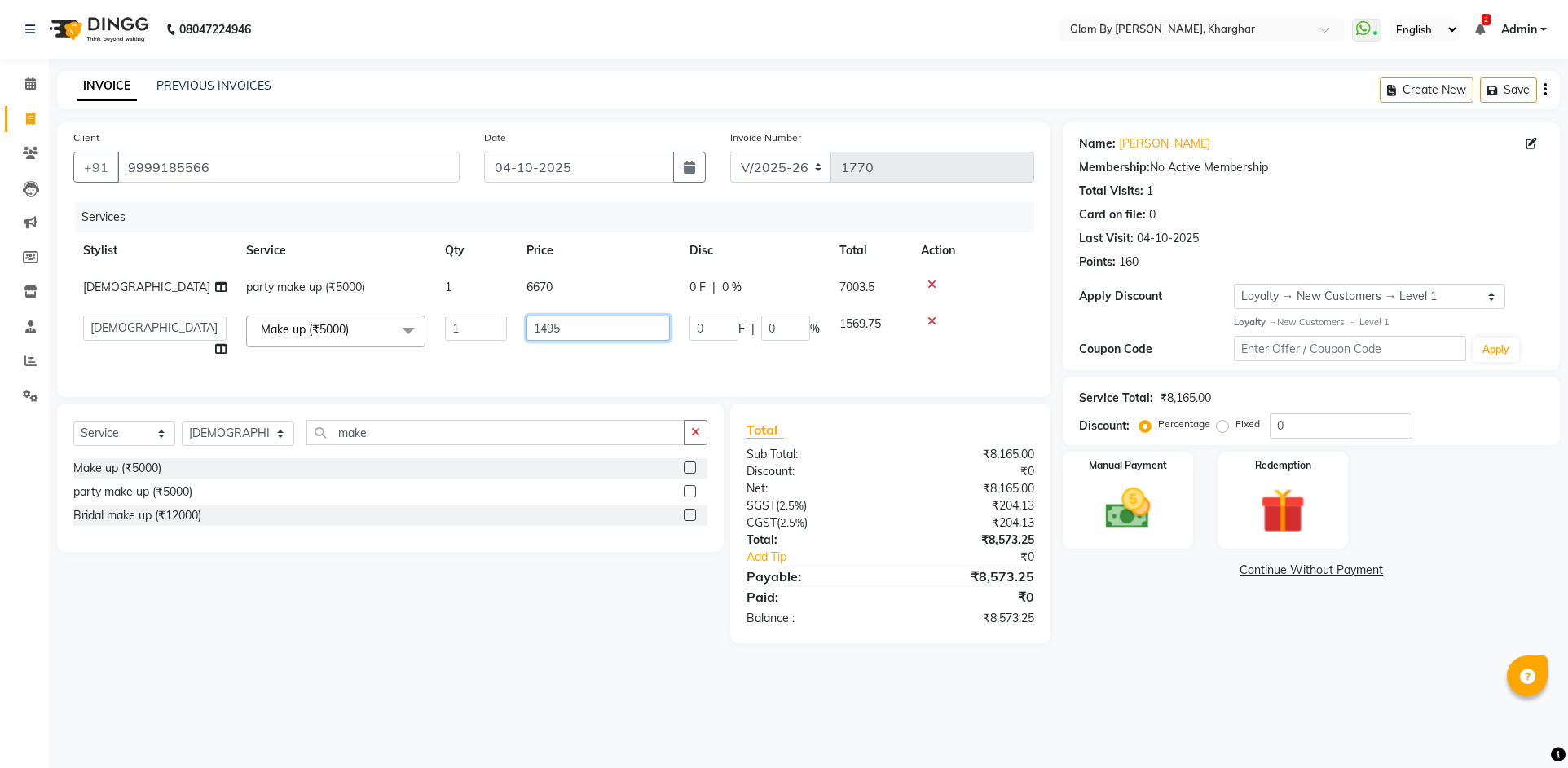
drag, startPoint x: 549, startPoint y: 329, endPoint x: 572, endPoint y: 329, distance: 23.0
click at [572, 329] on input "1495" at bounding box center [598, 328] width 143 height 25
type input "1498"
click at [572, 346] on td "1498" at bounding box center [597, 336] width 163 height 62
select select "24145"
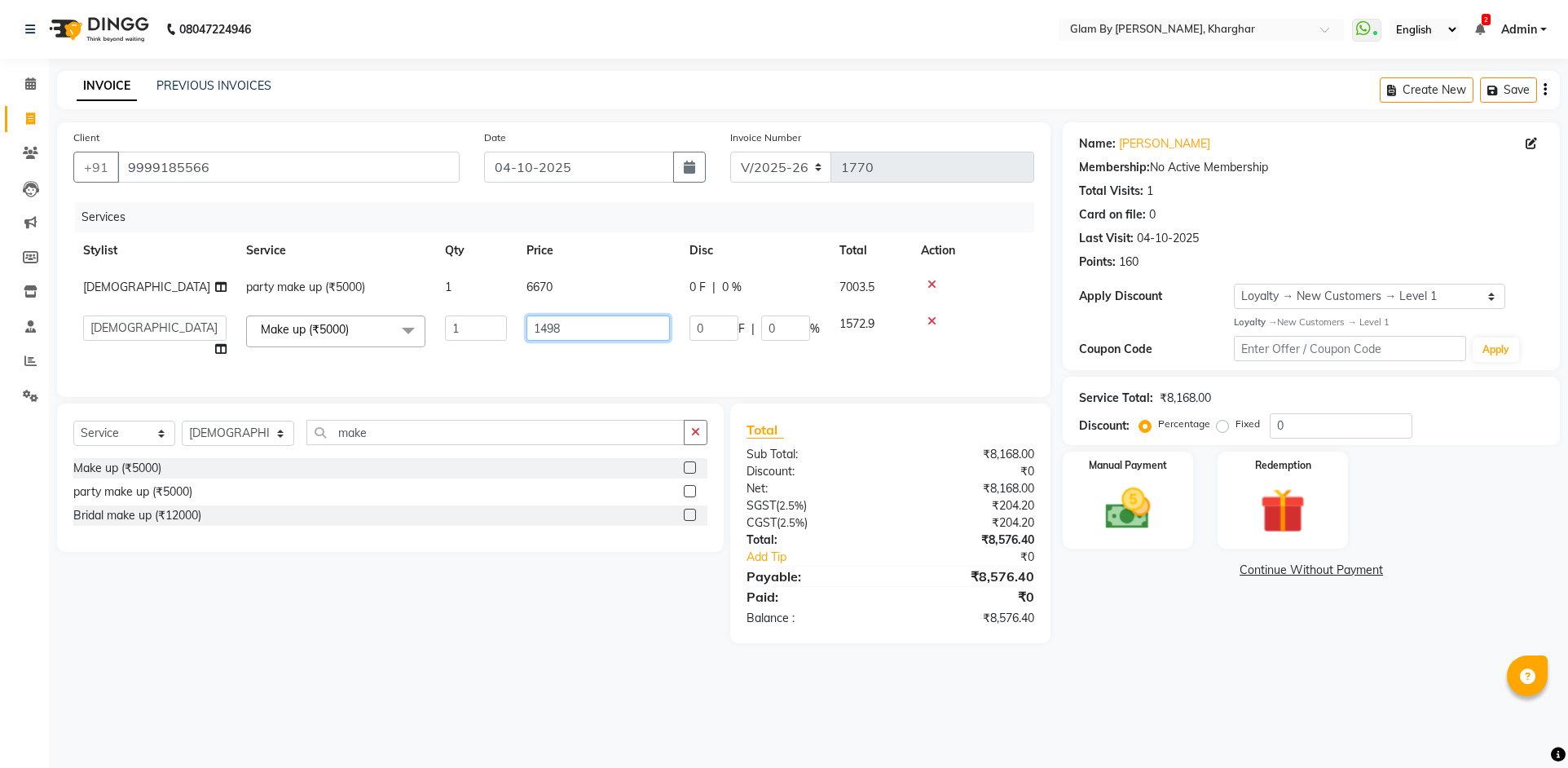
drag, startPoint x: 564, startPoint y: 326, endPoint x: 527, endPoint y: 322, distance: 37.2
click at [527, 322] on input "1498" at bounding box center [598, 328] width 143 height 25
type input "1495"
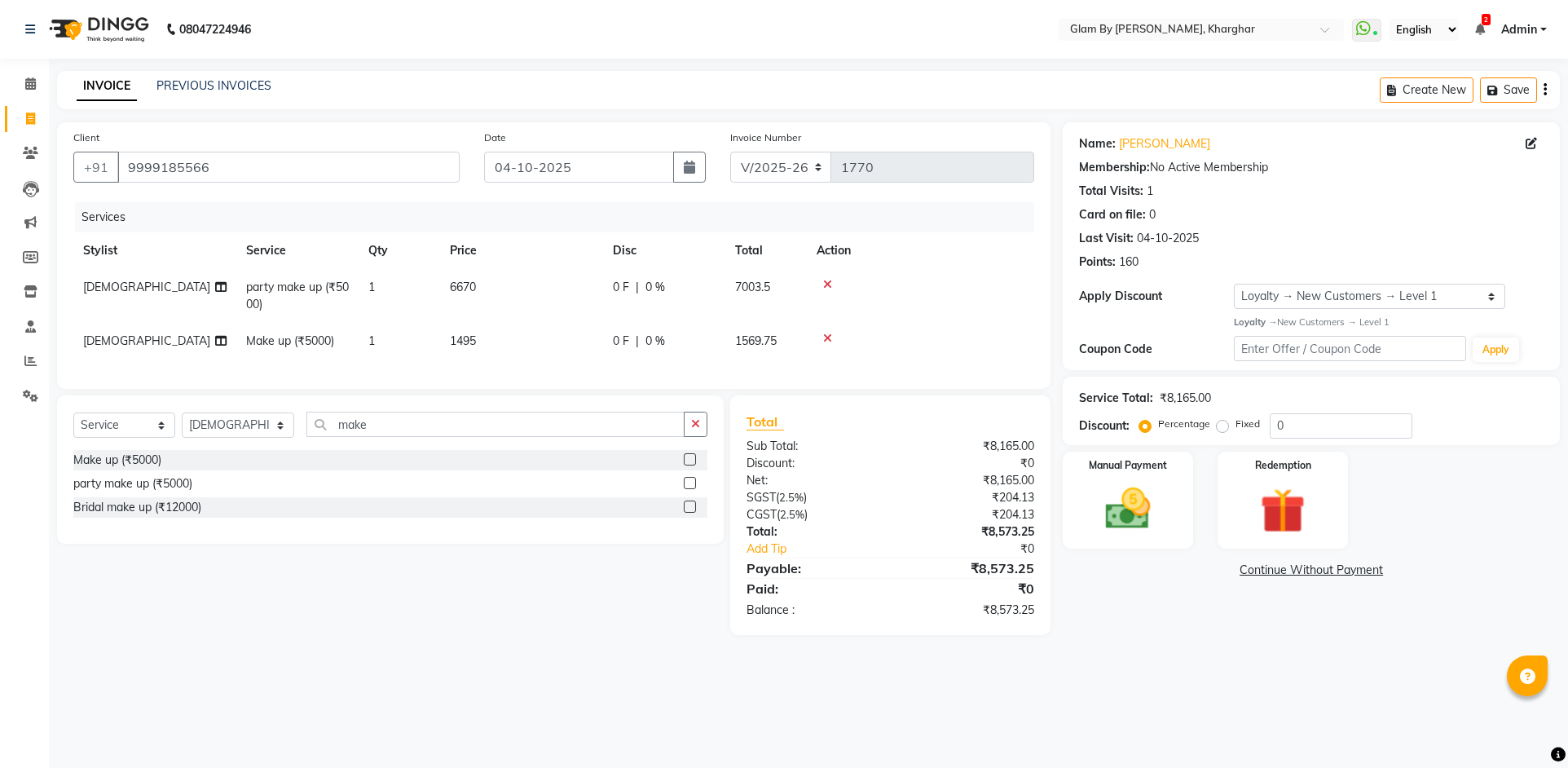
click at [542, 356] on td "1495" at bounding box center [522, 341] width 163 height 37
select select "24145"
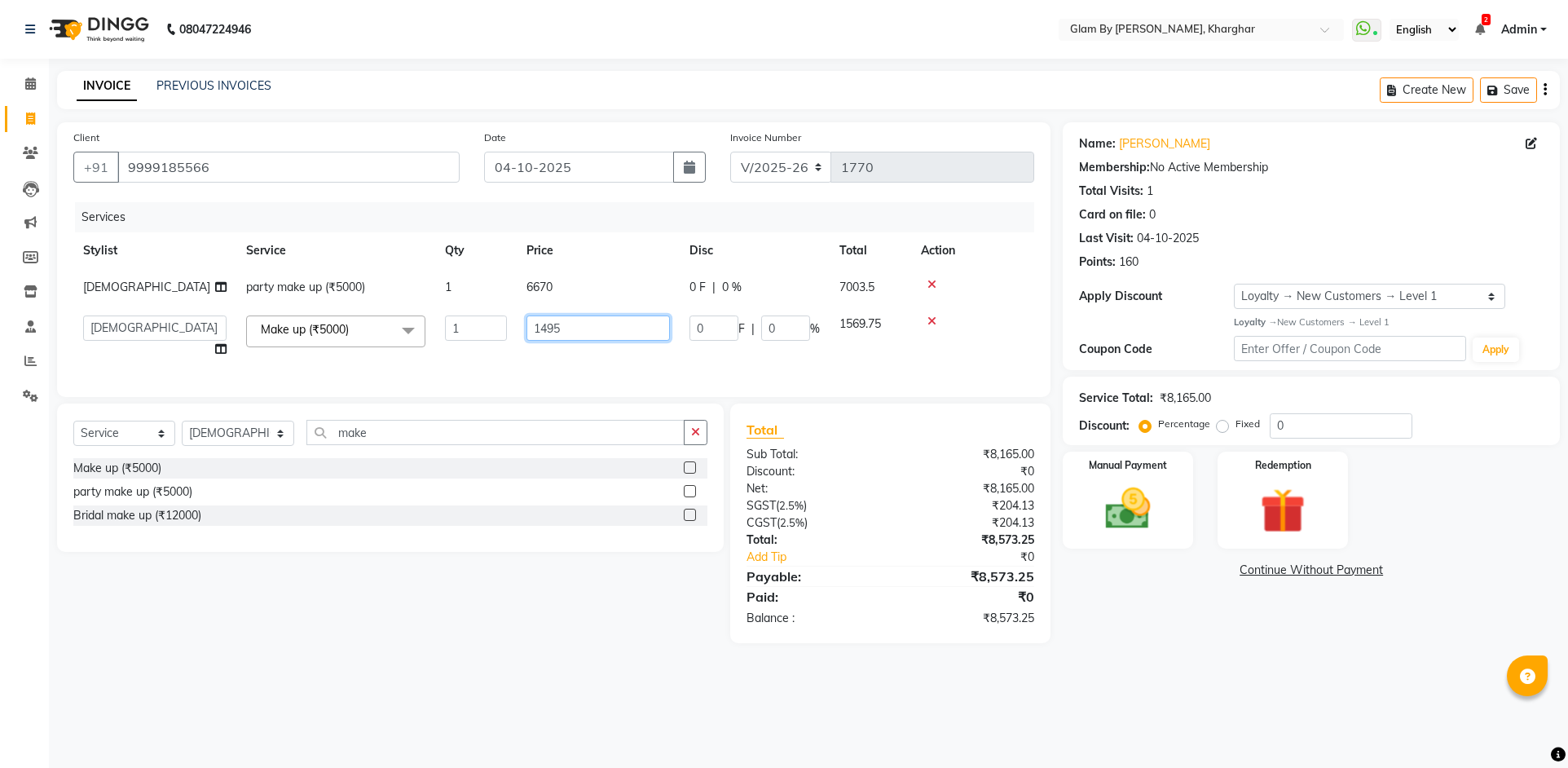
drag, startPoint x: 563, startPoint y: 323, endPoint x: 498, endPoint y: 322, distance: 65.0
click at [498, 322] on tr "[PERSON_NAME] Avi [PERSON_NAME] [PERSON_NAME] (maneger) MARUL [PERSON_NAME] [PE…" at bounding box center [554, 336] width 961 height 62
type input "1425"
click at [518, 346] on td "1425" at bounding box center [597, 336] width 163 height 62
select select "24145"
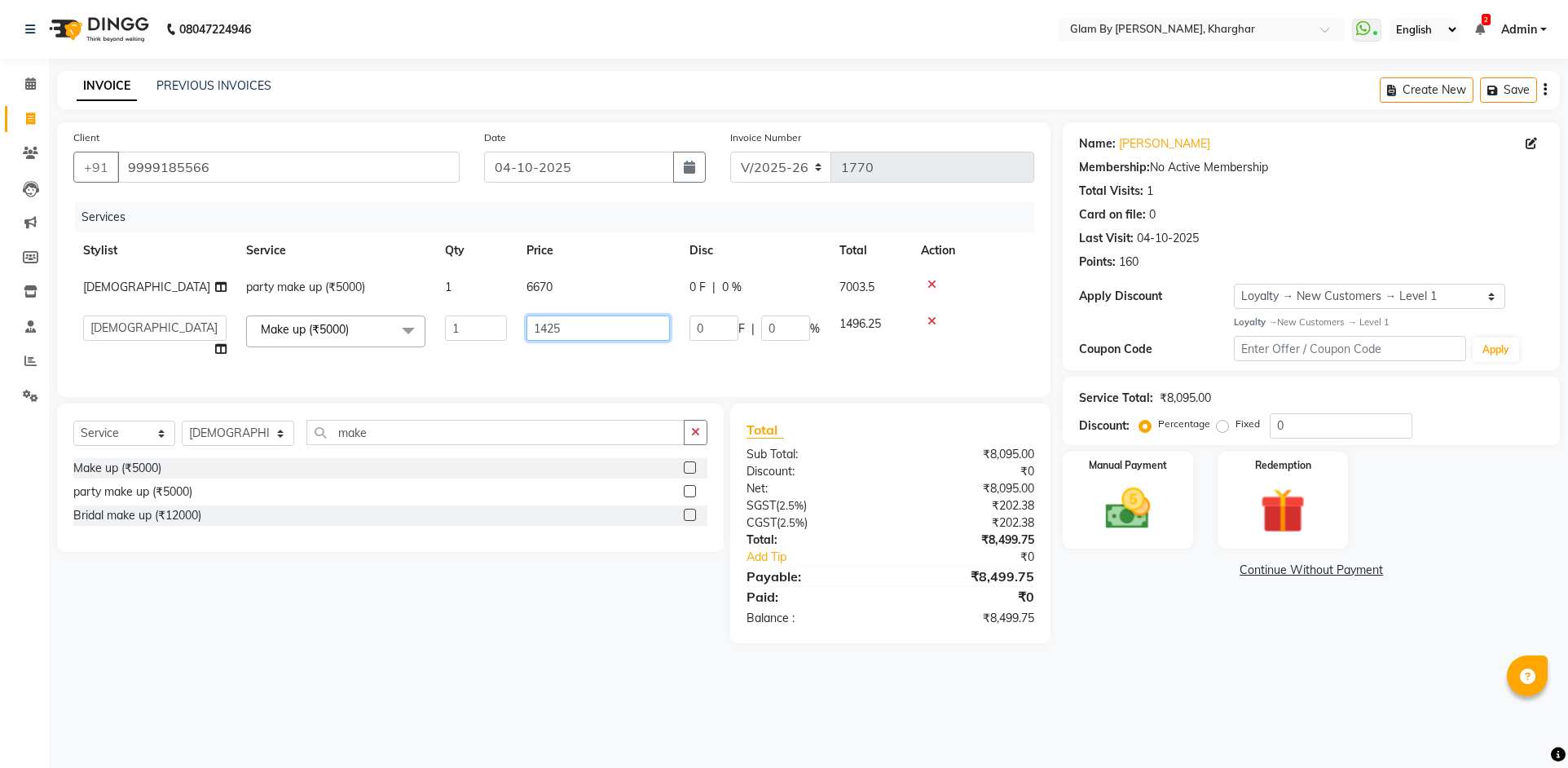
click at [566, 324] on input "1425" at bounding box center [598, 328] width 143 height 25
drag, startPoint x: 545, startPoint y: 327, endPoint x: 573, endPoint y: 342, distance: 31.8
click at [573, 341] on td "1425" at bounding box center [597, 336] width 163 height 62
type input "1432"
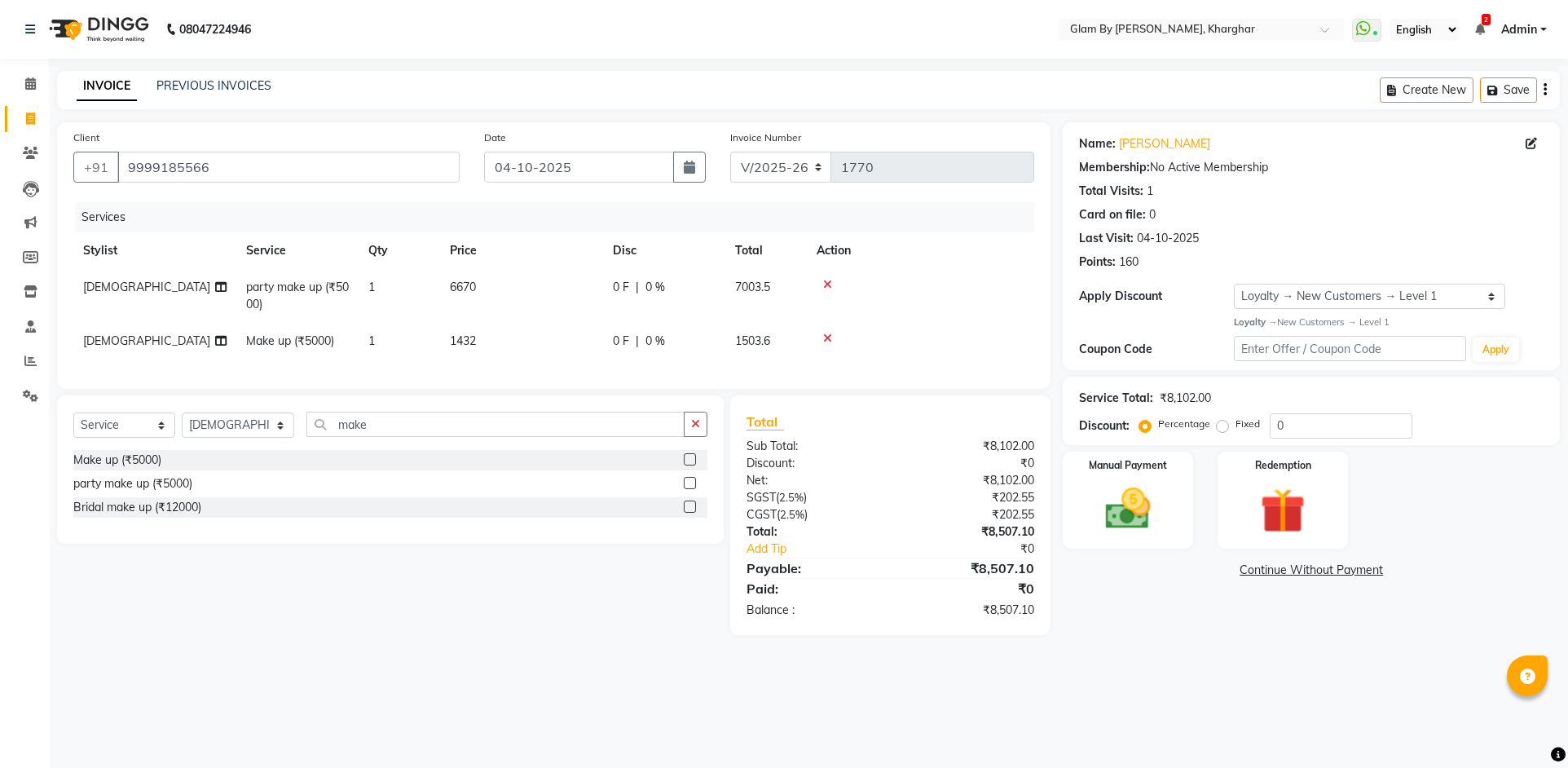
click at [575, 356] on td "1432" at bounding box center [522, 341] width 163 height 37
select select "24145"
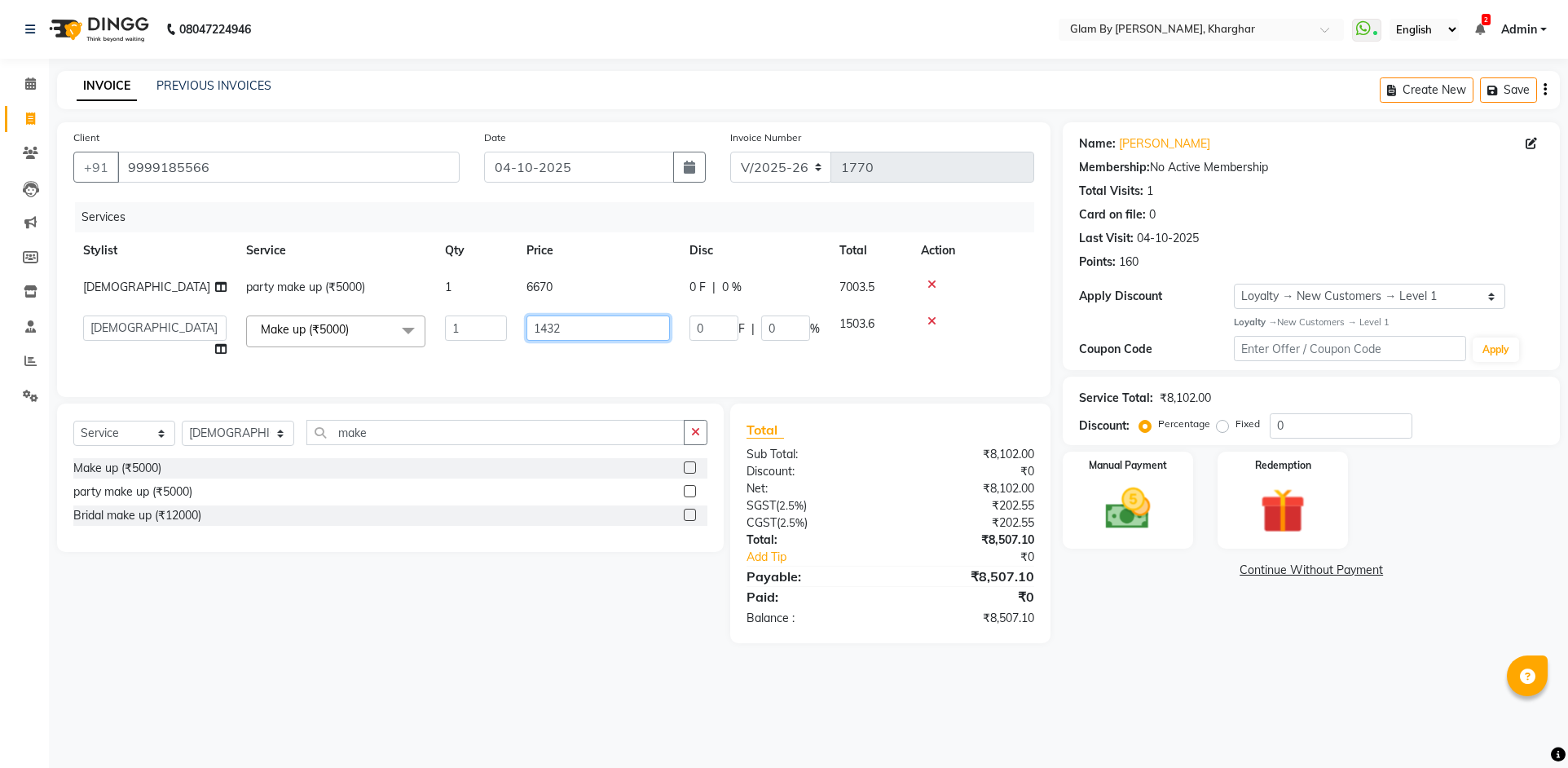
click at [565, 329] on input "1432" at bounding box center [598, 328] width 143 height 25
type input "1430"
click at [569, 353] on td "1430" at bounding box center [597, 336] width 163 height 62
select select "24145"
click at [573, 331] on input "1430" at bounding box center [598, 328] width 143 height 25
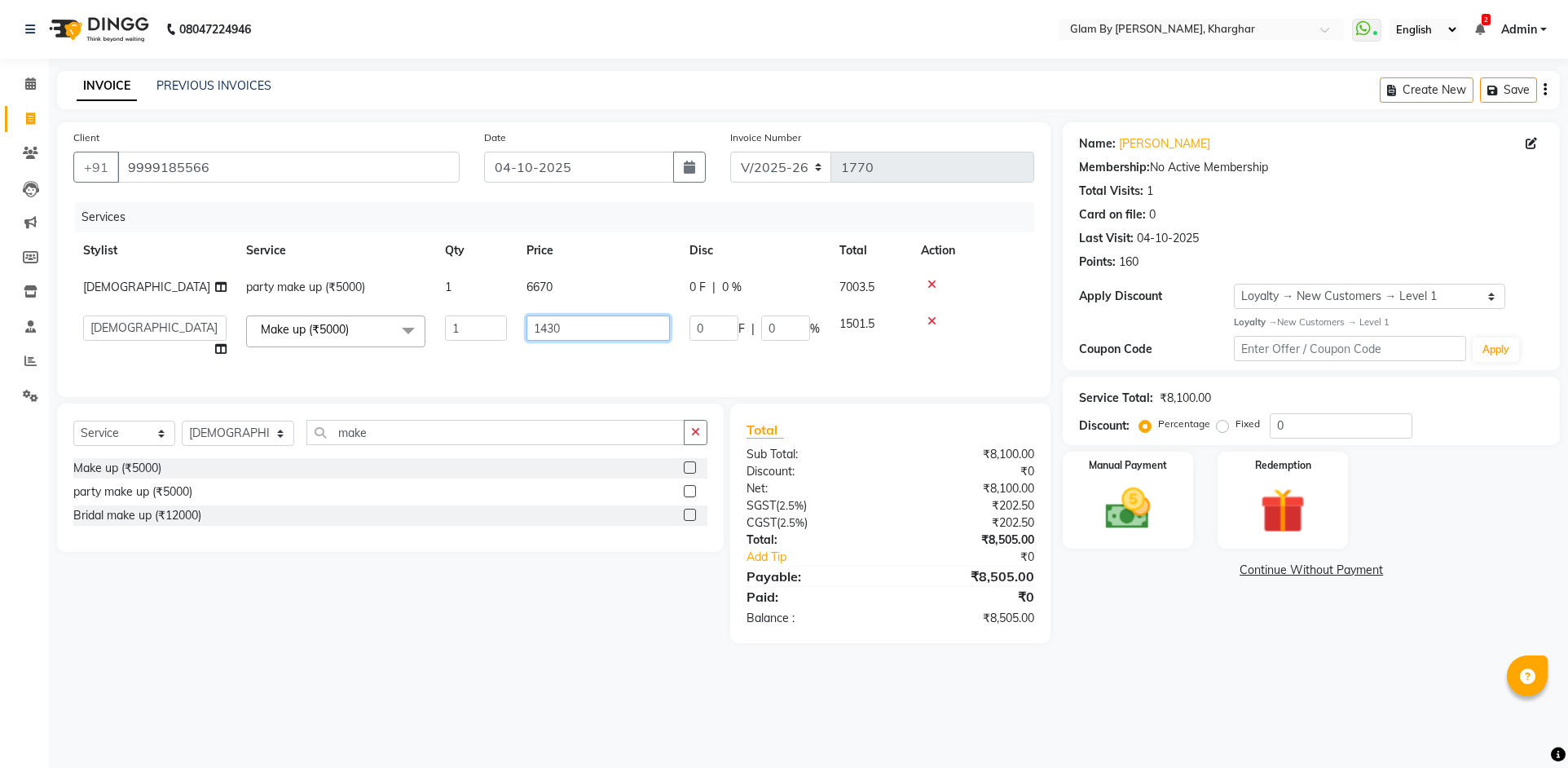
click at [551, 326] on input "1430" at bounding box center [598, 328] width 143 height 25
drag, startPoint x: 550, startPoint y: 326, endPoint x: 587, endPoint y: 327, distance: 37.0
click at [587, 327] on input "1430" at bounding box center [598, 328] width 143 height 25
type input "1429"
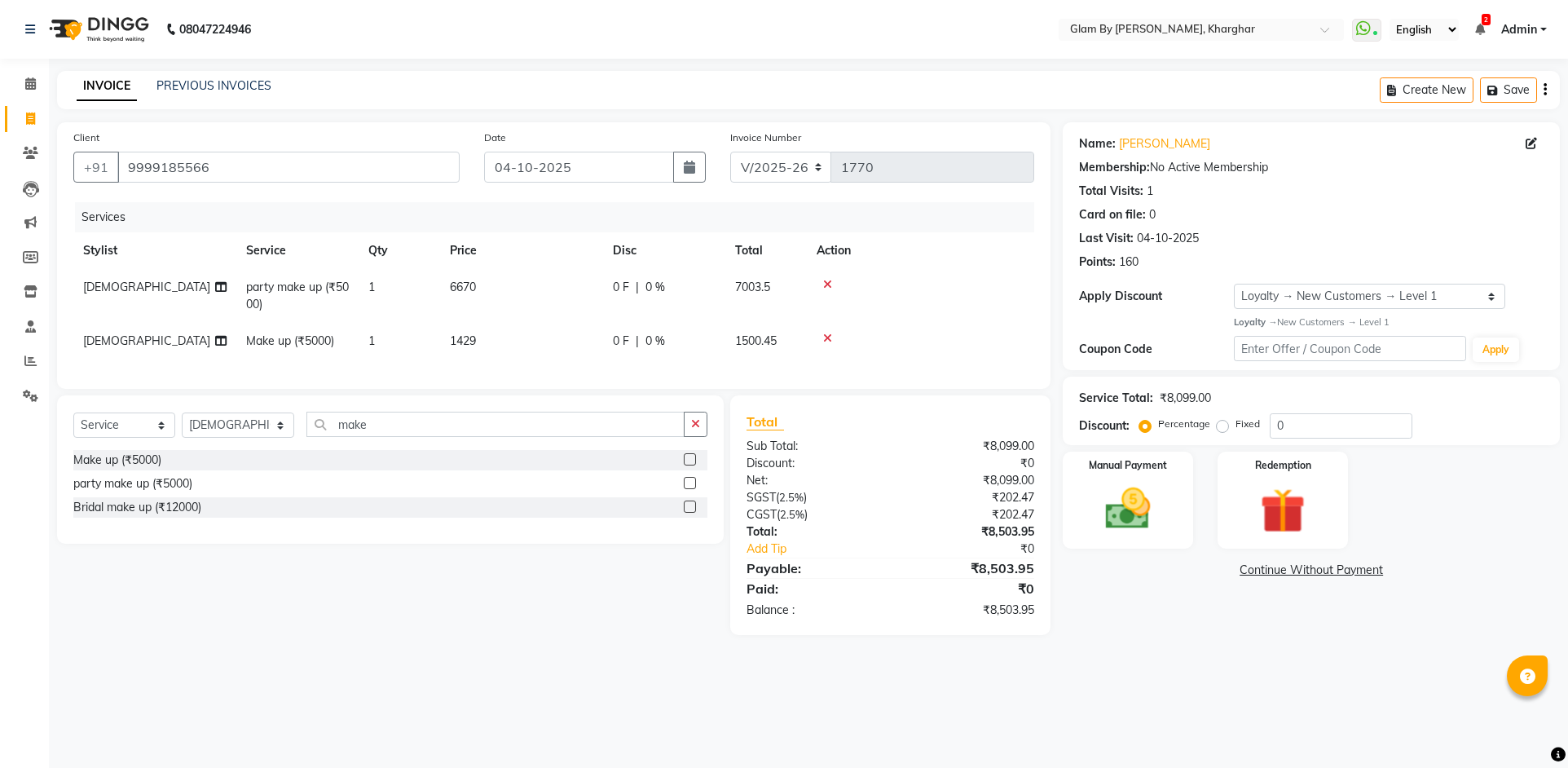
click at [585, 351] on td "1429" at bounding box center [522, 341] width 163 height 37
select select "24145"
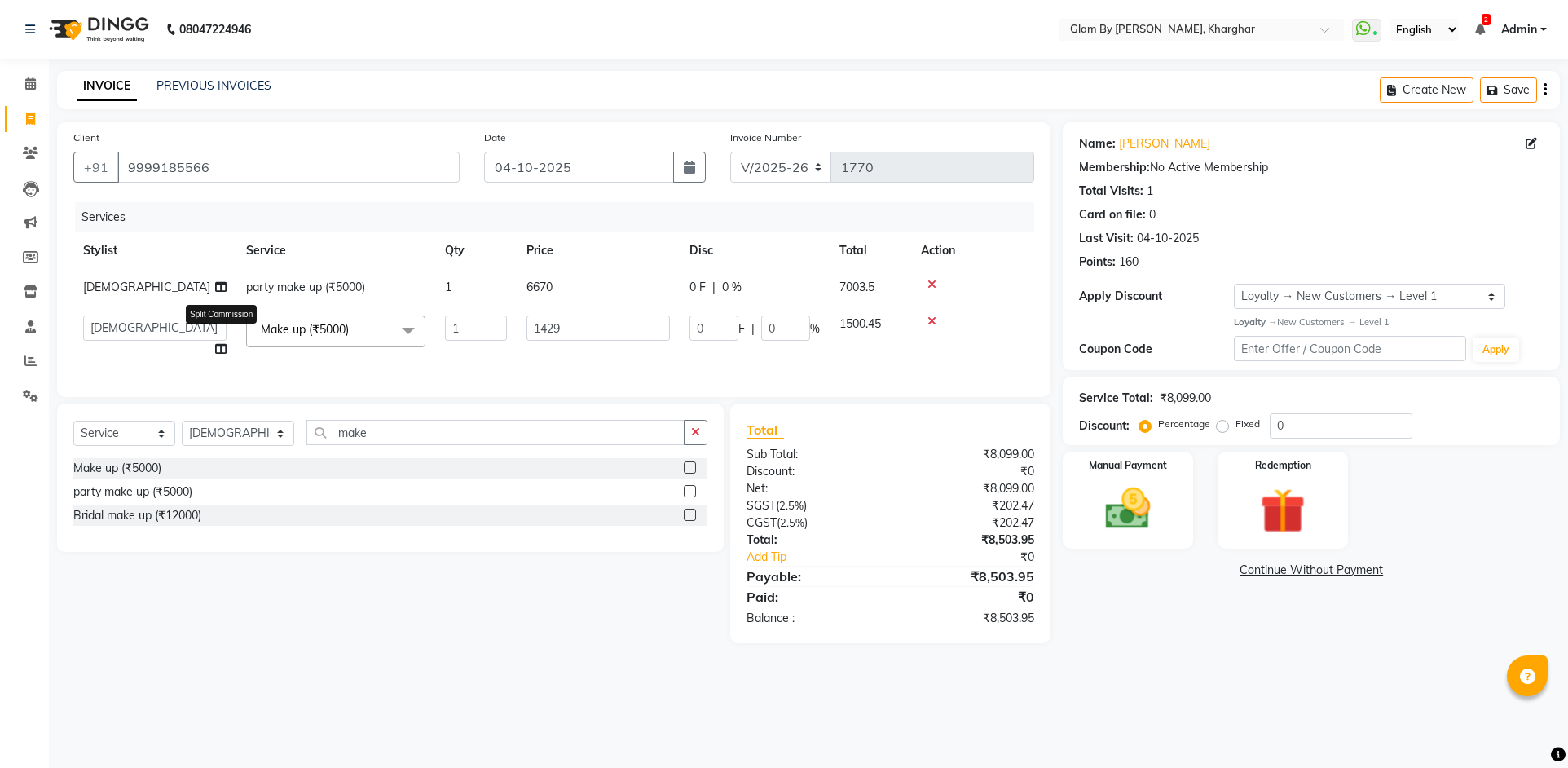
click at [218, 346] on icon at bounding box center [220, 349] width 11 height 11
select select "24145"
select select "26770"
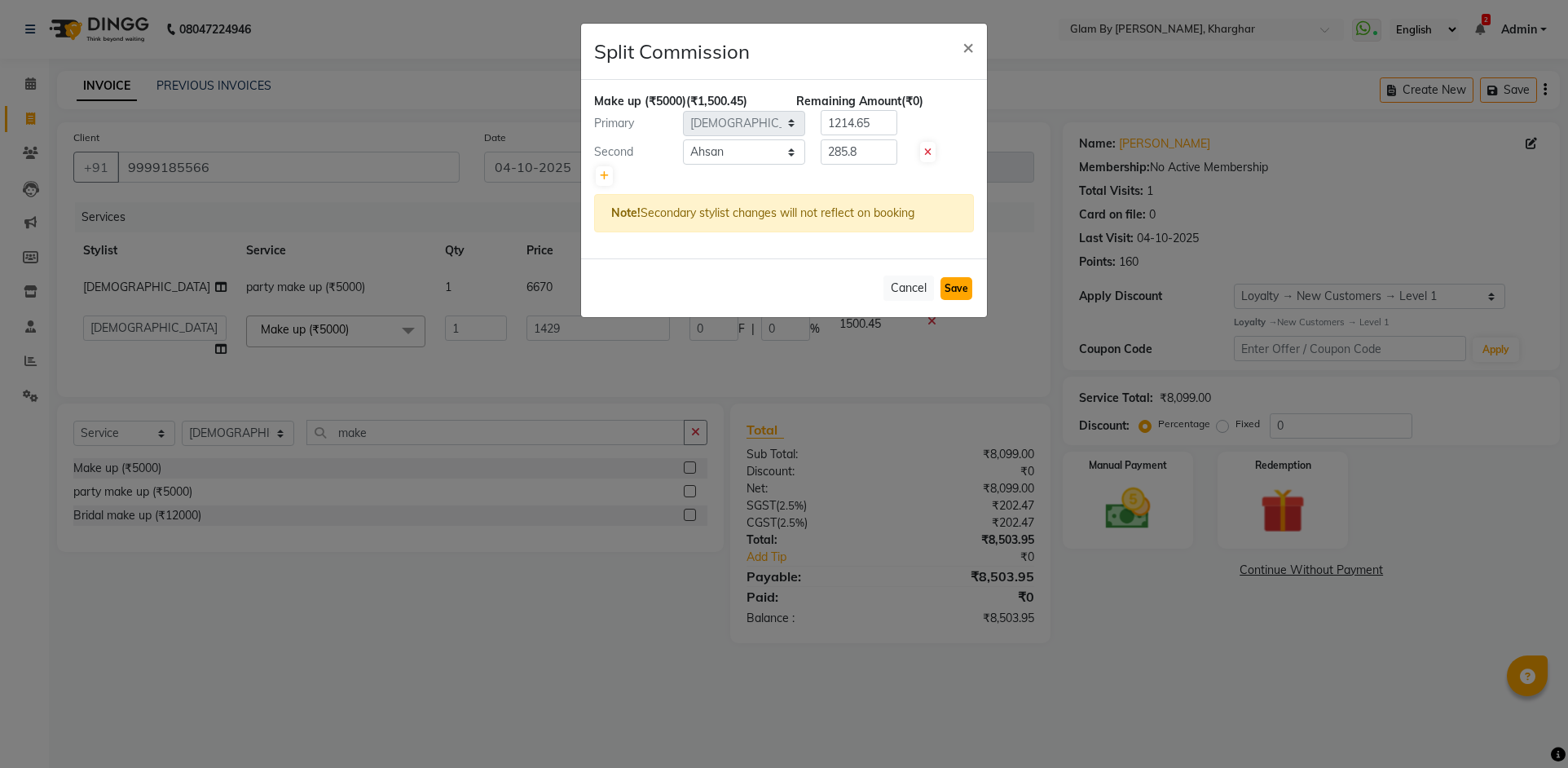
click at [946, 282] on button "Save" at bounding box center [956, 288] width 31 height 23
select select "Select"
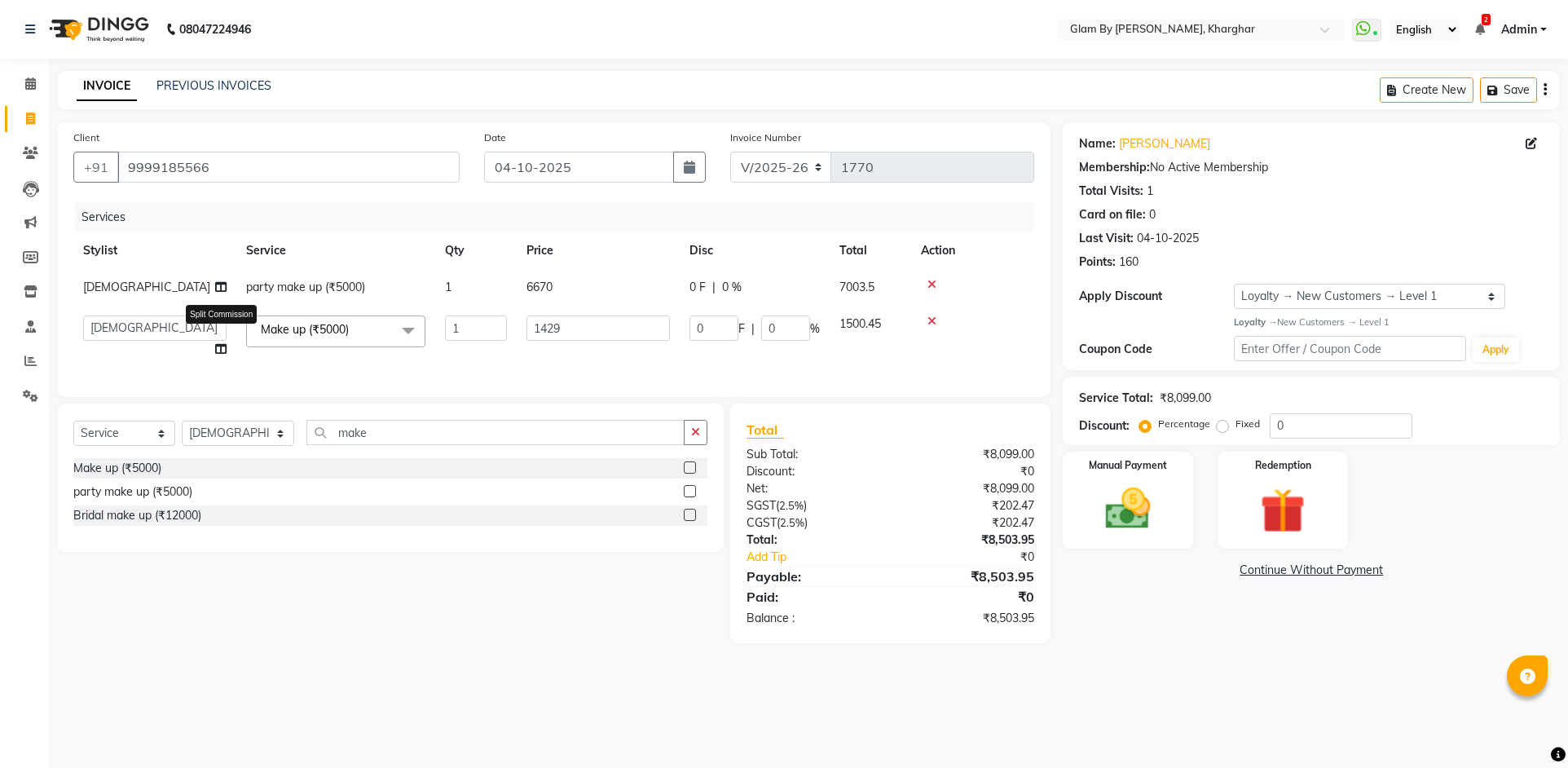
click at [224, 349] on icon at bounding box center [220, 349] width 11 height 11
select select "24145"
select select "26770"
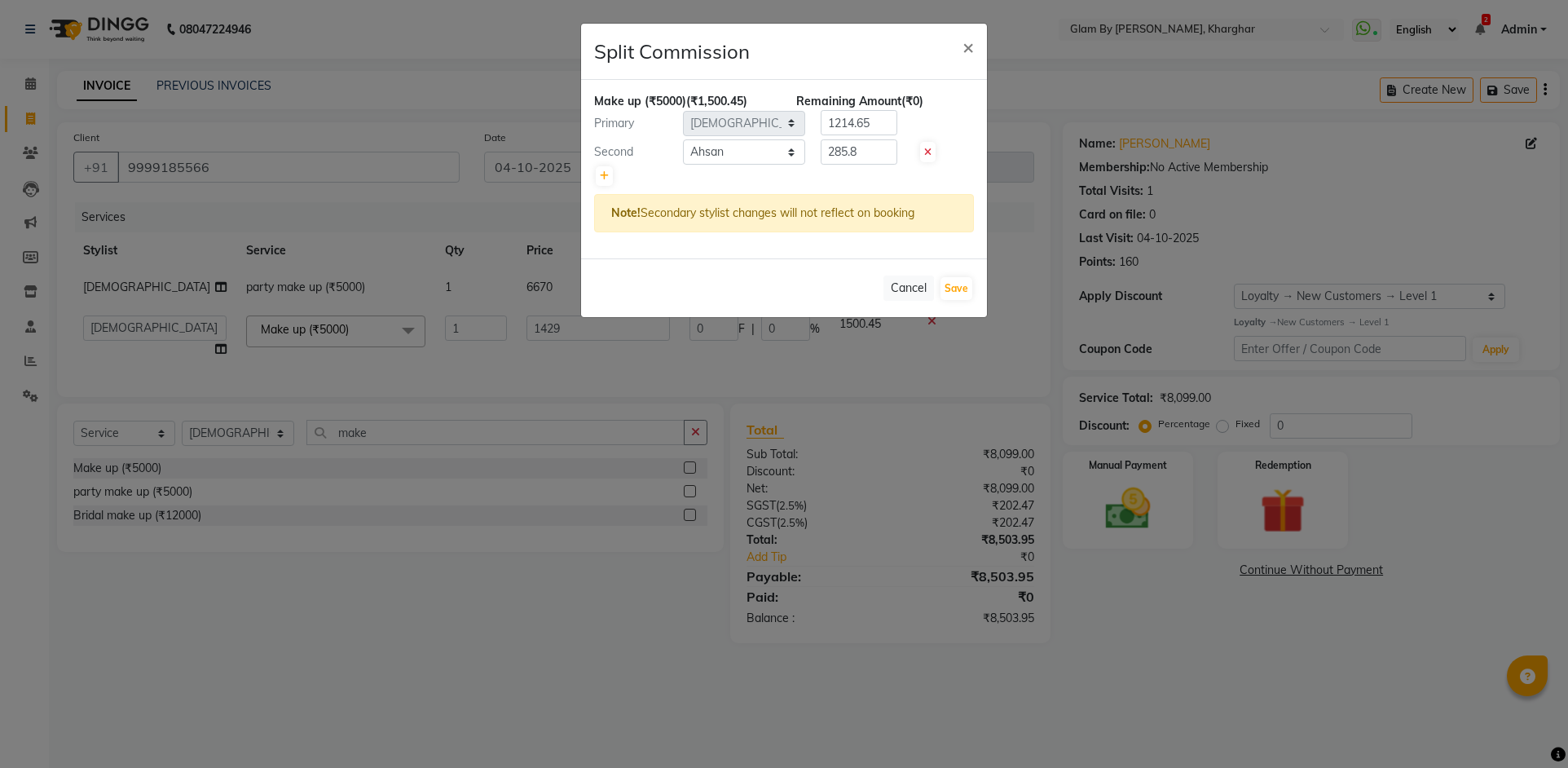
click at [973, 287] on div "Cancel Save" at bounding box center [784, 287] width 406 height 59
click at [953, 293] on button "Save" at bounding box center [956, 288] width 31 height 23
select select "Select"
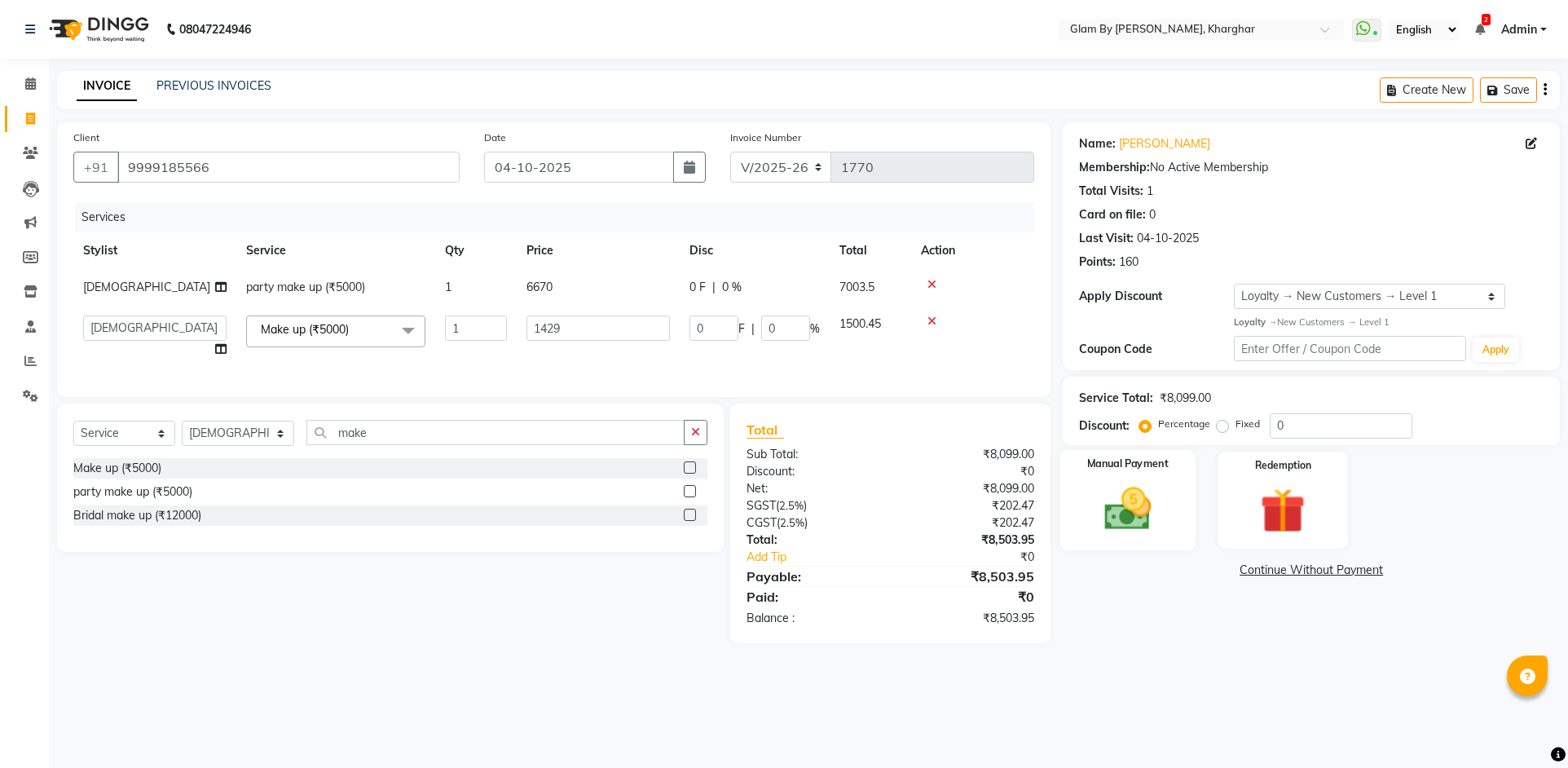
click at [1157, 536] on div "Manual Payment" at bounding box center [1128, 500] width 135 height 101
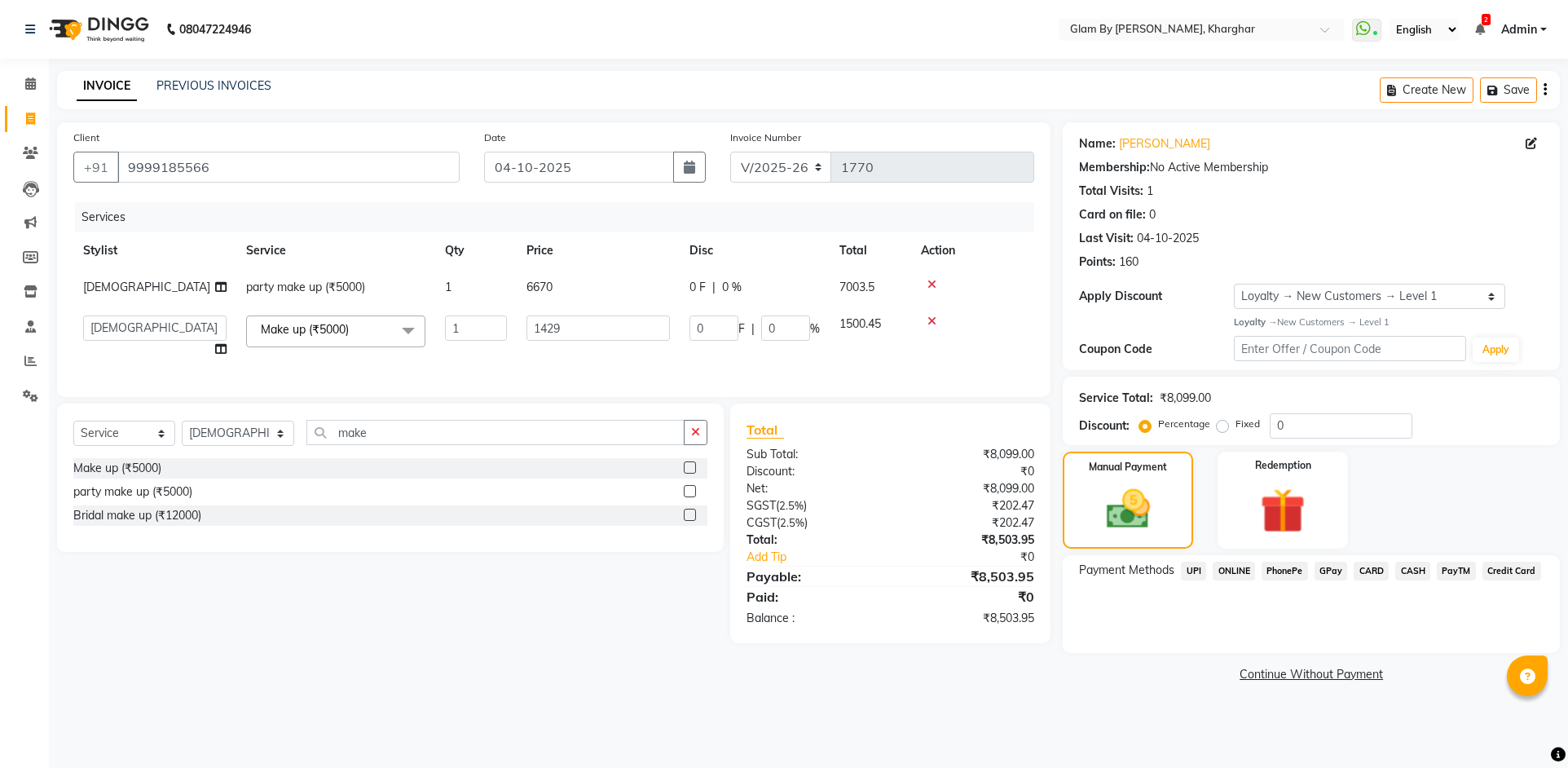
click at [1232, 571] on span "ONLINE" at bounding box center [1233, 571] width 43 height 18
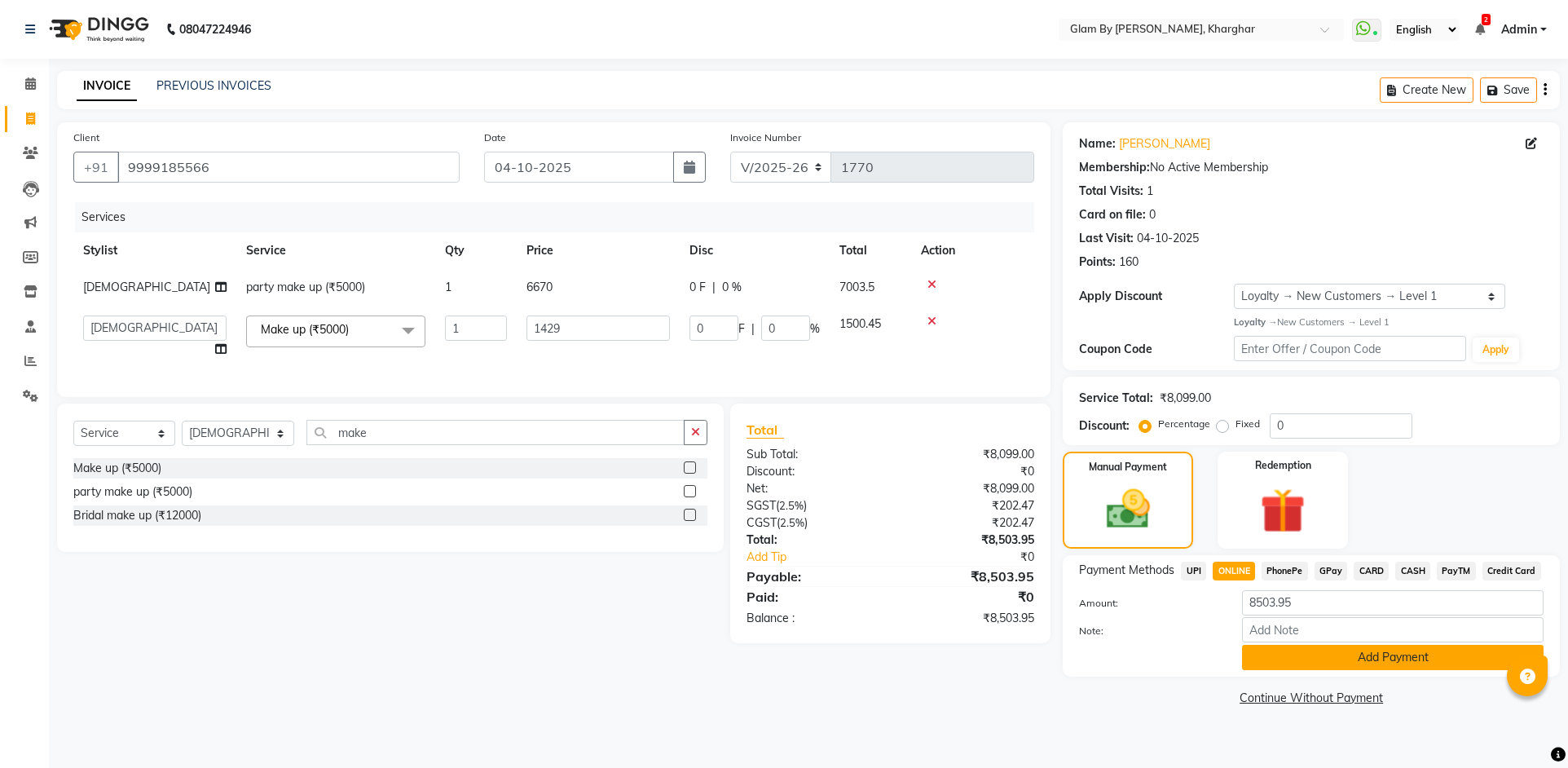
click at [1344, 657] on button "Add Payment" at bounding box center [1392, 657] width 301 height 25
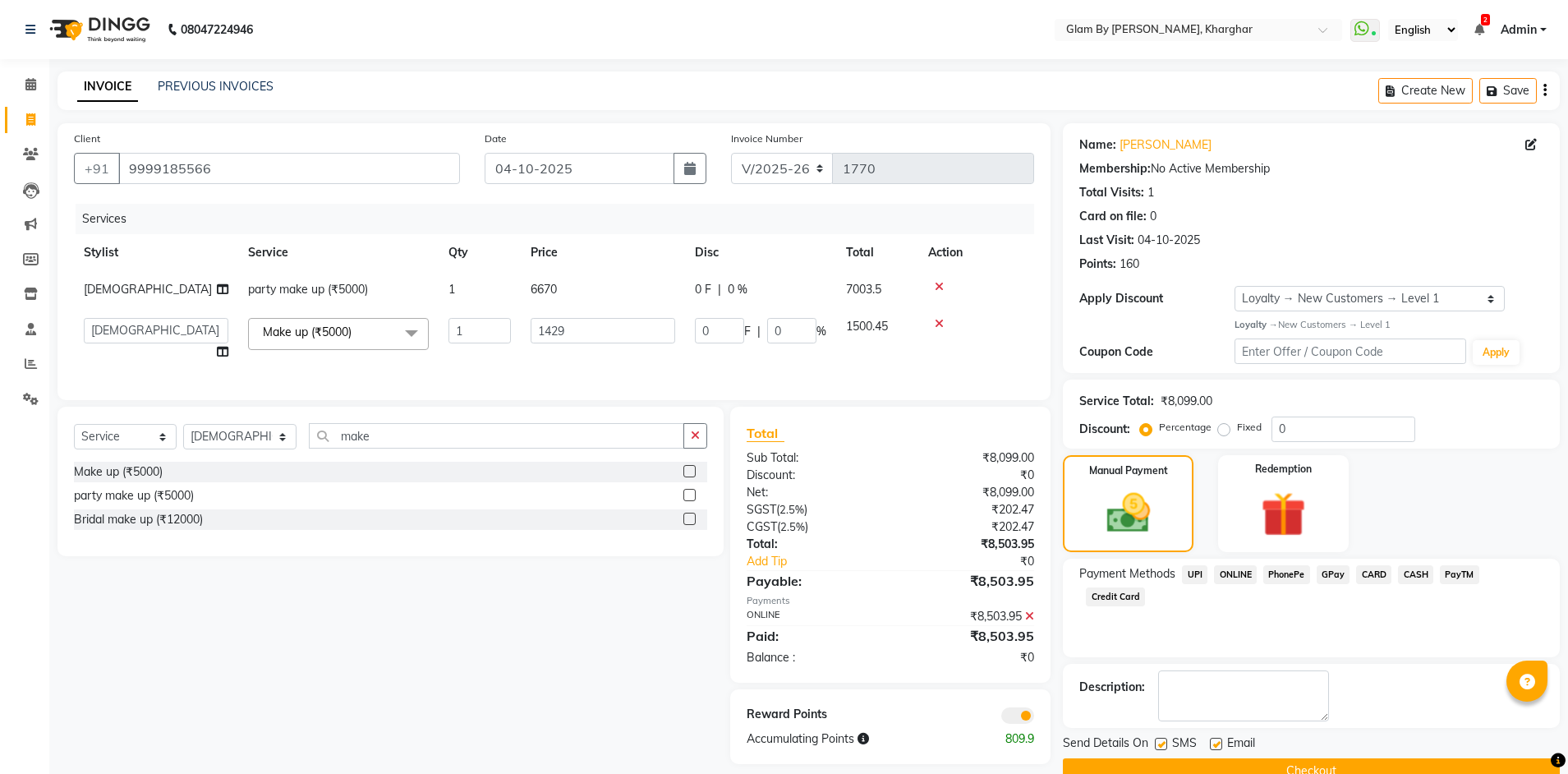
scroll to position [34, 0]
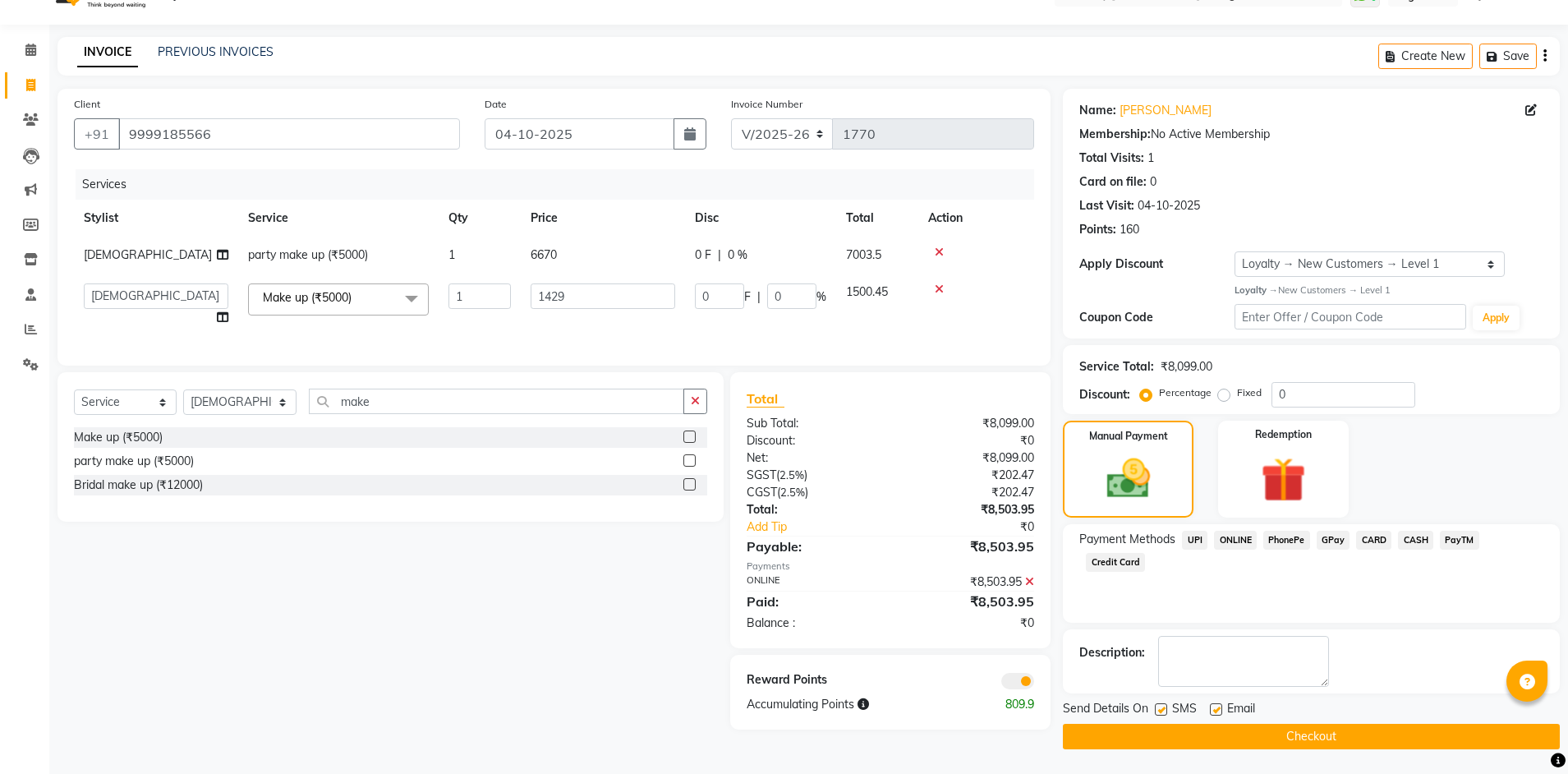
click at [1322, 740] on button "Checkout" at bounding box center [1311, 736] width 497 height 26
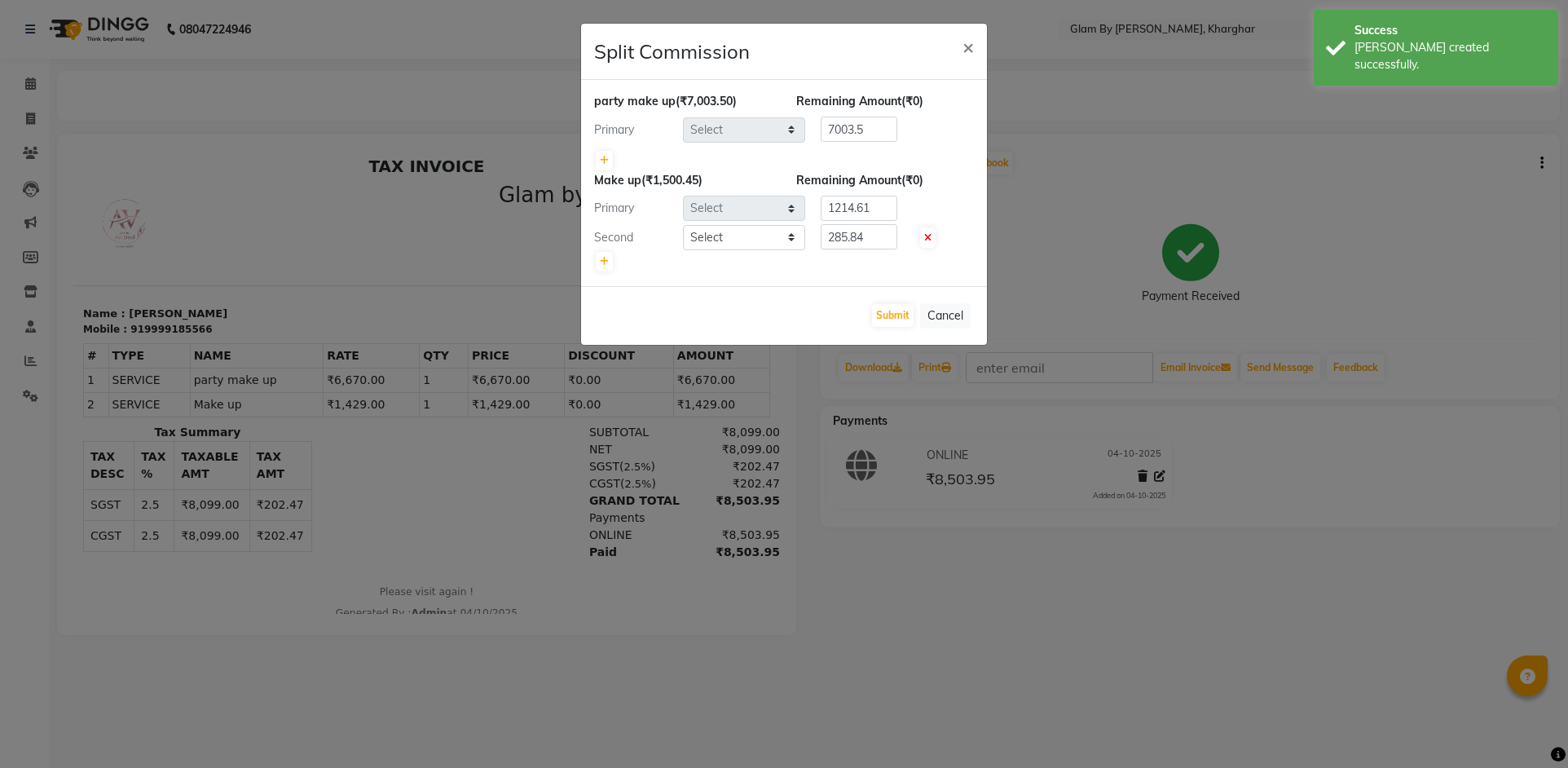
select select "24145"
select select "26770"
click at [883, 315] on button "Submit" at bounding box center [893, 315] width 42 height 23
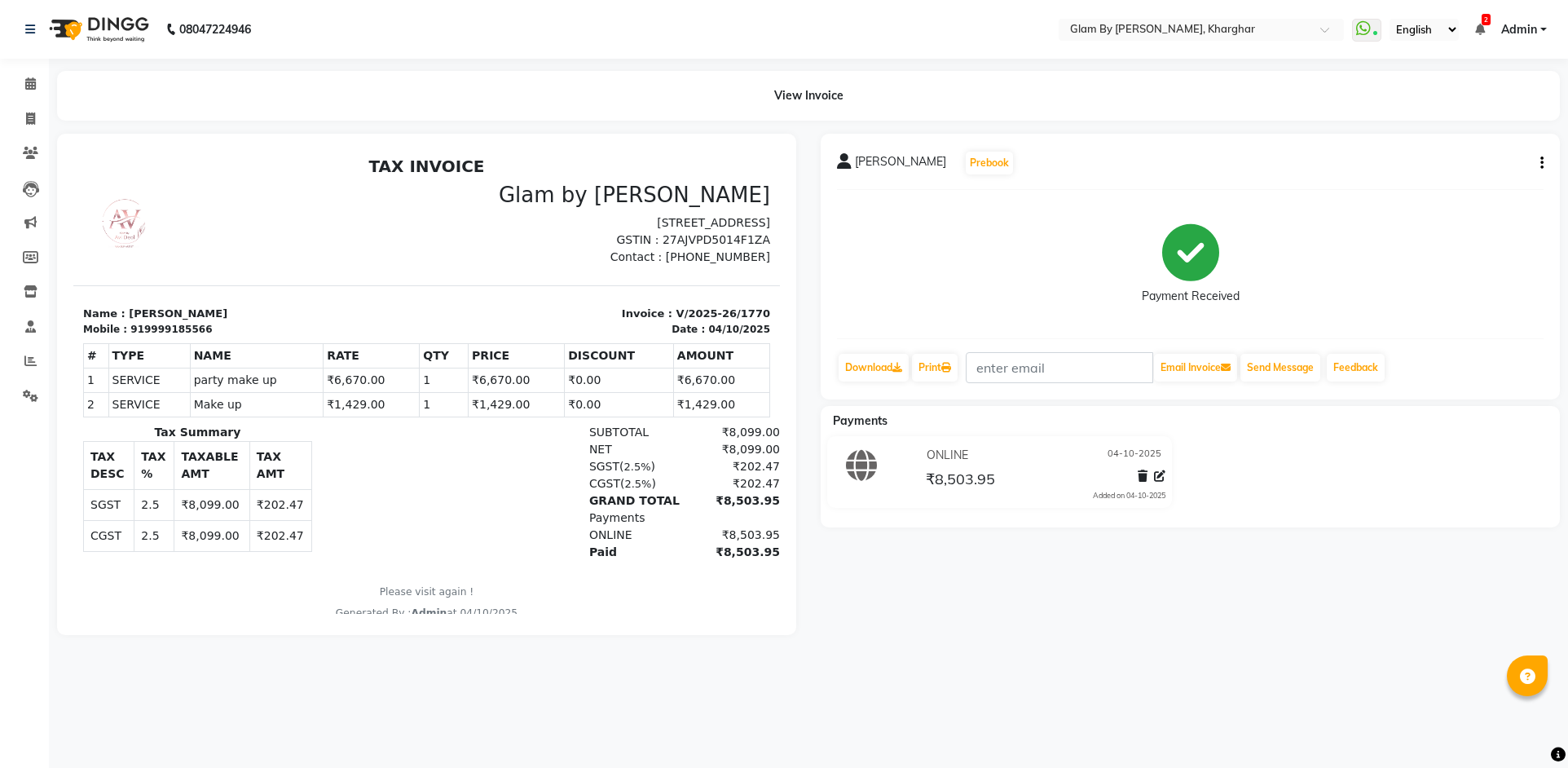
click at [1538, 164] on button "button" at bounding box center [1538, 163] width 10 height 17
drag, startPoint x: 28, startPoint y: 87, endPoint x: 30, endPoint y: 102, distance: 15.1
click at [28, 87] on icon at bounding box center [31, 84] width 10 height 12
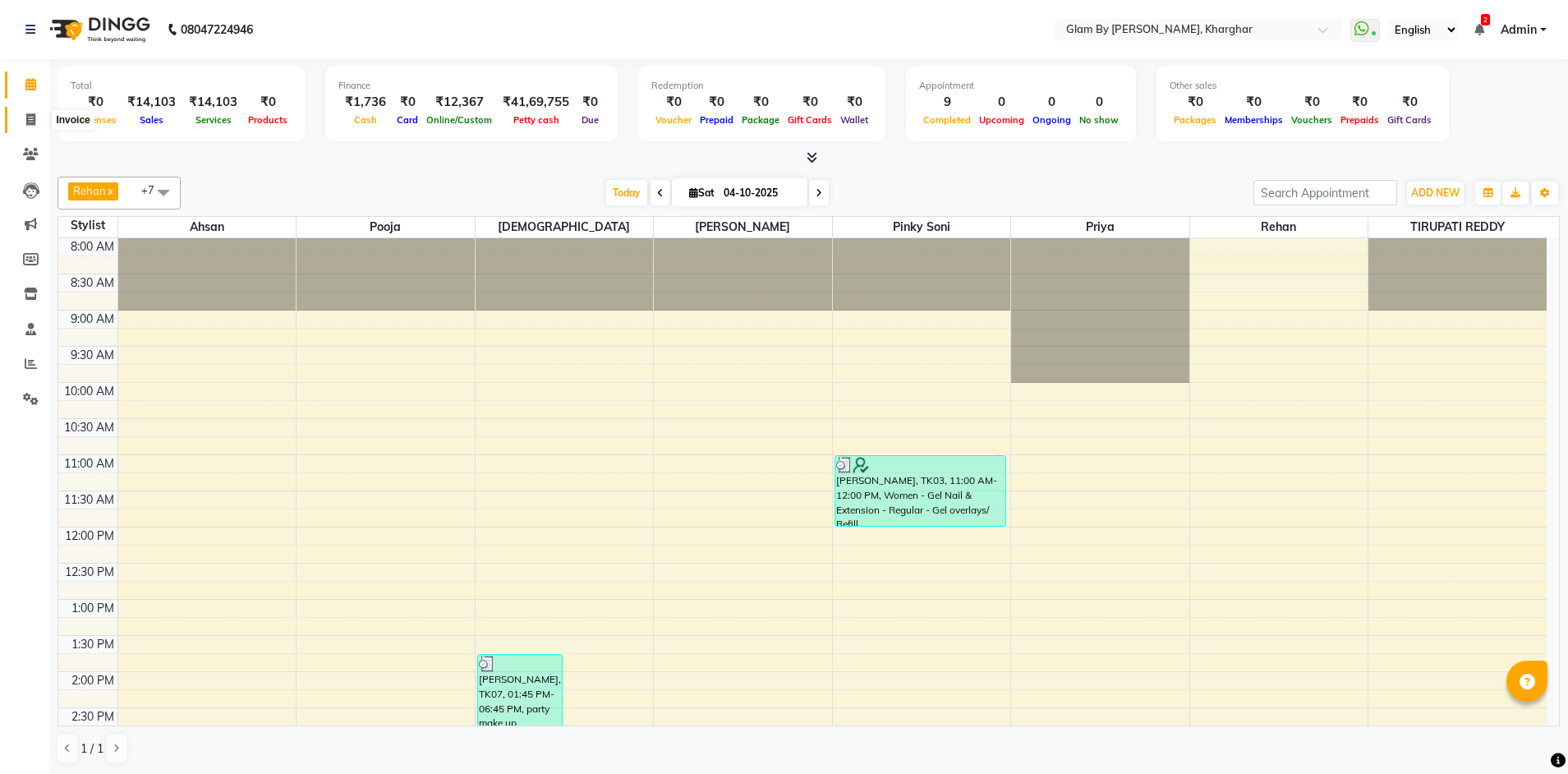
click at [32, 114] on icon at bounding box center [31, 120] width 9 height 12
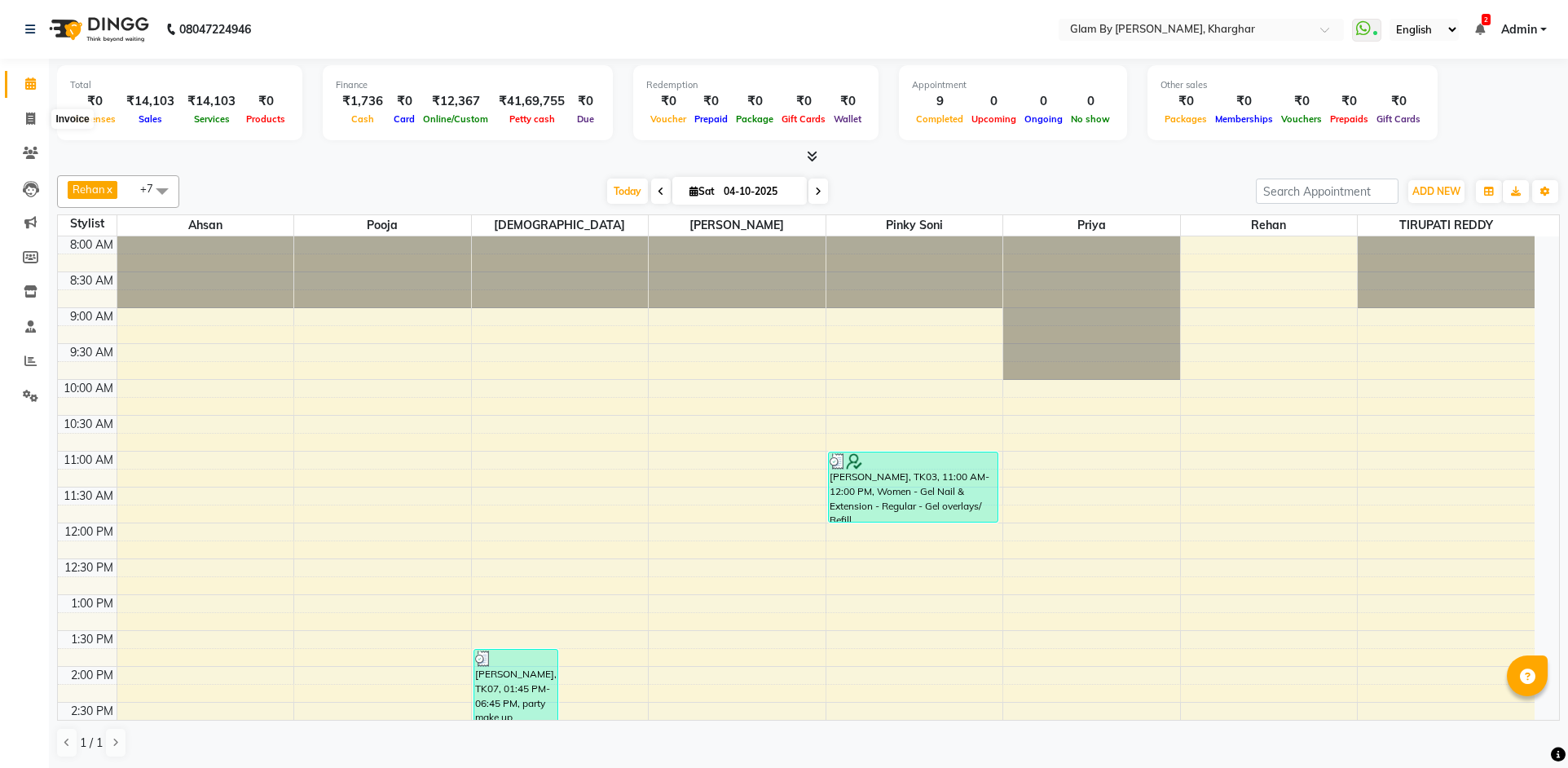
select select "service"
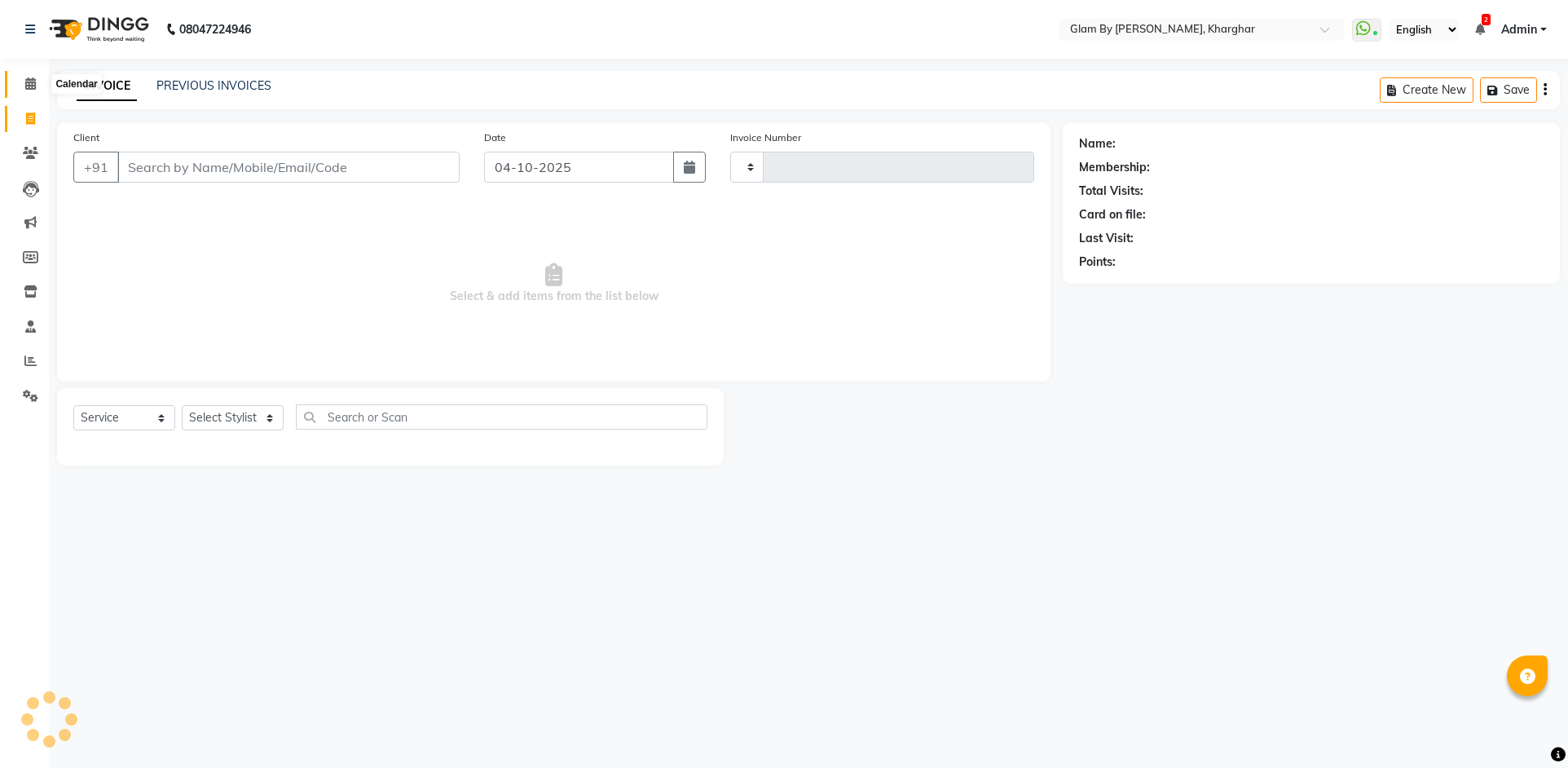
click at [32, 91] on span at bounding box center [31, 84] width 29 height 18
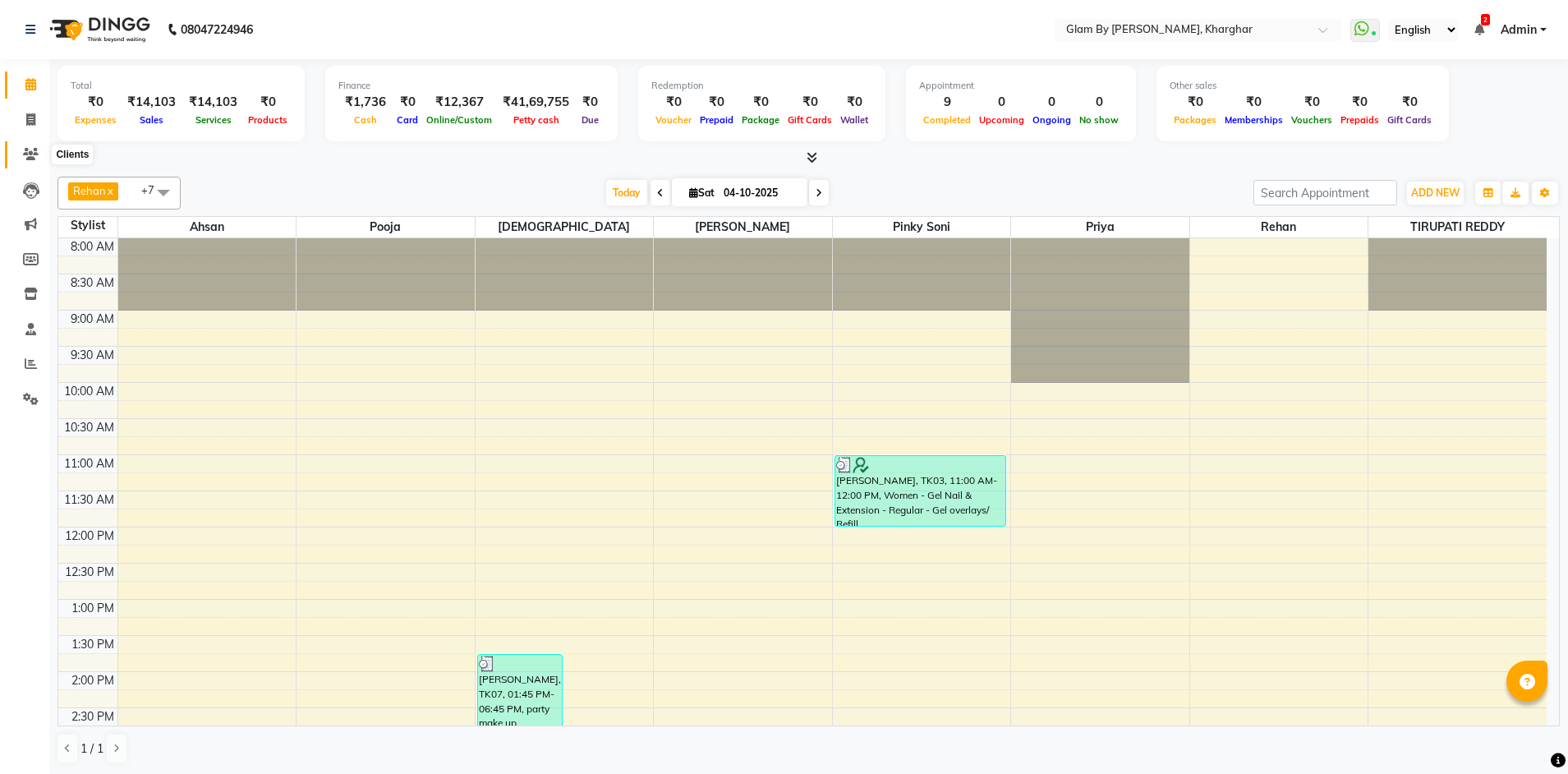
drag, startPoint x: 34, startPoint y: 158, endPoint x: 32, endPoint y: 141, distance: 17.1
click at [34, 157] on icon at bounding box center [31, 154] width 16 height 12
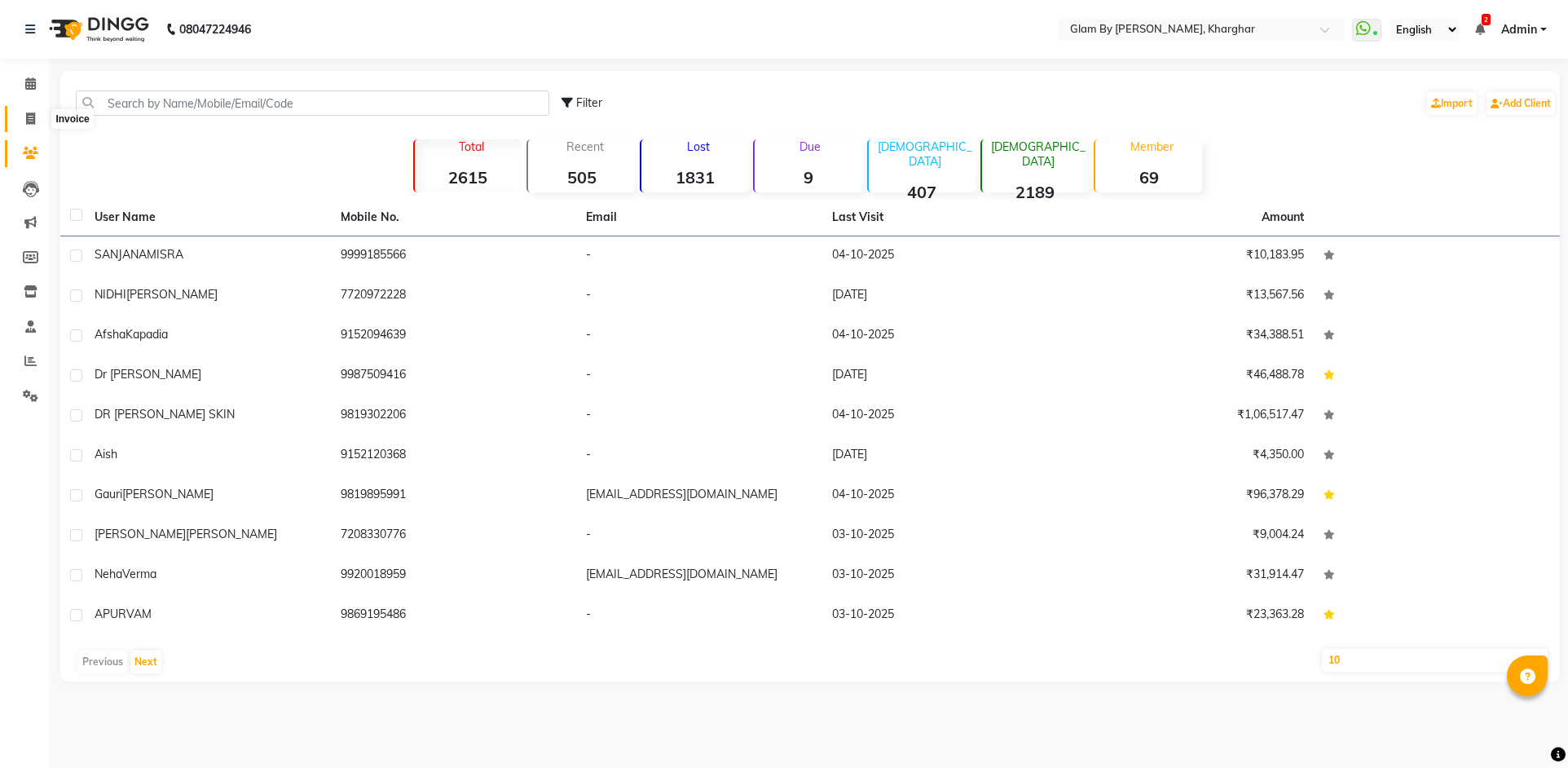
click at [31, 121] on icon at bounding box center [31, 119] width 9 height 12
select select "service"
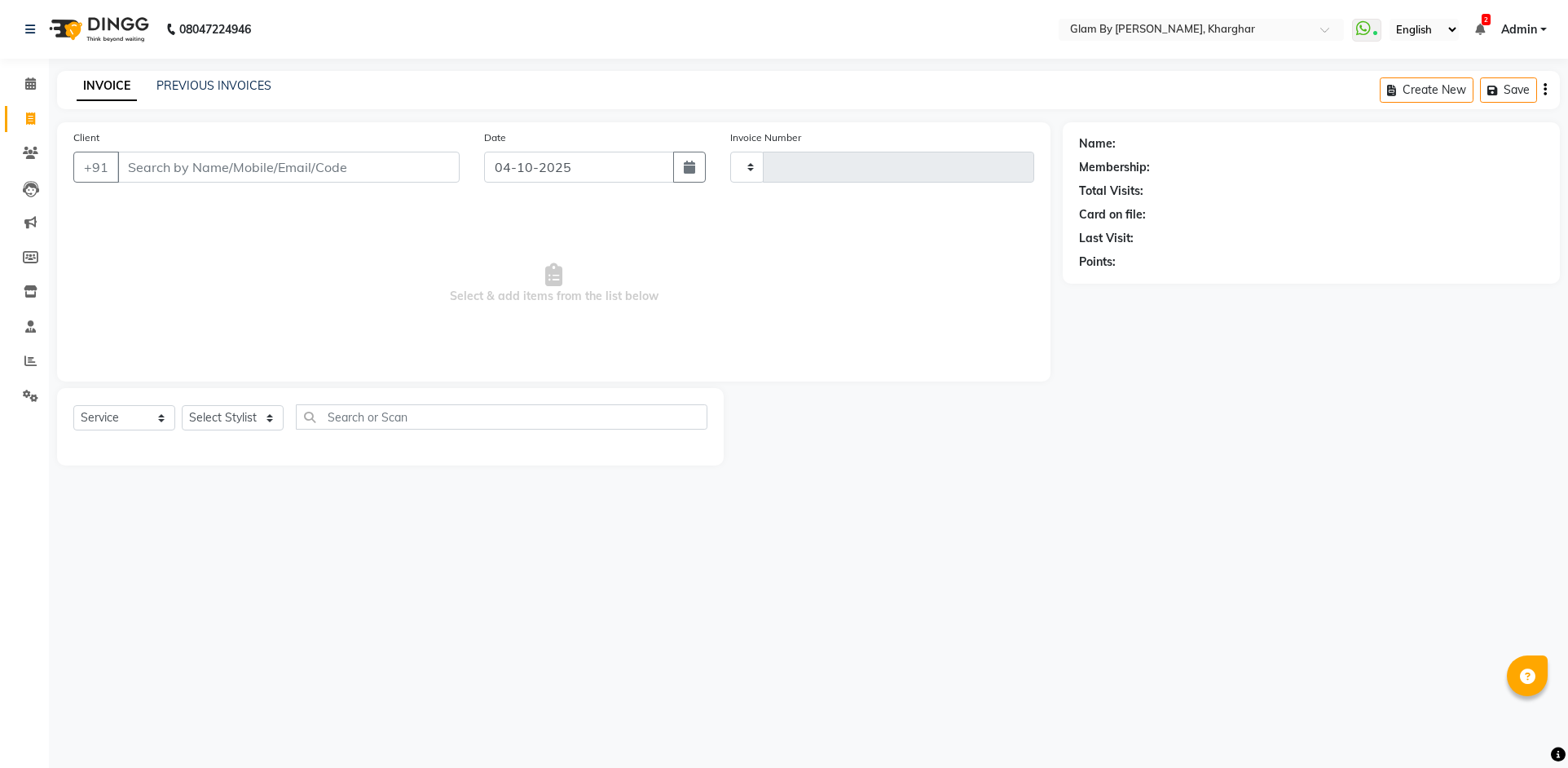
type input "1771"
select select "3992"
click at [36, 87] on icon at bounding box center [31, 84] width 10 height 12
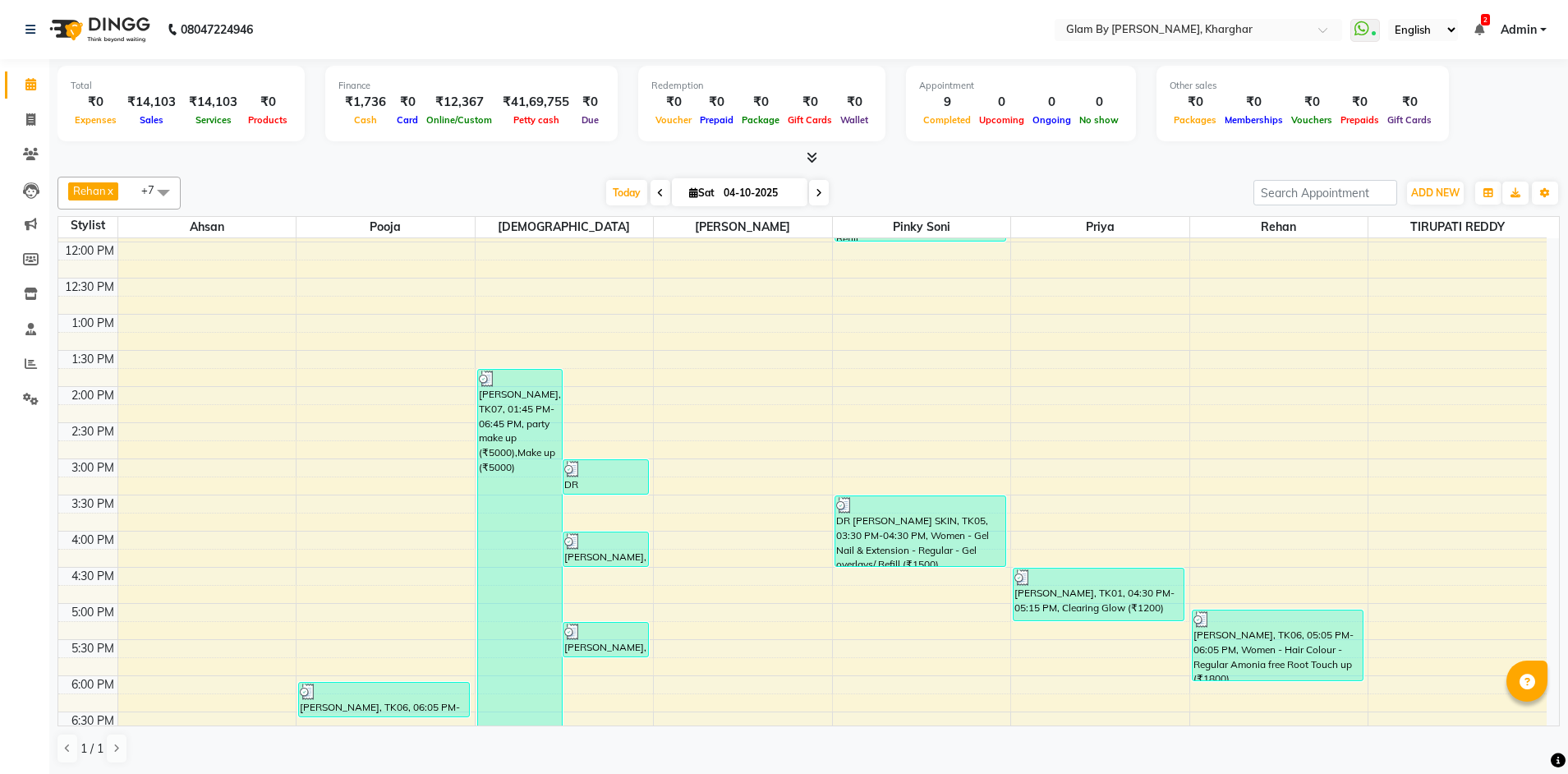
scroll to position [575, 0]
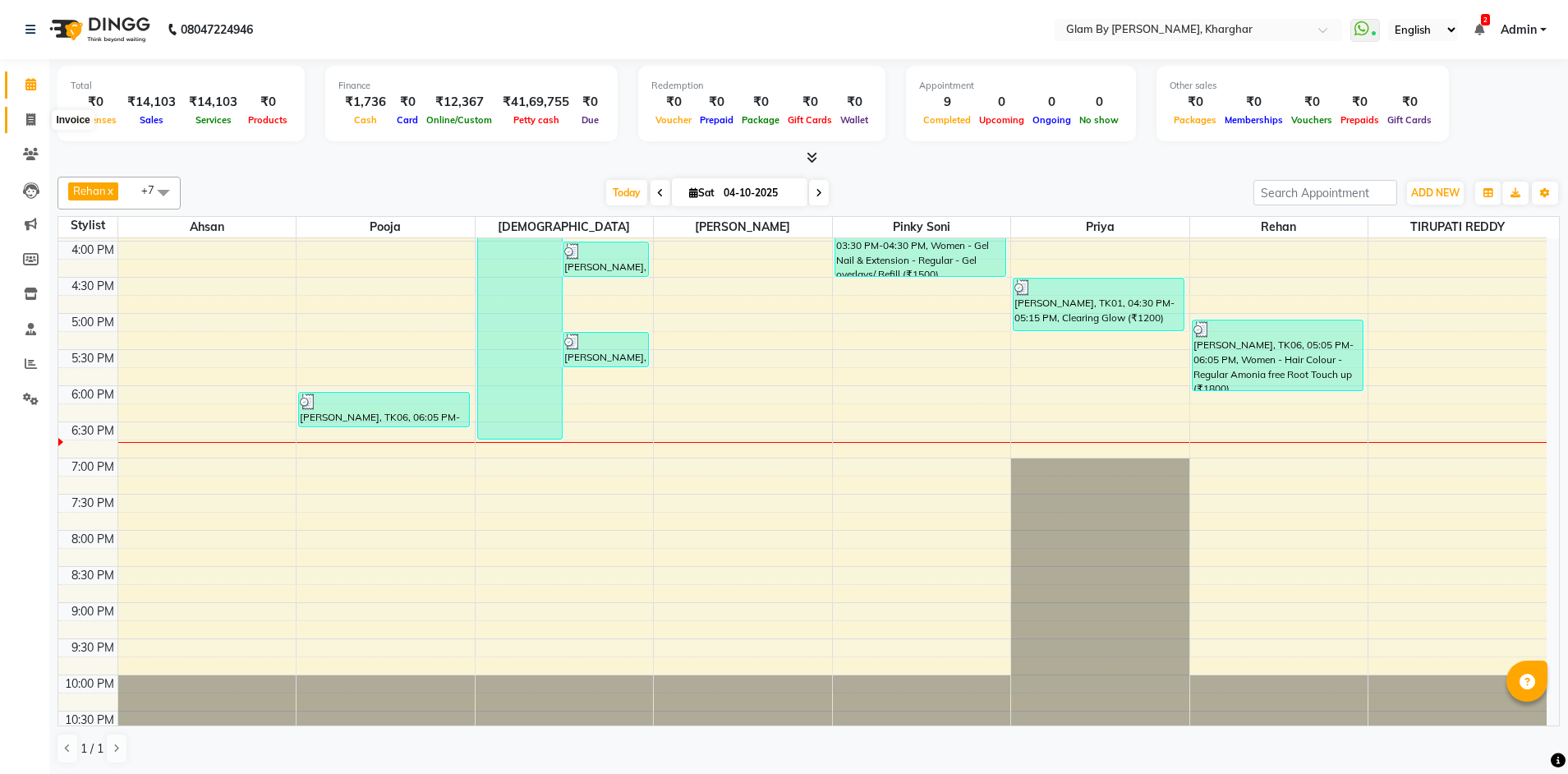
drag, startPoint x: 33, startPoint y: 120, endPoint x: 59, endPoint y: 115, distance: 26.5
click at [33, 120] on icon at bounding box center [31, 120] width 9 height 12
select select "service"
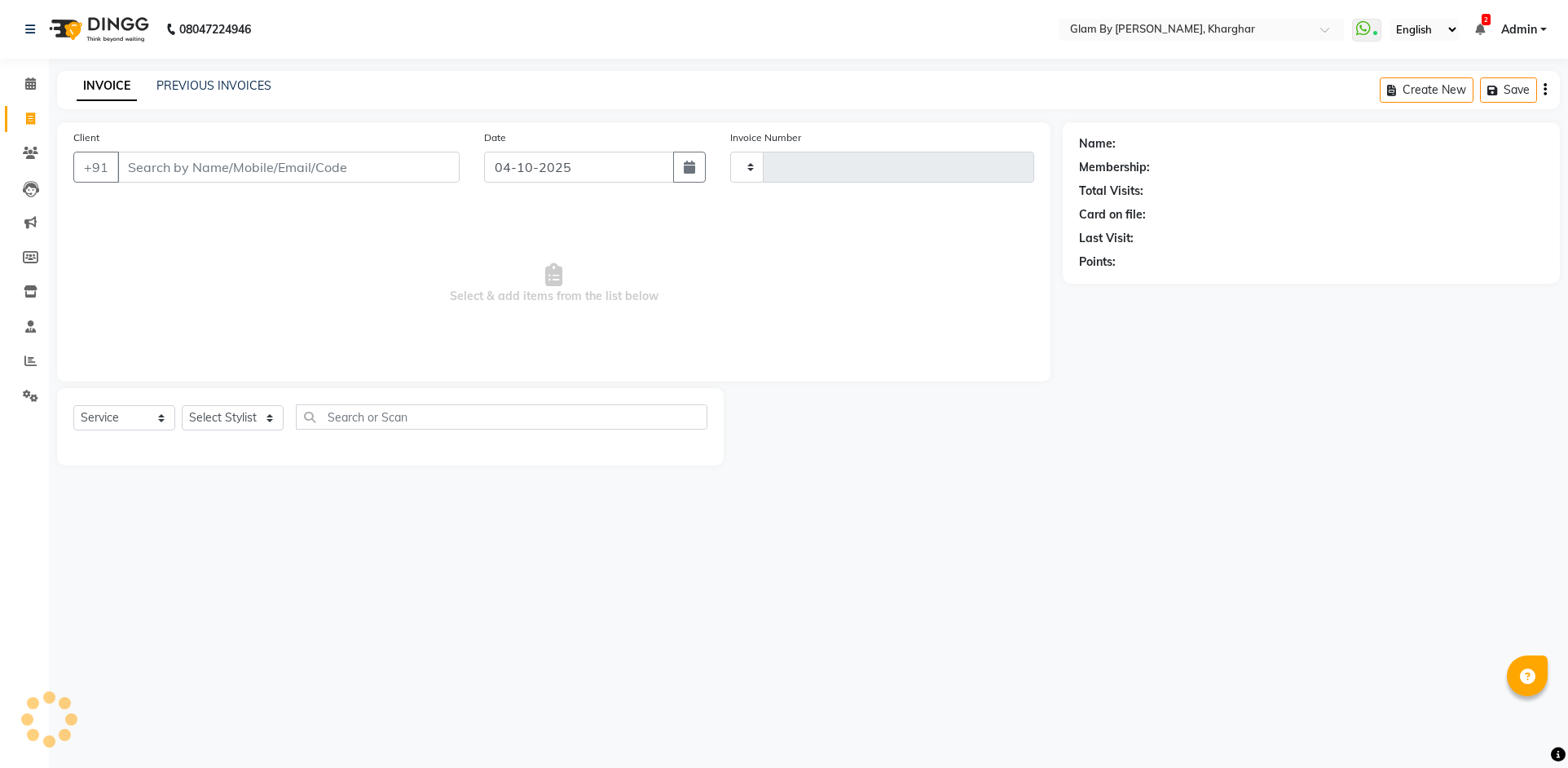
type input "1771"
select select "3992"
type input "9999185566"
select select "1: Object"
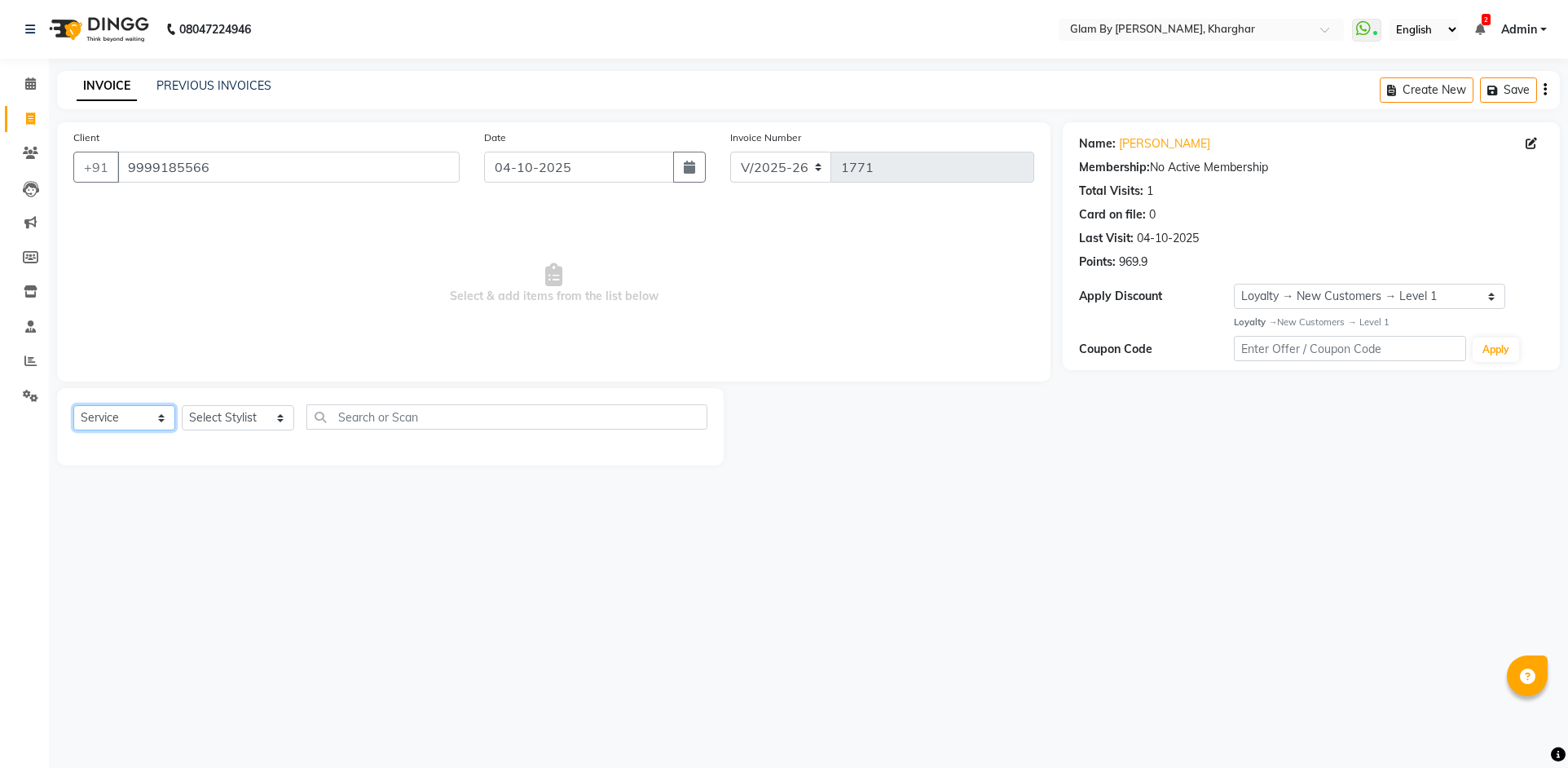
click at [100, 426] on select "Select Service Product Membership Package Voucher Prepaid Gift Card" at bounding box center [124, 418] width 102 height 25
click at [73, 405] on select "Select Service Product Membership Package Voucher Prepaid Gift Card" at bounding box center [124, 418] width 102 height 25
click at [215, 421] on select "Select Stylist [PERSON_NAME] Avi [PERSON_NAME] [PERSON_NAME] (maneger) MARUL [P…" at bounding box center [238, 418] width 113 height 25
select select "62973"
click at [182, 405] on select "Select Stylist [PERSON_NAME] Avi [PERSON_NAME] [PERSON_NAME] (maneger) MARUL [P…" at bounding box center [238, 418] width 113 height 25
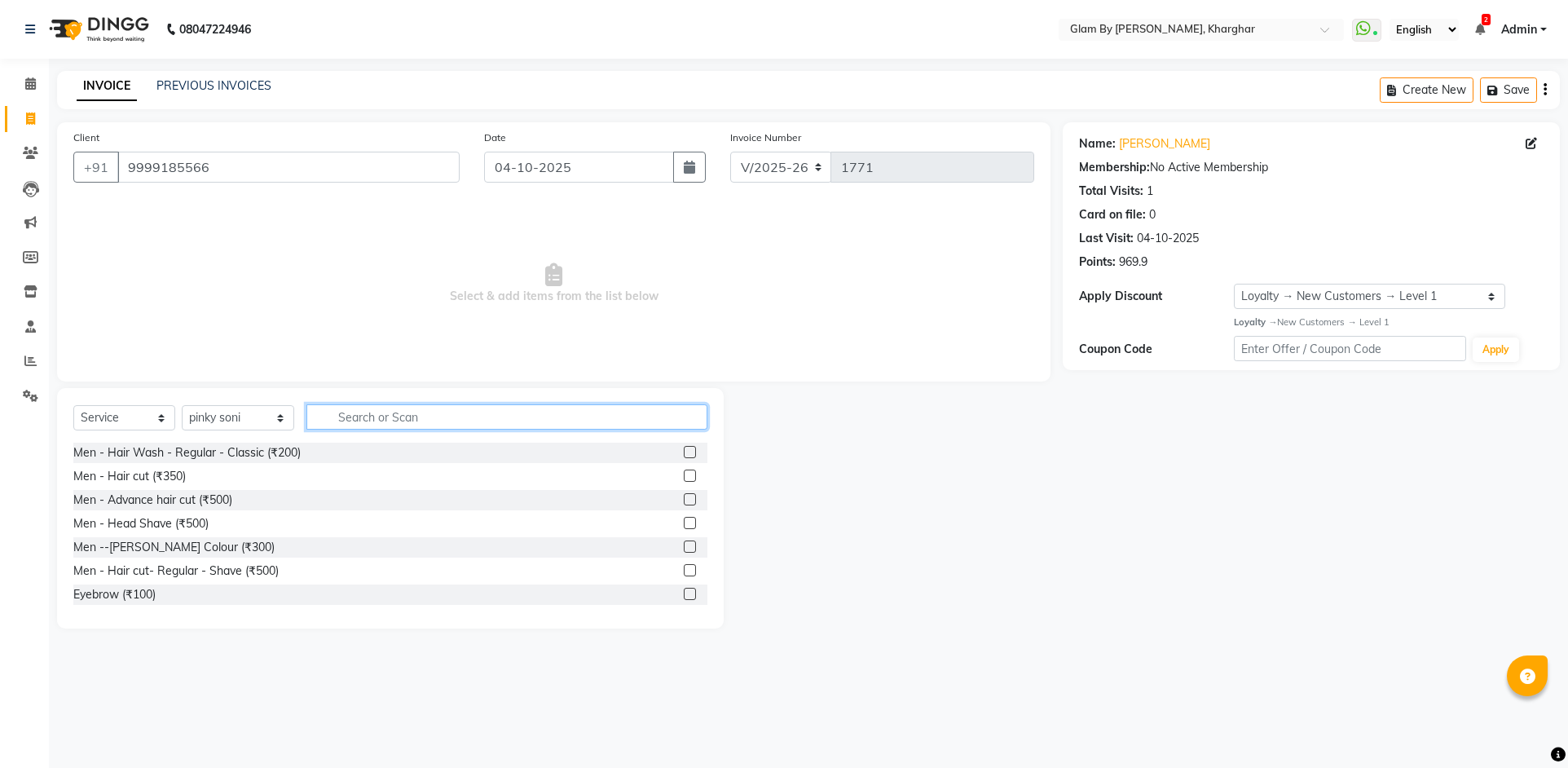
click at [334, 420] on input "text" at bounding box center [507, 417] width 401 height 25
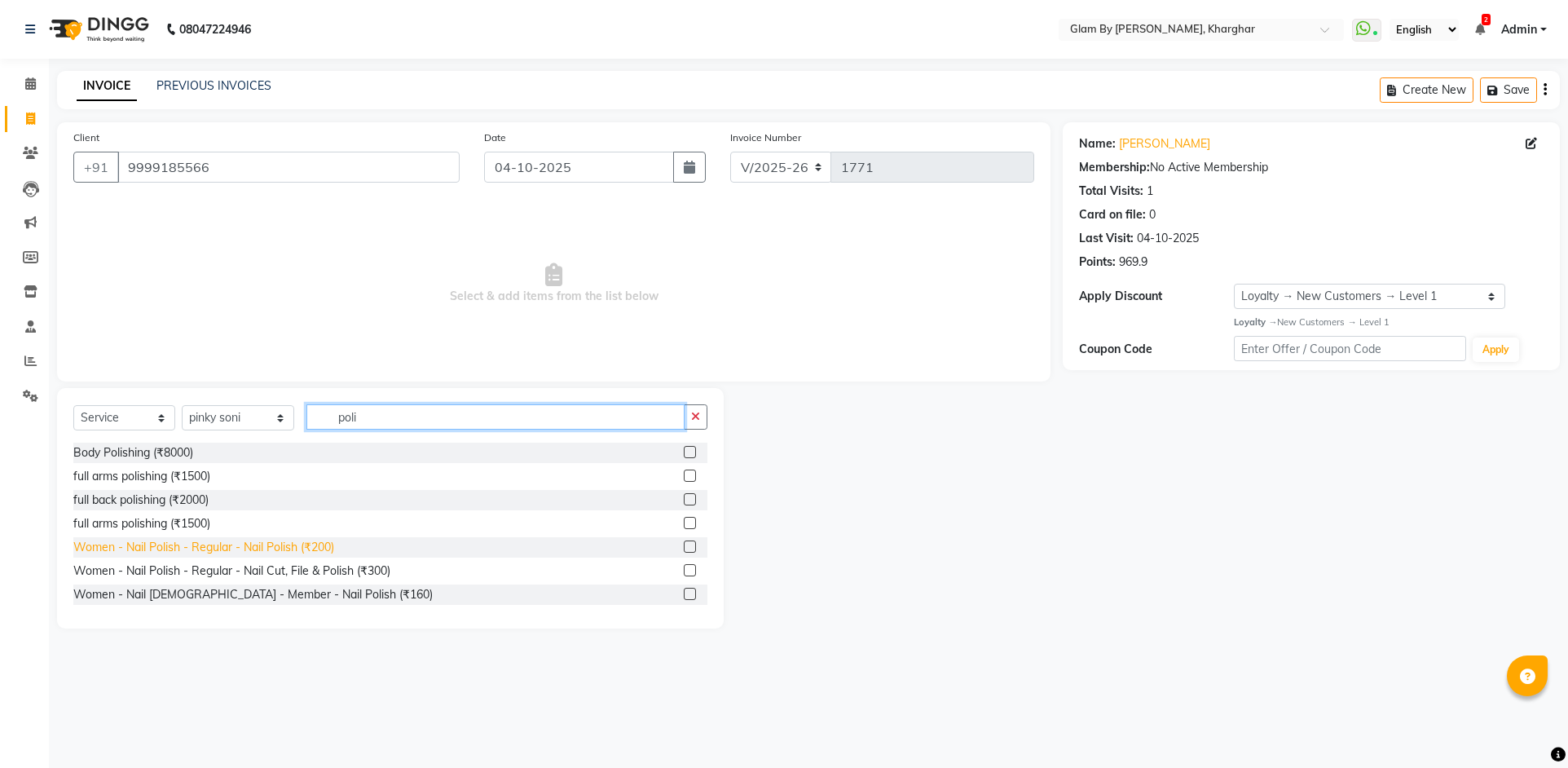
type input "poli"
click at [300, 553] on div "Women - Nail Polish - Regular - Nail Polish (₹200)" at bounding box center [204, 548] width 261 height 17
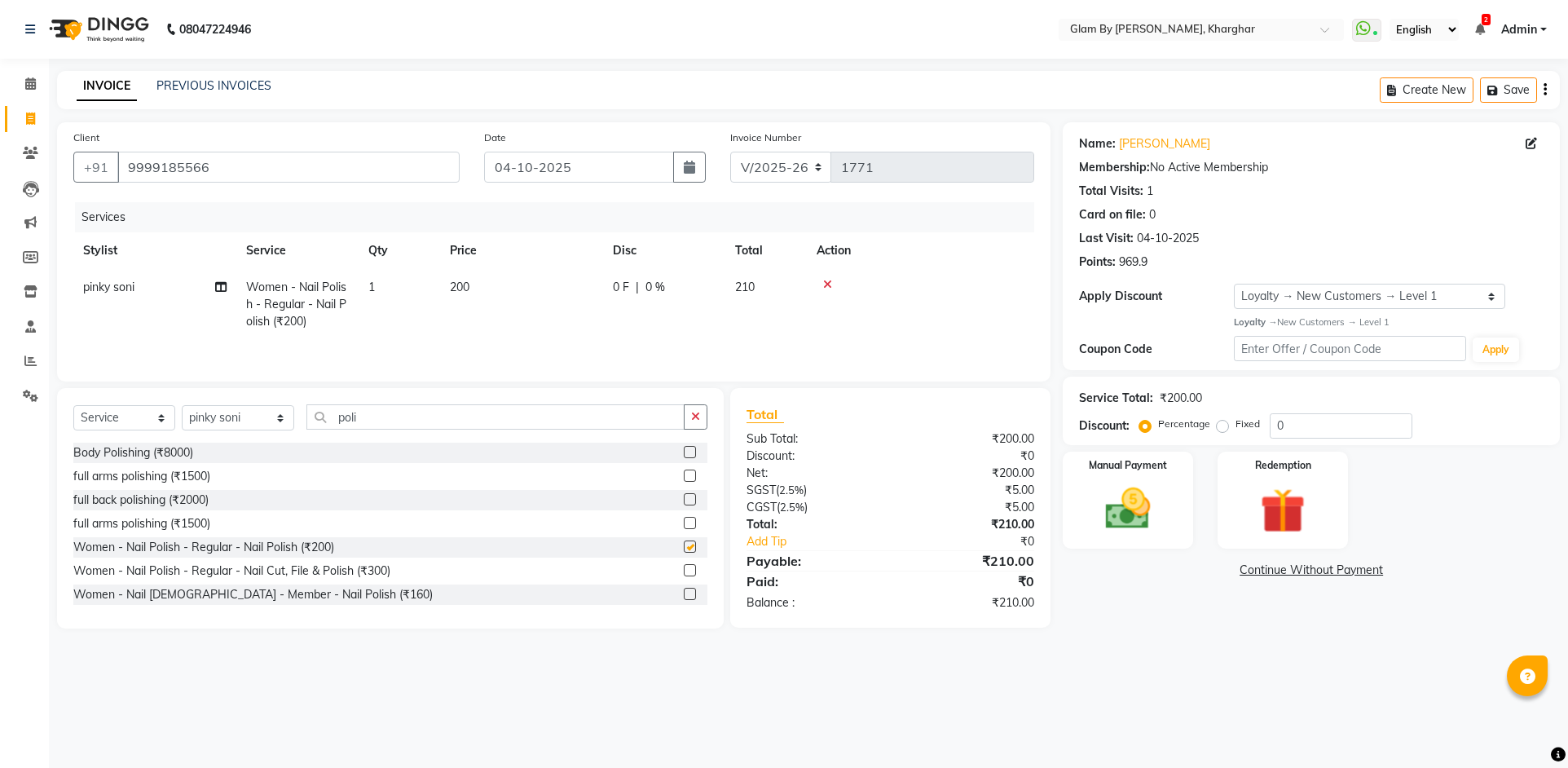
checkbox input "false"
click at [1510, 83] on button "Save" at bounding box center [1508, 90] width 57 height 25
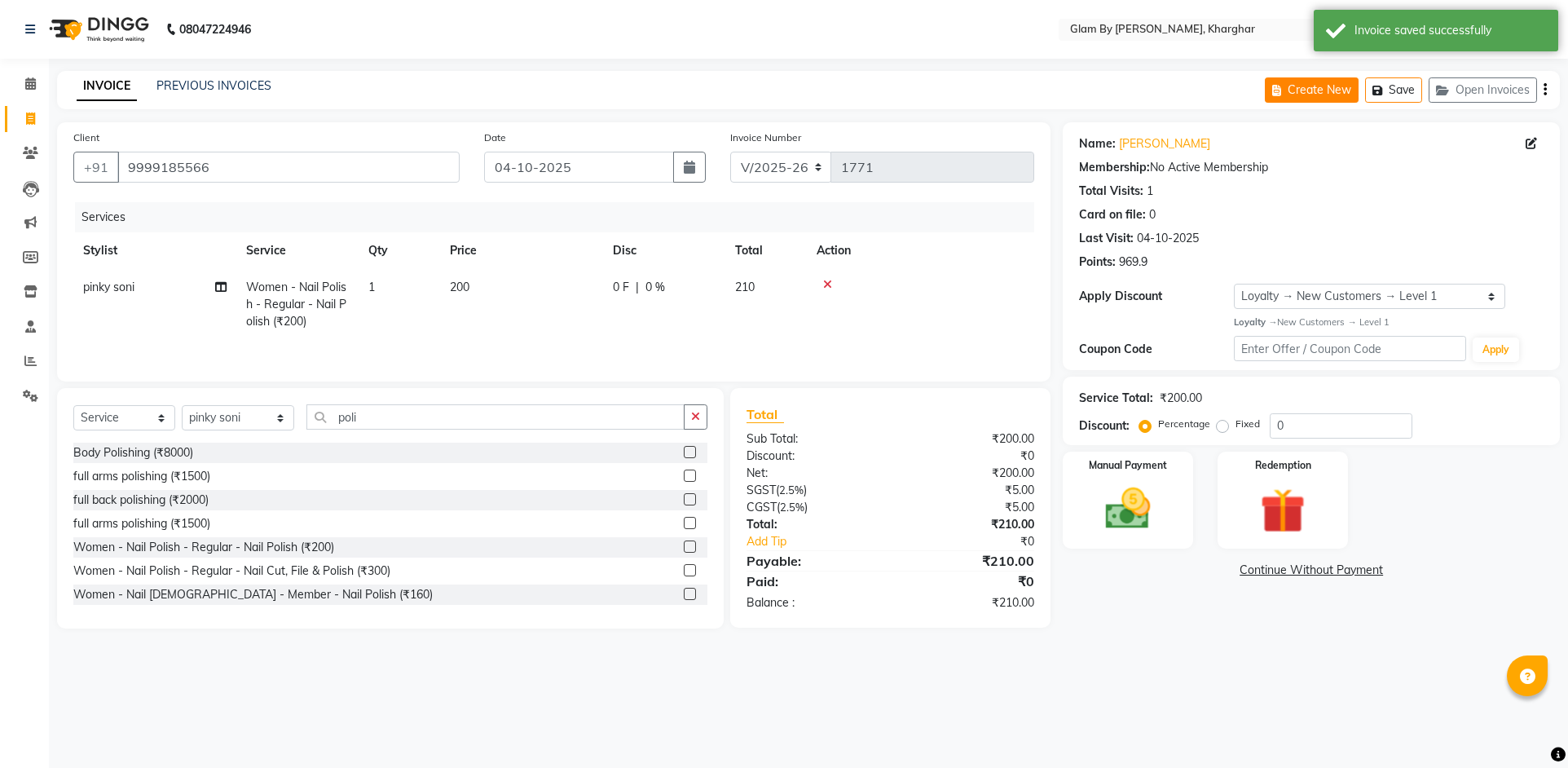
click at [1325, 89] on button "Create New" at bounding box center [1311, 90] width 93 height 25
select select "3992"
select select "service"
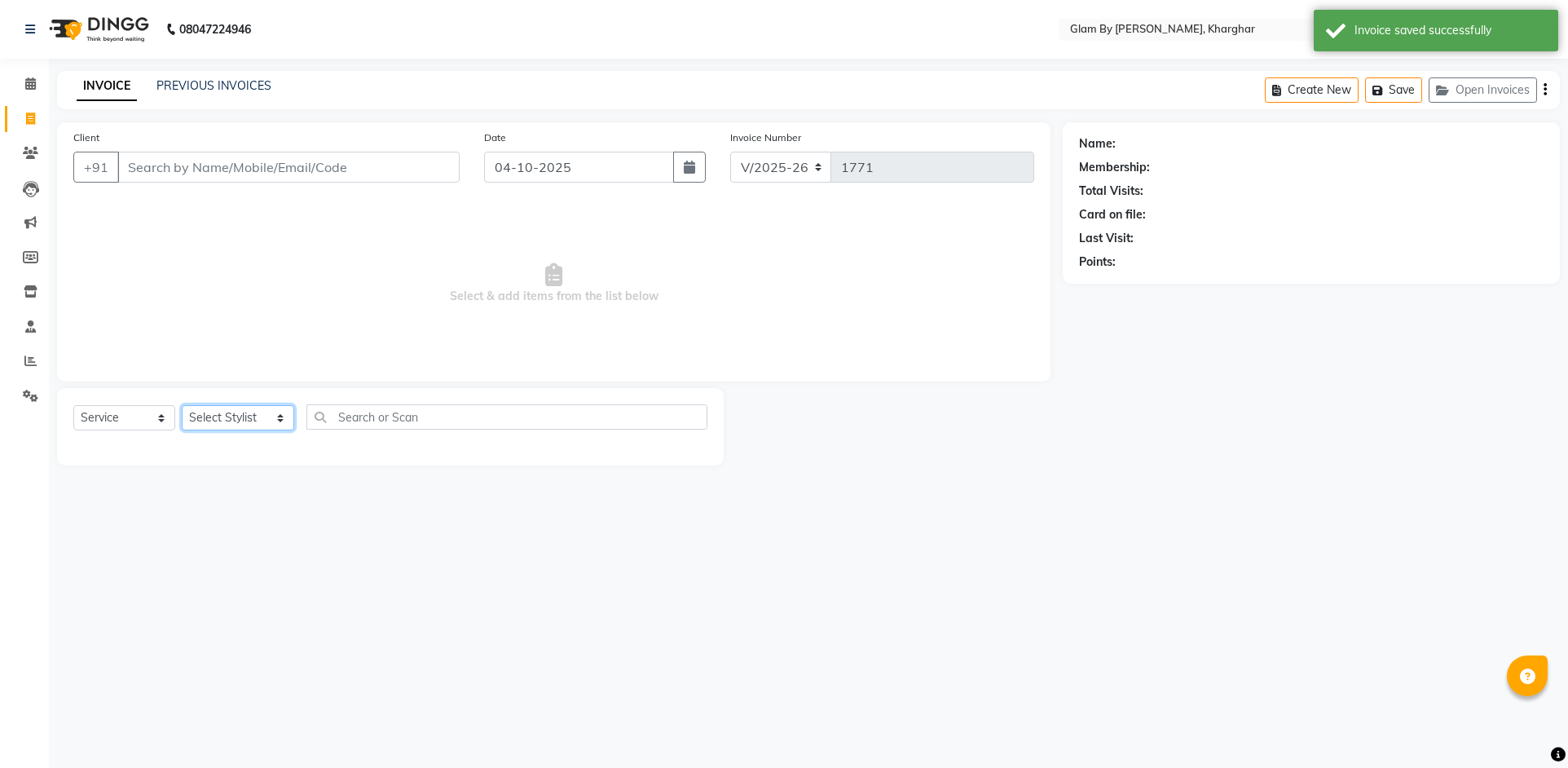
click at [246, 413] on select "Select Stylist [PERSON_NAME] Avi [PERSON_NAME] [PERSON_NAME] (maneger) MARUL [P…" at bounding box center [238, 418] width 113 height 25
select select "52399"
click at [182, 405] on select "Select Stylist [PERSON_NAME] Avi [PERSON_NAME] [PERSON_NAME] (maneger) MARUL [P…" at bounding box center [238, 418] width 113 height 25
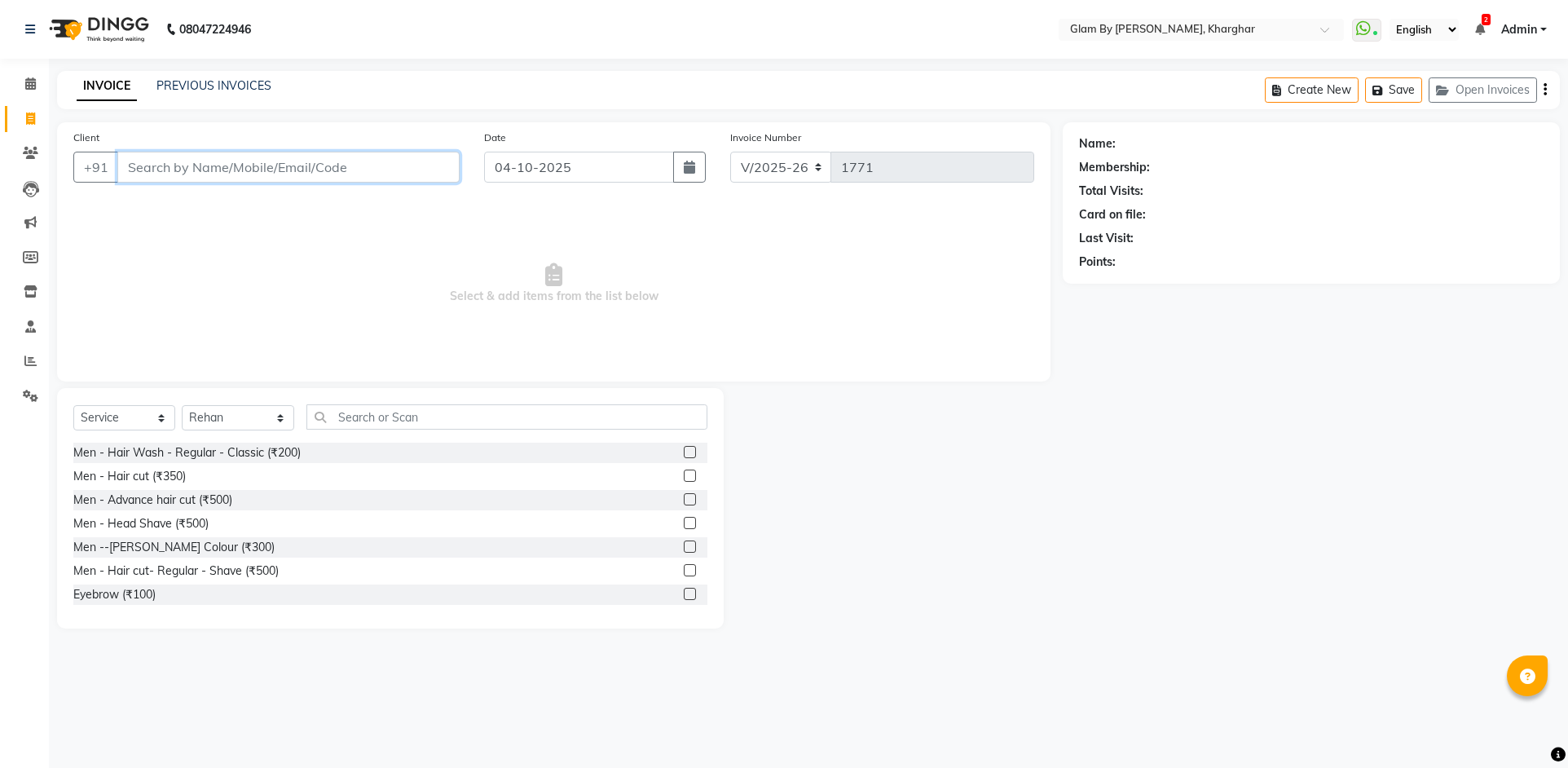
click at [152, 177] on input "Client" at bounding box center [288, 167] width 342 height 31
click at [149, 172] on input "Client" at bounding box center [288, 167] width 342 height 31
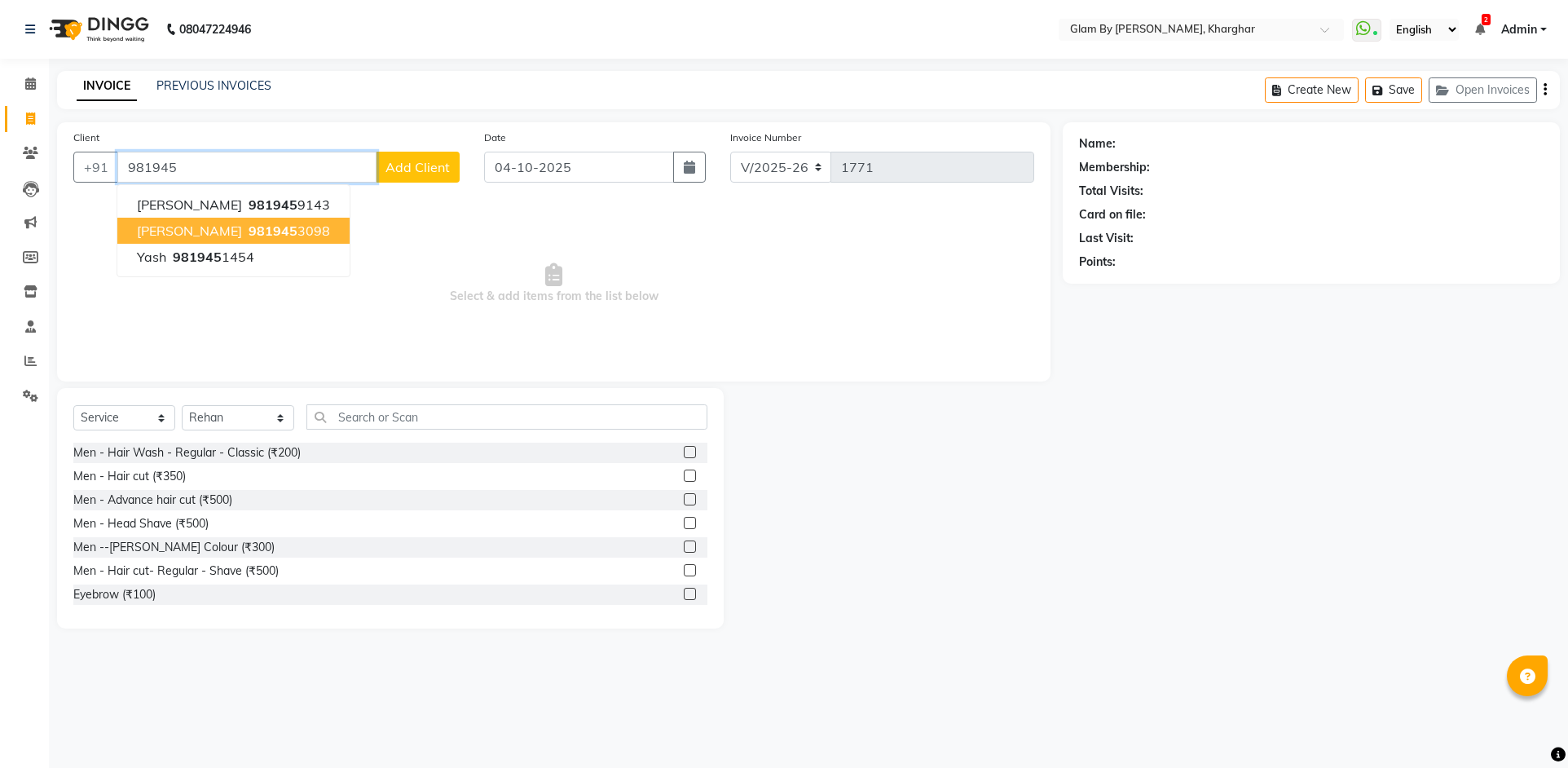
click at [249, 227] on span "981945" at bounding box center [273, 231] width 49 height 17
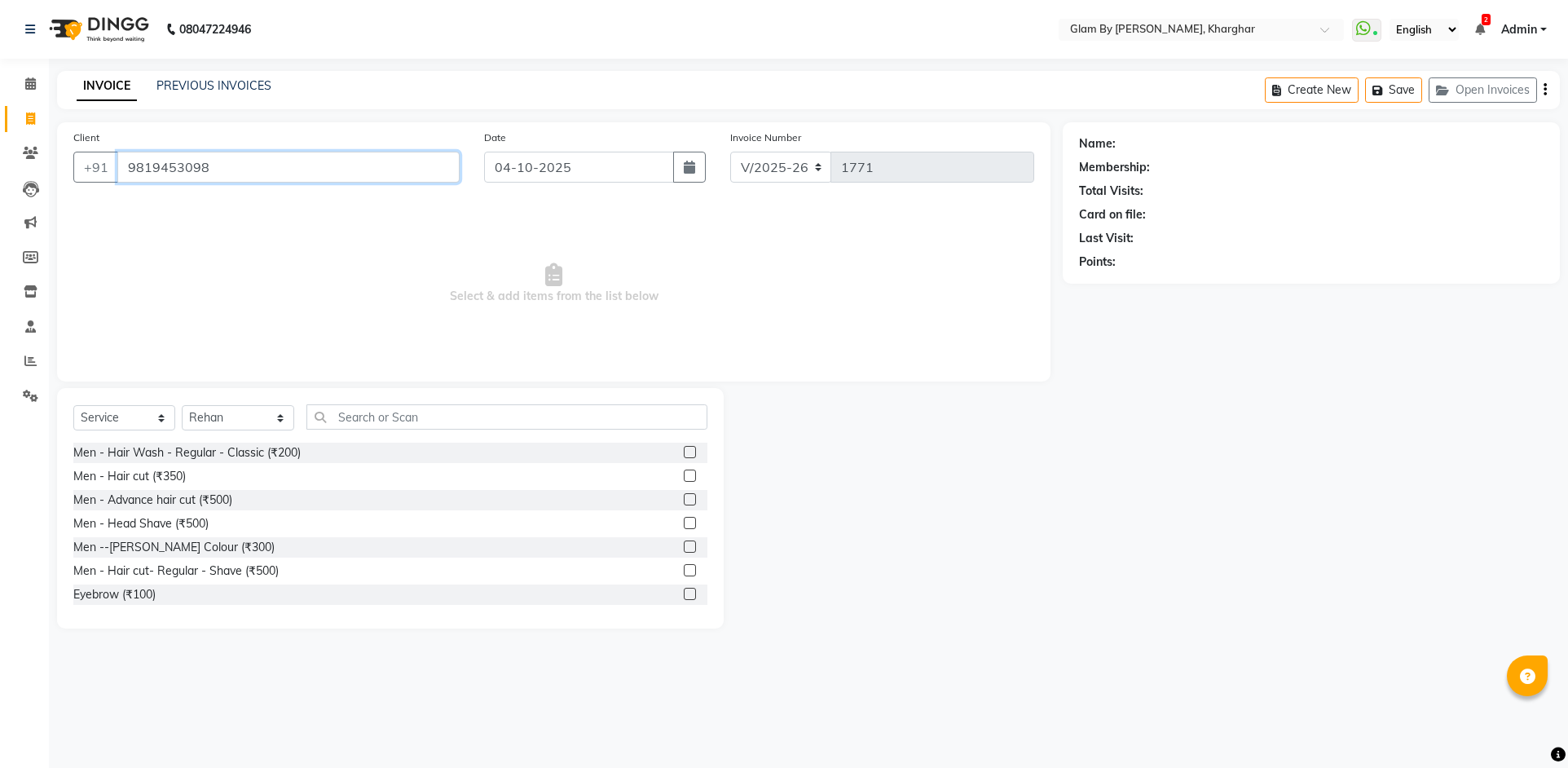
type input "9819453098"
select select "1: Object"
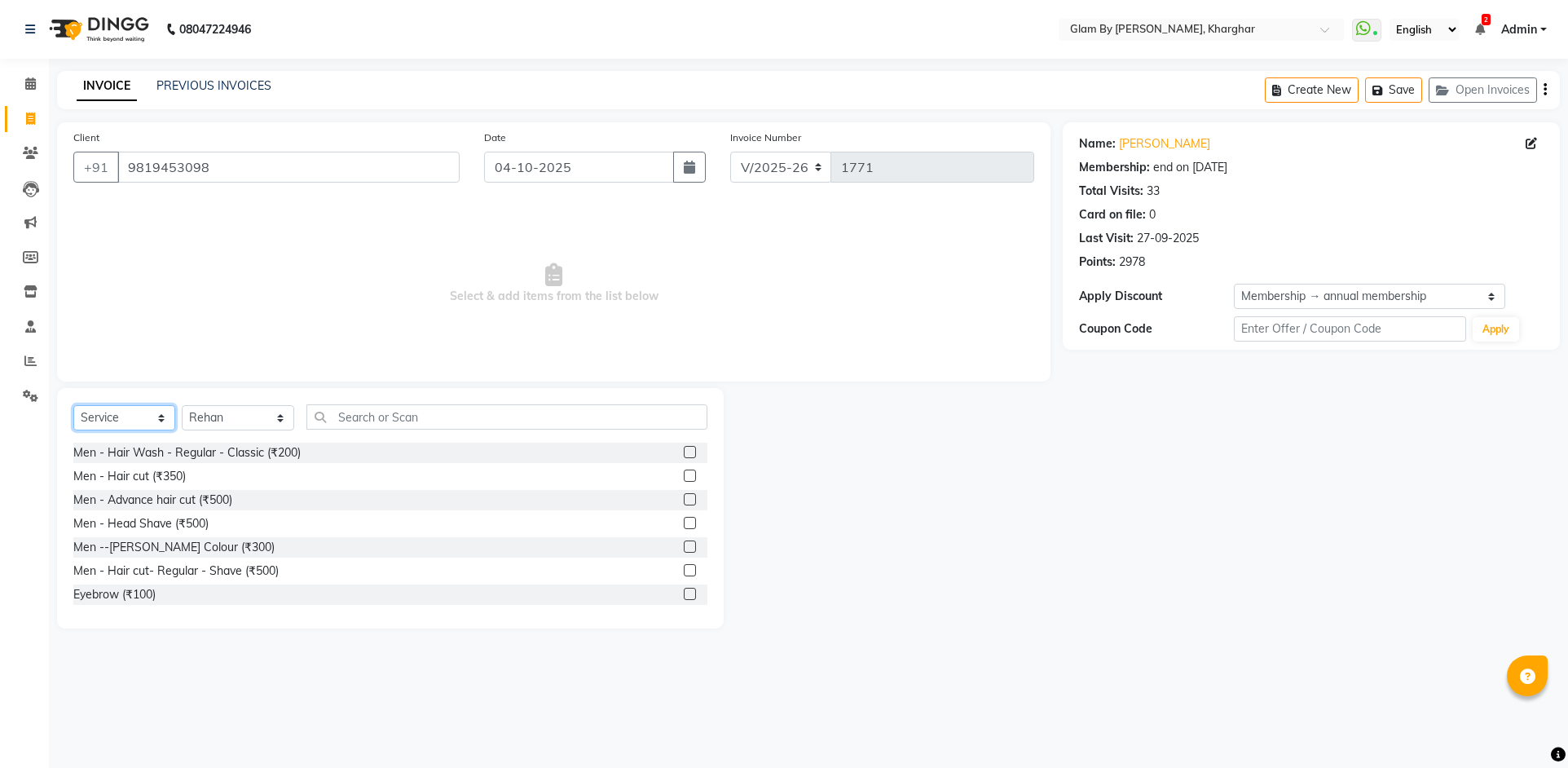
click at [131, 418] on select "Select Service Product Membership Package Voucher Prepaid Gift Card" at bounding box center [124, 418] width 102 height 25
click at [73, 405] on select "Select Service Product Membership Package Voucher Prepaid Gift Card" at bounding box center [124, 418] width 102 height 25
click at [350, 414] on input "text" at bounding box center [507, 417] width 401 height 25
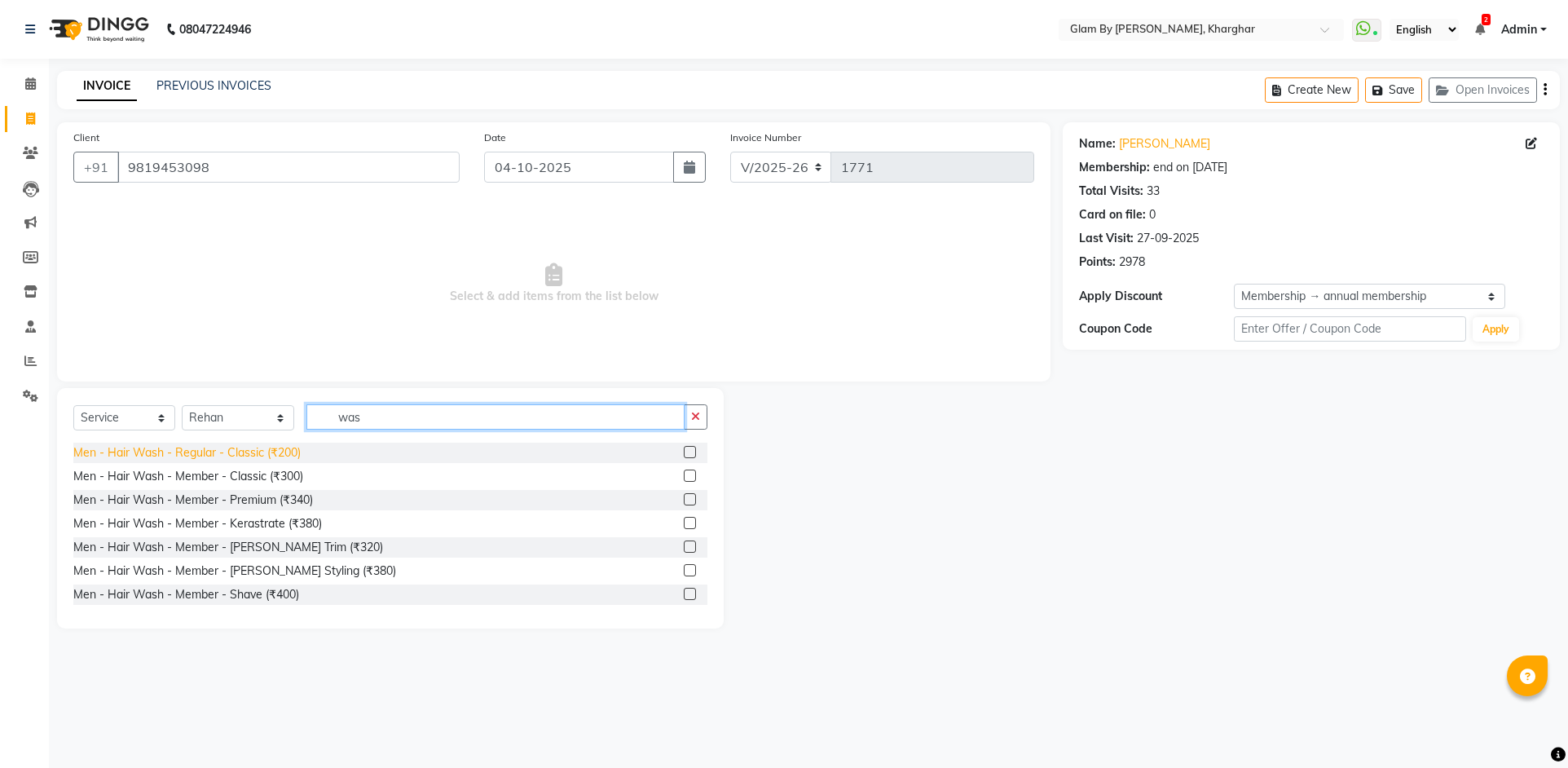
type input "wash"
drag, startPoint x: 357, startPoint y: 412, endPoint x: 318, endPoint y: 412, distance: 39.0
click at [318, 412] on input "wash" at bounding box center [495, 417] width 378 height 25
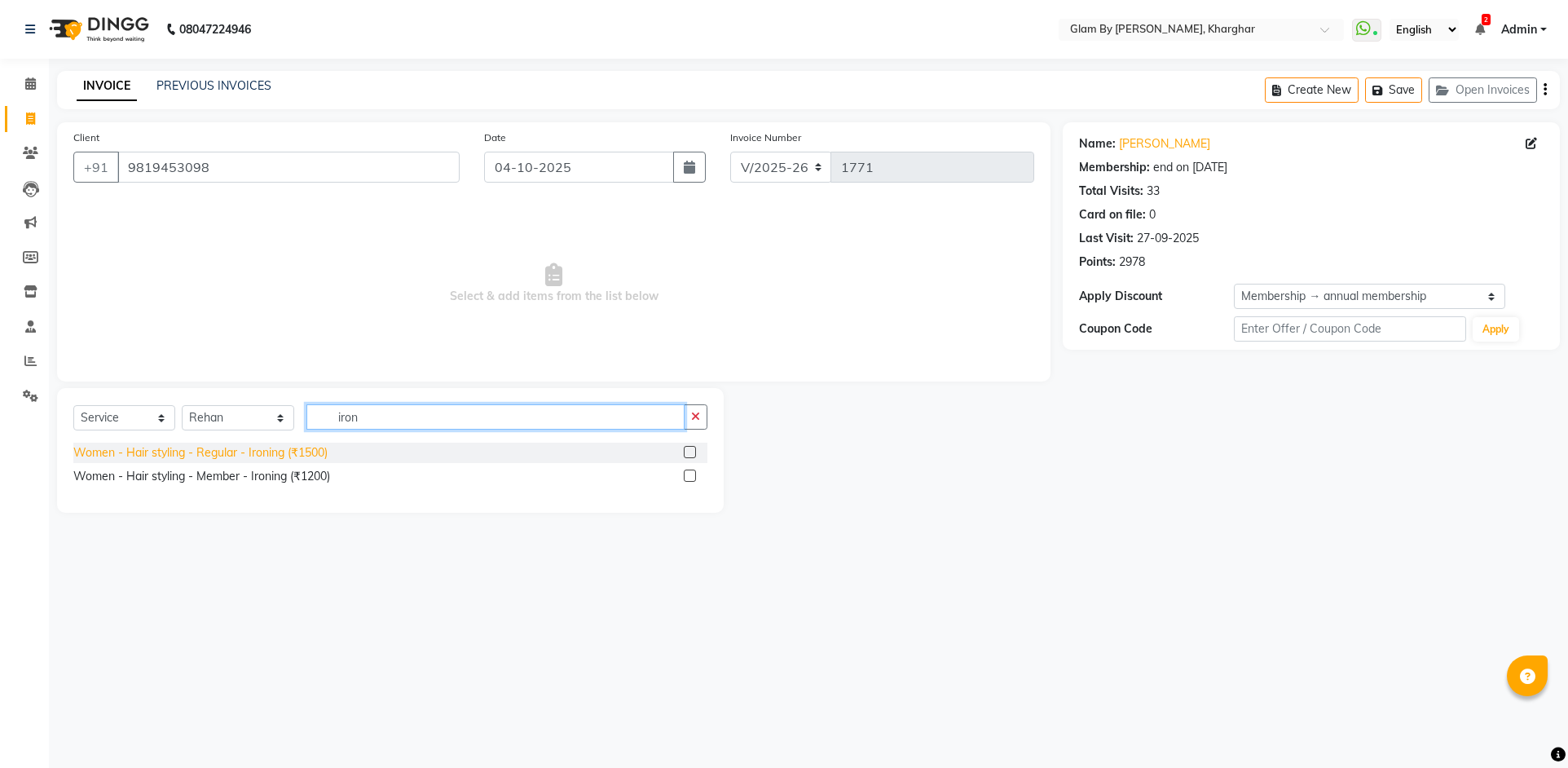
type input "iron"
drag, startPoint x: 316, startPoint y: 455, endPoint x: 319, endPoint y: 446, distance: 9.5
click at [316, 455] on div "Women - Hair styling - Regular - Ironing (₹1500)" at bounding box center [200, 453] width 254 height 17
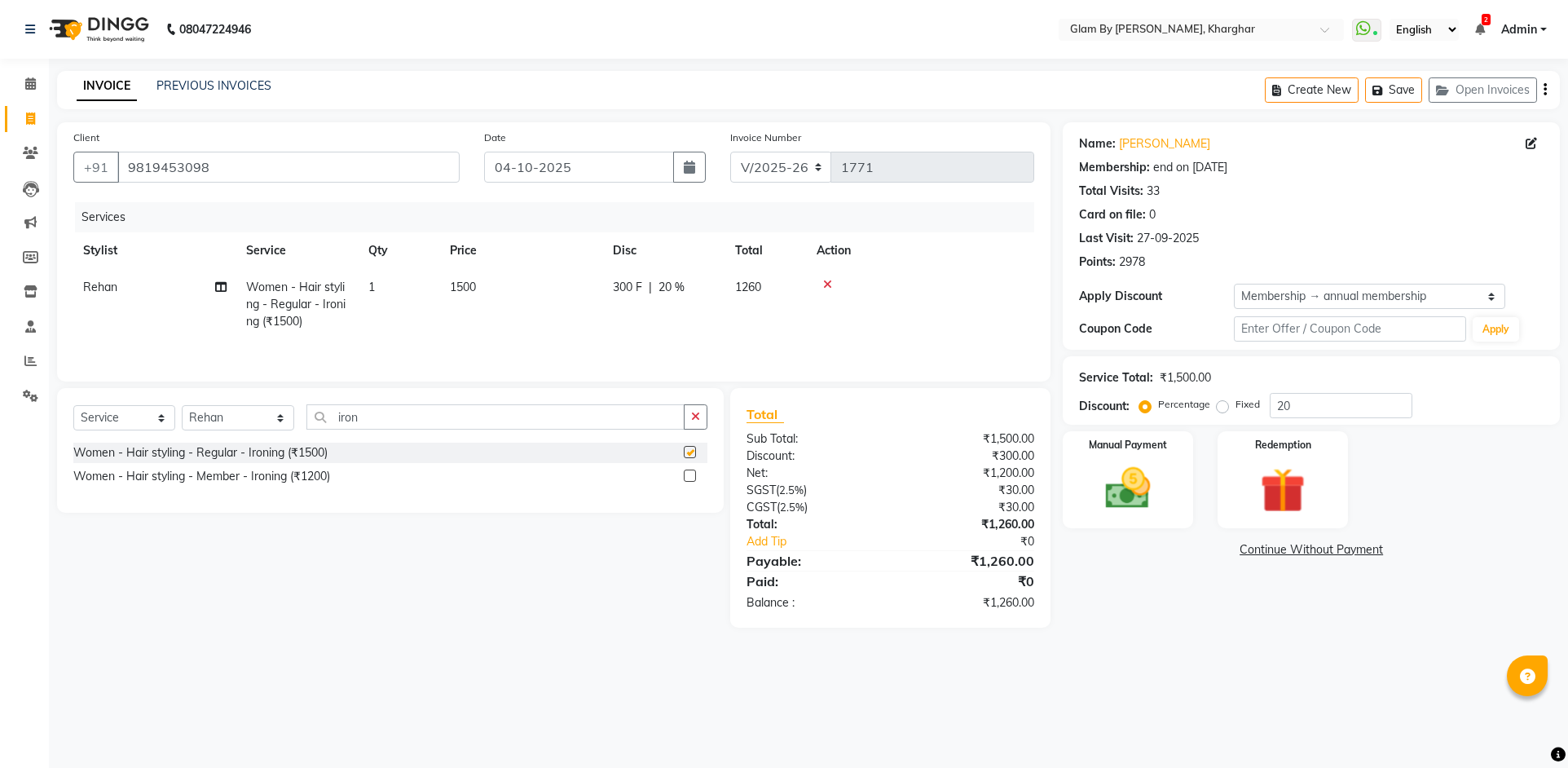
checkbox input "false"
click at [372, 352] on div "Services Stylist Service Qty Price Disc Total Action Rehan Women - Hair styling…" at bounding box center [554, 283] width 961 height 163
drag, startPoint x: 359, startPoint y: 418, endPoint x: 306, endPoint y: 417, distance: 53.0
click at [307, 417] on input "iron" at bounding box center [495, 417] width 378 height 25
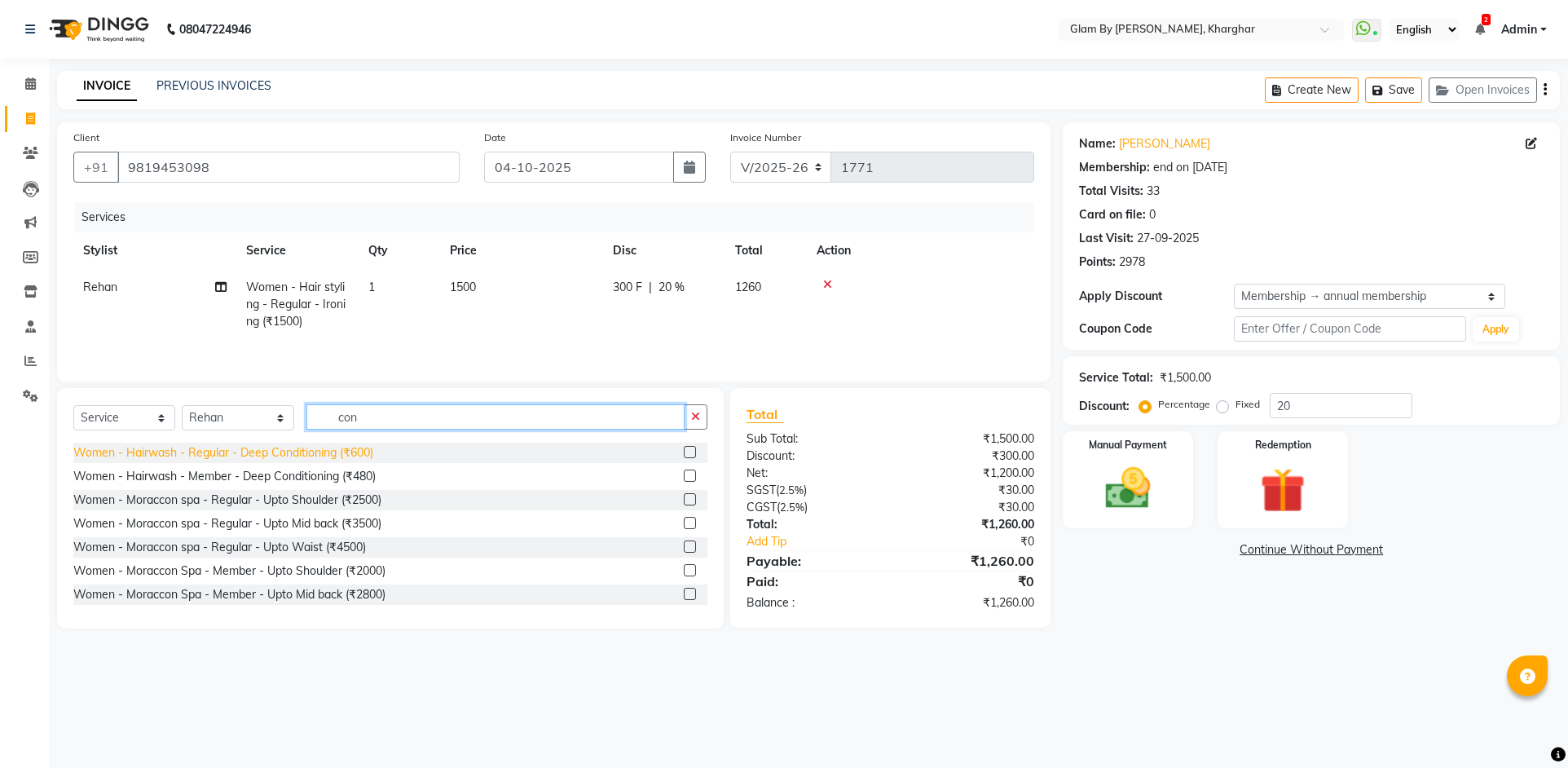
type input "con"
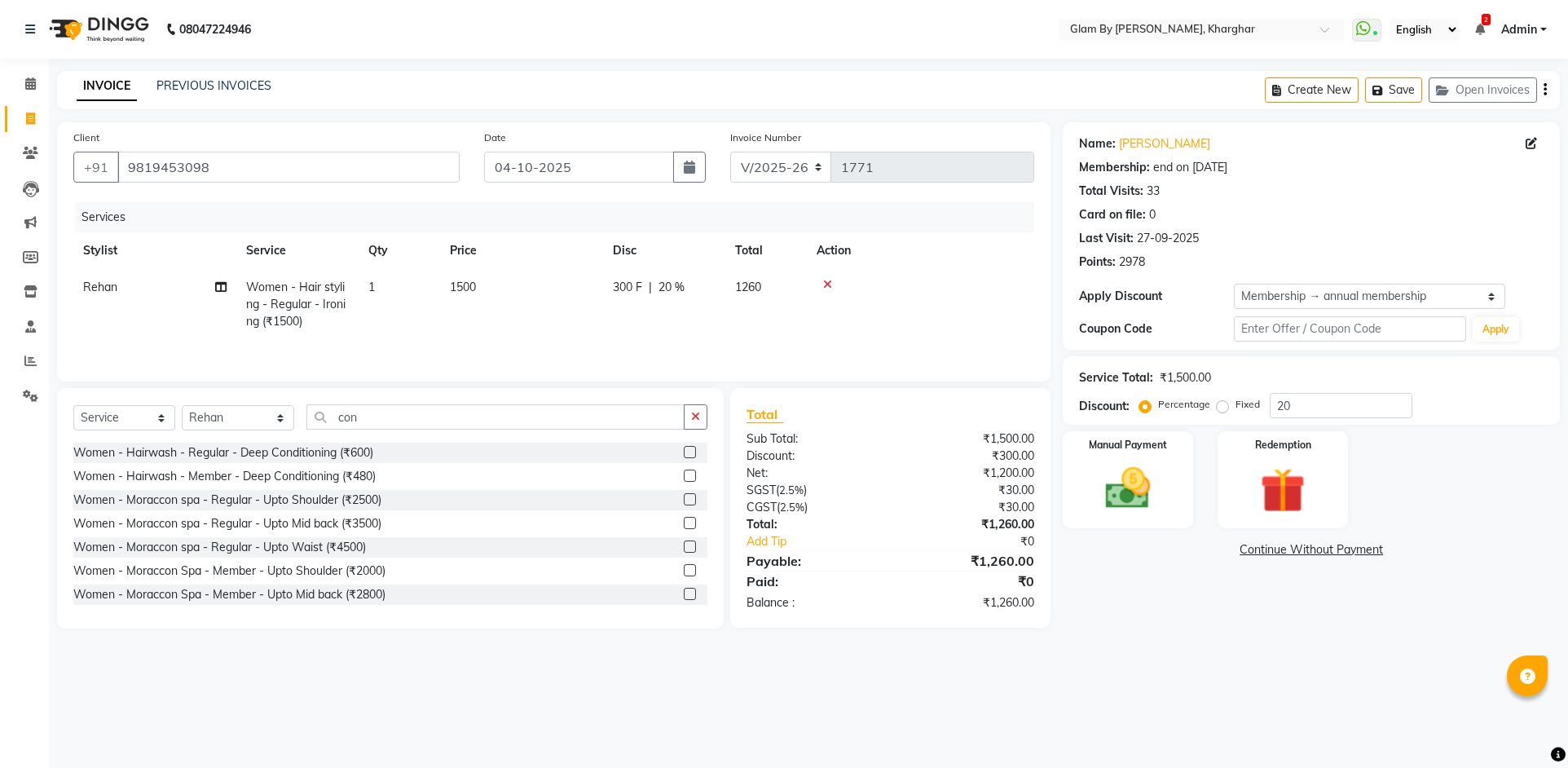
drag, startPoint x: 295, startPoint y: 455, endPoint x: 393, endPoint y: 439, distance: 99.3
click at [305, 459] on div "Women - Hairwash - Regular - Deep Conditioning (₹600)" at bounding box center [223, 453] width 300 height 17
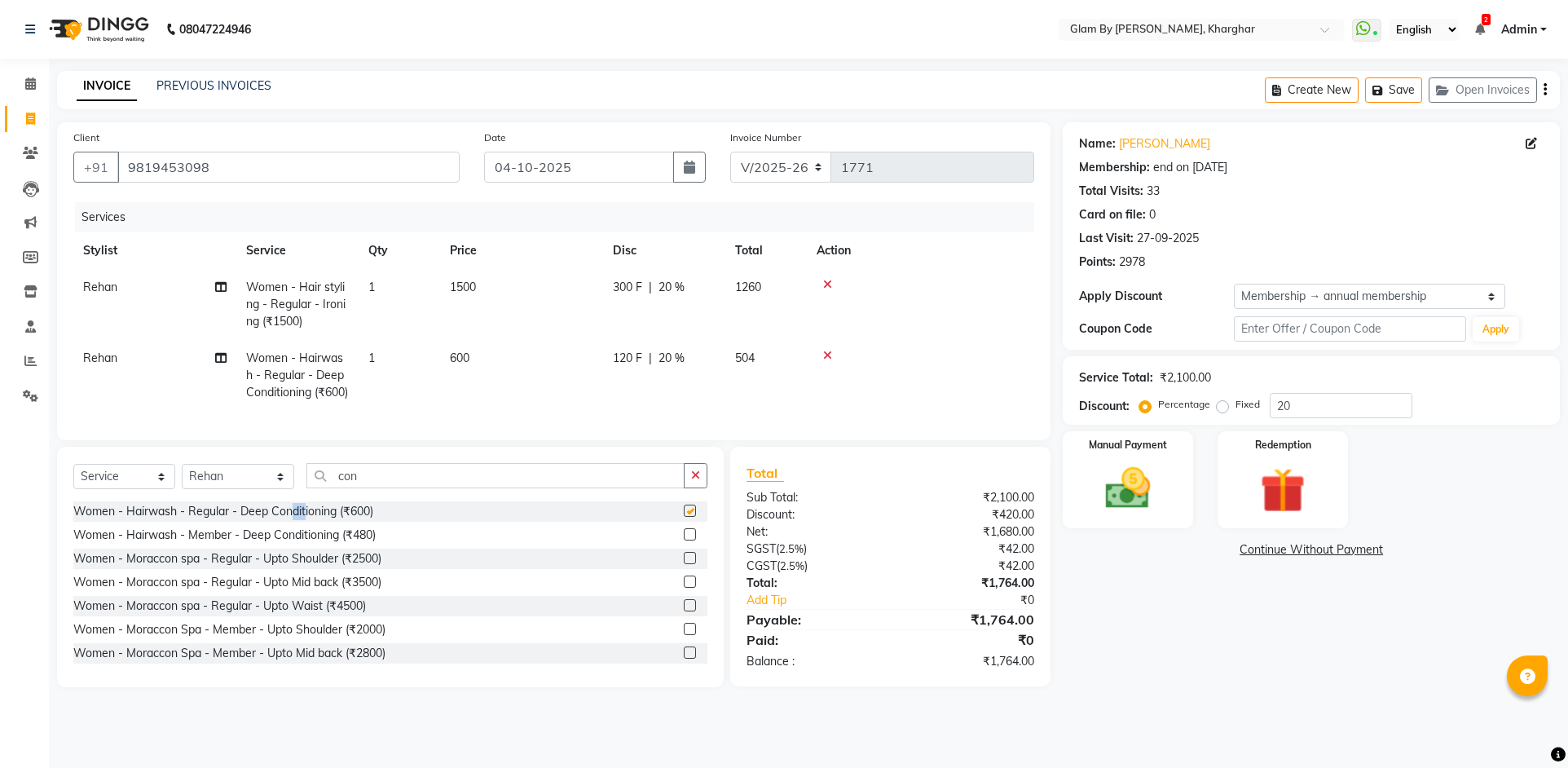
checkbox input "false"
drag, startPoint x: 511, startPoint y: 348, endPoint x: 446, endPoint y: 379, distance: 72.0
click at [497, 369] on td "600" at bounding box center [522, 375] width 163 height 71
select select "52399"
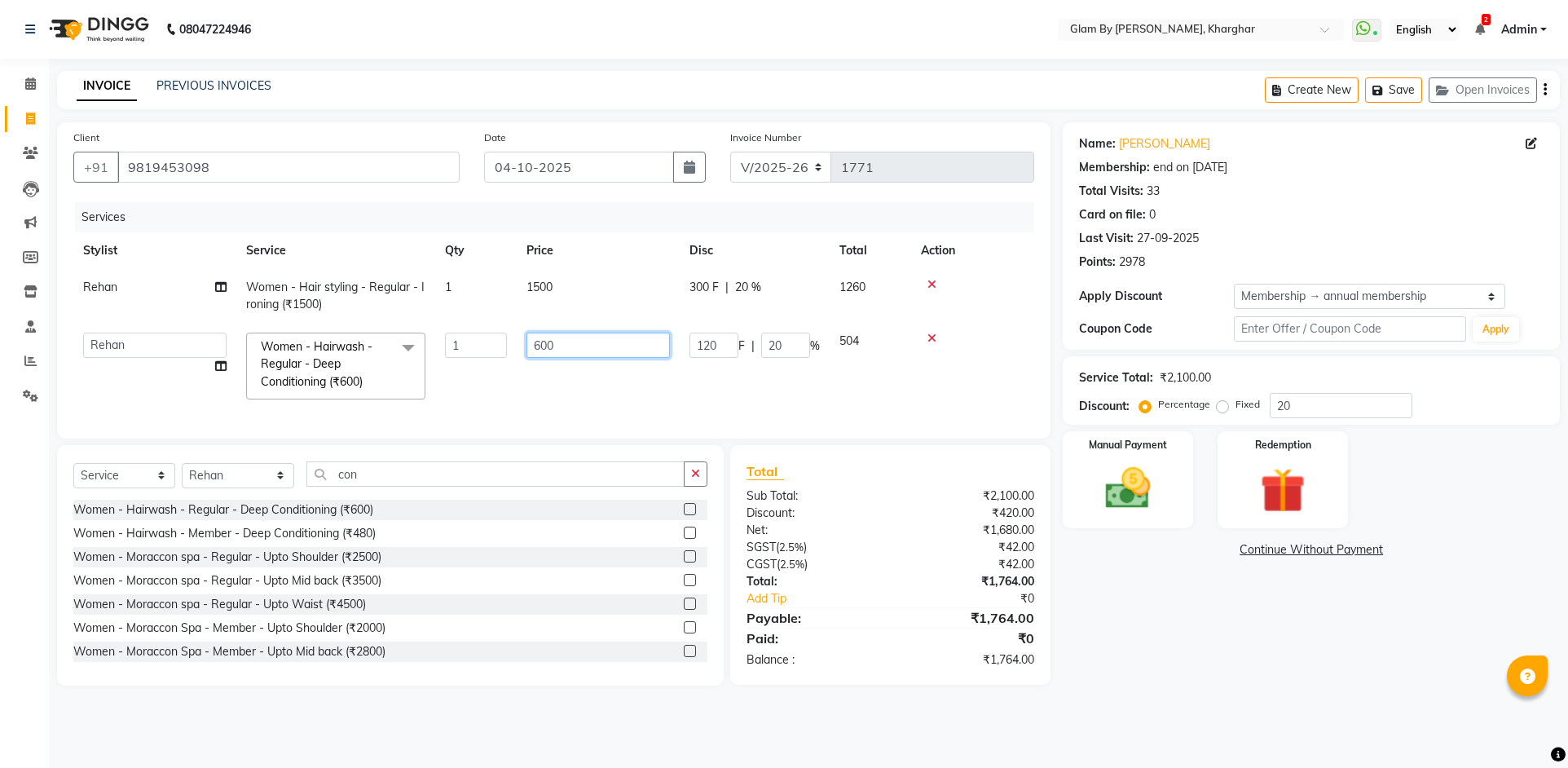
drag, startPoint x: 554, startPoint y: 351, endPoint x: 491, endPoint y: 339, distance: 64.1
click at [491, 339] on tr "[PERSON_NAME] Avi [PERSON_NAME] [PERSON_NAME] (maneger) MARUL [PERSON_NAME] [PE…" at bounding box center [554, 365] width 961 height 86
type input "500"
click at [477, 408] on tr "[PERSON_NAME] Avi [PERSON_NAME] [PERSON_NAME] (maneger) MARUL [PERSON_NAME] [PE…" at bounding box center [554, 365] width 961 height 86
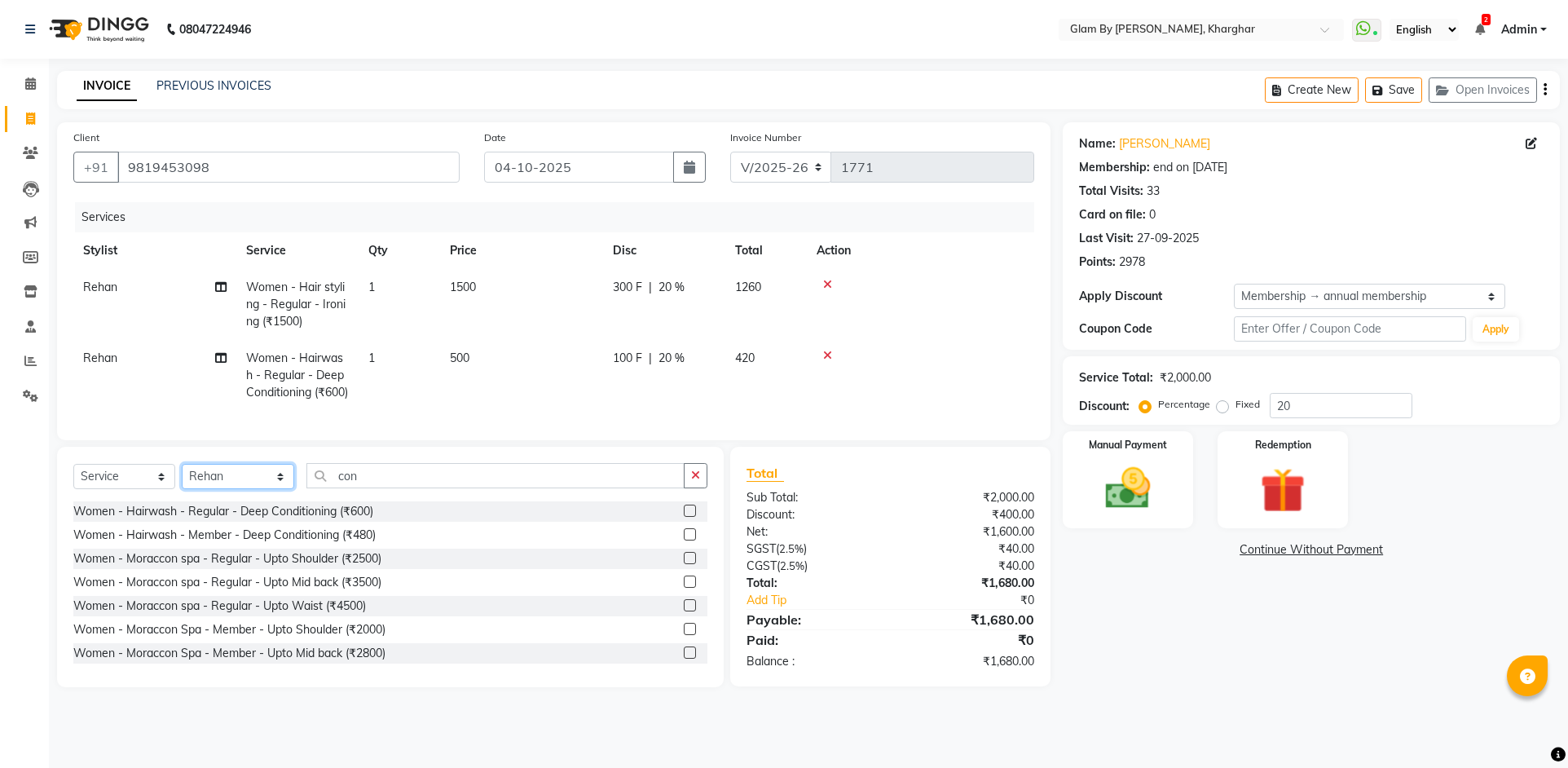
click at [231, 489] on select "Select Stylist [PERSON_NAME] Avi [PERSON_NAME] [PERSON_NAME] (maneger) MARUL [P…" at bounding box center [238, 476] width 113 height 25
select select "26770"
click at [182, 489] on select "Select Stylist [PERSON_NAME] Avi [PERSON_NAME] [PERSON_NAME] (maneger) MARUL [P…" at bounding box center [238, 476] width 113 height 25
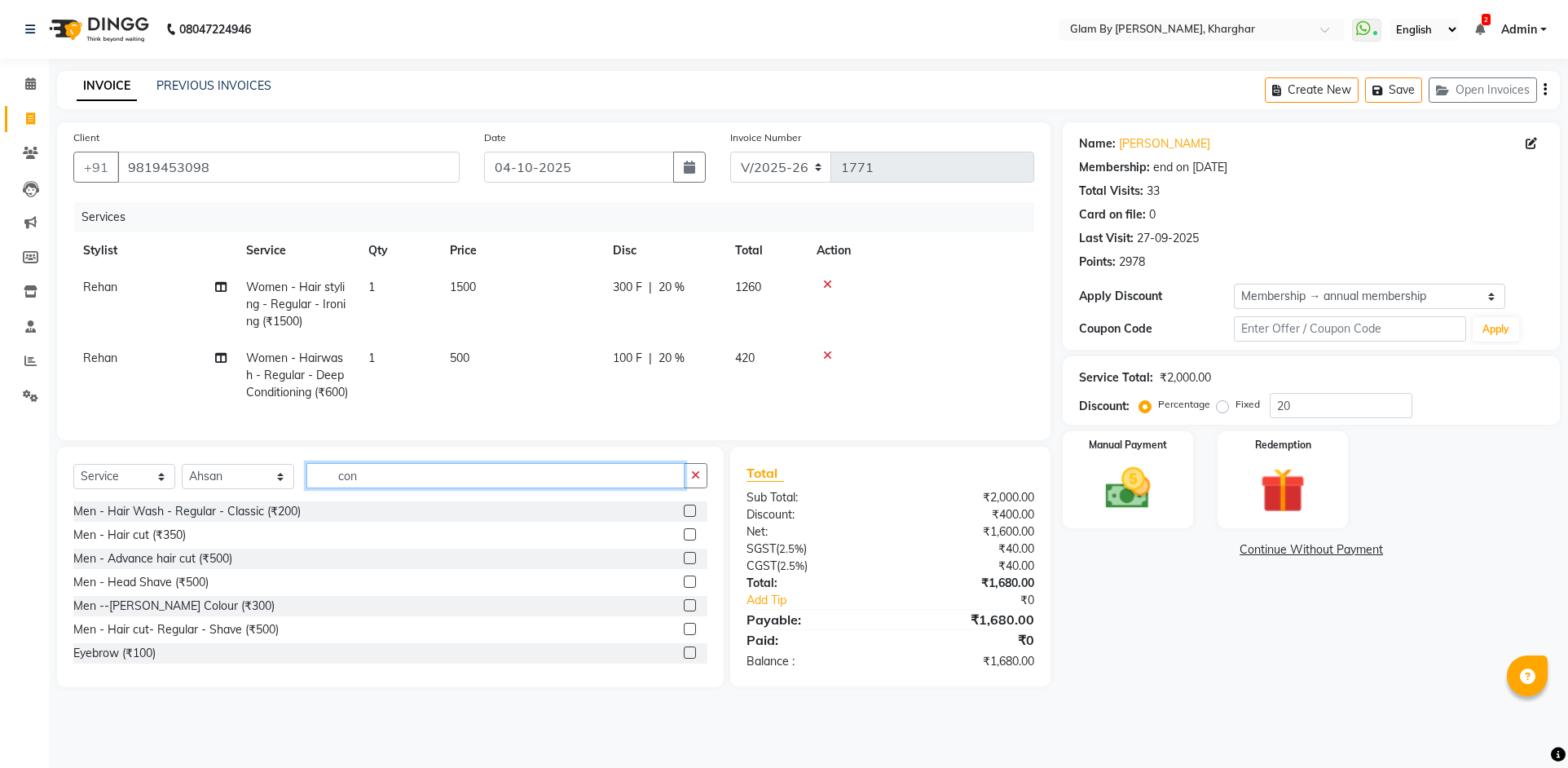
drag, startPoint x: 353, startPoint y: 503, endPoint x: 324, endPoint y: 502, distance: 29.0
click at [321, 488] on input "con" at bounding box center [495, 475] width 378 height 25
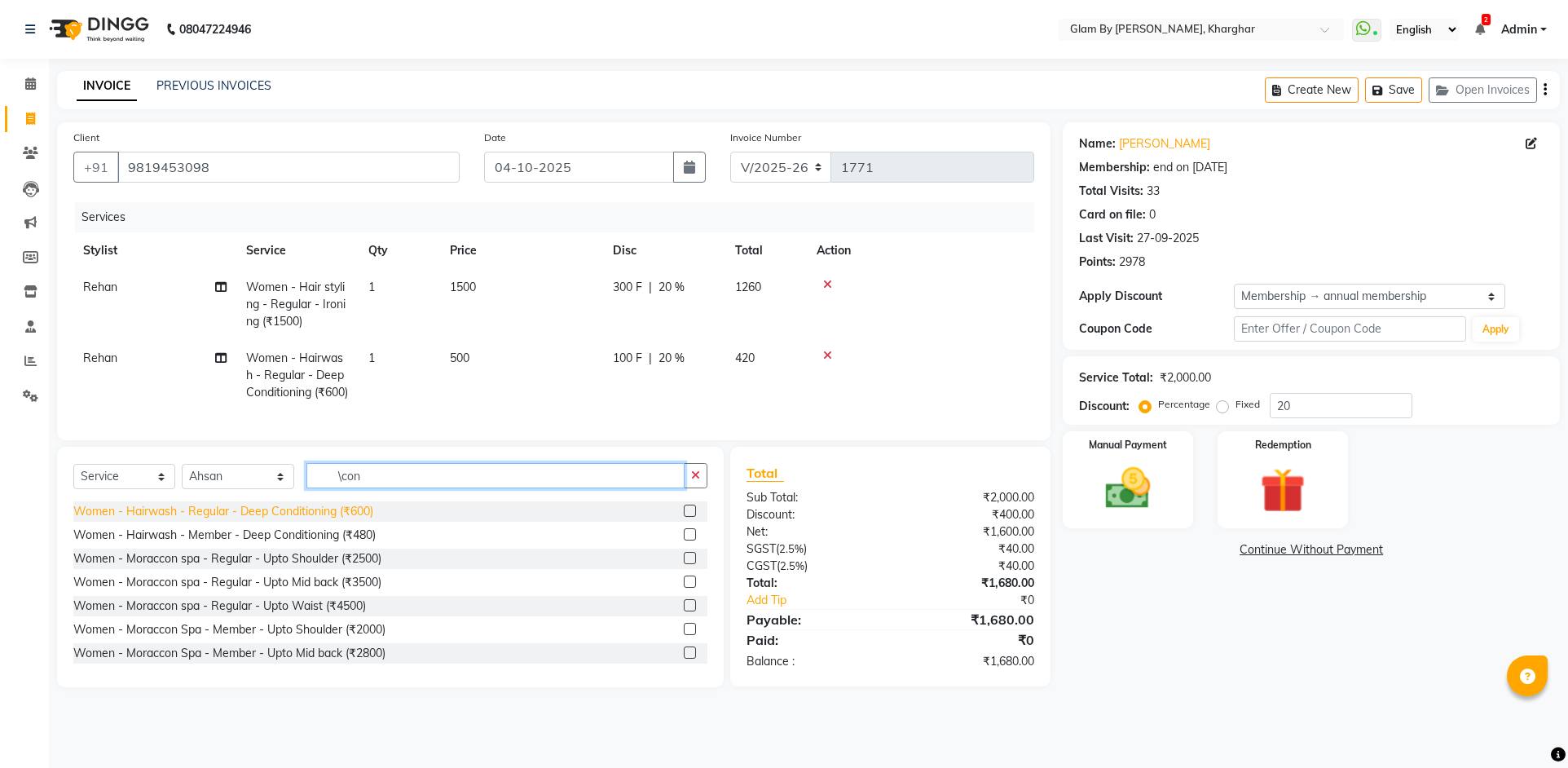
type input "\con"
drag, startPoint x: 361, startPoint y: 539, endPoint x: 417, endPoint y: 522, distance: 58.5
click at [370, 520] on div "Women - Hairwash - Regular - Deep Conditioning (₹600)" at bounding box center [223, 512] width 300 height 17
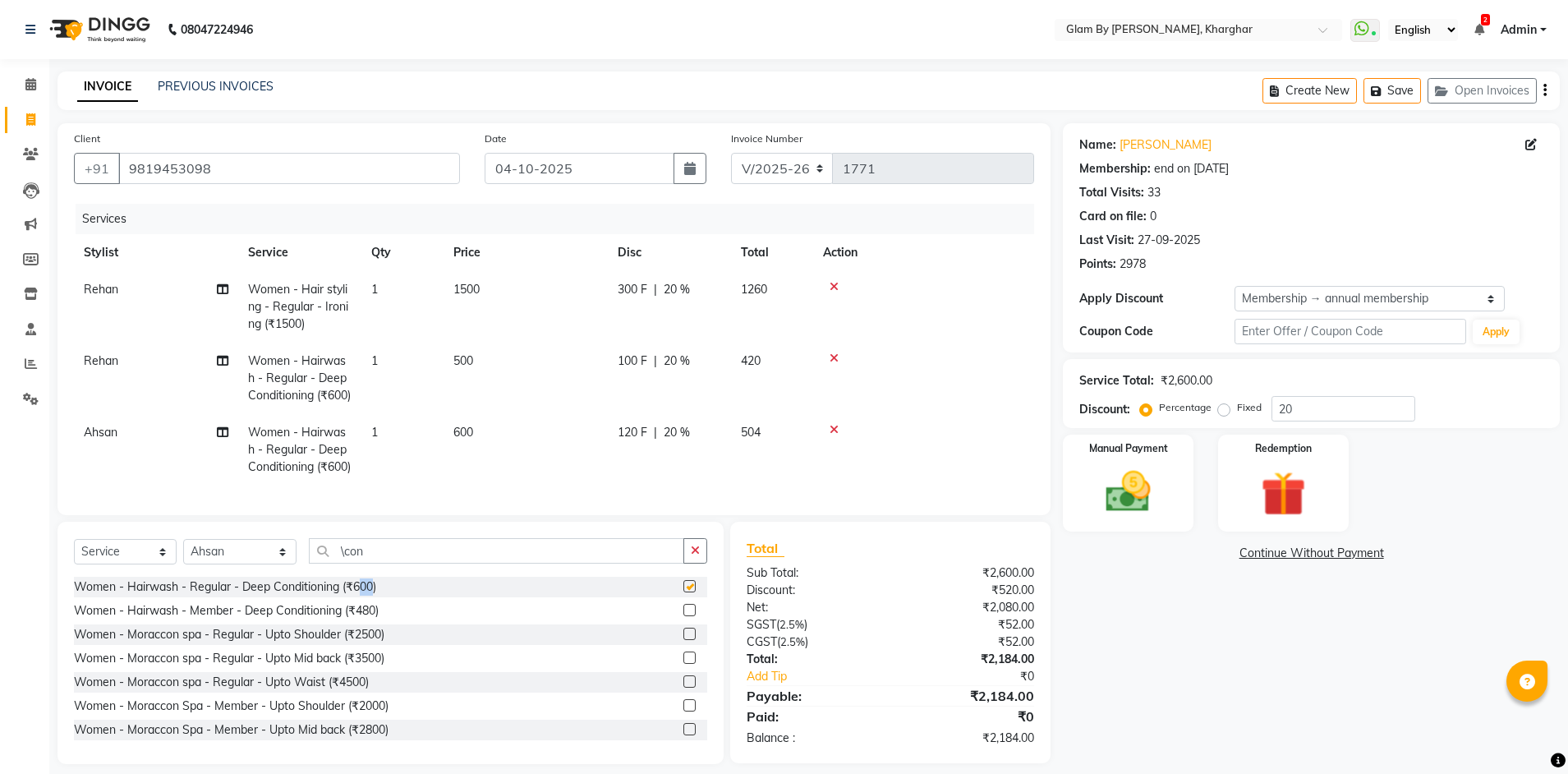
checkbox input "false"
drag, startPoint x: 454, startPoint y: 468, endPoint x: 481, endPoint y: 461, distance: 27.9
click at [458, 468] on td "600" at bounding box center [526, 449] width 165 height 71
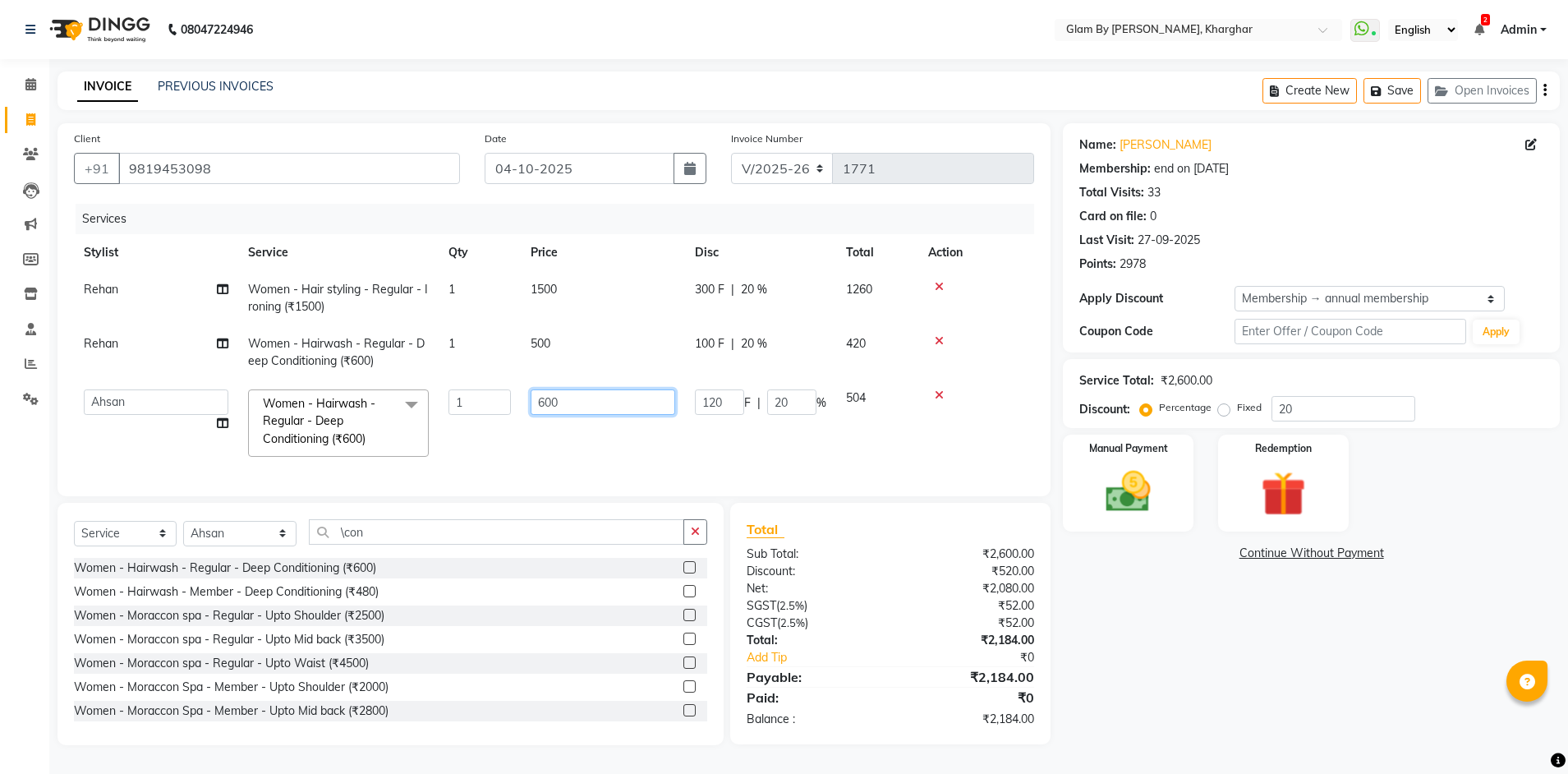
drag, startPoint x: 532, startPoint y: 393, endPoint x: 522, endPoint y: 392, distance: 10.0
click at [522, 392] on td "600" at bounding box center [602, 423] width 165 height 87
type input "7"
type input "500"
click at [555, 440] on td "500" at bounding box center [602, 423] width 165 height 87
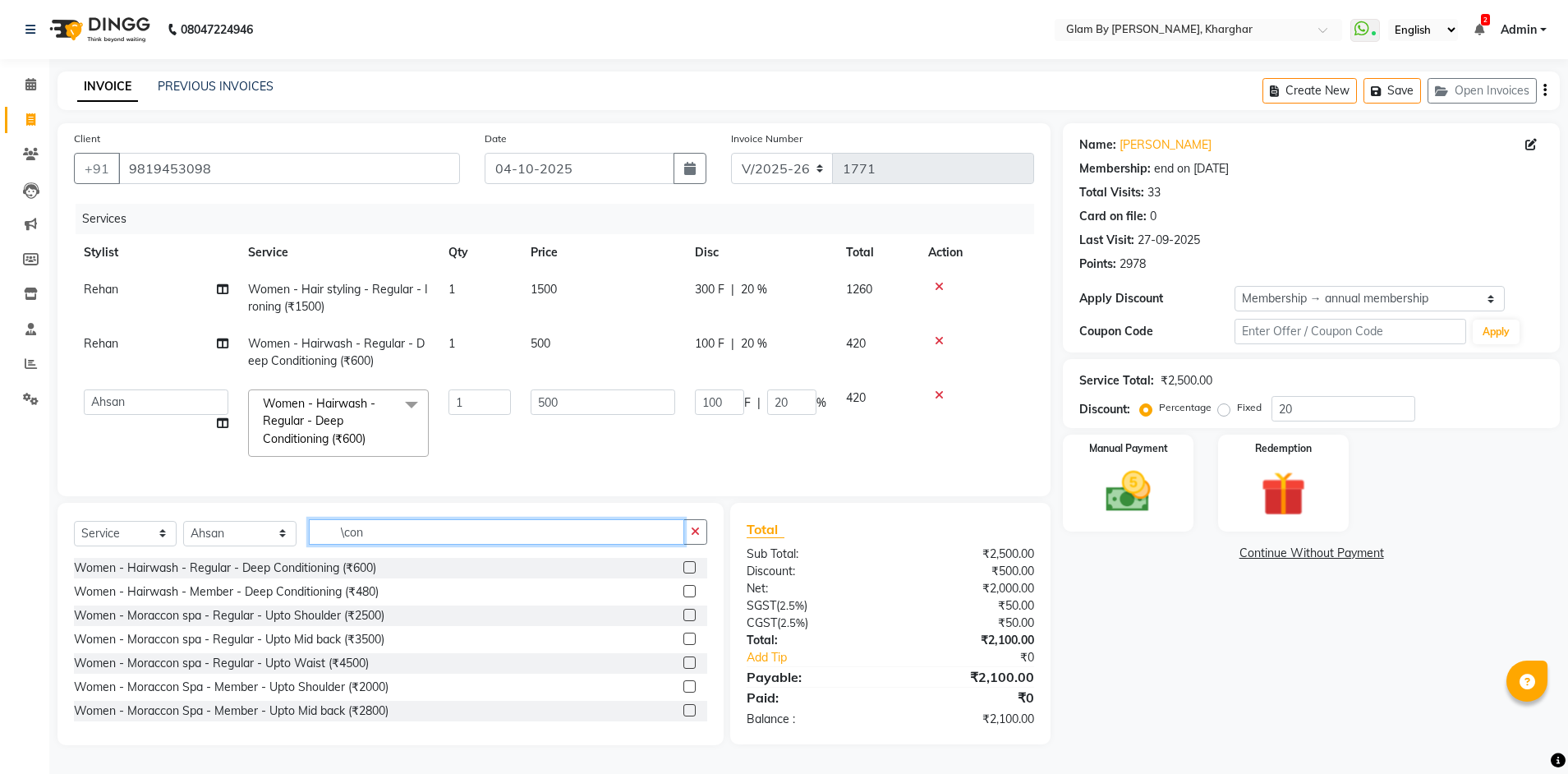
drag, startPoint x: 373, startPoint y: 540, endPoint x: 278, endPoint y: 533, distance: 95.3
click at [278, 533] on div "Select Service Product Membership Package Voucher Prepaid Gift Card Select Styl…" at bounding box center [390, 539] width 633 height 39
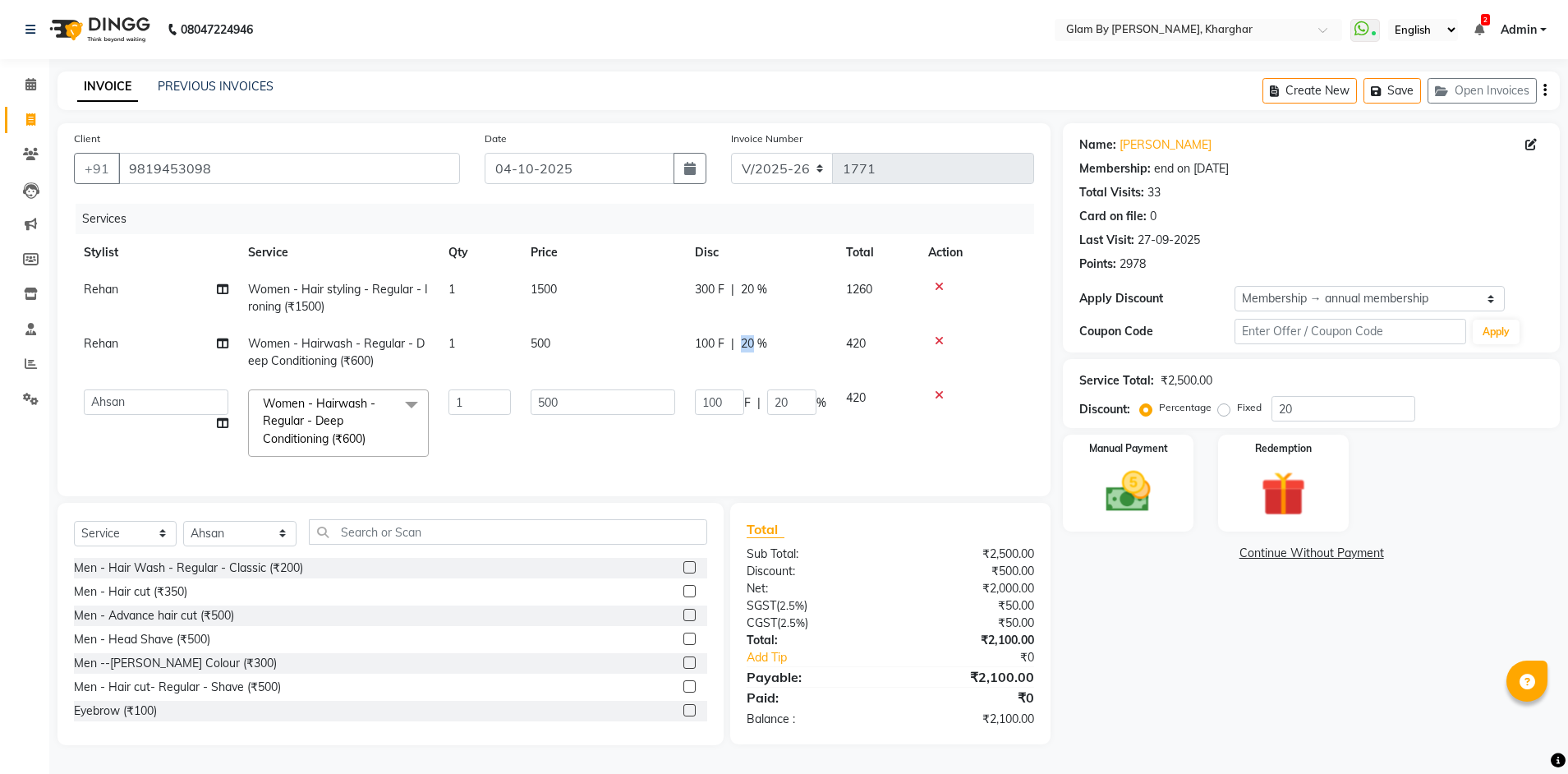
drag, startPoint x: 754, startPoint y: 337, endPoint x: 741, endPoint y: 339, distance: 13.2
click at [741, 339] on span "20 %" at bounding box center [754, 344] width 26 height 18
select select "52399"
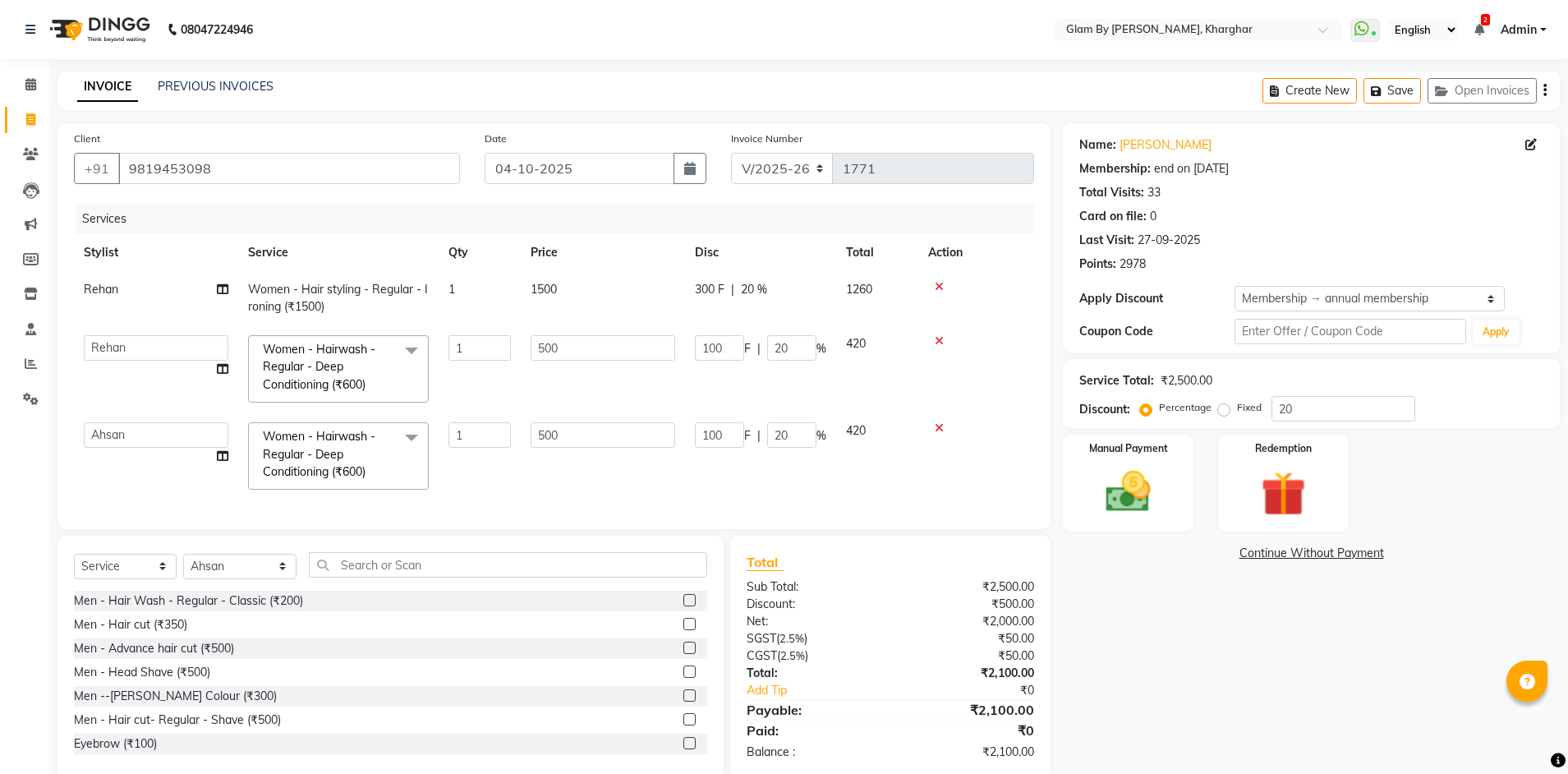
click at [771, 324] on td "300 F | 20 %" at bounding box center [761, 299] width 151 height 55
select select "52399"
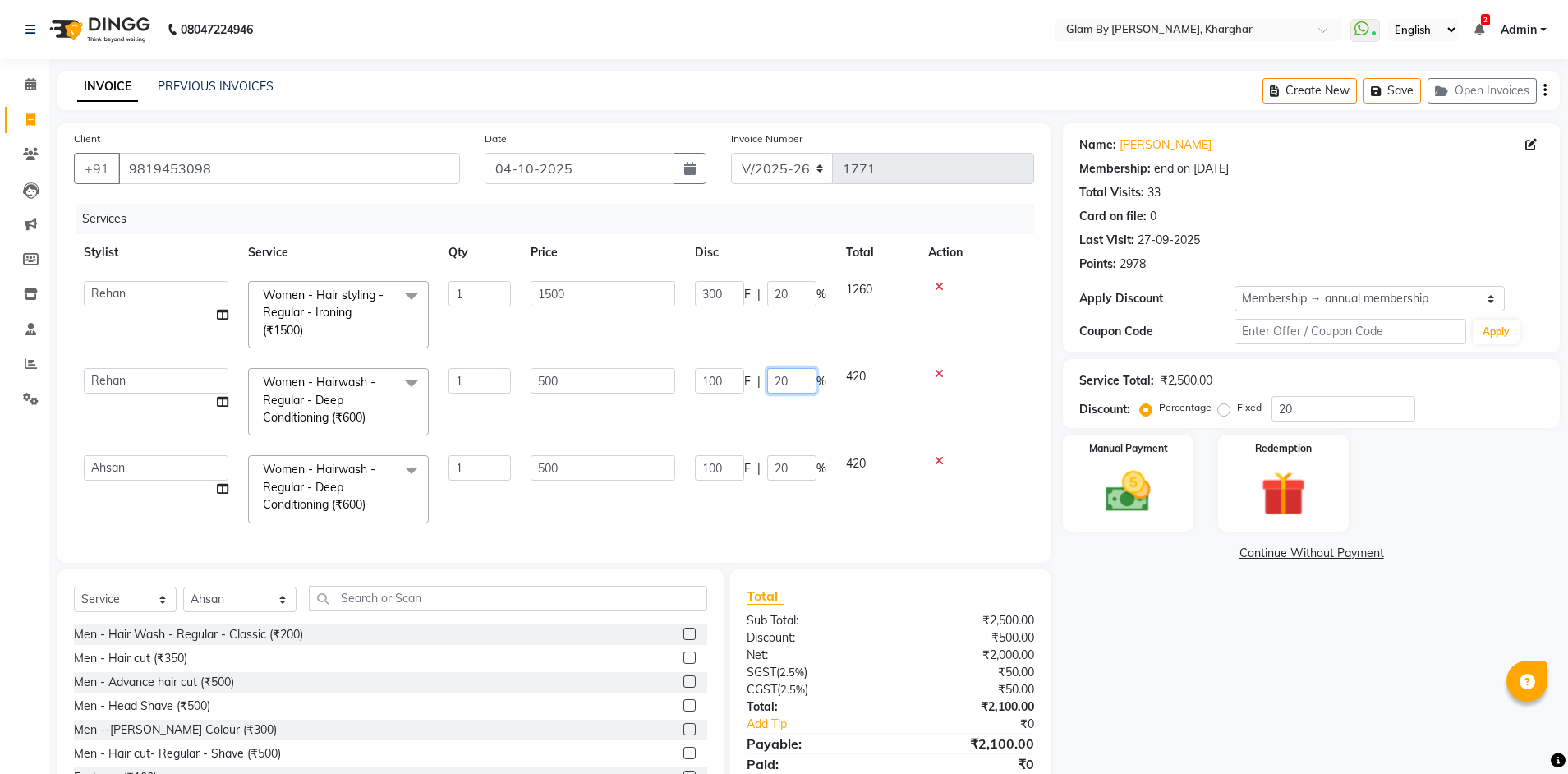
drag, startPoint x: 802, startPoint y: 384, endPoint x: 710, endPoint y: 370, distance: 93.1
click at [710, 370] on div "100 F | 20 %" at bounding box center [760, 380] width 131 height 26
drag, startPoint x: 703, startPoint y: 422, endPoint x: 718, endPoint y: 422, distance: 15.0
click at [709, 422] on tbody "[PERSON_NAME] Avi [PERSON_NAME] [PERSON_NAME] (maneger) MARUL [PERSON_NAME] [PE…" at bounding box center [554, 402] width 960 height 262
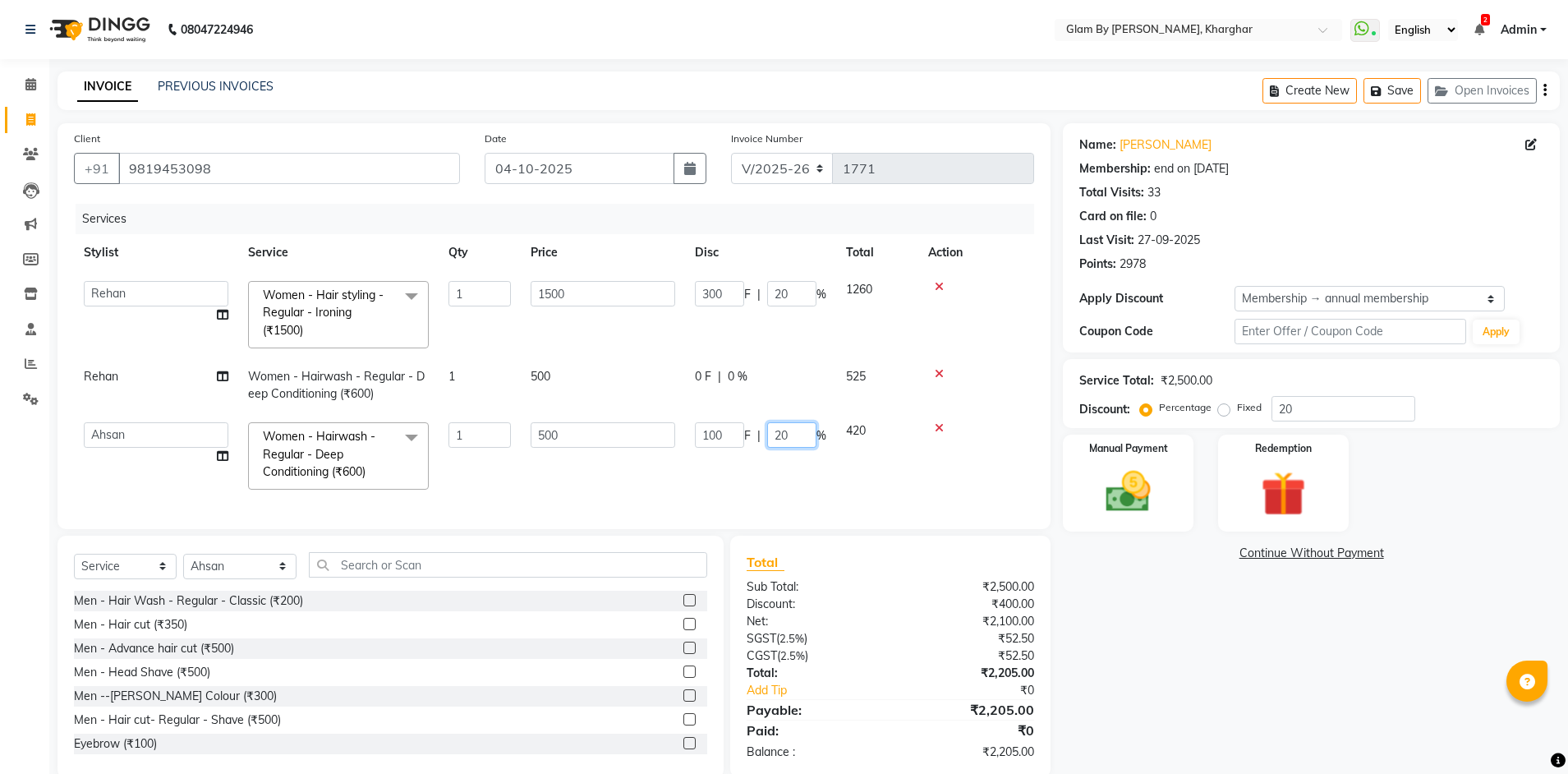
drag, startPoint x: 808, startPoint y: 438, endPoint x: 759, endPoint y: 437, distance: 49.0
click at [762, 437] on div "100 F | 20 %" at bounding box center [760, 434] width 131 height 26
click at [747, 461] on td "100 F | %" at bounding box center [761, 455] width 151 height 87
click at [571, 374] on td "500" at bounding box center [602, 386] width 165 height 55
select select "52399"
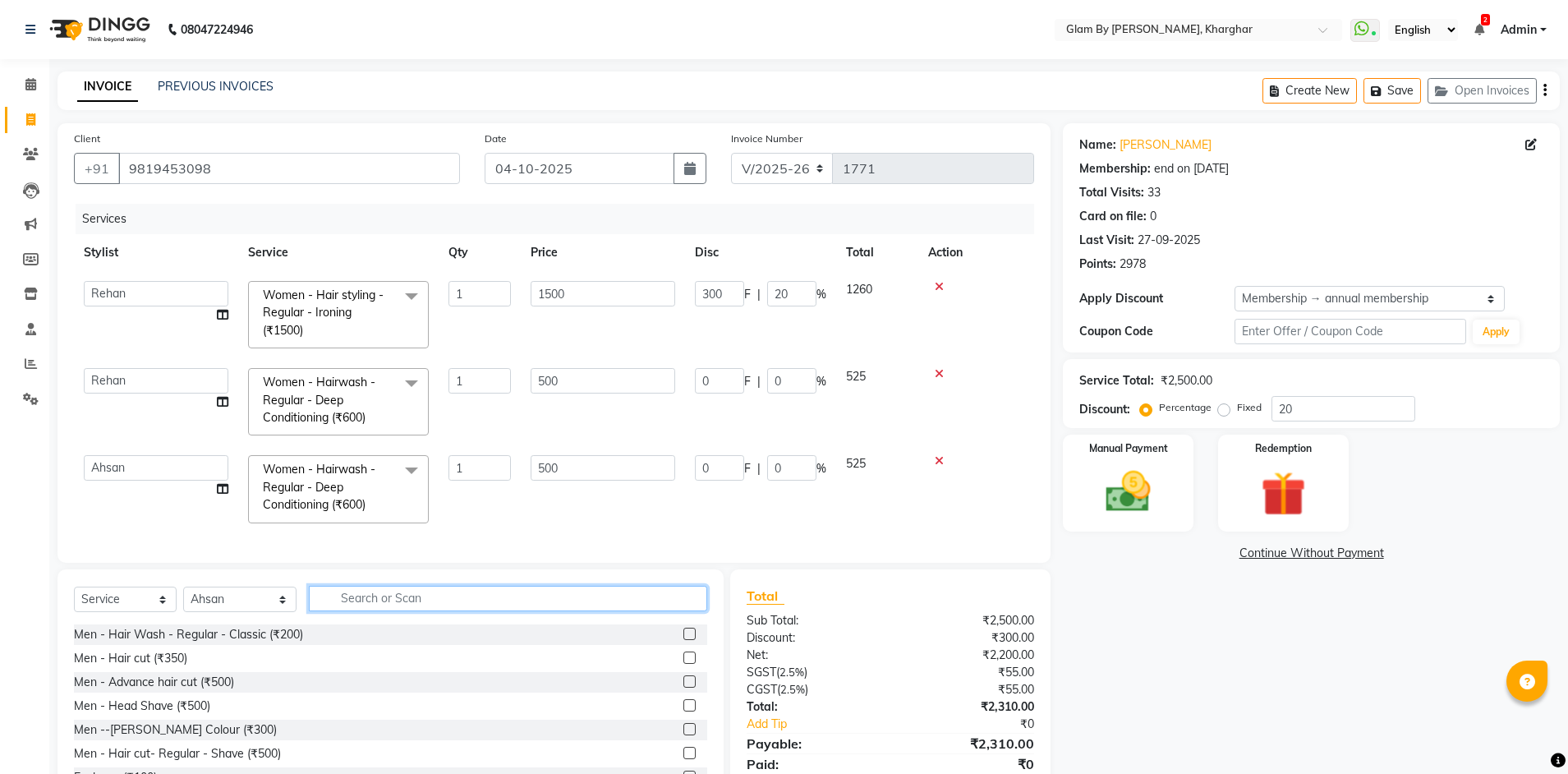
click at [353, 605] on input "text" at bounding box center [508, 598] width 399 height 26
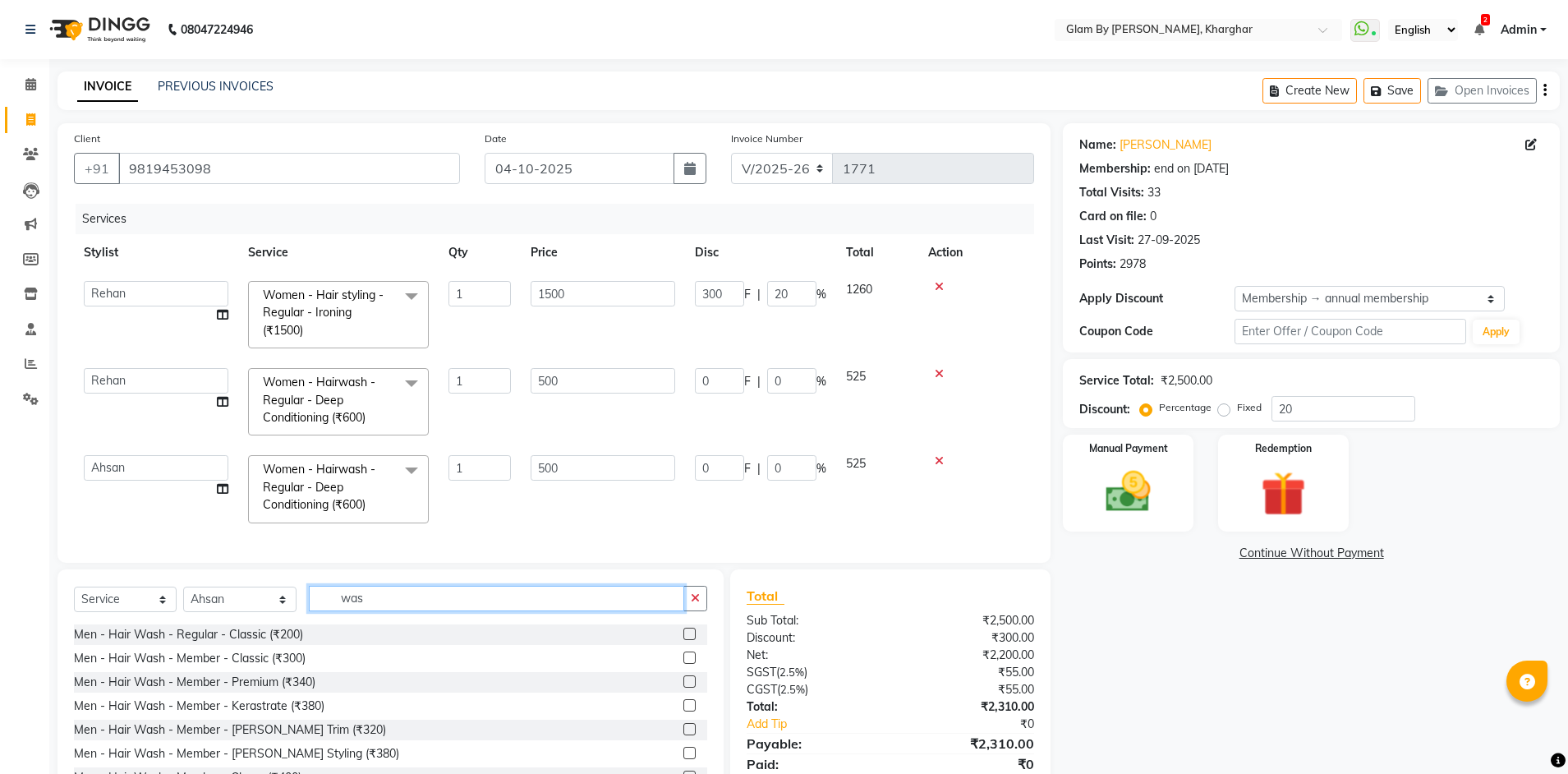
type input "wash"
drag, startPoint x: 372, startPoint y: 610, endPoint x: 331, endPoint y: 608, distance: 41.0
click at [331, 608] on input "wash" at bounding box center [497, 598] width 376 height 26
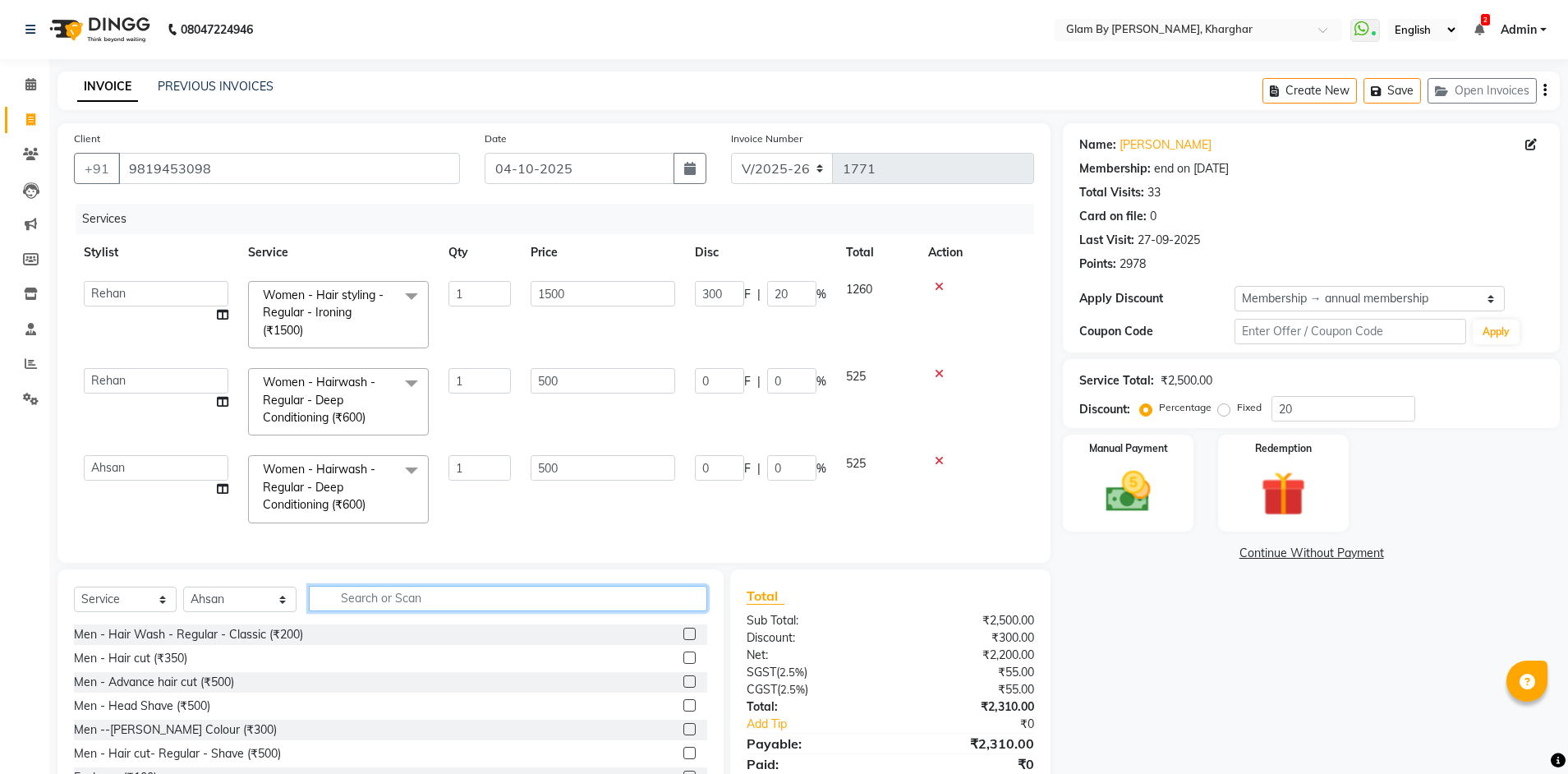
click at [361, 610] on input "text" at bounding box center [508, 598] width 399 height 26
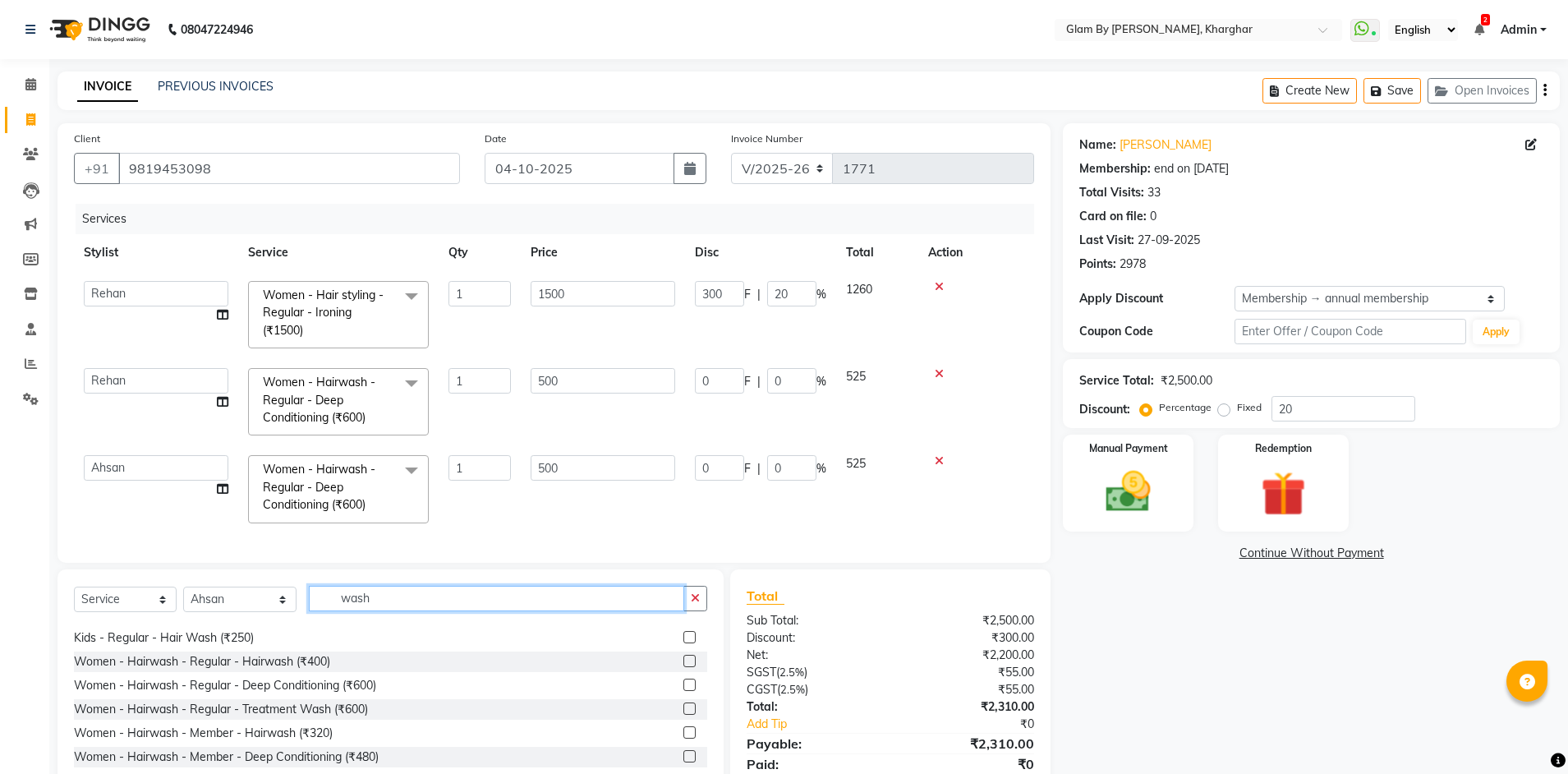
scroll to position [165, 0]
type input "wash"
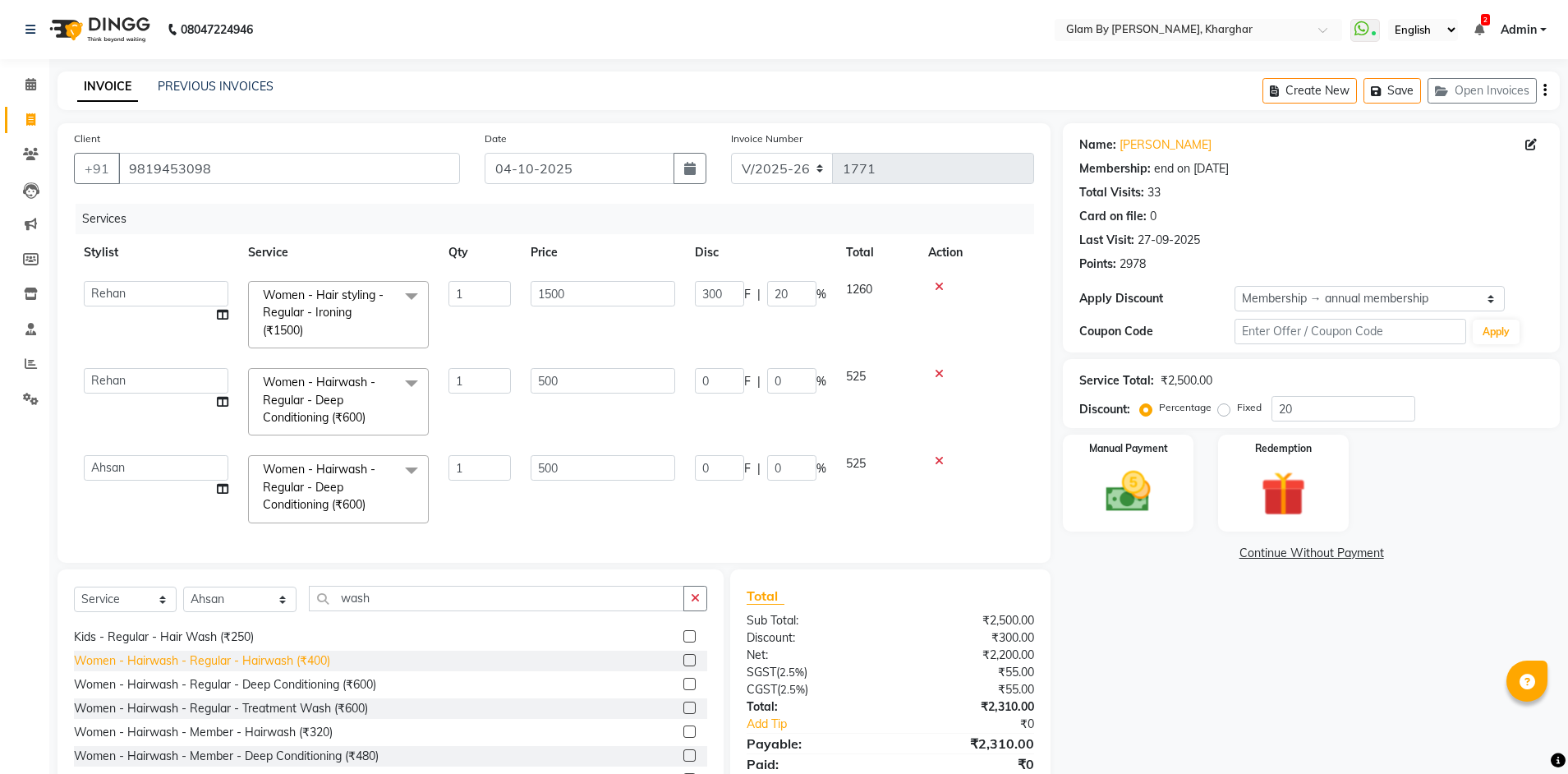
click at [312, 669] on div "Women - Hairwash - Regular - Hairwash (₹400)" at bounding box center [202, 661] width 256 height 18
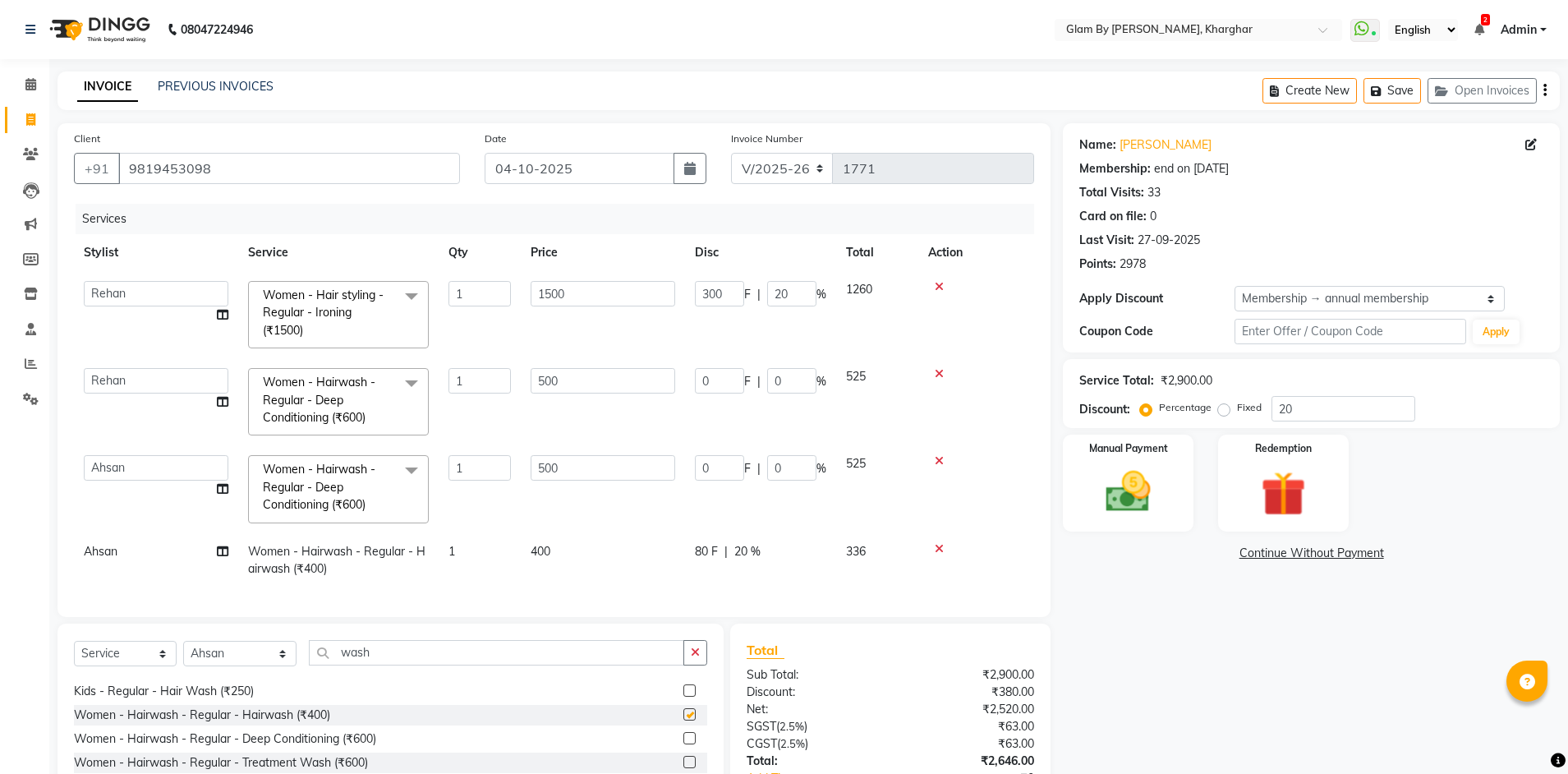
checkbox input "false"
click at [526, 562] on td "400" at bounding box center [602, 560] width 165 height 55
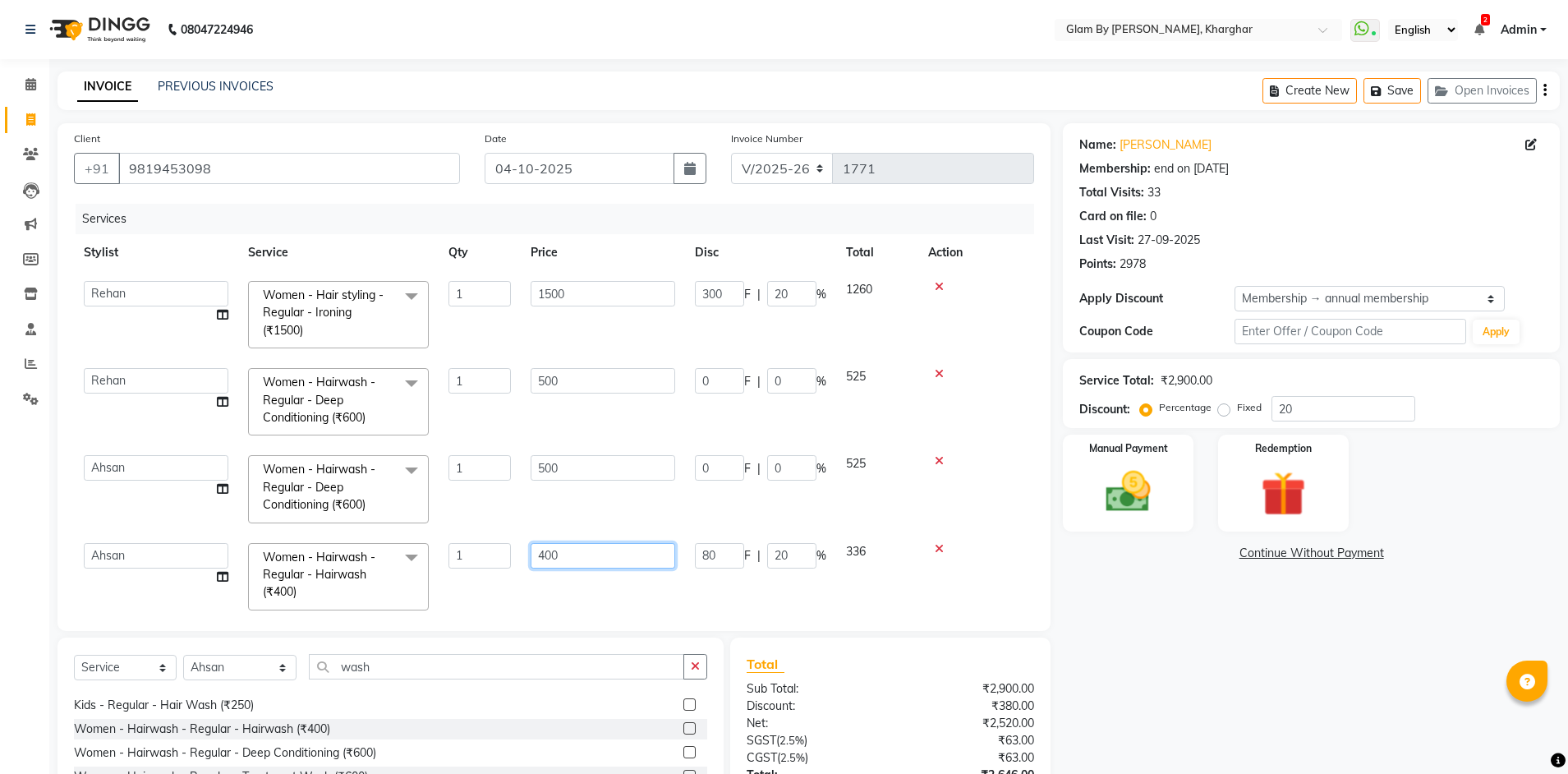
drag, startPoint x: 519, startPoint y: 555, endPoint x: 504, endPoint y: 554, distance: 15.0
click at [504, 554] on tr "[PERSON_NAME] Avi [PERSON_NAME] [PERSON_NAME] (maneger) MARUL [PERSON_NAME] [PE…" at bounding box center [554, 576] width 960 height 87
type input "500"
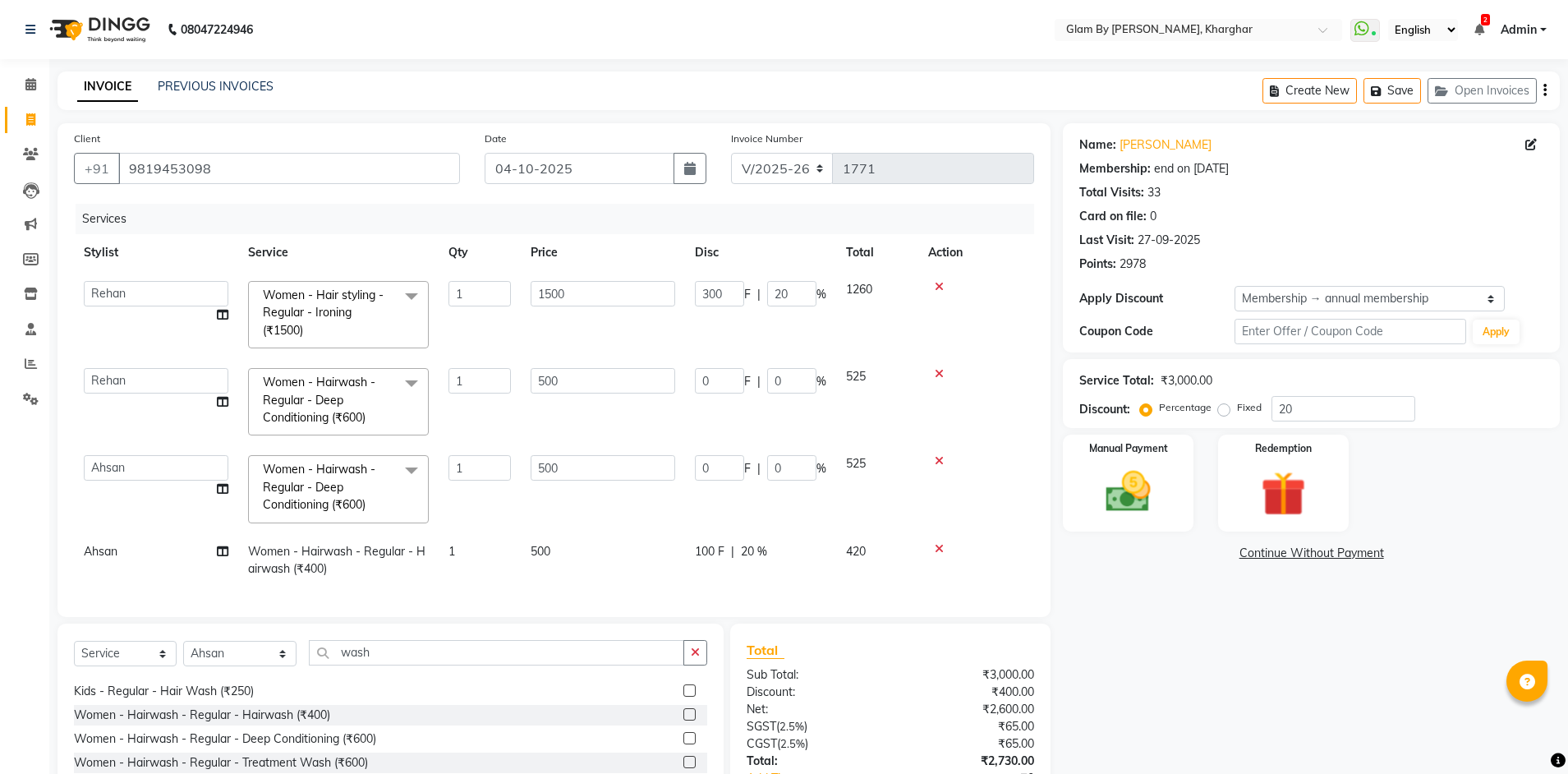
drag, startPoint x: 544, startPoint y: 500, endPoint x: 556, endPoint y: 515, distance: 19.2
click at [544, 505] on td "500" at bounding box center [602, 489] width 165 height 87
click at [751, 557] on span "20 %" at bounding box center [754, 552] width 26 height 18
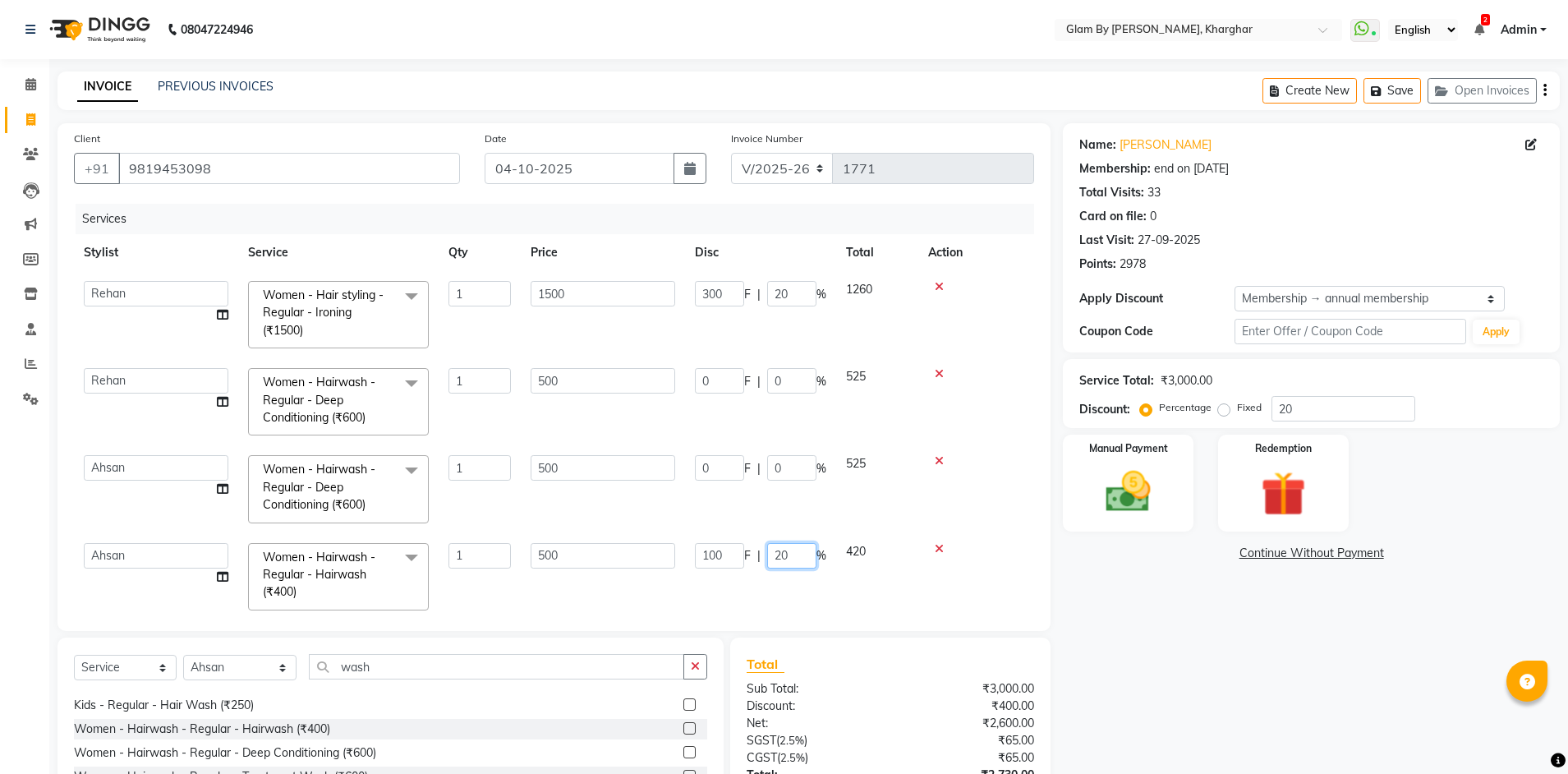
drag, startPoint x: 799, startPoint y: 553, endPoint x: 738, endPoint y: 551, distance: 61.0
click at [738, 551] on div "100 F | 20 %" at bounding box center [760, 556] width 131 height 26
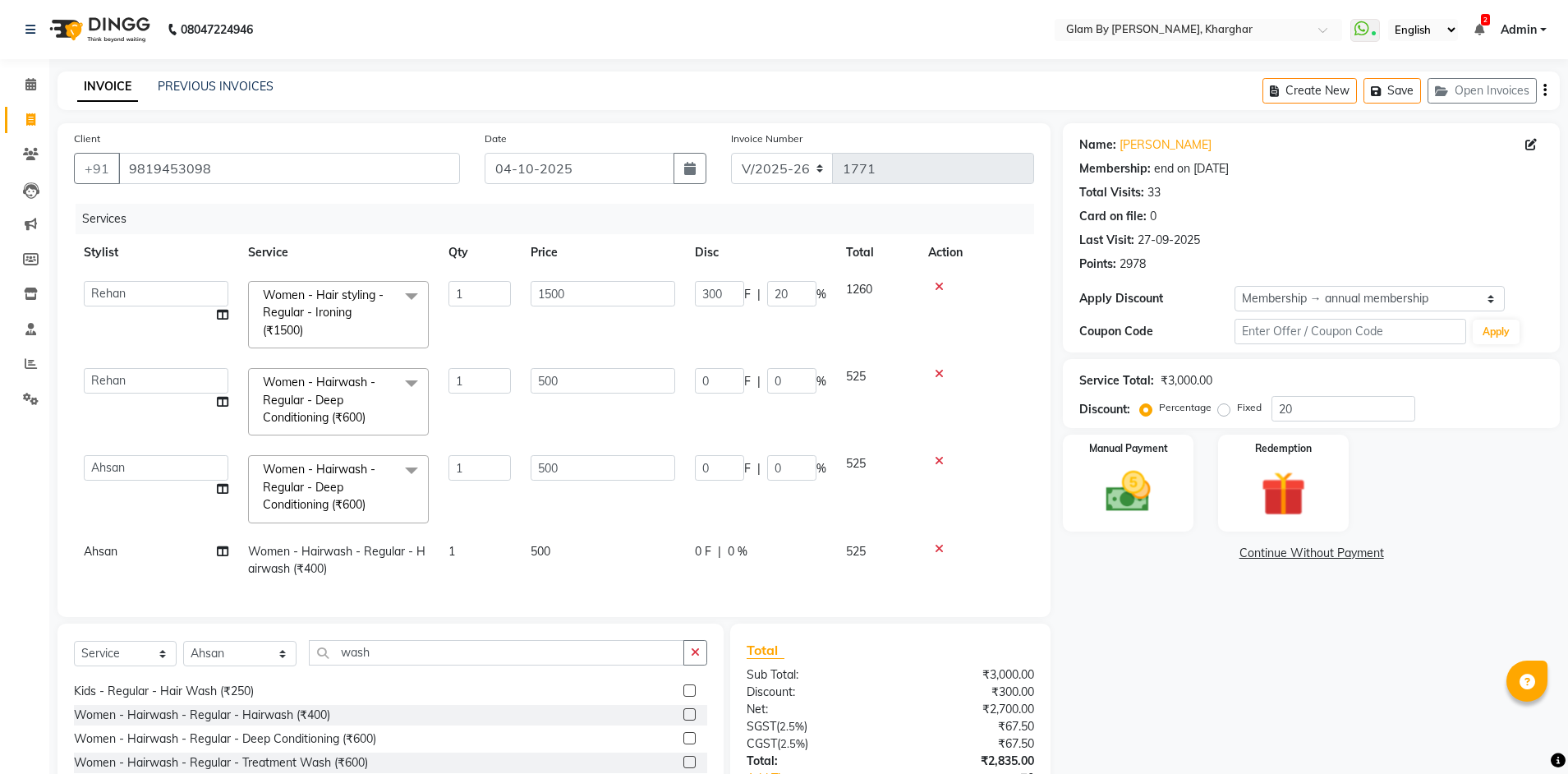
drag, startPoint x: 738, startPoint y: 568, endPoint x: 747, endPoint y: 587, distance: 21.0
click at [788, 520] on td "0 F | 0 %" at bounding box center [761, 489] width 151 height 87
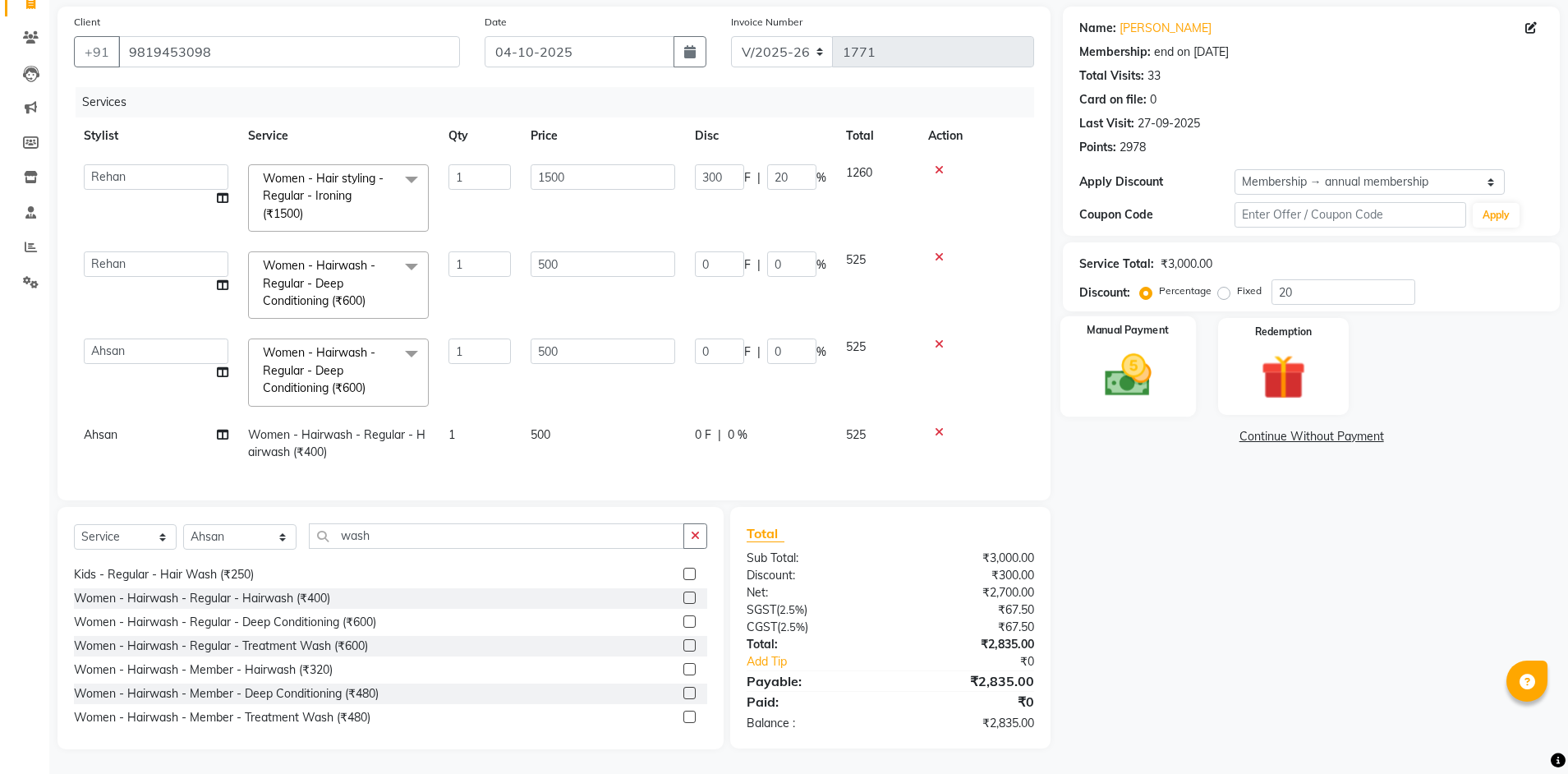
click at [1162, 394] on div "Manual Payment" at bounding box center [1128, 366] width 136 height 101
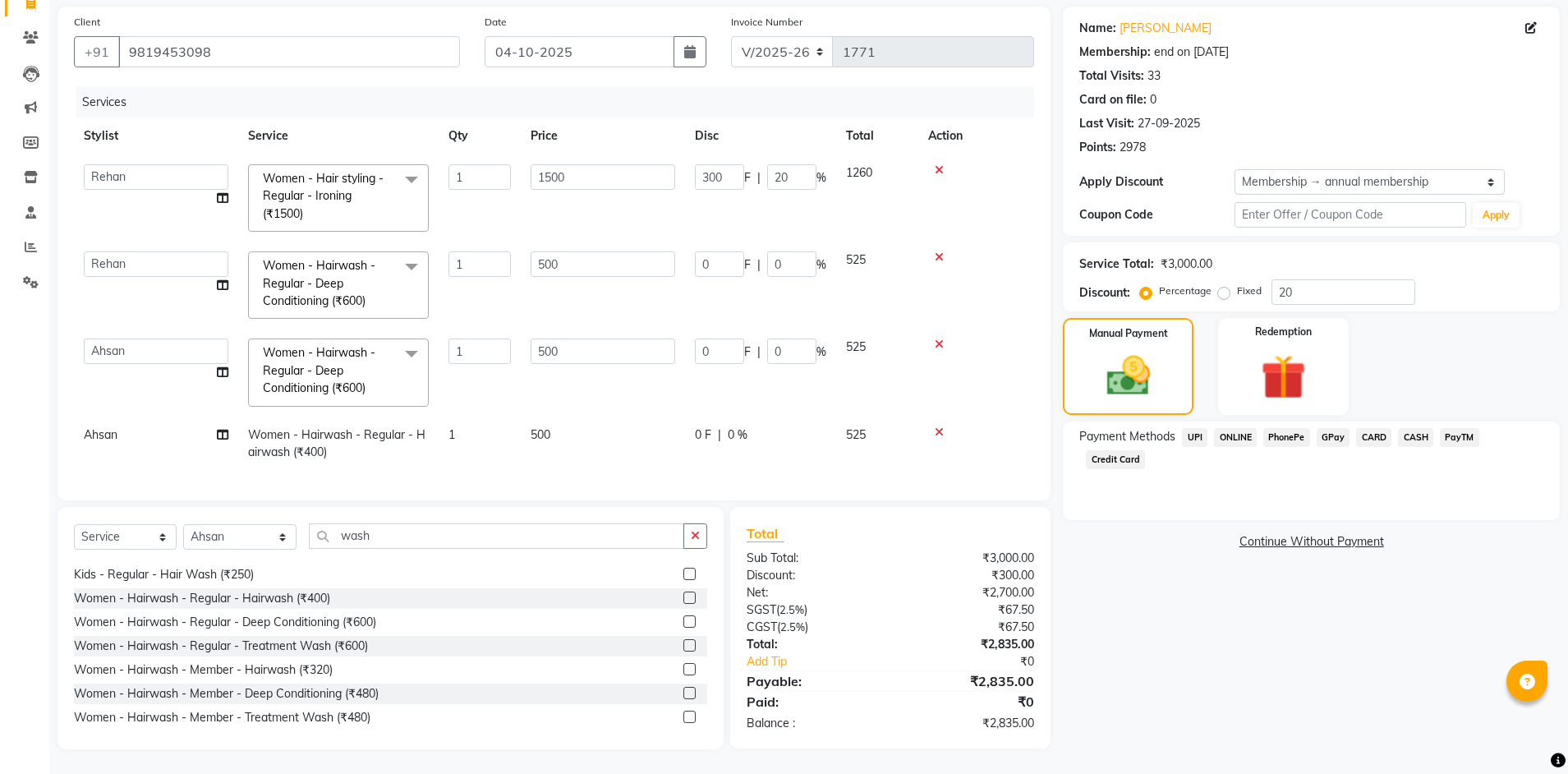
click at [1233, 428] on span "ONLINE" at bounding box center [1235, 437] width 43 height 18
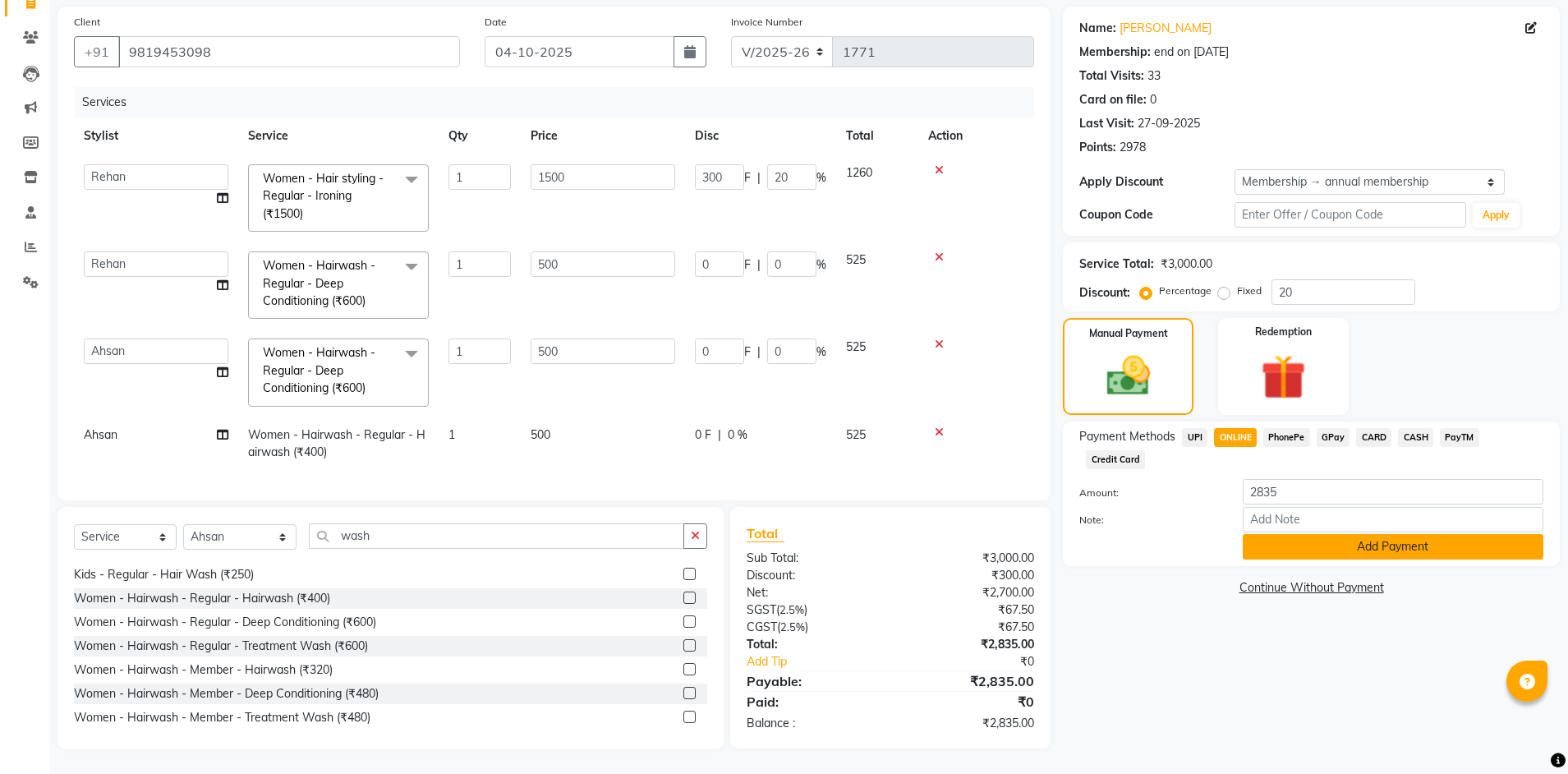
click at [1395, 534] on button "Add Payment" at bounding box center [1392, 546] width 300 height 26
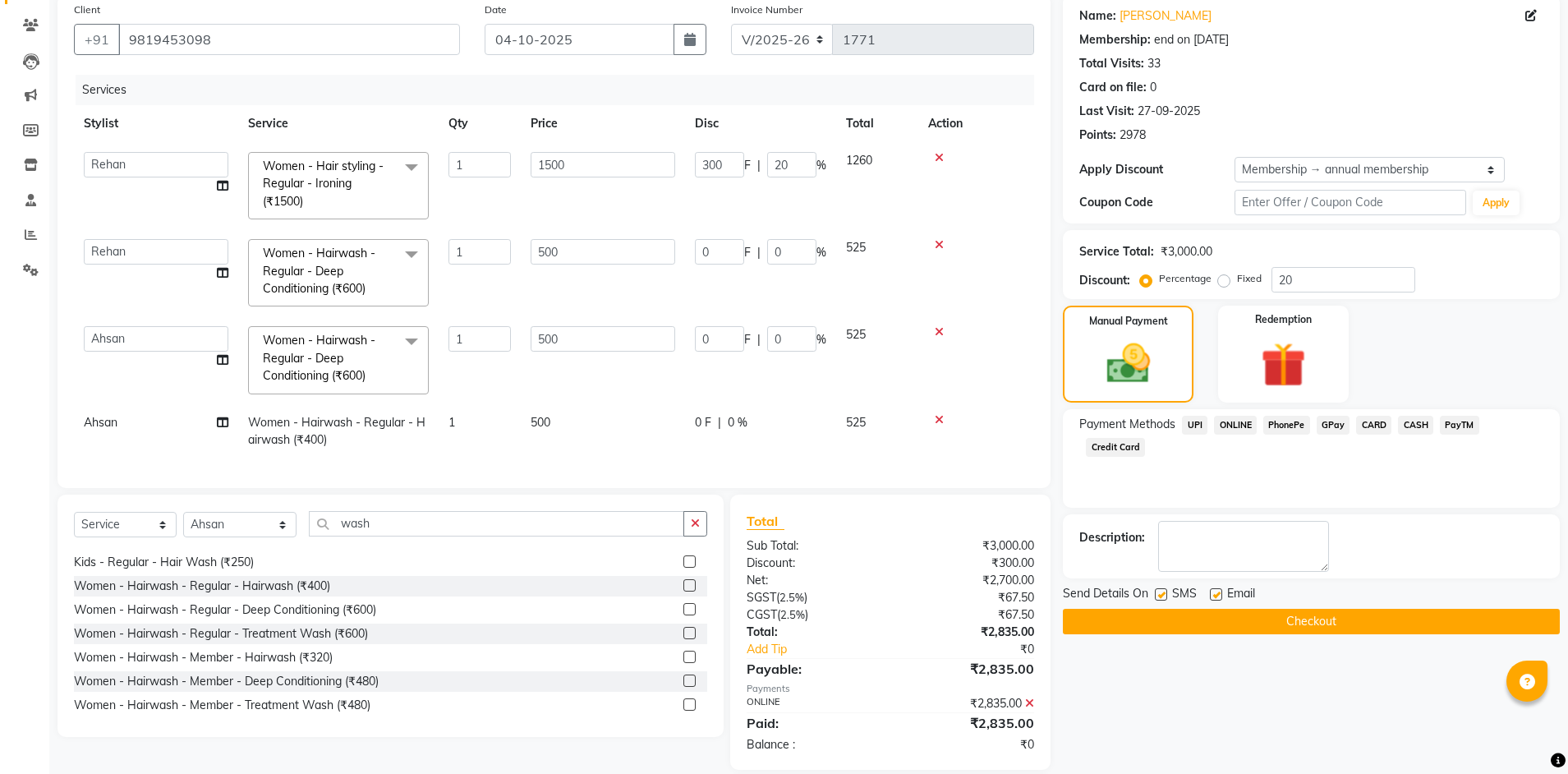
click at [1318, 618] on button "Checkout" at bounding box center [1311, 621] width 497 height 26
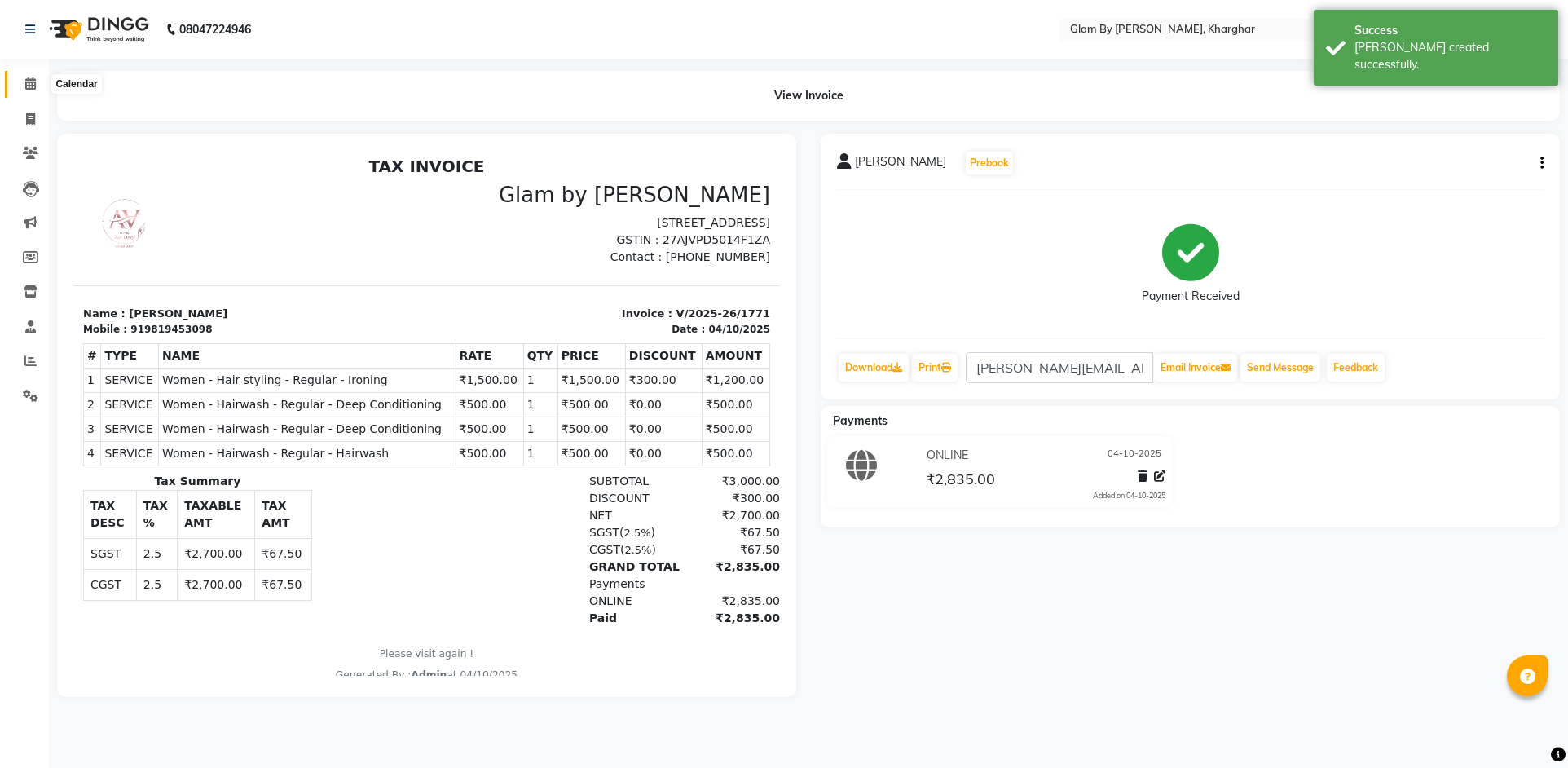
click at [31, 83] on icon at bounding box center [31, 84] width 10 height 12
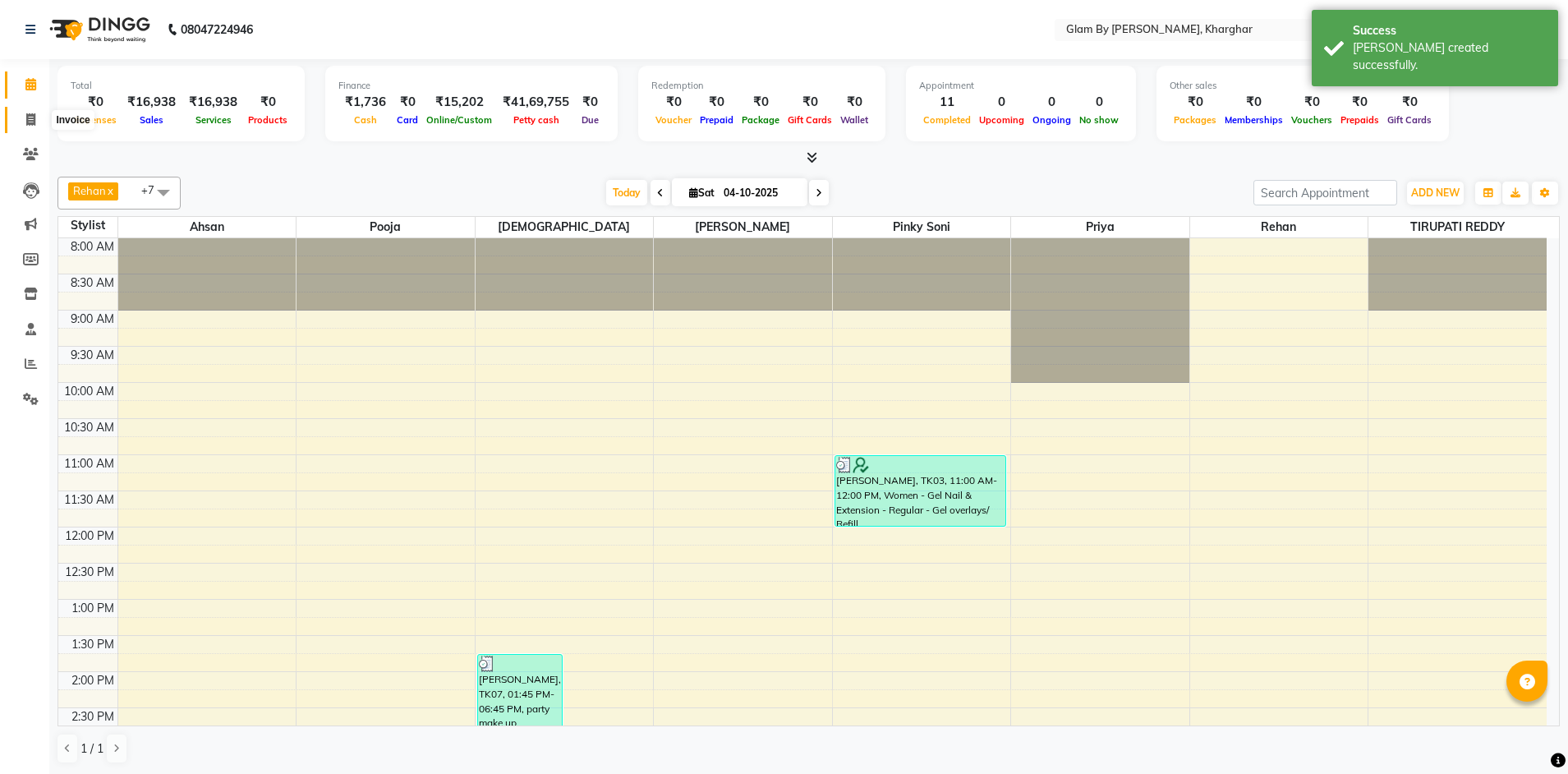
click at [21, 118] on span at bounding box center [31, 120] width 29 height 18
select select "service"
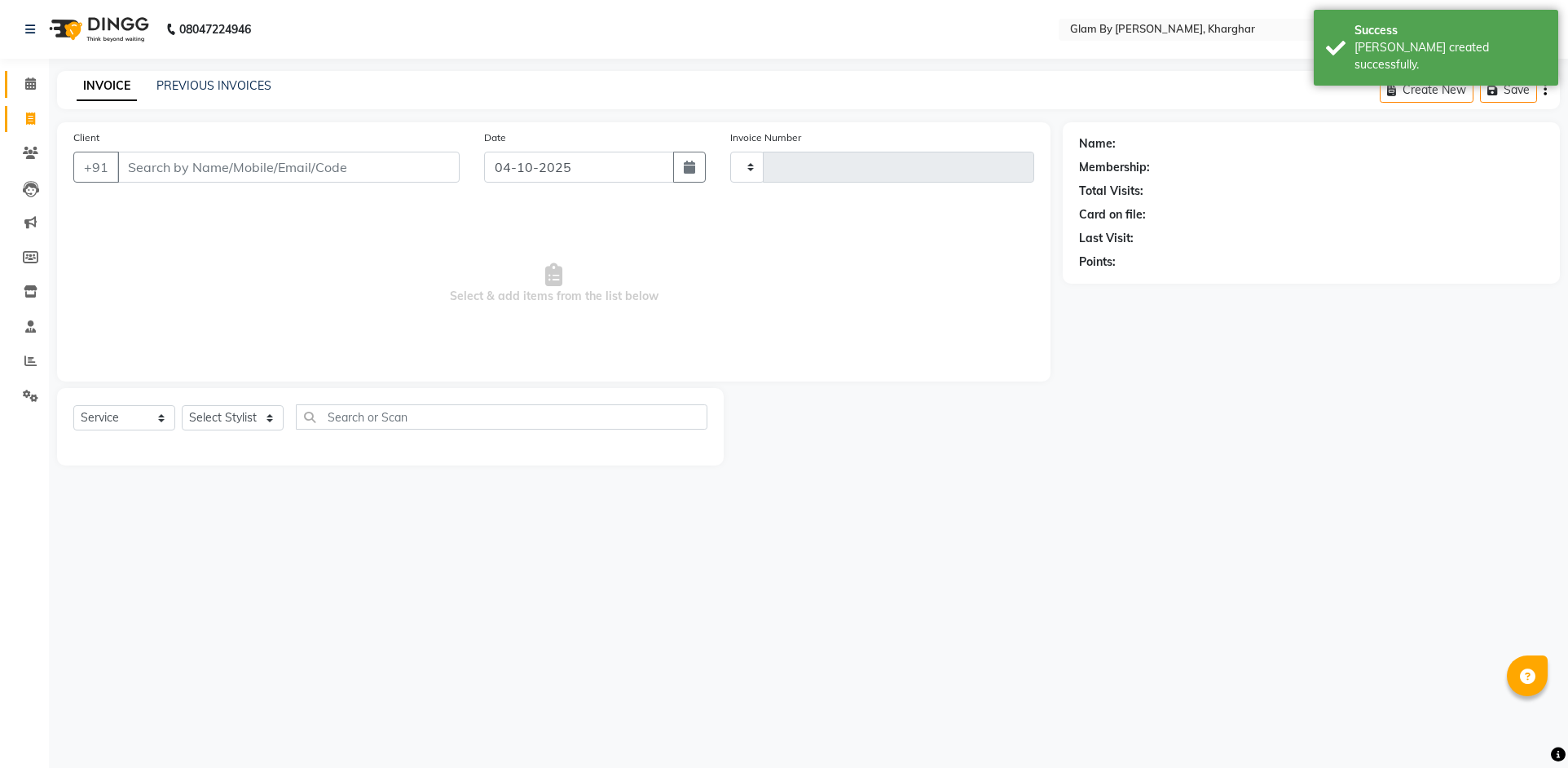
type input "1772"
select select "3992"
click at [28, 91] on span at bounding box center [31, 84] width 29 height 18
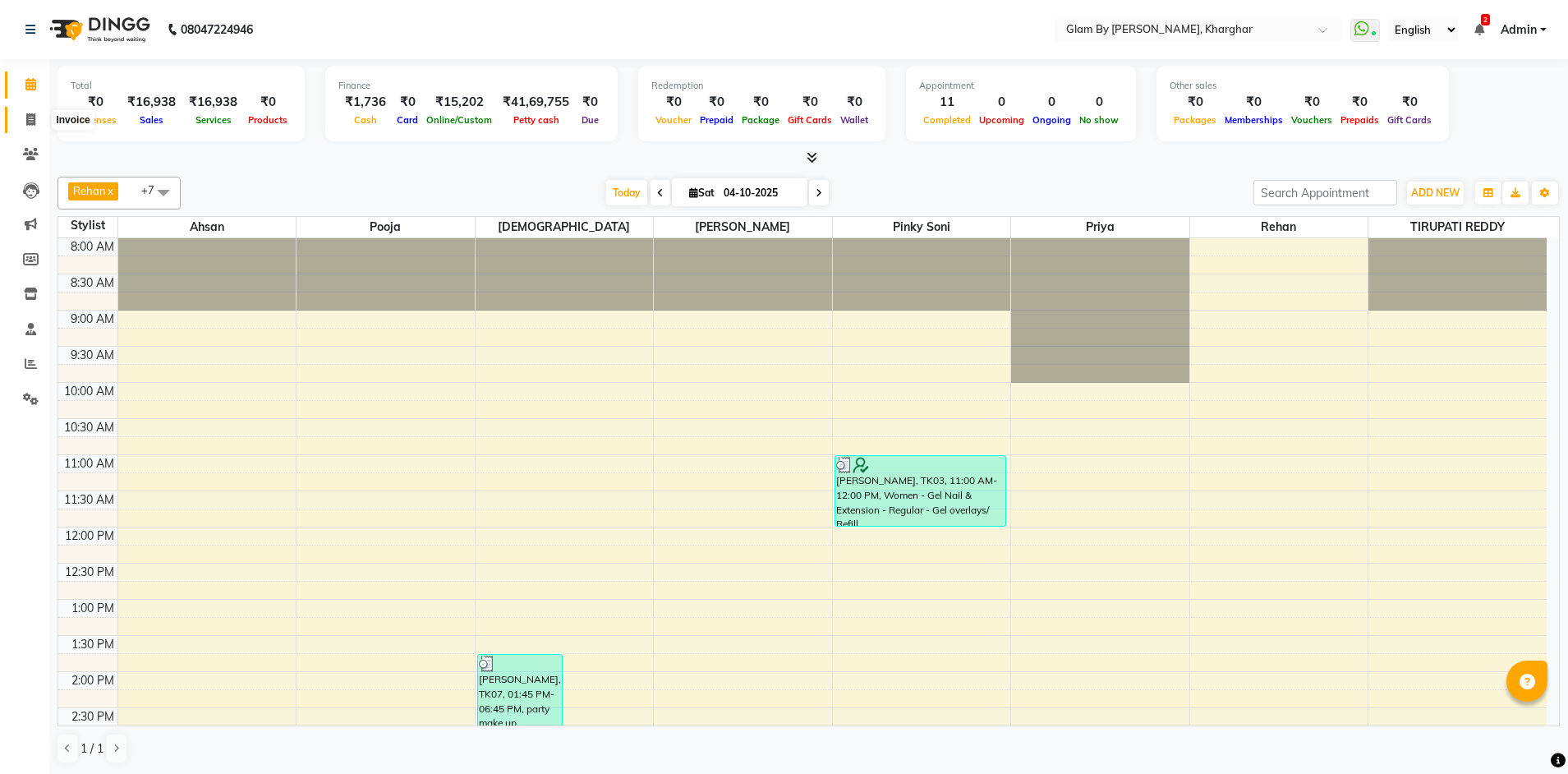
click at [32, 123] on icon at bounding box center [31, 120] width 9 height 12
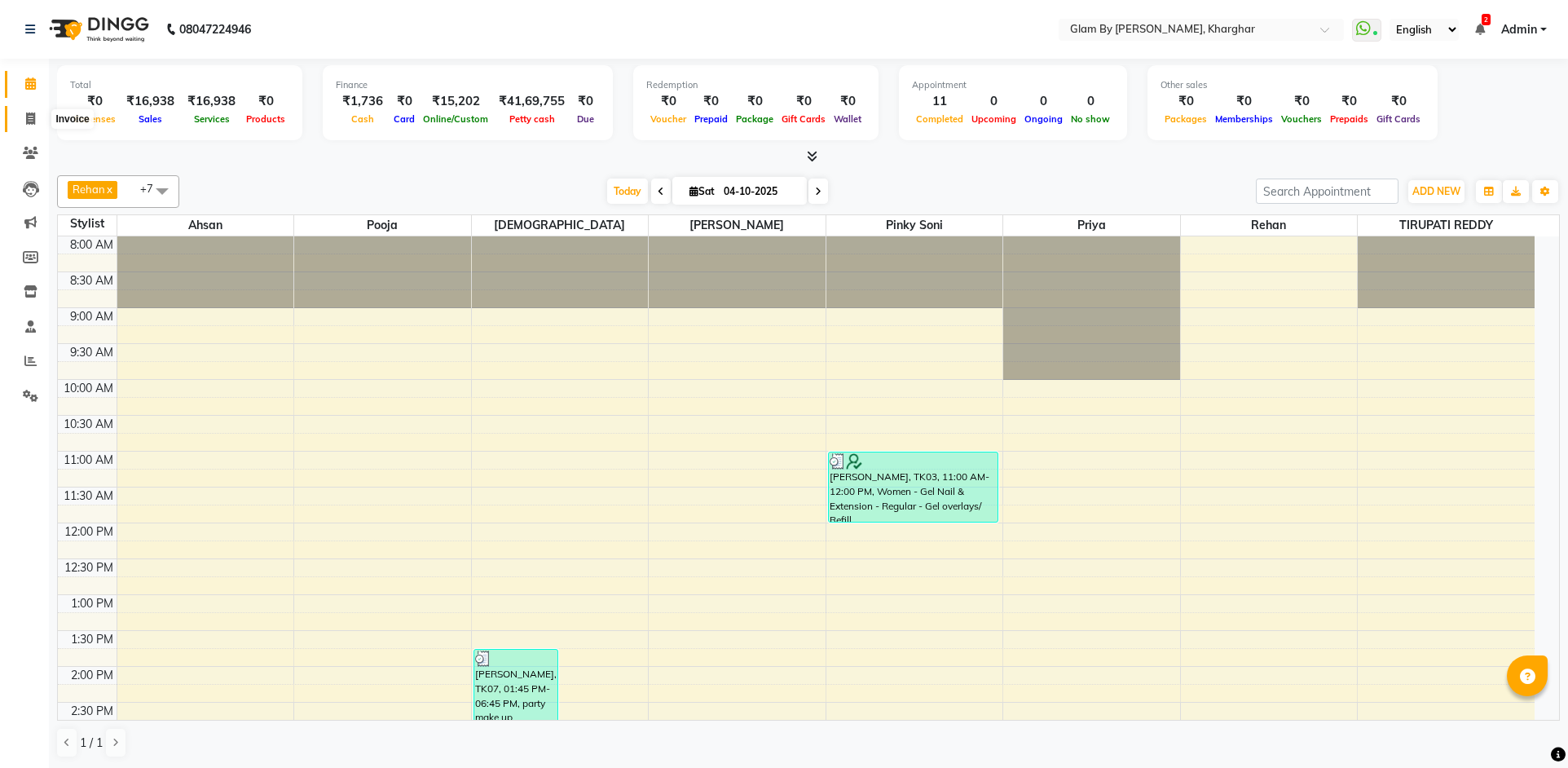
select select "3992"
select select "service"
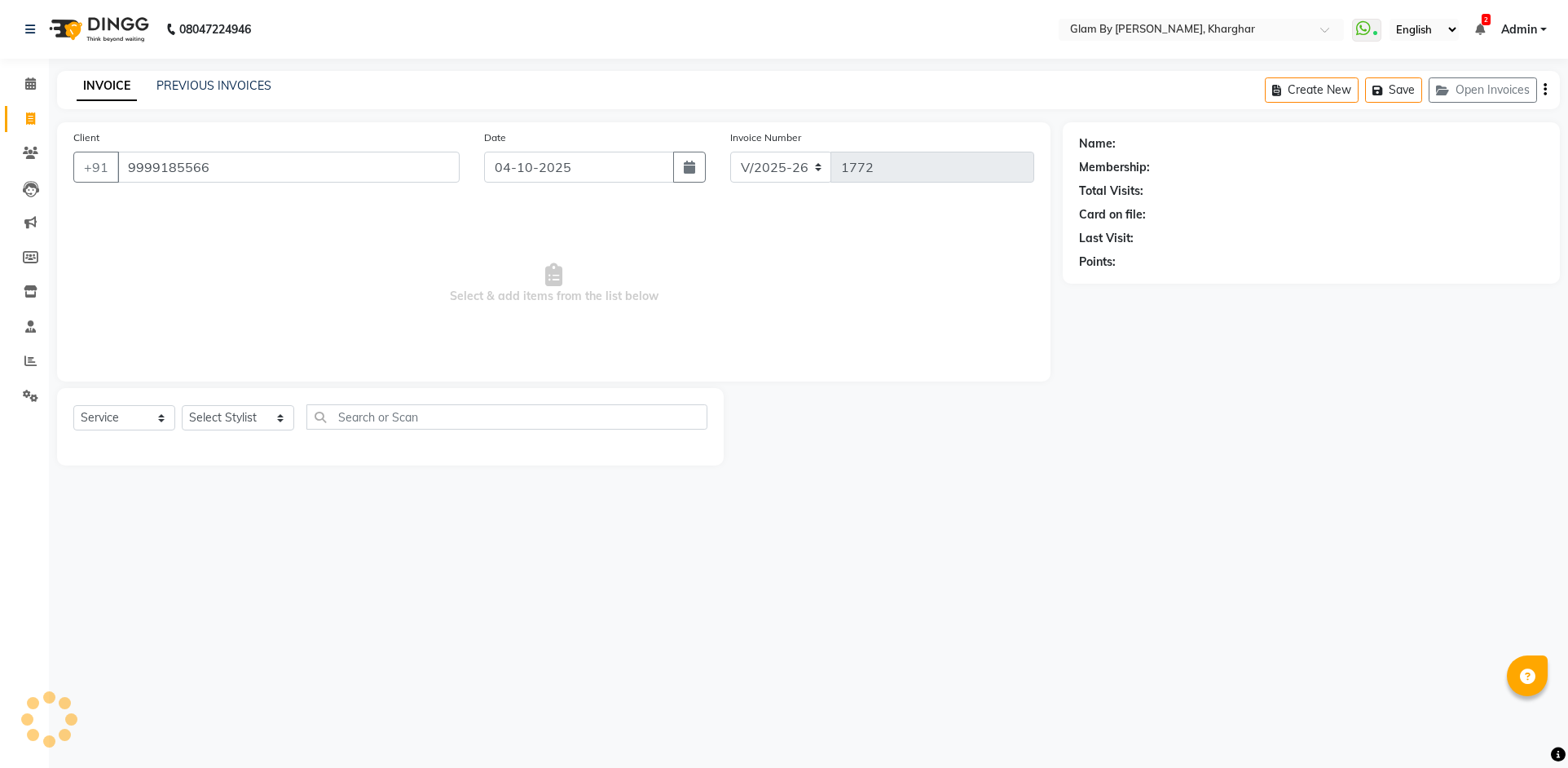
type input "9999185566"
select select "1: Object"
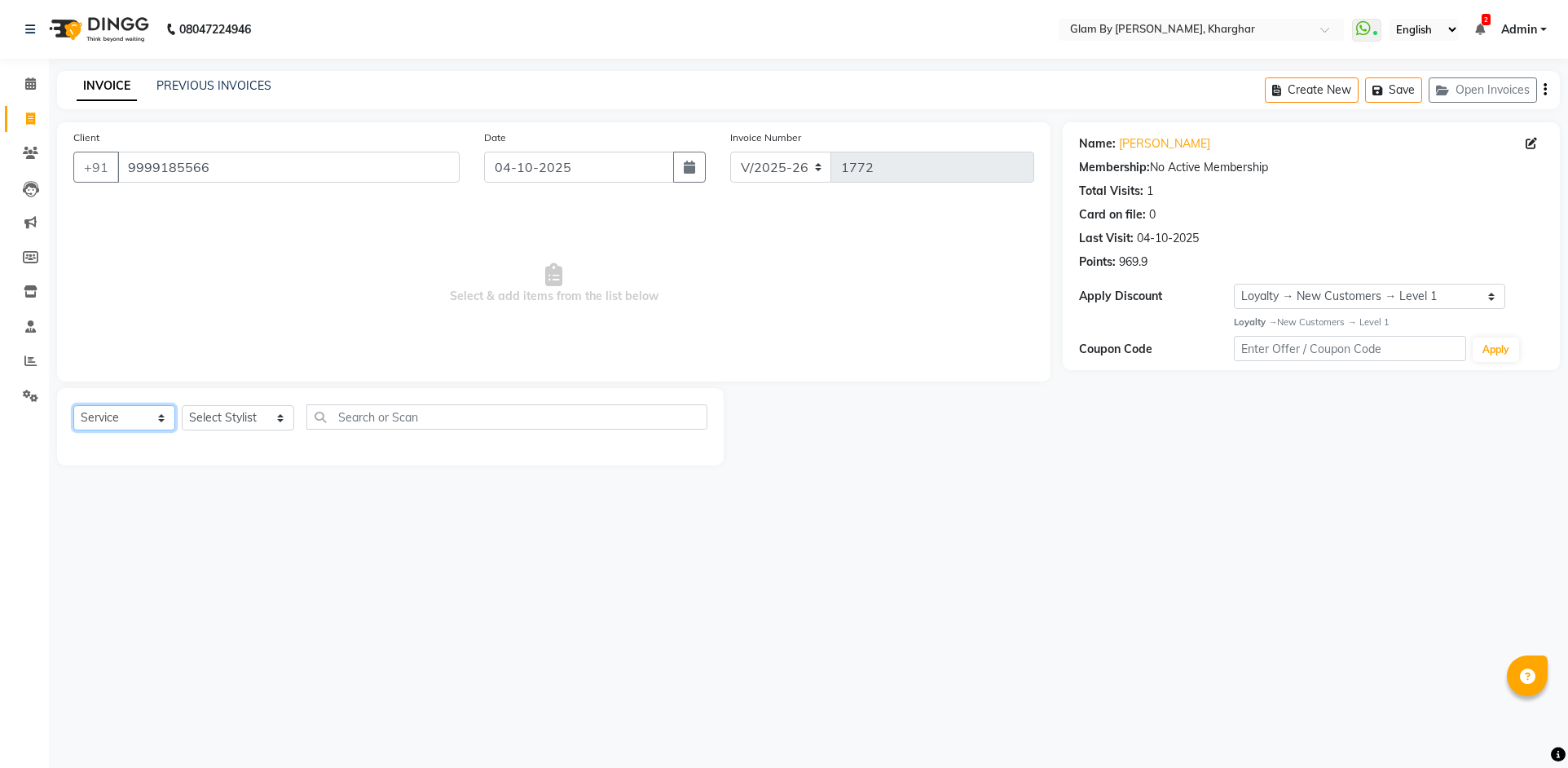
click at [132, 419] on select "Select Service Product Membership Package Voucher Prepaid Gift Card" at bounding box center [124, 418] width 102 height 25
click at [73, 405] on select "Select Service Product Membership Package Voucher Prepaid Gift Card" at bounding box center [124, 418] width 102 height 25
click at [187, 421] on select "Select Stylist [PERSON_NAME] Avi [PERSON_NAME] [PERSON_NAME] (maneger) MARUL [P…" at bounding box center [238, 418] width 113 height 25
select select "62973"
click at [182, 405] on select "Select Stylist [PERSON_NAME] Avi [PERSON_NAME] [PERSON_NAME] (maneger) MARUL [P…" at bounding box center [238, 418] width 113 height 25
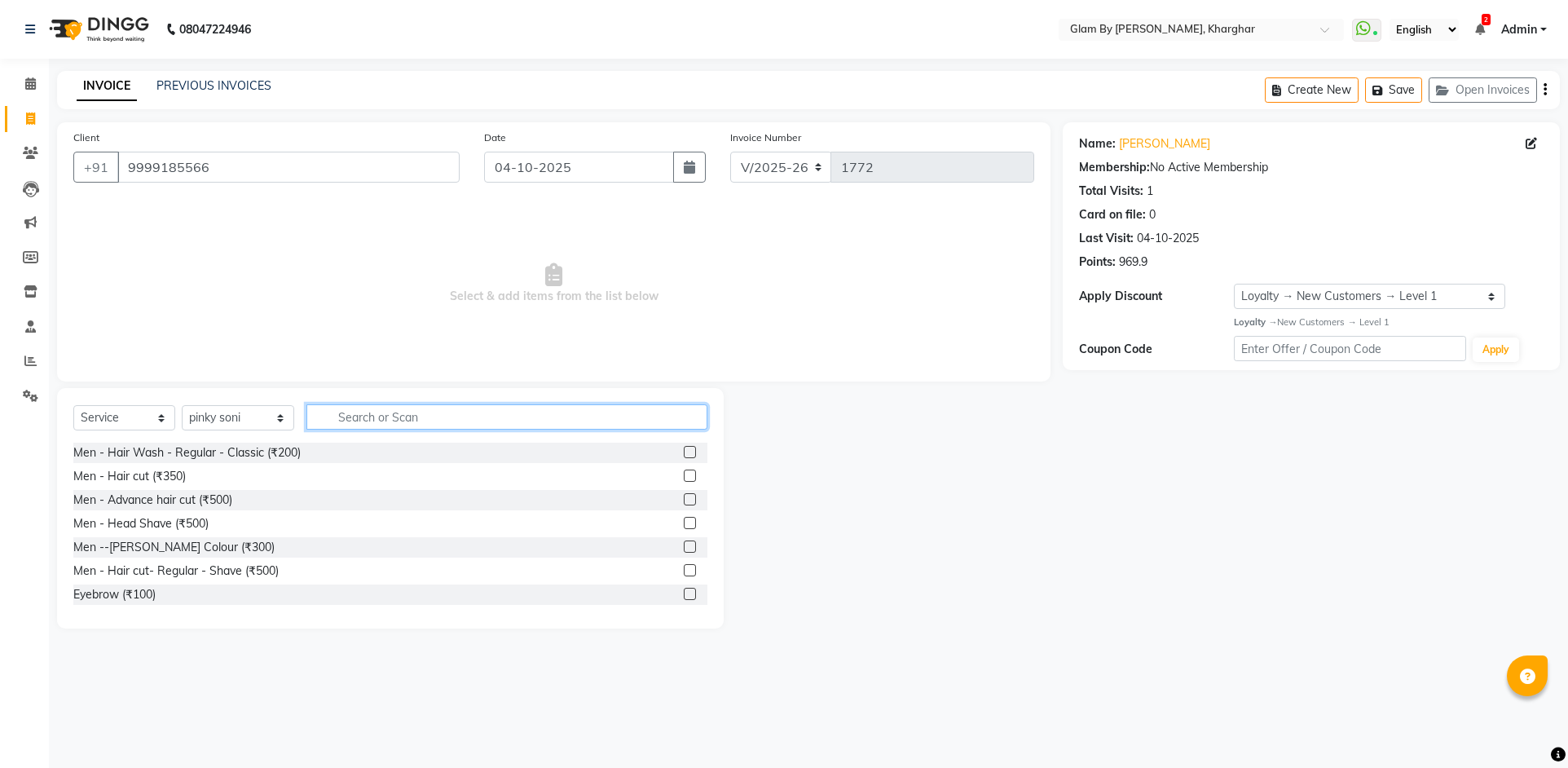
click at [329, 424] on input "text" at bounding box center [507, 417] width 401 height 25
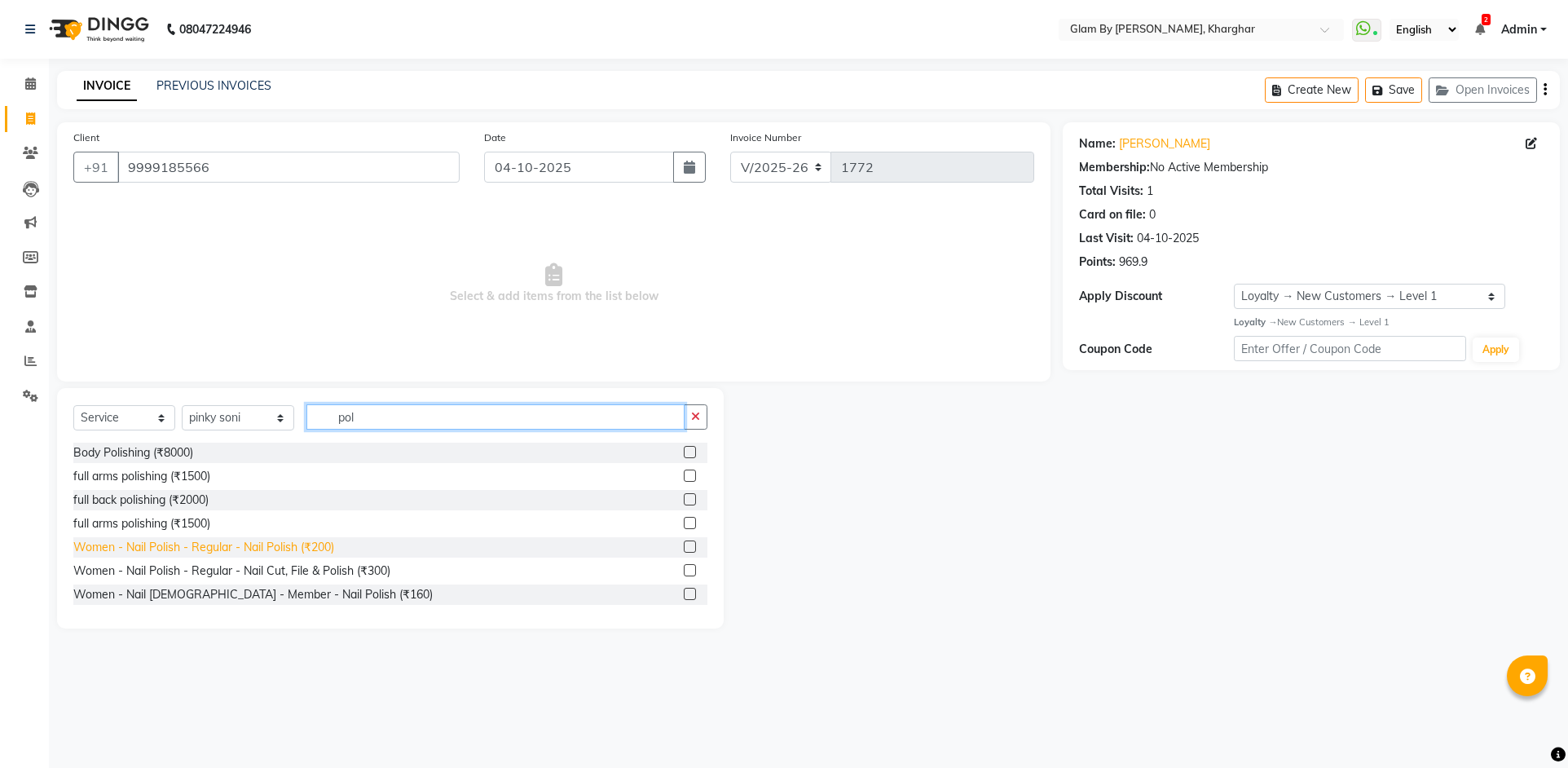
type input "pol"
click at [313, 552] on div "Women - Nail Polish - Regular - Nail Polish (₹200)" at bounding box center [204, 548] width 261 height 17
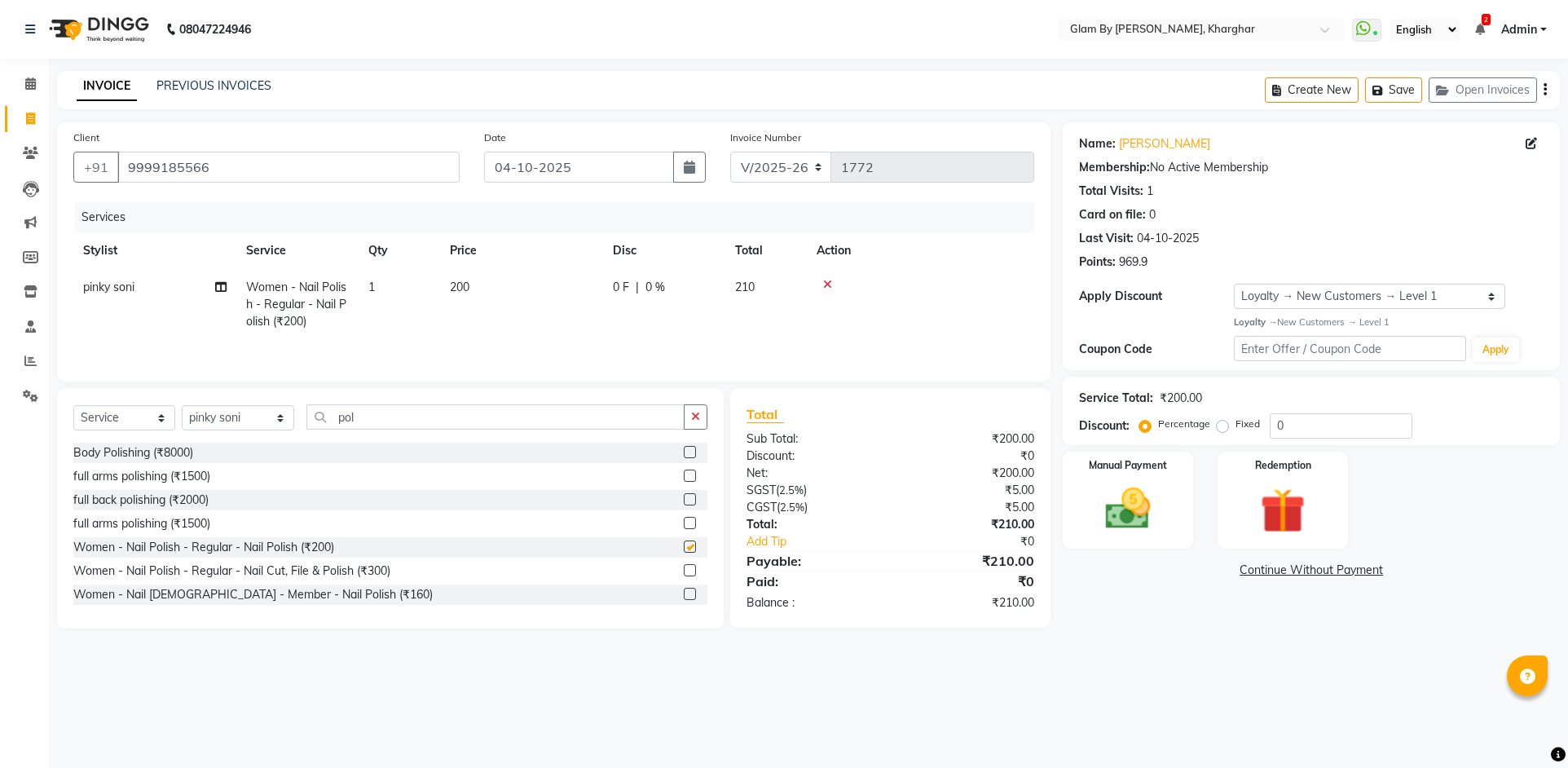
checkbox input "false"
click at [1188, 527] on div "Manual Payment" at bounding box center [1128, 500] width 135 height 101
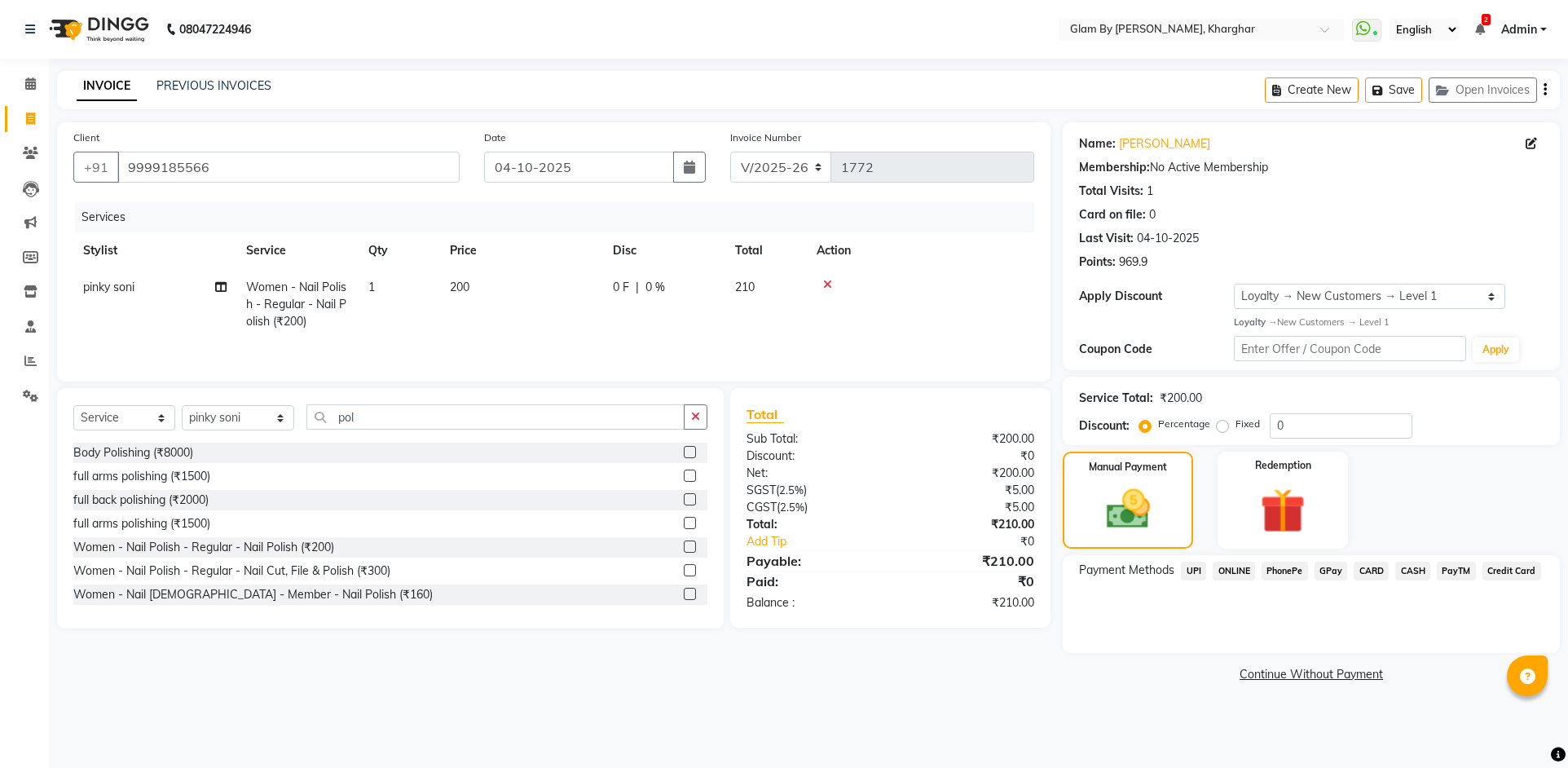
click at [1236, 571] on span "ONLINE" at bounding box center [1233, 571] width 43 height 18
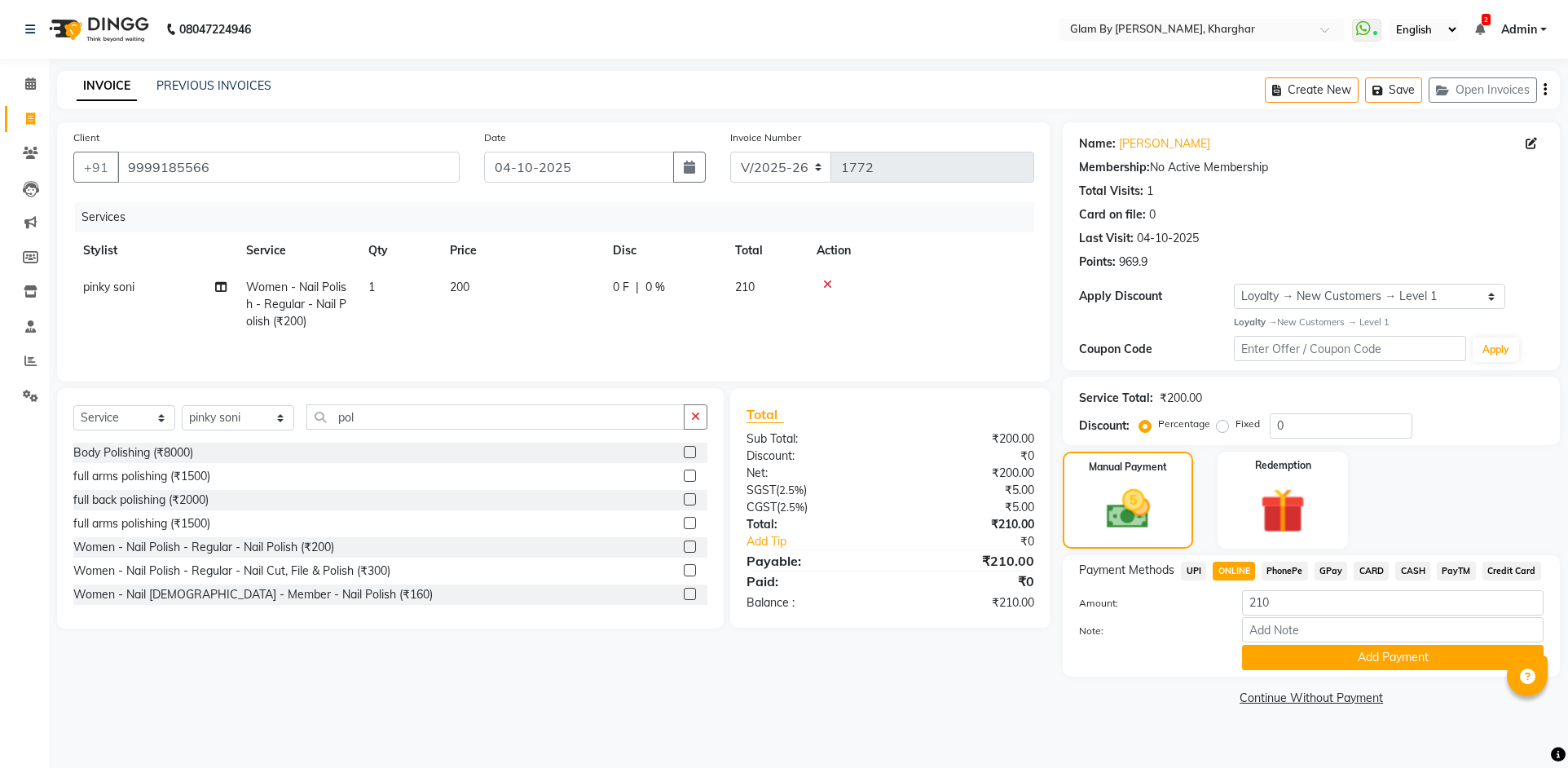
drag, startPoint x: 1360, startPoint y: 658, endPoint x: 1324, endPoint y: 652, distance: 36.5
click at [1360, 658] on button "Add Payment" at bounding box center [1392, 657] width 301 height 25
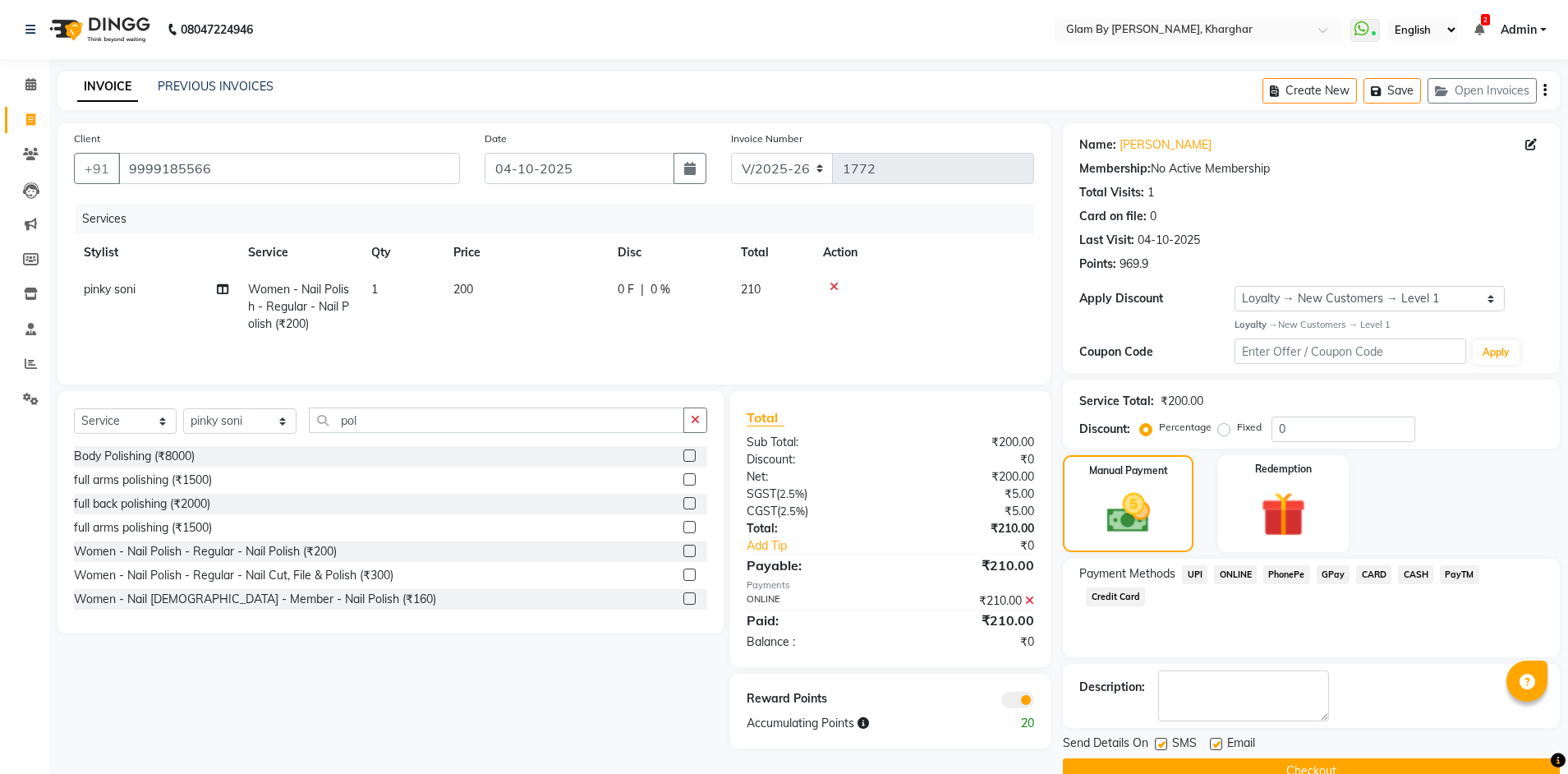
scroll to position [34, 0]
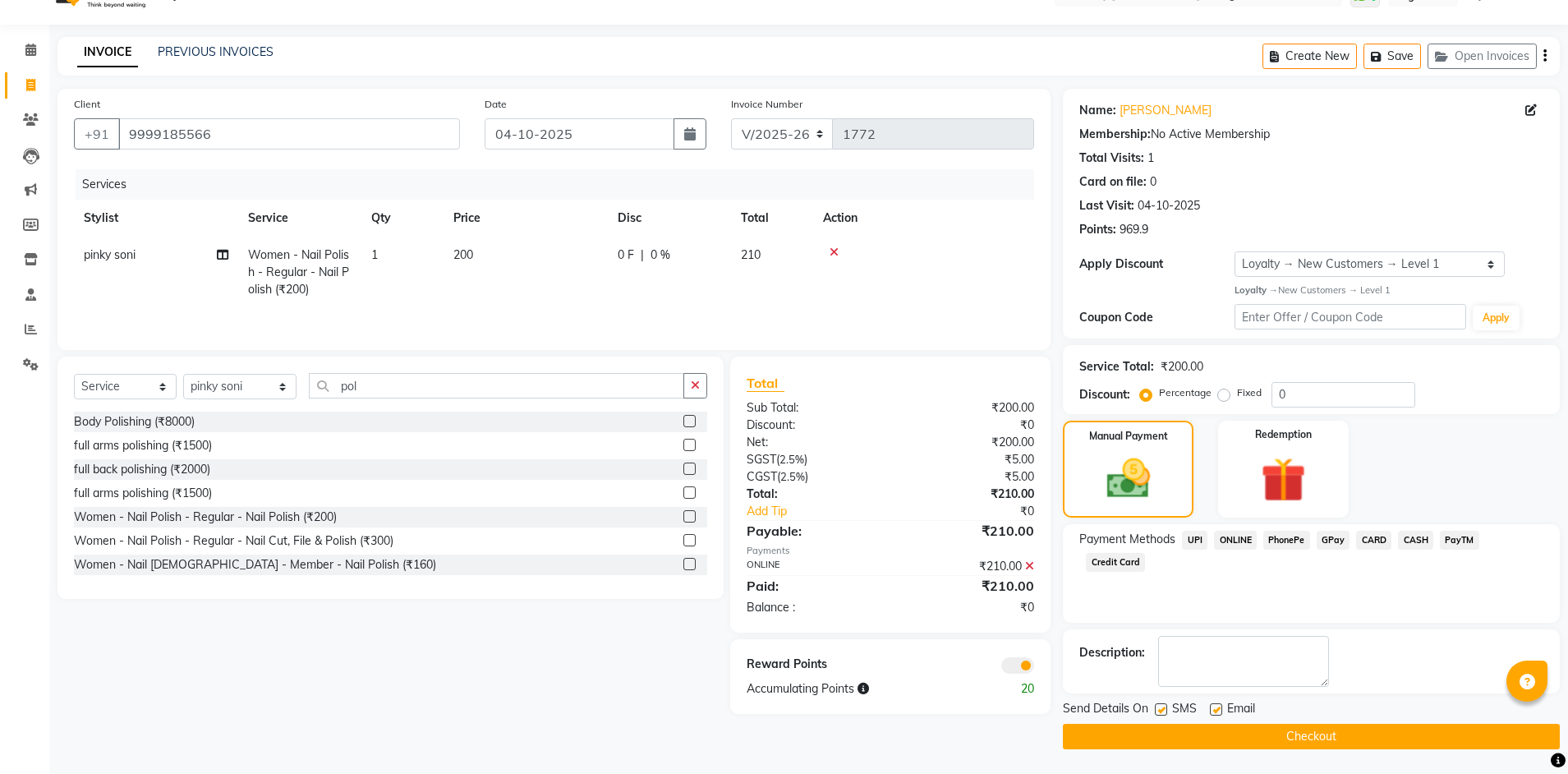
drag, startPoint x: 1310, startPoint y: 731, endPoint x: 1199, endPoint y: 718, distance: 111.8
click at [1310, 730] on button "Checkout" at bounding box center [1311, 736] width 497 height 26
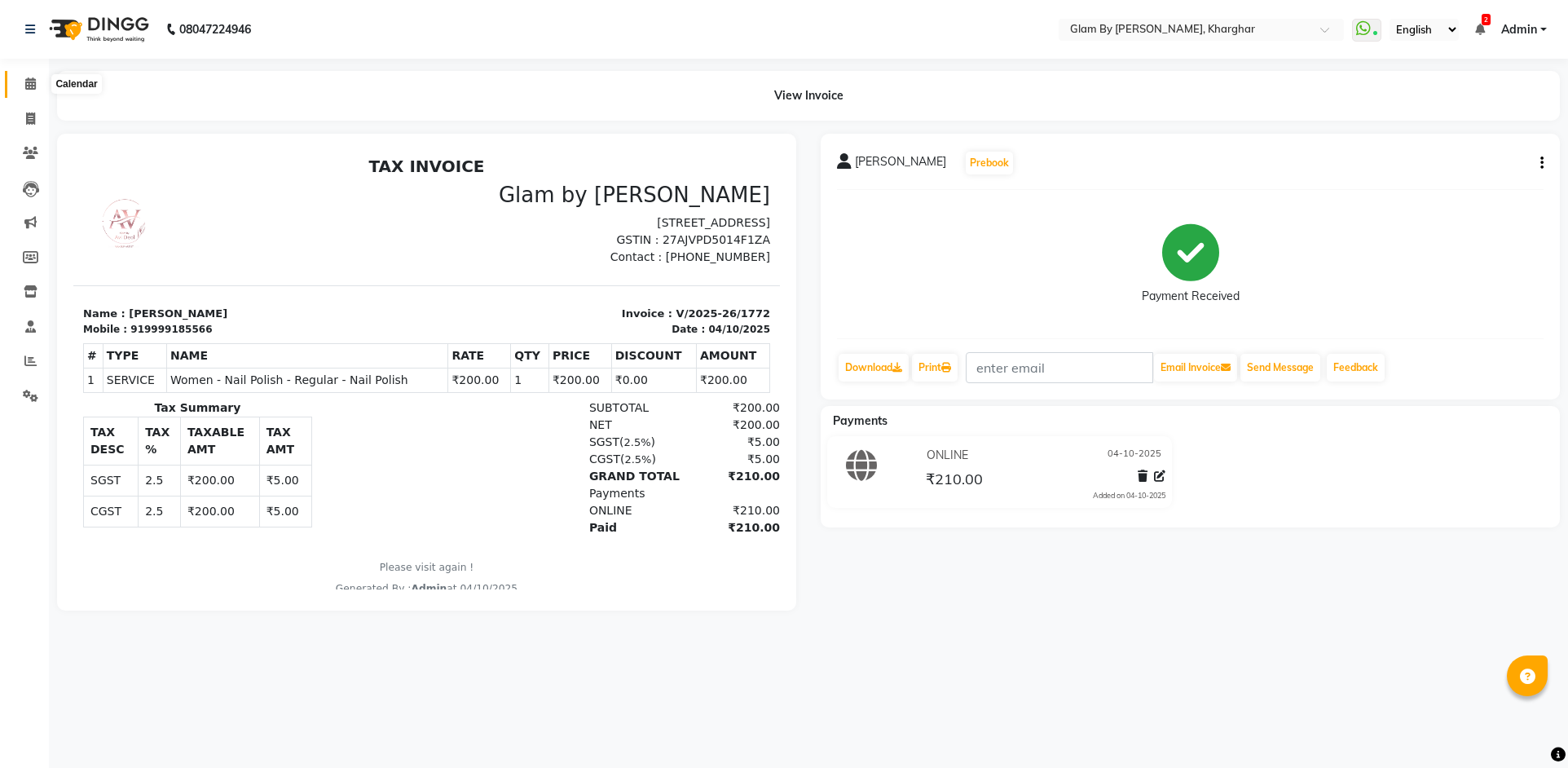
drag, startPoint x: 24, startPoint y: 85, endPoint x: 22, endPoint y: 112, distance: 27.1
click at [23, 86] on span at bounding box center [31, 84] width 29 height 18
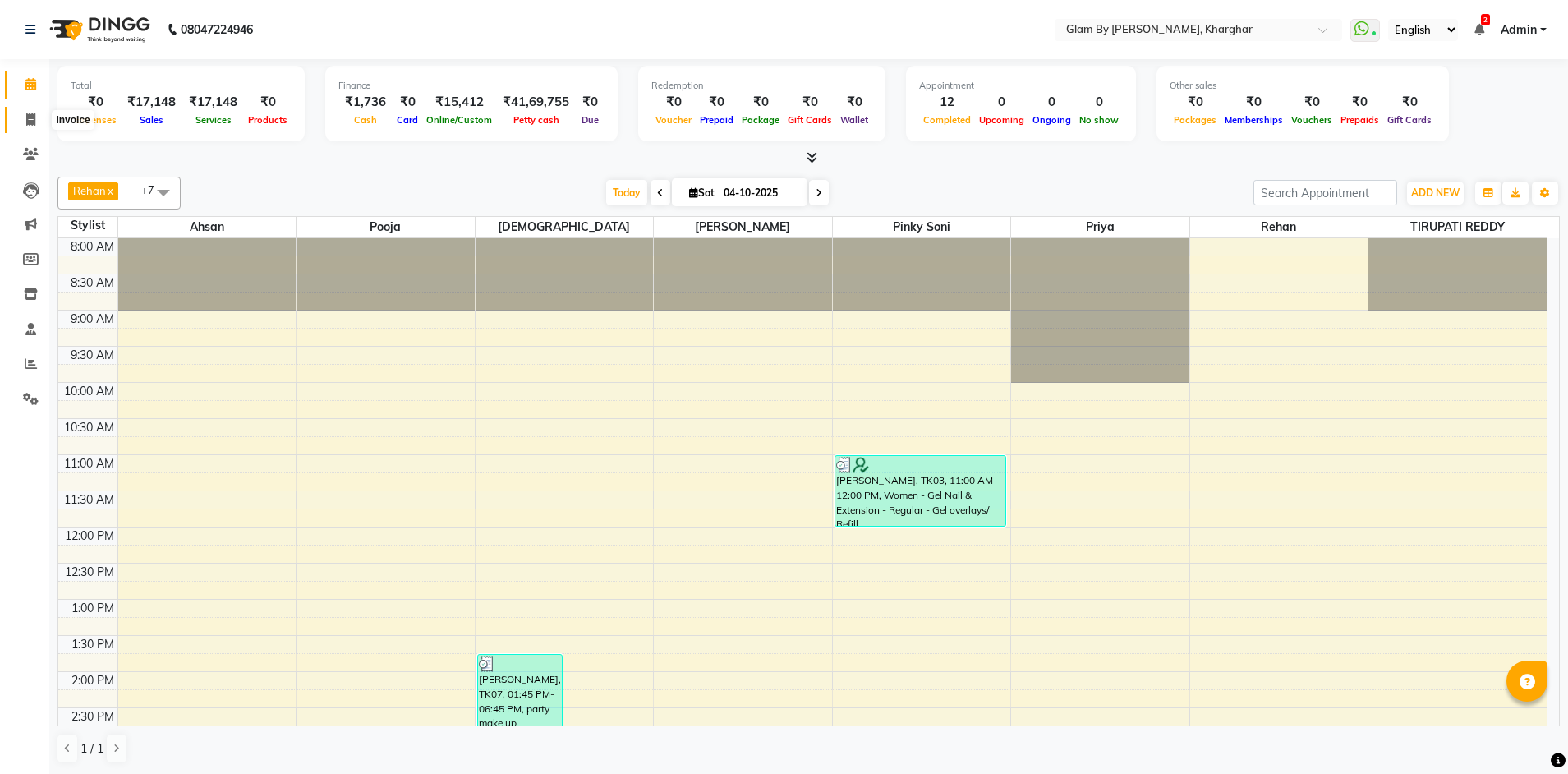
click at [29, 120] on icon at bounding box center [31, 120] width 9 height 12
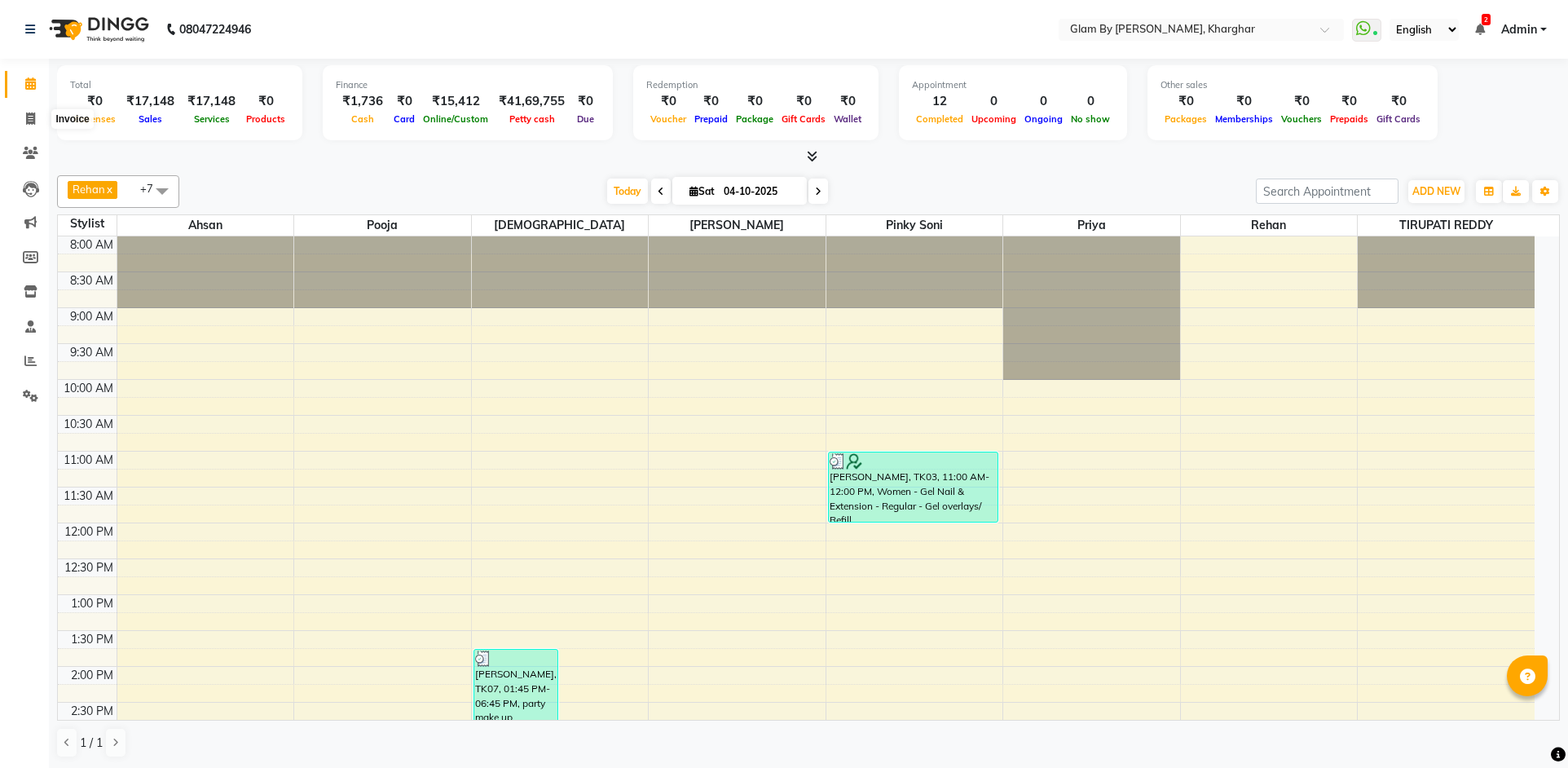
select select "service"
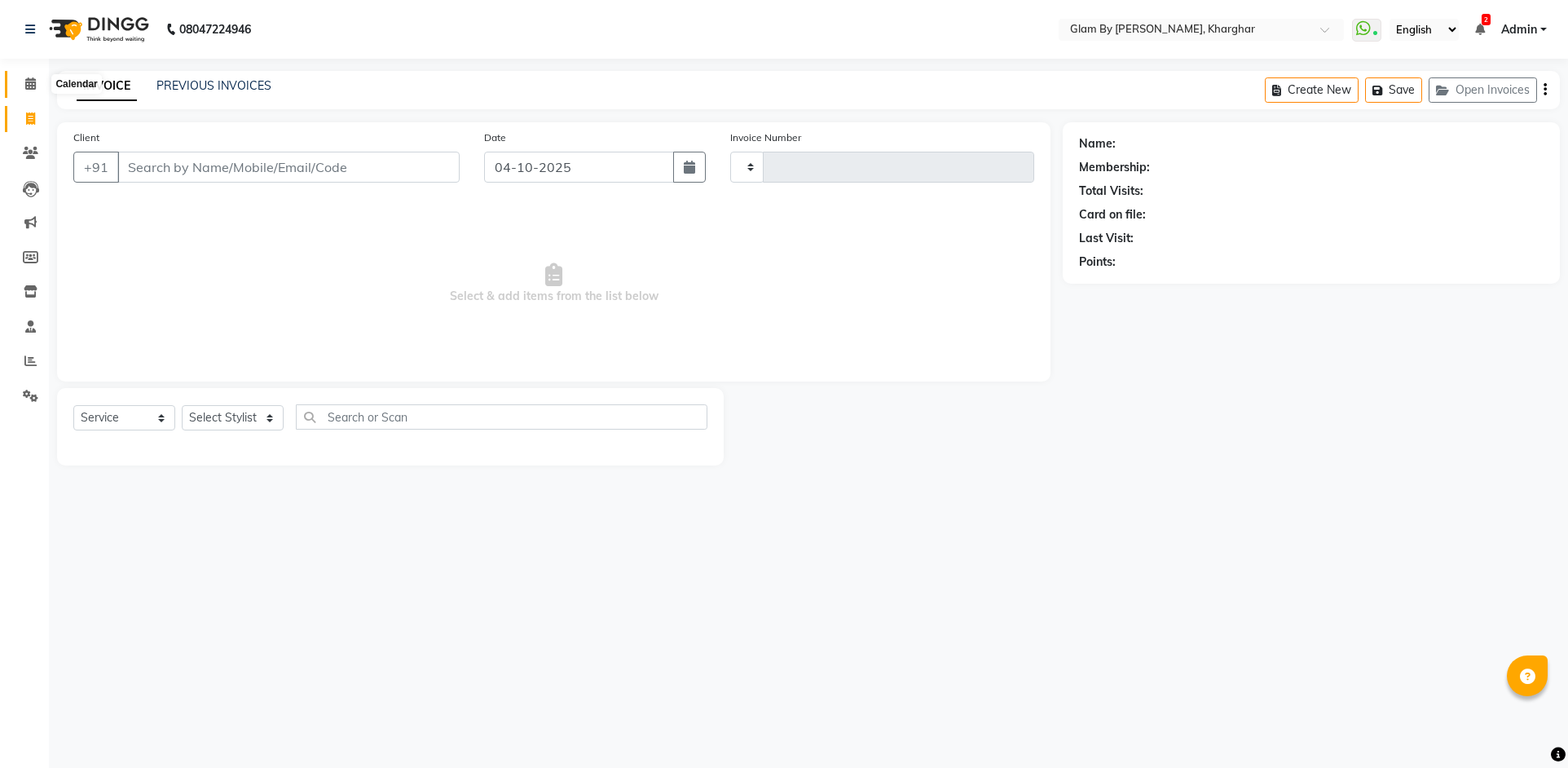
type input "1773"
select select "3992"
click at [31, 85] on icon at bounding box center [31, 84] width 10 height 12
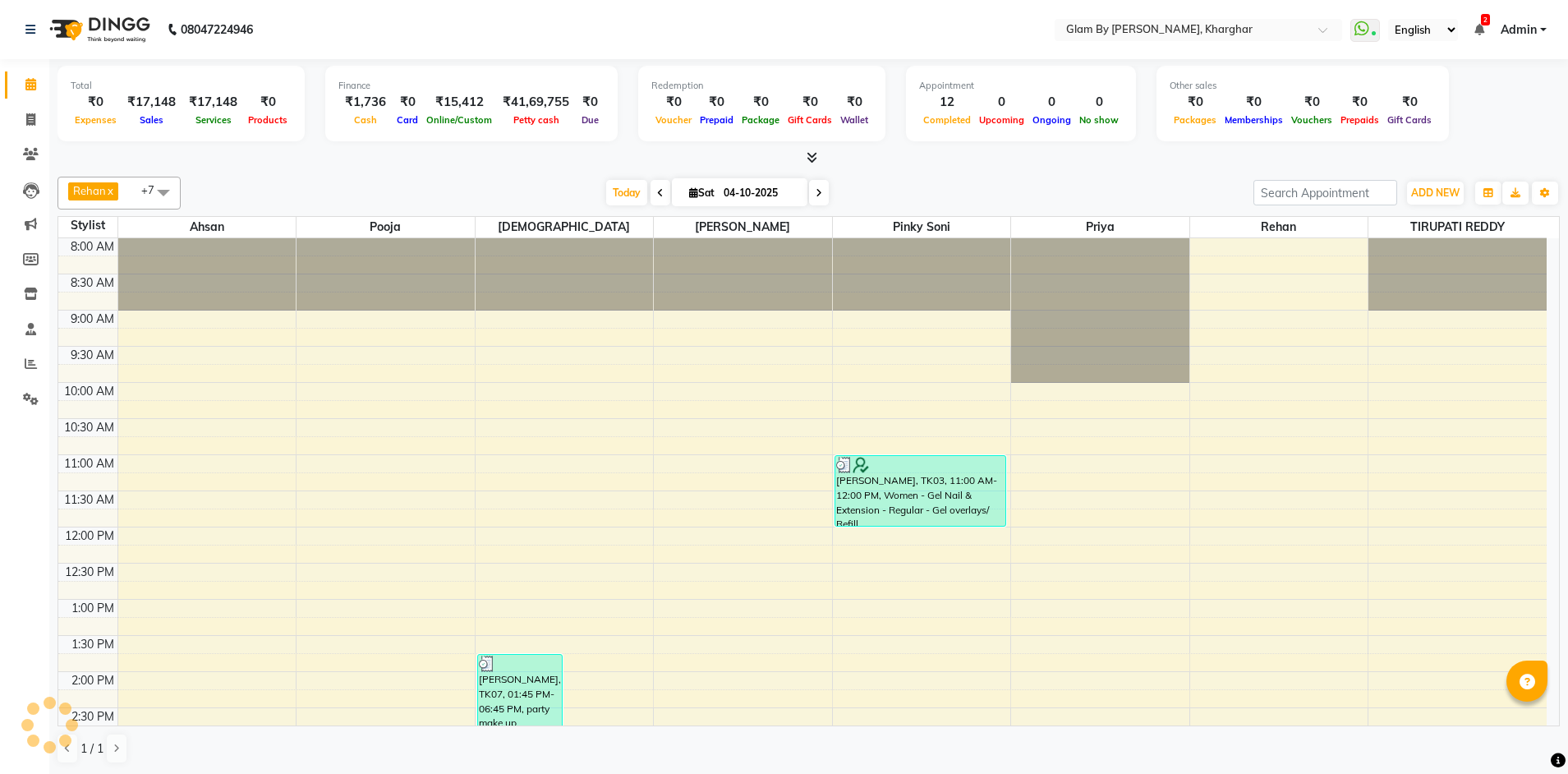
scroll to position [565, 0]
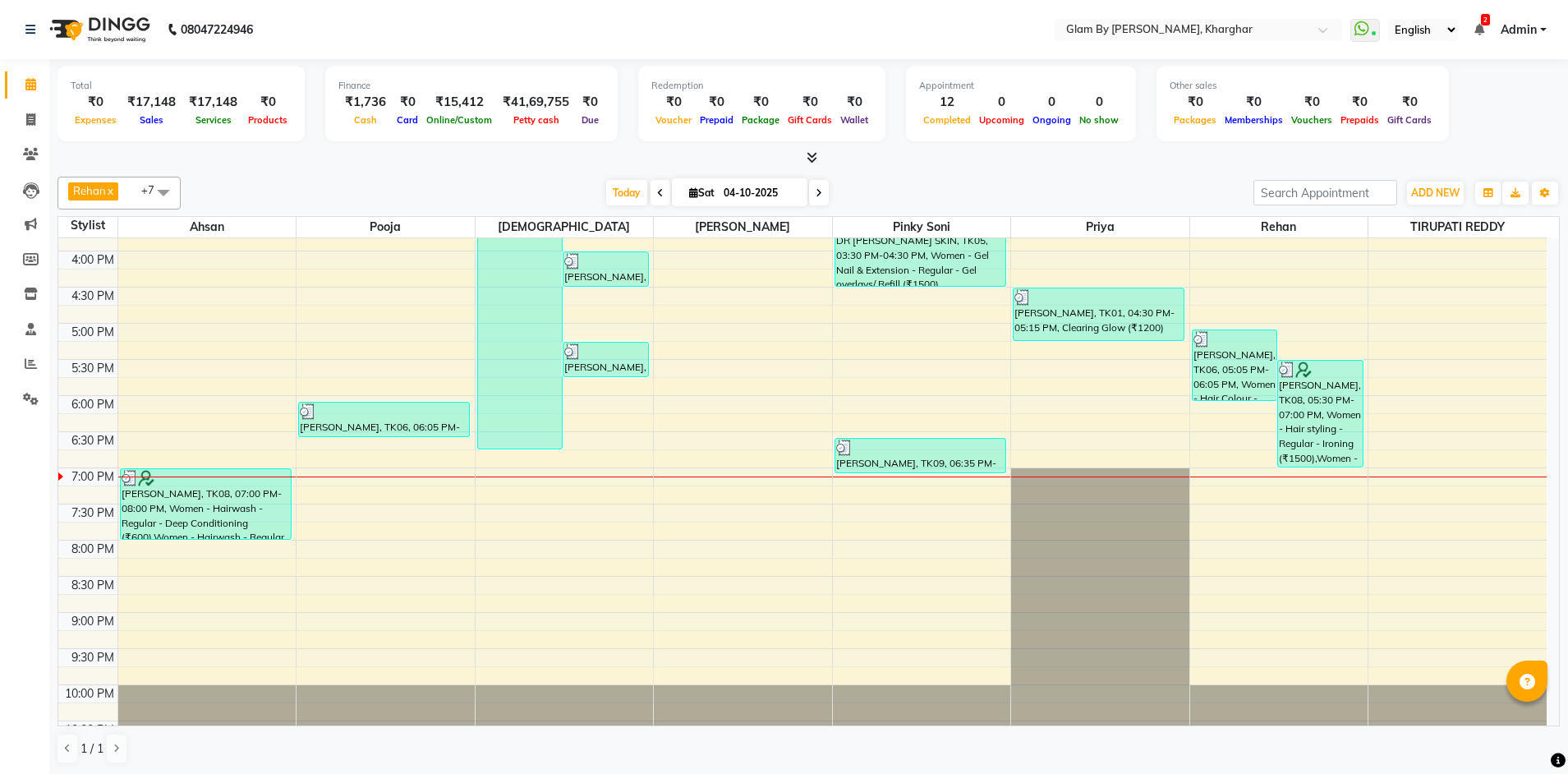
click at [809, 196] on span at bounding box center [819, 192] width 19 height 26
type input "05-10-2025"
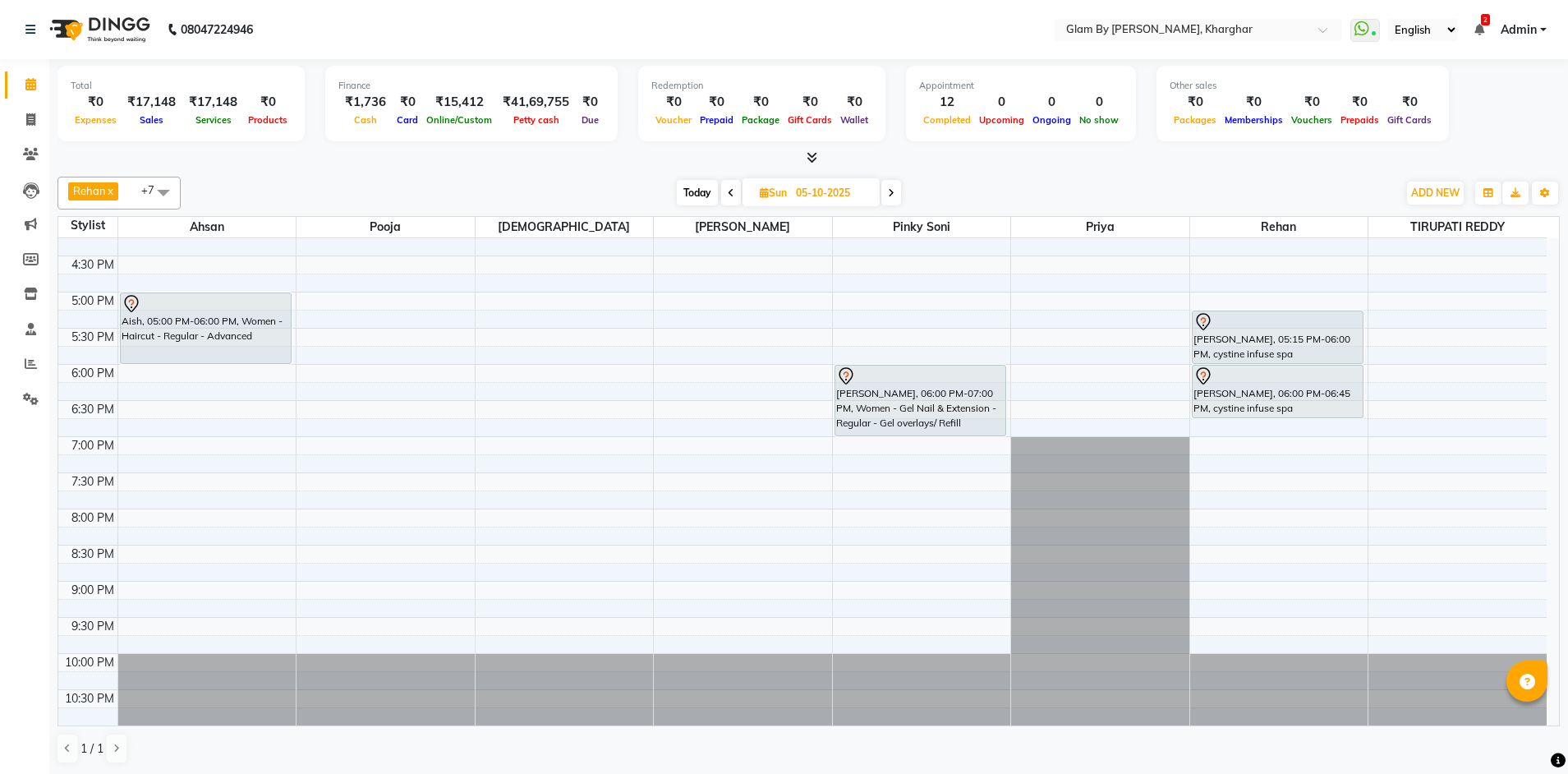
scroll to position [268, 0]
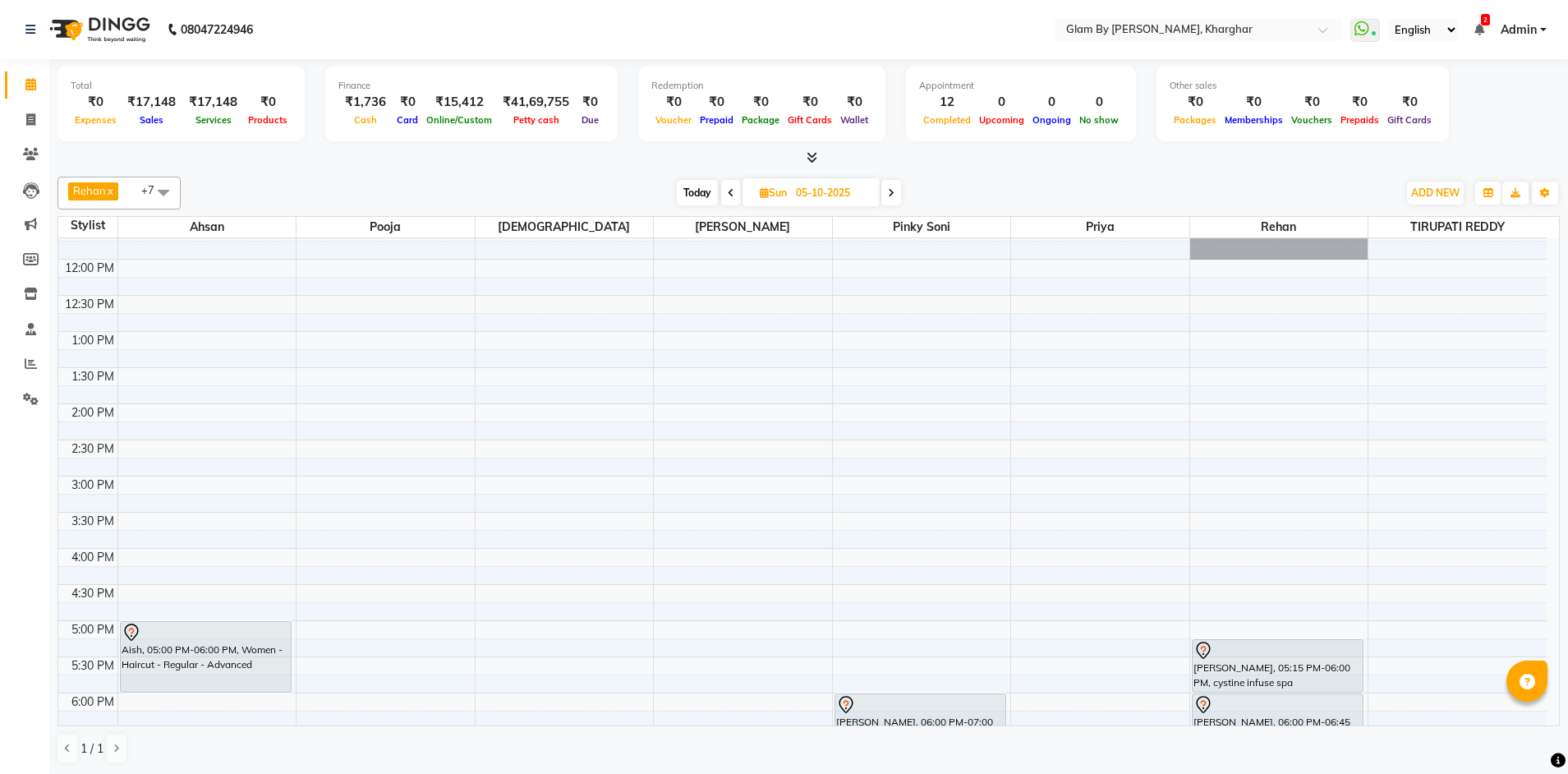
click at [131, 521] on div "8:00 AM 8:30 AM 9:00 AM 9:30 AM 10:00 AM 10:30 AM 11:00 AM 11:30 AM 12:00 PM 12…" at bounding box center [802, 512] width 1488 height 1083
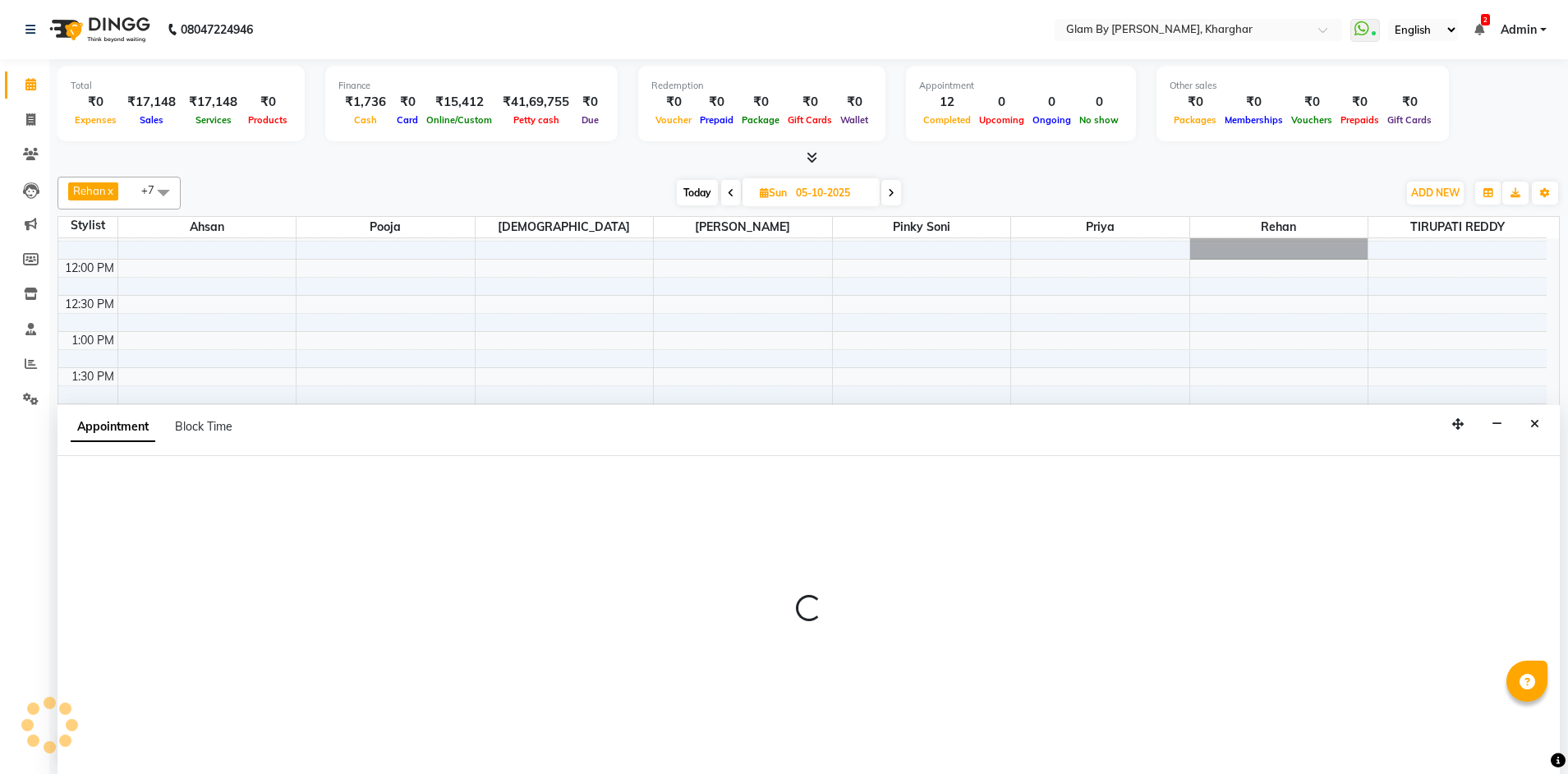
scroll to position [1, 0]
select select "26770"
select select "930"
select select "tentative"
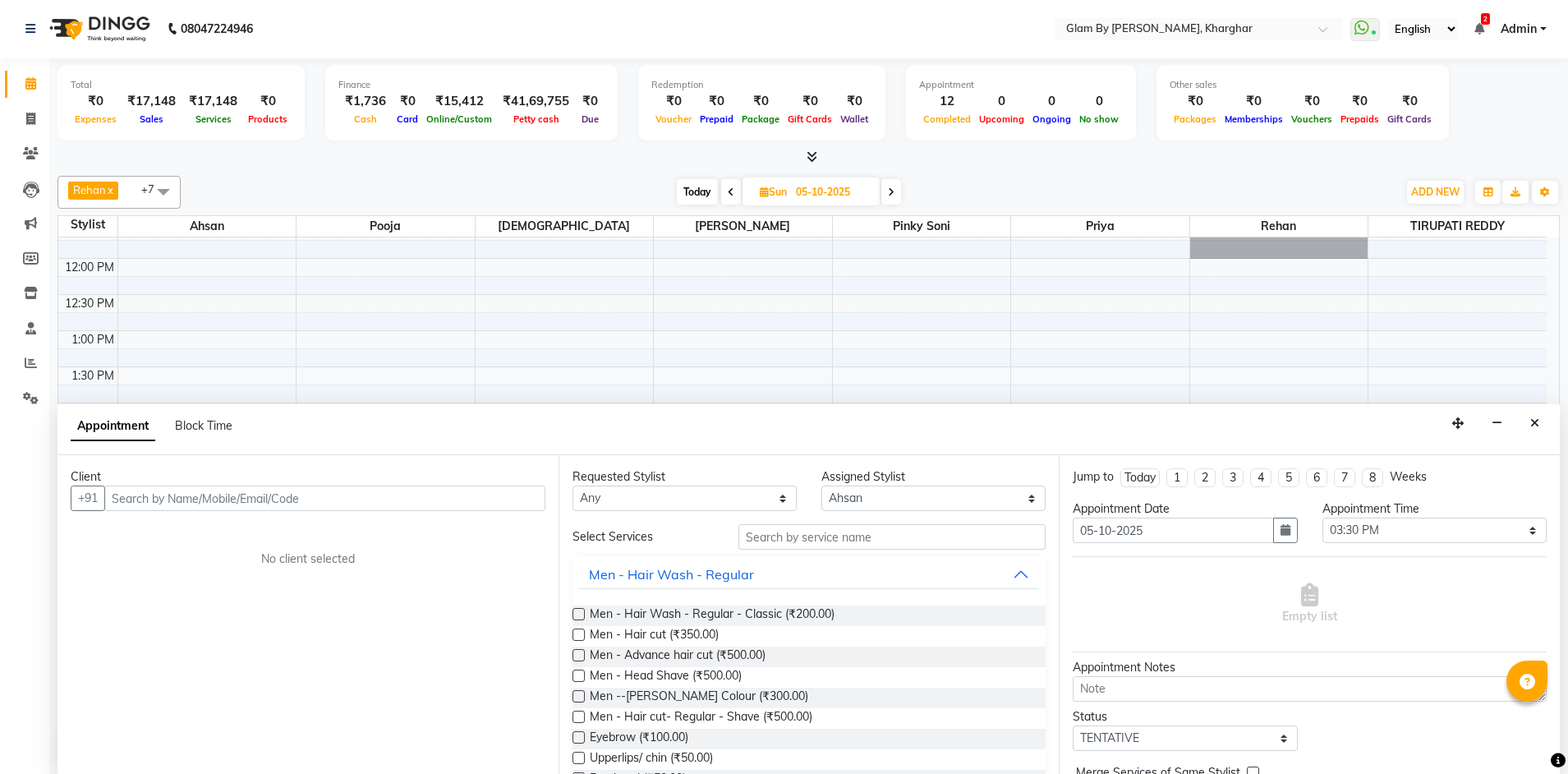
click at [123, 496] on input "text" at bounding box center [324, 498] width 441 height 26
click at [1533, 424] on icon "Close" at bounding box center [1535, 423] width 9 height 11
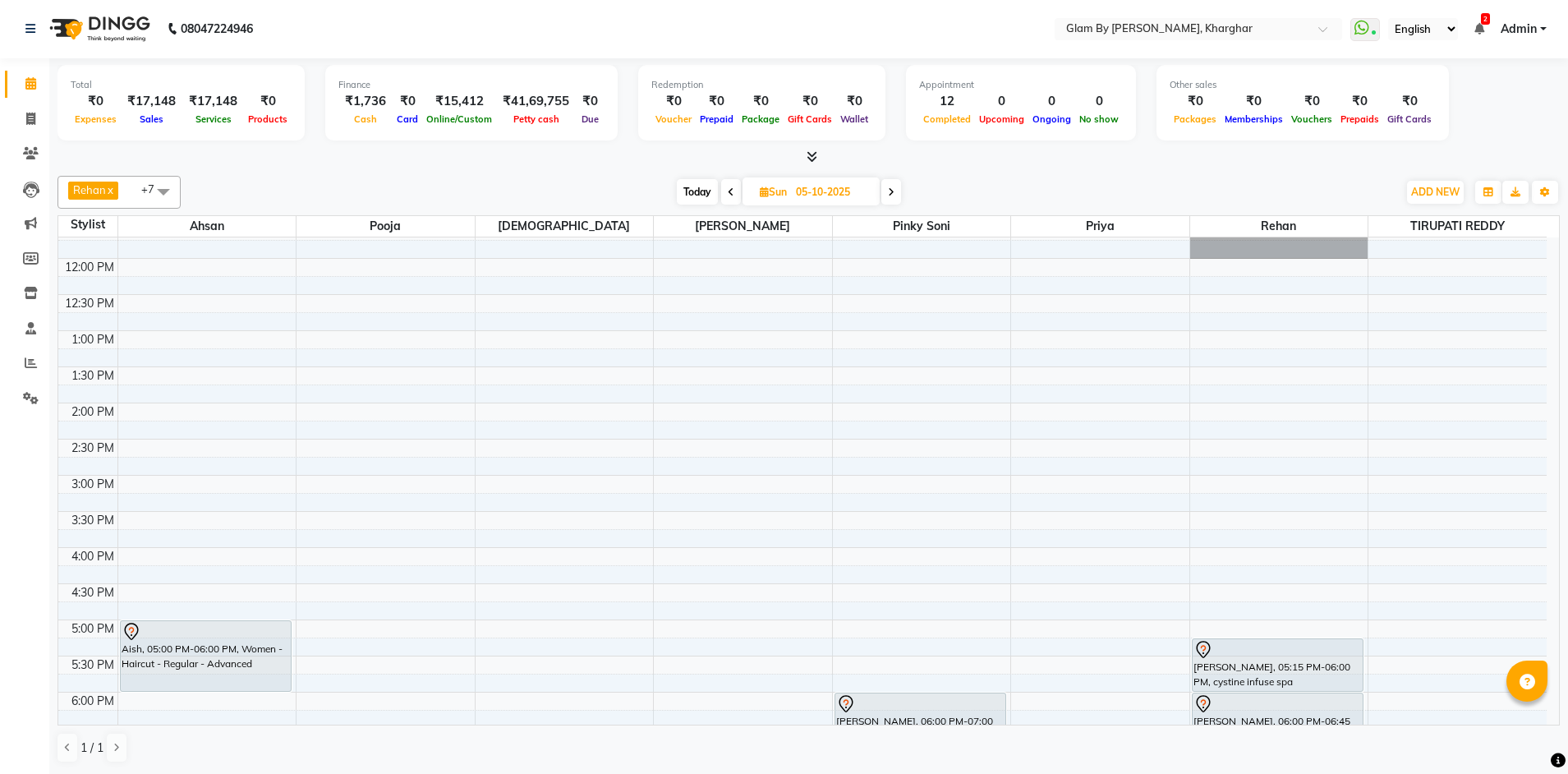
click at [1215, 520] on div "8:00 AM 8:30 AM 9:00 AM 9:30 AM 10:00 AM 10:30 AM 11:00 AM 11:30 AM 12:00 PM 12…" at bounding box center [802, 511] width 1488 height 1083
select select "52399"
select select "tentative"
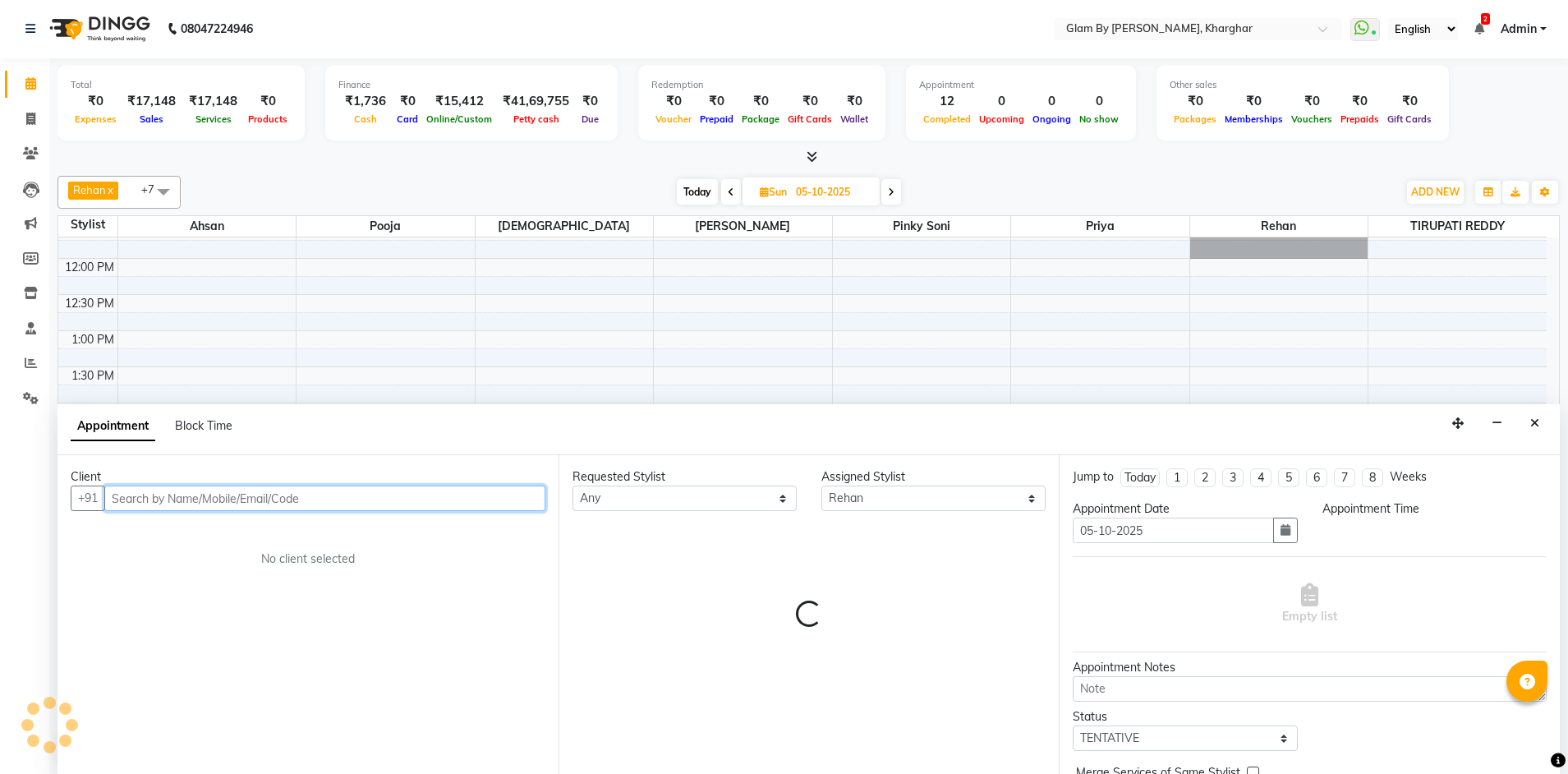
select select "930"
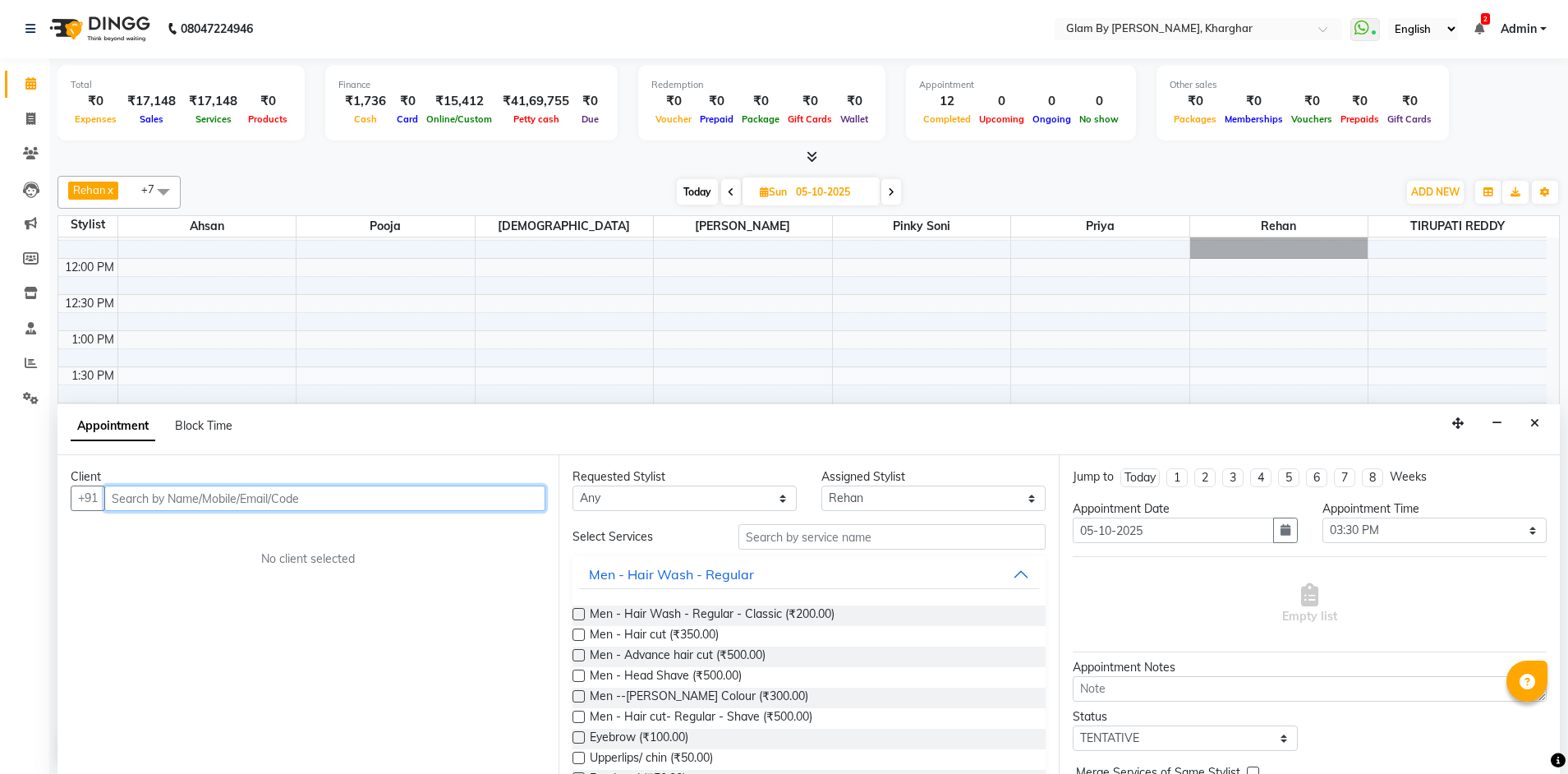
click at [131, 495] on input "text" at bounding box center [324, 498] width 441 height 26
click at [121, 498] on input "text" at bounding box center [324, 498] width 441 height 26
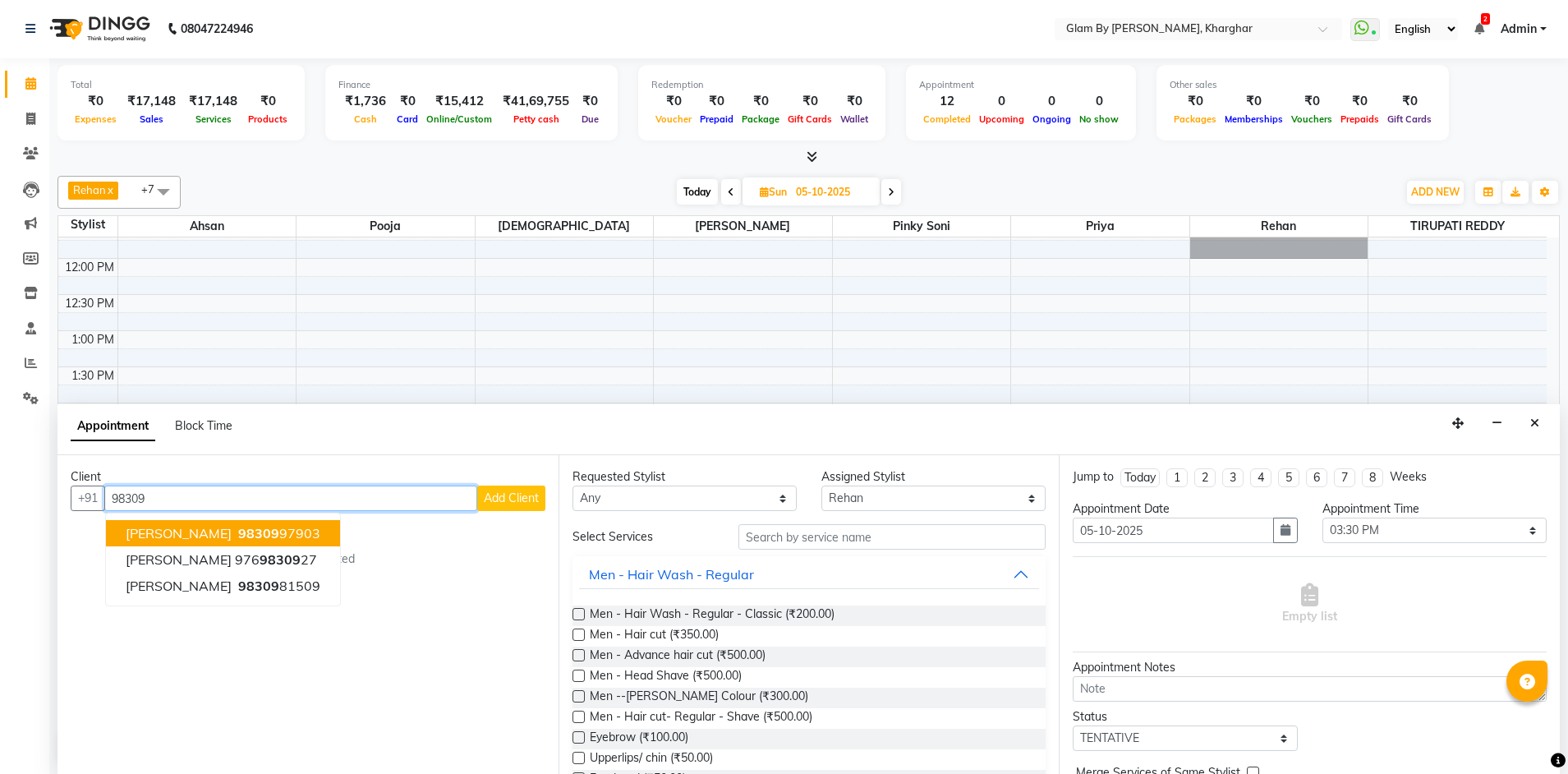
click at [239, 532] on span "98309" at bounding box center [259, 533] width 41 height 17
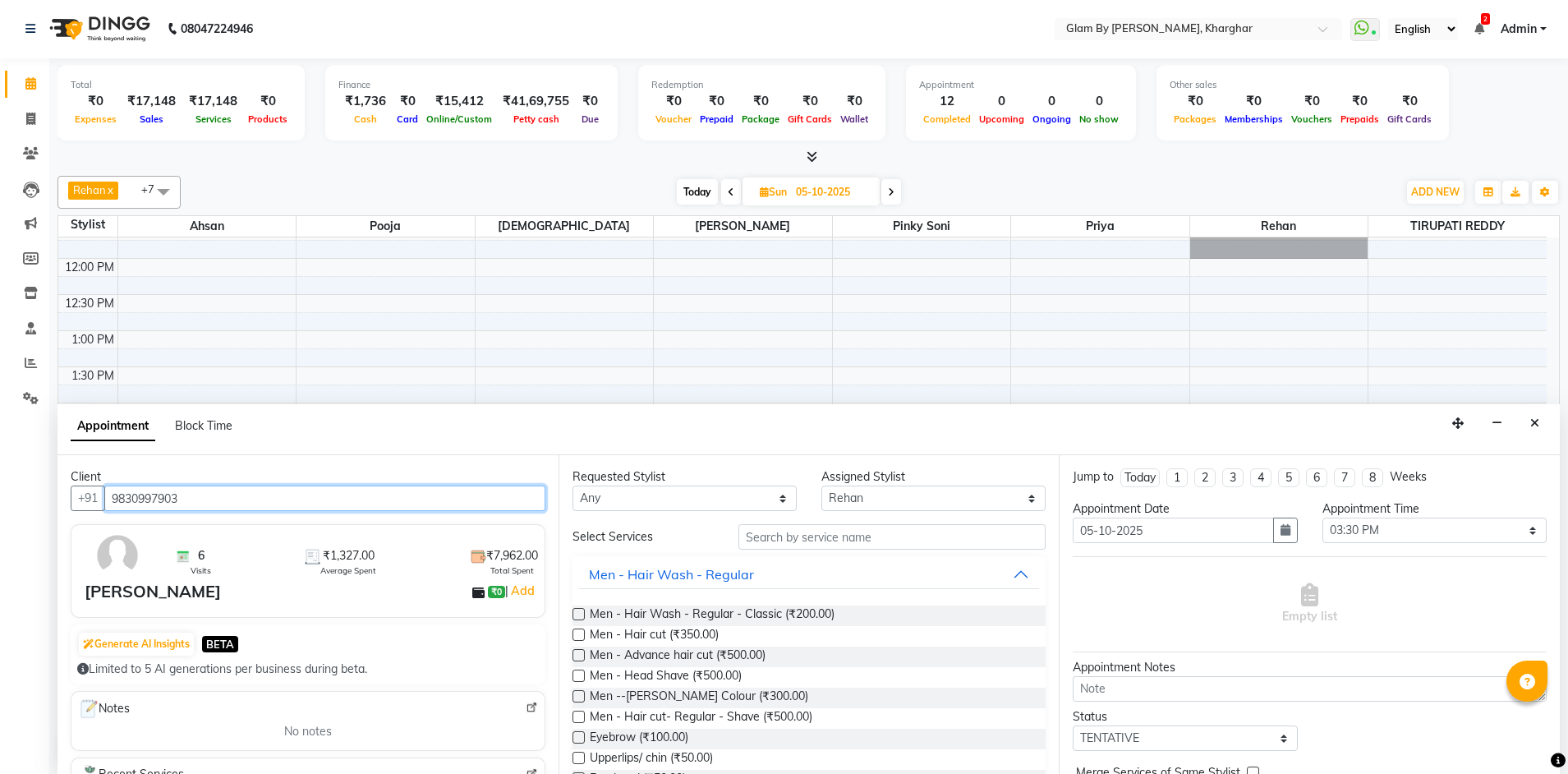
type input "9830997903"
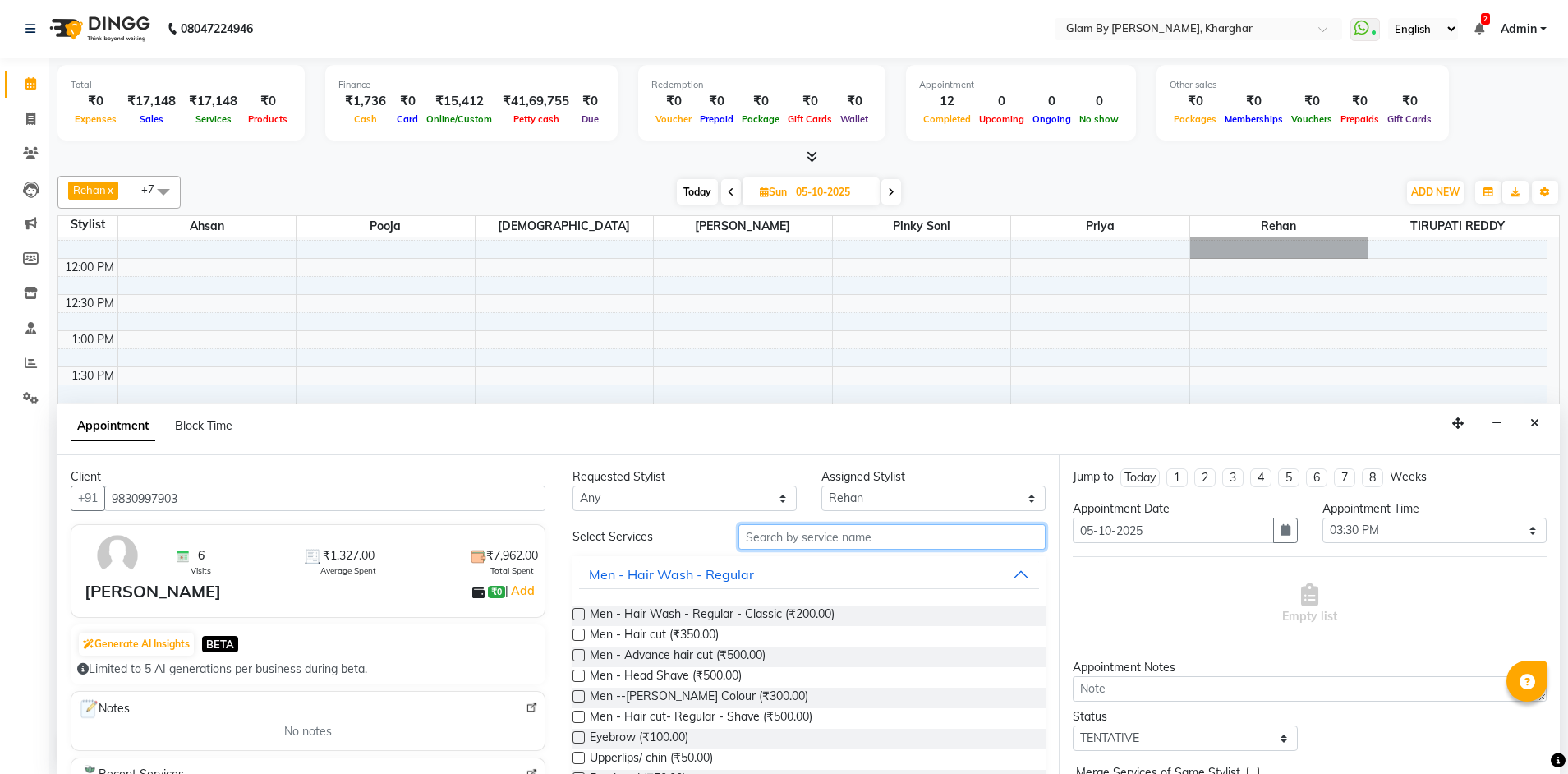
click at [771, 537] on input "text" at bounding box center [892, 536] width 307 height 26
click at [694, 635] on span "Men - Hair cut (₹350.00)" at bounding box center [654, 636] width 129 height 20
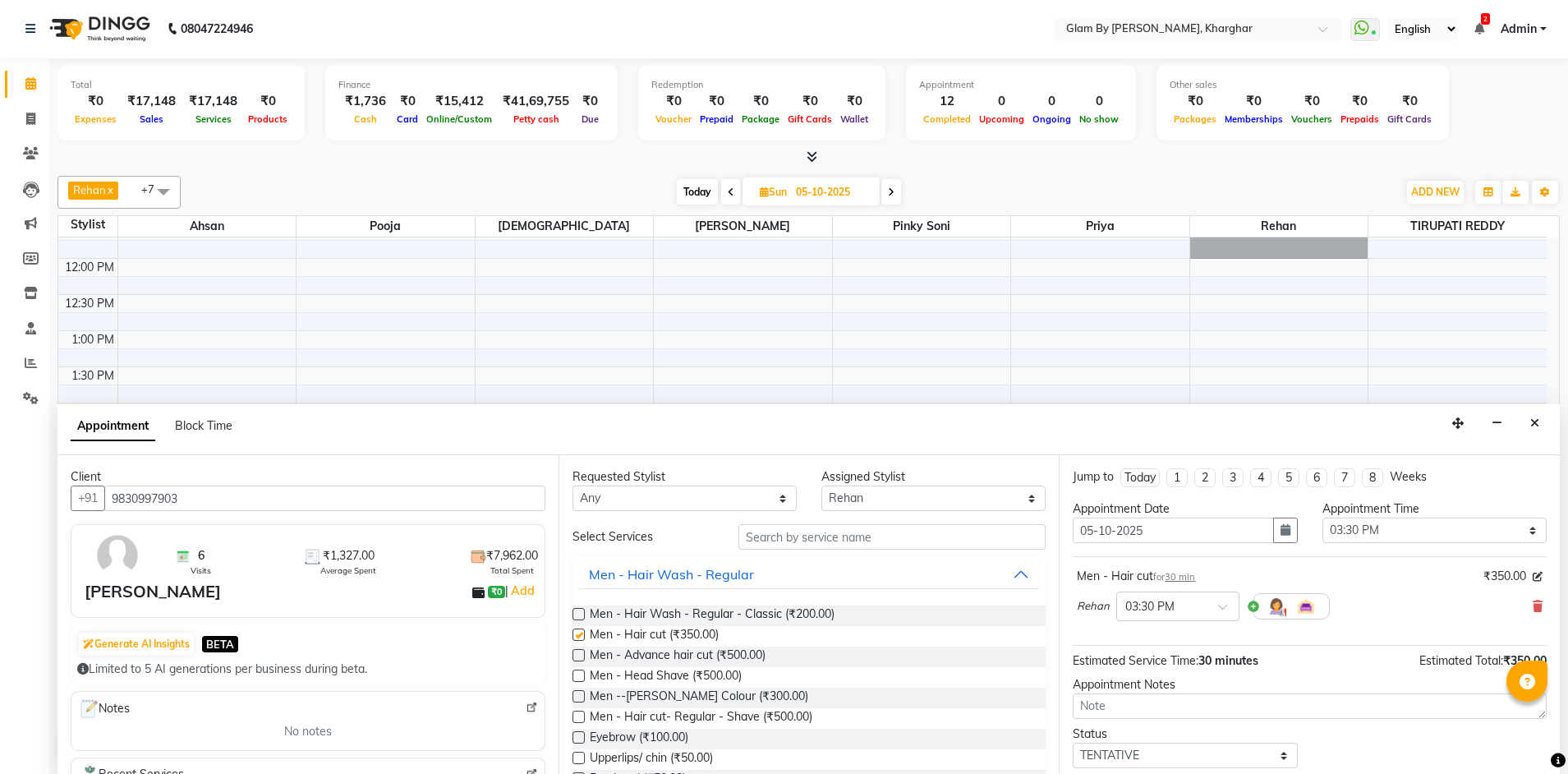
checkbox input "false"
click at [840, 504] on select "Select Ahsan Avi [PERSON_NAME] [PERSON_NAME] (maneger) MARUL [PERSON_NAME] [PER…" at bounding box center [933, 498] width 225 height 26
select select "35045"
click at [821, 485] on select "Select Ahsan Avi [PERSON_NAME] [PERSON_NAME] (maneger) MARUL [PERSON_NAME] [PER…" at bounding box center [933, 498] width 225 height 26
click at [766, 532] on input "text" at bounding box center [892, 536] width 307 height 26
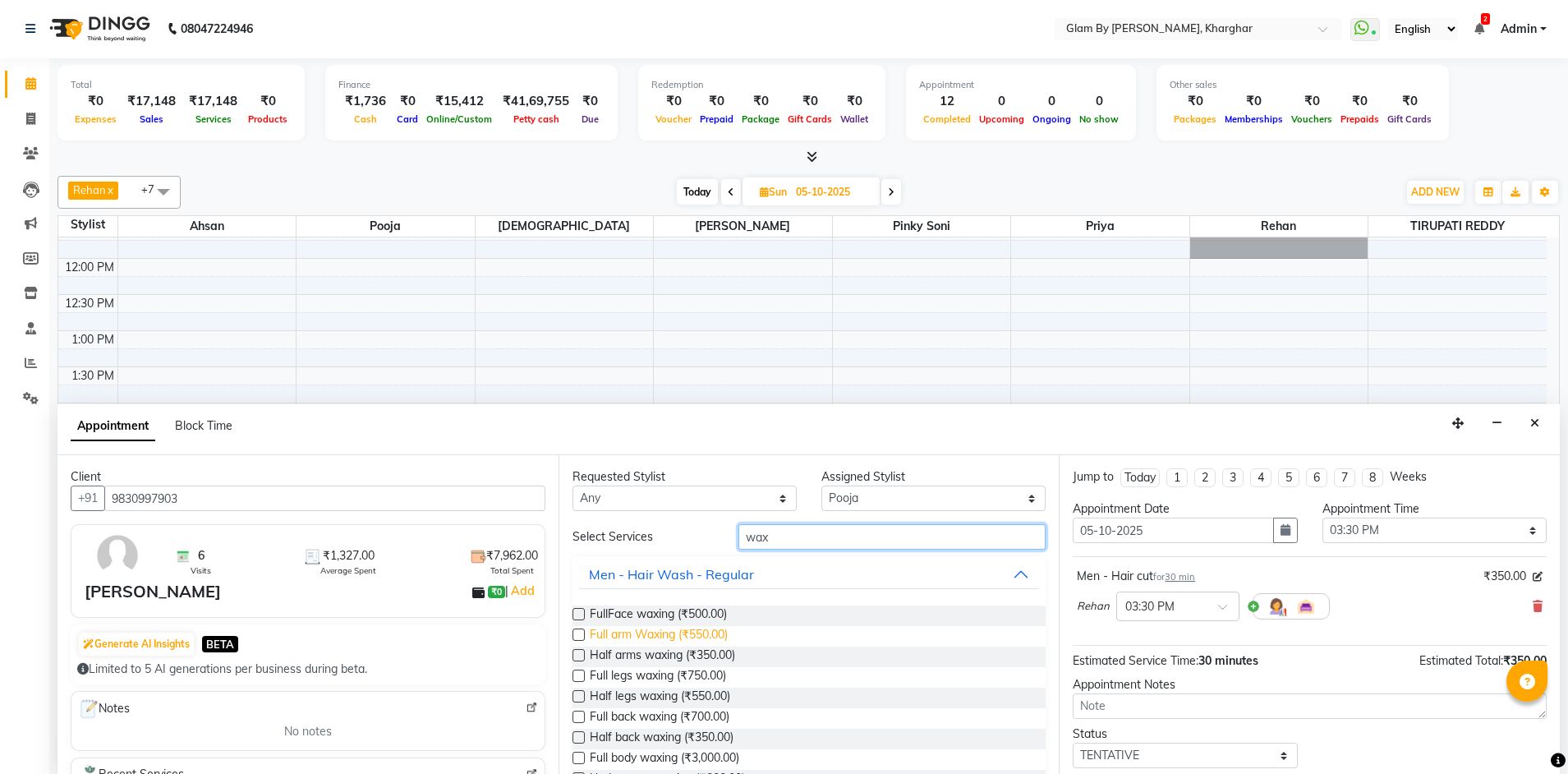
type input "wax"
drag, startPoint x: 698, startPoint y: 634, endPoint x: 696, endPoint y: 620, distance: 14.1
click at [698, 632] on span "Full arm Waxing (₹550.00)" at bounding box center [659, 636] width 138 height 20
checkbox input "false"
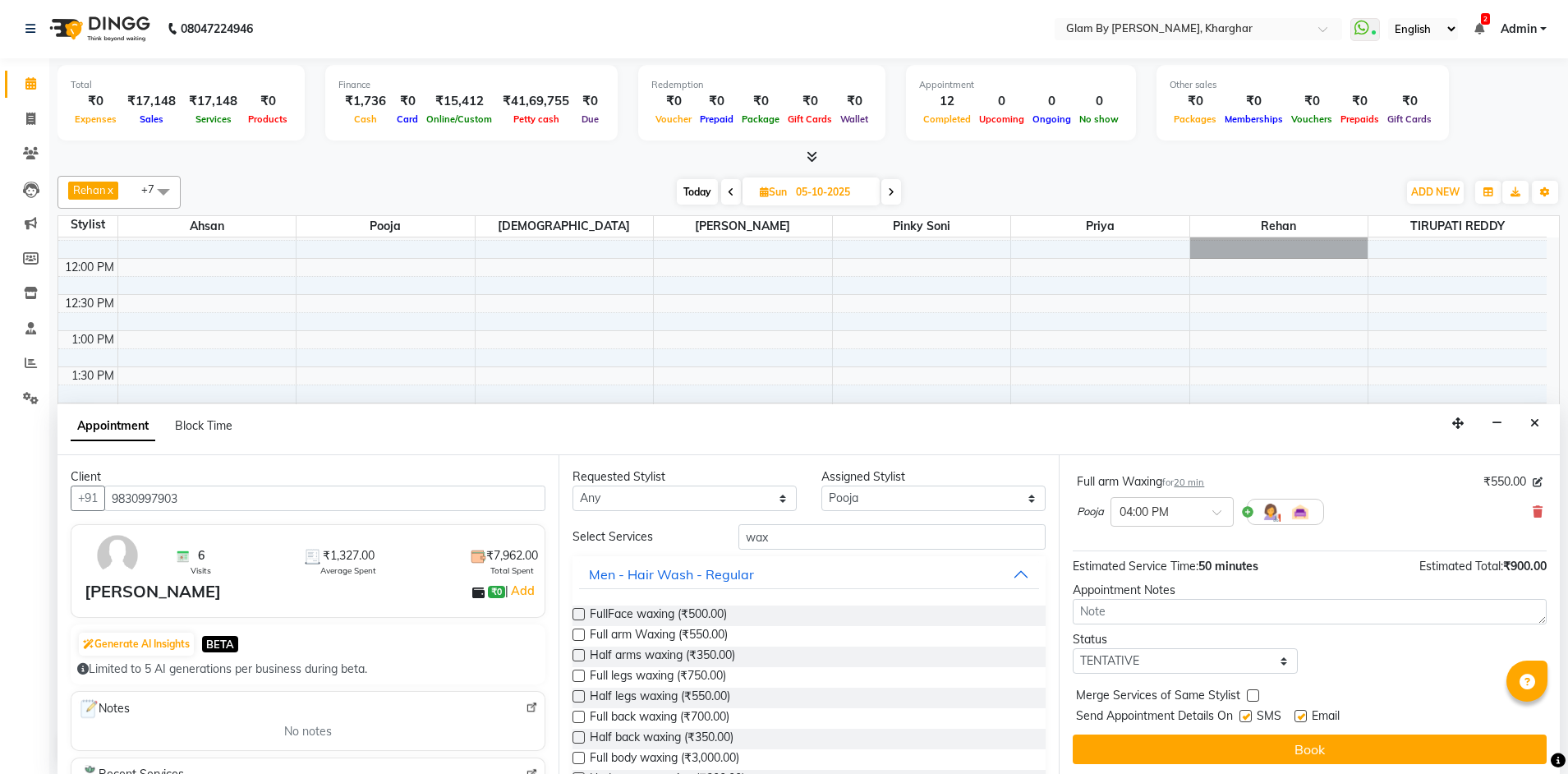
scroll to position [173, 0]
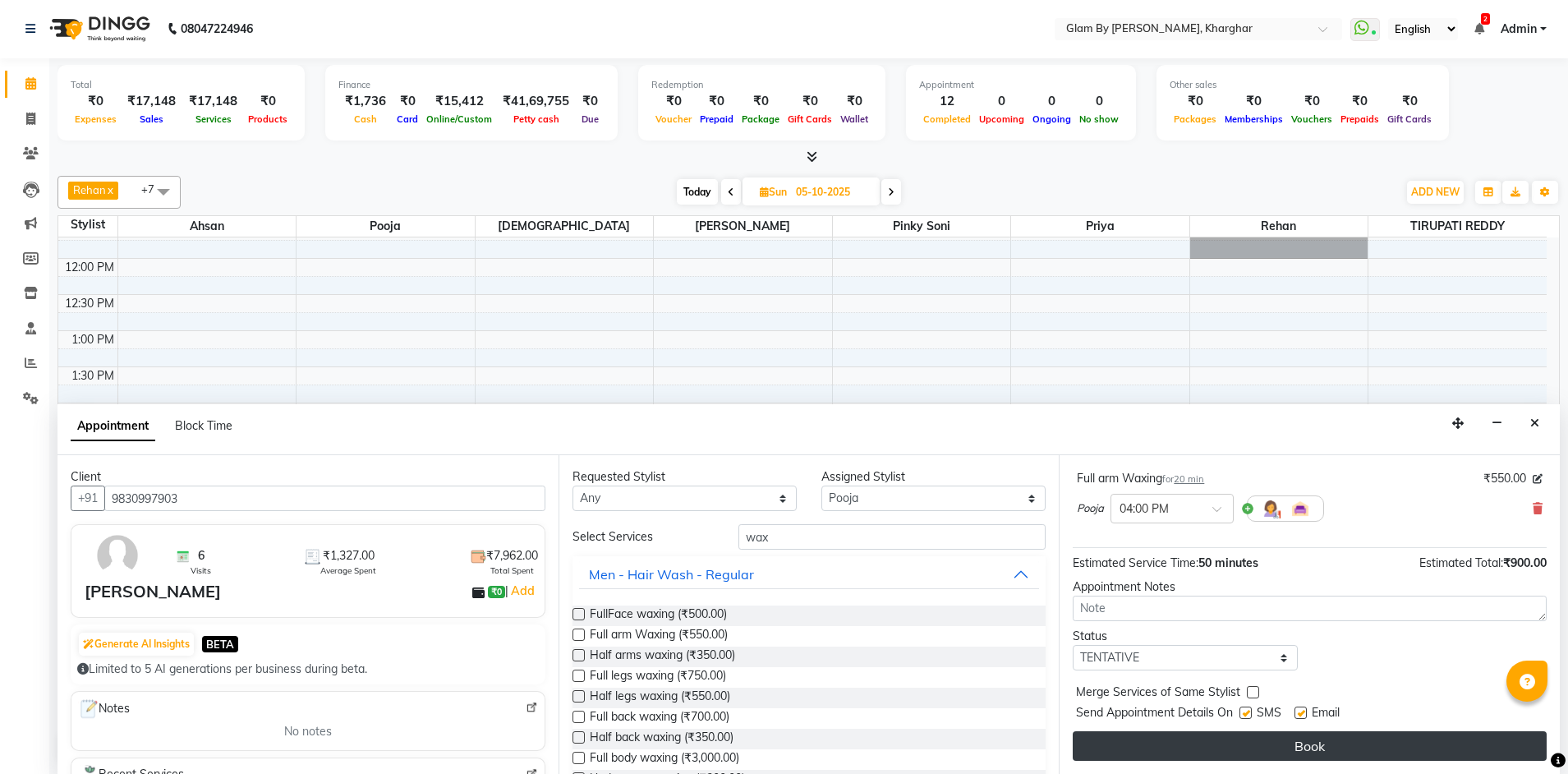
click at [1301, 748] on button "Book" at bounding box center [1309, 746] width 474 height 30
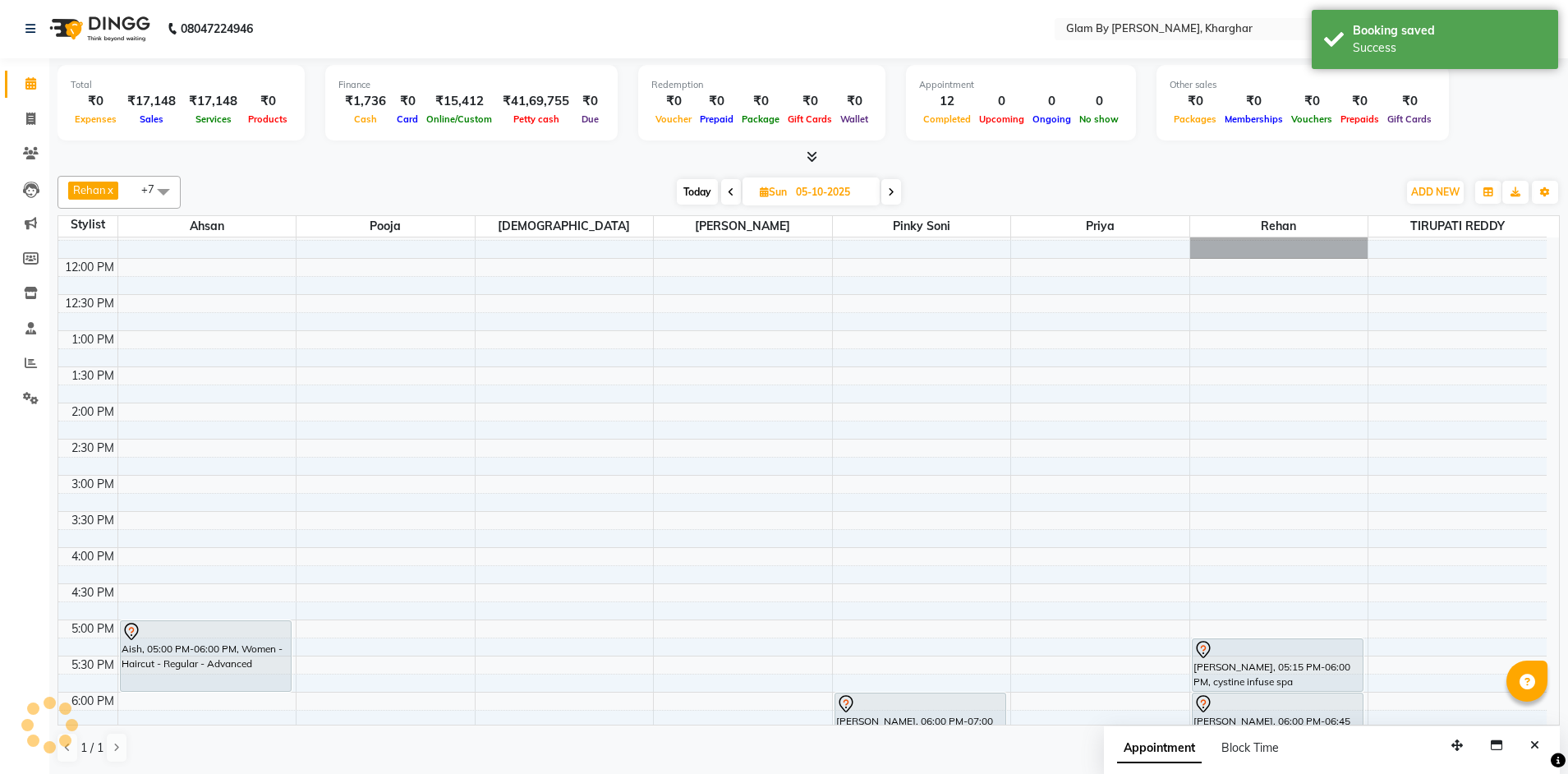
scroll to position [0, 0]
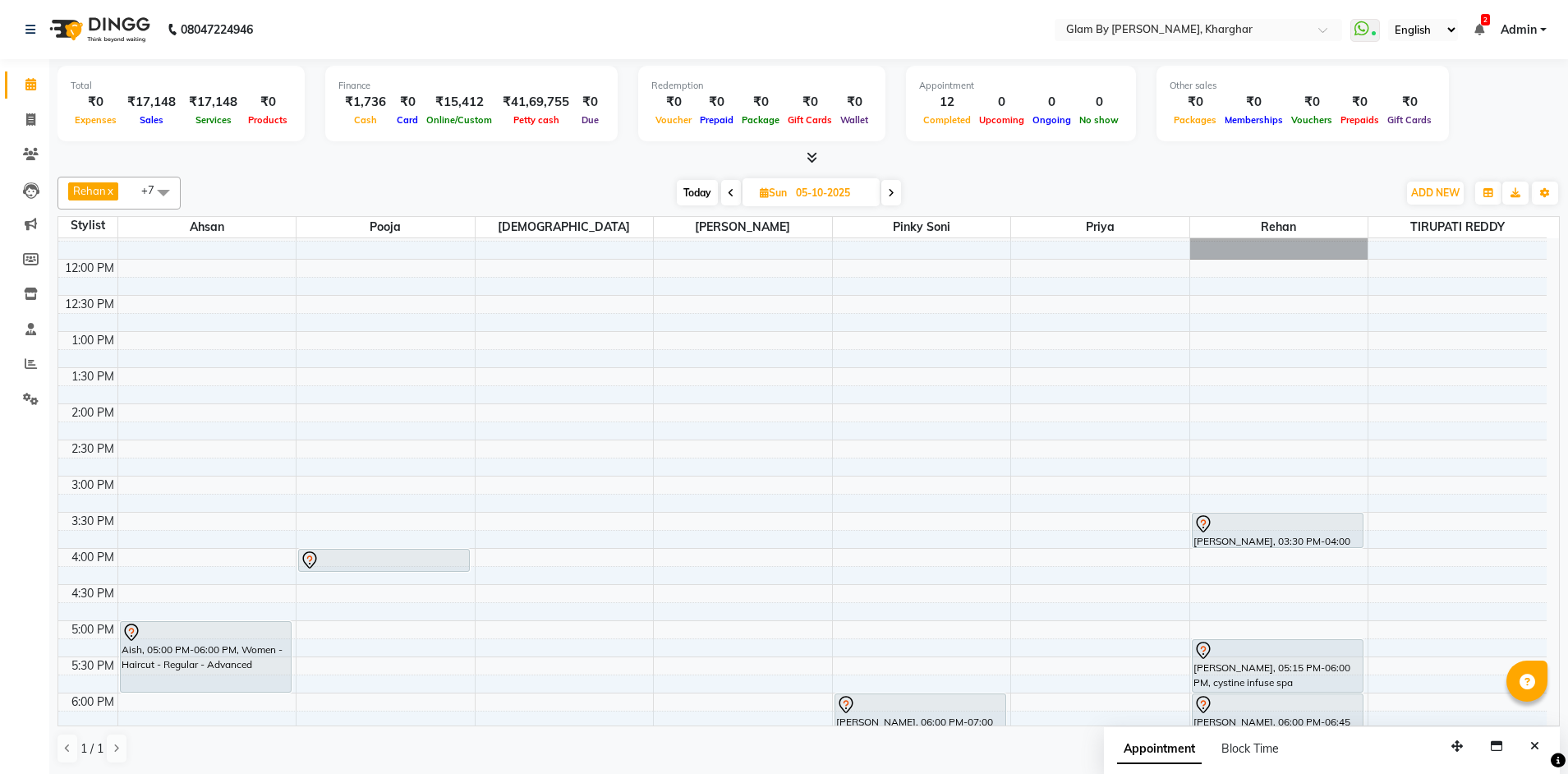
click at [895, 191] on span at bounding box center [891, 192] width 19 height 26
type input "[DATE]"
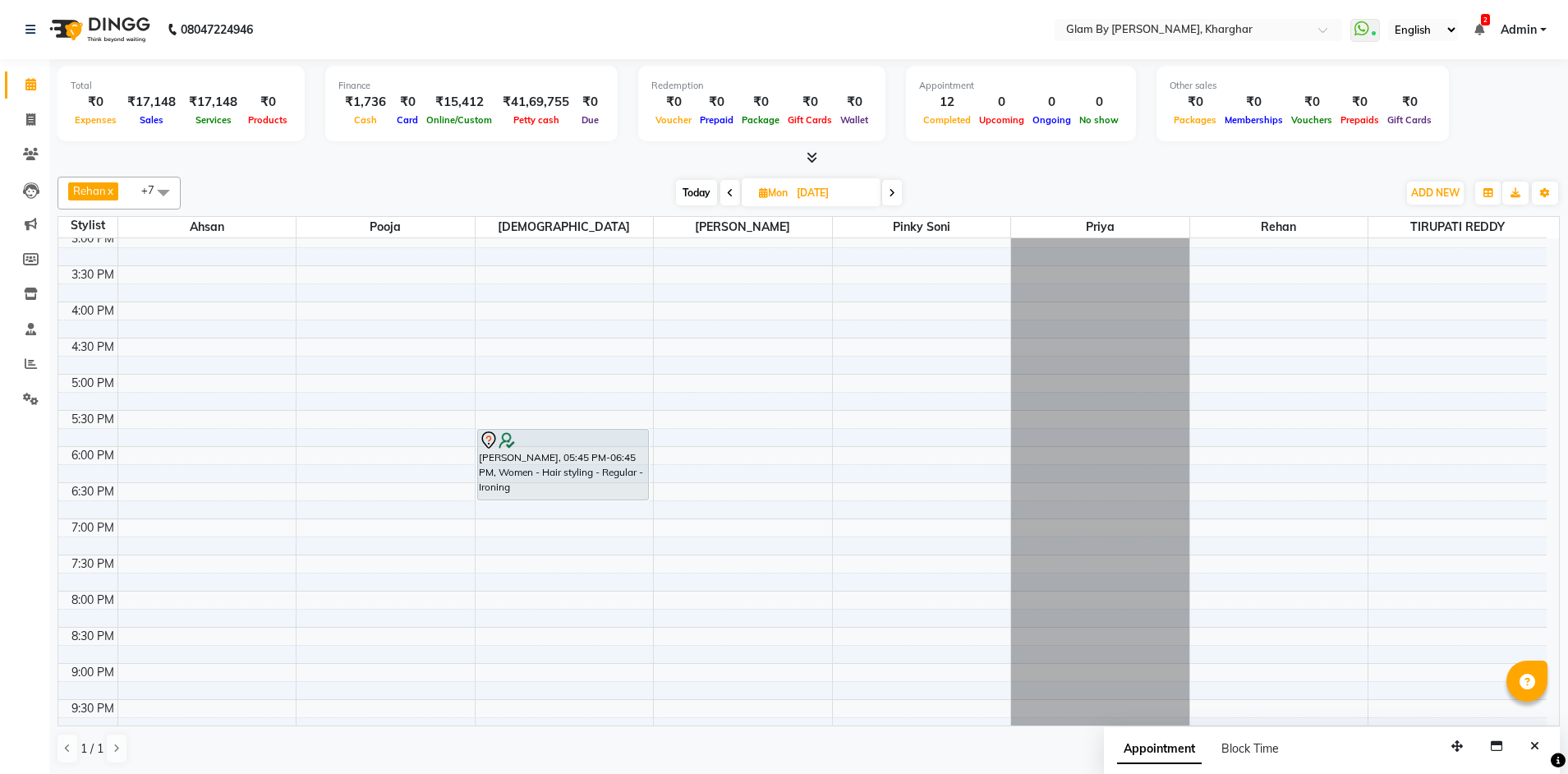
scroll to position [104, 0]
